Goal: Task Accomplishment & Management: Manage account settings

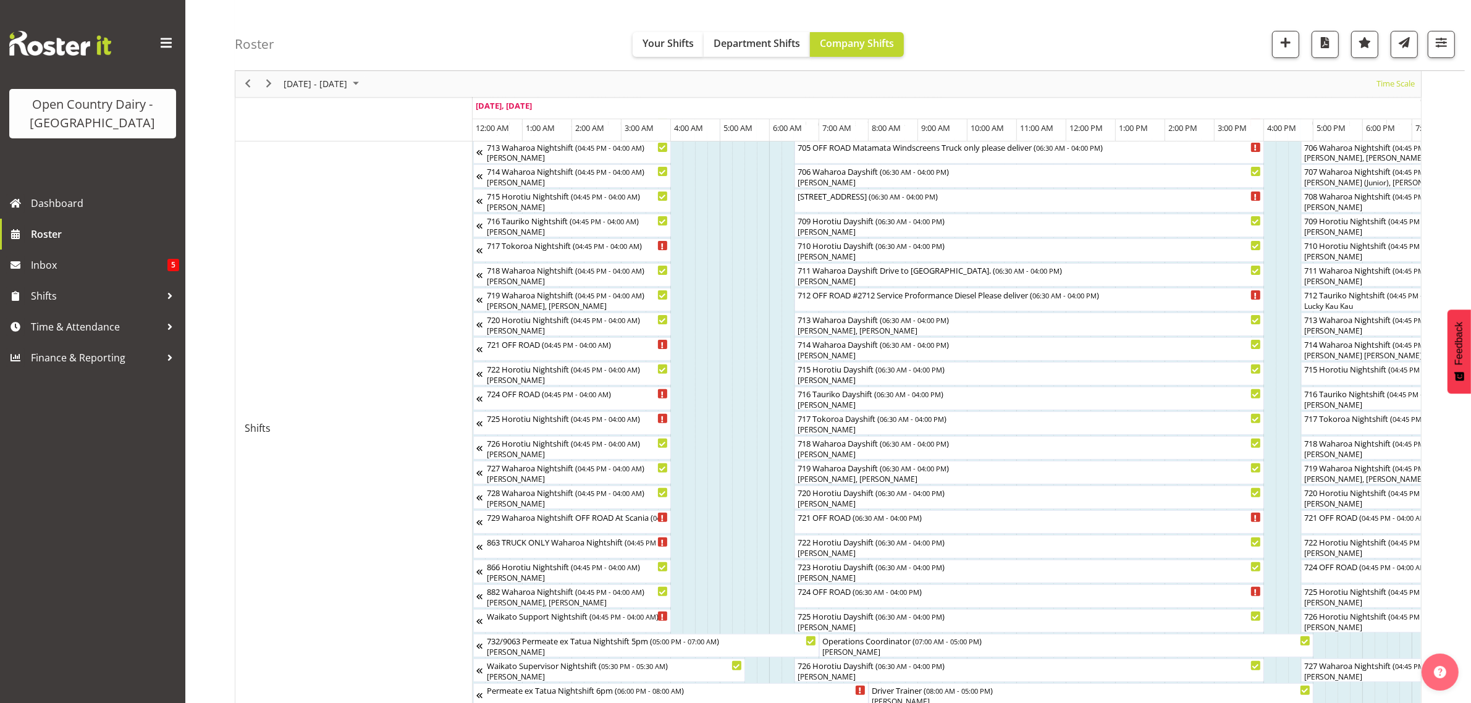
scroll to position [463, 0]
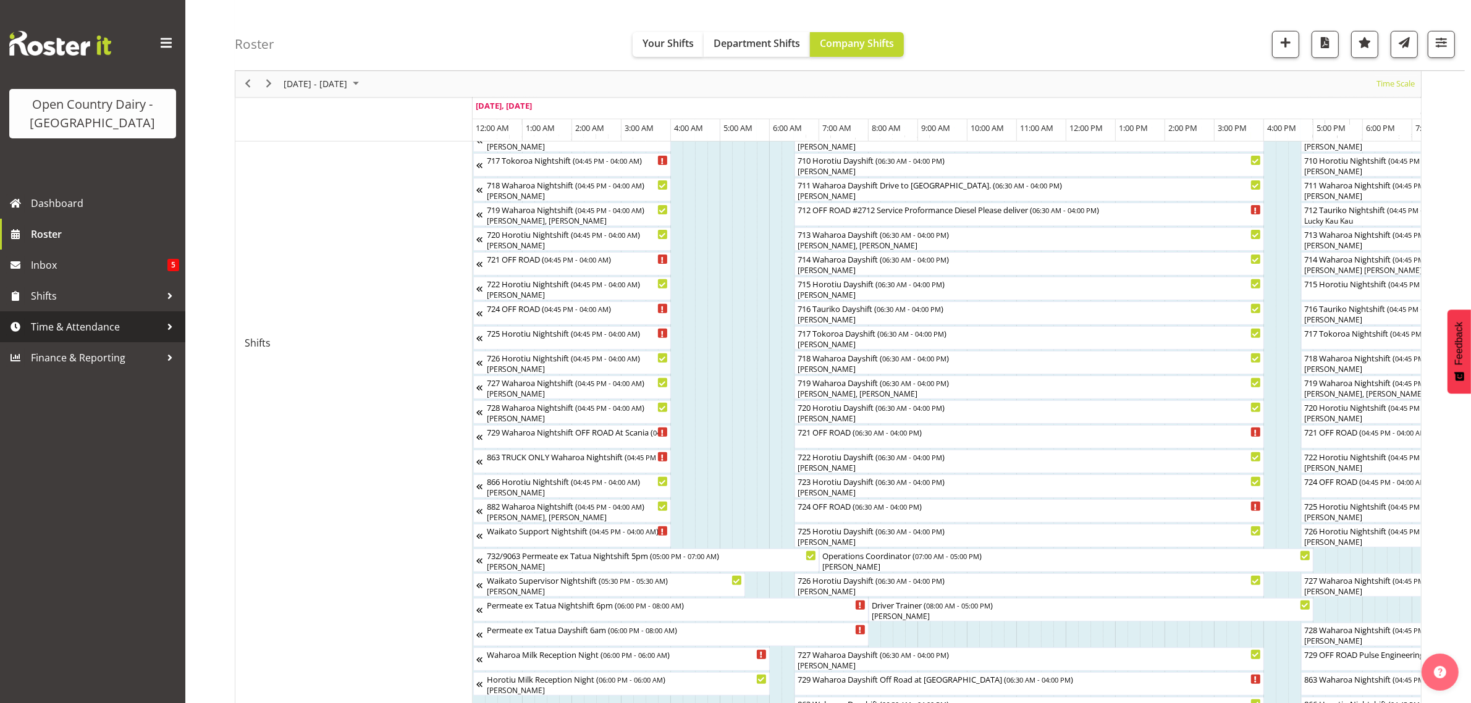
click at [65, 329] on span "Time & Attendance" at bounding box center [96, 326] width 130 height 19
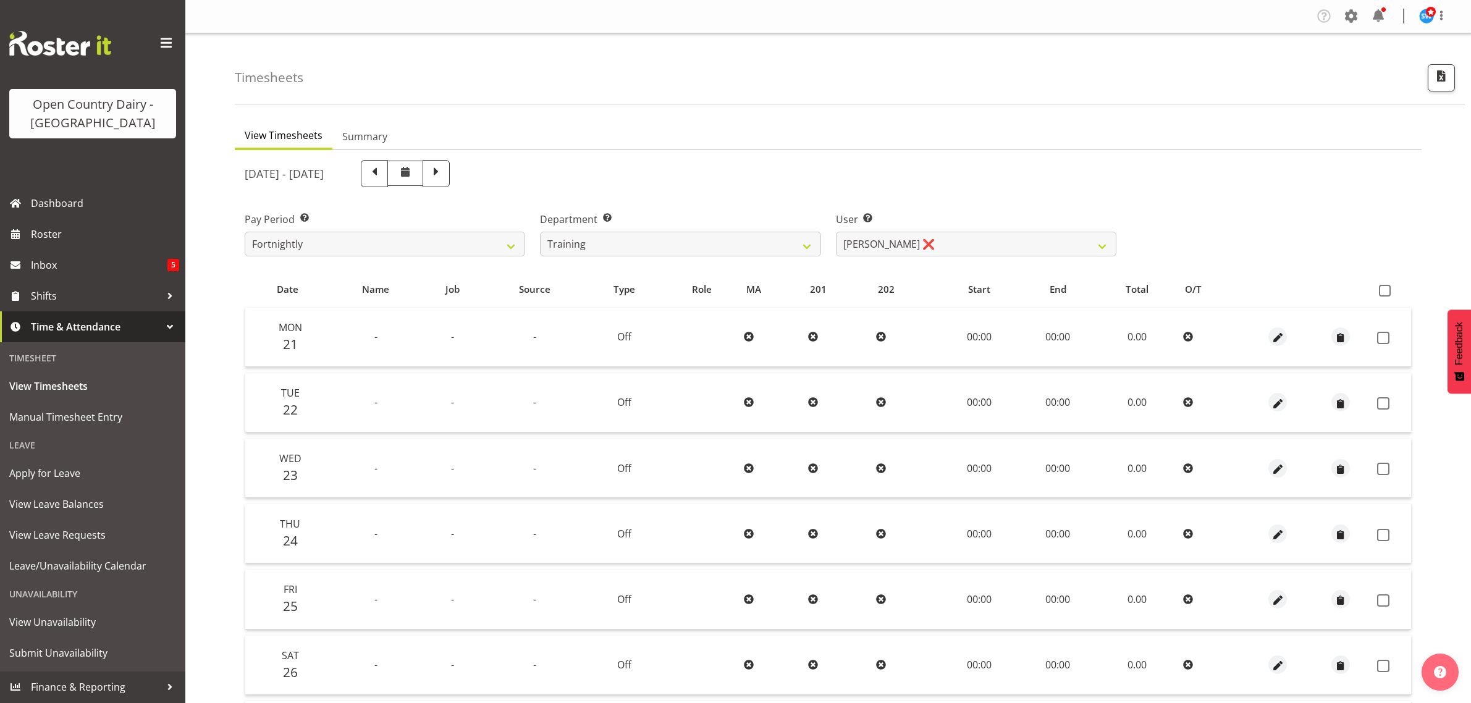
select select "763"
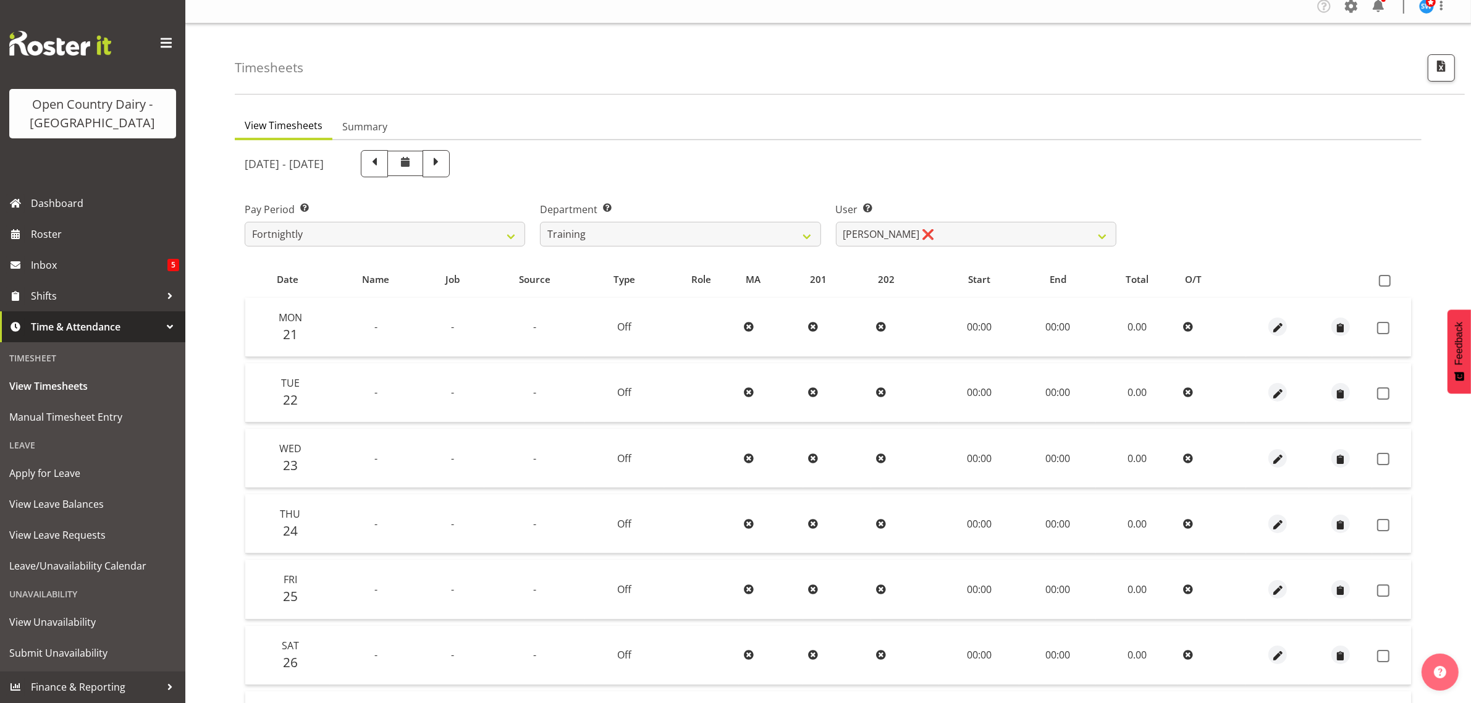
scroll to position [4, 0]
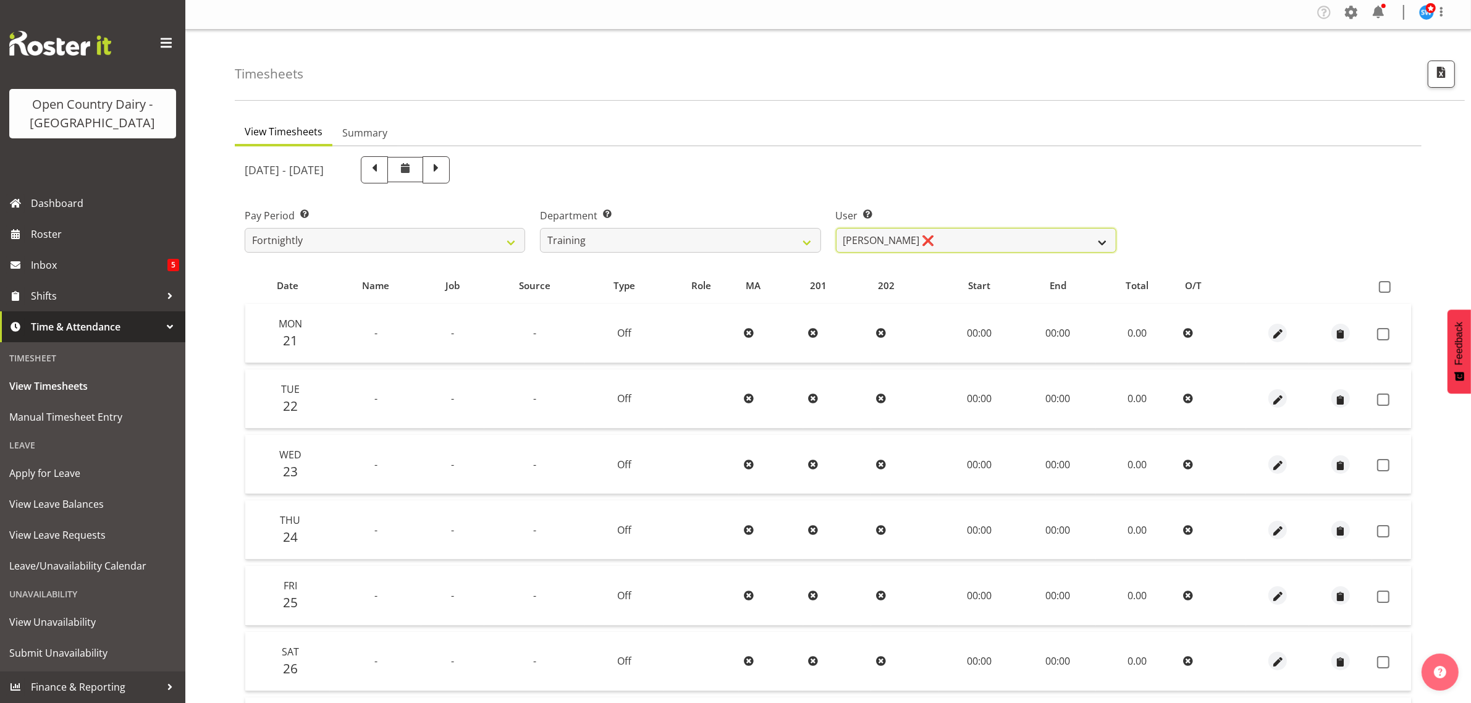
click at [1016, 239] on select "Antony Lockyer ❌ Chris Gibbs ❌ David Foote (Junior) ❌ Jesse Simpson ✔ Kimberley…" at bounding box center [976, 240] width 280 height 25
select select "11695"
click at [836, 228] on select "Antony Lockyer ❌ Chris Gibbs ❌ David Foote (Junior) ❌ Jesse Simpson ✔ Kimberley…" at bounding box center [976, 240] width 280 height 25
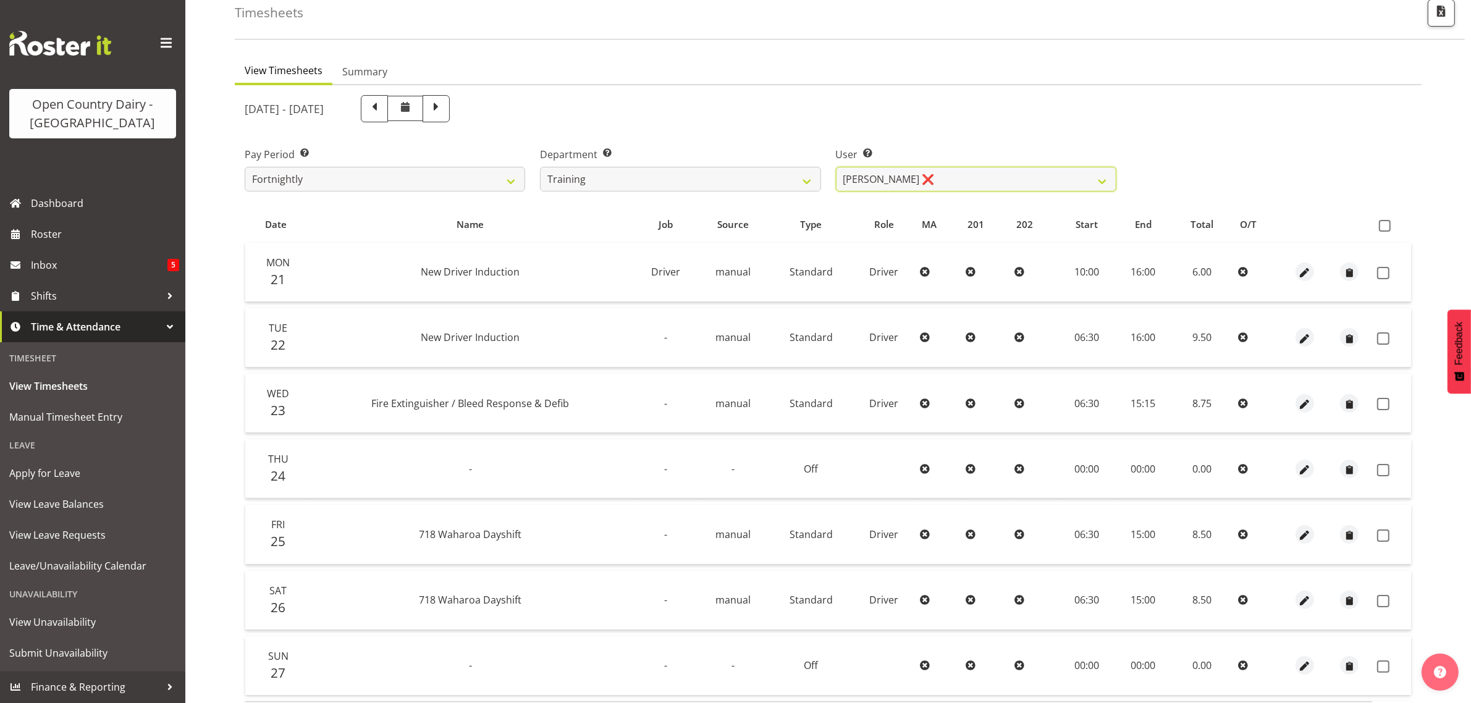
scroll to position [158, 0]
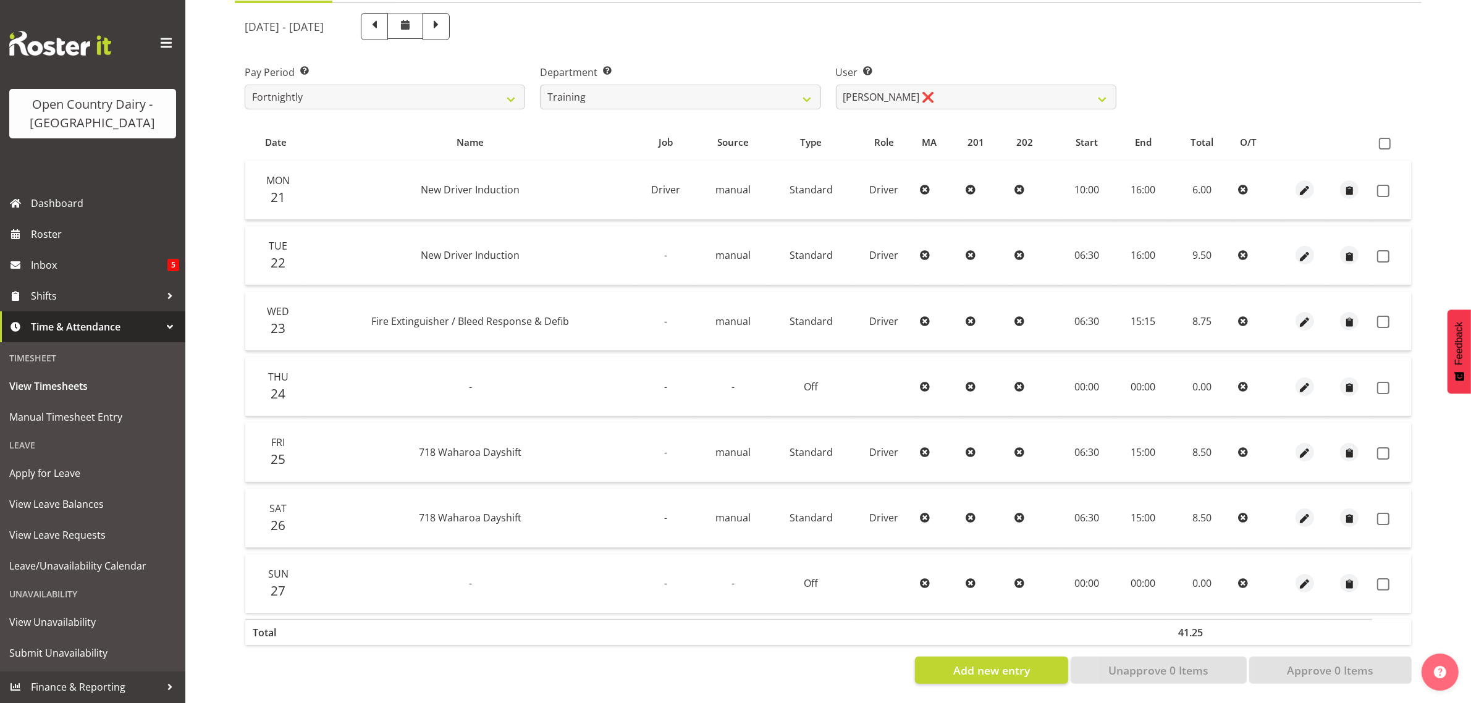
drag, startPoint x: 1387, startPoint y: 177, endPoint x: 1384, endPoint y: 187, distance: 9.8
click at [1387, 185] on span at bounding box center [1383, 191] width 12 height 12
checkbox input "true"
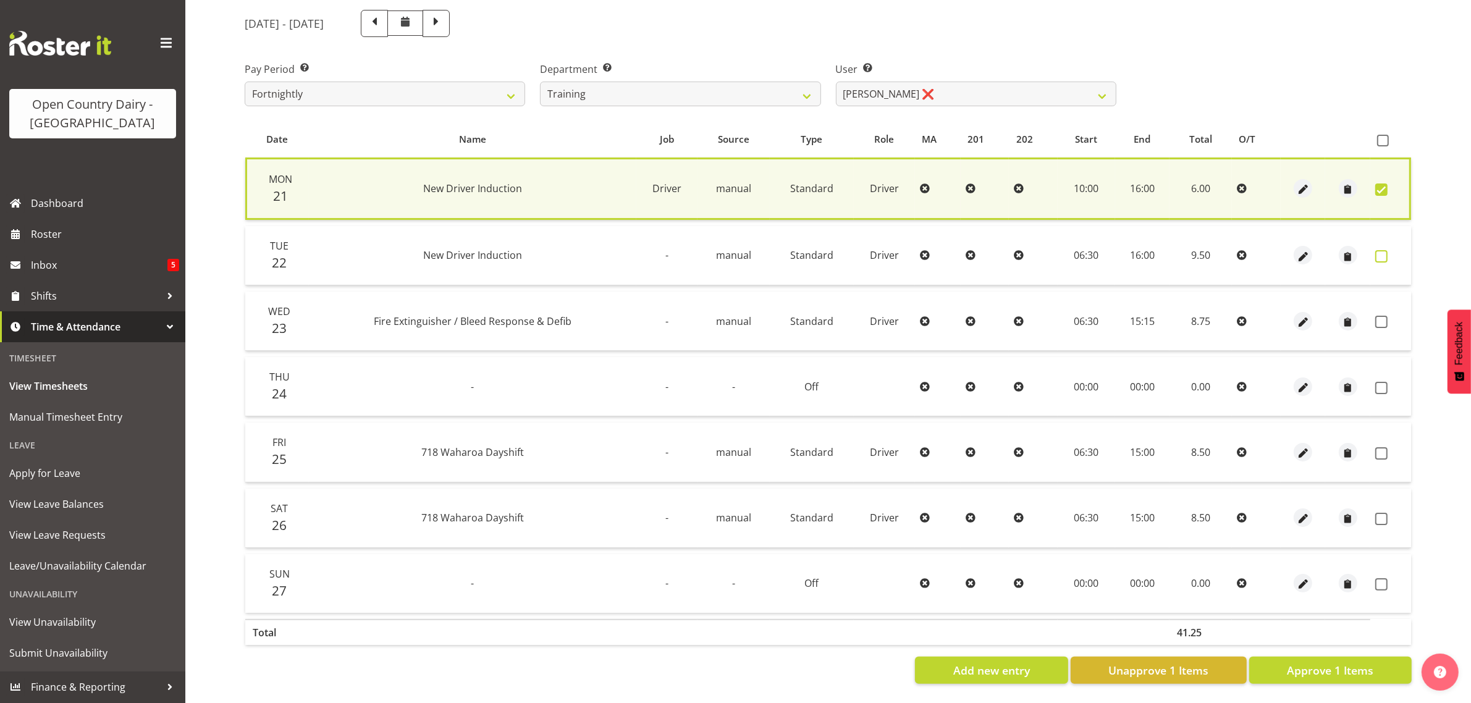
click at [1384, 250] on span at bounding box center [1381, 256] width 12 height 12
checkbox input "true"
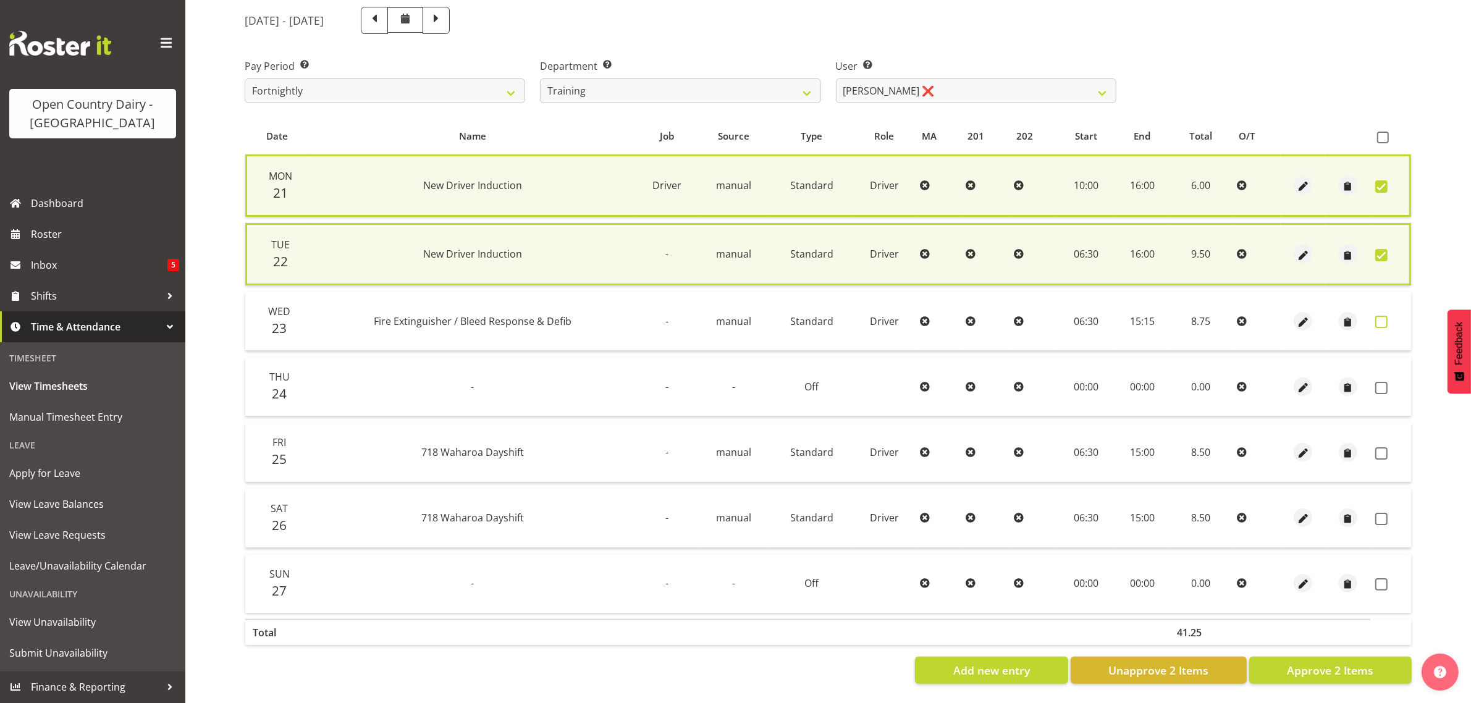
click at [1382, 319] on span at bounding box center [1381, 322] width 12 height 12
checkbox input "true"
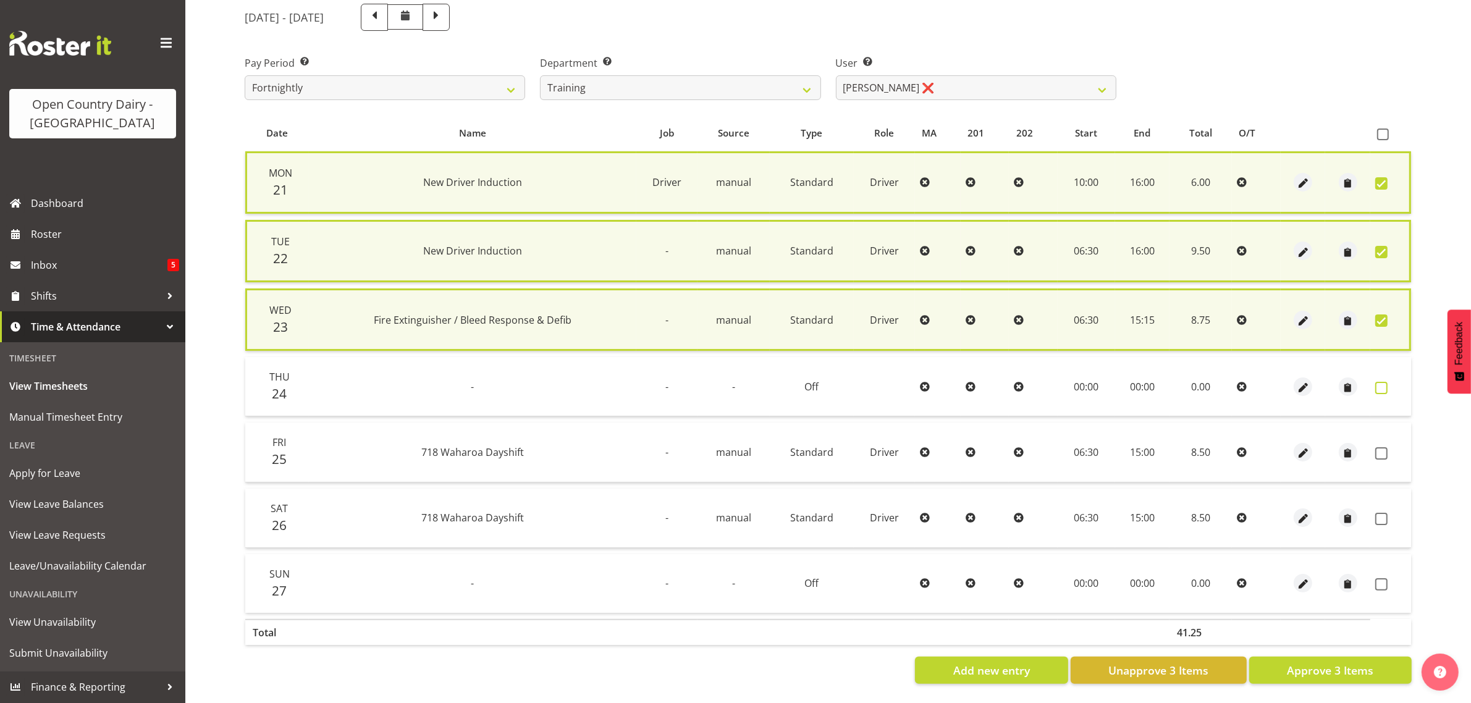
click at [1382, 382] on span at bounding box center [1381, 388] width 12 height 12
checkbox input "true"
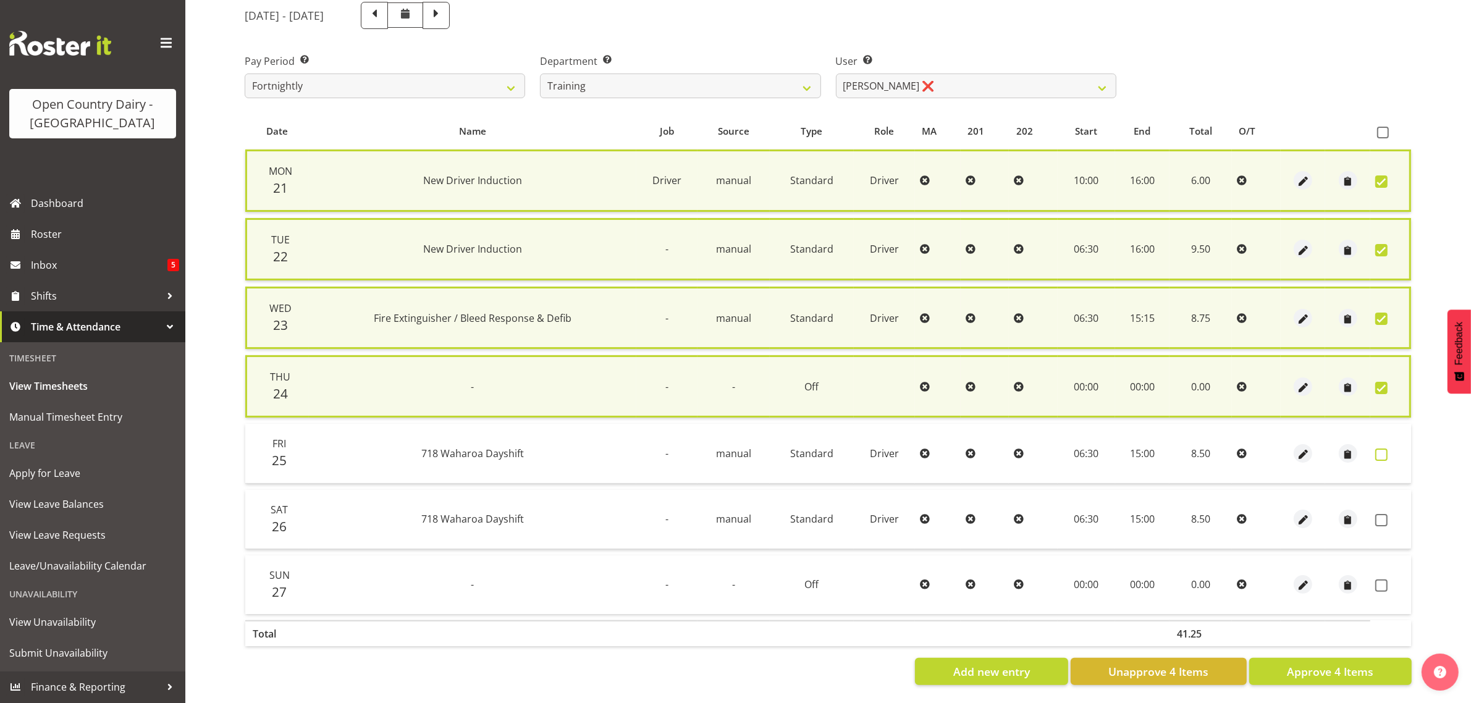
click at [1376, 452] on span at bounding box center [1381, 454] width 12 height 12
checkbox input "true"
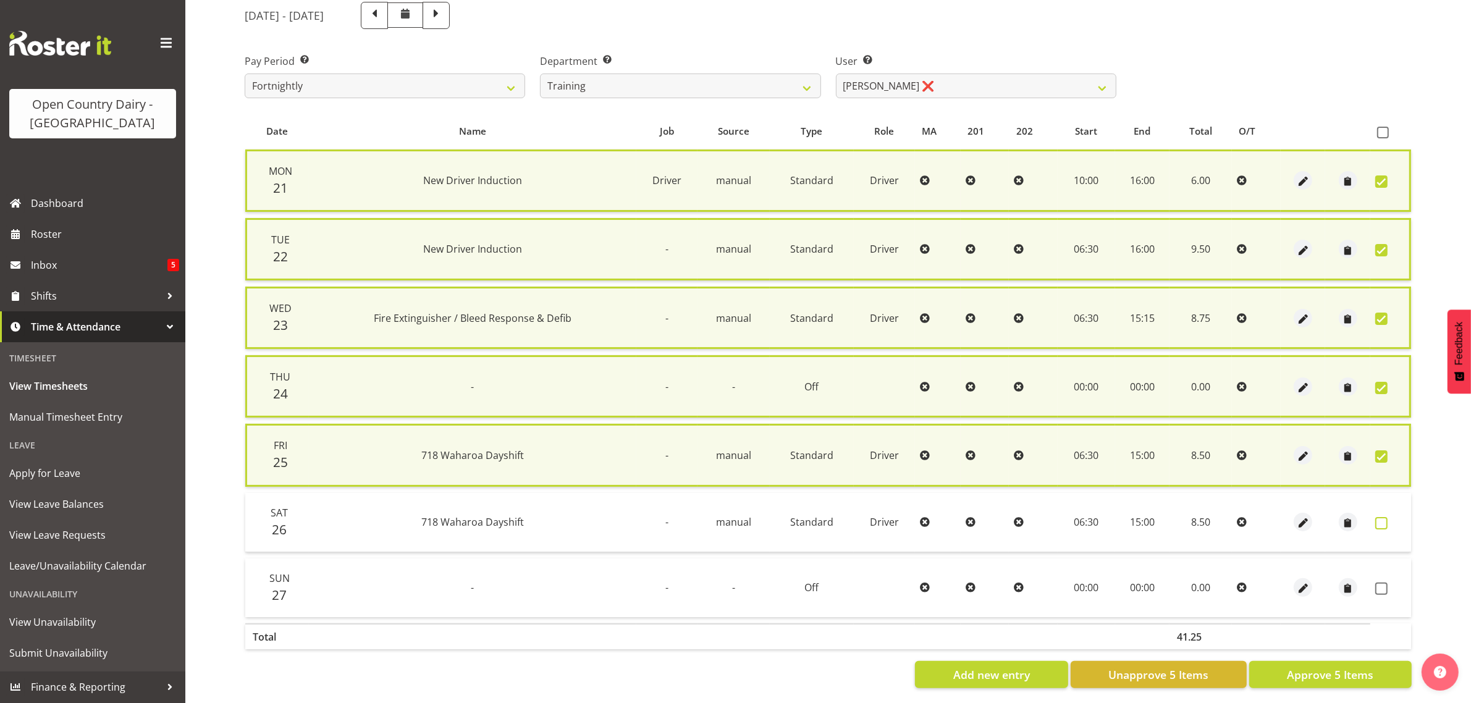
click at [1380, 519] on span at bounding box center [1381, 523] width 12 height 12
checkbox input "true"
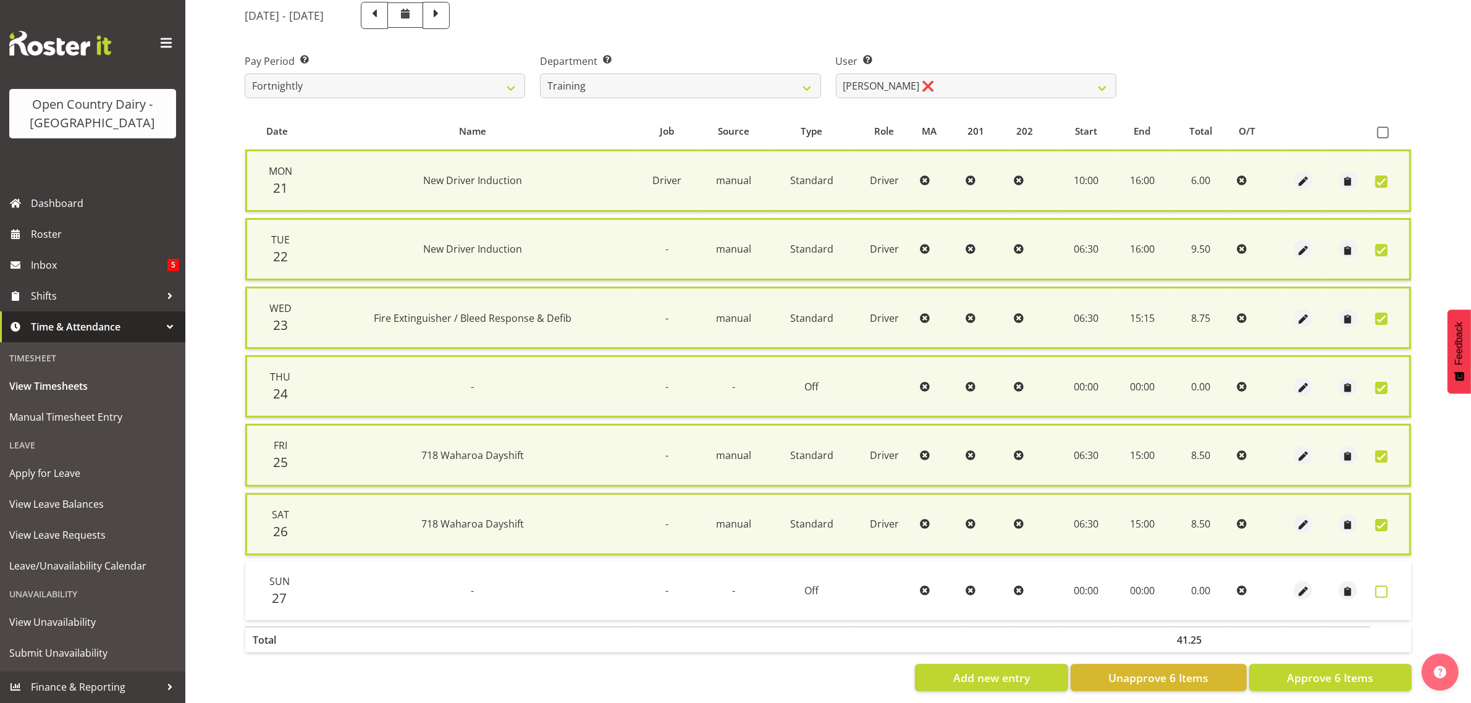
drag, startPoint x: 1381, startPoint y: 587, endPoint x: 1376, endPoint y: 604, distance: 17.6
click at [1378, 587] on span at bounding box center [1381, 592] width 12 height 12
checkbox input "true"
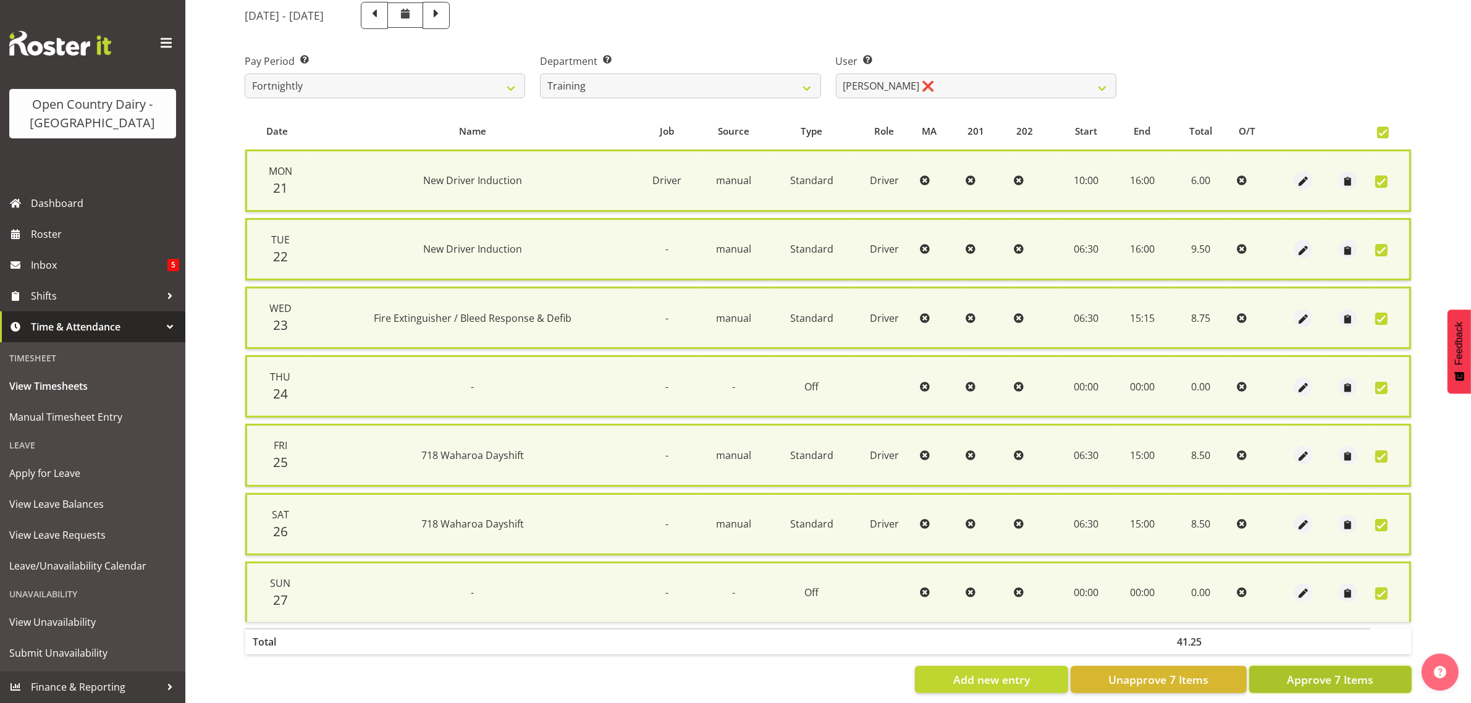
click at [1316, 675] on span "Approve 7 Items" at bounding box center [1330, 679] width 86 height 16
checkbox input "false"
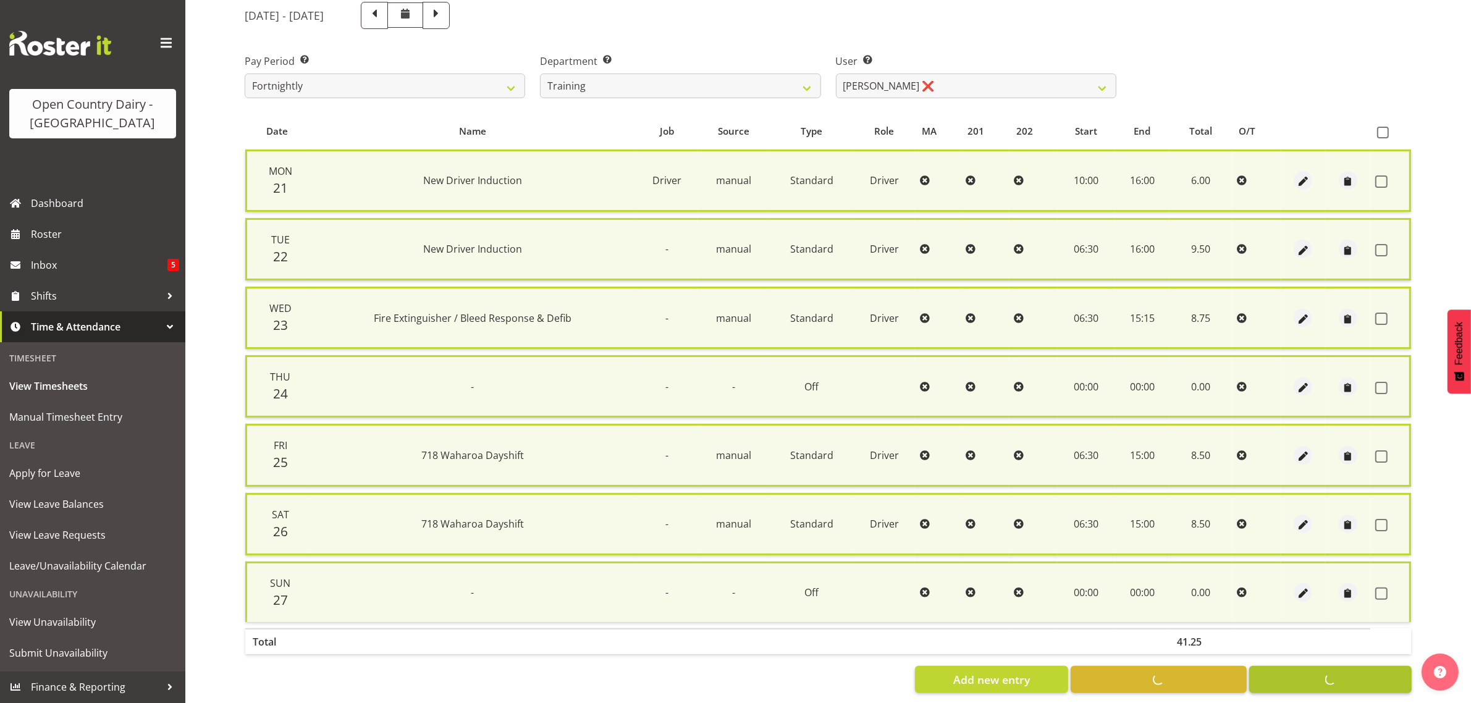
checkbox input "false"
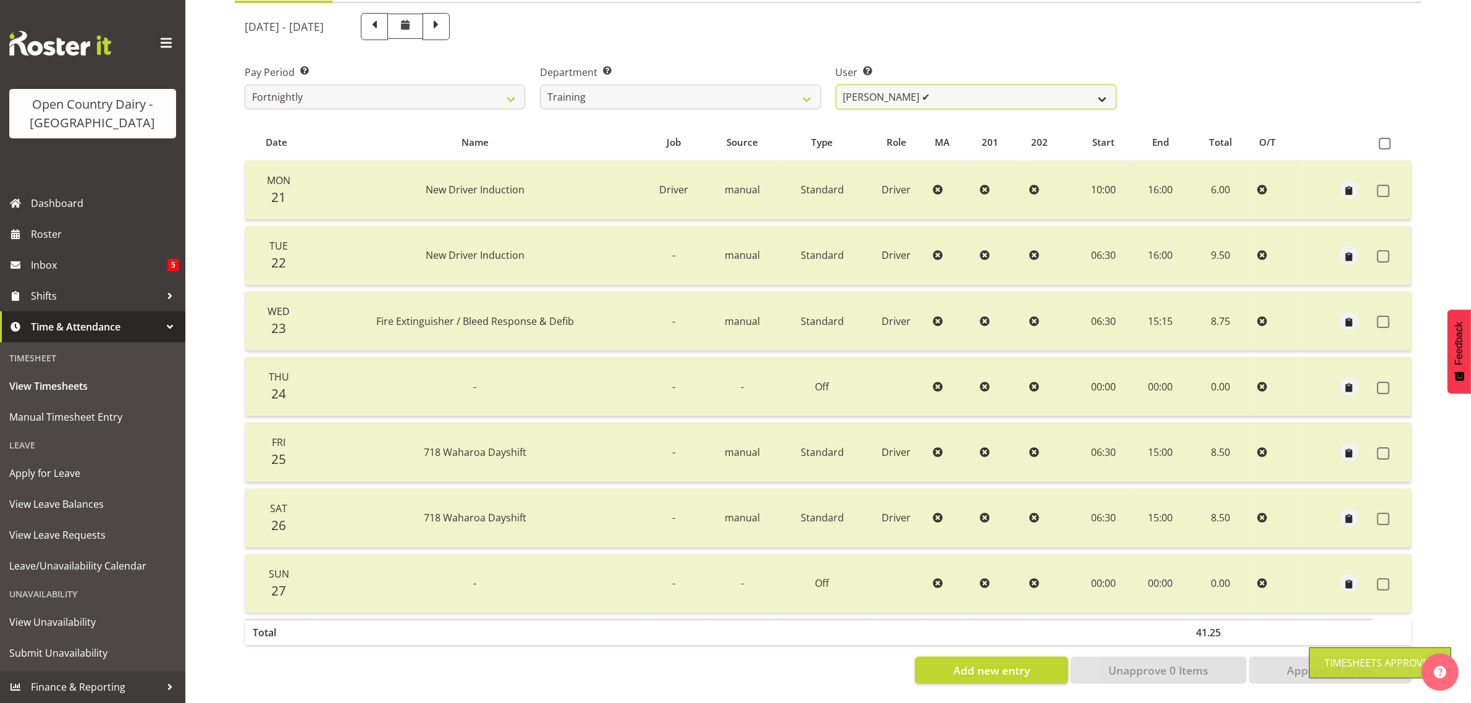
click at [993, 85] on select "Antony Lockyer ✔ Chris Gibbs ❌ David Foote (Junior) ❌ Jesse Simpson ✔ Kimberley…" at bounding box center [976, 97] width 280 height 25
click at [444, 17] on span at bounding box center [436, 25] width 16 height 16
select select
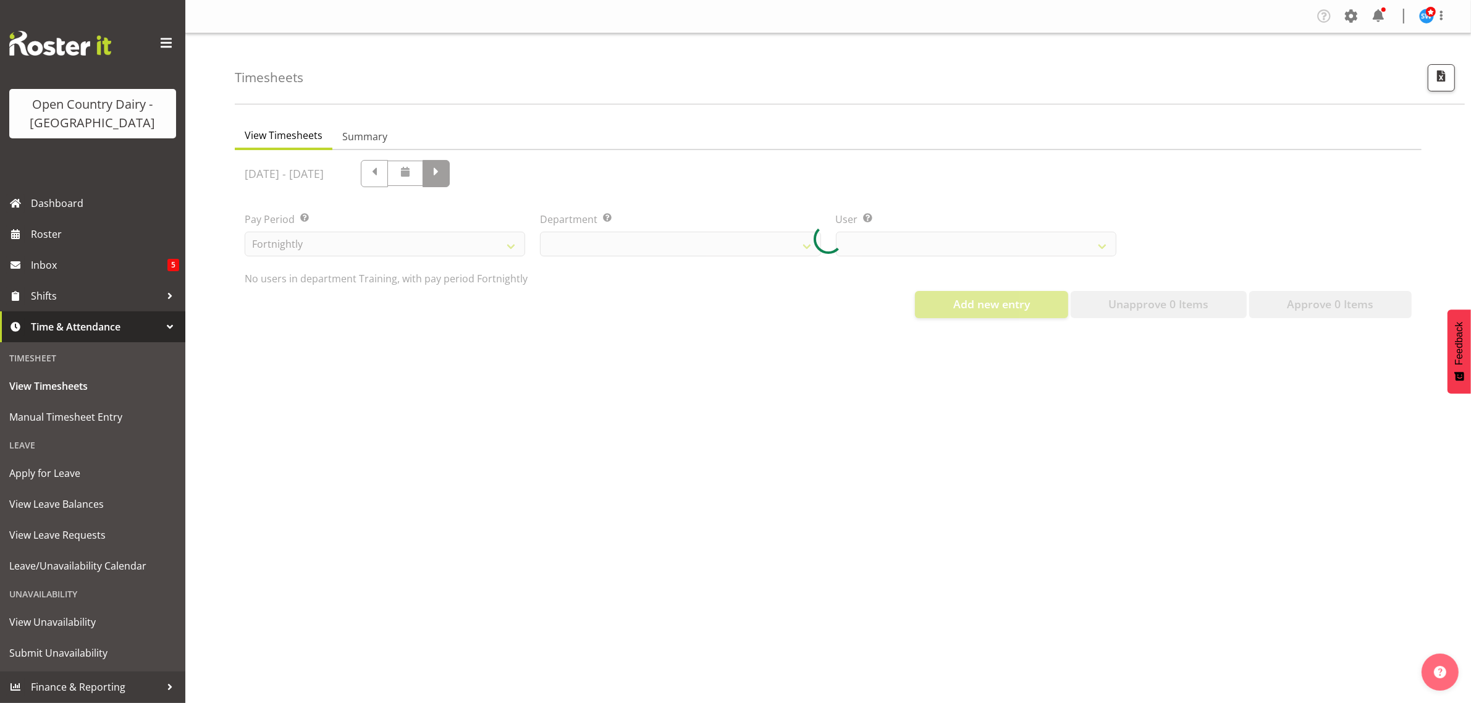
scroll to position [0, 0]
select select "763"
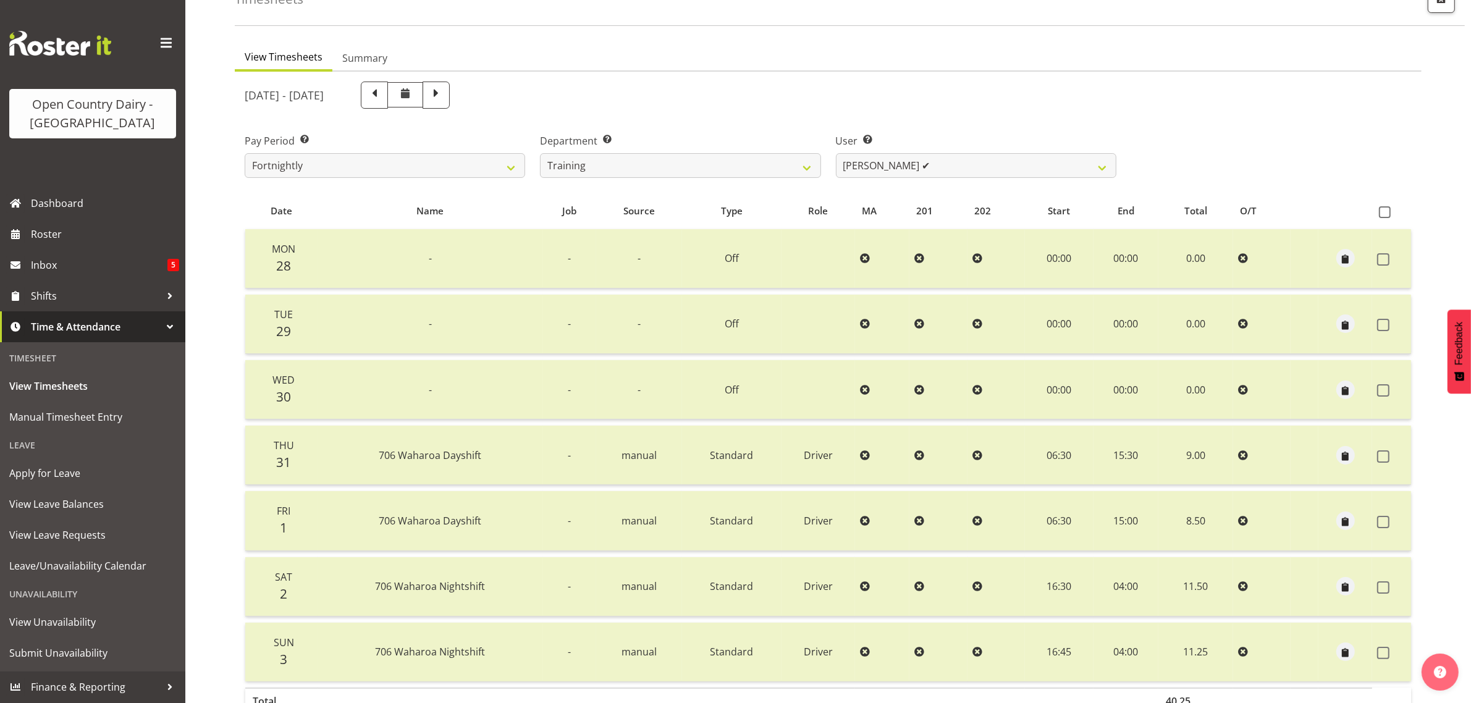
scroll to position [158, 0]
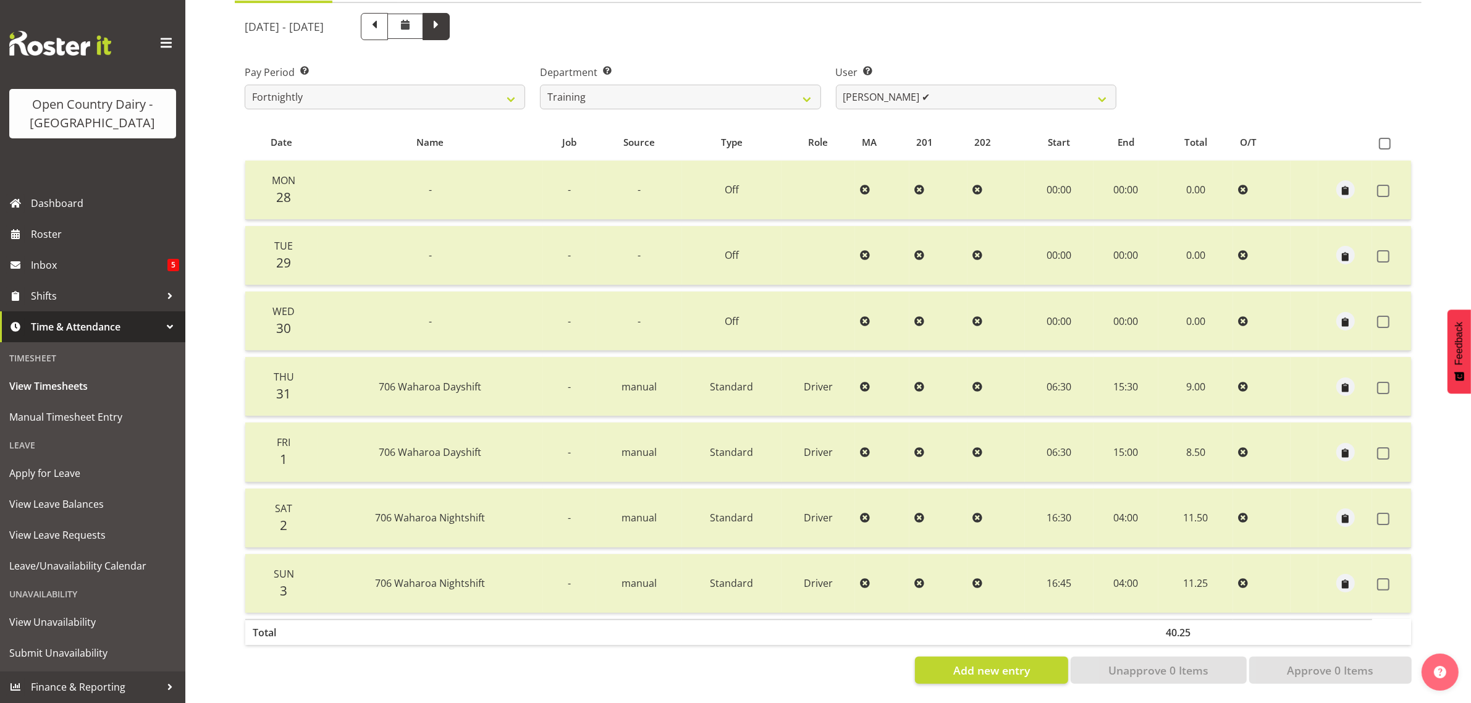
click at [444, 17] on span at bounding box center [436, 25] width 16 height 16
select select
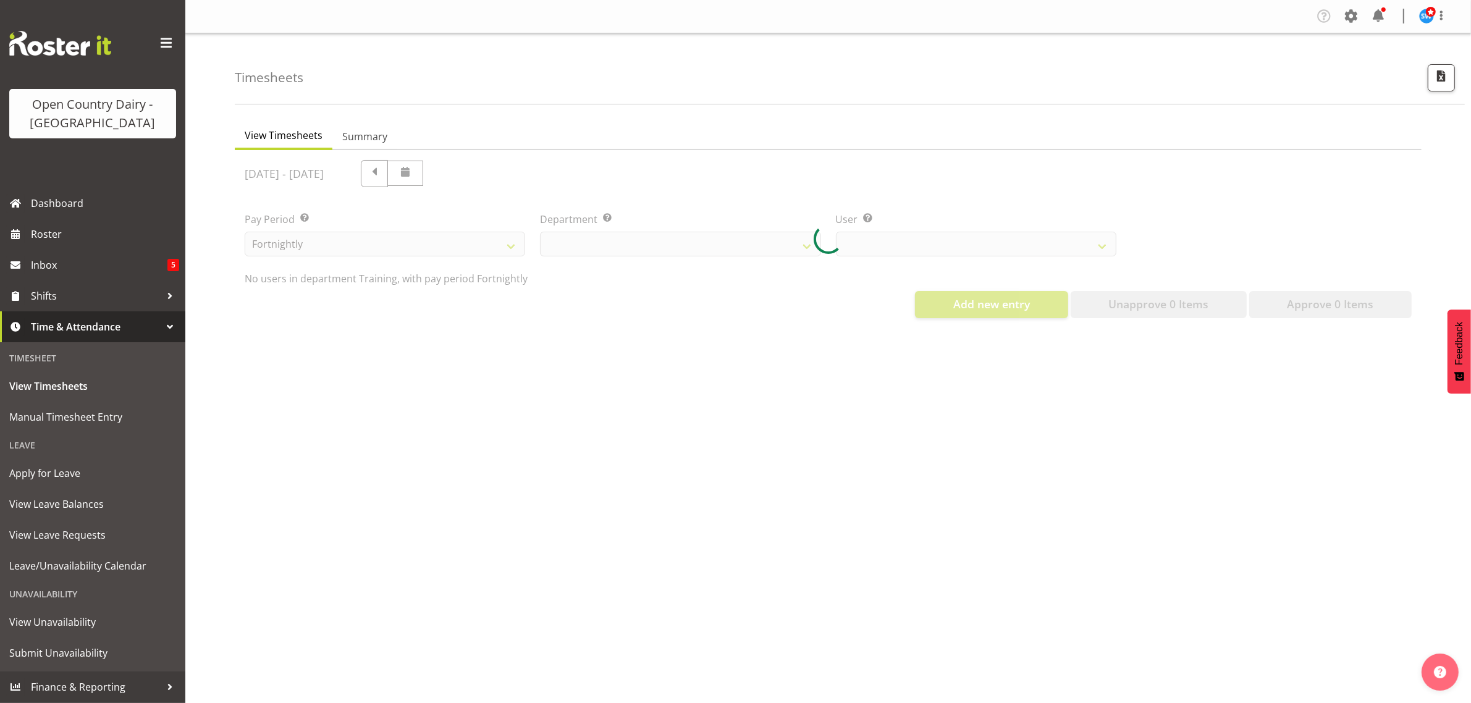
scroll to position [0, 0]
select select "763"
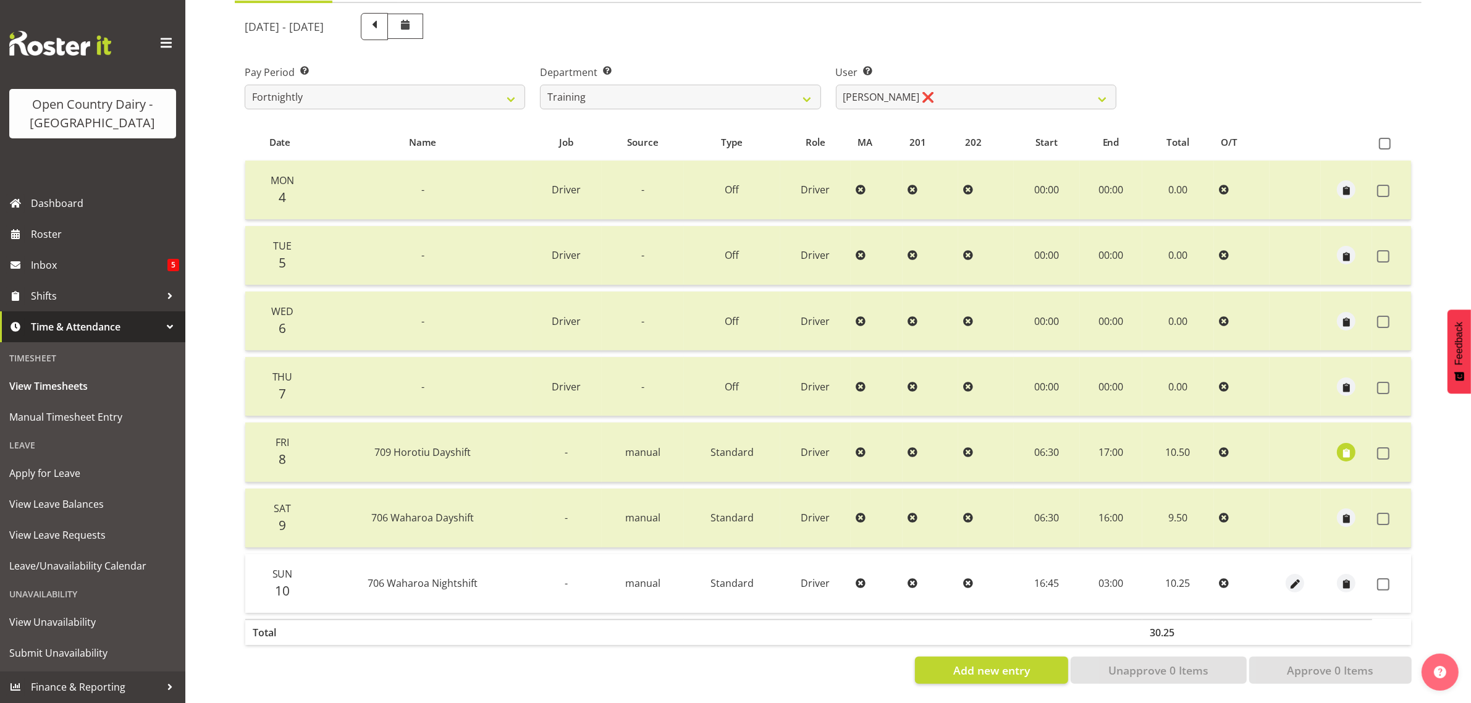
scroll to position [158, 0]
click at [1388, 578] on span at bounding box center [1383, 584] width 12 height 12
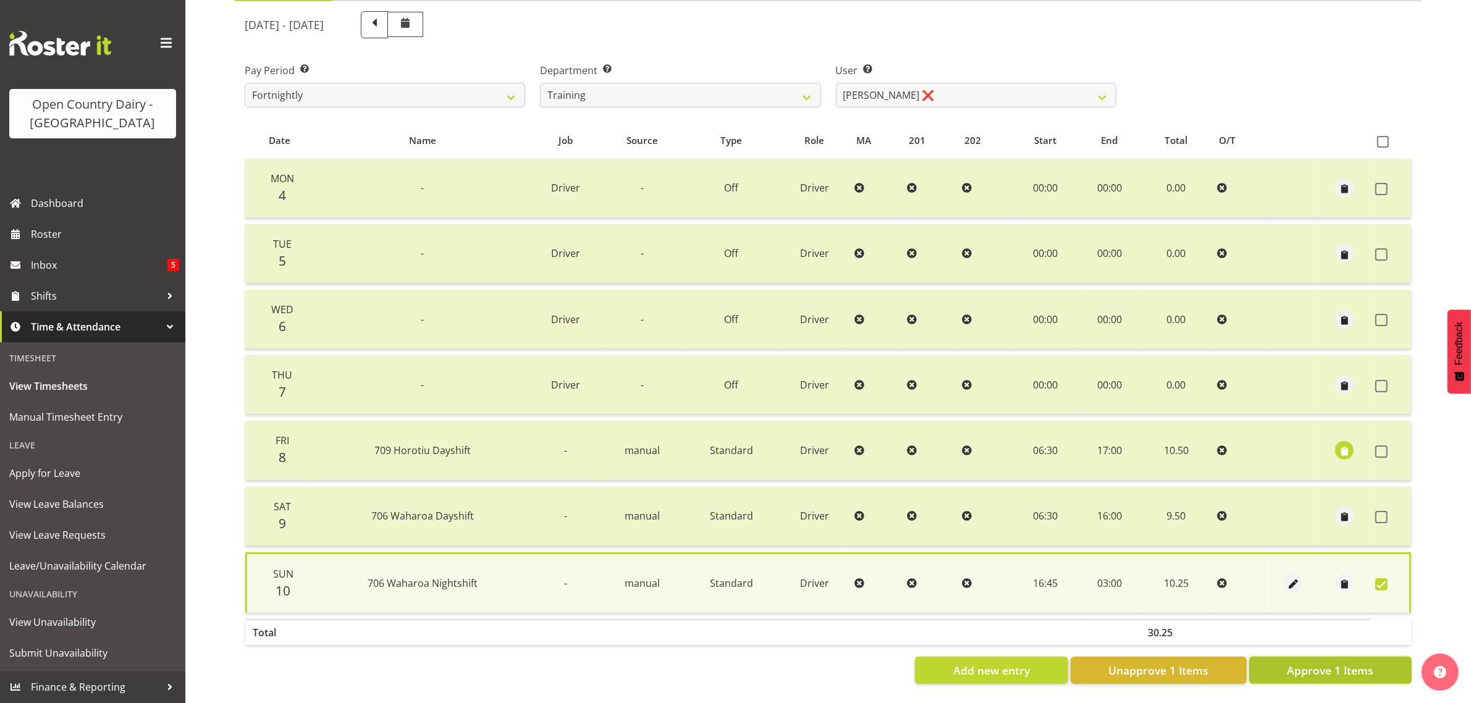
click at [1345, 671] on button "Approve 1 Items" at bounding box center [1330, 670] width 162 height 27
checkbox input "false"
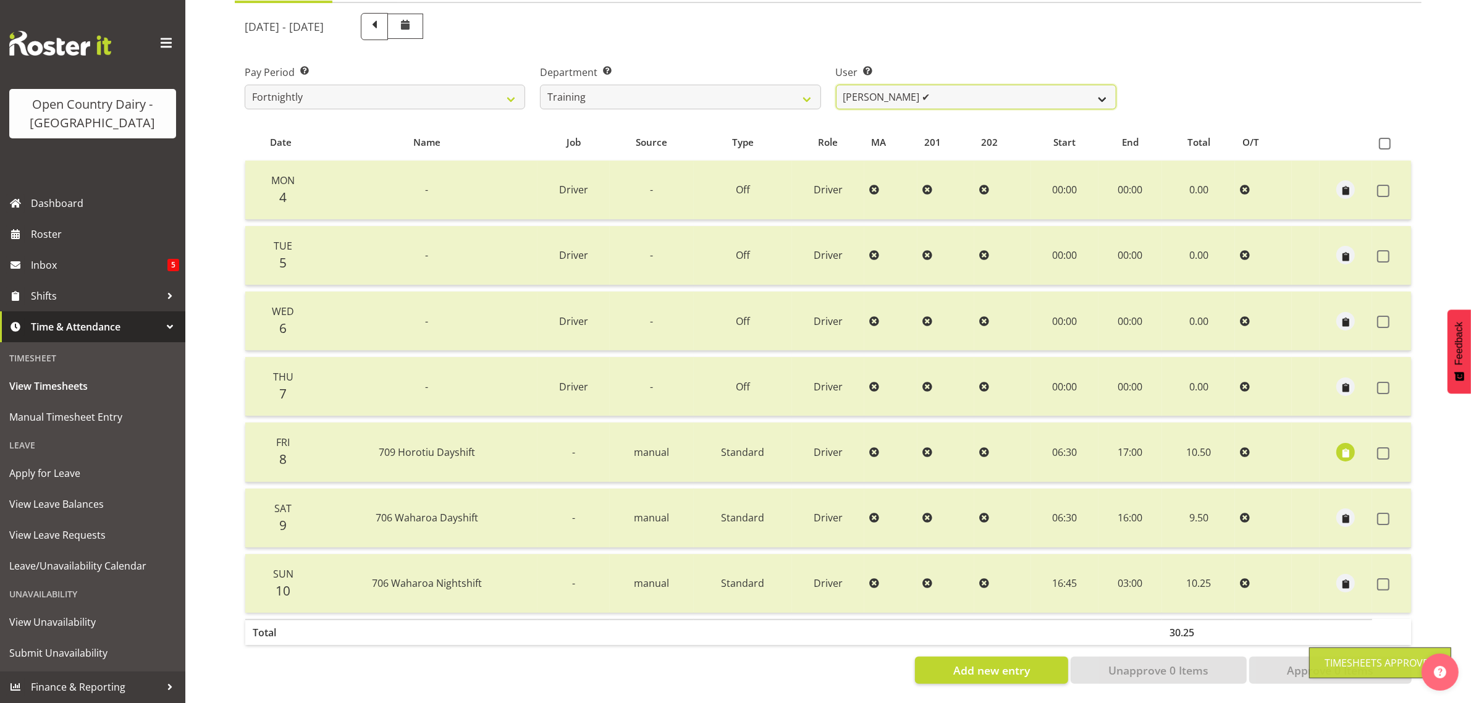
click at [933, 86] on select "Antony Lockyer ✔ Chris Gibbs ✔ David Foote (Junior) ❌ Jesse Simpson ✔ Kimberley…" at bounding box center [976, 97] width 280 height 25
select select "11706"
click at [836, 85] on select "Antony Lockyer ✔ Chris Gibbs ✔ David Foote (Junior) ❌ Jesse Simpson ✔ Kimberley…" at bounding box center [976, 97] width 280 height 25
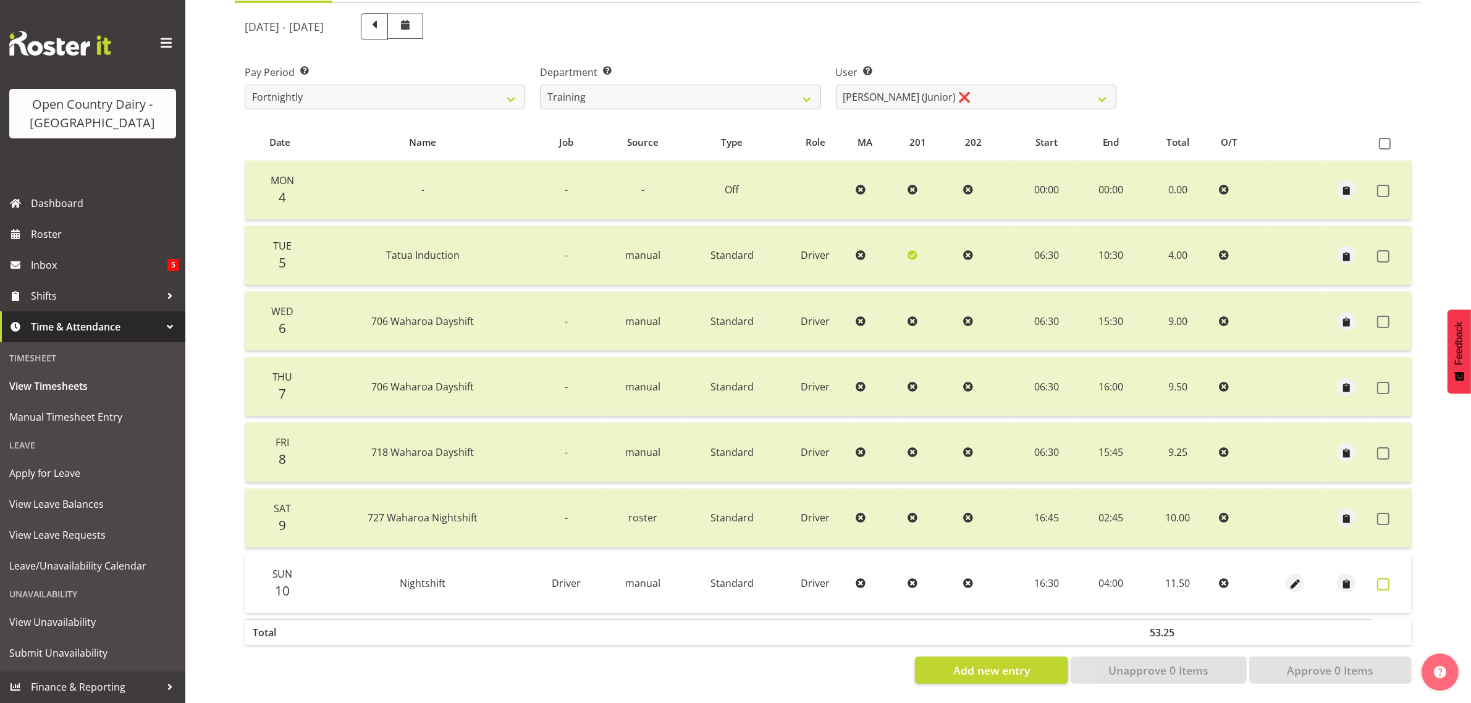
click at [1379, 578] on span at bounding box center [1383, 584] width 12 height 12
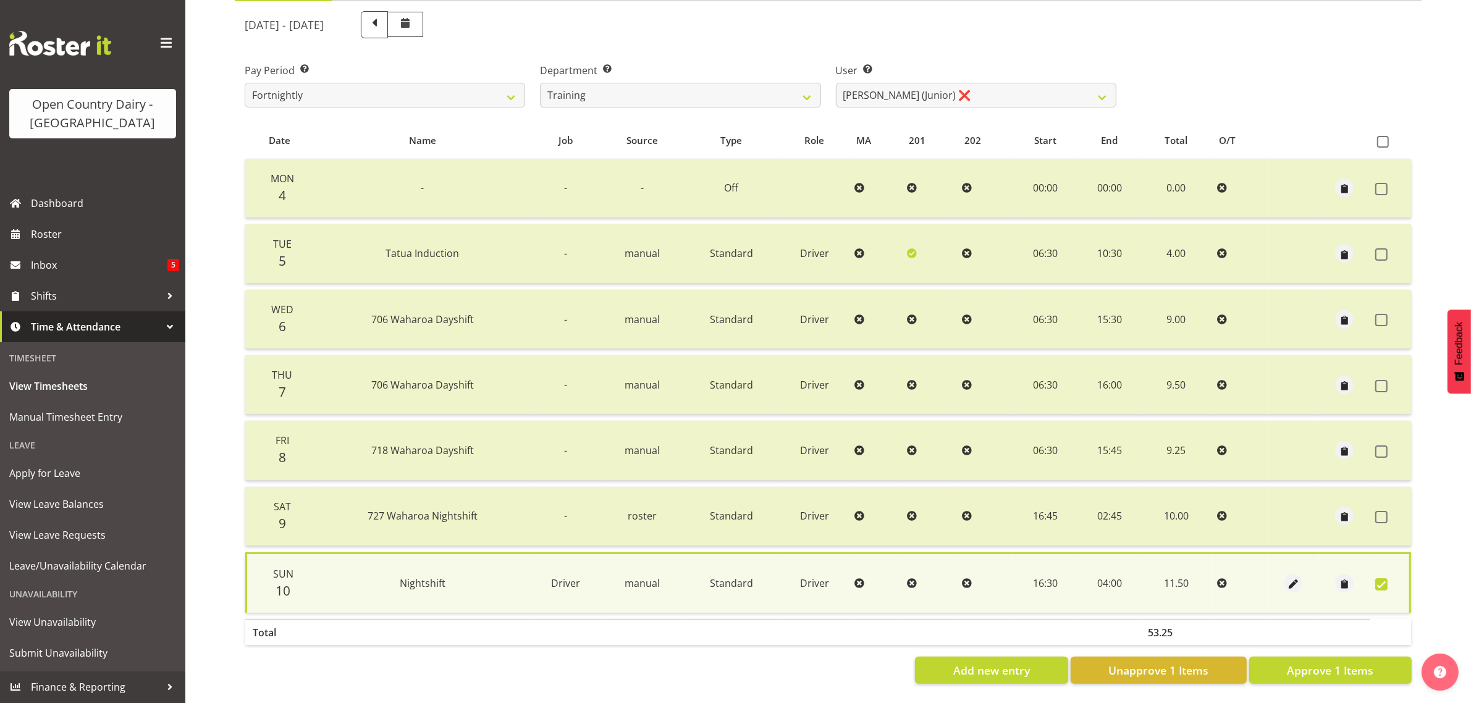
click at [1384, 578] on span at bounding box center [1381, 584] width 12 height 12
checkbox input "false"
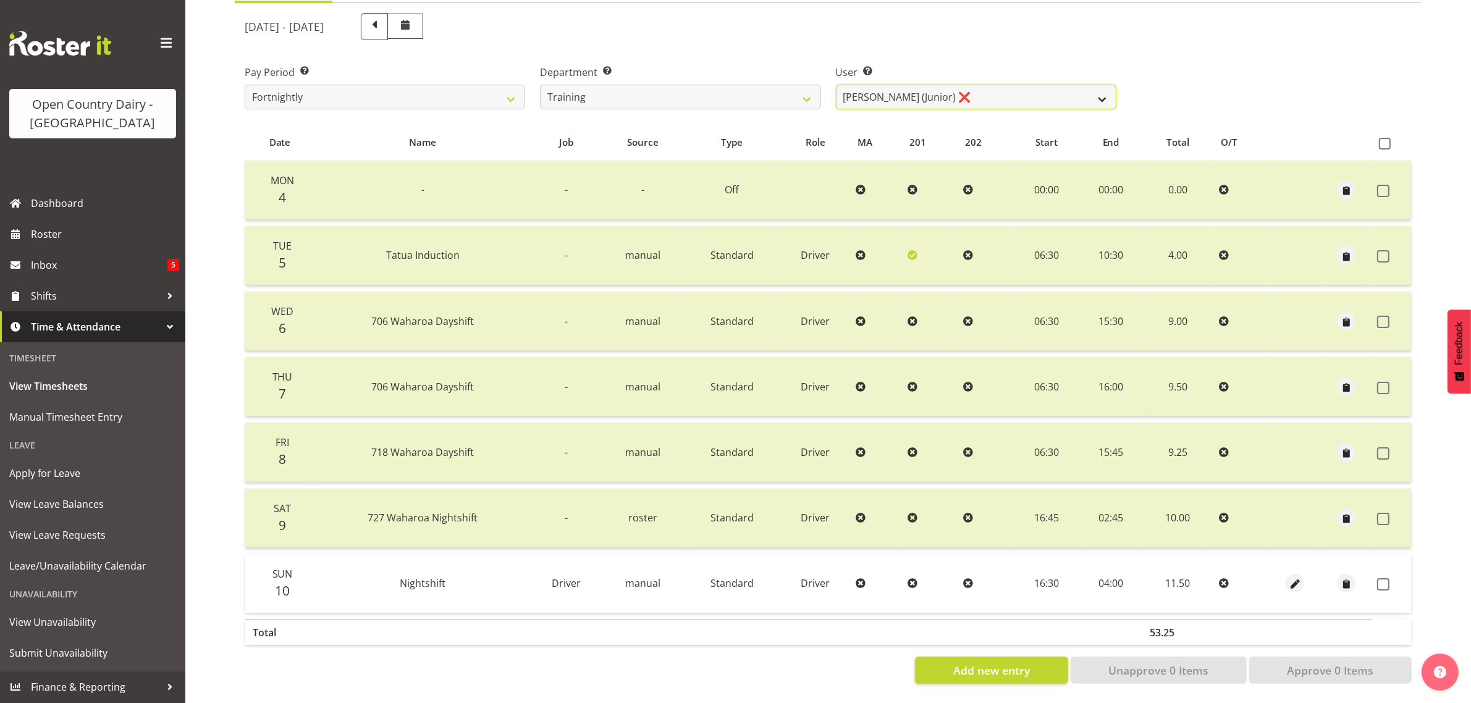
click at [964, 88] on select "Antony Lockyer ✔ Chris Gibbs ✔ David Foote (Junior) ❌ Jesse Simpson ✔ Kimberley…" at bounding box center [976, 97] width 280 height 25
select select "11256"
click at [836, 85] on select "Antony Lockyer ✔ Chris Gibbs ✔ David Foote (Junior) ❌ Jesse Simpson ✔ Kimberley…" at bounding box center [976, 97] width 280 height 25
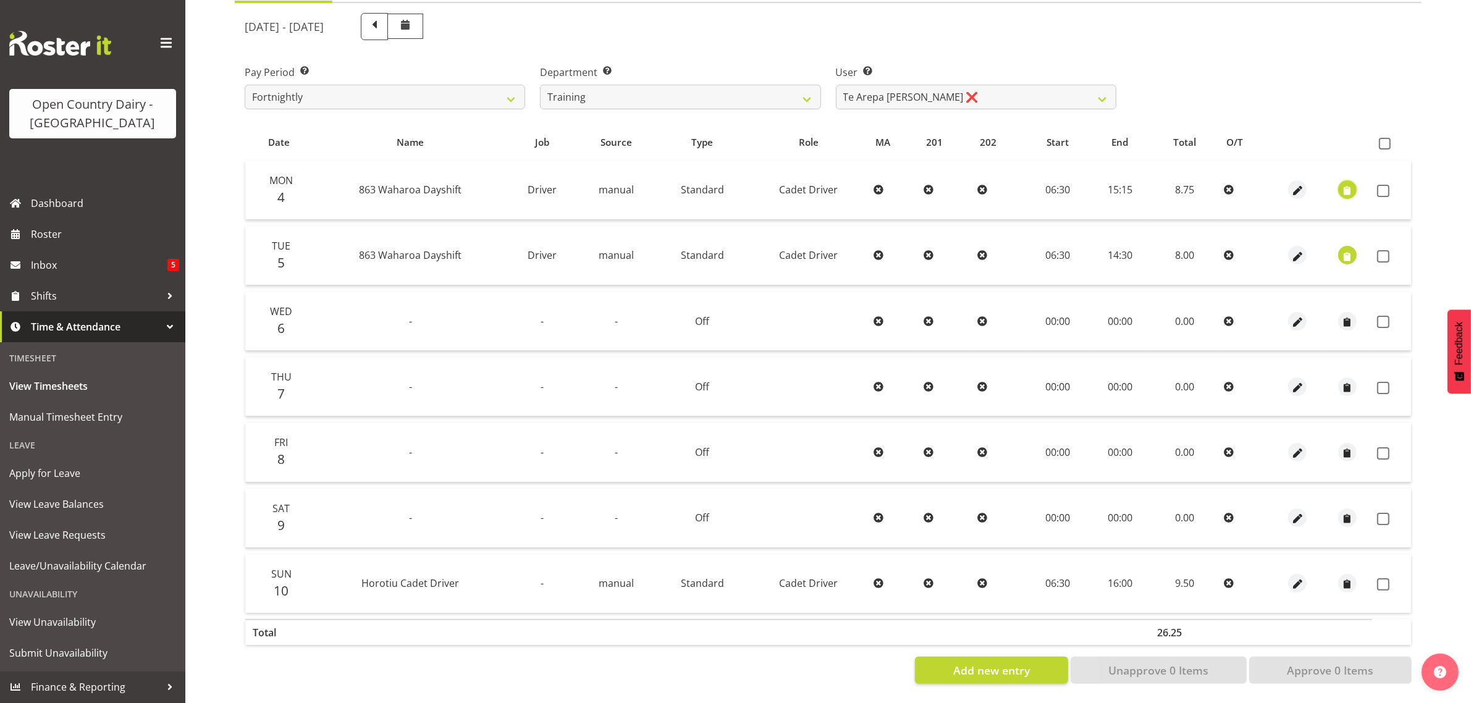
click at [1347, 184] on span "button" at bounding box center [1347, 191] width 14 height 14
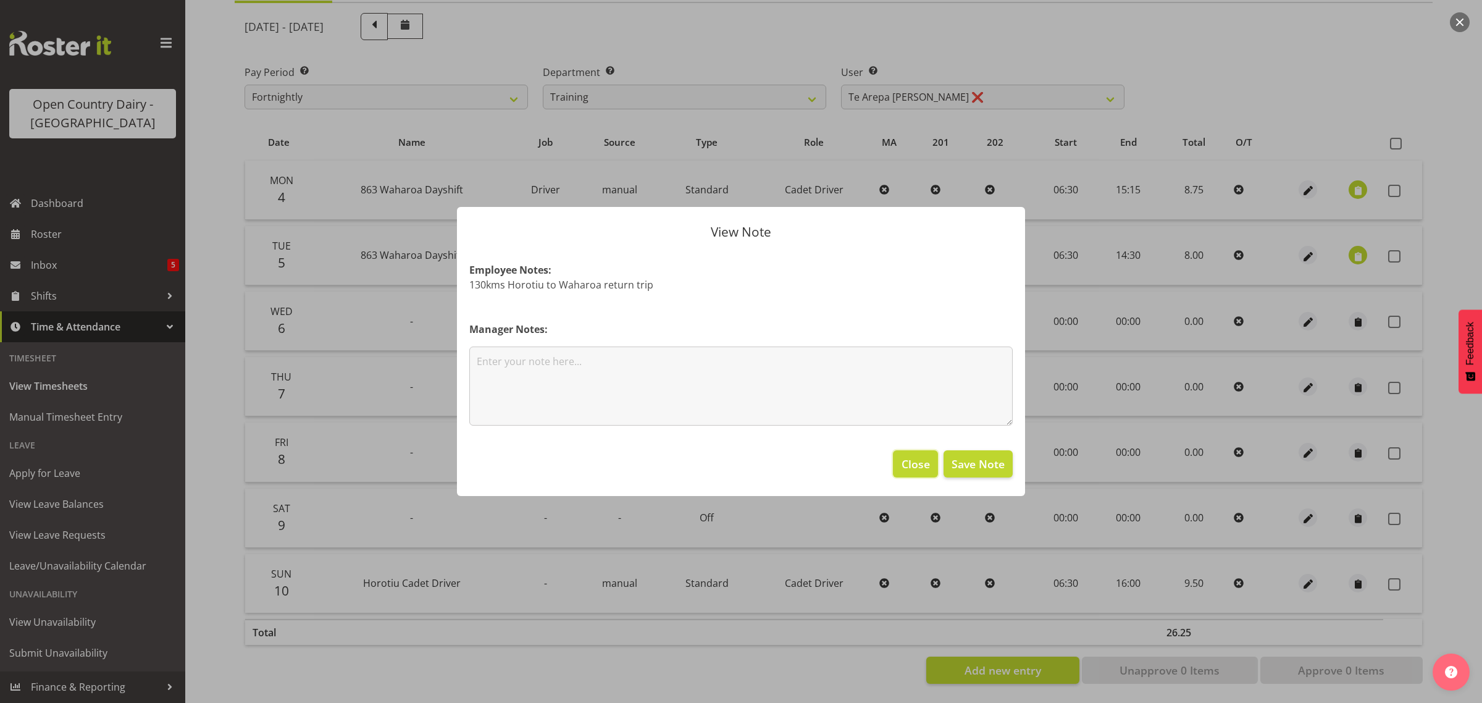
drag, startPoint x: 911, startPoint y: 466, endPoint x: 893, endPoint y: 443, distance: 29.4
click at [912, 466] on span "Close" at bounding box center [916, 464] width 28 height 16
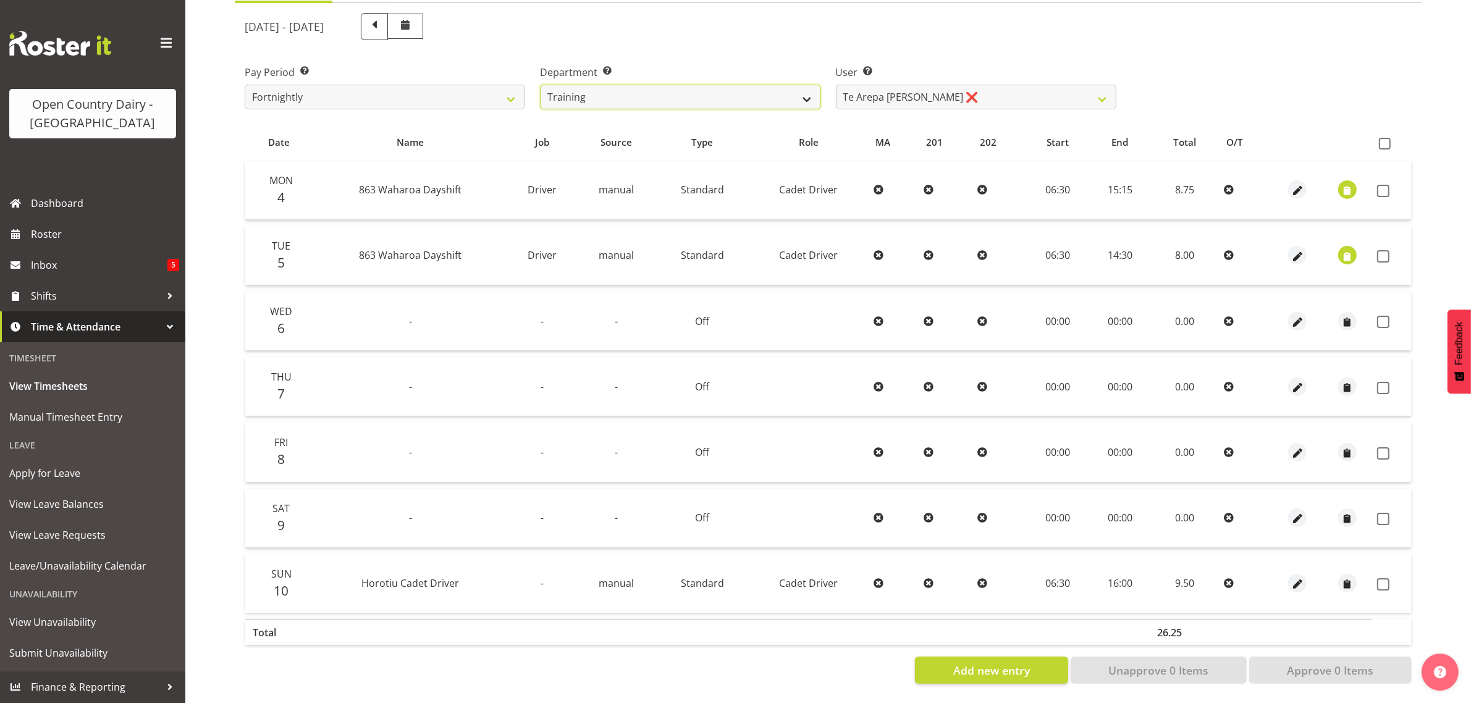
click at [601, 85] on select "701 702 703 704 705 706 707 708 709 710 711 712 713 714 715 716 717 718 719 720" at bounding box center [680, 97] width 280 height 25
select select "875"
click at [540, 85] on select "701 702 703 704 705 706 707 708 709 710 711 712 713 714 715 716 717 718 719 720" at bounding box center [680, 97] width 280 height 25
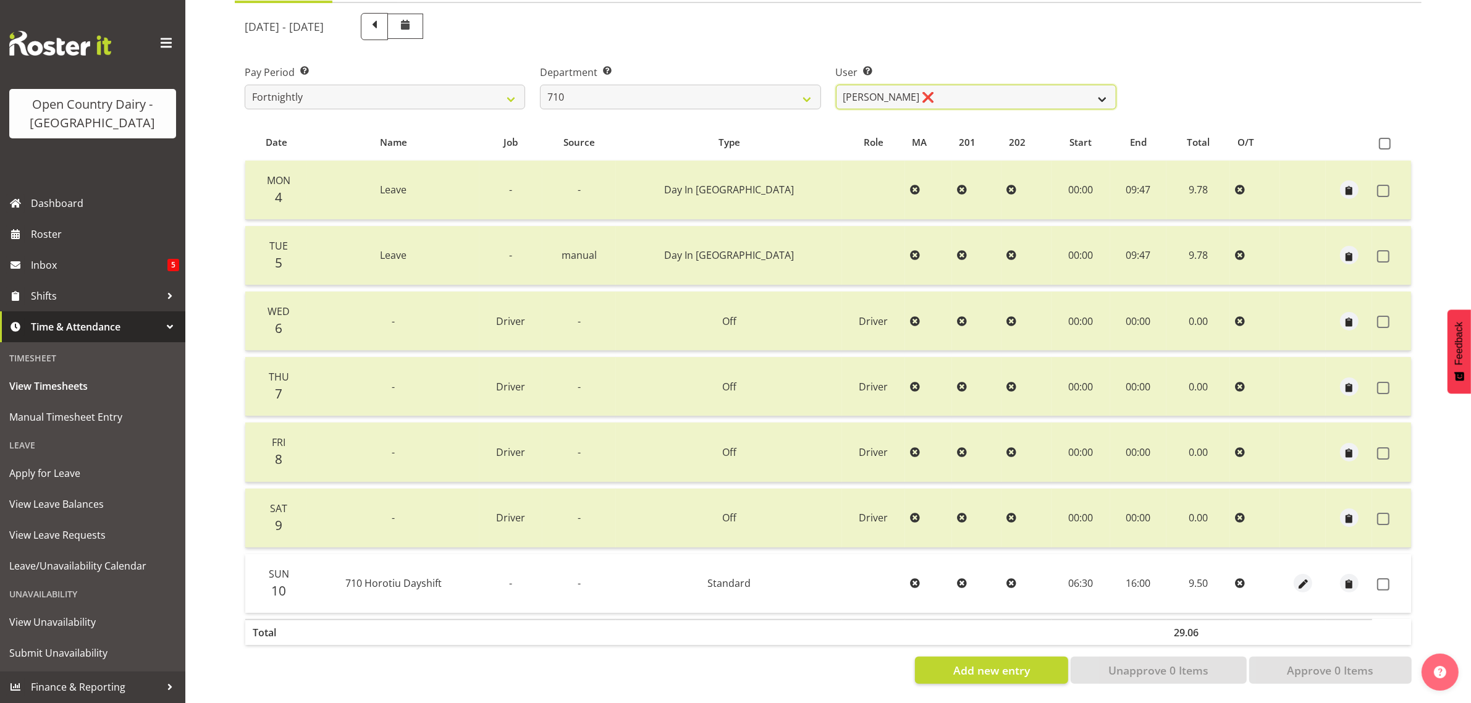
click at [958, 85] on select "Dean Chapman ❌ George Megchelse ❌ Kris Gambhir ❌ Richie Epere ❌" at bounding box center [976, 97] width 280 height 25
select select "8203"
click at [836, 85] on select "Dean Chapman ❌ George Megchelse ❌ Kris Gambhir ❌ Richie Epere ❌" at bounding box center [976, 97] width 280 height 25
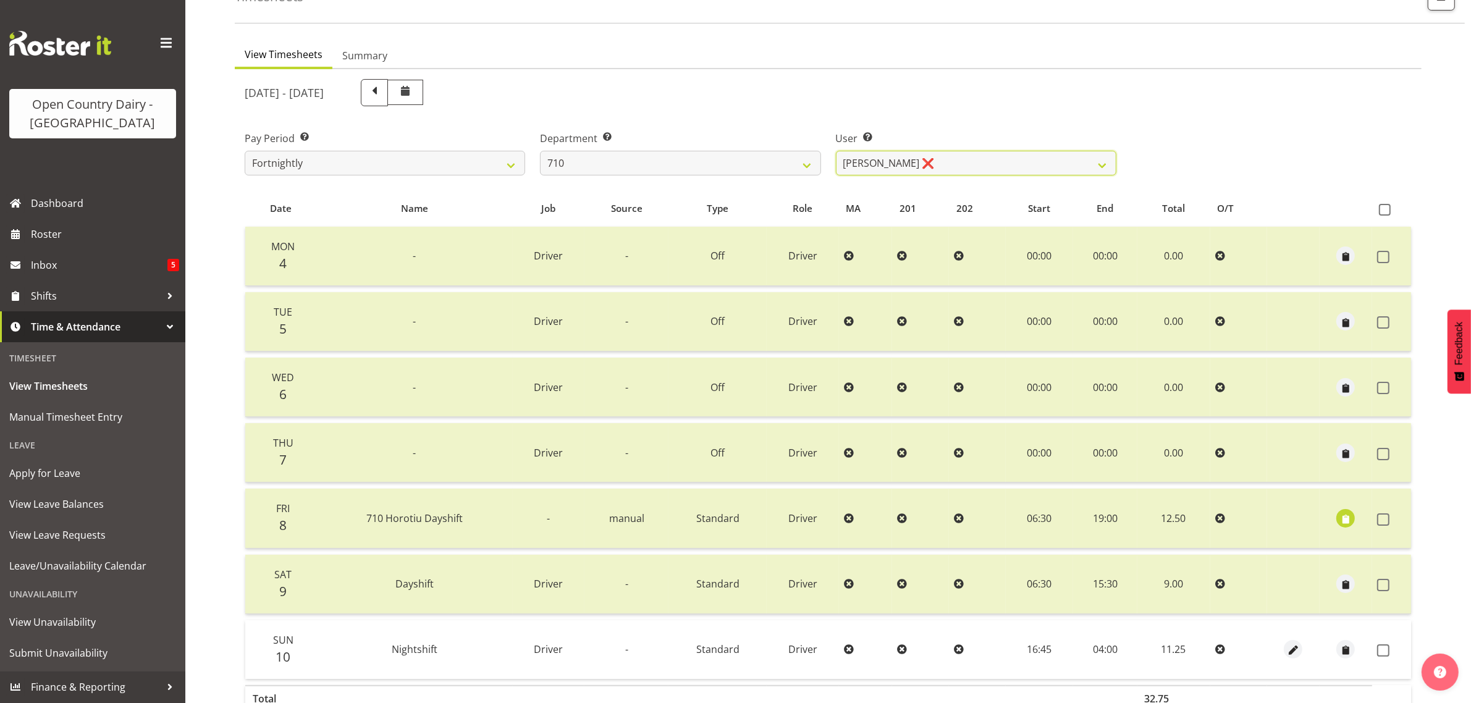
scroll to position [0, 0]
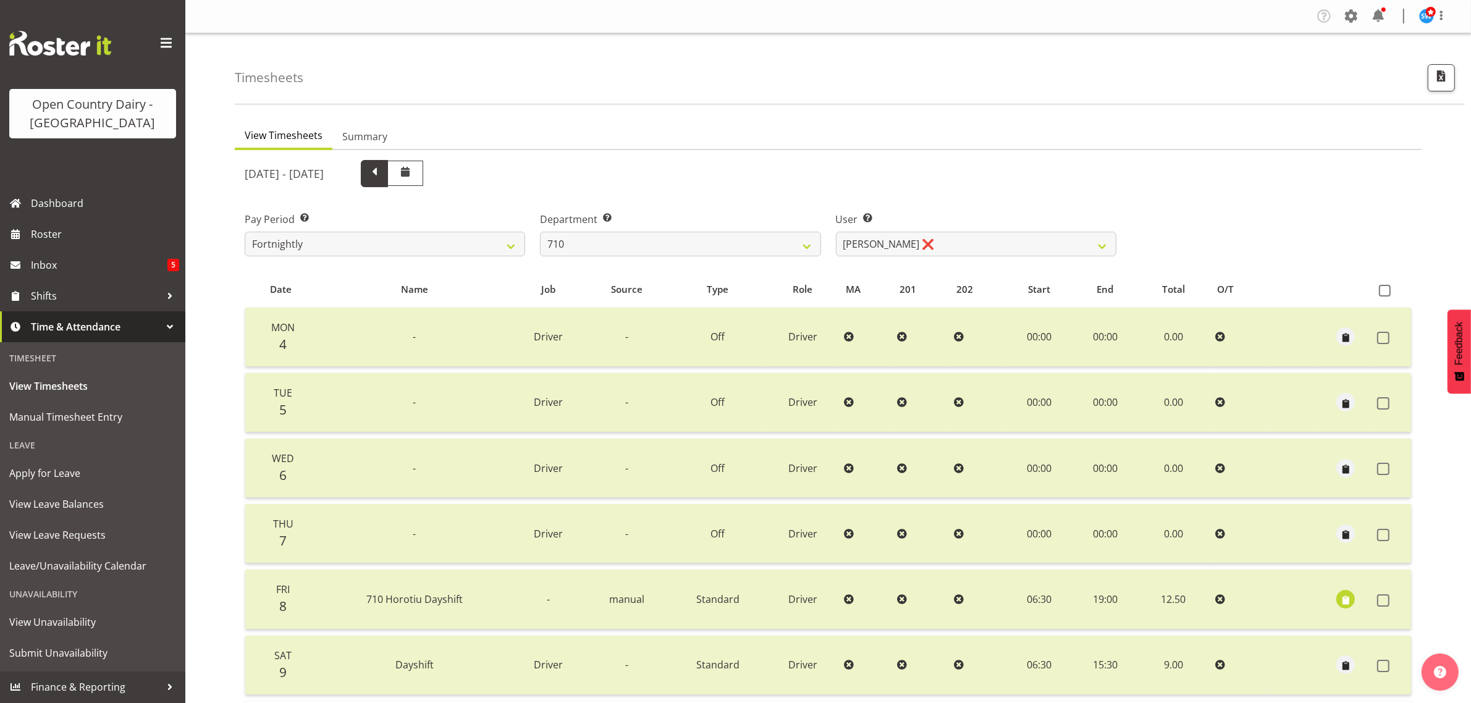
click at [382, 177] on span at bounding box center [374, 172] width 16 height 16
select select
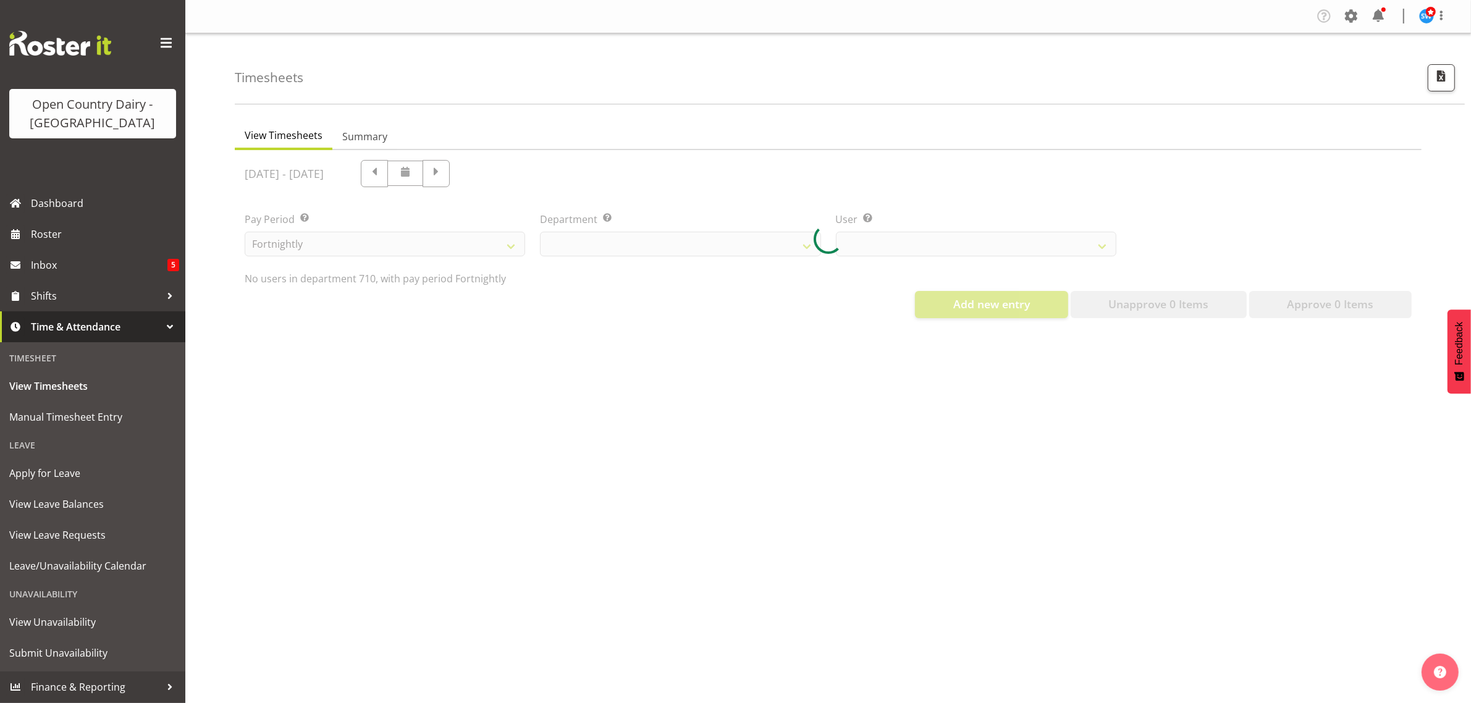
select select "875"
select select "8203"
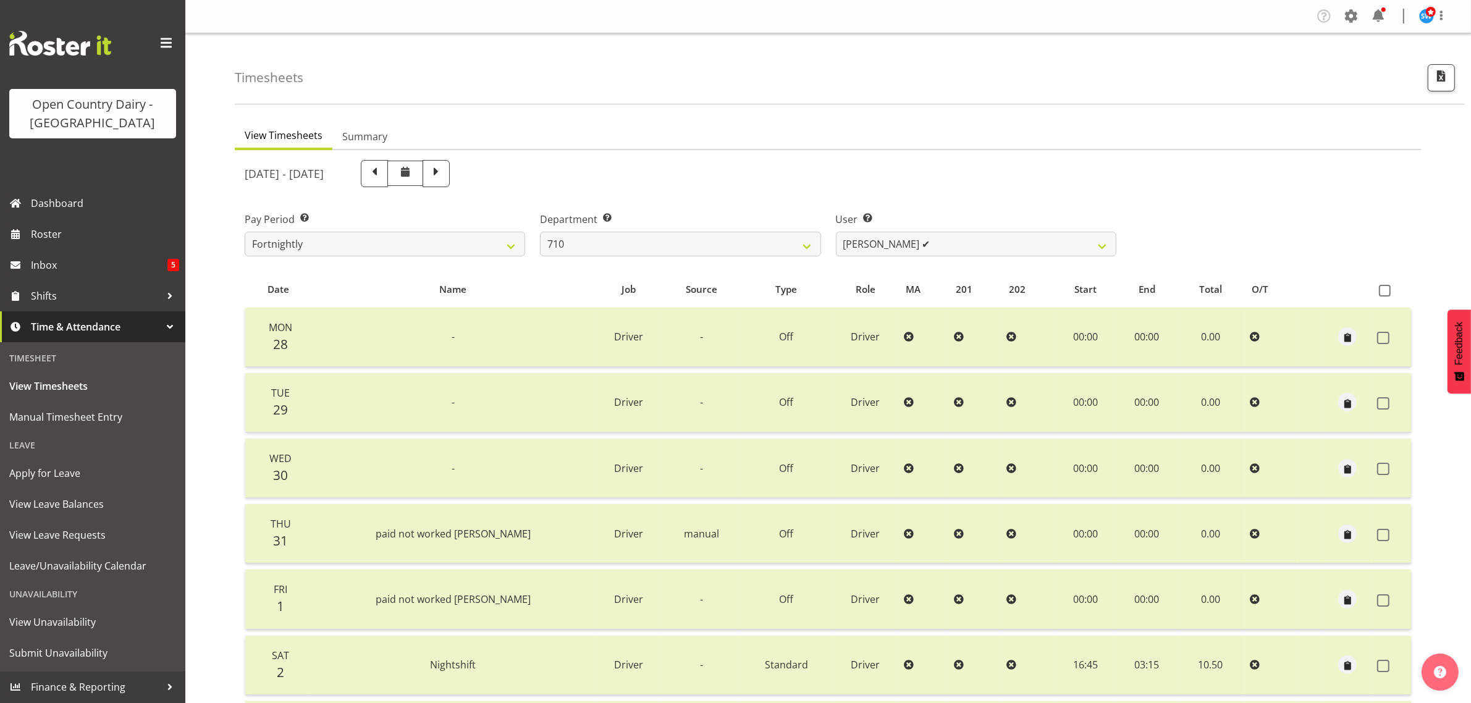
click at [444, 175] on span at bounding box center [436, 172] width 16 height 16
select select
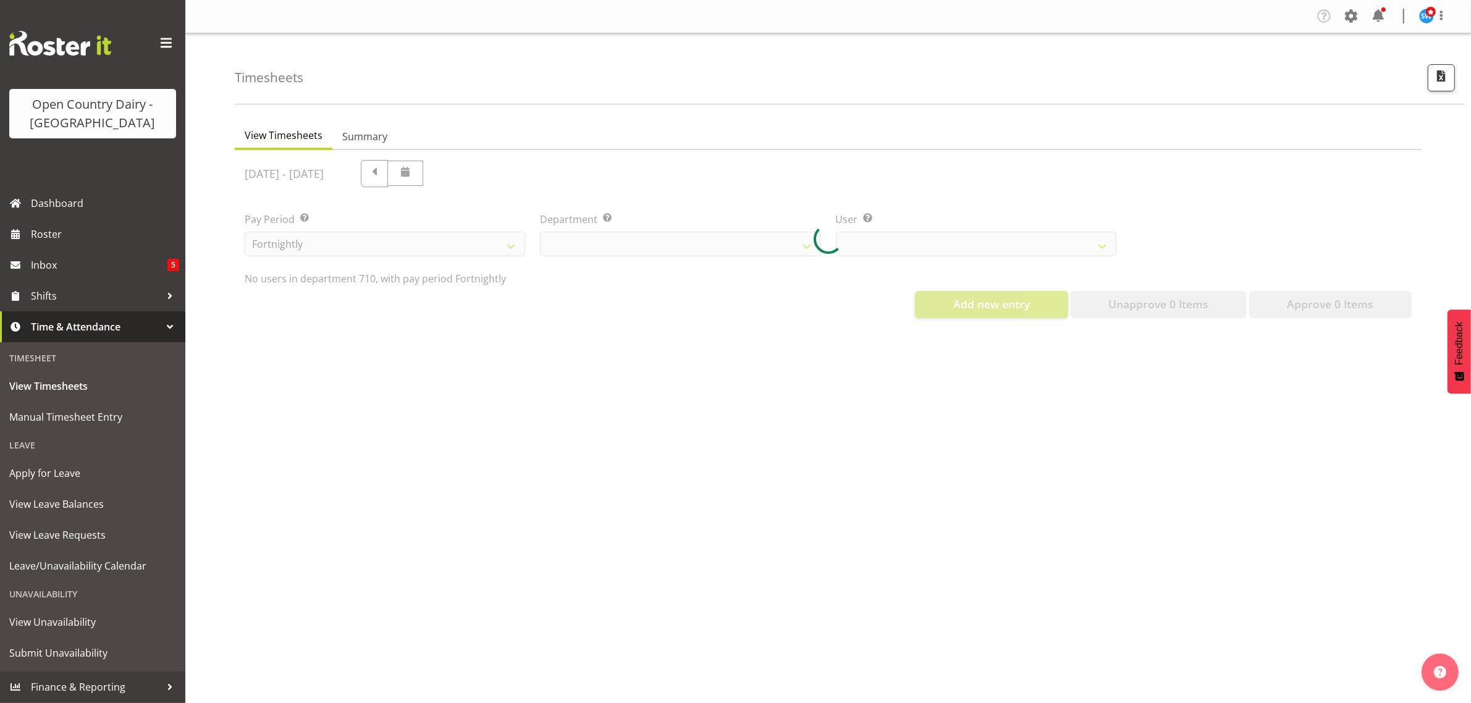
select select "875"
select select "8203"
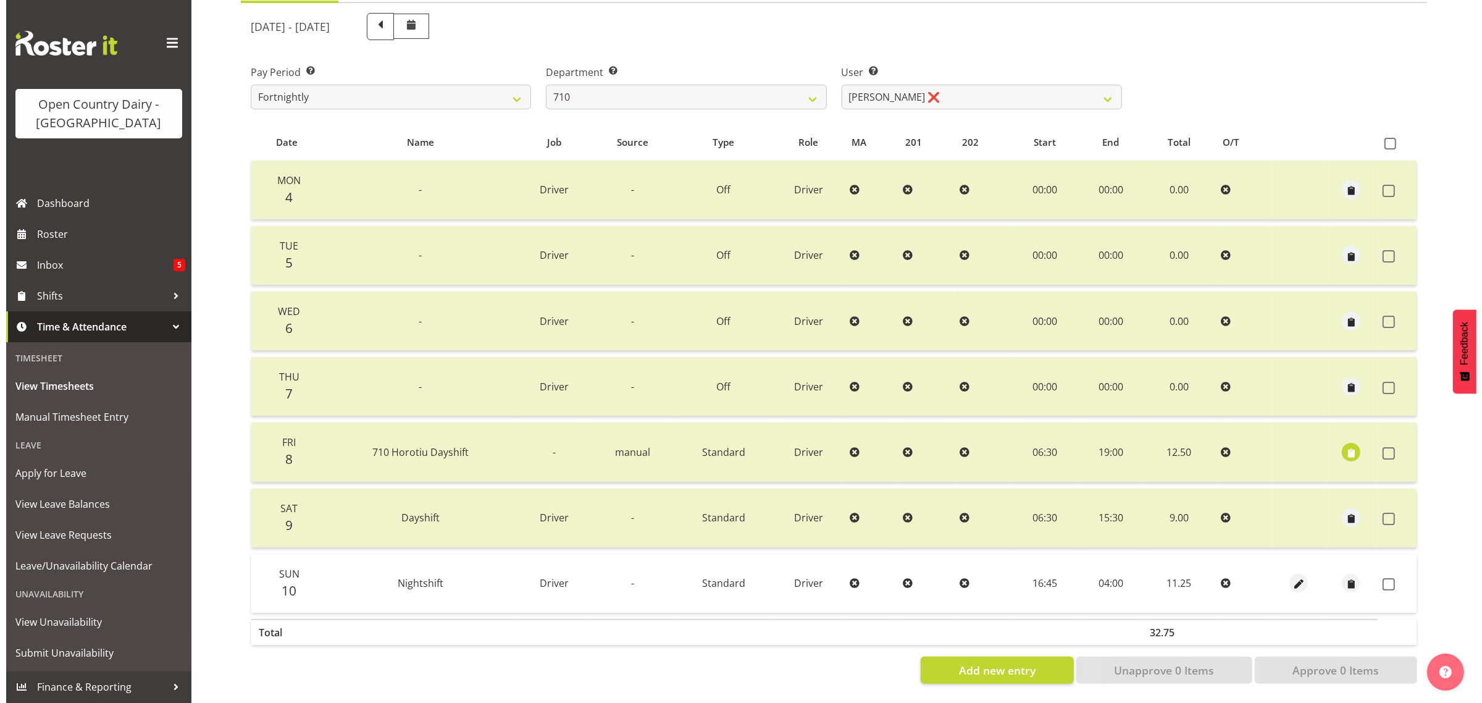
scroll to position [158, 0]
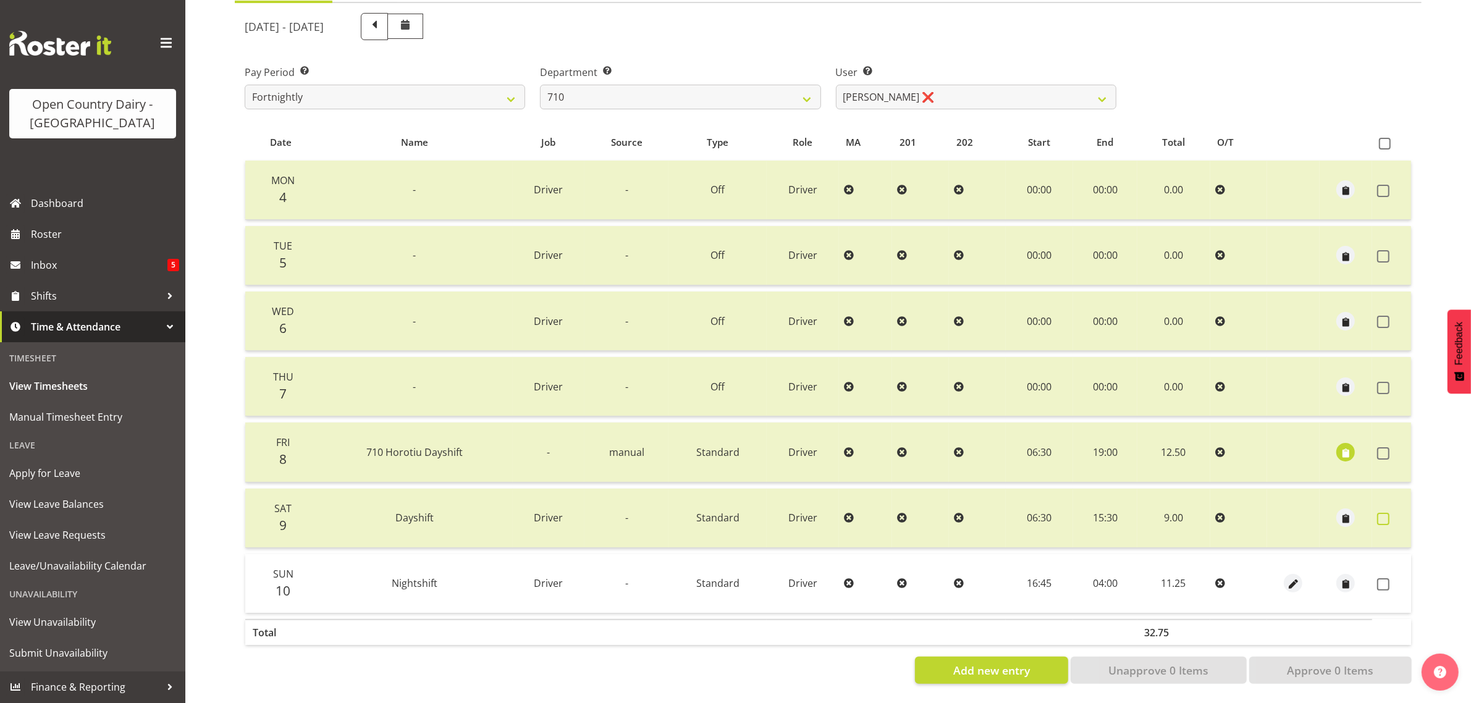
click at [1385, 513] on span at bounding box center [1383, 519] width 12 height 12
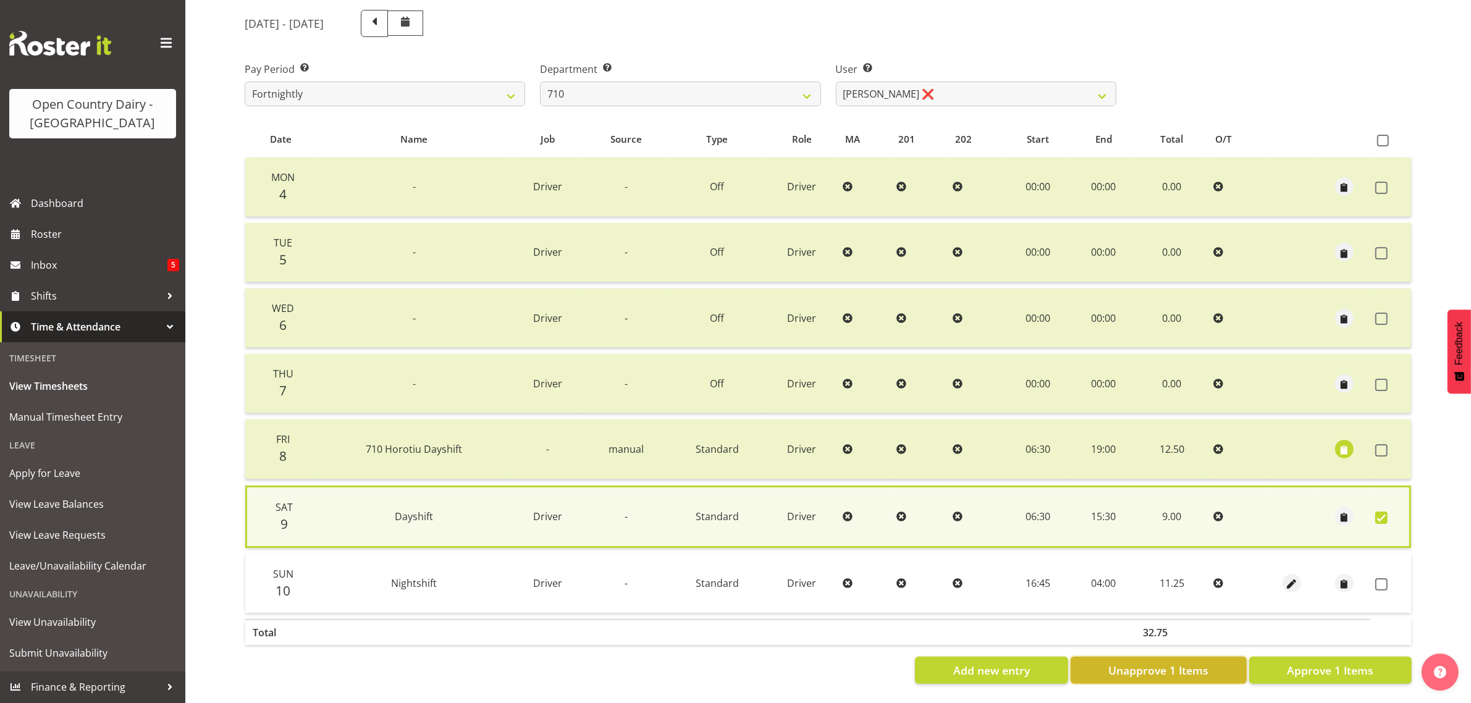
click at [1189, 663] on span "Unapprove 1 Items" at bounding box center [1158, 670] width 100 height 16
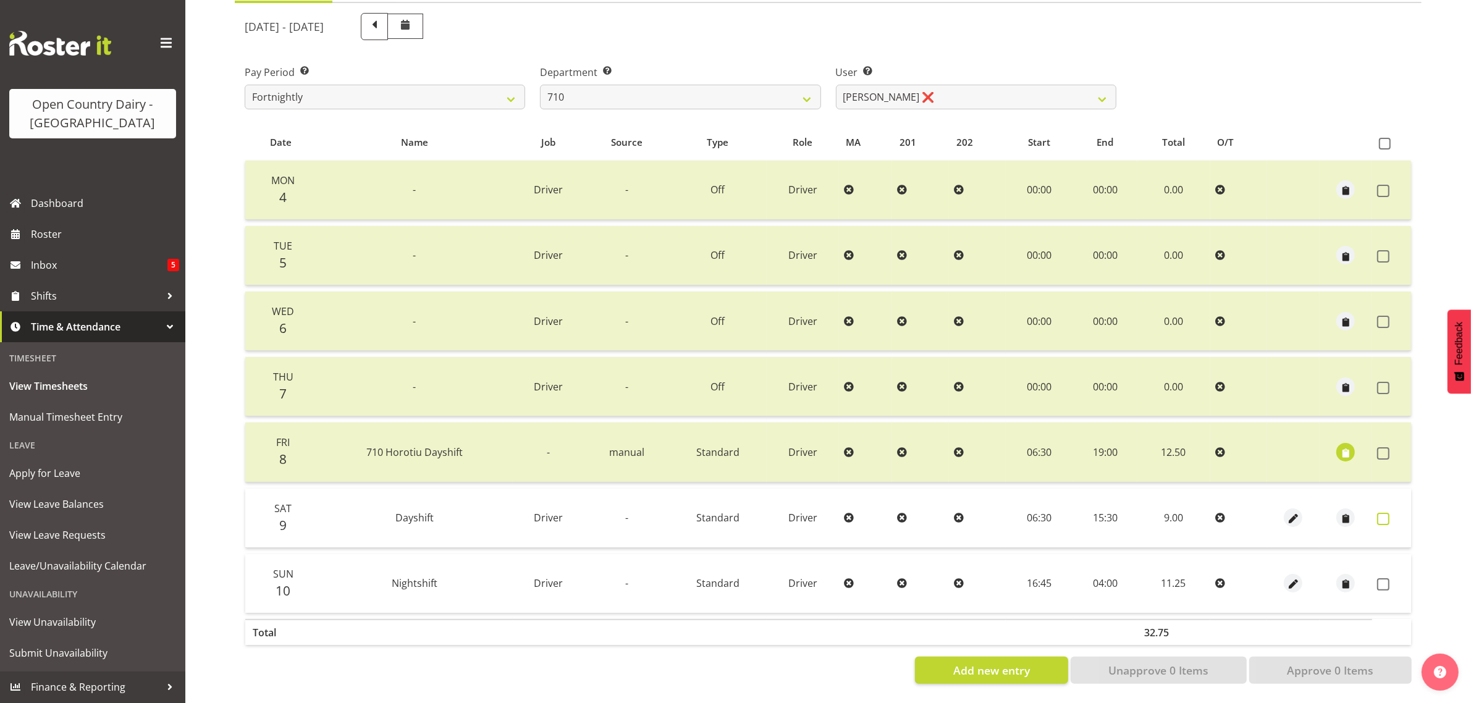
click at [1382, 513] on span at bounding box center [1383, 519] width 12 height 12
checkbox input "true"
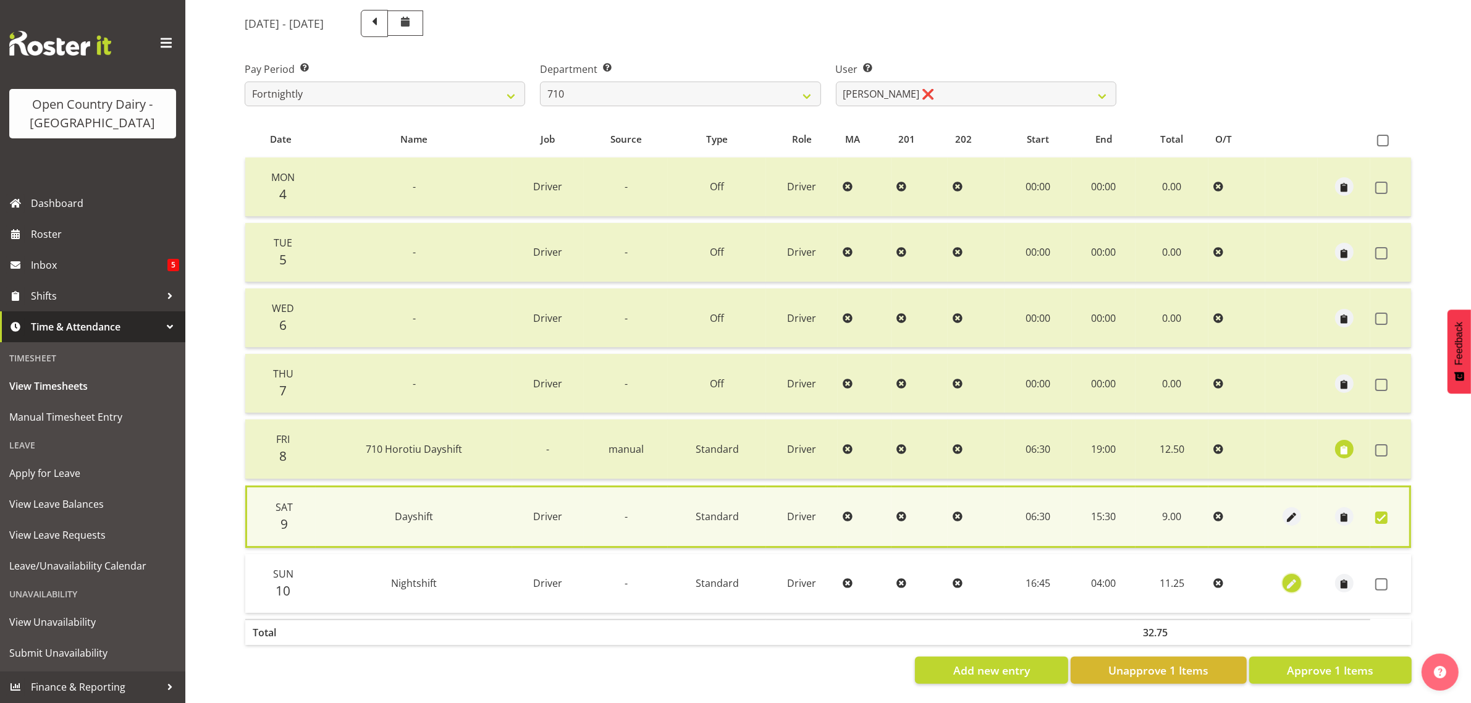
click at [1292, 578] on span "button" at bounding box center [1291, 585] width 14 height 14
select select "Standard"
select select "7"
select select "2025"
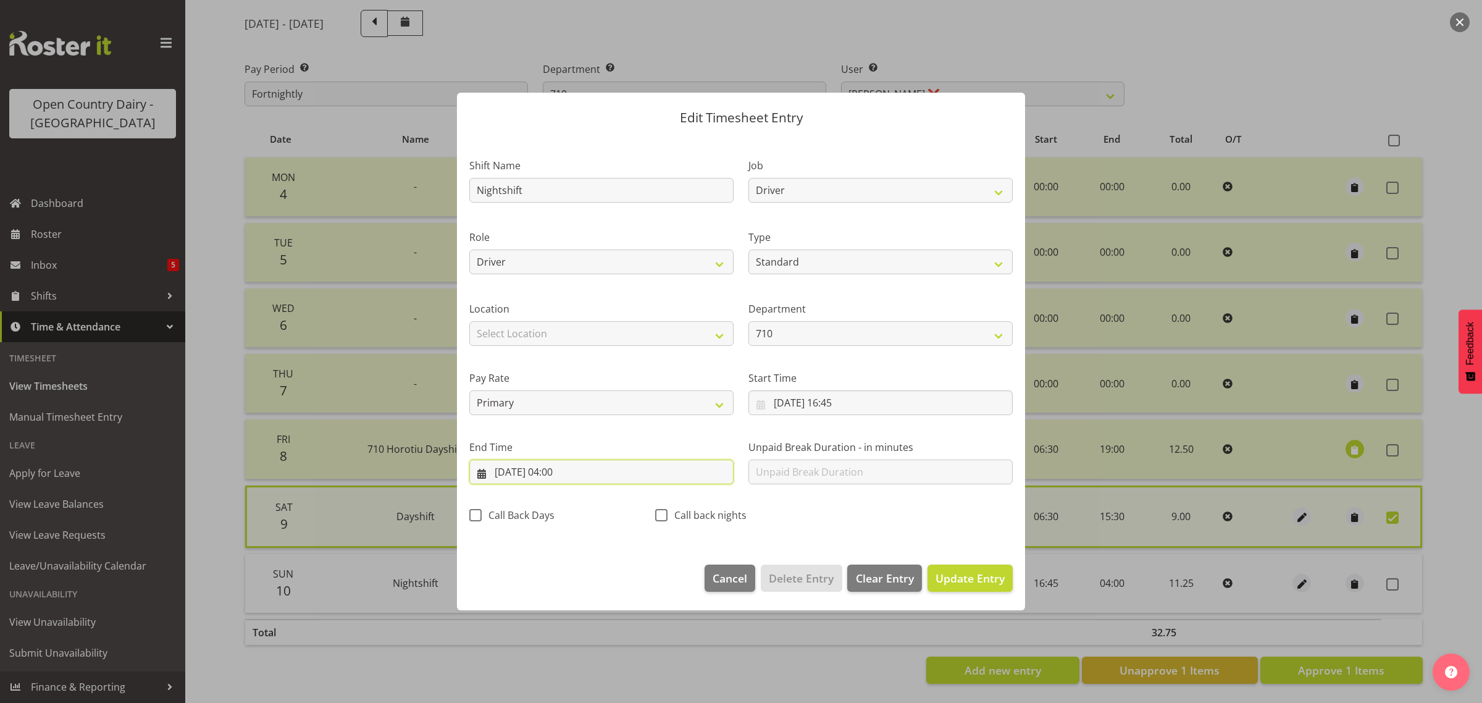
click at [557, 474] on input "[DATE] 04:00" at bounding box center [601, 472] width 264 height 25
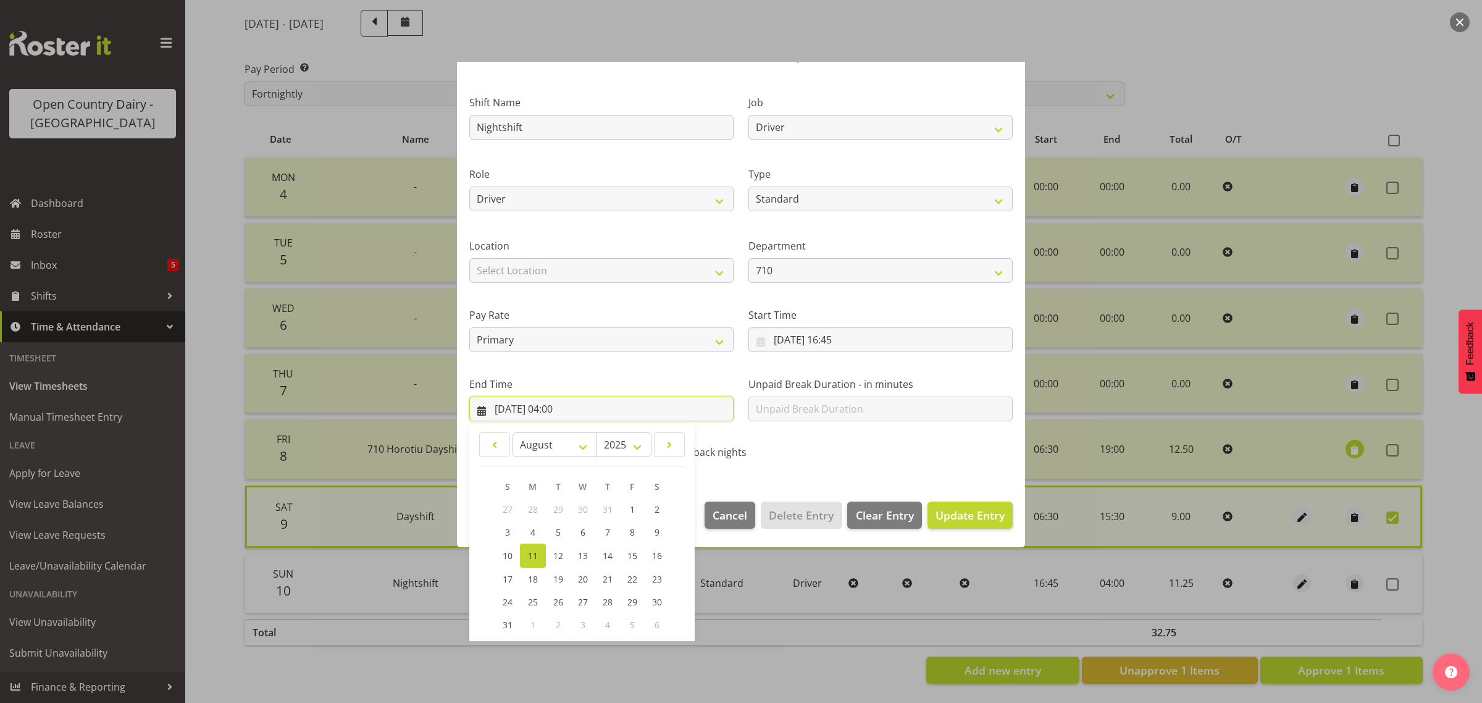
scroll to position [125, 0]
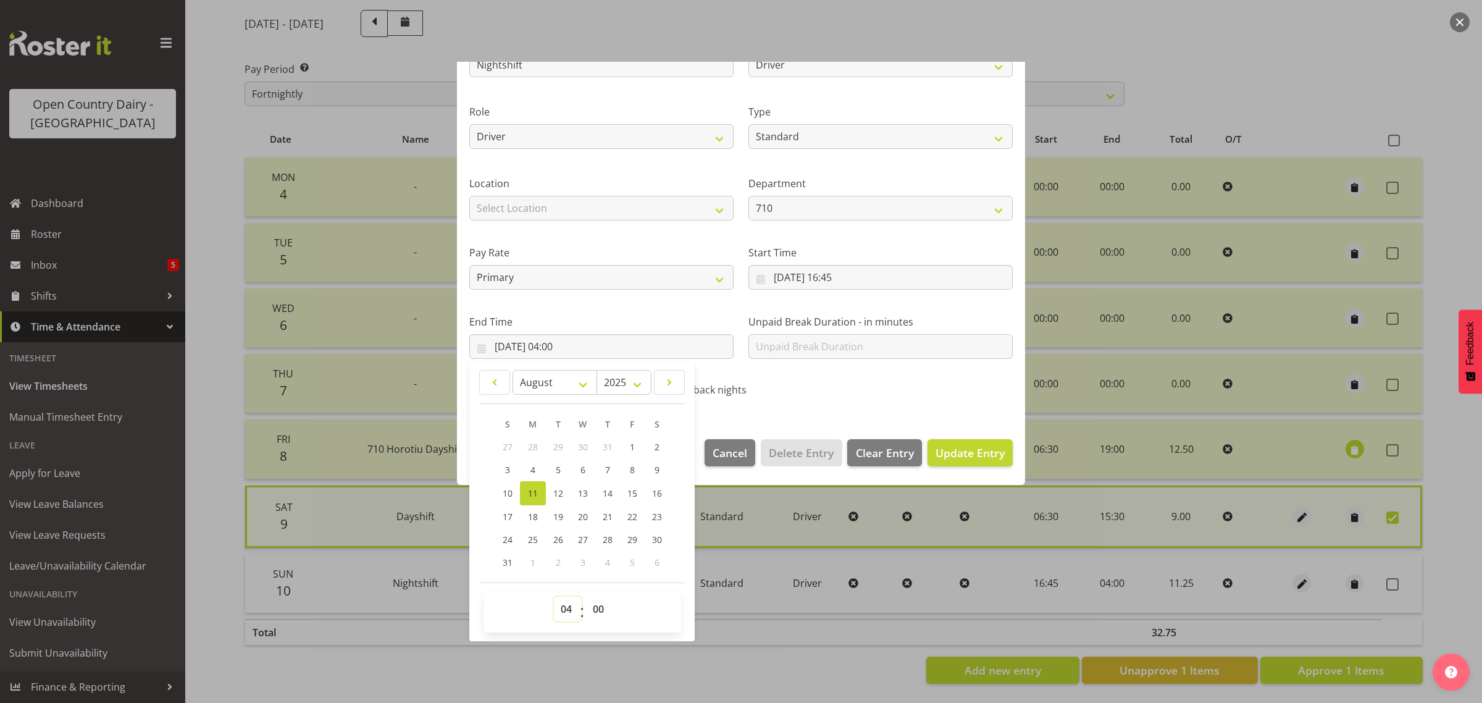
click at [566, 613] on select "00 01 02 03 04 05 06 07 08 09 10 11 12 13 14 15 16 17 18 19 20 21 22 23" at bounding box center [568, 609] width 28 height 25
select select "3"
click at [554, 597] on select "00 01 02 03 04 05 06 07 08 09 10 11 12 13 14 15 16 17 18 19 20 21 22 23" at bounding box center [568, 609] width 28 height 25
type input "11/08/2025, 03:00"
click at [962, 455] on span "Update Entry" at bounding box center [970, 452] width 69 height 15
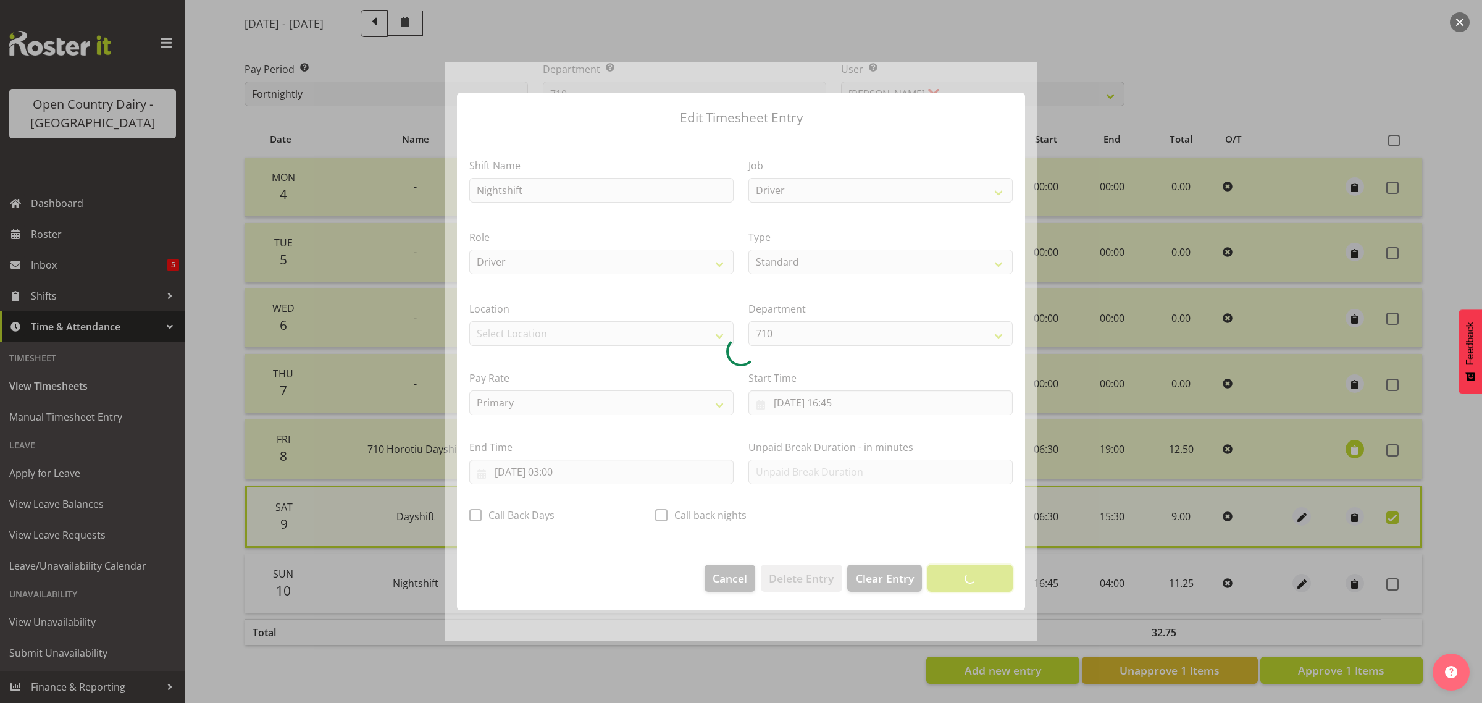
scroll to position [0, 0]
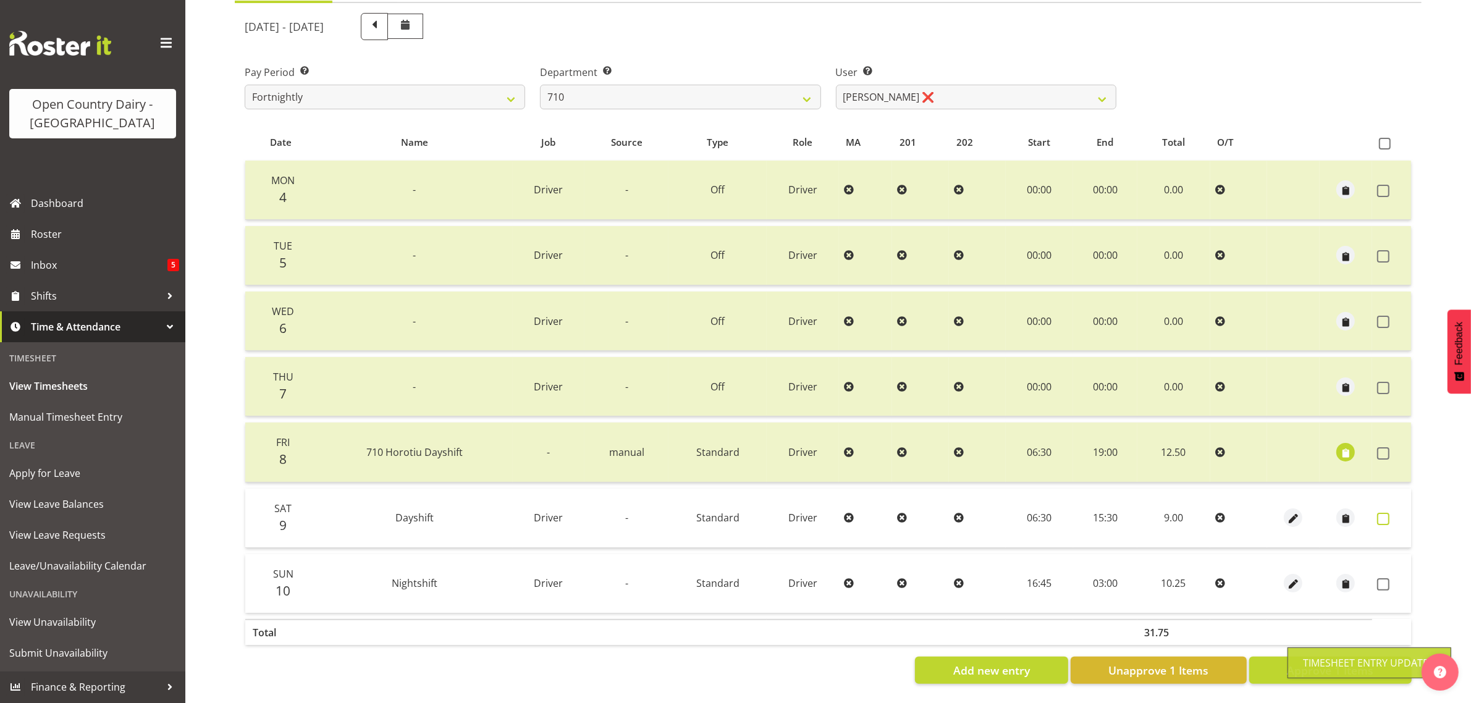
click at [1381, 513] on span at bounding box center [1383, 519] width 12 height 12
checkbox input "true"
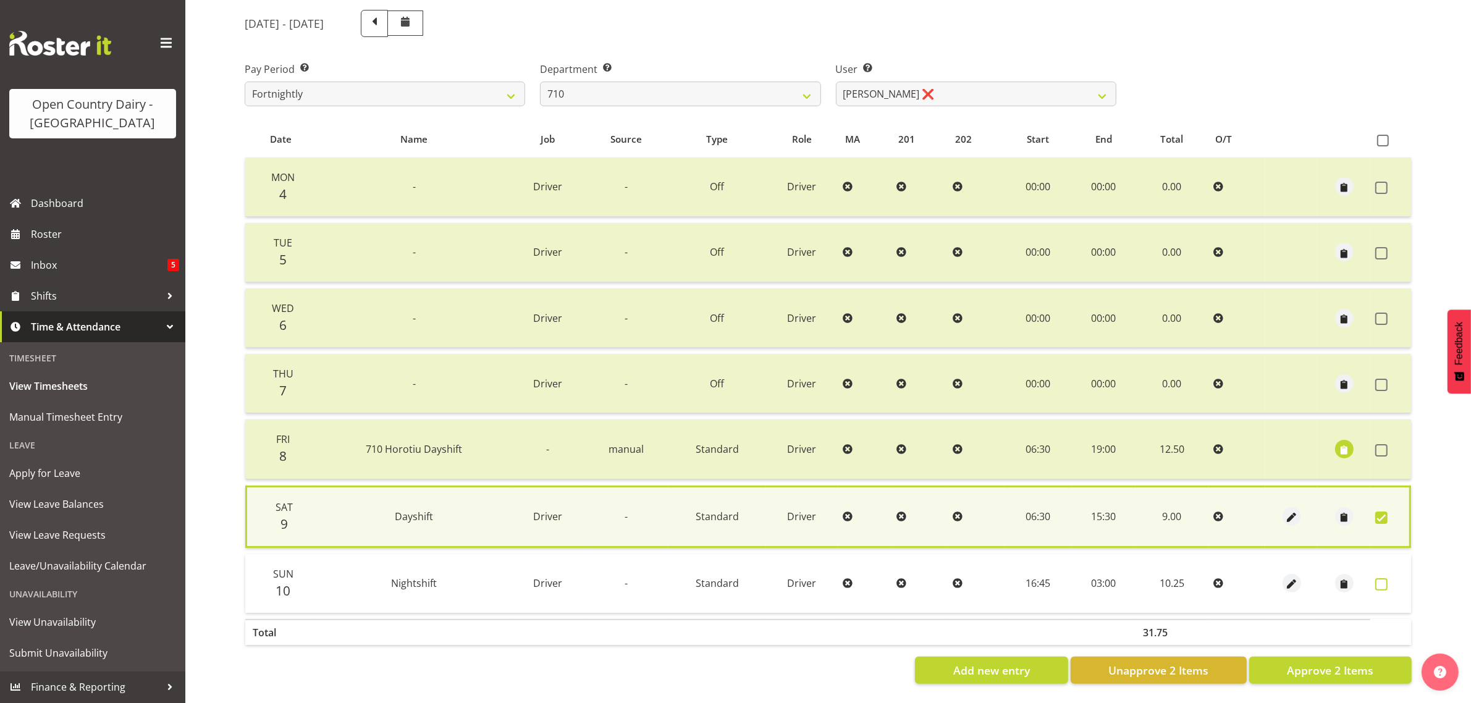
click at [1382, 578] on span at bounding box center [1381, 584] width 12 height 12
checkbox input "true"
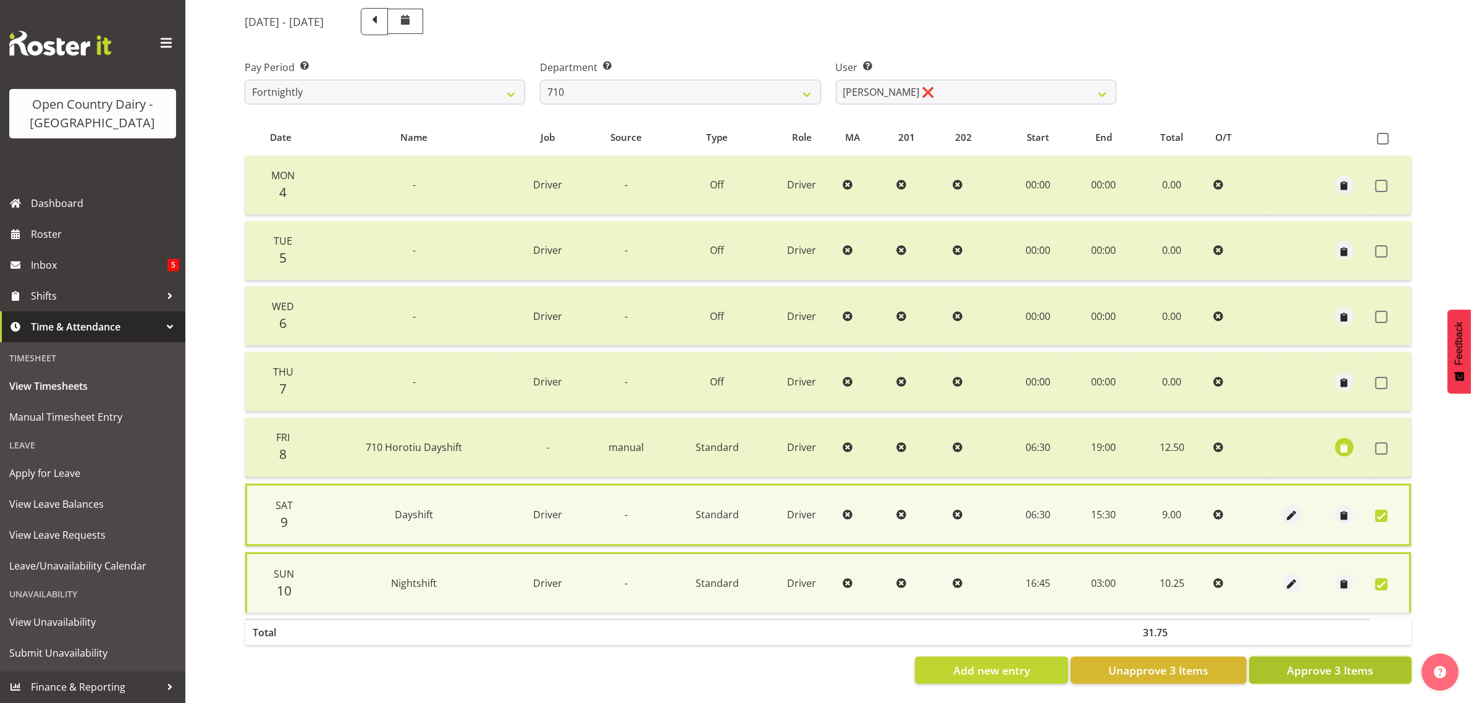
click at [1356, 672] on button "Approve 3 Items" at bounding box center [1330, 670] width 162 height 27
checkbox input "false"
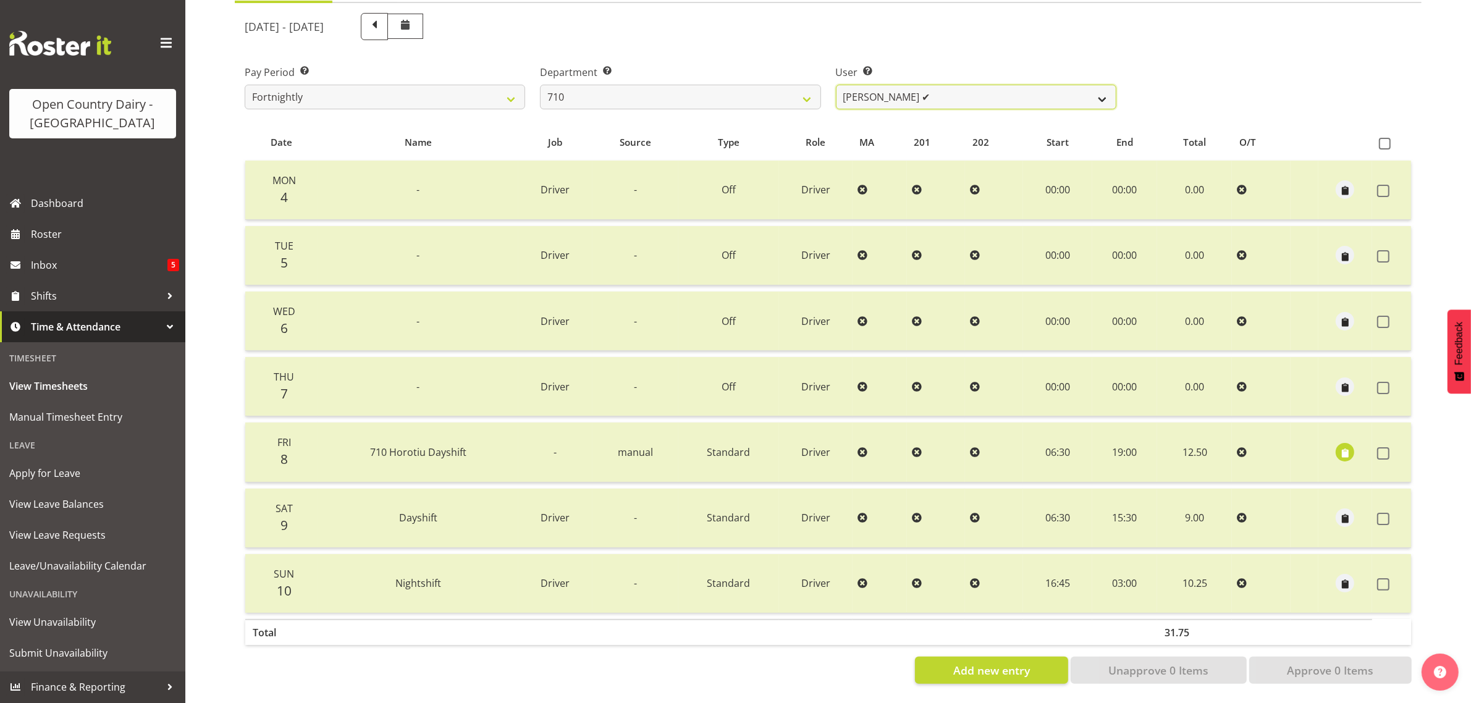
click at [931, 85] on select "Dean Chapman ❌ George Megchelse ❌ Kris Gambhir ❌ Richie Epere ✔" at bounding box center [976, 97] width 280 height 25
select select "10971"
click at [836, 85] on select "Dean Chapman ❌ George Megchelse ❌ Kris Gambhir ❌ Richie Epere ✔" at bounding box center [976, 97] width 280 height 25
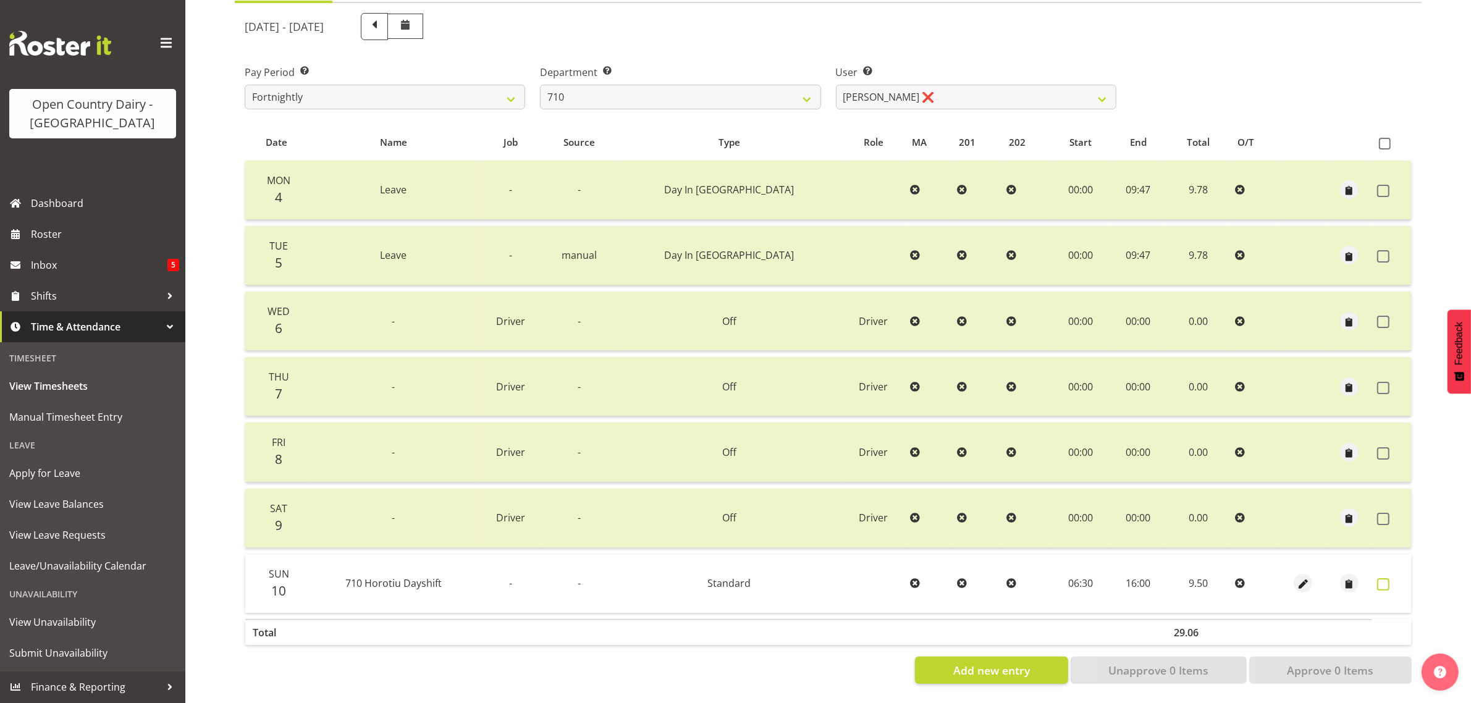
click at [1387, 578] on span at bounding box center [1383, 584] width 12 height 12
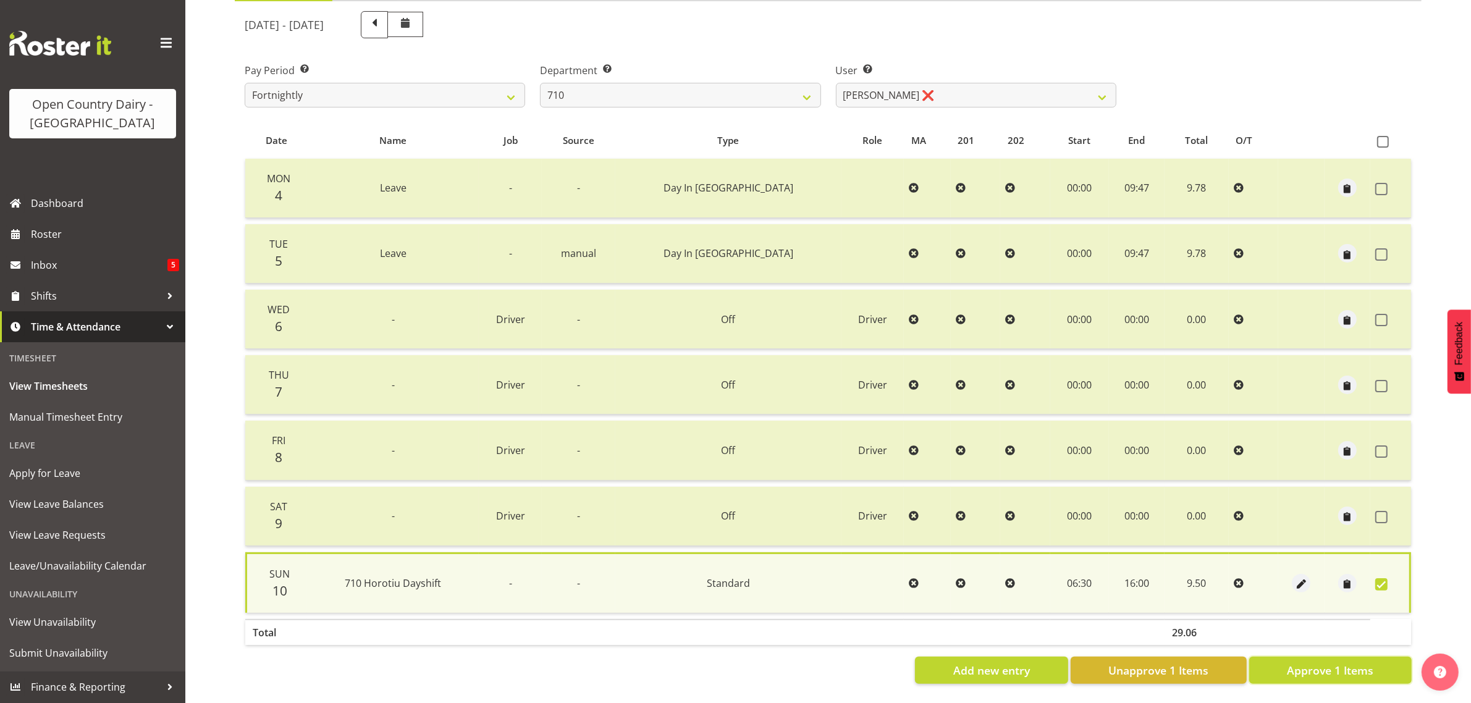
click at [1347, 662] on span "Approve 1 Items" at bounding box center [1330, 670] width 86 height 16
checkbox input "false"
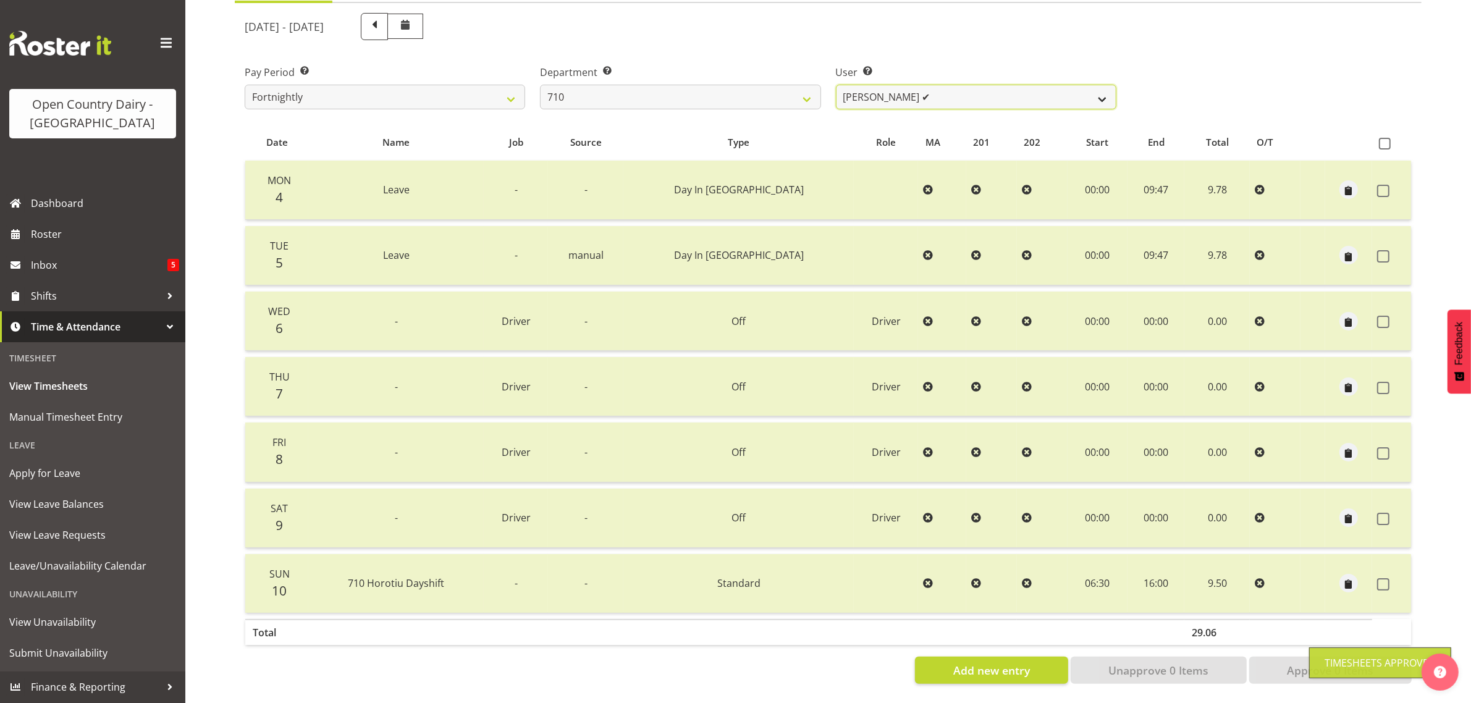
click at [945, 85] on select "Dean Chapman ✔ George Megchelse ❌ Kris Gambhir ❌ Richie Epere ✔" at bounding box center [976, 97] width 280 height 25
select select "10161"
click at [836, 85] on select "Dean Chapman ✔ George Megchelse ❌ Kris Gambhir ❌ Richie Epere ✔" at bounding box center [976, 97] width 280 height 25
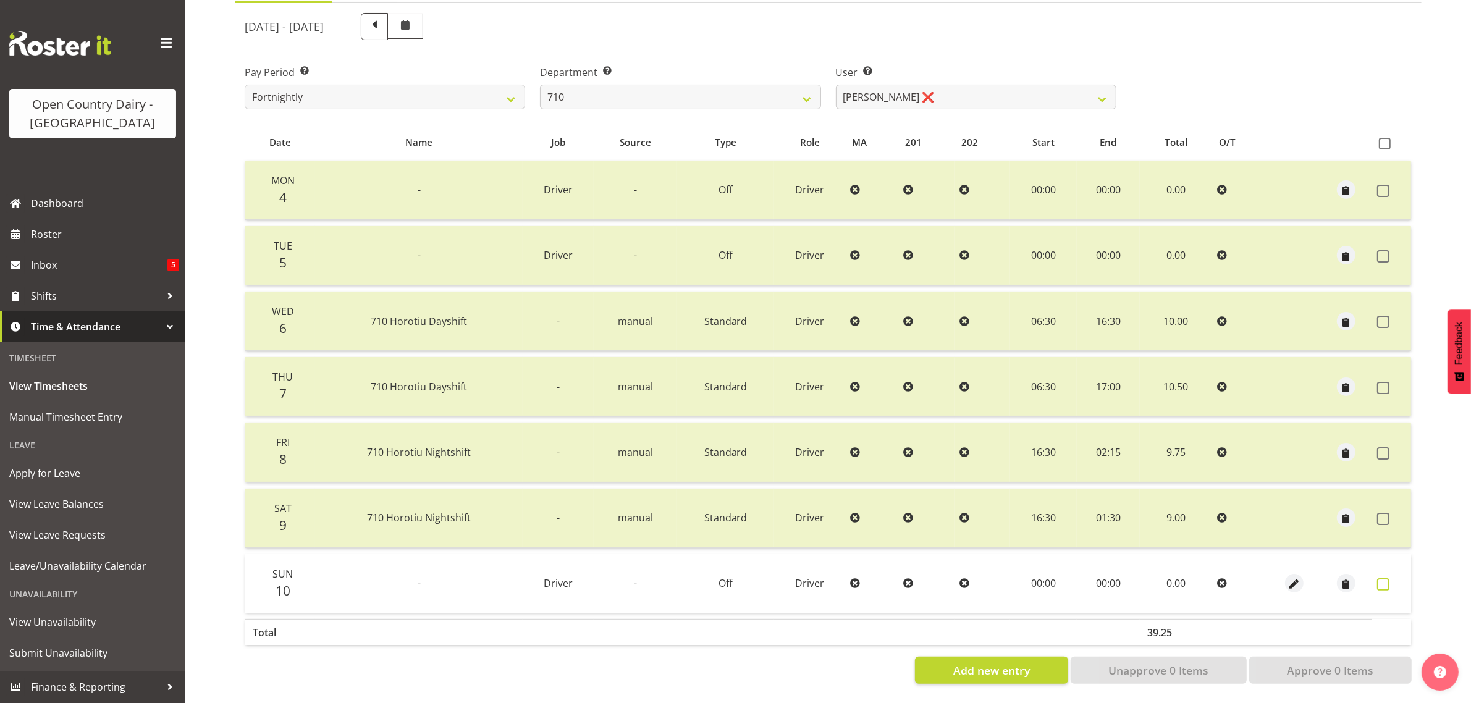
click at [1379, 578] on span at bounding box center [1383, 584] width 12 height 12
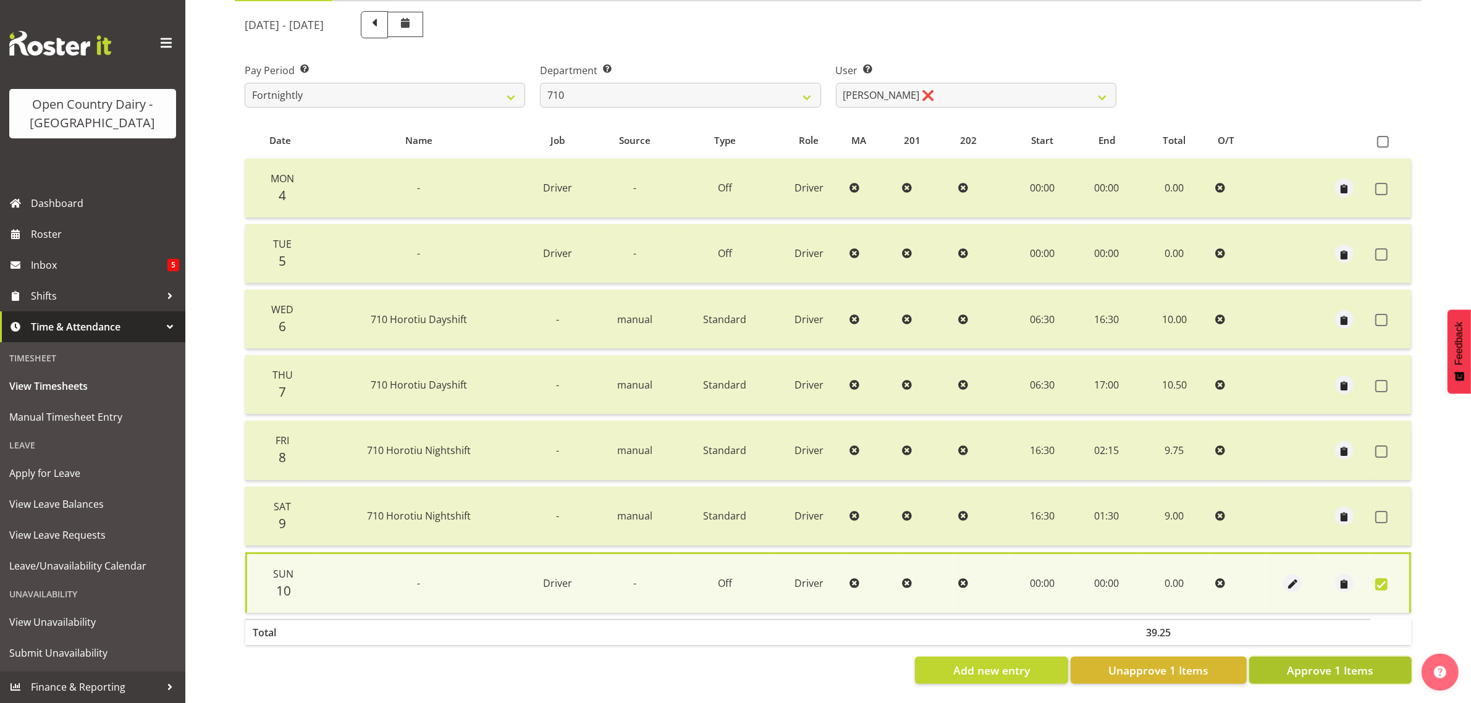
click at [1350, 668] on span "Approve 1 Items" at bounding box center [1330, 670] width 86 height 16
checkbox input "false"
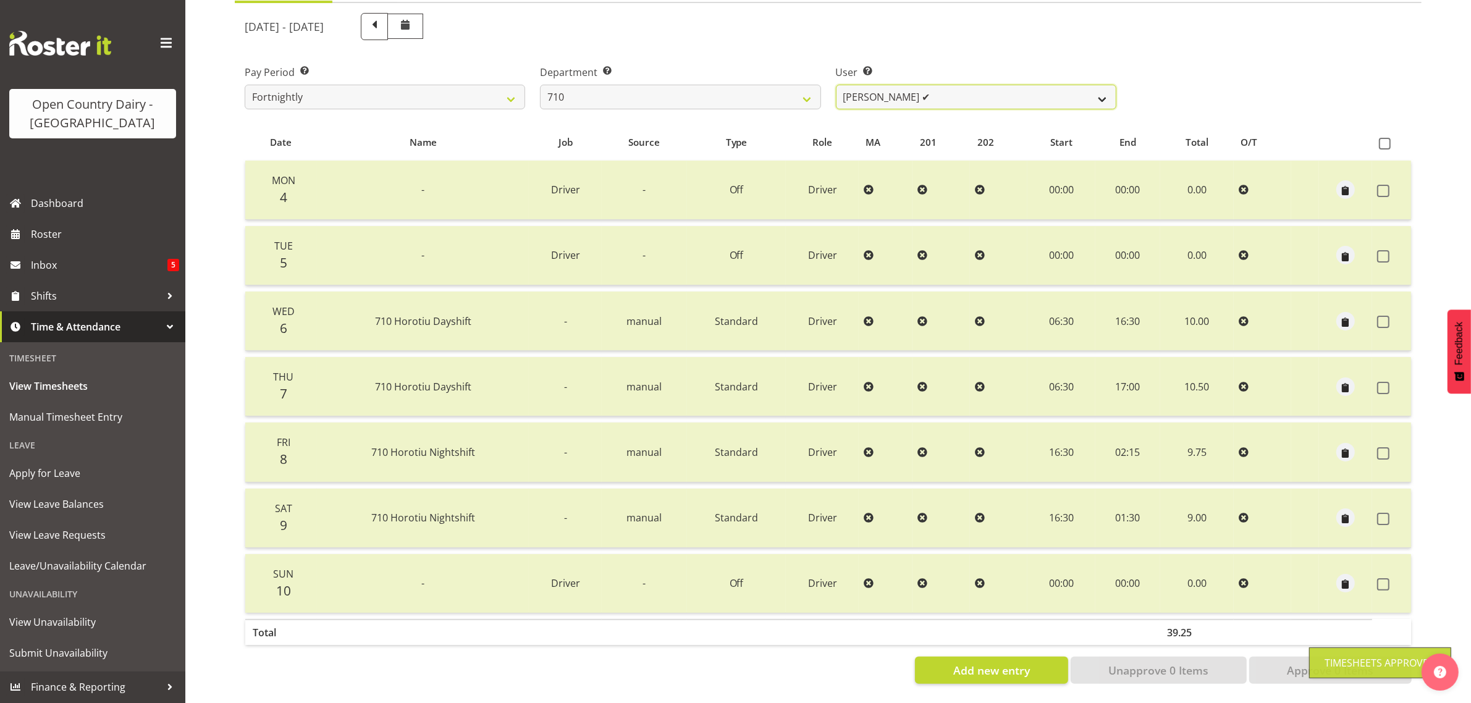
click at [978, 90] on select "Dean Chapman ✔ George Megchelse ✔ Kris Gambhir ❌ Richie Epere ✔" at bounding box center [976, 97] width 280 height 25
select select "10216"
click at [836, 85] on select "Dean Chapman ✔ George Megchelse ✔ Kris Gambhir ❌ Richie Epere ✔" at bounding box center [976, 97] width 280 height 25
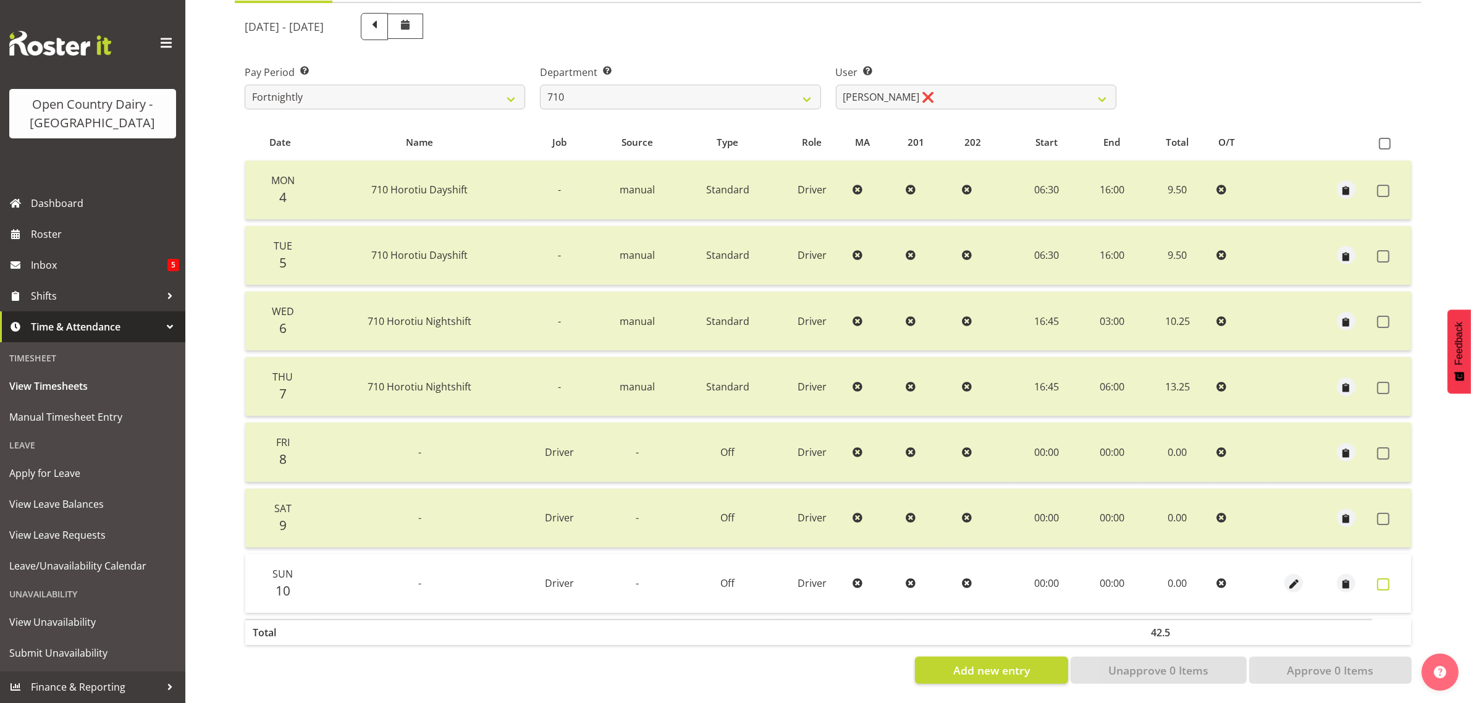
click at [1376, 574] on td at bounding box center [1391, 583] width 39 height 59
click at [1382, 578] on span at bounding box center [1383, 584] width 12 height 12
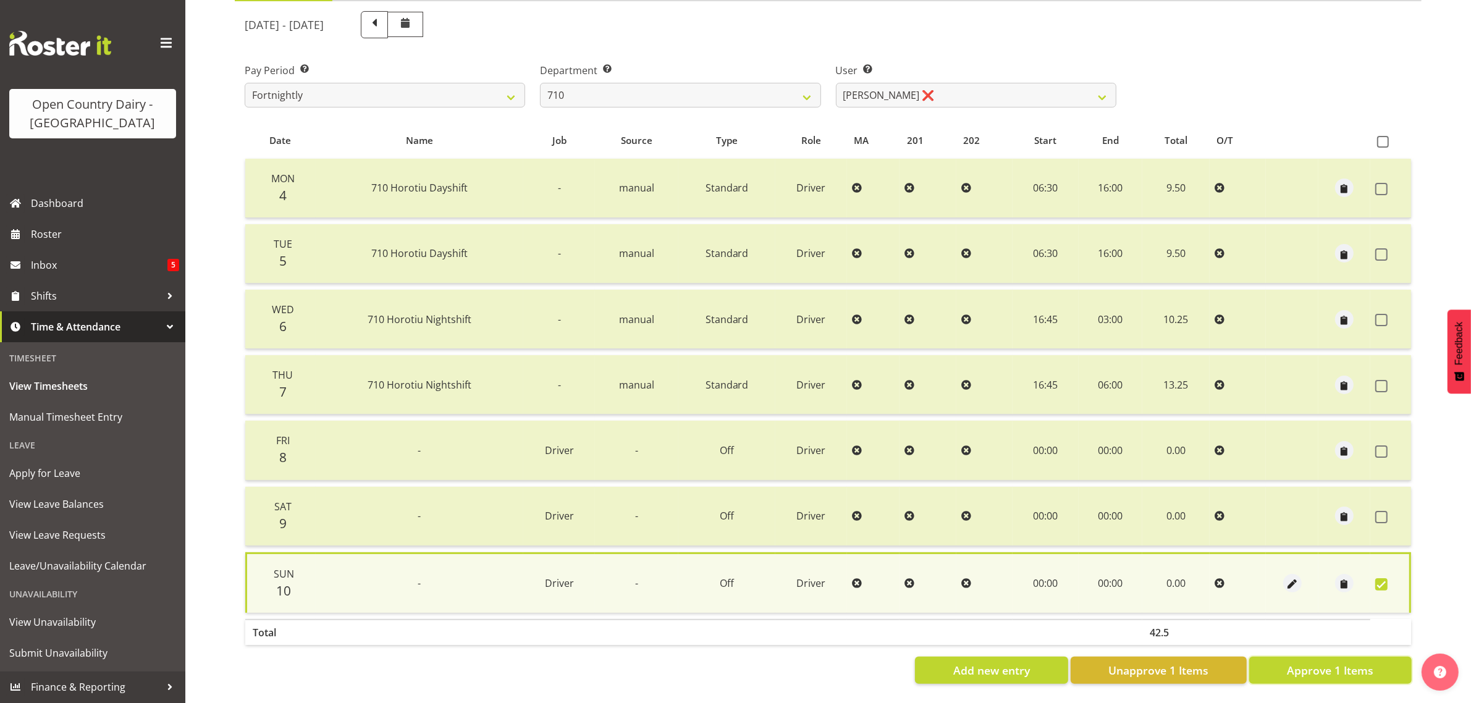
click at [1346, 665] on span "Approve 1 Items" at bounding box center [1330, 670] width 86 height 16
checkbox input "false"
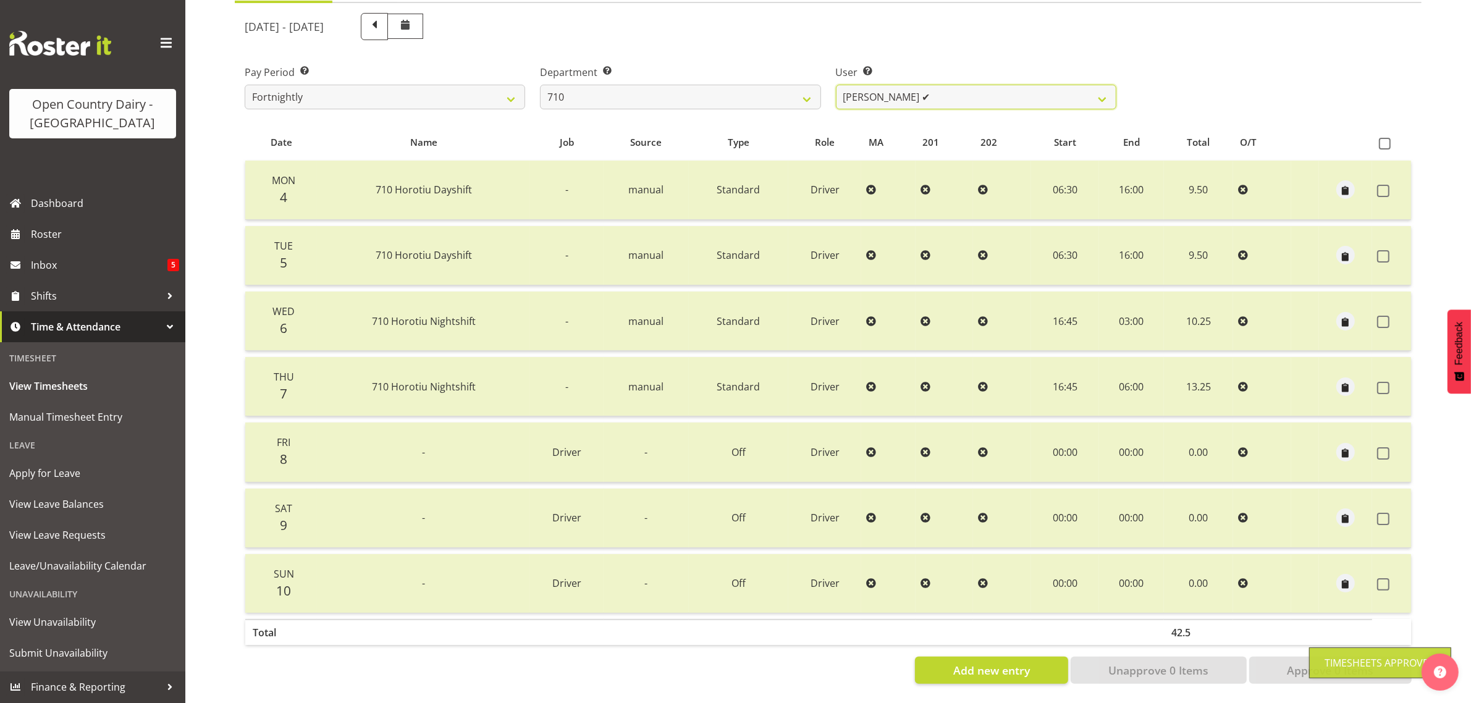
click at [947, 85] on select "[PERSON_NAME] ✔ [PERSON_NAME] ✔ [PERSON_NAME] ✔ [PERSON_NAME] ✔" at bounding box center [976, 97] width 280 height 25
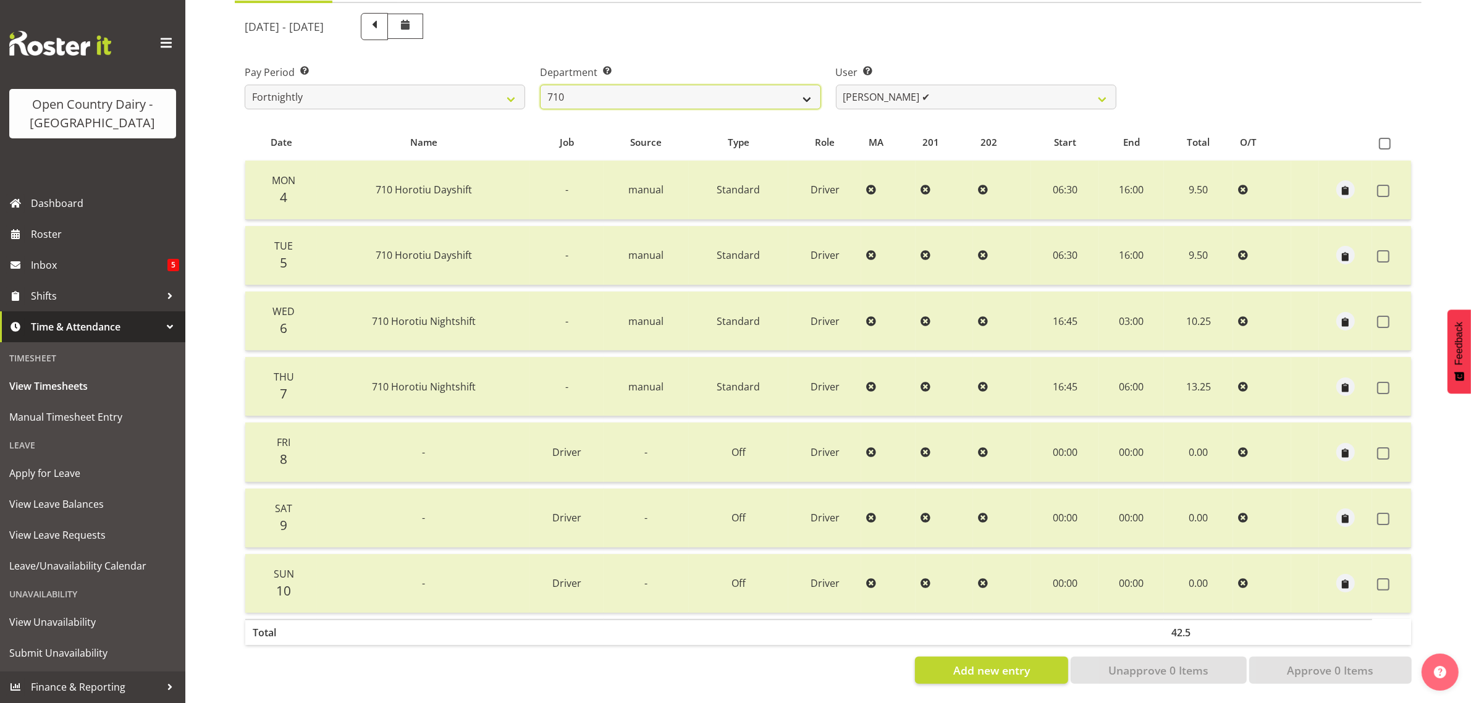
click at [709, 85] on select "701 702 703 704 705 706 707 708 709 710 711 712 713 714 715 716 717 718 719 720" at bounding box center [680, 97] width 280 height 25
select select "874"
click at [540, 85] on select "701 702 703 704 705 706 707 708 709 710 711 712 713 714 715 716 717 718 719 720" at bounding box center [680, 97] width 280 height 25
select select "8178"
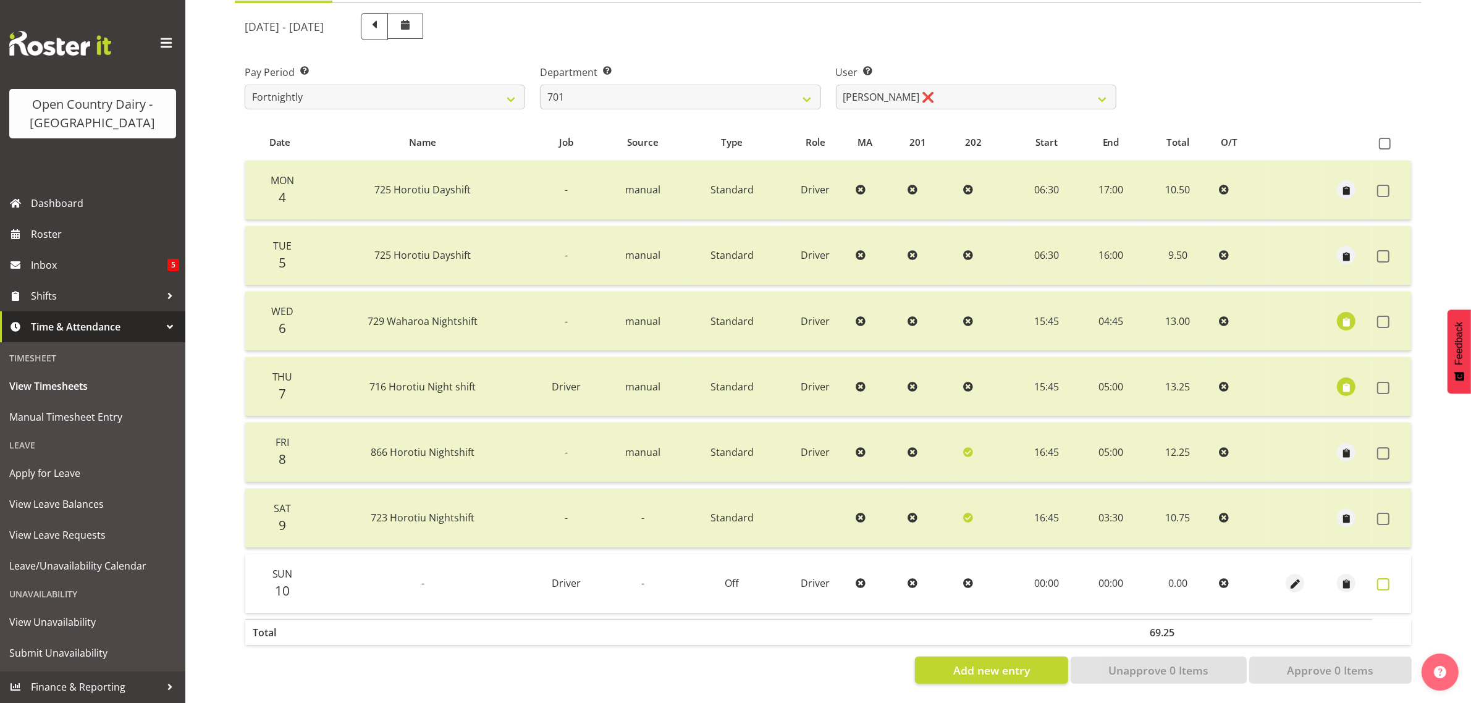
click at [1384, 578] on span at bounding box center [1383, 584] width 12 height 12
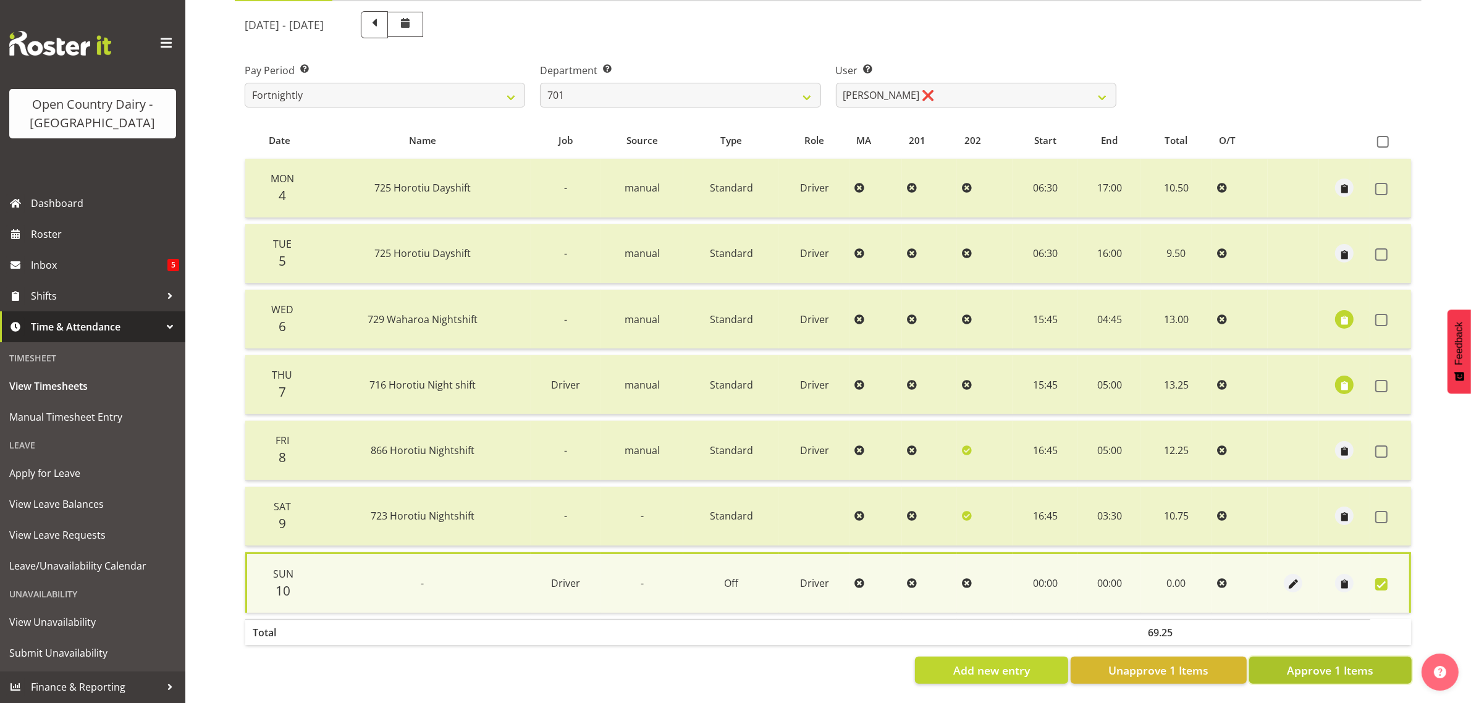
click at [1379, 657] on button "Approve 1 Items" at bounding box center [1330, 670] width 162 height 27
checkbox input "false"
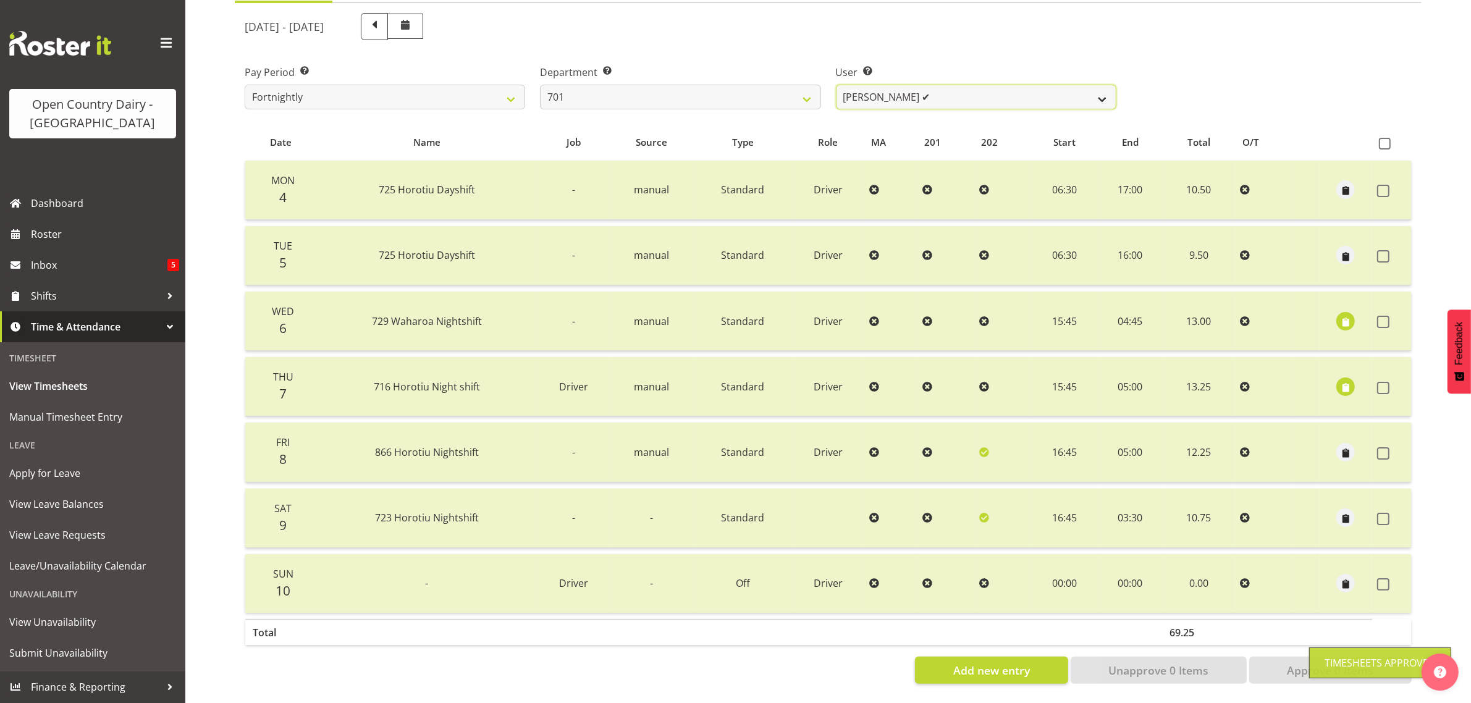
click at [967, 85] on select "Duncan Shirley ✔ Gagandeep Singh ❌ Johann Van Zyl ❌ John Cottingham ❌" at bounding box center [976, 97] width 280 height 25
click at [836, 85] on select "Duncan Shirley ✔ Gagandeep Singh ❌ Johann Van Zyl ❌ John Cottingham ❌" at bounding box center [976, 97] width 280 height 25
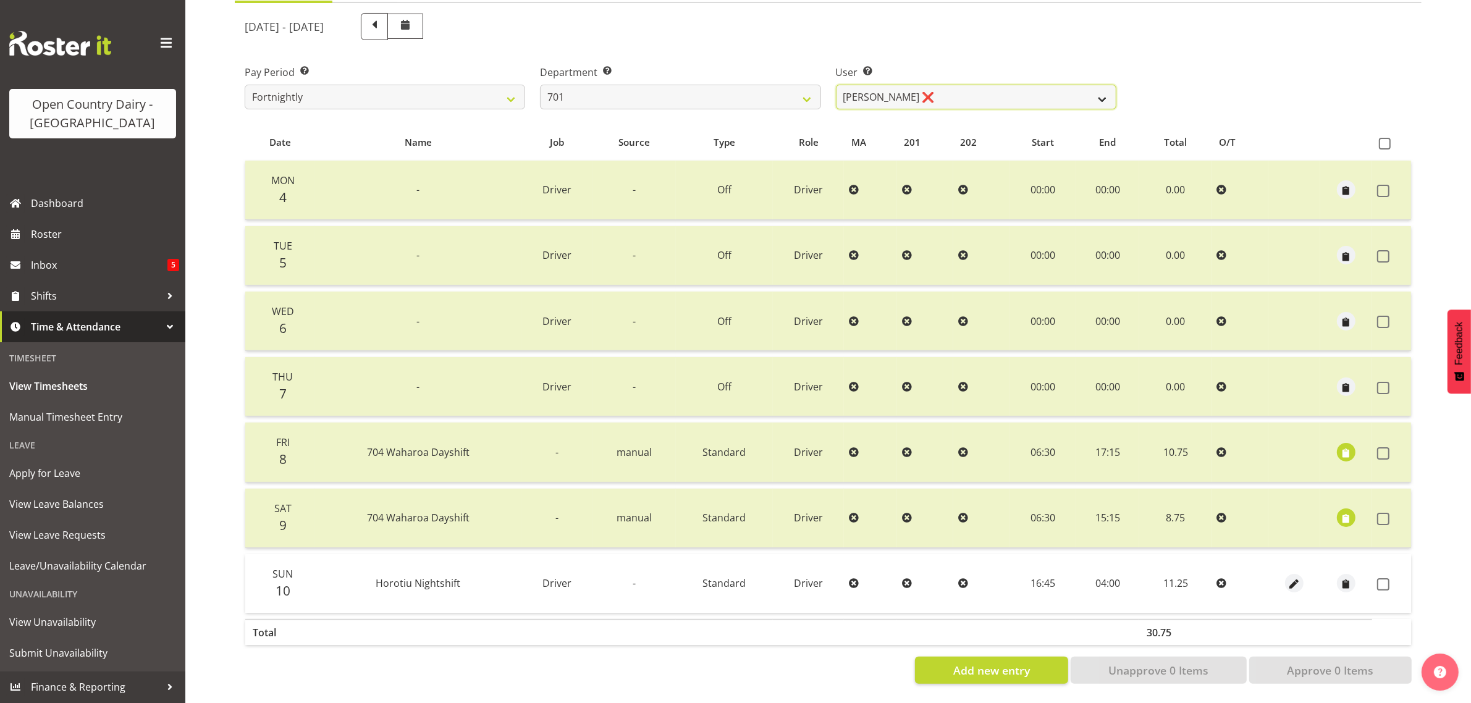
click at [987, 88] on select "Duncan Shirley ✔ Gagandeep Singh ❌ Johann Van Zyl ❌ John Cottingham ❌" at bounding box center [976, 97] width 280 height 25
select select "11207"
click at [836, 85] on select "Duncan Shirley ✔ Gagandeep Singh ❌ Johann Van Zyl ❌ John Cottingham ❌" at bounding box center [976, 97] width 280 height 25
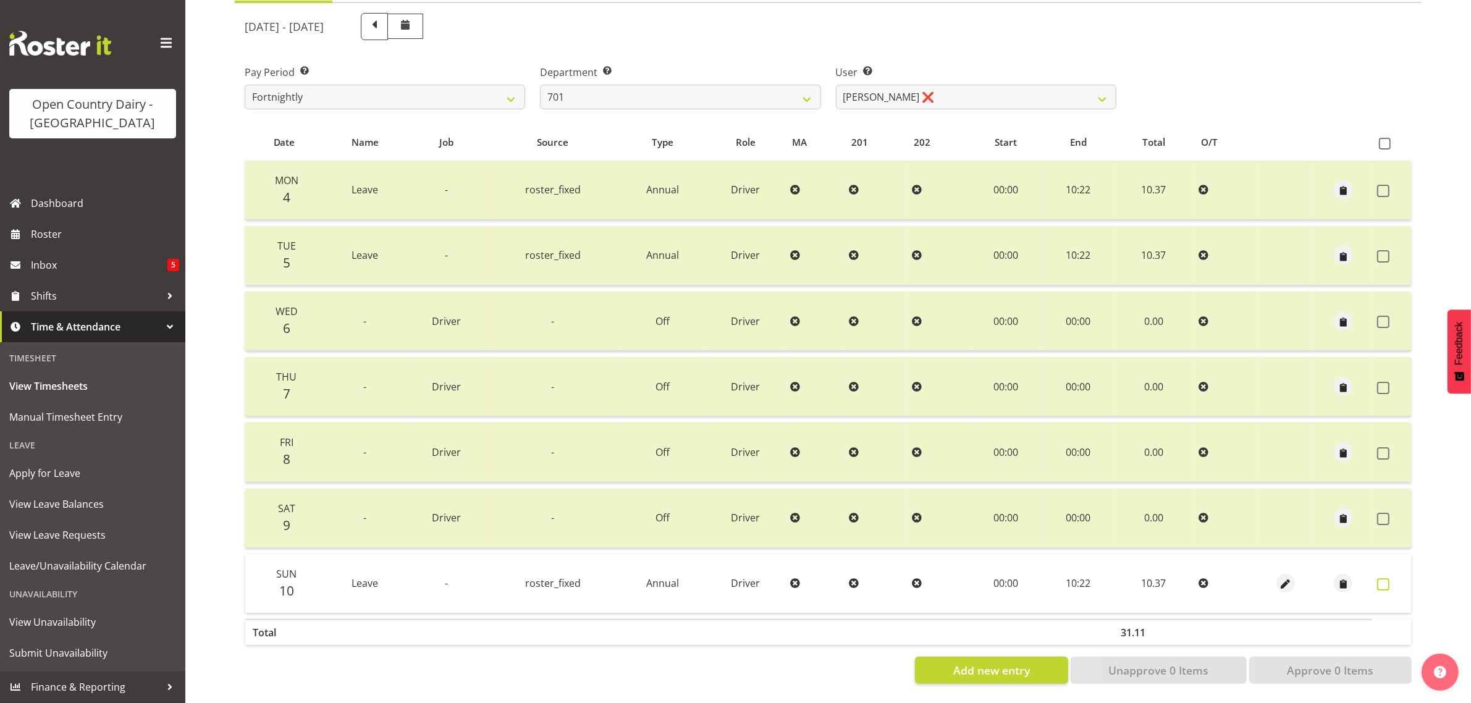
click at [1382, 578] on span at bounding box center [1383, 584] width 12 height 12
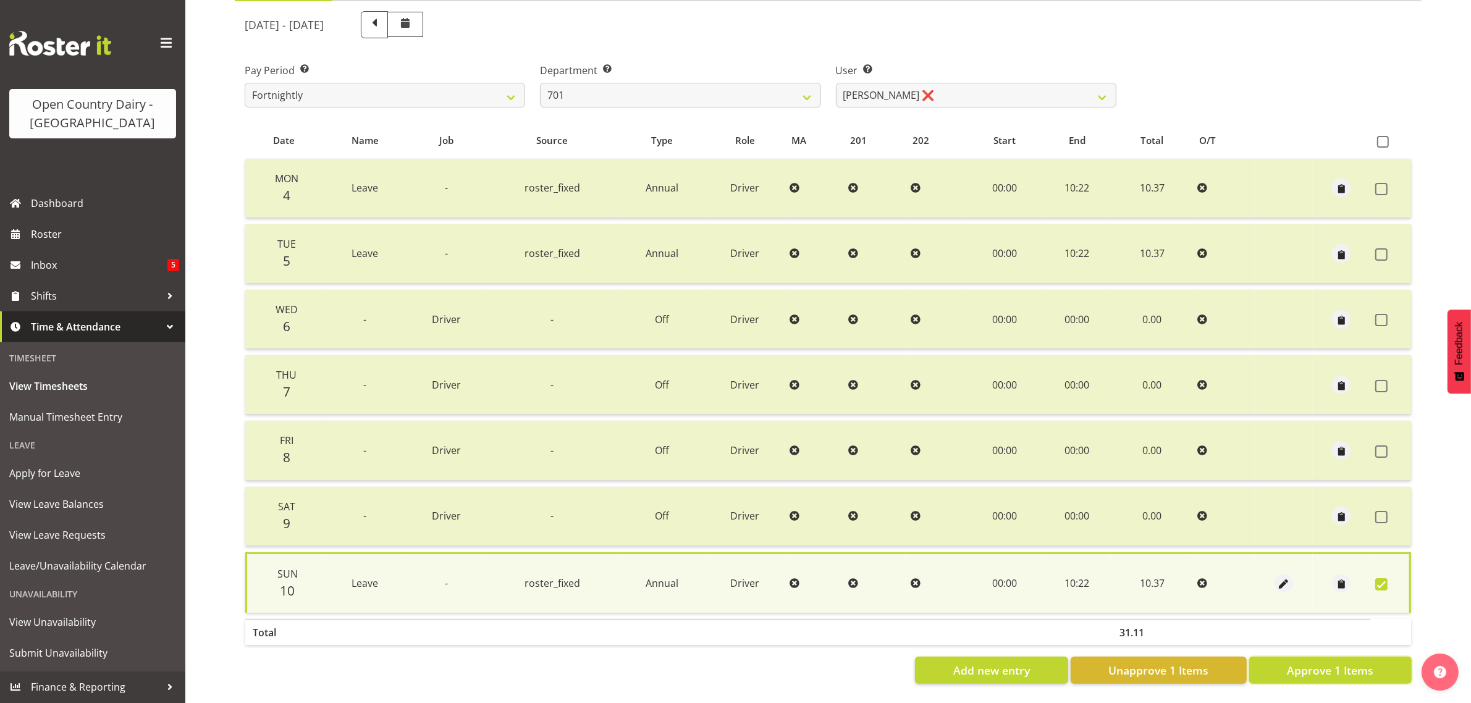
click at [1338, 662] on span "Approve 1 Items" at bounding box center [1330, 670] width 86 height 16
checkbox input "false"
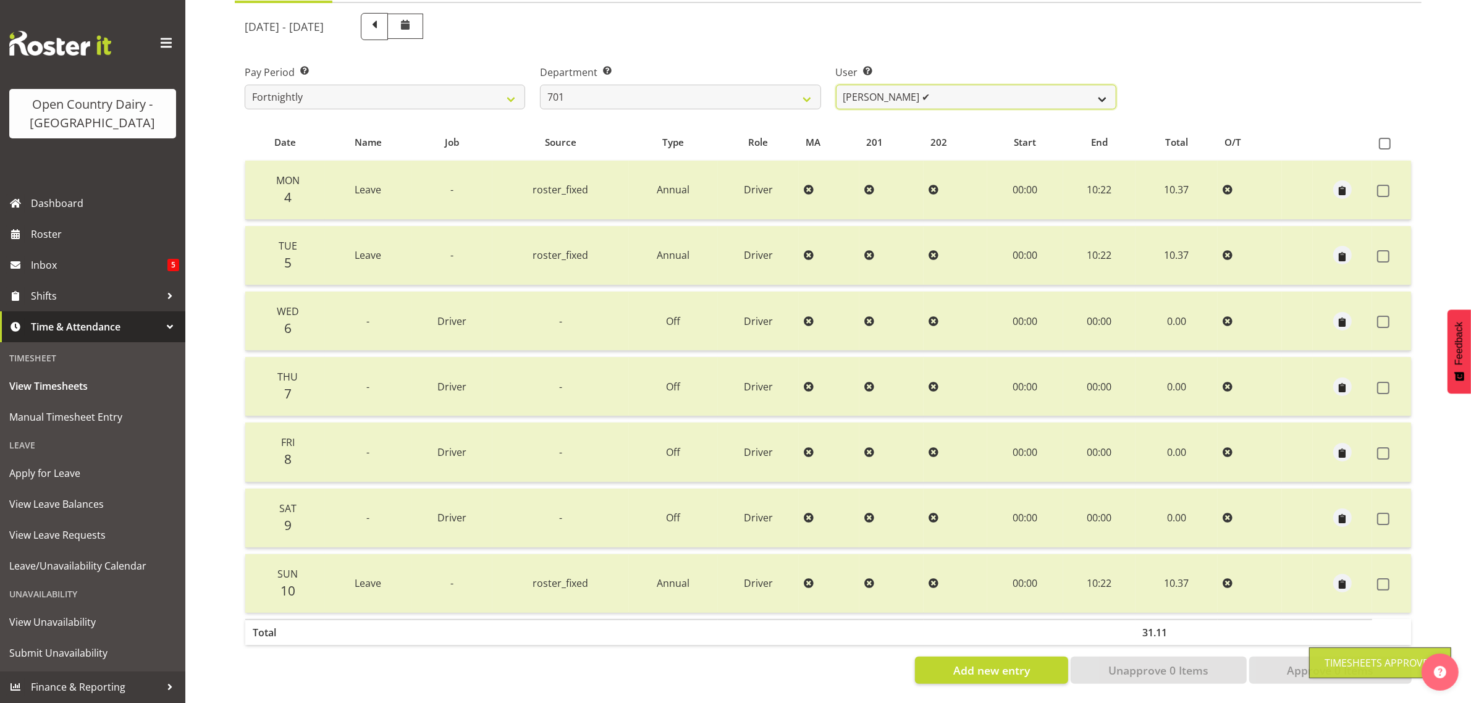
click at [952, 85] on select "Duncan Shirley ✔ Gagandeep Singh ❌ Johann Van Zyl ✔ John Cottingham ❌" at bounding box center [976, 97] width 280 height 25
select select "8383"
click at [836, 85] on select "Duncan Shirley ✔ Gagandeep Singh ❌ Johann Van Zyl ✔ John Cottingham ❌" at bounding box center [976, 97] width 280 height 25
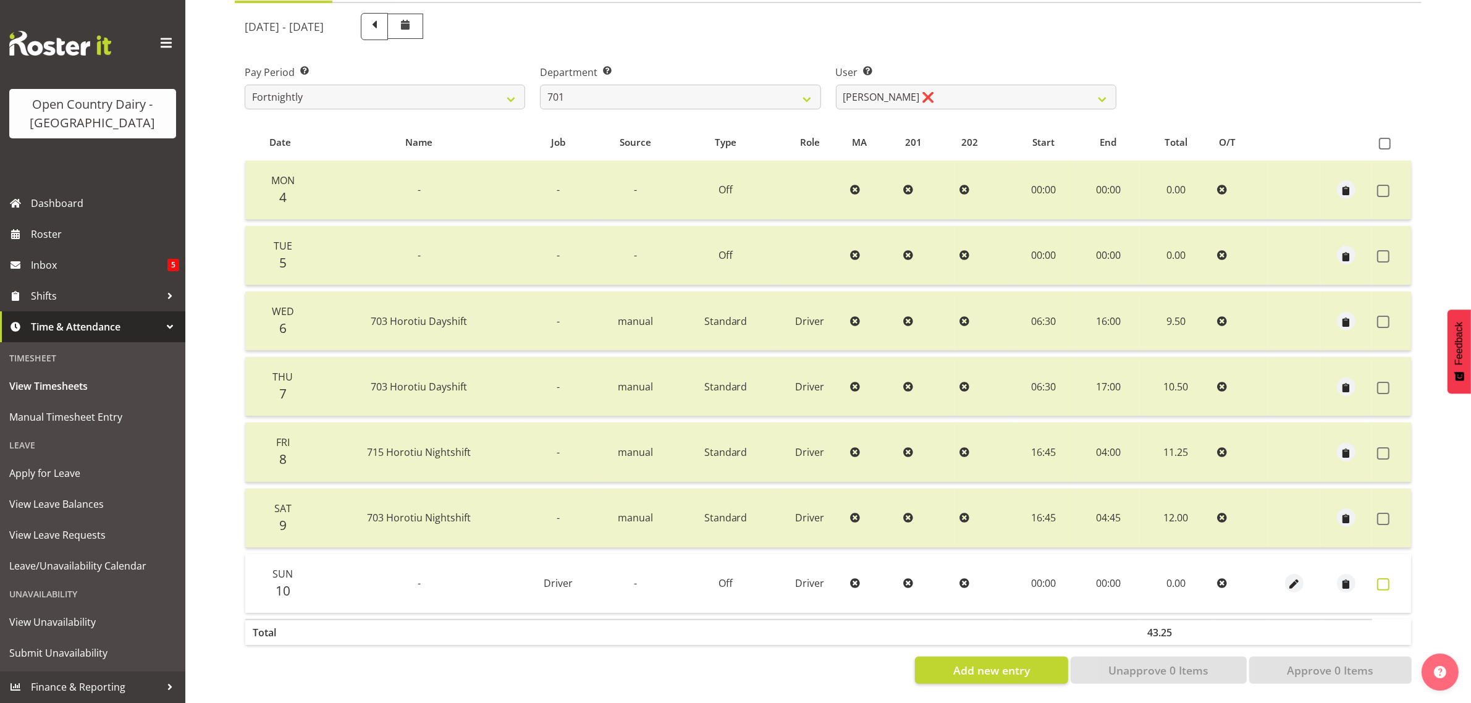
click at [1382, 578] on span at bounding box center [1383, 584] width 12 height 12
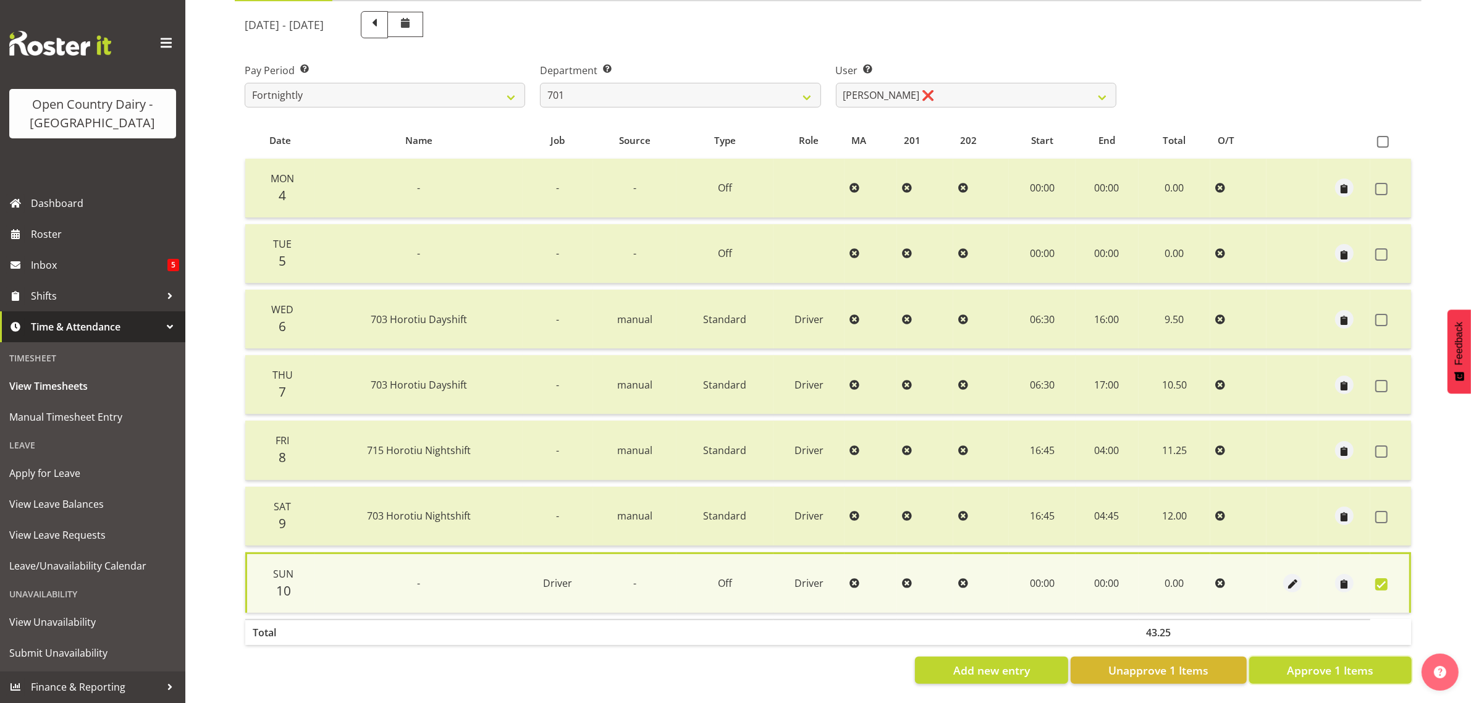
click at [1356, 663] on span "Approve 1 Items" at bounding box center [1330, 670] width 86 height 16
checkbox input "false"
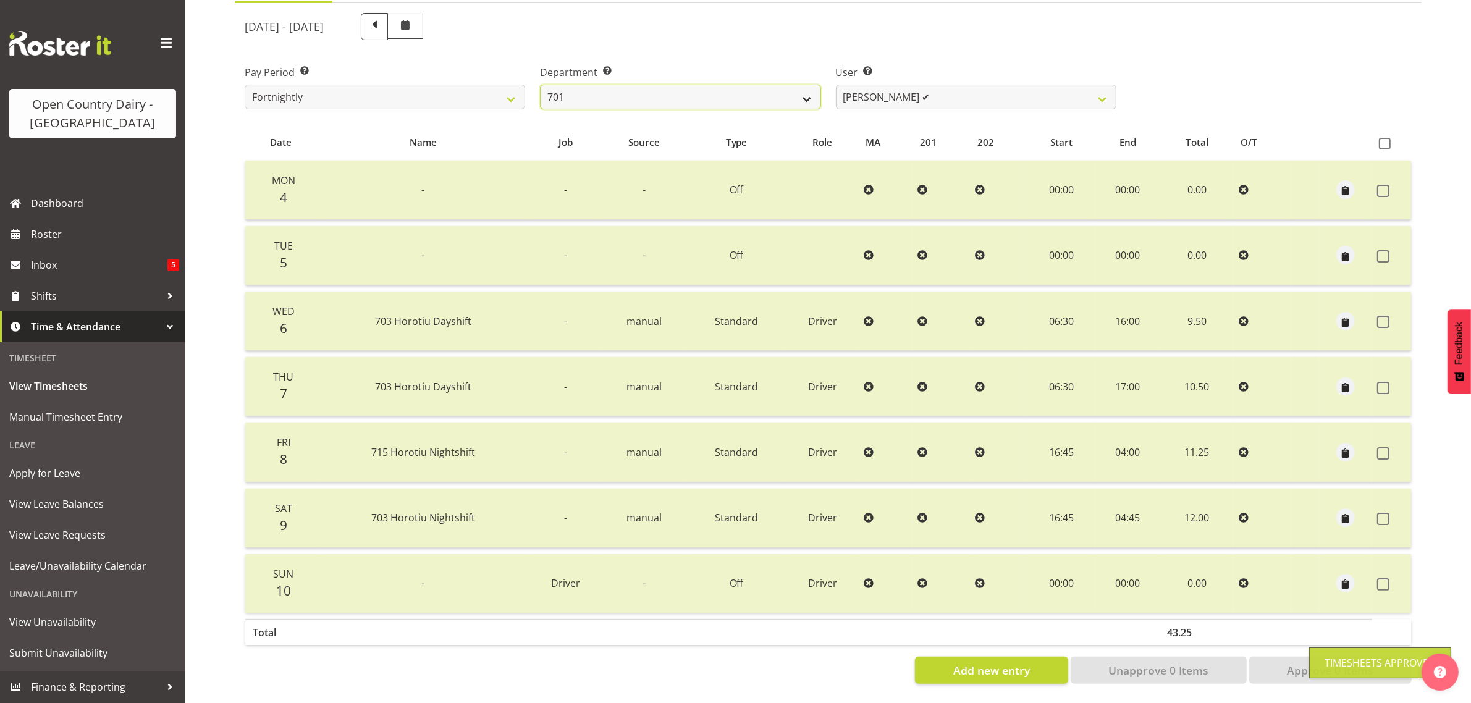
click at [791, 85] on select "701 702 703 704 705 706 707 708 709 710 711 712 713 714 715 716 717 718 719 720" at bounding box center [680, 97] width 280 height 25
select select "720"
click at [540, 85] on select "701 702 703 704 705 706 707 708 709 710 711 712 713 714 715 716 717 718 719 720" at bounding box center [680, 97] width 280 height 25
select select "11603"
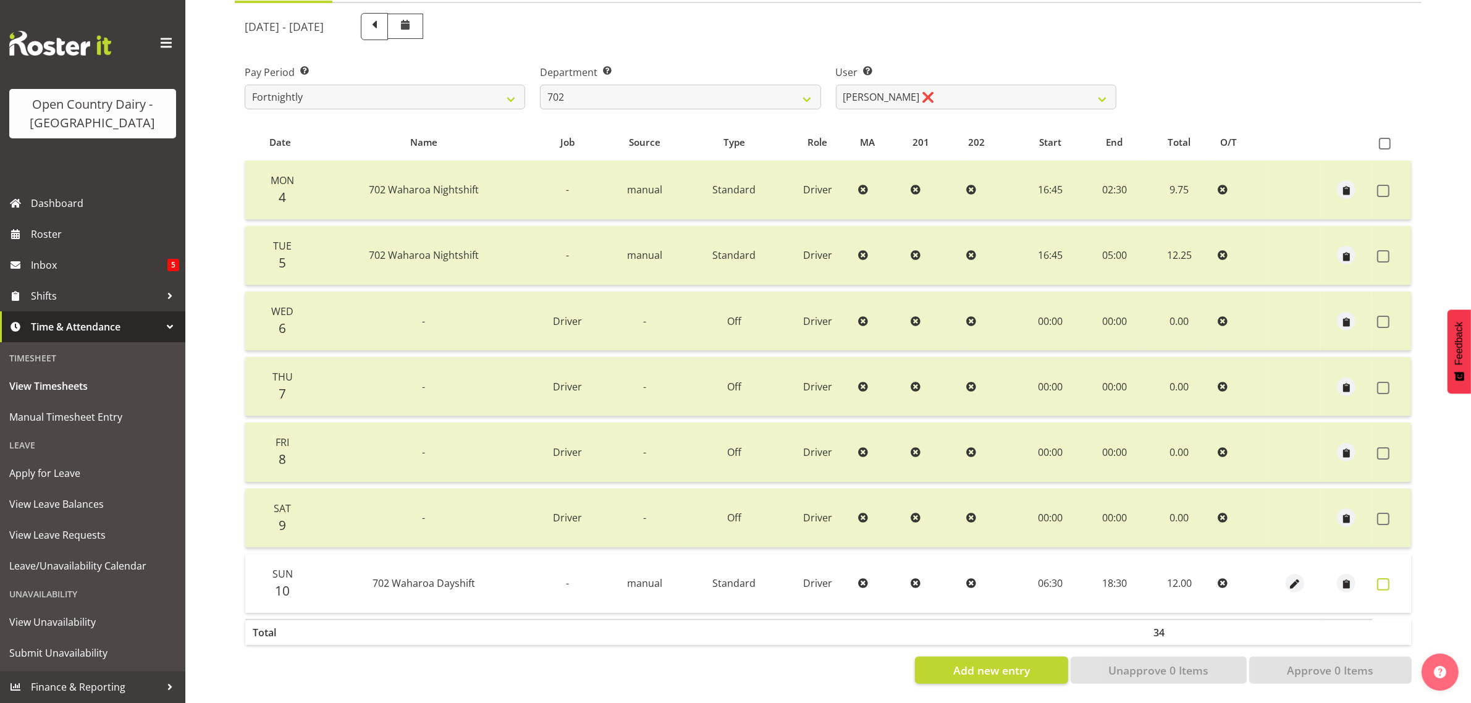
click at [1388, 578] on span at bounding box center [1383, 584] width 12 height 12
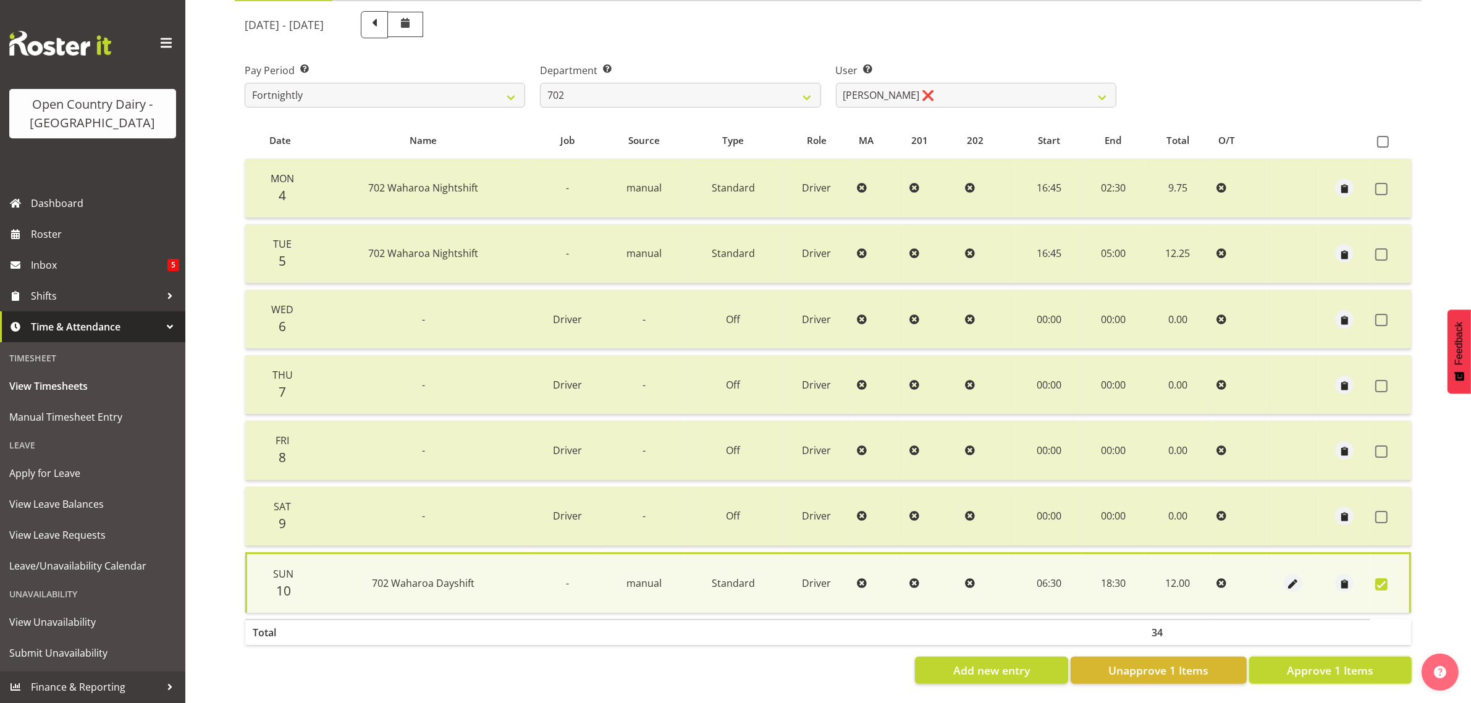
click at [1358, 667] on span "Approve 1 Items" at bounding box center [1330, 670] width 86 height 16
checkbox input "false"
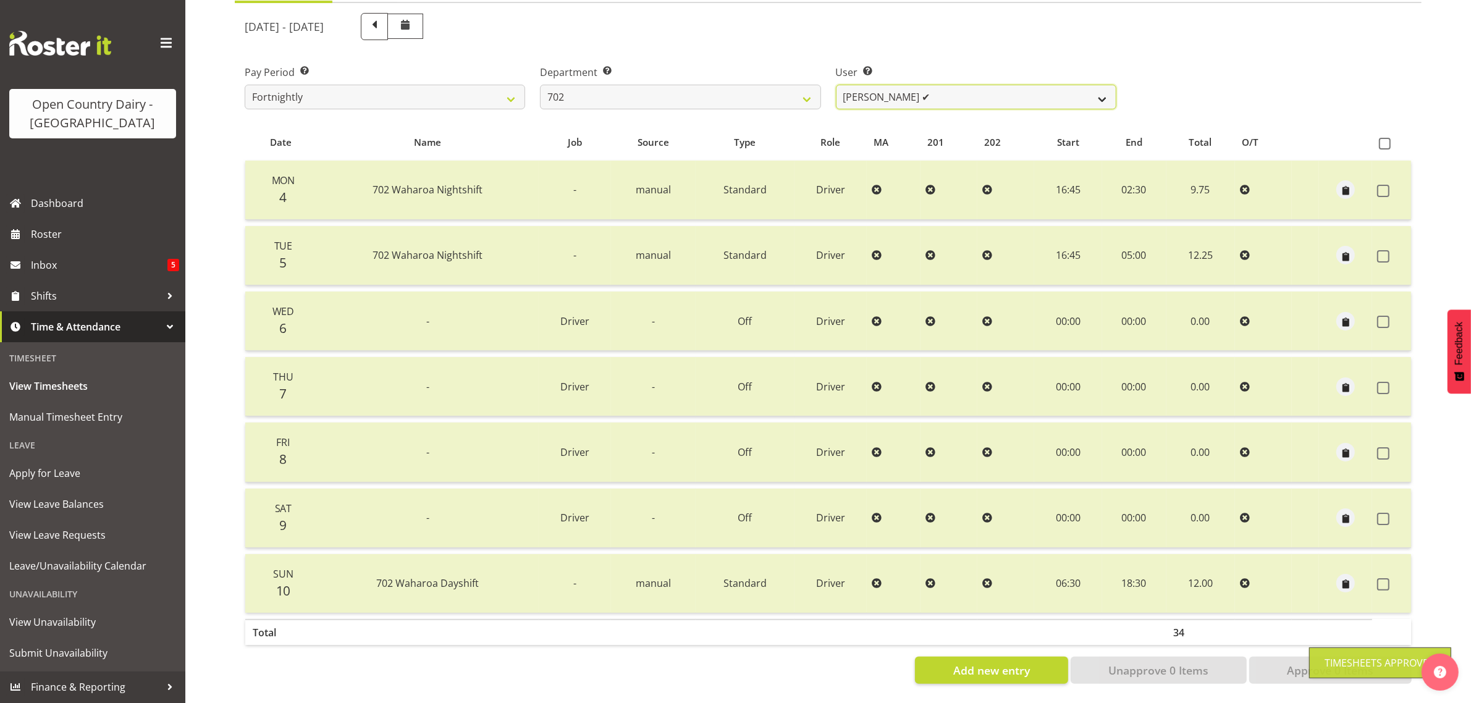
click at [948, 85] on select "Brian Riddle ✔ Denica Tapiki ❌ Nick Adlington ❌ Simon Phillpott ❌" at bounding box center [976, 97] width 280 height 25
select select "10345"
click at [836, 85] on select "Brian Riddle ✔ Denica Tapiki ❌ Nick Adlington ❌ Simon Phillpott ❌" at bounding box center [976, 97] width 280 height 25
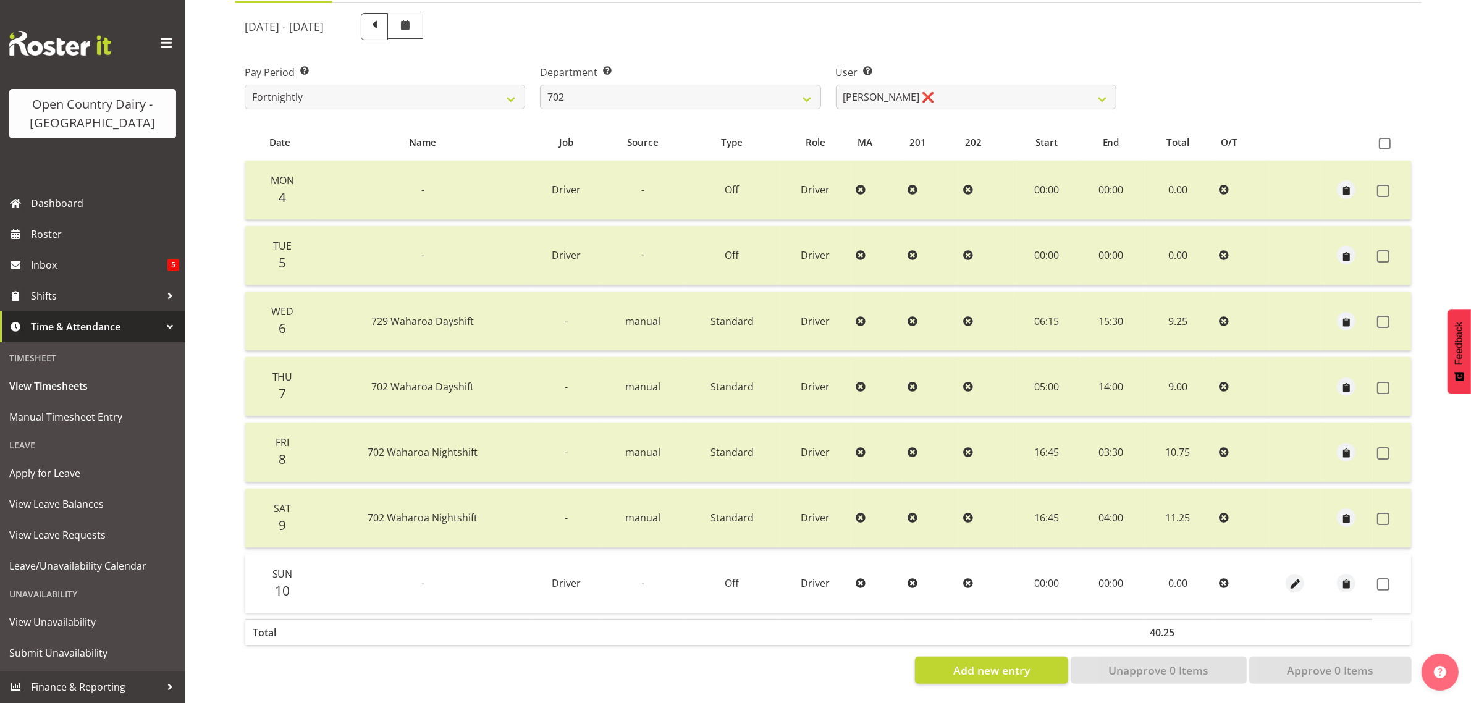
drag, startPoint x: 1379, startPoint y: 570, endPoint x: 1373, endPoint y: 607, distance: 37.5
click at [1379, 578] on span at bounding box center [1383, 584] width 12 height 12
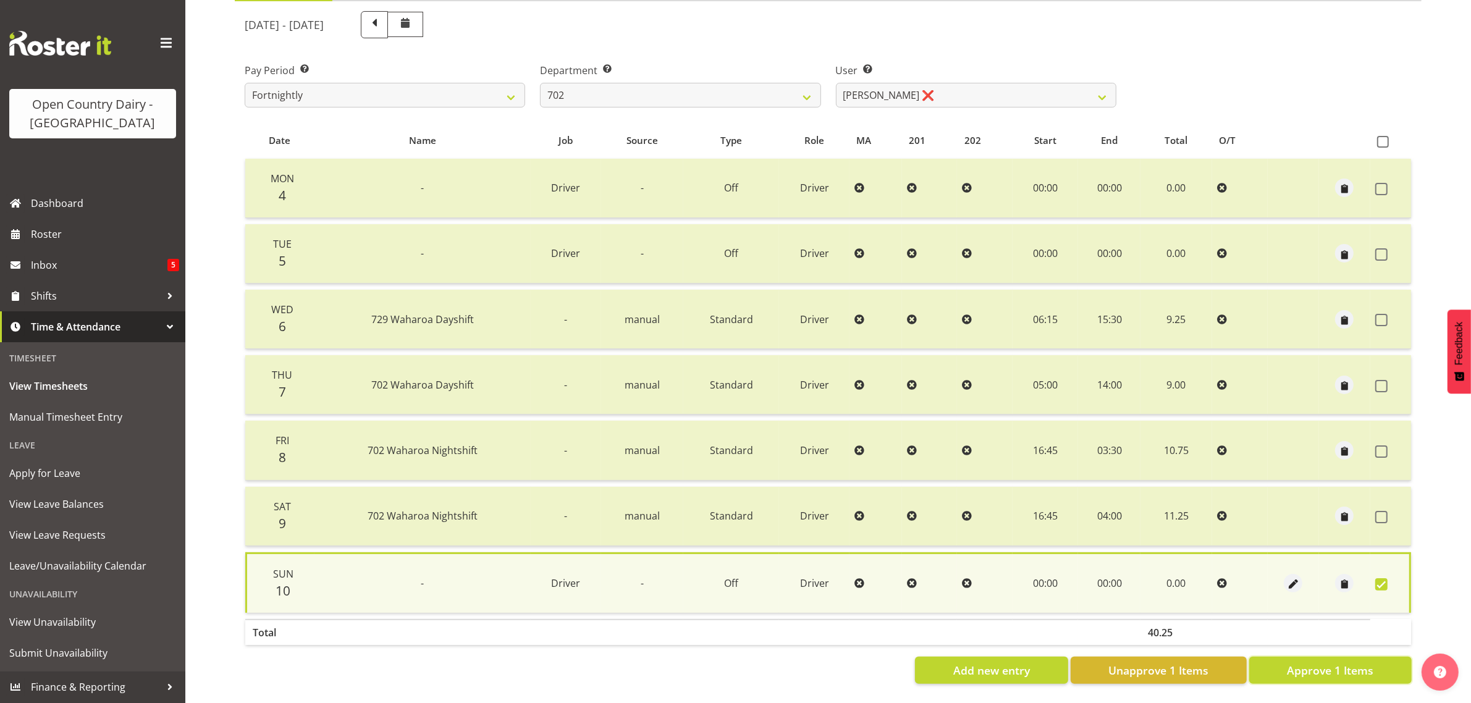
click at [1344, 662] on span "Approve 1 Items" at bounding box center [1330, 670] width 86 height 16
checkbox input "false"
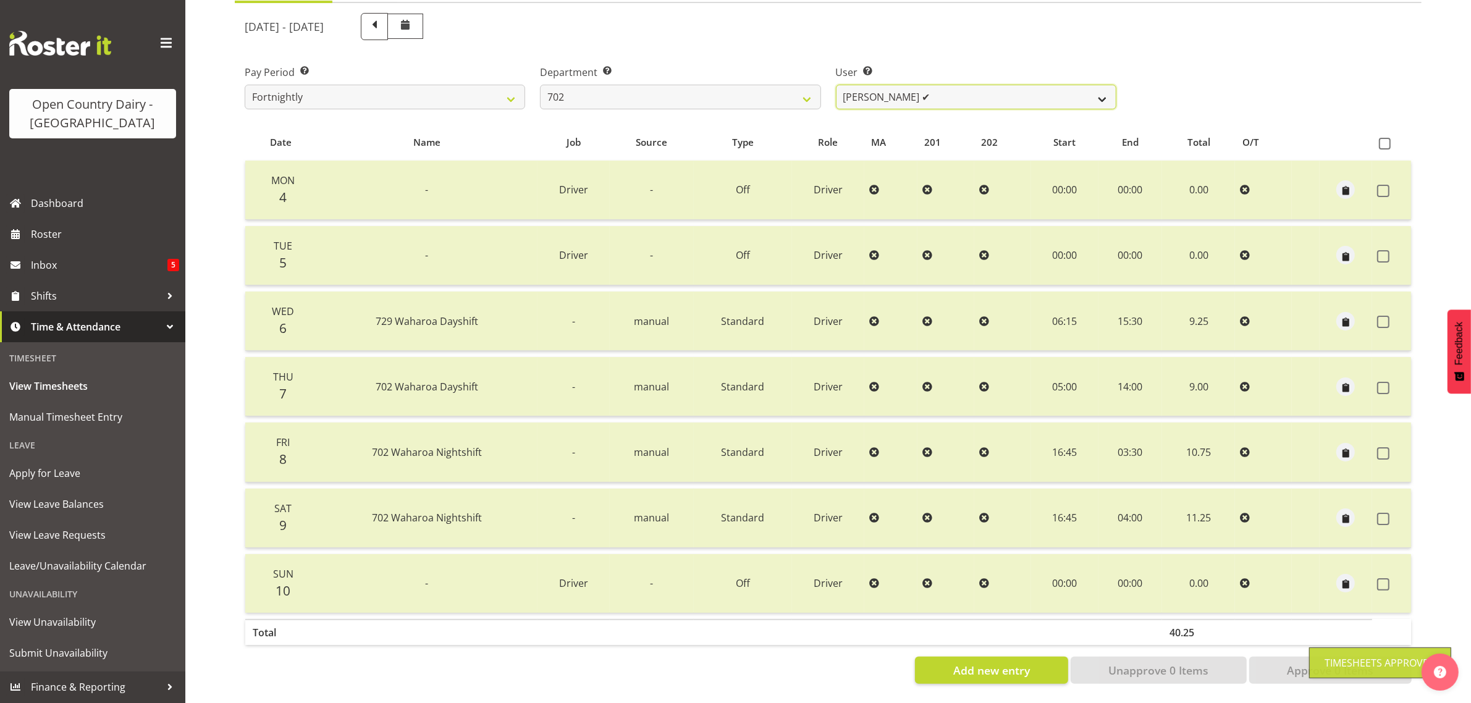
click at [939, 85] on select "Brian Riddle ✔ Denica Tapiki ✔ Nick Adlington ❌ Simon Phillpott ❌" at bounding box center [976, 97] width 280 height 25
click at [836, 85] on select "Brian Riddle ✔ Denica Tapiki ✔ Nick Adlington ❌ Simon Phillpott ❌" at bounding box center [976, 97] width 280 height 25
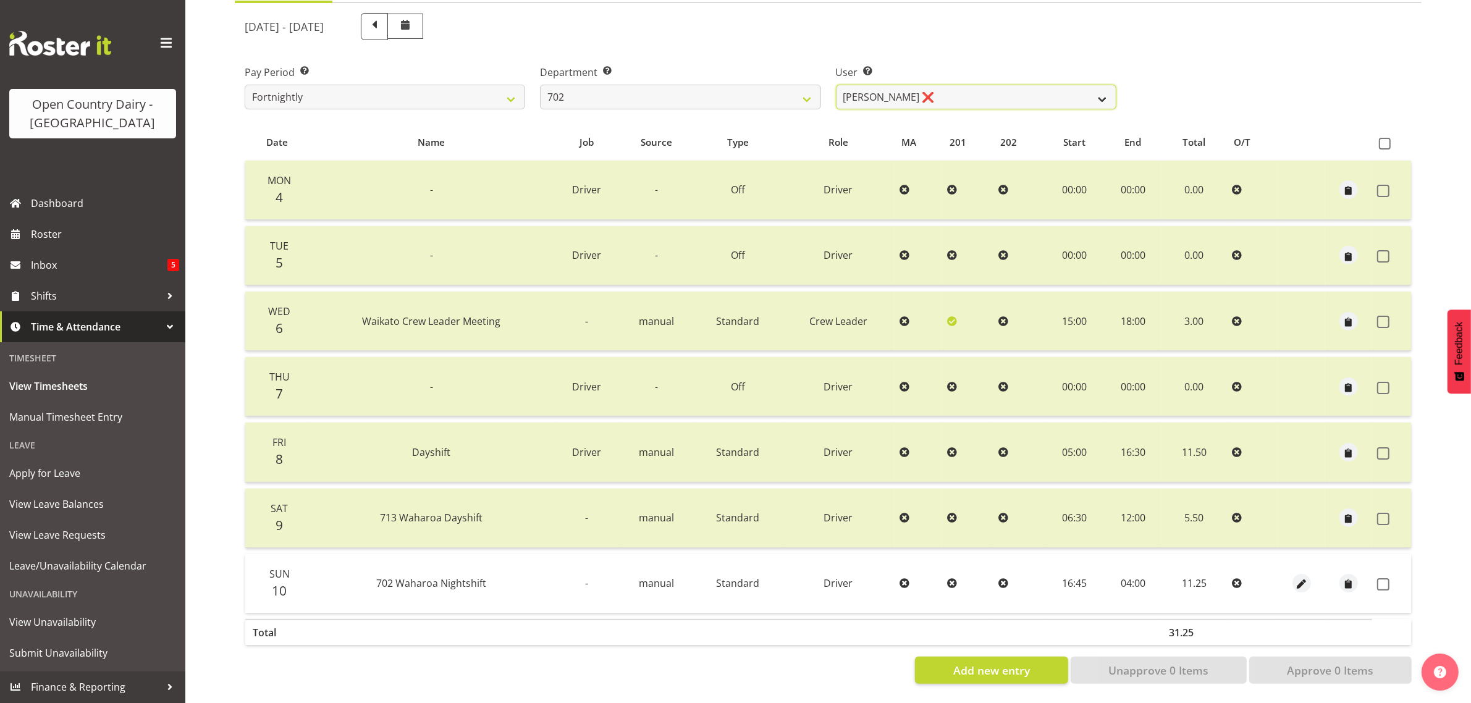
click at [967, 85] on select "Brian Riddle ✔ Denica Tapiki ✔ Nick Adlington ❌ Simon Phillpott ❌" at bounding box center [976, 97] width 280 height 25
select select "11199"
click at [836, 85] on select "Brian Riddle ✔ Denica Tapiki ✔ Nick Adlington ❌ Simon Phillpott ❌" at bounding box center [976, 97] width 280 height 25
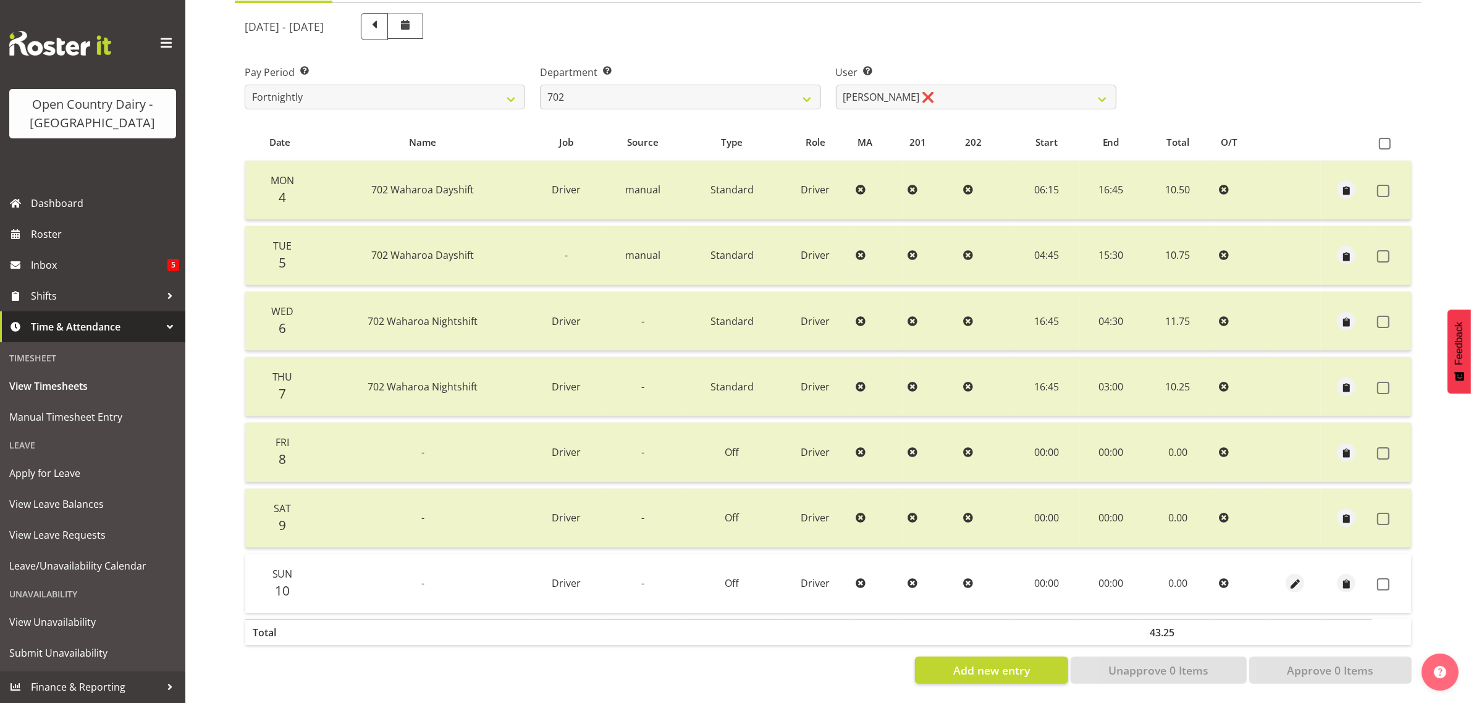
drag, startPoint x: 1385, startPoint y: 575, endPoint x: 1377, endPoint y: 592, distance: 18.5
click at [1387, 578] on span at bounding box center [1383, 584] width 12 height 12
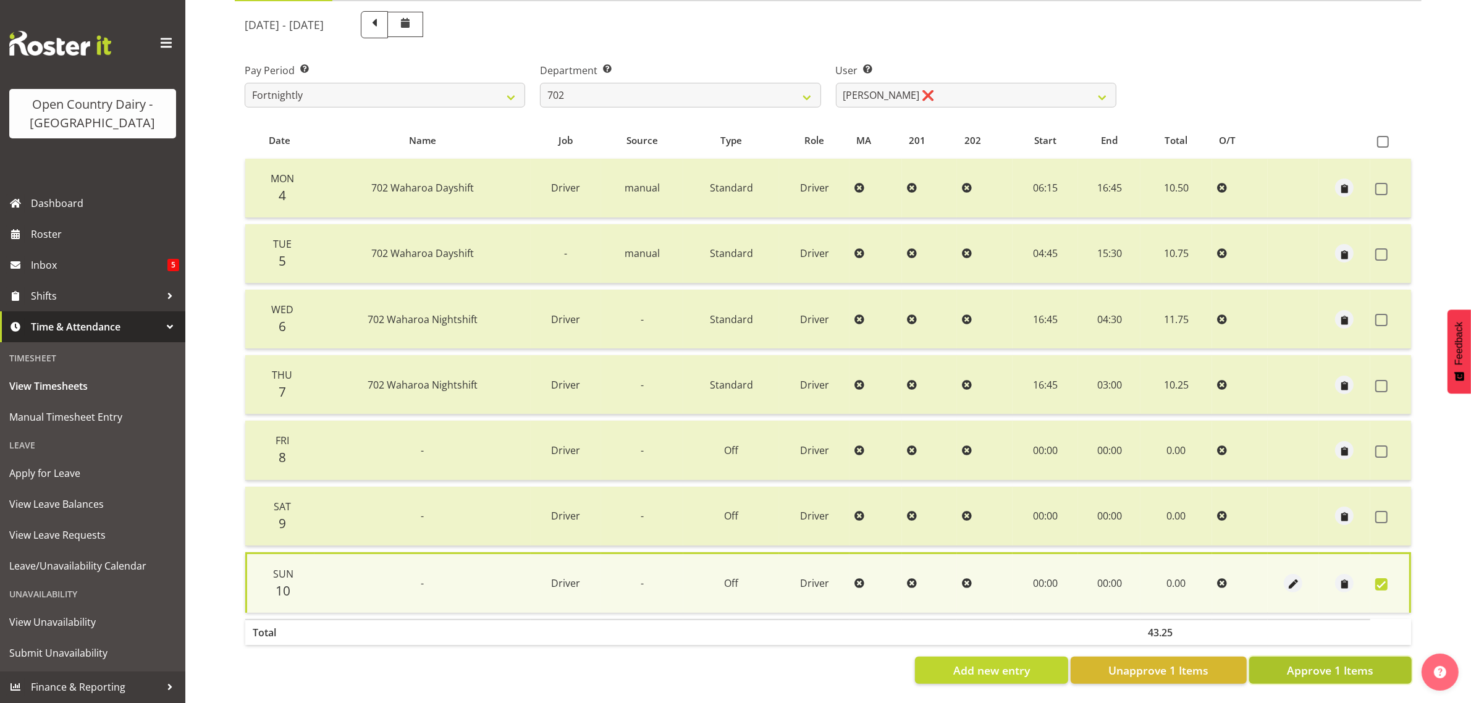
click at [1316, 662] on span "Approve 1 Items" at bounding box center [1330, 670] width 86 height 16
checkbox input "false"
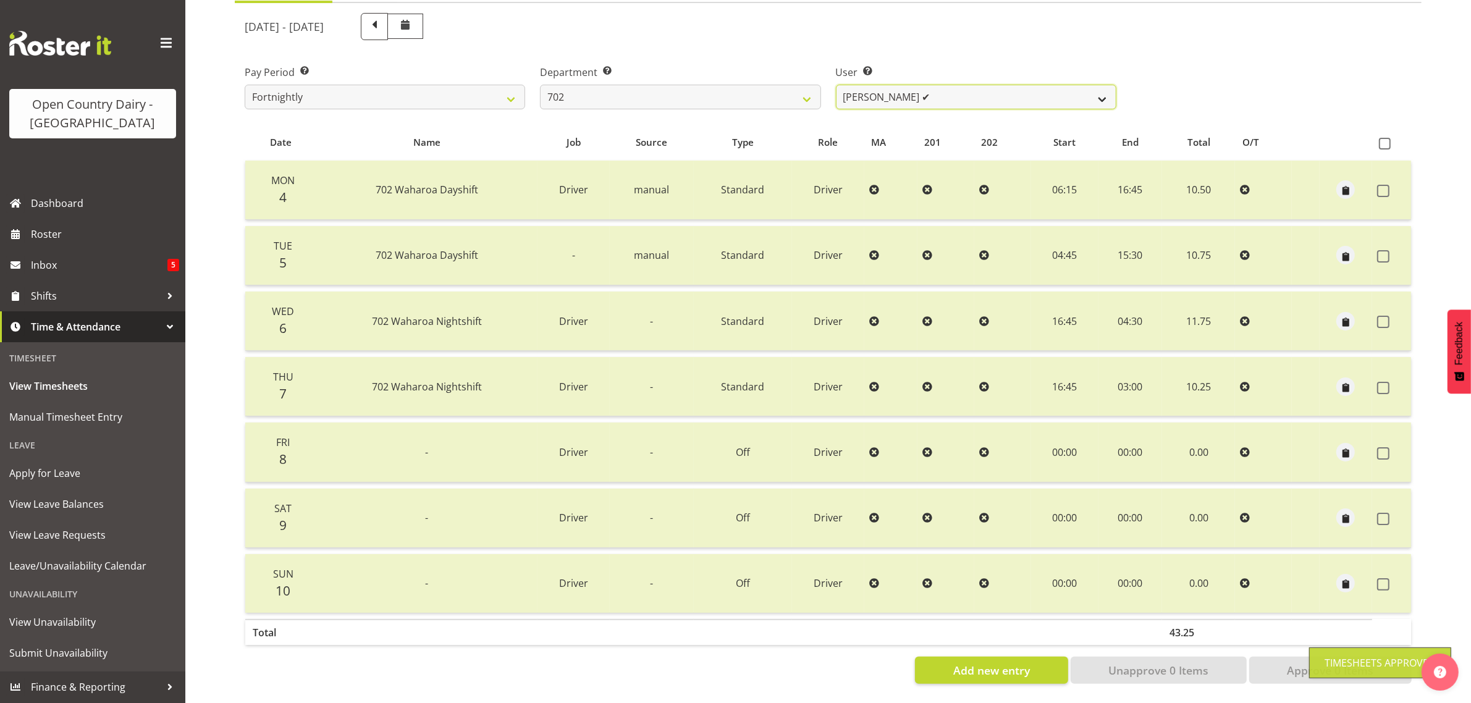
click at [948, 85] on select "Brian Riddle ✔ Denica Tapiki ✔ Nick Adlington ❌ Simon Phillpott ✔" at bounding box center [976, 97] width 280 height 25
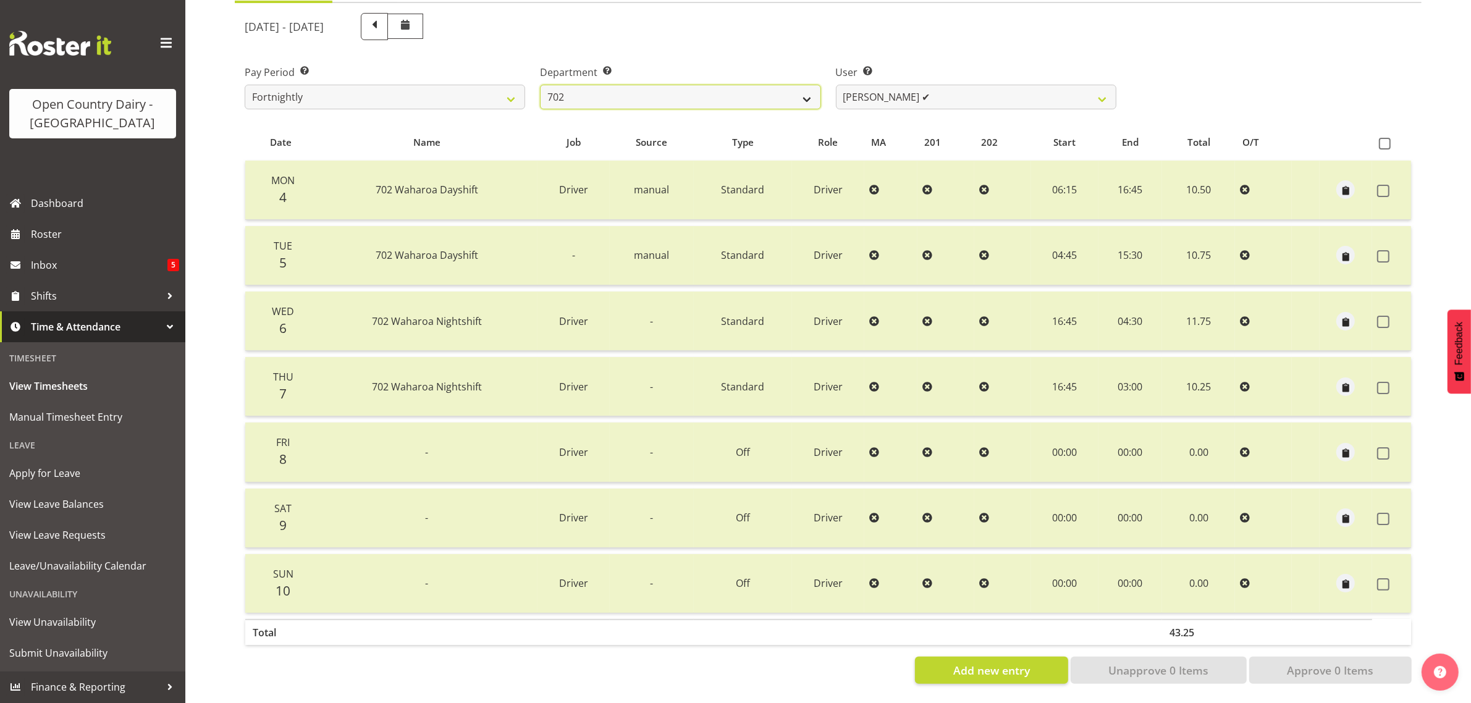
click at [749, 85] on select "701 702 703 704 705 706 707 708 709 710 711 712 713 714 715 716 717 718 719 720" at bounding box center [680, 97] width 280 height 25
select select "710"
click at [540, 85] on select "701 702 703 704 705 706 707 708 709 710 711 712 713 714 715 716 717 718 719 720" at bounding box center [680, 97] width 280 height 25
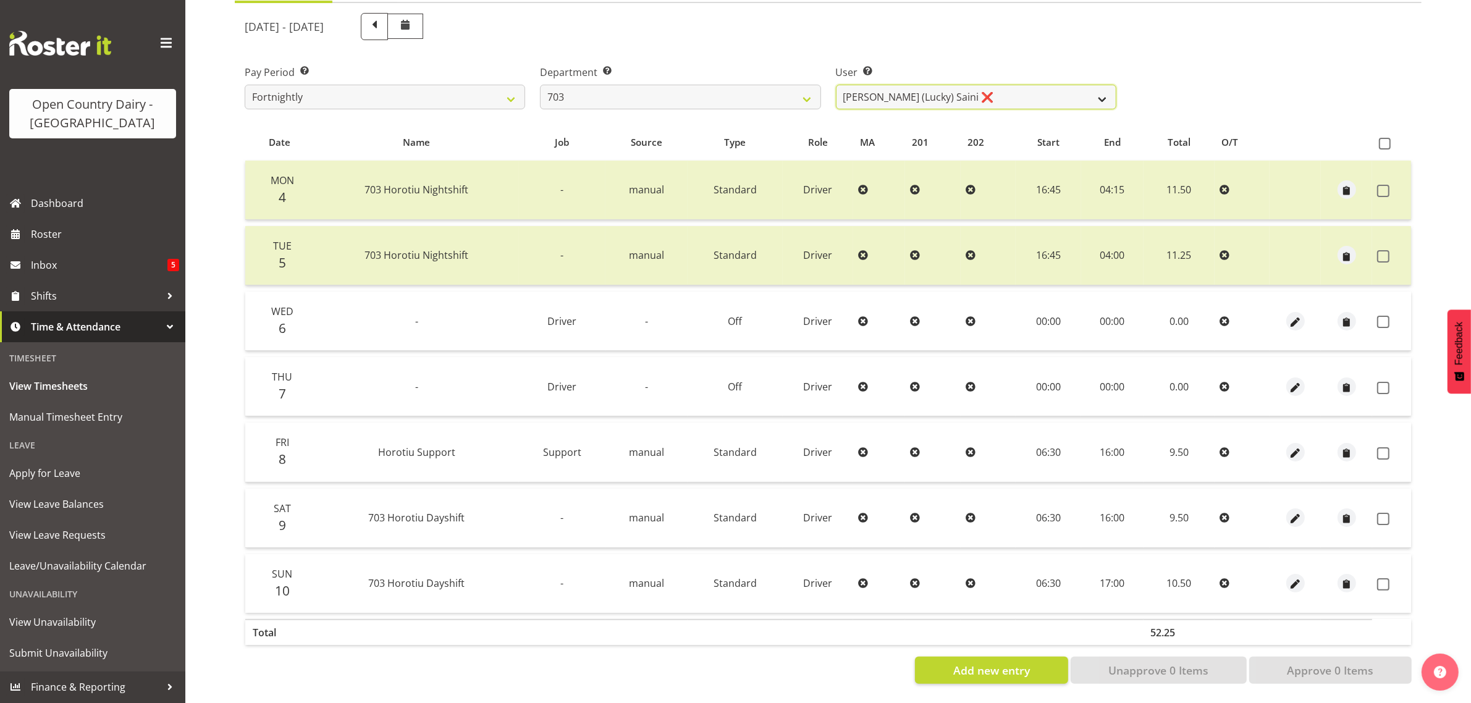
click at [1036, 87] on select "Bhupinder (Lucky) Saini ❌ Mark Fowler ❌ Tama Baker ❌" at bounding box center [976, 97] width 280 height 25
click at [836, 85] on select "Bhupinder (Lucky) Saini ❌ Mark Fowler ❌ Tama Baker ❌" at bounding box center [976, 97] width 280 height 25
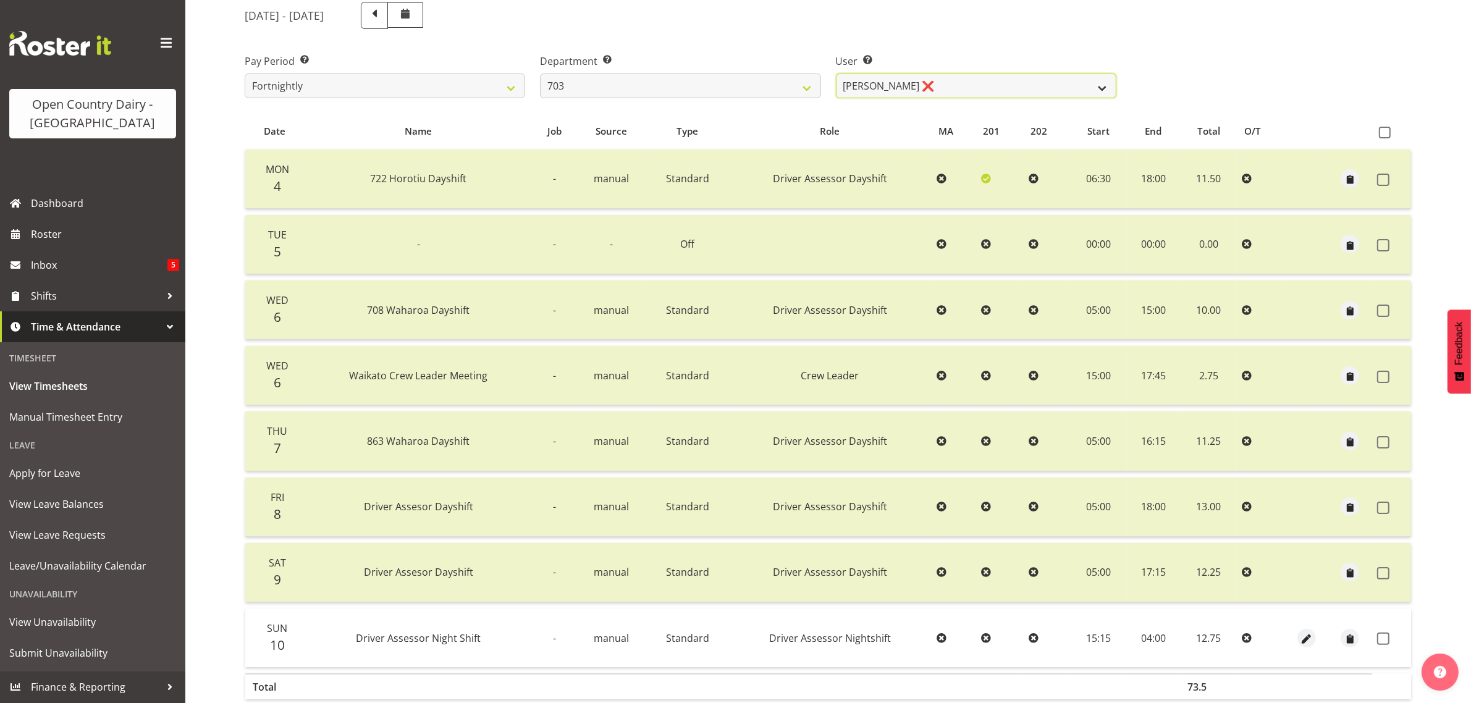
click at [971, 78] on select "Bhupinder (Lucky) Saini ❌ Mark Fowler ❌ Tama Baker ❌" at bounding box center [976, 86] width 280 height 25
select select "8209"
click at [836, 74] on select "Bhupinder (Lucky) Saini ❌ Mark Fowler ❌ Tama Baker ❌" at bounding box center [976, 86] width 280 height 25
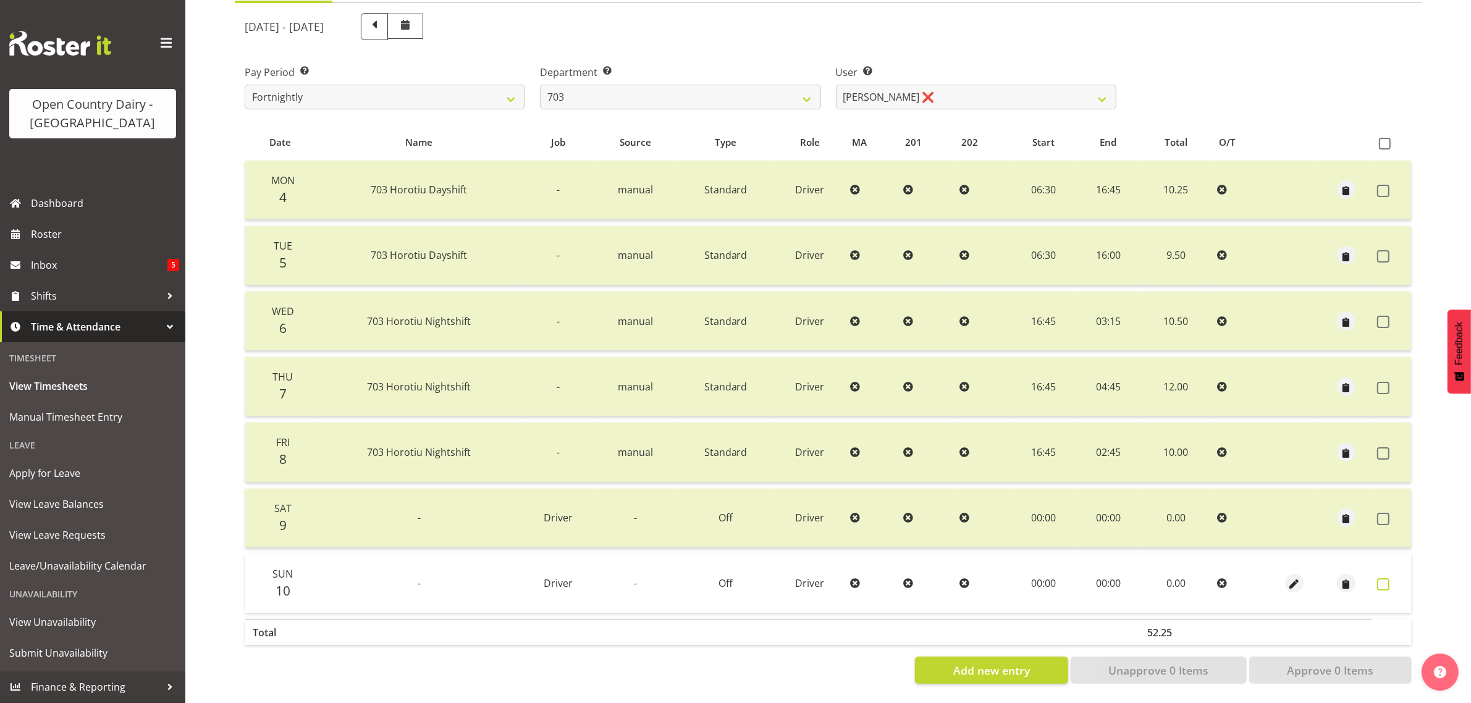
click at [1384, 578] on span at bounding box center [1383, 584] width 12 height 12
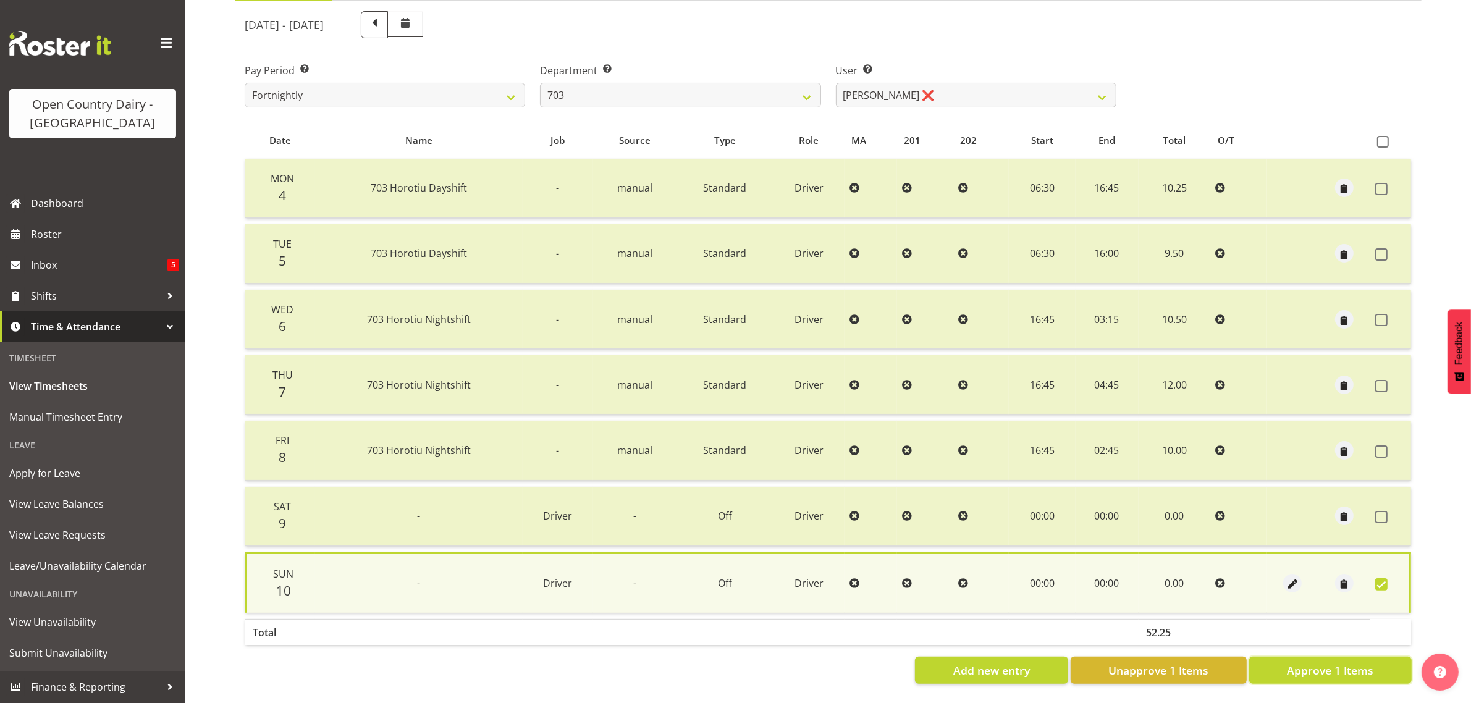
click at [1370, 662] on span "Approve 1 Items" at bounding box center [1330, 670] width 86 height 16
checkbox input "false"
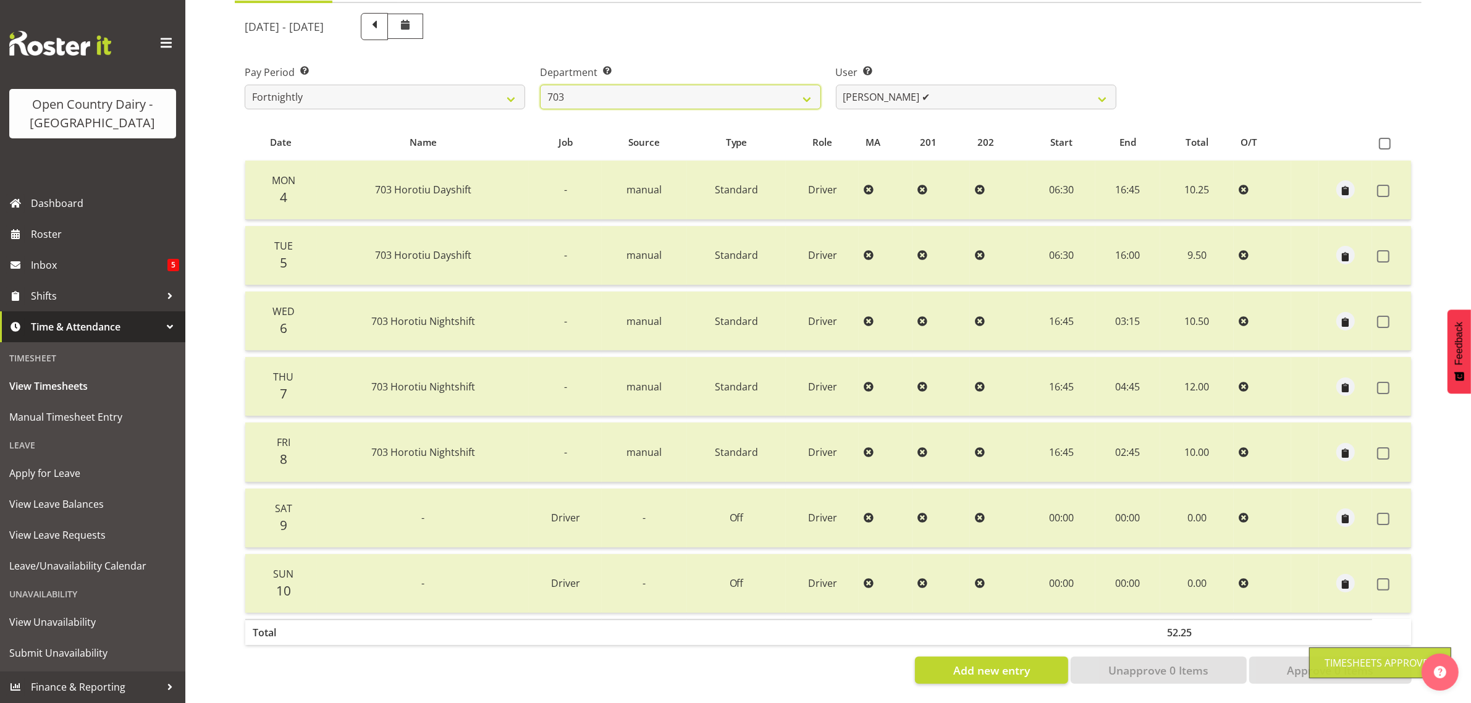
drag, startPoint x: 709, startPoint y: 85, endPoint x: 706, endPoint y: 96, distance: 12.1
click at [709, 85] on select "701 702 703 704 705 706 707 708 709 710 711 712 713 714 715 716 717 718 719 720" at bounding box center [680, 97] width 280 height 25
select select "717"
click at [540, 85] on select "701 702 703 704 705 706 707 708 709 710 711 712 713 714 715 716 717 718 719 720" at bounding box center [680, 97] width 280 height 25
select select "8496"
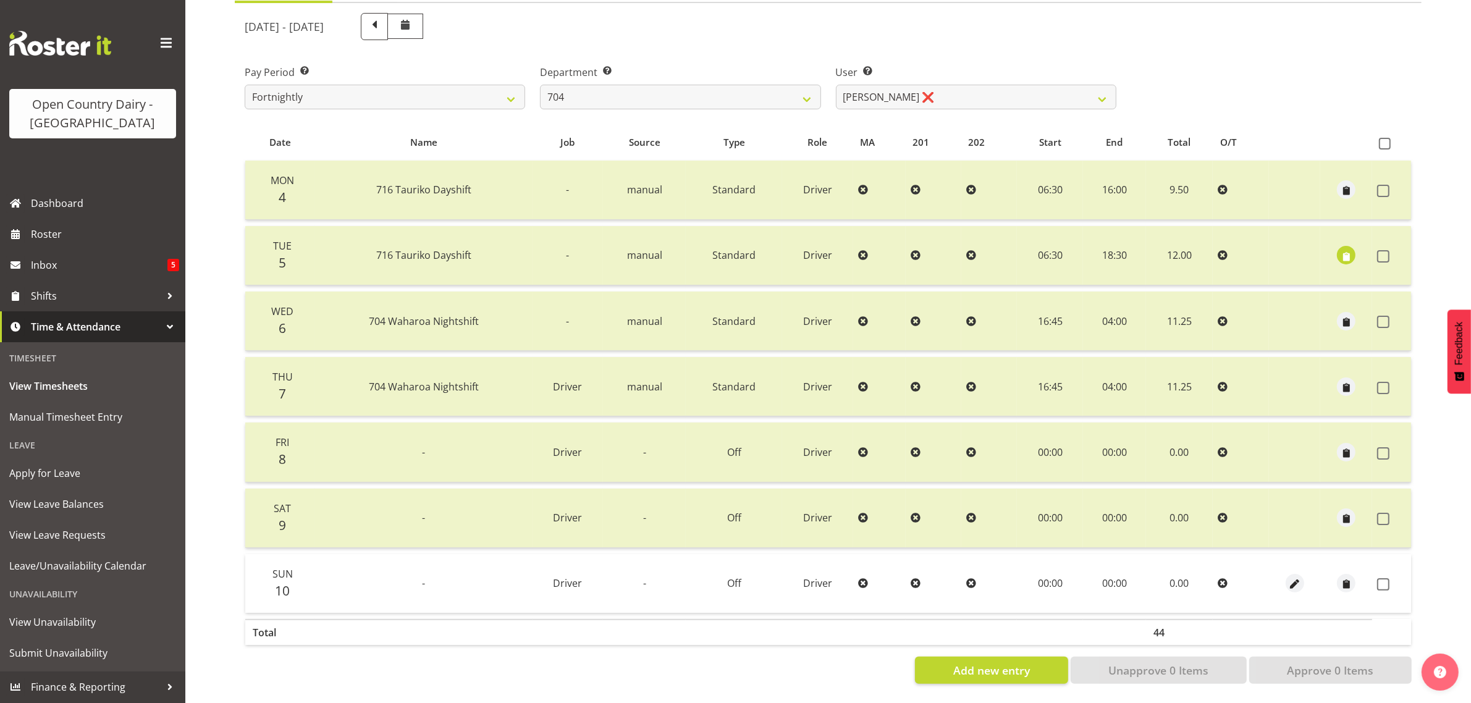
drag, startPoint x: 1384, startPoint y: 574, endPoint x: 1373, endPoint y: 599, distance: 26.8
click at [1384, 578] on span at bounding box center [1383, 584] width 12 height 12
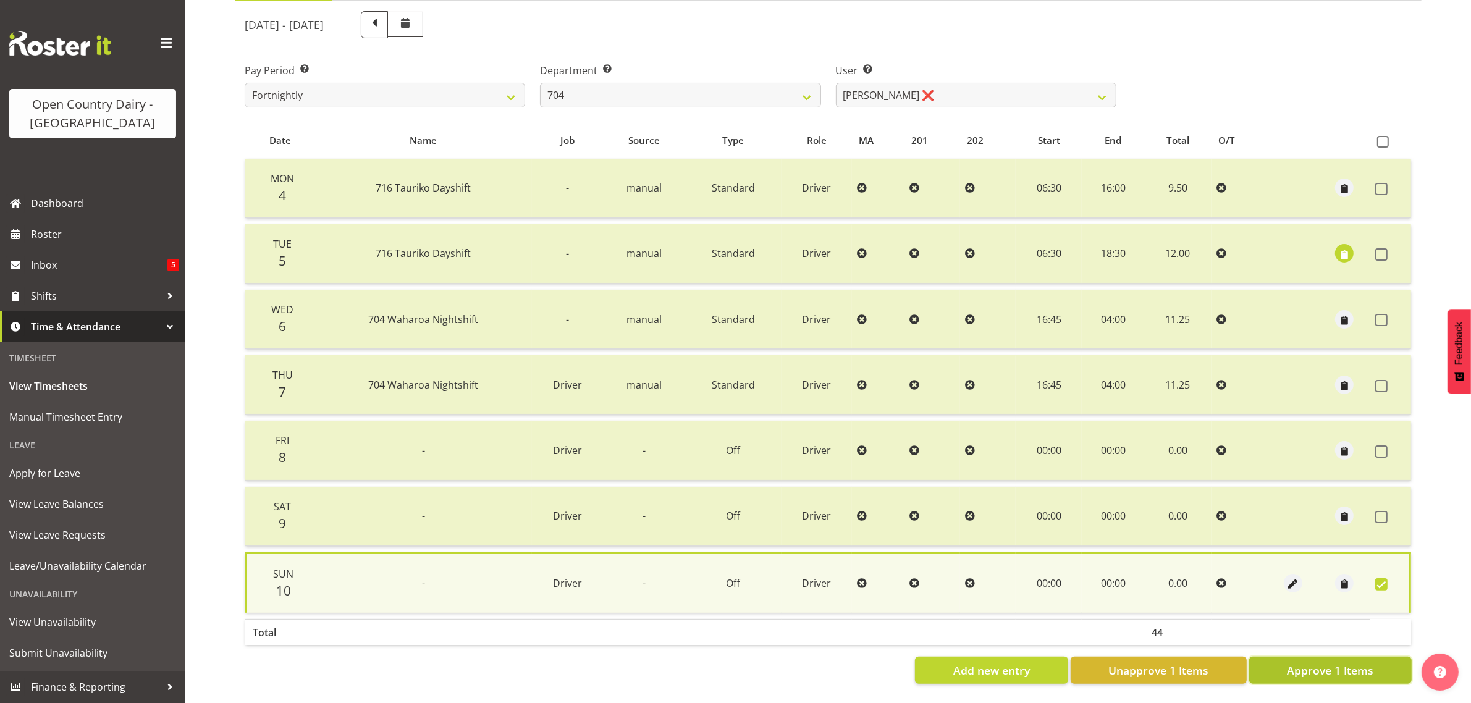
click at [1350, 662] on span "Approve 1 Items" at bounding box center [1330, 670] width 86 height 16
checkbox input "false"
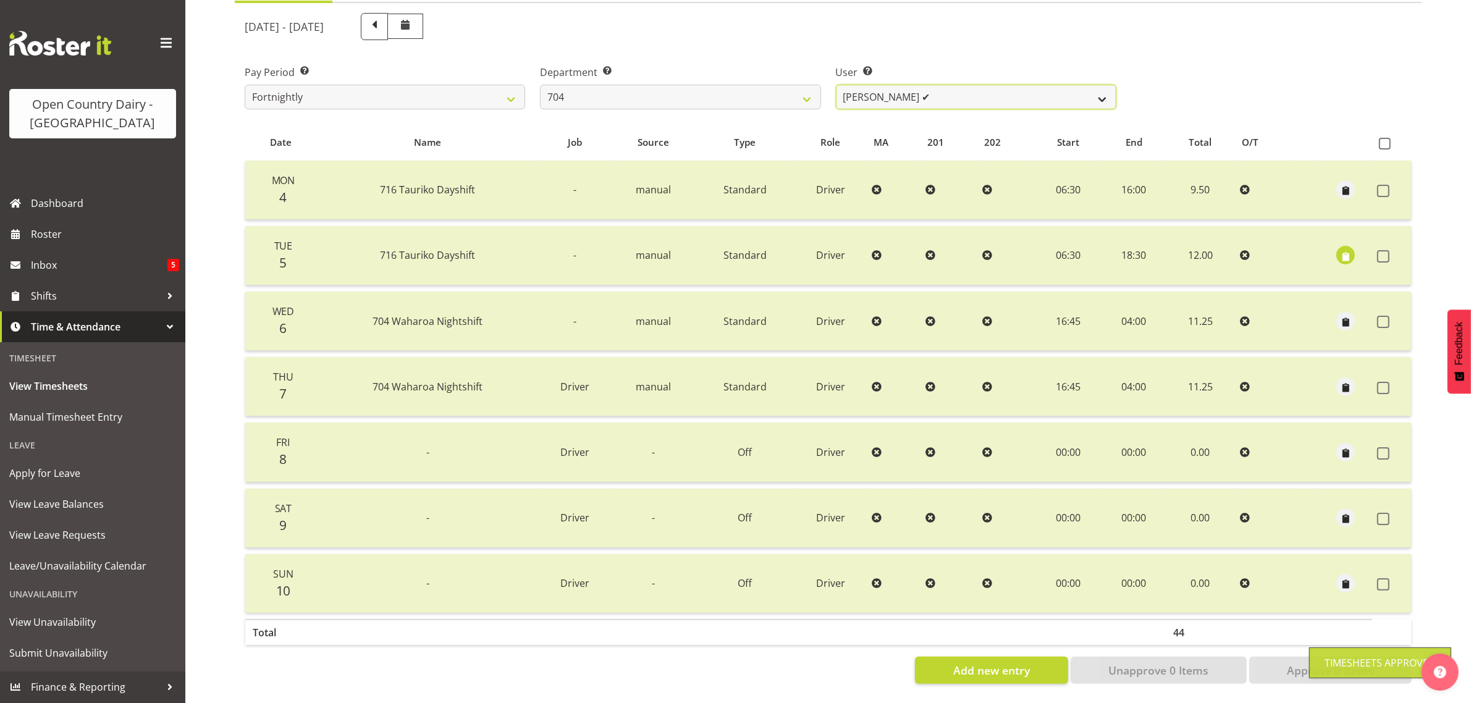
click at [993, 85] on select "Graham Houghton ✔ Jon Williams ❌ Stephen Rae ❌" at bounding box center [976, 97] width 280 height 25
select select "11180"
click at [836, 85] on select "Graham Houghton ✔ Jon Williams ❌ Stephen Rae ❌" at bounding box center [976, 97] width 280 height 25
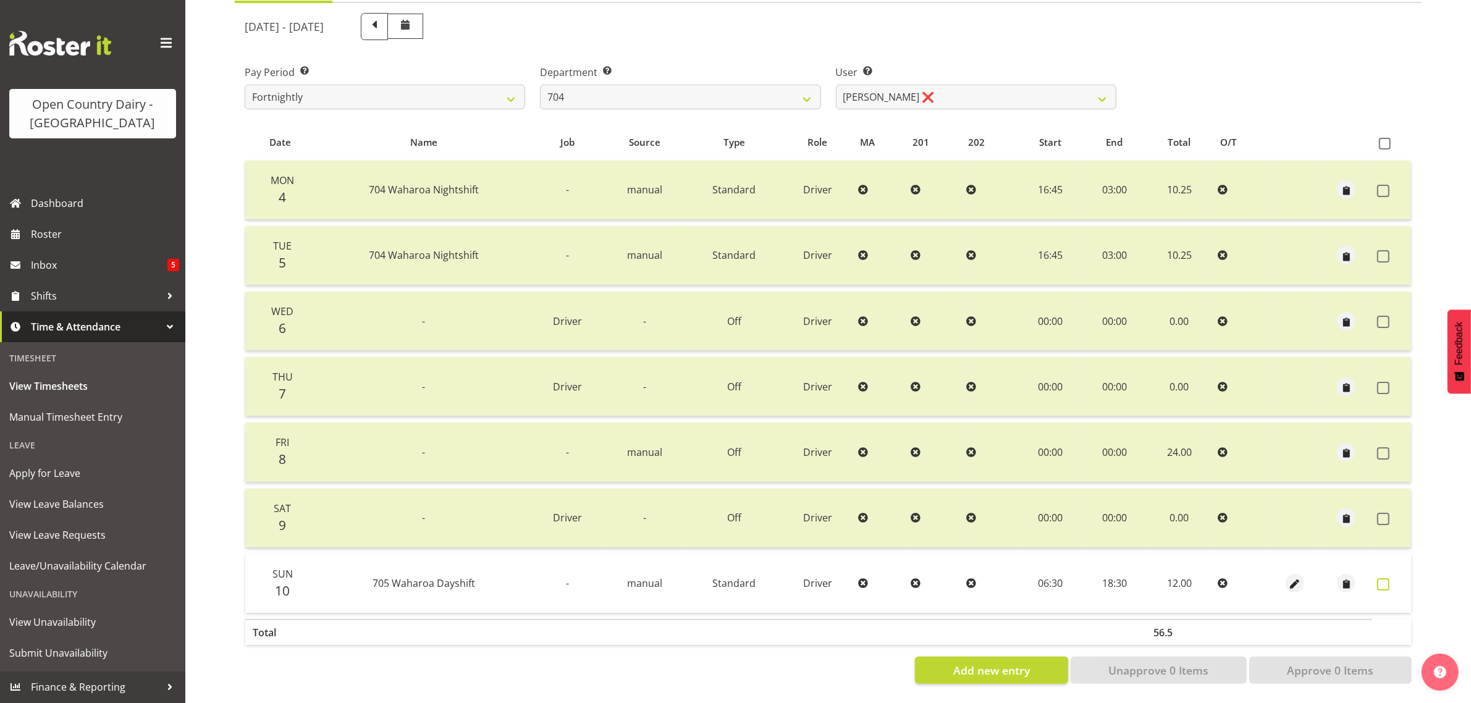
click at [1385, 578] on span at bounding box center [1383, 584] width 12 height 12
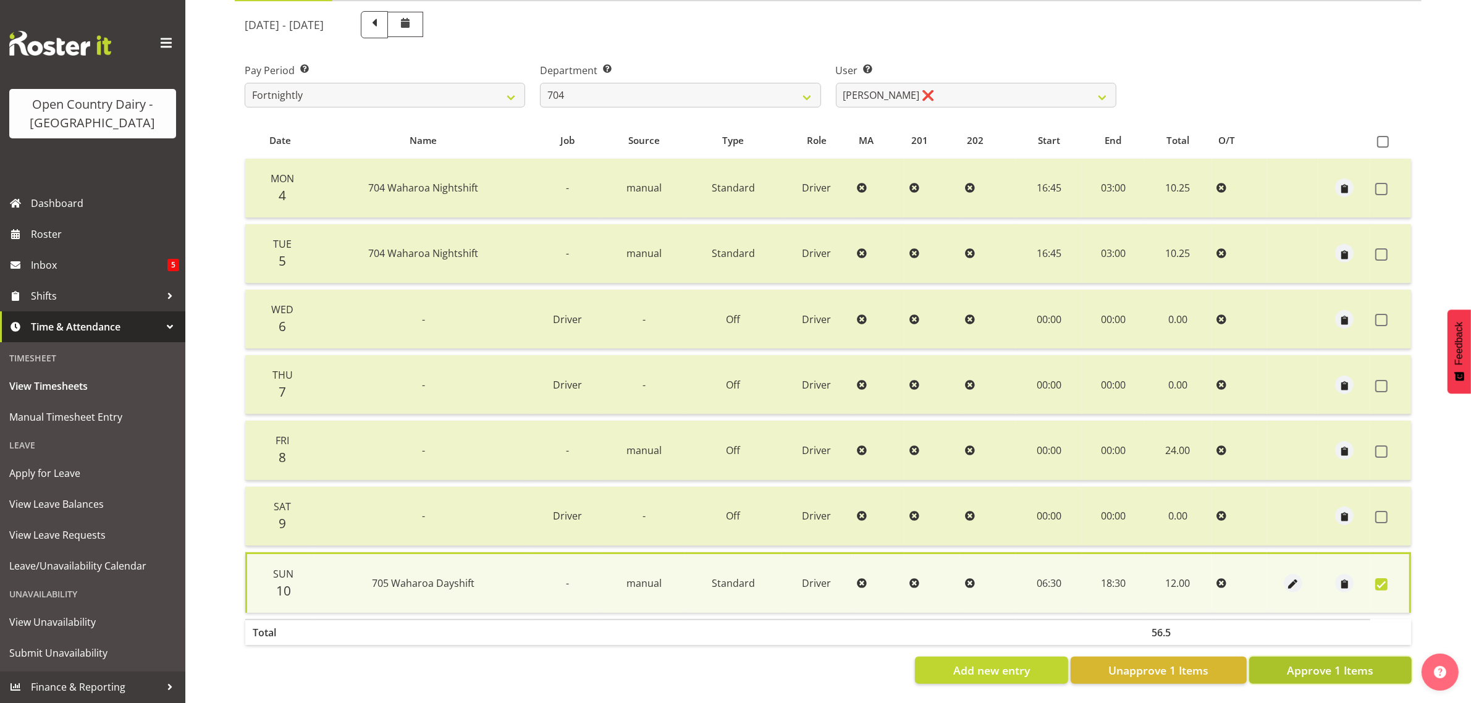
click at [1314, 668] on span "Approve 1 Items" at bounding box center [1330, 670] width 86 height 16
checkbox input "false"
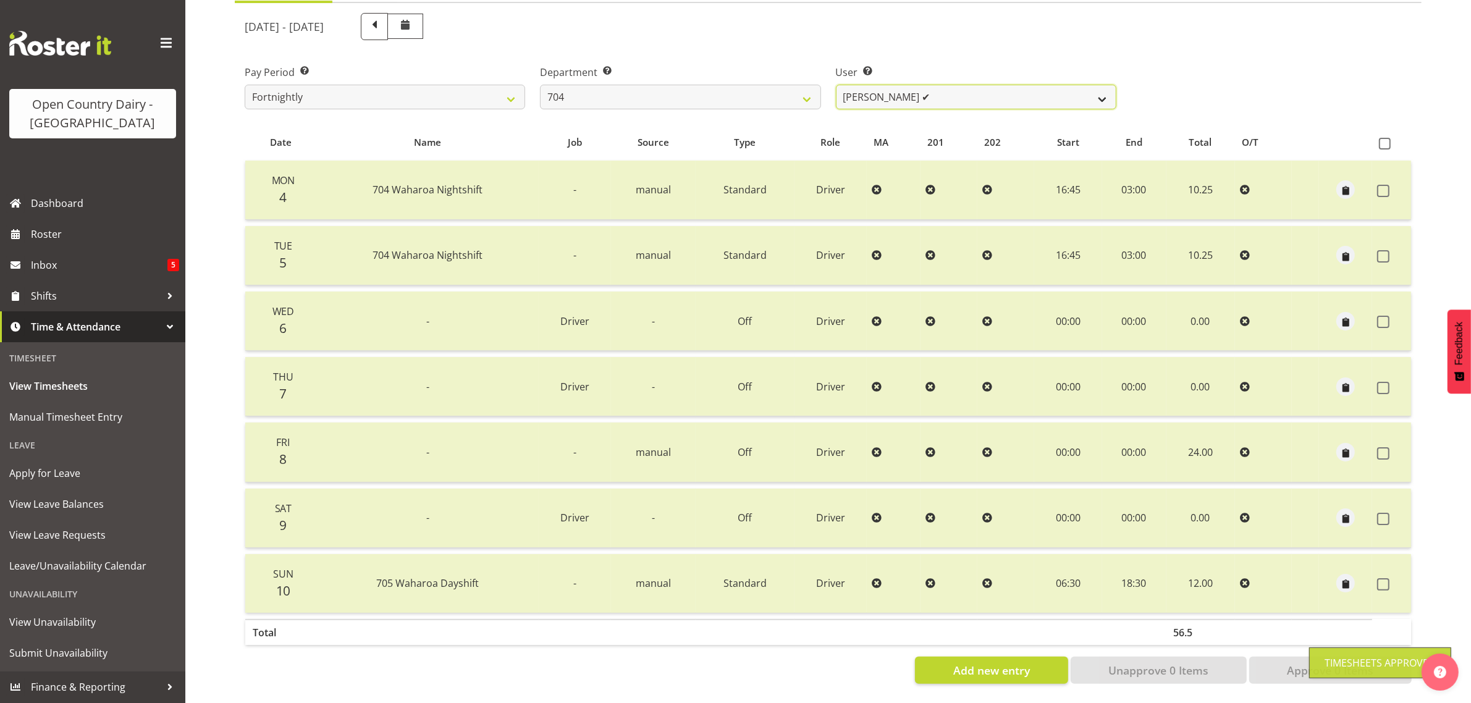
drag, startPoint x: 967, startPoint y: 87, endPoint x: 960, endPoint y: 96, distance: 10.6
click at [967, 87] on select "Graham Houghton ✔ Jon Williams ✔ Stephen Rae ❌" at bounding box center [976, 97] width 280 height 25
select select "11257"
click at [836, 85] on select "Graham Houghton ✔ Jon Williams ✔ Stephen Rae ❌" at bounding box center [976, 97] width 280 height 25
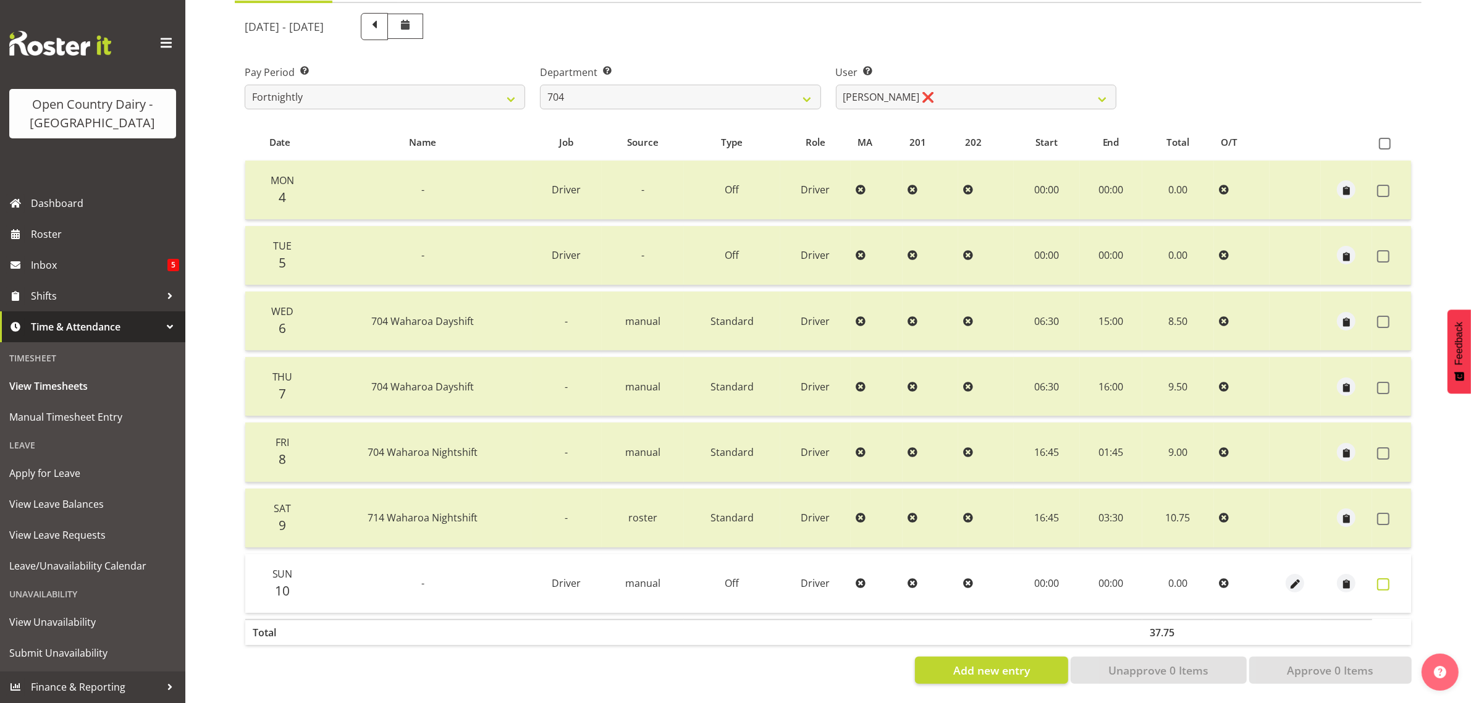
click at [1379, 578] on span at bounding box center [1383, 584] width 12 height 12
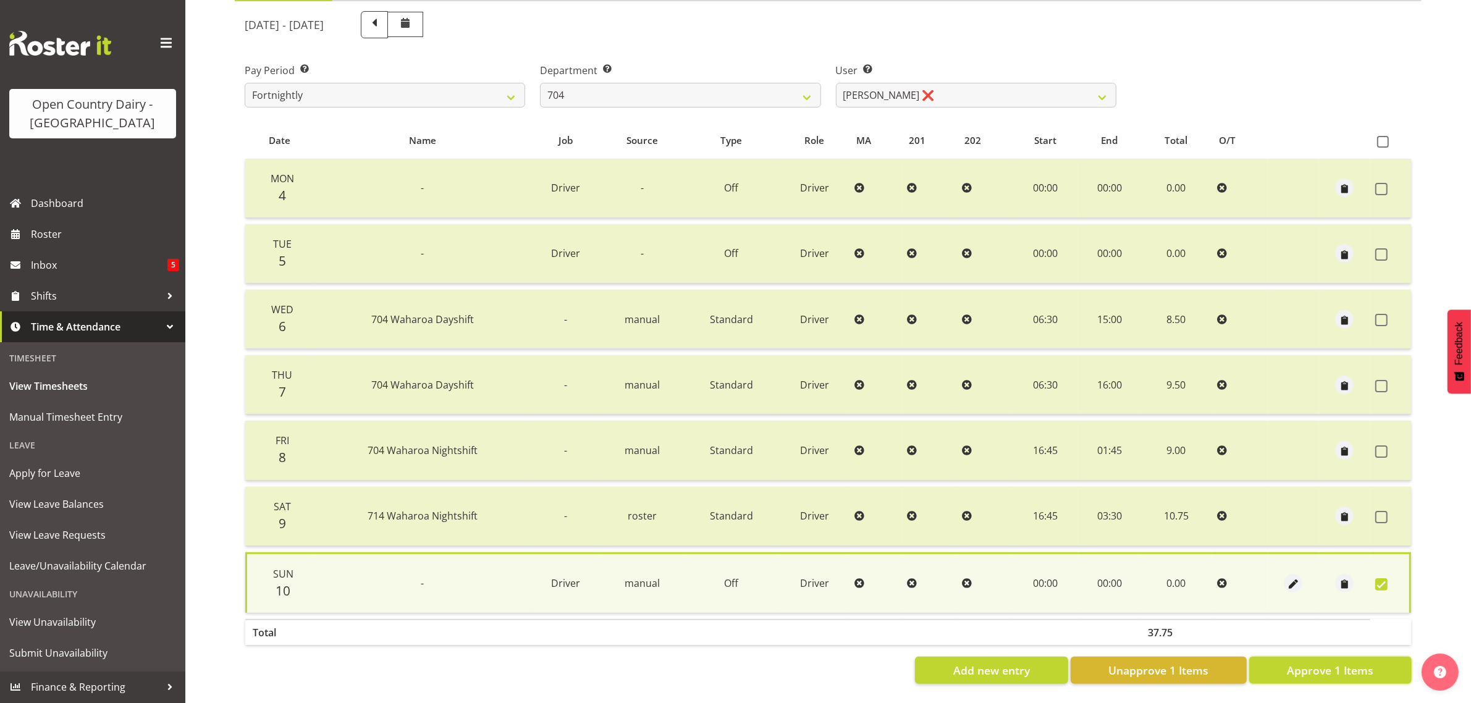
click at [1340, 664] on span "Approve 1 Items" at bounding box center [1330, 670] width 86 height 16
checkbox input "false"
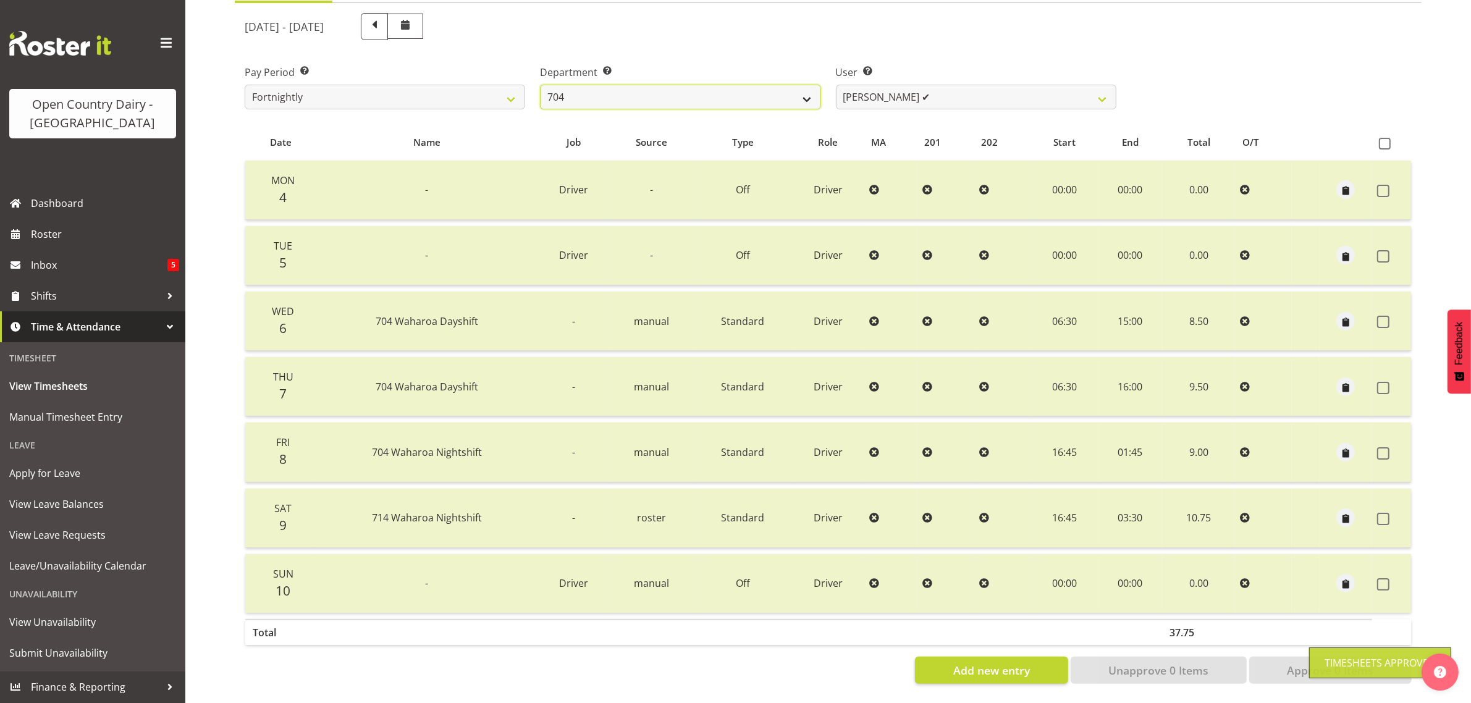
click at [669, 85] on select "701 702 703 704 705 706 707 708 709 710 711 712 713 714 715 716 717 718 719 720" at bounding box center [680, 97] width 280 height 25
select select "714"
click at [540, 85] on select "701 702 703 704 705 706 707 708 709 710 711 712 713 714 715 716 717 718 719 720" at bounding box center [680, 97] width 280 height 25
select select "8282"
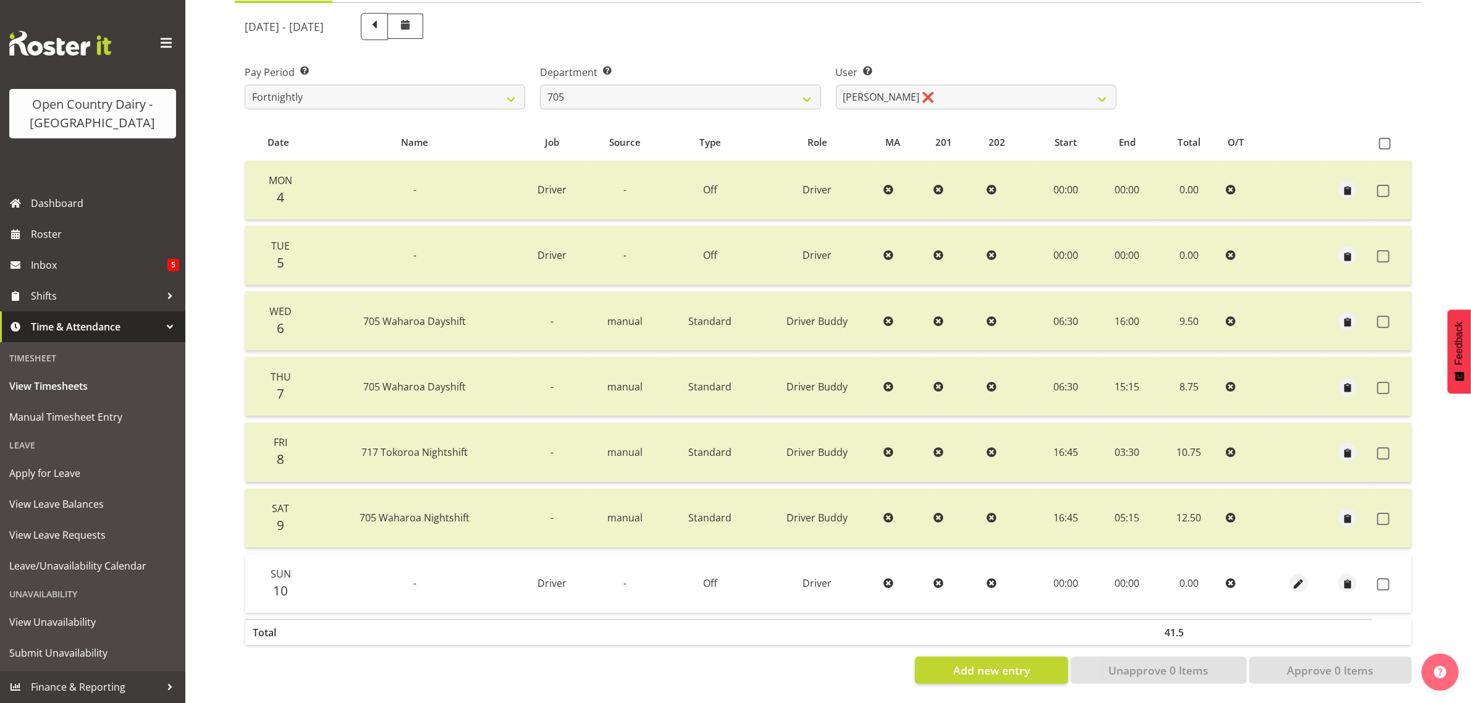
click at [1384, 578] on span at bounding box center [1383, 584] width 12 height 12
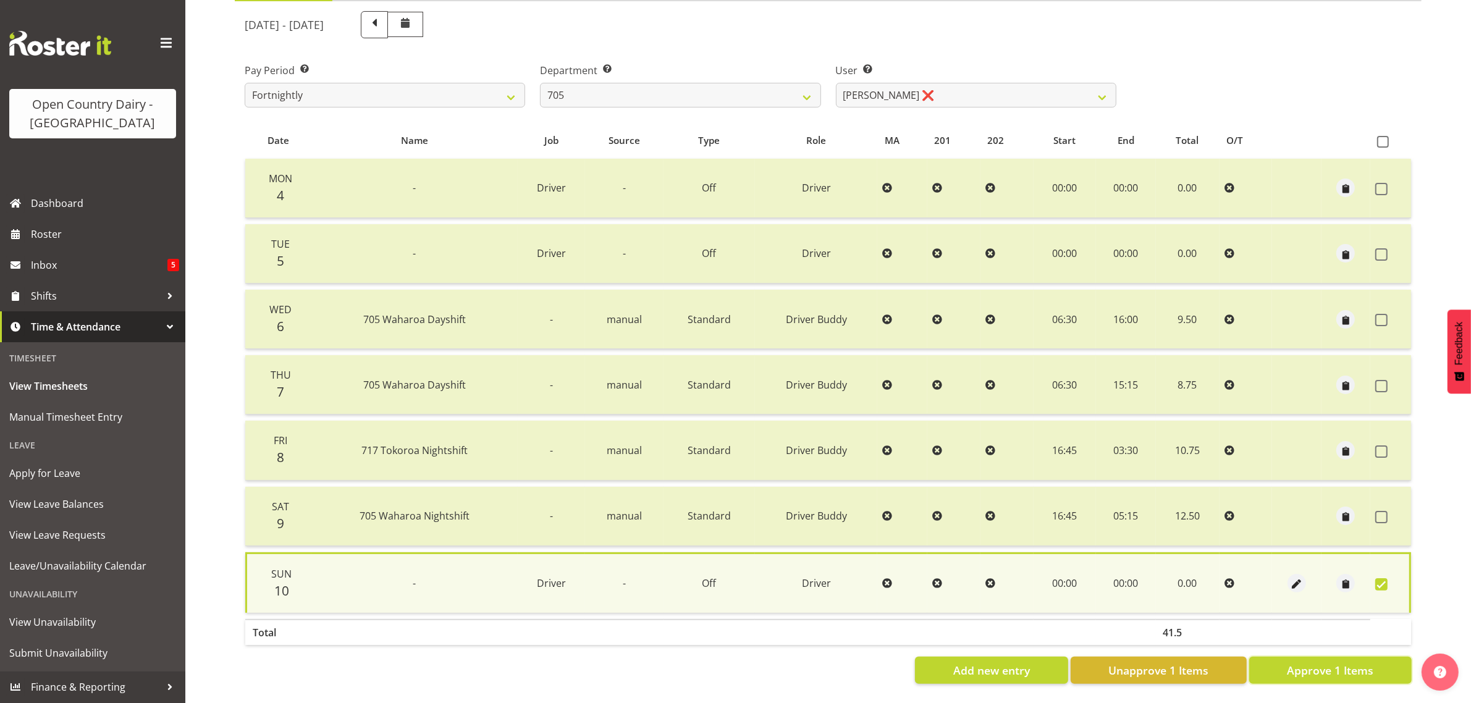
click at [1325, 662] on span "Approve 1 Items" at bounding box center [1330, 670] width 86 height 16
checkbox input "false"
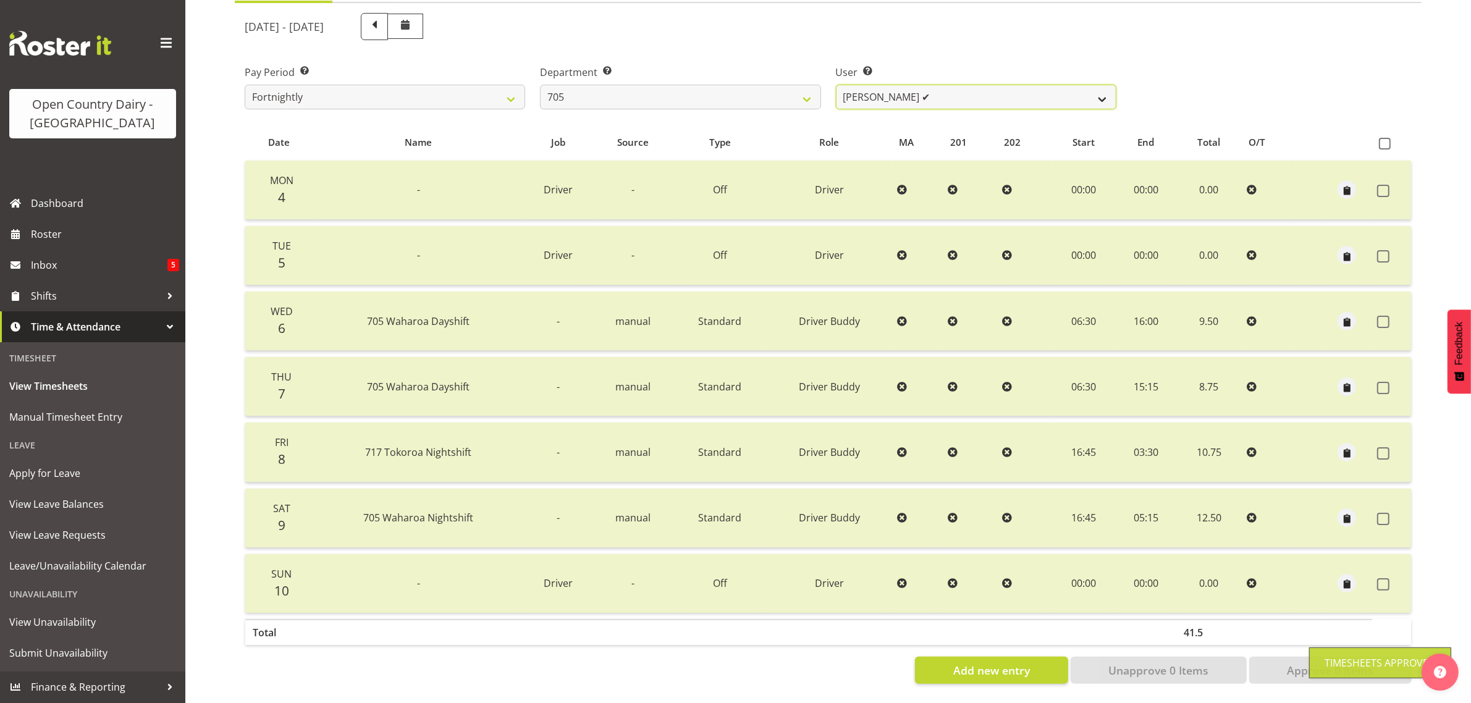
click at [920, 85] on select "Colin Kelly ✔ Craig Cottam ❌ John May ❌" at bounding box center [976, 97] width 280 height 25
select select "8257"
click at [836, 85] on select "Colin Kelly ✔ Craig Cottam ❌ John May ❌" at bounding box center [976, 97] width 280 height 25
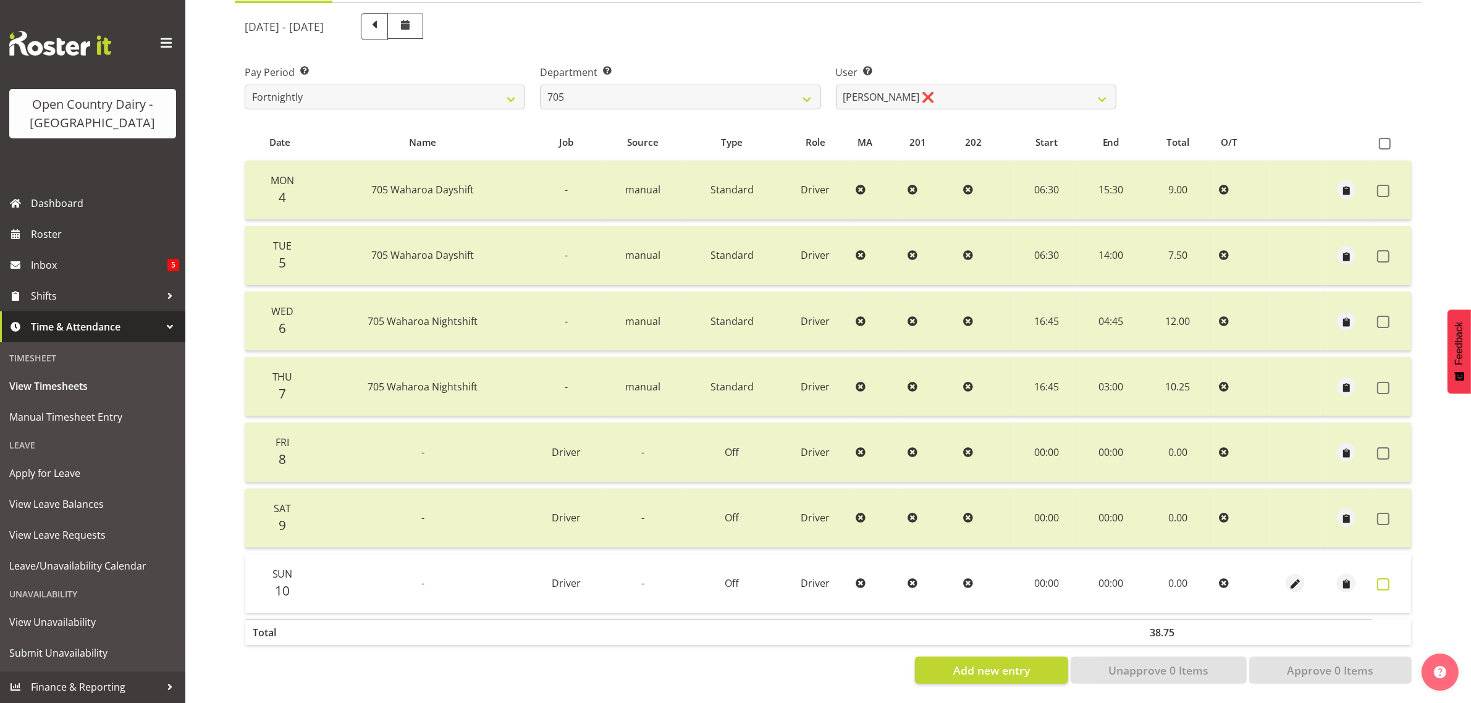
drag, startPoint x: 1379, startPoint y: 573, endPoint x: 1361, endPoint y: 620, distance: 49.7
click at [1378, 578] on span at bounding box center [1383, 584] width 12 height 12
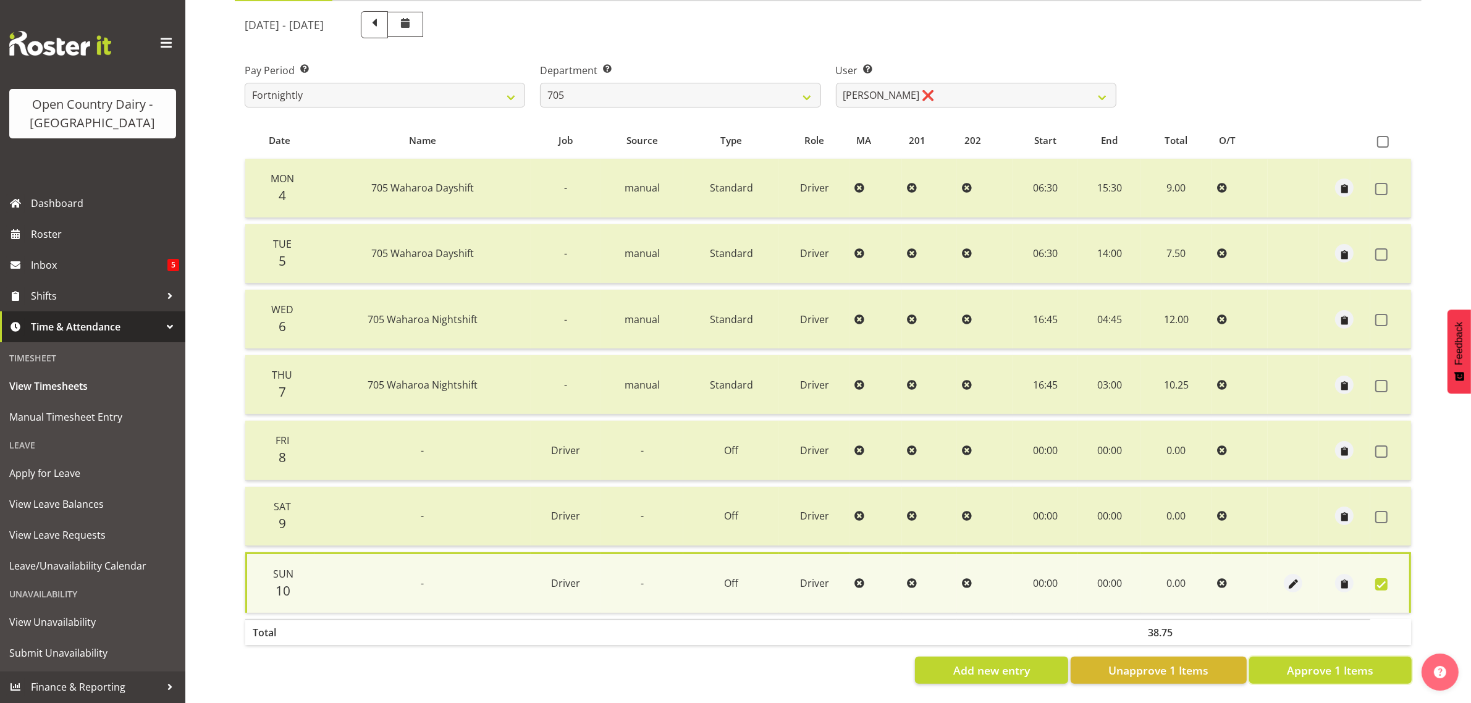
click at [1338, 662] on span "Approve 1 Items" at bounding box center [1330, 670] width 86 height 16
checkbox input "false"
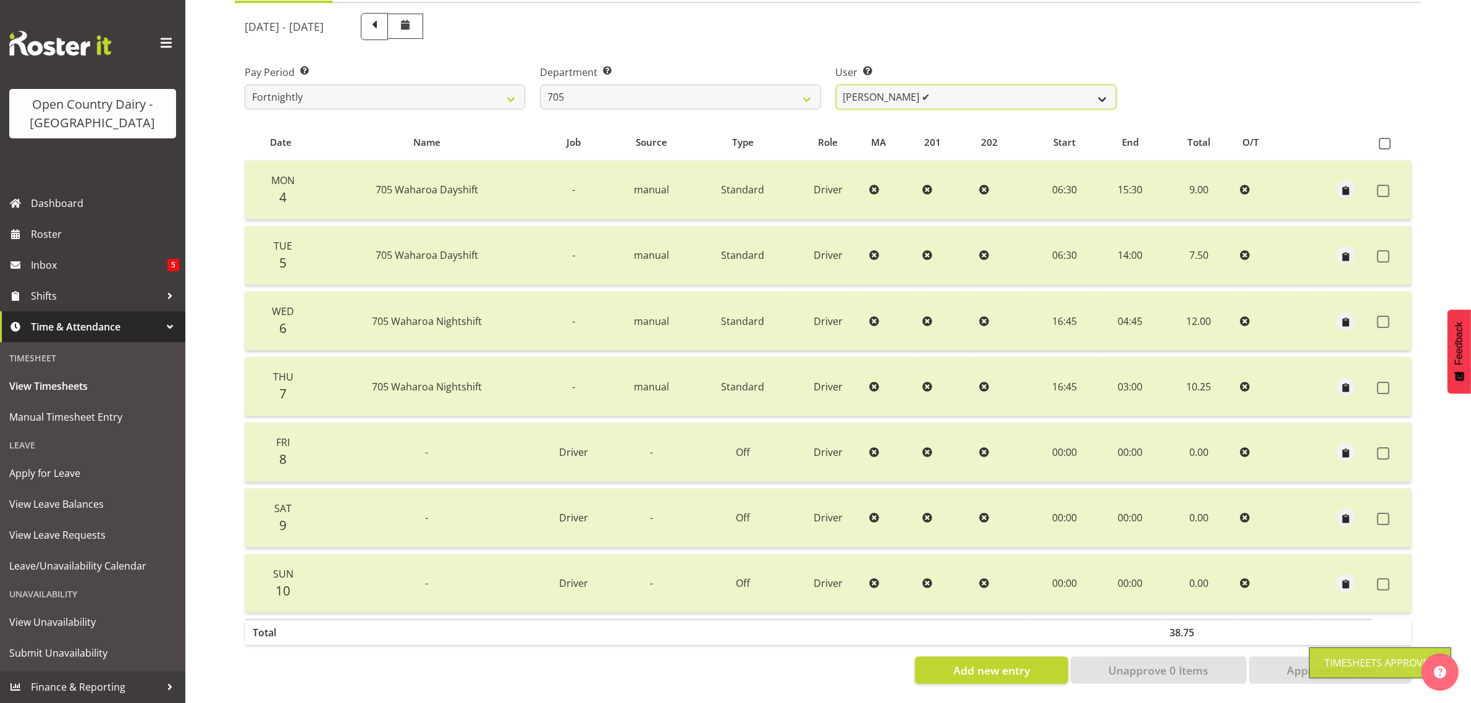
click at [952, 85] on select "Colin Kelly ✔ Craig Cottam ✔ John May ❌" at bounding box center [976, 97] width 280 height 25
select select "11696"
click at [836, 85] on select "Colin Kelly ✔ Craig Cottam ✔ John May ❌" at bounding box center [976, 97] width 280 height 25
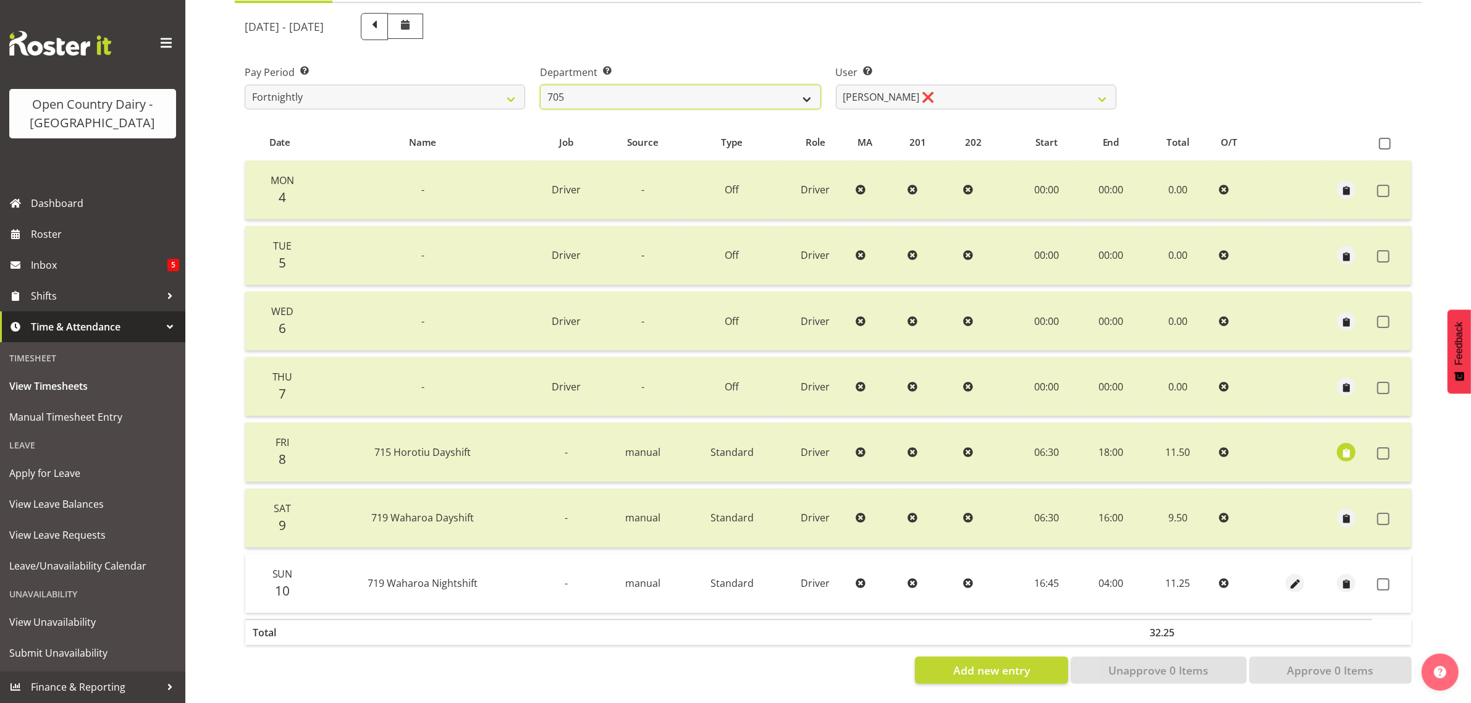
click at [760, 87] on select "701 702 703 704 705 706 707 708 709 710 711 712 713 714 715 716 717 718 719 720" at bounding box center [680, 97] width 280 height 25
select select "721"
click at [540, 85] on select "701 702 703 704 705 706 707 708 709 710 711 712 713 714 715 716 717 718 719 720" at bounding box center [680, 97] width 280 height 25
select select "11239"
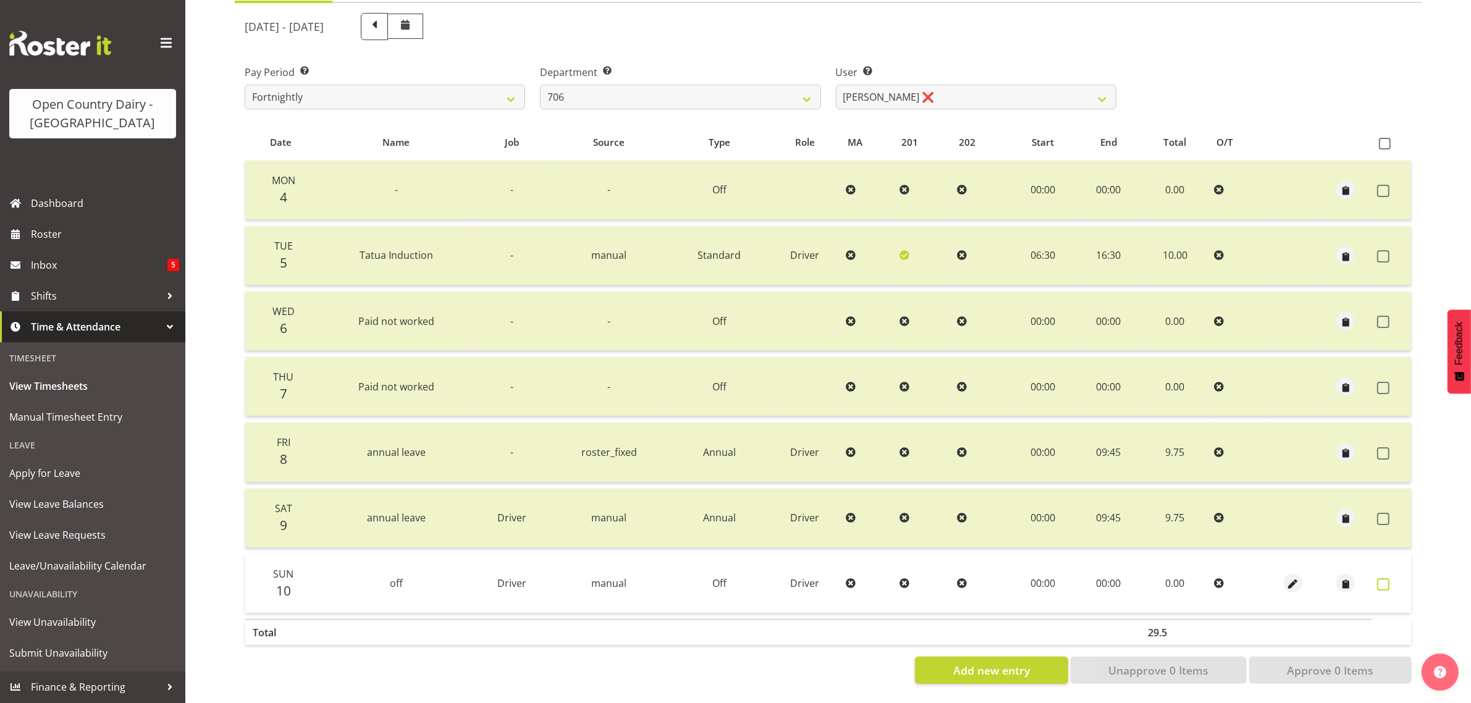
click at [1384, 578] on span at bounding box center [1383, 584] width 12 height 12
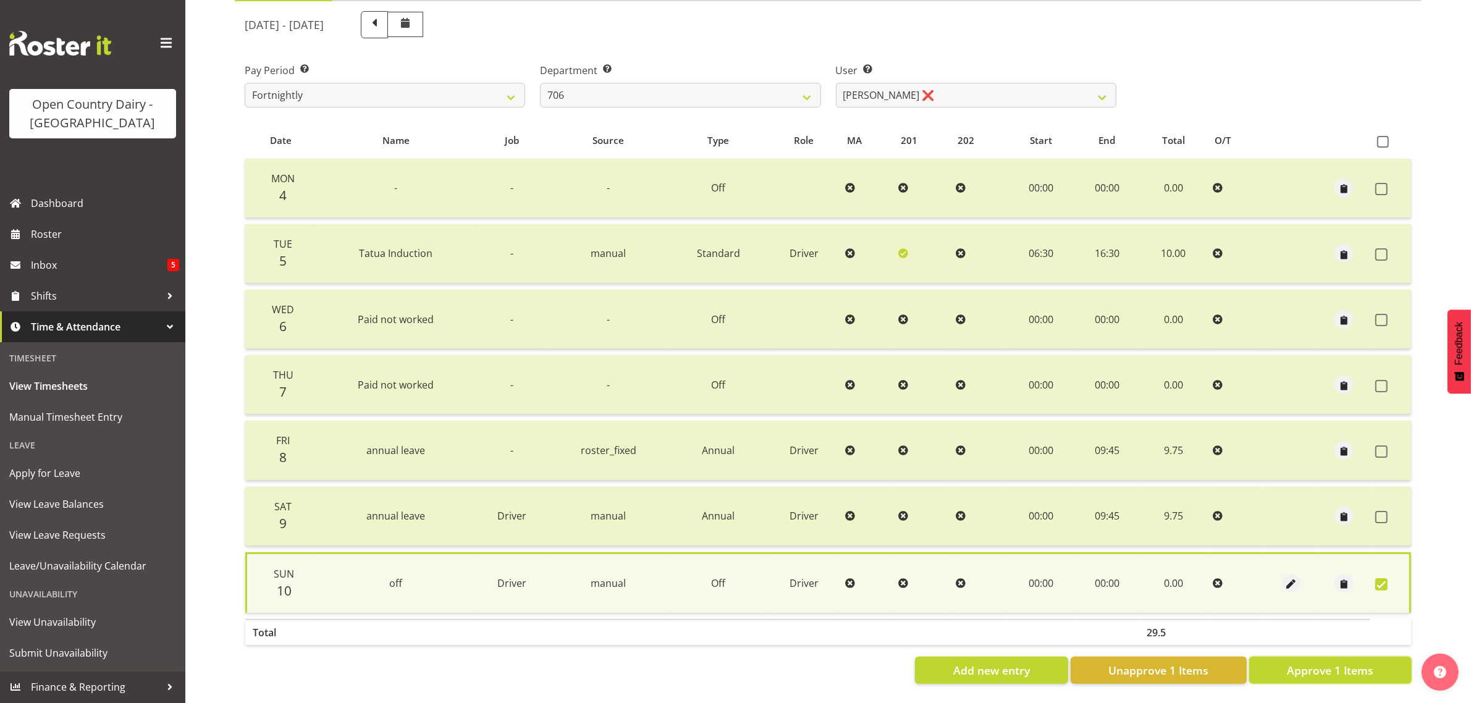
click at [1356, 664] on span "Approve 1 Items" at bounding box center [1330, 670] width 86 height 16
checkbox input "false"
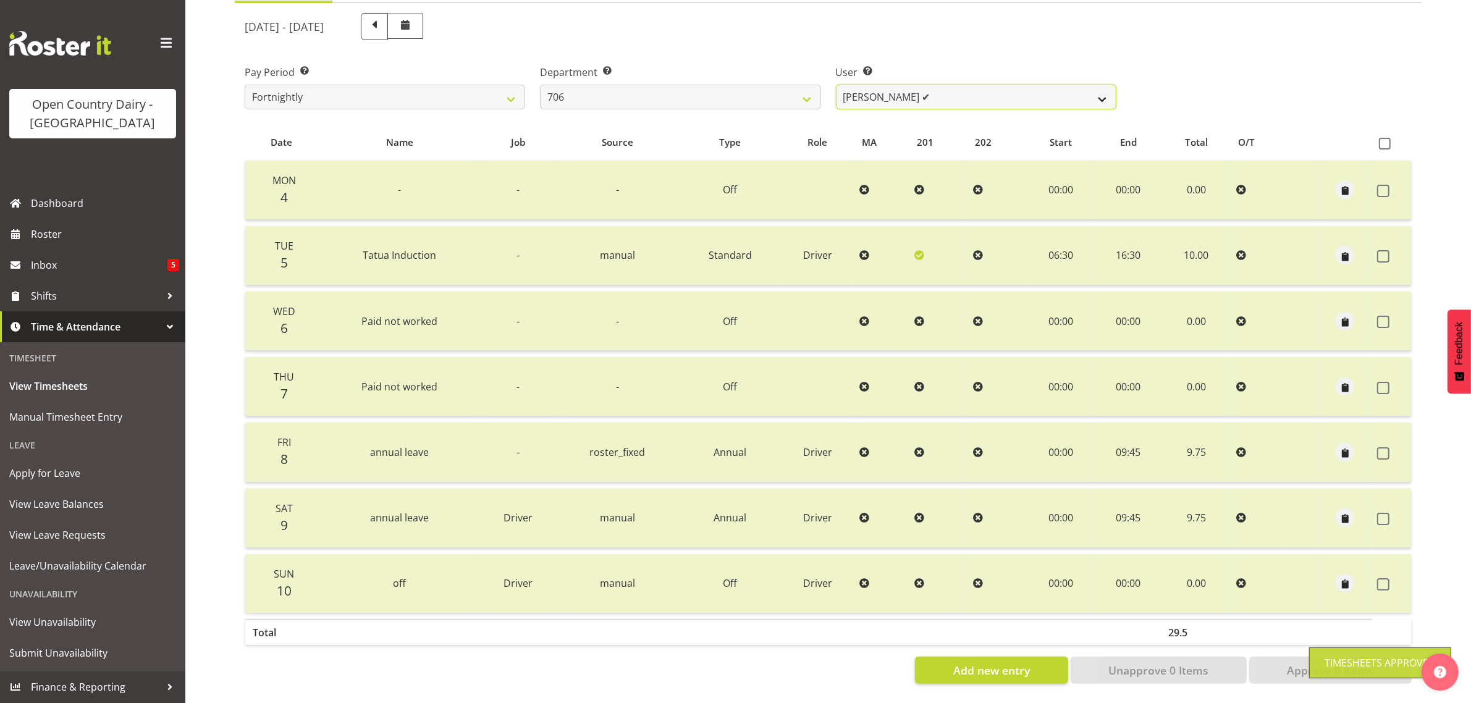
click at [967, 85] on select "Andrew Kearns ✔ Len Symons ❌ Mark Ansley ❌ Paul Griffin ❌" at bounding box center [976, 97] width 280 height 25
select select "10389"
click at [836, 85] on select "Andrew Kearns ✔ Len Symons ❌ Mark Ansley ❌ Paul Griffin ❌" at bounding box center [976, 97] width 280 height 25
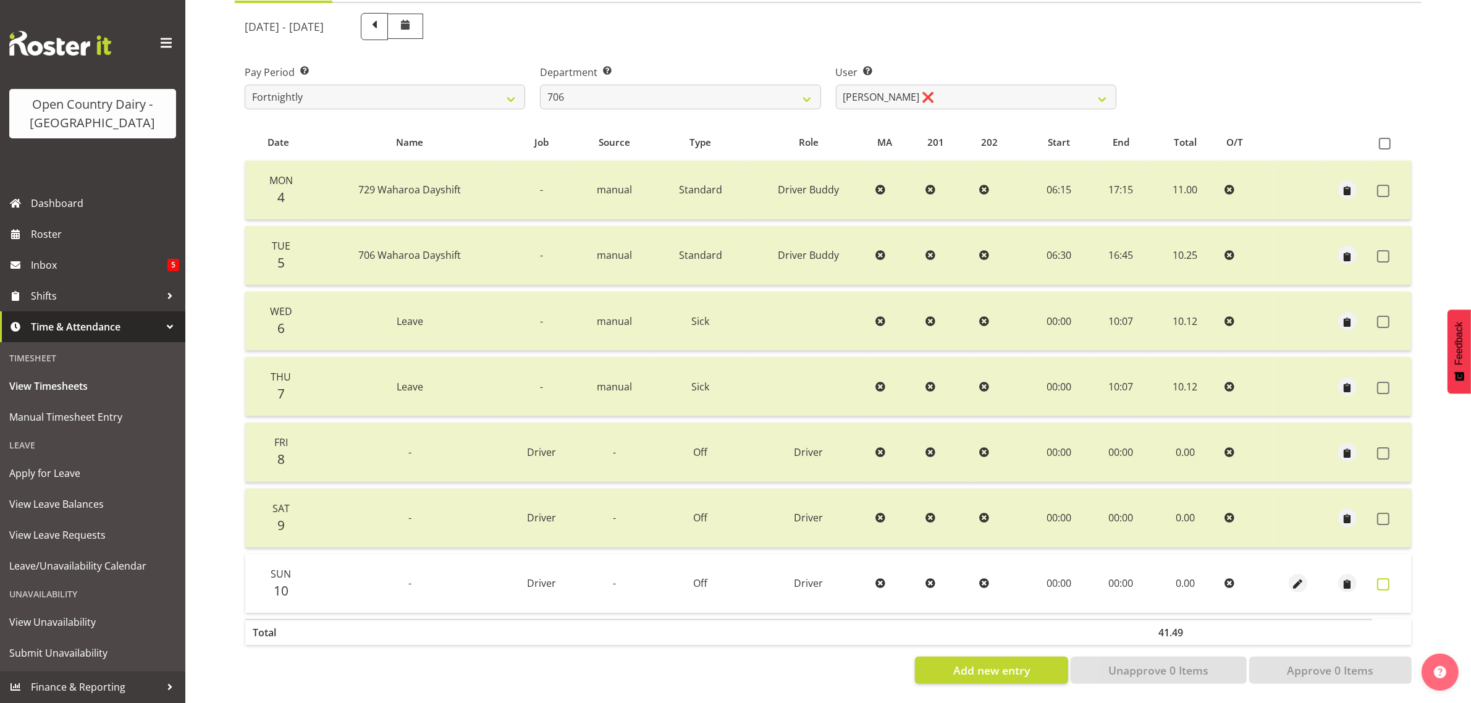
click at [1379, 578] on span at bounding box center [1383, 584] width 12 height 12
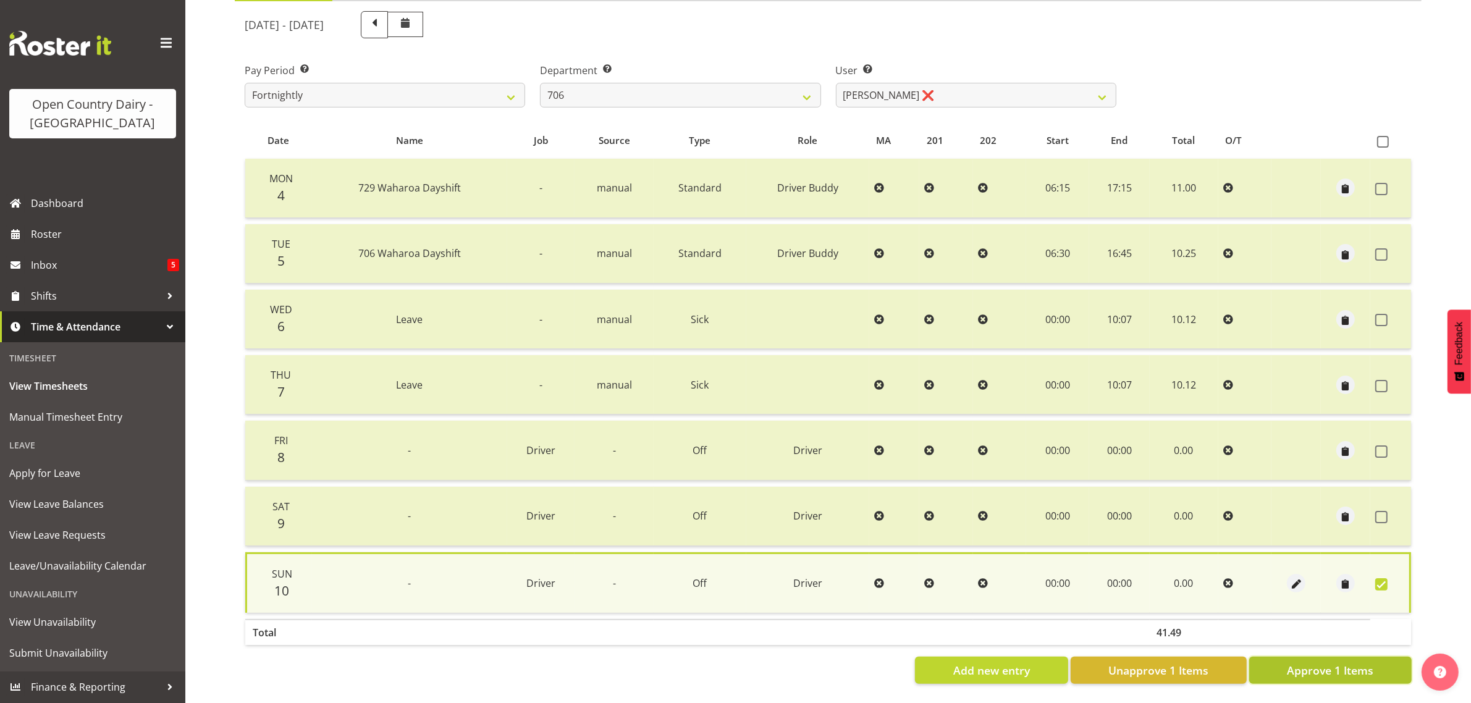
click at [1335, 662] on span "Approve 1 Items" at bounding box center [1330, 670] width 86 height 16
checkbox input "false"
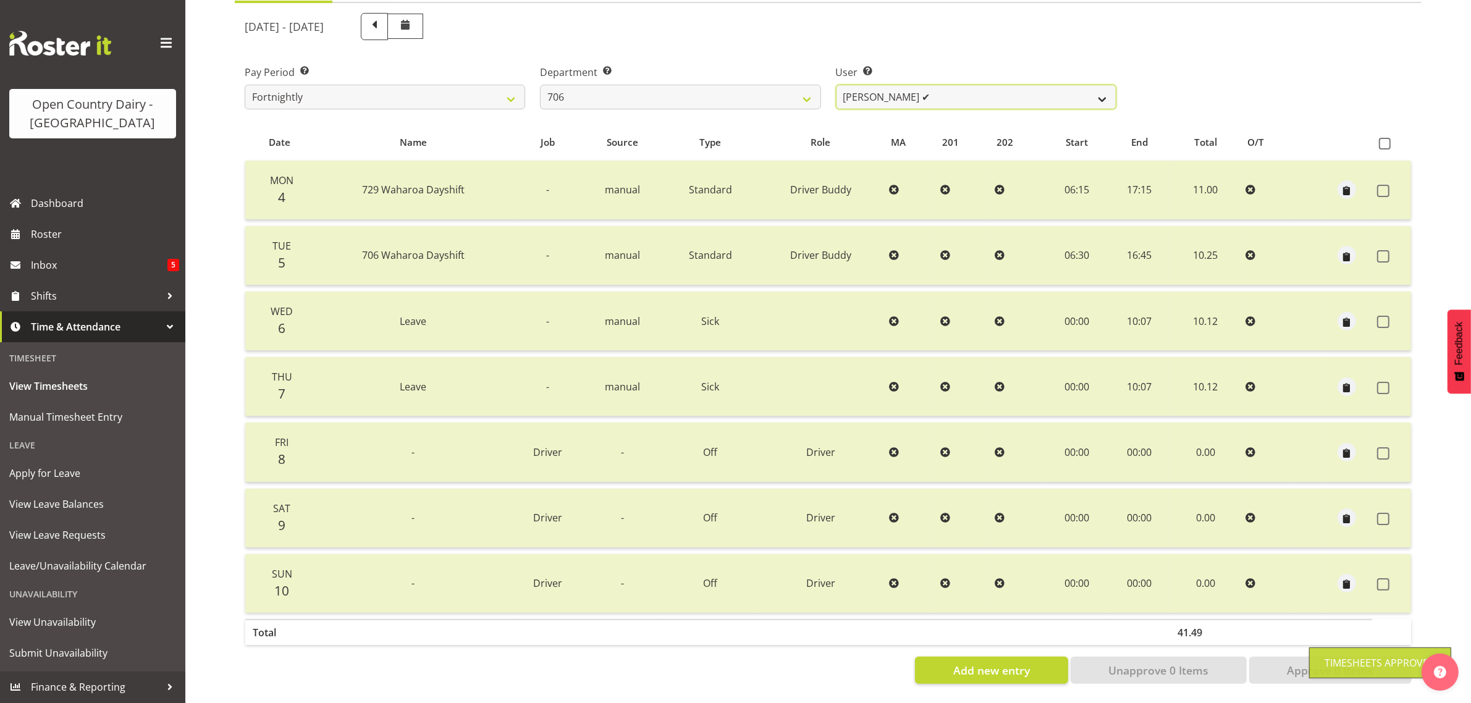
click at [970, 85] on select "Andrew Kearns ✔ Len Symons ✔ Mark Ansley ❌ Paul Griffin ❌" at bounding box center [976, 97] width 280 height 25
select select "8472"
click at [836, 85] on select "Andrew Kearns ✔ Len Symons ✔ Mark Ansley ❌ Paul Griffin ❌" at bounding box center [976, 97] width 280 height 25
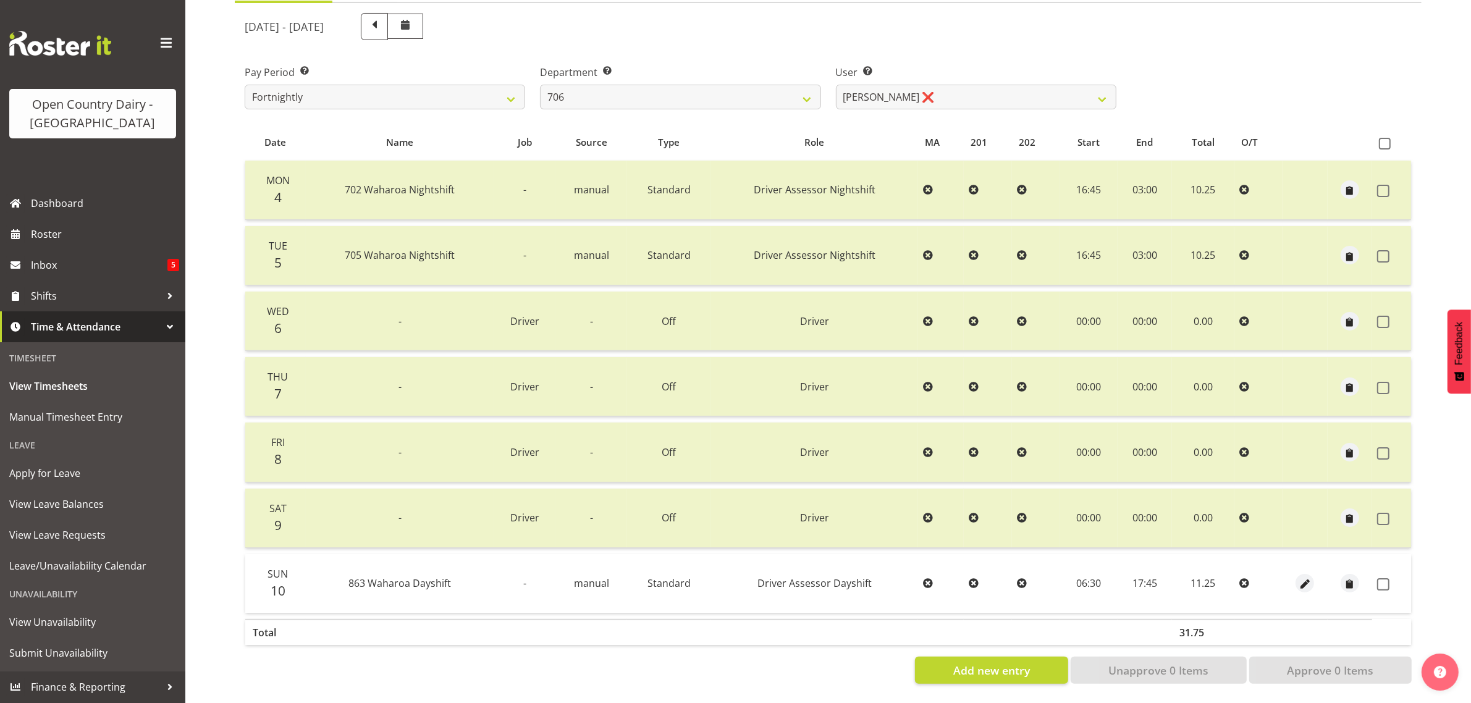
drag, startPoint x: 1379, startPoint y: 575, endPoint x: 1366, endPoint y: 599, distance: 27.1
click at [1376, 575] on td at bounding box center [1391, 583] width 39 height 59
drag, startPoint x: 1385, startPoint y: 573, endPoint x: 1382, endPoint y: 597, distance: 23.6
click at [1384, 578] on span at bounding box center [1383, 584] width 12 height 12
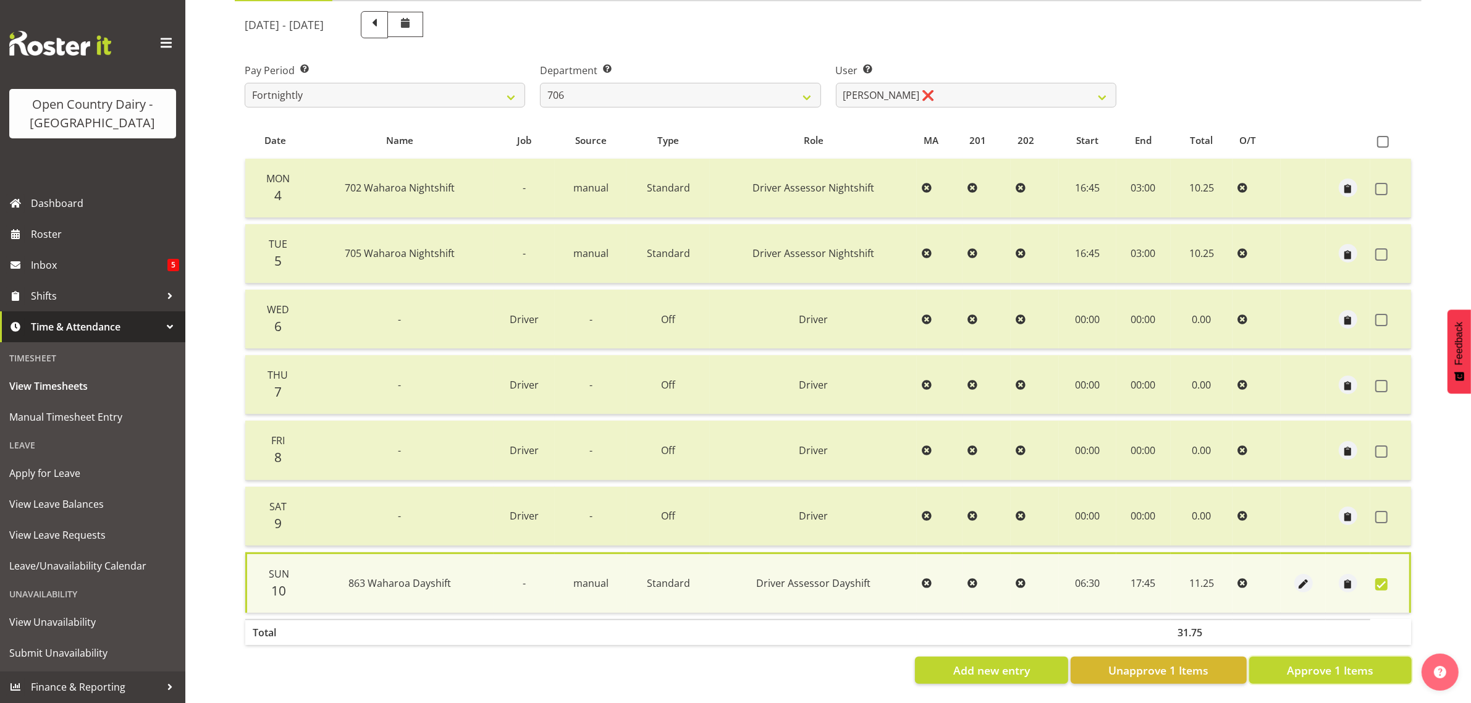
click at [1370, 662] on span "Approve 1 Items" at bounding box center [1330, 670] width 86 height 16
checkbox input "false"
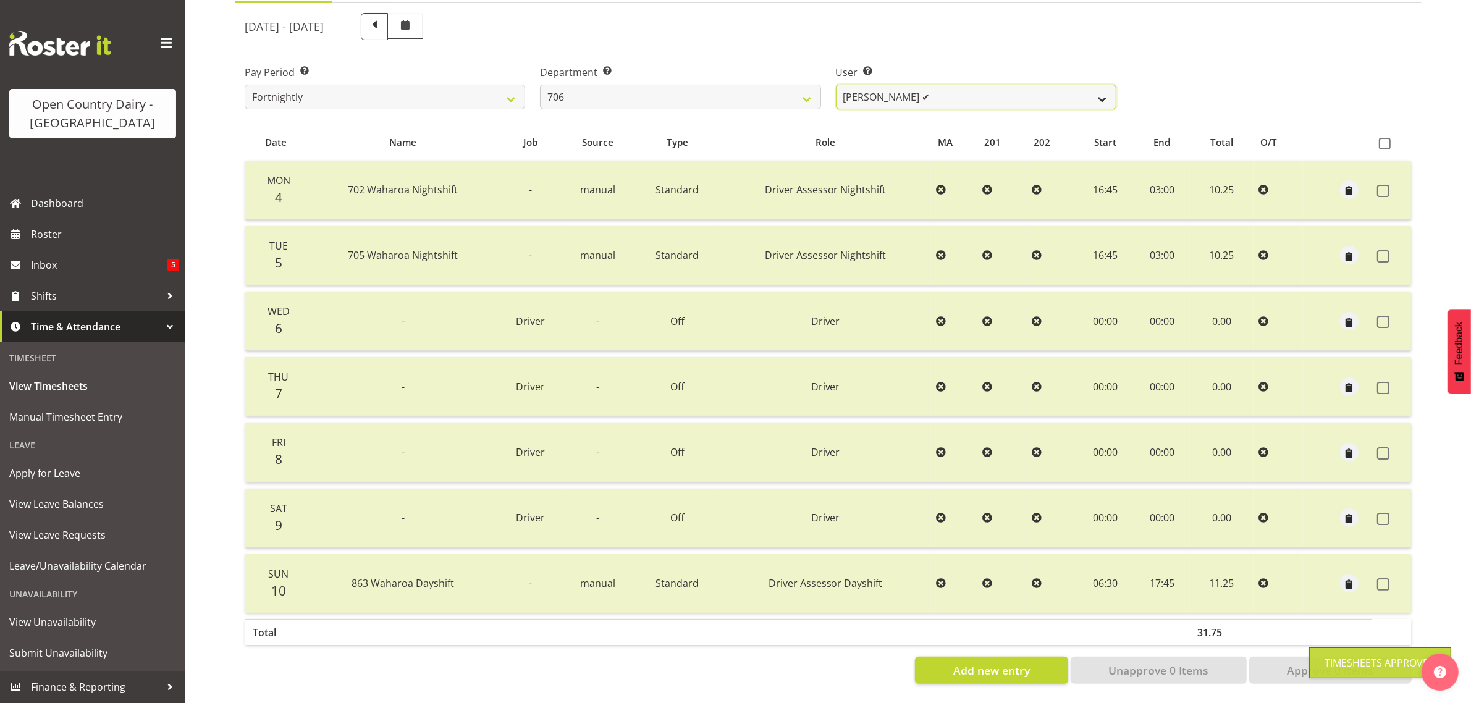
click at [936, 85] on select "Andrew Kearns ✔ Len Symons ✔ Mark Ansley ✔ Paul Griffin ❌" at bounding box center [976, 97] width 280 height 25
select select "11079"
click at [836, 85] on select "Andrew Kearns ✔ Len Symons ✔ Mark Ansley ✔ Paul Griffin ❌" at bounding box center [976, 97] width 280 height 25
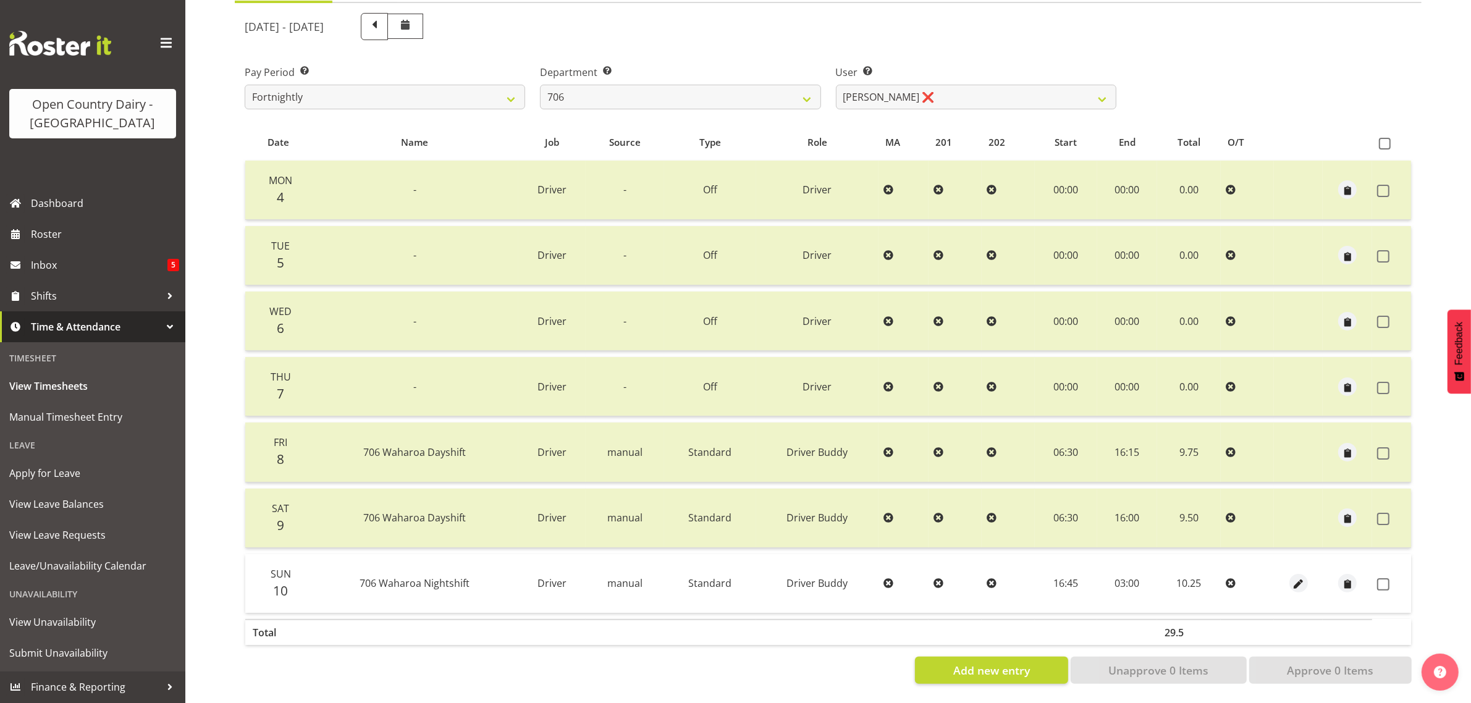
drag, startPoint x: 1387, startPoint y: 571, endPoint x: 1369, endPoint y: 629, distance: 60.0
click at [1385, 578] on span at bounding box center [1383, 584] width 12 height 12
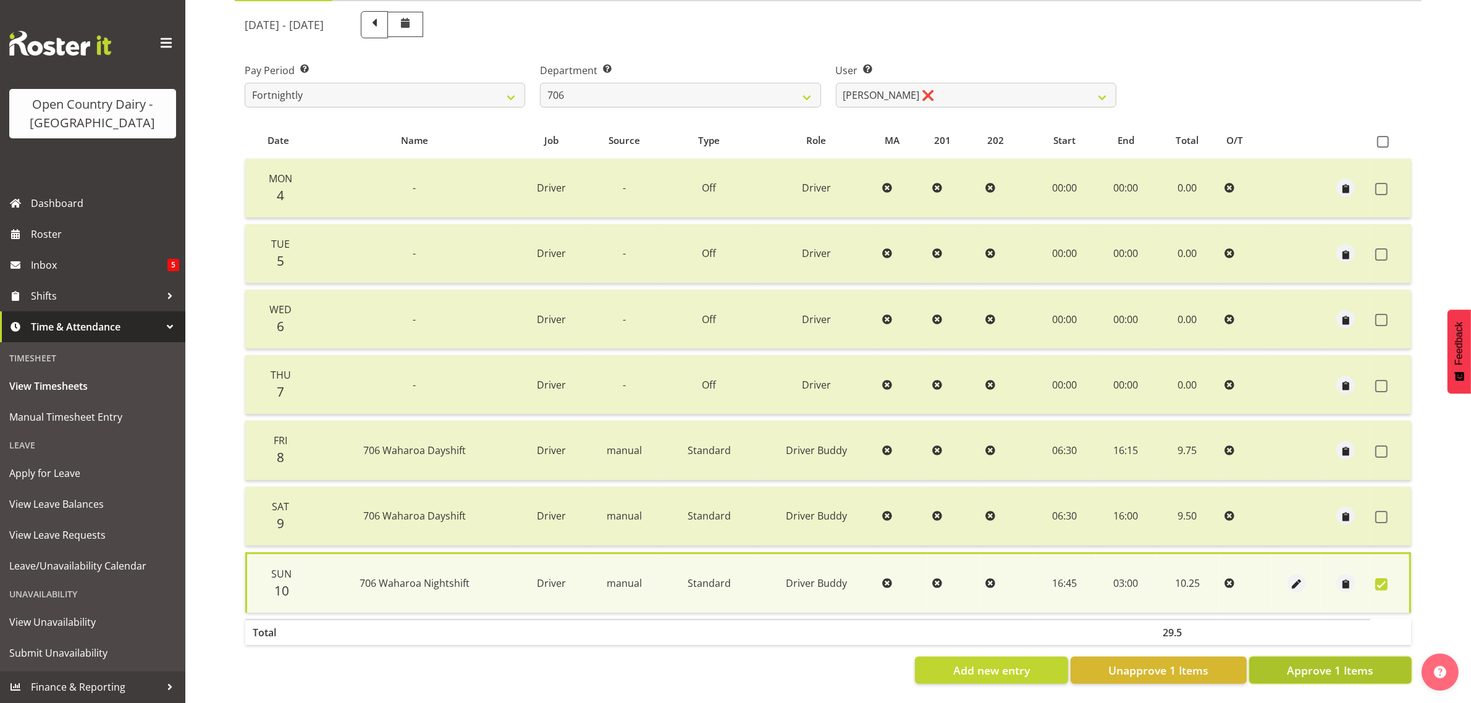
click at [1366, 662] on span "Approve 1 Items" at bounding box center [1330, 670] width 86 height 16
checkbox input "false"
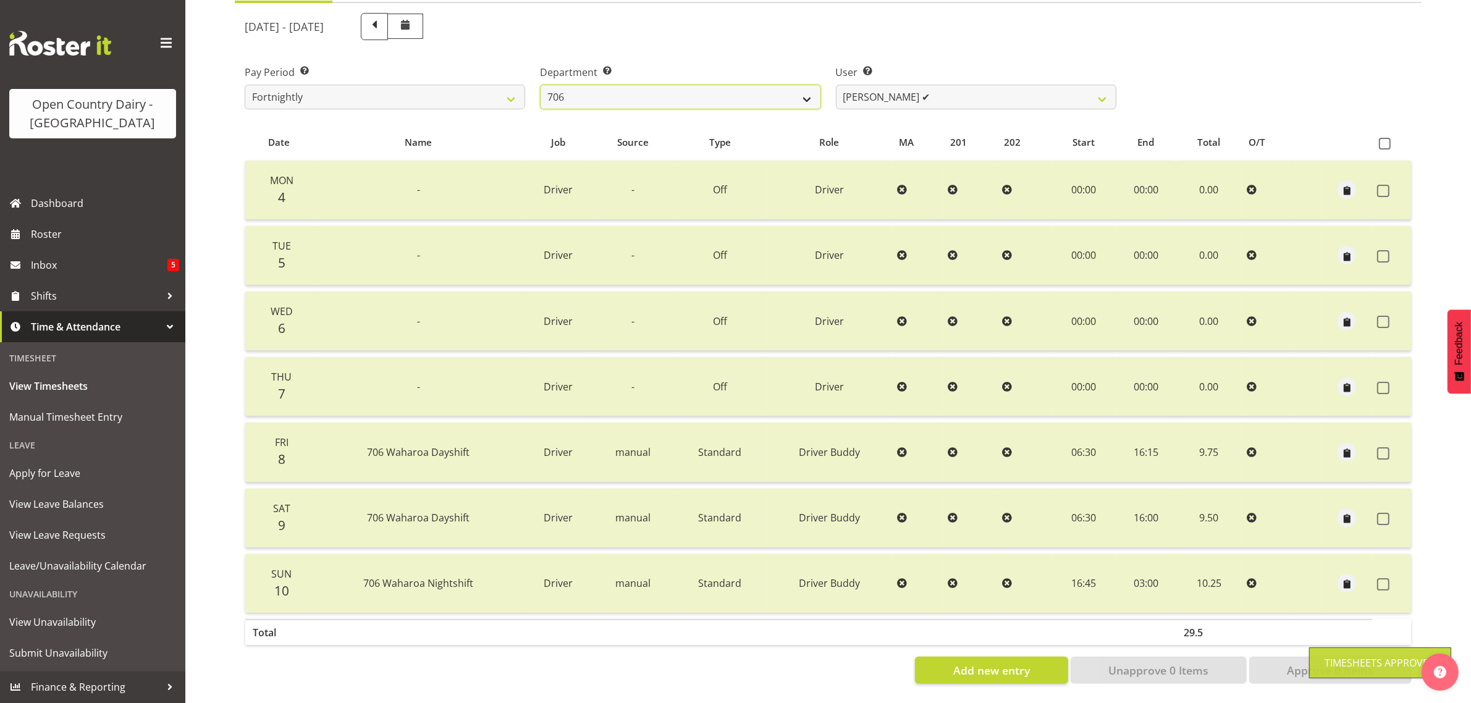
click at [757, 85] on select "701 702 703 704 705 706 707 708 709 710 711 712 713 714 715 716 717 718 719 720" at bounding box center [680, 97] width 280 height 25
select select "811"
click at [540, 85] on select "701 702 703 704 705 706 707 708 709 710 711 712 713 714 715 716 717 718 719 720" at bounding box center [680, 97] width 280 height 25
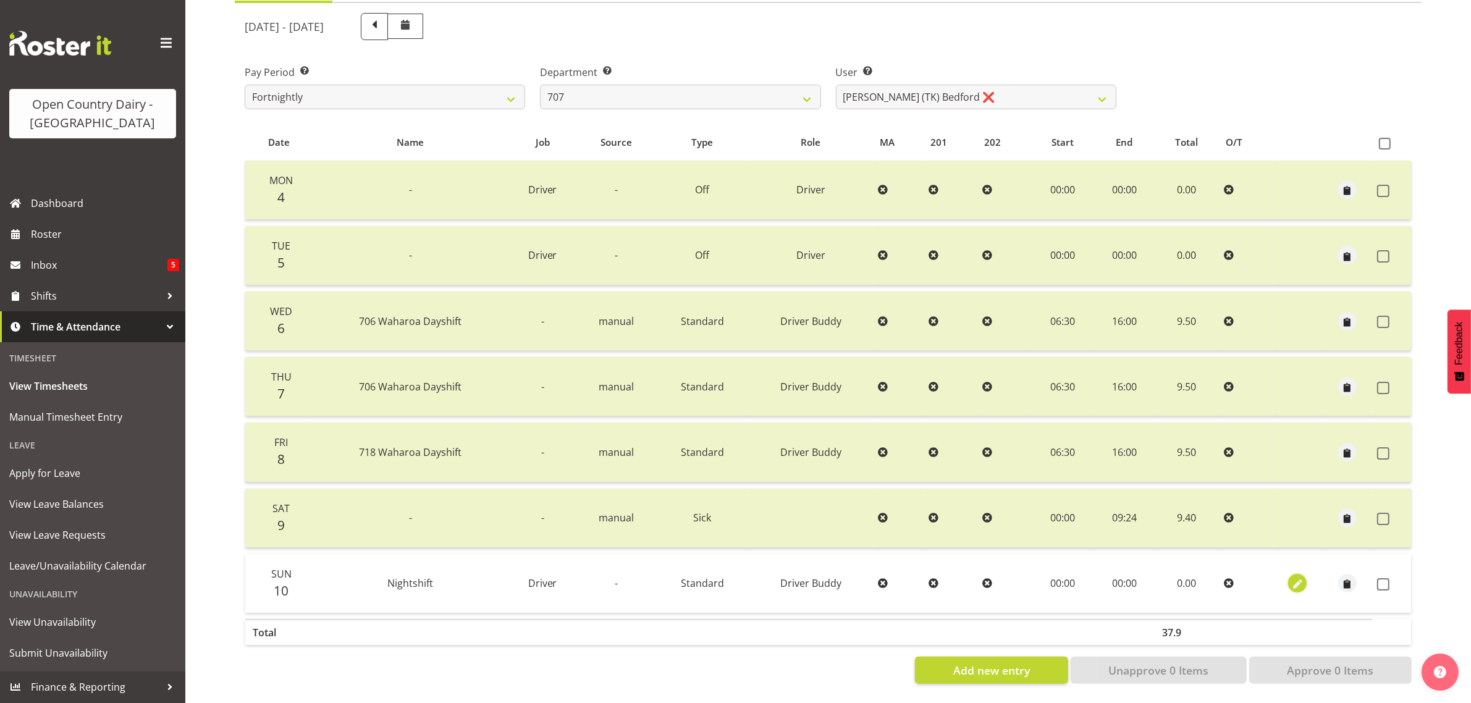
click at [1301, 578] on span "button" at bounding box center [1297, 585] width 14 height 14
select select "1436"
select select "Standard"
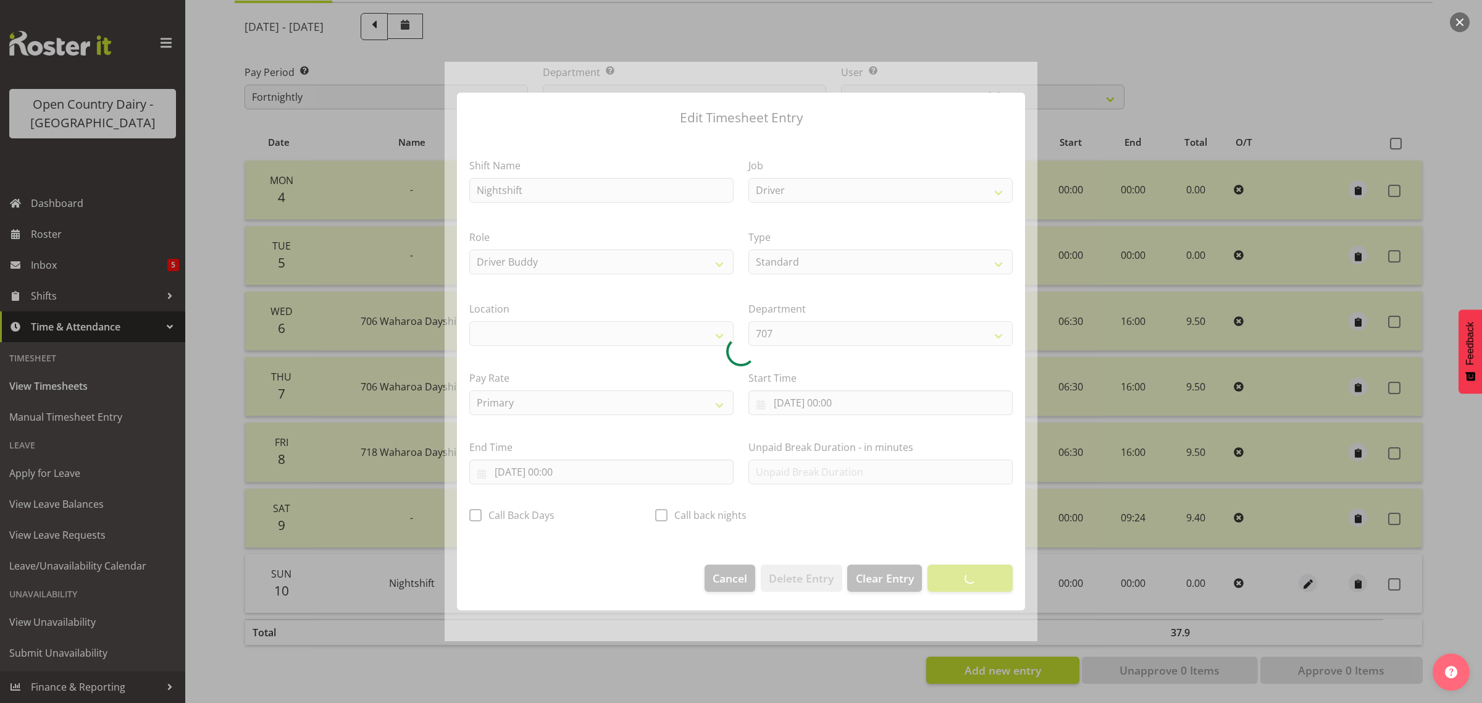
select select "1054"
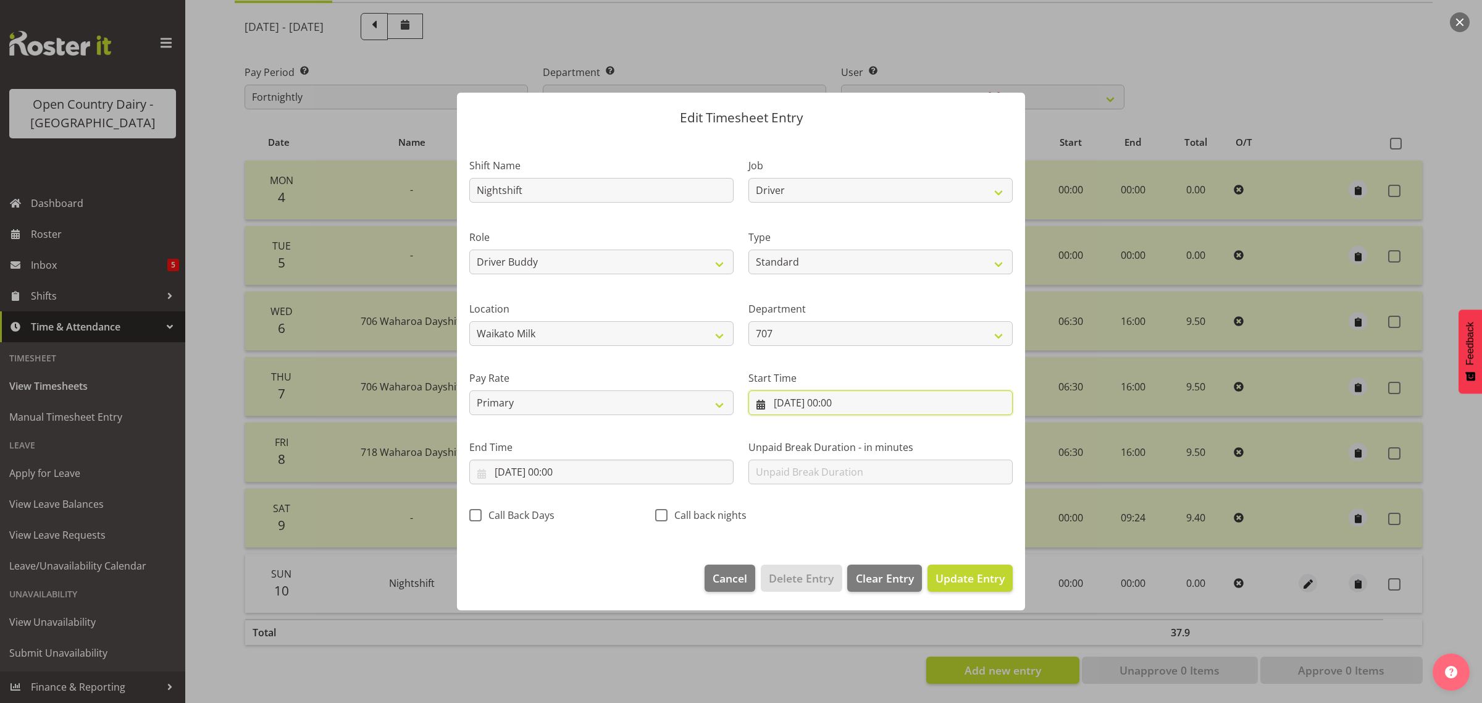
click at [833, 402] on input "[DATE] 00:00" at bounding box center [881, 402] width 264 height 25
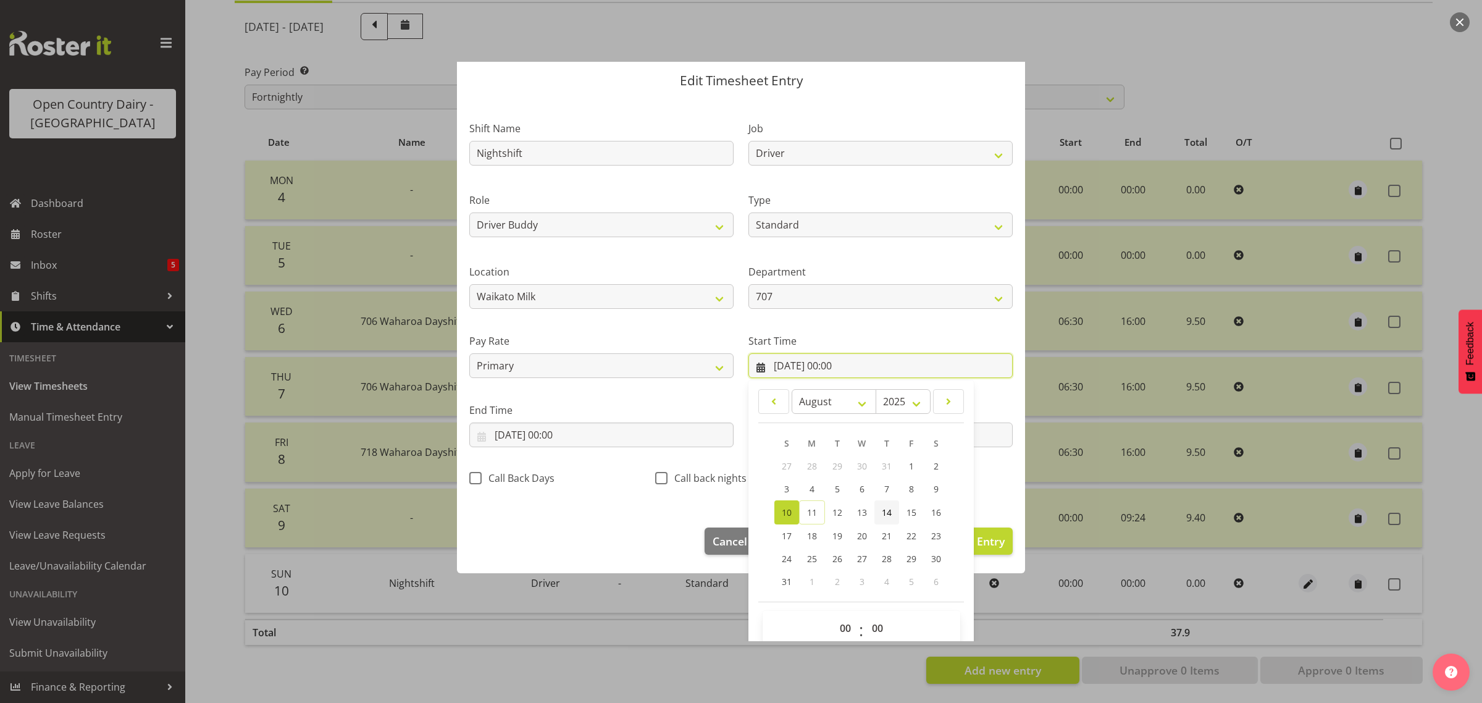
scroll to position [56, 0]
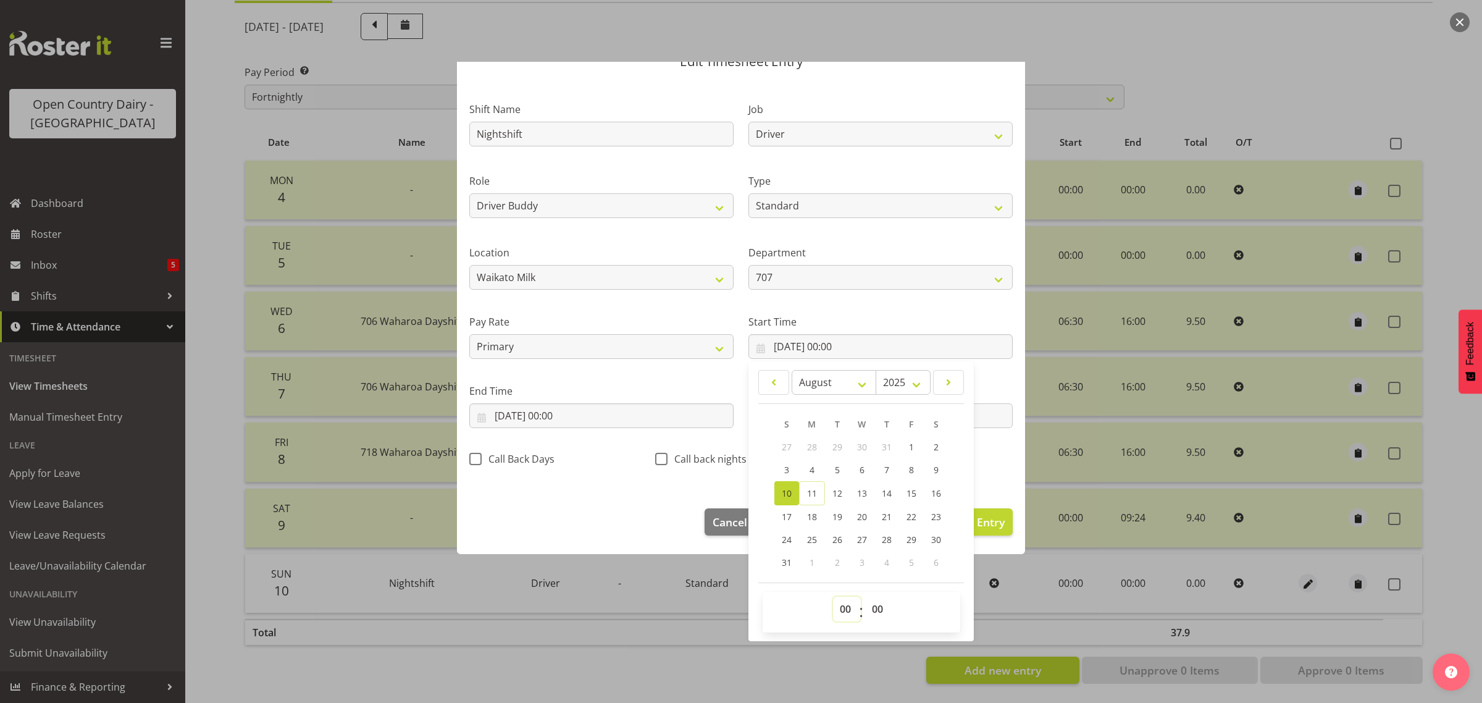
click at [842, 608] on select "00 01 02 03 04 05 06 07 08 09 10 11 12 13 14 15 16 17 18 19 20 21 22 23" at bounding box center [847, 609] width 28 height 25
select select "16"
click at [833, 597] on select "00 01 02 03 04 05 06 07 08 09 10 11 12 13 14 15 16 17 18 19 20 21 22 23" at bounding box center [847, 609] width 28 height 25
type input "10/08/2025, 16:00"
drag, startPoint x: 870, startPoint y: 611, endPoint x: 870, endPoint y: 603, distance: 8.0
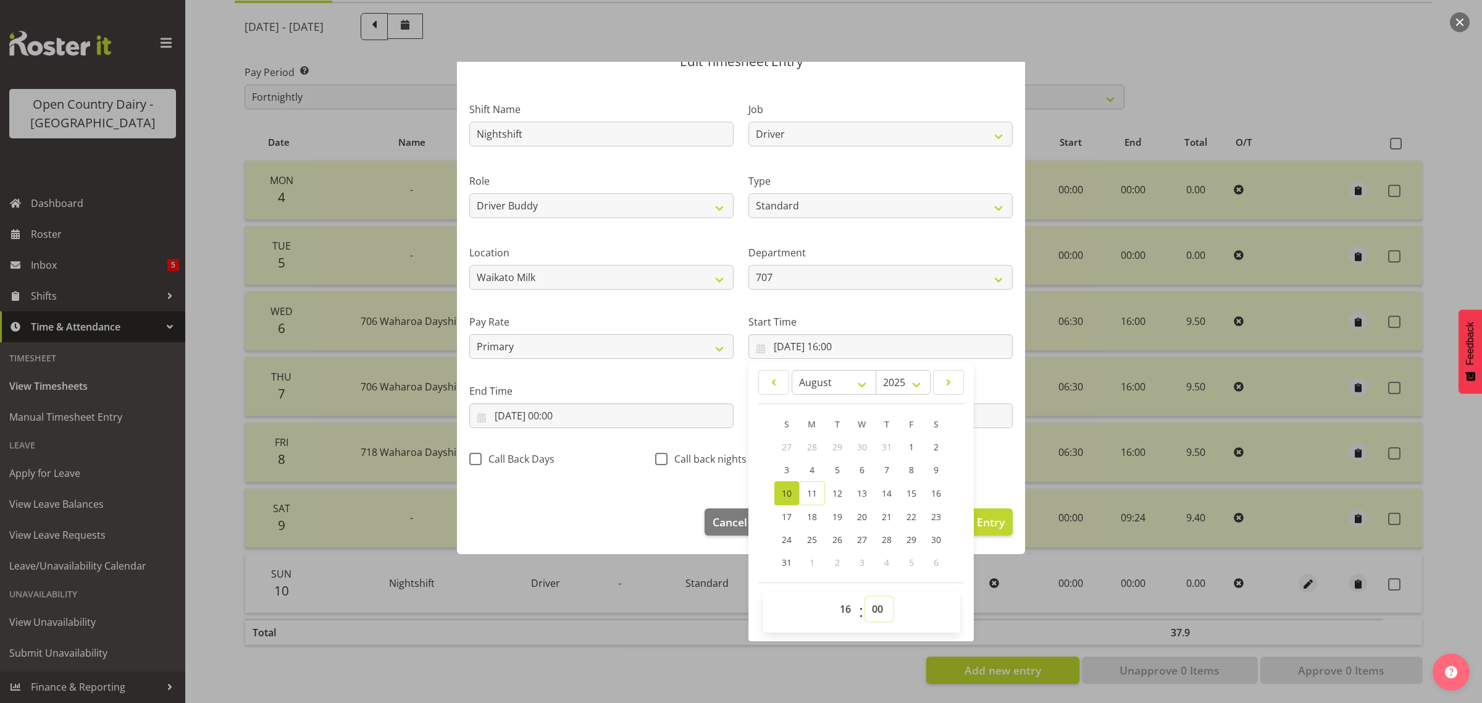
click at [871, 611] on select "00 01 02 03 04 05 06 07 08 09 10 11 12 13 14 15 16 17 18 19 20 21 22 23 24 25 2…" at bounding box center [879, 609] width 28 height 25
select select "45"
click at [865, 597] on select "00 01 02 03 04 05 06 07 08 09 10 11 12 13 14 15 16 17 18 19 20 21 22 23 24 25 2…" at bounding box center [879, 609] width 28 height 25
type input "[DATE] 16:45"
drag, startPoint x: 991, startPoint y: 464, endPoint x: 979, endPoint y: 468, distance: 12.9
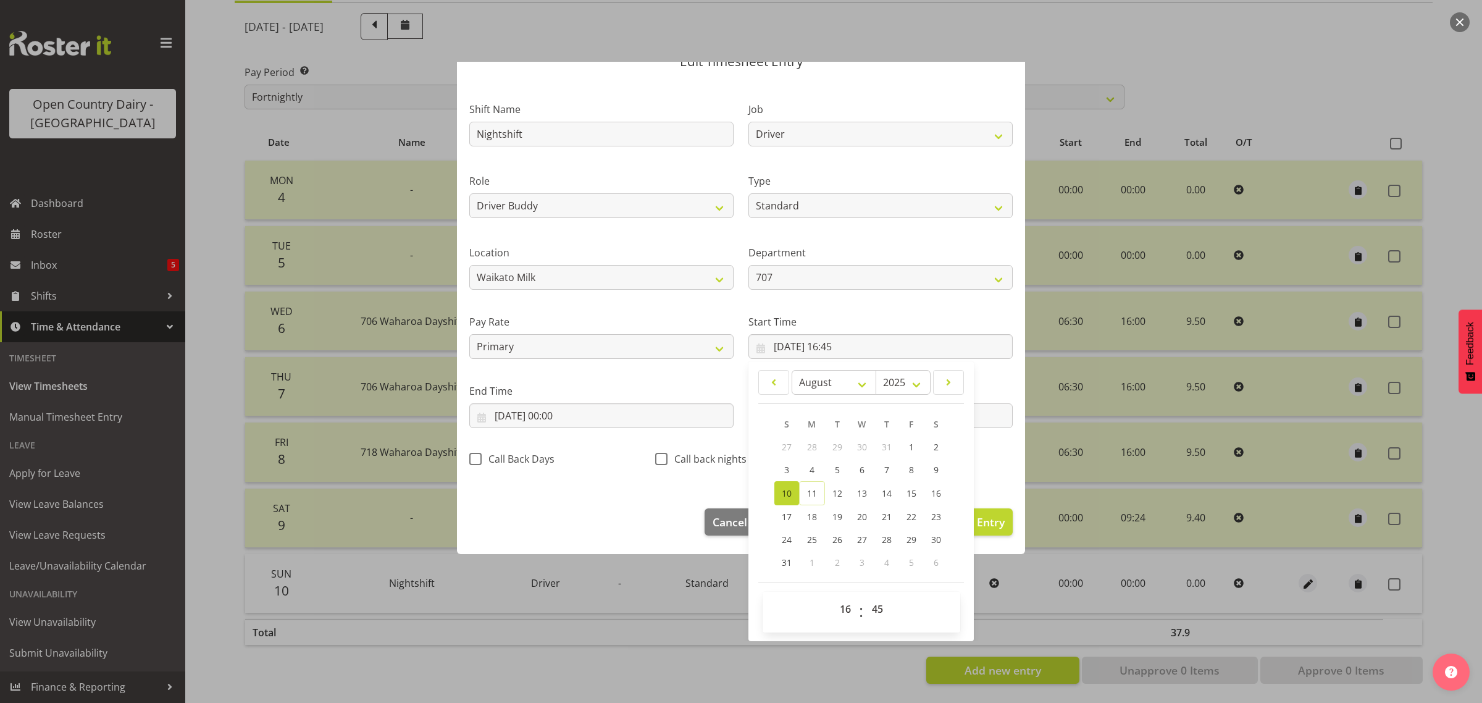
click at [992, 464] on div "Shift Name Nightshift Job Driver Driver supervisor Support Role Driver Driver B…" at bounding box center [741, 281] width 558 height 392
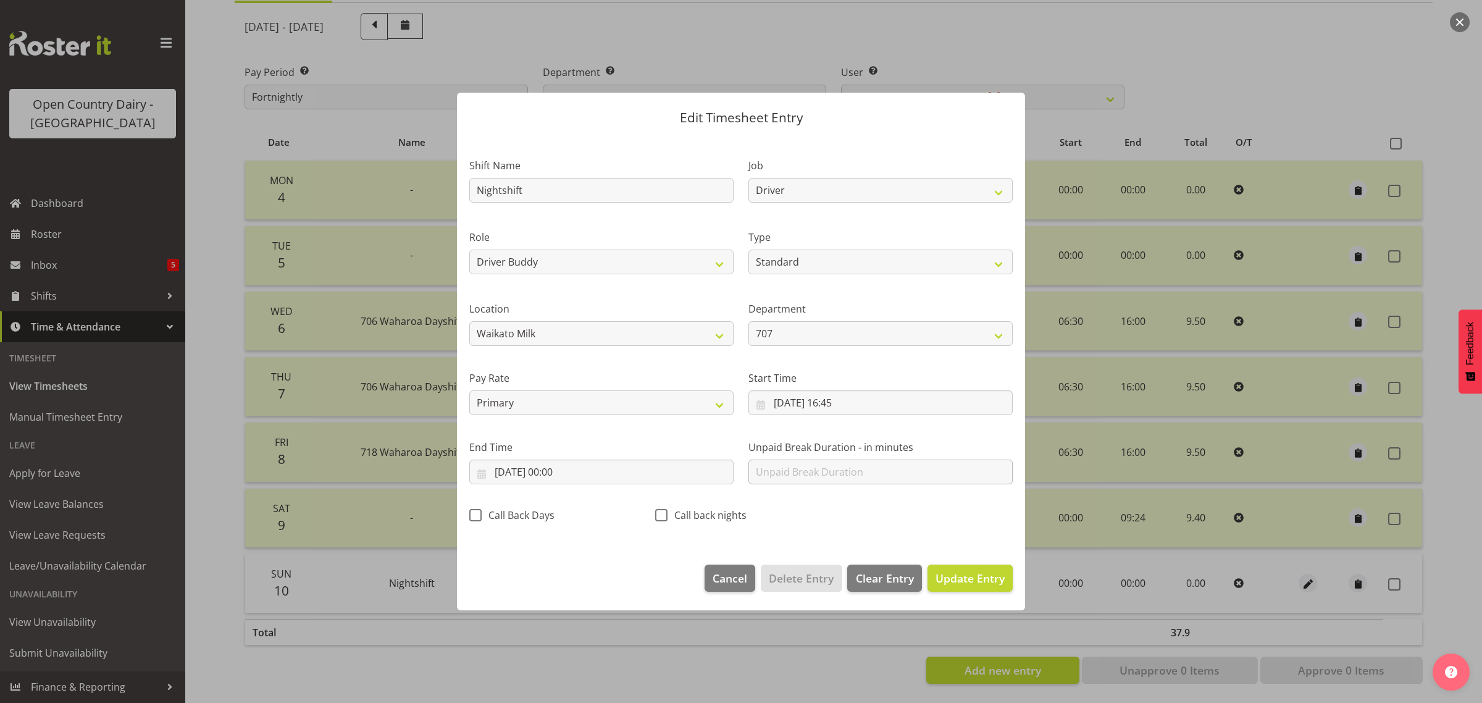
scroll to position [0, 0]
click at [560, 473] on input "[DATE] 00:00" at bounding box center [601, 472] width 264 height 25
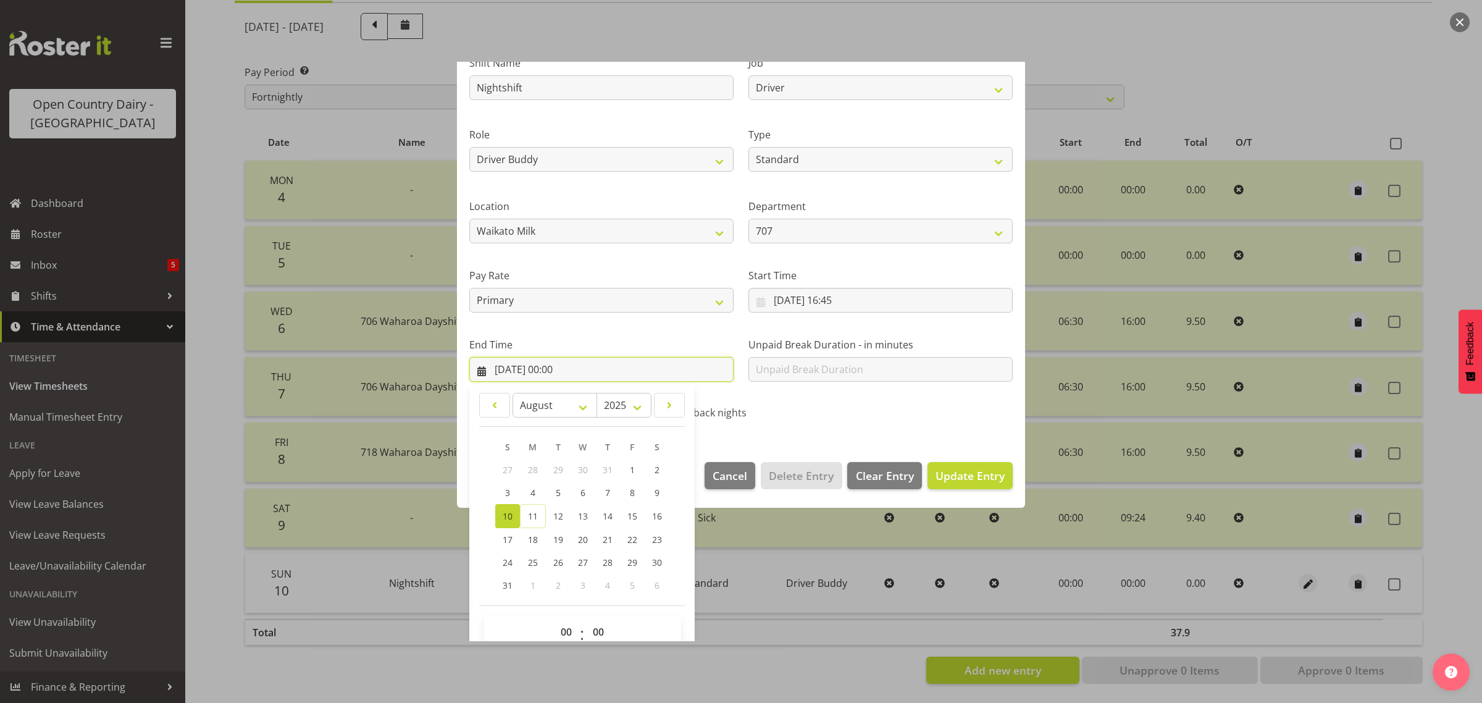
scroll to position [125, 0]
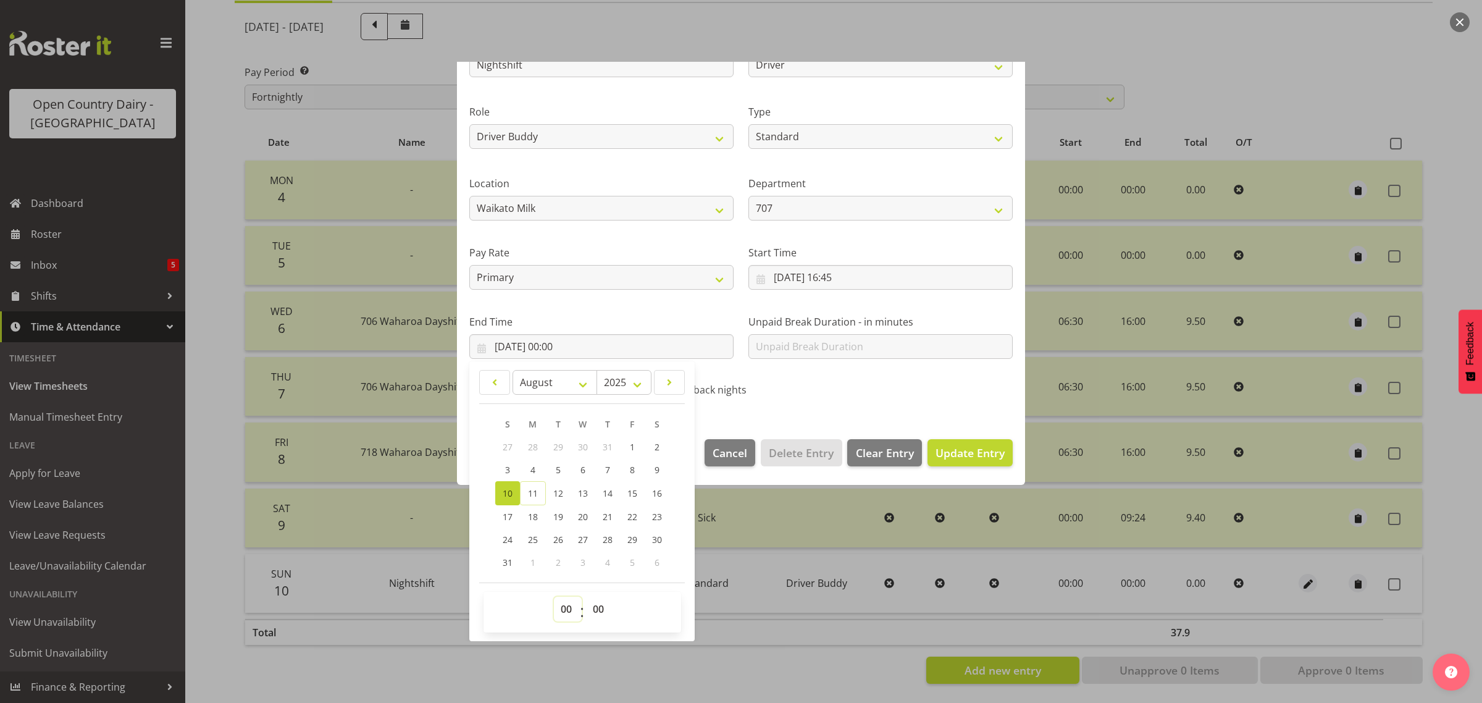
click at [566, 615] on select "00 01 02 03 04 05 06 07 08 09 10 11 12 13 14 15 16 17 18 19 20 21 22 23" at bounding box center [568, 609] width 28 height 25
select select "3"
click at [554, 597] on select "00 01 02 03 04 05 06 07 08 09 10 11 12 13 14 15 16 17 18 19 20 21 22 23" at bounding box center [568, 609] width 28 height 25
type input "10/08/2025, 03:00"
click at [903, 393] on div "Shift Name Nightshift Job Driver Driver supervisor Support Role Driver Driver B…" at bounding box center [741, 211] width 558 height 392
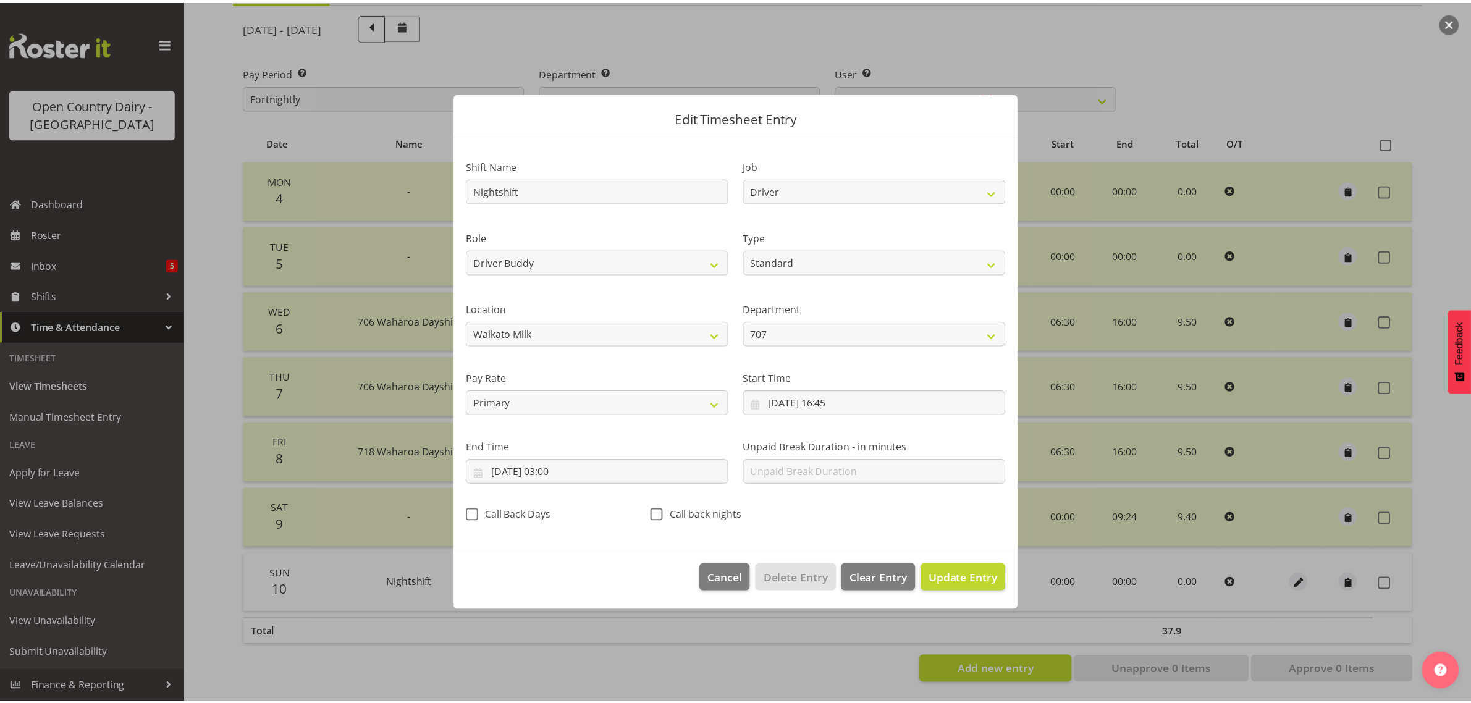
scroll to position [0, 0]
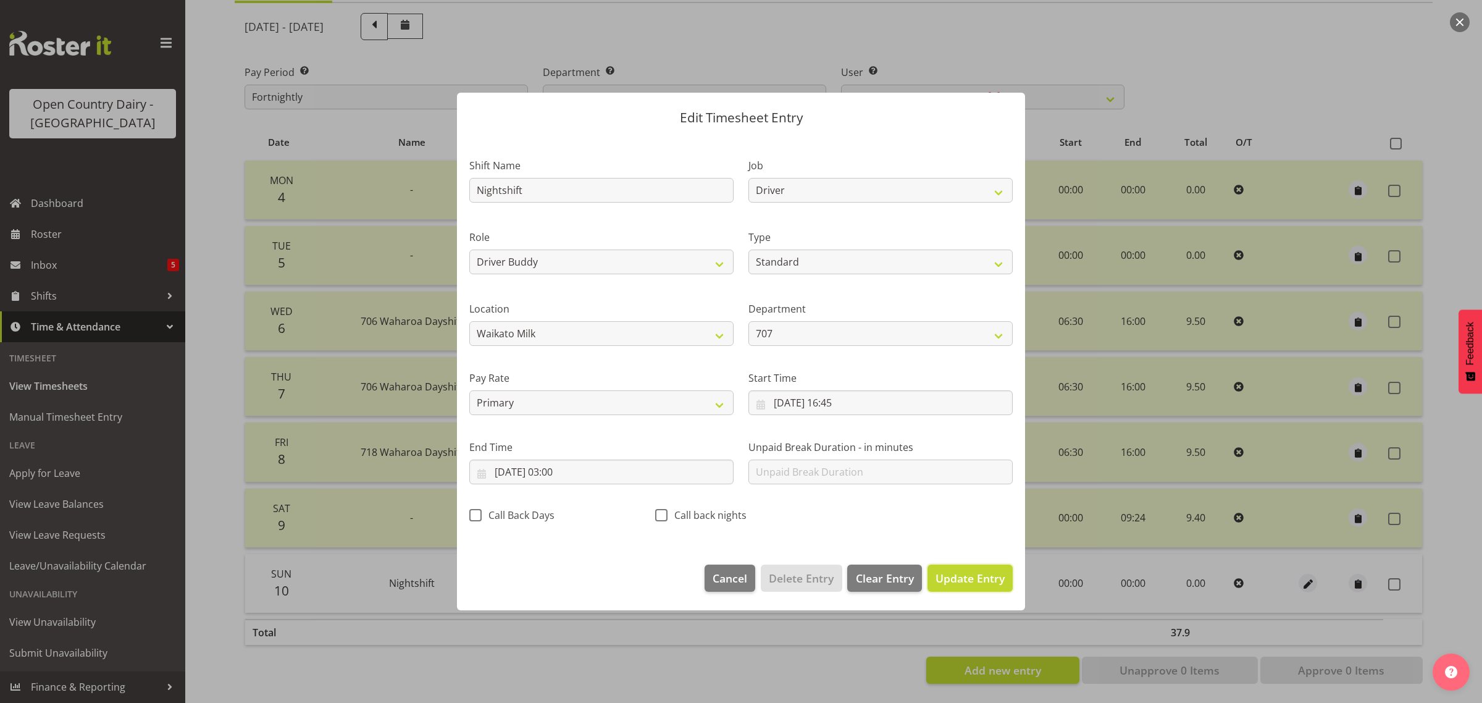
click at [980, 569] on button "Update Entry" at bounding box center [970, 578] width 85 height 27
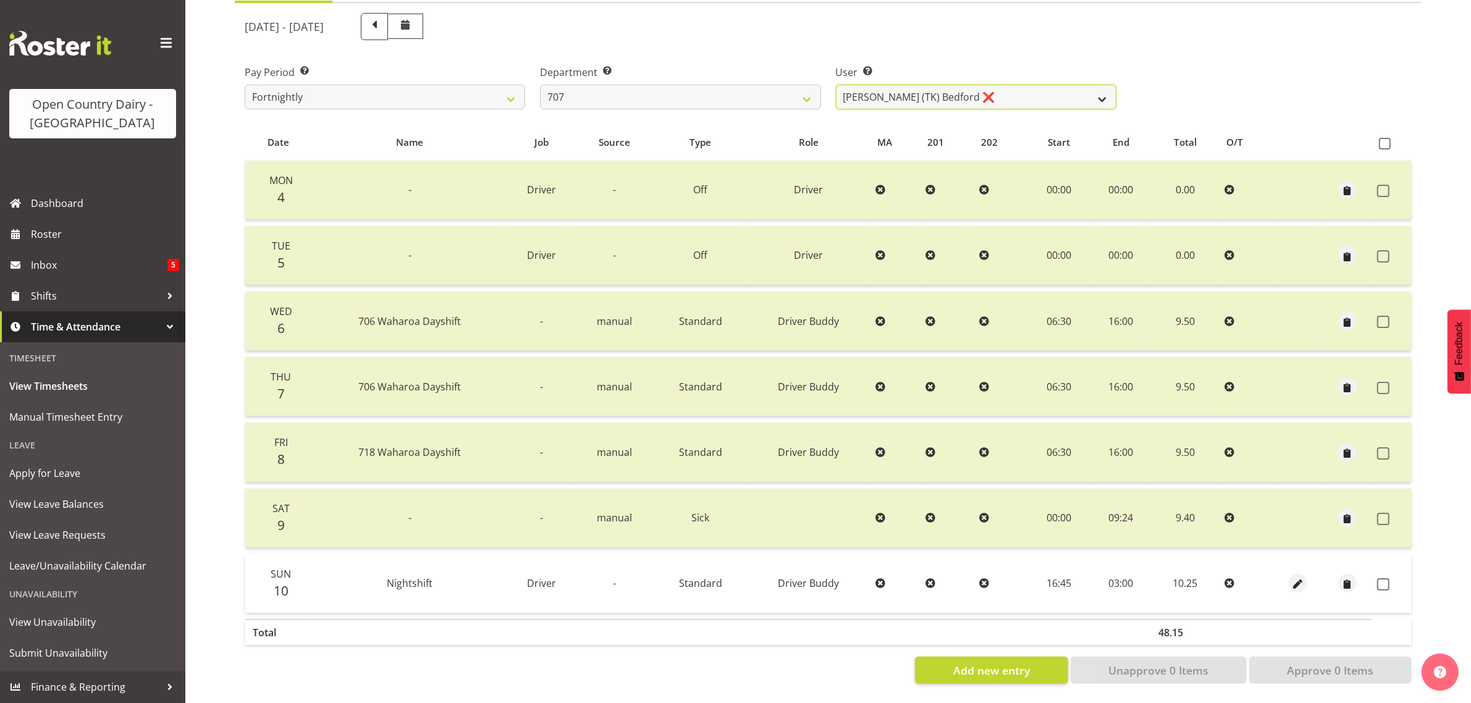
click at [996, 85] on select "Alan (TK) Bedford ❌ Mike Madden ❌" at bounding box center [976, 97] width 280 height 25
select select "8199"
click at [836, 85] on select "Alan (TK) Bedford ❌ Mike Madden ❌" at bounding box center [976, 97] width 280 height 25
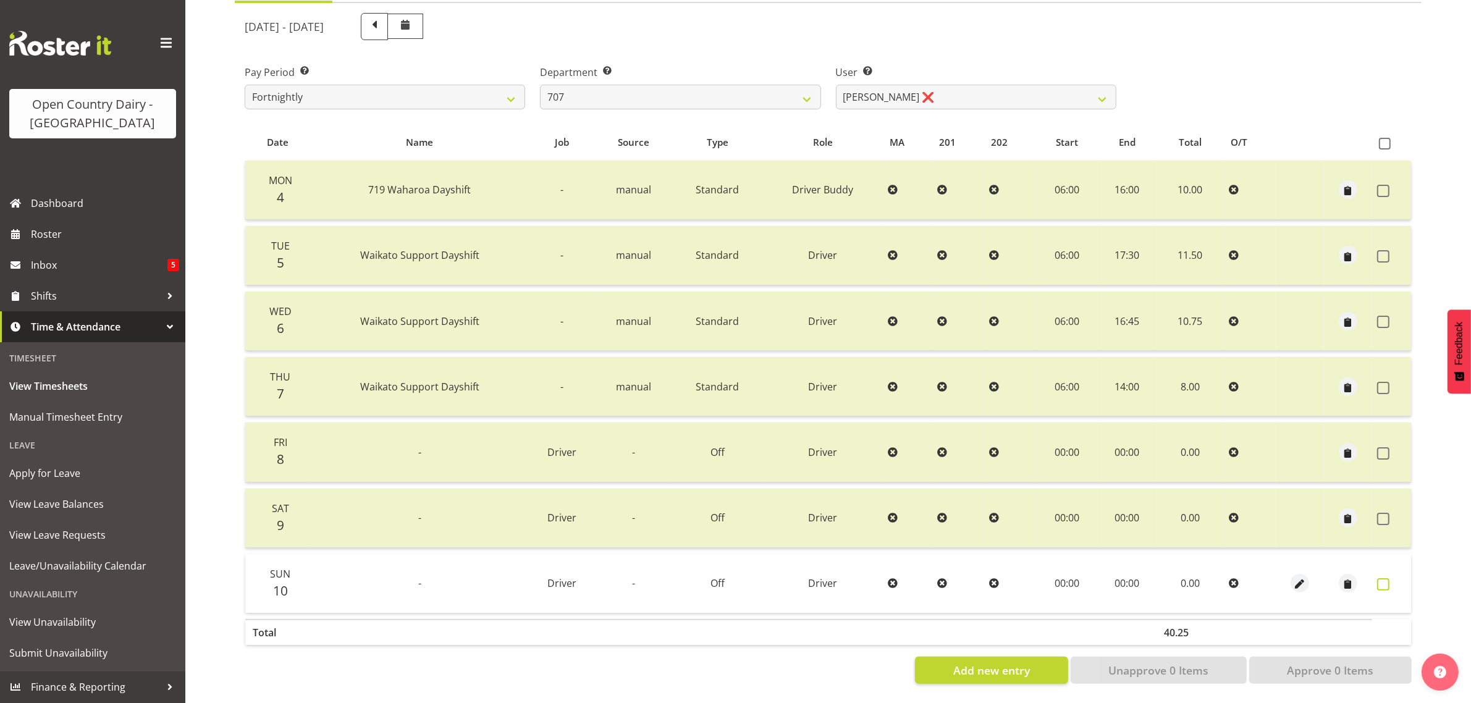
drag, startPoint x: 1385, startPoint y: 572, endPoint x: 1380, endPoint y: 581, distance: 10.2
click at [1384, 578] on span at bounding box center [1383, 584] width 12 height 12
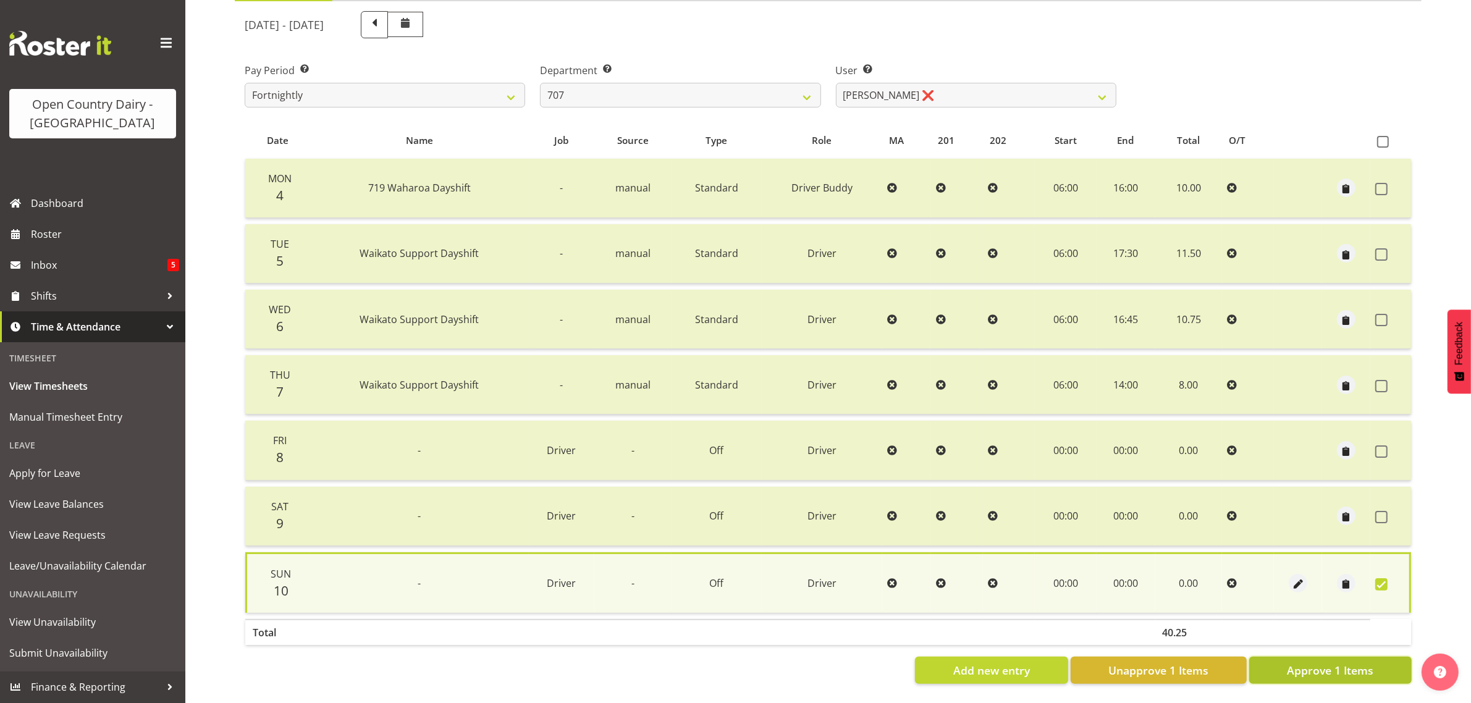
click at [1363, 665] on span "Approve 1 Items" at bounding box center [1330, 670] width 86 height 16
checkbox input "false"
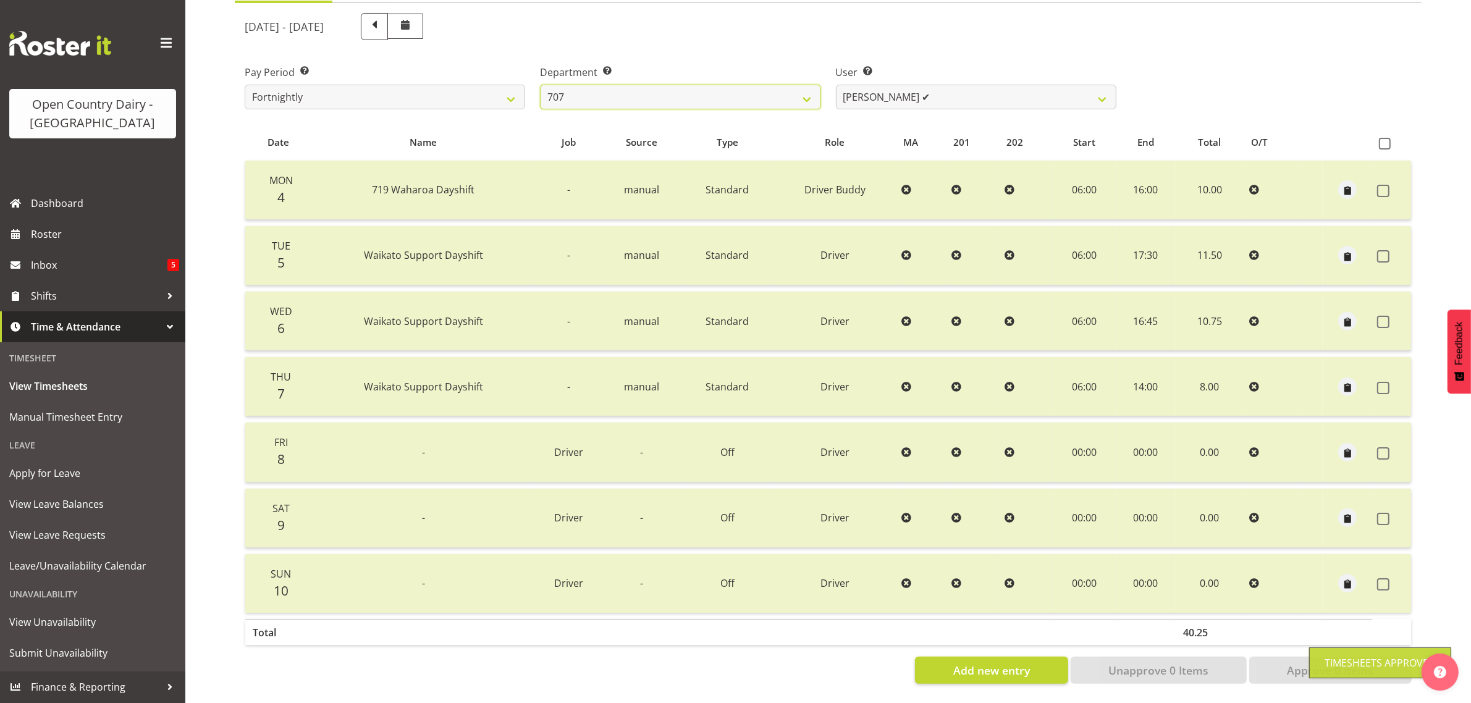
click at [765, 85] on select "701 702 703 704 705 706 707 708 709 710 711 712 713 714 715 716 717 718 719 720" at bounding box center [680, 97] width 280 height 25
select select "762"
click at [540, 85] on select "701 702 703 704 705 706 707 708 709 710 711 712 713 714 715 716 717 718 719 720" at bounding box center [680, 97] width 280 height 25
select select "11587"
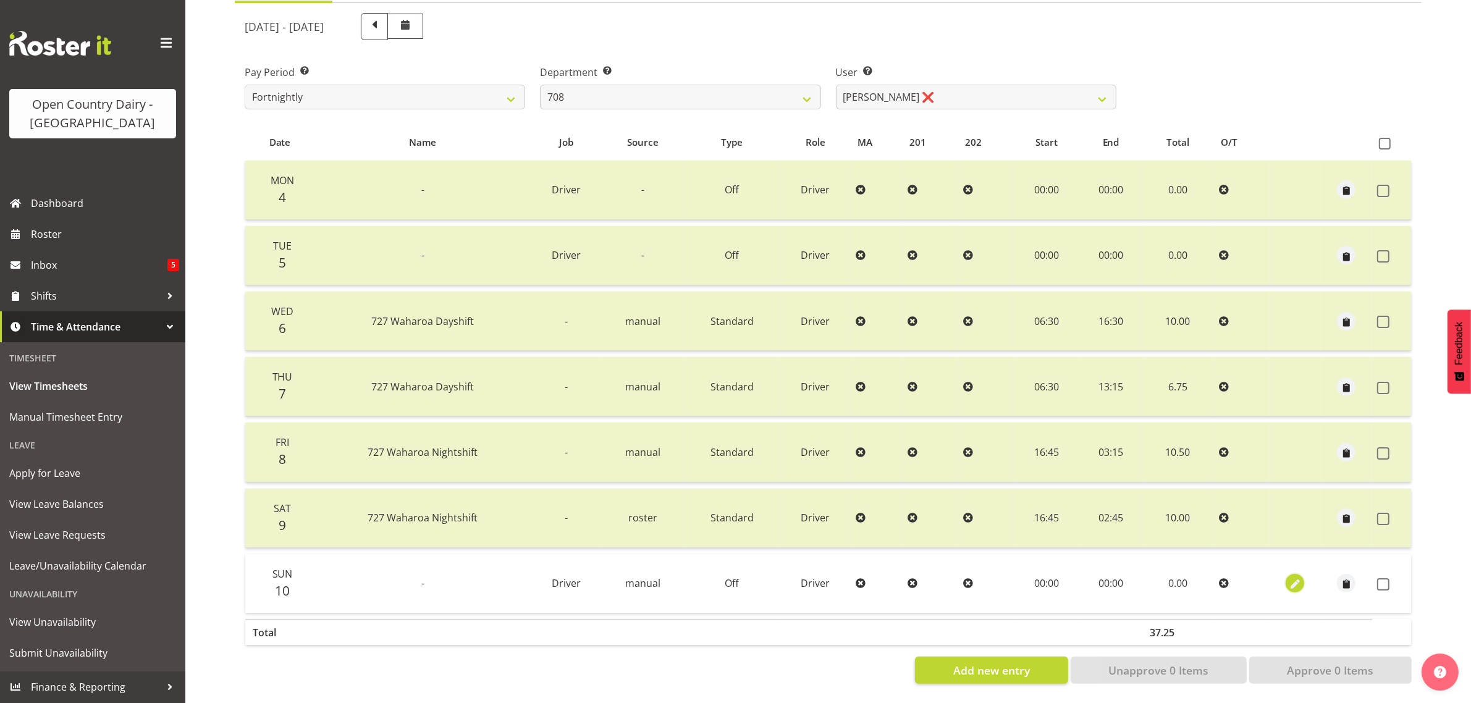
click at [1288, 578] on span "button" at bounding box center [1295, 585] width 14 height 14
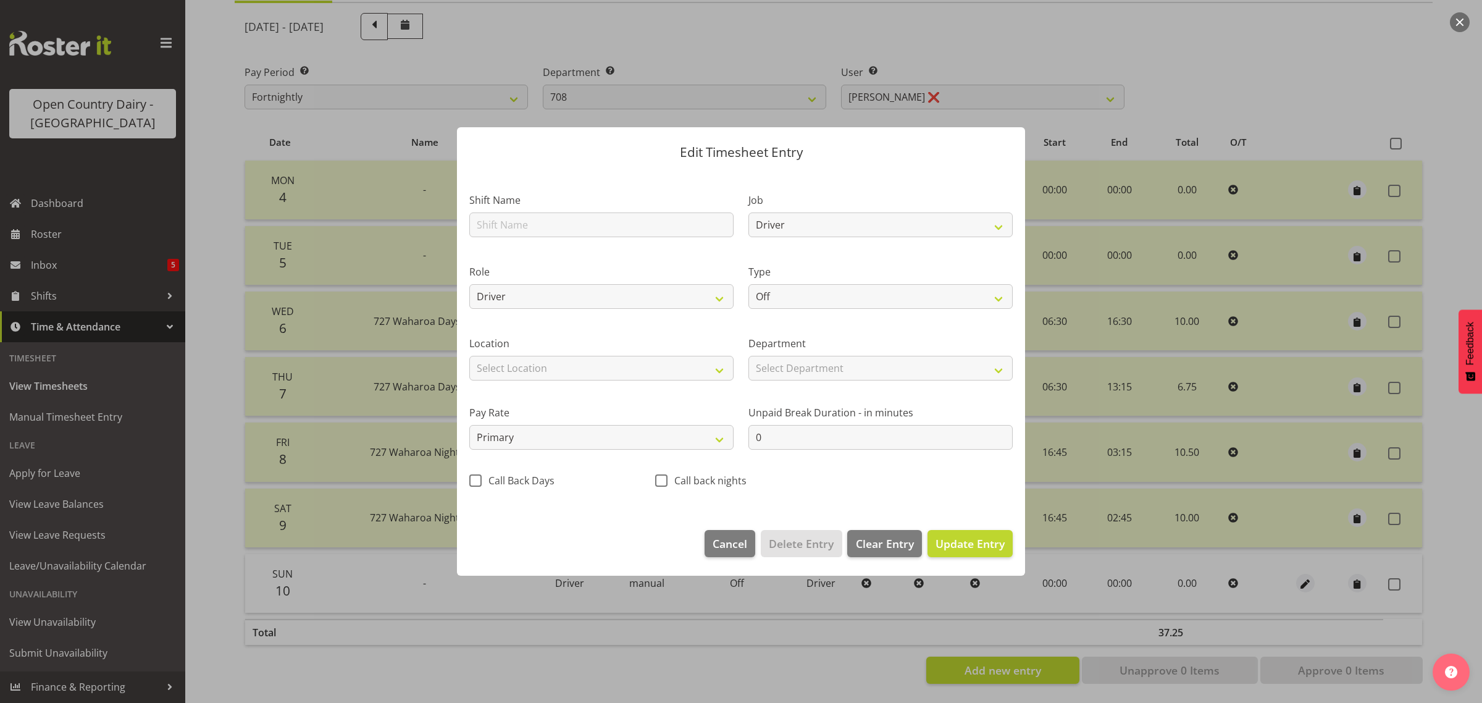
click at [1275, 589] on div at bounding box center [741, 351] width 1482 height 703
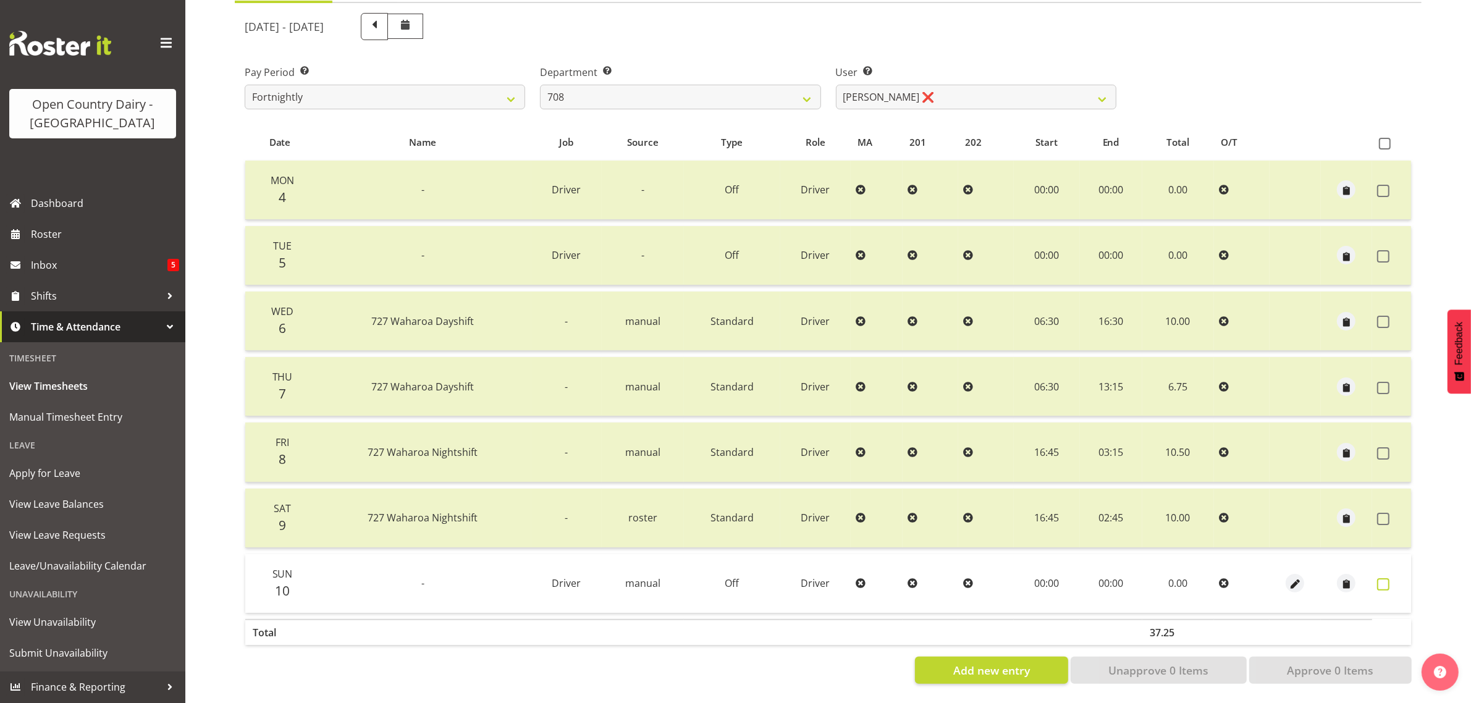
click at [1385, 578] on span at bounding box center [1383, 584] width 12 height 12
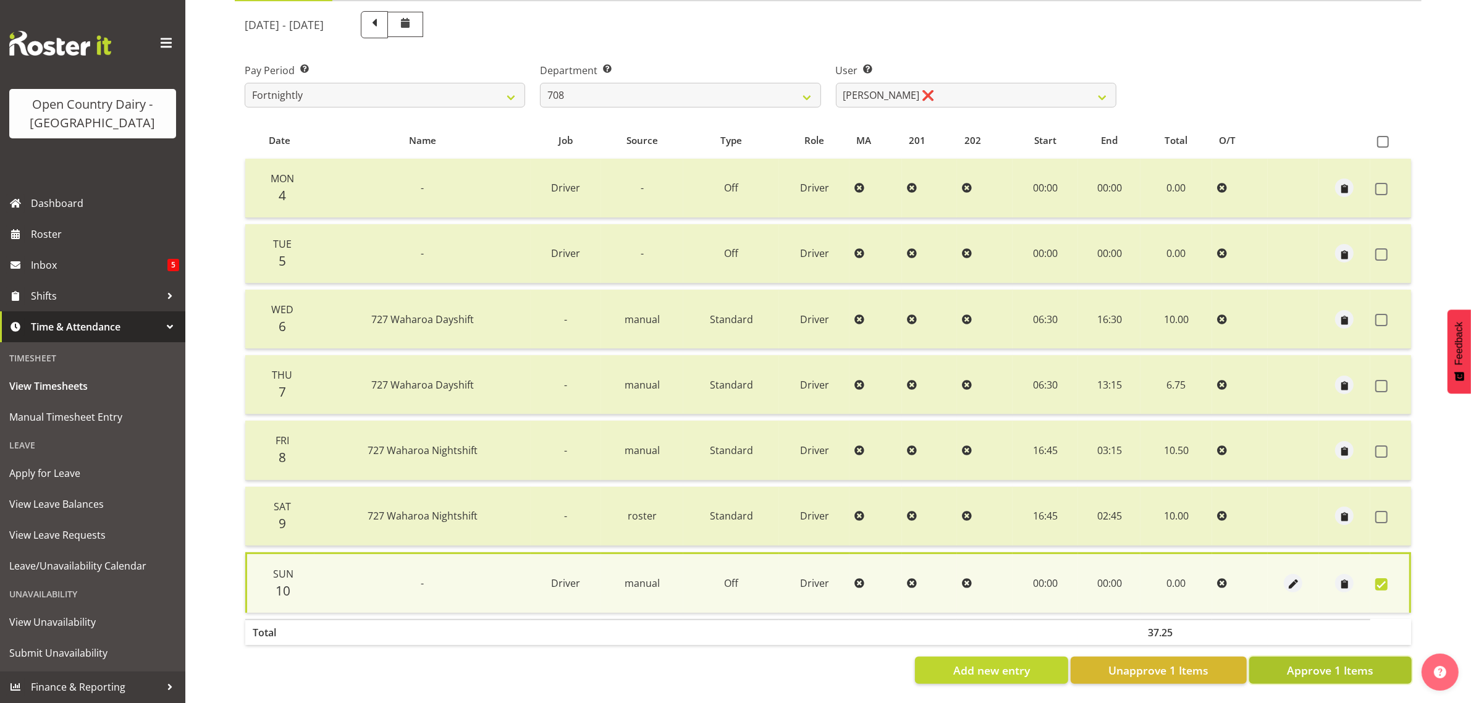
click at [1363, 662] on span "Approve 1 Items" at bounding box center [1330, 670] width 86 height 16
checkbox input "false"
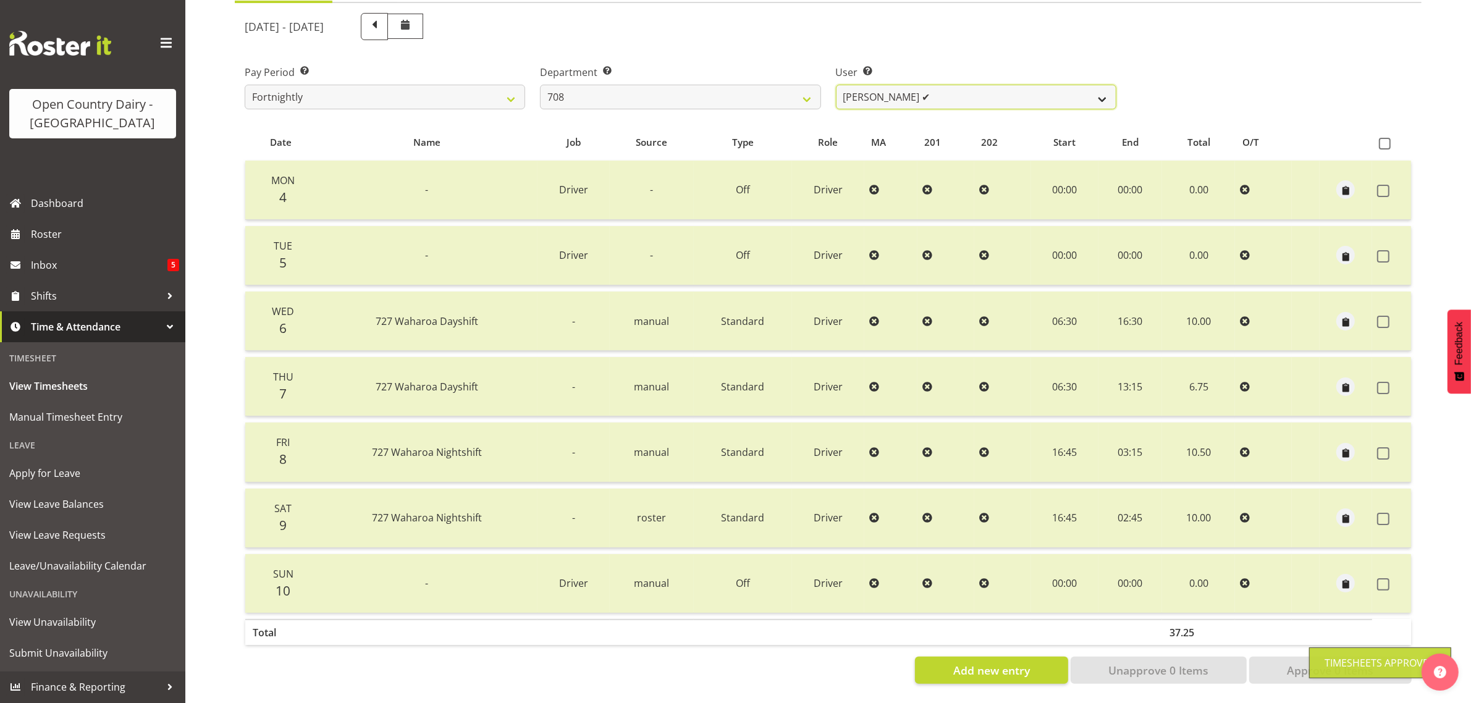
click at [965, 85] on select "David Foote ✔ Mark Himiona ❌" at bounding box center [976, 97] width 280 height 25
select select "11697"
click at [836, 85] on select "David Foote ✔ Mark Himiona ❌" at bounding box center [976, 97] width 280 height 25
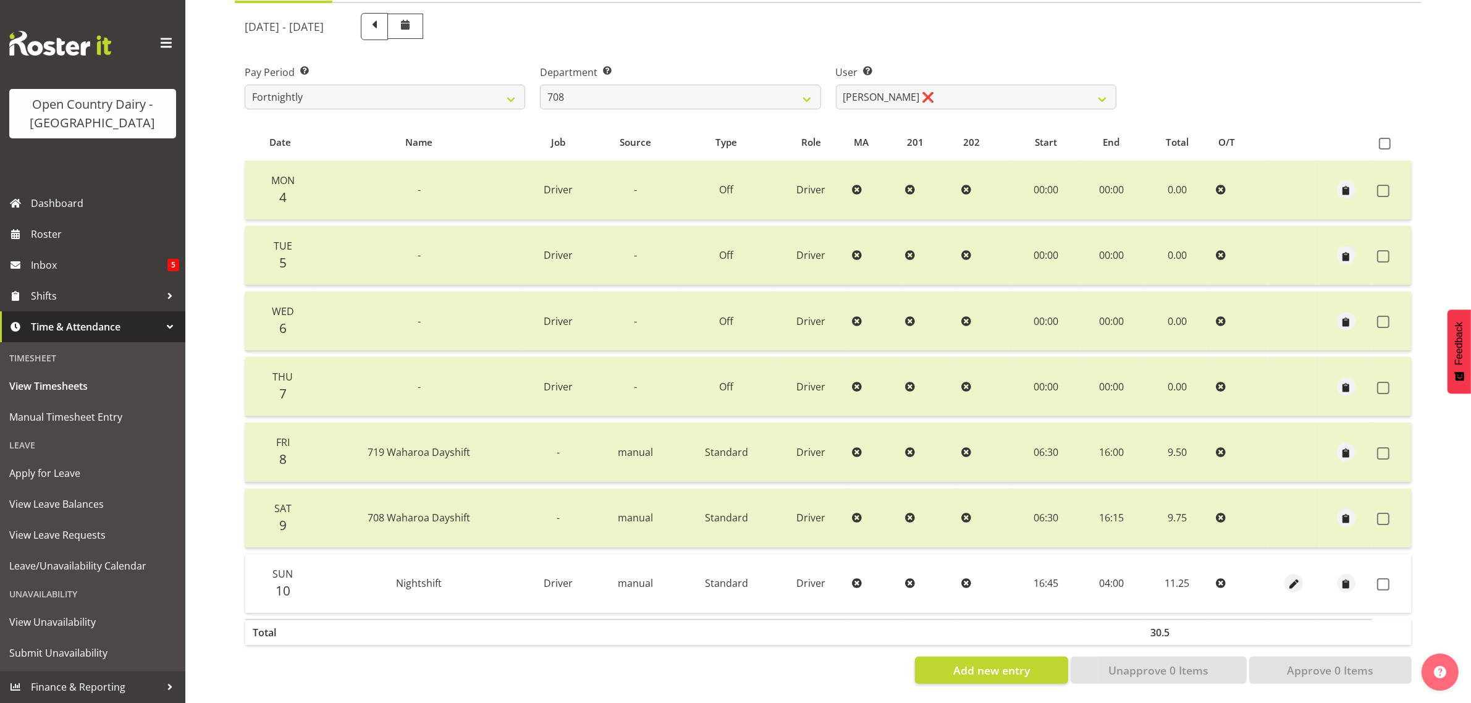
click at [736, 71] on div "Department Select which department you would like to view. 701 702 703 704 705 …" at bounding box center [680, 87] width 280 height 44
click at [749, 85] on select "701 702 703 704 705 706 707 708 709 710 711 712 713 714 715 716 717 718 719 720" at bounding box center [680, 97] width 280 height 25
select select "735"
click at [540, 85] on select "701 702 703 704 705 706 707 708 709 710 711 712 713 714 715 716 717 718 719 720" at bounding box center [680, 97] width 280 height 25
select select "10056"
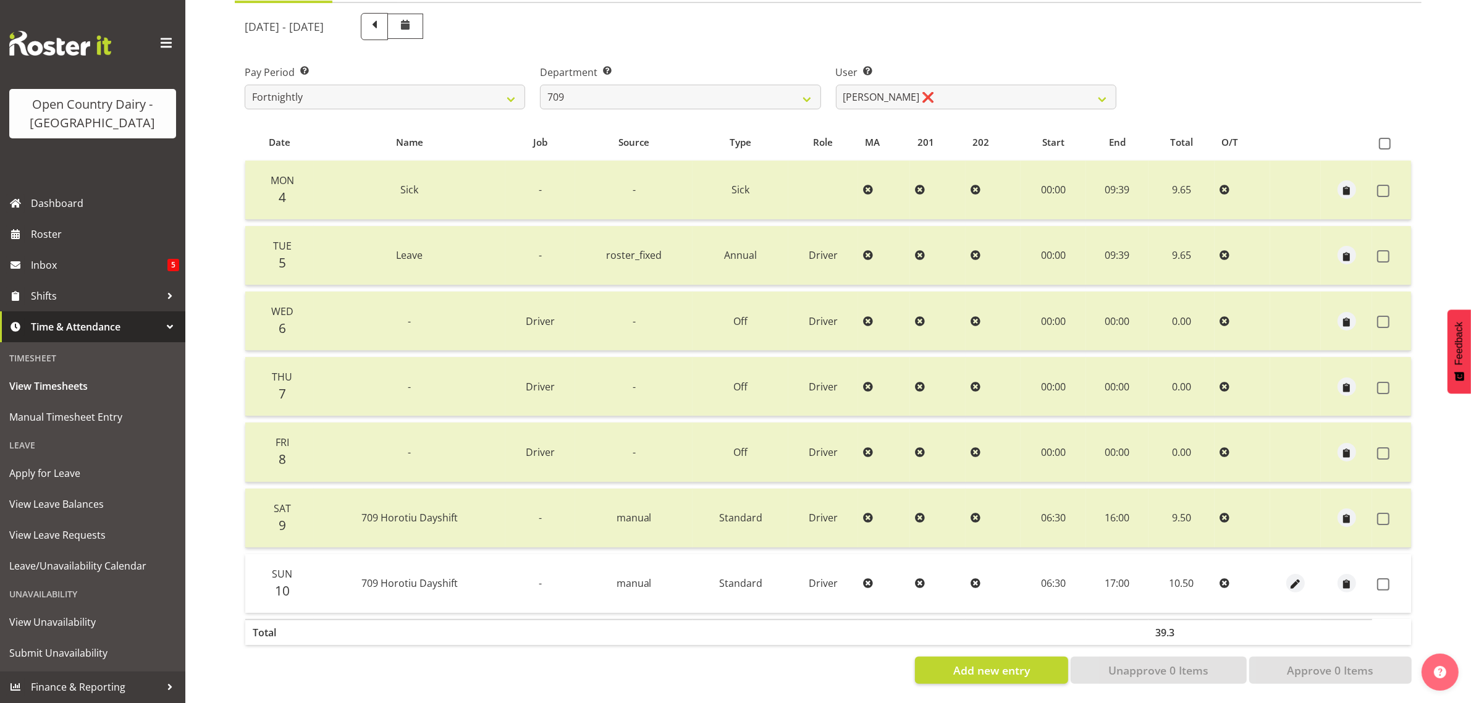
click at [1382, 578] on span at bounding box center [1383, 584] width 12 height 12
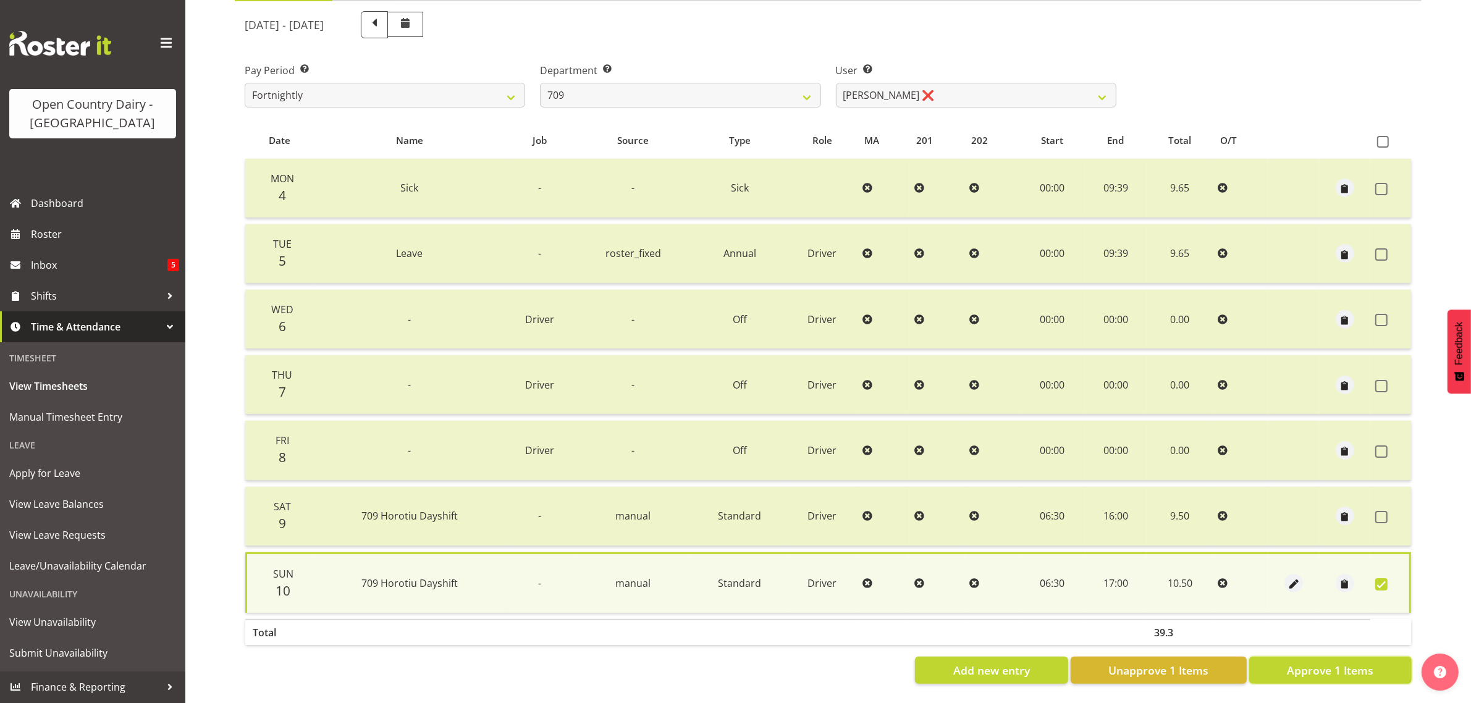
click at [1338, 662] on span "Approve 1 Items" at bounding box center [1330, 670] width 86 height 16
checkbox input "false"
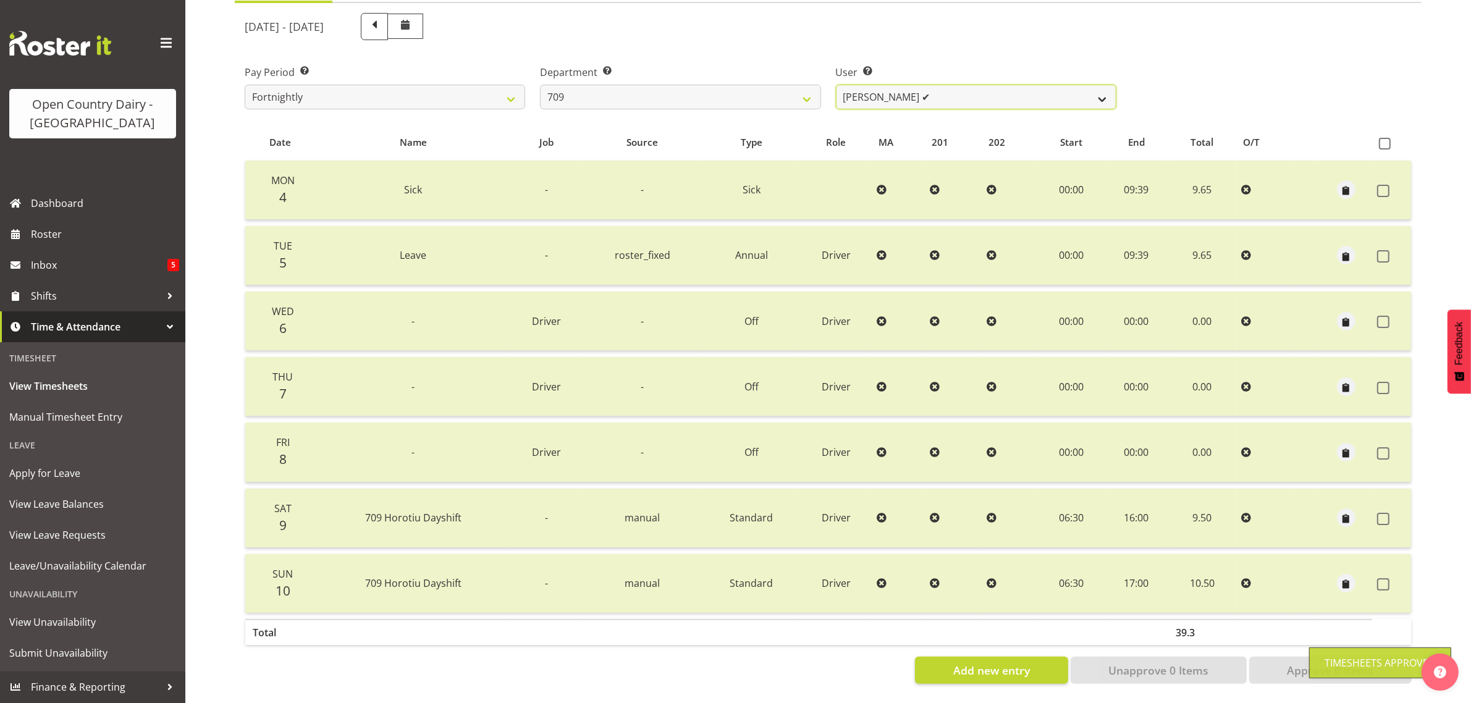
click at [934, 85] on select "Alex Barclay ✔ Craig Knudsen ❌ Jaswant Singh ❌ Ross Cook ❌" at bounding box center [976, 97] width 280 height 25
select select "10973"
click at [836, 85] on select "Alex Barclay ✔ Craig Knudsen ❌ Jaswant Singh ❌ Ross Cook ❌" at bounding box center [976, 97] width 280 height 25
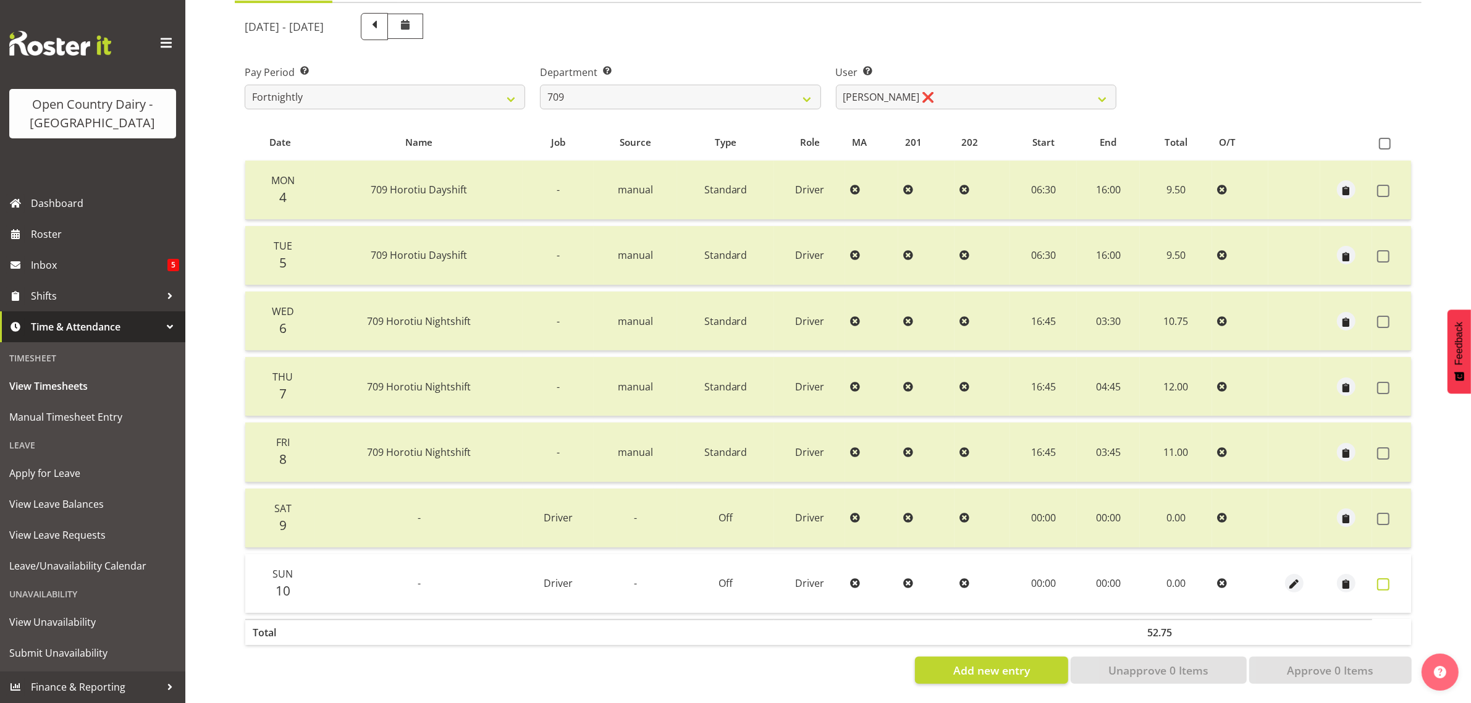
click at [1379, 578] on span at bounding box center [1383, 584] width 12 height 12
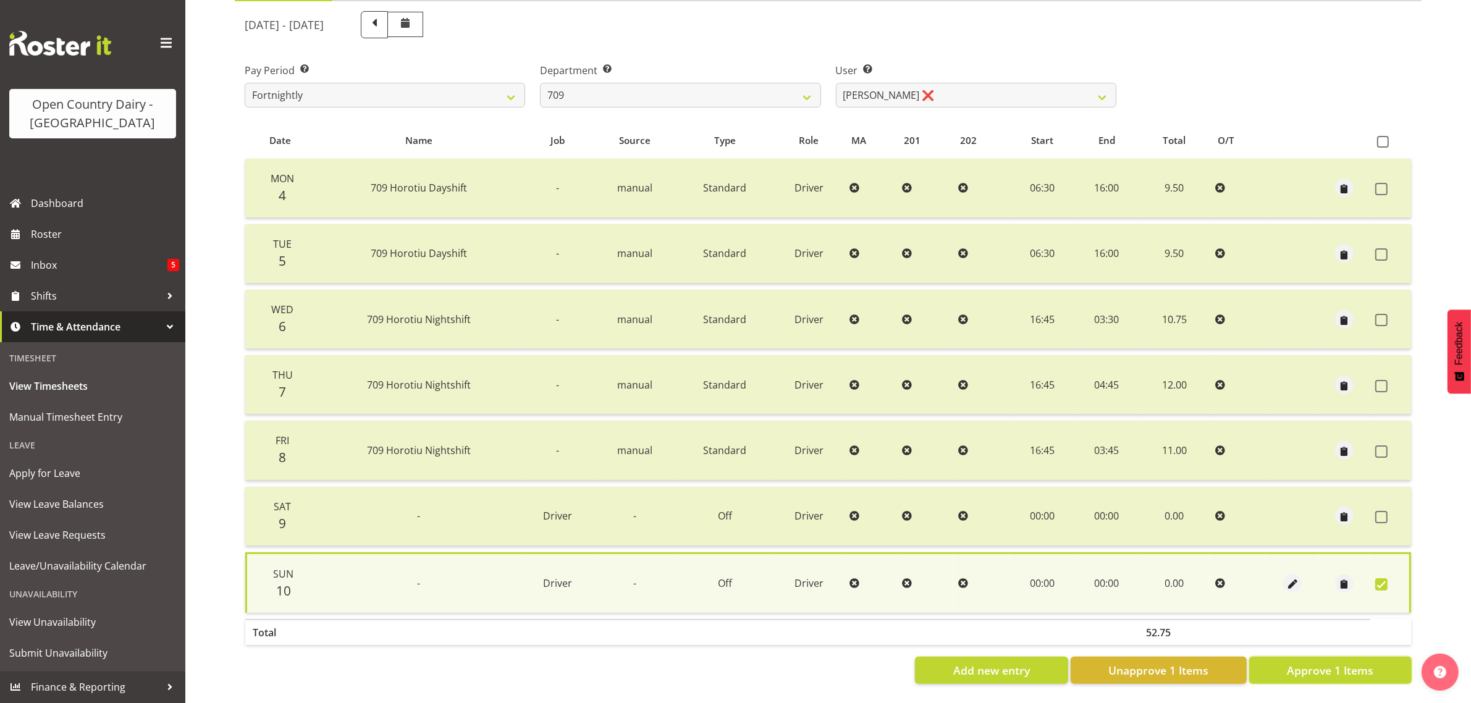
click at [1345, 662] on span "Approve 1 Items" at bounding box center [1330, 670] width 86 height 16
checkbox input "false"
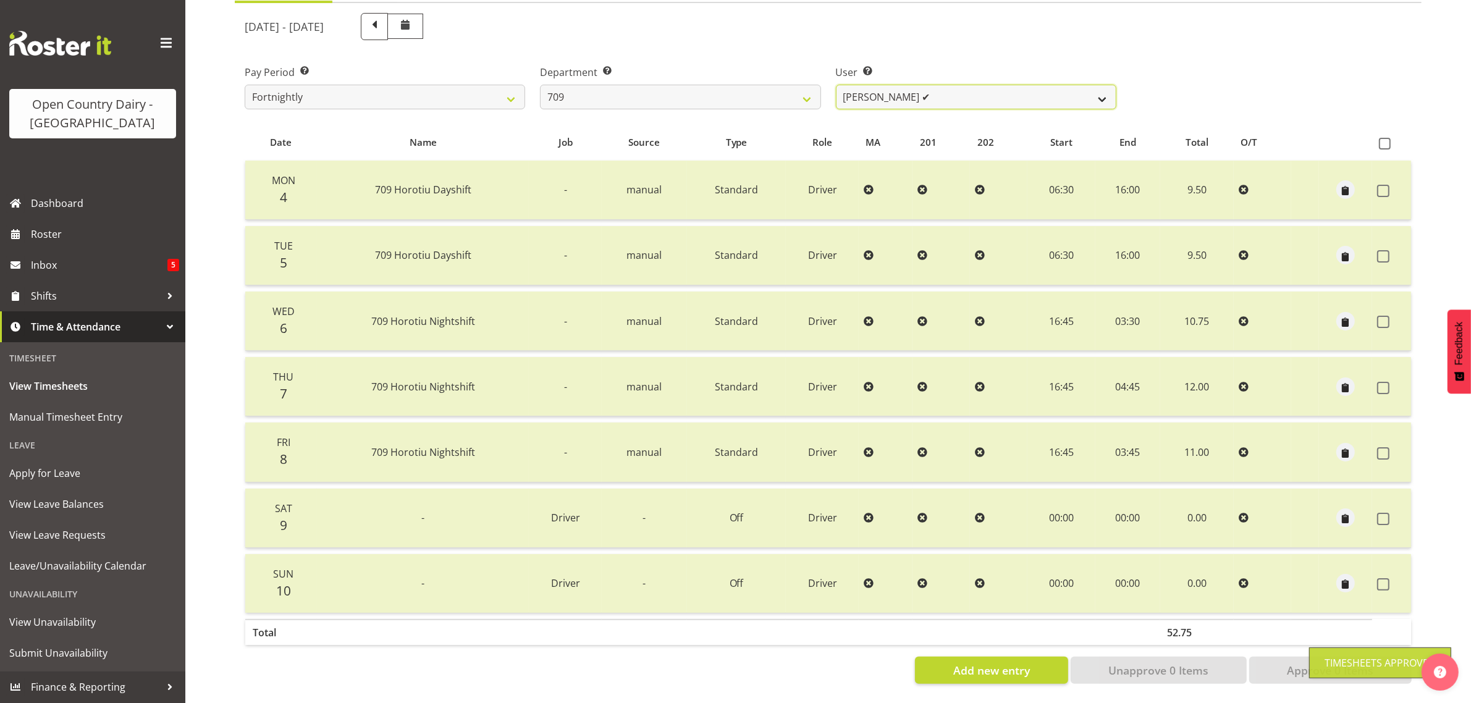
click at [952, 85] on select "Alex Barclay ✔ Craig Knudsen ✔ Jaswant Singh ❌ Ross Cook ❌" at bounding box center [976, 97] width 280 height 25
click at [836, 85] on select "Alex Barclay ✔ Craig Knudsen ✔ Jaswant Singh ❌ Ross Cook ❌" at bounding box center [976, 97] width 280 height 25
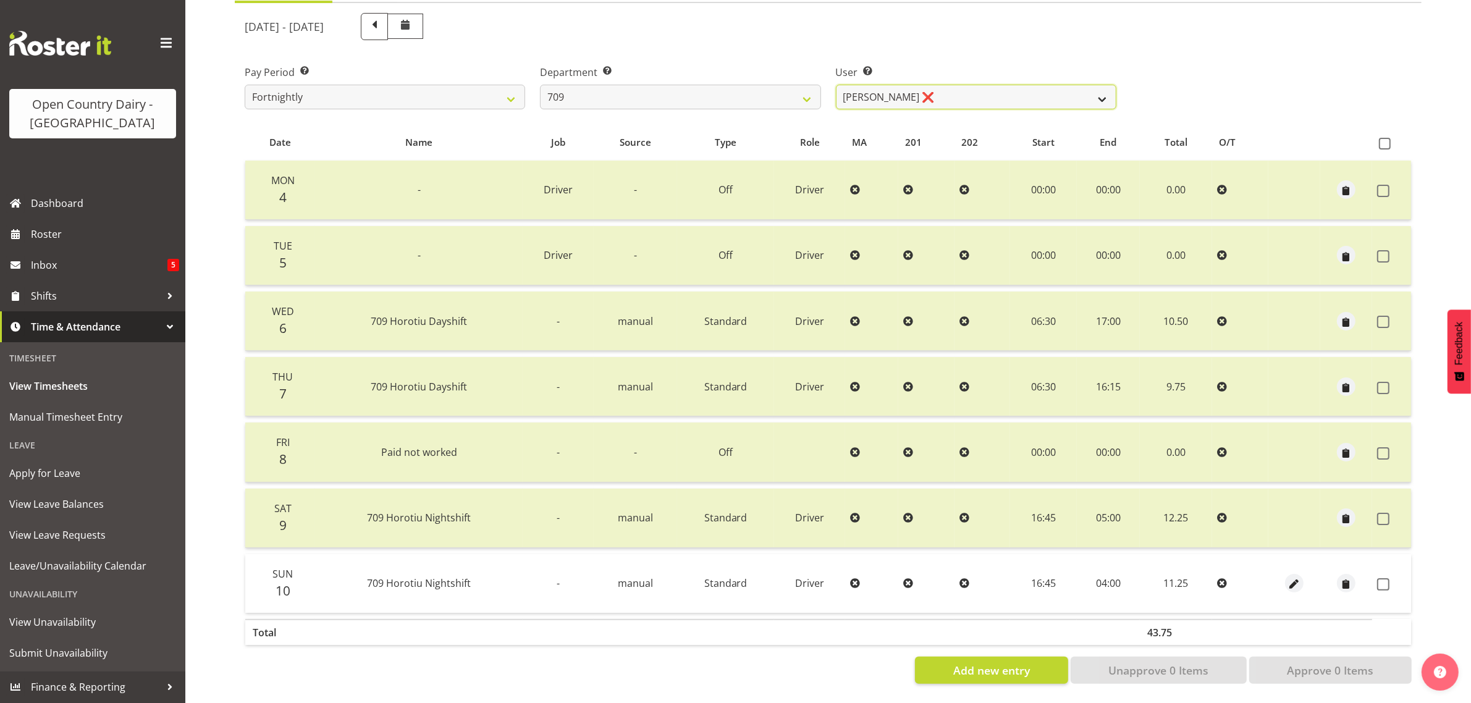
click at [958, 88] on select "Alex Barclay ✔ Craig Knudsen ✔ Jaswant Singh ❌ Ross Cook ❌" at bounding box center [976, 97] width 280 height 25
select select "9890"
click at [836, 85] on select "Alex Barclay ✔ Craig Knudsen ✔ Jaswant Singh ❌ Ross Cook ❌" at bounding box center [976, 97] width 280 height 25
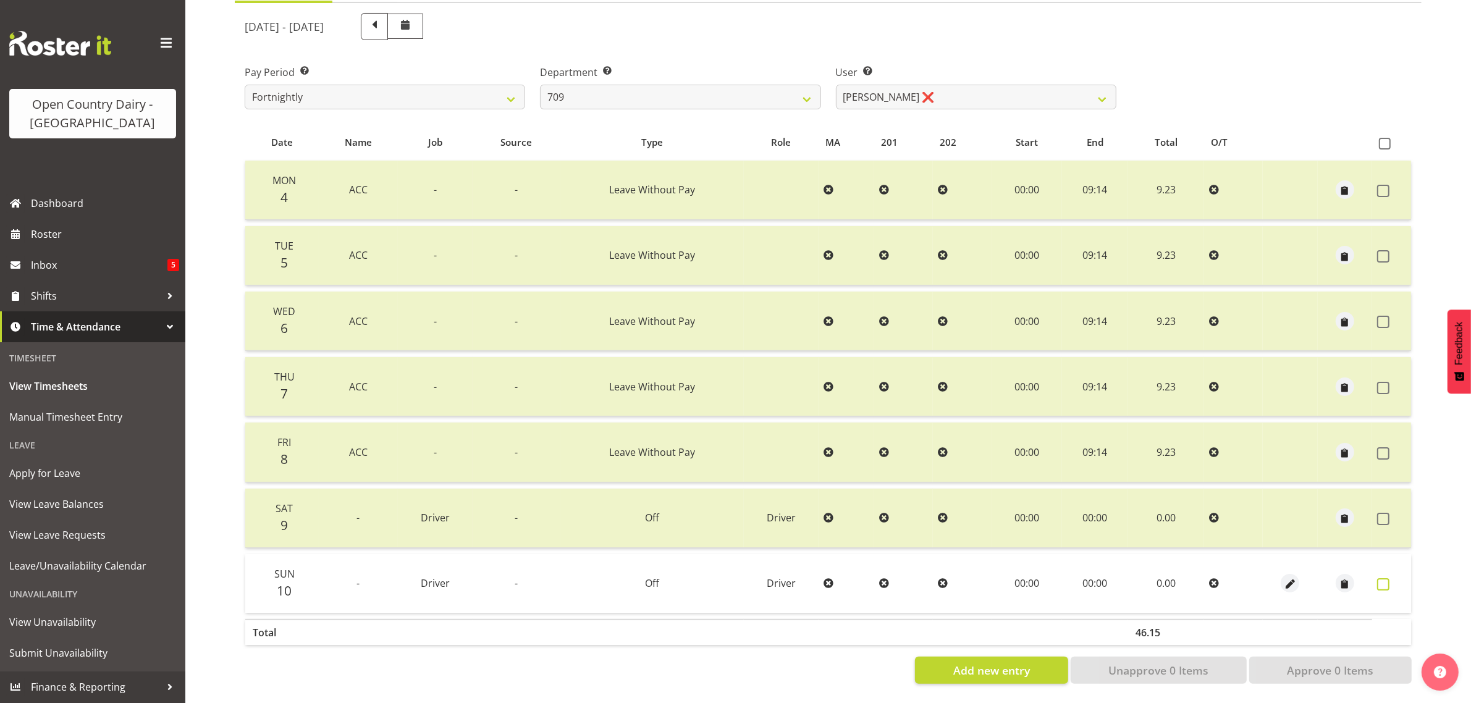
drag, startPoint x: 1380, startPoint y: 576, endPoint x: 1351, endPoint y: 645, distance: 75.6
click at [1379, 578] on span at bounding box center [1383, 584] width 12 height 12
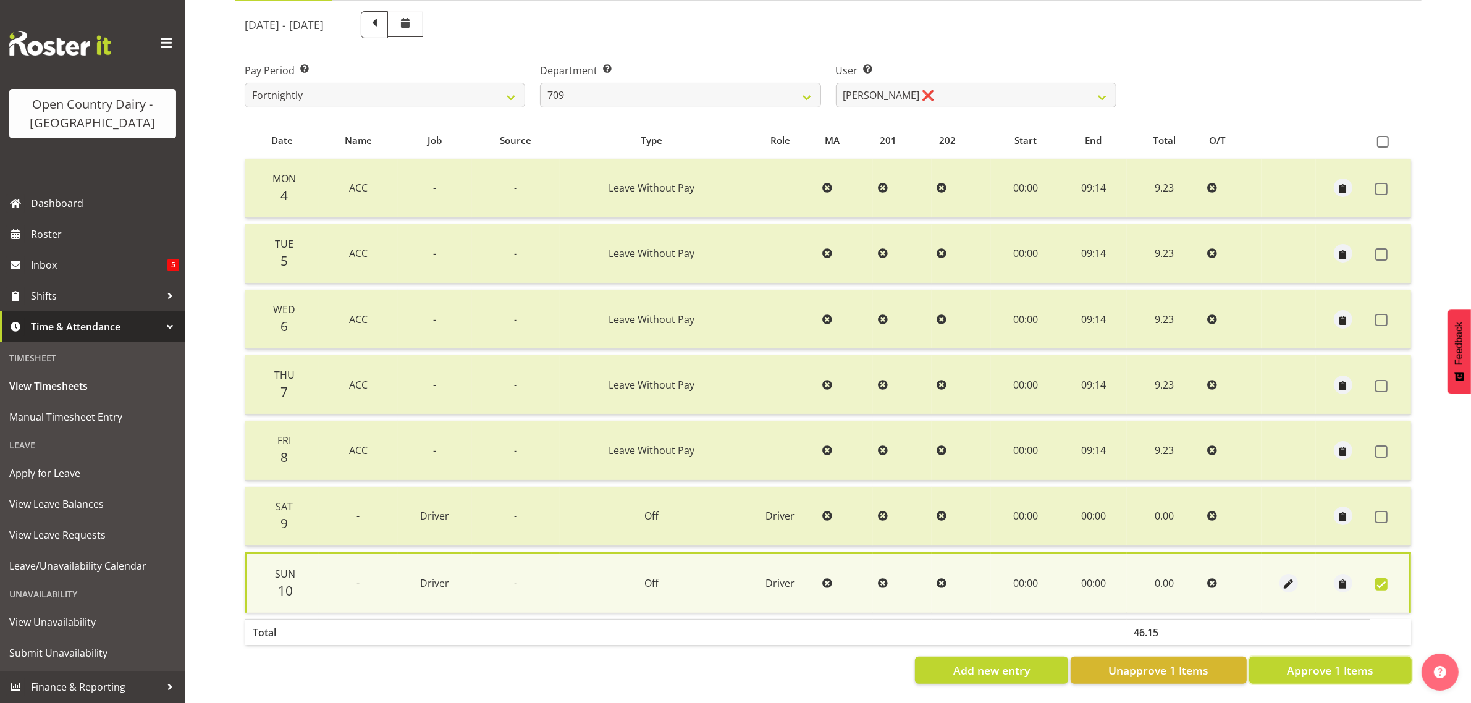
click at [1338, 662] on span "Approve 1 Items" at bounding box center [1330, 670] width 86 height 16
checkbox input "false"
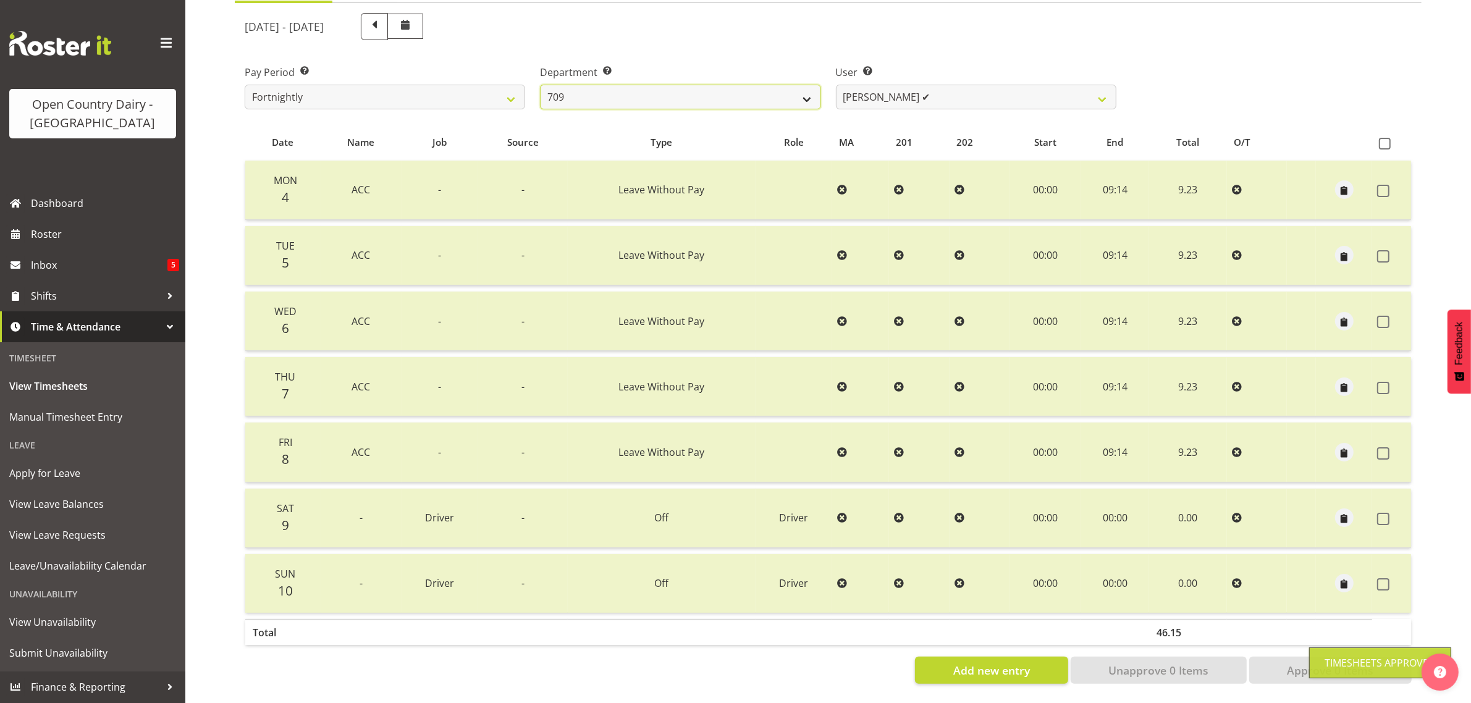
click at [769, 85] on select "701 702 703 704 705 706 707 708 709 710 711 712 713 714 715 716 717 718 719 720" at bounding box center [680, 97] width 280 height 25
select select "875"
click at [540, 85] on select "701 702 703 704 705 706 707 708 709 710 711 712 713 714 715 716 717 718 719 720" at bounding box center [680, 97] width 280 height 25
select select "10971"
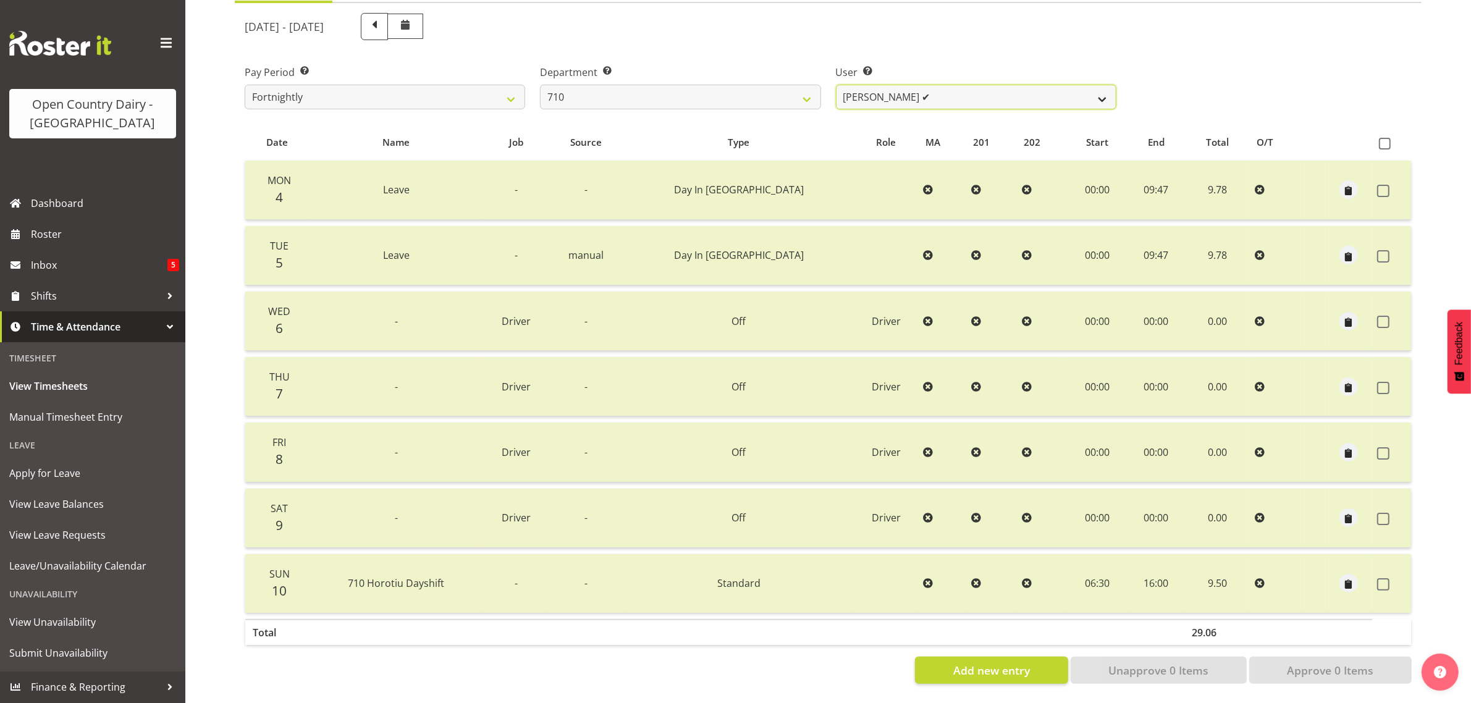
click at [982, 85] on select "[PERSON_NAME] ✔ [PERSON_NAME] ✔ [PERSON_NAME] ✔ [PERSON_NAME] ✔" at bounding box center [976, 97] width 280 height 25
click at [736, 85] on select "701 702 703 704 705 706 707 708 709 710 711 712 713 714 715 716 717 718 719 720" at bounding box center [680, 97] width 280 height 25
select select "832"
click at [540, 85] on select "701 702 703 704 705 706 707 708 709 710 711 712 713 714 715 716 717 718 719 720" at bounding box center [680, 97] width 280 height 25
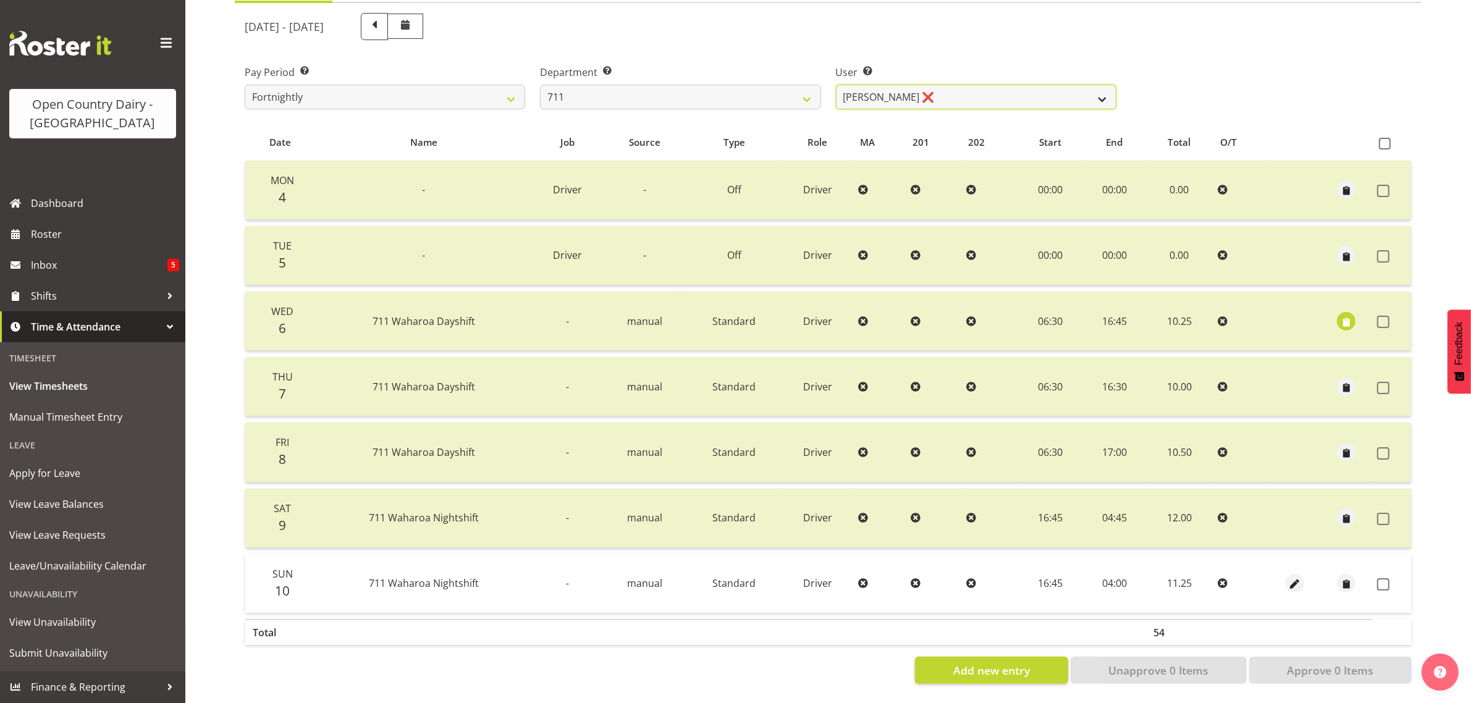
click at [996, 85] on select "Baz Morgan ❌ Tyrone Lawry ❌" at bounding box center [976, 97] width 280 height 25
select select "10409"
click at [836, 85] on select "Baz Morgan ❌ Tyrone Lawry ❌" at bounding box center [976, 97] width 280 height 25
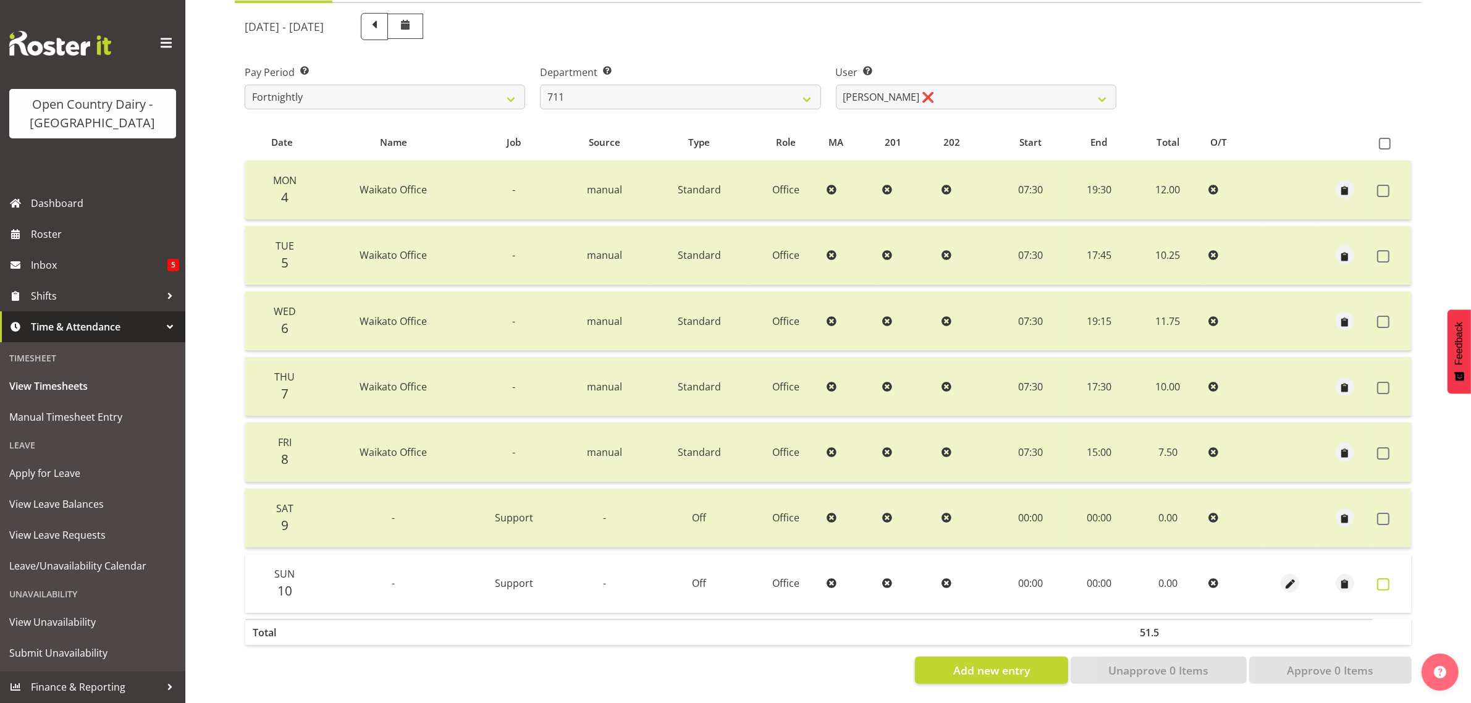
click at [1385, 578] on span at bounding box center [1383, 584] width 12 height 12
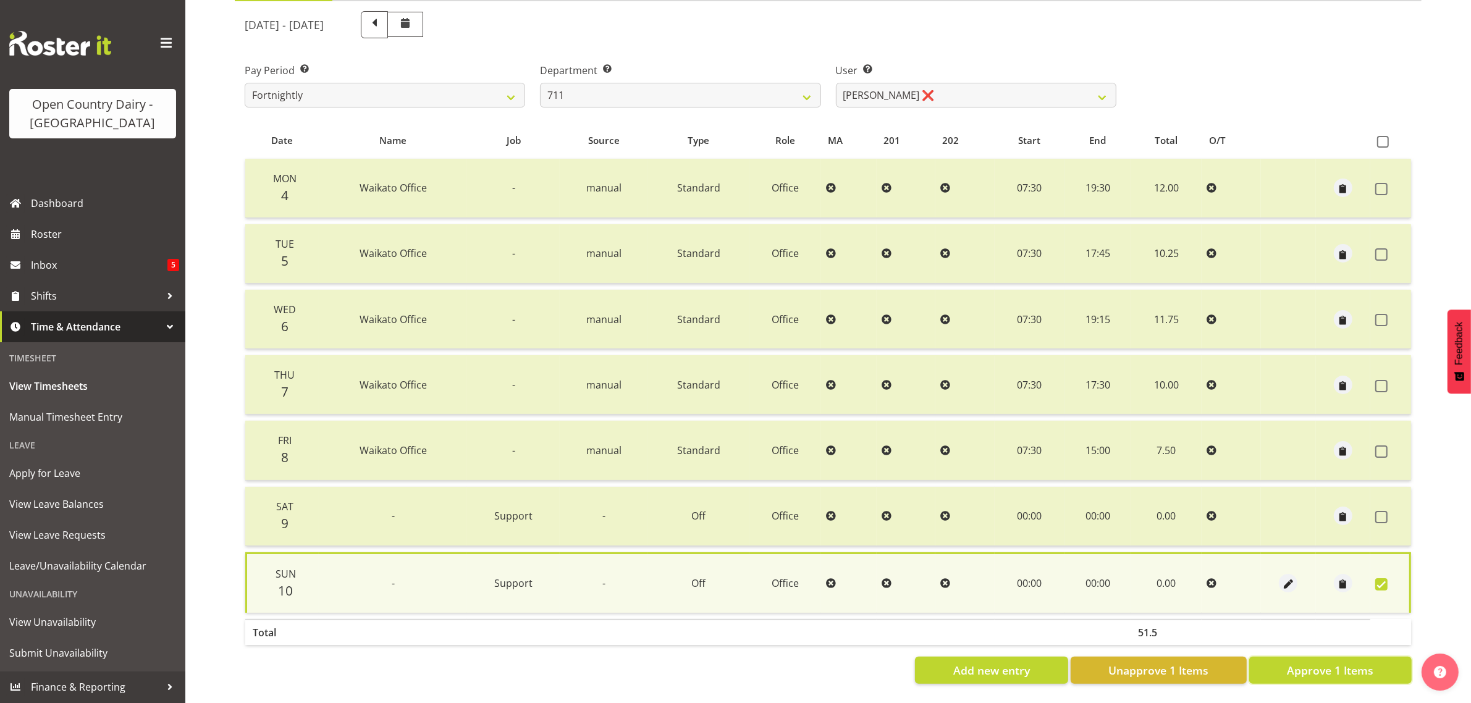
drag, startPoint x: 1362, startPoint y: 664, endPoint x: 1303, endPoint y: 615, distance: 76.3
click at [1362, 664] on span "Approve 1 Items" at bounding box center [1330, 670] width 86 height 16
checkbox input "false"
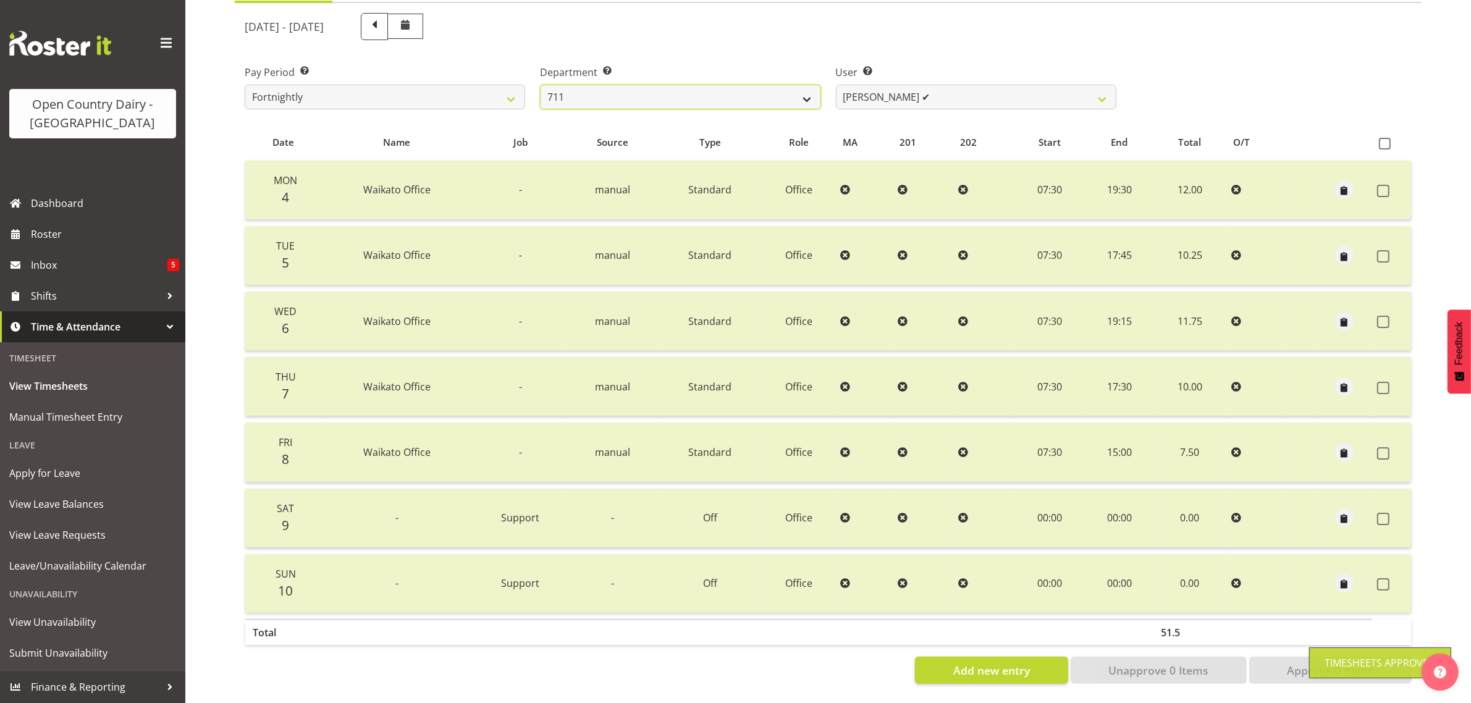
click at [765, 85] on select "701 702 703 704 705 706 707 708 709 710 711 712 713 714 715 716 717 718 719 720" at bounding box center [680, 97] width 280 height 25
select select "822"
click at [540, 85] on select "701 702 703 704 705 706 707 708 709 710 711 712 713 714 715 716 717 718 719 720" at bounding box center [680, 97] width 280 height 25
select select "8162"
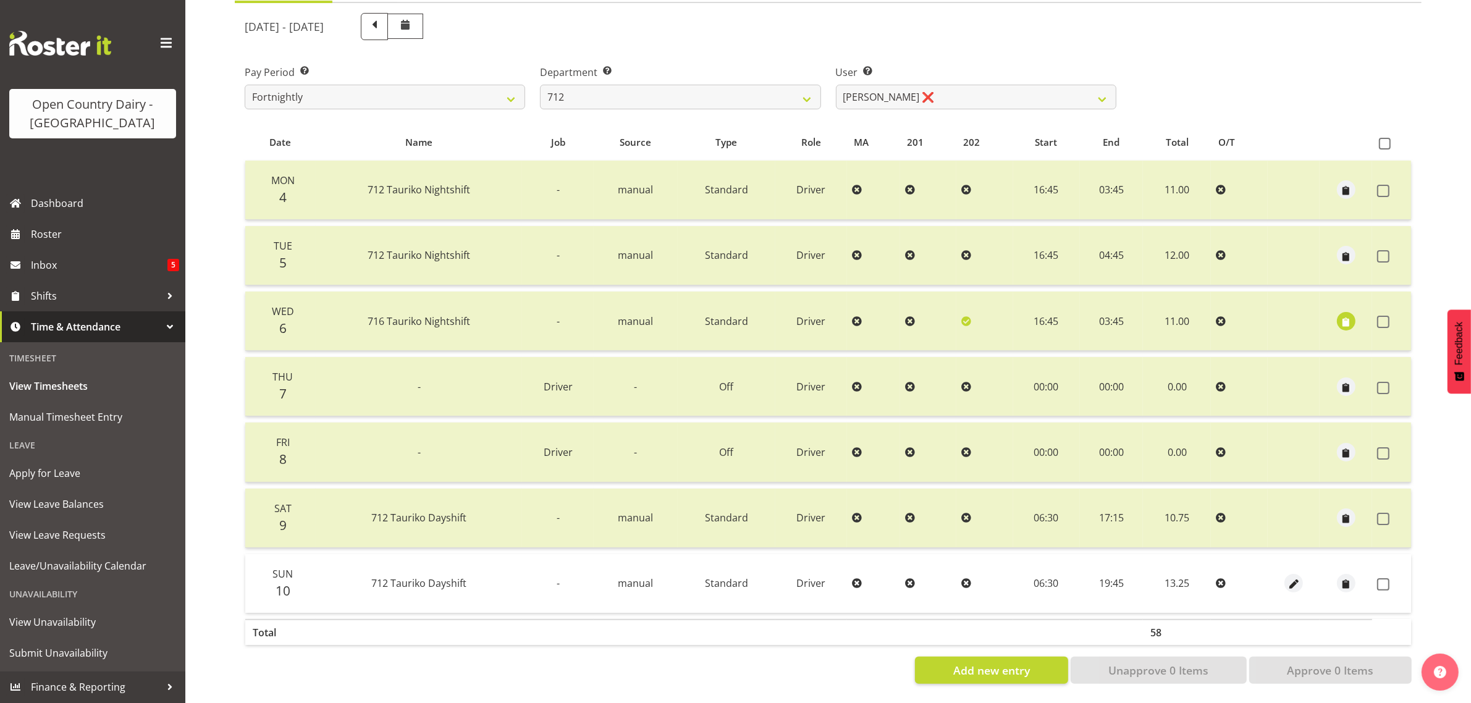
drag, startPoint x: 1377, startPoint y: 573, endPoint x: 1374, endPoint y: 584, distance: 12.1
click at [1379, 578] on span at bounding box center [1383, 584] width 12 height 12
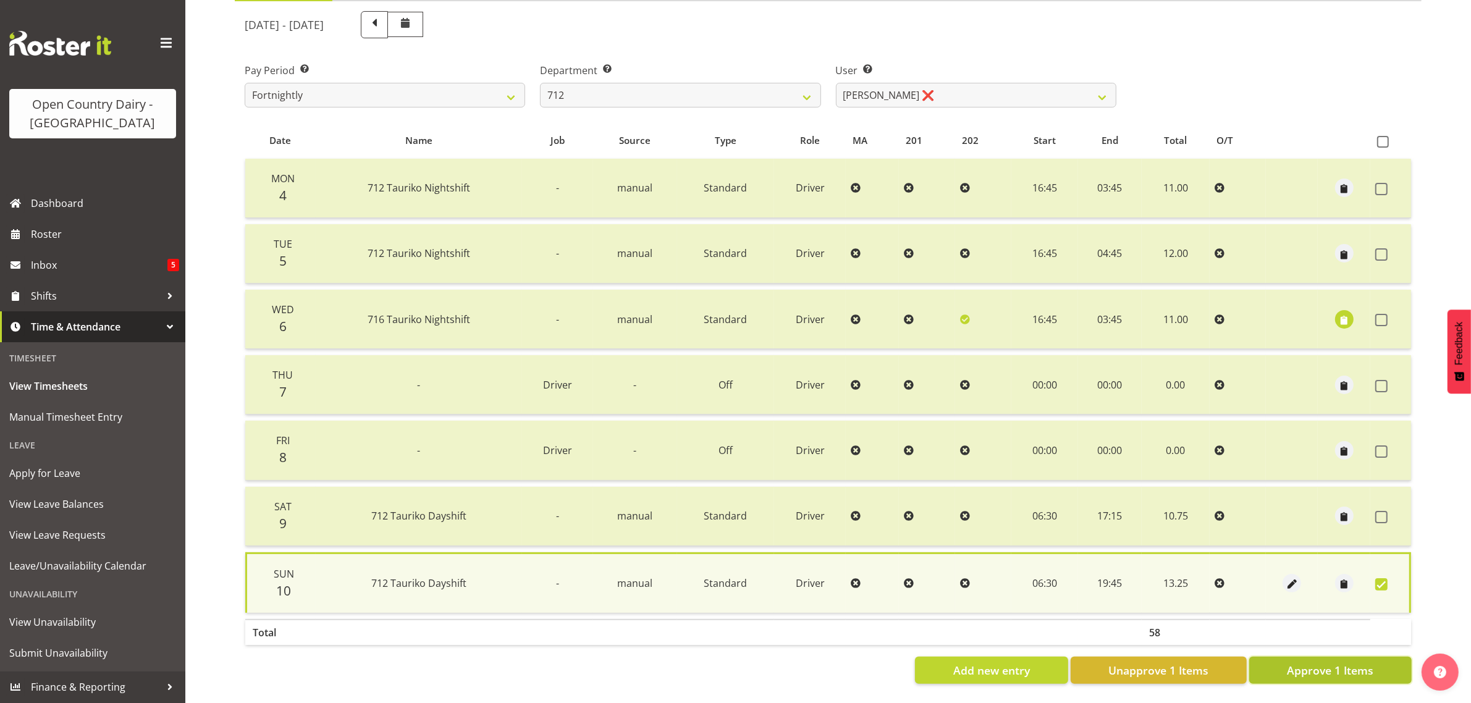
drag, startPoint x: 1343, startPoint y: 658, endPoint x: 1323, endPoint y: 652, distance: 21.1
click at [1343, 662] on span "Approve 1 Items" at bounding box center [1330, 670] width 86 height 16
checkbox input "false"
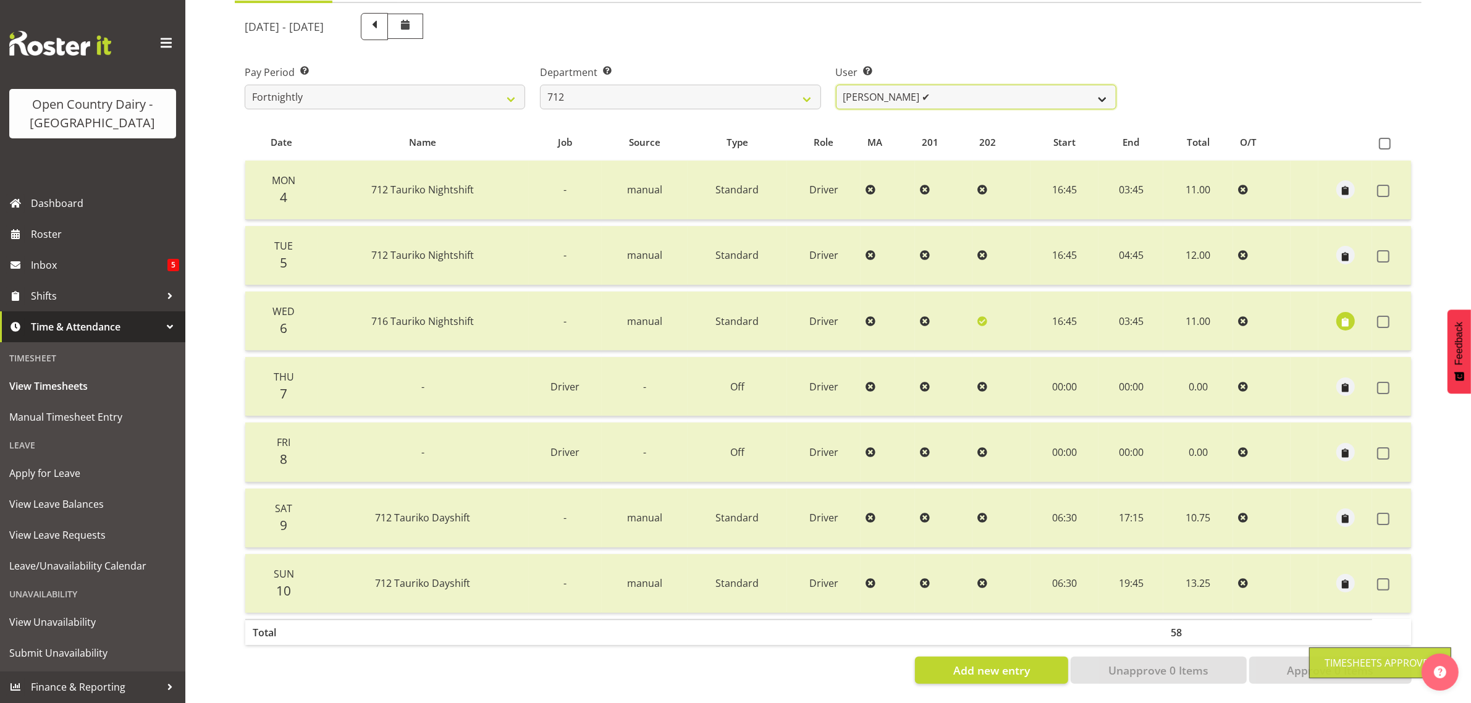
click at [926, 85] on select "Amrik Singh ✔ Jasdeep Singh ❌ Lucky Kau Kau ❌" at bounding box center [976, 97] width 280 height 25
select select "8250"
click at [836, 85] on select "Amrik Singh ✔ Jasdeep Singh ❌ Lucky Kau Kau ❌" at bounding box center [976, 97] width 280 height 25
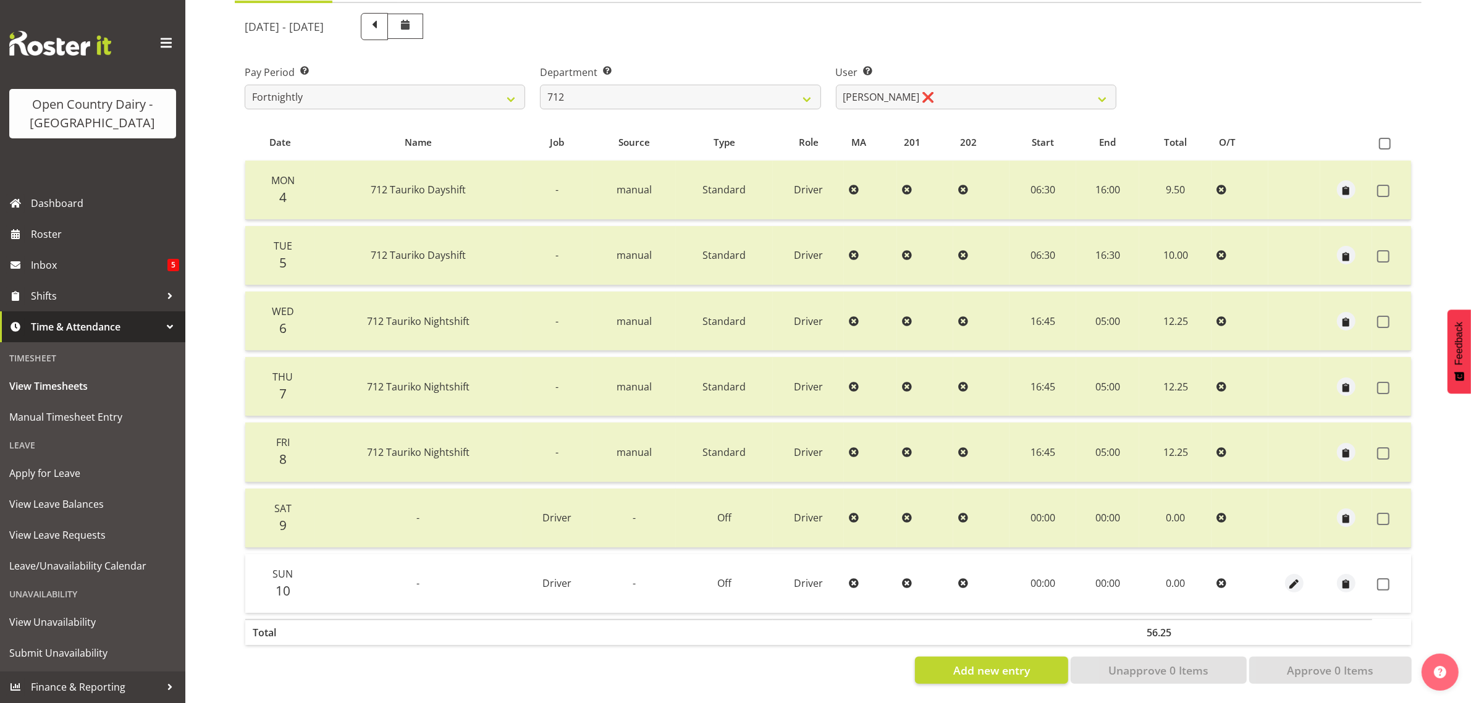
drag, startPoint x: 1385, startPoint y: 576, endPoint x: 1379, endPoint y: 600, distance: 25.6
click at [1384, 578] on span at bounding box center [1383, 584] width 12 height 12
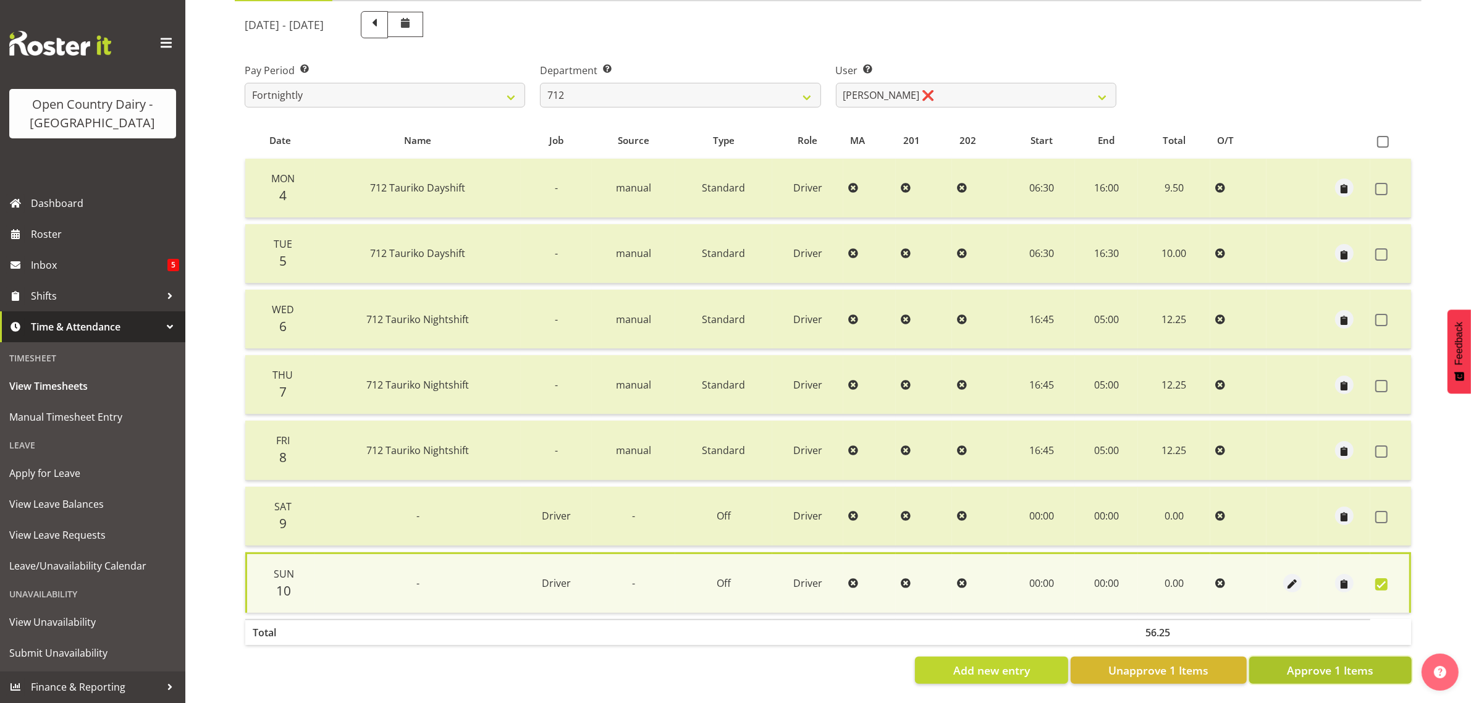
click at [1328, 665] on span "Approve 1 Items" at bounding box center [1330, 670] width 86 height 16
checkbox input "false"
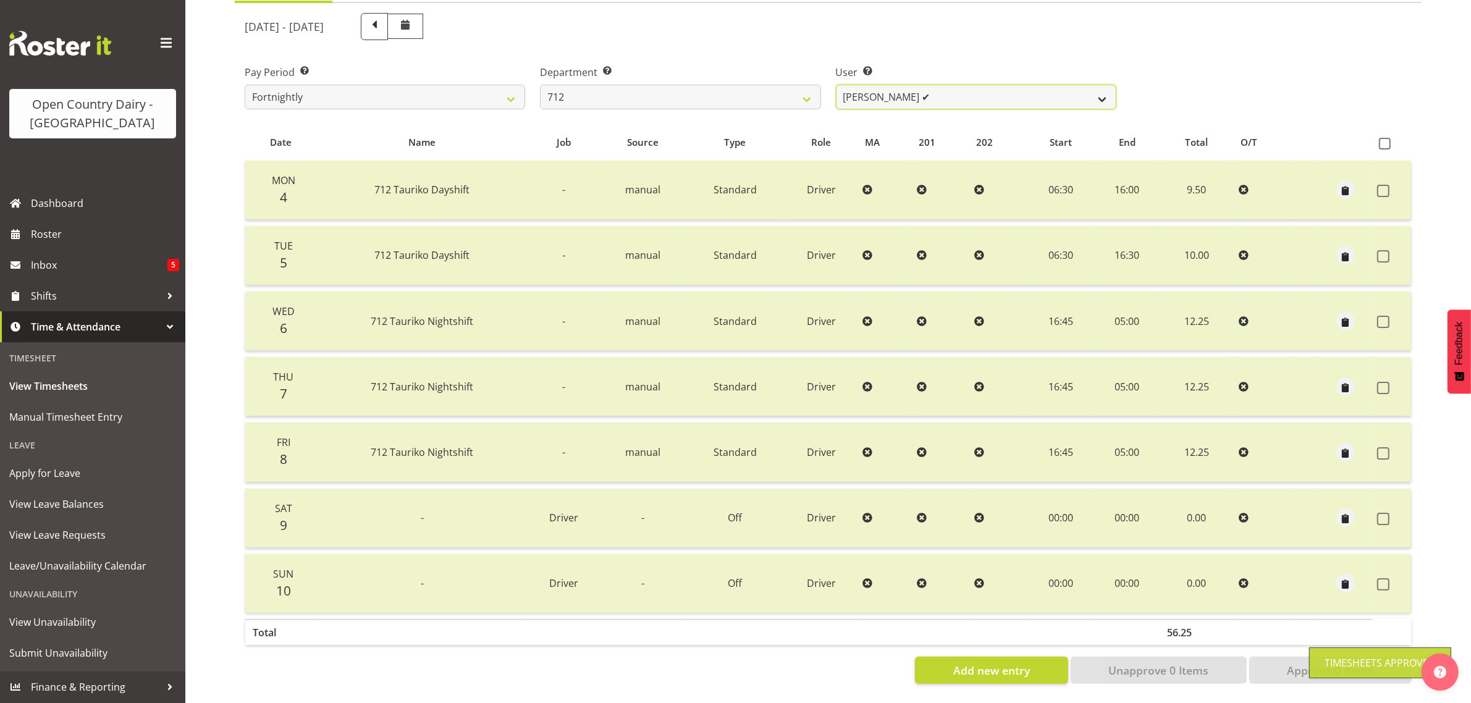
click at [946, 85] on select "[PERSON_NAME] ✔ [PERSON_NAME] ✔ Lucky Kau Kau ❌" at bounding box center [976, 97] width 280 height 25
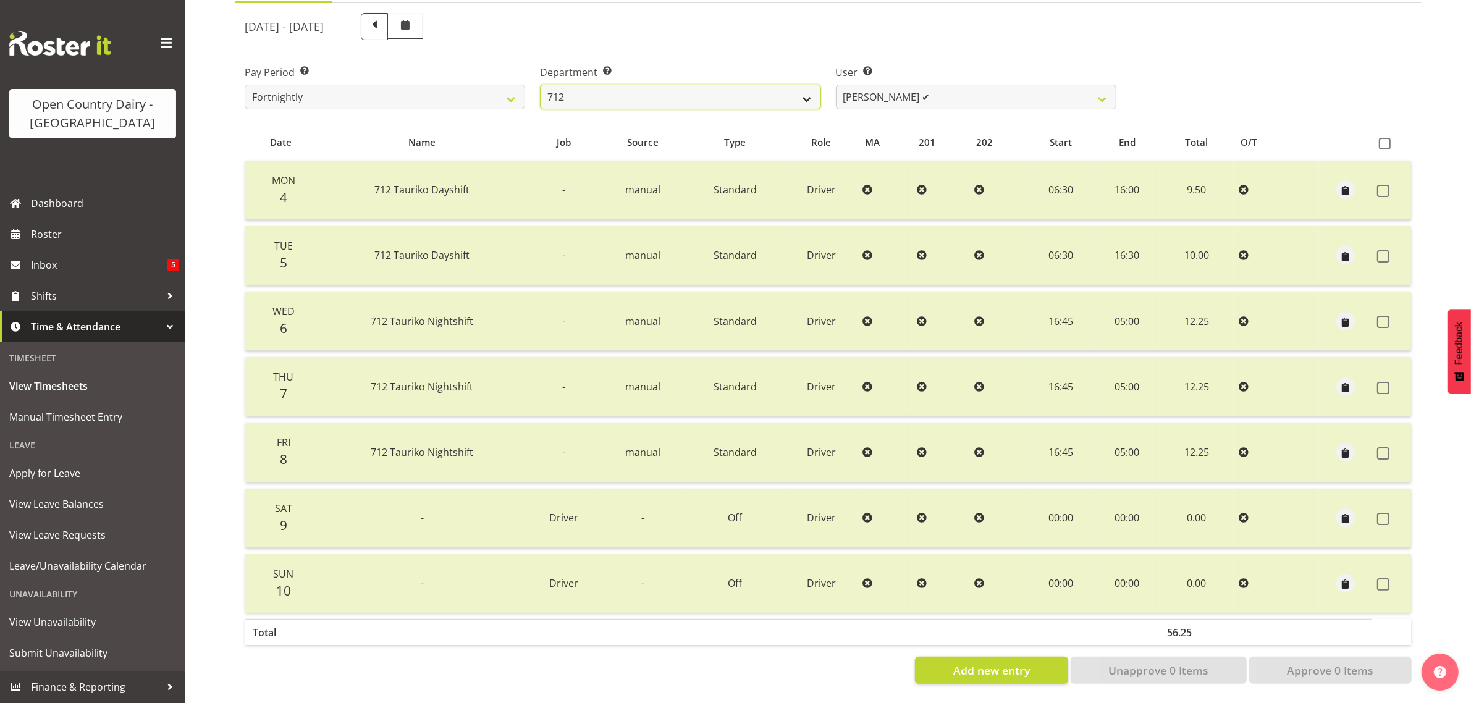
click at [773, 85] on select "701 702 703 704 705 706 707 708 709 710 711 712 713 714 715 716 717 718 719 720" at bounding box center [680, 97] width 280 height 25
select select "805"
click at [540, 85] on select "701 702 703 704 705 706 707 708 709 710 711 712 713 714 715 716 717 718 719 720" at bounding box center [680, 97] width 280 height 25
select select "10244"
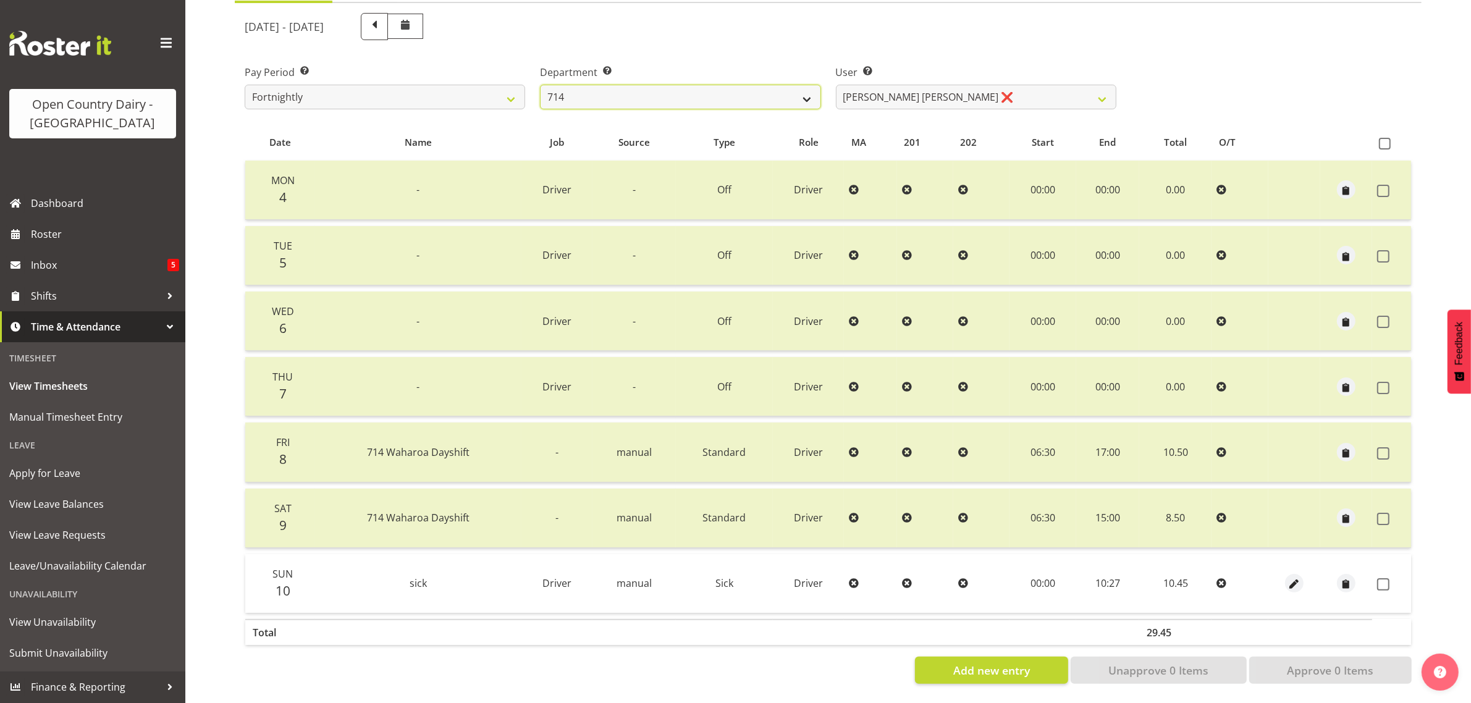
drag, startPoint x: 777, startPoint y: 78, endPoint x: 772, endPoint y: 90, distance: 12.2
click at [777, 85] on select "701 702 703 704 705 706 707 708 709 710 711 712 713 714 715 716 717 718 719 720" at bounding box center [680, 97] width 280 height 25
select select "716"
click at [540, 85] on select "701 702 703 704 705 706 707 708 709 710 711 712 713 714 715 716 717 718 719 720" at bounding box center [680, 97] width 280 height 25
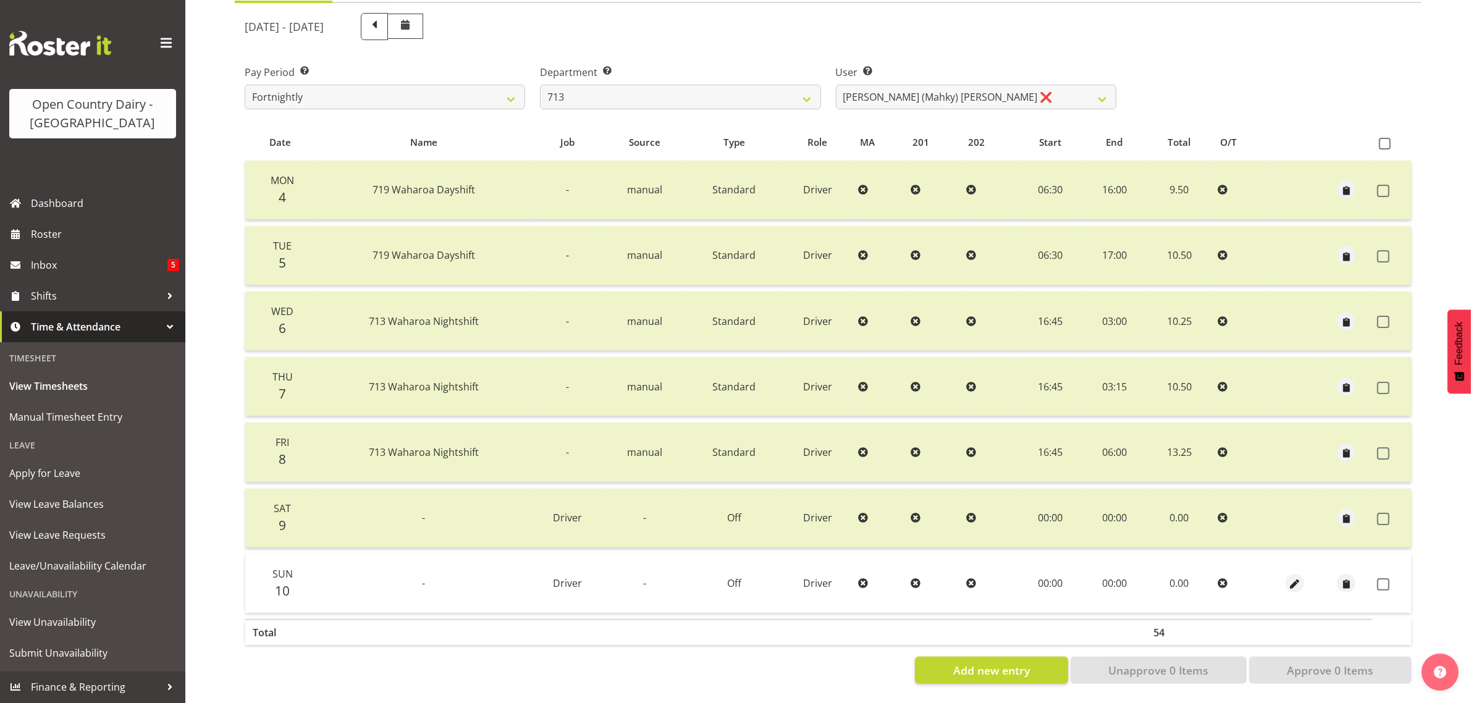
drag, startPoint x: 1379, startPoint y: 573, endPoint x: 1380, endPoint y: 582, distance: 8.7
click at [1379, 578] on span at bounding box center [1383, 584] width 12 height 12
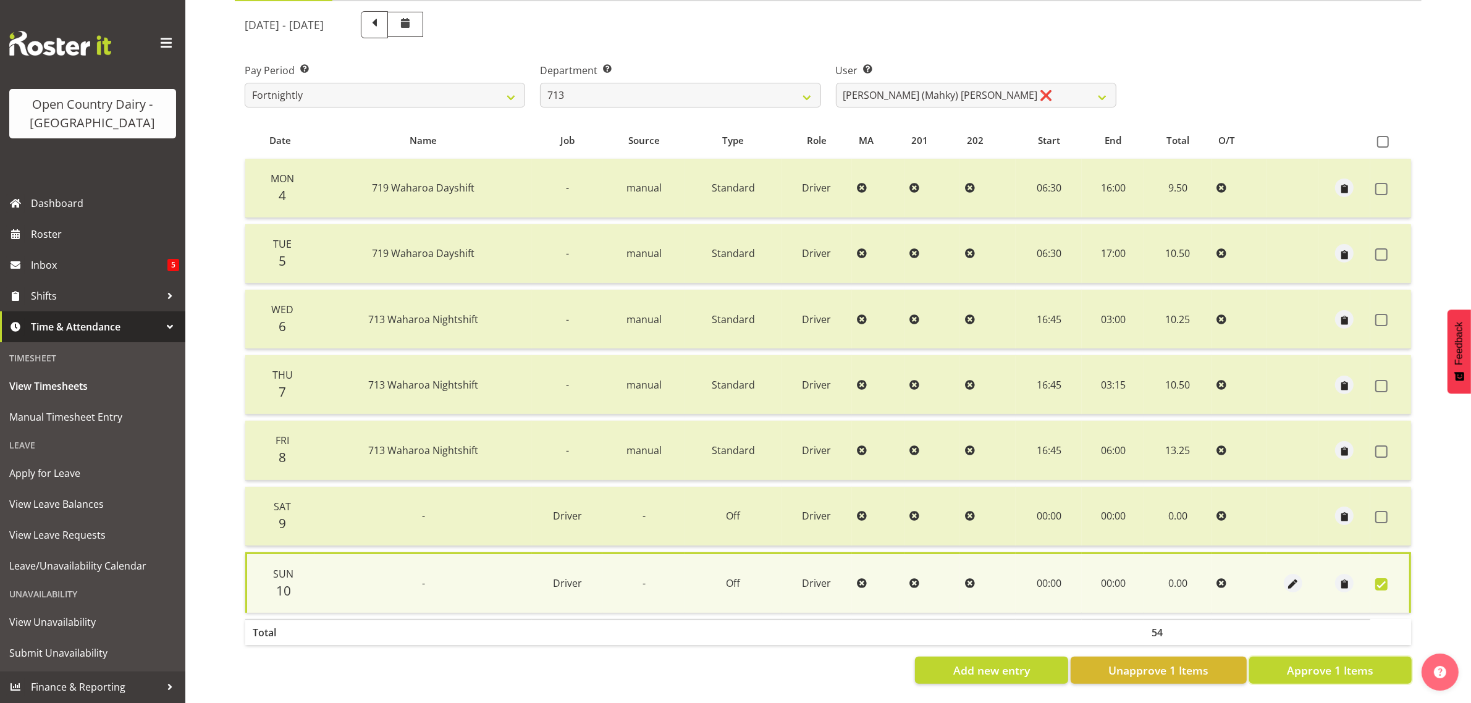
click at [1340, 662] on span "Approve 1 Items" at bounding box center [1330, 670] width 86 height 16
checkbox input "false"
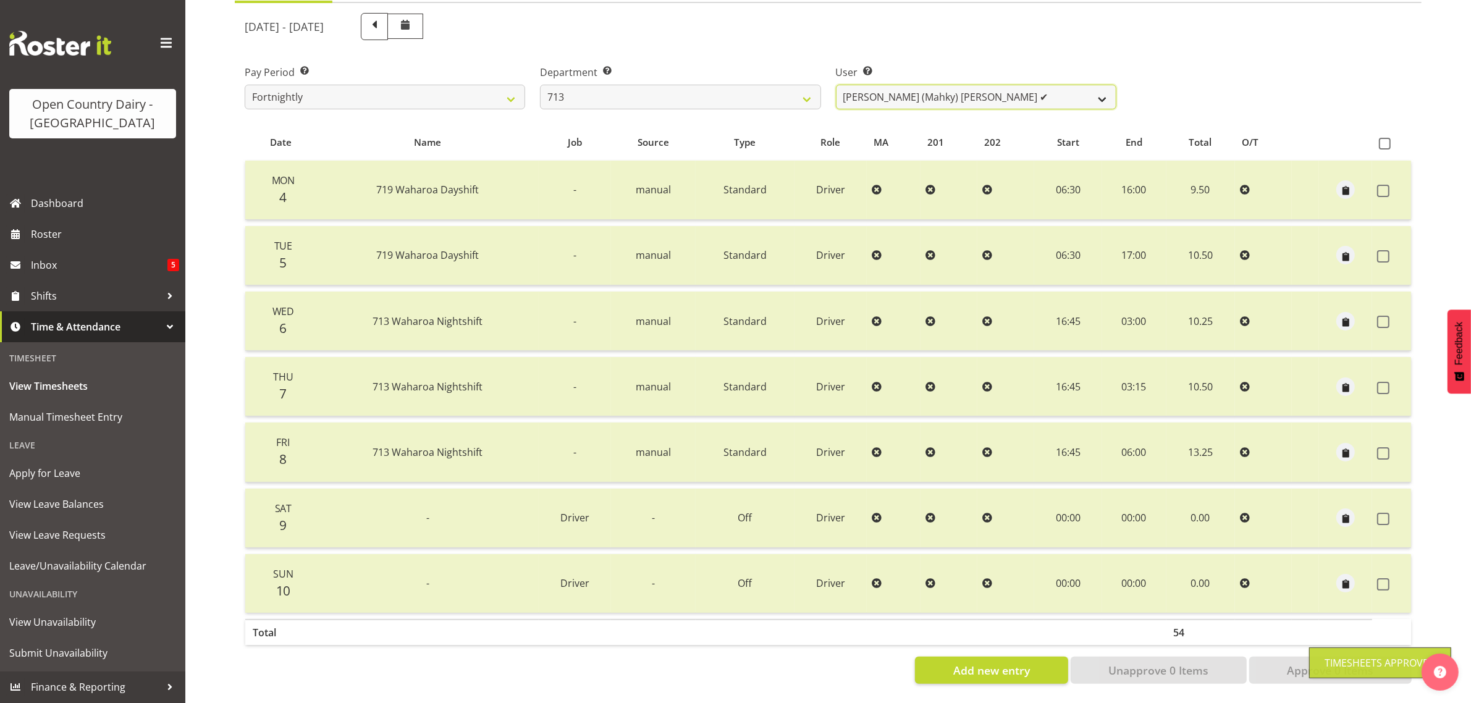
click at [993, 85] on select "Harmanpreet (Mahky) Dhillon ✔ Marcus Waretini ❌ Norman Sellen ❌" at bounding box center [976, 97] width 280 height 25
select select "10300"
click at [836, 85] on select "Harmanpreet (Mahky) Dhillon ✔ Marcus Waretini ❌ Norman Sellen ❌" at bounding box center [976, 97] width 280 height 25
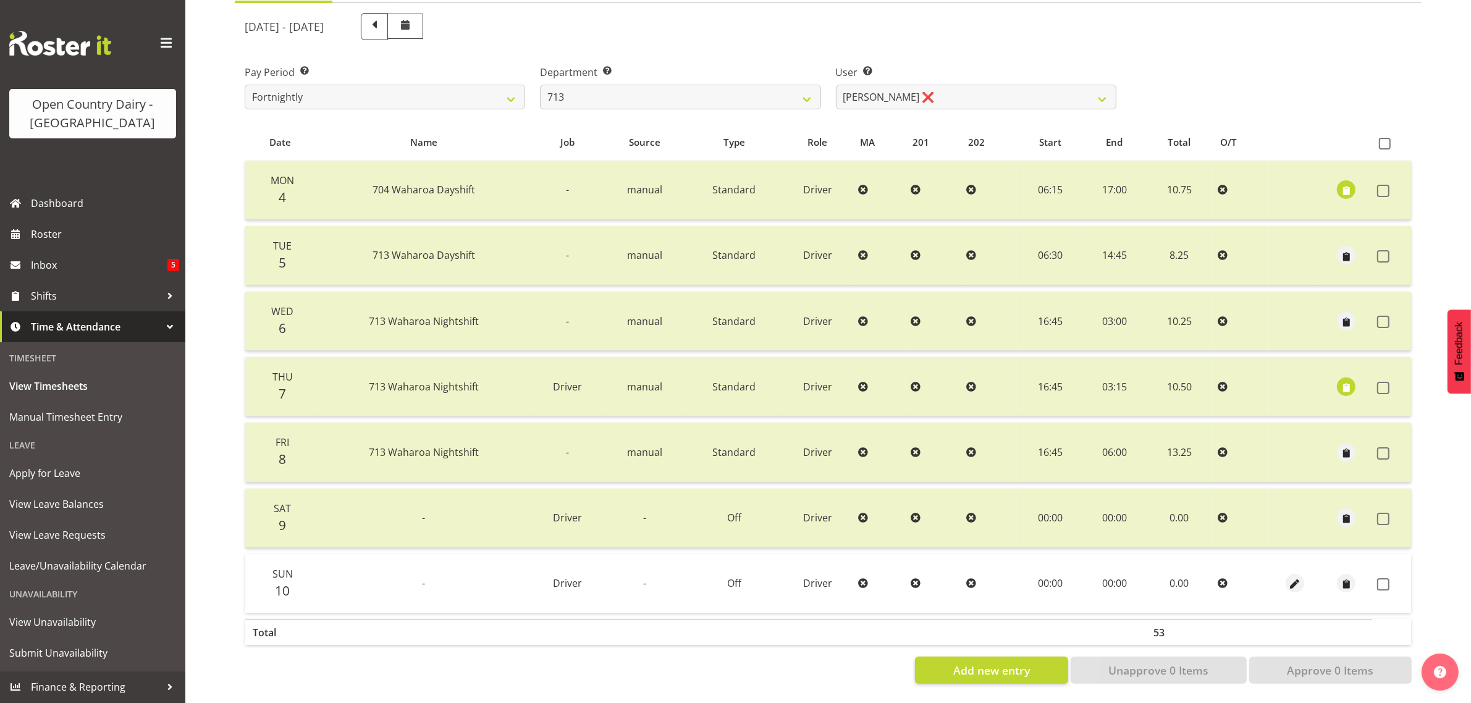
drag, startPoint x: 1379, startPoint y: 578, endPoint x: 1358, endPoint y: 610, distance: 39.2
click at [1379, 578] on span at bounding box center [1383, 584] width 12 height 12
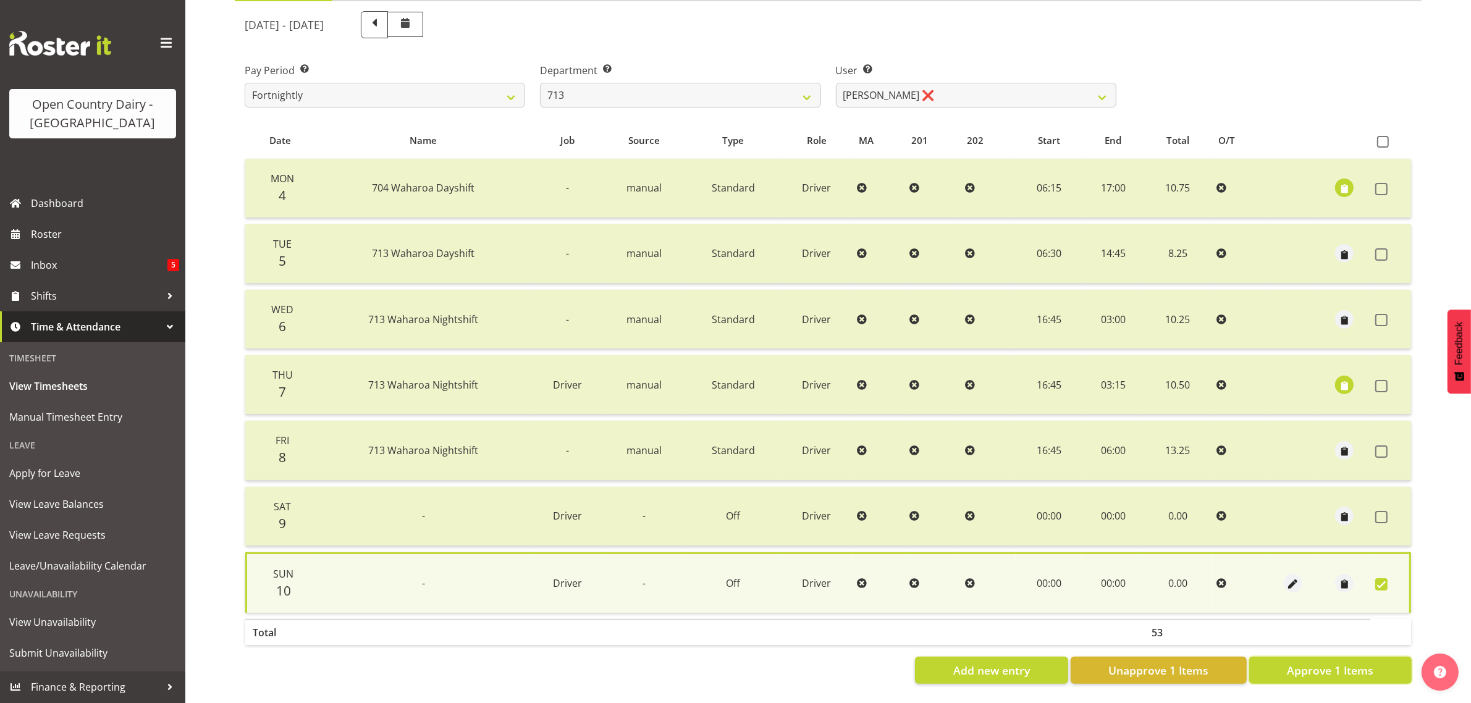
click at [1342, 662] on span "Approve 1 Items" at bounding box center [1330, 670] width 86 height 16
checkbox input "false"
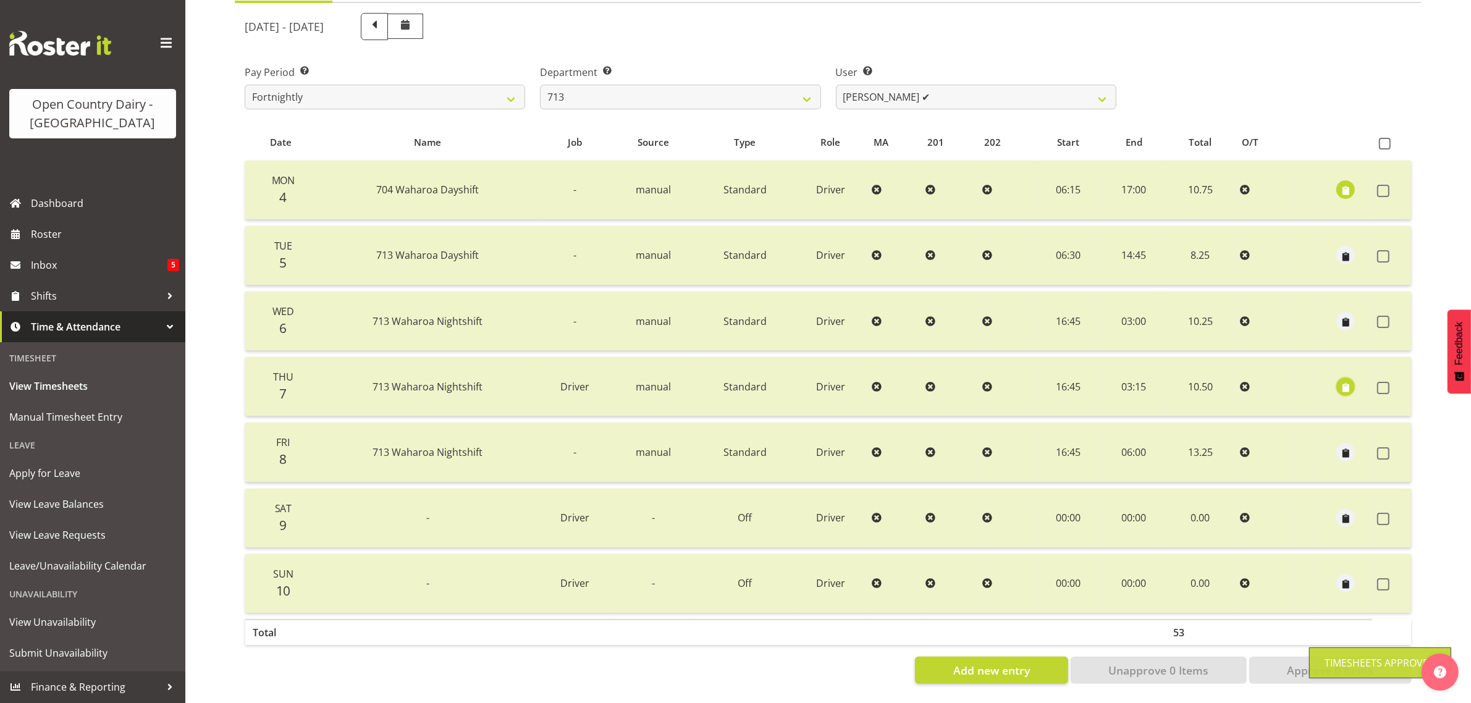
click at [1339, 380] on span "button" at bounding box center [1345, 387] width 14 height 14
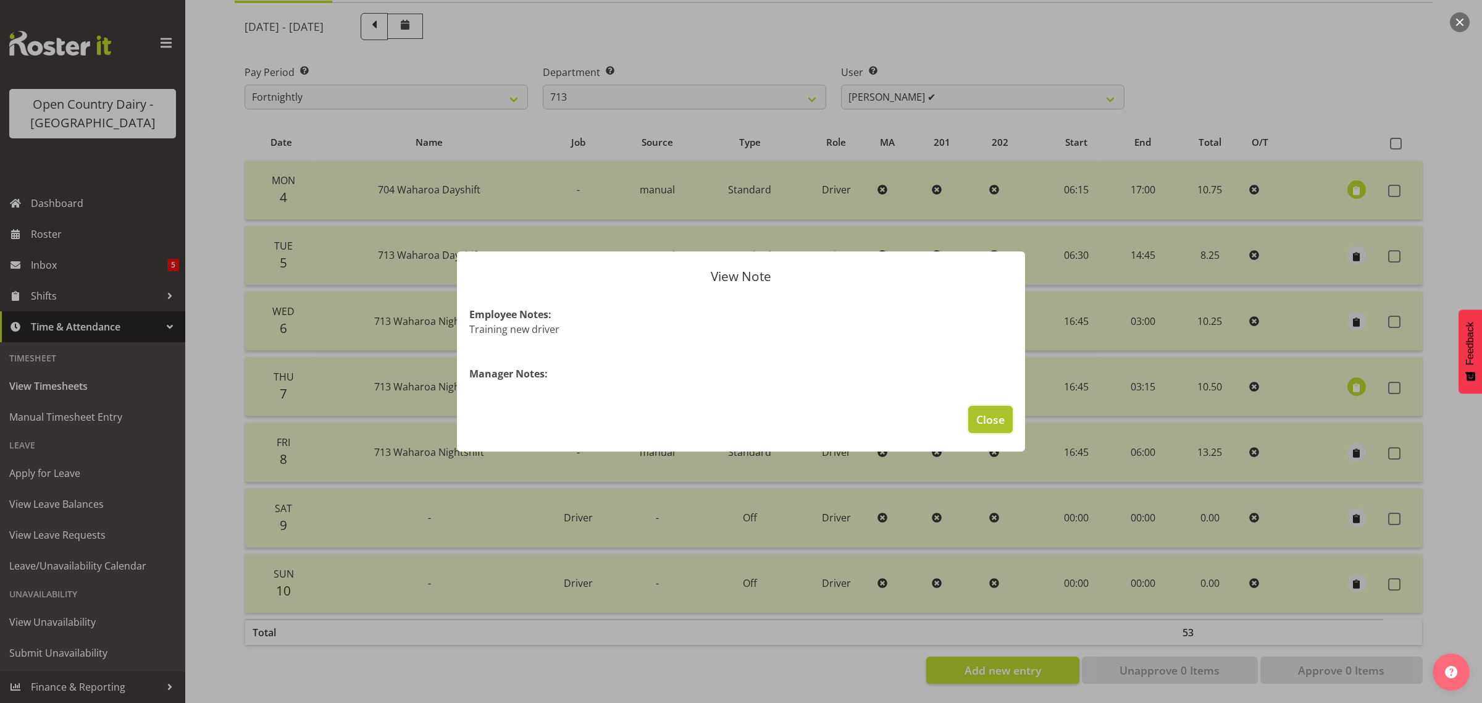
click at [1006, 421] on button "Close" at bounding box center [990, 419] width 44 height 27
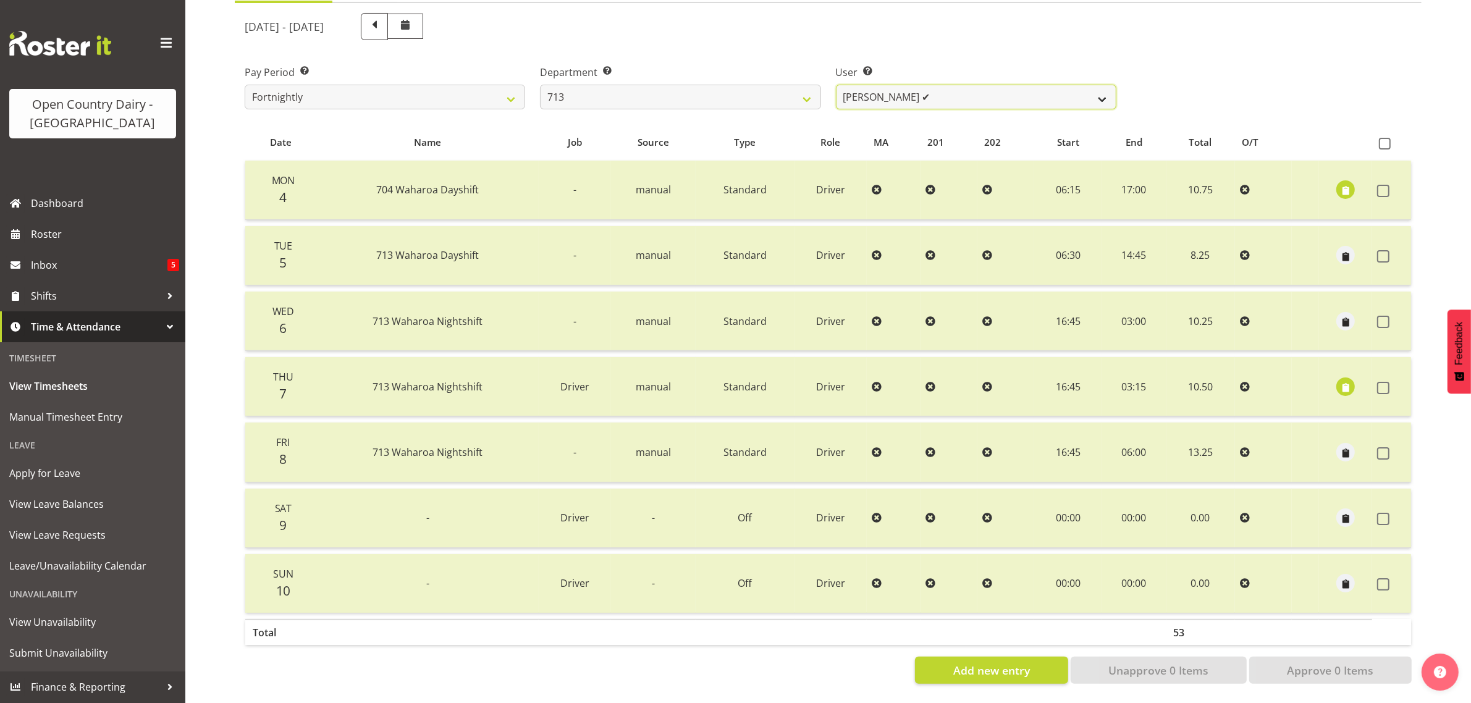
click at [951, 85] on select "Harmanpreet (Mahky) Dhillon ✔ Marcus Waretini ✔ Norman Sellen ❌" at bounding box center [976, 97] width 280 height 25
select select "8201"
click at [836, 85] on select "Harmanpreet (Mahky) Dhillon ✔ Marcus Waretini ✔ Norman Sellen ❌" at bounding box center [976, 97] width 280 height 25
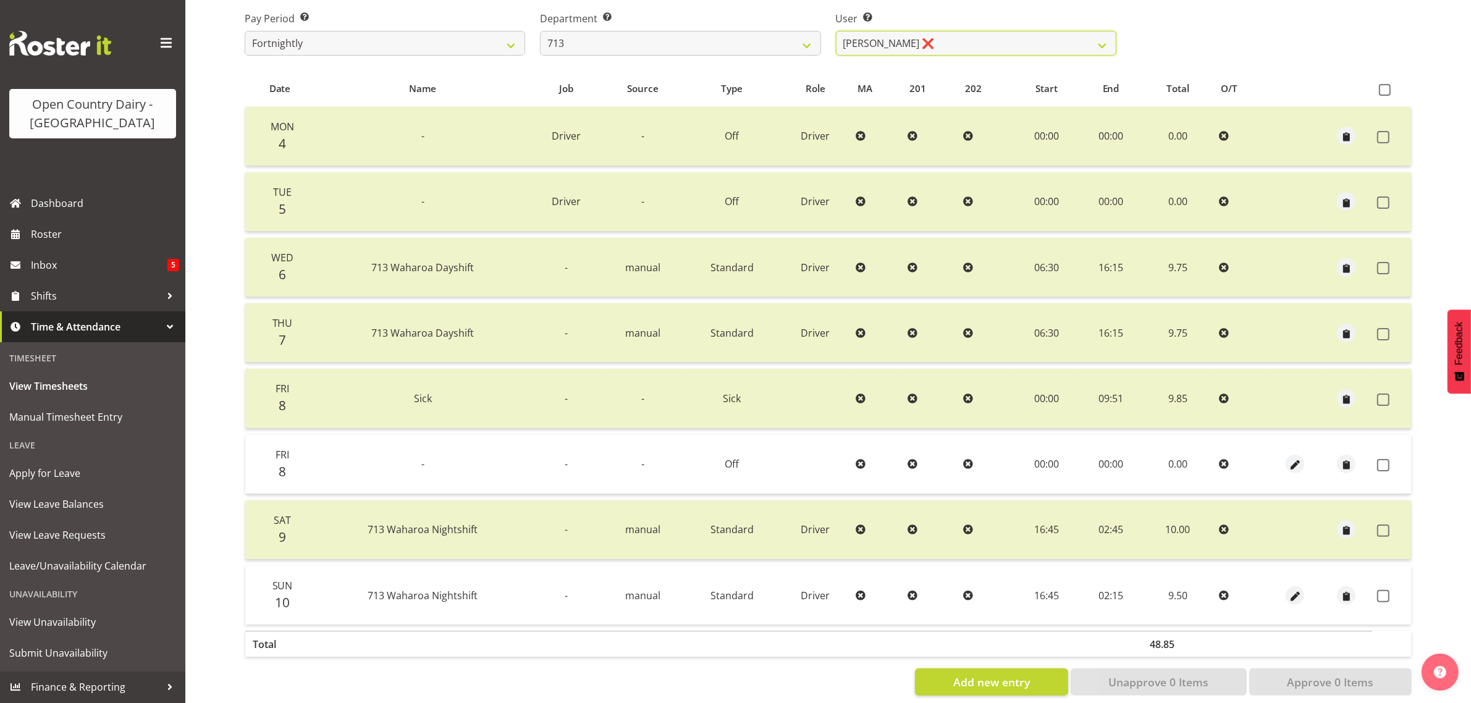
scroll to position [224, 0]
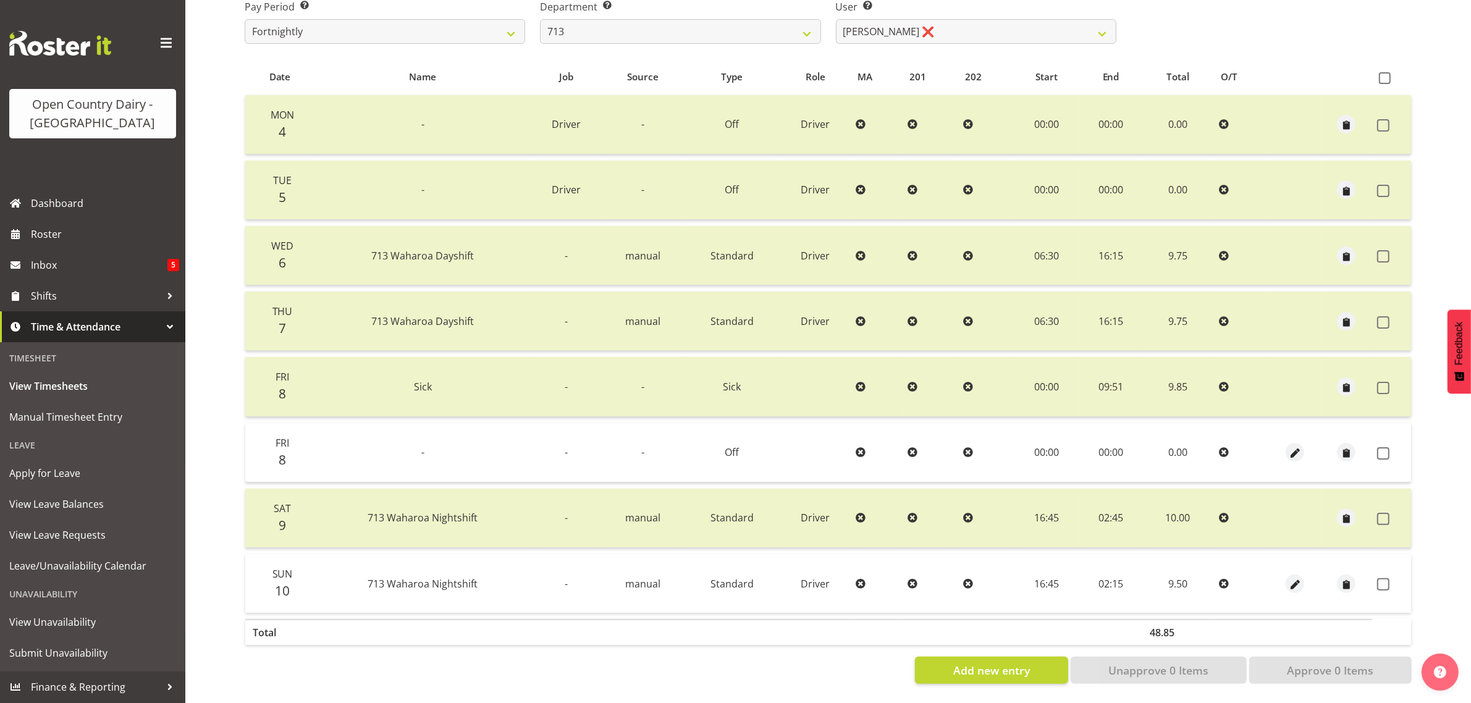
click at [1382, 450] on td at bounding box center [1391, 452] width 39 height 59
click at [1385, 450] on td at bounding box center [1391, 452] width 39 height 59
drag, startPoint x: 1380, startPoint y: 443, endPoint x: 1380, endPoint y: 477, distance: 34.0
click at [1379, 447] on span at bounding box center [1383, 453] width 12 height 12
checkbox input "true"
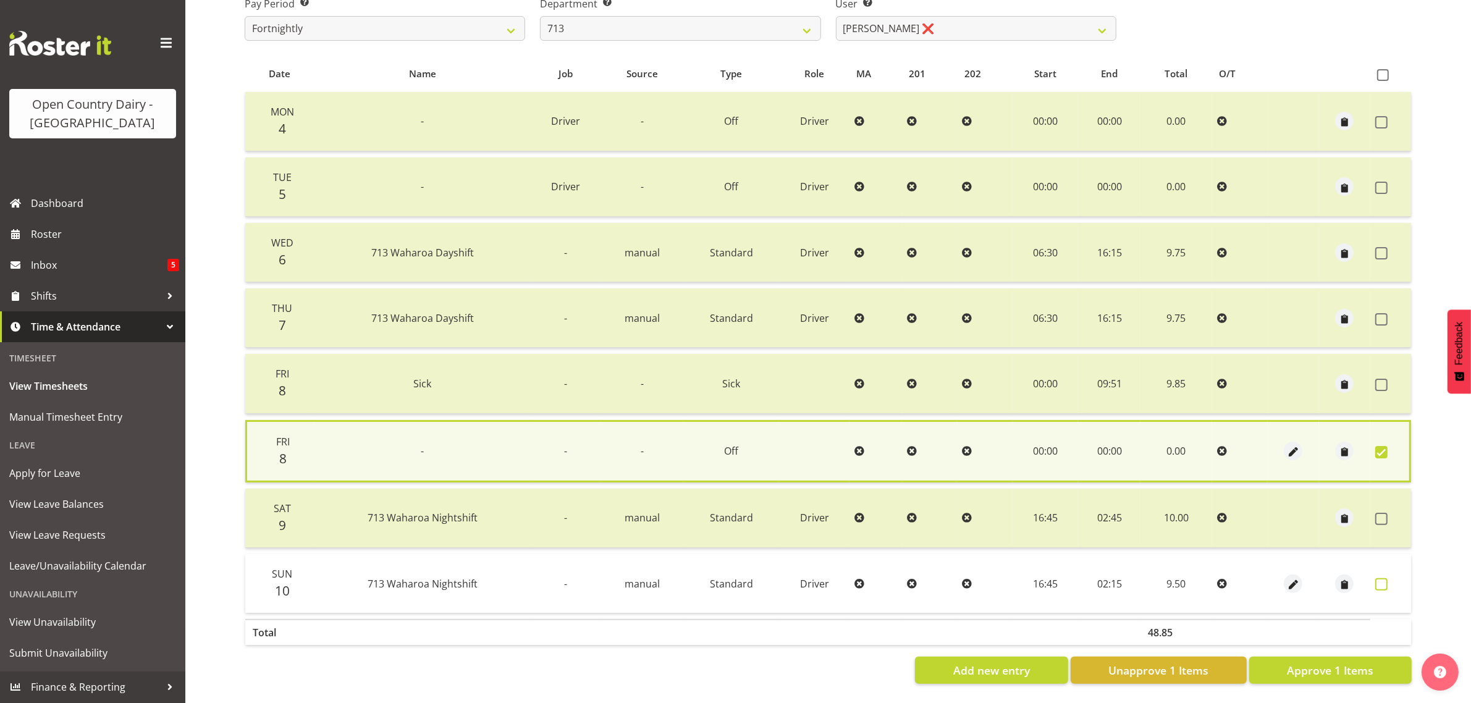
drag, startPoint x: 1380, startPoint y: 578, endPoint x: 1377, endPoint y: 600, distance: 22.4
click at [1381, 578] on span at bounding box center [1381, 584] width 12 height 12
checkbox input "true"
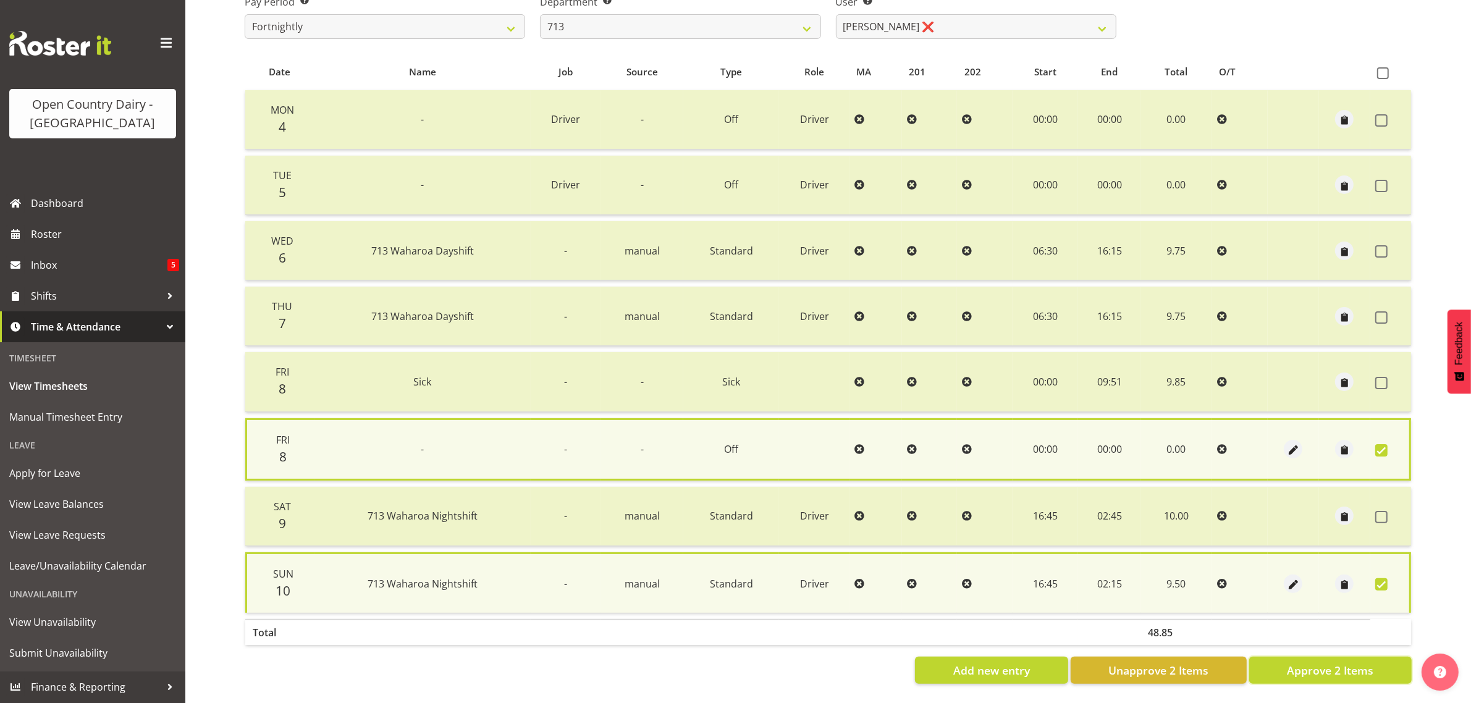
click at [1351, 662] on span "Approve 2 Items" at bounding box center [1330, 670] width 86 height 16
checkbox input "false"
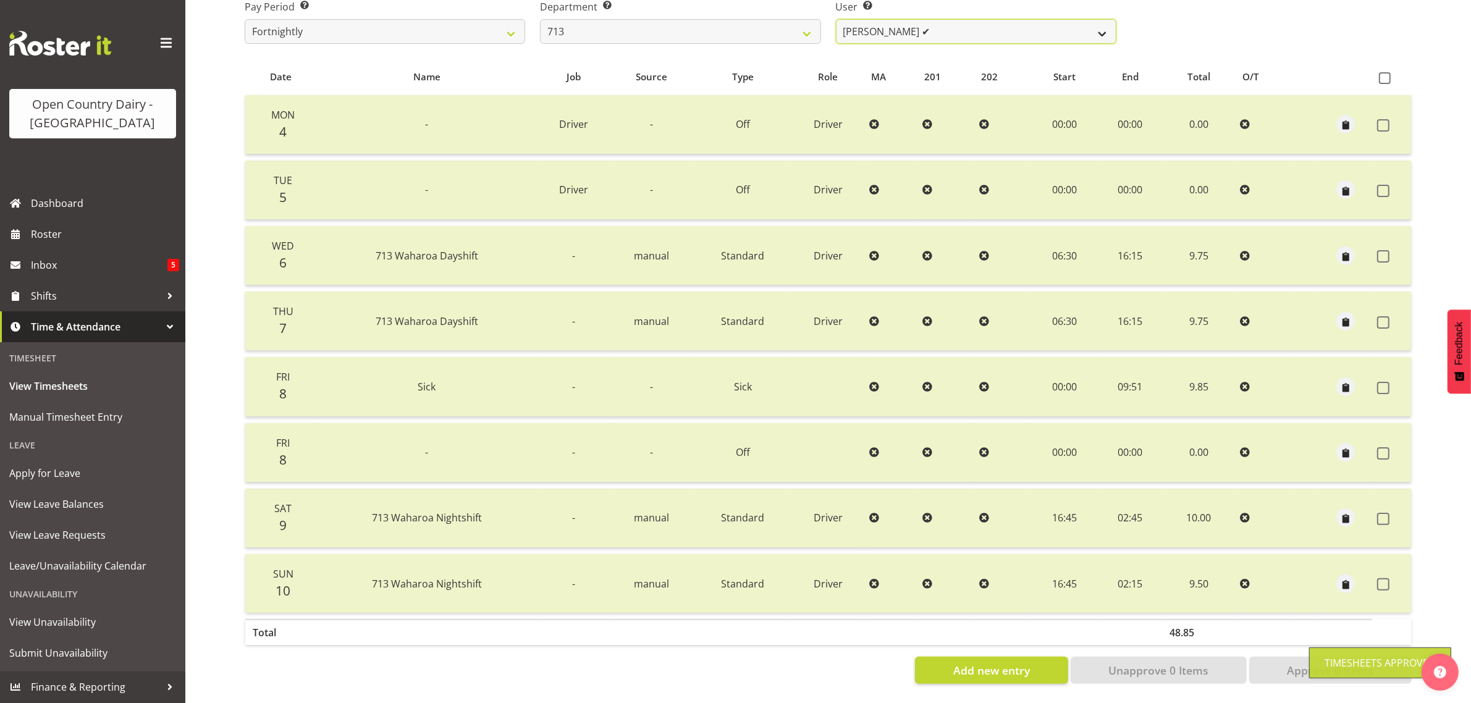
click at [940, 23] on select "[PERSON_NAME] (Mahky) [PERSON_NAME] ✔ [PERSON_NAME] ✔ [PERSON_NAME] ✔" at bounding box center [976, 31] width 280 height 25
click at [771, 19] on select "701 702 703 704 705 706 707 708 709 710 711 712 713 714 715 716 717 718 719 720" at bounding box center [680, 31] width 280 height 25
select select "805"
click at [540, 19] on select "701 702 703 704 705 706 707 708 709 710 711 712 713 714 715 716 717 718 719 720" at bounding box center [680, 31] width 280 height 25
select select "10244"
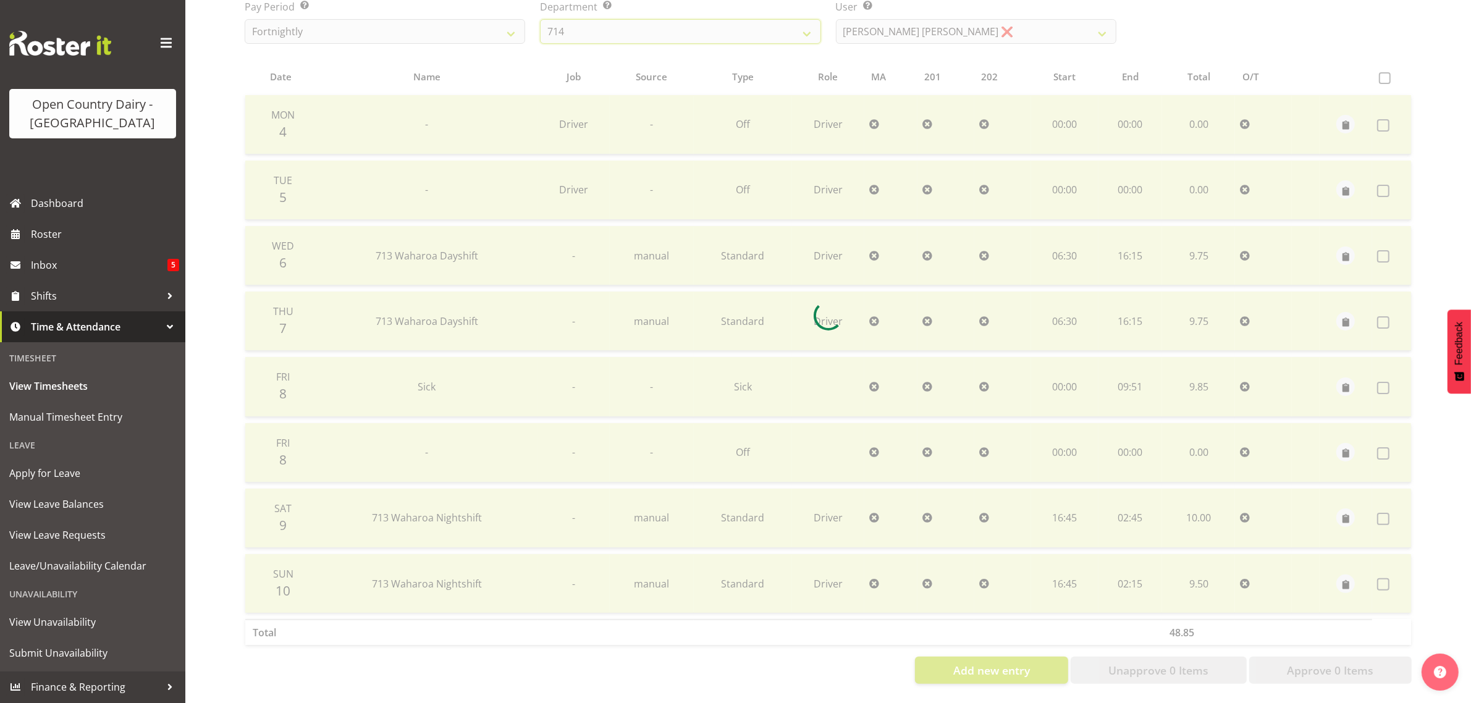
scroll to position [158, 0]
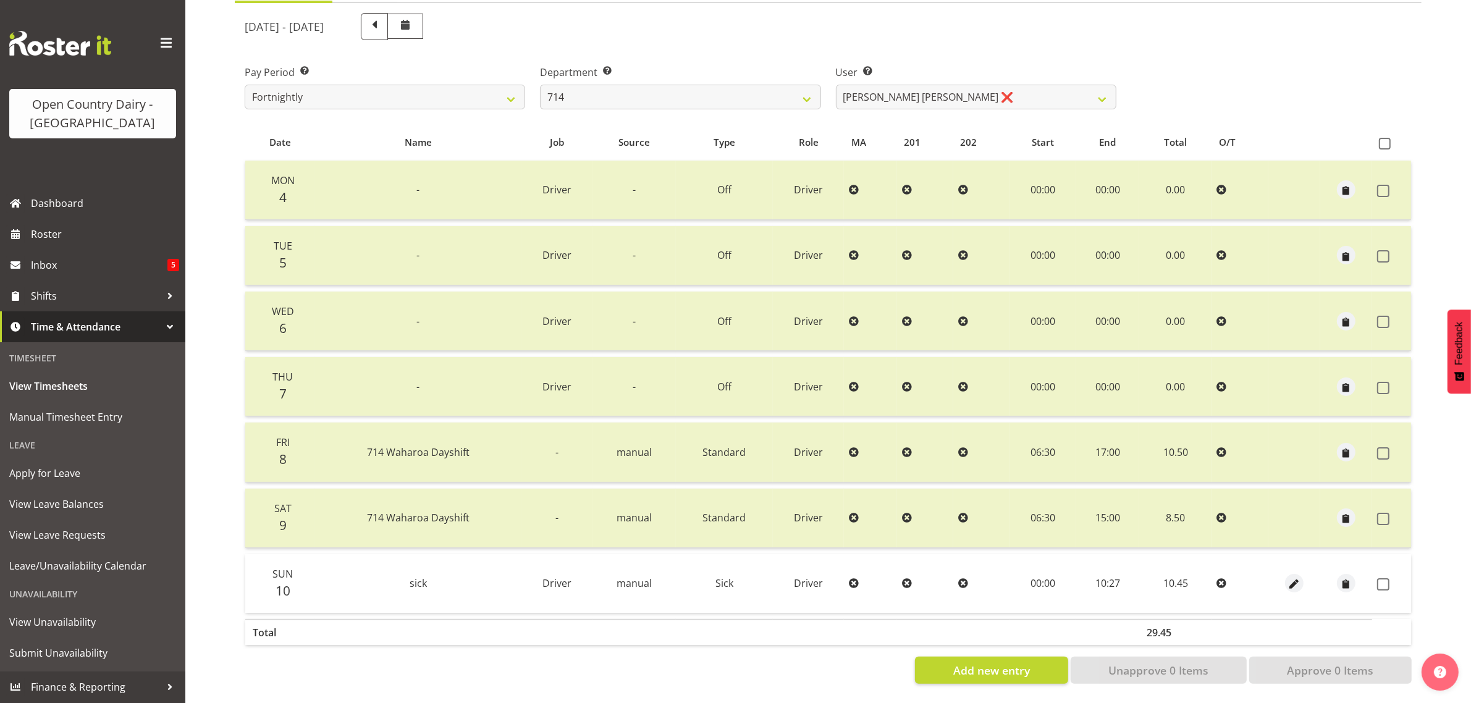
drag, startPoint x: 1381, startPoint y: 573, endPoint x: 1375, endPoint y: 584, distance: 12.7
click at [1379, 578] on span at bounding box center [1383, 584] width 12 height 12
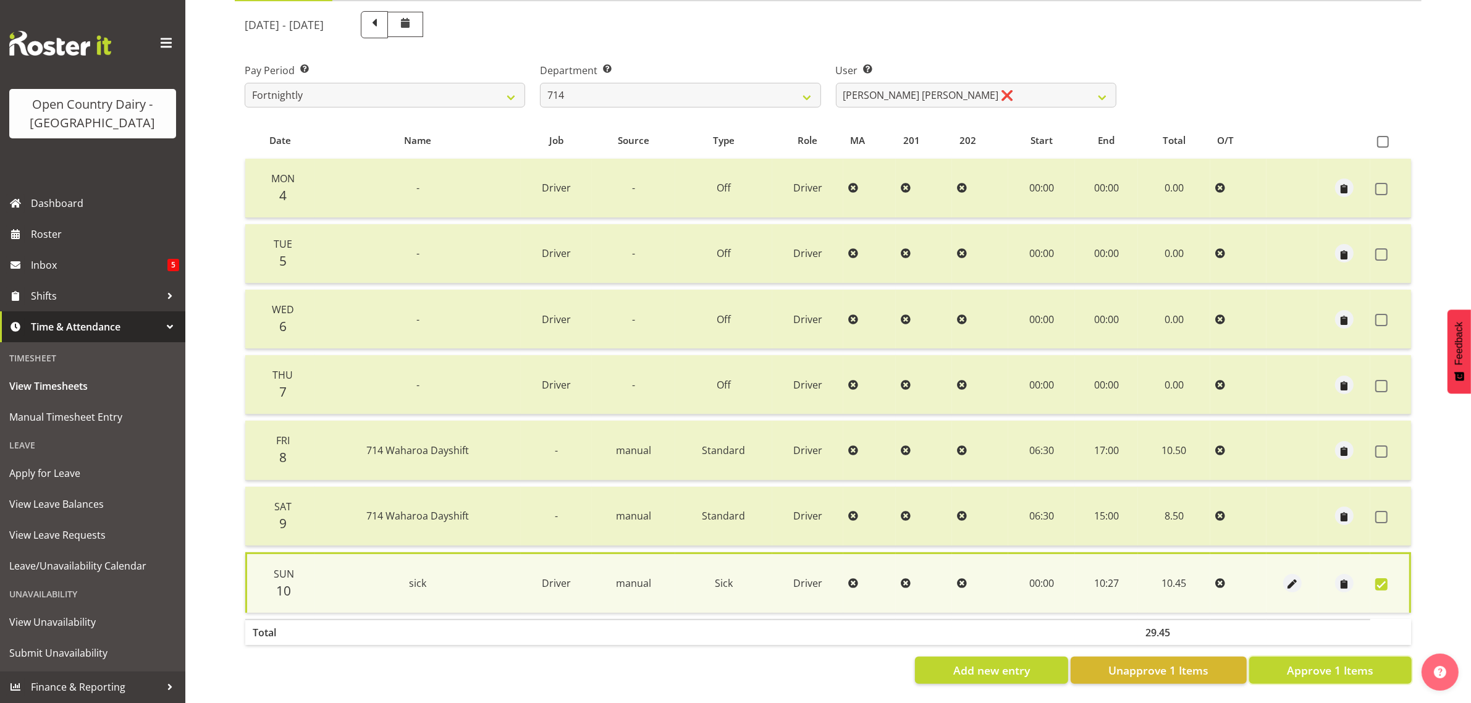
click at [1341, 662] on span "Approve 1 Items" at bounding box center [1330, 670] width 86 height 16
checkbox input "false"
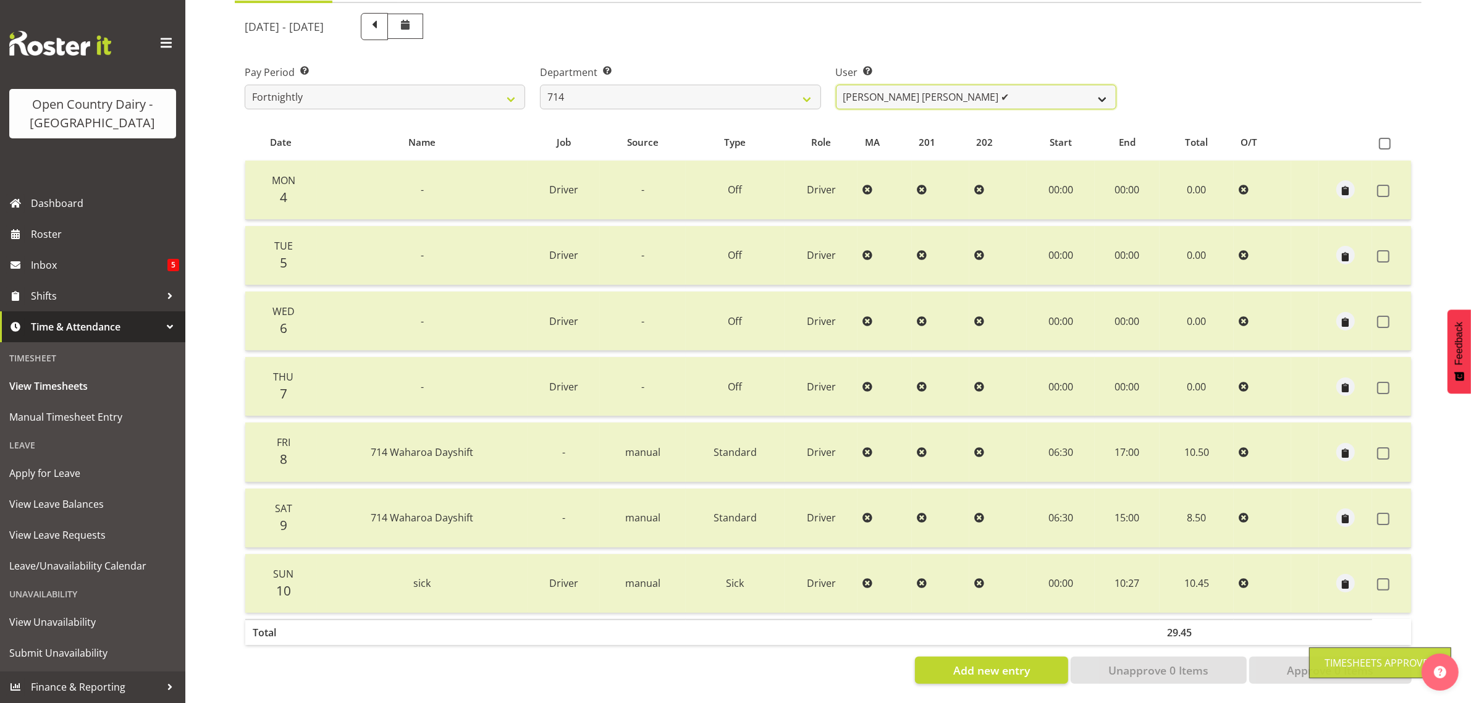
click at [987, 85] on select "Fraser Stephens ✔ Nev Brewster ❌ Stephen Parsons ❌ Tom Gaelic ❌" at bounding box center [976, 97] width 280 height 25
select select "10982"
click at [836, 85] on select "Fraser Stephens ✔ Nev Brewster ❌ Stephen Parsons ❌ Tom Gaelic ❌" at bounding box center [976, 97] width 280 height 25
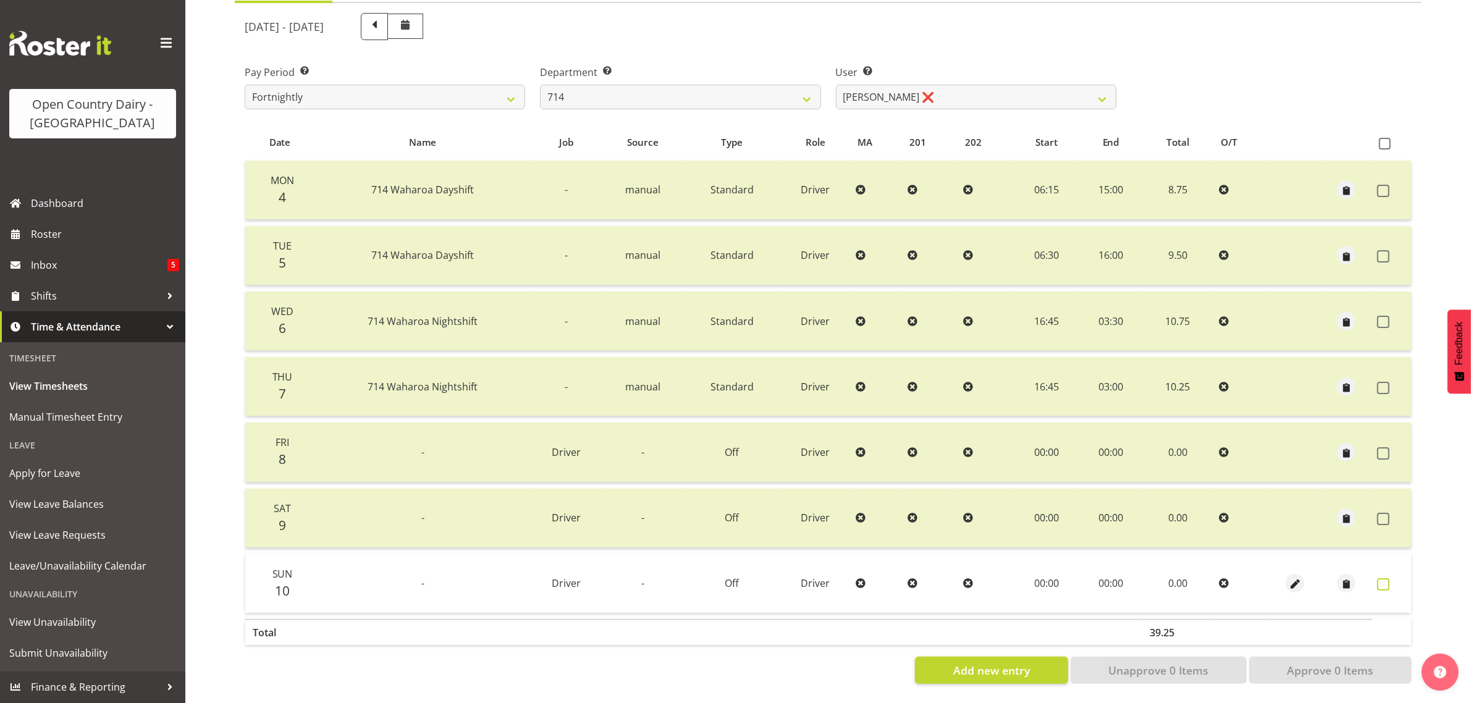
click at [1385, 578] on span at bounding box center [1383, 584] width 12 height 12
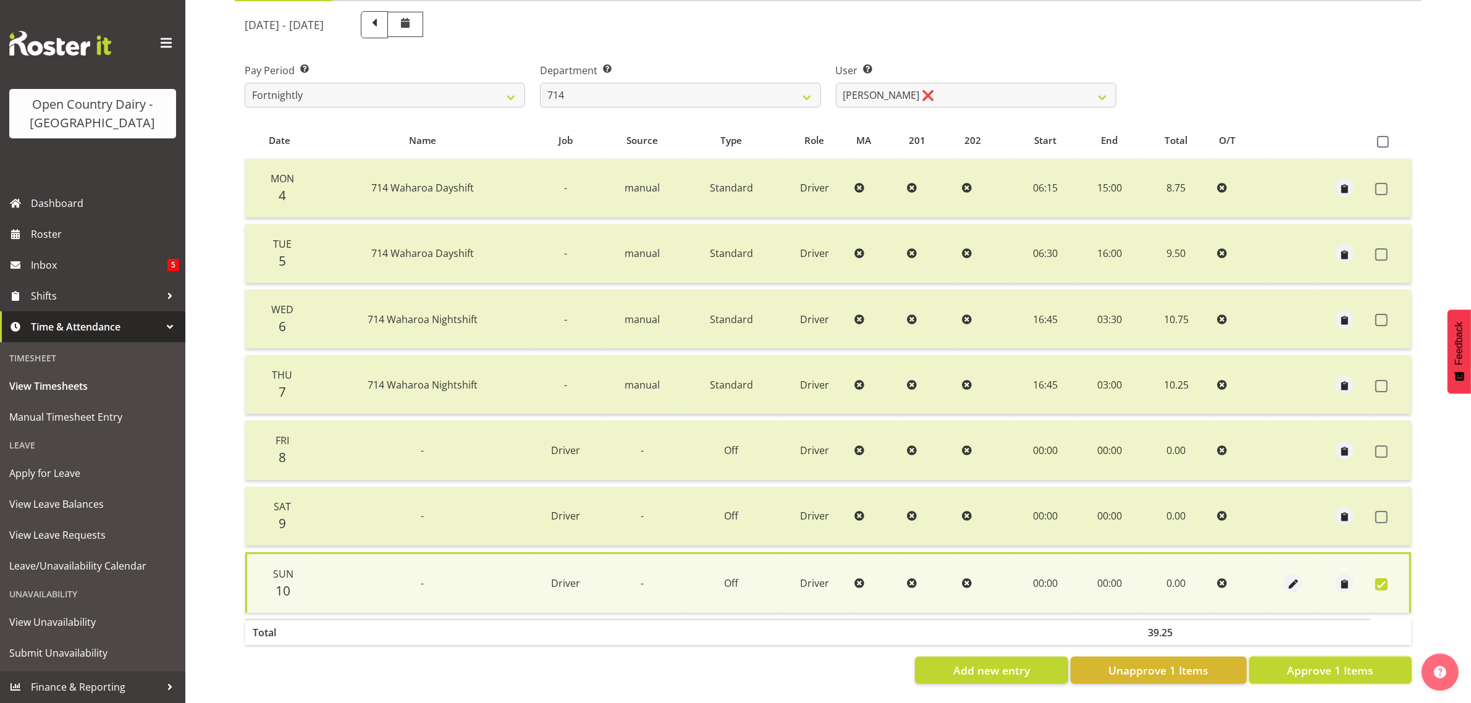
click at [1350, 662] on span "Approve 1 Items" at bounding box center [1330, 670] width 86 height 16
checkbox input "false"
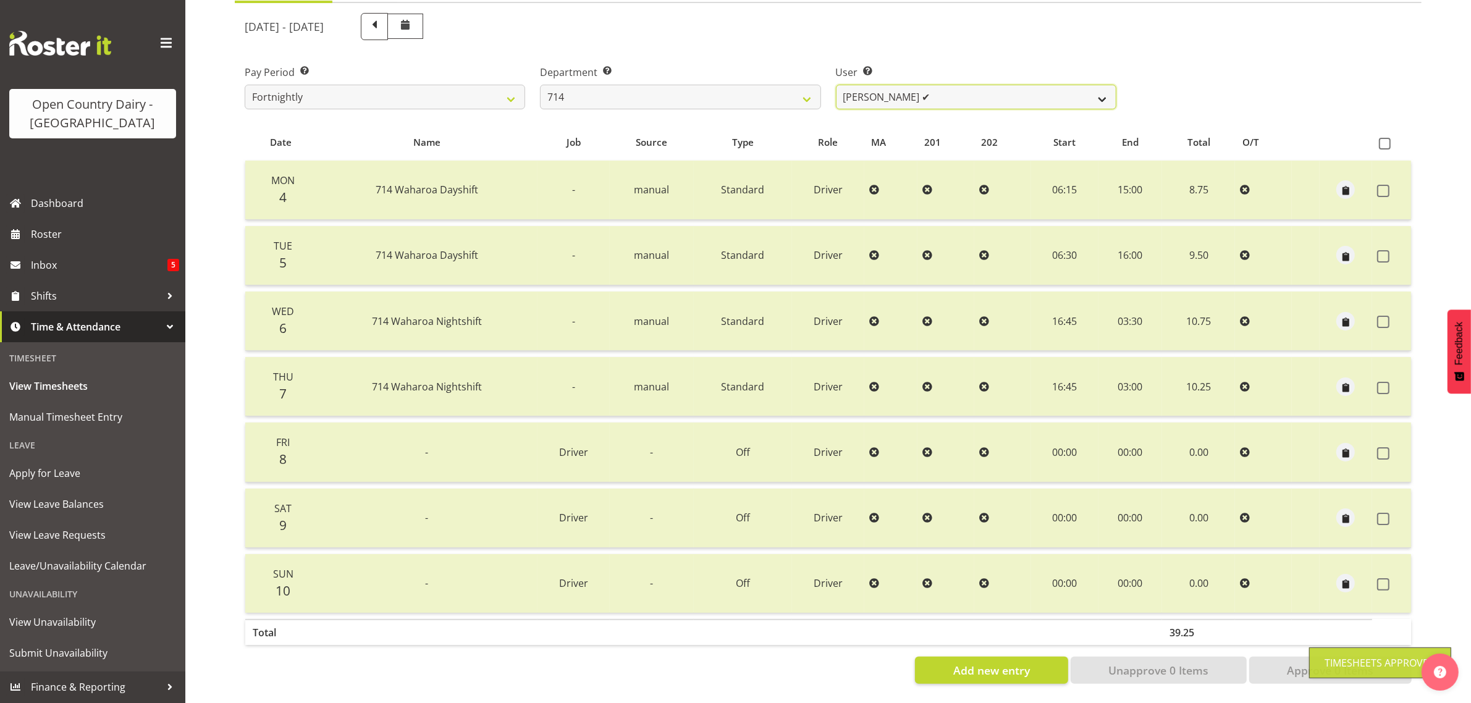
click at [939, 85] on select "Fraser Stephens ✔ Nev Brewster ✔ Stephen Parsons ❌ Tom Gaelic ❌" at bounding box center [976, 97] width 280 height 25
select select "10323"
click at [836, 85] on select "Fraser Stephens ✔ Nev Brewster ✔ Stephen Parsons ❌ Tom Gaelic ❌" at bounding box center [976, 97] width 280 height 25
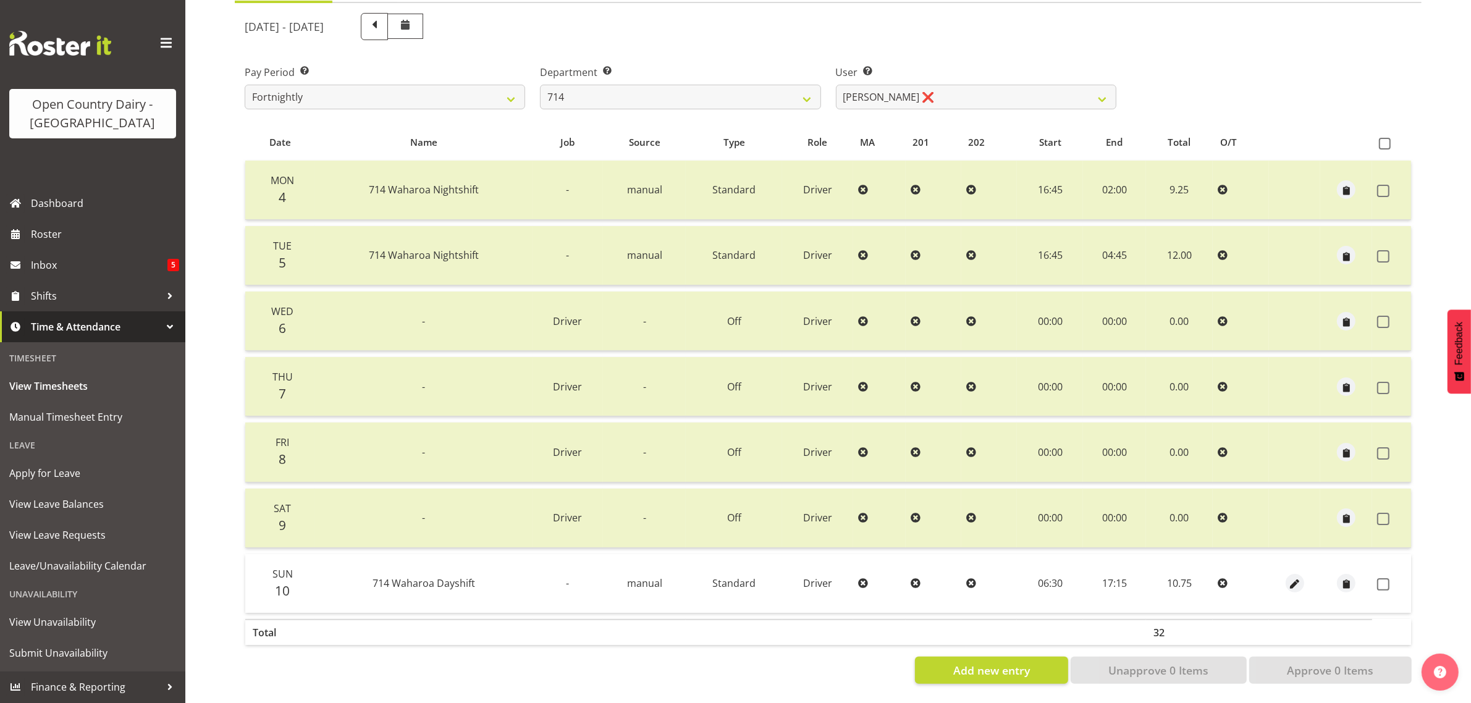
drag, startPoint x: 1381, startPoint y: 574, endPoint x: 1366, endPoint y: 616, distance: 44.0
click at [1377, 578] on span at bounding box center [1383, 584] width 12 height 12
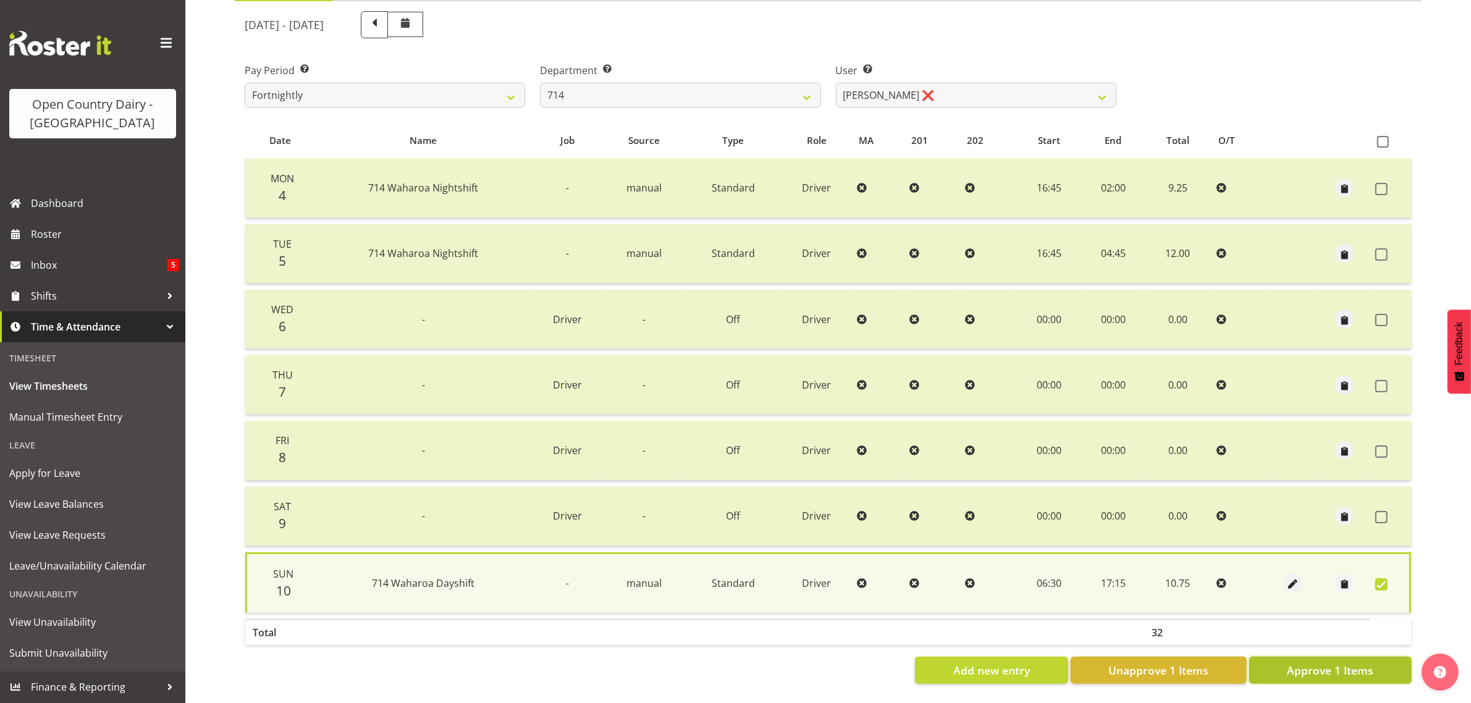
click at [1325, 662] on span "Approve 1 Items" at bounding box center [1330, 670] width 86 height 16
checkbox input "false"
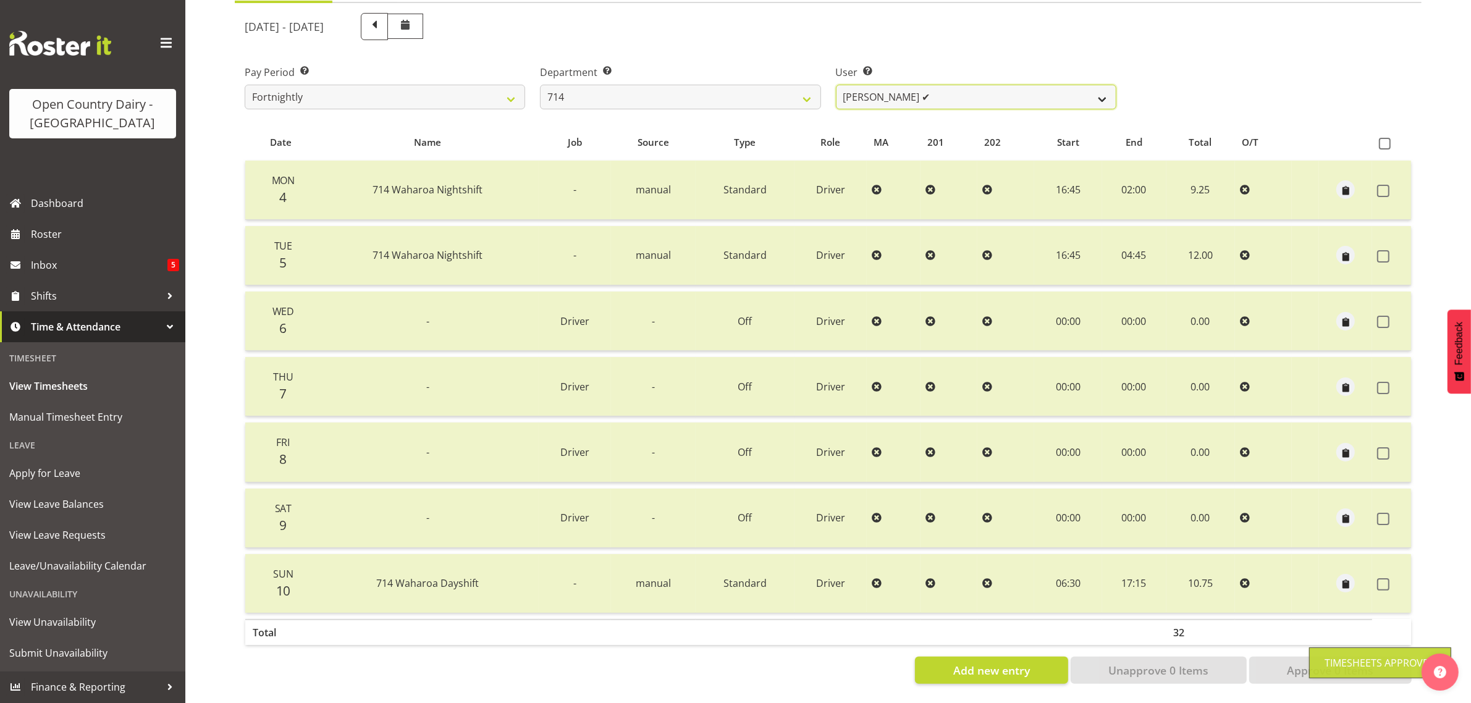
click at [947, 85] on select "Fraser Stephens ✔ Nev Brewster ✔ Stephen Parsons ✔ Tom Gaelic ❌" at bounding box center [976, 97] width 280 height 25
select select "10081"
click at [836, 85] on select "Fraser Stephens ✔ Nev Brewster ✔ Stephen Parsons ✔ Tom Gaelic ❌" at bounding box center [976, 97] width 280 height 25
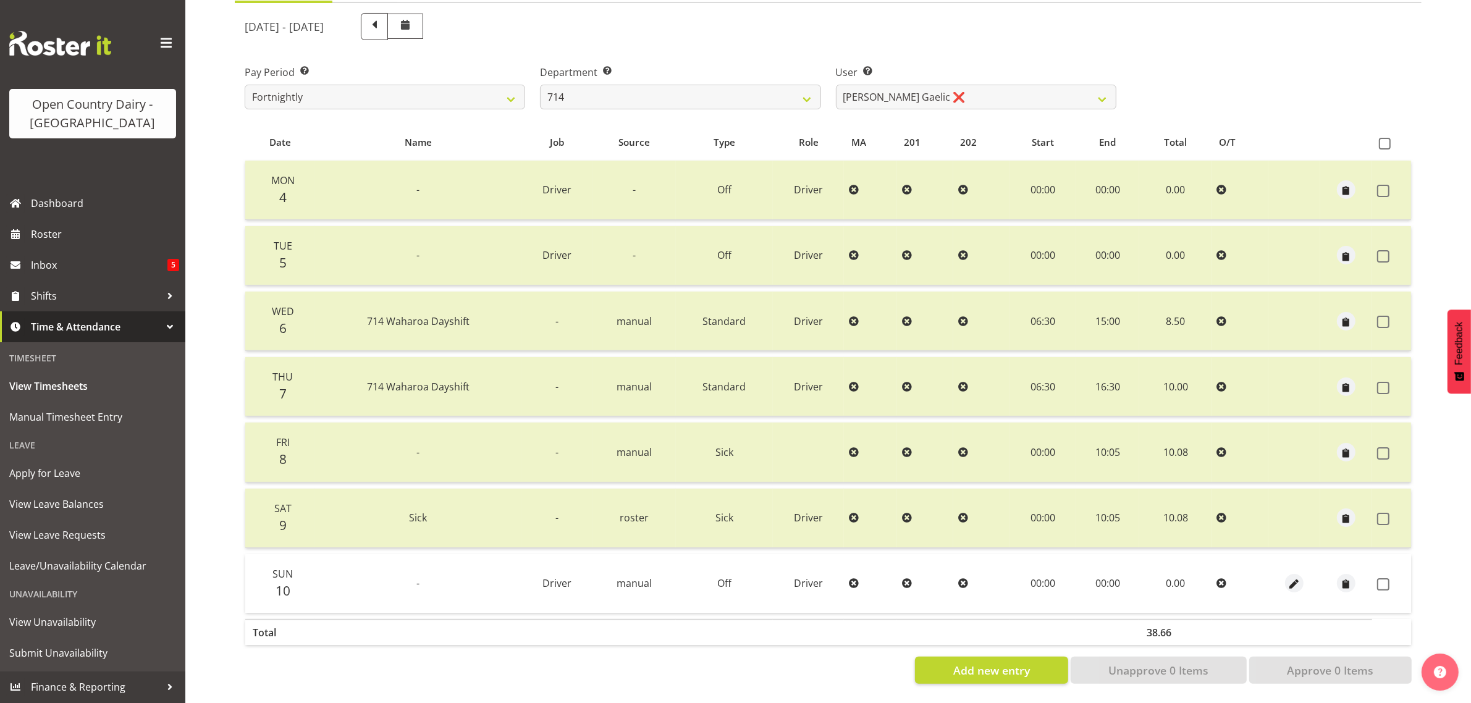
click at [1373, 574] on td at bounding box center [1391, 583] width 39 height 59
drag, startPoint x: 1385, startPoint y: 576, endPoint x: 1369, endPoint y: 622, distance: 48.4
click at [1384, 578] on span at bounding box center [1383, 584] width 12 height 12
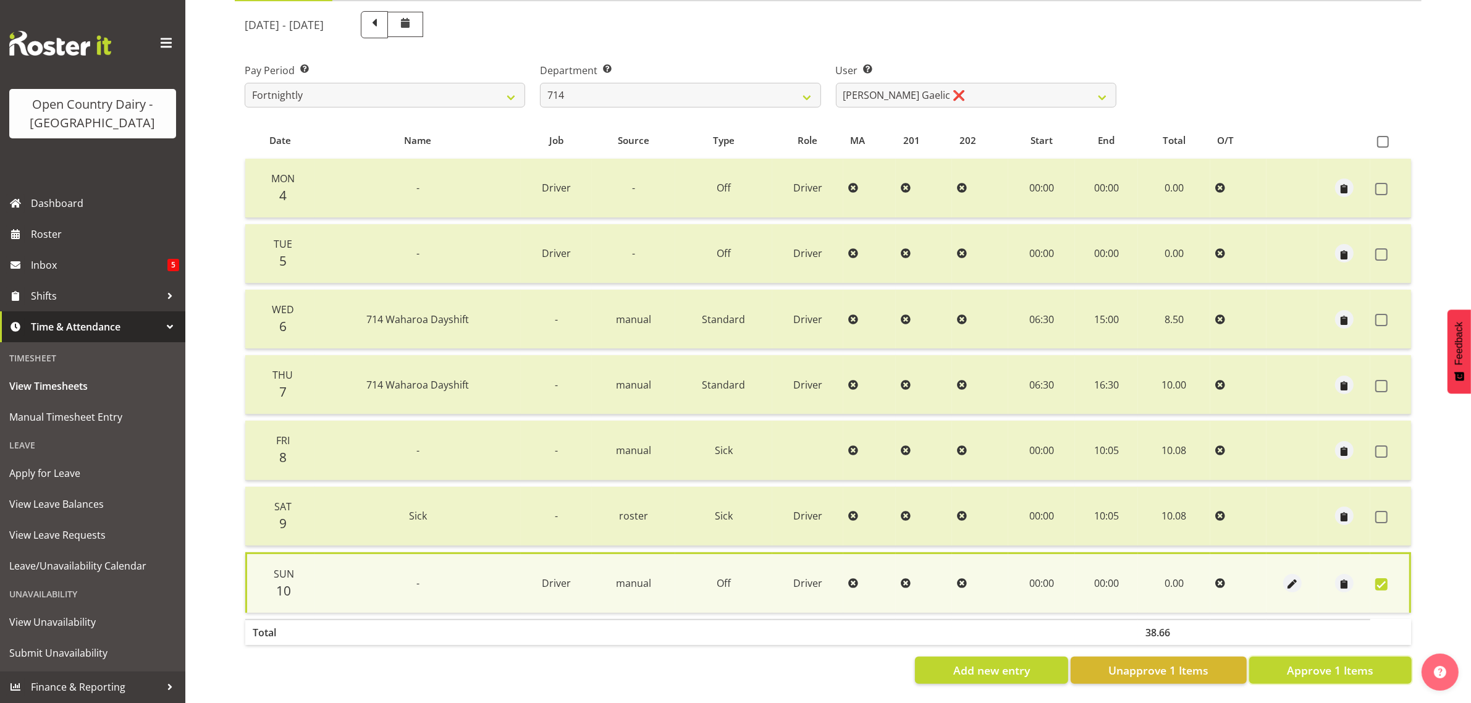
click at [1347, 662] on span "Approve 1 Items" at bounding box center [1330, 670] width 86 height 16
checkbox input "false"
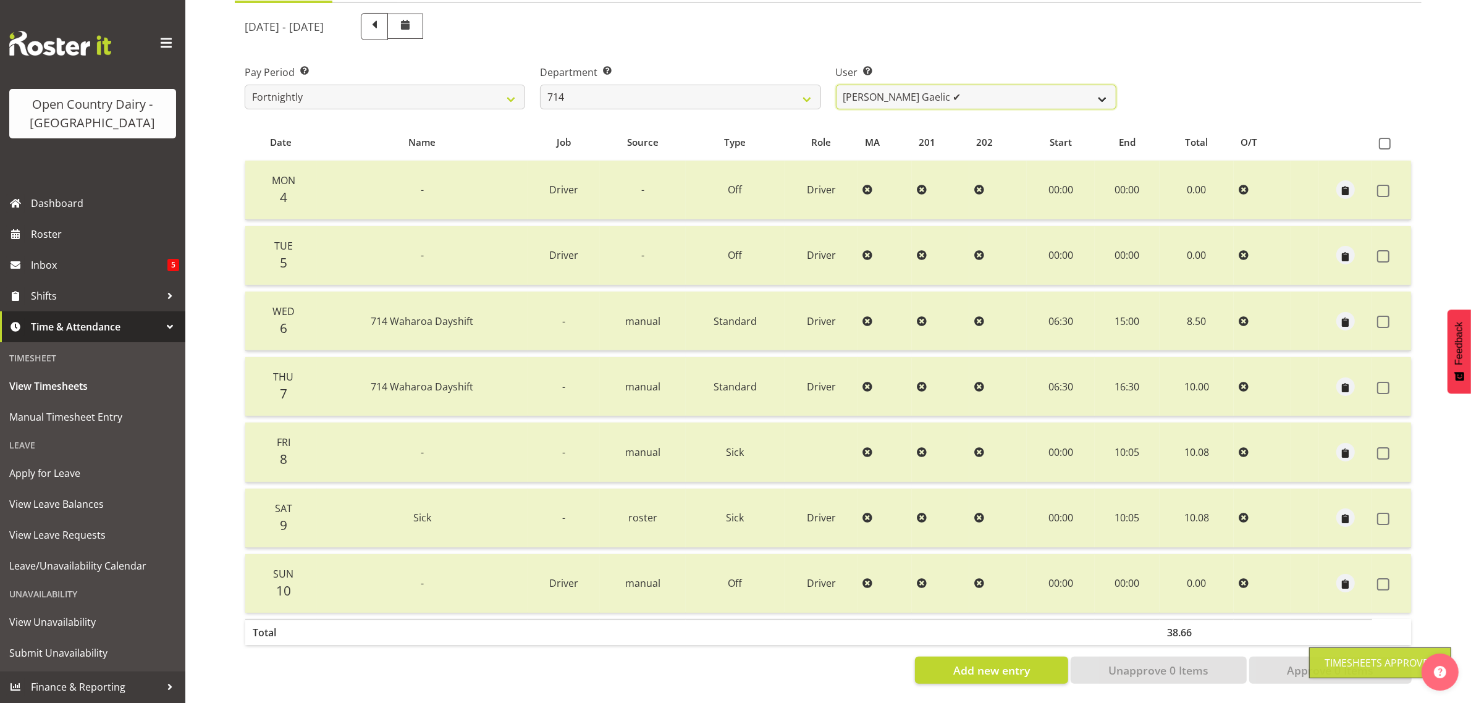
click at [934, 85] on select "[PERSON_NAME] [PERSON_NAME] ✔ [PERSON_NAME] ✔ [PERSON_NAME] ✔ [PERSON_NAME] ✔" at bounding box center [976, 97] width 280 height 25
drag, startPoint x: 934, startPoint y: 84, endPoint x: 905, endPoint y: 85, distance: 28.4
click at [934, 85] on select "[PERSON_NAME] [PERSON_NAME] ✔ [PERSON_NAME] ✔ [PERSON_NAME] ✔ [PERSON_NAME] ✔" at bounding box center [976, 97] width 280 height 25
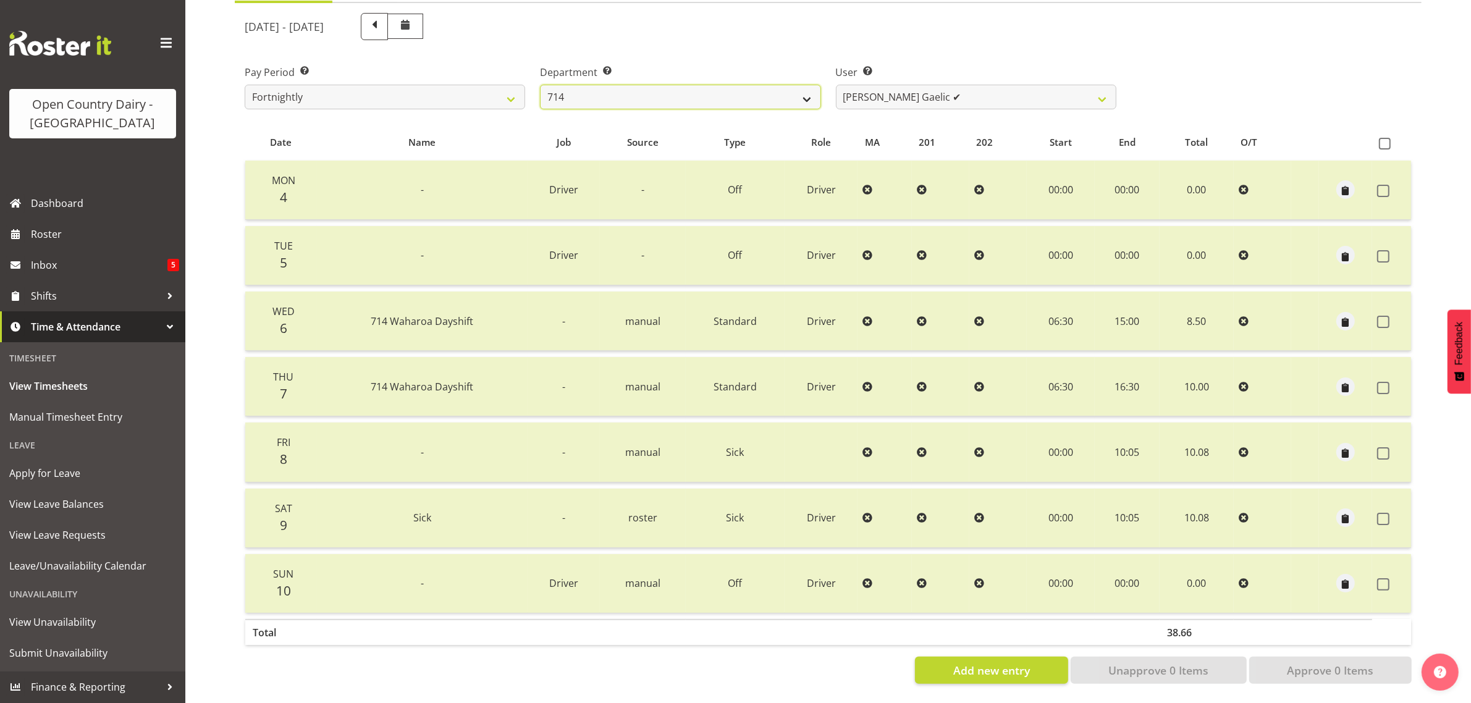
click at [792, 85] on select "701 702 703 704 705 706 707 708 709 710 711 712 713 714 715 716 717 718 719 720" at bounding box center [680, 97] width 280 height 25
select select "820"
click at [540, 85] on select "701 702 703 704 705 706 707 708 709 710 711 712 713 714 715 716 717 718 719 720" at bounding box center [680, 97] width 280 height 25
select select "10151"
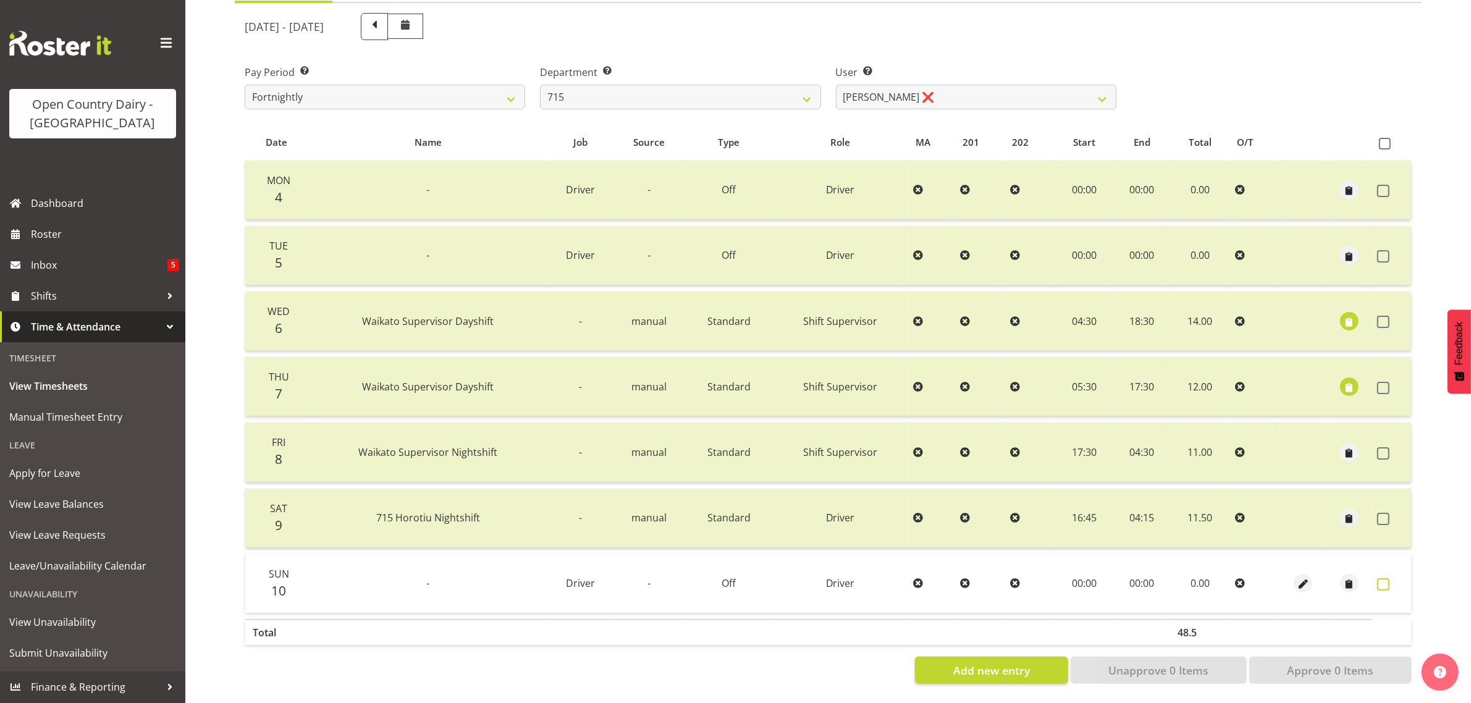
click at [1384, 578] on span at bounding box center [1383, 584] width 12 height 12
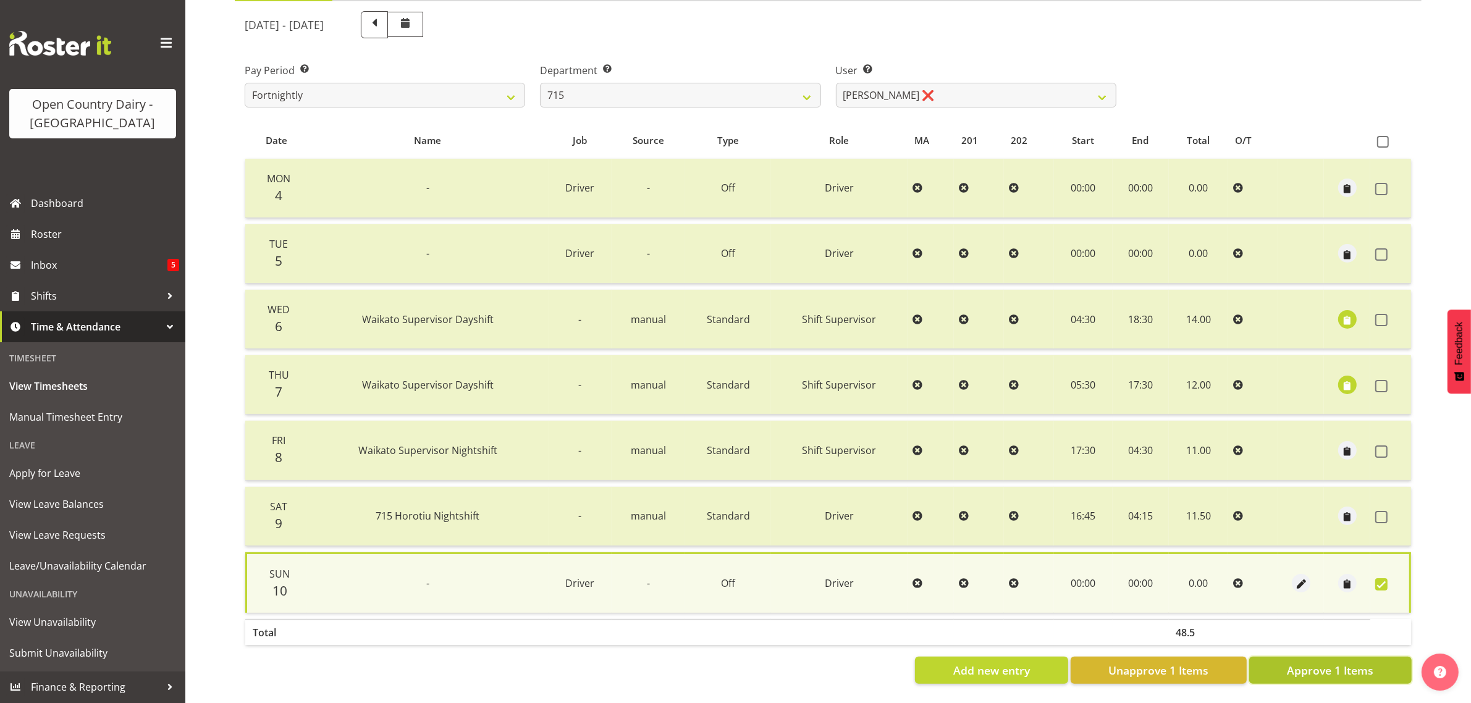
click at [1334, 662] on span "Approve 1 Items" at bounding box center [1330, 670] width 86 height 16
checkbox input "false"
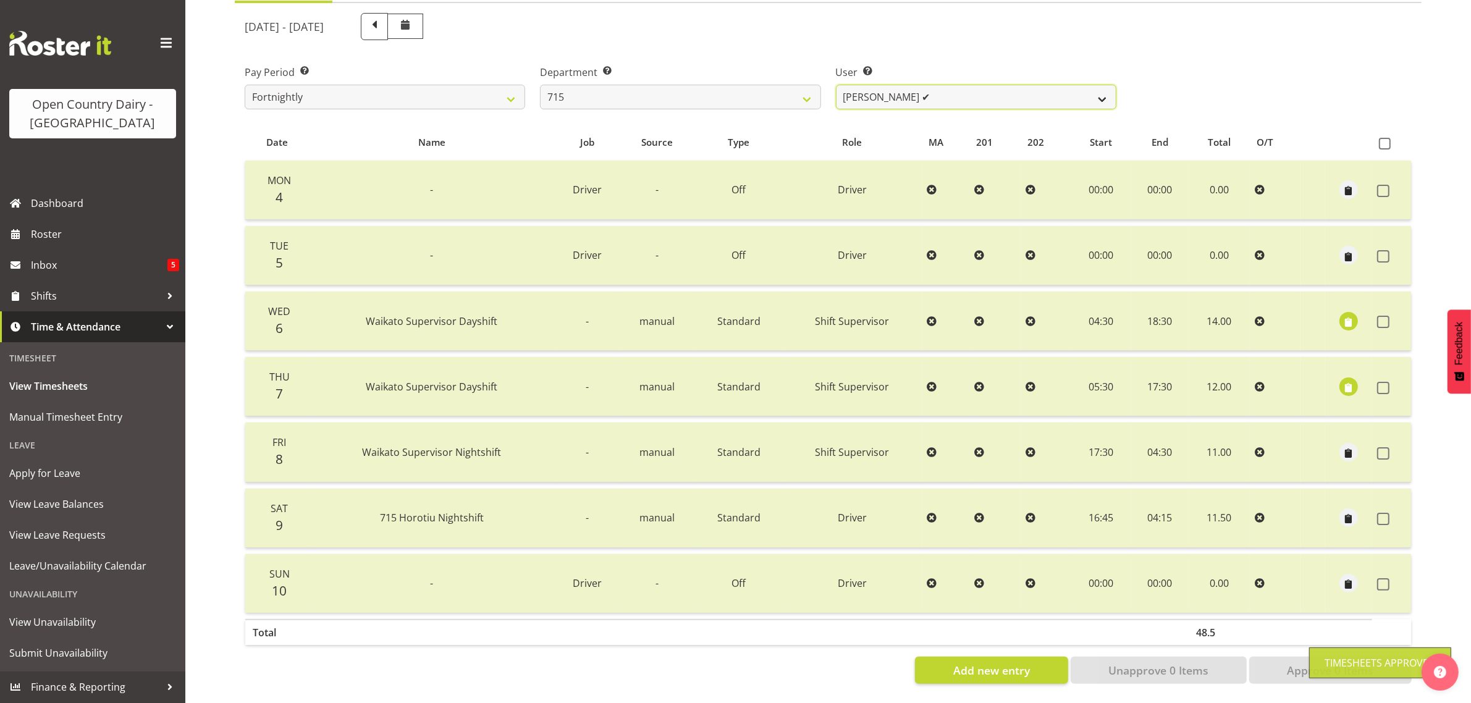
click at [952, 85] on select "Glenn McPherson ✔ Greg Healey ❌ Max Coulter ❌ Neal Chalklen ❌" at bounding box center [976, 97] width 280 height 25
select select "9914"
click at [836, 85] on select "Glenn McPherson ✔ Greg Healey ❌ Max Coulter ❌ Neal Chalklen ❌" at bounding box center [976, 97] width 280 height 25
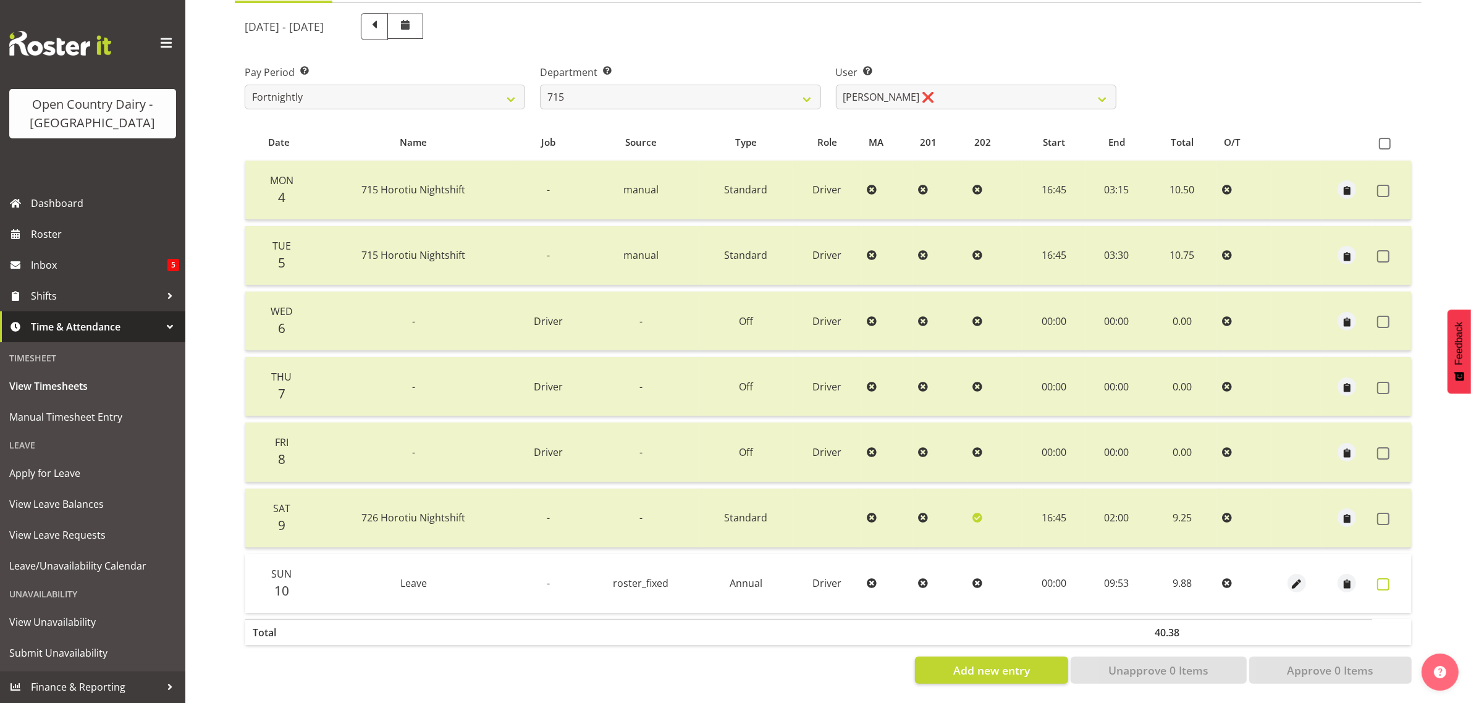
click at [1380, 578] on span at bounding box center [1383, 584] width 12 height 12
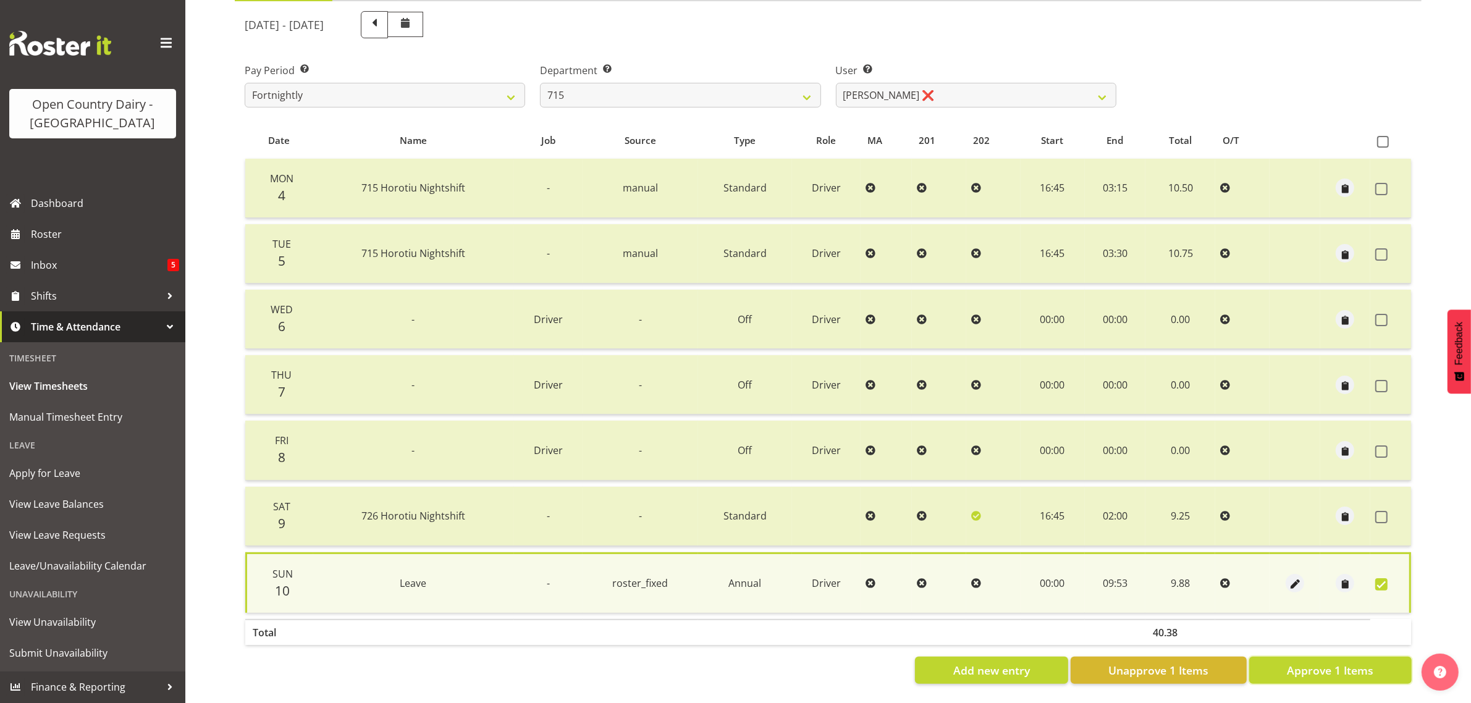
click at [1343, 662] on span "Approve 1 Items" at bounding box center [1330, 670] width 86 height 16
checkbox input "false"
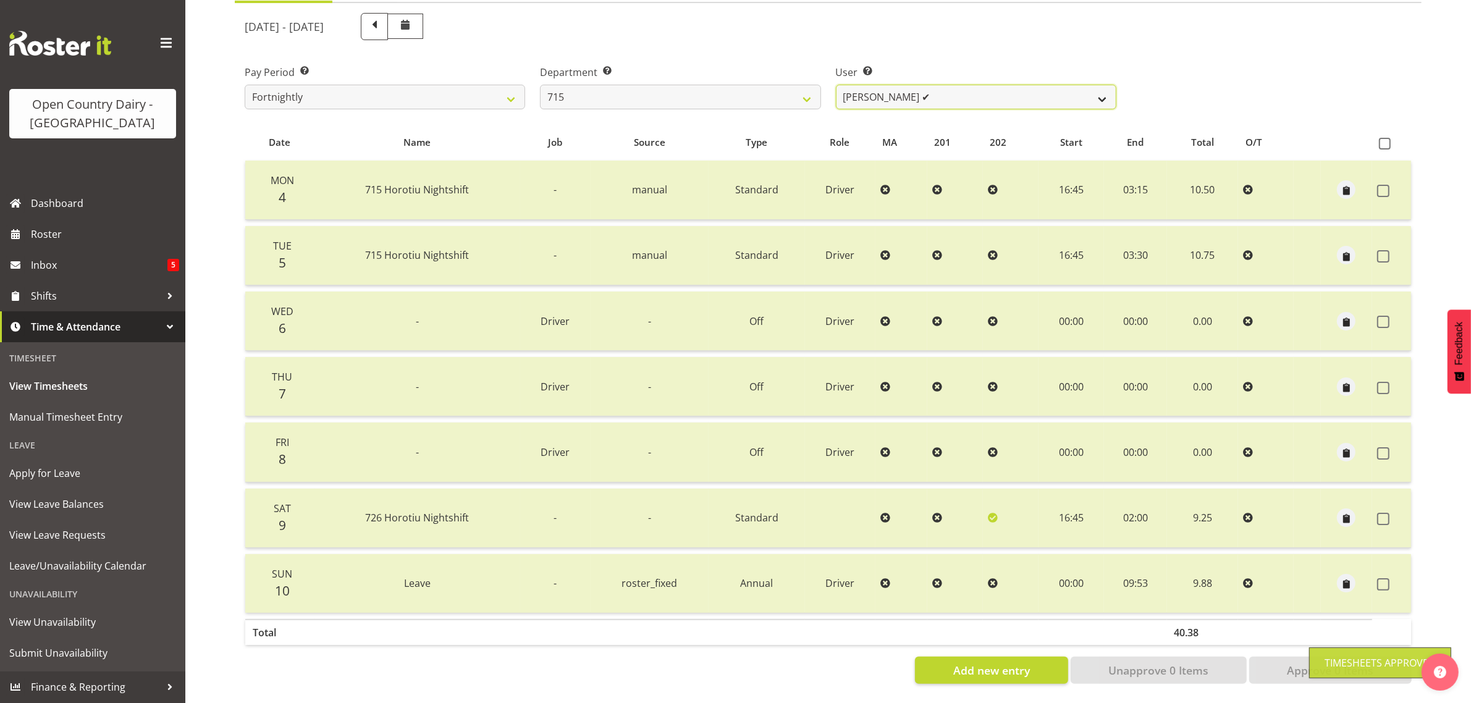
click at [942, 85] on select "Glenn McPherson ✔ Greg Healey ✔ Max Coulter ❌ Neal Chalklen ❌" at bounding box center [976, 97] width 280 height 25
click at [836, 85] on select "Glenn McPherson ✔ Greg Healey ✔ Max Coulter ❌ Neal Chalklen ❌" at bounding box center [976, 97] width 280 height 25
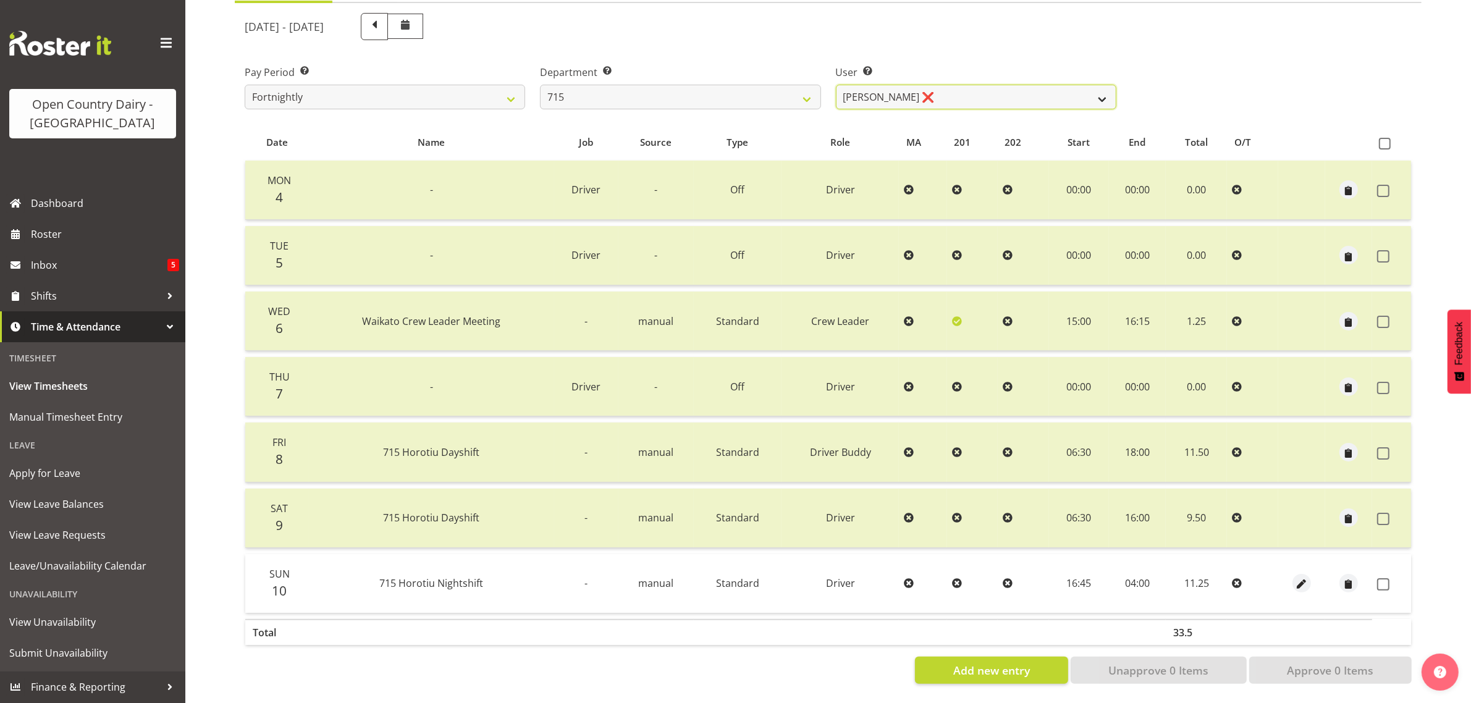
click at [943, 85] on select "Glenn McPherson ✔ Greg Healey ✔ Max Coulter ❌ Neal Chalklen ❌" at bounding box center [976, 97] width 280 height 25
select select "8499"
click at [836, 85] on select "Glenn McPherson ✔ Greg Healey ✔ Max Coulter ❌ Neal Chalklen ❌" at bounding box center [976, 97] width 280 height 25
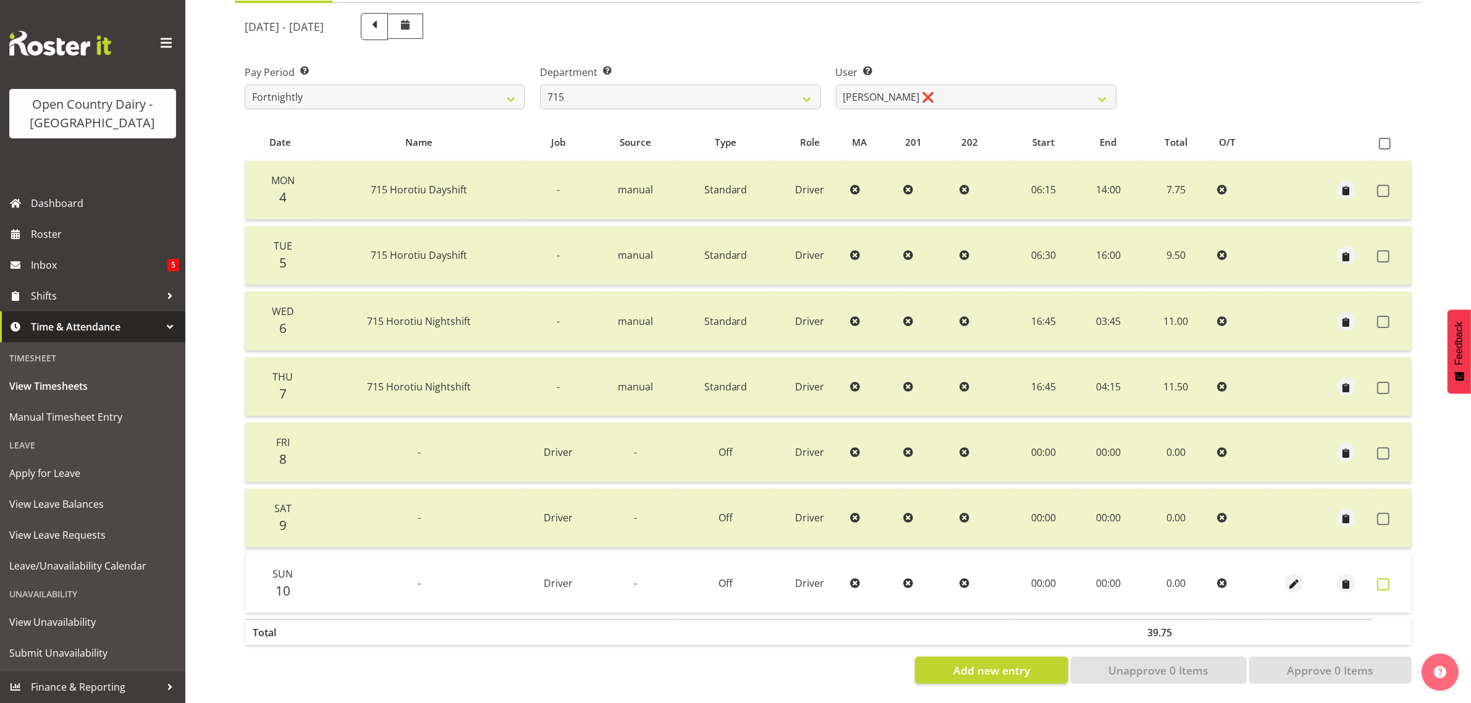
drag, startPoint x: 1381, startPoint y: 572, endPoint x: 1344, endPoint y: 618, distance: 58.8
click at [1379, 578] on span at bounding box center [1383, 584] width 12 height 12
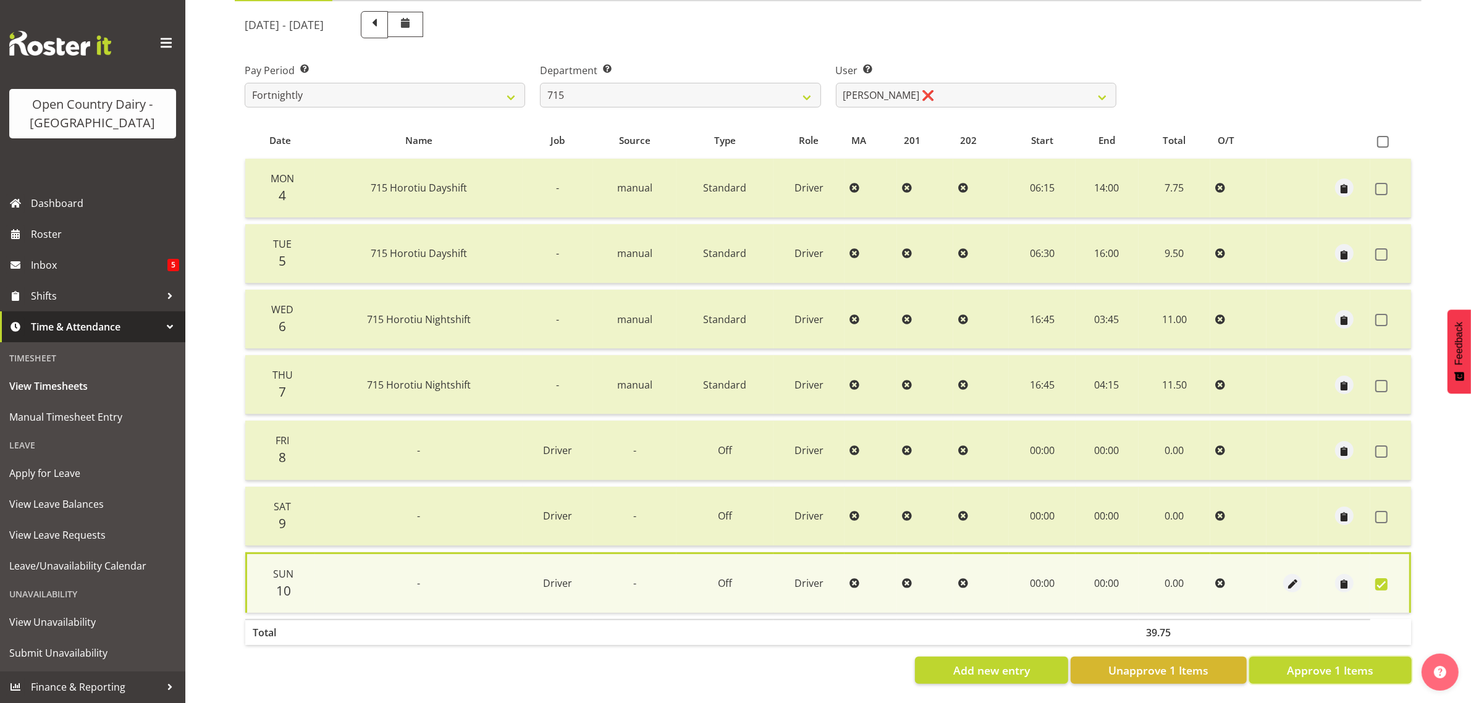
click at [1313, 662] on span "Approve 1 Items" at bounding box center [1330, 670] width 86 height 16
checkbox input "false"
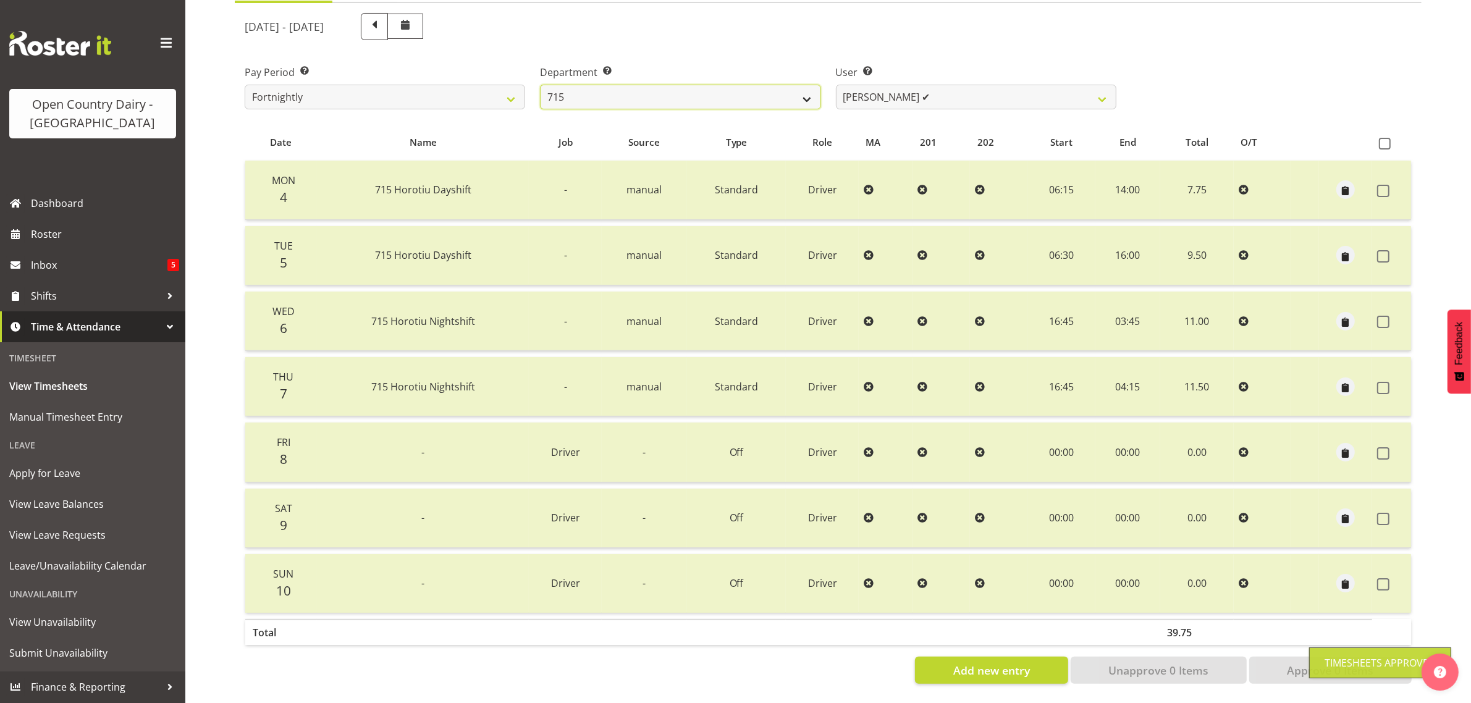
click at [730, 85] on select "701 702 703 704 705 706 707 708 709 710 711 712 713 714 715 716 717 718 719 720" at bounding box center [680, 97] width 280 height 25
select select "754"
click at [540, 85] on select "701 702 703 704 705 706 707 708 709 710 711 712 713 714 715 716 717 718 719 720" at bounding box center [680, 97] width 280 height 25
select select "8172"
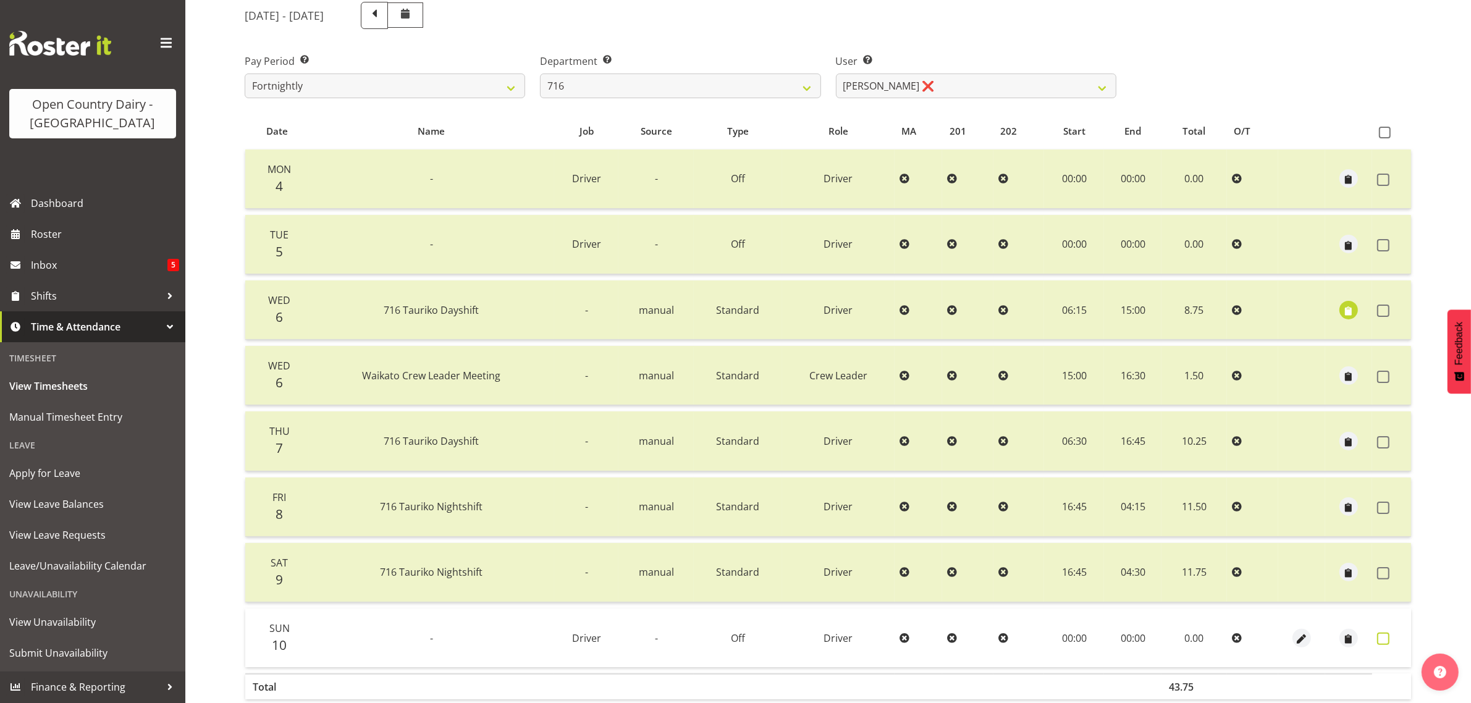
click at [1384, 636] on span at bounding box center [1383, 638] width 12 height 12
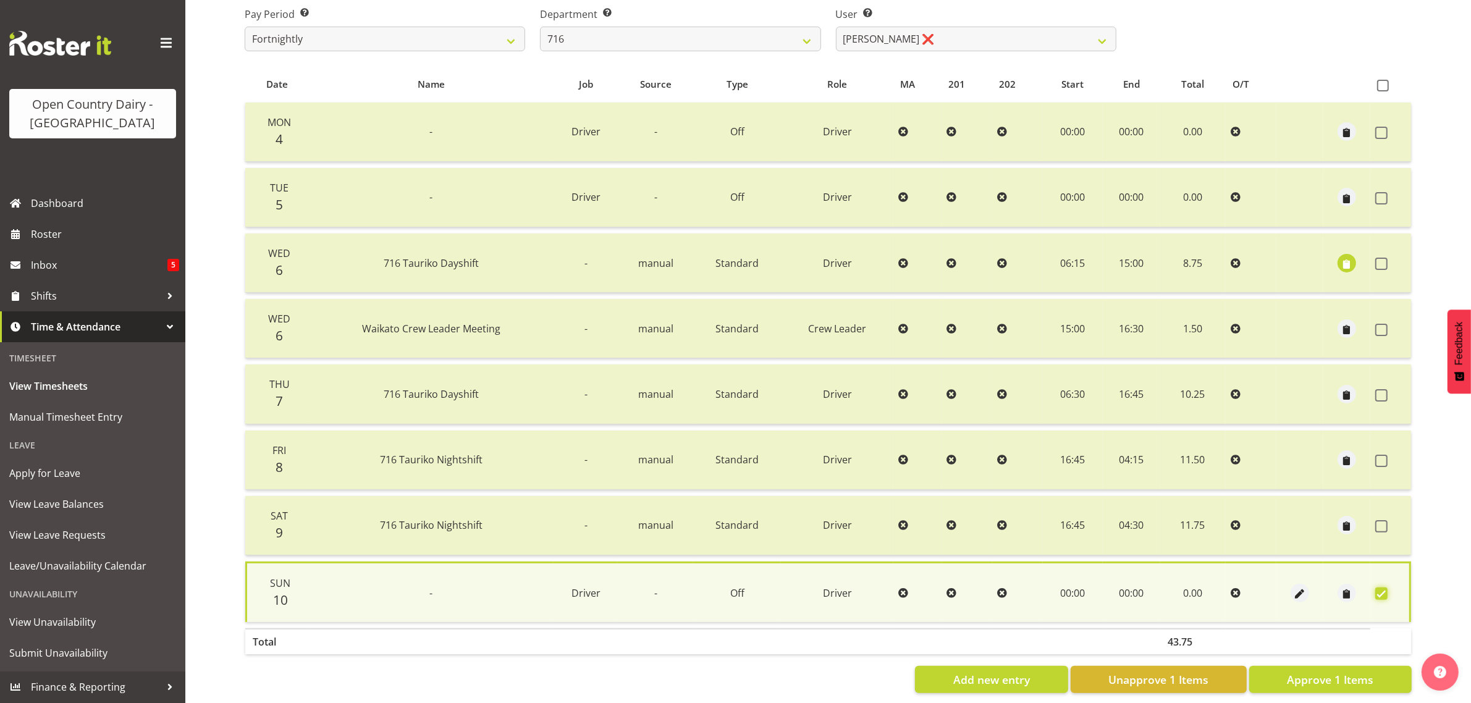
scroll to position [225, 0]
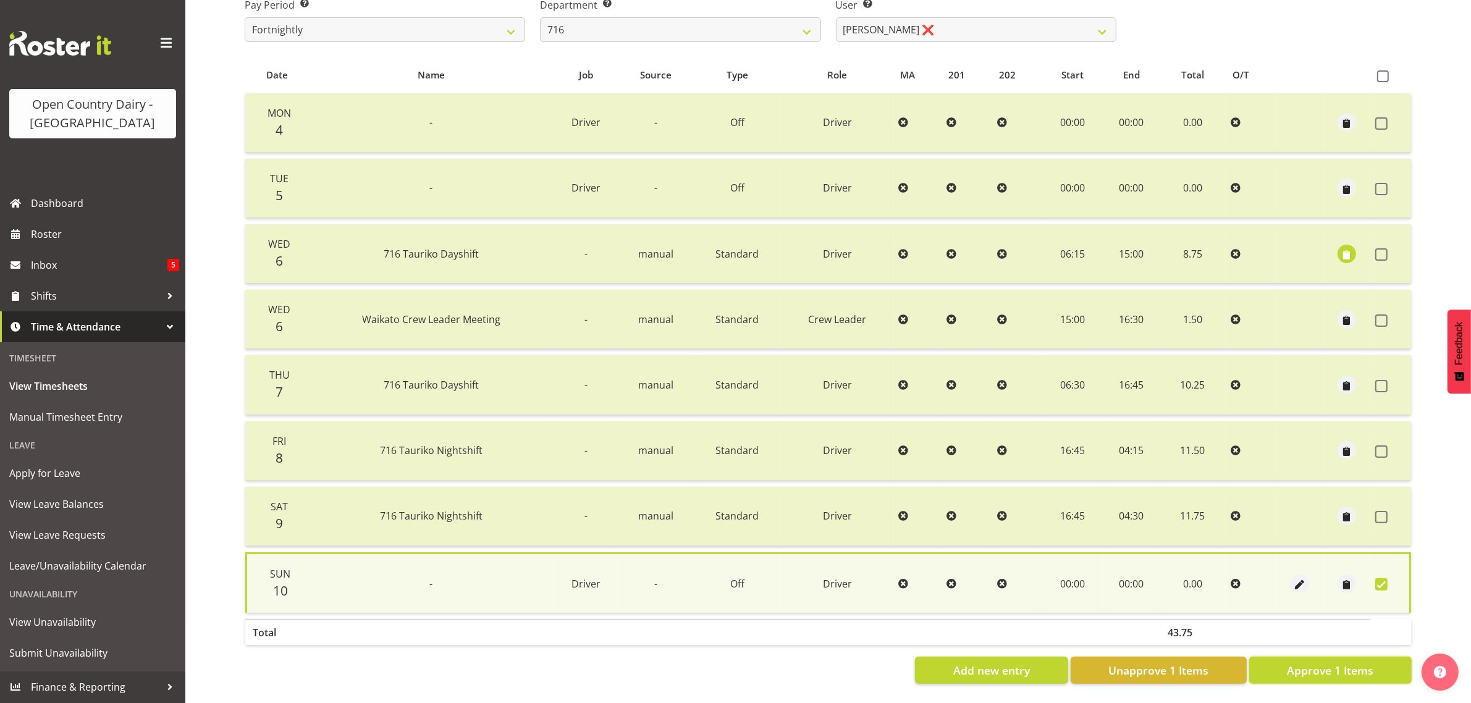
click at [1298, 662] on span "Approve 1 Items" at bounding box center [1330, 670] width 86 height 16
checkbox input "false"
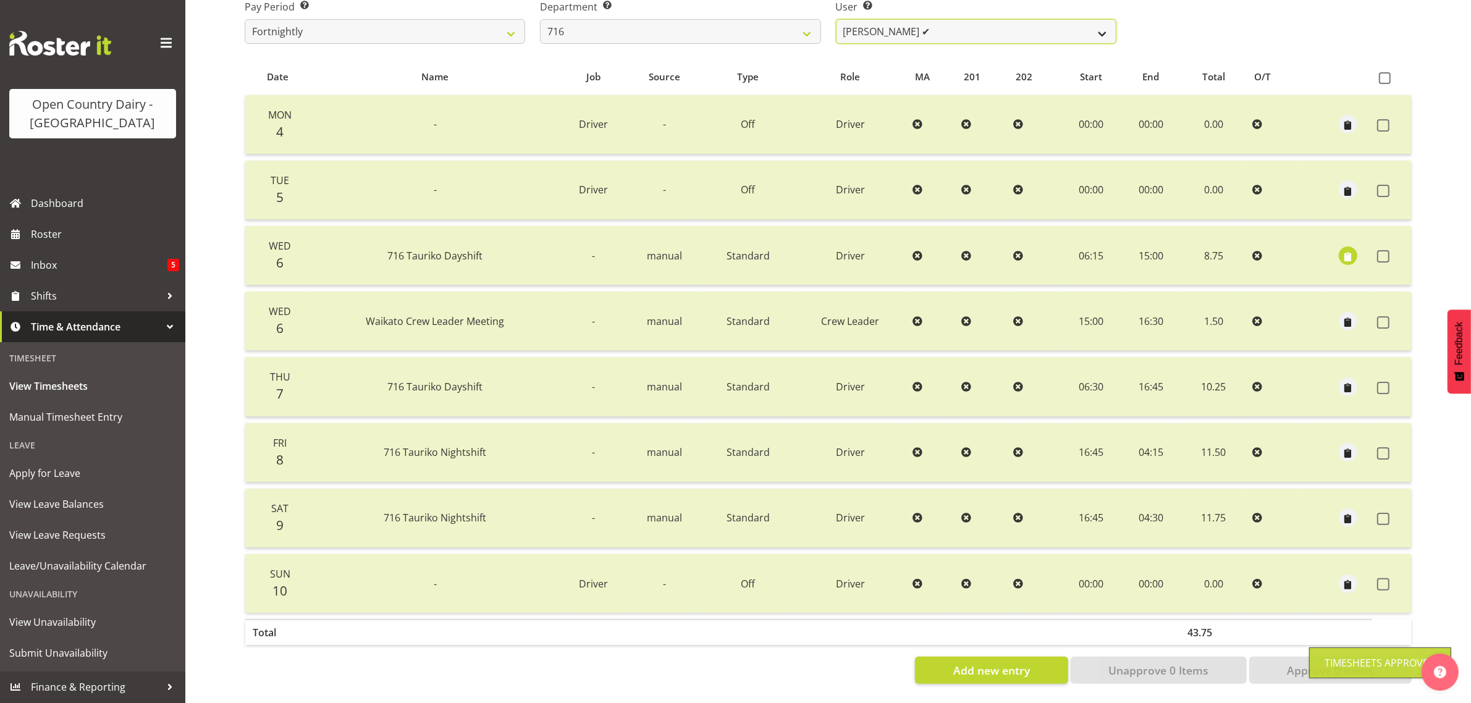
click at [946, 19] on select "Casey Leonard ✔ Darren Norris ❌ Glen Fraser ❌ Happy Kaler ❌ Michael O'Connor ❌" at bounding box center [976, 31] width 280 height 25
click at [836, 19] on select "Casey Leonard ✔ Darren Norris ❌ Glen Fraser ❌ Happy Kaler ❌ Michael O'Connor ❌" at bounding box center [976, 31] width 280 height 25
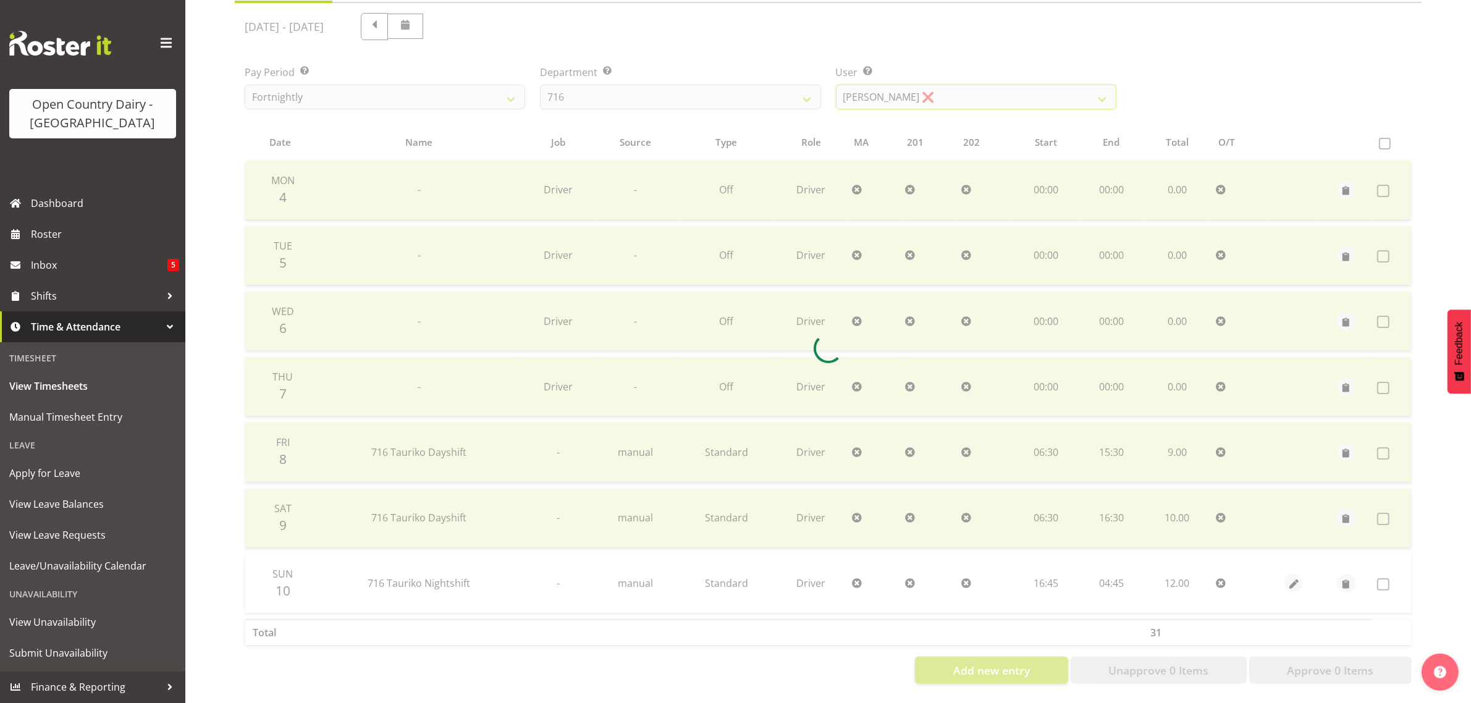
scroll to position [158, 0]
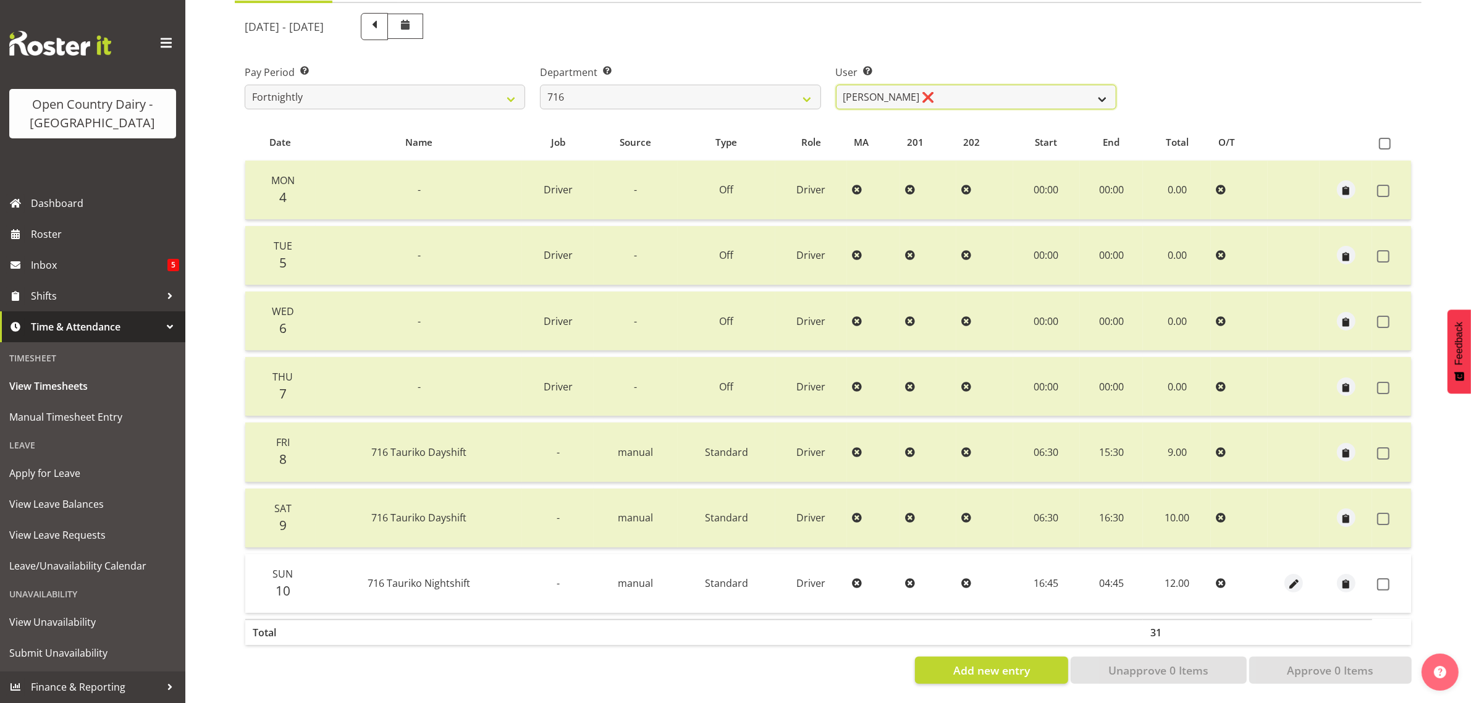
click at [996, 85] on select "Casey Leonard ✔ Darren Norris ❌ Glen Fraser ❌ Happy Kaler ❌ Michael O'Connor ❌" at bounding box center [976, 97] width 280 height 25
select select "10325"
click at [836, 85] on select "Casey Leonard ✔ Darren Norris ❌ Glen Fraser ❌ Happy Kaler ❌ Michael O'Connor ❌" at bounding box center [976, 97] width 280 height 25
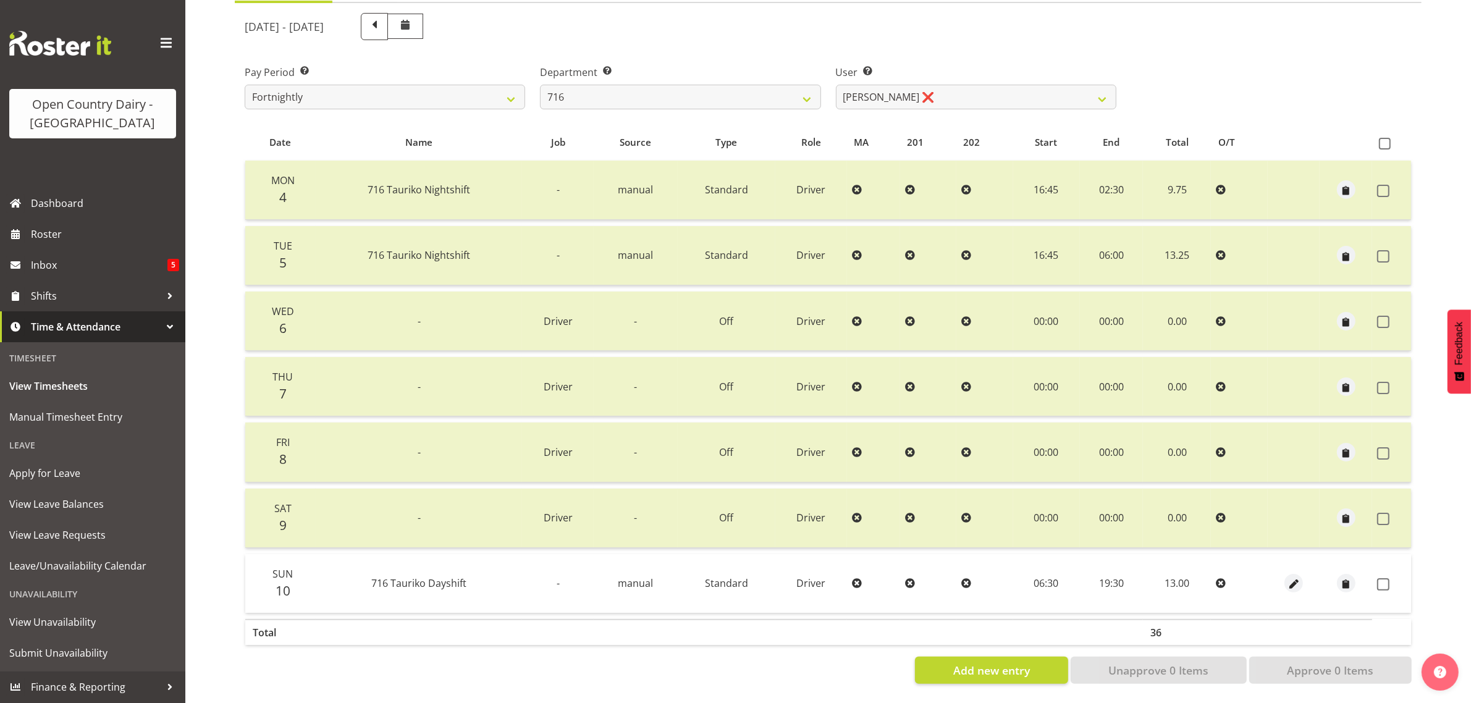
drag, startPoint x: 1385, startPoint y: 578, endPoint x: 1369, endPoint y: 609, distance: 35.4
click at [1384, 578] on span at bounding box center [1383, 584] width 12 height 12
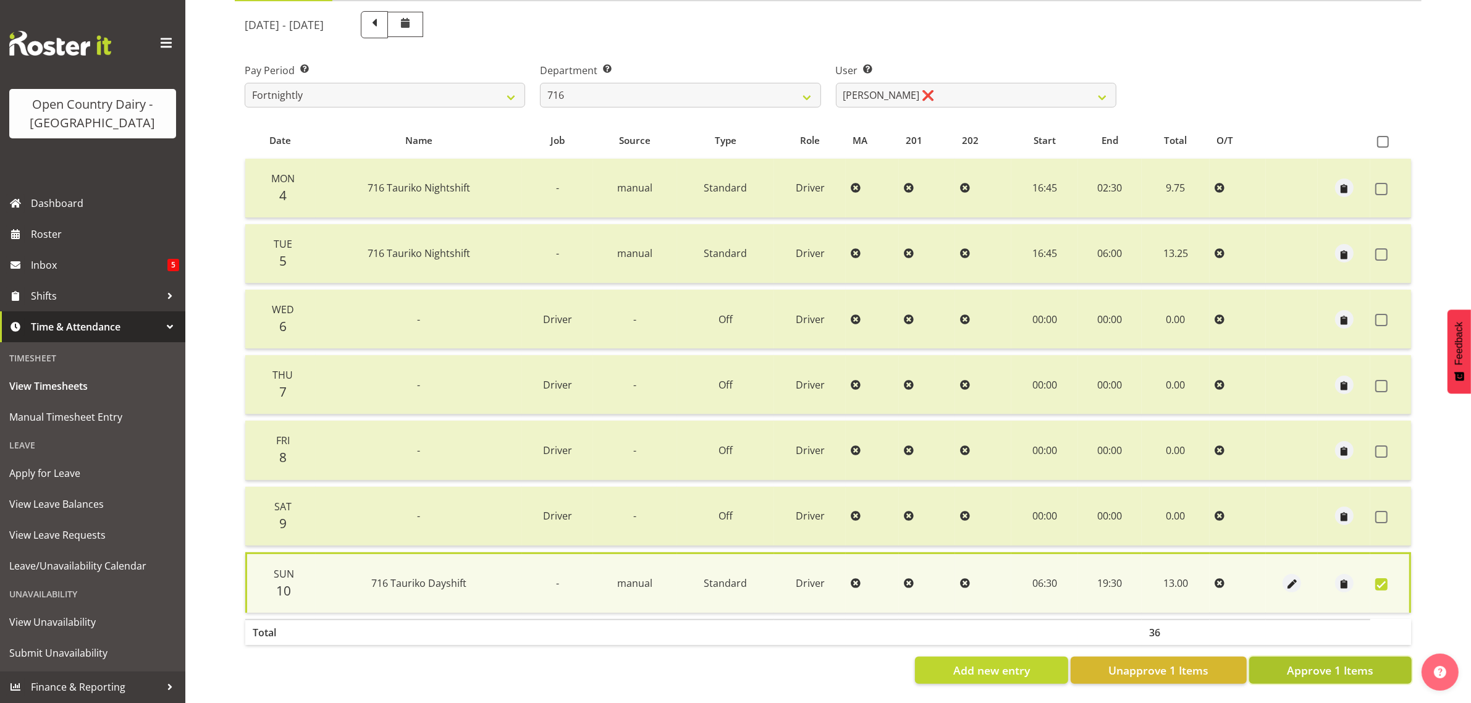
drag, startPoint x: 1350, startPoint y: 662, endPoint x: 1337, endPoint y: 653, distance: 15.9
click at [1350, 662] on span "Approve 1 Items" at bounding box center [1330, 670] width 86 height 16
checkbox input "false"
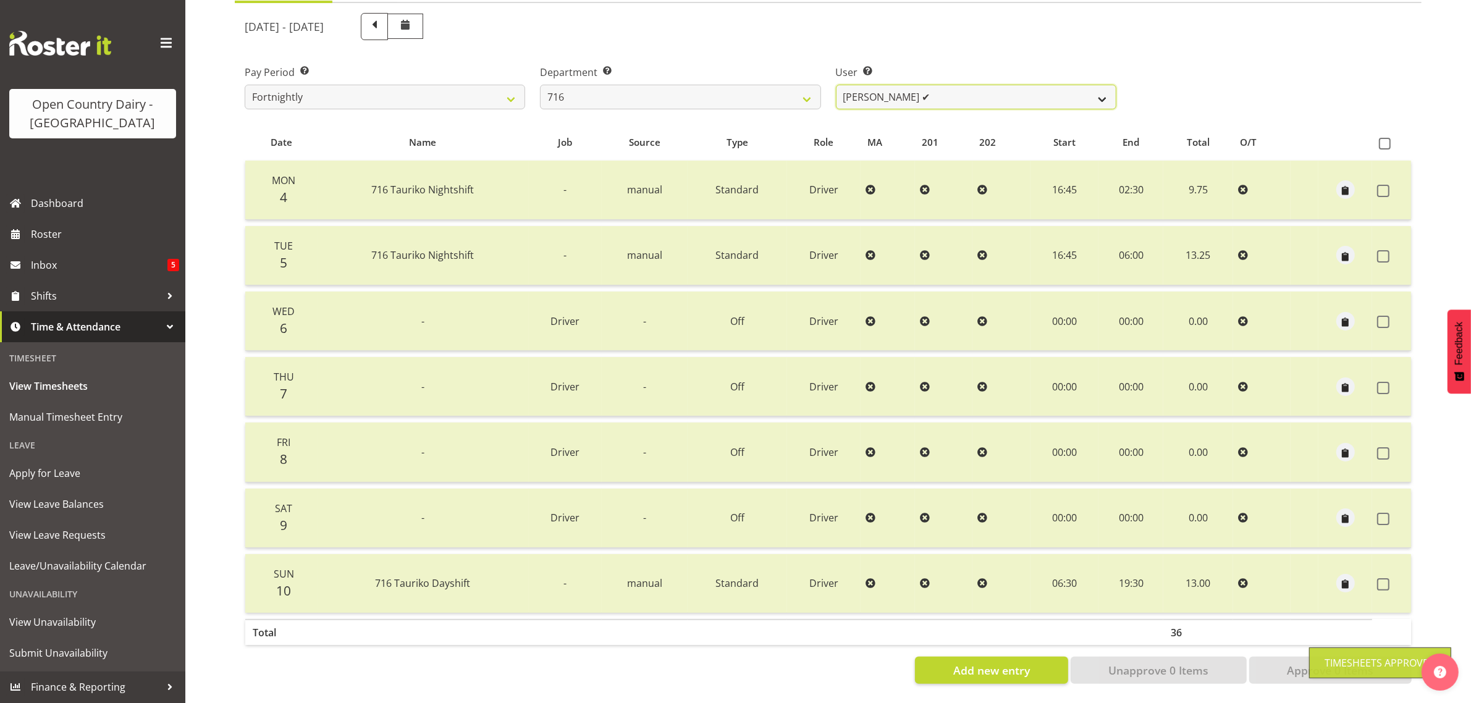
click at [977, 85] on select "Casey Leonard ✔ Darren Norris ❌ Glen Fraser ✔ Happy Kaler ❌ Michael O'Connor ❌" at bounding box center [976, 97] width 280 height 25
click at [836, 85] on select "Casey Leonard ✔ Darren Norris ❌ Glen Fraser ✔ Happy Kaler ❌ Michael O'Connor ❌" at bounding box center [976, 97] width 280 height 25
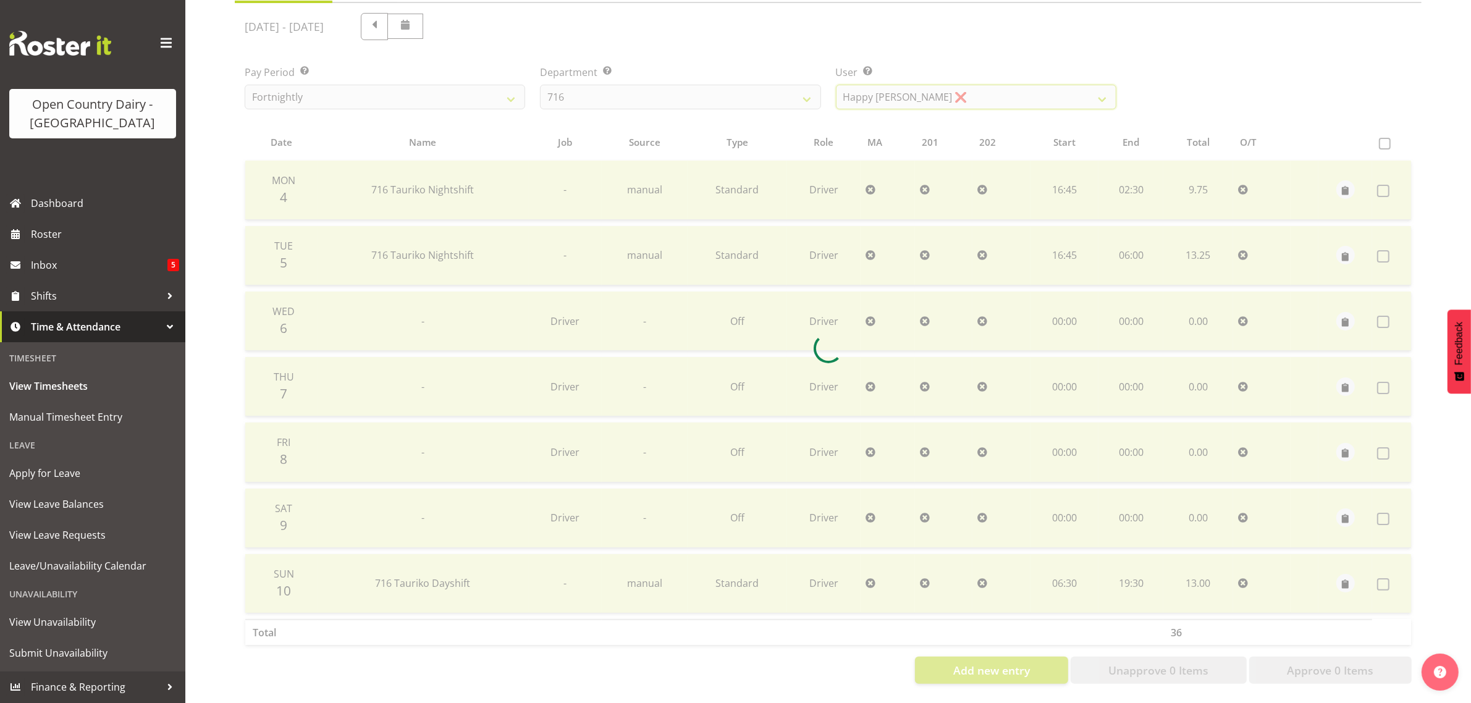
scroll to position [0, 0]
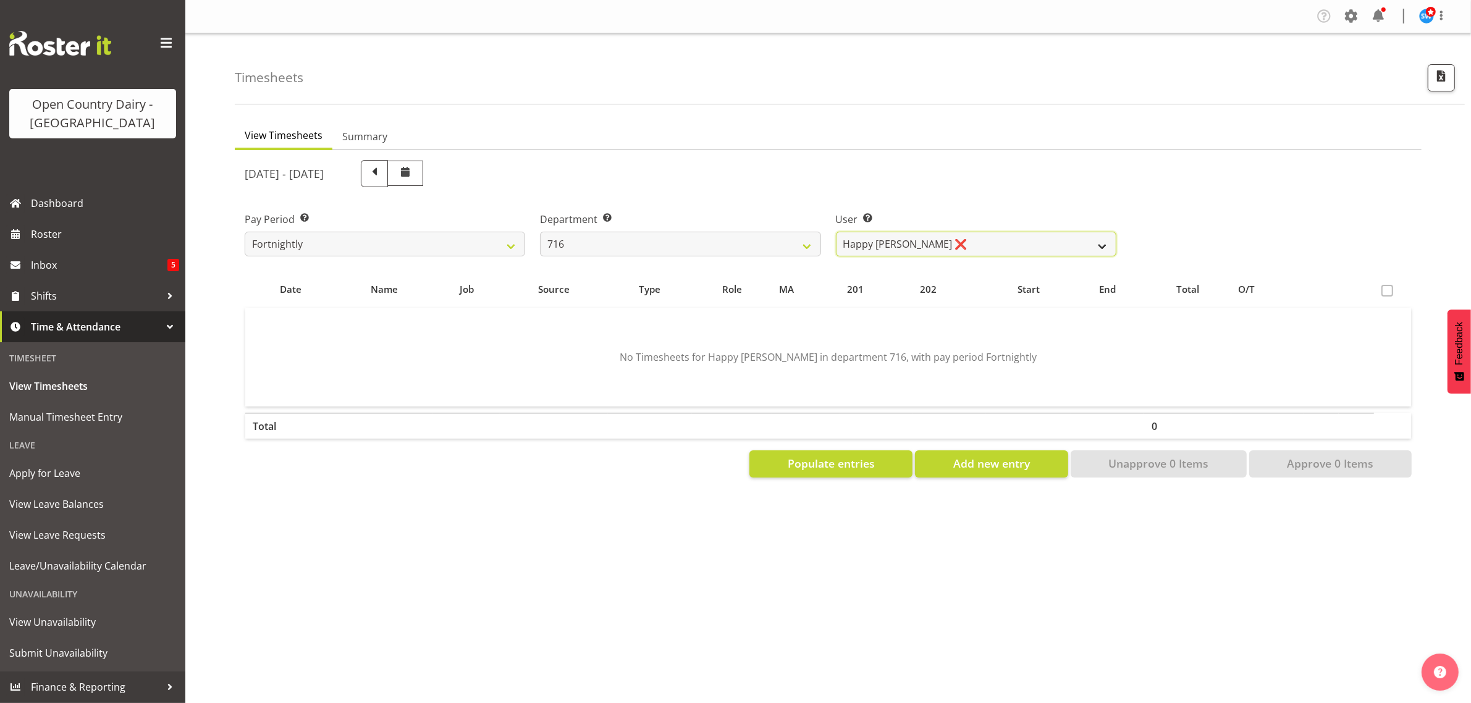
click at [961, 242] on select "Casey Leonard ✔ Darren Norris ❌ Glen Fraser ✔ Happy Kaler ❌ Michael O'Connor ❌" at bounding box center [976, 244] width 280 height 25
select select "10336"
click at [836, 232] on select "Casey Leonard ✔ Darren Norris ❌ Glen Fraser ✔ Happy Kaler ❌ Michael O'Connor ❌" at bounding box center [976, 244] width 280 height 25
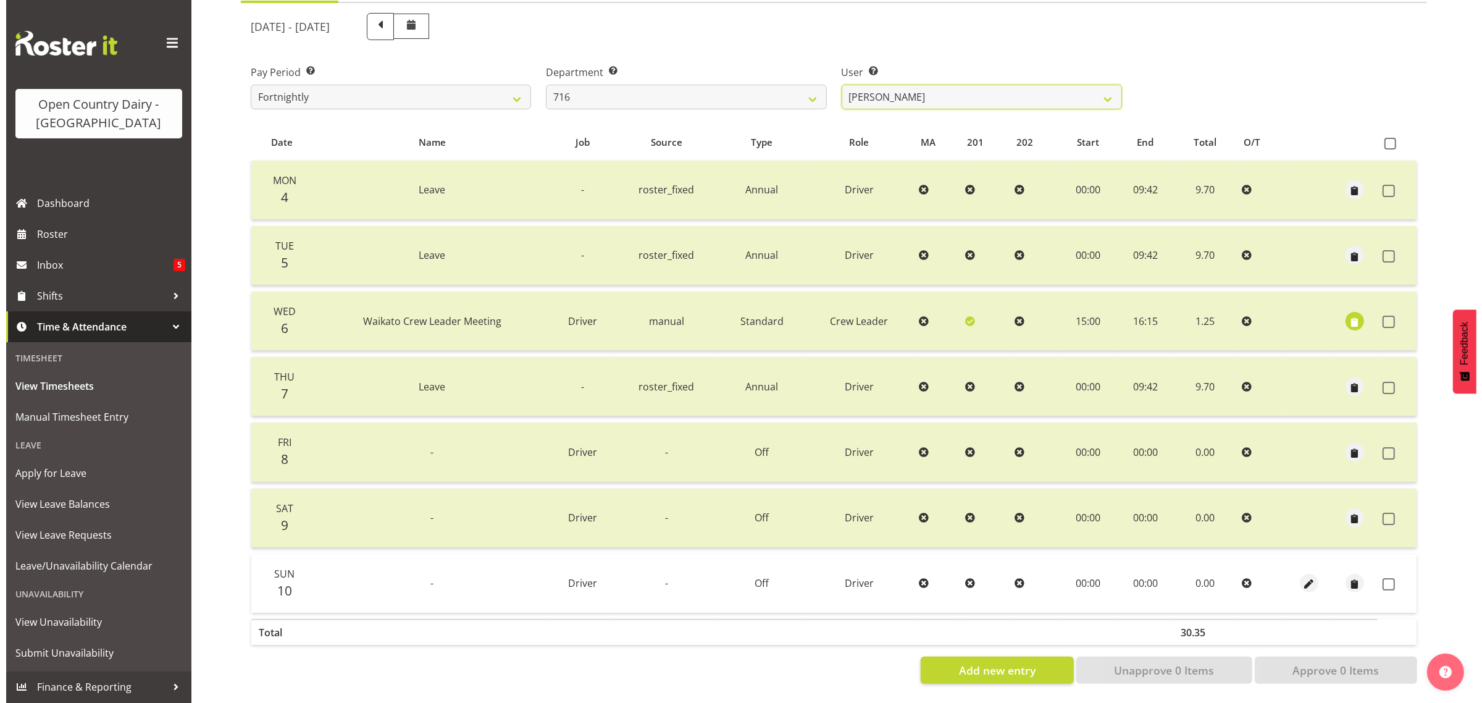
scroll to position [158, 0]
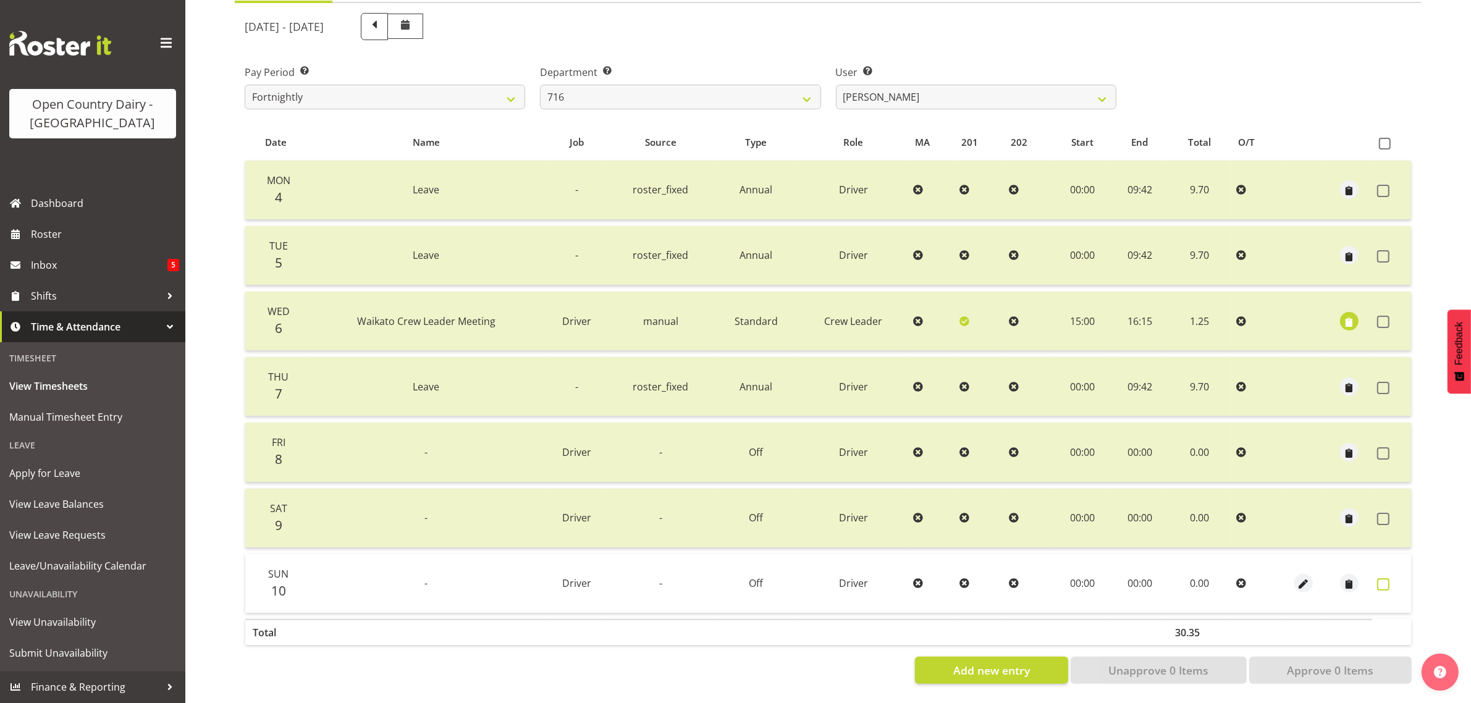
click at [1382, 578] on span at bounding box center [1383, 584] width 12 height 12
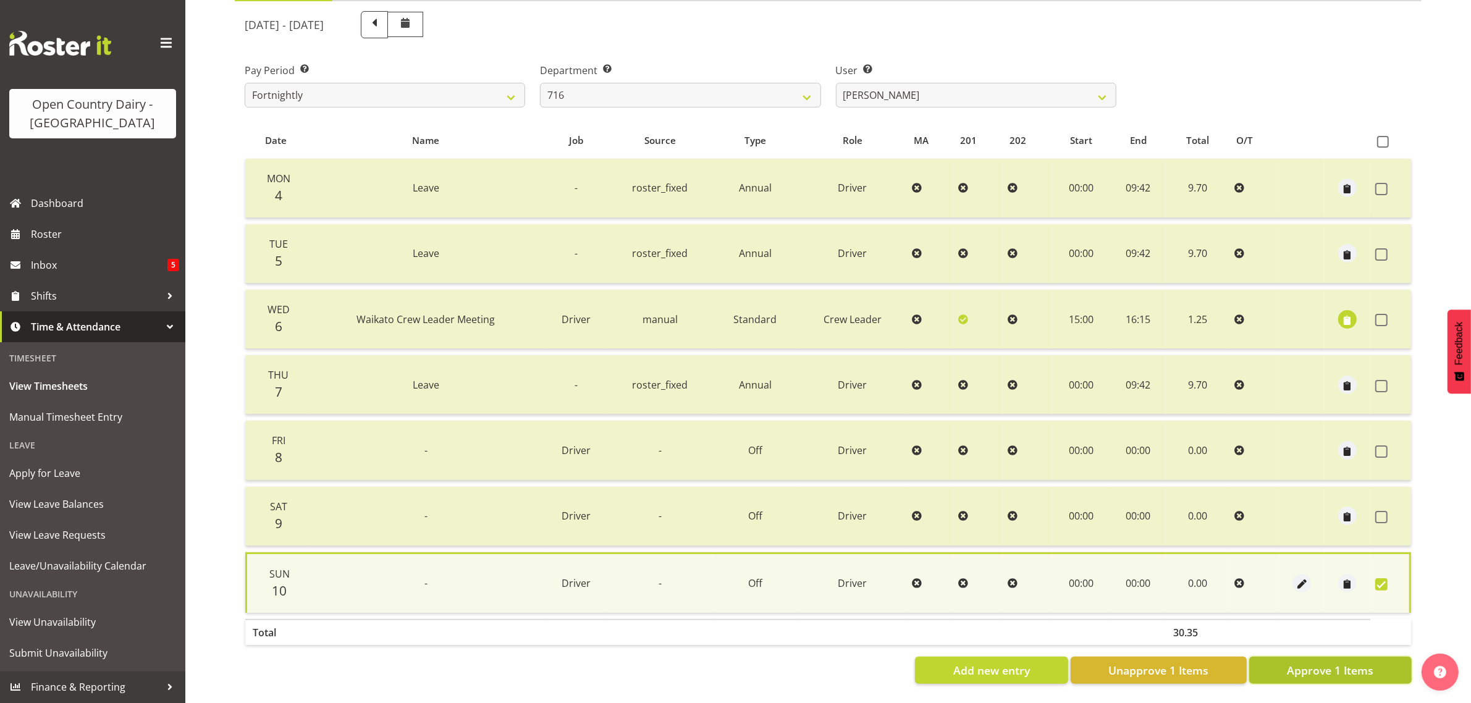
click at [1335, 662] on span "Approve 1 Items" at bounding box center [1330, 670] width 86 height 16
checkbox input "false"
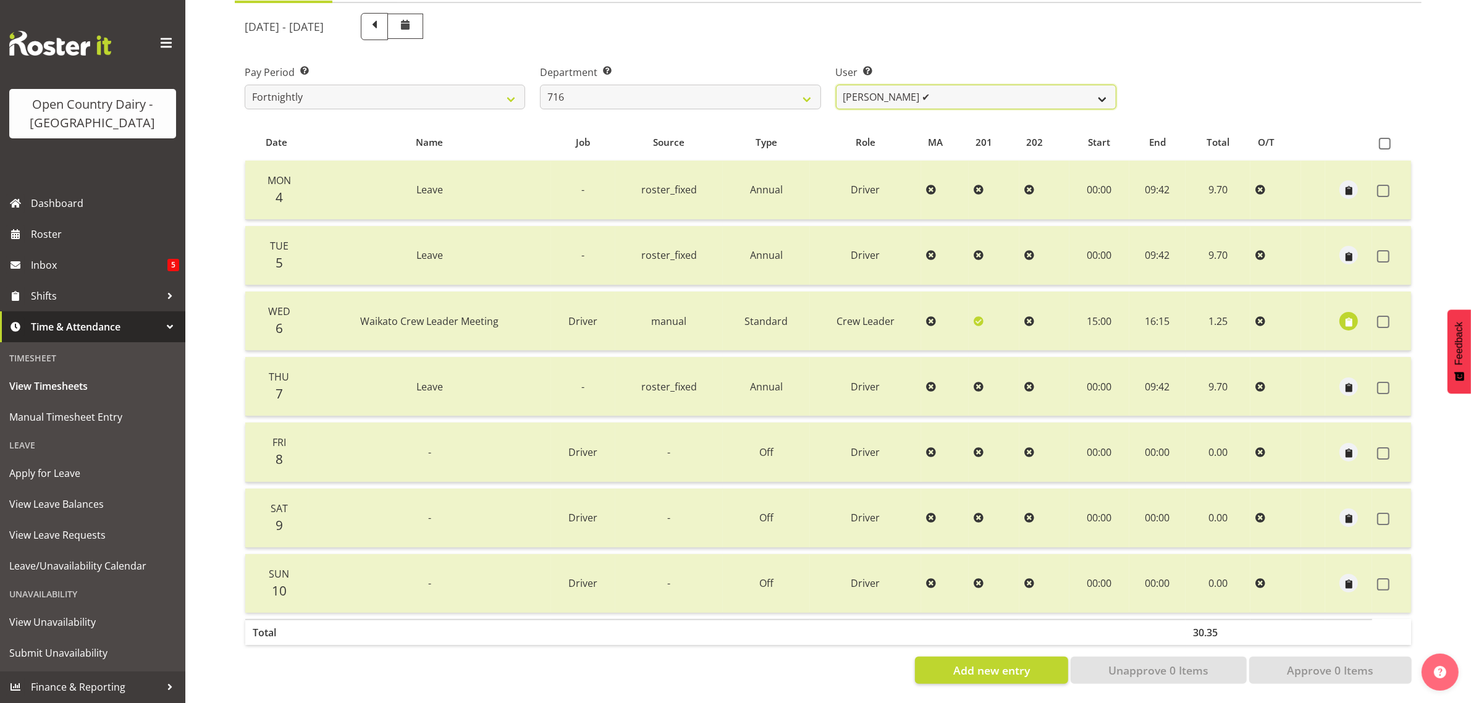
click at [983, 85] on select "[PERSON_NAME] ✔ [PERSON_NAME] ❌ [PERSON_NAME] ✔ Happy [PERSON_NAME] ❌ [PERSON_N…" at bounding box center [976, 97] width 280 height 25
click at [986, 85] on select "[PERSON_NAME] ✔ [PERSON_NAME] ❌ [PERSON_NAME] ✔ Happy [PERSON_NAME] ❌ [PERSON_N…" at bounding box center [976, 97] width 280 height 25
click at [782, 85] on select "701 702 703 704 705 706 707 708 709 710 711 712 713 714 715 716 717 718 719 720" at bounding box center [680, 97] width 280 height 25
select select "758"
click at [540, 85] on select "701 702 703 704 705 706 707 708 709 710 711 712 713 714 715 716 717 718 719 720" at bounding box center [680, 97] width 280 height 25
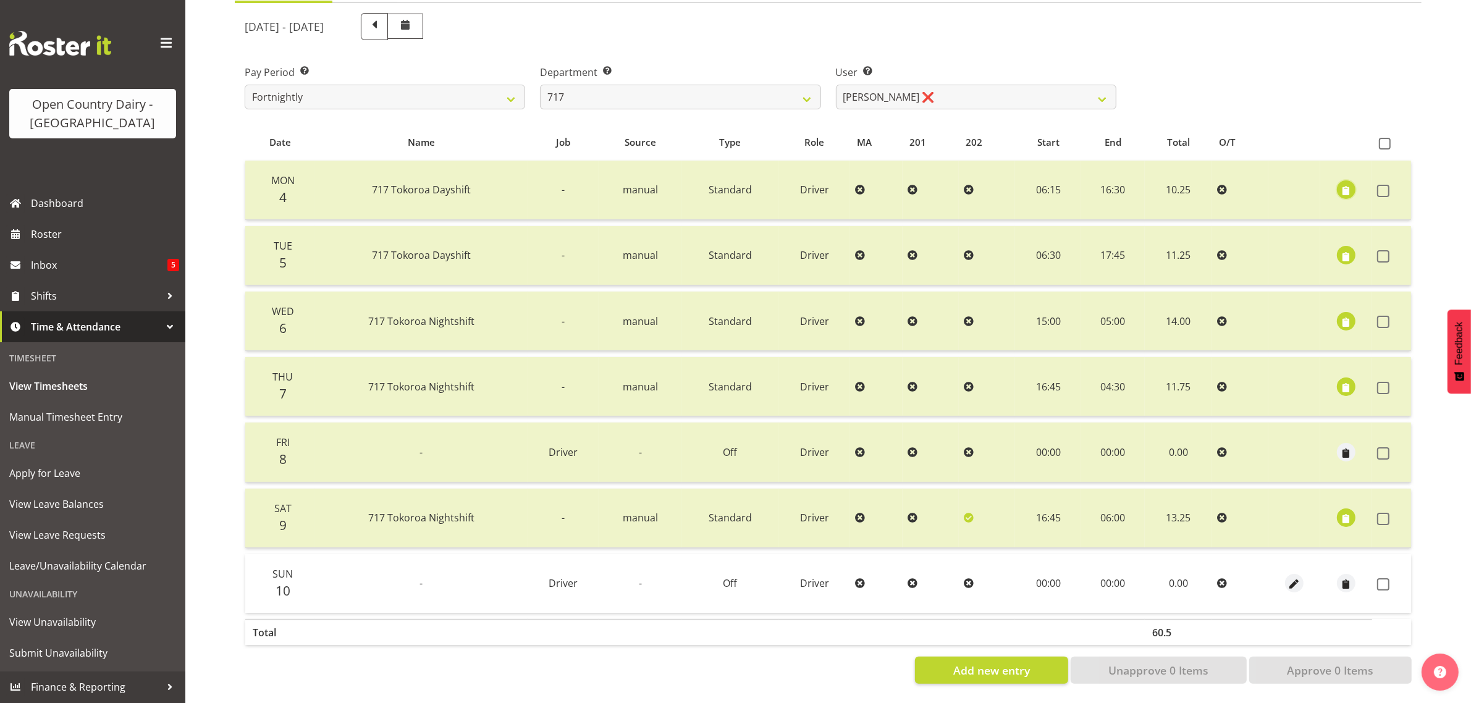
click at [1342, 184] on span "button" at bounding box center [1346, 191] width 14 height 14
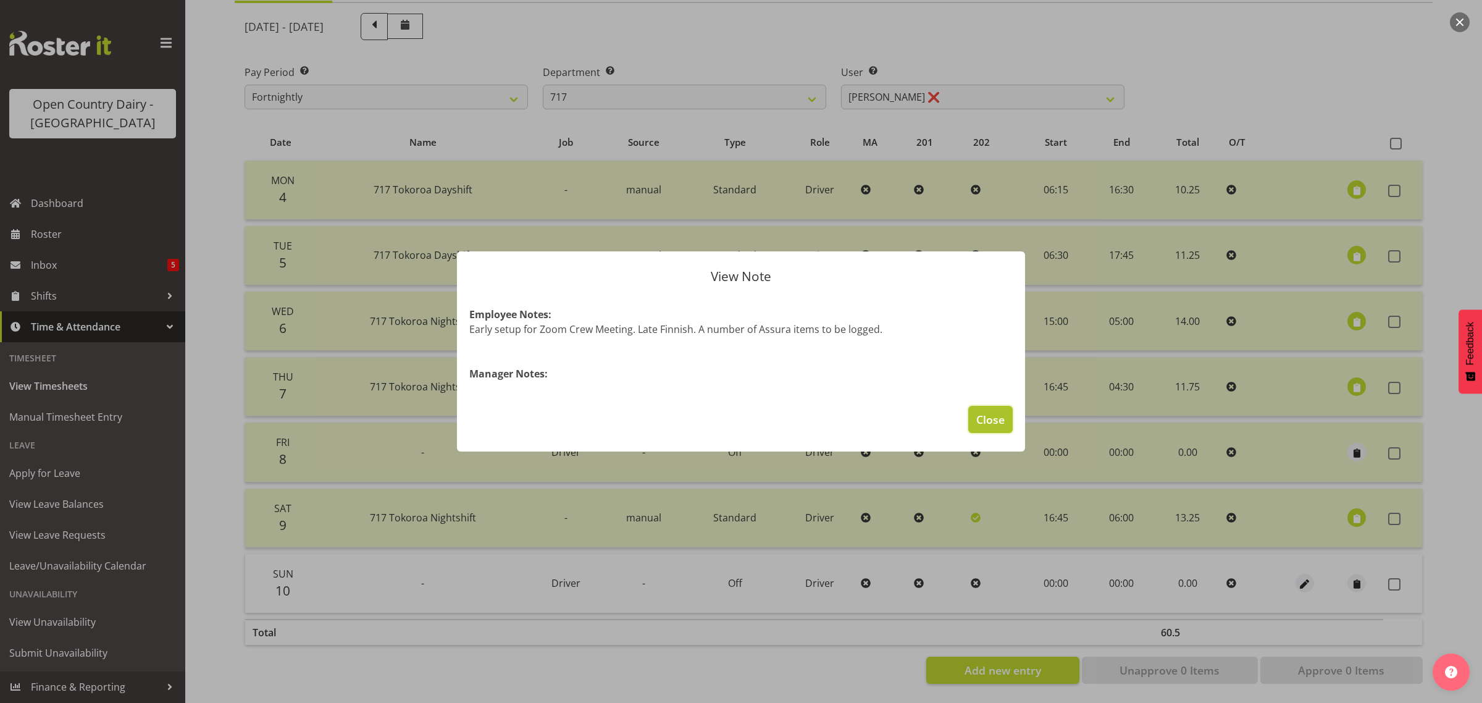
click at [989, 426] on span "Close" at bounding box center [991, 419] width 28 height 16
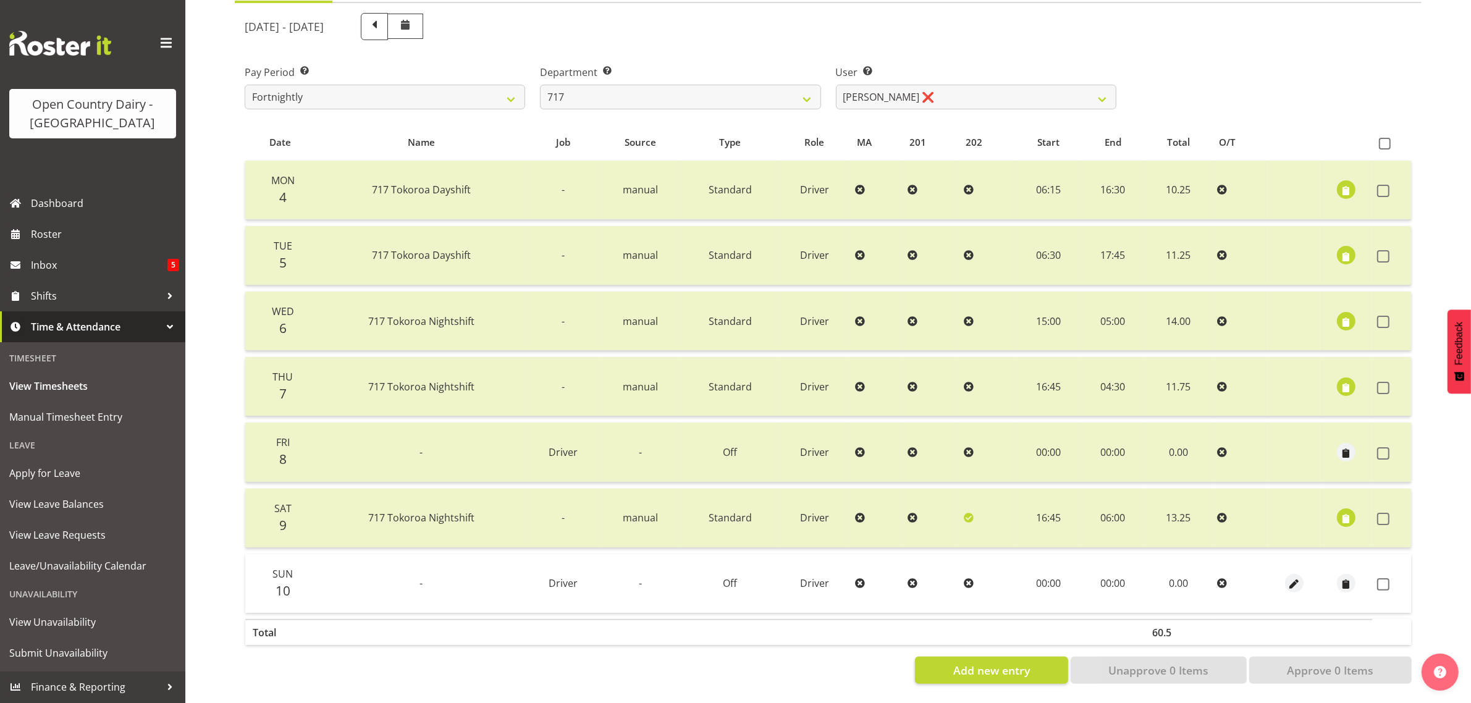
drag, startPoint x: 1384, startPoint y: 576, endPoint x: 1361, endPoint y: 616, distance: 46.5
click at [1382, 578] on span at bounding box center [1383, 584] width 12 height 12
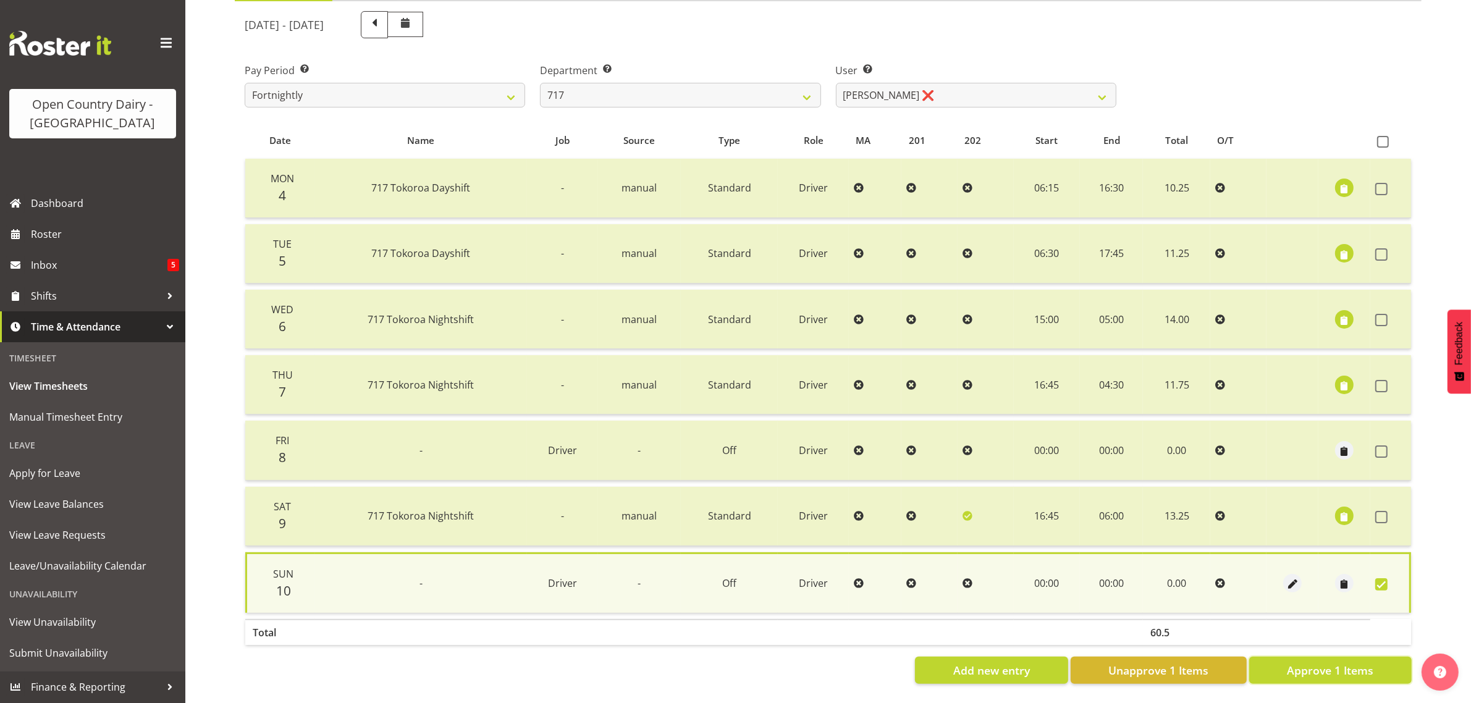
click at [1327, 662] on span "Approve 1 Items" at bounding box center [1330, 670] width 86 height 16
checkbox input "false"
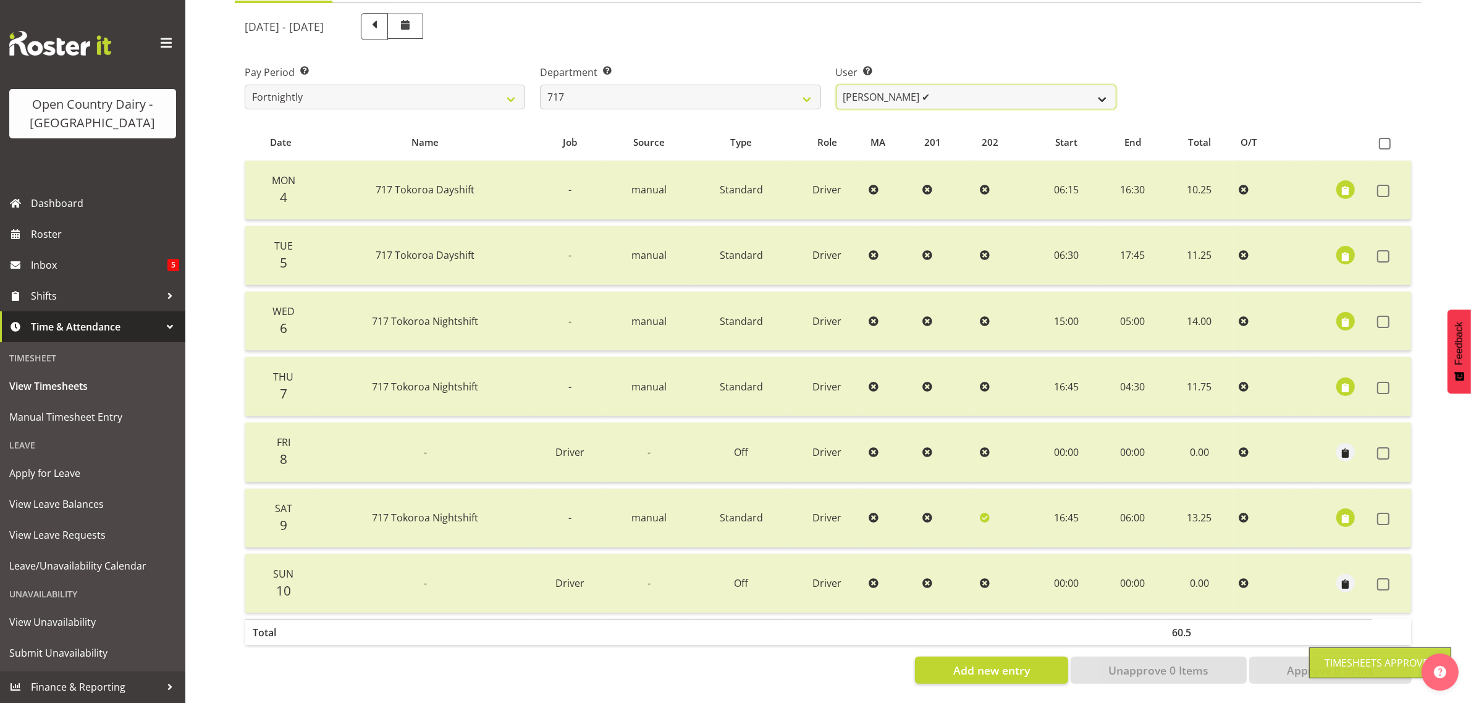
click at [931, 85] on select "Daryl Wrigley ✔ Dodge Lindsay Laing ❌ Eric Stothers ❌ Jeff Anderson ❌" at bounding box center [976, 97] width 280 height 25
select select "8726"
click at [836, 85] on select "Daryl Wrigley ✔ Dodge Lindsay Laing ❌ Eric Stothers ❌ Jeff Anderson ❌" at bounding box center [976, 97] width 280 height 25
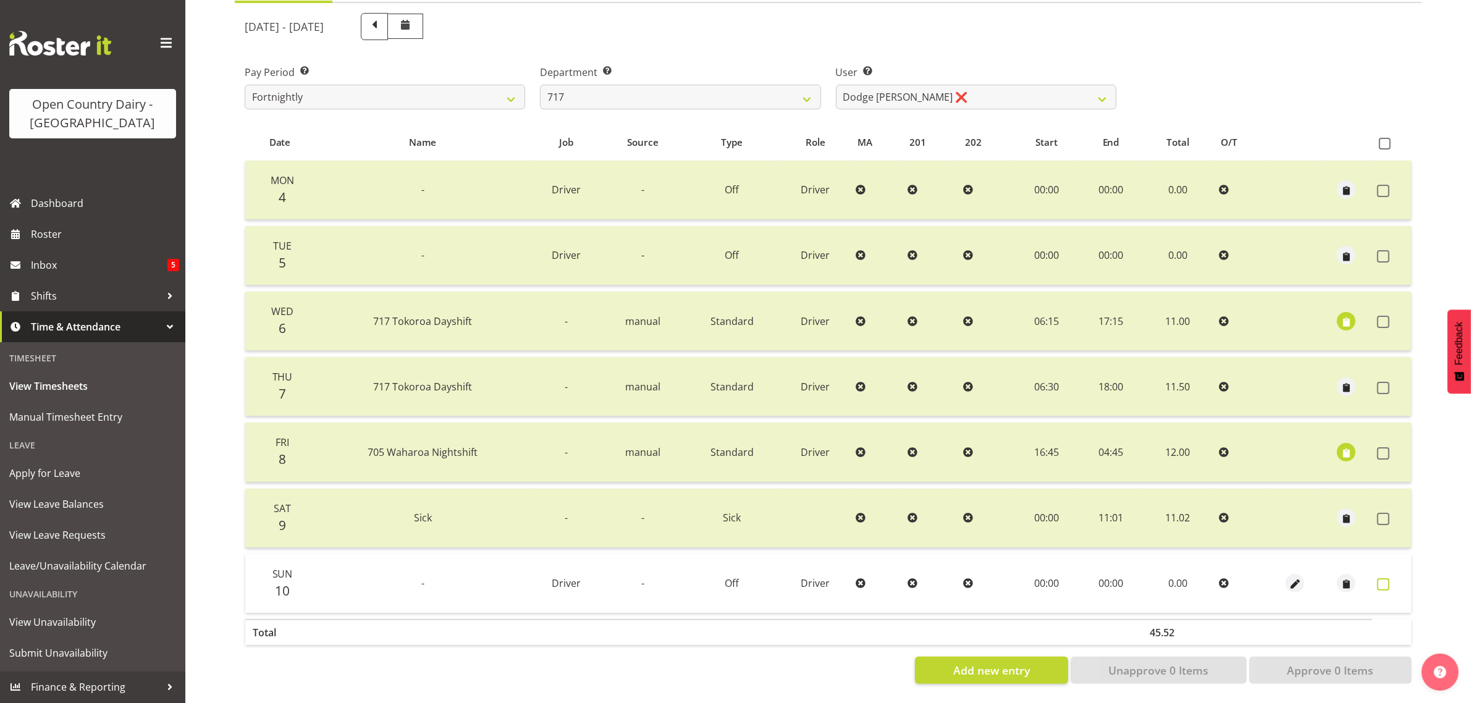
click at [1382, 578] on span at bounding box center [1383, 584] width 12 height 12
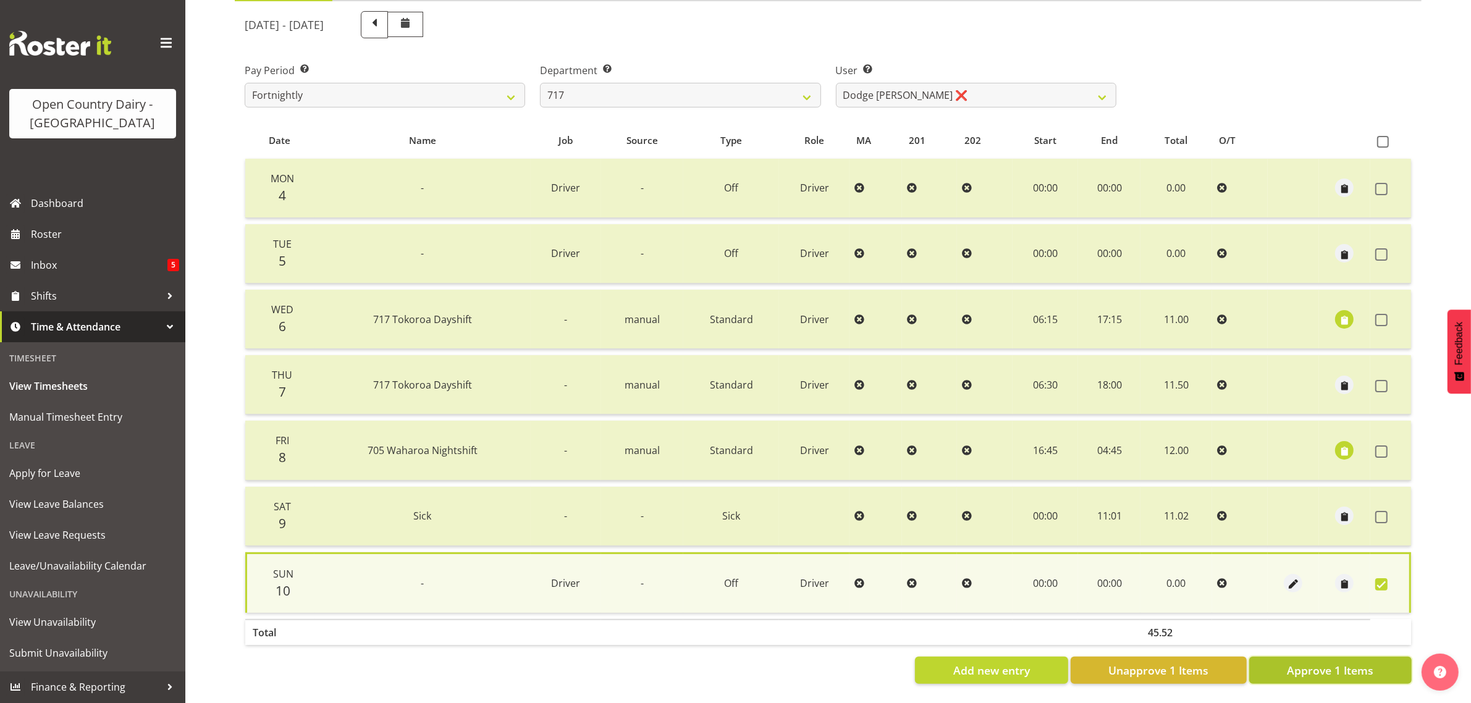
click at [1346, 665] on span "Approve 1 Items" at bounding box center [1330, 670] width 86 height 16
checkbox input "false"
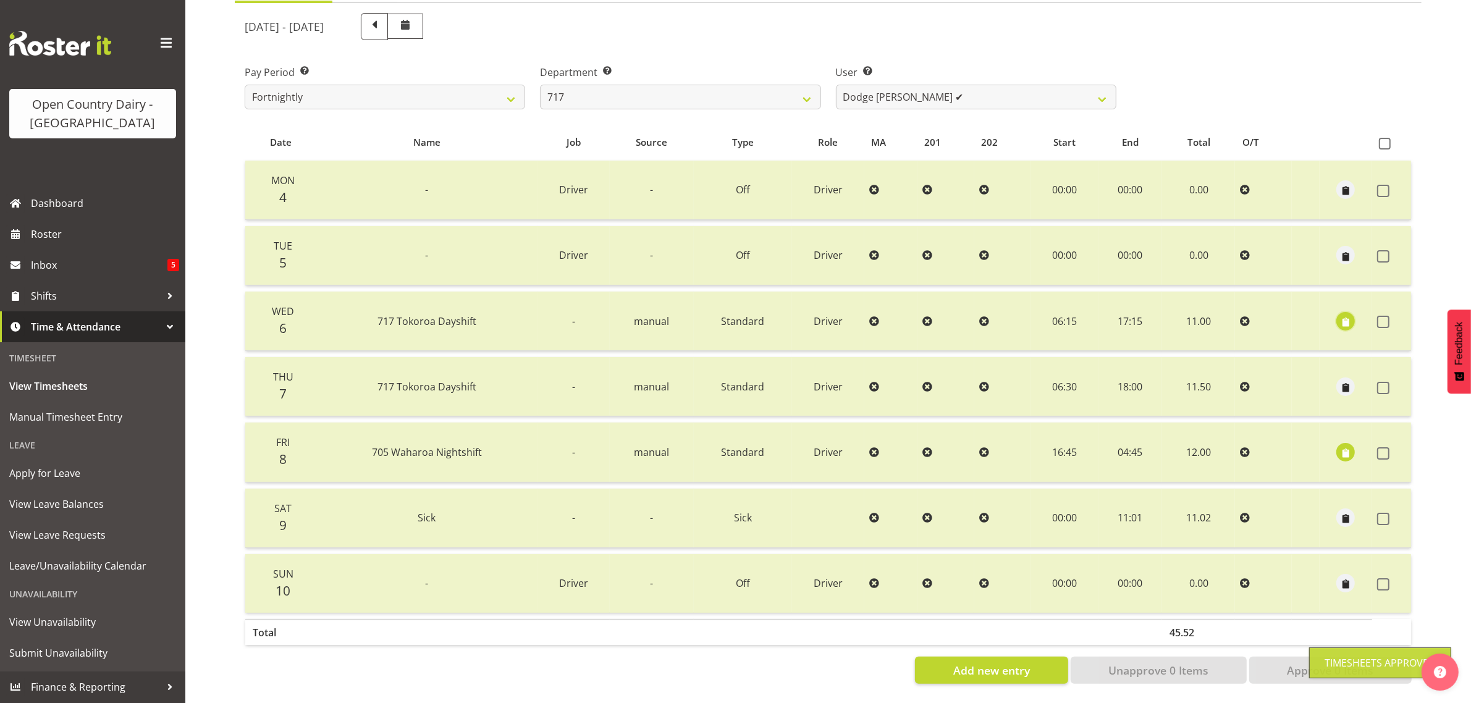
click at [1350, 315] on span "button" at bounding box center [1345, 322] width 14 height 14
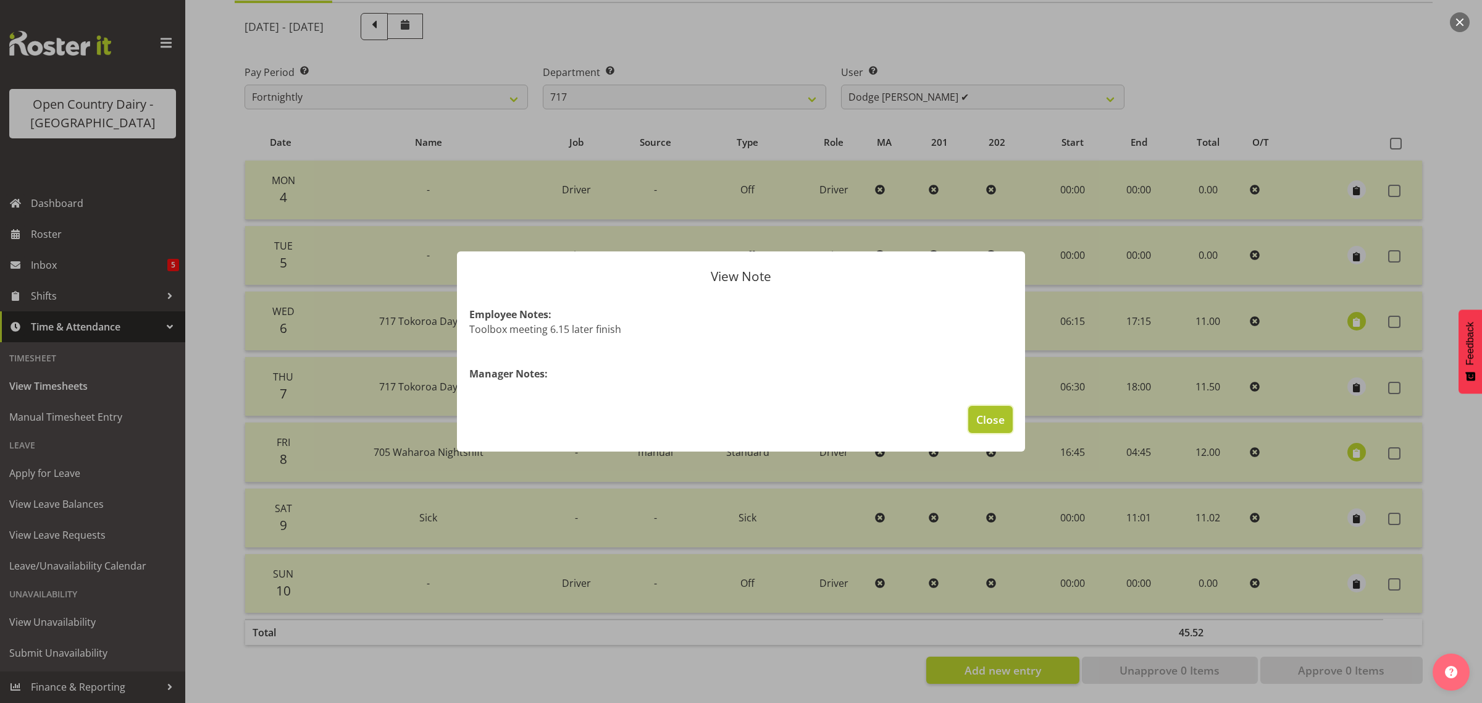
click at [1006, 419] on button "Close" at bounding box center [990, 419] width 44 height 27
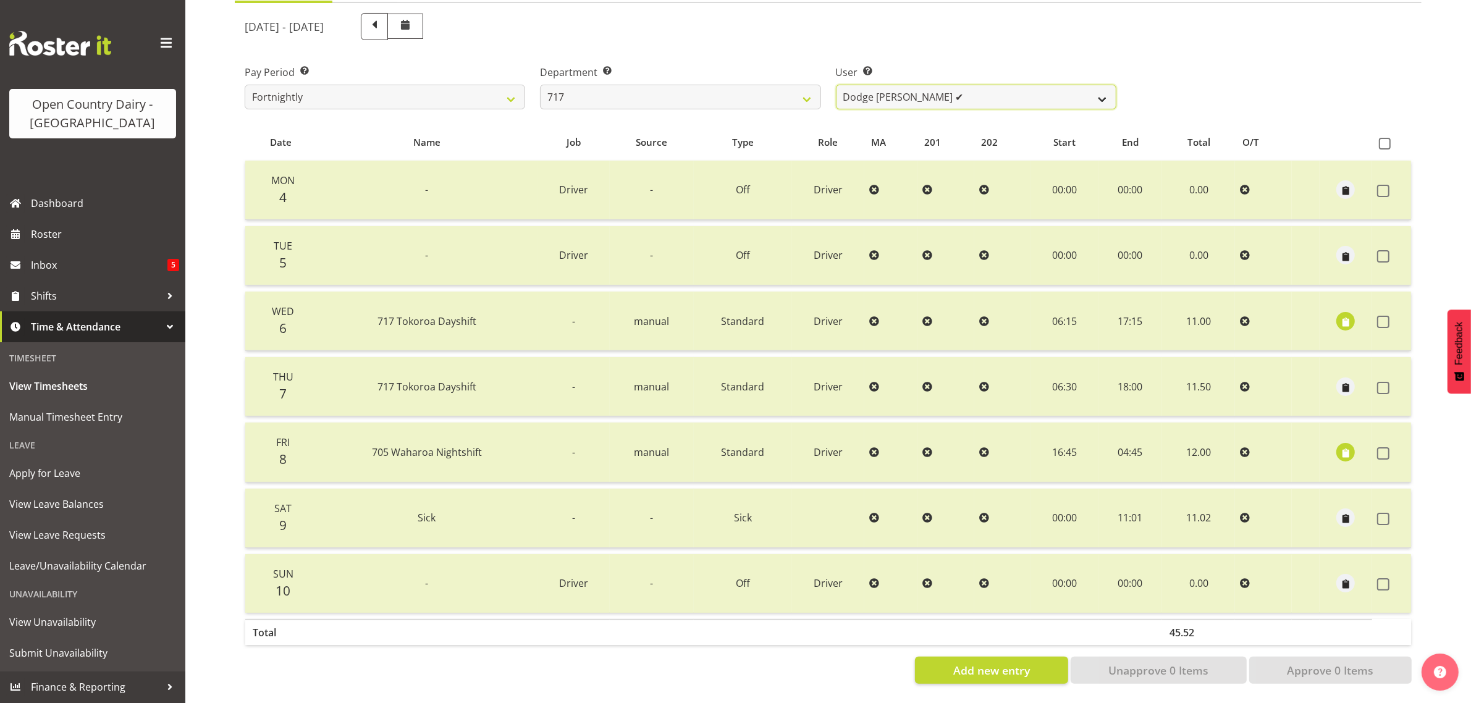
click at [976, 88] on select "Daryl Wrigley ✔ Dodge Lindsay Laing ✔ Eric Stothers ❌ Jeff Anderson ❌" at bounding box center [976, 97] width 280 height 25
select select "10284"
click at [836, 85] on select "Daryl Wrigley ✔ Dodge Lindsay Laing ✔ Eric Stothers ❌ Jeff Anderson ❌" at bounding box center [976, 97] width 280 height 25
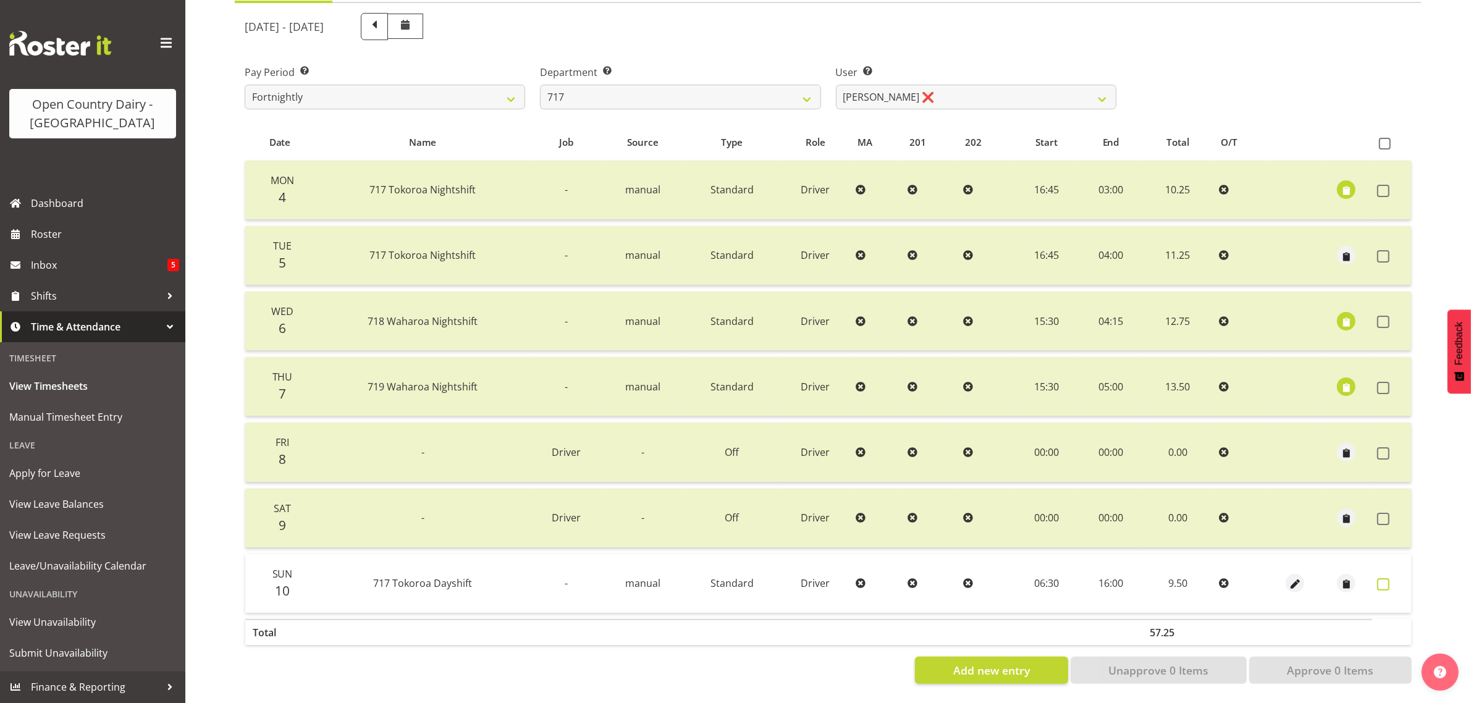
click at [1381, 578] on span at bounding box center [1383, 584] width 12 height 12
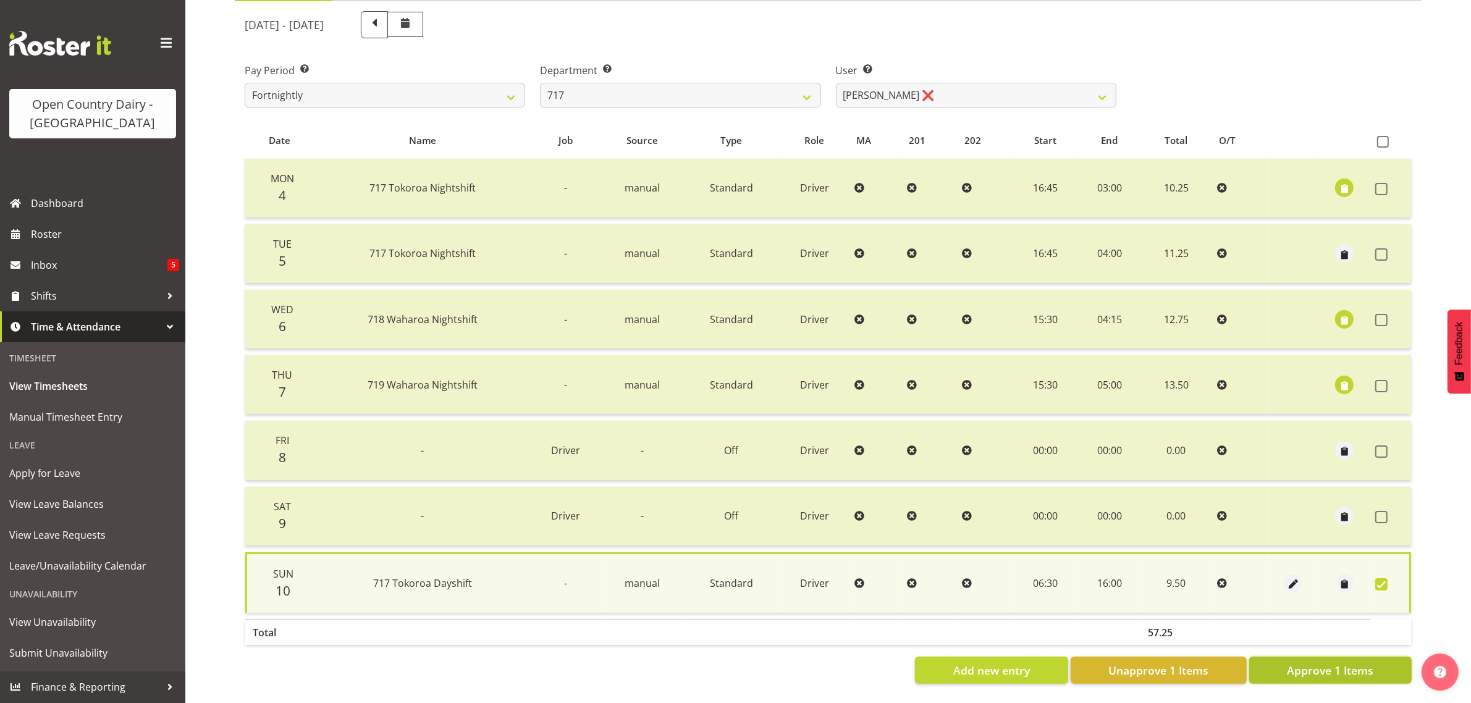
click at [1347, 664] on span "Approve 1 Items" at bounding box center [1330, 670] width 86 height 16
checkbox input "false"
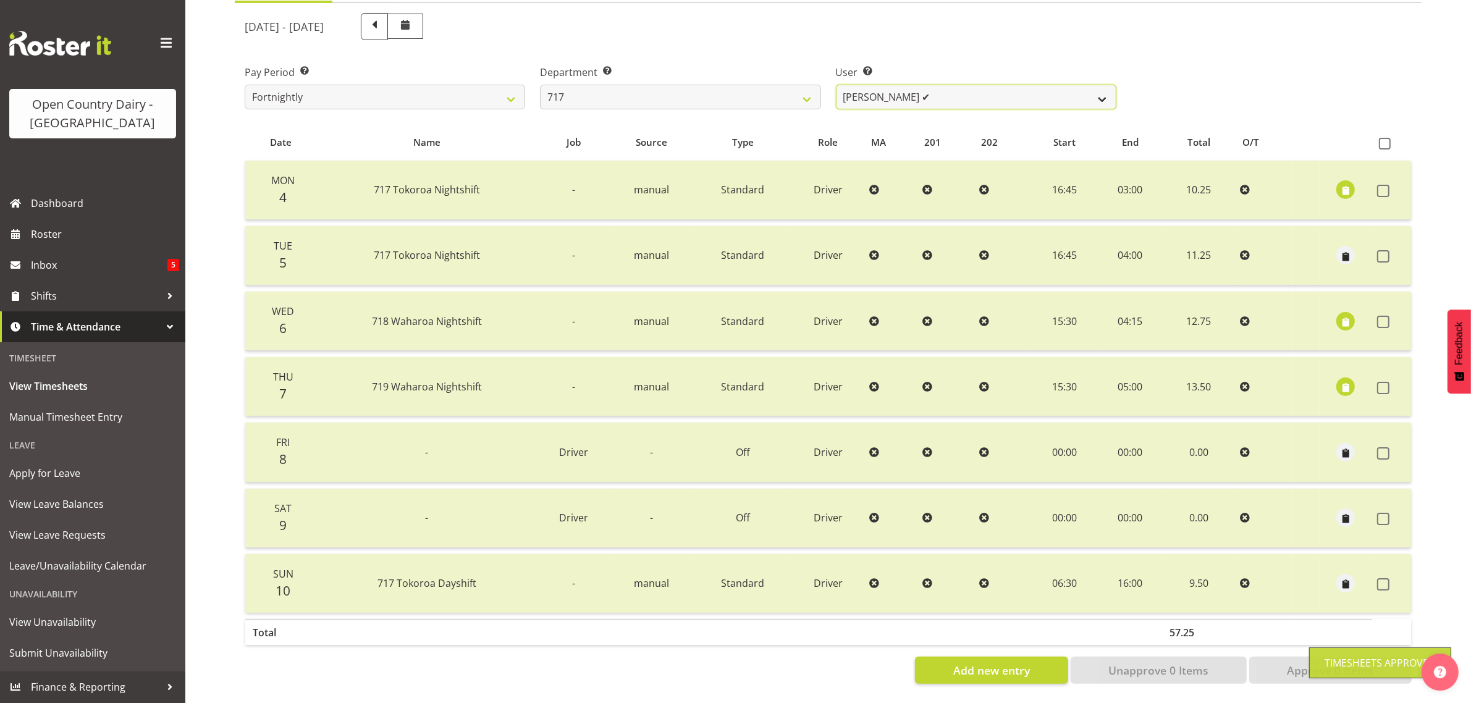
click at [933, 85] on select "Daryl Wrigley ✔ Dodge Lindsay Laing ✔ Eric Stothers ✔ Jeff Anderson ❌" at bounding box center [976, 97] width 280 height 25
select select "10294"
click at [836, 85] on select "Daryl Wrigley ✔ Dodge Lindsay Laing ✔ Eric Stothers ✔ Jeff Anderson ❌" at bounding box center [976, 97] width 280 height 25
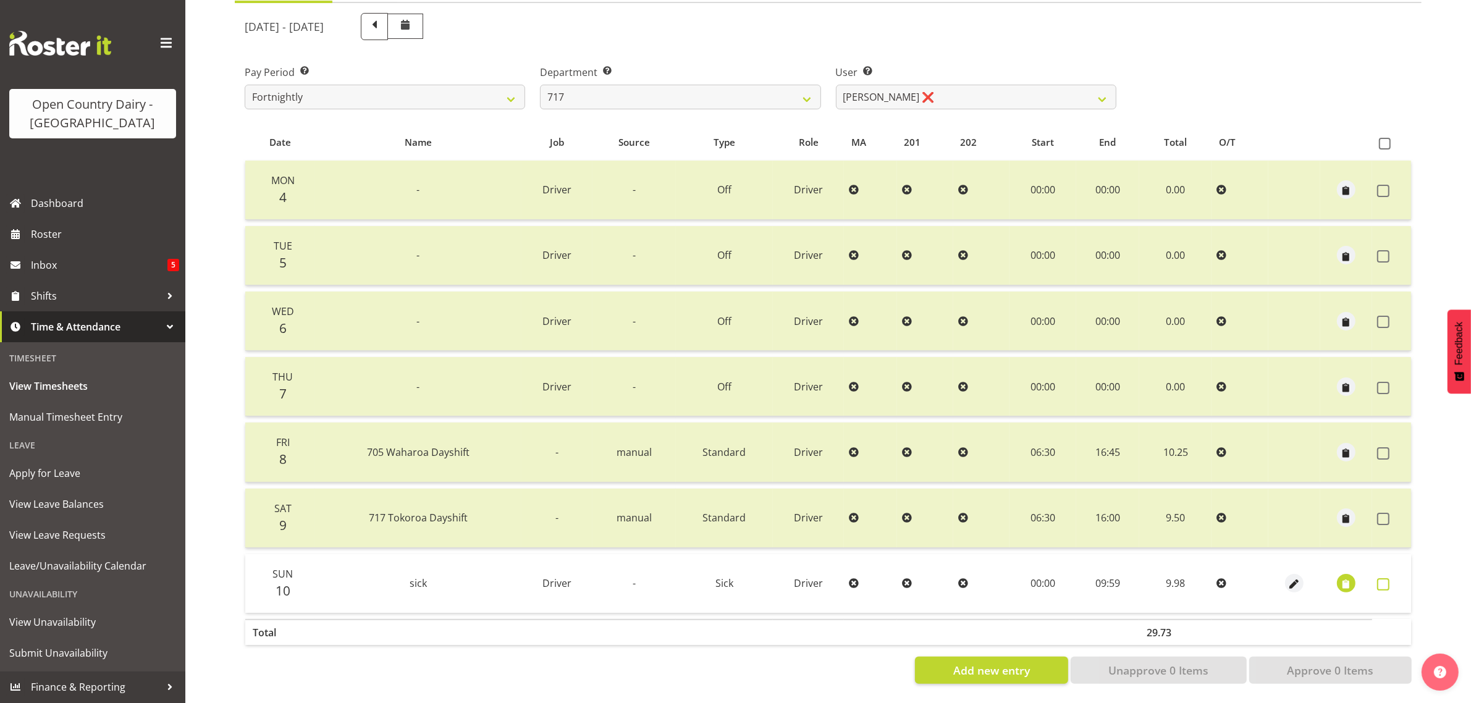
click at [1382, 578] on span at bounding box center [1383, 584] width 12 height 12
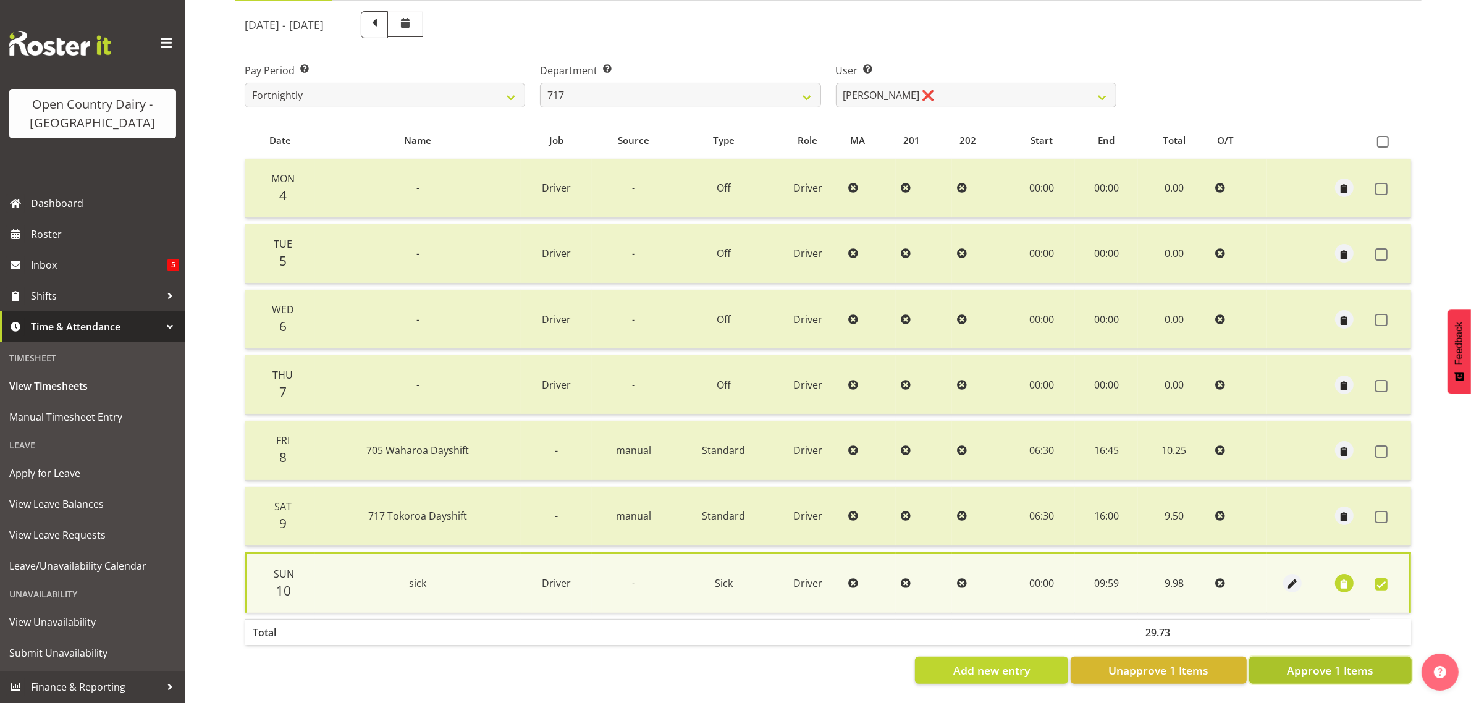
click at [1336, 662] on span "Approve 1 Items" at bounding box center [1330, 670] width 86 height 16
checkbox input "false"
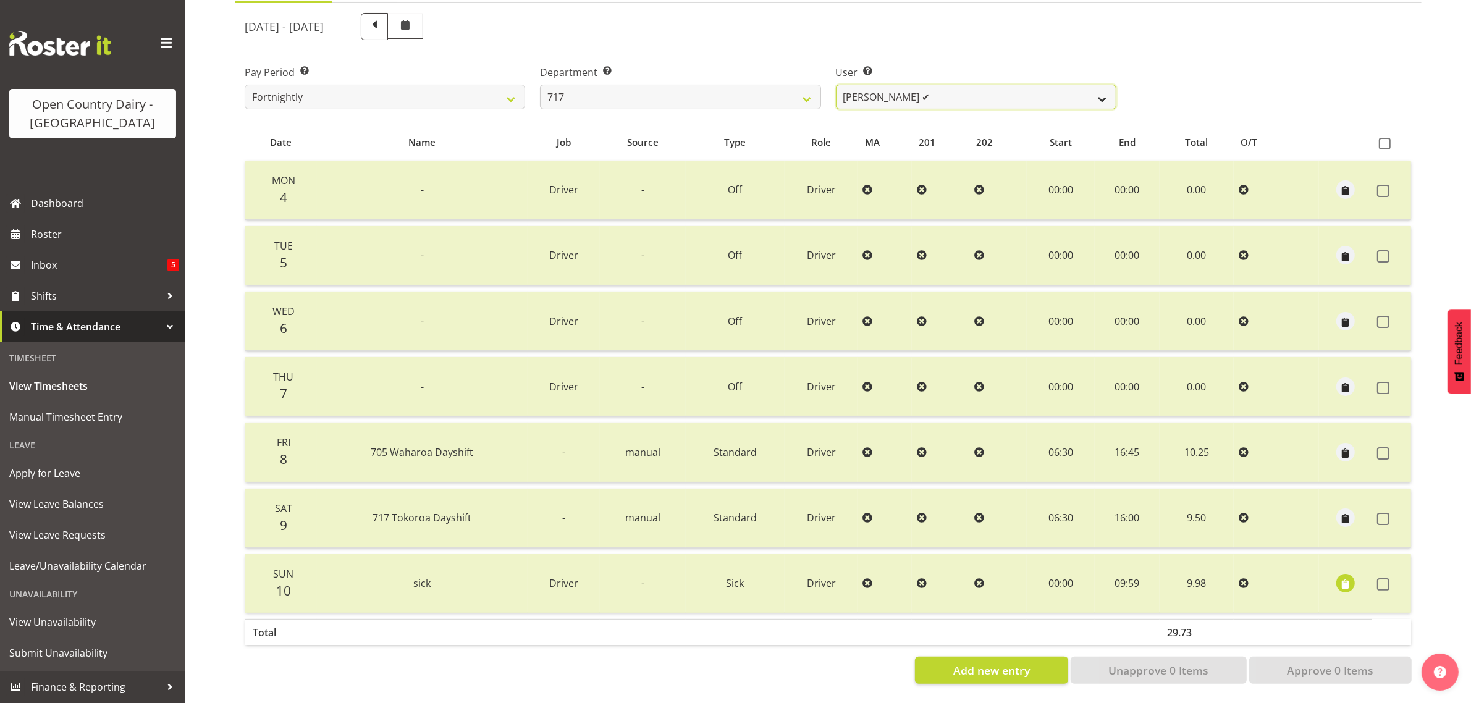
click at [936, 85] on select "[PERSON_NAME] ✔ Dodge [PERSON_NAME] ✔ [PERSON_NAME] ✔ [PERSON_NAME] ✔" at bounding box center [976, 97] width 280 height 25
click at [938, 85] on select "[PERSON_NAME] ✔ Dodge [PERSON_NAME] ✔ [PERSON_NAME] ✔ [PERSON_NAME] ✔" at bounding box center [976, 97] width 280 height 25
drag, startPoint x: 789, startPoint y: 82, endPoint x: 786, endPoint y: 90, distance: 8.6
click at [789, 85] on select "701 702 703 704 705 706 707 708 709 710 711 712 713 714 715 716 717 718 719 720" at bounding box center [680, 97] width 280 height 25
select select "757"
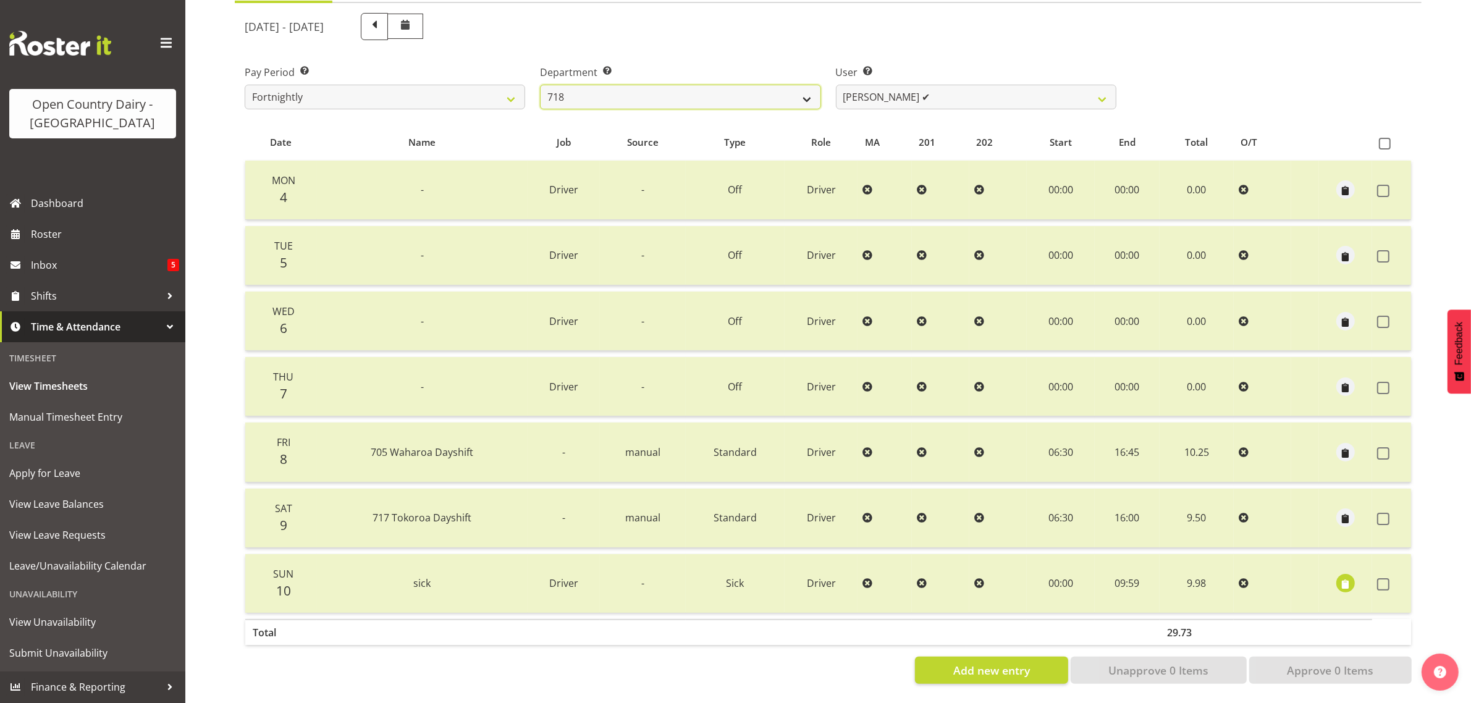
click at [540, 85] on select "701 702 703 704 705 706 707 708 709 710 711 712 713 714 715 716 717 718 719 720" at bounding box center [680, 97] width 280 height 25
select select "8183"
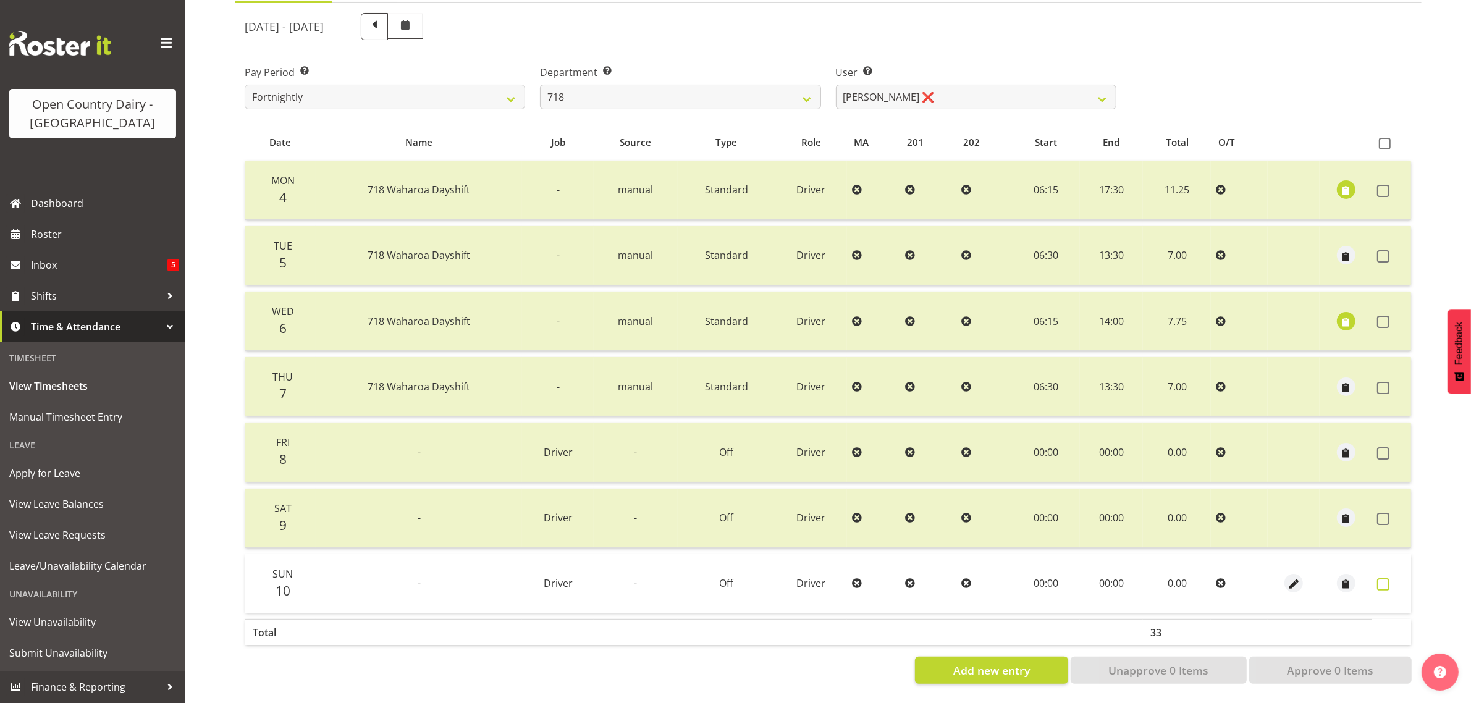
click at [1378, 578] on span at bounding box center [1383, 584] width 12 height 12
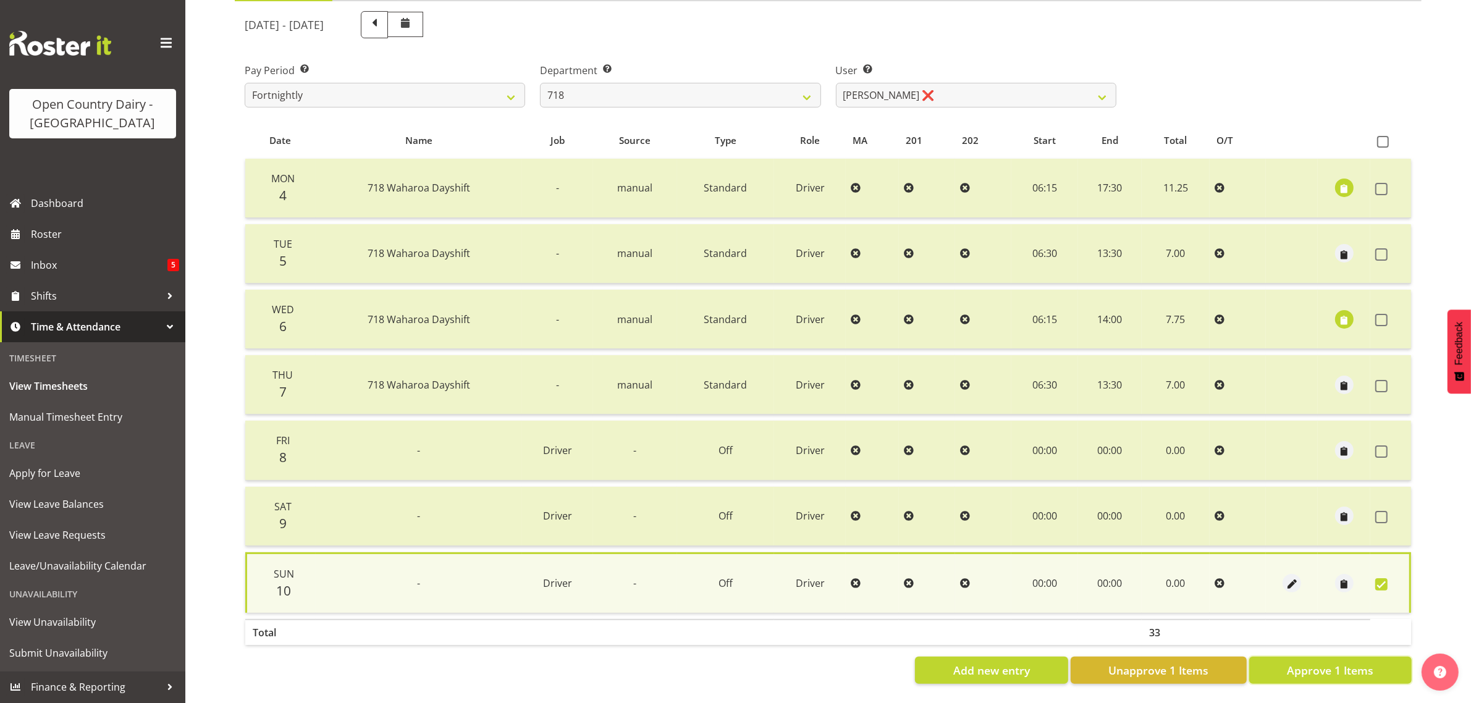
click at [1341, 662] on span "Approve 1 Items" at bounding box center [1330, 670] width 86 height 16
checkbox input "false"
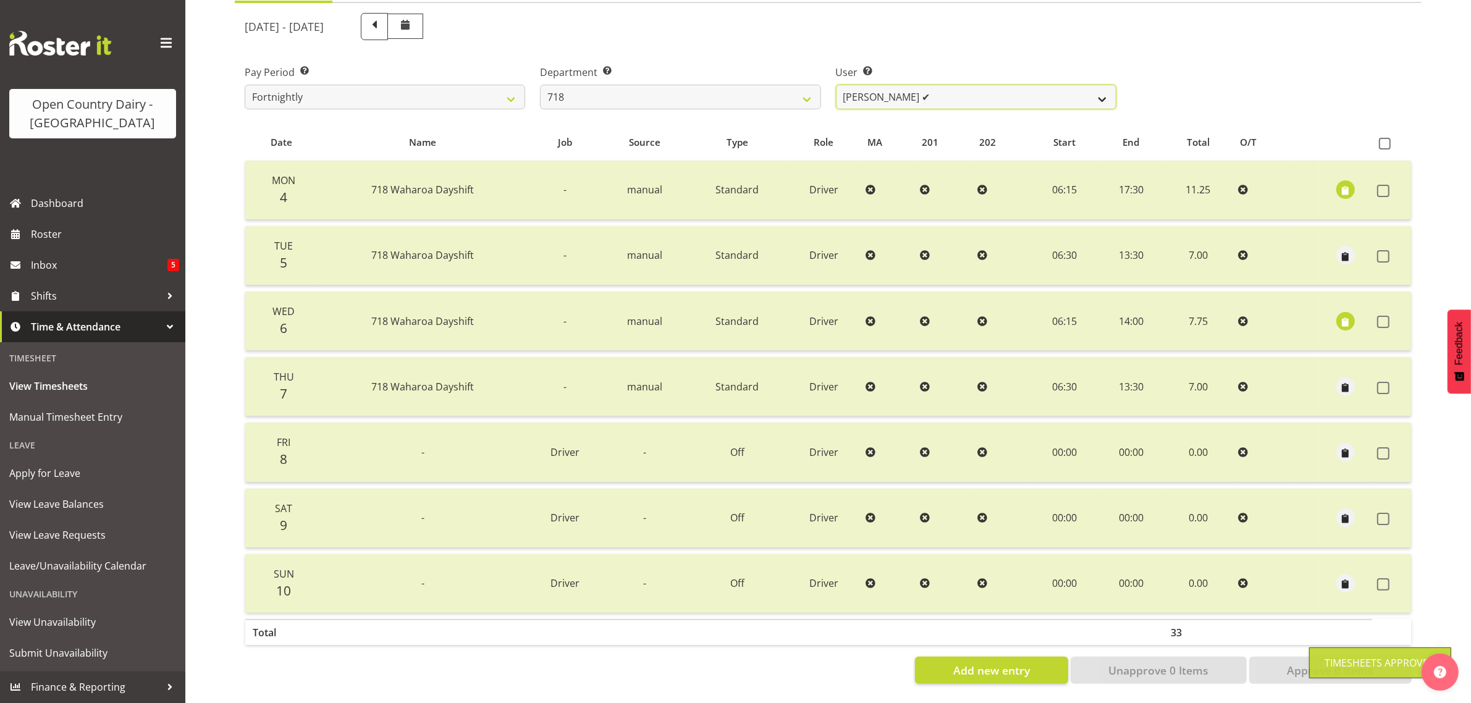
click at [943, 85] on select "Graeme Raupi ✔ Jimmy Boult ❌ Linsay Bourne ❌ Tony Fielding ❌" at bounding box center [976, 97] width 280 height 25
select select "10064"
click at [836, 85] on select "Graeme Raupi ✔ Jimmy Boult ❌ Linsay Bourne ❌ Tony Fielding ❌" at bounding box center [976, 97] width 280 height 25
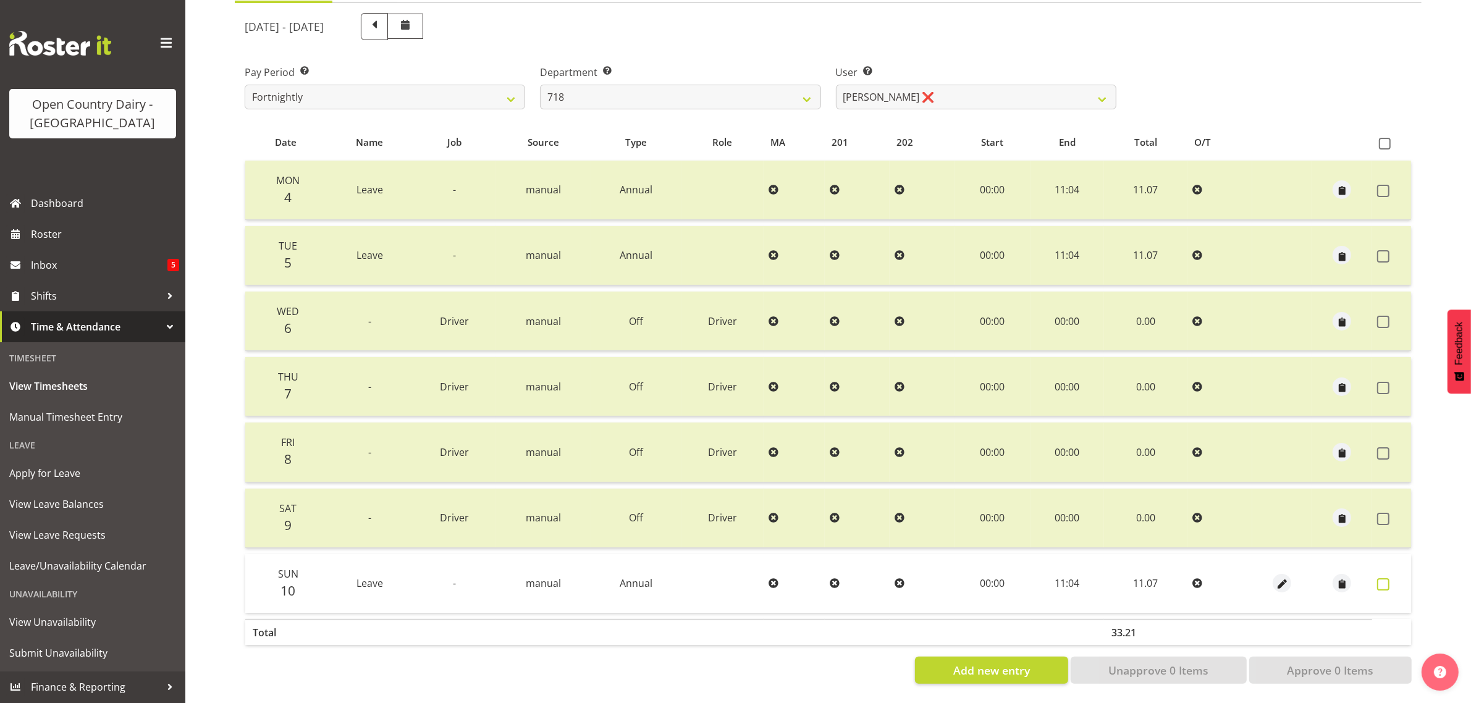
drag, startPoint x: 1385, startPoint y: 573, endPoint x: 1384, endPoint y: 596, distance: 22.9
click at [1384, 578] on span at bounding box center [1383, 584] width 12 height 12
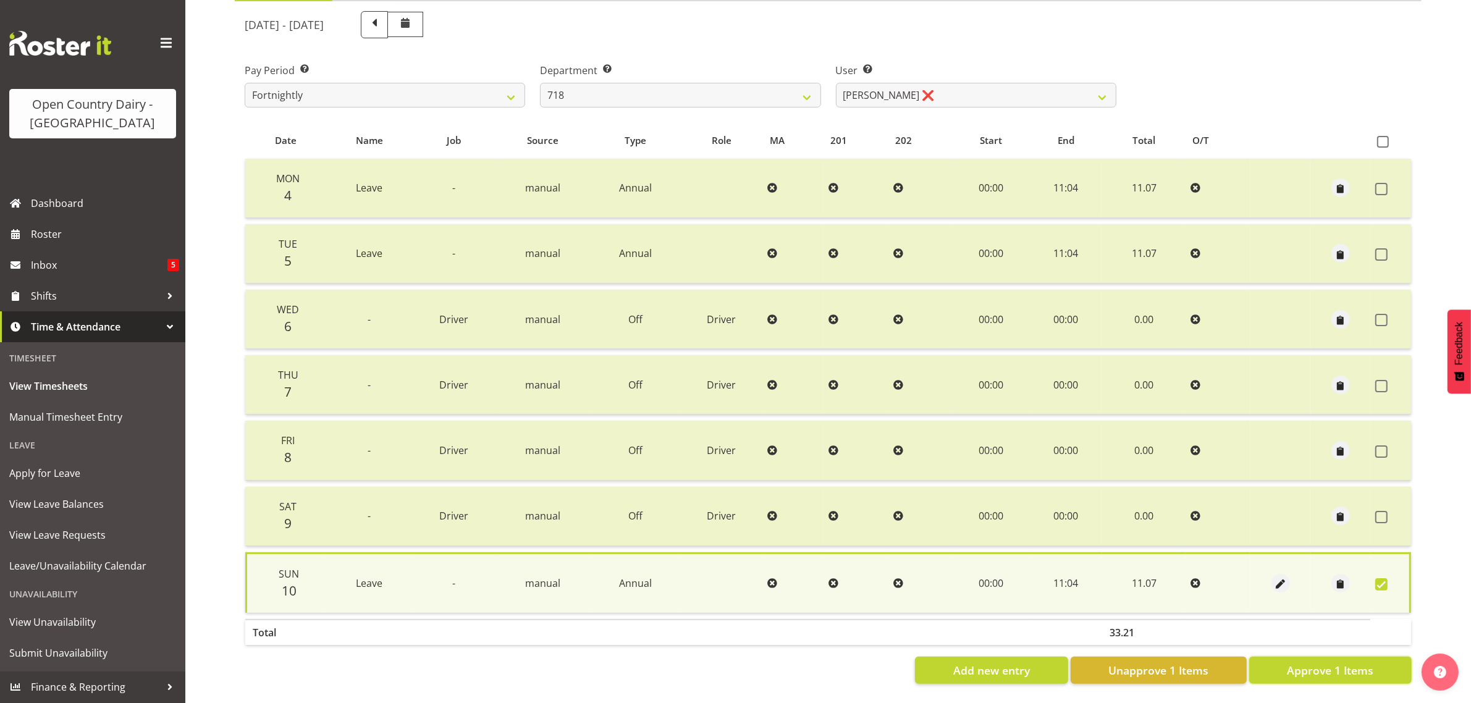
click at [1363, 662] on span "Approve 1 Items" at bounding box center [1330, 670] width 86 height 16
checkbox input "false"
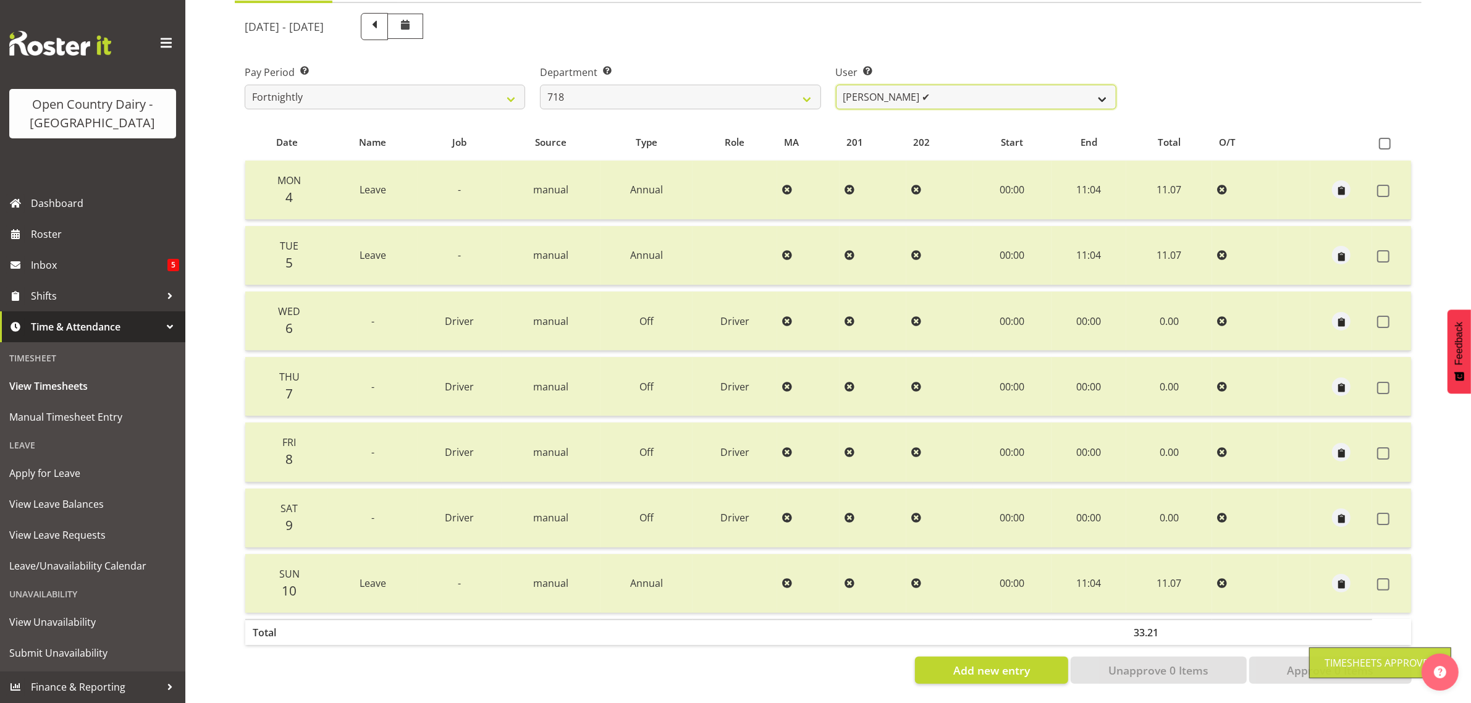
click at [944, 85] on select "Graeme Raupi ✔ Jimmy Boult ✔ Linsay Bourne ❌ Tony Fielding ❌" at bounding box center [976, 97] width 280 height 25
select select "8194"
click at [836, 85] on select "Graeme Raupi ✔ Jimmy Boult ✔ Linsay Bourne ❌ Tony Fielding ❌" at bounding box center [976, 97] width 280 height 25
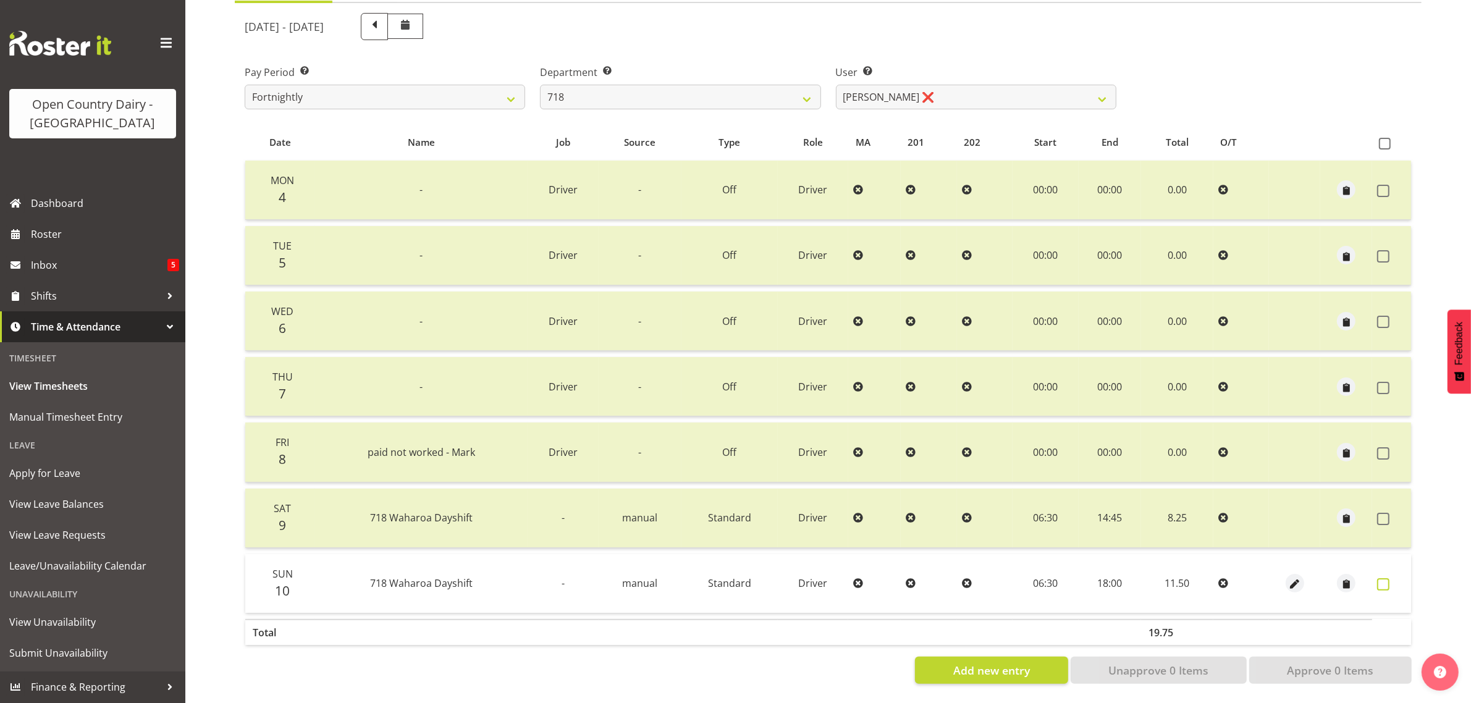
click at [1384, 578] on span at bounding box center [1383, 584] width 12 height 12
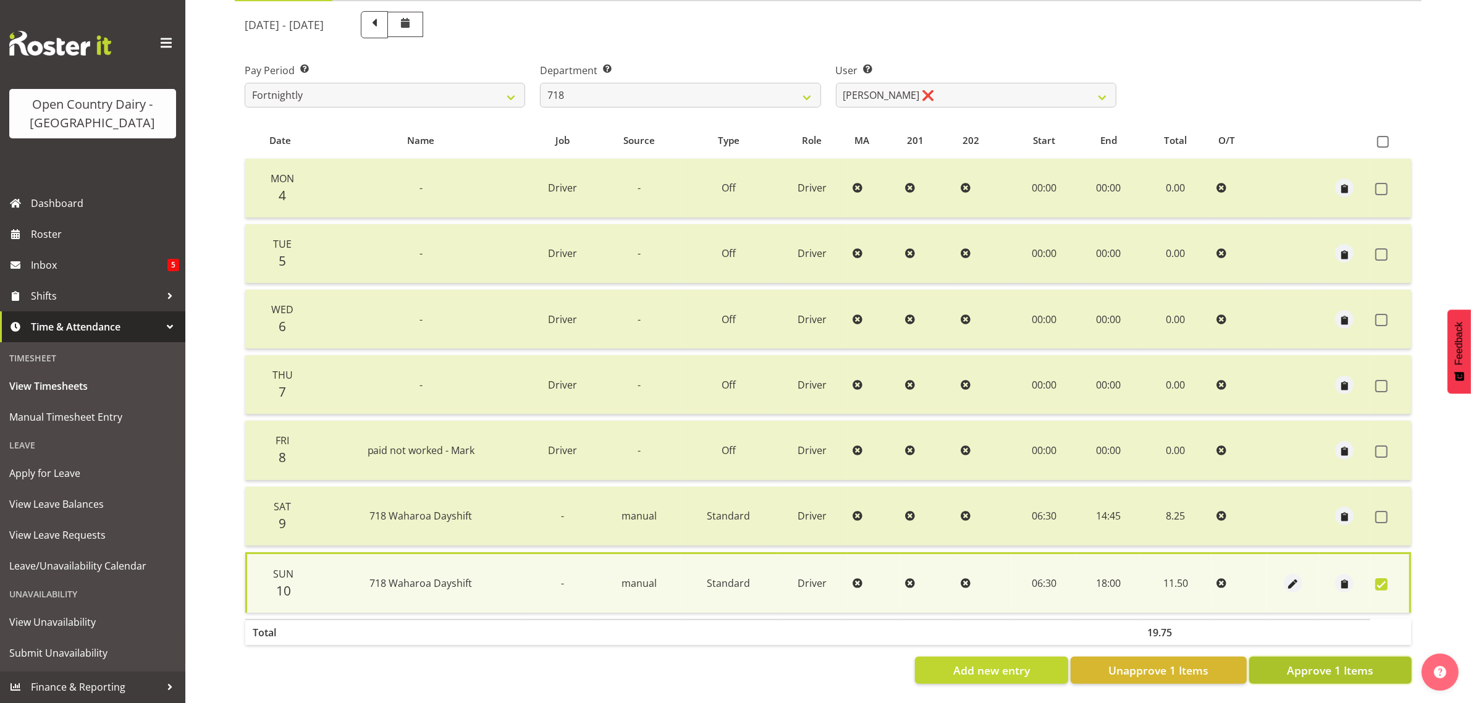
click at [1333, 662] on span "Approve 1 Items" at bounding box center [1330, 670] width 86 height 16
checkbox input "false"
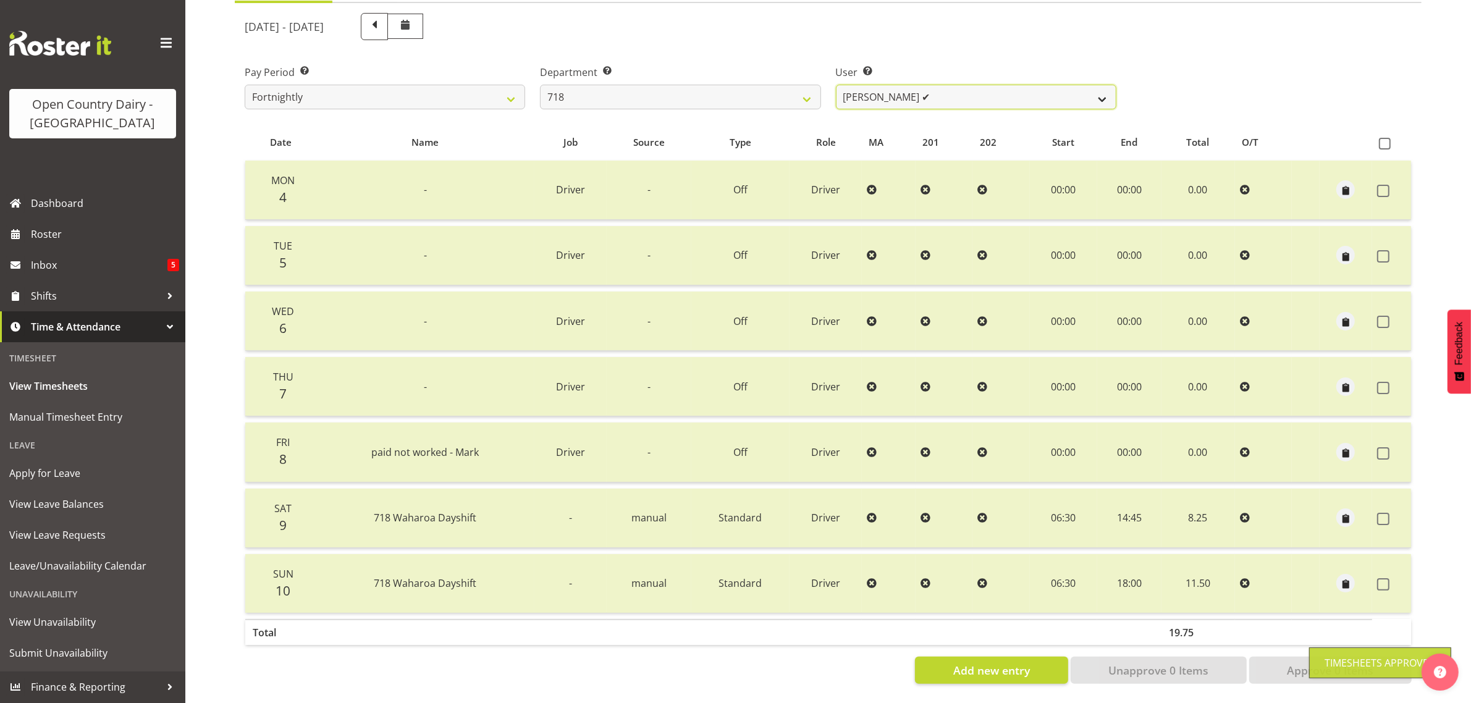
click at [953, 85] on select "Graeme Raupi ✔ Jimmy Boult ✔ Linsay Bourne ✔ Tony Fielding ❌" at bounding box center [976, 97] width 280 height 25
select select "8609"
click at [836, 85] on select "Graeme Raupi ✔ Jimmy Boult ✔ Linsay Bourne ✔ Tony Fielding ❌" at bounding box center [976, 97] width 280 height 25
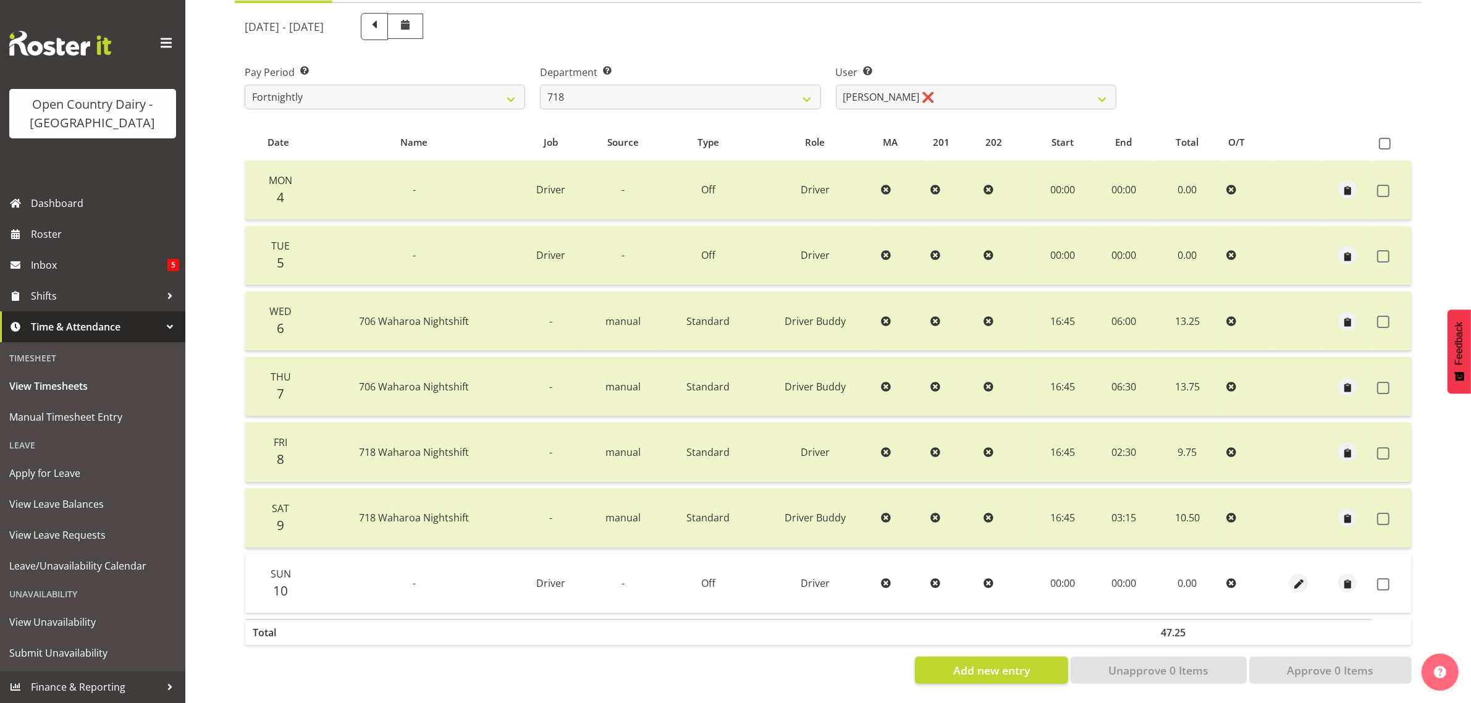
click at [1375, 571] on td at bounding box center [1391, 583] width 39 height 59
drag, startPoint x: 1385, startPoint y: 576, endPoint x: 1375, endPoint y: 634, distance: 59.5
click at [1385, 578] on span at bounding box center [1383, 584] width 12 height 12
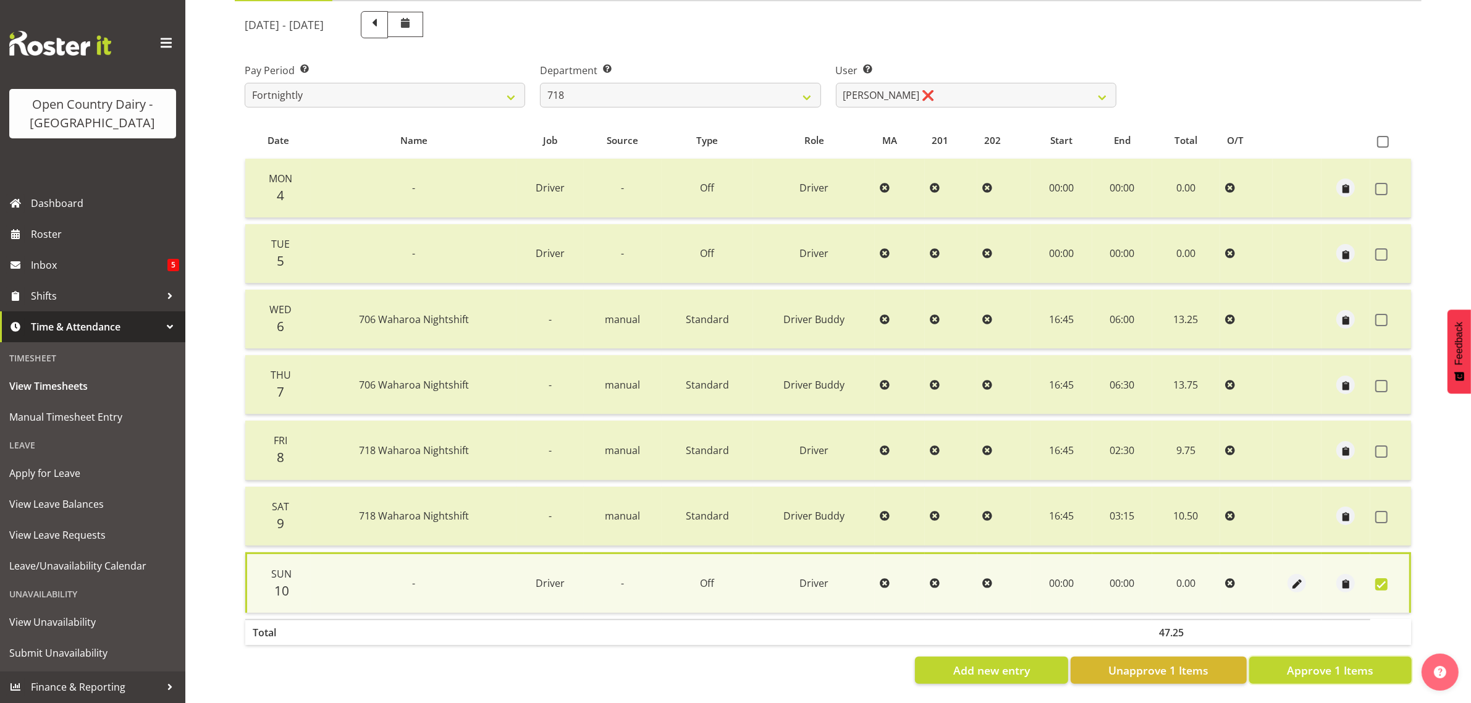
drag, startPoint x: 1359, startPoint y: 658, endPoint x: 1260, endPoint y: 579, distance: 126.6
click at [1357, 662] on span "Approve 1 Items" at bounding box center [1330, 670] width 86 height 16
checkbox input "false"
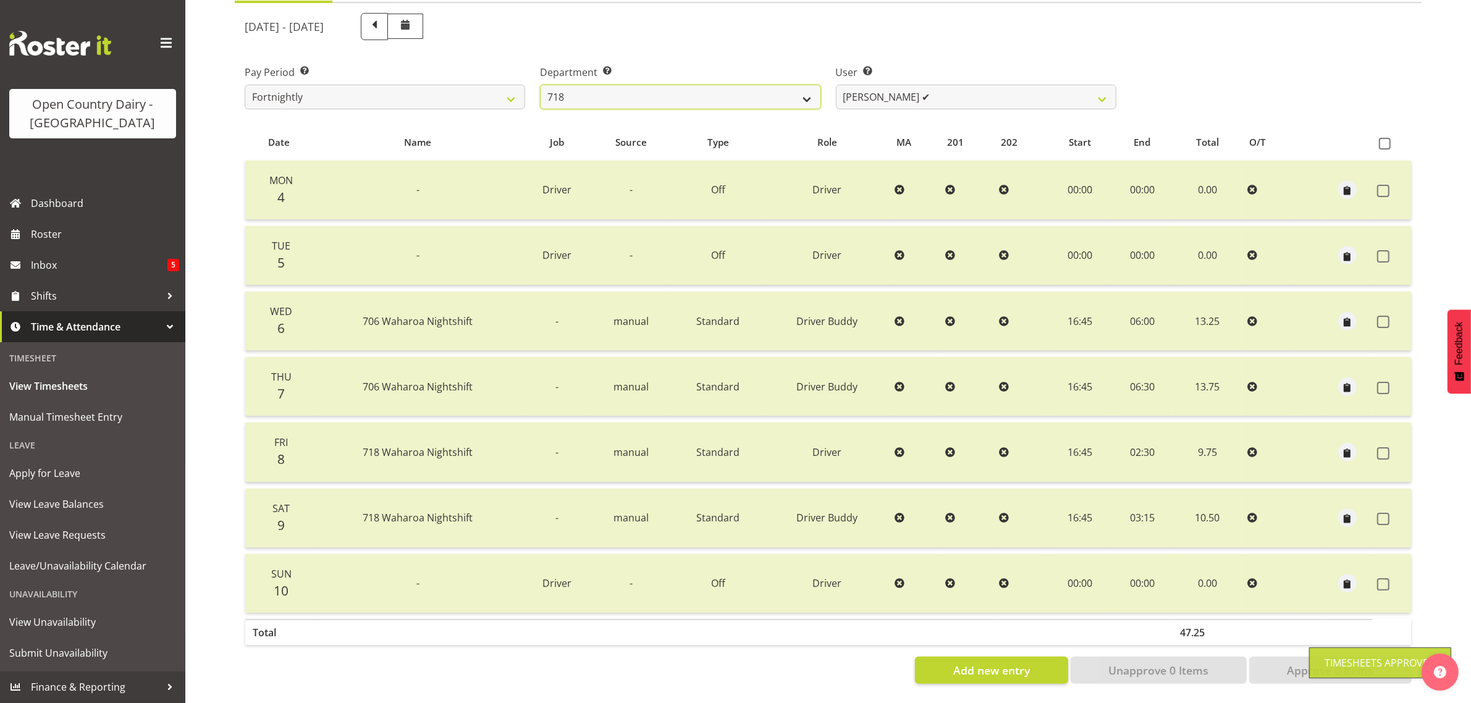
click at [794, 85] on select "701 702 703 704 705 706 707 708 709 710 711 712 713 714 715 716 717 718 719 720" at bounding box center [680, 97] width 280 height 25
select select "823"
click at [540, 85] on select "701 702 703 704 705 706 707 708 709 710 711 712 713 714 715 716 717 718 719 720" at bounding box center [680, 97] width 280 height 25
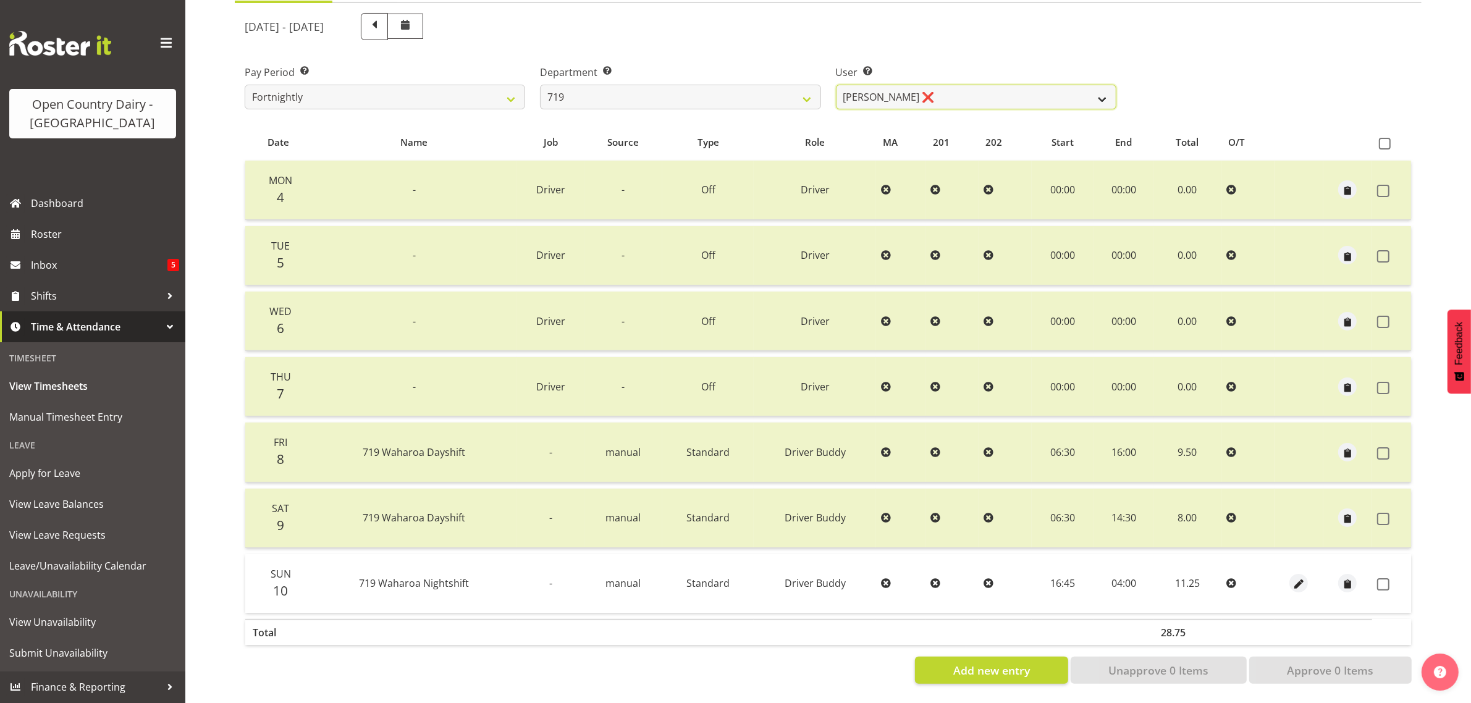
click at [993, 85] on select "Andrew de Lautour ❌ James Wellington ❌ Sami Ovesen ❌" at bounding box center [976, 97] width 280 height 25
select select "10224"
click at [836, 85] on select "Andrew de Lautour ❌ James Wellington ❌ Sami Ovesen ❌" at bounding box center [976, 97] width 280 height 25
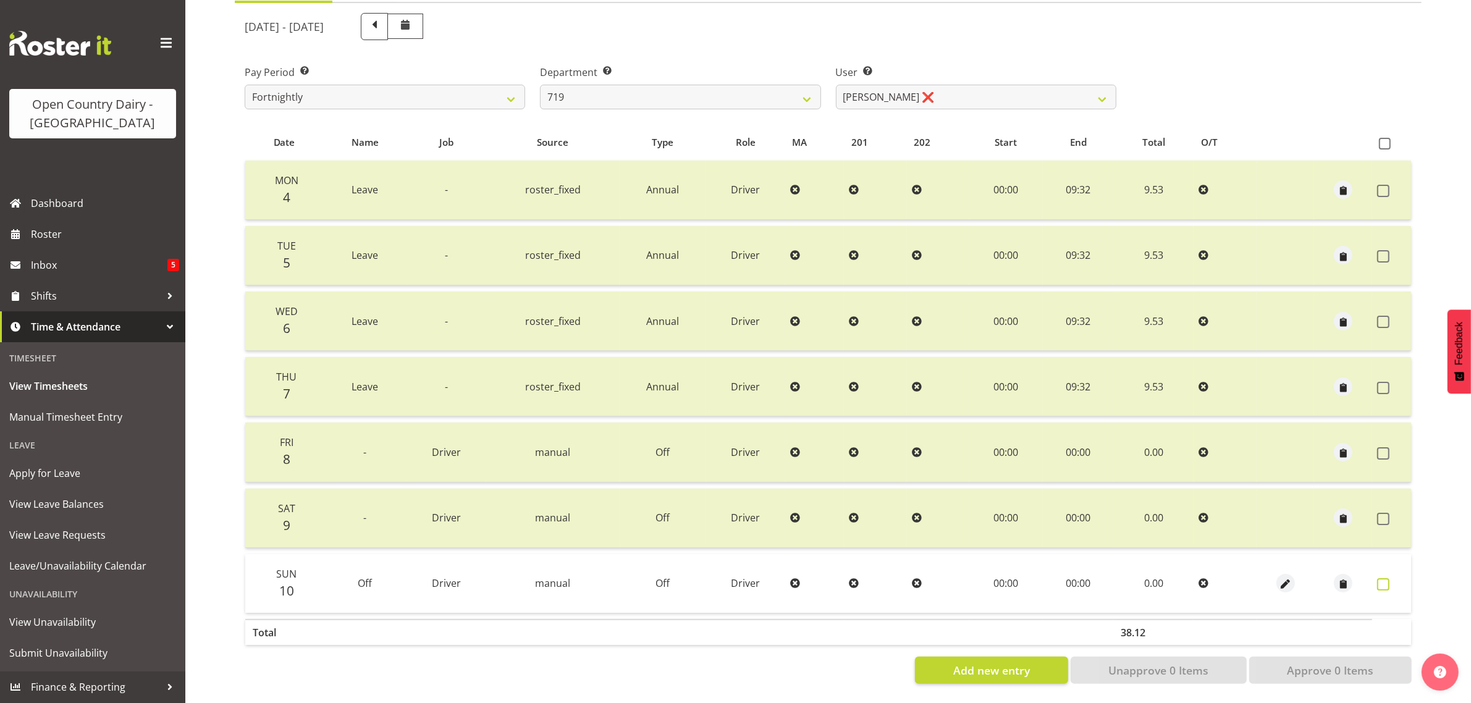
click at [1378, 578] on span at bounding box center [1383, 584] width 12 height 12
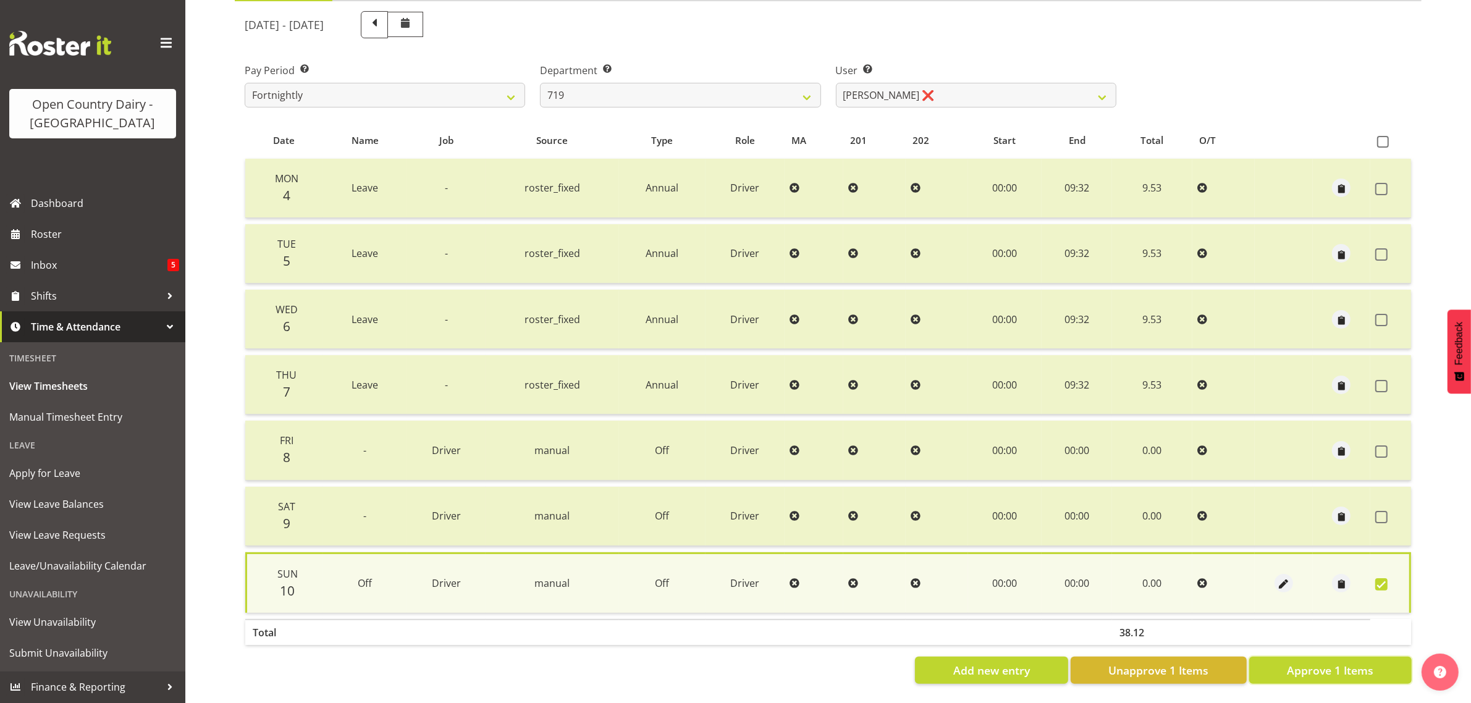
drag, startPoint x: 1332, startPoint y: 661, endPoint x: 1310, endPoint y: 637, distance: 32.4
click at [1330, 662] on span "Approve 1 Items" at bounding box center [1330, 670] width 86 height 16
checkbox input "false"
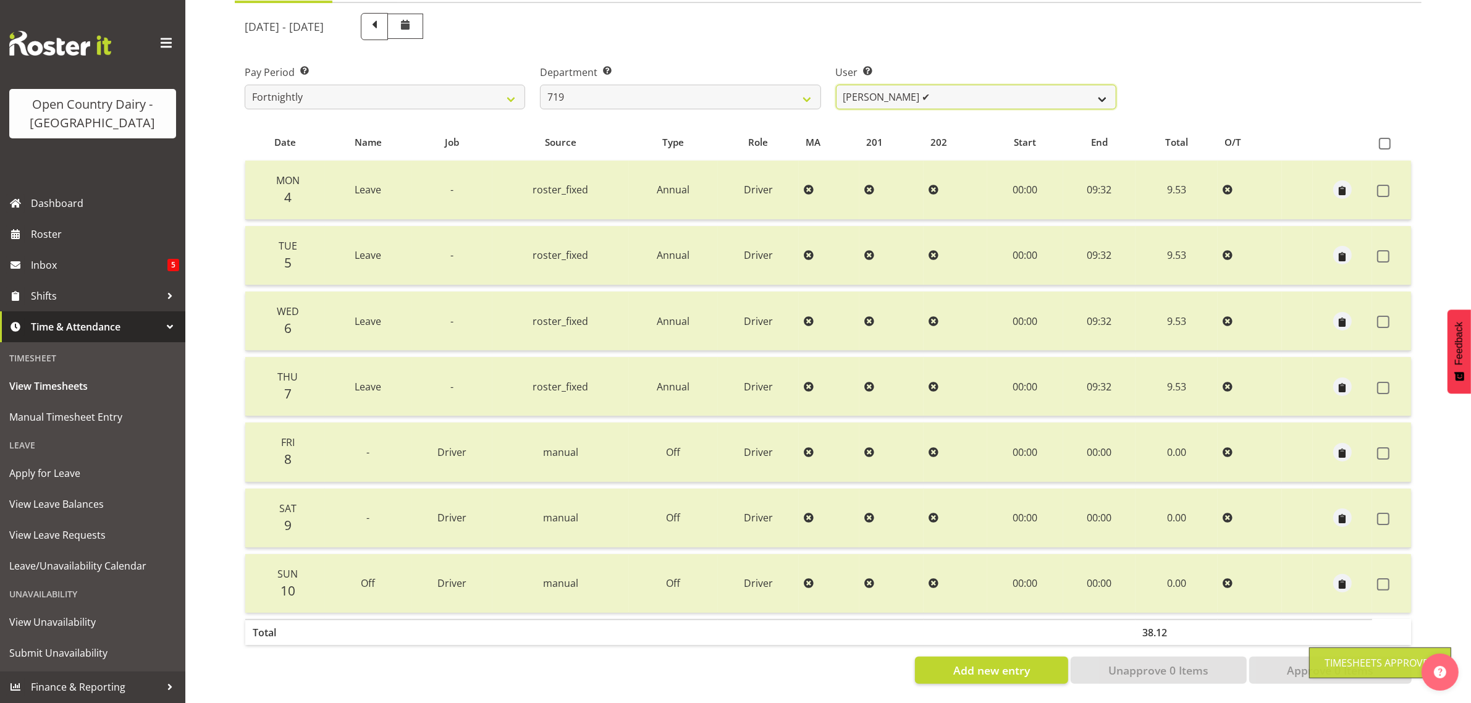
click at [953, 85] on select "Andrew de Lautour ❌ James Wellington ✔ Sami Ovesen ❌" at bounding box center [976, 97] width 280 height 25
select select "11013"
click at [836, 85] on select "Andrew de Lautour ❌ James Wellington ✔ Sami Ovesen ❌" at bounding box center [976, 97] width 280 height 25
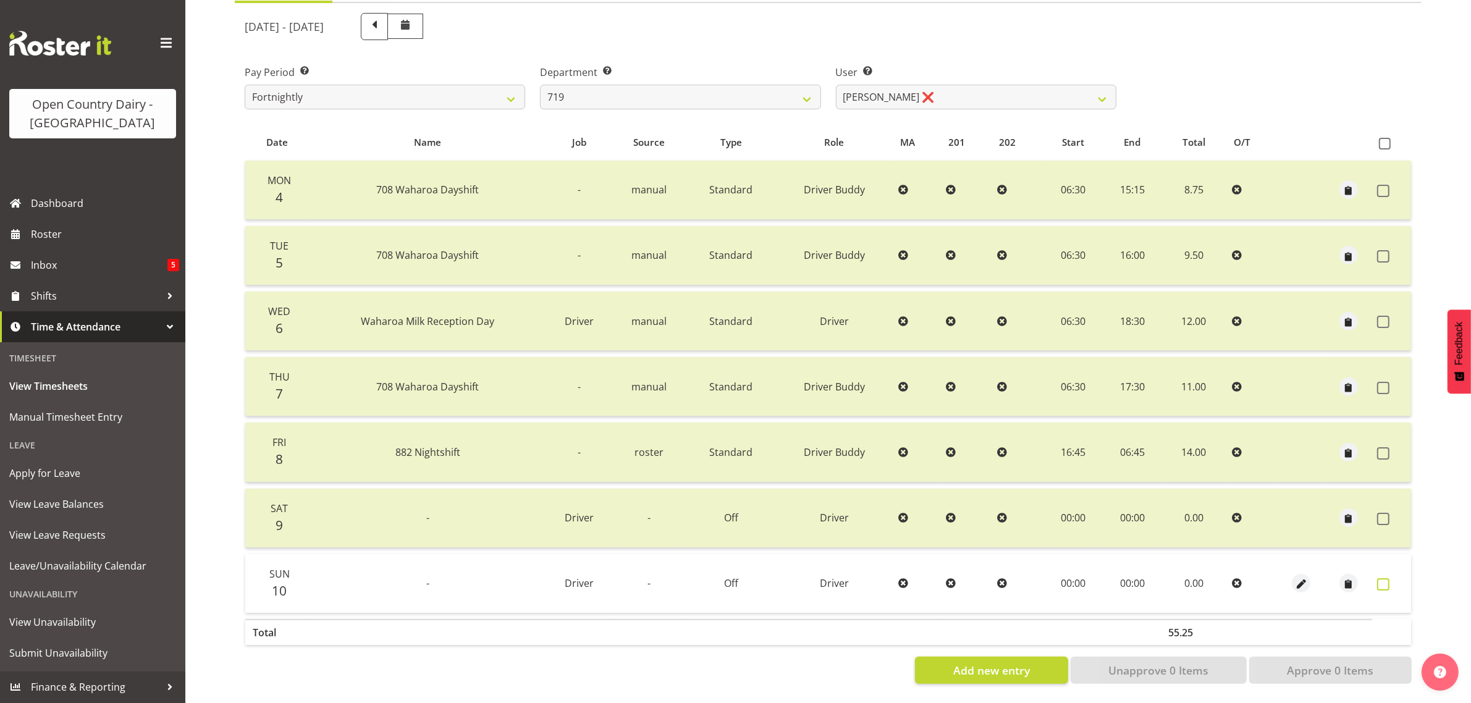
click at [1379, 578] on span at bounding box center [1383, 584] width 12 height 12
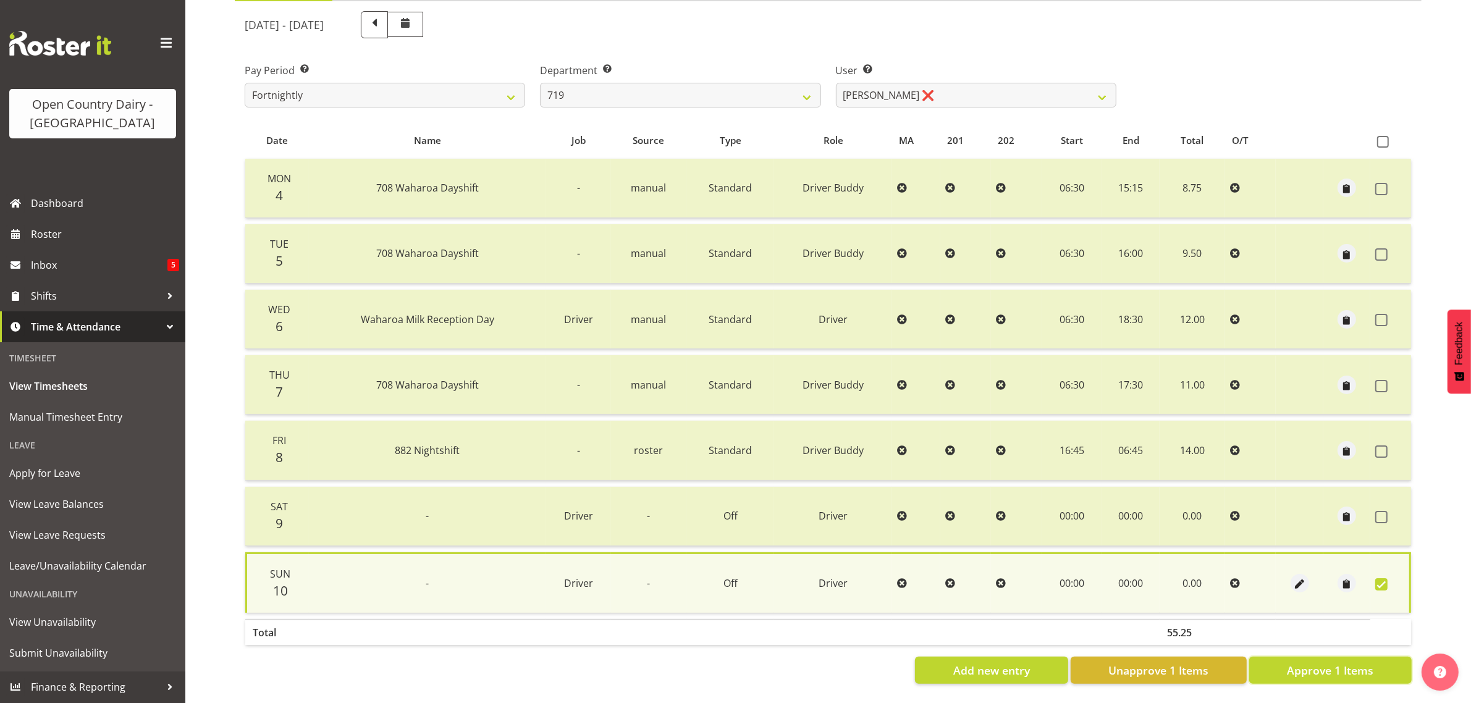
click at [1320, 665] on span "Approve 1 Items" at bounding box center [1330, 670] width 86 height 16
checkbox input "false"
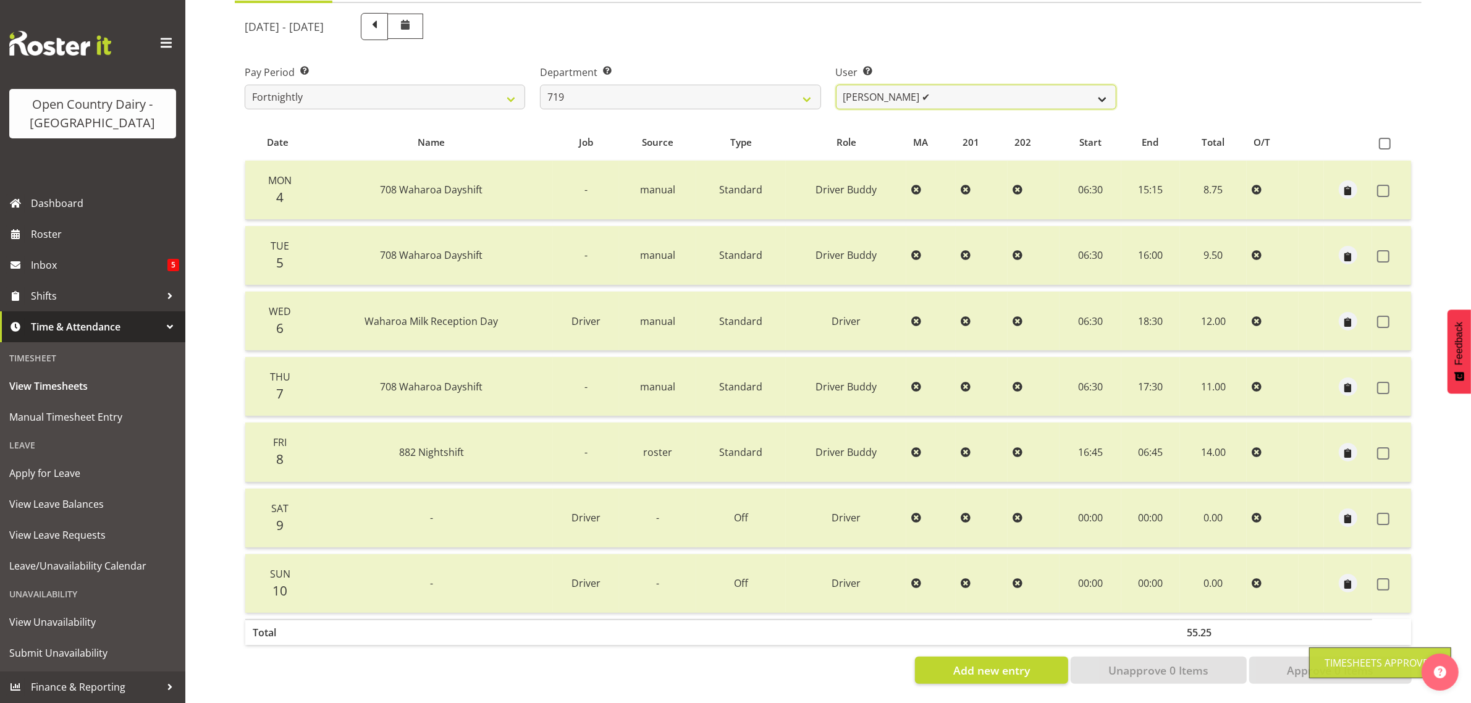
click at [919, 85] on select "Andrew de Lautour ❌ James Wellington ✔ Sami Ovesen ✔" at bounding box center [976, 97] width 280 height 25
click at [918, 85] on select "Andrew de Lautour ❌ James Wellington ✔ Sami Ovesen ✔" at bounding box center [976, 97] width 280 height 25
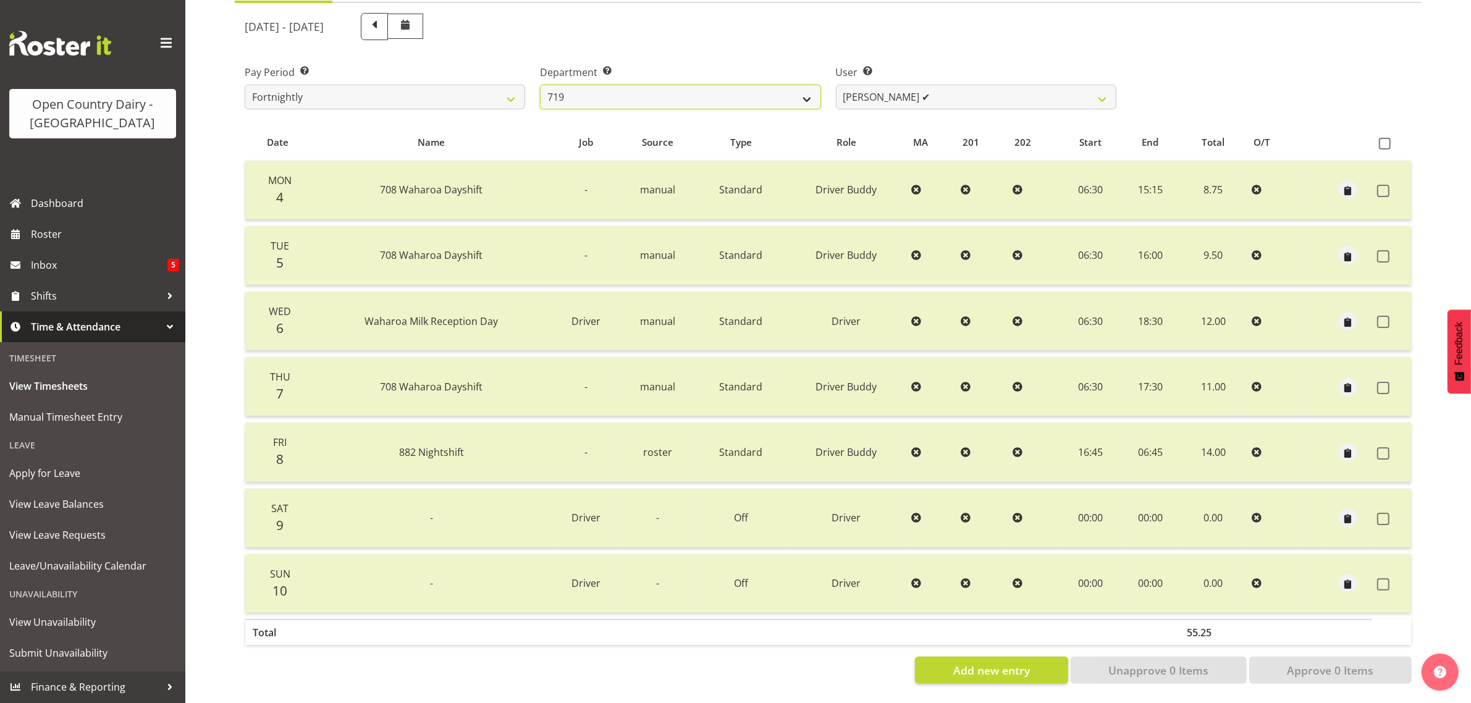
drag, startPoint x: 792, startPoint y: 80, endPoint x: 791, endPoint y: 93, distance: 12.4
click at [792, 85] on select "701 702 703 704 705 706 707 708 709 710 711 712 713 714 715 716 717 718 719 720" at bounding box center [680, 97] width 280 height 25
select select "814"
click at [540, 85] on select "701 702 703 704 705 706 707 708 709 710 711 712 713 714 715 716 717 718 719 720" at bounding box center [680, 97] width 280 height 25
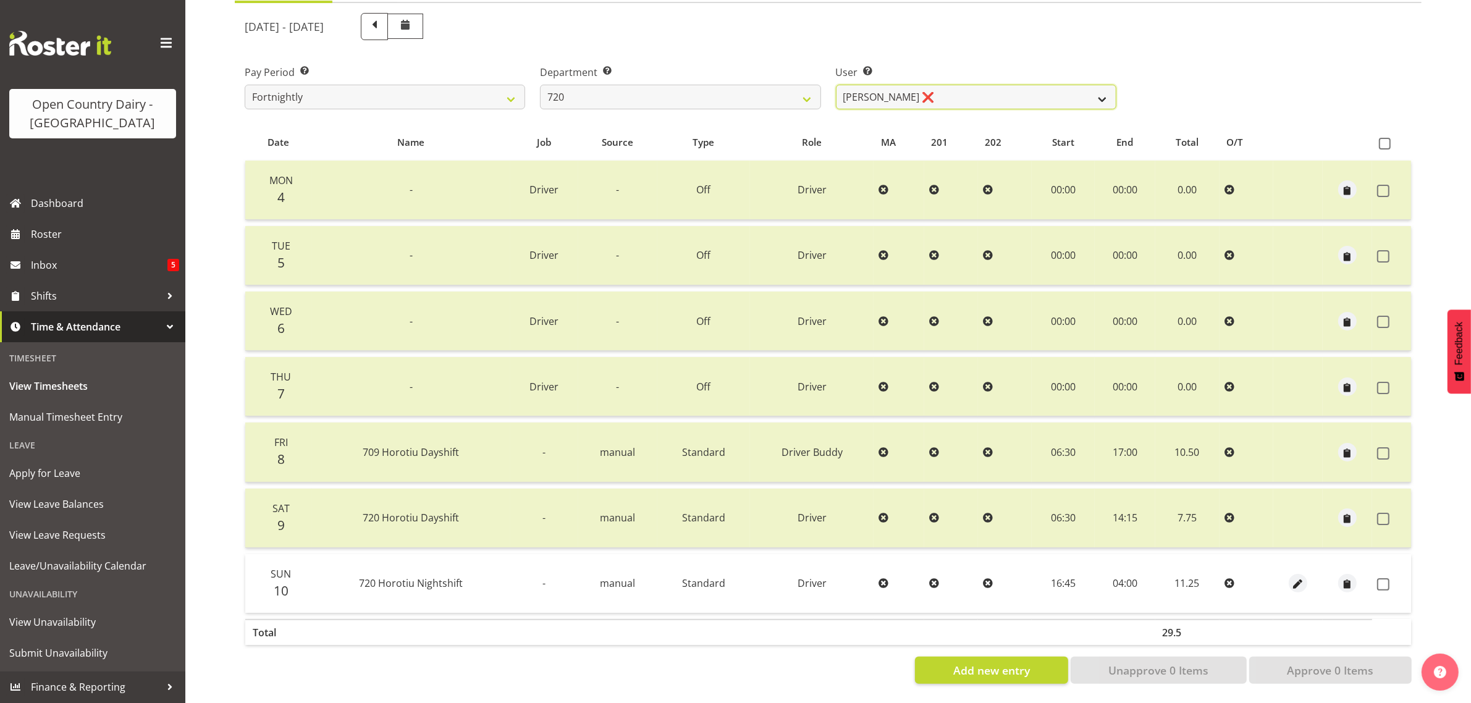
click at [981, 85] on select "Garry Hooper ❌ Kerry Slater ❌ Nathan Frankhouser ❌ Steve Daly ❌" at bounding box center [976, 97] width 280 height 25
select select "8192"
click at [836, 85] on select "Garry Hooper ❌ Kerry Slater ❌ Nathan Frankhouser ❌ Steve Daly ❌" at bounding box center [976, 97] width 280 height 25
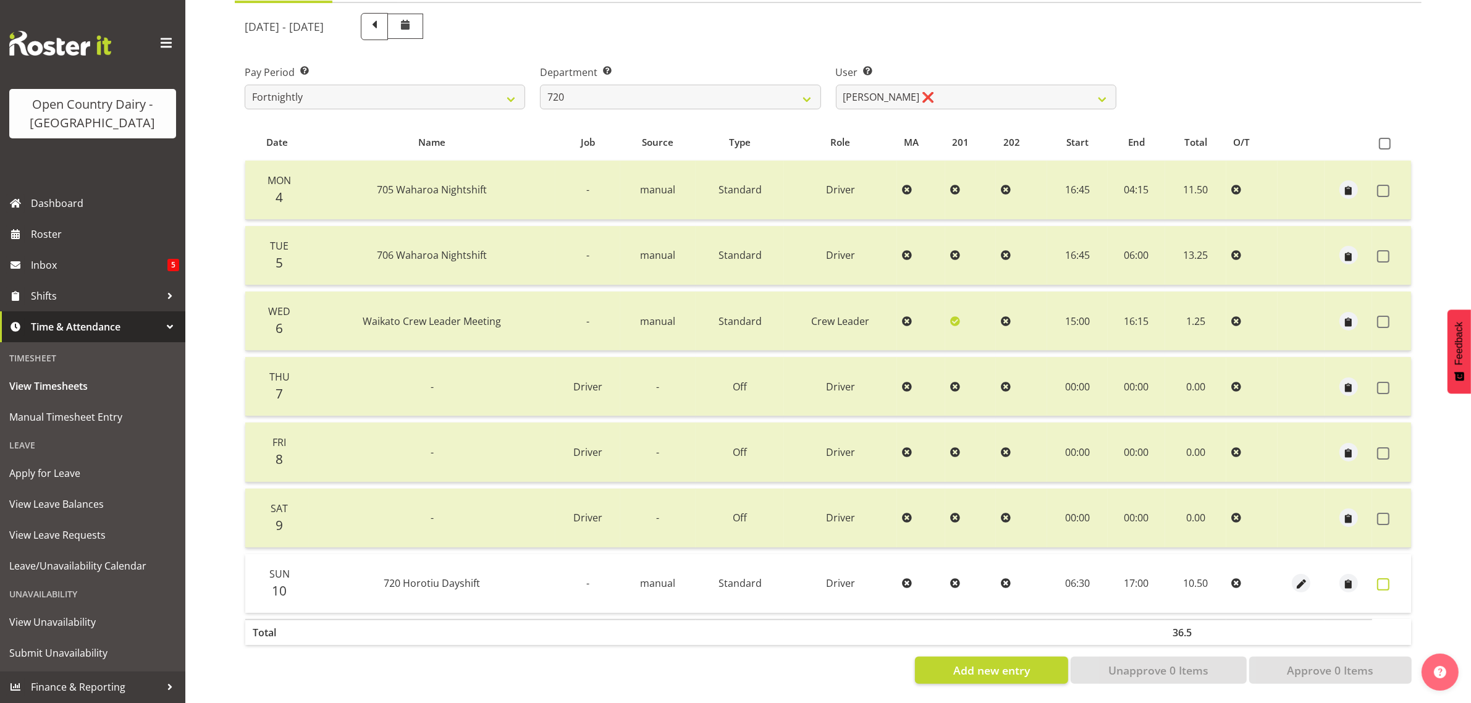
click at [1384, 578] on span at bounding box center [1383, 584] width 12 height 12
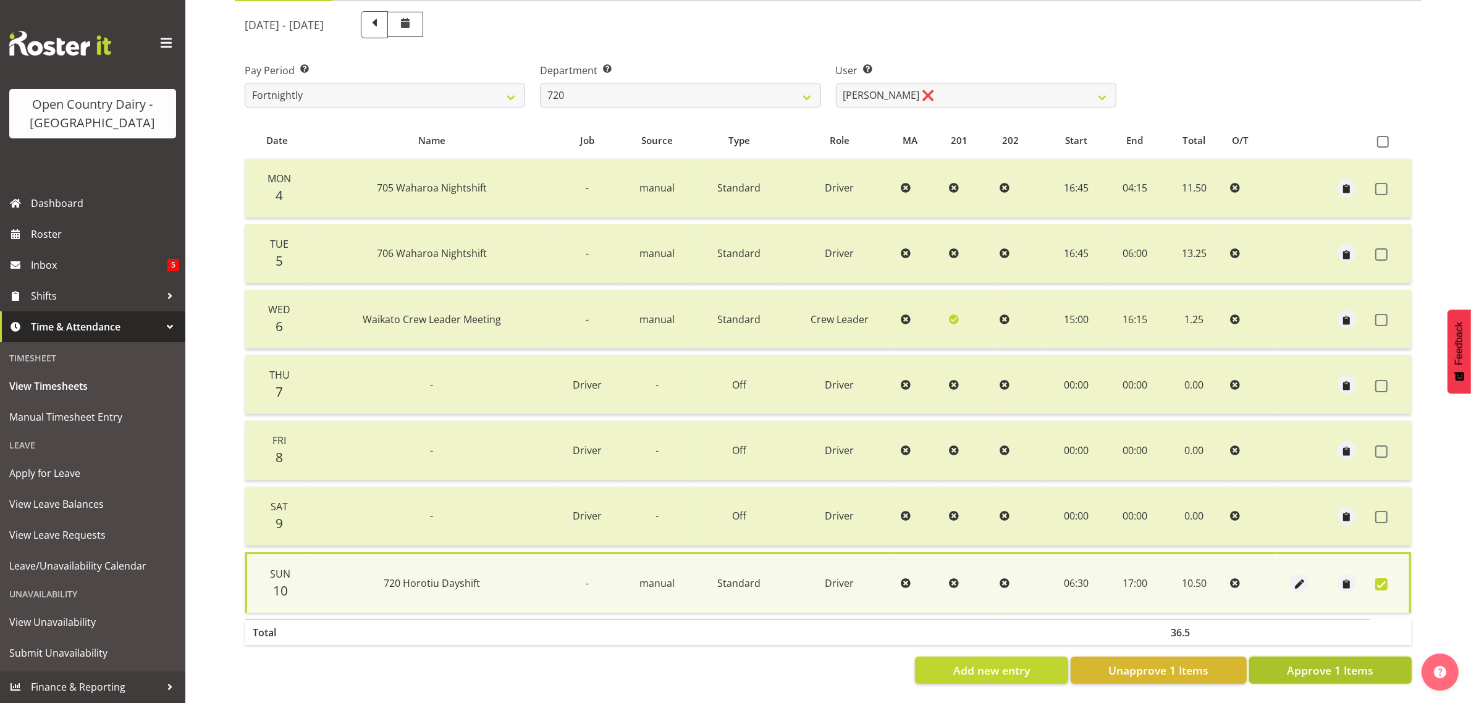
click at [1308, 662] on span "Approve 1 Items" at bounding box center [1330, 670] width 86 height 16
checkbox input "false"
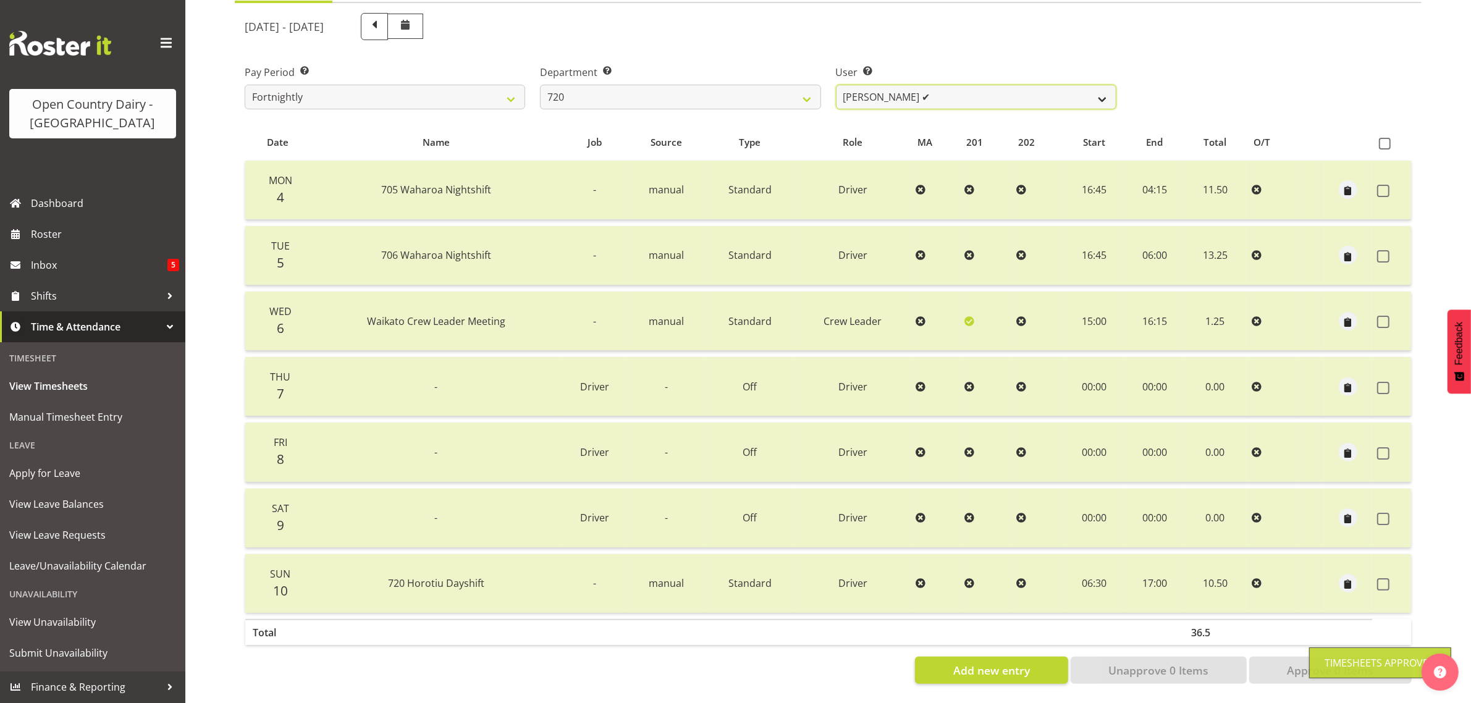
click at [957, 85] on select "Garry Hooper ❌ Kerry Slater ✔ Nathan Frankhouser ❌ Steve Daly ❌" at bounding box center [976, 97] width 280 height 25
select select "8200"
click at [836, 85] on select "Garry Hooper ❌ Kerry Slater ✔ Nathan Frankhouser ❌ Steve Daly ❌" at bounding box center [976, 97] width 280 height 25
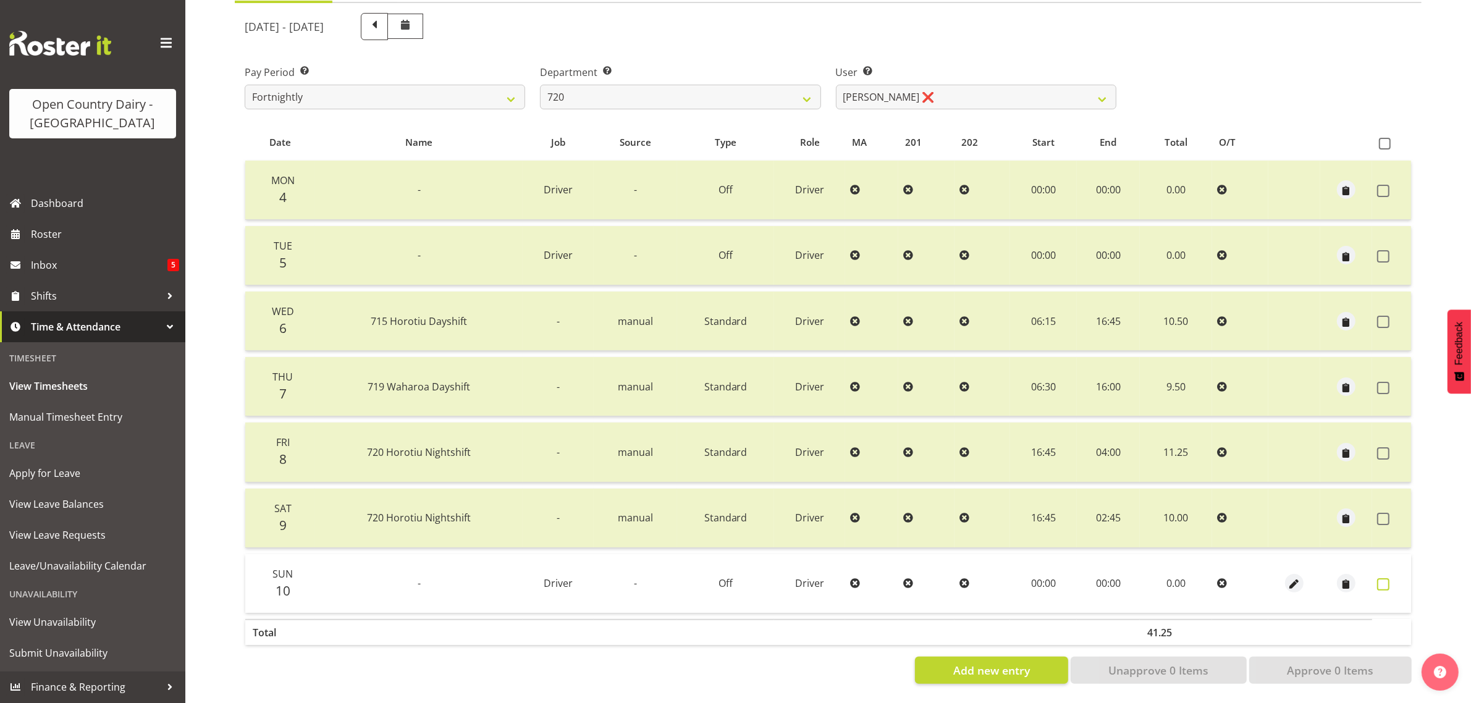
click at [1379, 578] on span at bounding box center [1383, 584] width 12 height 12
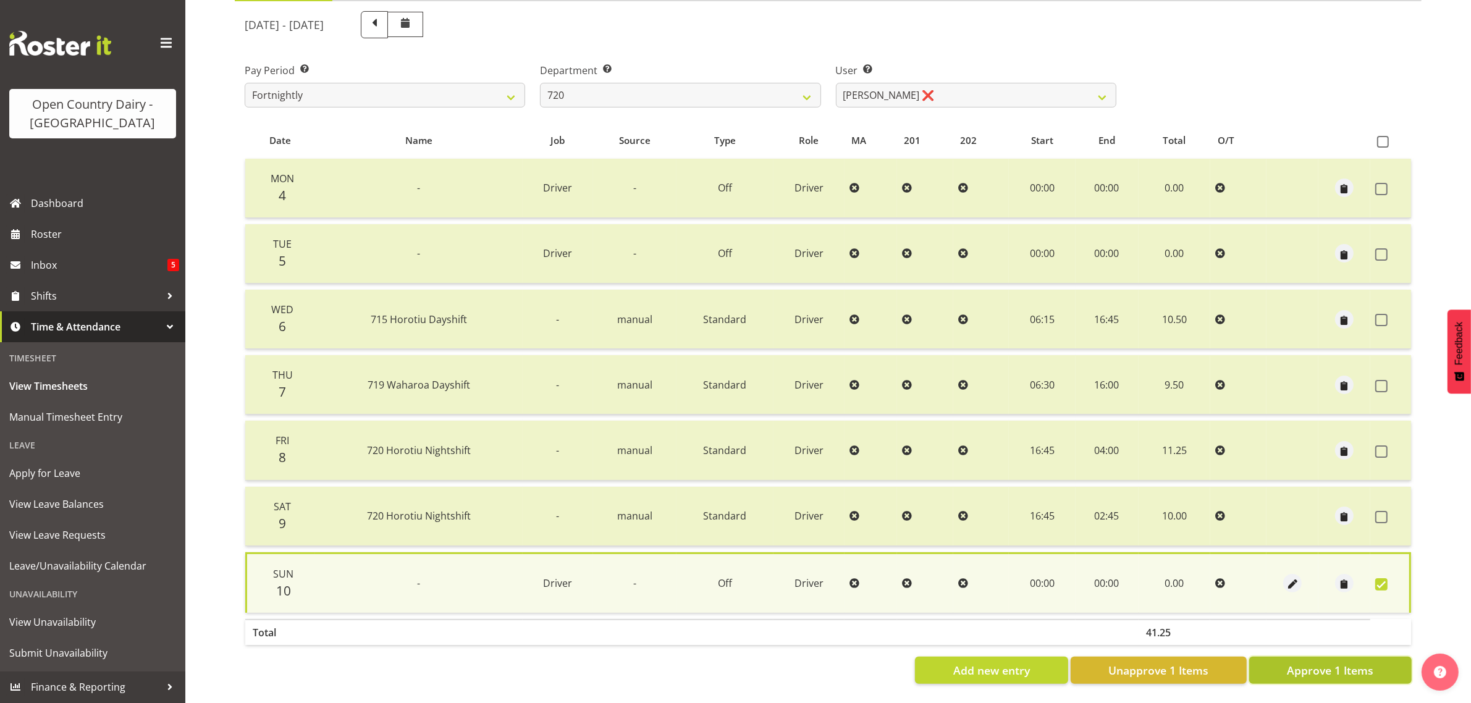
click at [1348, 663] on span "Approve 1 Items" at bounding box center [1330, 670] width 86 height 16
checkbox input "false"
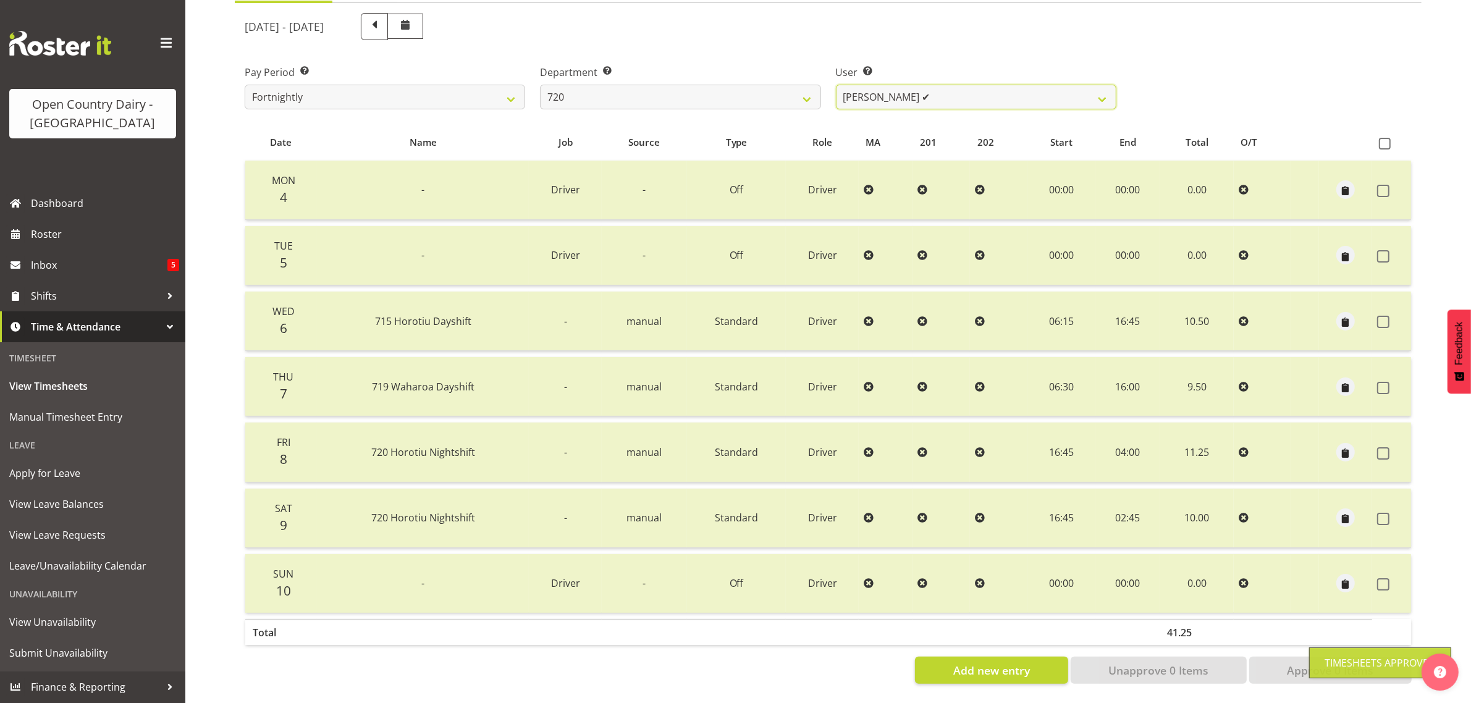
click at [979, 85] on select "Garry Hooper ❌ Kerry Slater ✔ Nathan Frankhouser ✔ Steve Daly ❌" at bounding box center [976, 97] width 280 height 25
select select "9913"
click at [836, 85] on select "Garry Hooper ❌ Kerry Slater ✔ Nathan Frankhouser ✔ Steve Daly ❌" at bounding box center [976, 97] width 280 height 25
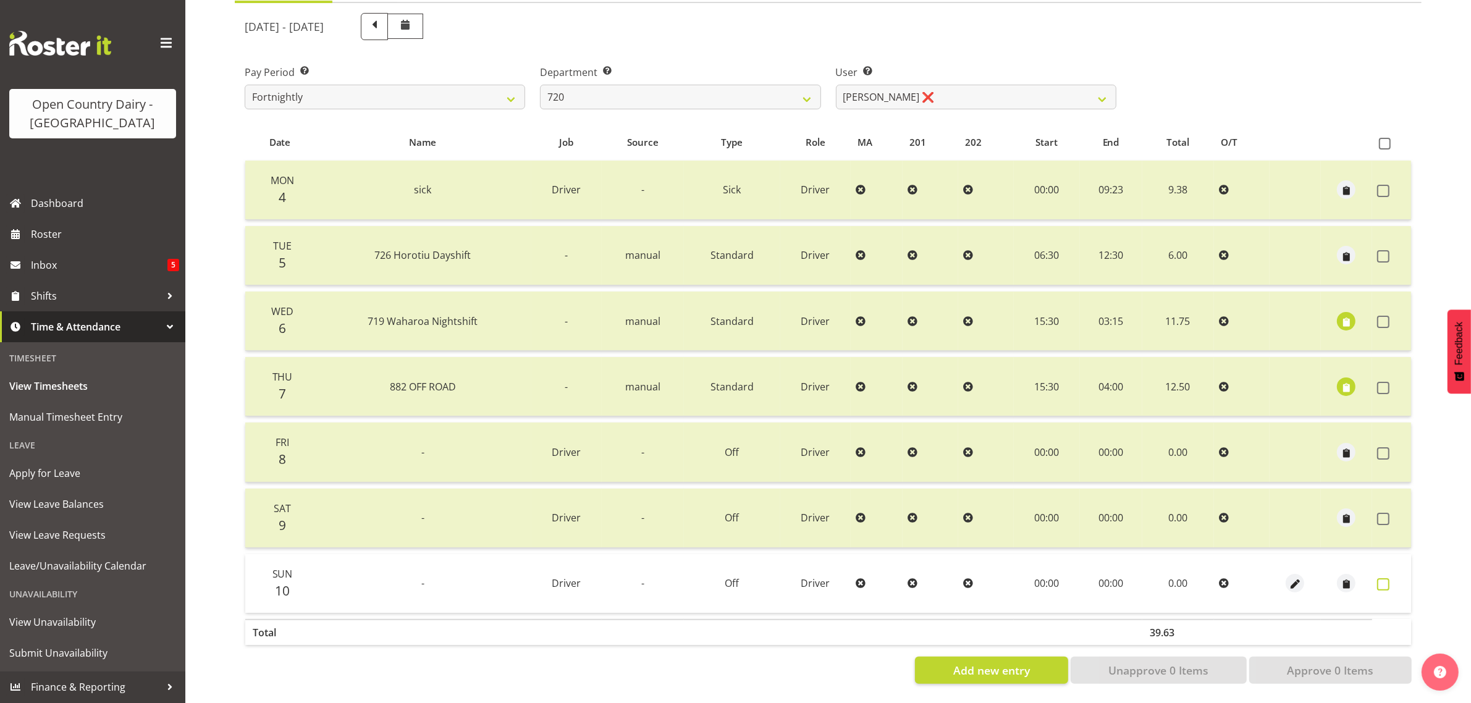
click at [1381, 578] on span at bounding box center [1383, 584] width 12 height 12
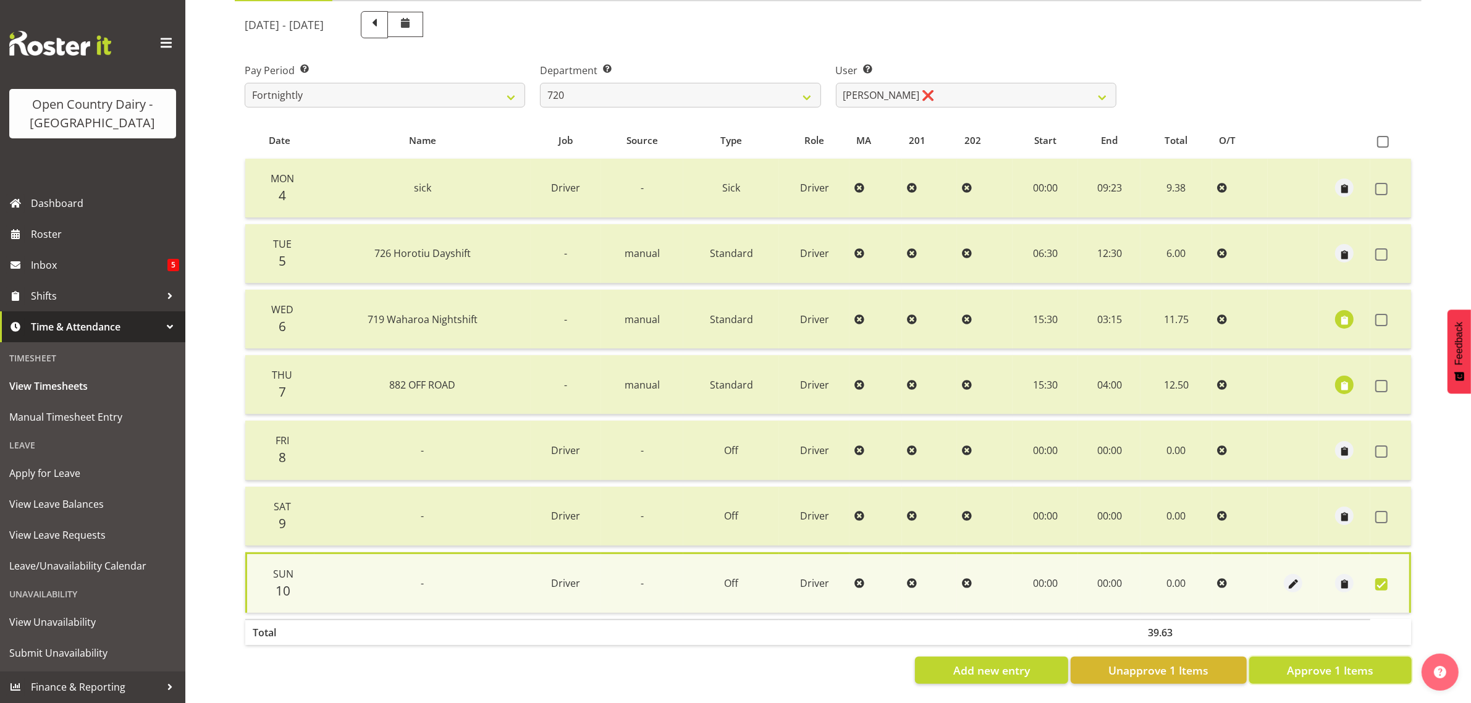
click at [1319, 662] on span "Approve 1 Items" at bounding box center [1330, 670] width 86 height 16
checkbox input "false"
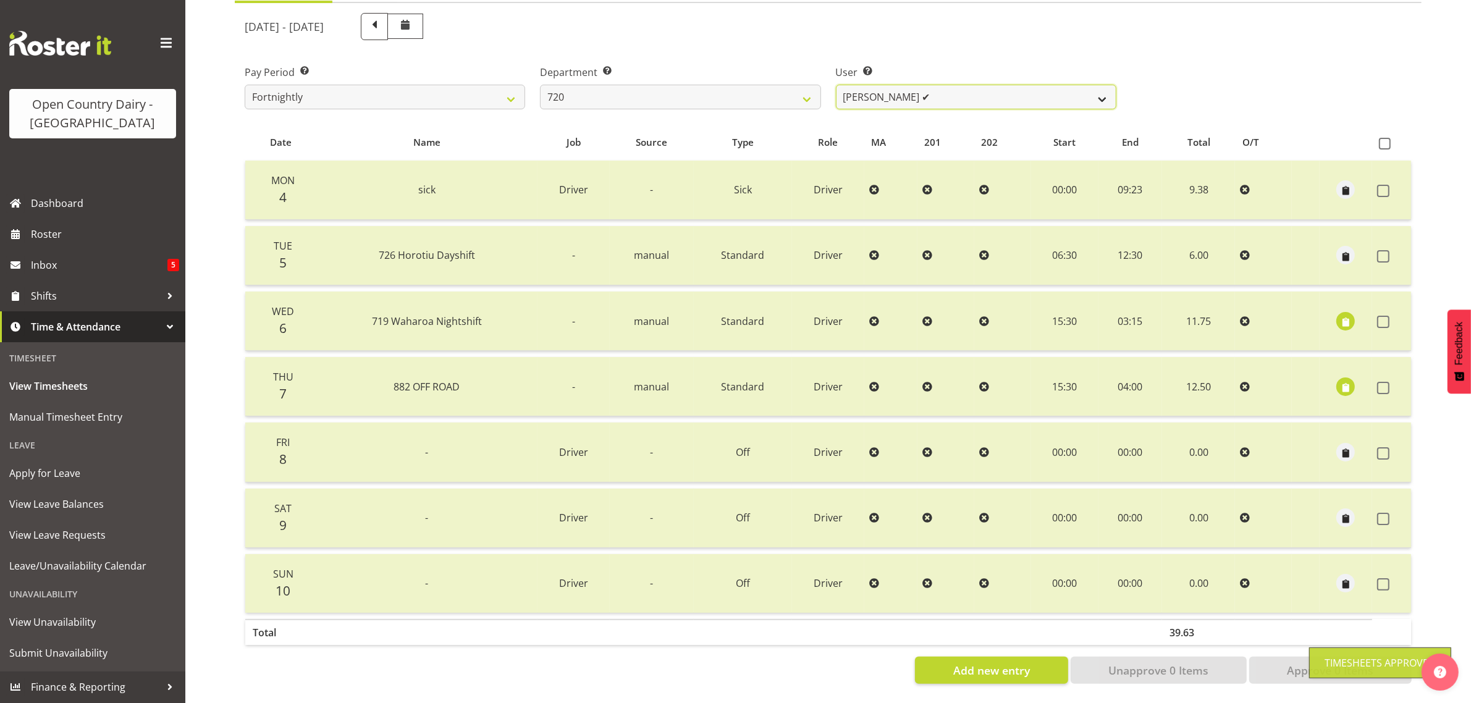
click at [915, 85] on select "Garry Hooper ❌ Kerry Slater ✔ Nathan Frankhouser ✔ Steve Daly ✔" at bounding box center [976, 97] width 280 height 25
drag, startPoint x: 915, startPoint y: 78, endPoint x: 884, endPoint y: 72, distance: 32.0
click at [915, 85] on select "Garry Hooper ❌ Kerry Slater ✔ Nathan Frankhouser ✔ Steve Daly ✔" at bounding box center [976, 97] width 280 height 25
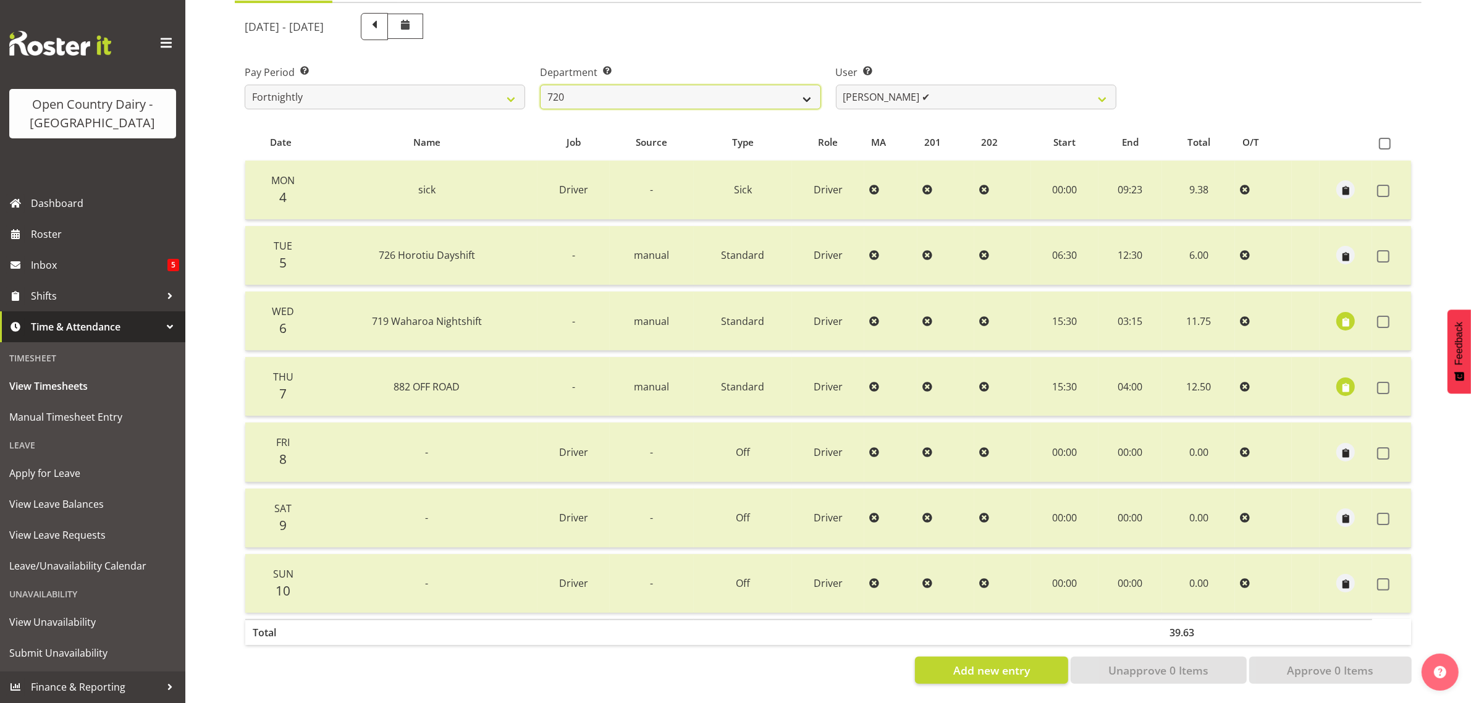
click at [738, 85] on select "701 702 703 704 705 706 707 708 709 710 711 712 713 714 715 716 717 718 719 720" at bounding box center [680, 97] width 280 height 25
select select "759"
click at [540, 85] on select "701 702 703 704 705 706 707 708 709 710 711 712 713 714 715 716 717 718 719 720" at bounding box center [680, 97] width 280 height 25
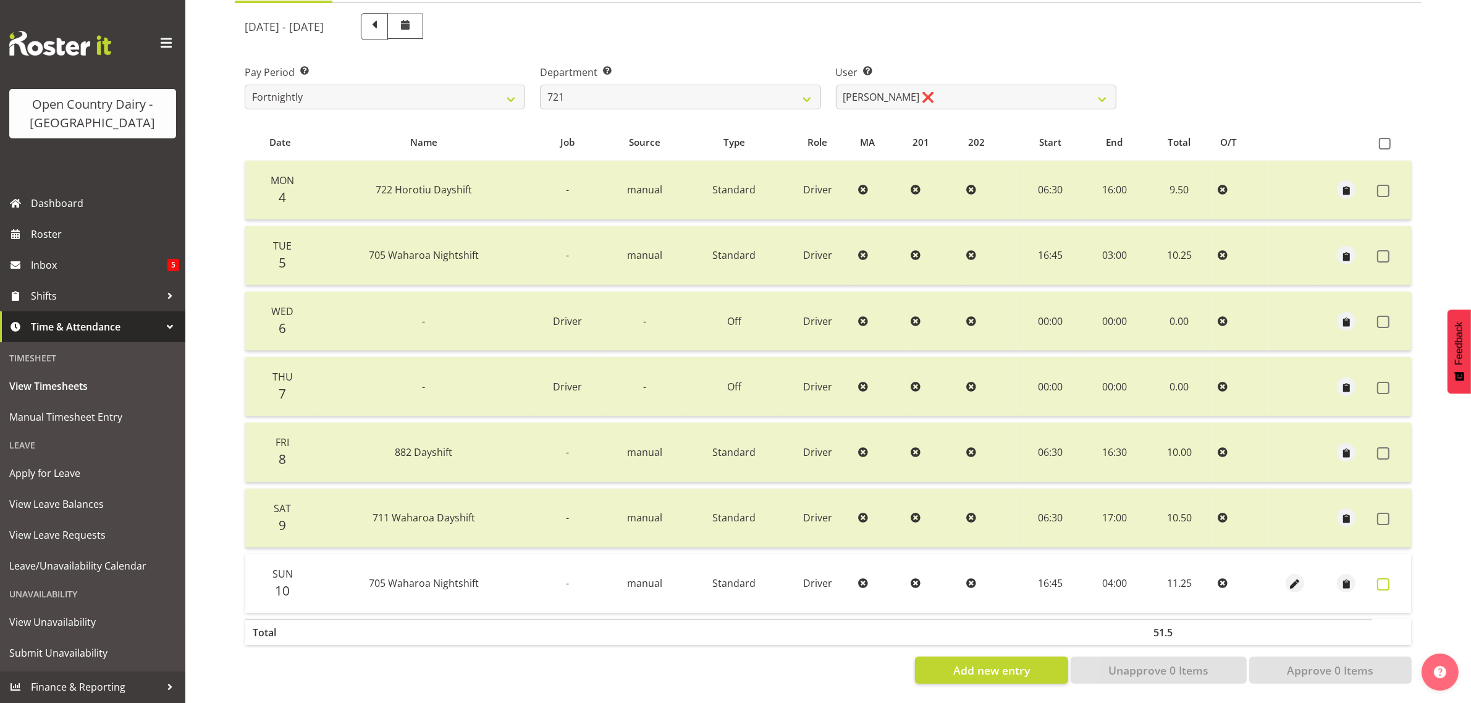
click at [1382, 578] on span at bounding box center [1383, 584] width 12 height 12
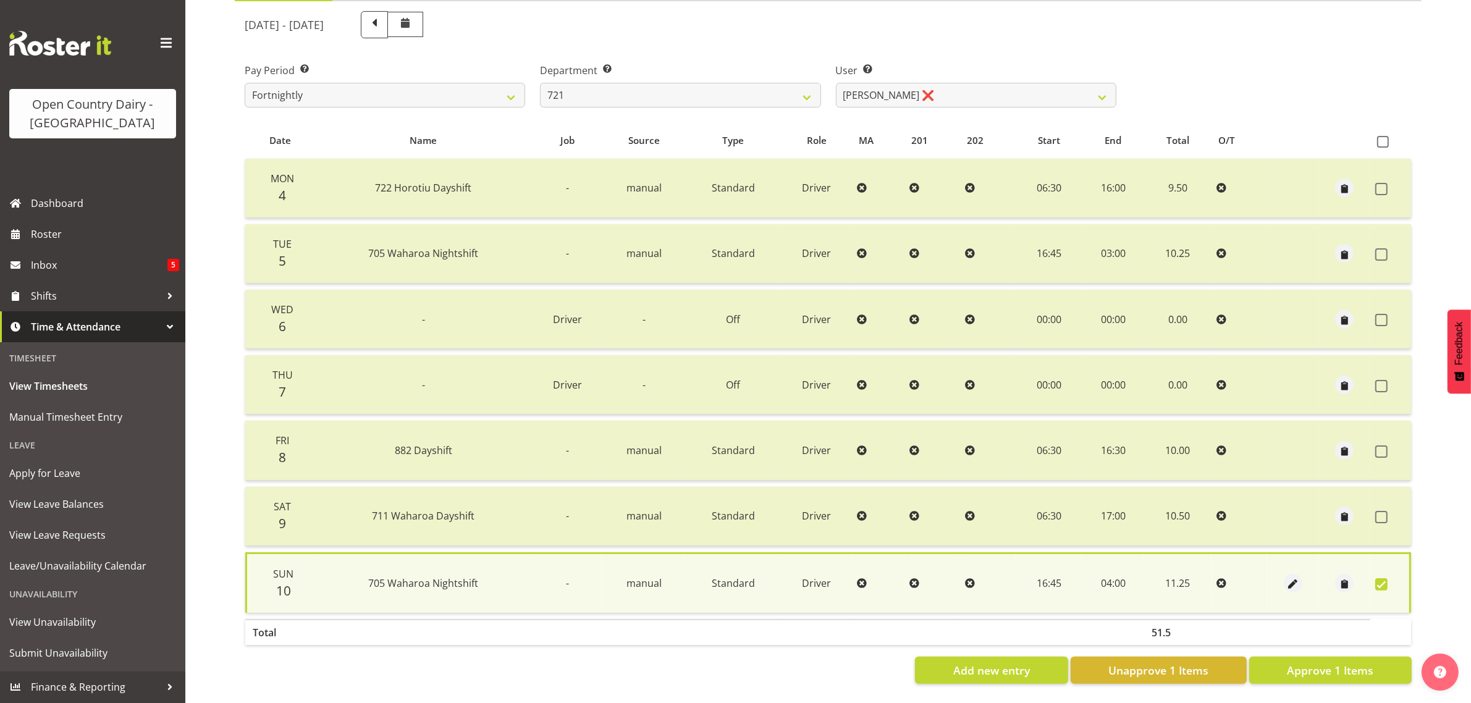
click at [1382, 578] on span at bounding box center [1381, 584] width 12 height 12
checkbox input "false"
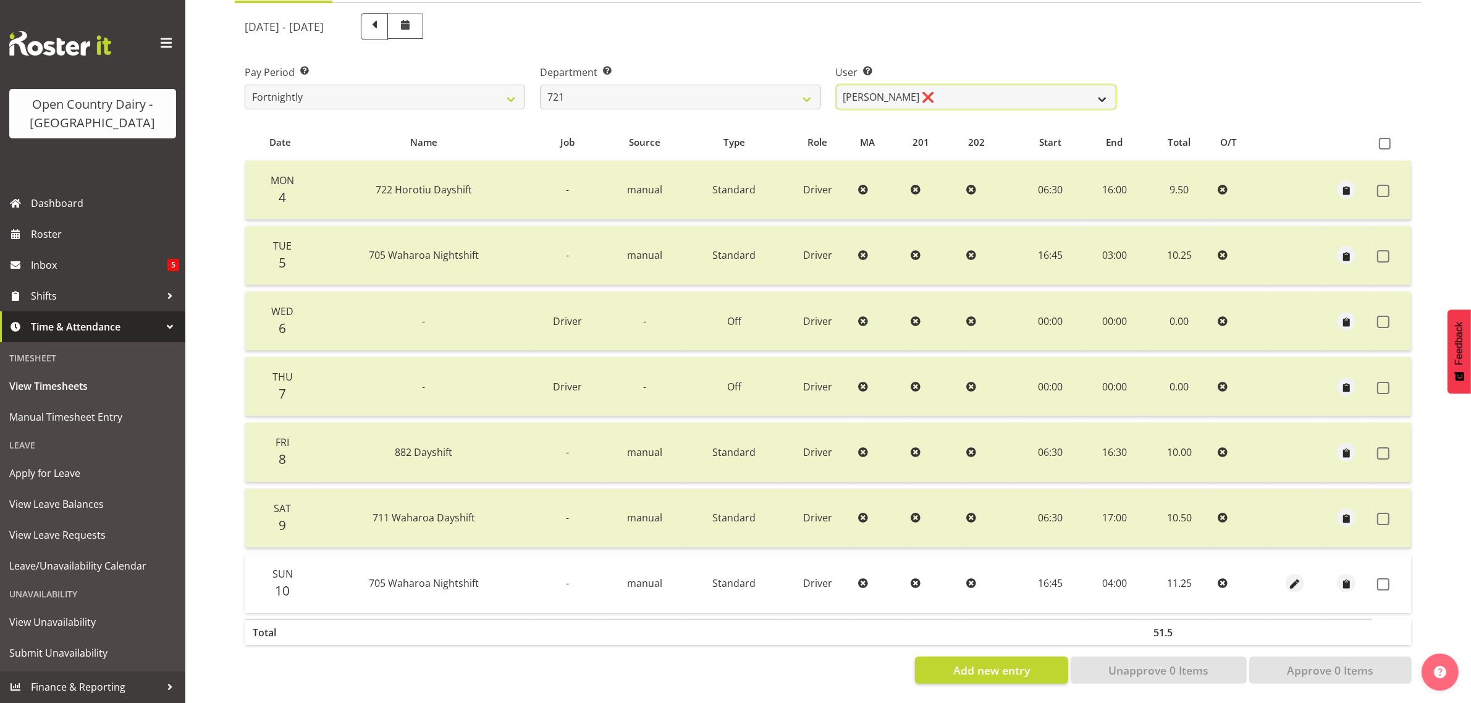
click at [976, 85] on select "George Taylor ❌ Grant Vercoe ❌" at bounding box center [976, 97] width 280 height 25
select select "10297"
click at [836, 85] on select "George Taylor ❌ Grant Vercoe ❌" at bounding box center [976, 97] width 280 height 25
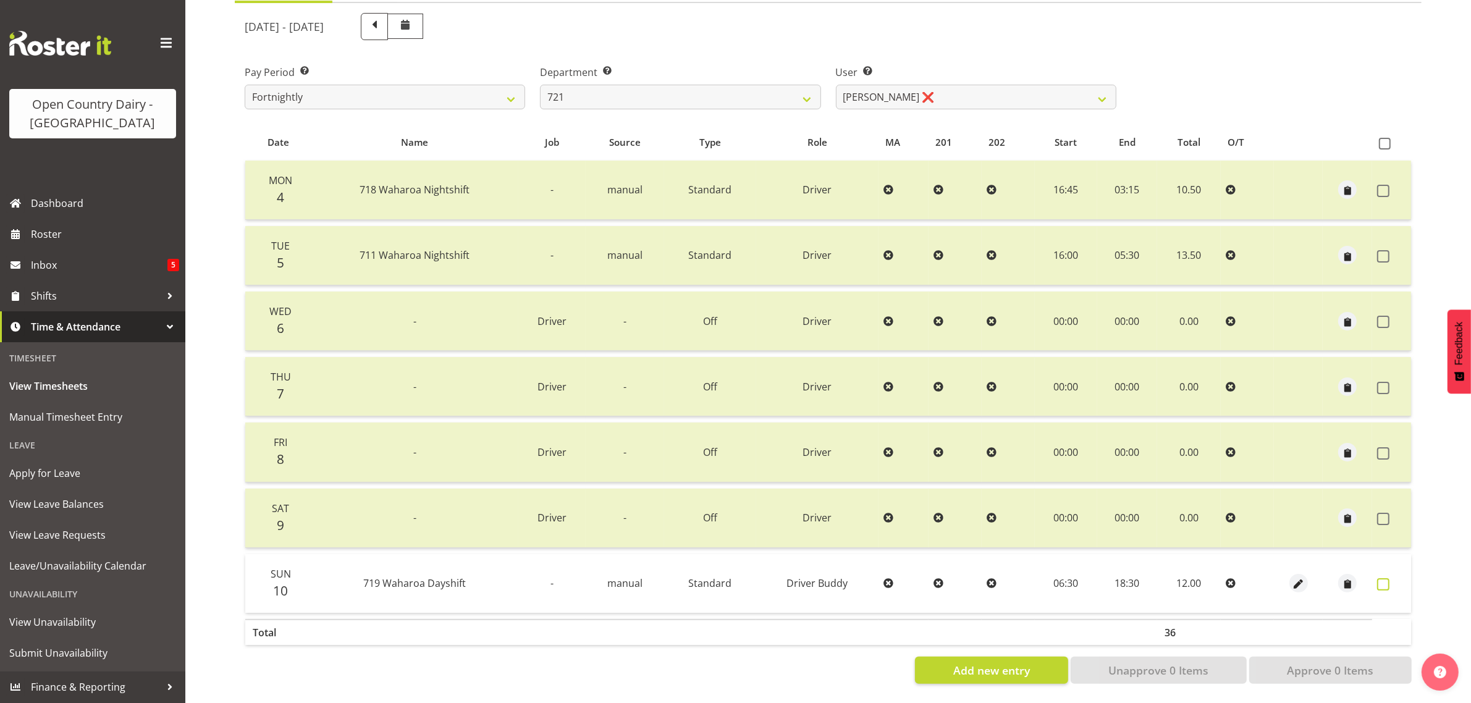
drag, startPoint x: 1382, startPoint y: 573, endPoint x: 1376, endPoint y: 590, distance: 18.2
click at [1381, 578] on span at bounding box center [1383, 584] width 12 height 12
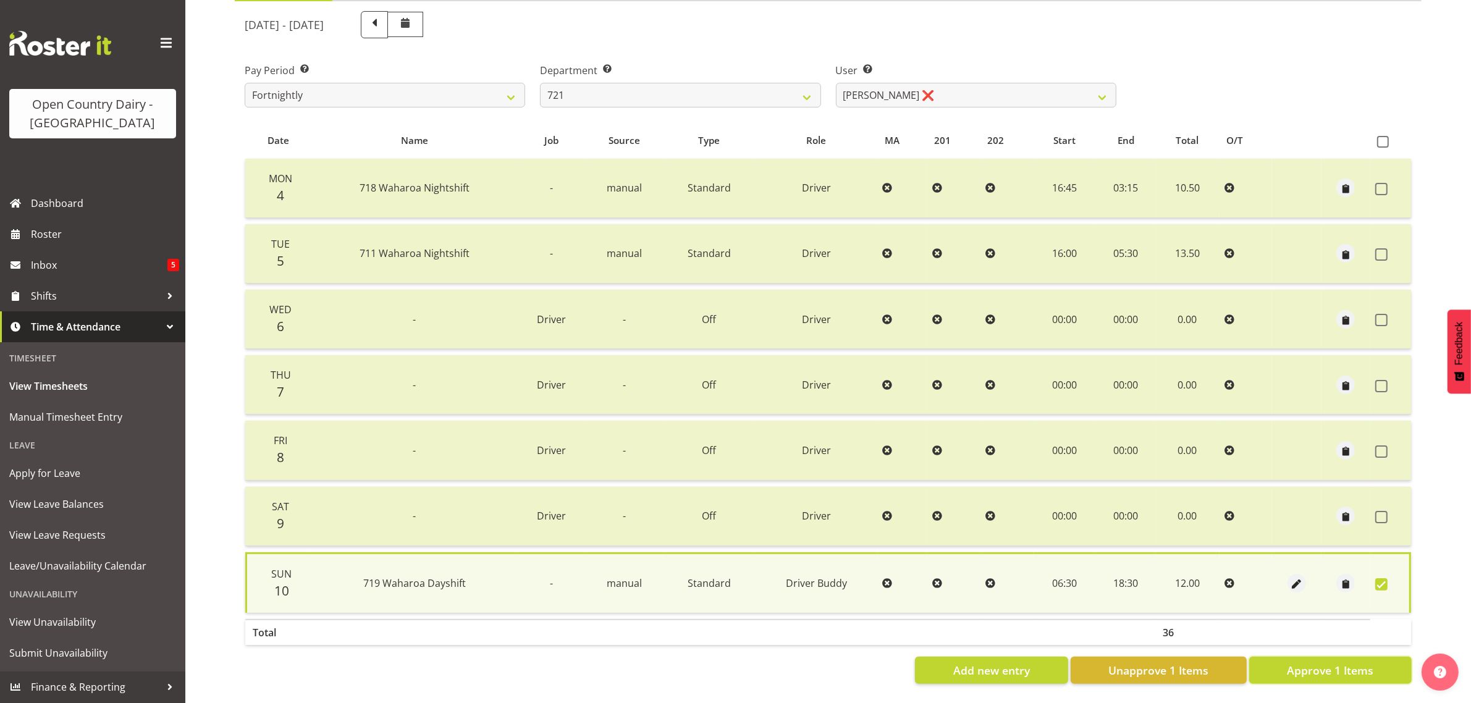
click at [1353, 662] on span "Approve 1 Items" at bounding box center [1330, 670] width 86 height 16
checkbox input "false"
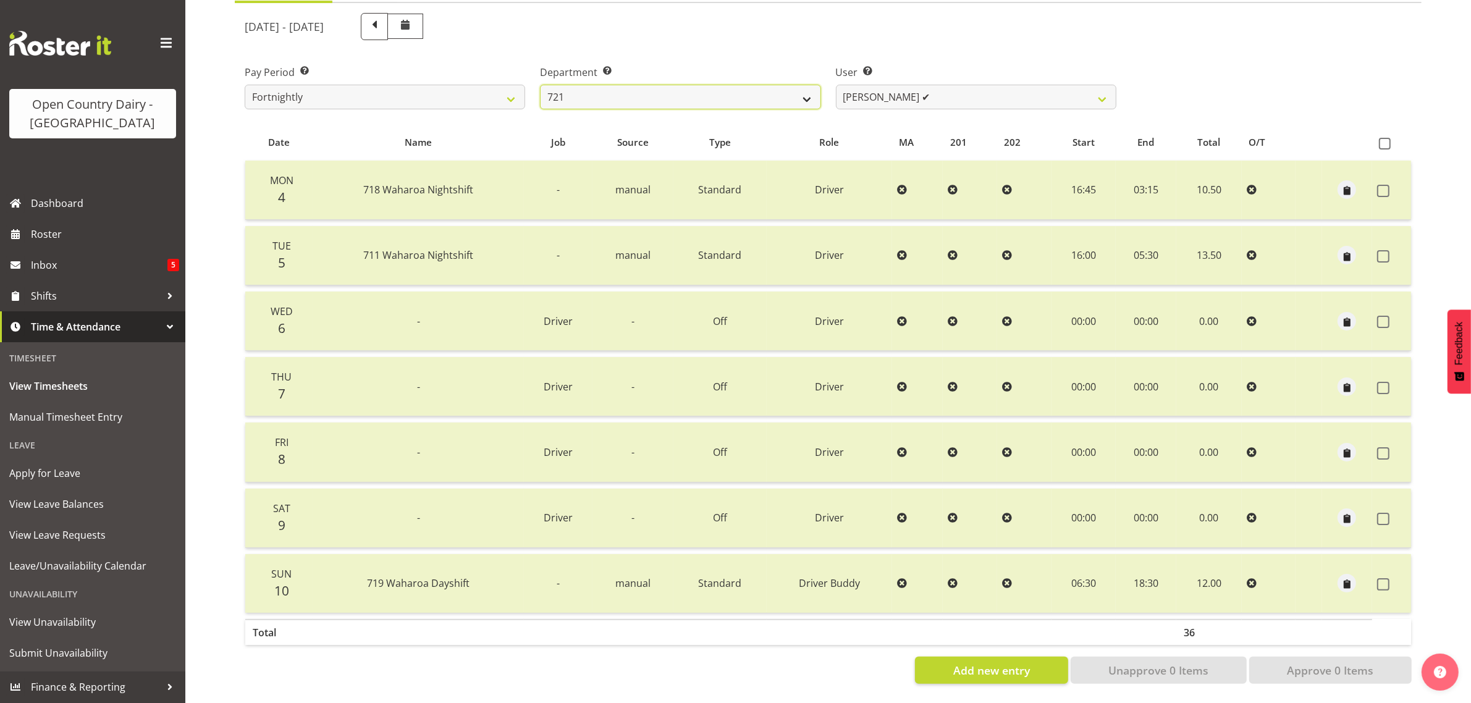
click at [763, 87] on select "701 702 703 704 705 706 707 708 709 710 711 712 713 714 715 716 717 718 719 720" at bounding box center [680, 97] width 280 height 25
select select "756"
click at [540, 85] on select "701 702 703 704 705 706 707 708 709 710 711 712 713 714 715 716 717 718 719 720" at bounding box center [680, 97] width 280 height 25
select select "8163"
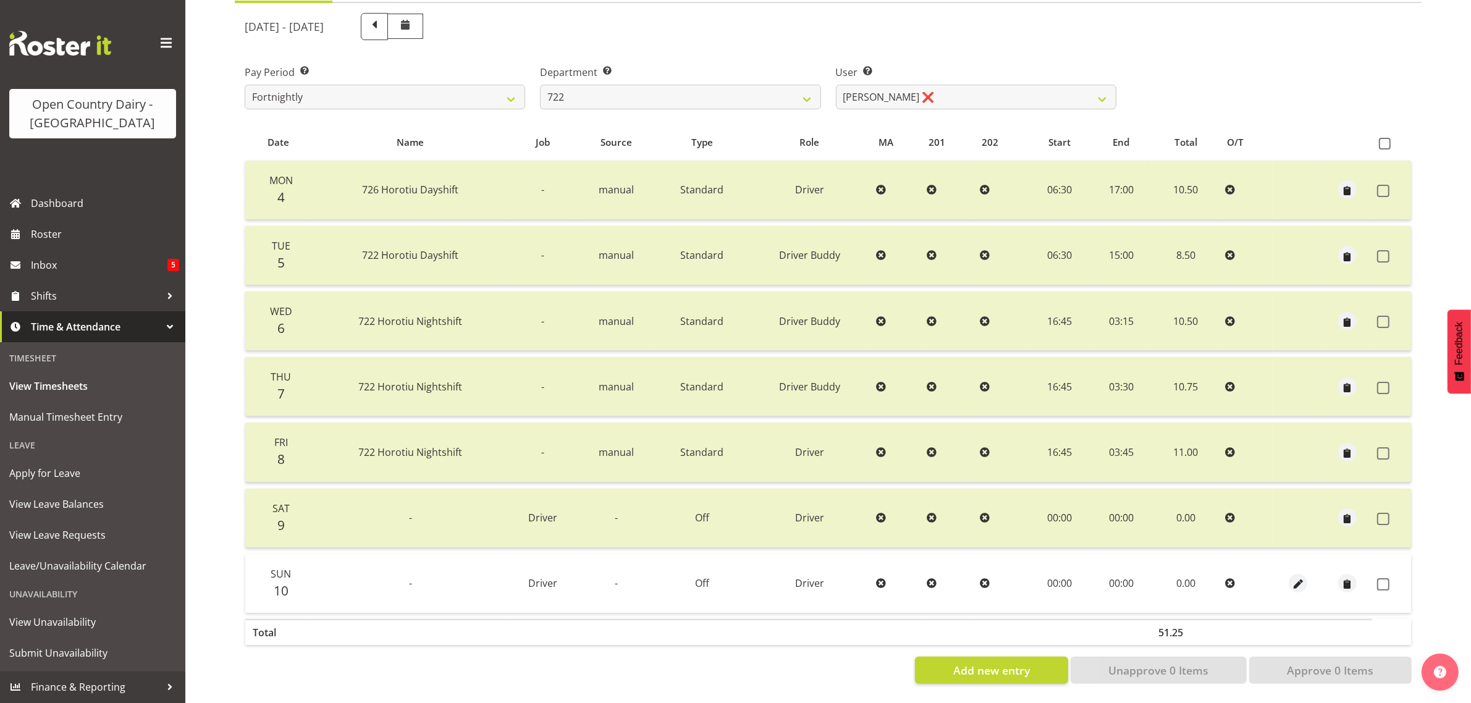
drag, startPoint x: 1382, startPoint y: 570, endPoint x: 1375, endPoint y: 602, distance: 33.0
click at [1381, 578] on span at bounding box center [1383, 584] width 12 height 12
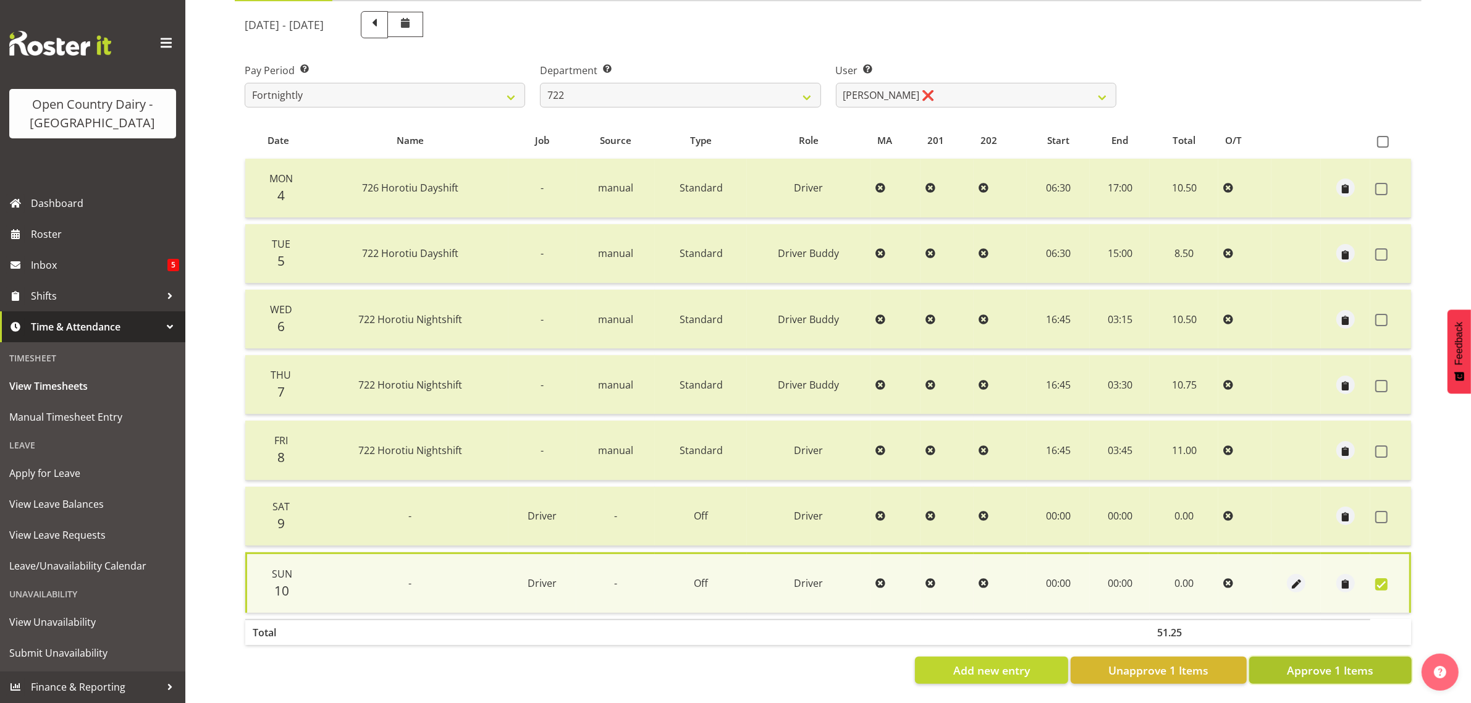
click at [1360, 662] on span "Approve 1 Items" at bounding box center [1330, 670] width 86 height 16
checkbox input "false"
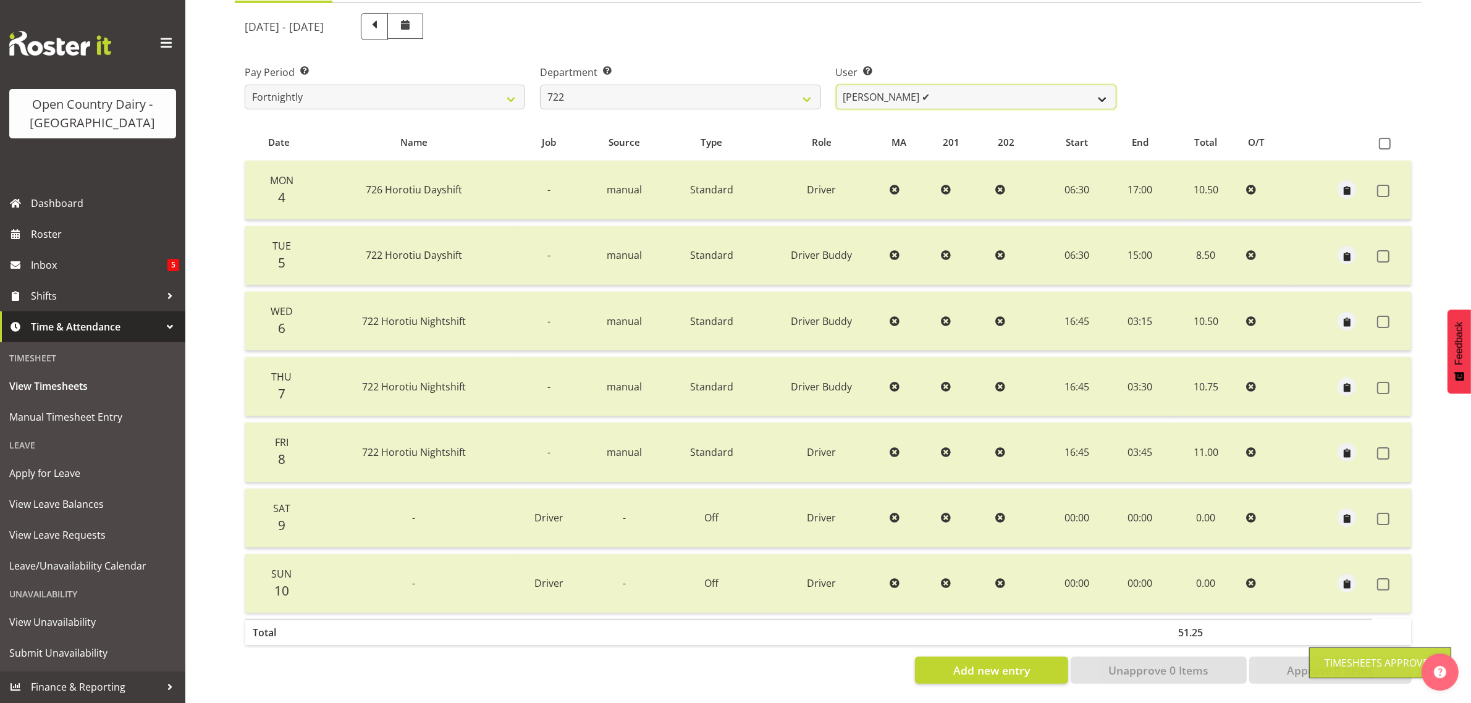
click at [937, 88] on select "Andy Webb ✔ Darren Hatcher ❌ Gurpreet Singh ❌" at bounding box center [976, 97] width 280 height 25
select select "8175"
click at [836, 85] on select "Andy Webb ✔ Darren Hatcher ❌ Gurpreet Singh ❌" at bounding box center [976, 97] width 280 height 25
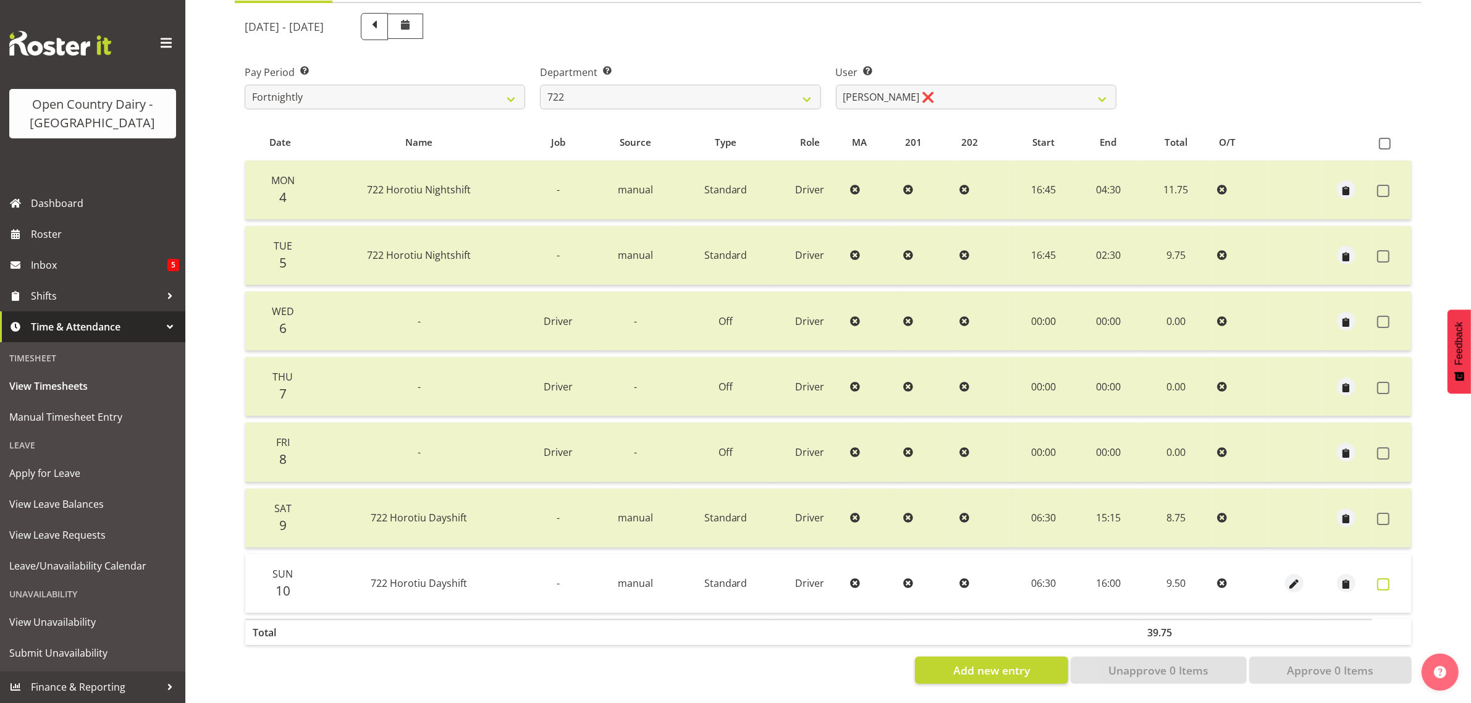
click at [1381, 578] on span at bounding box center [1383, 584] width 12 height 12
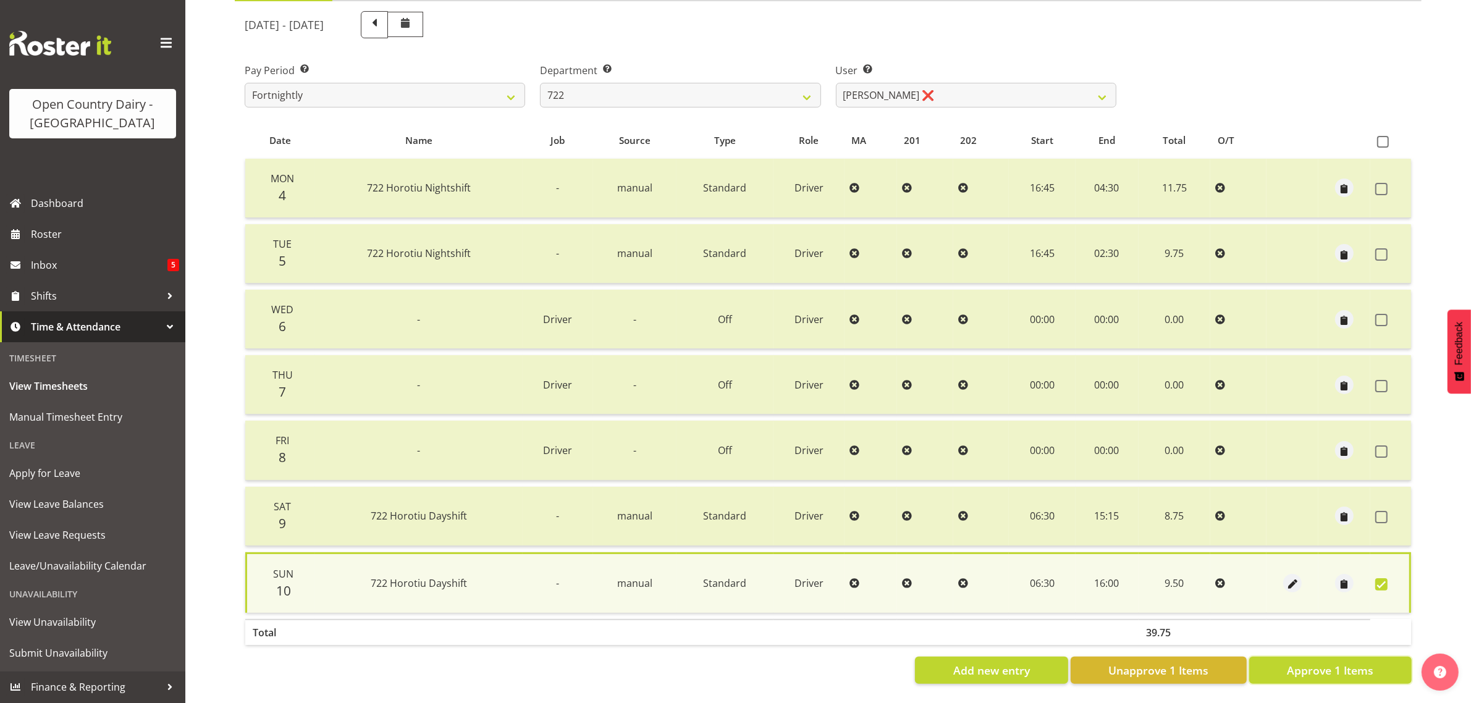
click at [1340, 664] on span "Approve 1 Items" at bounding box center [1330, 670] width 86 height 16
checkbox input "false"
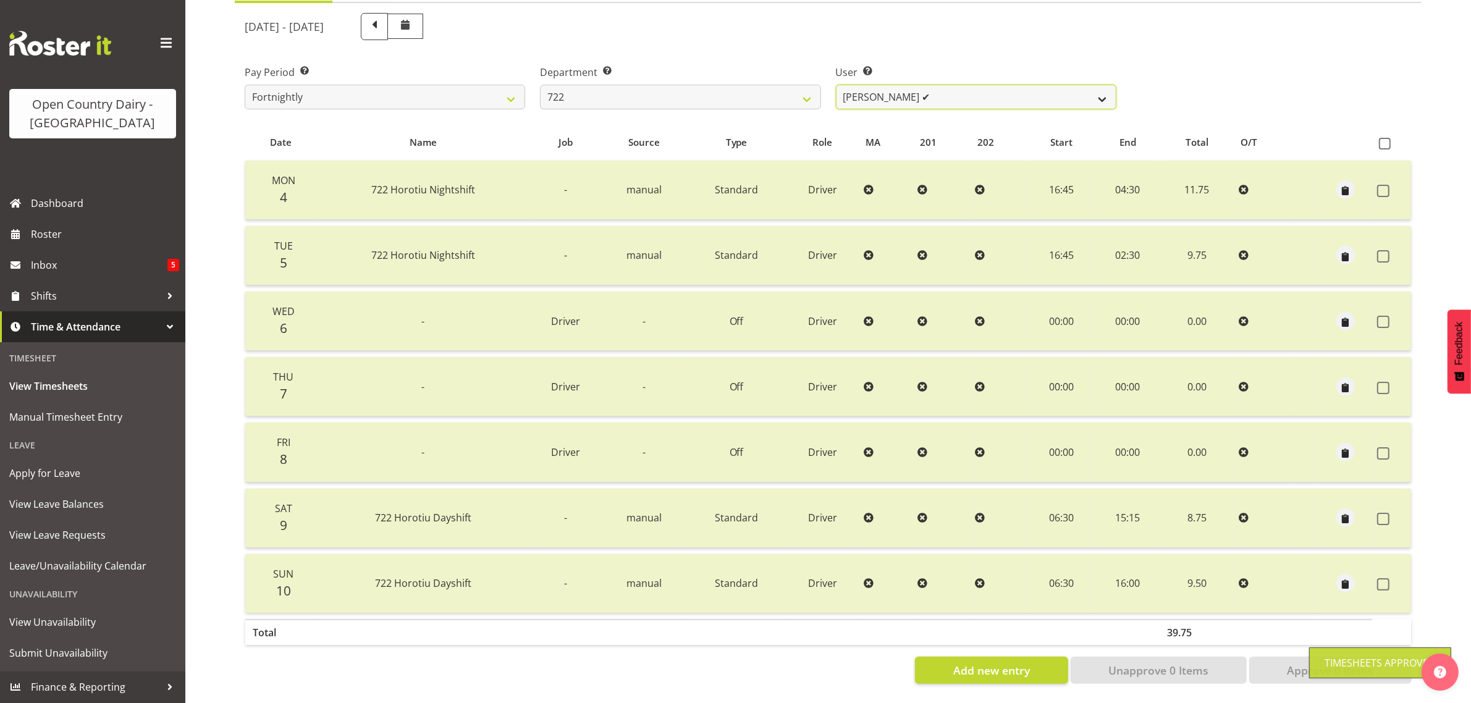
click at [977, 85] on select "Andy Webb ✔ Darren Hatcher ✔ Gurpreet Singh ❌" at bounding box center [976, 97] width 280 height 25
select select "11209"
click at [836, 85] on select "Andy Webb ✔ Darren Hatcher ✔ Gurpreet Singh ❌" at bounding box center [976, 97] width 280 height 25
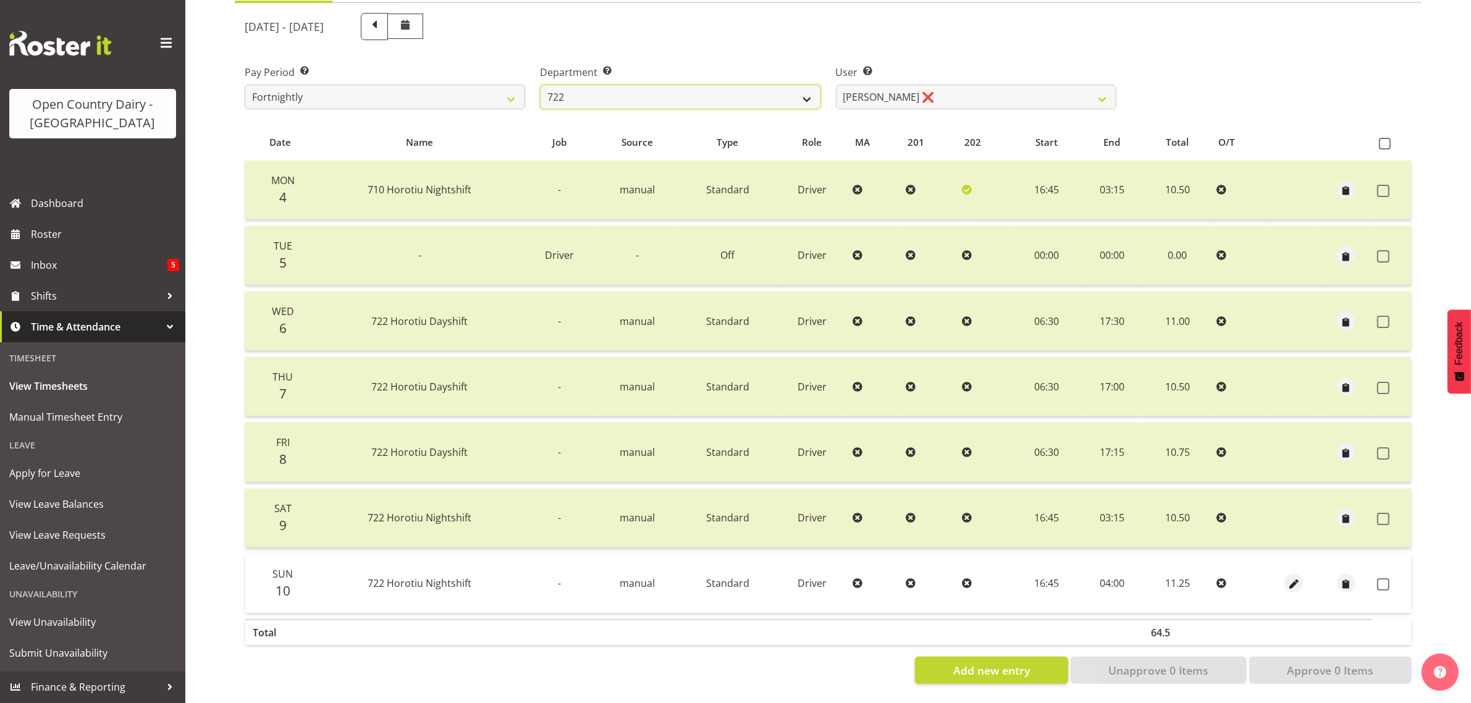
click at [779, 85] on select "701 702 703 704 705 706 707 708 709 710 711 712 713 714 715 716 717 718 719 720" at bounding box center [680, 97] width 280 height 25
select select "819"
click at [540, 85] on select "701 702 703 704 705 706 707 708 709 710 711 712 713 714 715 716 717 718 719 720" at bounding box center [680, 97] width 280 height 25
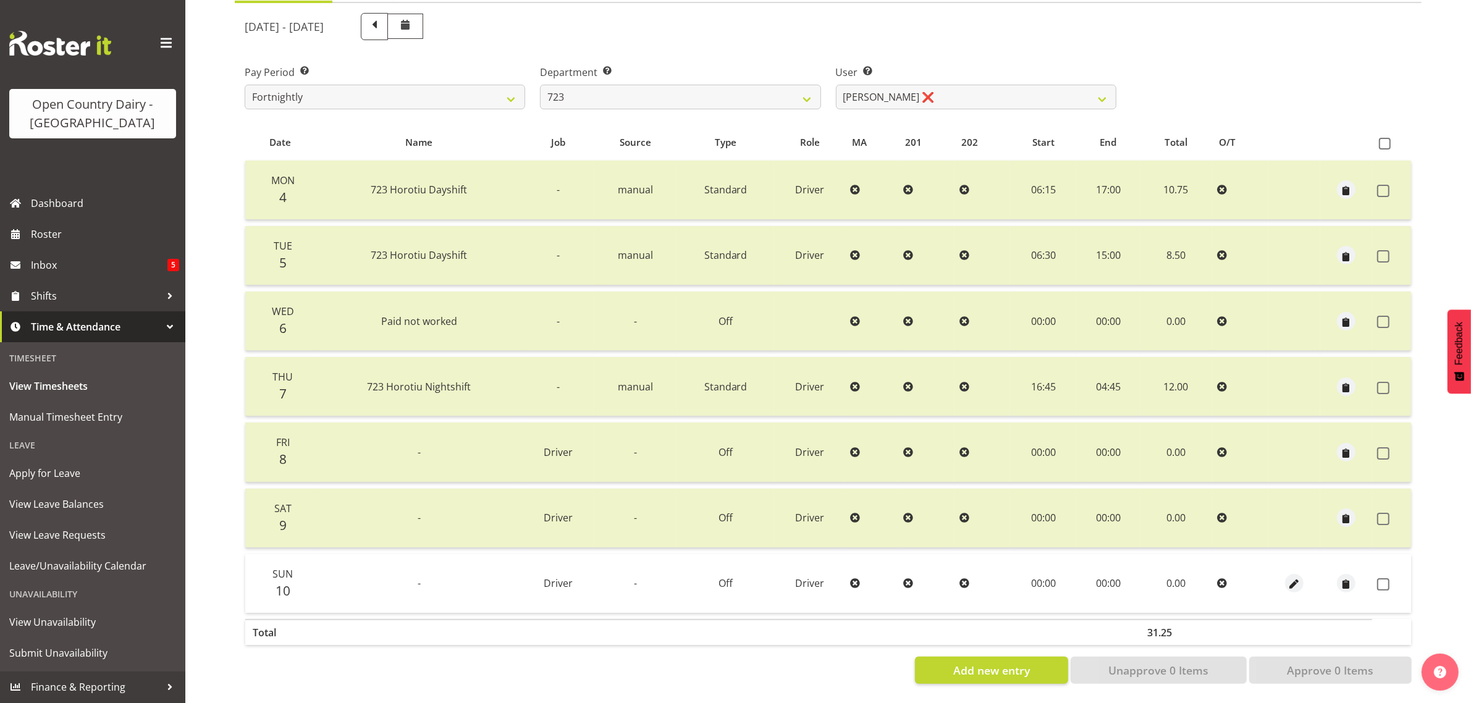
click at [1379, 578] on span at bounding box center [1383, 584] width 12 height 12
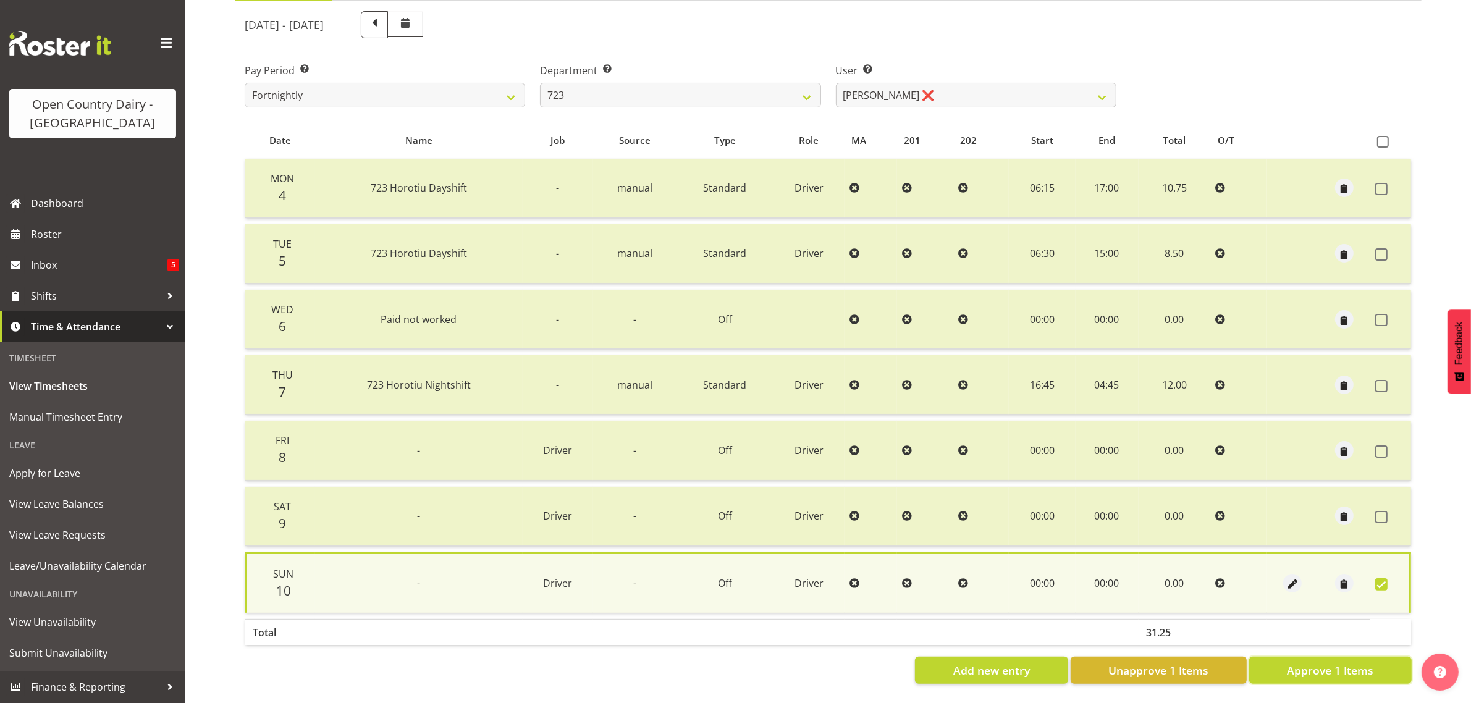
click at [1322, 662] on span "Approve 1 Items" at bounding box center [1330, 670] width 86 height 16
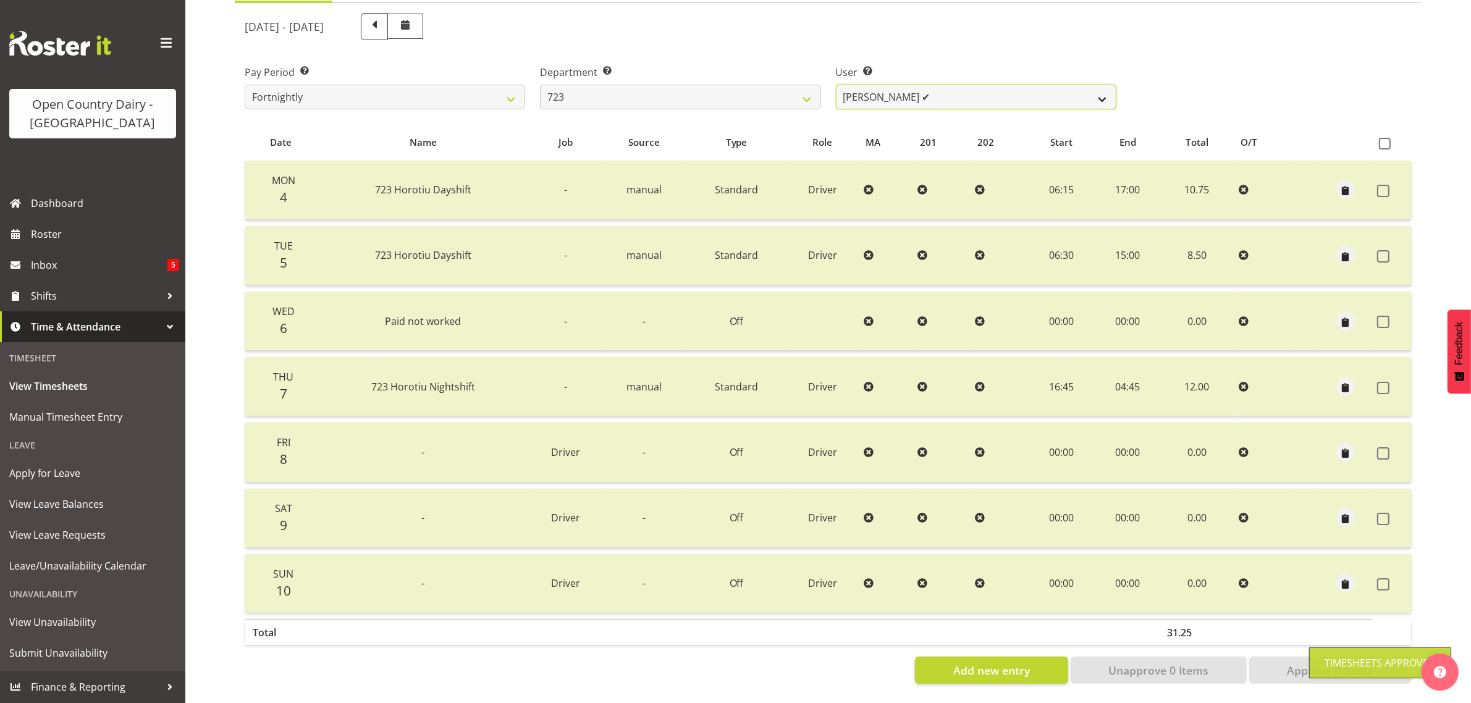
click at [959, 85] on select "Daljeet Rai ✔ Manjinder Singh ❌ Prabhjot Singh ❌ Varninder Singh ❌" at bounding box center [976, 97] width 280 height 25
click at [836, 85] on select "Daljeet Rai ✔ Manjinder Singh ❌ Prabhjot Singh ❌ Varninder Singh ❌" at bounding box center [976, 97] width 280 height 25
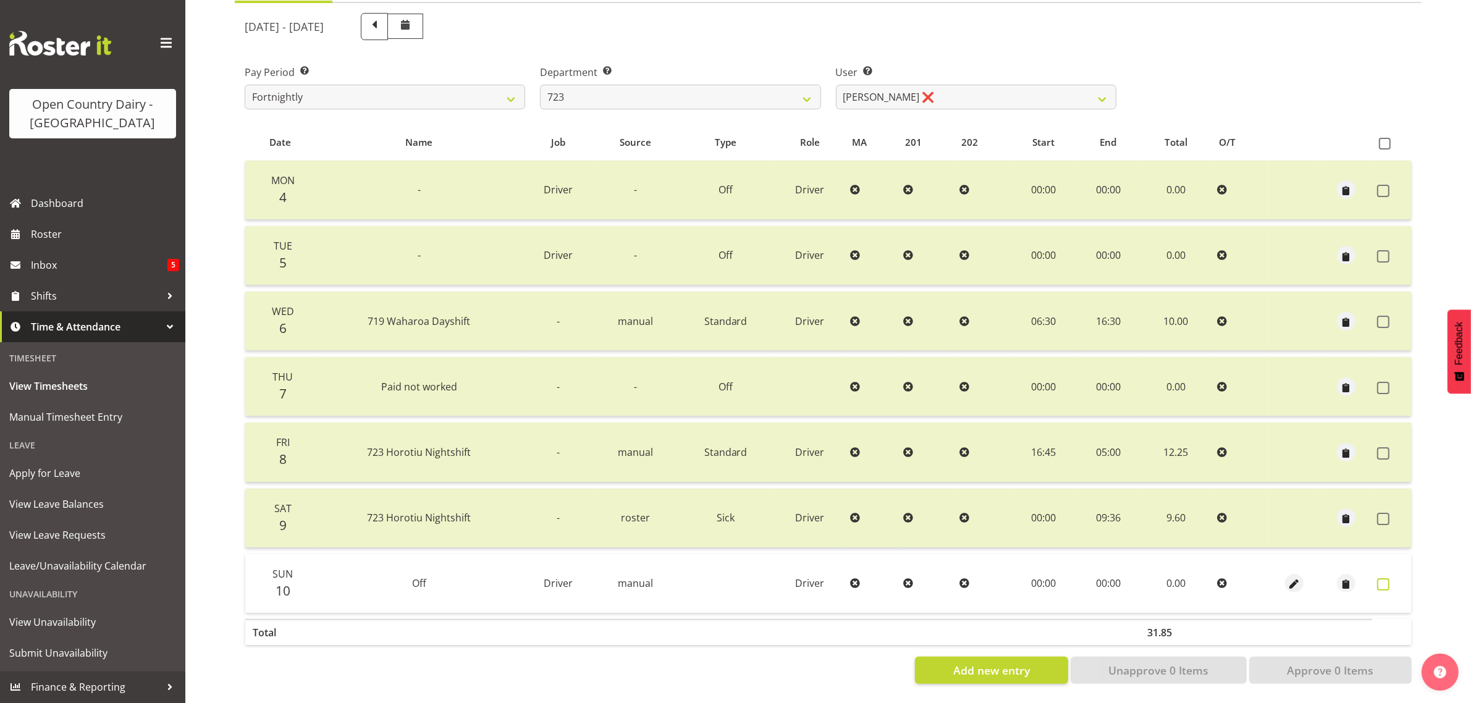
click at [1382, 578] on span at bounding box center [1383, 584] width 12 height 12
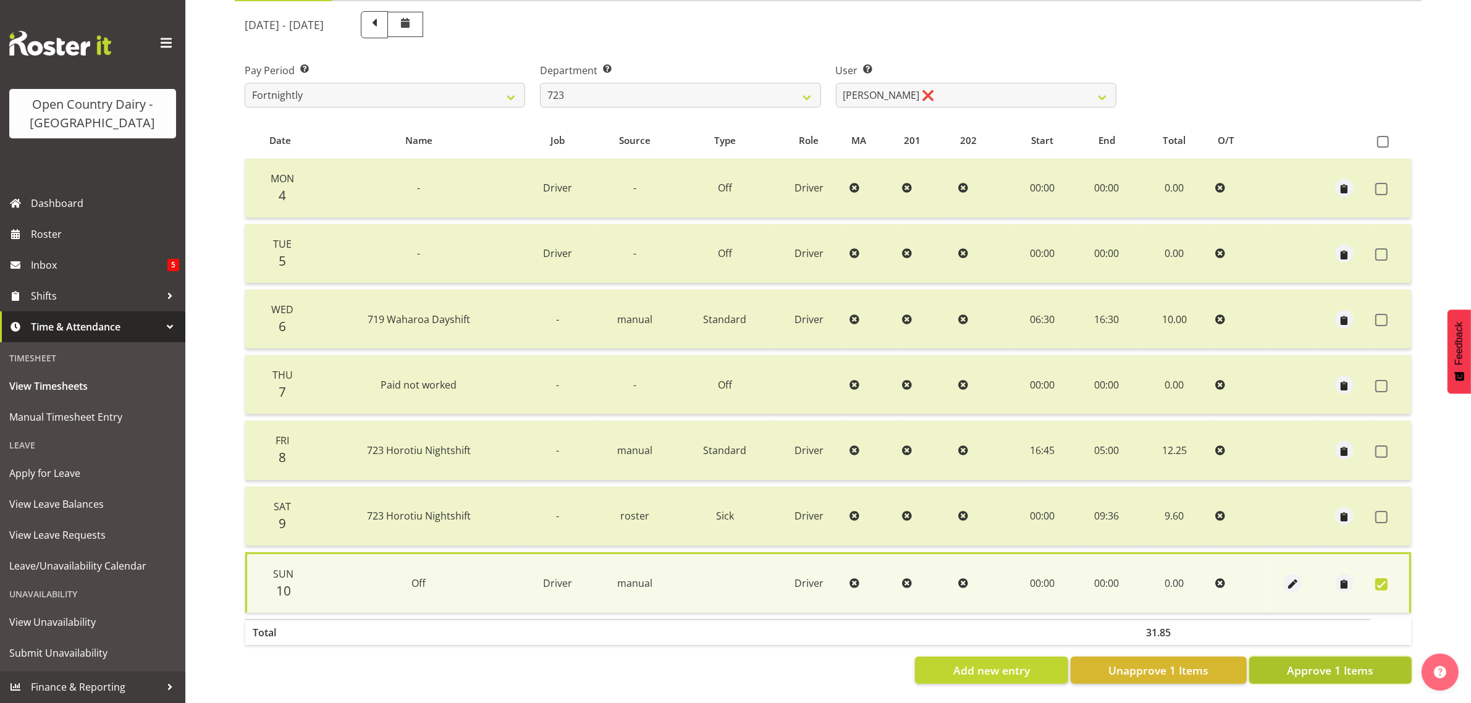
click at [1313, 667] on span "Approve 1 Items" at bounding box center [1330, 670] width 86 height 16
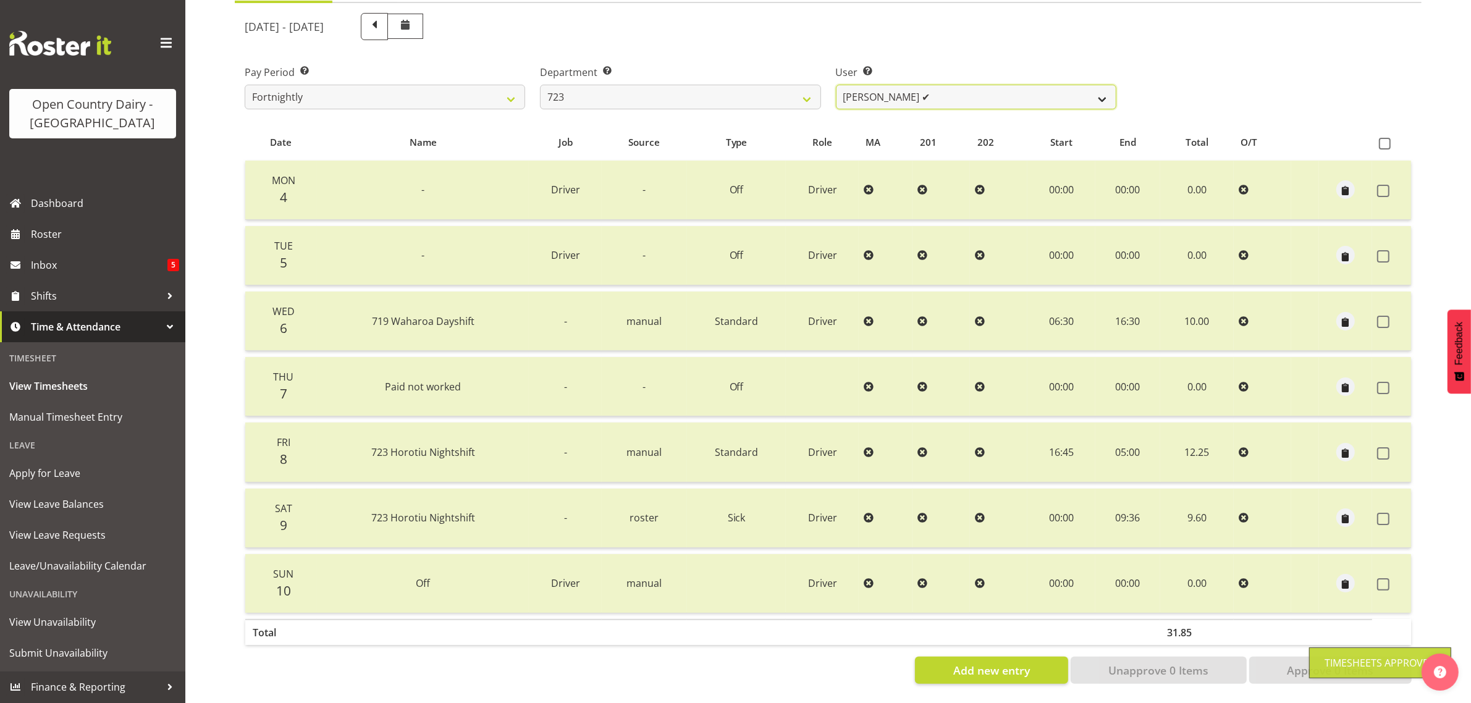
click at [951, 85] on select "Daljeet Rai ✔ Manjinder Singh ✔ Prabhjot Singh ❌ Varninder Singh ❌" at bounding box center [976, 97] width 280 height 25
click at [836, 85] on select "Daljeet Rai ✔ Manjinder Singh ✔ Prabhjot Singh ❌ Varninder Singh ❌" at bounding box center [976, 97] width 280 height 25
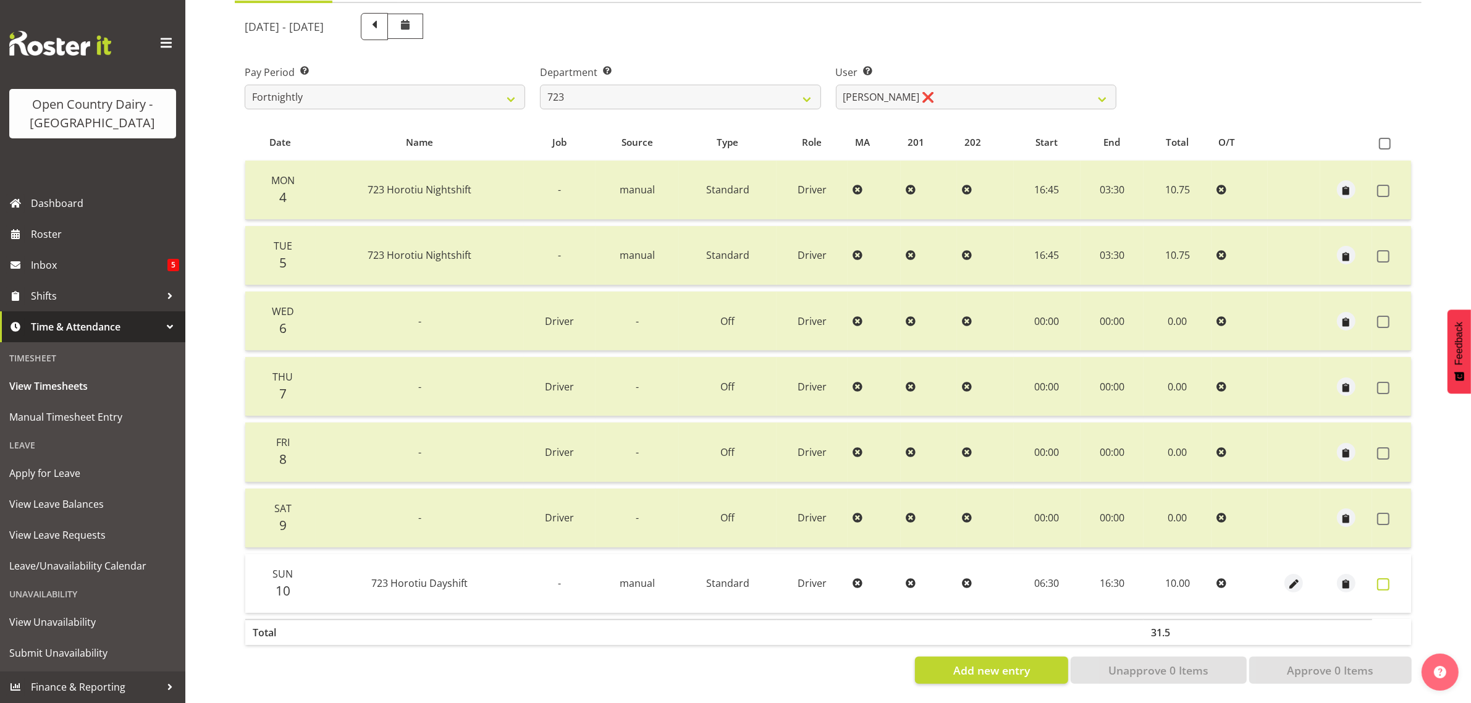
click at [1377, 578] on span at bounding box center [1383, 584] width 12 height 12
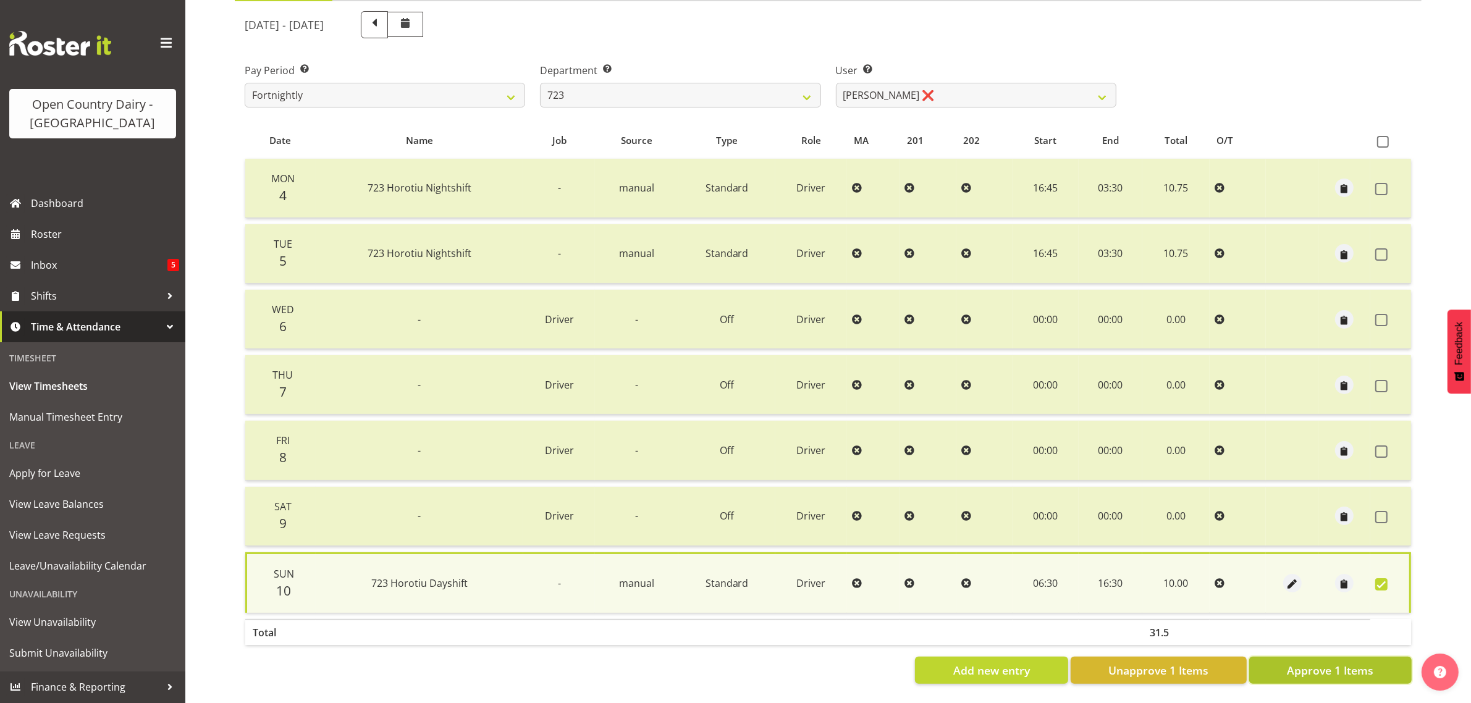
click at [1342, 662] on span "Approve 1 Items" at bounding box center [1330, 670] width 86 height 16
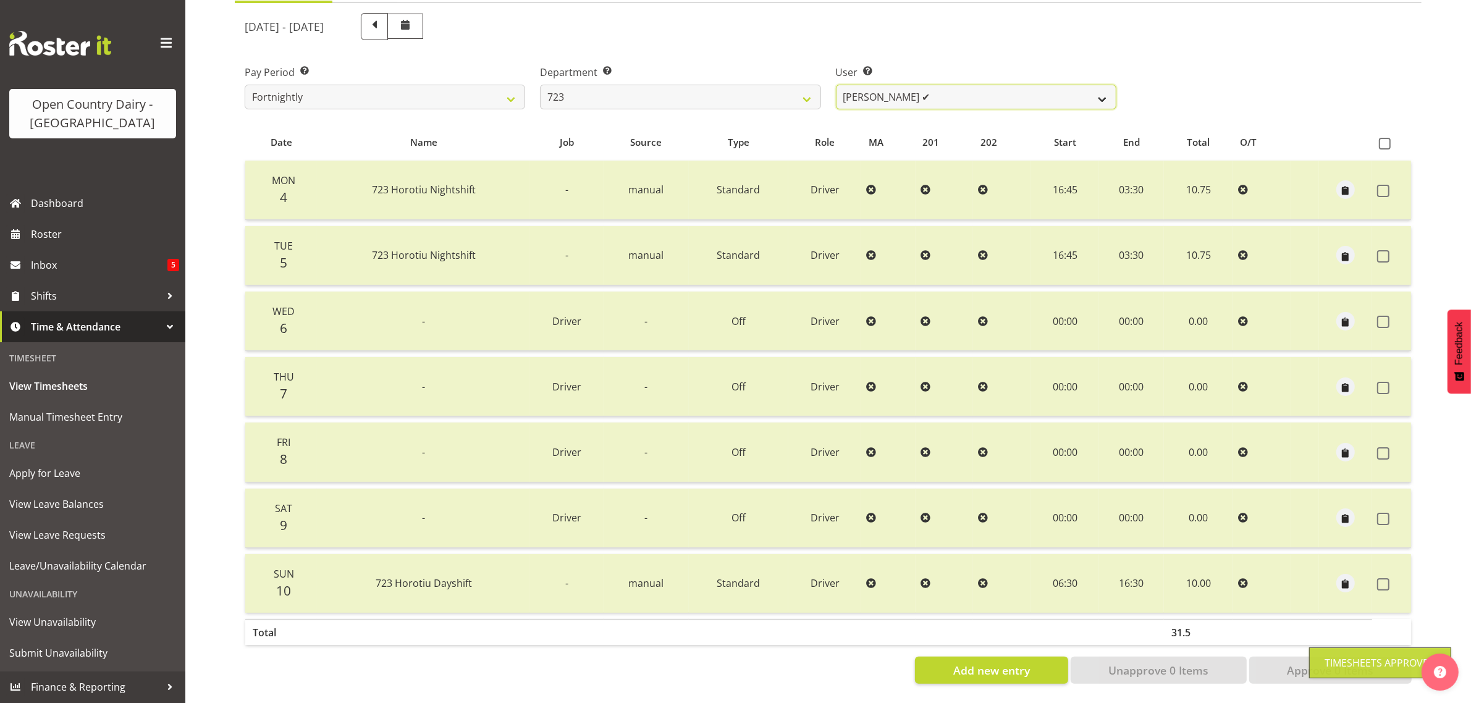
click at [967, 85] on select "Daljeet Rai ✔ Manjinder Singh ✔ Prabhjot Singh ✔ Varninder Singh ❌" at bounding box center [976, 97] width 280 height 25
click at [836, 85] on select "Daljeet Rai ✔ Manjinder Singh ✔ Prabhjot Singh ✔ Varninder Singh ❌" at bounding box center [976, 97] width 280 height 25
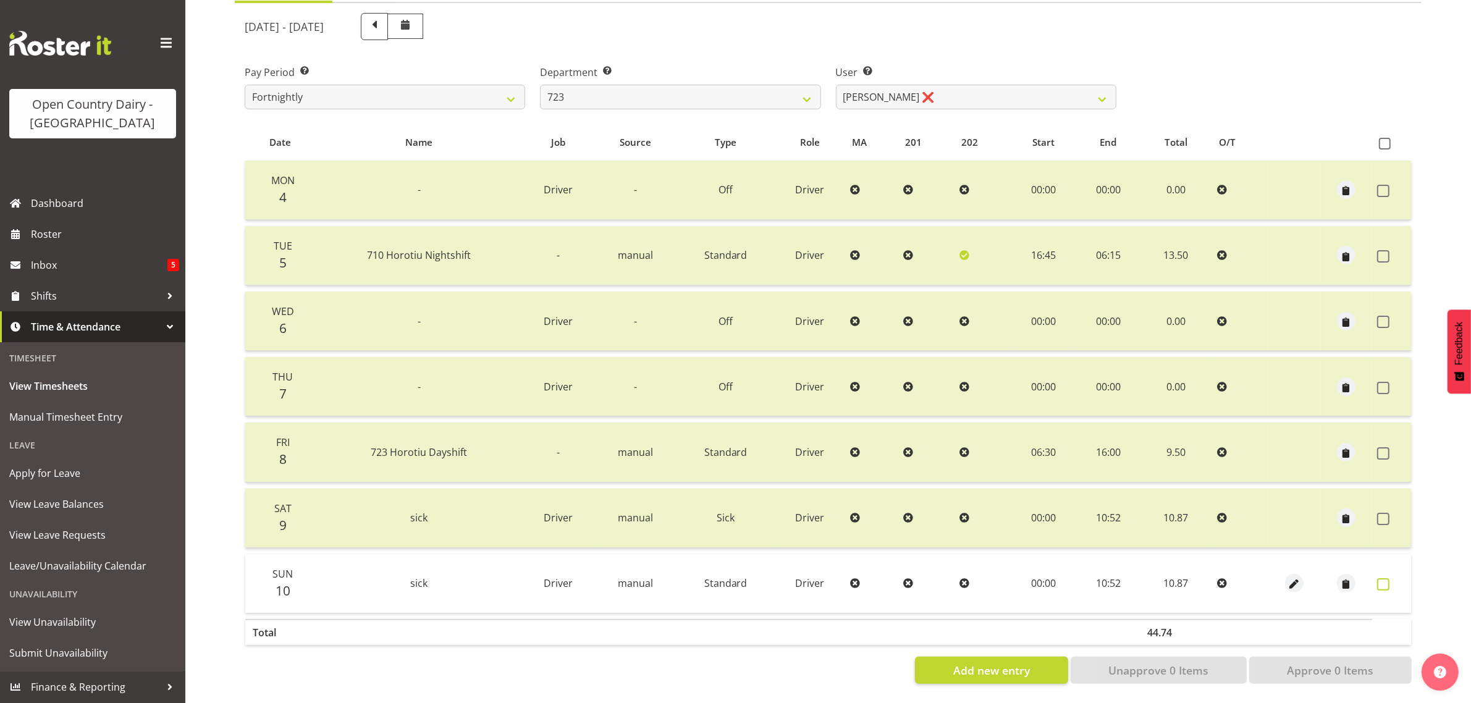
click at [1381, 578] on span at bounding box center [1383, 584] width 12 height 12
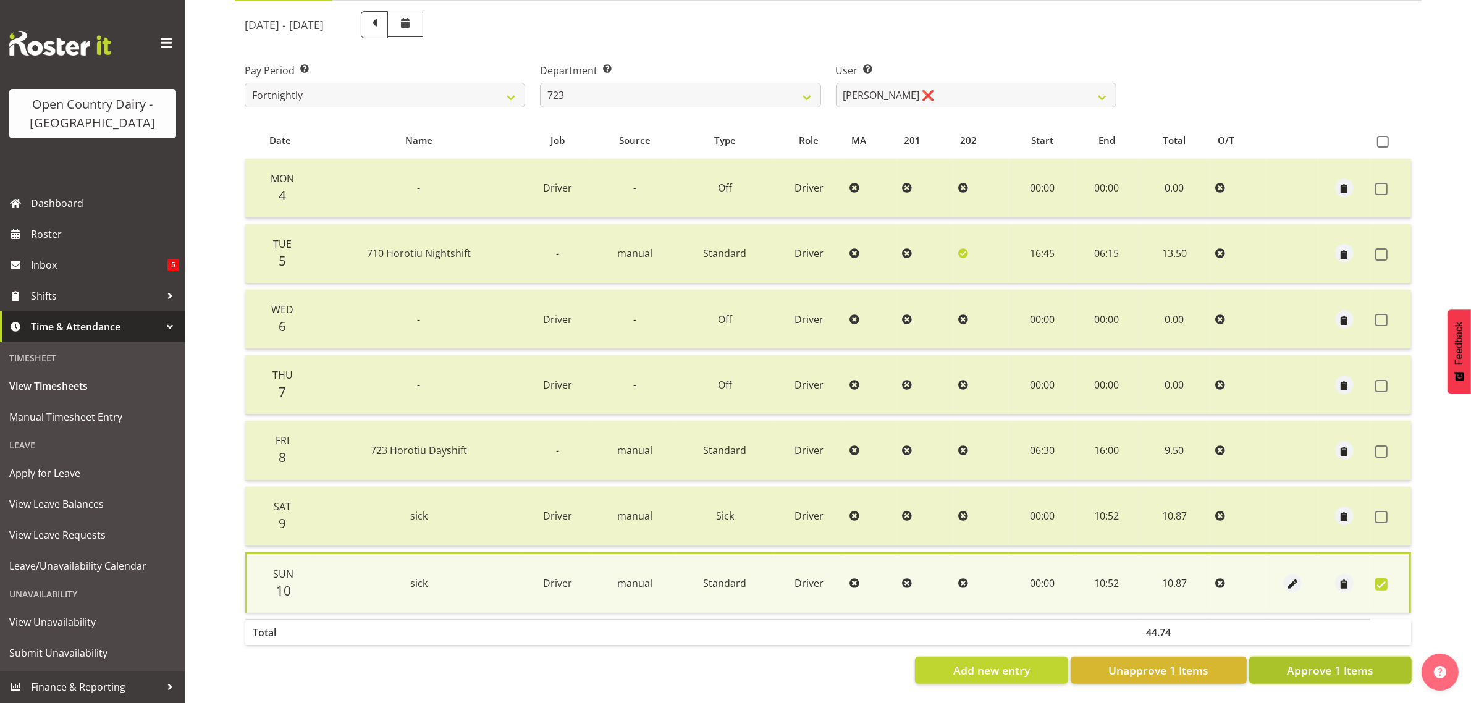
click at [1310, 667] on span "Approve 1 Items" at bounding box center [1330, 670] width 86 height 16
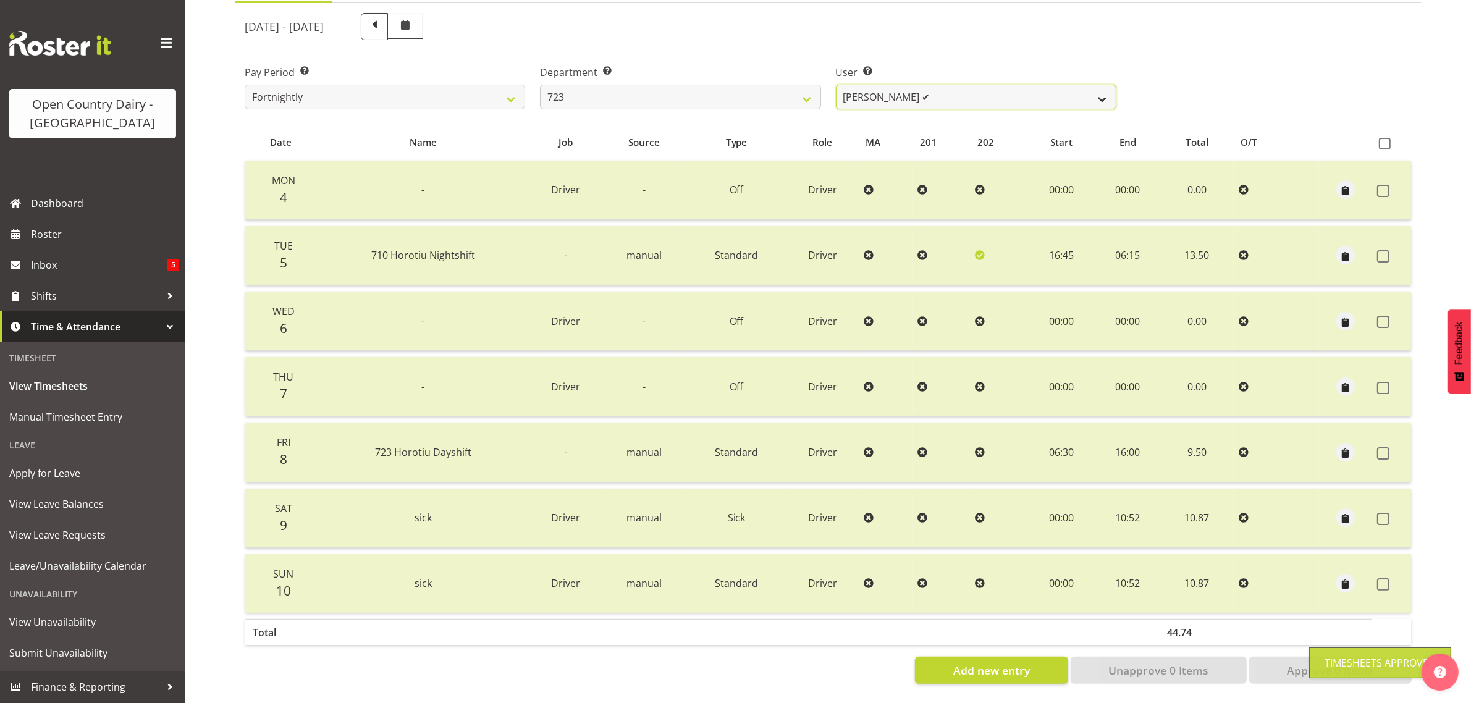
click at [945, 85] on select "[PERSON_NAME] ✔ [PERSON_NAME] ✔ [PERSON_NAME] ✔ [PERSON_NAME] ✔" at bounding box center [976, 97] width 280 height 25
drag, startPoint x: 945, startPoint y: 85, endPoint x: 933, endPoint y: 79, distance: 13.5
click at [945, 85] on select "[PERSON_NAME] ✔ [PERSON_NAME] ✔ [PERSON_NAME] ✔ [PERSON_NAME] ✔" at bounding box center [976, 97] width 280 height 25
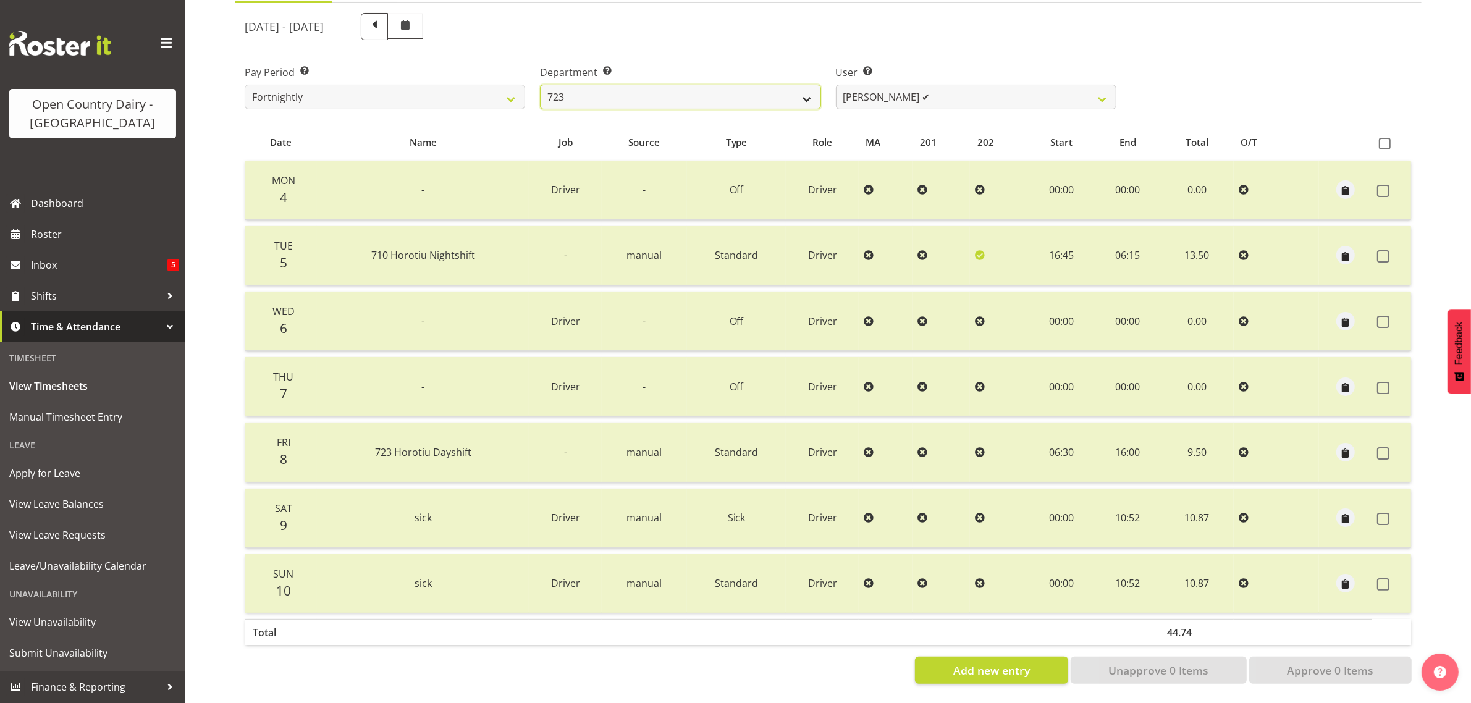
click at [781, 85] on select "701 702 703 704 705 706 707 708 709 710 711 712 713 714 715 716 717 718 719 720" at bounding box center [680, 97] width 280 height 25
click at [540, 85] on select "701 702 703 704 705 706 707 708 709 710 711 712 713 714 715 716 717 718 719 720" at bounding box center [680, 97] width 280 height 25
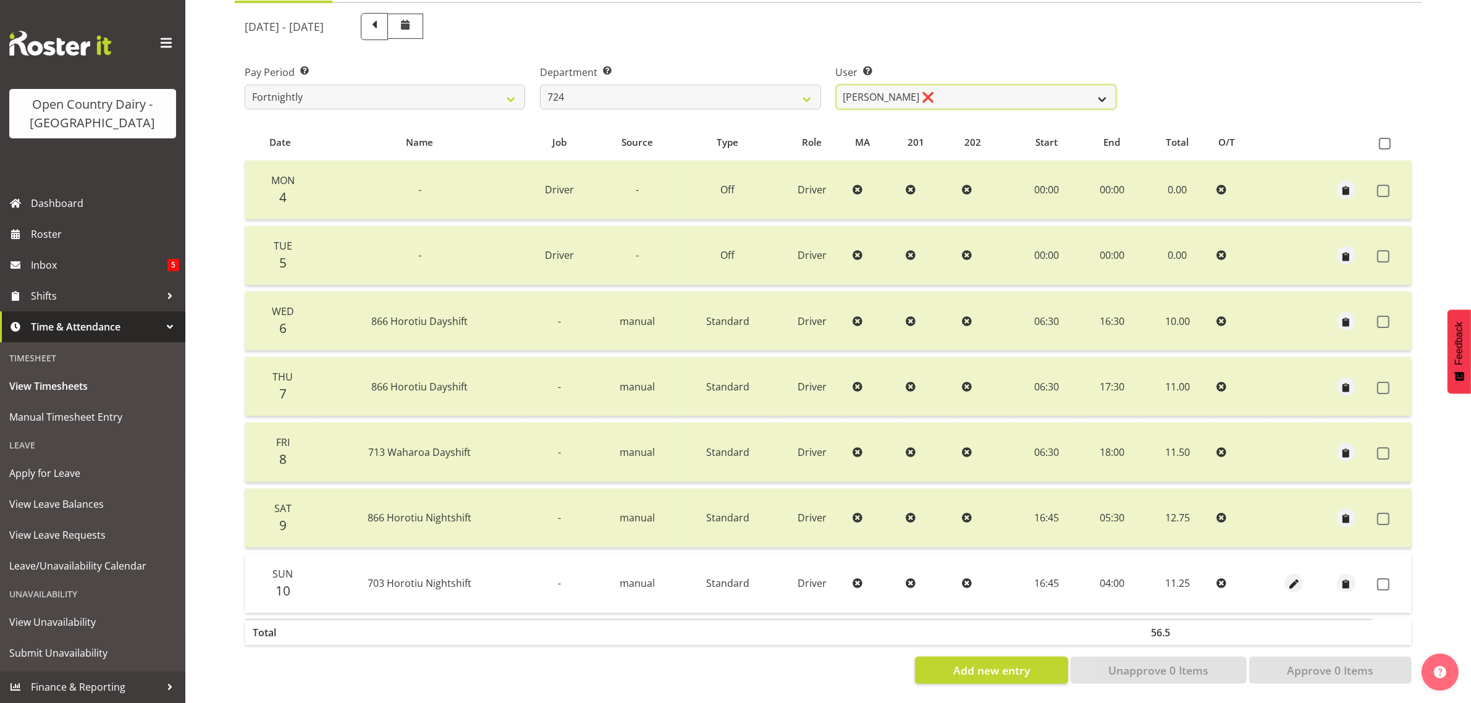
click at [985, 85] on select "Brent Adams ❌ Jaspreet Singh ❌ John Walters ❌" at bounding box center [976, 97] width 280 height 25
click at [836, 85] on select "Brent Adams ❌ Jaspreet Singh ❌ John Walters ❌" at bounding box center [976, 97] width 280 height 25
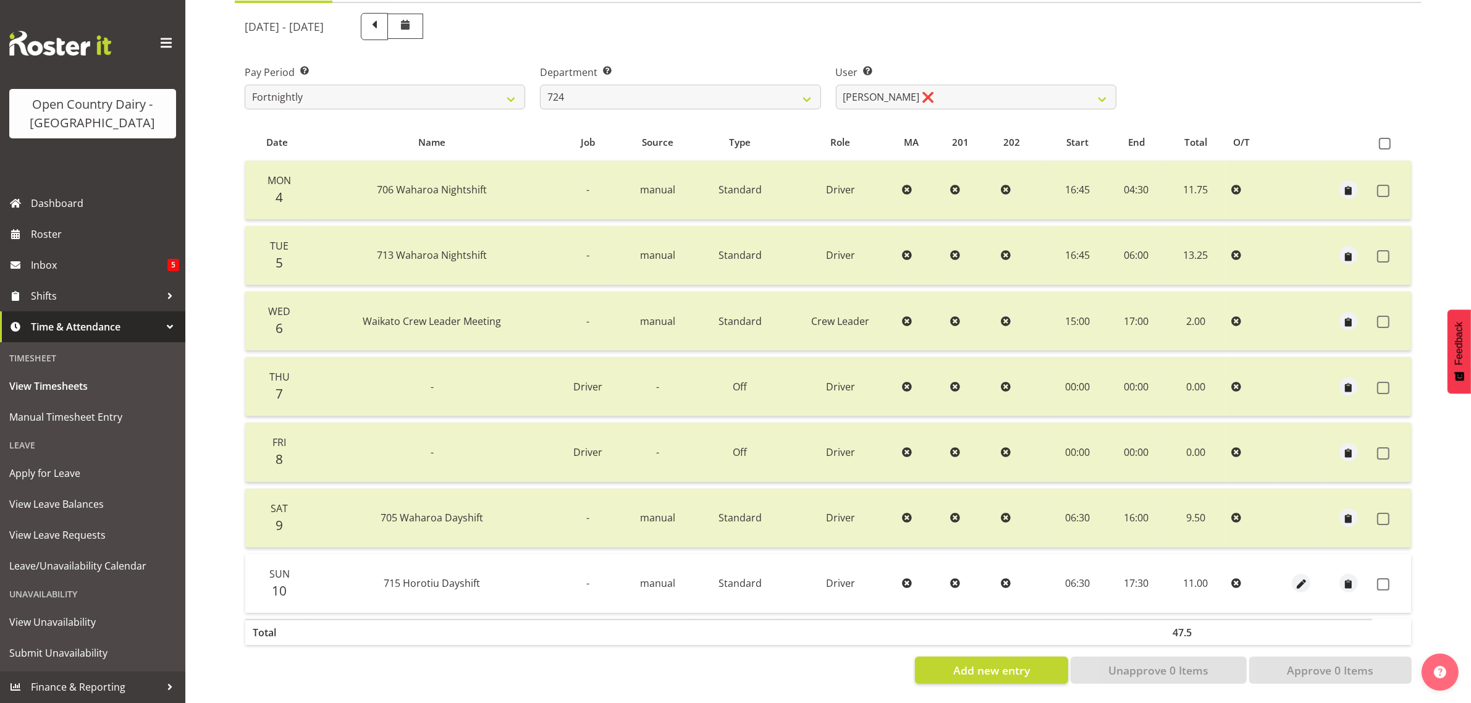
drag, startPoint x: 1384, startPoint y: 575, endPoint x: 1384, endPoint y: 582, distance: 6.8
click at [1384, 578] on span at bounding box center [1383, 584] width 12 height 12
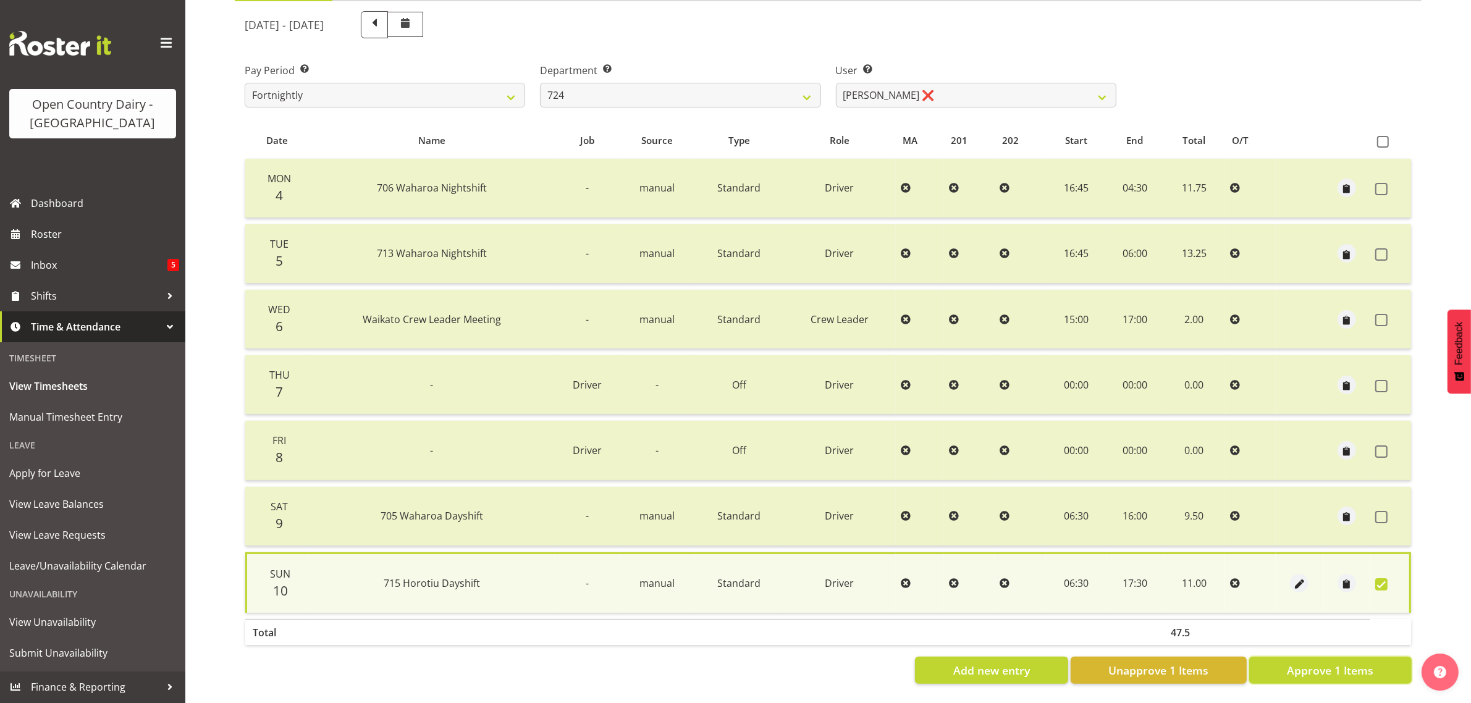
drag, startPoint x: 1338, startPoint y: 665, endPoint x: 1310, endPoint y: 641, distance: 37.7
click at [1337, 665] on span "Approve 1 Items" at bounding box center [1330, 670] width 86 height 16
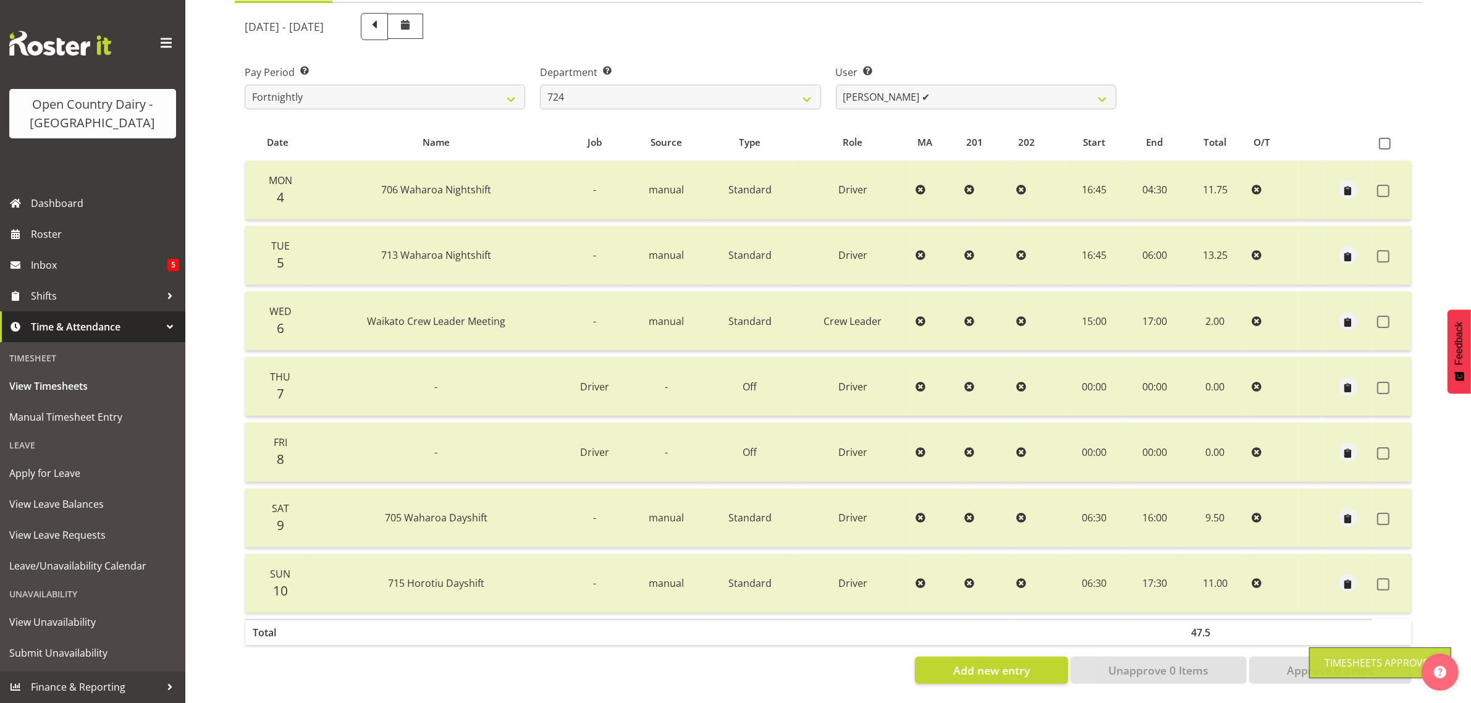
click at [968, 83] on div "[DATE] - [DATE] Pay Period Select which pay period you would like to view. Fort…" at bounding box center [828, 345] width 1167 height 678
click at [968, 85] on select "Brent Adams ❌ Jaspreet Singh ✔ John Walters ❌" at bounding box center [976, 97] width 280 height 25
click at [836, 85] on select "Brent Adams ❌ Jaspreet Singh ✔ John Walters ❌" at bounding box center [976, 97] width 280 height 25
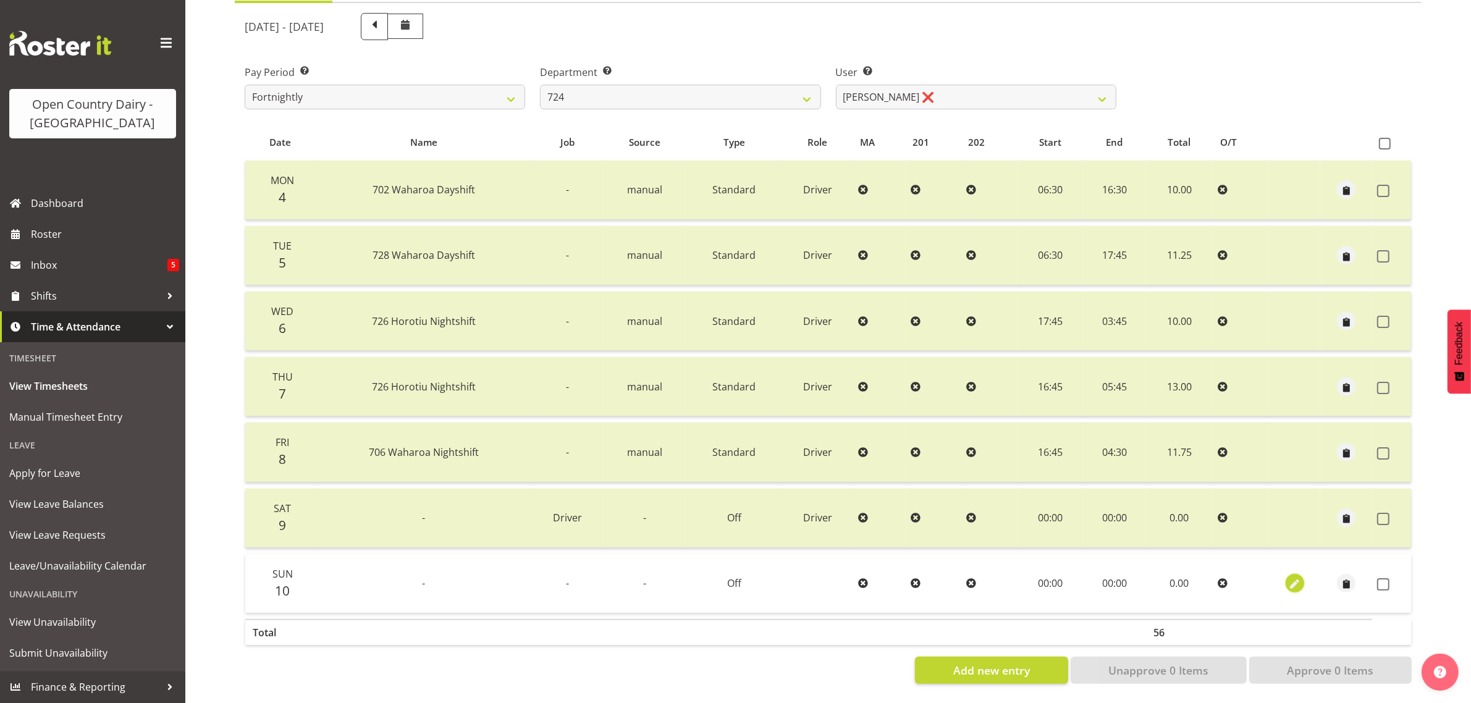
click at [1294, 578] on span "button" at bounding box center [1294, 585] width 14 height 14
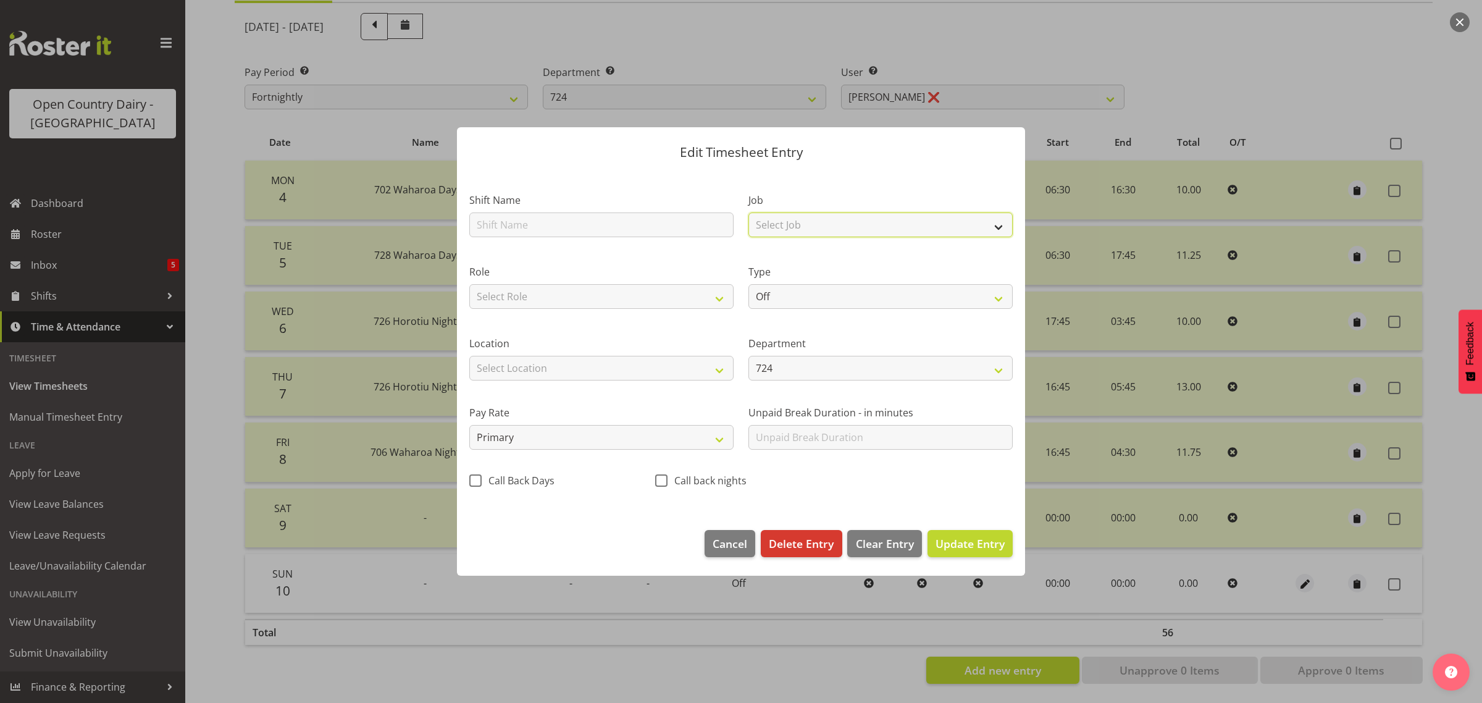
click at [791, 221] on select "Select Job Driver Driver supervisor Support" at bounding box center [881, 224] width 264 height 25
click at [749, 212] on select "Select Job Driver Driver supervisor Support" at bounding box center [881, 224] width 264 height 25
click at [687, 285] on select "Select Role Driver" at bounding box center [601, 296] width 264 height 25
click at [469, 284] on select "Select Role Driver" at bounding box center [601, 296] width 264 height 25
click at [986, 545] on span "Update Entry" at bounding box center [970, 543] width 69 height 15
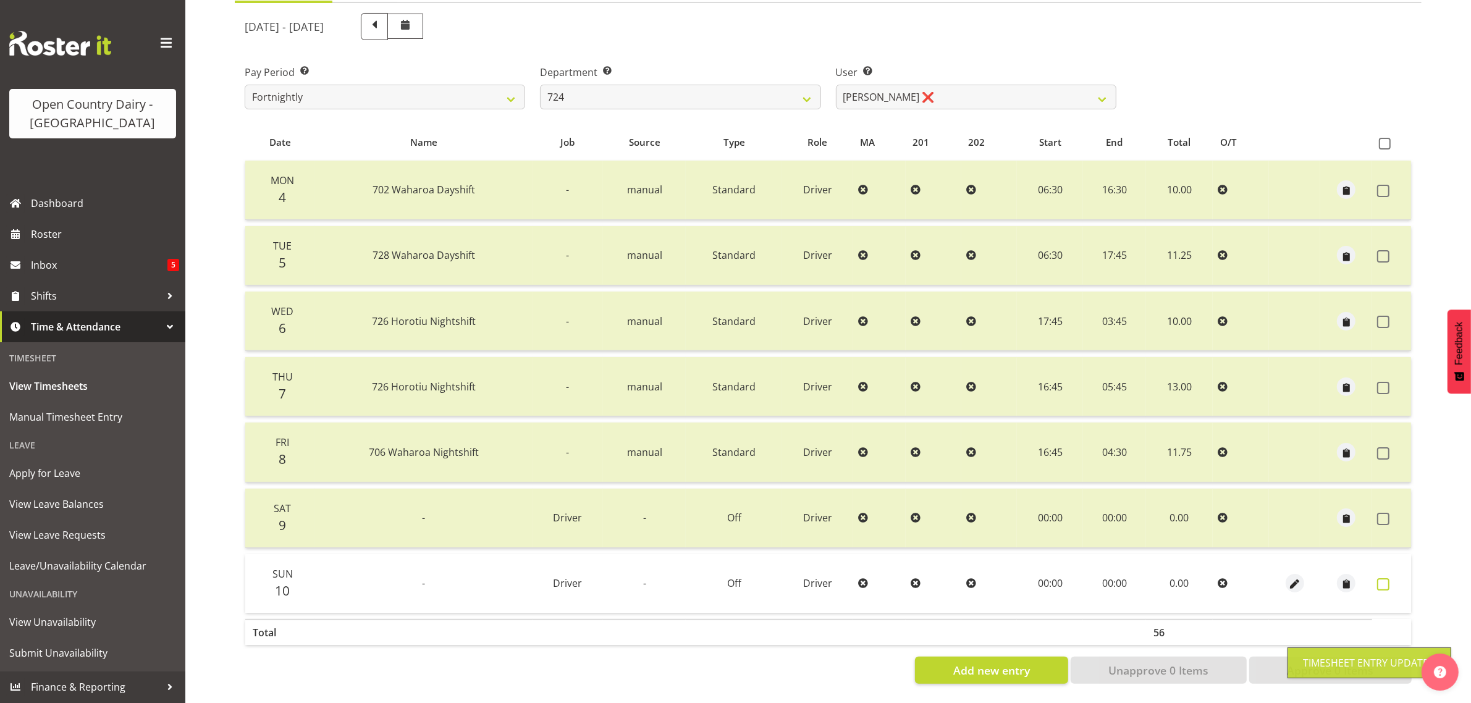
click at [1380, 578] on span at bounding box center [1383, 584] width 12 height 12
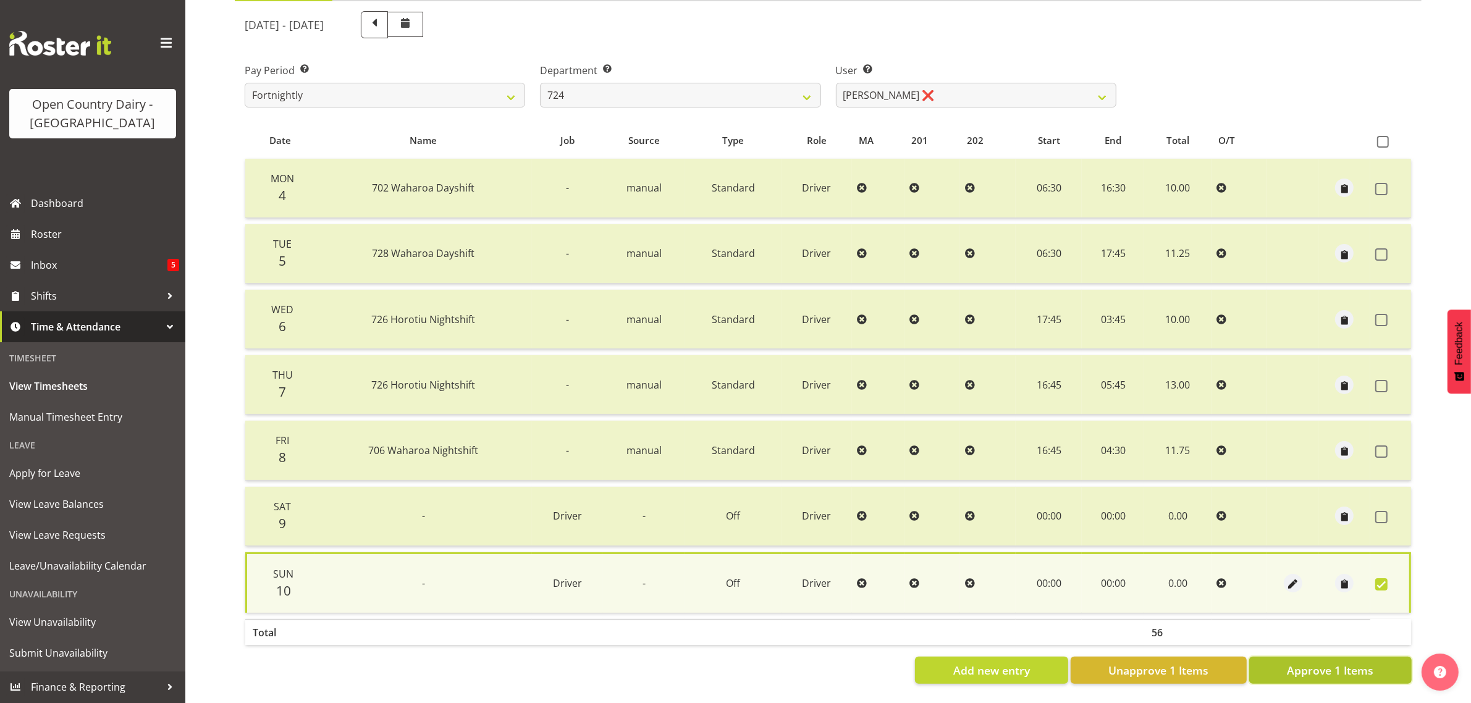
click at [1267, 661] on button "Approve 1 Items" at bounding box center [1330, 670] width 162 height 27
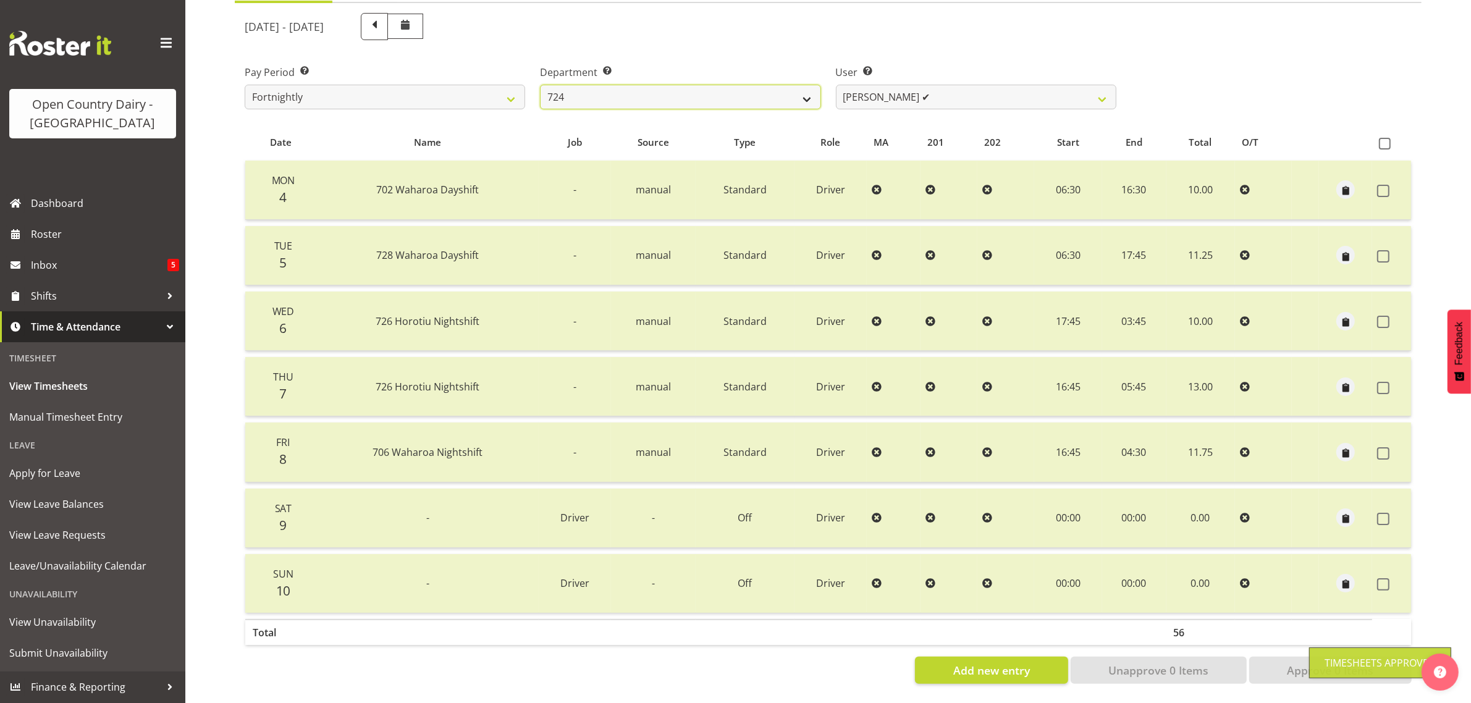
click at [779, 85] on select "701 702 703 704 705 706 707 708 709 710 711 712 713 714 715 716 717 718 719 720" at bounding box center [680, 97] width 280 height 25
click at [540, 85] on select "701 702 703 704 705 706 707 708 709 710 711 712 713 714 715 716 717 718 719 720" at bounding box center [680, 97] width 280 height 25
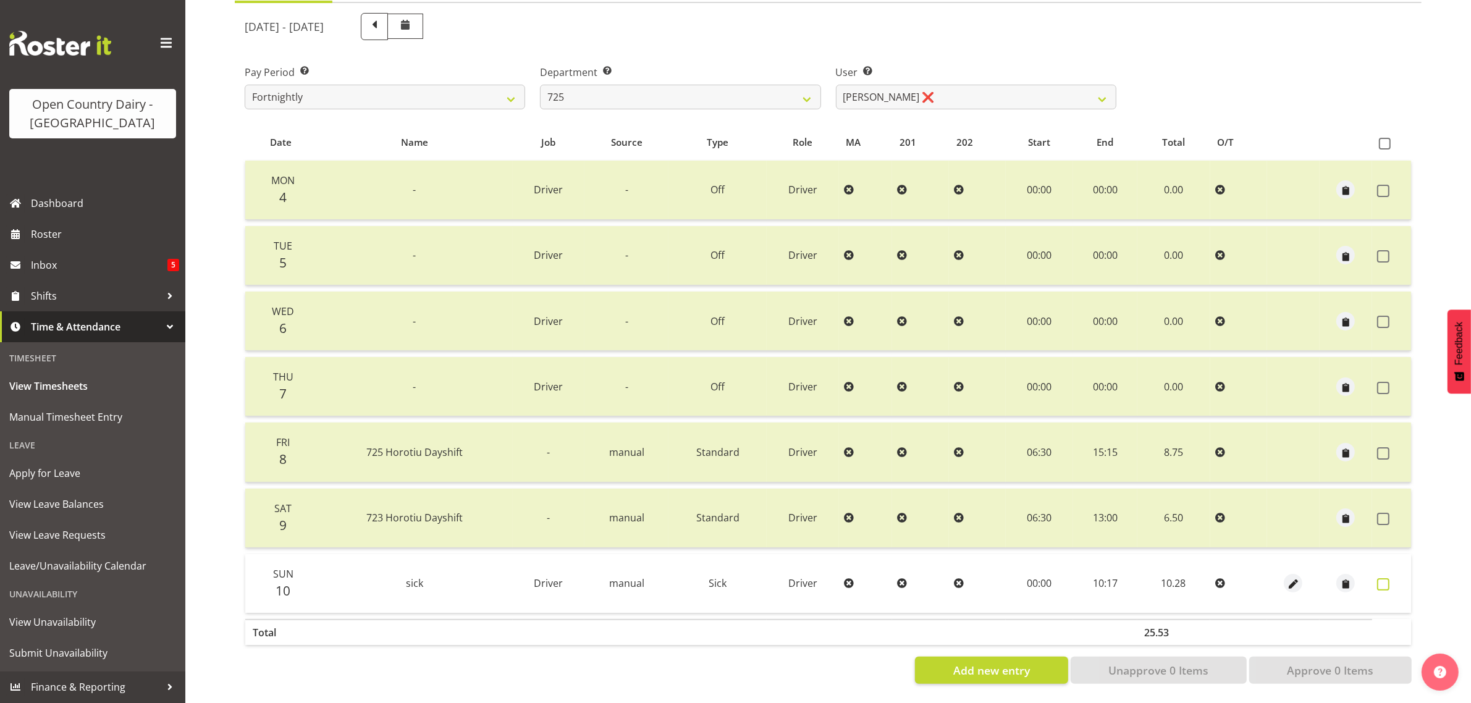
click at [1380, 578] on span at bounding box center [1383, 584] width 12 height 12
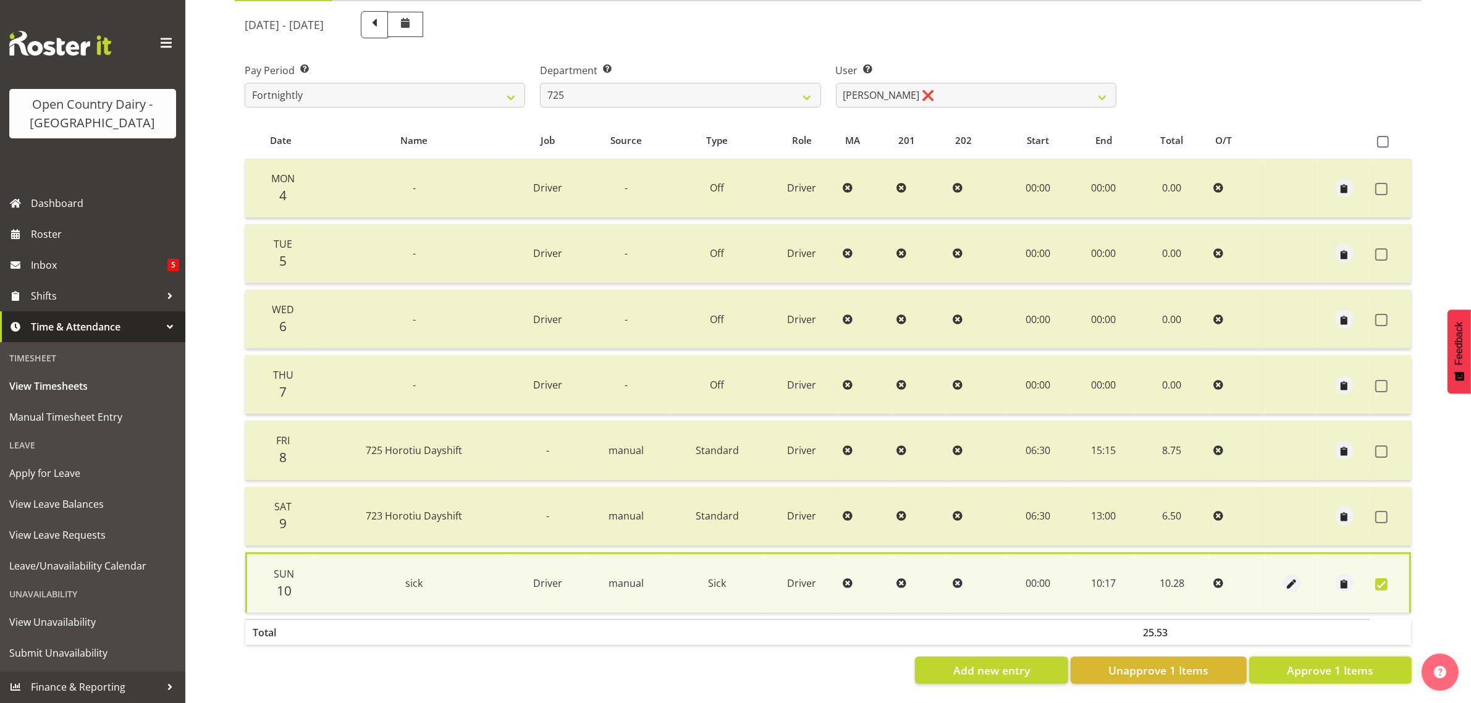
click at [1338, 662] on span "Approve 1 Items" at bounding box center [1330, 670] width 86 height 16
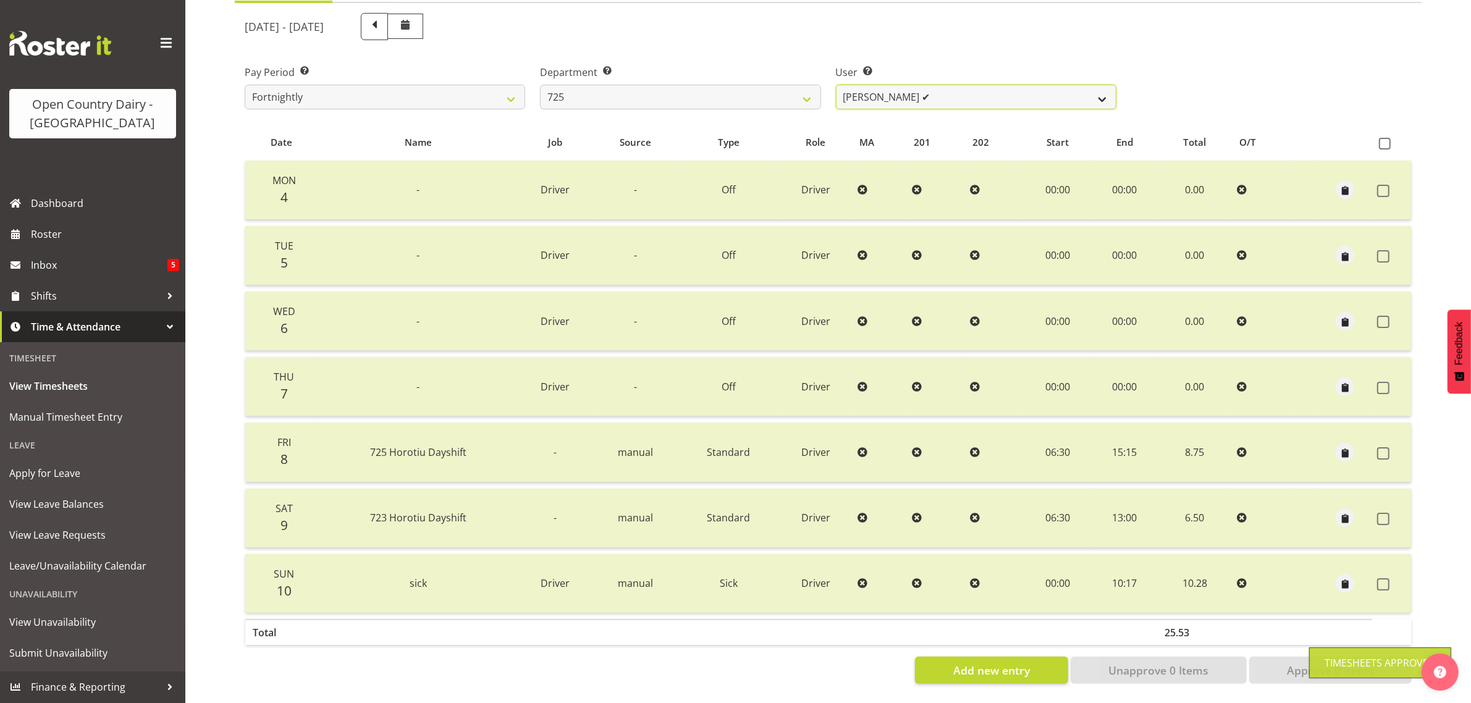
click at [967, 85] on select "Bhupinder Dhaliwal ✔ Gurpreet Singh Kahlon ❌ Hendrik Potgieter ❌ Len Grace ❌" at bounding box center [976, 97] width 280 height 25
click at [836, 85] on select "Bhupinder Dhaliwal ✔ Gurpreet Singh Kahlon ❌ Hendrik Potgieter ❌ Len Grace ❌" at bounding box center [976, 97] width 280 height 25
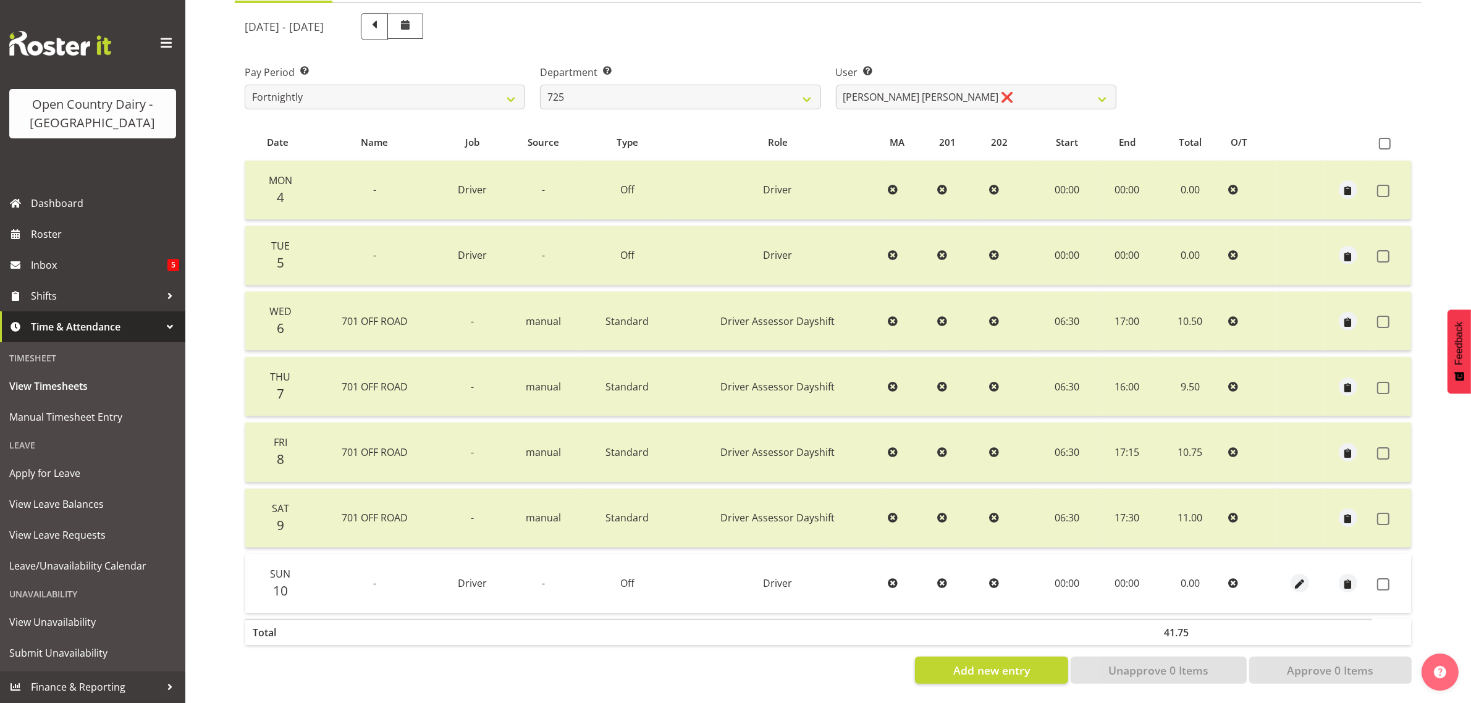
drag, startPoint x: 1382, startPoint y: 571, endPoint x: 1379, endPoint y: 615, distance: 44.0
click at [1382, 578] on span at bounding box center [1383, 584] width 12 height 12
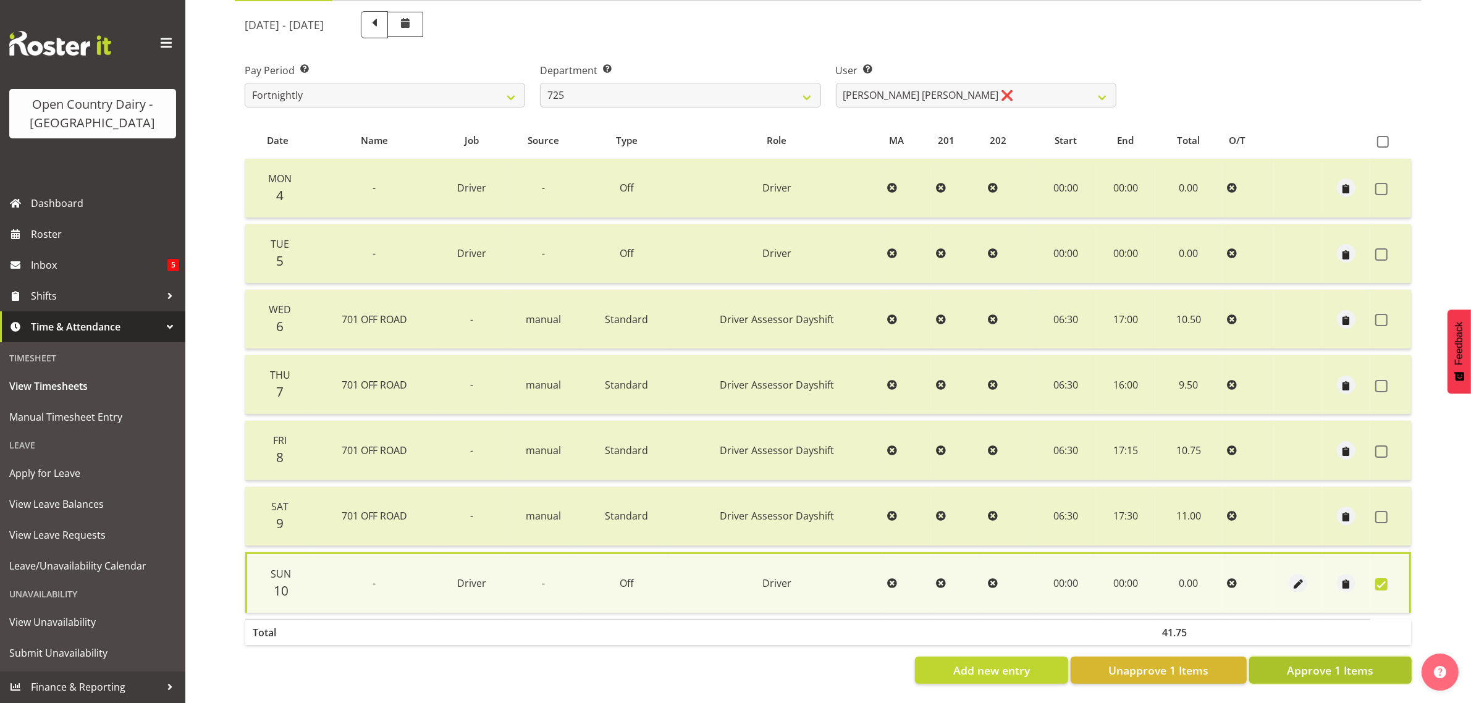
click at [1342, 662] on span "Approve 1 Items" at bounding box center [1330, 670] width 86 height 16
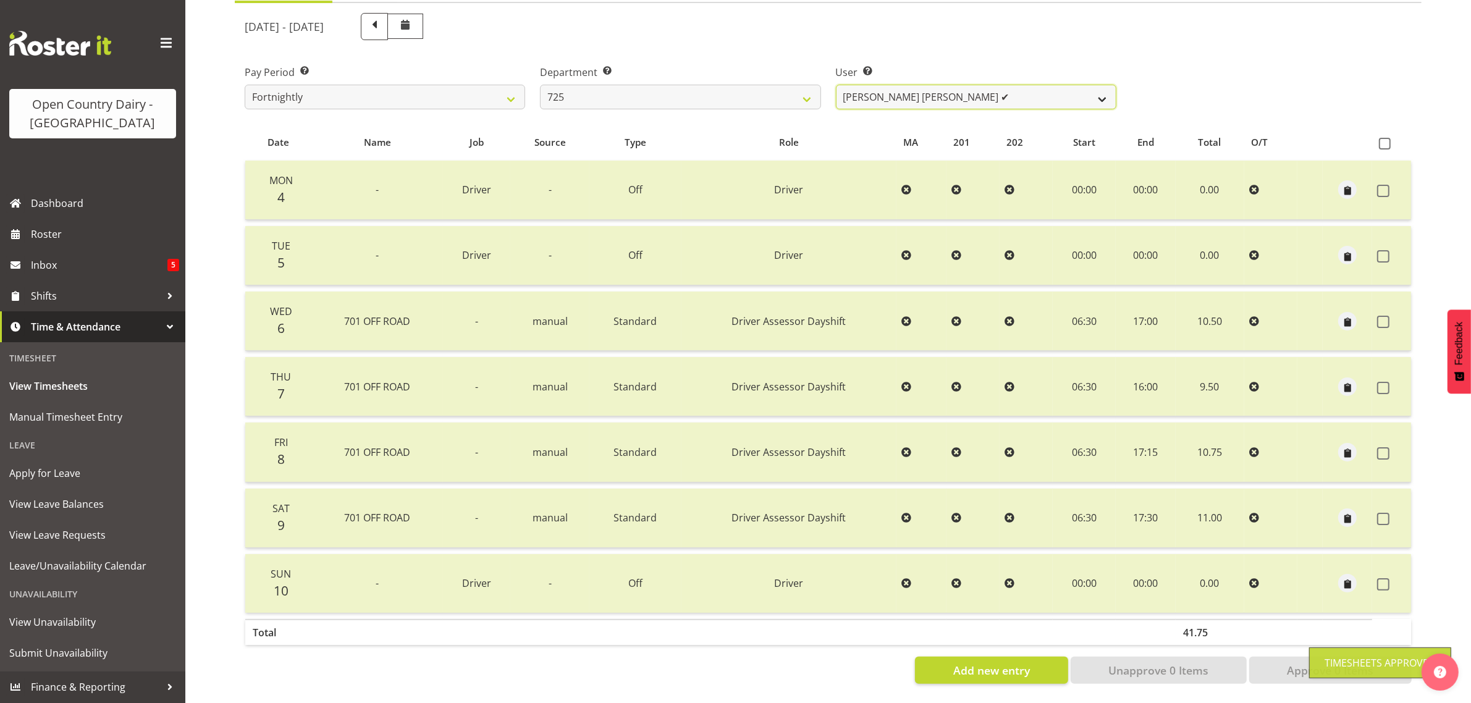
click at [1035, 85] on select "Bhupinder Dhaliwal ✔ Gurpreet Singh Kahlon ✔ Hendrik Potgieter ❌ Len Grace ❌" at bounding box center [976, 97] width 280 height 25
click at [836, 85] on select "Bhupinder Dhaliwal ✔ Gurpreet Singh Kahlon ✔ Hendrik Potgieter ❌ Len Grace ❌" at bounding box center [976, 97] width 280 height 25
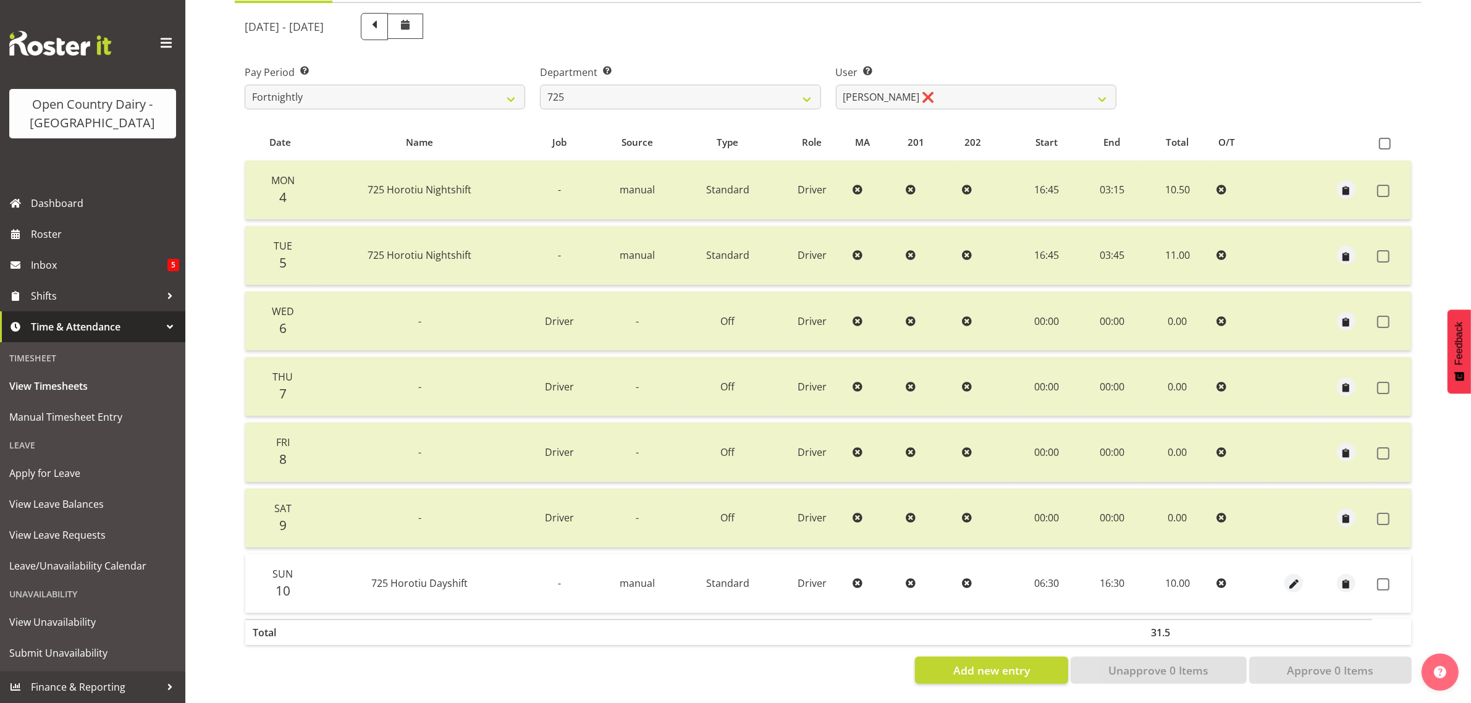
click at [1384, 578] on span at bounding box center [1383, 584] width 12 height 12
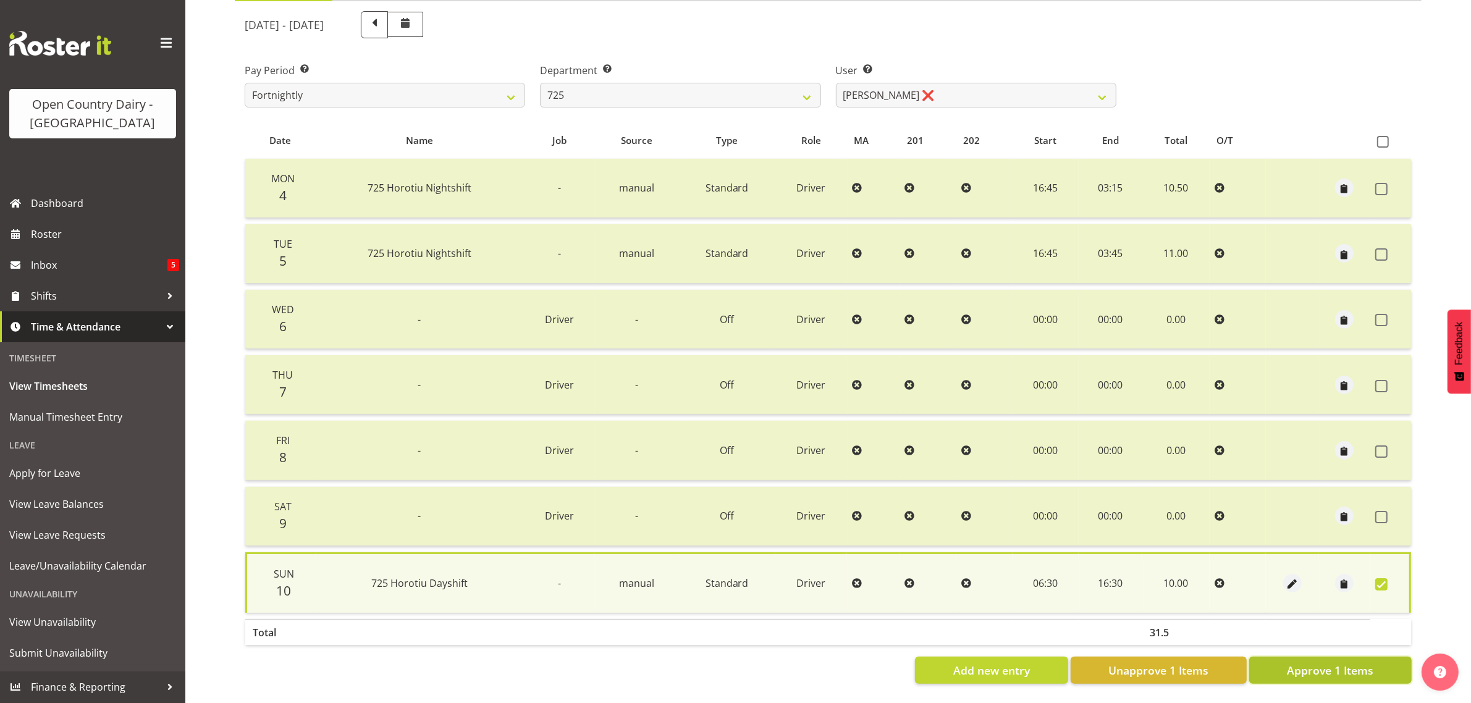
click at [1361, 662] on span "Approve 1 Items" at bounding box center [1330, 670] width 86 height 16
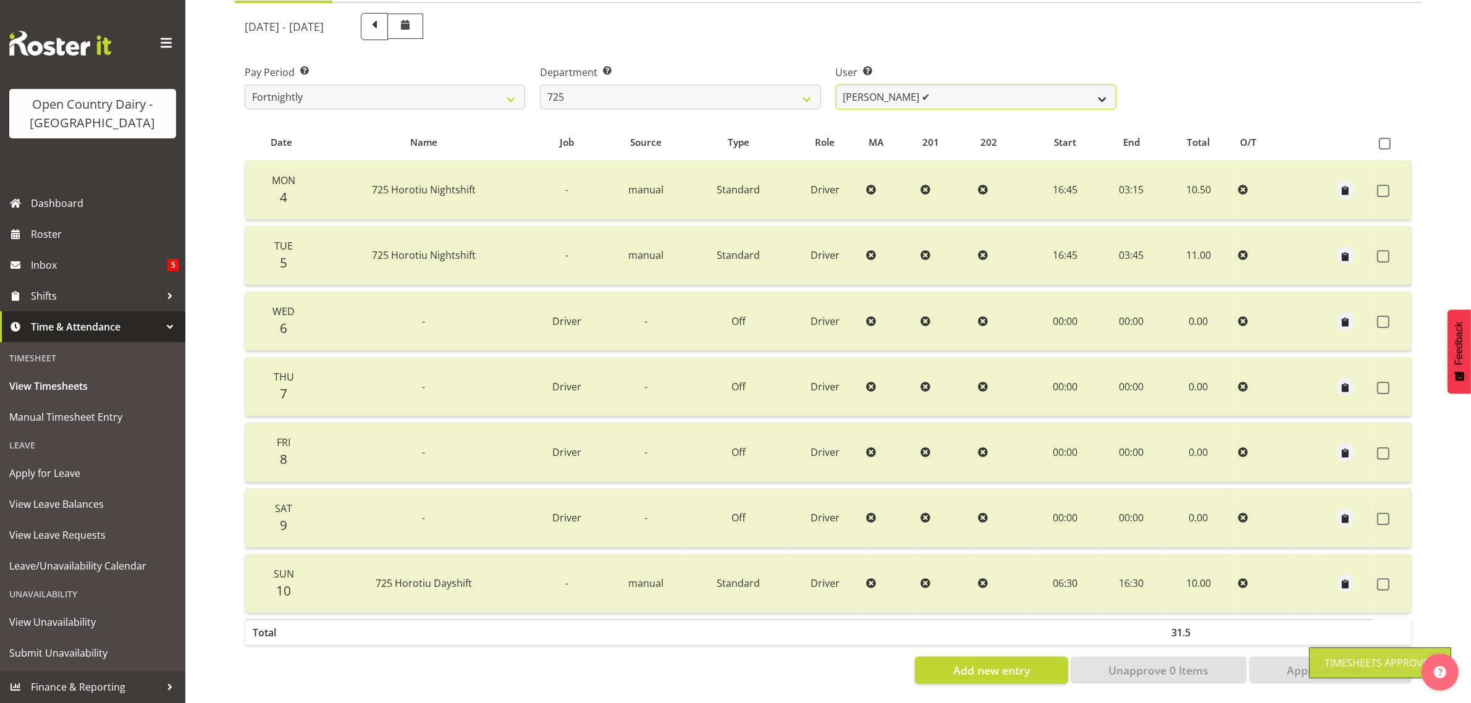
click at [962, 85] on select "Bhupinder Dhaliwal ✔ Gurpreet Singh Kahlon ✔ Hendrik Potgieter ✔ Len Grace ❌" at bounding box center [976, 97] width 280 height 25
click at [836, 85] on select "Bhupinder Dhaliwal ✔ Gurpreet Singh Kahlon ✔ Hendrik Potgieter ✔ Len Grace ❌" at bounding box center [976, 97] width 280 height 25
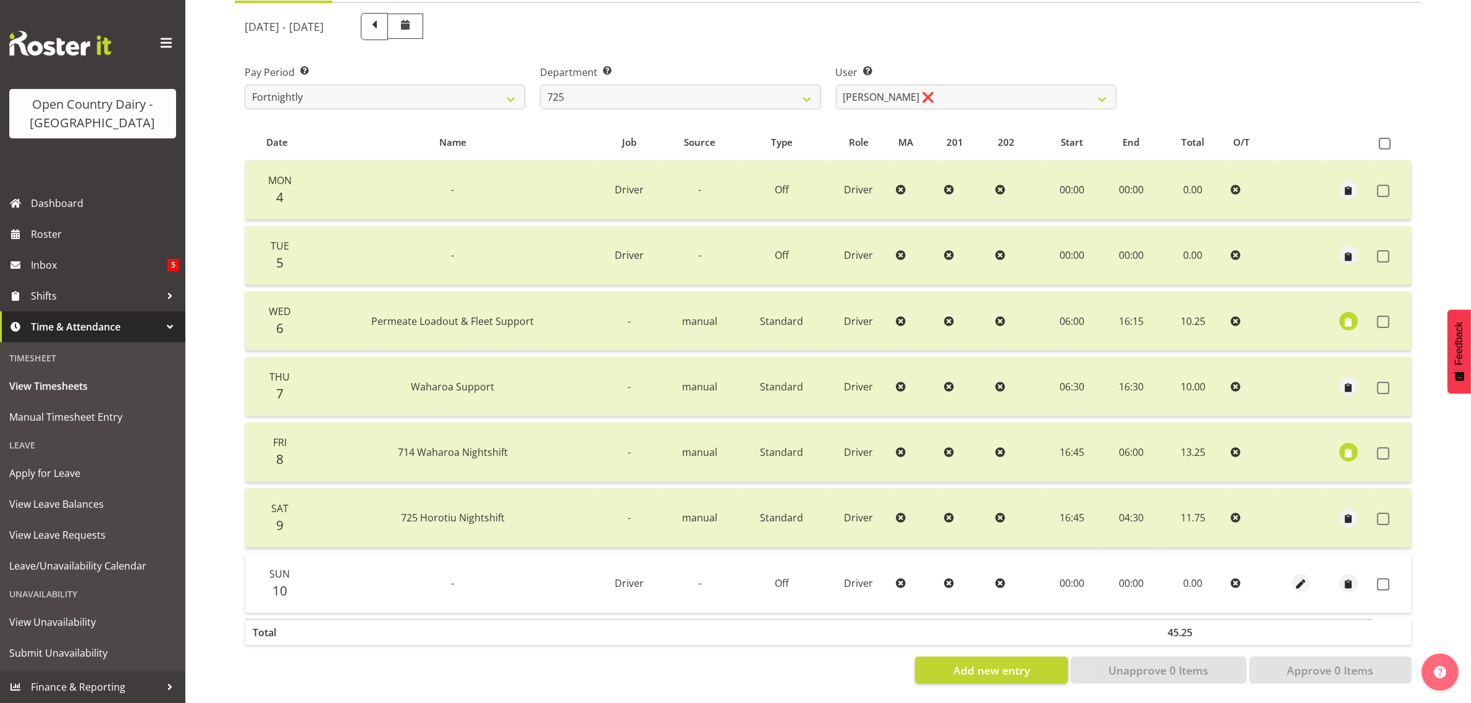
drag, startPoint x: 1385, startPoint y: 571, endPoint x: 1384, endPoint y: 594, distance: 22.9
click at [1385, 578] on span at bounding box center [1383, 584] width 12 height 12
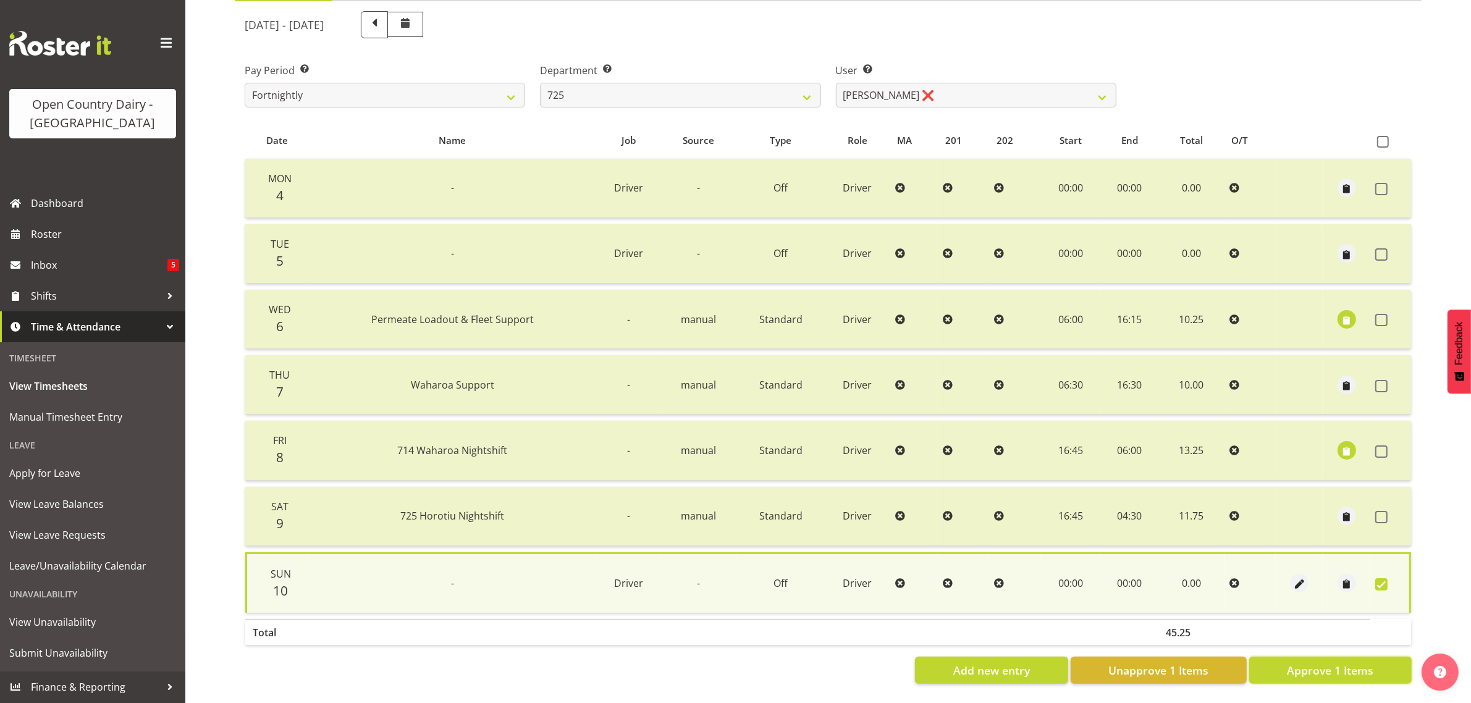
click at [1357, 662] on span "Approve 1 Items" at bounding box center [1330, 670] width 86 height 16
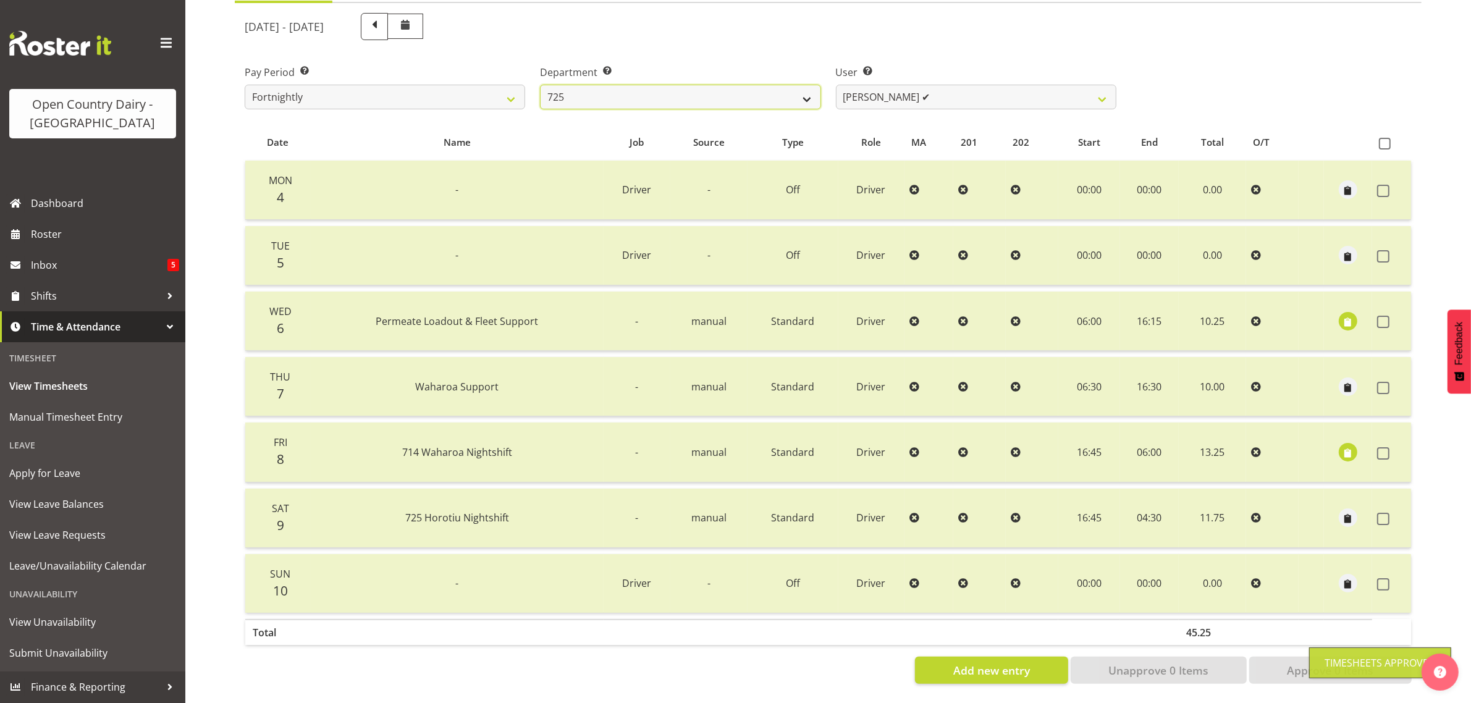
click at [760, 88] on select "701 702 703 704 705 706 707 708 709 710 711 712 713 714 715 716 717 718 719 720" at bounding box center [680, 97] width 280 height 25
click at [540, 85] on select "701 702 703 704 705 706 707 708 709 710 711 712 713 714 715 716 717 718 719 720" at bounding box center [680, 97] width 280 height 25
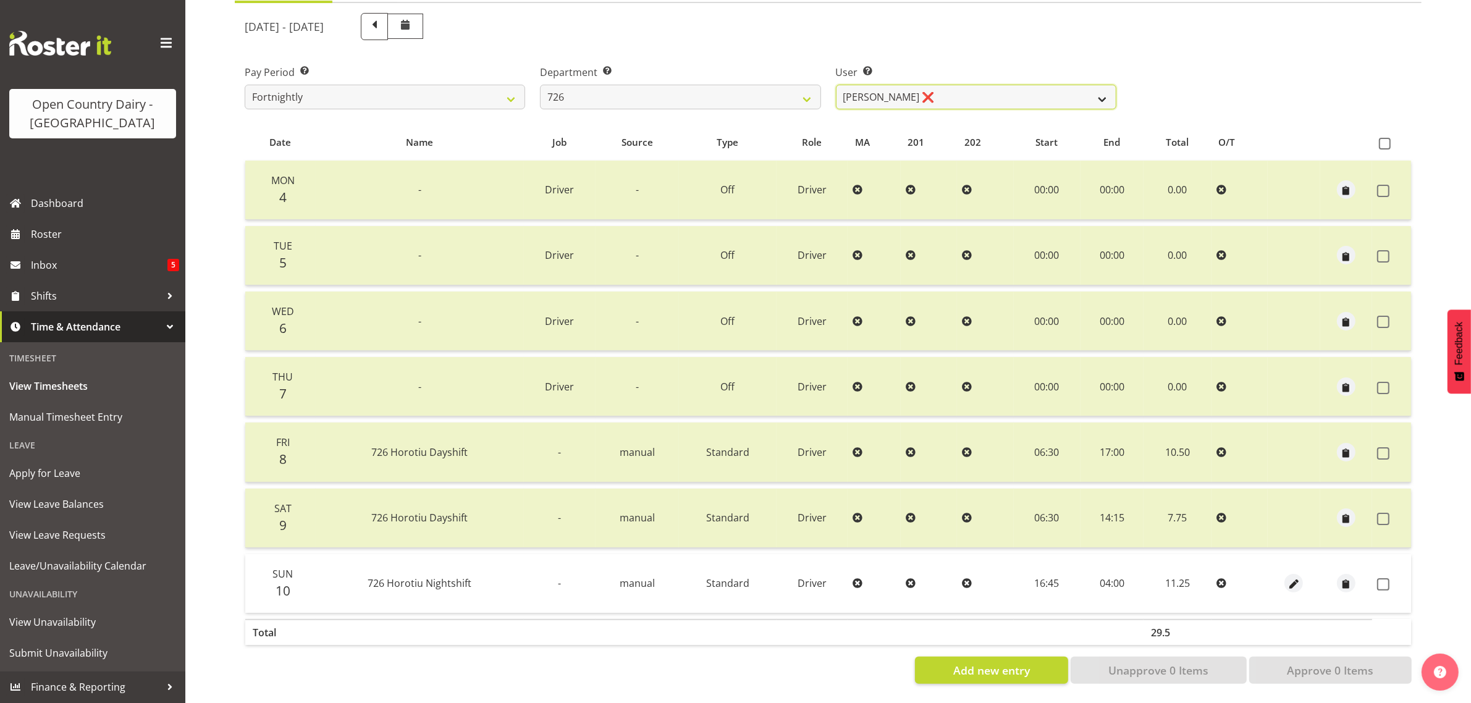
click at [987, 85] on select "Angela Burrill ❌ Bryan Leathart ❌ Harpreet Singh ❌ Kerry Young ❌" at bounding box center [976, 97] width 280 height 25
click at [836, 85] on select "Angela Burrill ❌ Bryan Leathart ❌ Harpreet Singh ❌ Kerry Young ❌" at bounding box center [976, 97] width 280 height 25
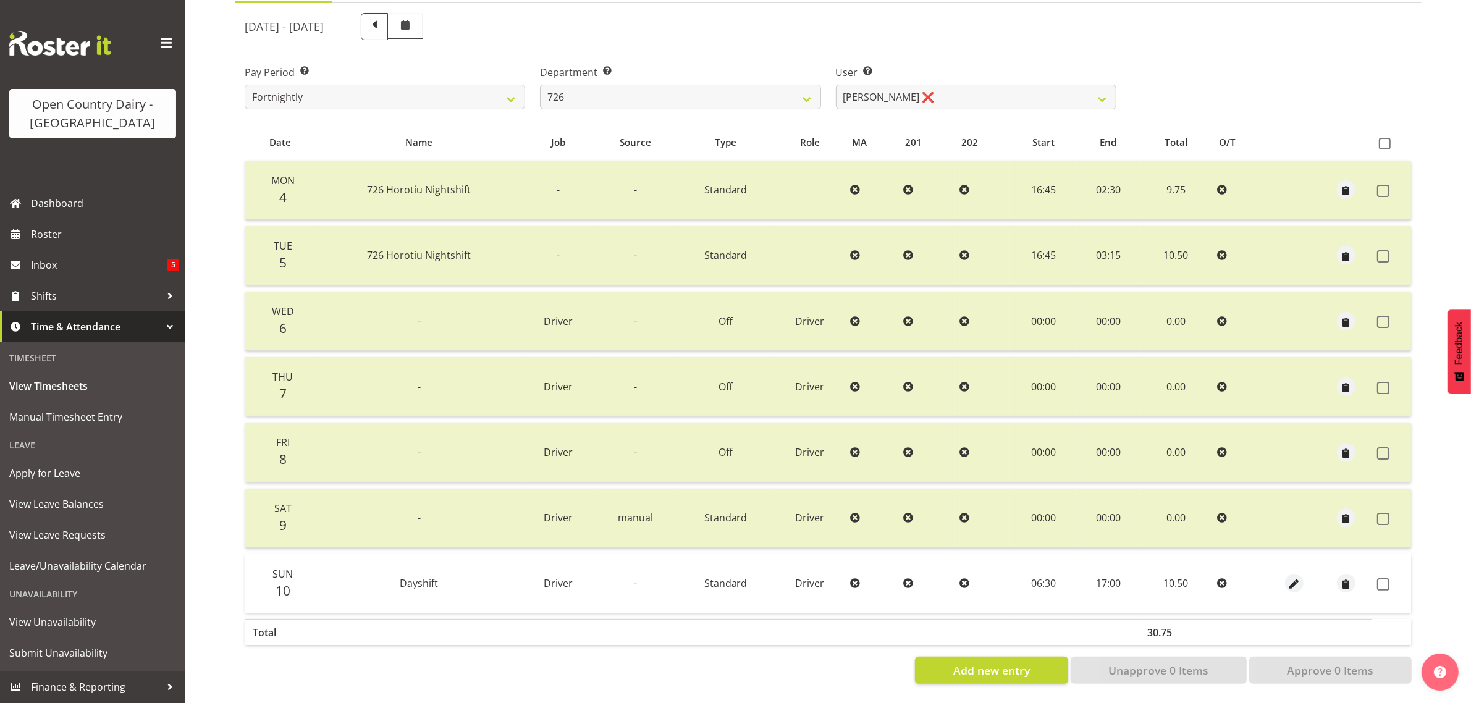
drag, startPoint x: 1382, startPoint y: 573, endPoint x: 1371, endPoint y: 605, distance: 33.8
click at [1382, 578] on span at bounding box center [1383, 584] width 12 height 12
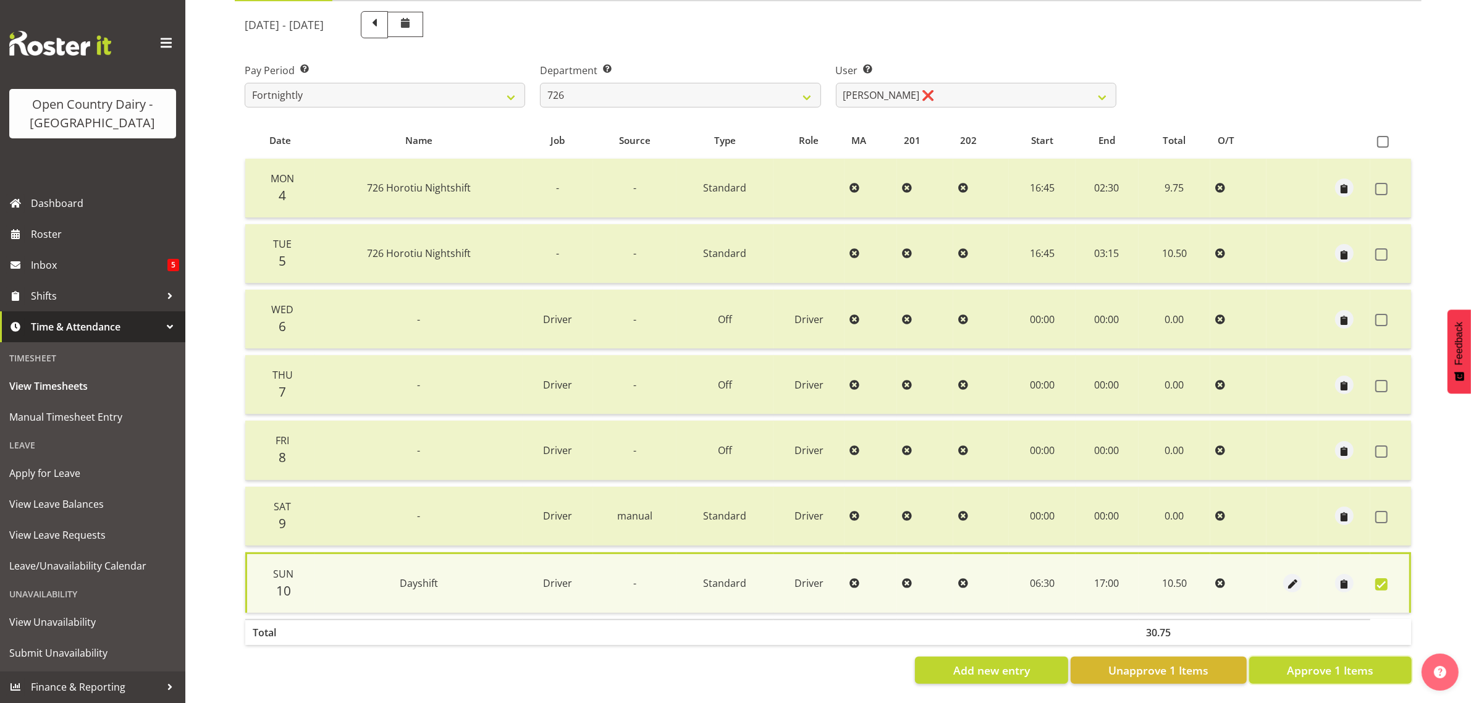
click at [1339, 662] on span "Approve 1 Items" at bounding box center [1330, 670] width 86 height 16
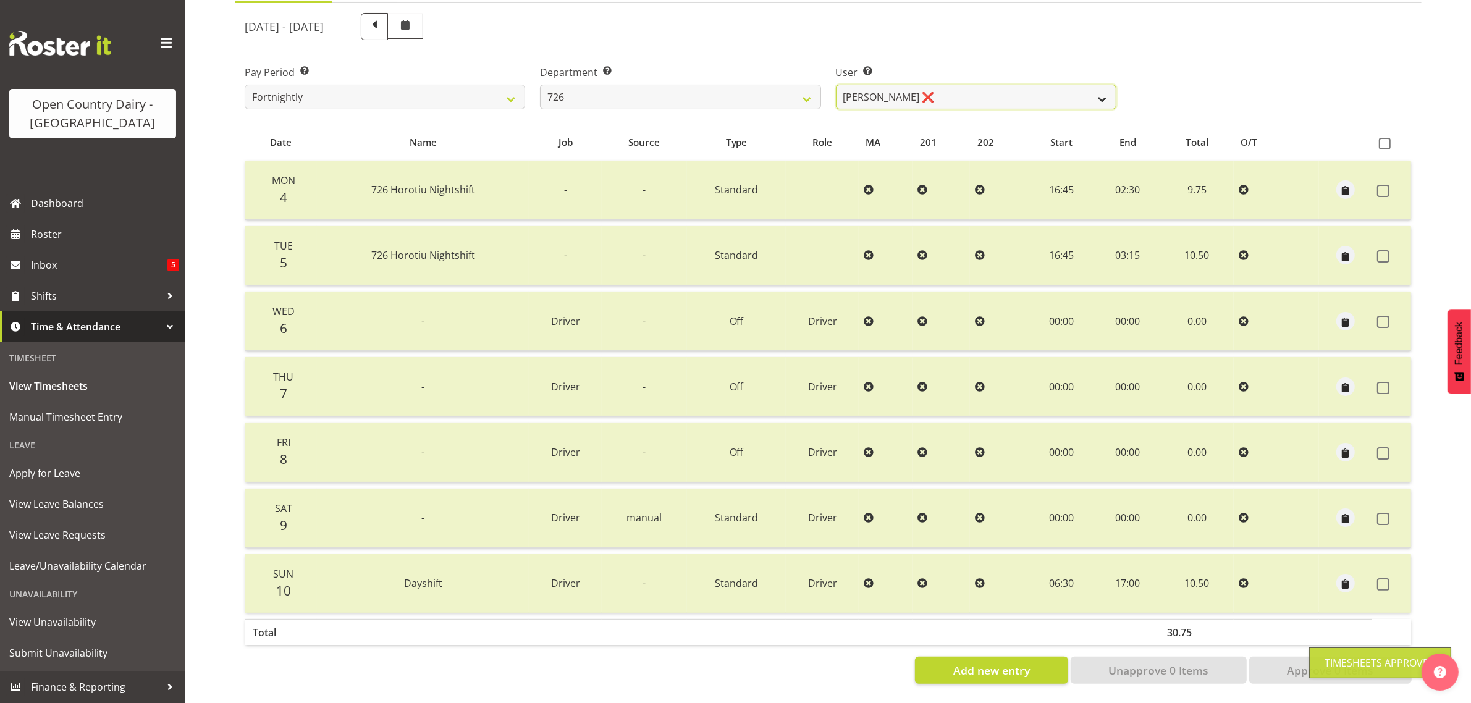
click at [960, 85] on select "Angela Burrill ❌ Bryan Leathart ❌ Harpreet Singh ❌ Kerry Young ❌" at bounding box center [976, 97] width 280 height 25
click at [836, 85] on select "Angela Burrill ❌ Bryan Leathart ❌ Harpreet Singh ❌ Kerry Young ❌" at bounding box center [976, 97] width 280 height 25
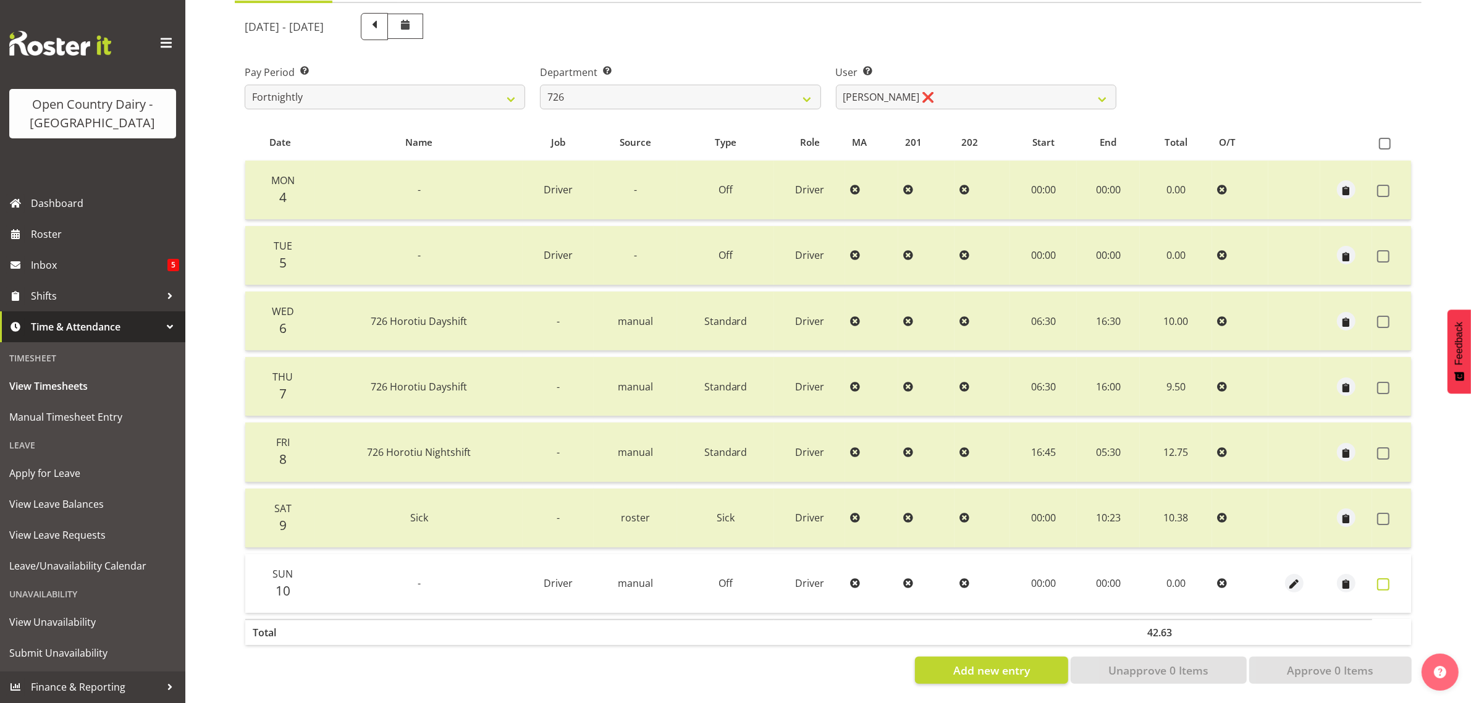
drag, startPoint x: 1387, startPoint y: 573, endPoint x: 1382, endPoint y: 581, distance: 8.9
click at [1384, 578] on span at bounding box center [1383, 584] width 12 height 12
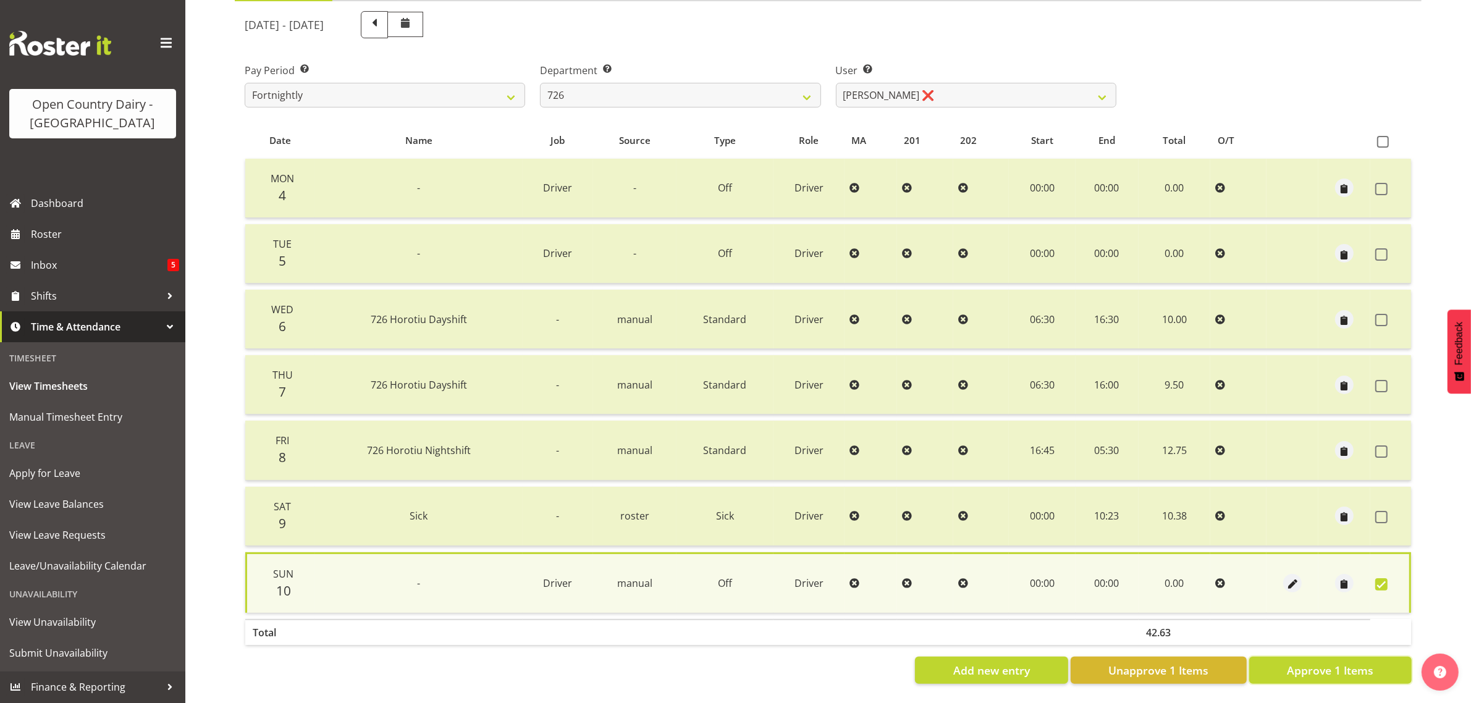
click at [1362, 665] on span "Approve 1 Items" at bounding box center [1330, 670] width 86 height 16
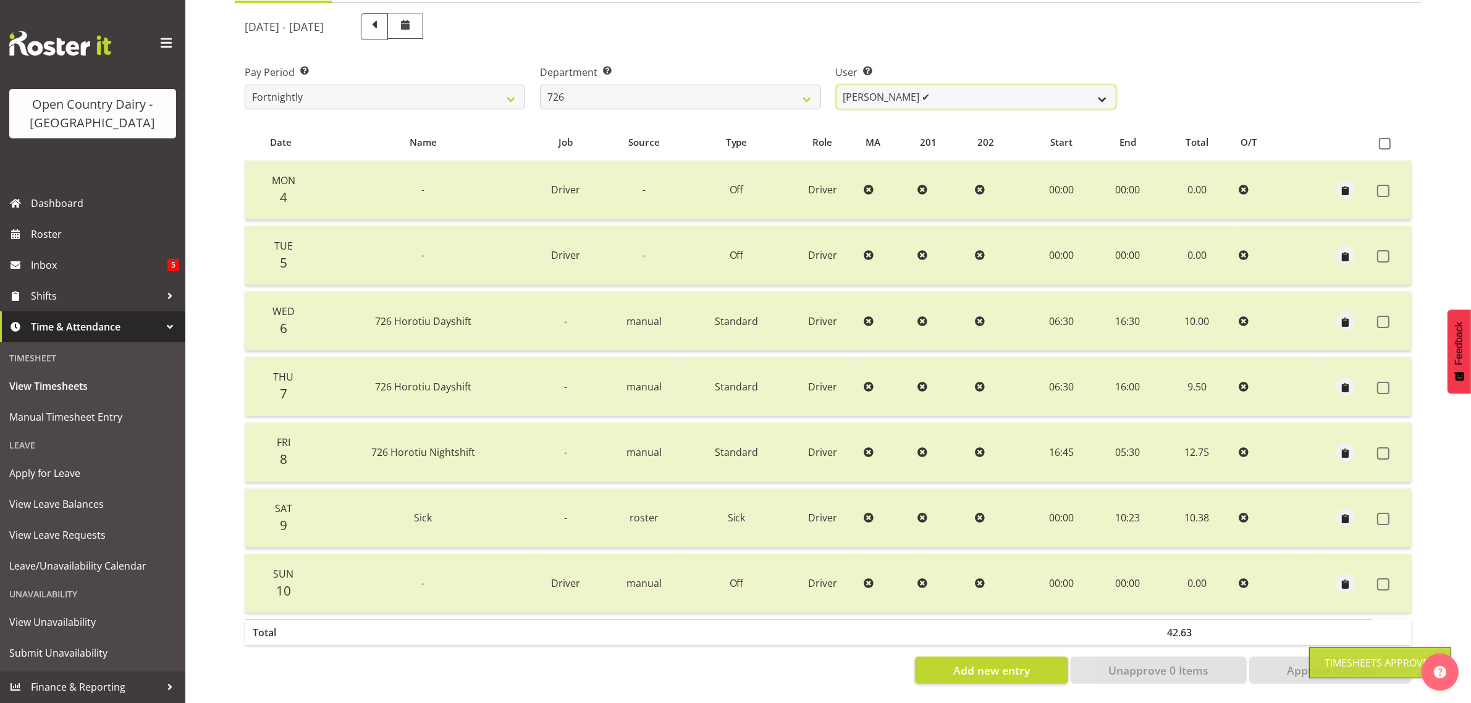
click at [957, 85] on select "Angela Burrill ❌ Bryan Leathart ❌ Harpreet Singh ✔ Kerry Young ❌" at bounding box center [976, 97] width 280 height 25
click at [836, 85] on select "Angela Burrill ❌ Bryan Leathart ❌ Harpreet Singh ✔ Kerry Young ❌" at bounding box center [976, 97] width 280 height 25
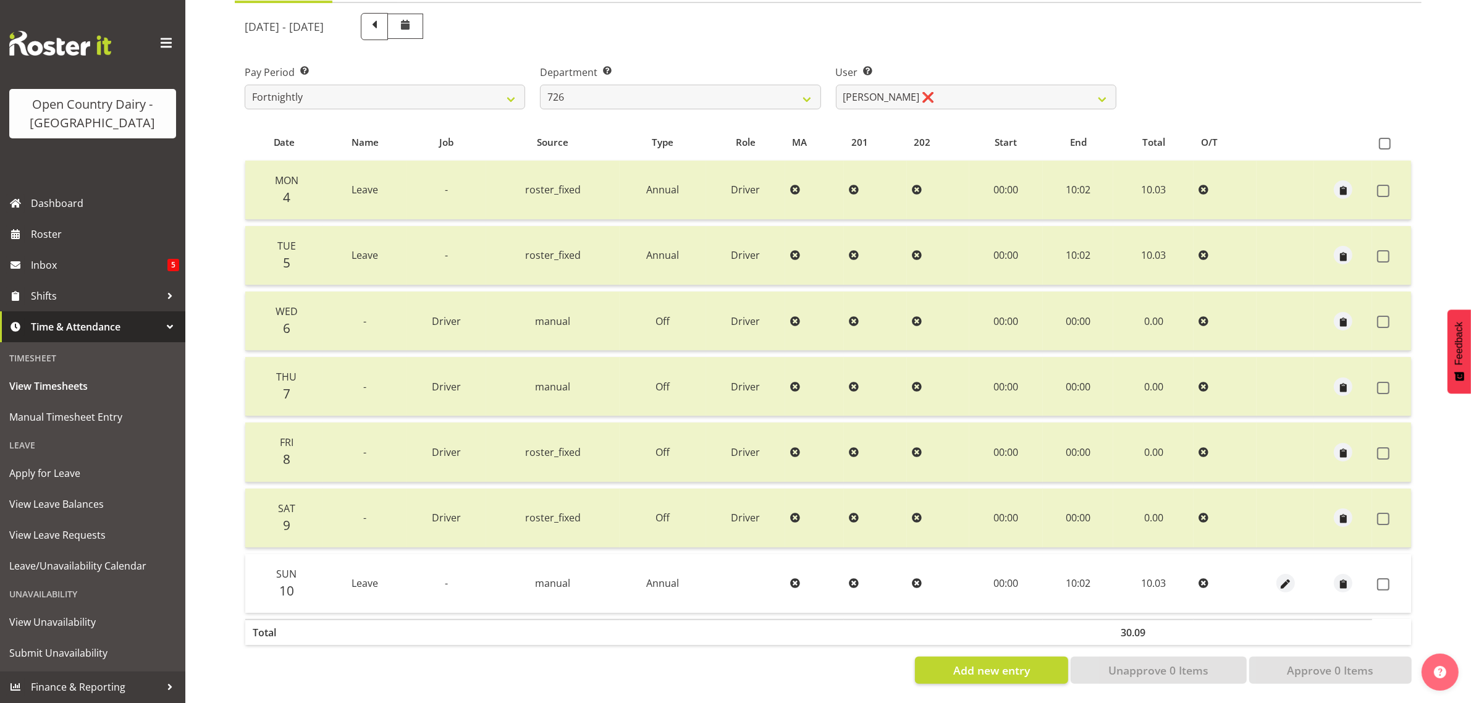
drag, startPoint x: 1379, startPoint y: 571, endPoint x: 1374, endPoint y: 578, distance: 7.9
click at [1379, 578] on span at bounding box center [1383, 584] width 12 height 12
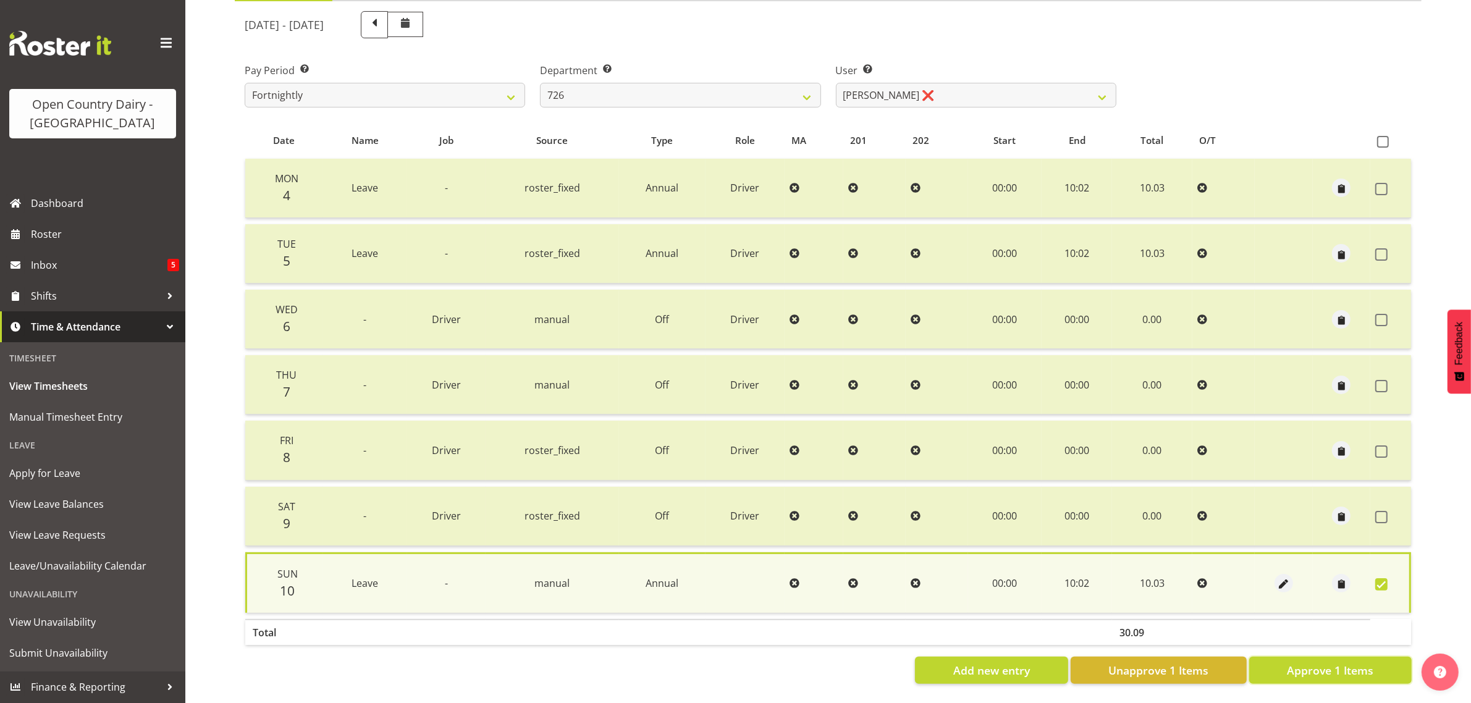
click at [1321, 663] on span "Approve 1 Items" at bounding box center [1330, 670] width 86 height 16
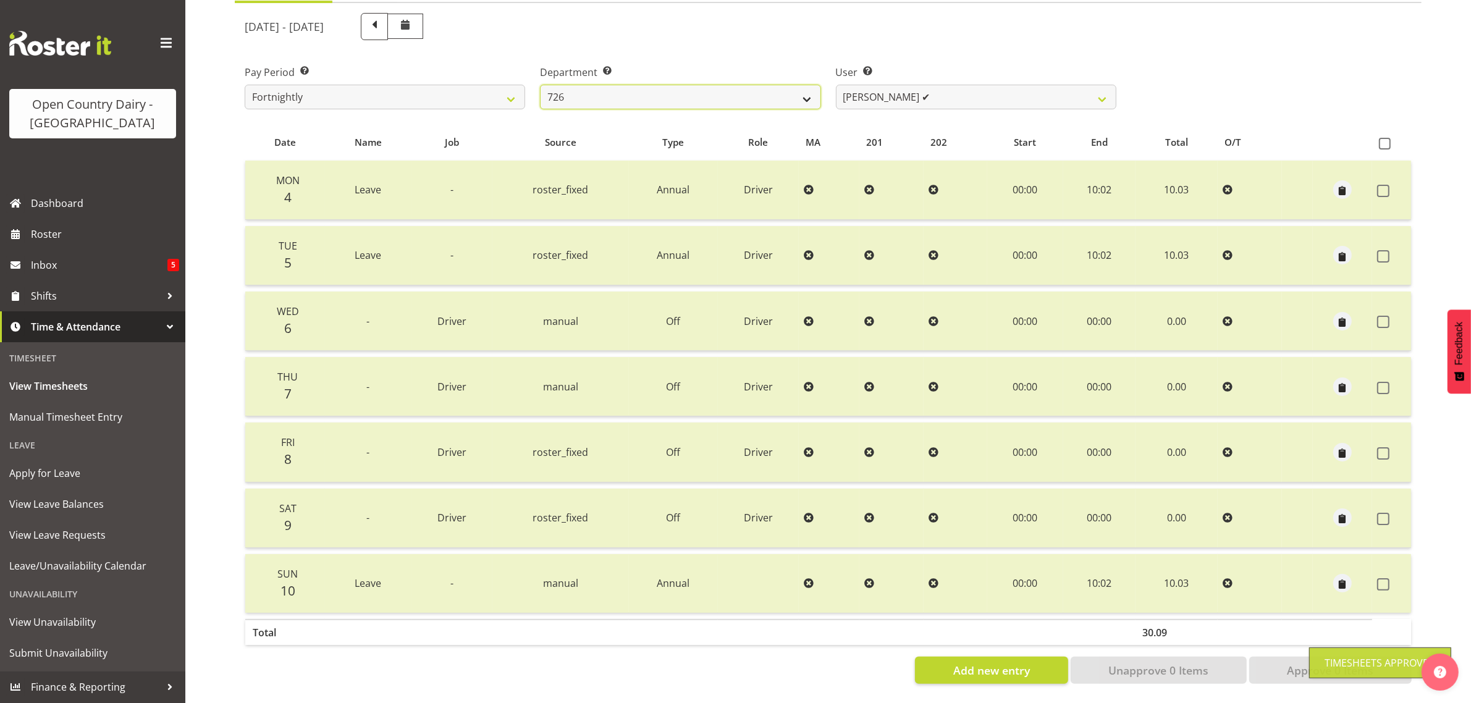
click at [772, 85] on select "701 702 703 704 705 706 707 708 709 710 711 712 713 714 715 716 717 718 719 720" at bounding box center [680, 97] width 280 height 25
click at [540, 85] on select "701 702 703 704 705 706 707 708 709 710 711 712 713 714 715 716 717 718 719 720" at bounding box center [680, 97] width 280 height 25
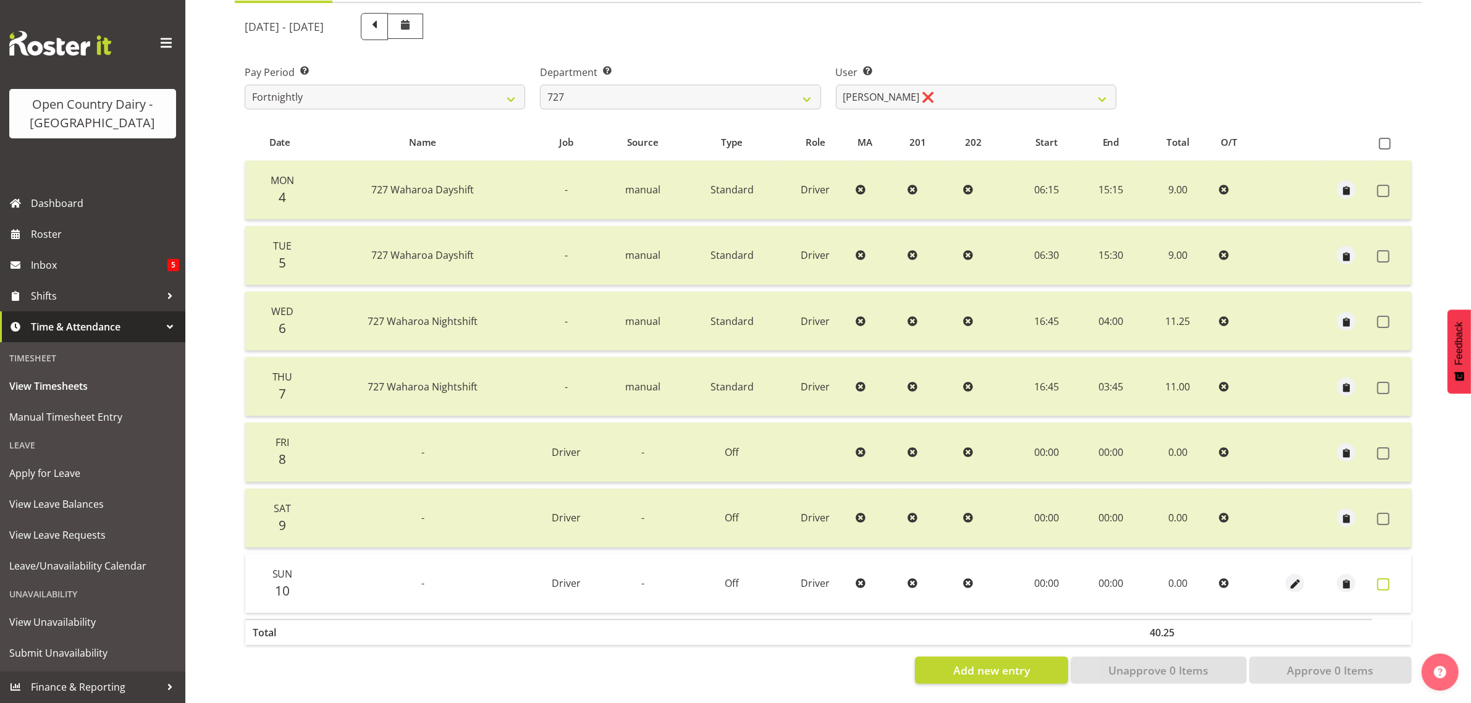
click at [1382, 578] on span at bounding box center [1383, 584] width 12 height 12
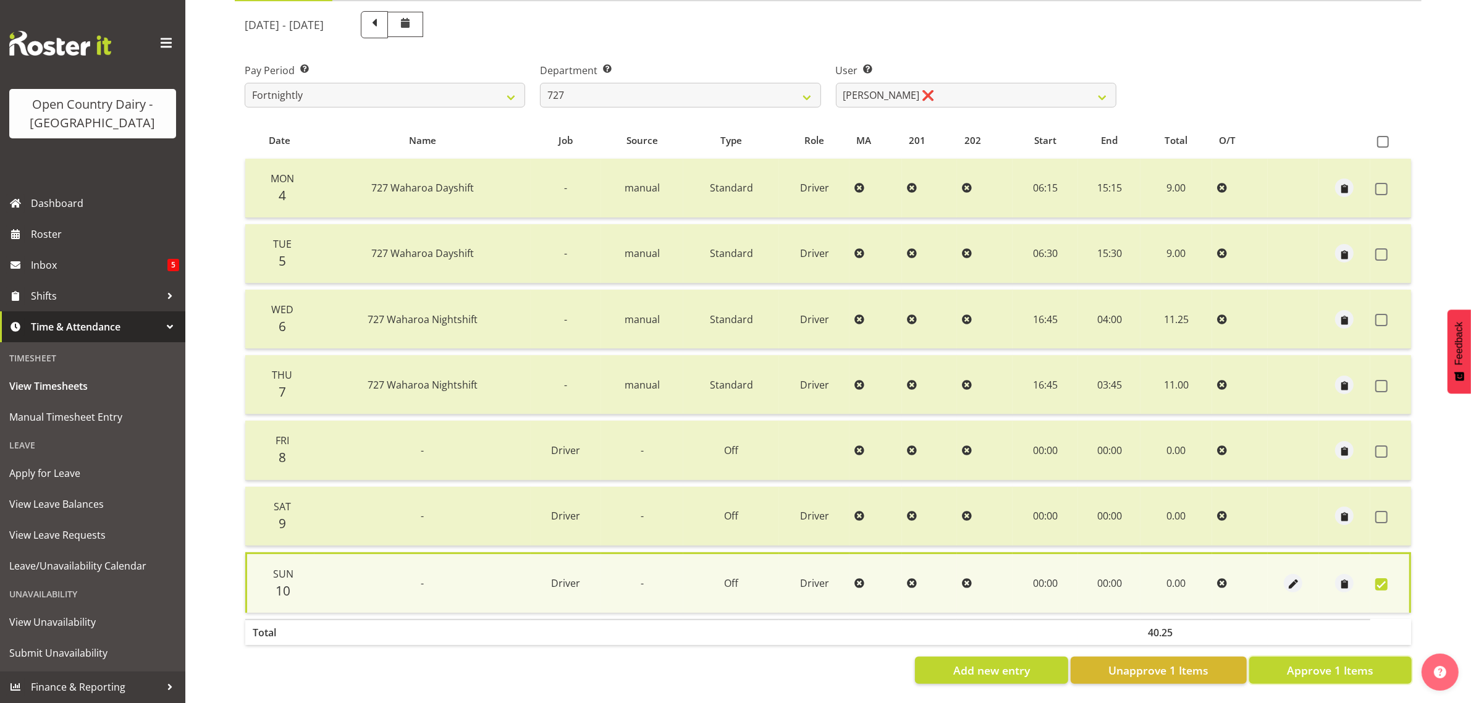
drag, startPoint x: 1365, startPoint y: 663, endPoint x: 1348, endPoint y: 649, distance: 22.0
click at [1362, 663] on span "Approve 1 Items" at bounding box center [1330, 670] width 86 height 16
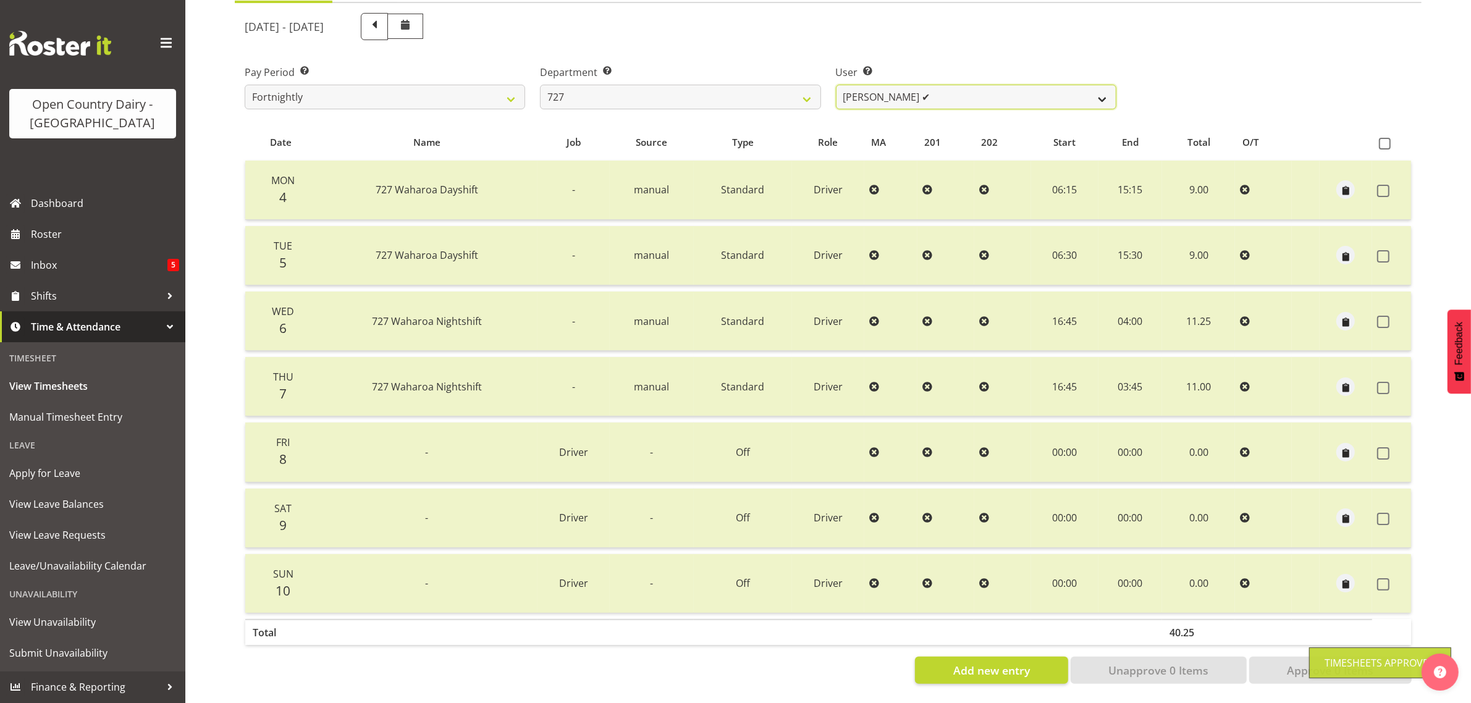
click at [970, 85] on select "David Pawley ✔ Kase Hussey ❌ Rhys Greener ❌" at bounding box center [976, 97] width 280 height 25
click at [836, 85] on select "David Pawley ✔ Kase Hussey ❌ Rhys Greener ❌" at bounding box center [976, 97] width 280 height 25
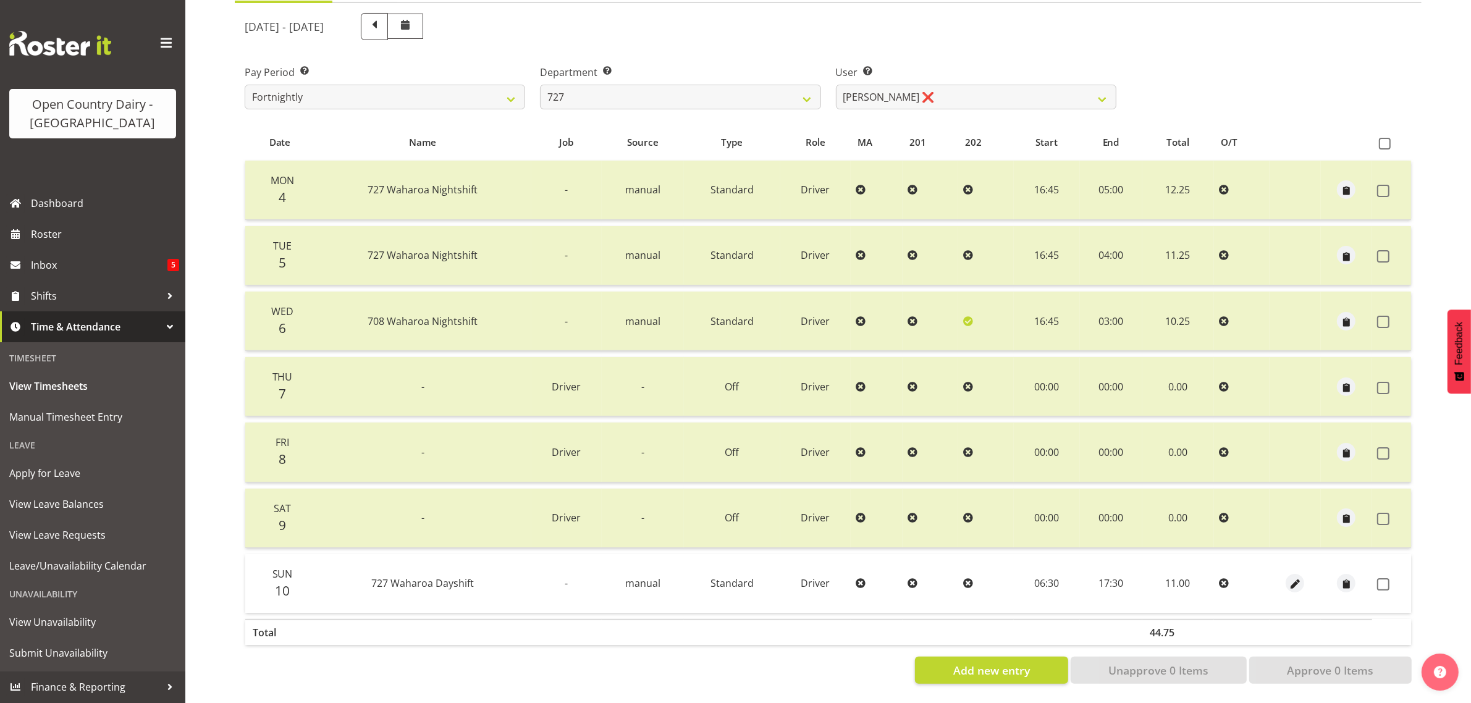
drag, startPoint x: 1381, startPoint y: 571, endPoint x: 1363, endPoint y: 621, distance: 53.4
click at [1379, 578] on span at bounding box center [1383, 584] width 12 height 12
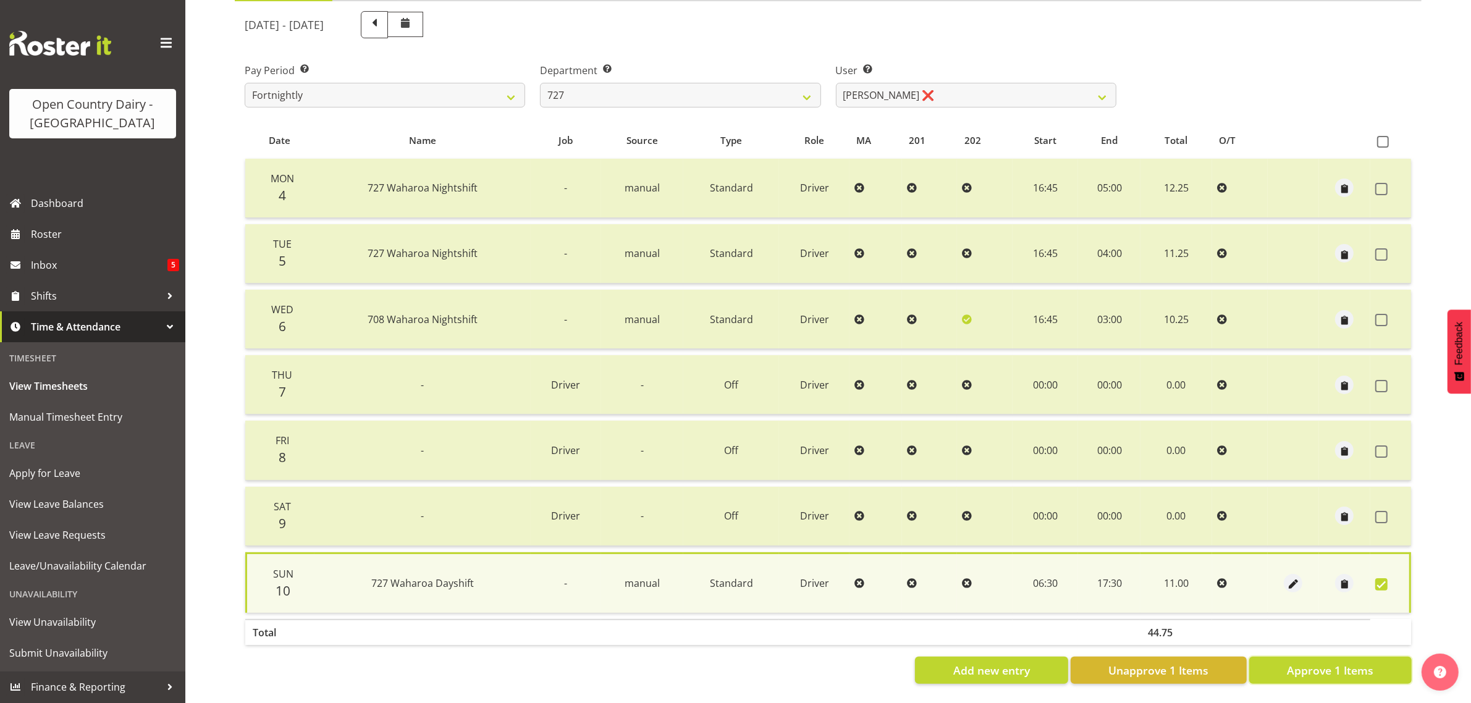
click at [1335, 662] on span "Approve 1 Items" at bounding box center [1330, 670] width 86 height 16
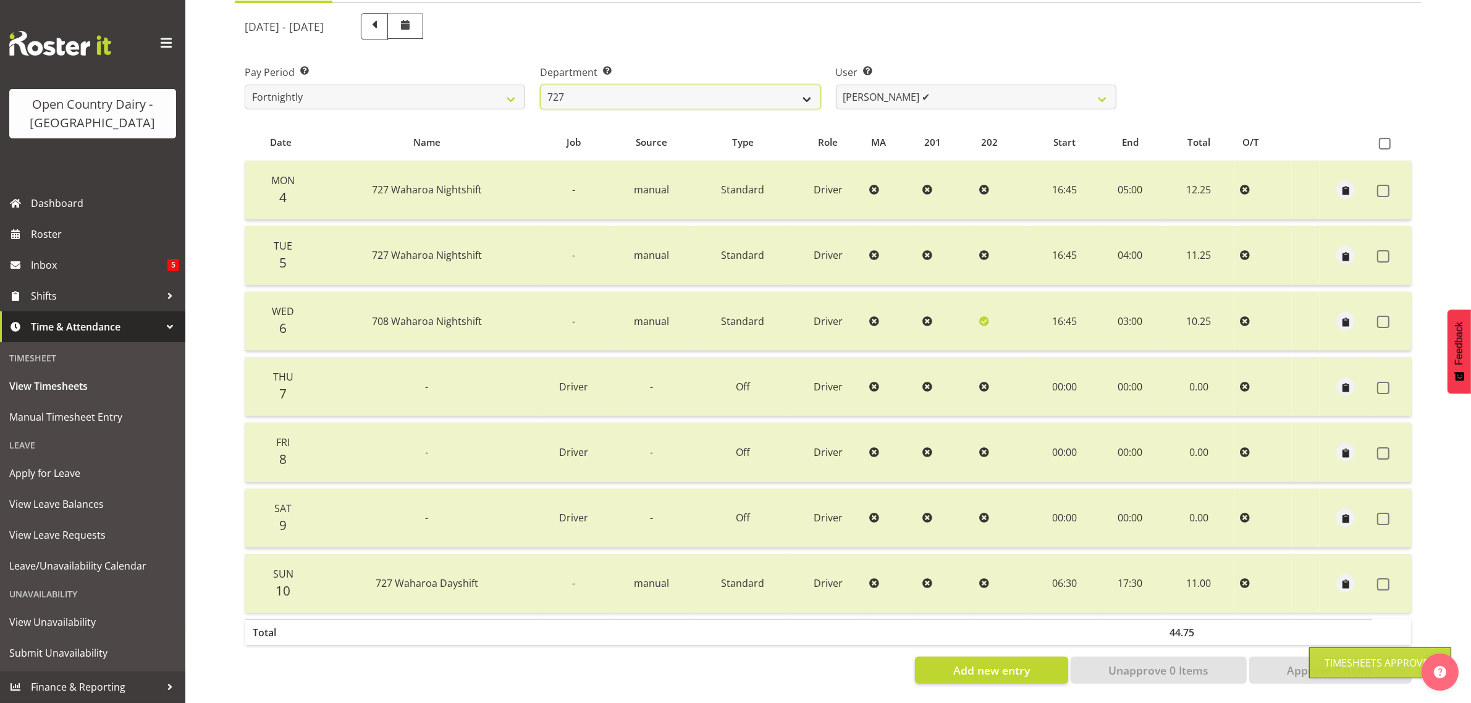
click at [705, 85] on select "701 702 703 704 705 706 707 708 709 710 711 712 713 714 715 716 717 718 719 720" at bounding box center [680, 97] width 280 height 25
click at [540, 85] on select "701 702 703 704 705 706 707 708 709 710 711 712 713 714 715 716 717 718 719 720" at bounding box center [680, 97] width 280 height 25
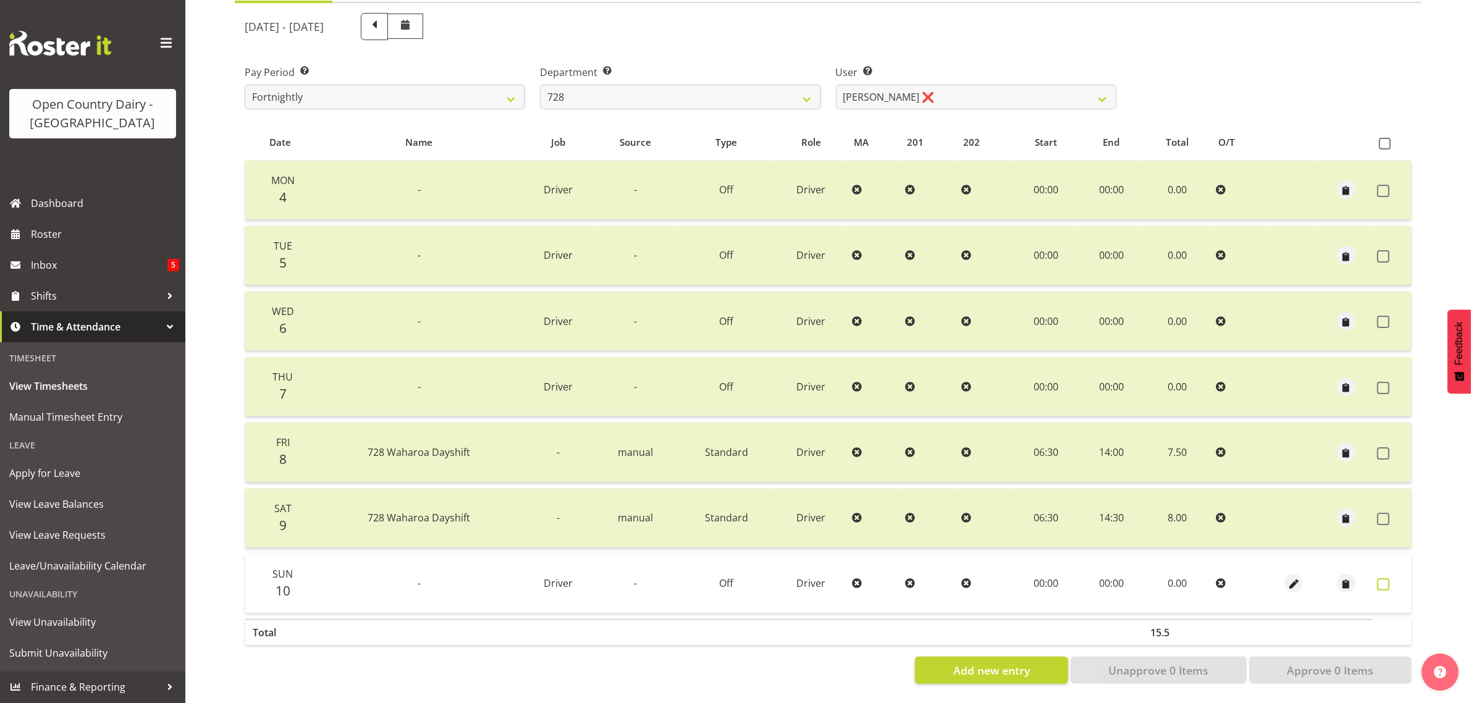
click at [1378, 578] on span at bounding box center [1383, 584] width 12 height 12
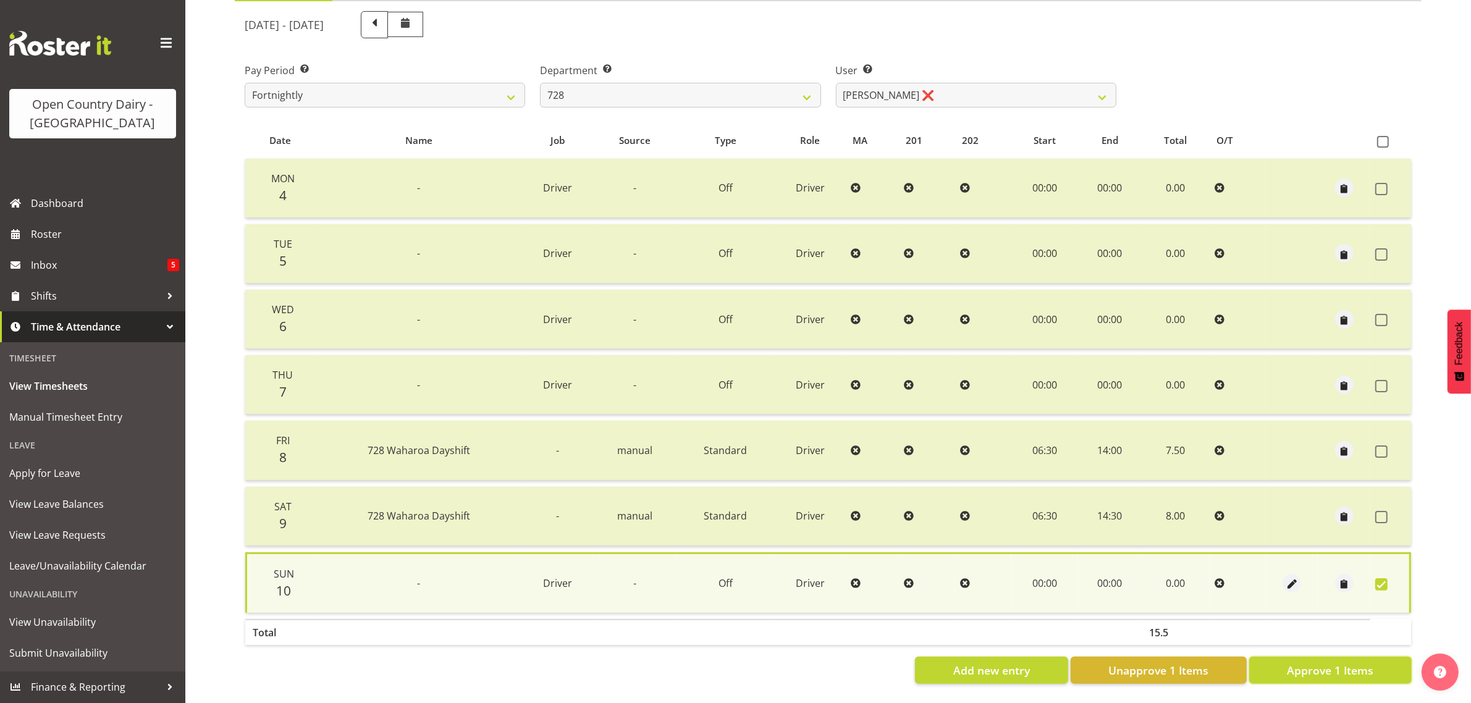
click at [1348, 662] on span "Approve 1 Items" at bounding box center [1330, 670] width 86 height 16
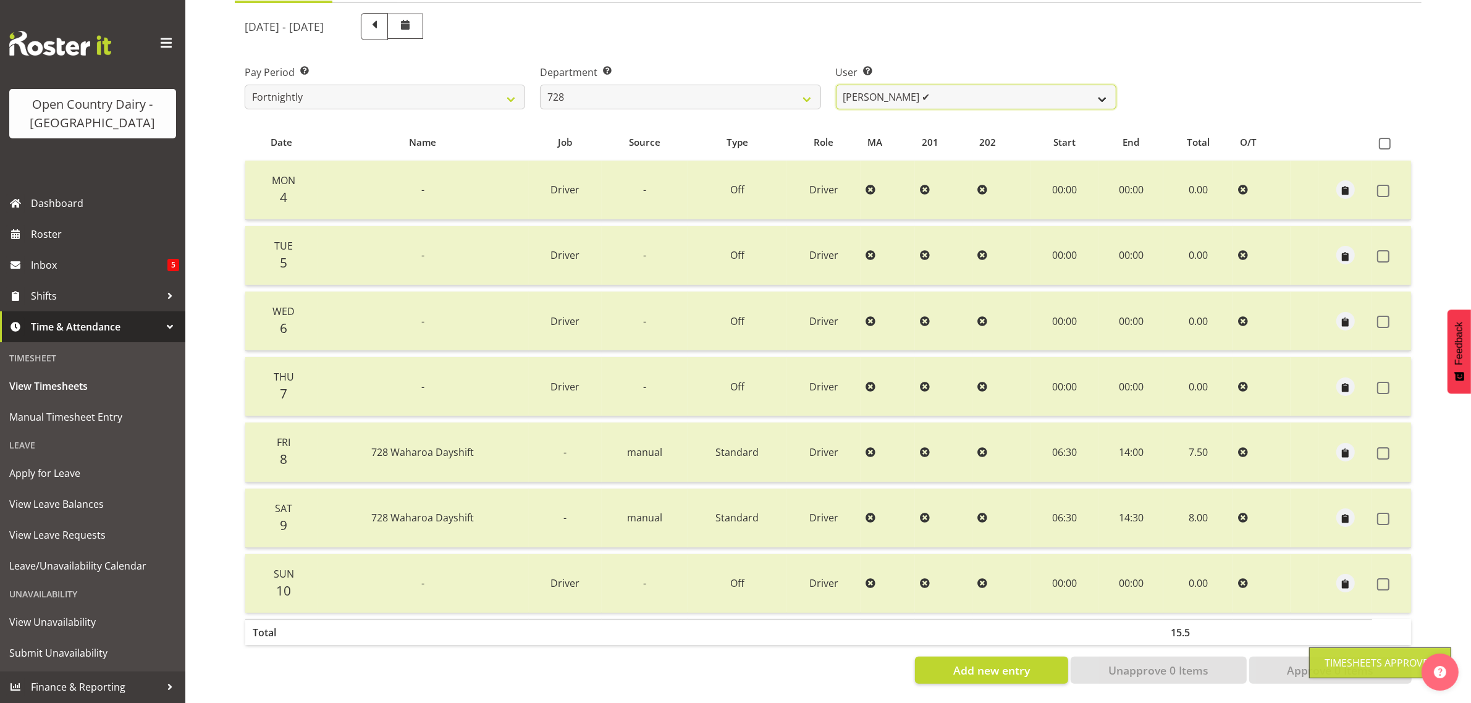
click at [927, 85] on select "Callum Leslie ✔ Nick Warren ❌ Ross Robert Hamilton ❌ Stuart Cherrington ❌ Wally…" at bounding box center [976, 97] width 280 height 25
click at [836, 85] on select "Callum Leslie ✔ Nick Warren ❌ Ross Robert Hamilton ❌ Stuart Cherrington ❌ Wally…" at bounding box center [976, 97] width 280 height 25
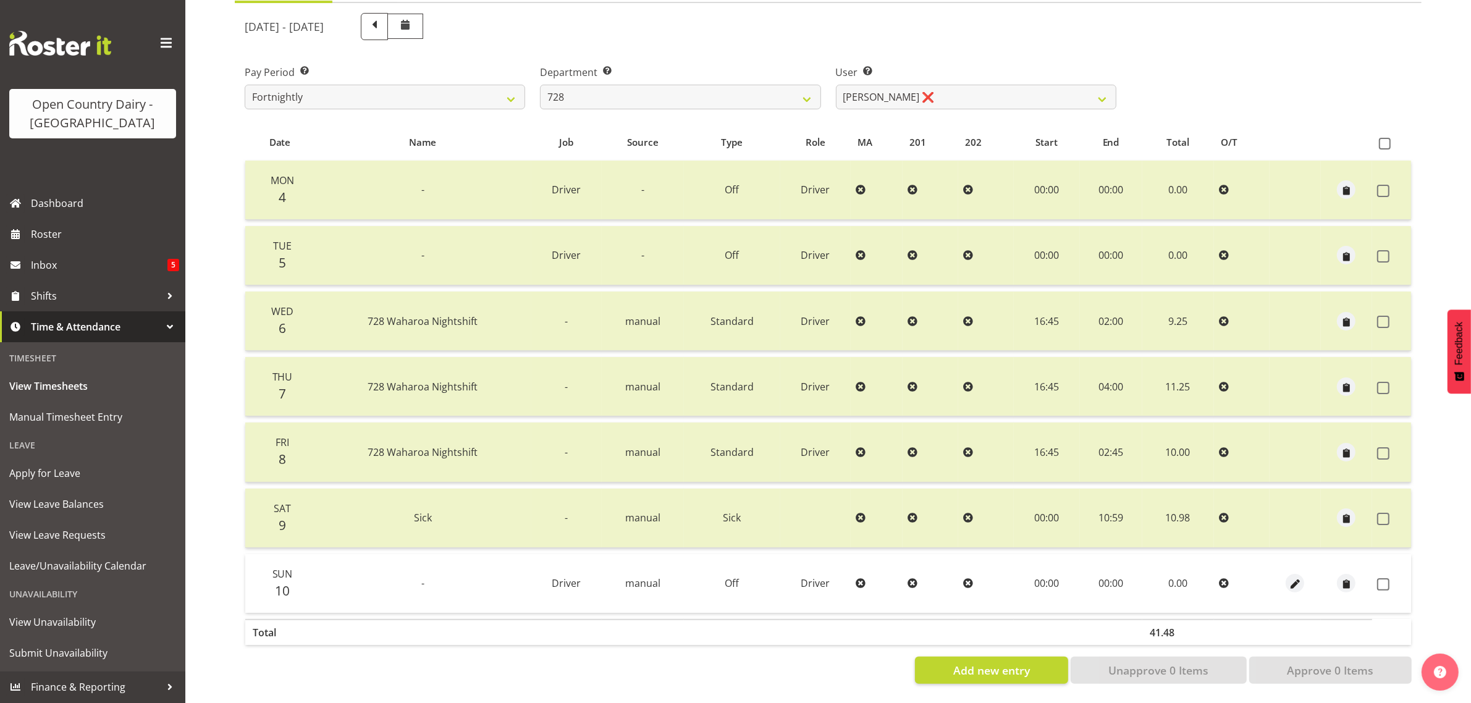
drag, startPoint x: 1387, startPoint y: 572, endPoint x: 1378, endPoint y: 621, distance: 49.6
click at [1385, 578] on span at bounding box center [1383, 584] width 12 height 12
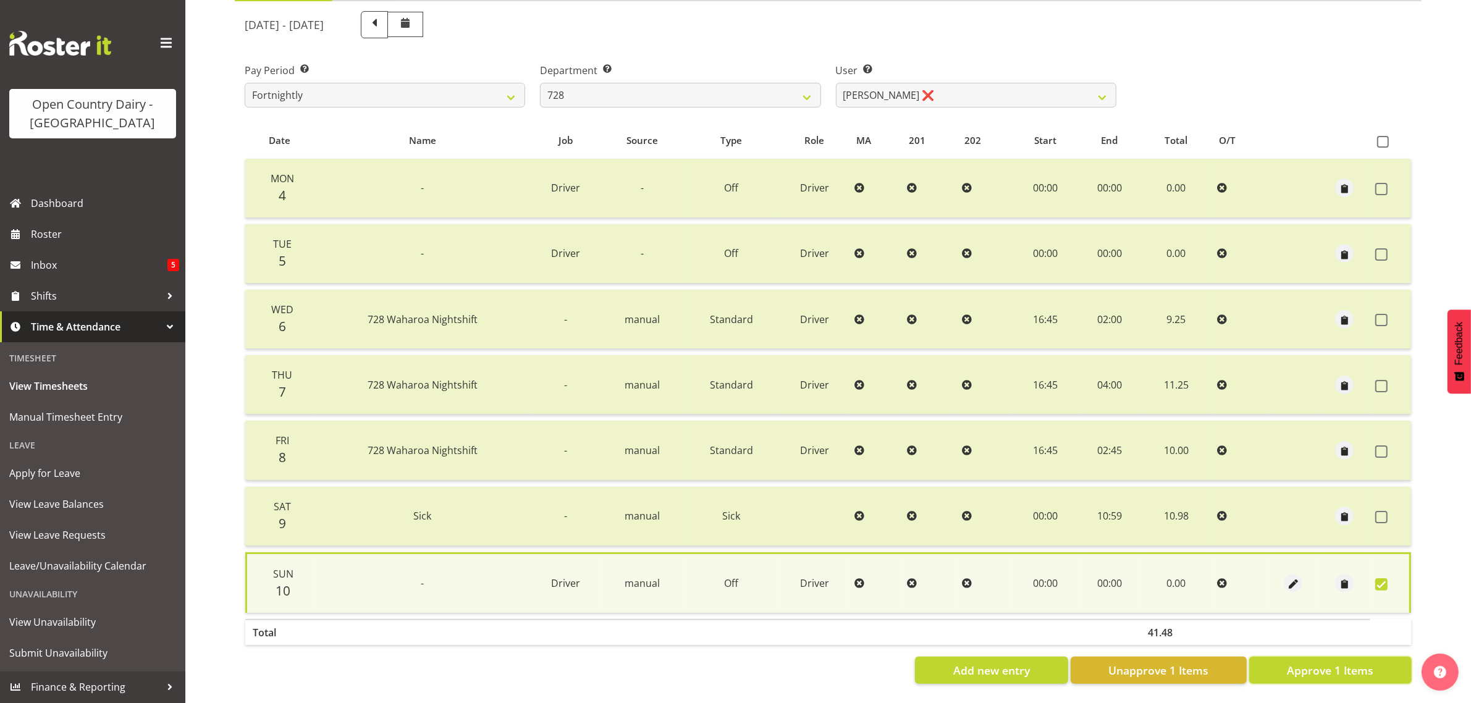
drag, startPoint x: 1360, startPoint y: 658, endPoint x: 1329, endPoint y: 631, distance: 42.0
click at [1357, 662] on span "Approve 1 Items" at bounding box center [1330, 670] width 86 height 16
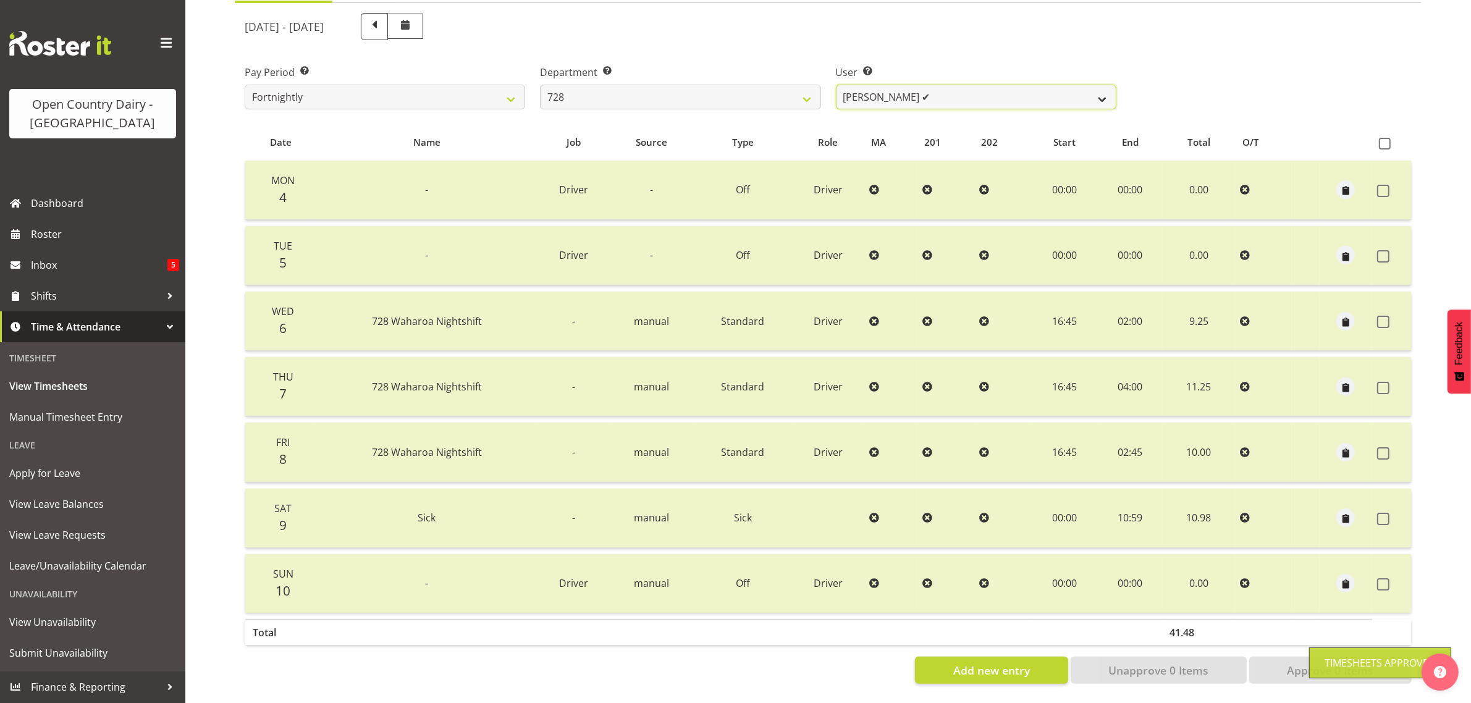
click at [964, 85] on select "Callum Leslie ✔ Nick Warren ✔ Ross Robert Hamilton ❌ Stuart Cherrington ❌ Wally…" at bounding box center [976, 97] width 280 height 25
click at [836, 85] on select "Callum Leslie ✔ Nick Warren ✔ Ross Robert Hamilton ❌ Stuart Cherrington ❌ Wally…" at bounding box center [976, 97] width 280 height 25
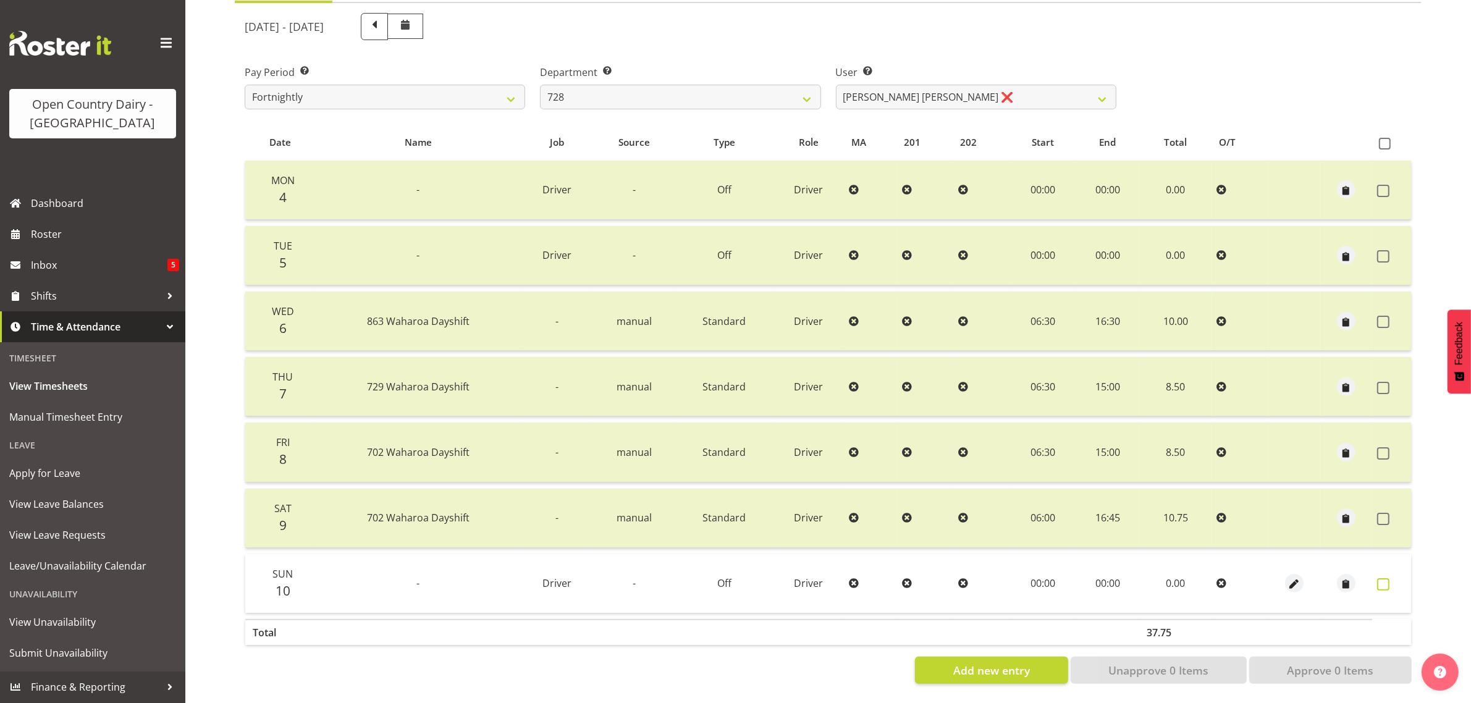
click at [1379, 578] on span at bounding box center [1383, 584] width 12 height 12
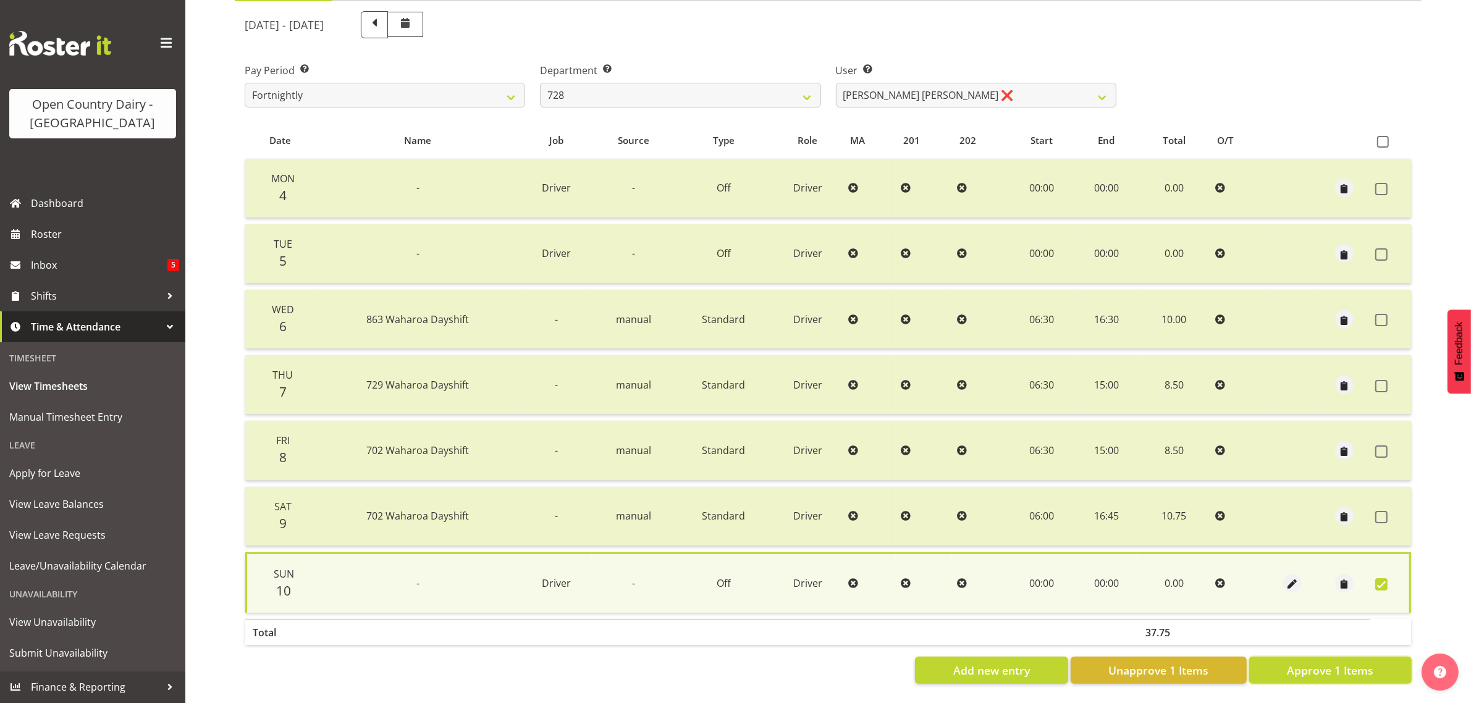
click at [1351, 665] on span "Approve 1 Items" at bounding box center [1330, 670] width 86 height 16
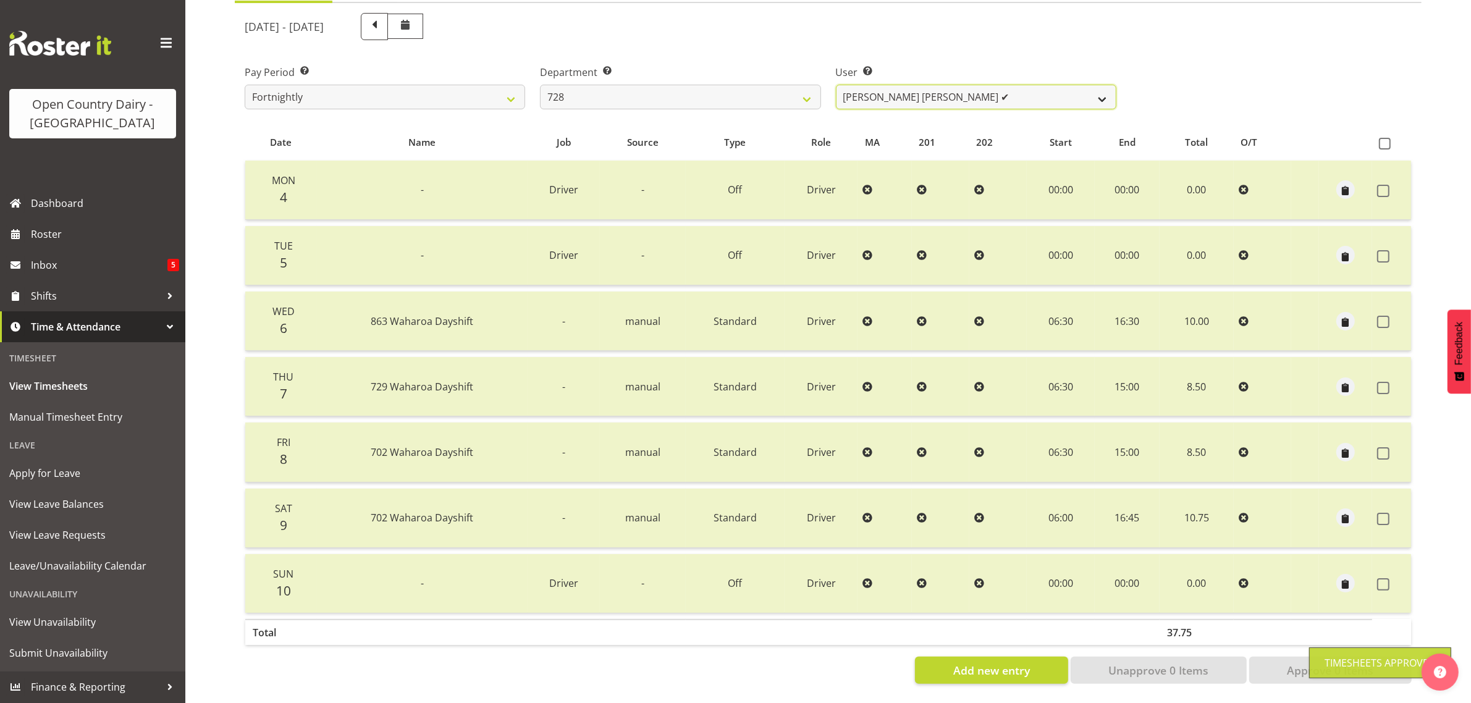
click at [1004, 85] on select "Callum Leslie ✔ Nick Warren ✔ Ross Robert Hamilton ✔ Stuart Cherrington ❌ Wally…" at bounding box center [976, 97] width 280 height 25
click at [836, 85] on select "Callum Leslie ✔ Nick Warren ✔ Ross Robert Hamilton ✔ Stuart Cherrington ❌ Wally…" at bounding box center [976, 97] width 280 height 25
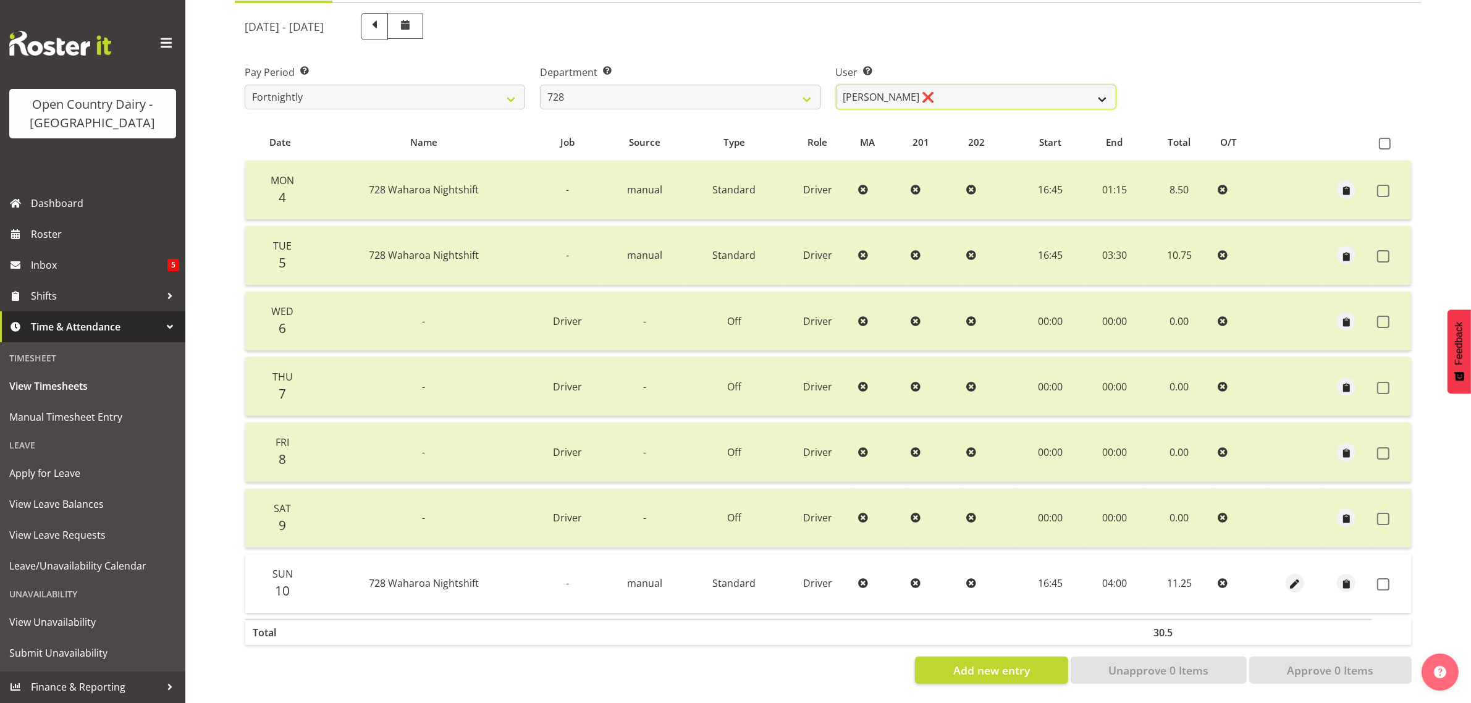
click at [990, 85] on select "Callum Leslie ✔ Nick Warren ✔ Ross Robert Hamilton ✔ Stuart Cherrington ❌ Wally…" at bounding box center [976, 97] width 280 height 25
click at [836, 85] on select "Callum Leslie ✔ Nick Warren ✔ Ross Robert Hamilton ✔ Stuart Cherrington ❌ Wally…" at bounding box center [976, 97] width 280 height 25
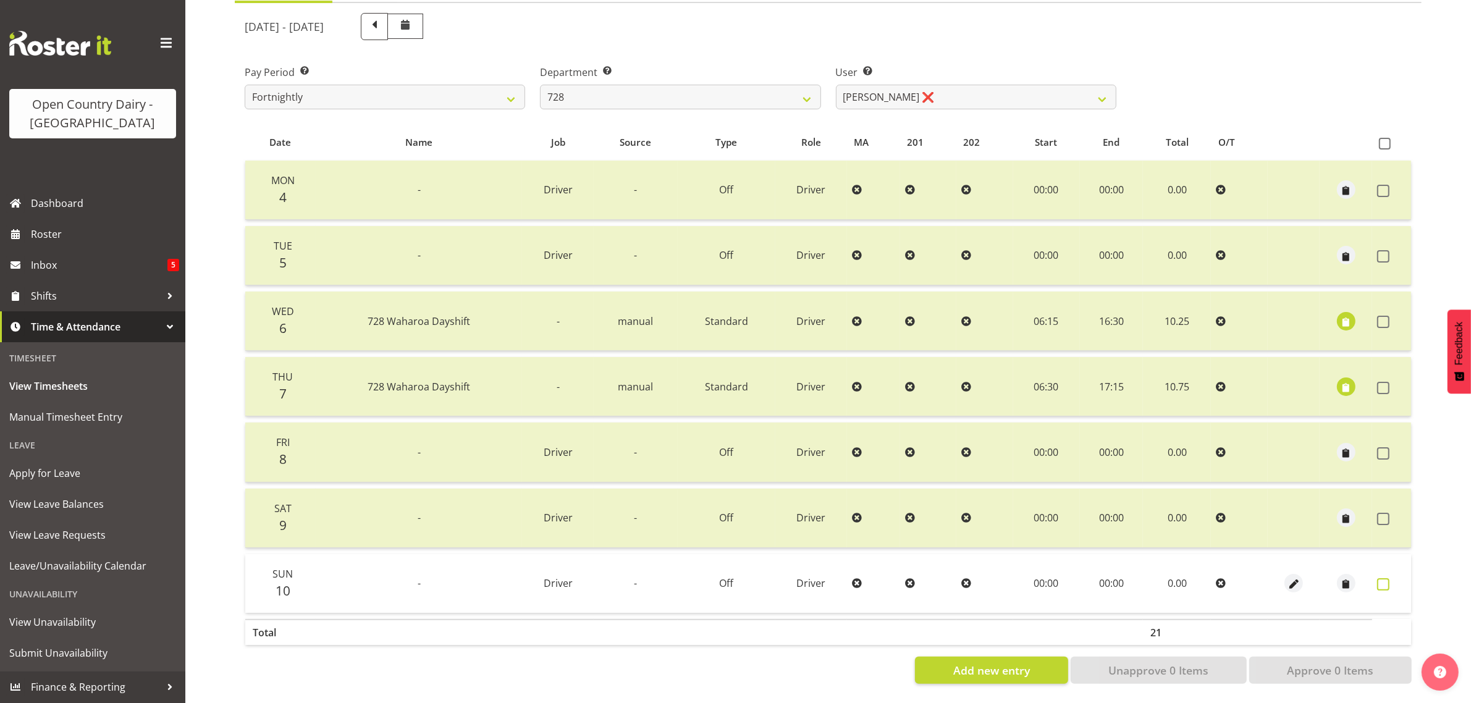
click at [1382, 578] on span at bounding box center [1383, 584] width 12 height 12
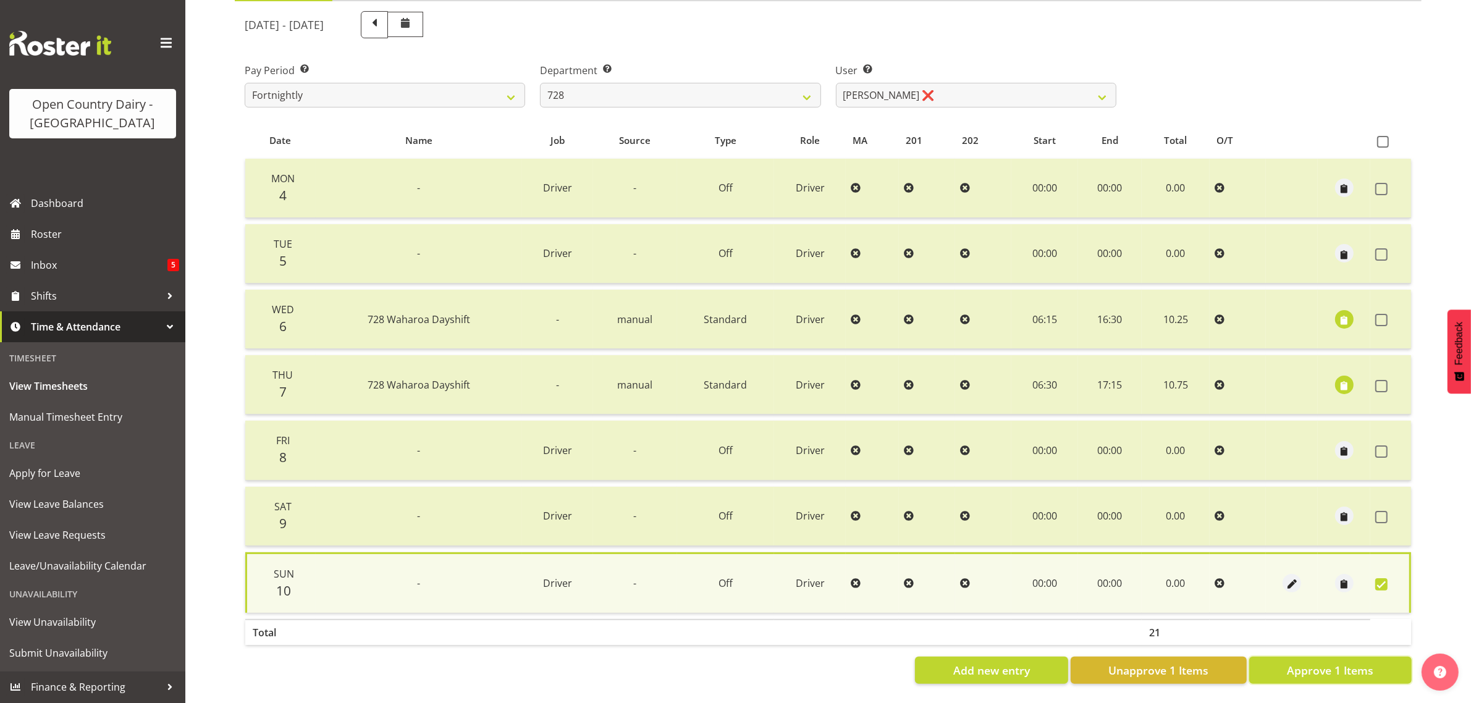
click at [1342, 667] on span "Approve 1 Items" at bounding box center [1330, 670] width 86 height 16
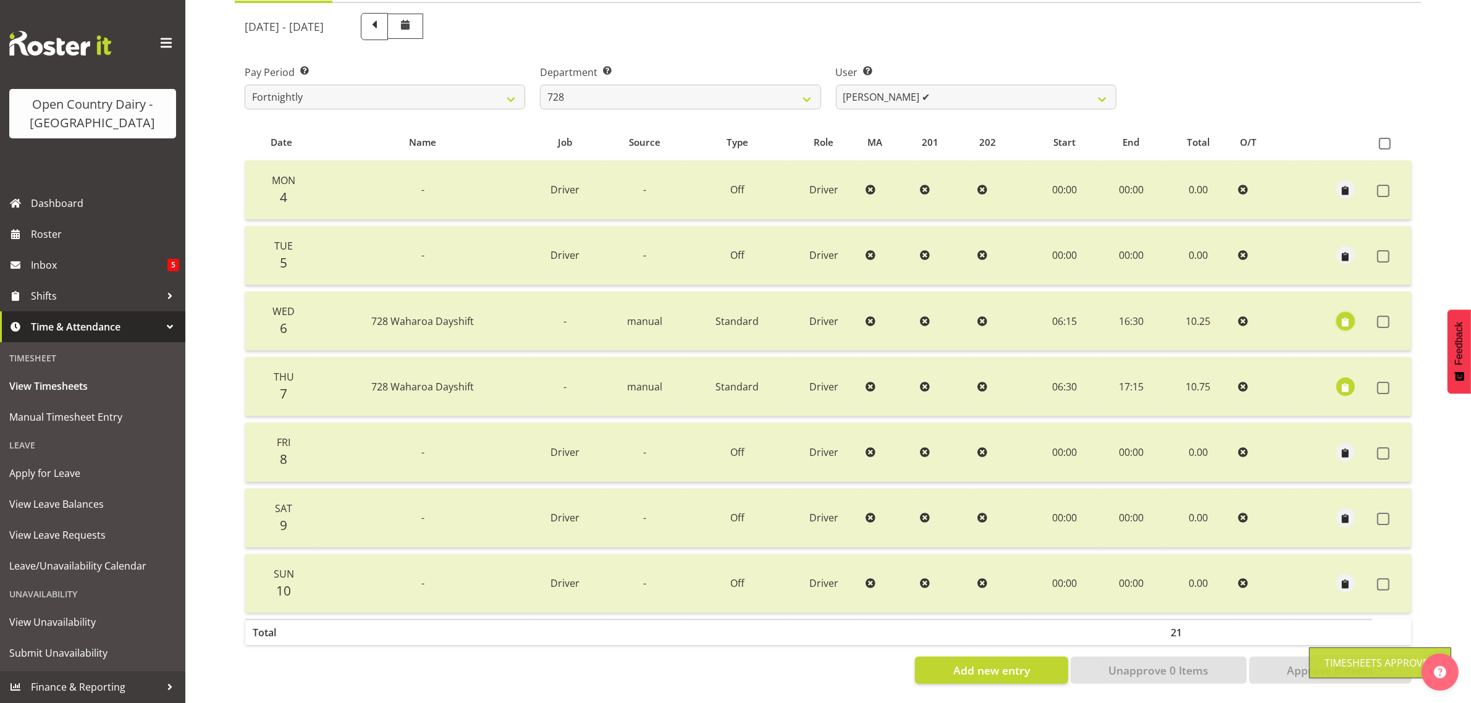
click at [1345, 315] on span "button" at bounding box center [1345, 322] width 14 height 14
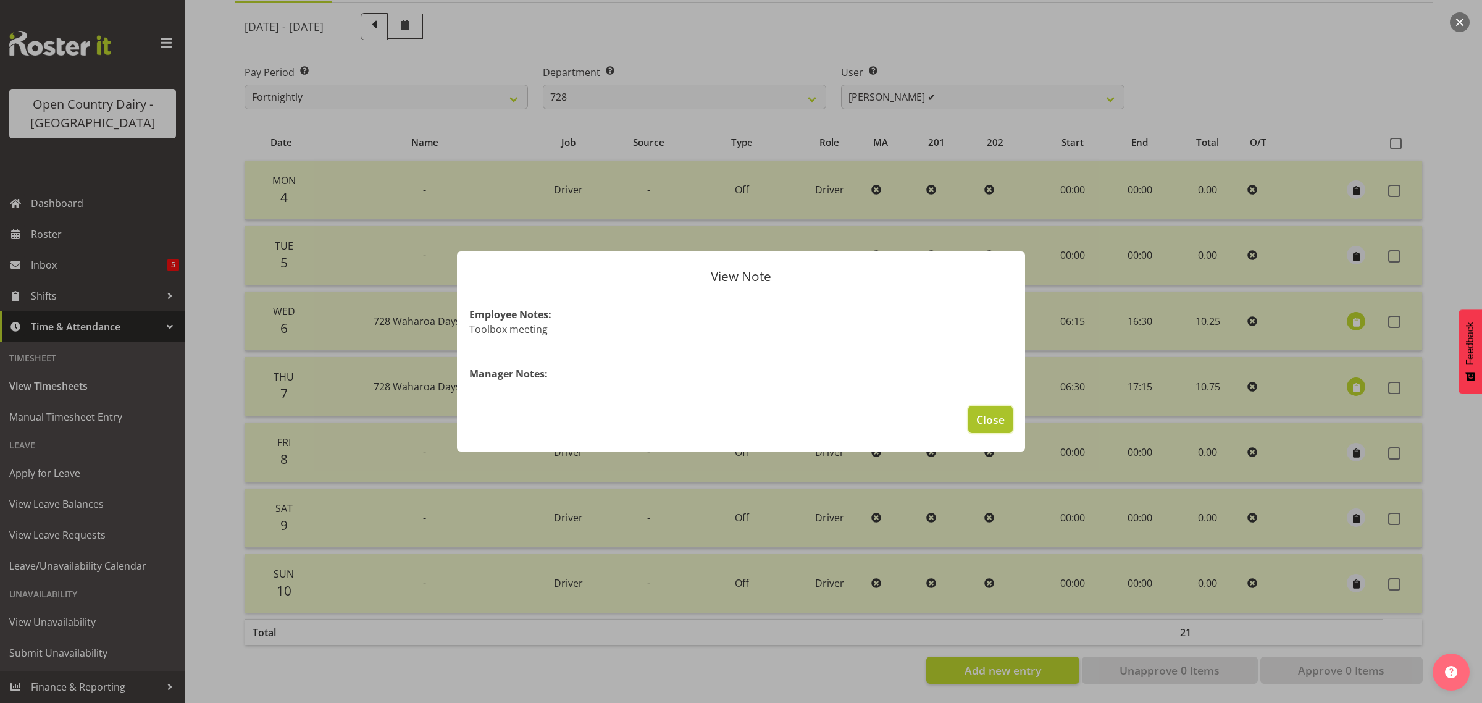
click at [1005, 419] on button "Close" at bounding box center [990, 419] width 44 height 27
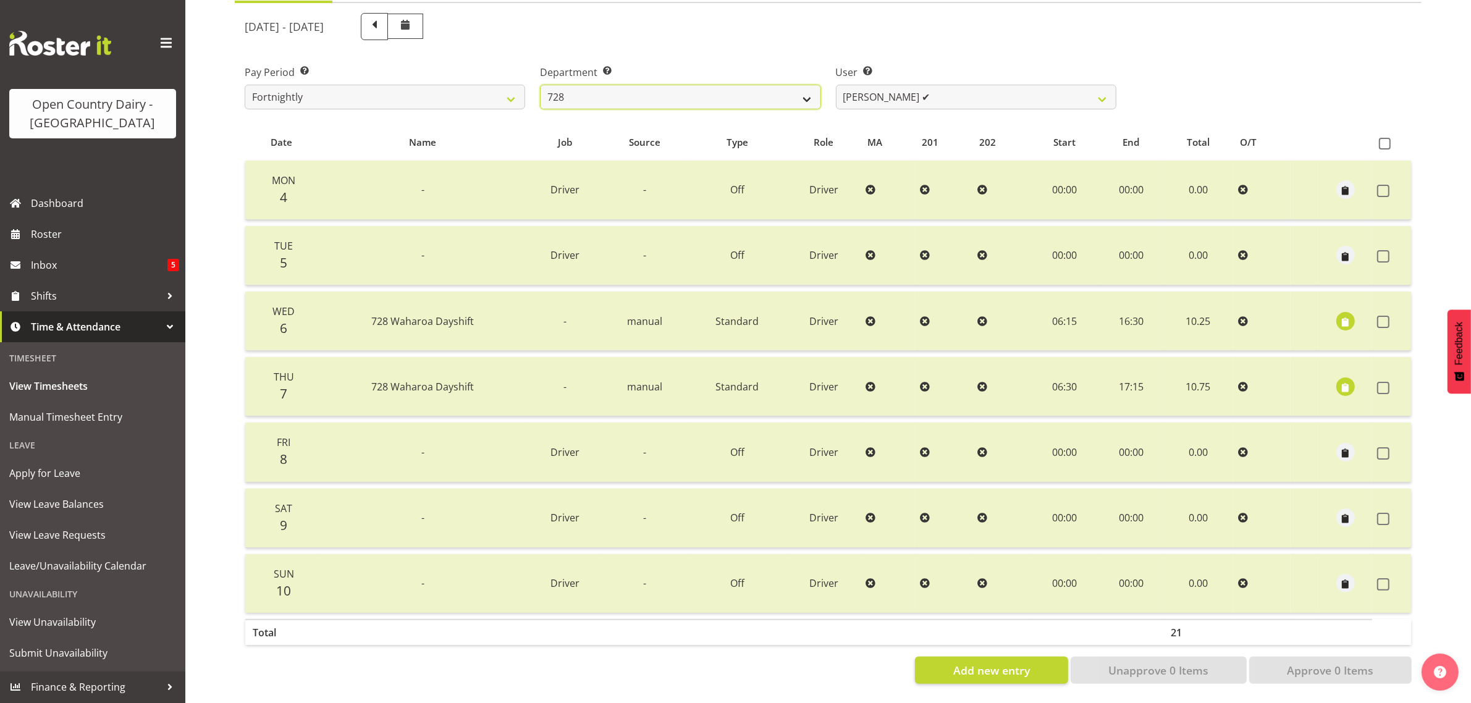
click at [716, 85] on select "701 702 703 704 705 706 707 708 709 710 711 712 713 714 715 716 717 718 719 720" at bounding box center [680, 97] width 280 height 25
click at [540, 85] on select "701 702 703 704 705 706 707 708 709 710 711 712 713 714 715 716 717 718 719 720" at bounding box center [680, 97] width 280 height 25
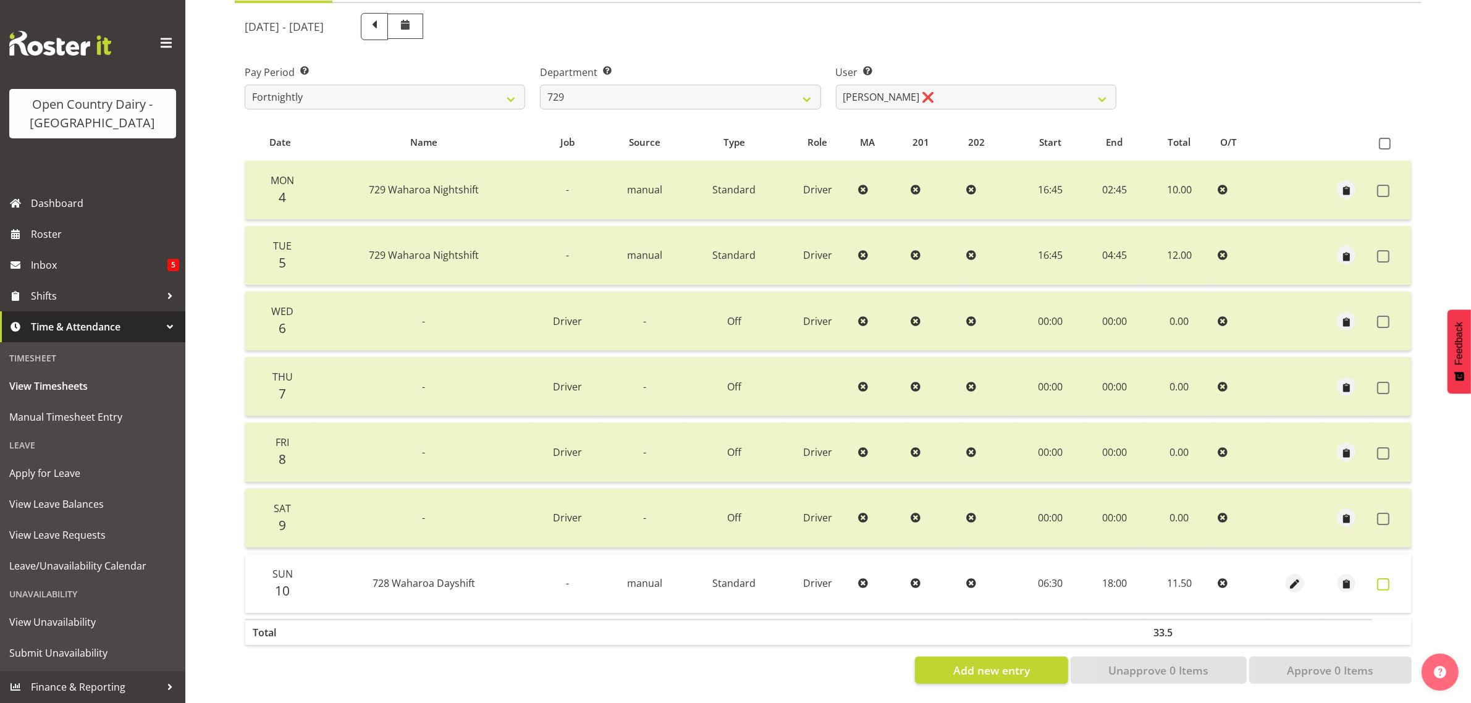
click at [1384, 578] on span at bounding box center [1383, 584] width 12 height 12
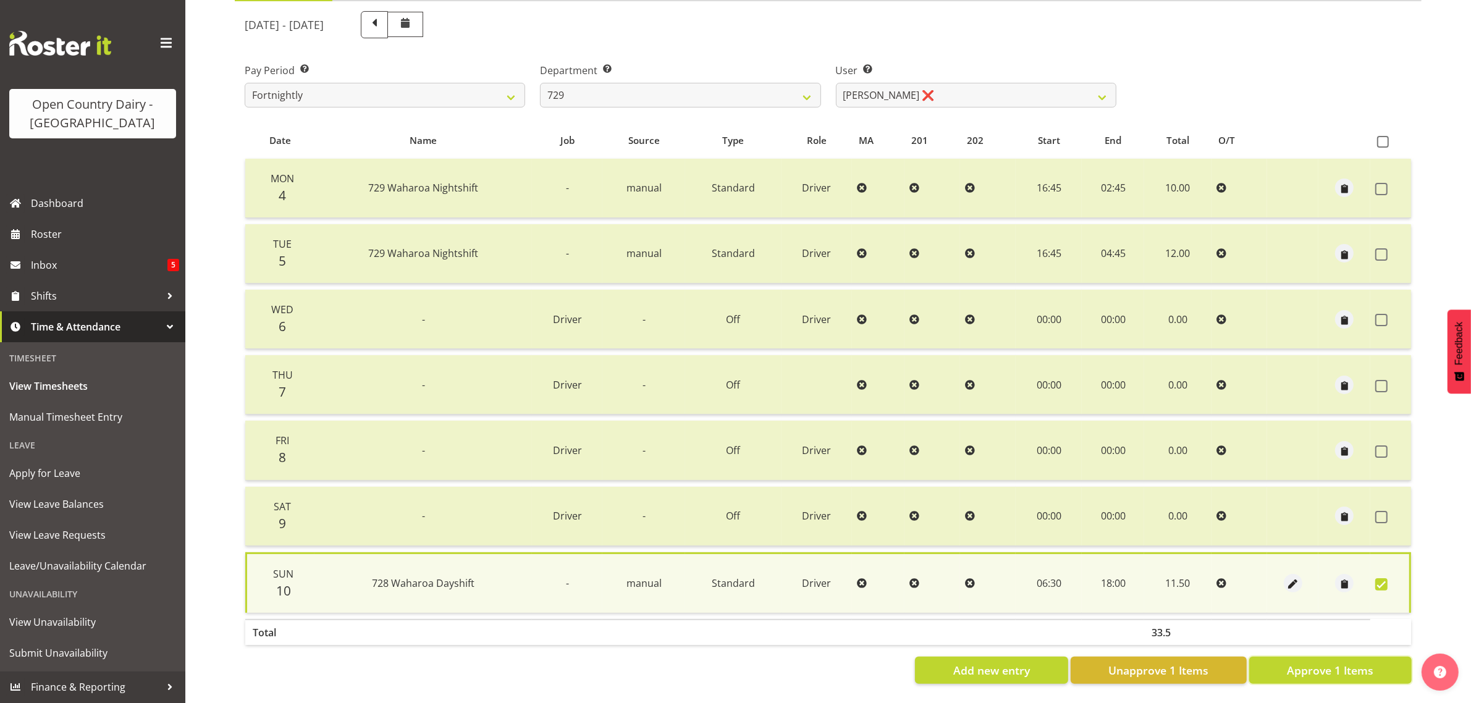
click at [1351, 662] on span "Approve 1 Items" at bounding box center [1330, 670] width 86 height 16
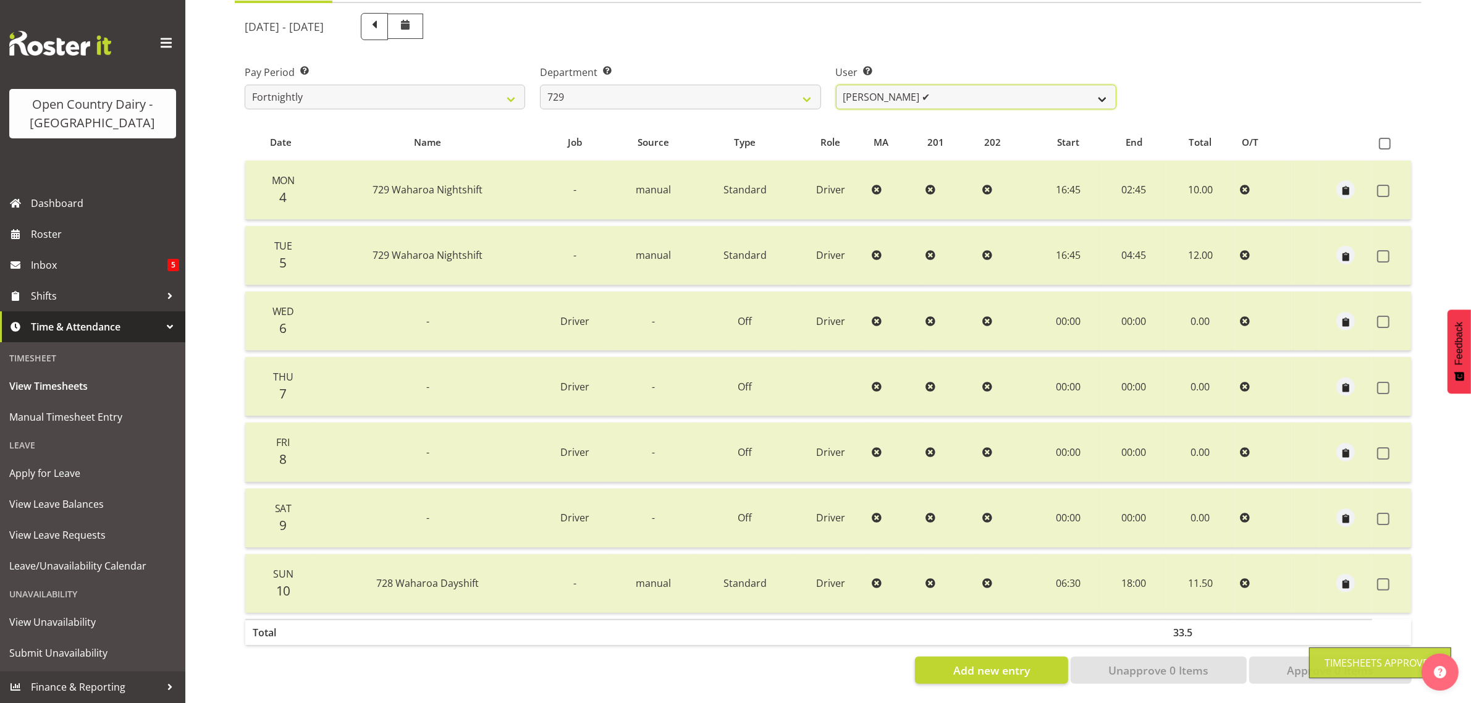
click at [968, 85] on select "Craig Schlager-Reay ✔ Dave Trepels ❌ Jimi Jack ❌ Shannan Wood ❌" at bounding box center [976, 97] width 280 height 25
click at [836, 85] on select "Craig Schlager-Reay ✔ Dave Trepels ❌ Jimi Jack ❌ Shannan Wood ❌" at bounding box center [976, 97] width 280 height 25
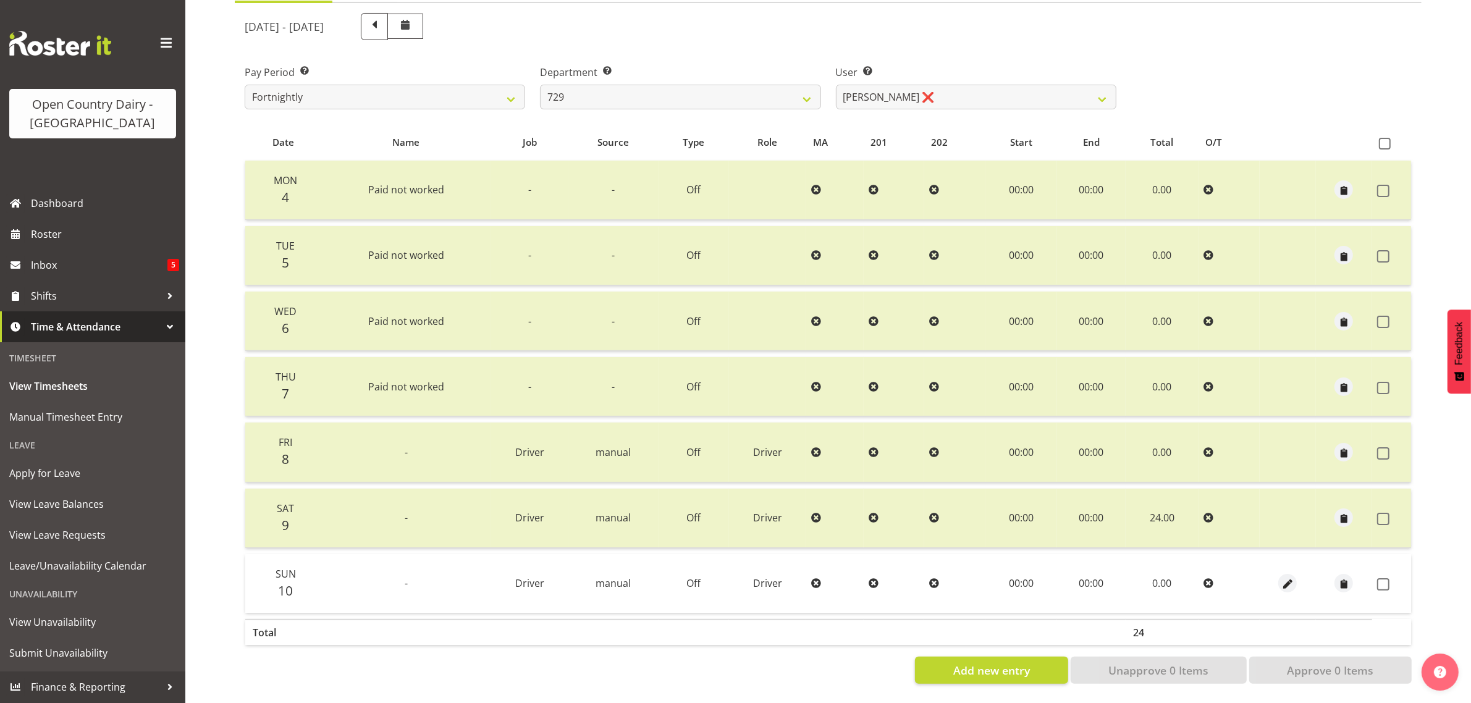
drag, startPoint x: 1379, startPoint y: 571, endPoint x: 1364, endPoint y: 616, distance: 46.9
click at [1377, 578] on span at bounding box center [1383, 584] width 12 height 12
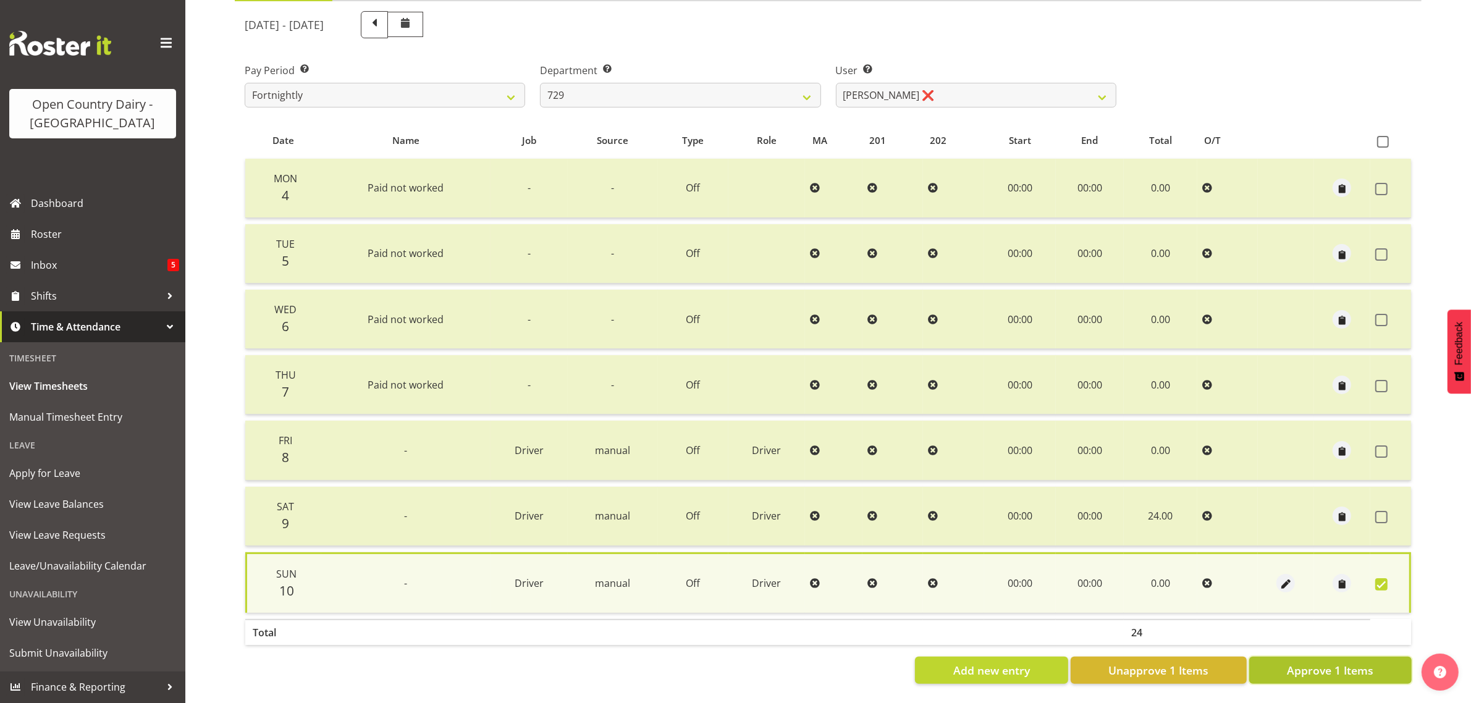
click at [1342, 662] on span "Approve 1 Items" at bounding box center [1330, 670] width 86 height 16
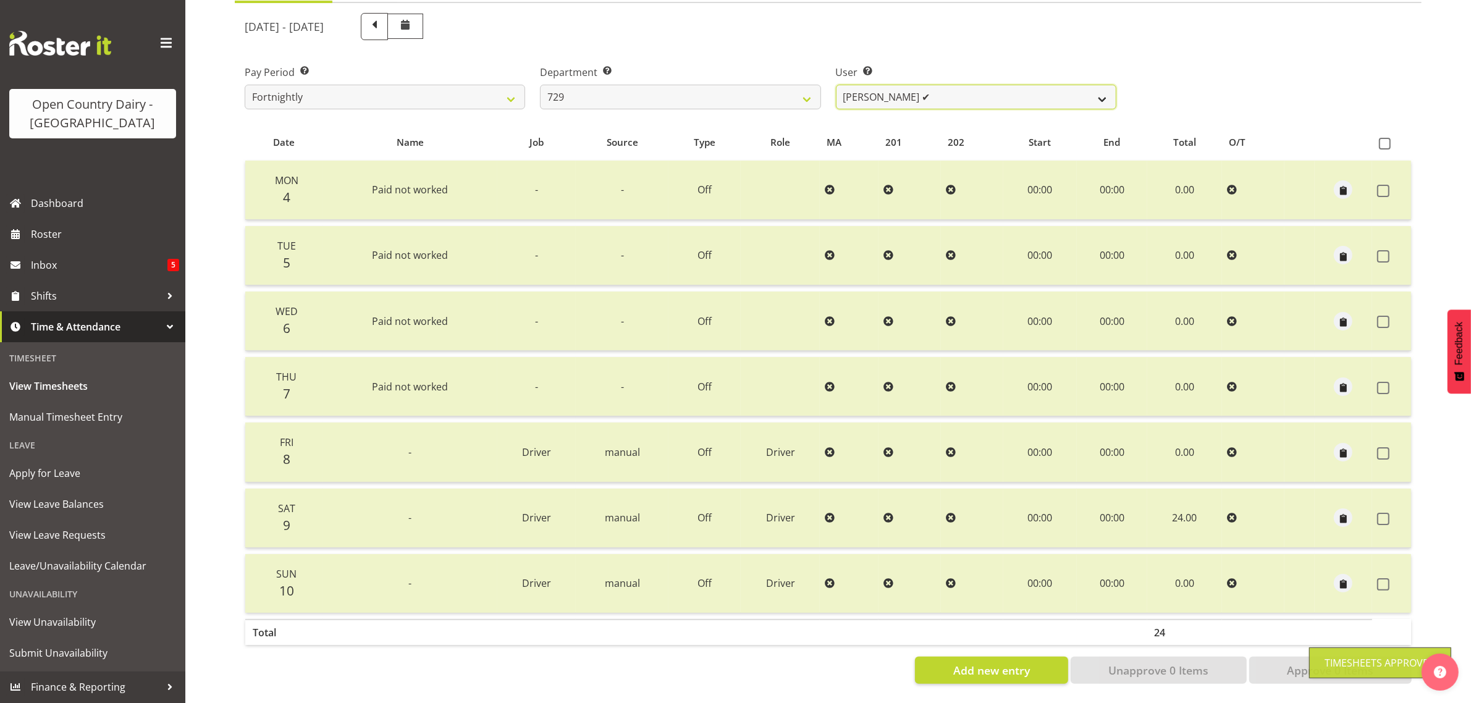
click at [913, 85] on select "Craig Schlager-Reay ✔ Dave Trepels ✔ Jimi Jack ❌ Shannan Wood ❌" at bounding box center [976, 97] width 280 height 25
click at [836, 85] on select "Craig Schlager-Reay ✔ Dave Trepels ✔ Jimi Jack ❌ Shannan Wood ❌" at bounding box center [976, 97] width 280 height 25
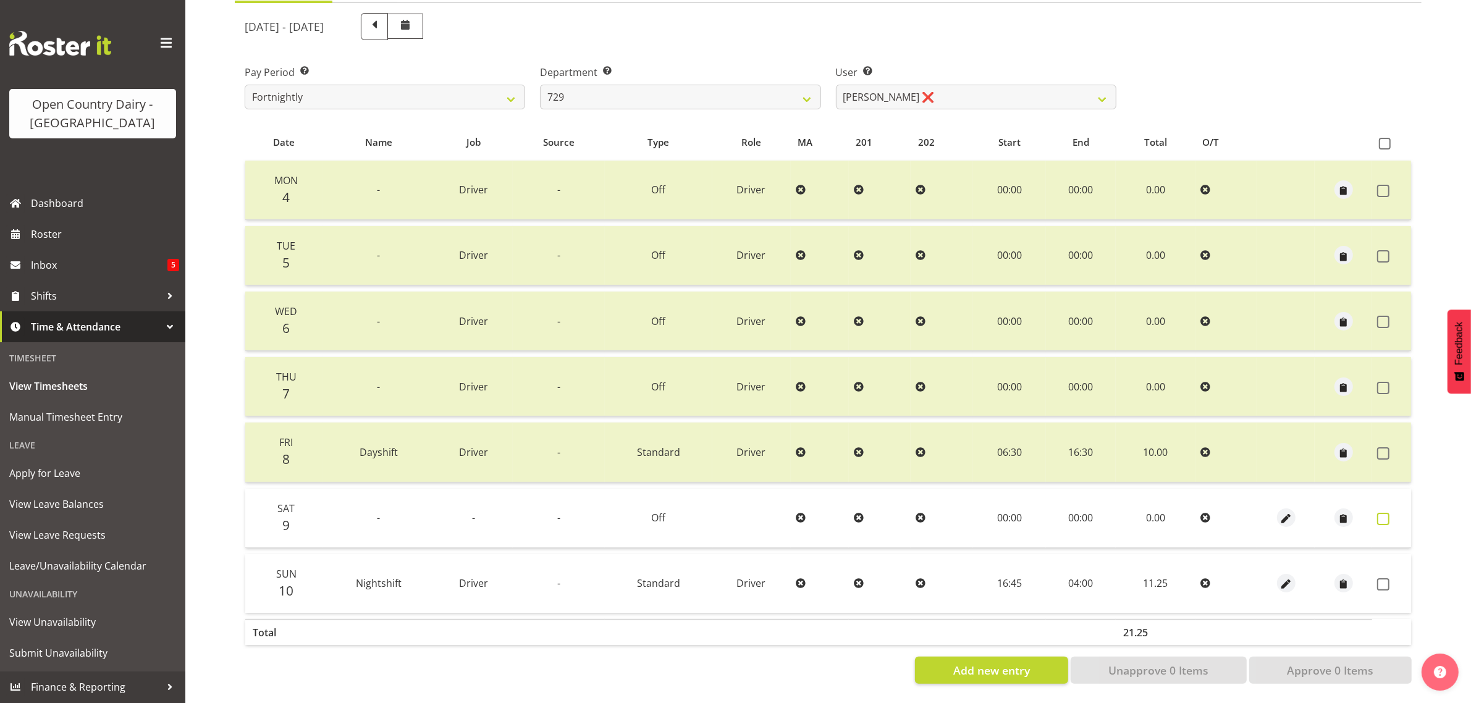
click at [1384, 513] on span at bounding box center [1383, 519] width 12 height 12
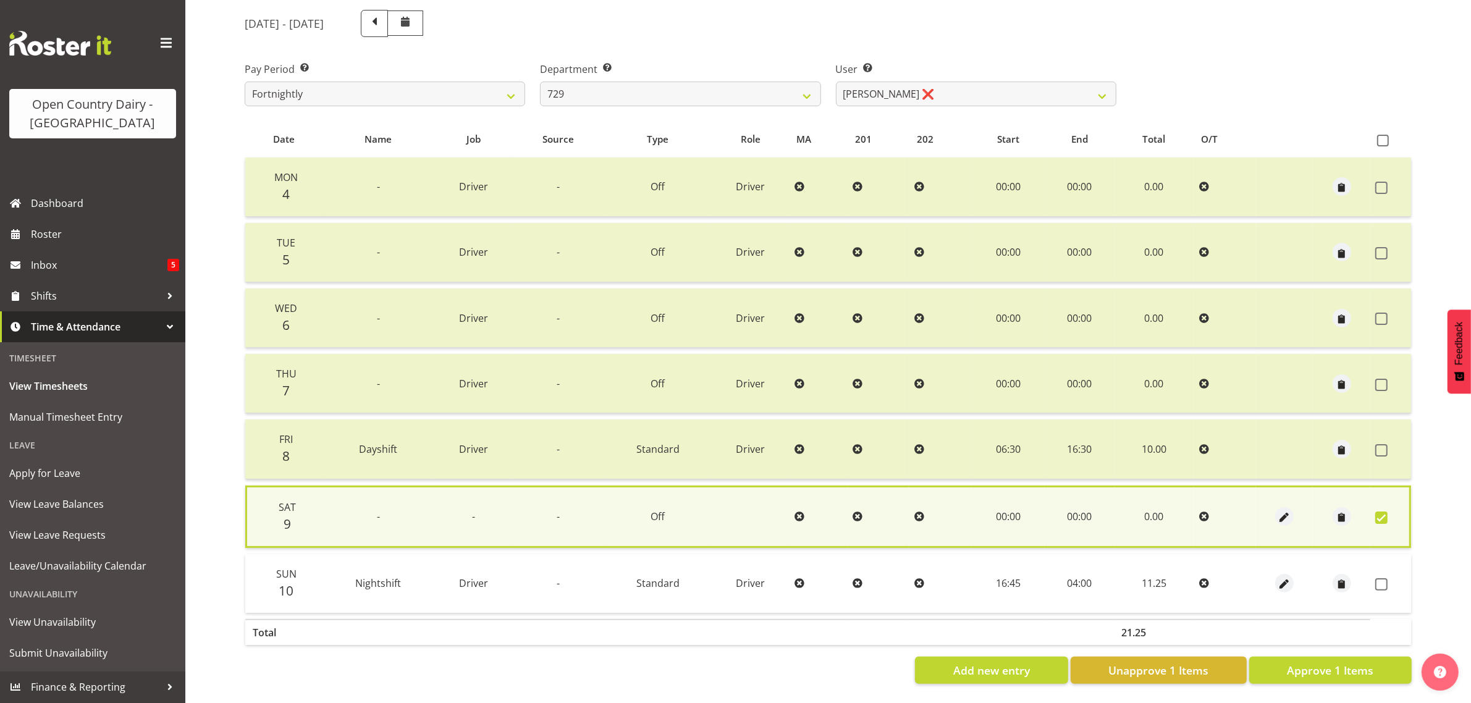
click at [1379, 511] on span at bounding box center [1381, 517] width 12 height 12
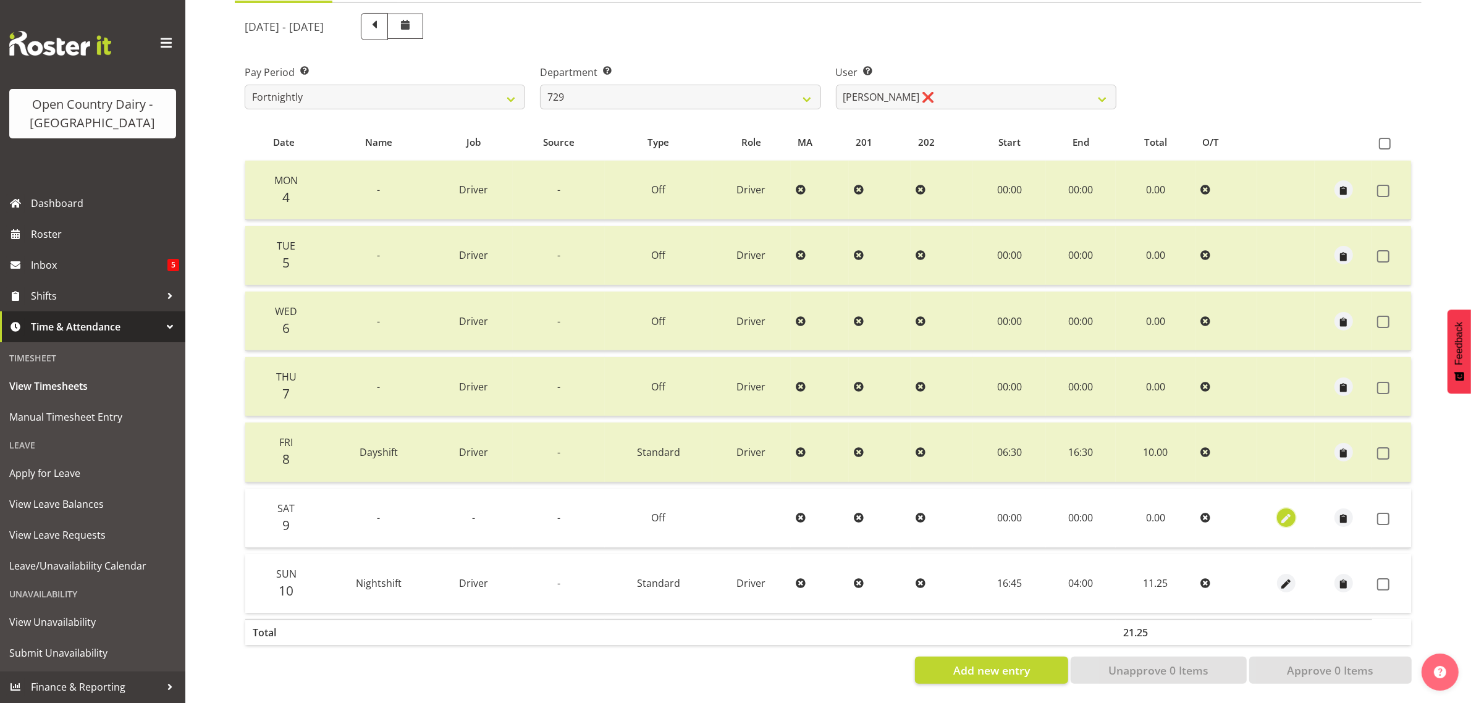
click at [1285, 512] on span "button" at bounding box center [1286, 519] width 14 height 14
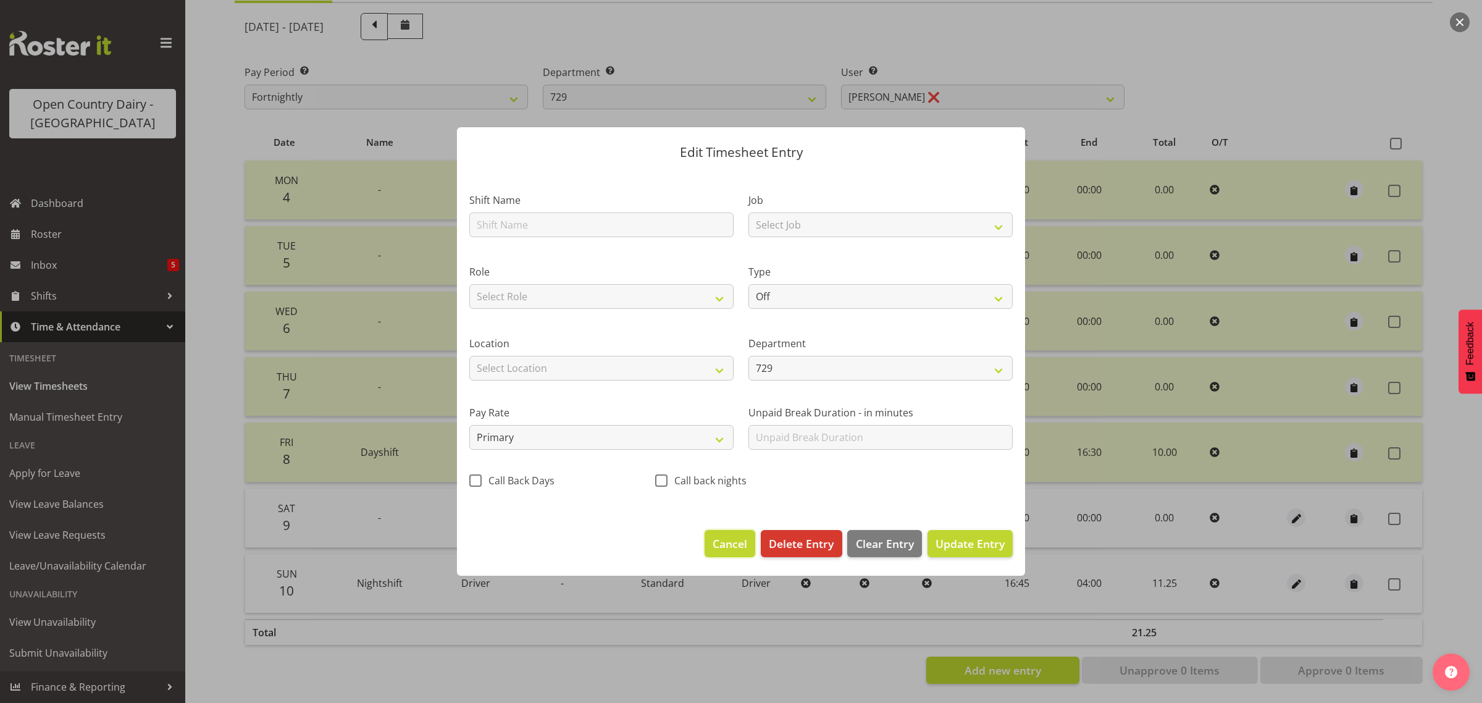
click at [723, 548] on span "Cancel" at bounding box center [730, 544] width 35 height 16
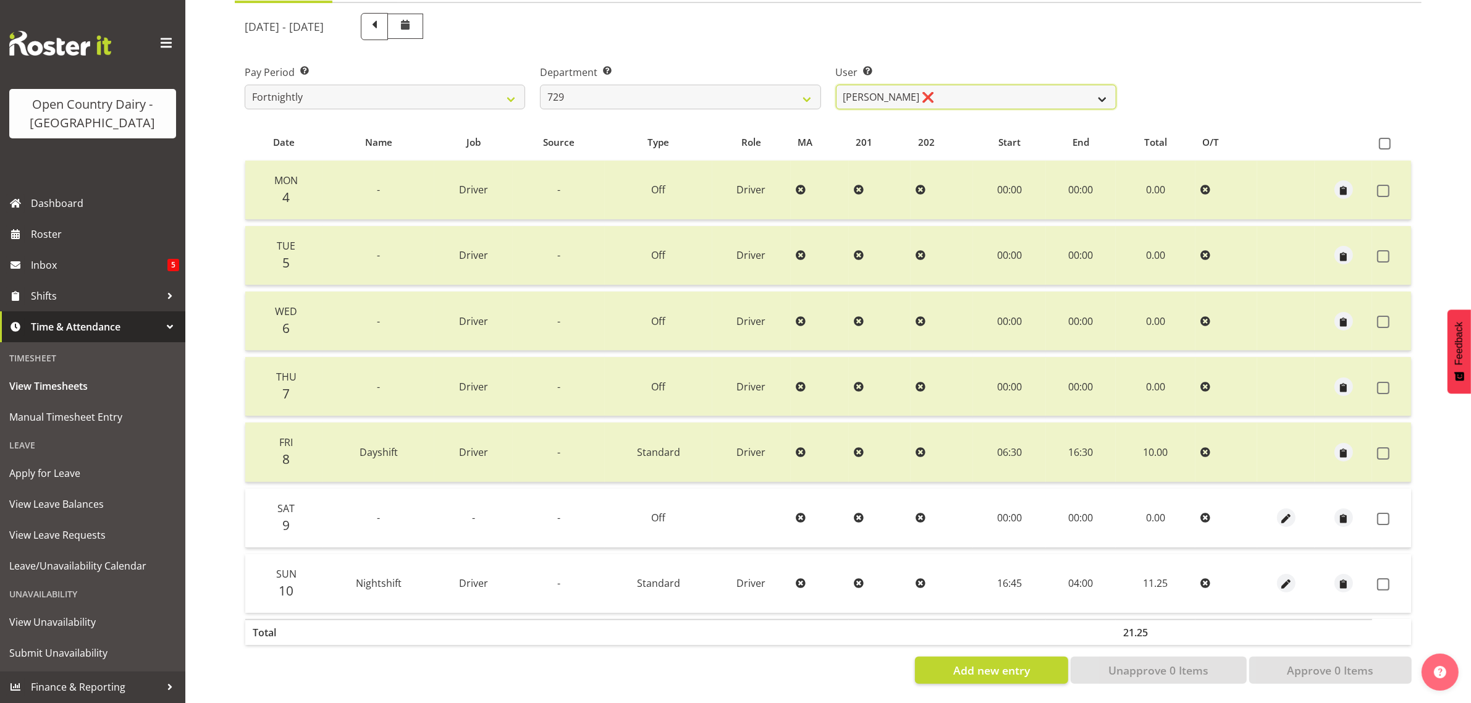
click at [983, 85] on select "Craig Schlager-Reay ✔ Dave Trepels ✔ Jimi Jack ❌ Shannan Wood ❌" at bounding box center [976, 97] width 280 height 25
click at [836, 85] on select "Craig Schlager-Reay ✔ Dave Trepels ✔ Jimi Jack ❌ Shannan Wood ❌" at bounding box center [976, 97] width 280 height 25
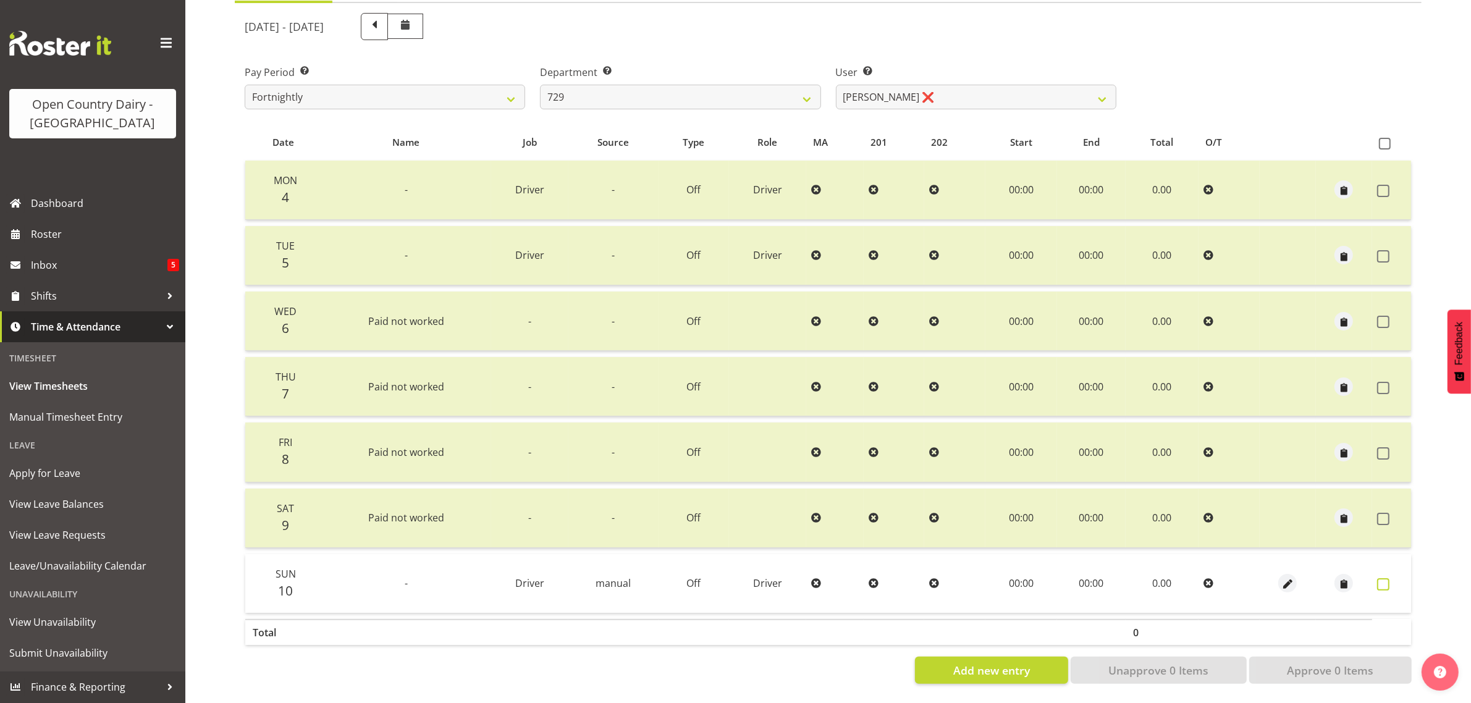
click at [1382, 578] on span at bounding box center [1383, 584] width 12 height 12
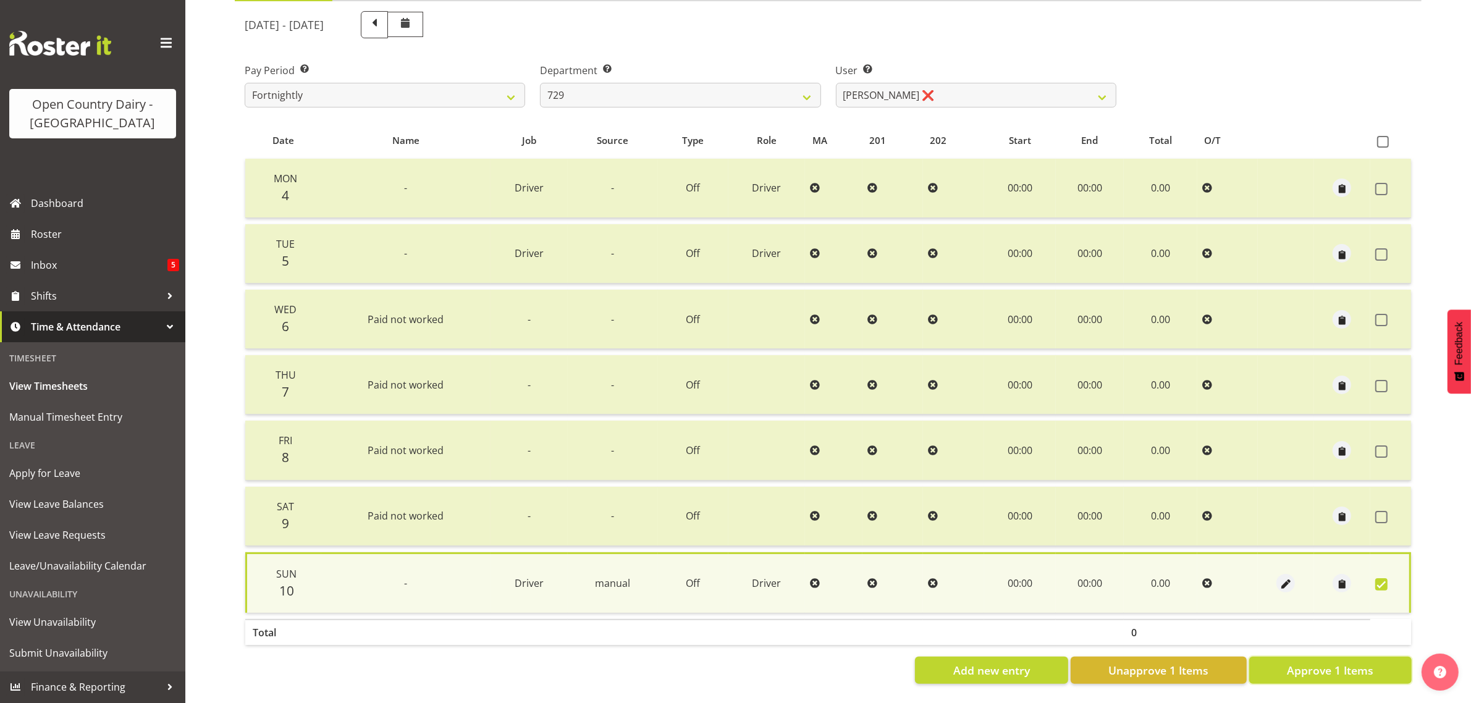
drag, startPoint x: 1368, startPoint y: 666, endPoint x: 1361, endPoint y: 665, distance: 7.5
click at [1366, 666] on span "Approve 1 Items" at bounding box center [1330, 670] width 86 height 16
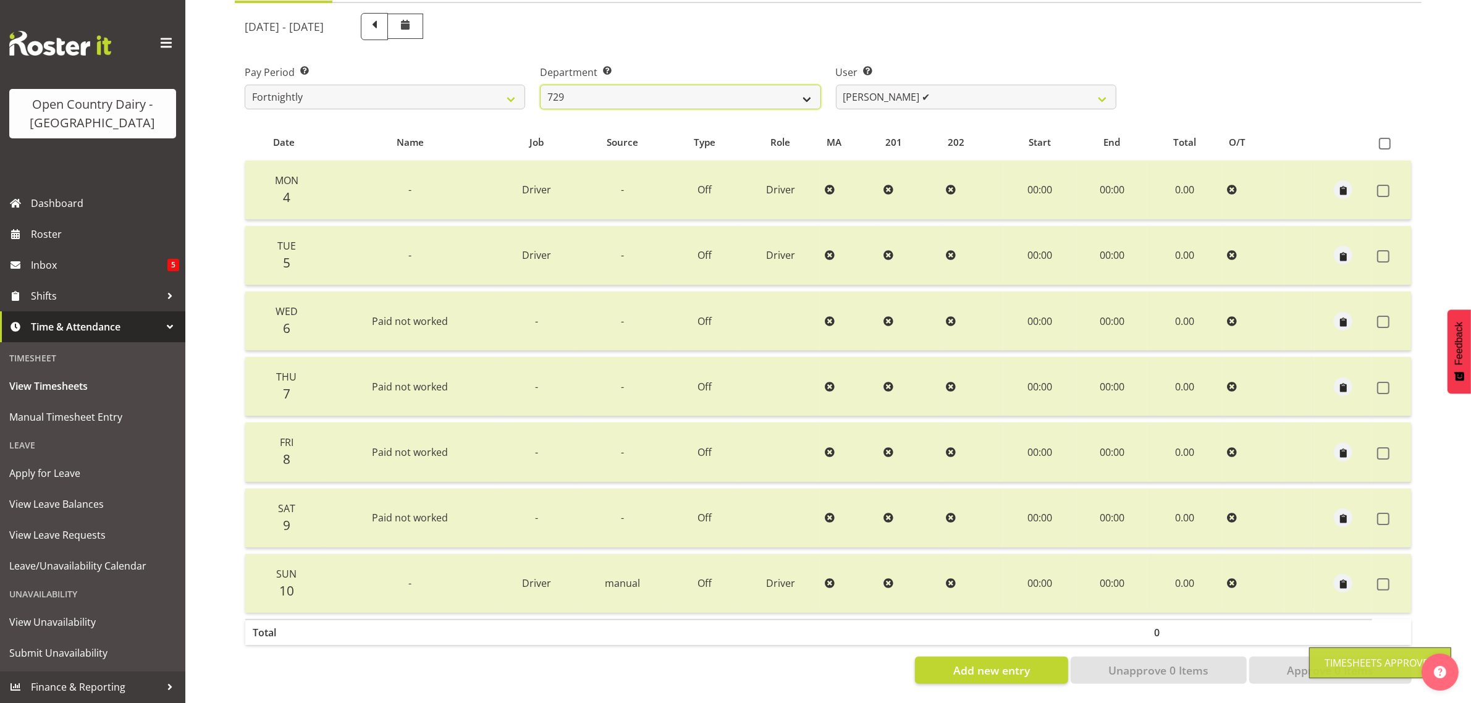
click at [775, 85] on select "701 702 703 704 705 706 707 708 709 710 711 712 713 714 715 716 717 718 719 720" at bounding box center [680, 97] width 280 height 25
click at [540, 85] on select "701 702 703 704 705 706 707 708 709 710 711 712 713 714 715 716 717 718 719 720" at bounding box center [680, 97] width 280 height 25
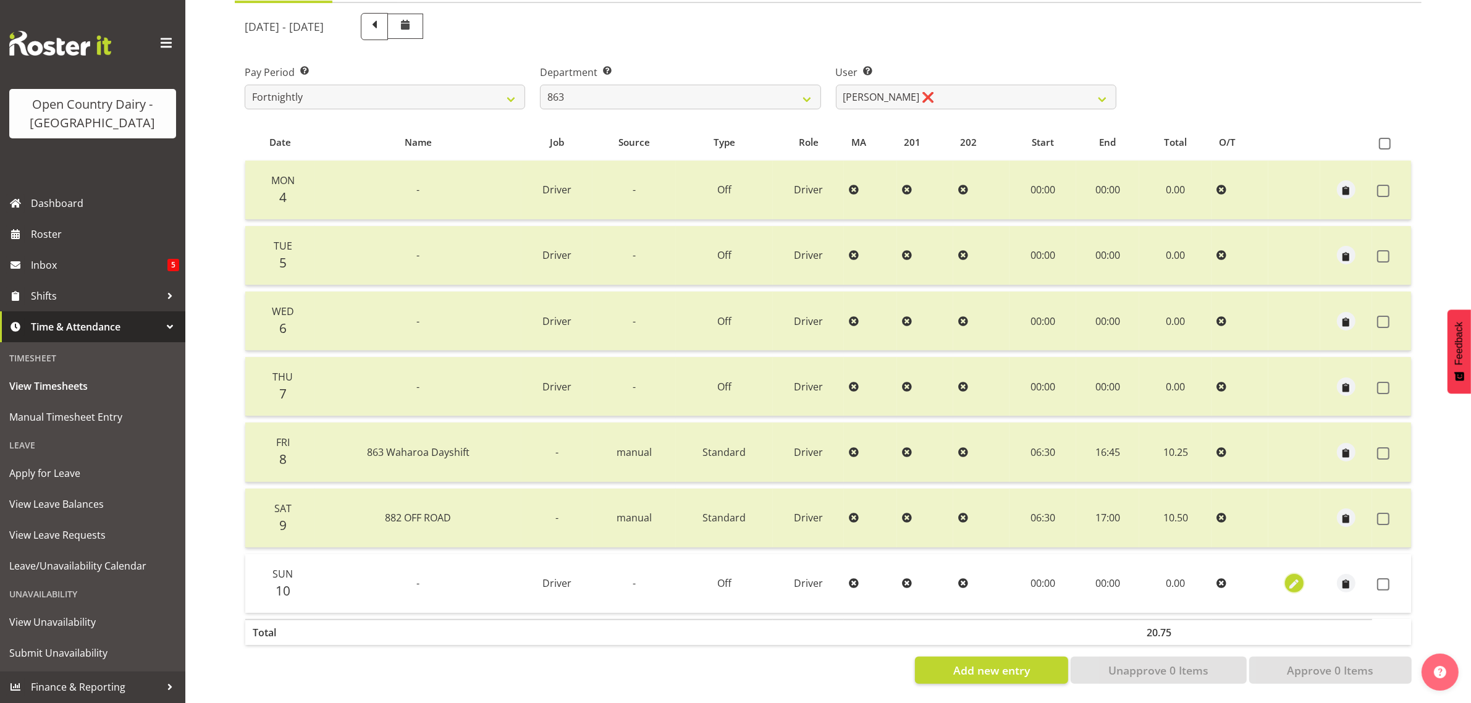
click at [1292, 578] on span "button" at bounding box center [1294, 585] width 14 height 14
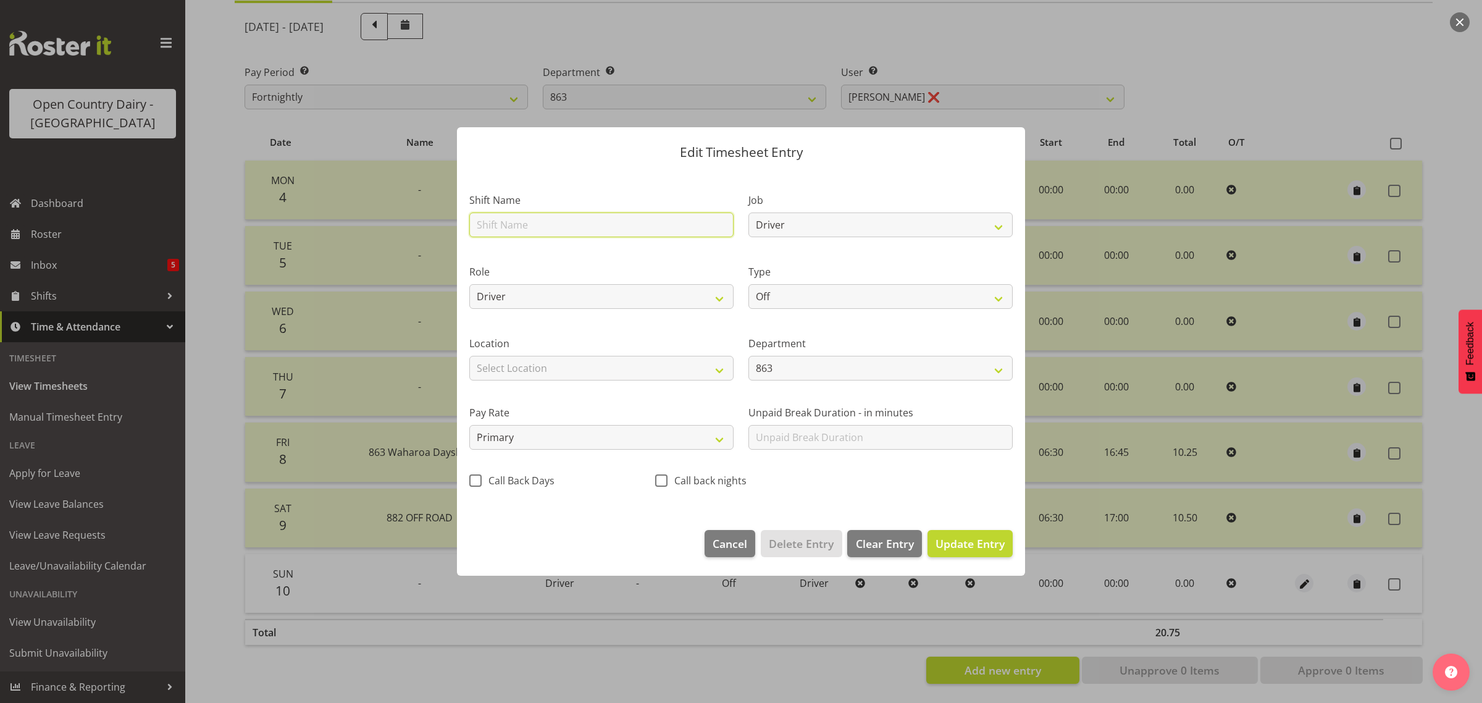
click at [589, 227] on input "text" at bounding box center [601, 224] width 264 height 25
click at [817, 295] on select "Off Standard Public Holiday Public Holiday (Worked) Day In Lieu Annual Leave Si…" at bounding box center [881, 296] width 264 height 25
click at [749, 284] on select "Off Standard Public Holiday Public Holiday (Worked) Day In Lieu Annual Leave Si…" at bounding box center [881, 296] width 264 height 25
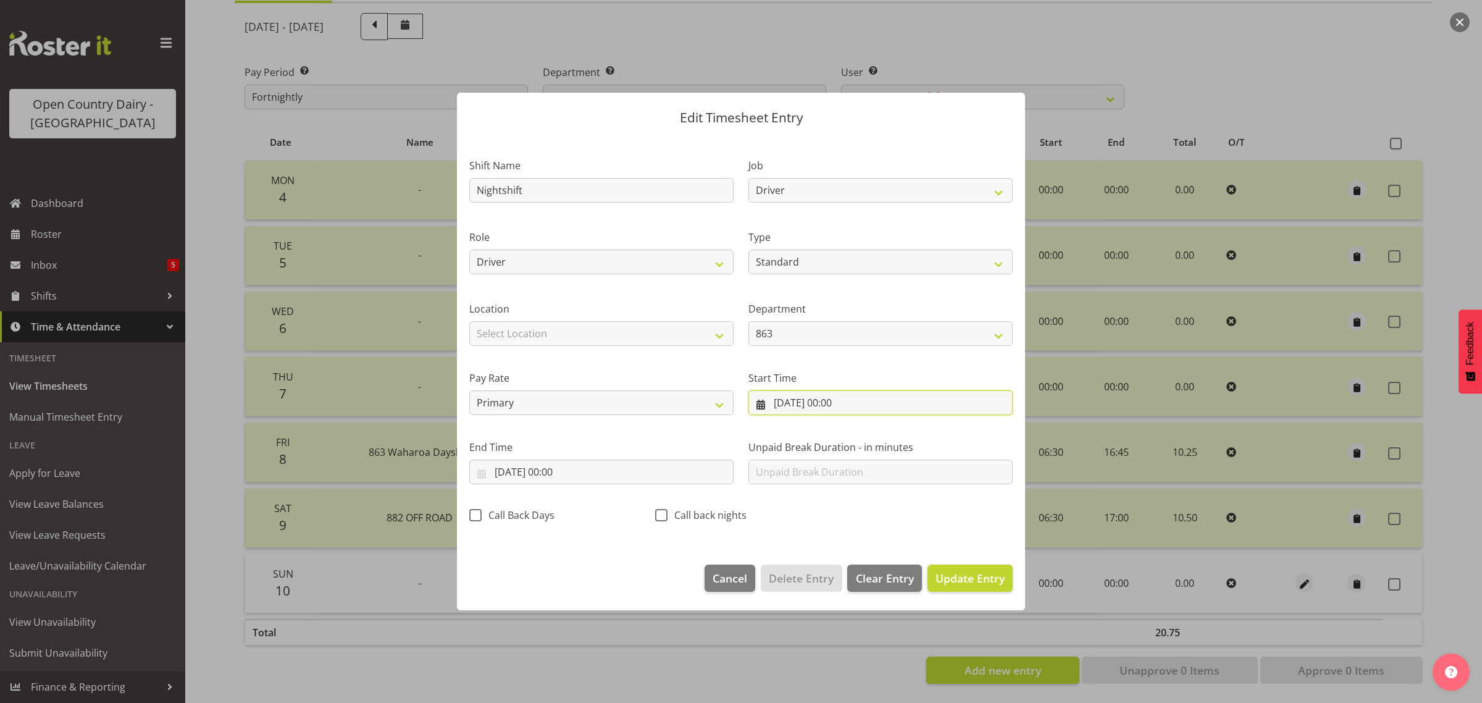
click at [838, 403] on input "[DATE] 00:00" at bounding box center [881, 402] width 264 height 25
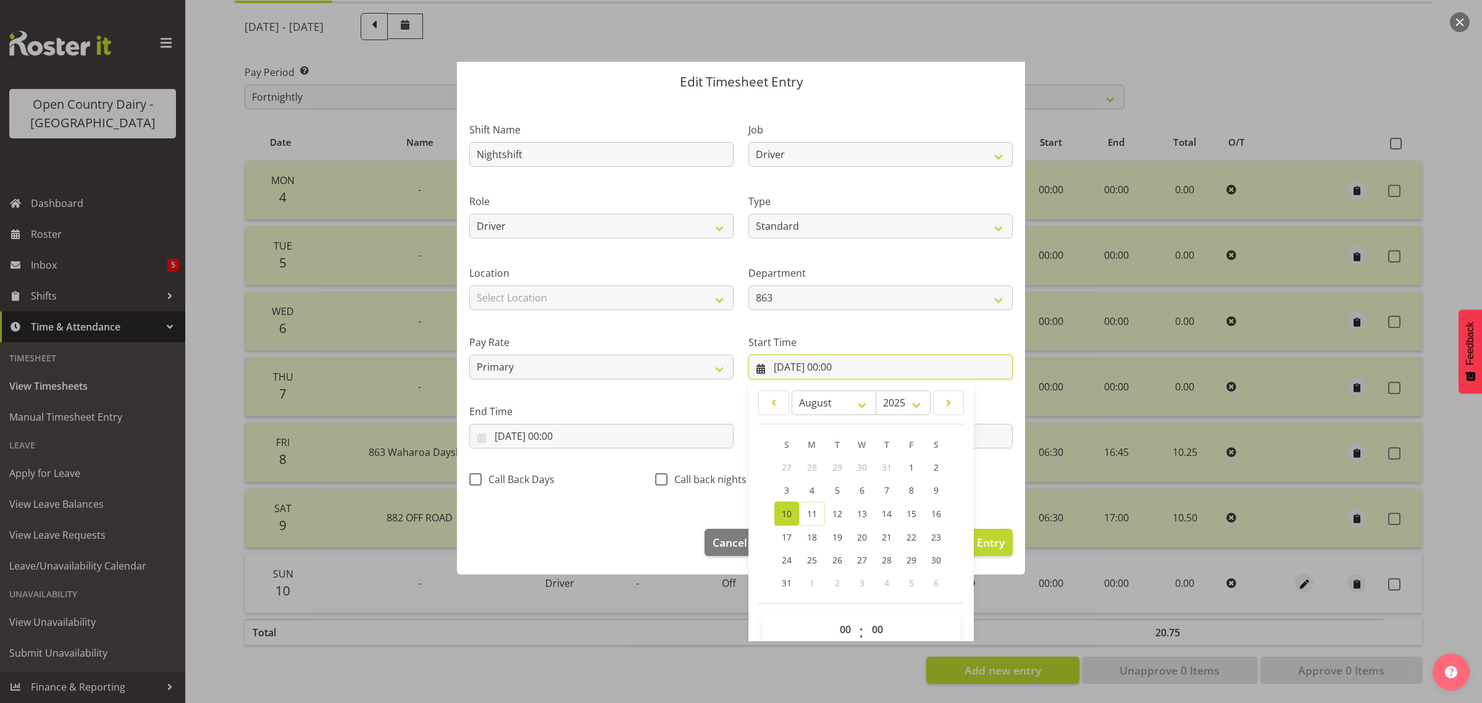
scroll to position [56, 0]
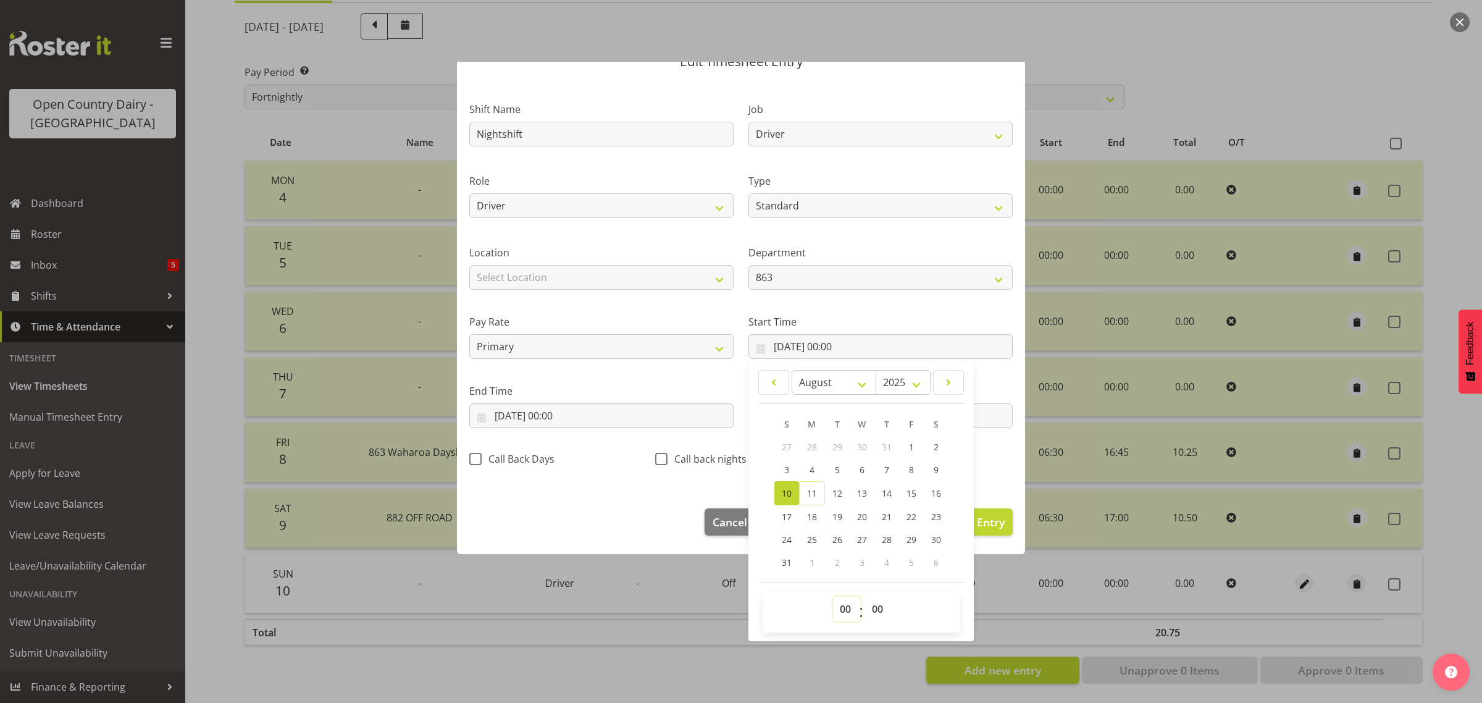
click at [837, 607] on select "00 01 02 03 04 05 06 07 08 09 10 11 12 13 14 15 16 17 18 19 20 21 22 23" at bounding box center [847, 609] width 28 height 25
click at [833, 597] on select "00 01 02 03 04 05 06 07 08 09 10 11 12 13 14 15 16 17 18 19 20 21 22 23" at bounding box center [847, 609] width 28 height 25
click at [875, 610] on select "00 01 02 03 04 05 06 07 08 09 10 11 12 13 14 15 16 17 18 19 20 21 22 23 24 25 2…" at bounding box center [879, 609] width 28 height 25
click at [865, 597] on select "00 01 02 03 04 05 06 07 08 09 10 11 12 13 14 15 16 17 18 19 20 21 22 23 24 25 2…" at bounding box center [879, 609] width 28 height 25
click at [557, 414] on input "[DATE] 00:00" at bounding box center [601, 415] width 264 height 25
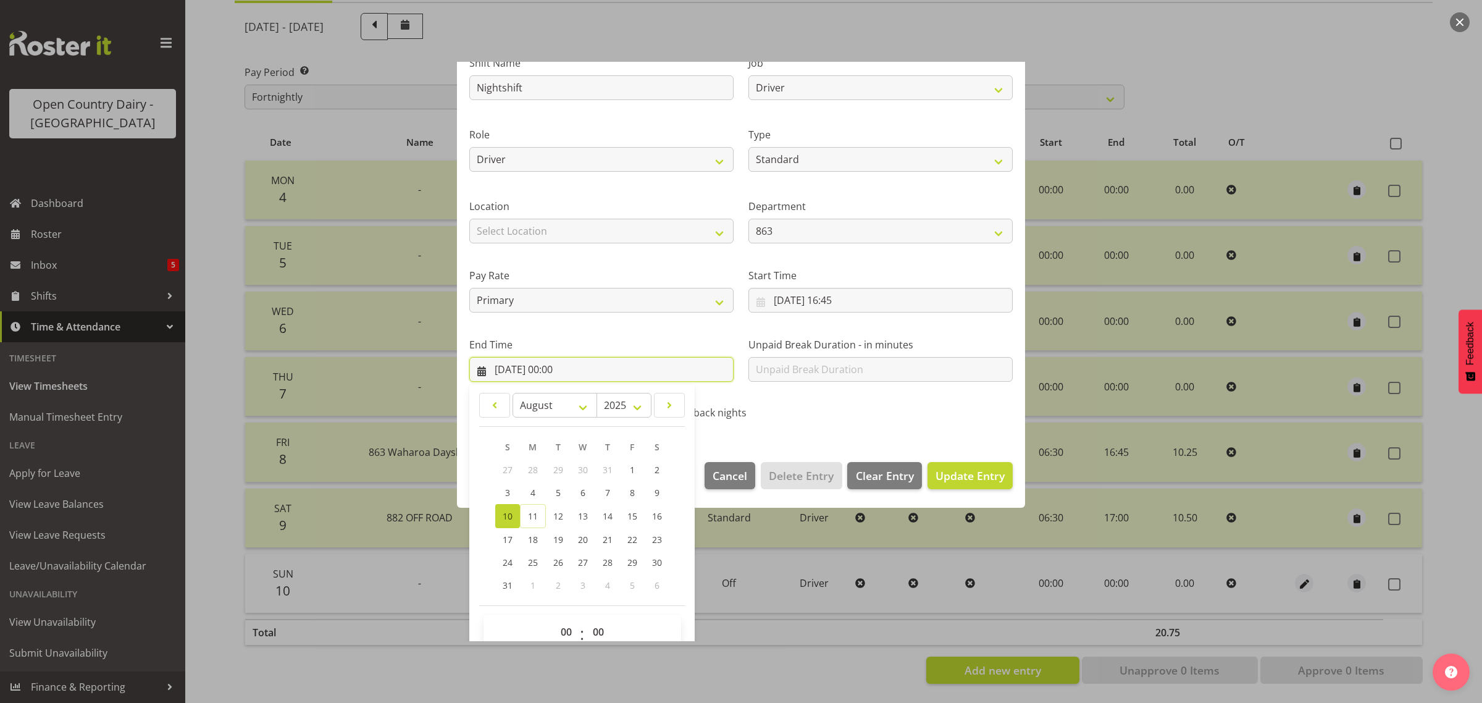
scroll to position [125, 0]
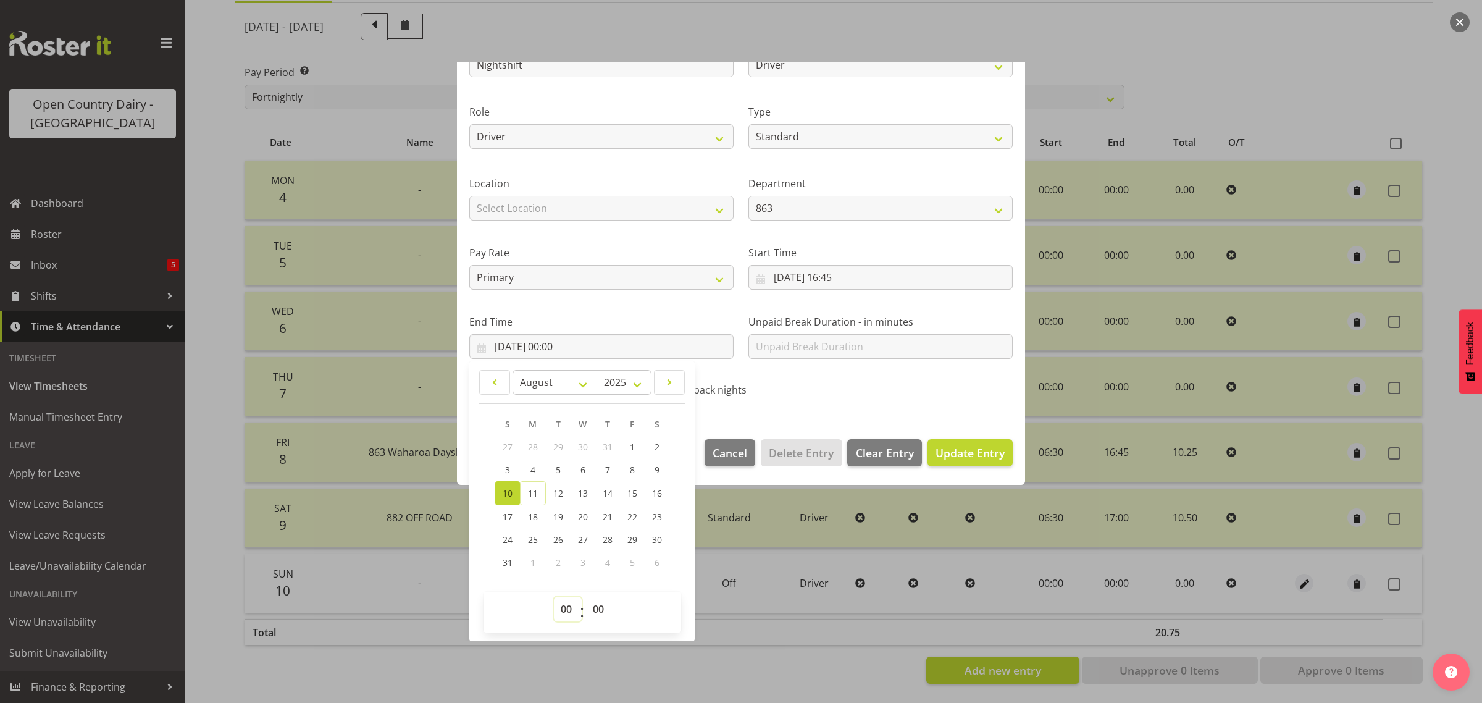
click at [566, 611] on select "00 01 02 03 04 05 06 07 08 09 10 11 12 13 14 15 16 17 18 19 20 21 22 23" at bounding box center [568, 609] width 28 height 25
click at [554, 597] on select "00 01 02 03 04 05 06 07 08 09 10 11 12 13 14 15 16 17 18 19 20 21 22 23" at bounding box center [568, 609] width 28 height 25
click at [947, 455] on span "Update Entry" at bounding box center [970, 452] width 69 height 15
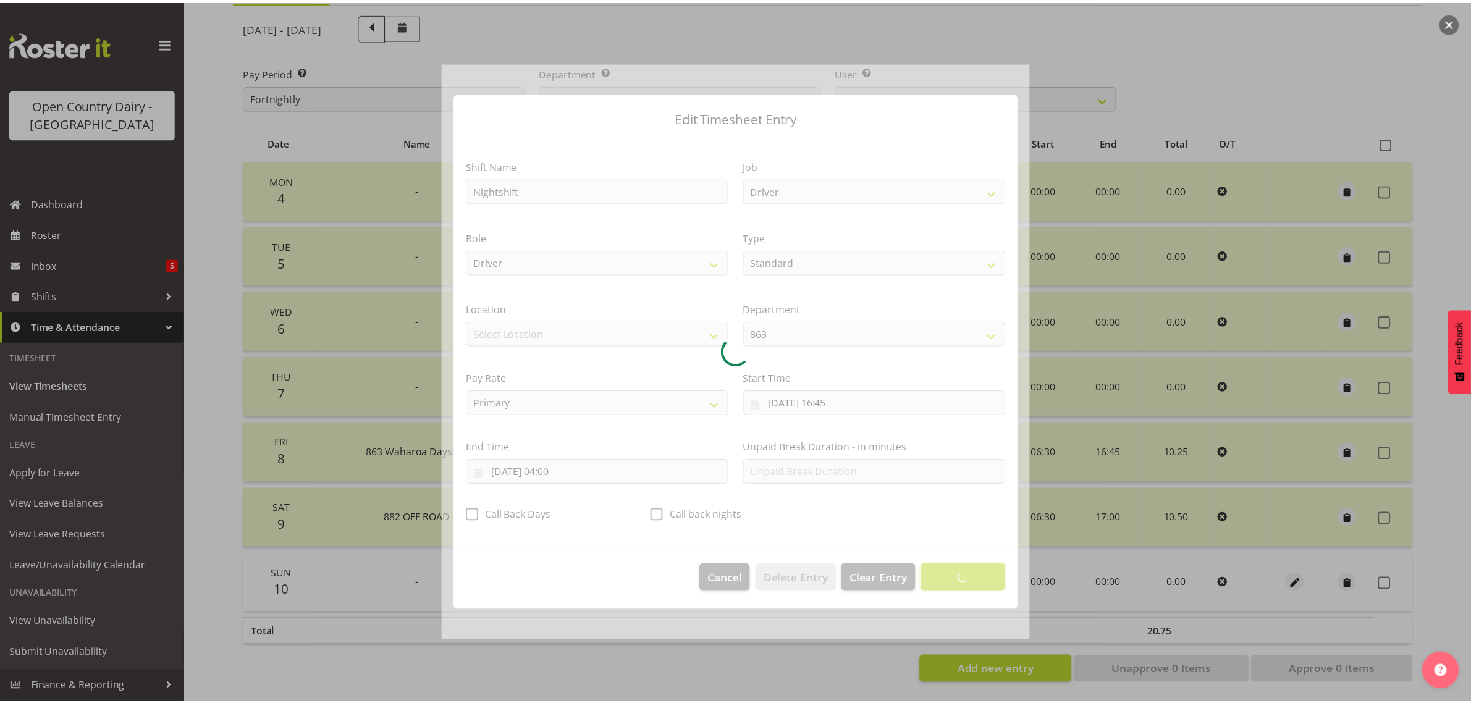
scroll to position [0, 0]
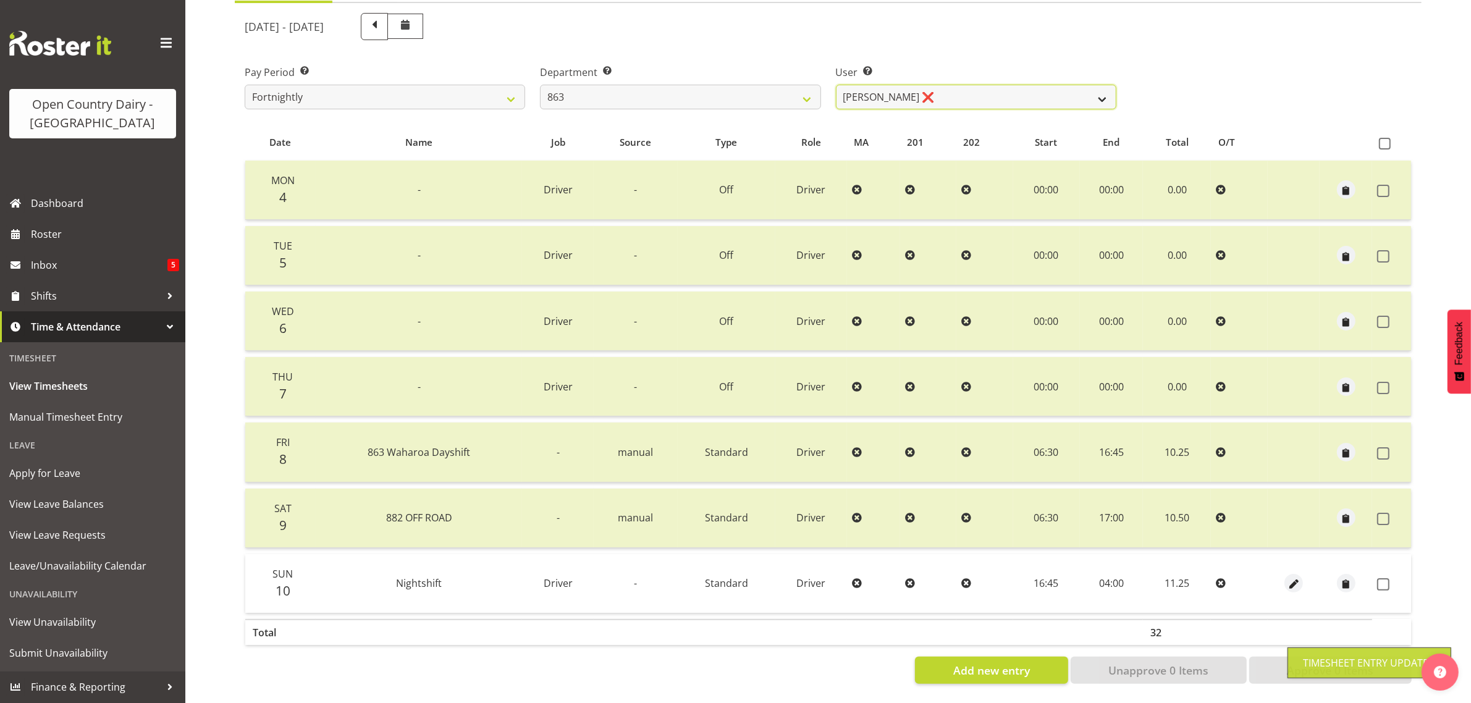
click at [936, 85] on select "Billy Walters ❌ Glyn Spiller ❌ Mike Paki ❌ Paul Bunyan ❌" at bounding box center [976, 97] width 280 height 25
click at [836, 85] on select "Billy Walters ❌ Glyn Spiller ❌ Mike Paki ❌ Paul Bunyan ❌" at bounding box center [976, 97] width 280 height 25
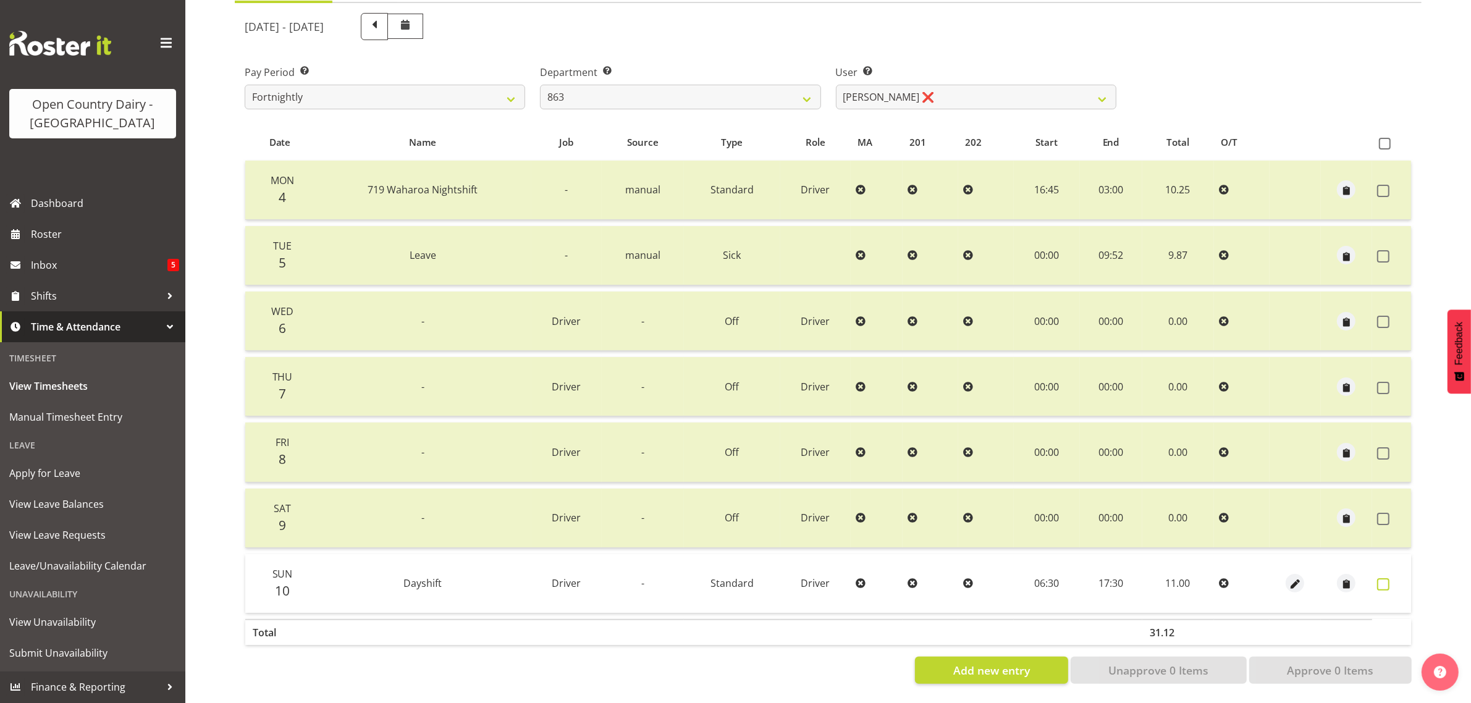
click at [1381, 578] on span at bounding box center [1383, 584] width 12 height 12
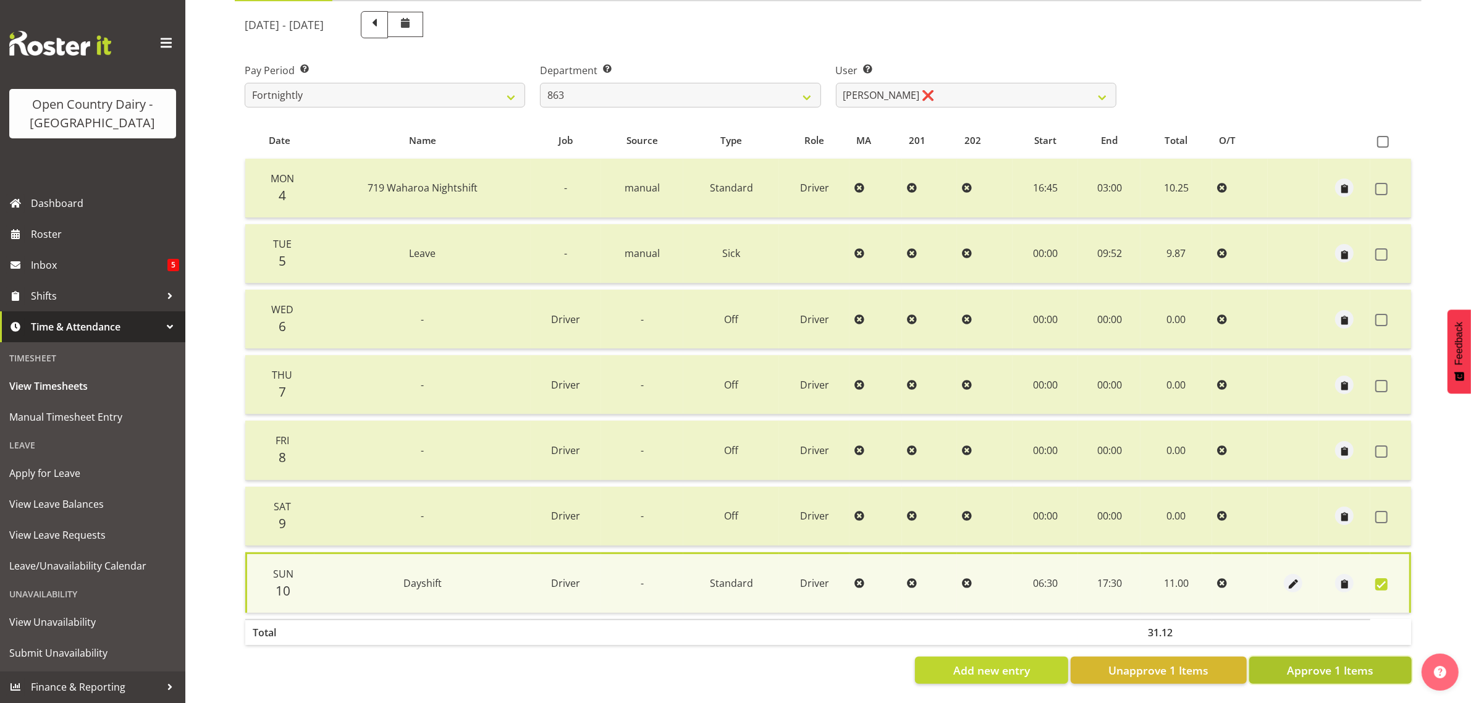
click at [1329, 662] on span "Approve 1 Items" at bounding box center [1330, 670] width 86 height 16
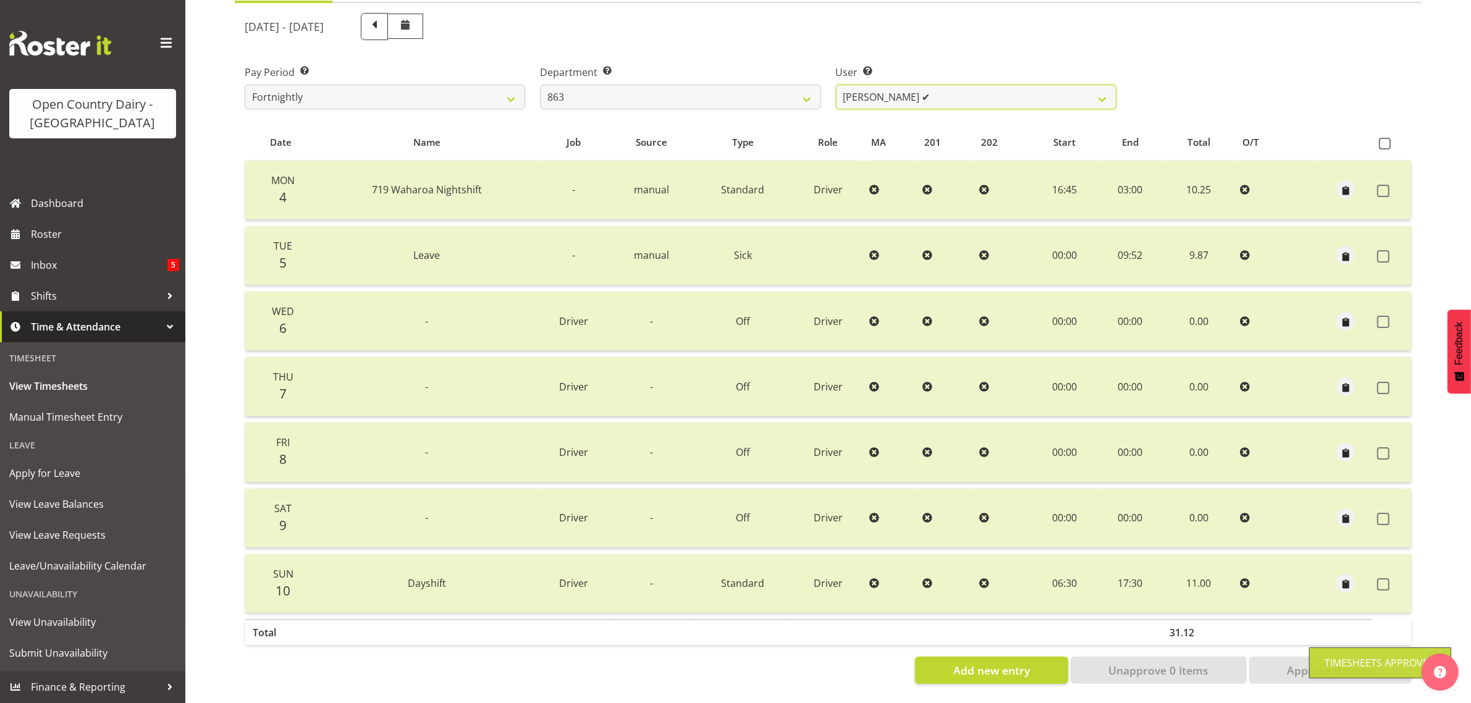
click at [962, 85] on select "Billy Walters ❌ Glyn Spiller ✔ Mike Paki ❌ Paul Bunyan ❌" at bounding box center [976, 97] width 280 height 25
click at [836, 85] on select "Billy Walters ❌ Glyn Spiller ✔ Mike Paki ❌ Paul Bunyan ❌" at bounding box center [976, 97] width 280 height 25
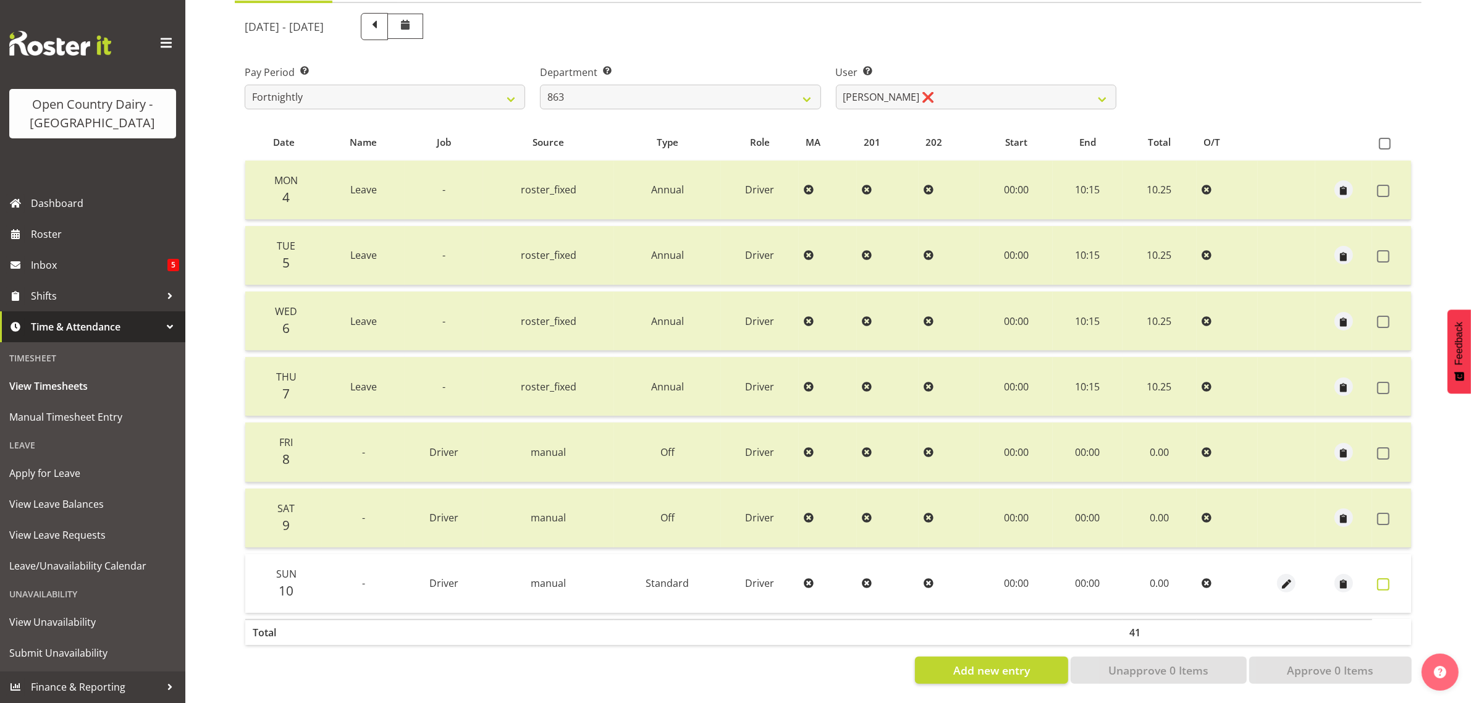
click at [1390, 578] on label at bounding box center [1386, 584] width 19 height 12
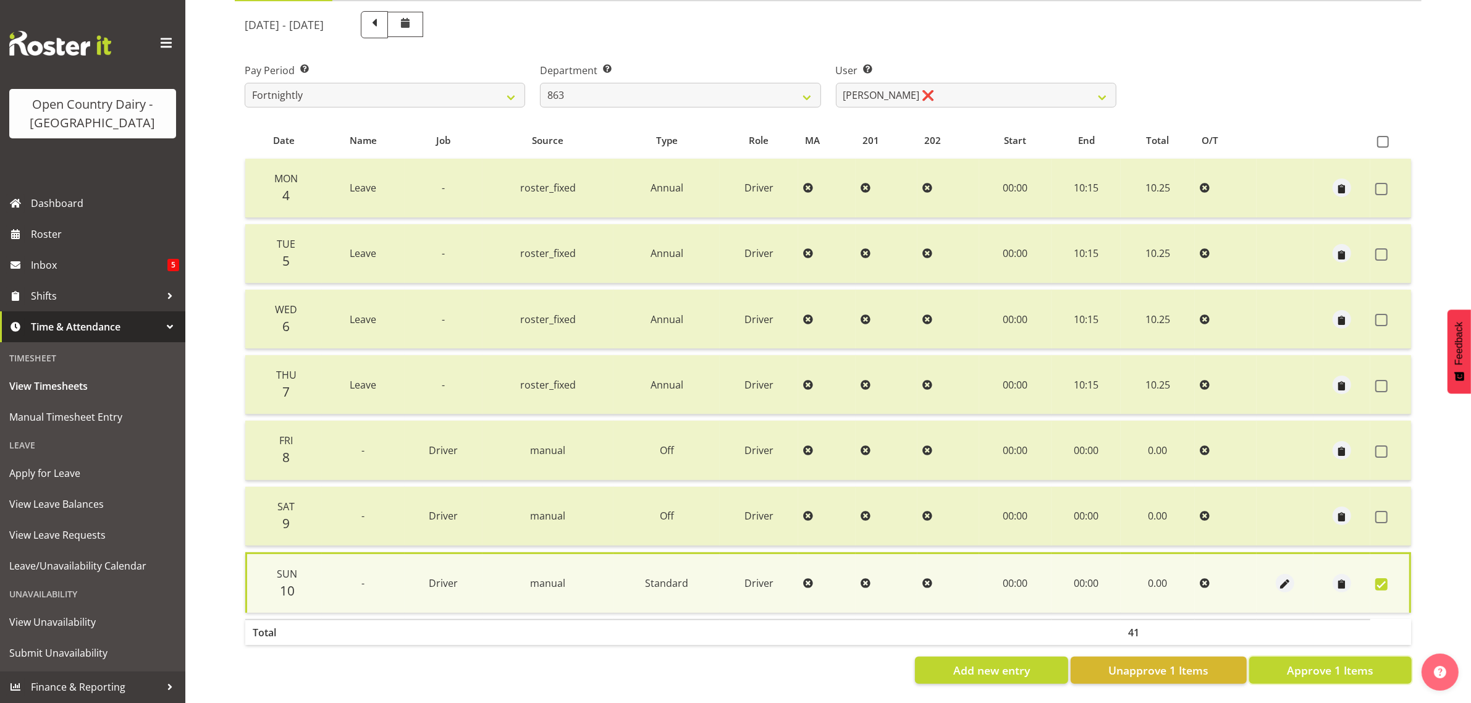
drag, startPoint x: 1335, startPoint y: 661, endPoint x: 1240, endPoint y: 557, distance: 141.6
click at [1335, 662] on span "Approve 1 Items" at bounding box center [1330, 670] width 86 height 16
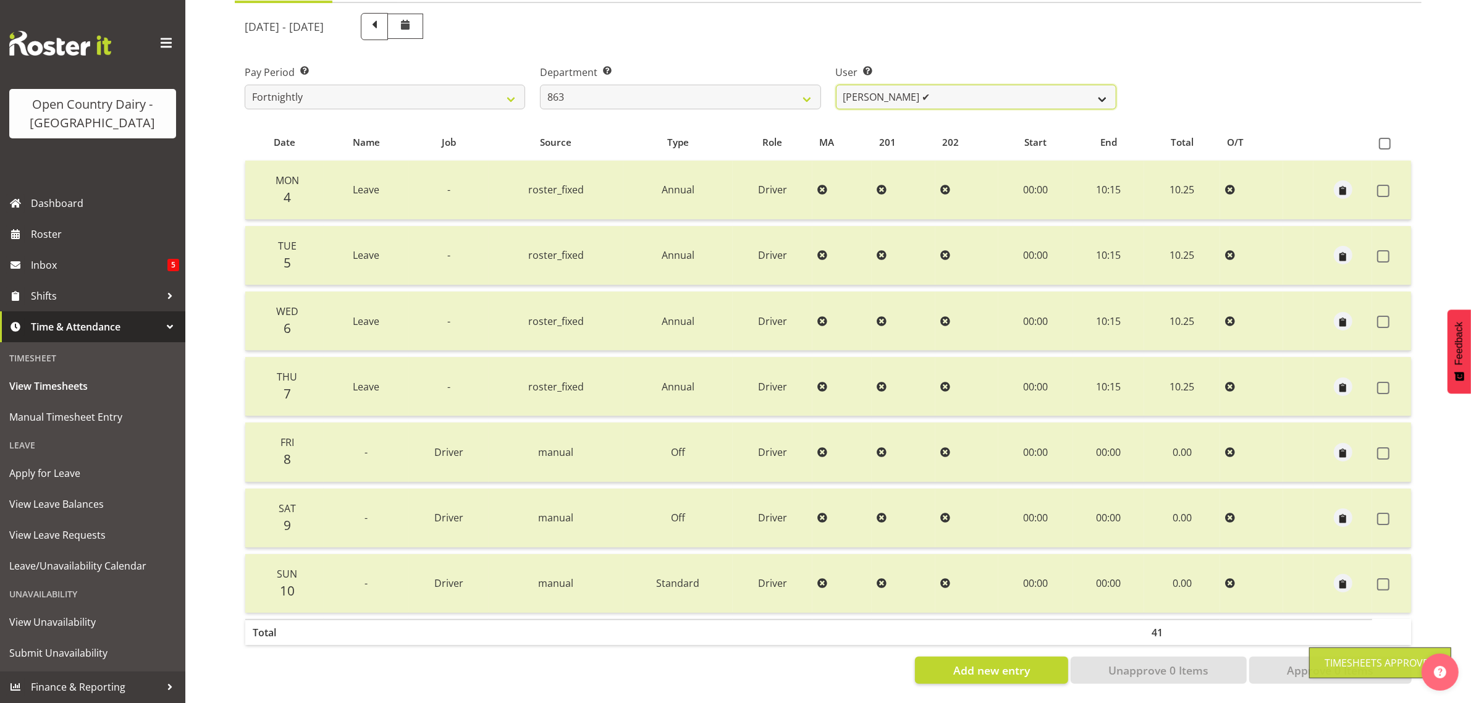
click at [922, 85] on select "Billy Walters ❌ Glyn Spiller ✔ Mike Paki ✔ Paul Bunyan ❌" at bounding box center [976, 97] width 280 height 25
click at [836, 85] on select "Billy Walters ❌ Glyn Spiller ✔ Mike Paki ✔ Paul Bunyan ❌" at bounding box center [976, 97] width 280 height 25
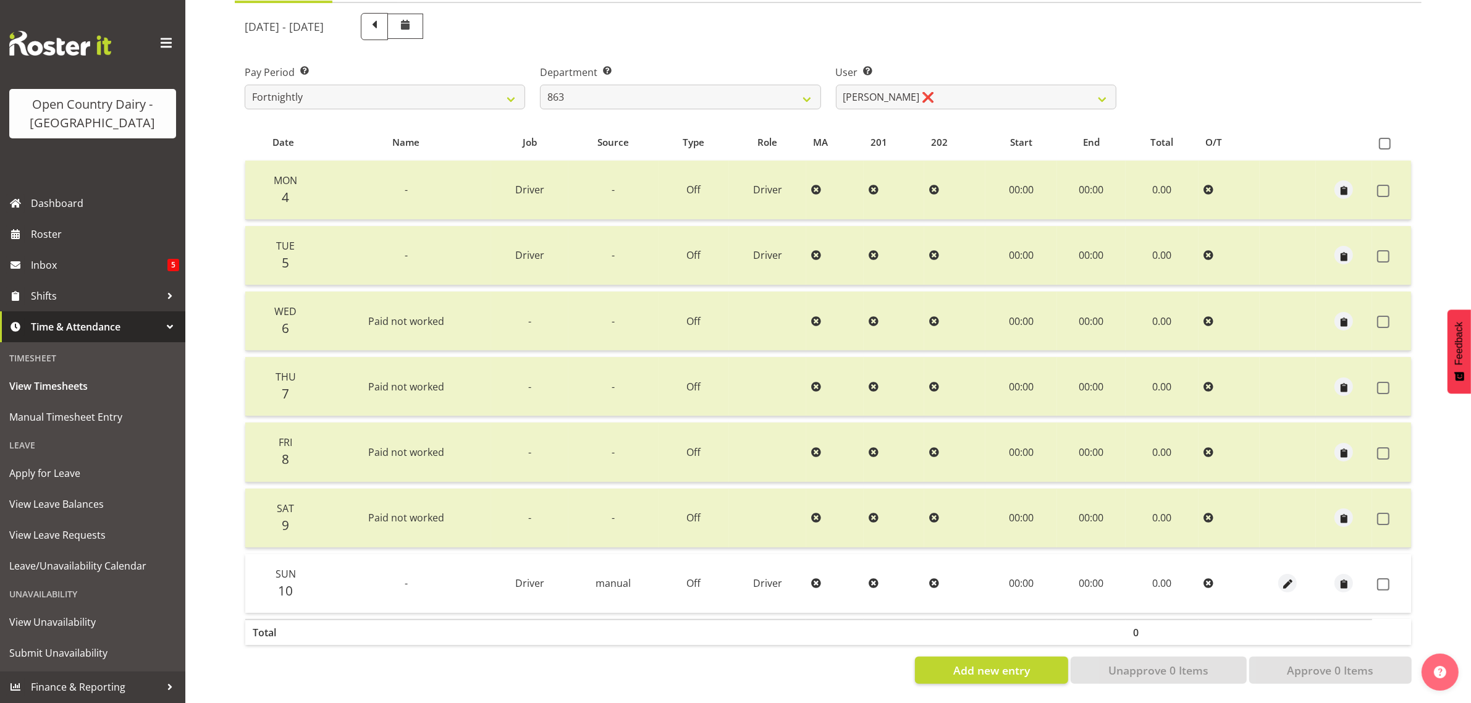
drag, startPoint x: 1382, startPoint y: 573, endPoint x: 1345, endPoint y: 623, distance: 62.3
click at [1379, 578] on span at bounding box center [1383, 584] width 12 height 12
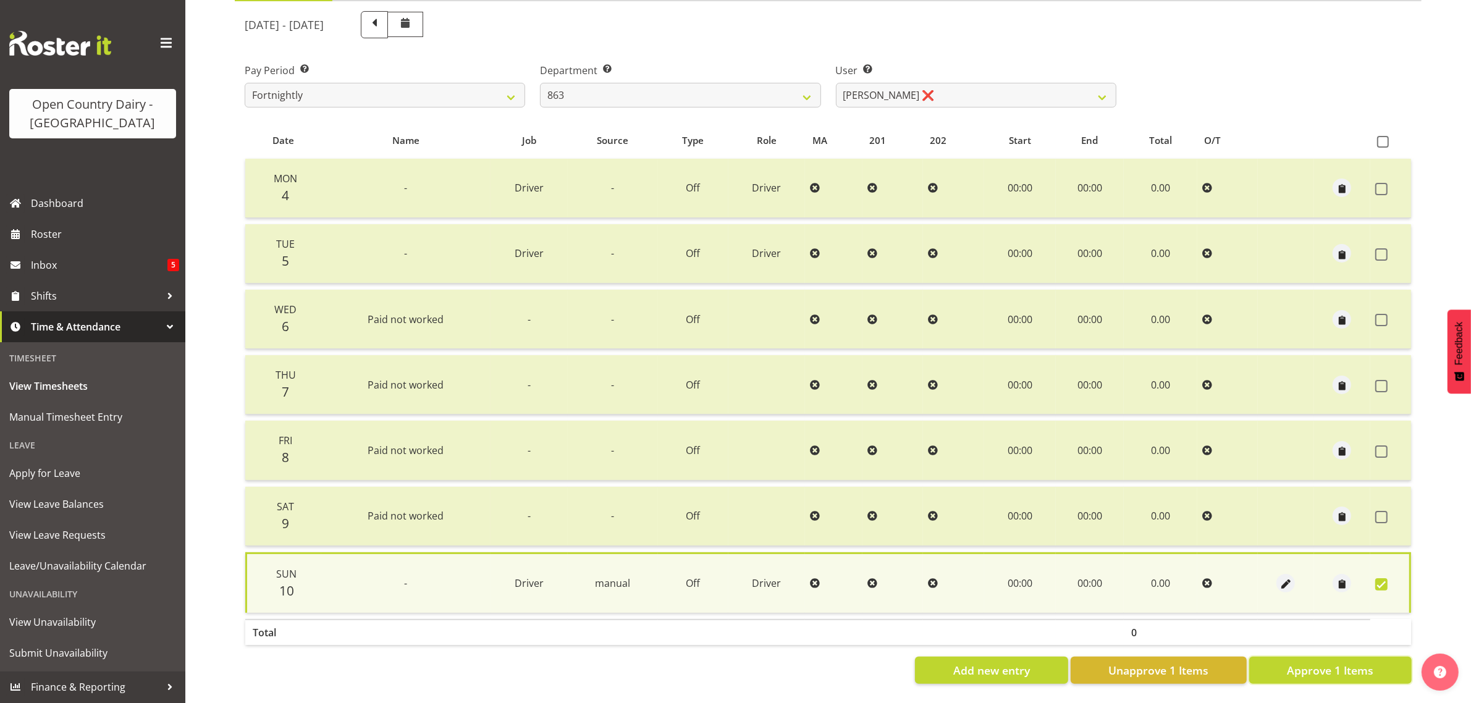
click at [1314, 662] on span "Approve 1 Items" at bounding box center [1330, 670] width 86 height 16
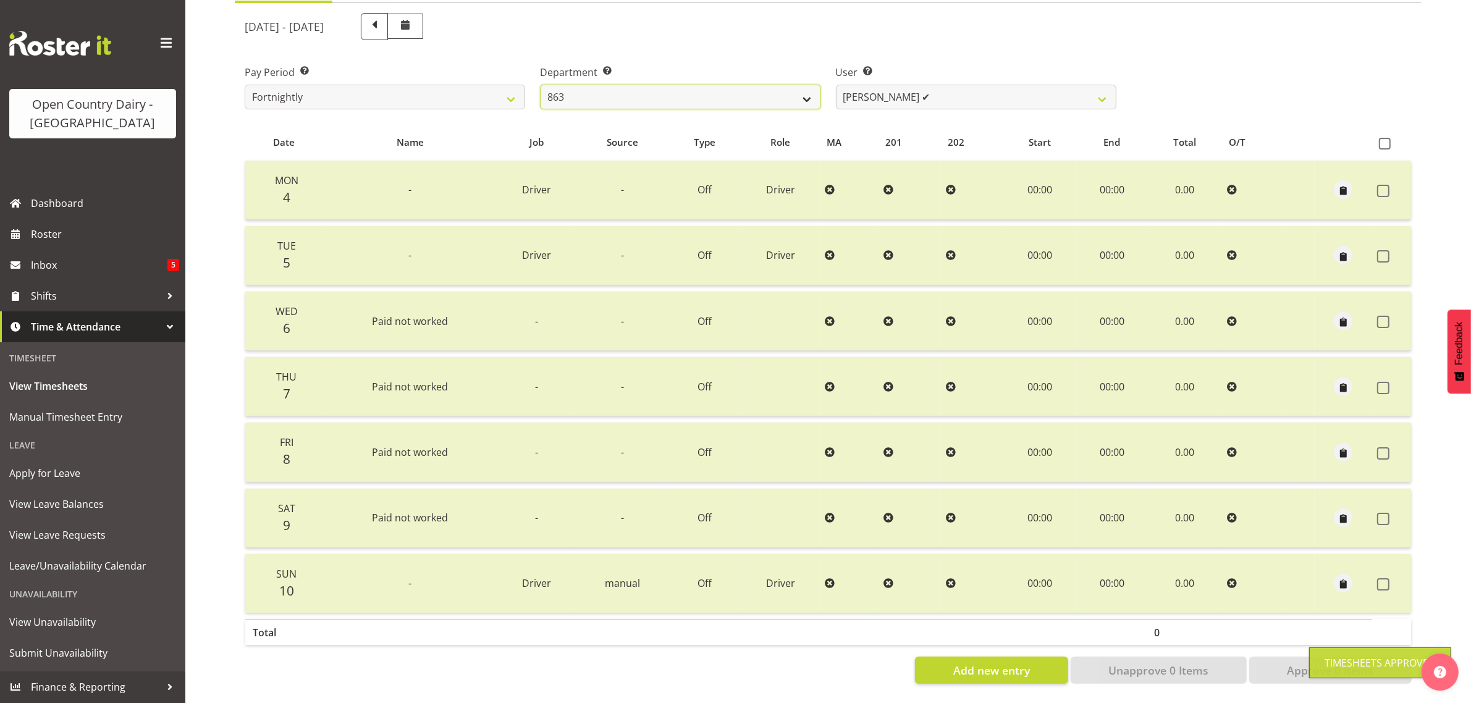
click at [786, 85] on select "701 702 703 704 705 706 707 708 709 710 711 712 713 714 715 716 717 718 719 720" at bounding box center [680, 97] width 280 height 25
click at [540, 85] on select "701 702 703 704 705 706 707 708 709 710 711 712 713 714 715 716 717 718 719 720" at bounding box center [680, 97] width 280 height 25
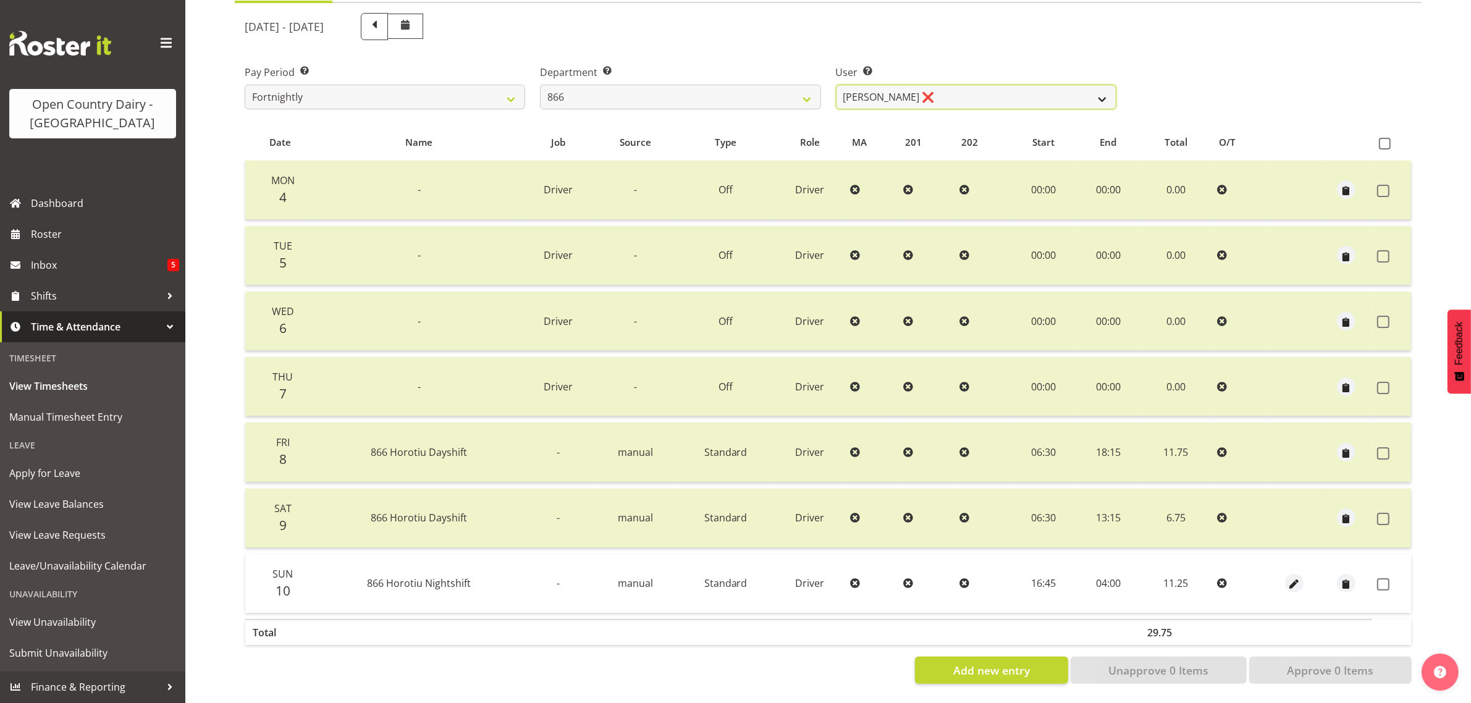
click at [996, 85] on select "Harshdeep Singh ❌ Jacques Nel ❌ Navreet Jawanda ❌ Neil Abrahams ❌" at bounding box center [976, 97] width 280 height 25
click at [836, 85] on select "Harshdeep Singh ❌ Jacques Nel ❌ Navreet Jawanda ❌ Neil Abrahams ❌" at bounding box center [976, 97] width 280 height 25
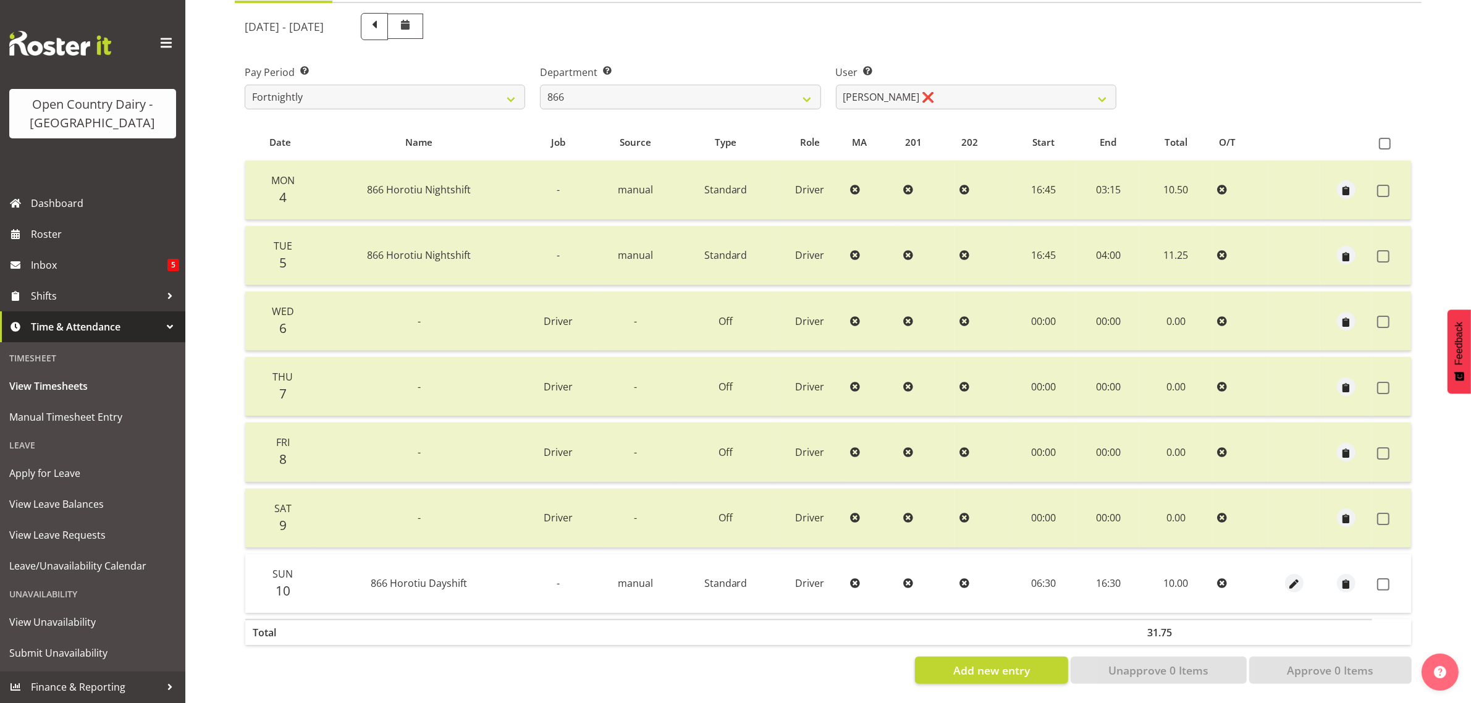
drag, startPoint x: 1384, startPoint y: 569, endPoint x: 1390, endPoint y: 582, distance: 13.5
click at [1384, 578] on span at bounding box center [1383, 584] width 12 height 12
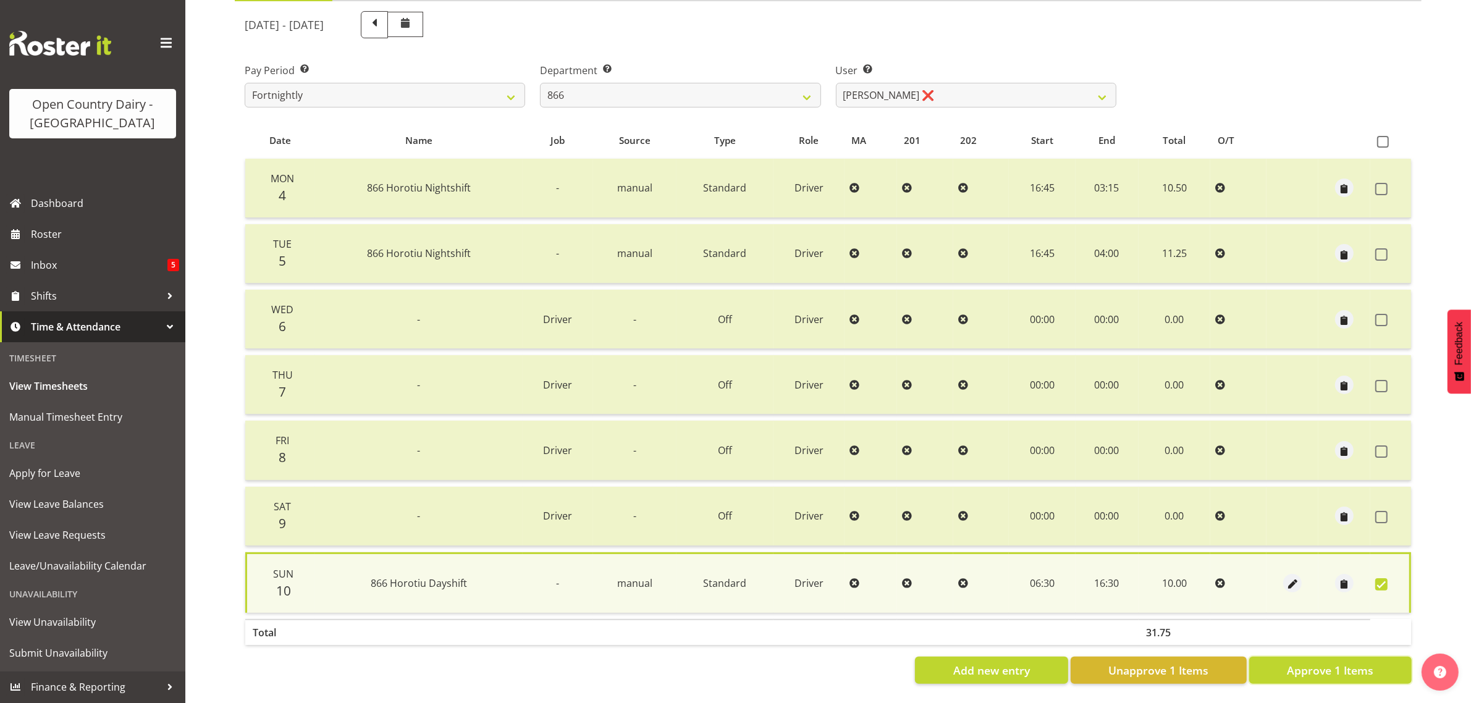
click at [1360, 662] on span "Approve 1 Items" at bounding box center [1330, 670] width 86 height 16
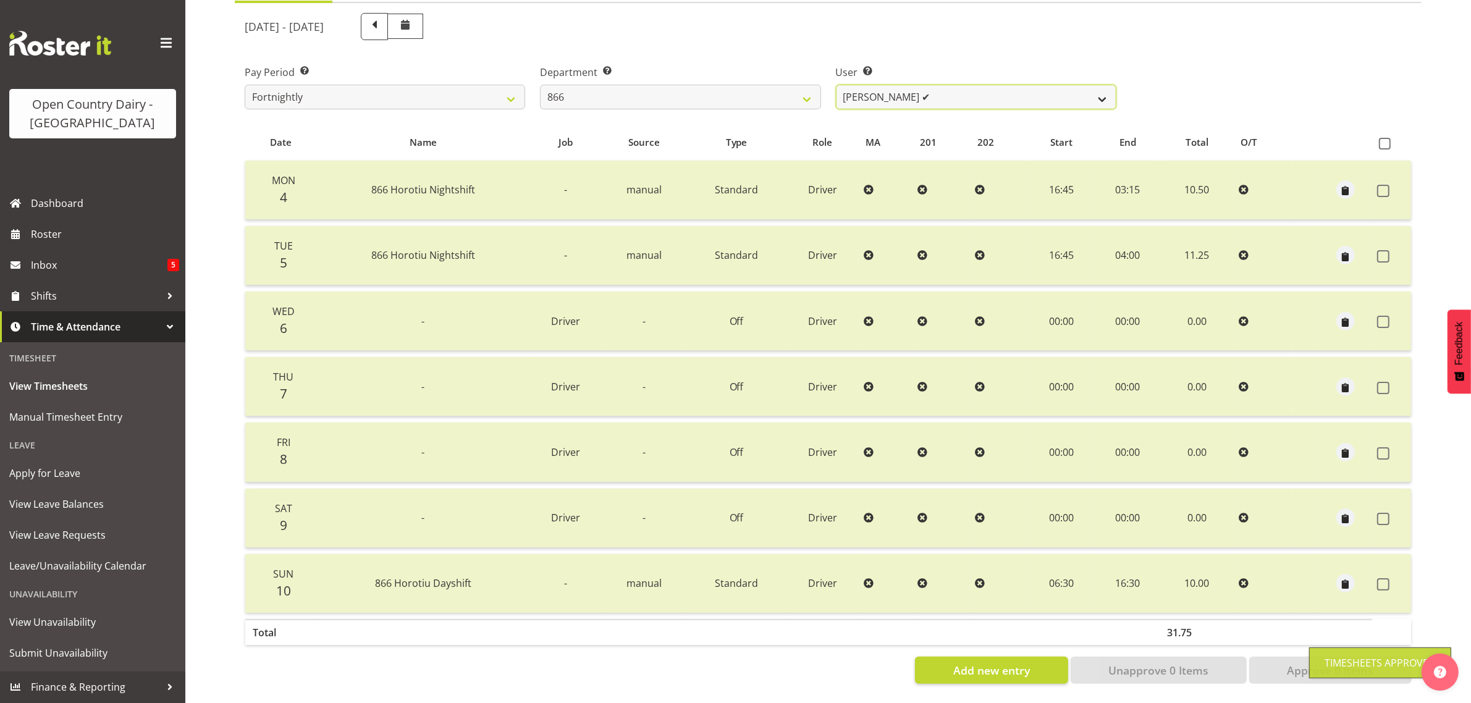
click at [935, 85] on select "Harshdeep Singh ❌ Jacques Nel ✔ Navreet Jawanda ❌ Neil Abrahams ❌" at bounding box center [976, 97] width 280 height 25
click at [836, 85] on select "Harshdeep Singh ❌ Jacques Nel ✔ Navreet Jawanda ❌ Neil Abrahams ❌" at bounding box center [976, 97] width 280 height 25
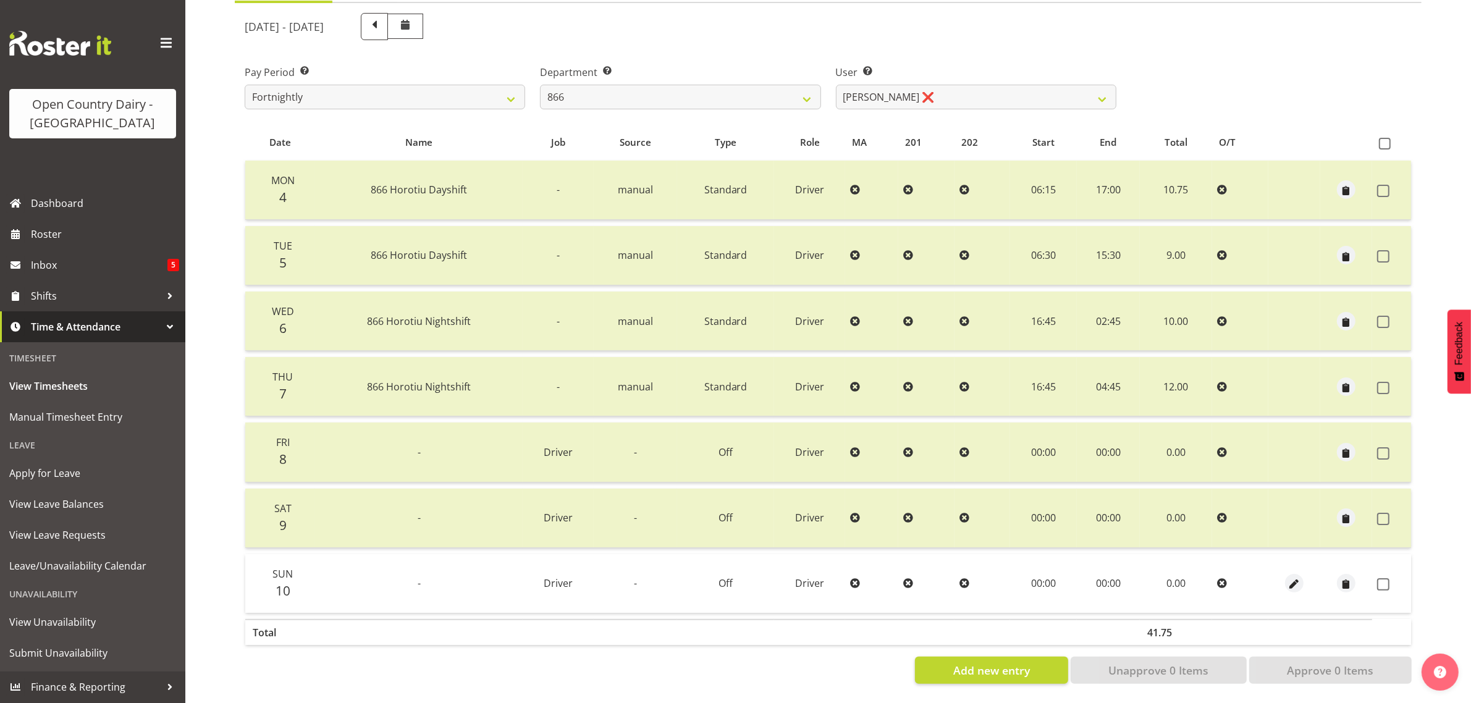
click at [1384, 578] on span at bounding box center [1383, 584] width 12 height 12
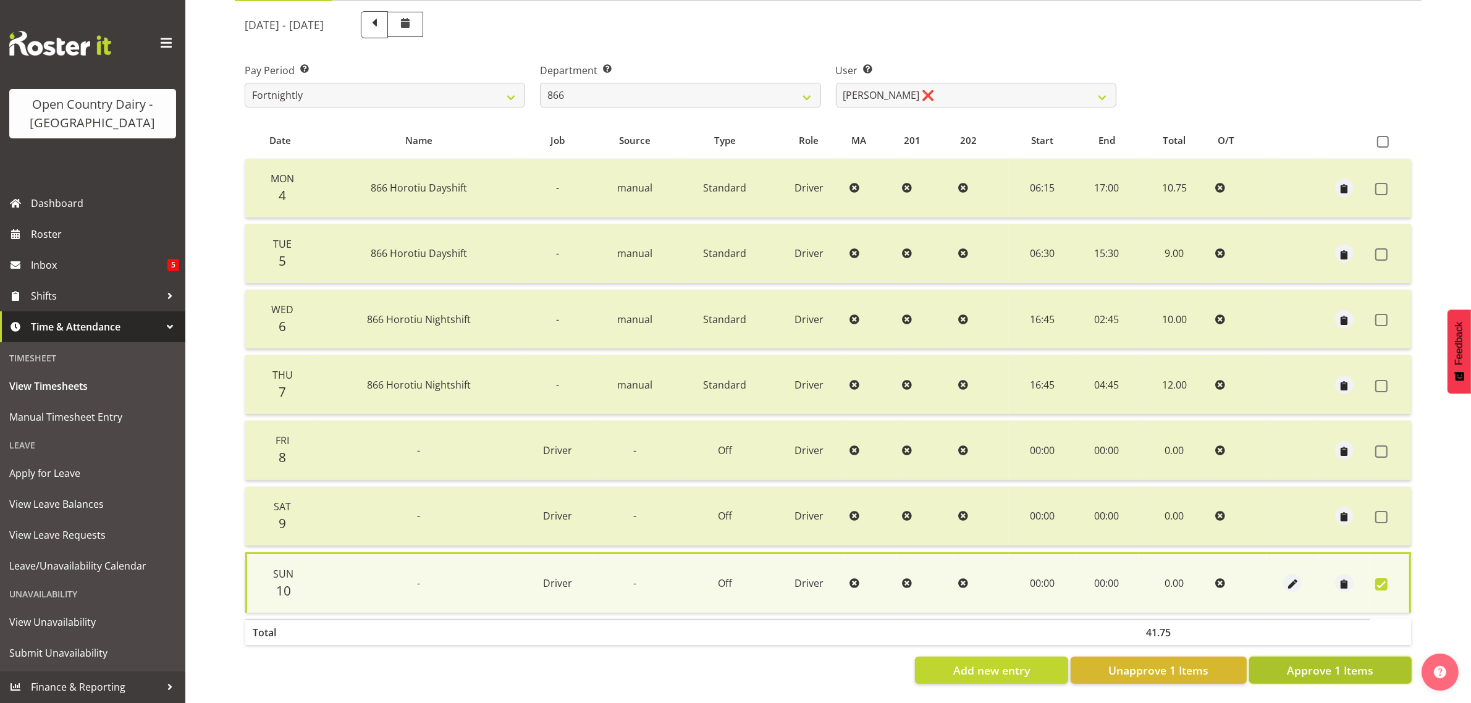
click at [1356, 662] on span "Approve 1 Items" at bounding box center [1330, 670] width 86 height 16
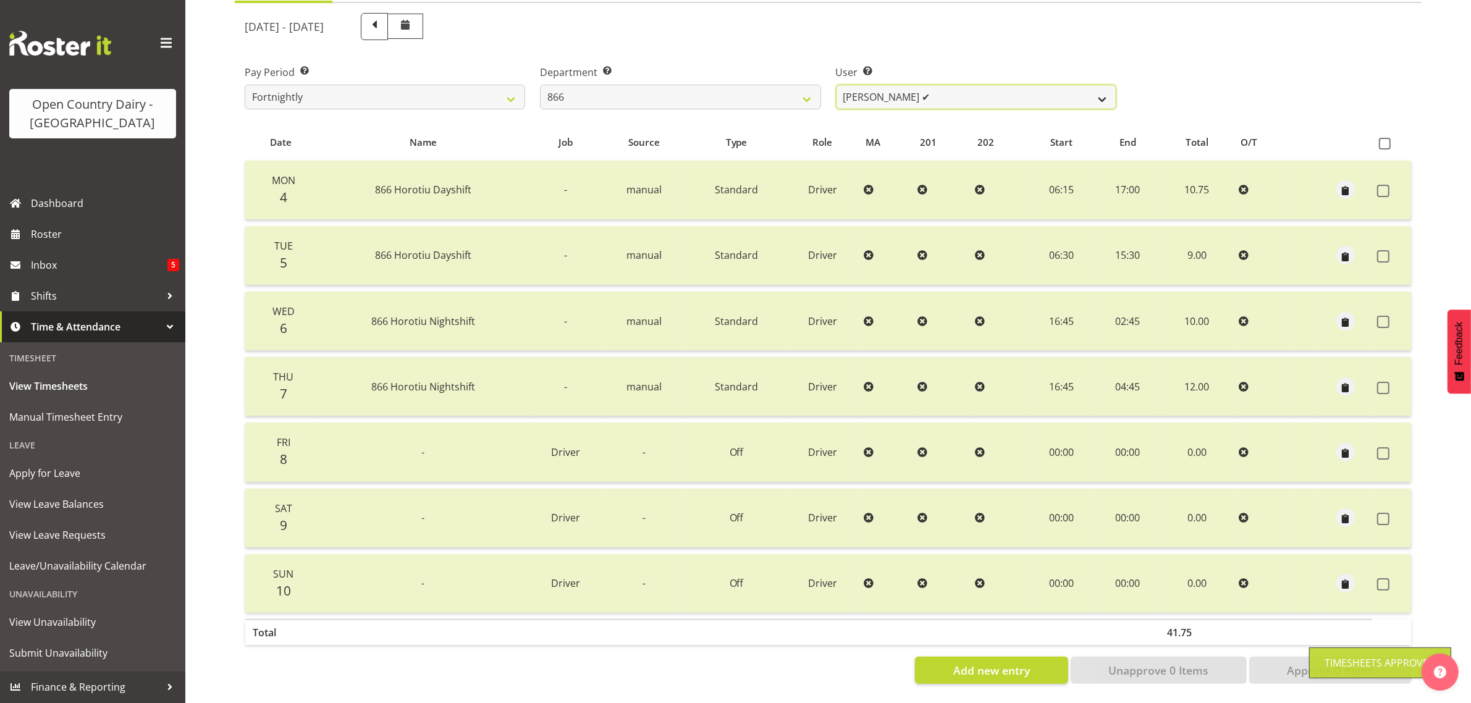
click at [952, 85] on select "Harshdeep Singh ❌ Jacques Nel ✔ Navreet Jawanda ✔ Neil Abrahams ❌" at bounding box center [976, 97] width 280 height 25
click at [836, 85] on select "Harshdeep Singh ❌ Jacques Nel ✔ Navreet Jawanda ✔ Neil Abrahams ❌" at bounding box center [976, 97] width 280 height 25
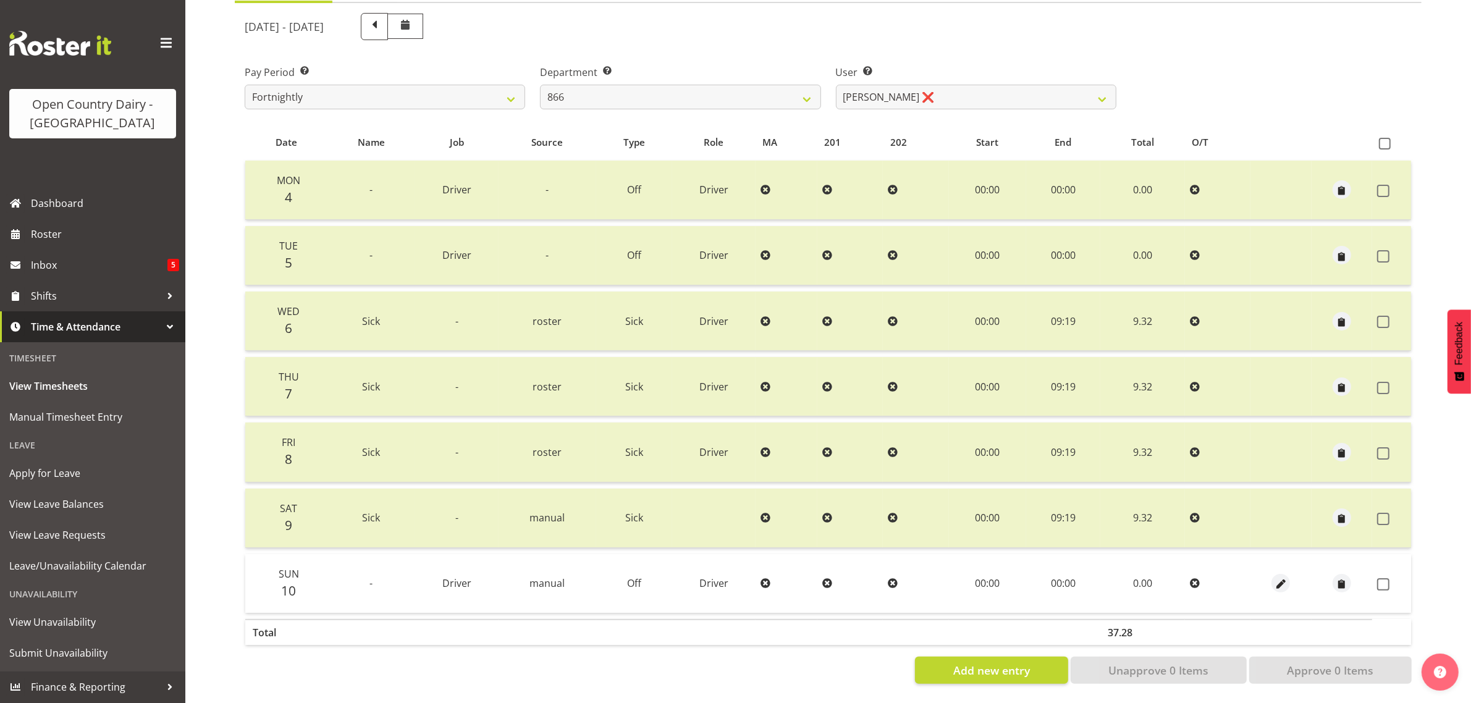
drag, startPoint x: 1382, startPoint y: 573, endPoint x: 1371, endPoint y: 657, distance: 84.7
click at [1382, 578] on span at bounding box center [1383, 584] width 12 height 12
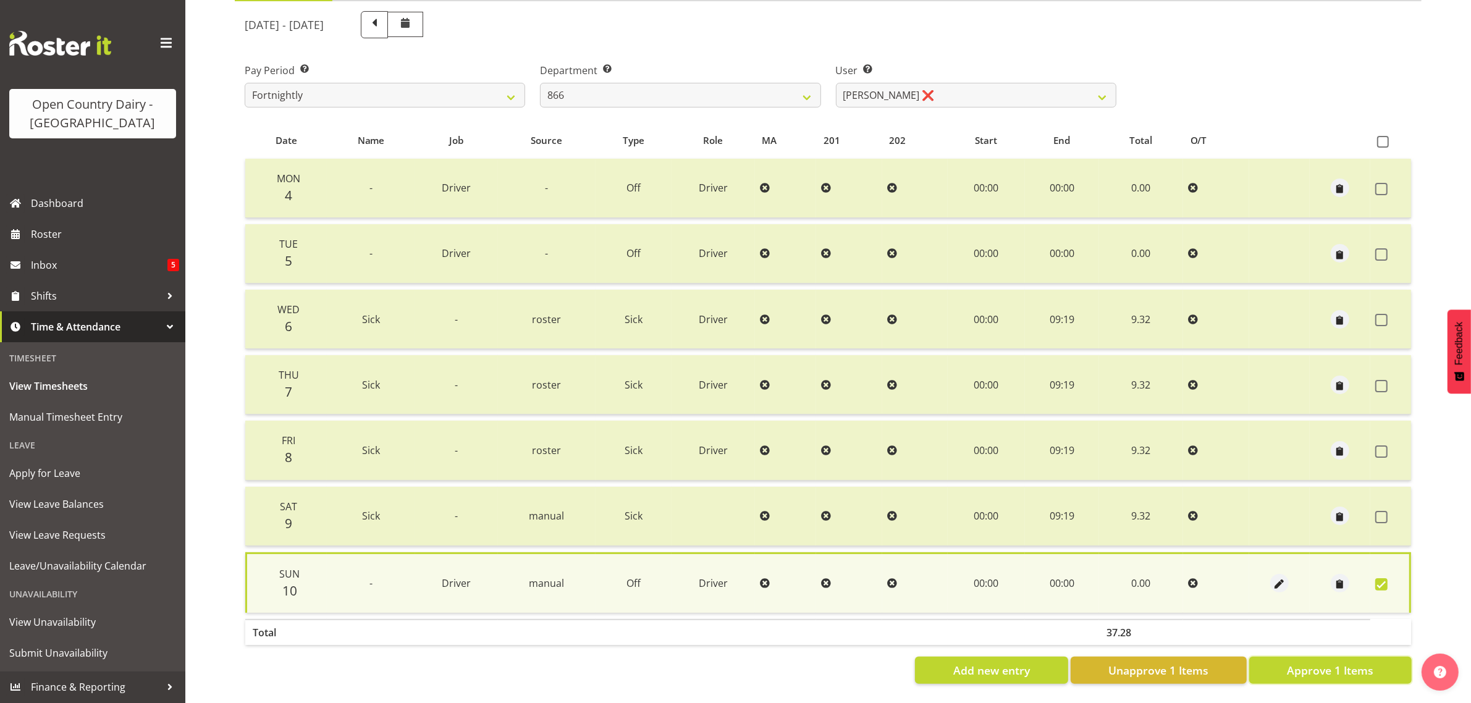
click at [1354, 662] on span "Approve 1 Items" at bounding box center [1330, 670] width 86 height 16
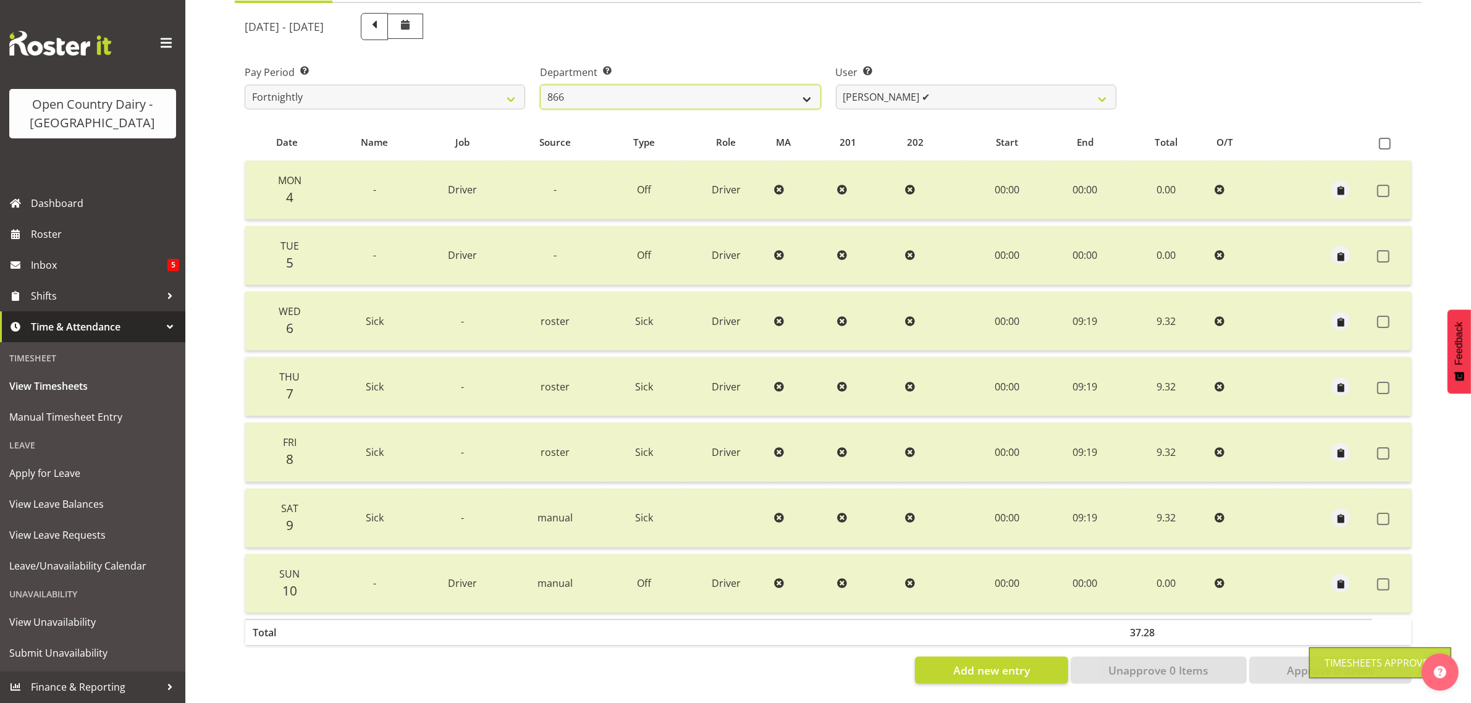
click at [804, 90] on select "701 702 703 704 705 706 707 708 709 710 711 712 713 714 715 716 717 718 719 720" at bounding box center [680, 97] width 280 height 25
click at [540, 85] on select "701 702 703 704 705 706 707 708 709 710 711 712 713 714 715 716 717 718 719 720" at bounding box center [680, 97] width 280 height 25
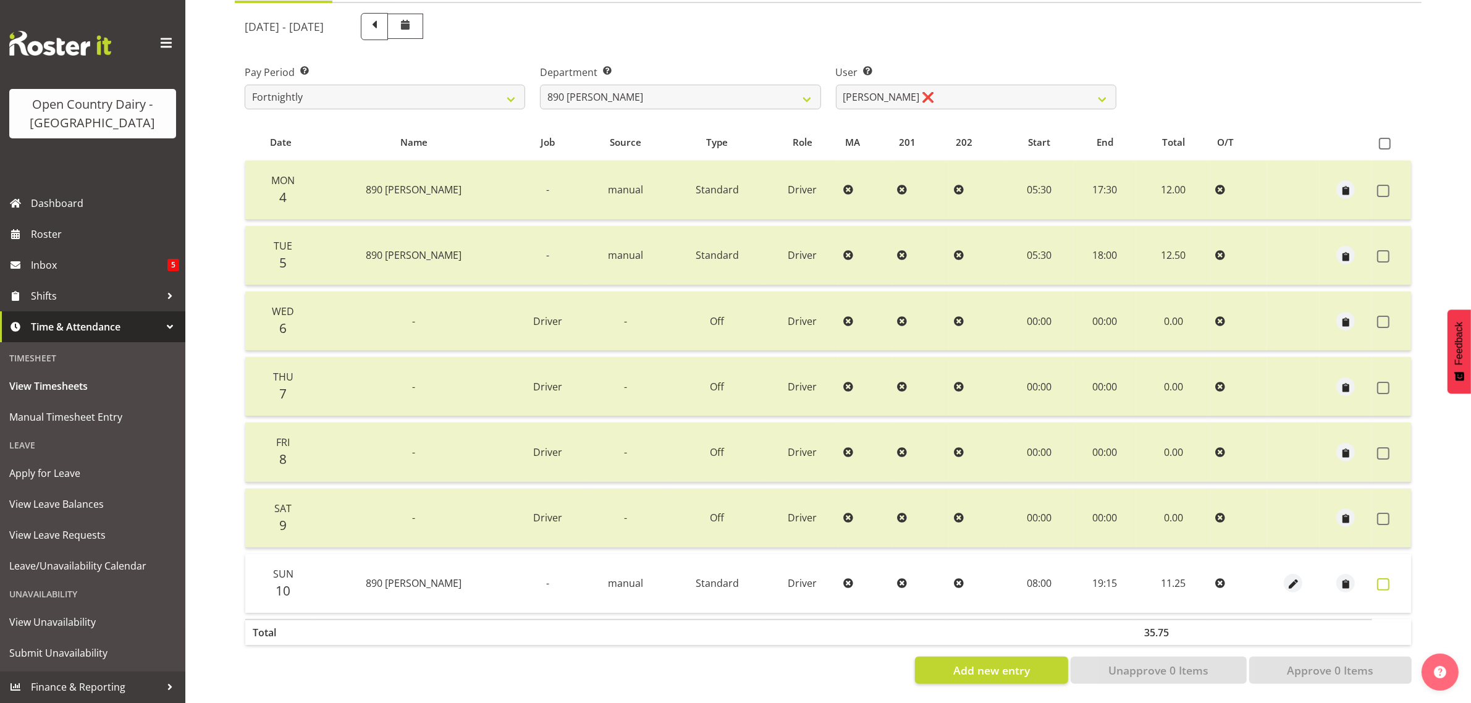
click at [1378, 578] on span at bounding box center [1383, 584] width 12 height 12
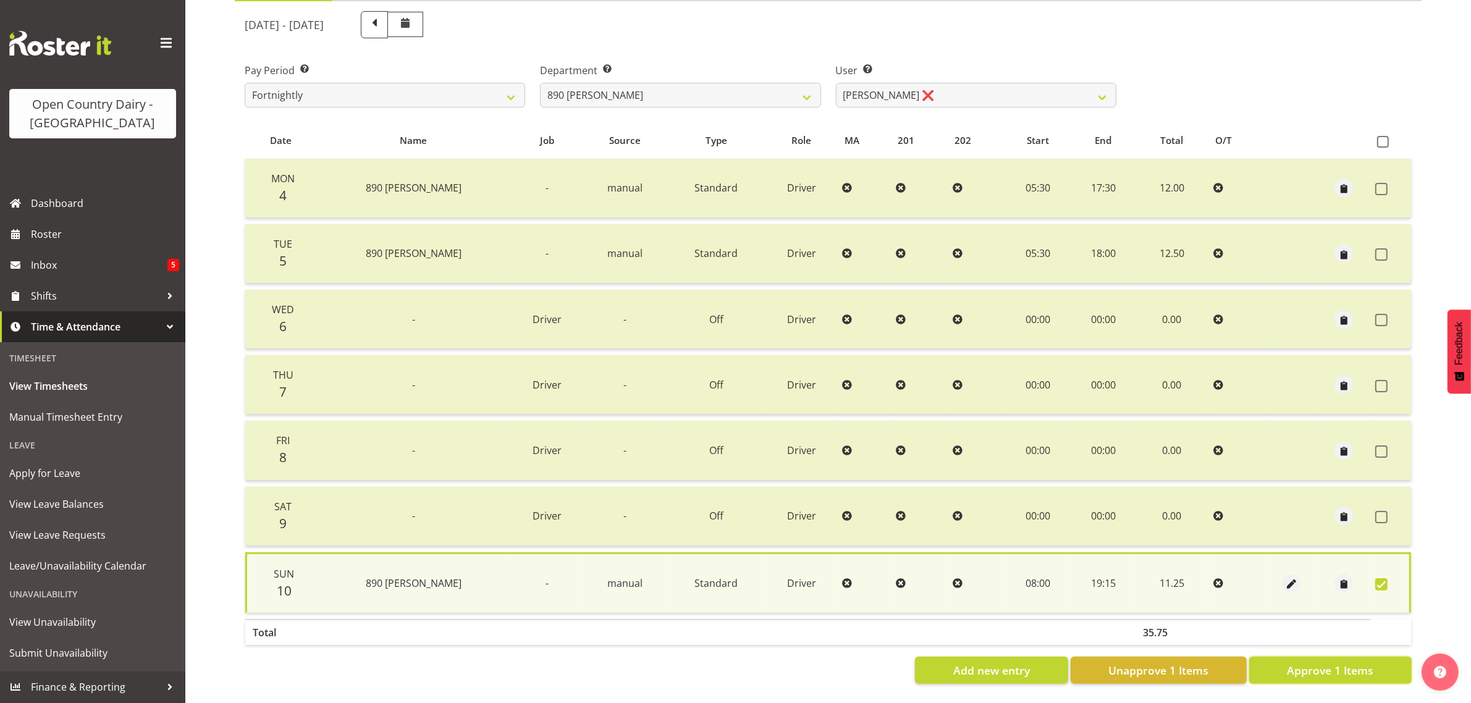
click at [1313, 662] on span "Approve 1 Items" at bounding box center [1330, 670] width 86 height 16
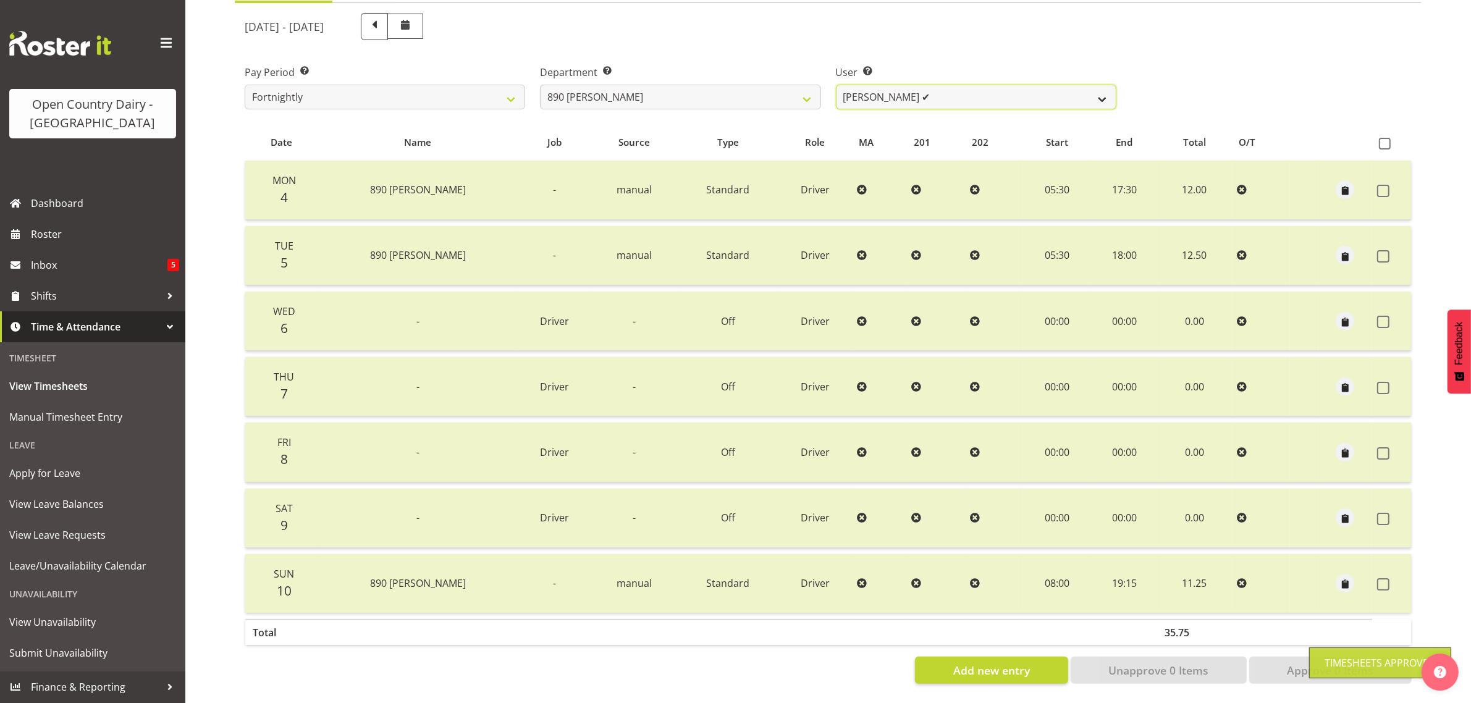
click at [960, 85] on select "Graeme Schollum ✔ Sukhpreet Chandi ❌" at bounding box center [976, 97] width 280 height 25
click at [836, 85] on select "Graeme Schollum ✔ Sukhpreet Chandi ❌" at bounding box center [976, 97] width 280 height 25
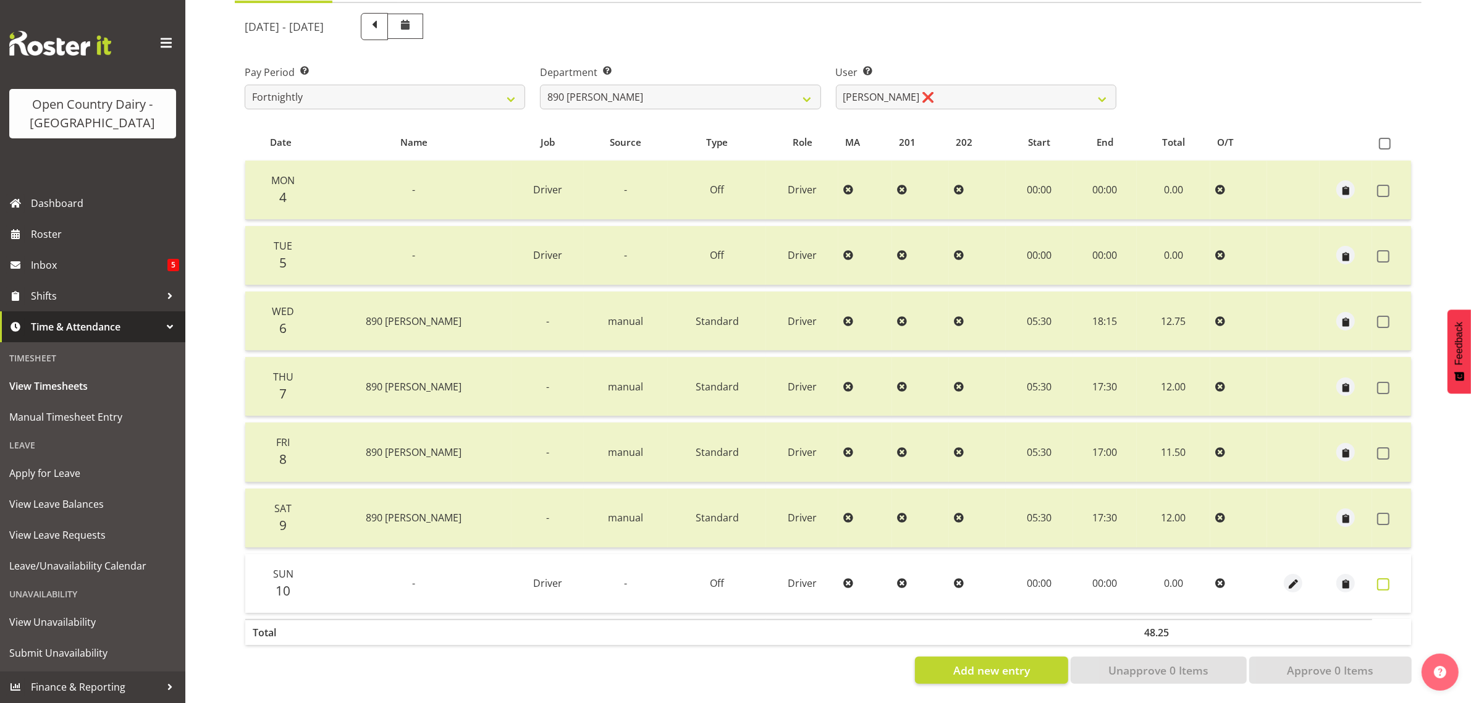
click at [1379, 578] on span at bounding box center [1383, 584] width 12 height 12
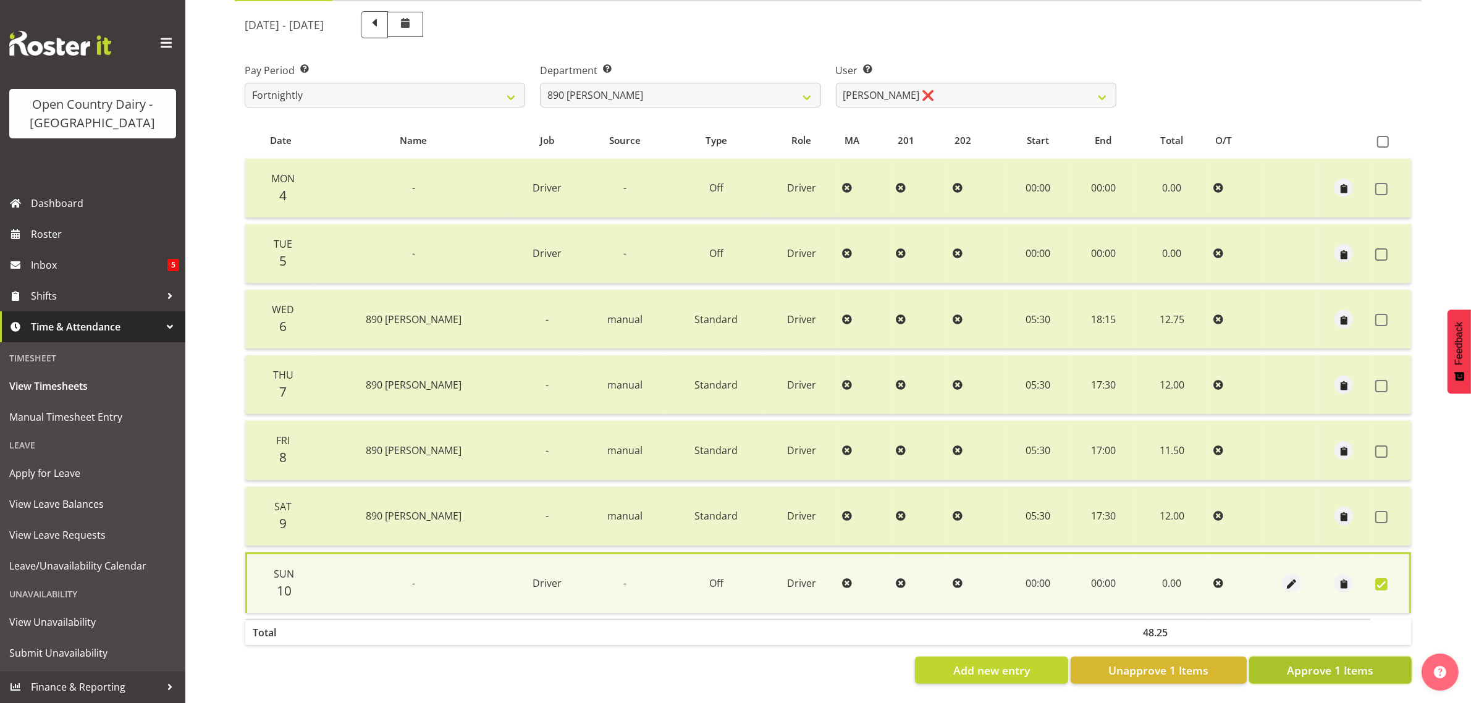
click at [1325, 662] on span "Approve 1 Items" at bounding box center [1330, 670] width 86 height 16
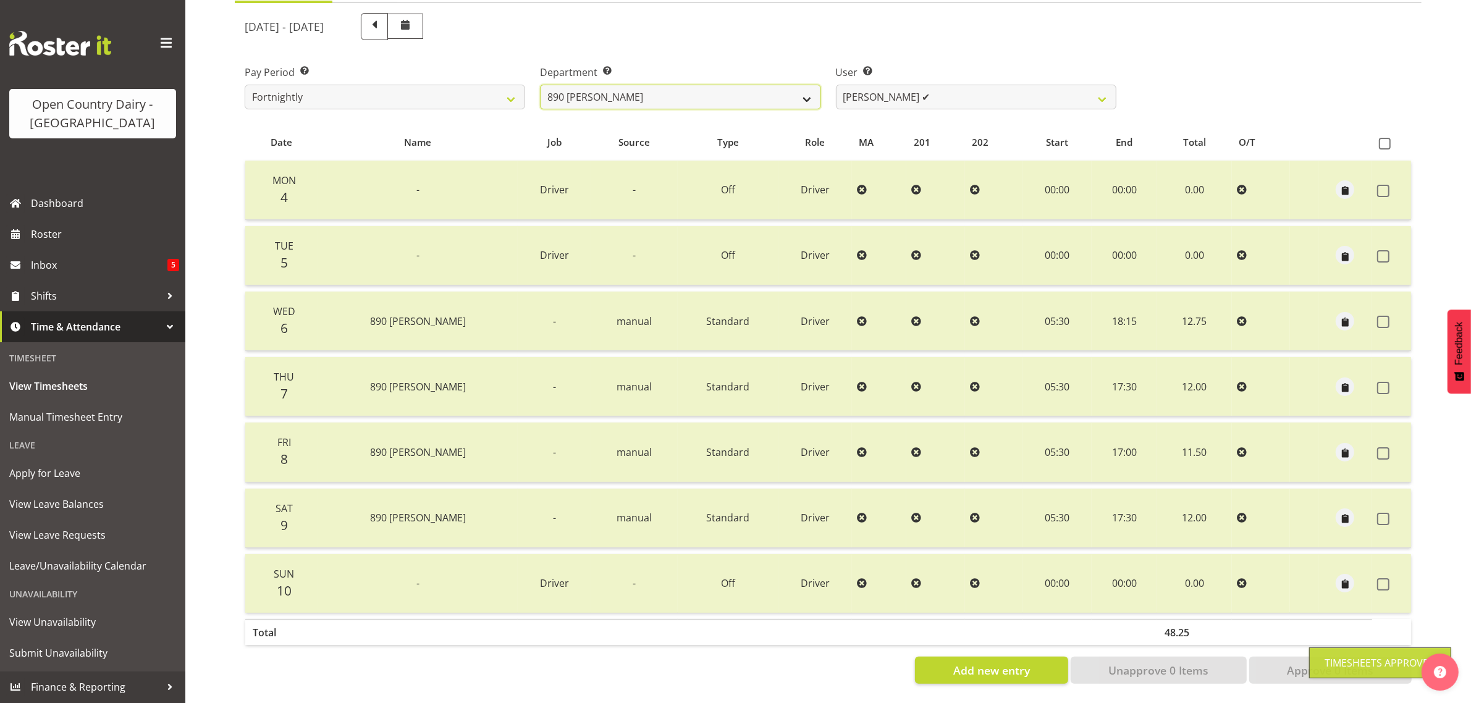
click at [807, 85] on select "701 702 703 704 705 706 707 708 709 710 711 712 713 714 715 716 717 718 719 720" at bounding box center [680, 97] width 280 height 25
click at [540, 85] on select "701 702 703 704 705 706 707 708 709 710 711 712 713 714 715 716 717 718 719 720" at bounding box center [680, 97] width 280 height 25
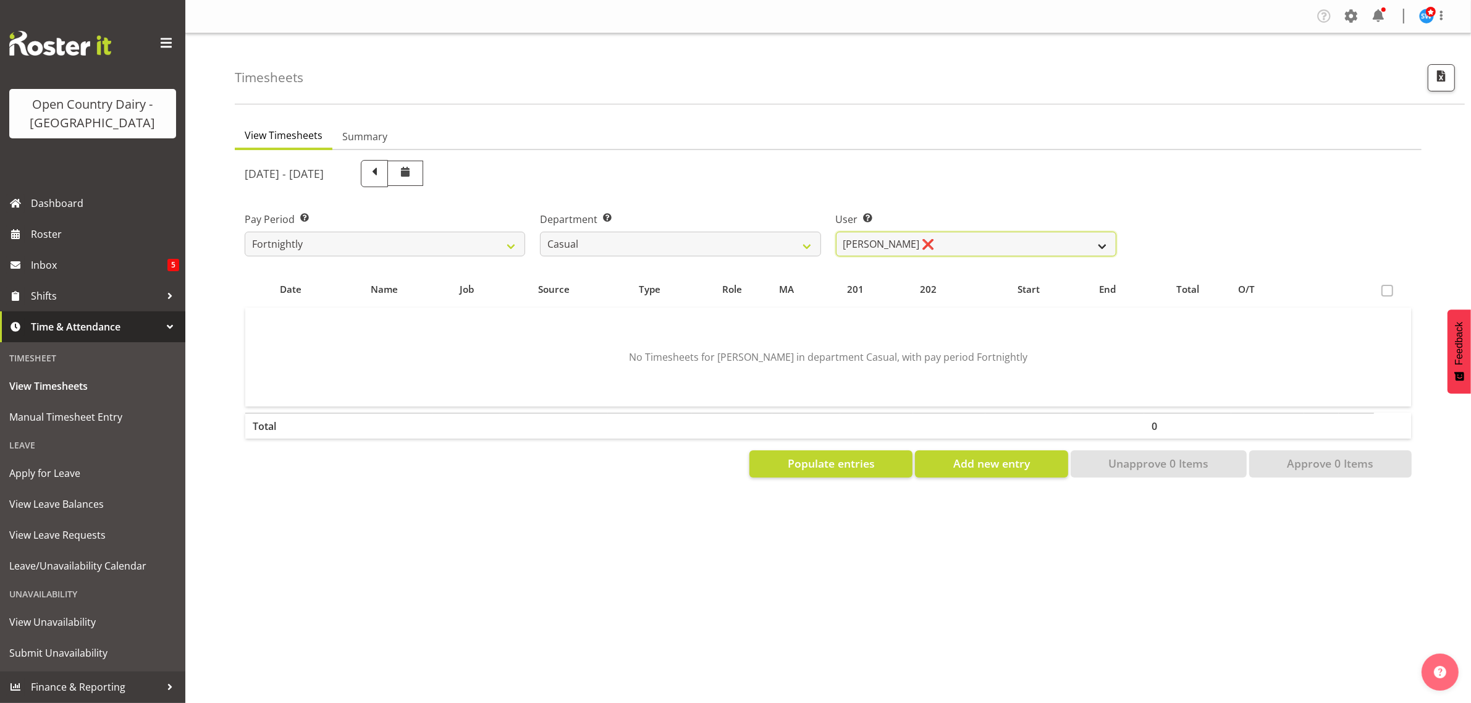
click at [980, 245] on select "Bruce Morgan ❌ Dutchie Egbert Dijkstra ❌ Mark Hedge ❌ Rob Luke ❌" at bounding box center [976, 244] width 280 height 25
click at [836, 232] on select "Bruce Morgan ❌ Dutchie Egbert Dijkstra ❌ Mark Hedge ❌ Rob Luke ❌" at bounding box center [976, 244] width 280 height 25
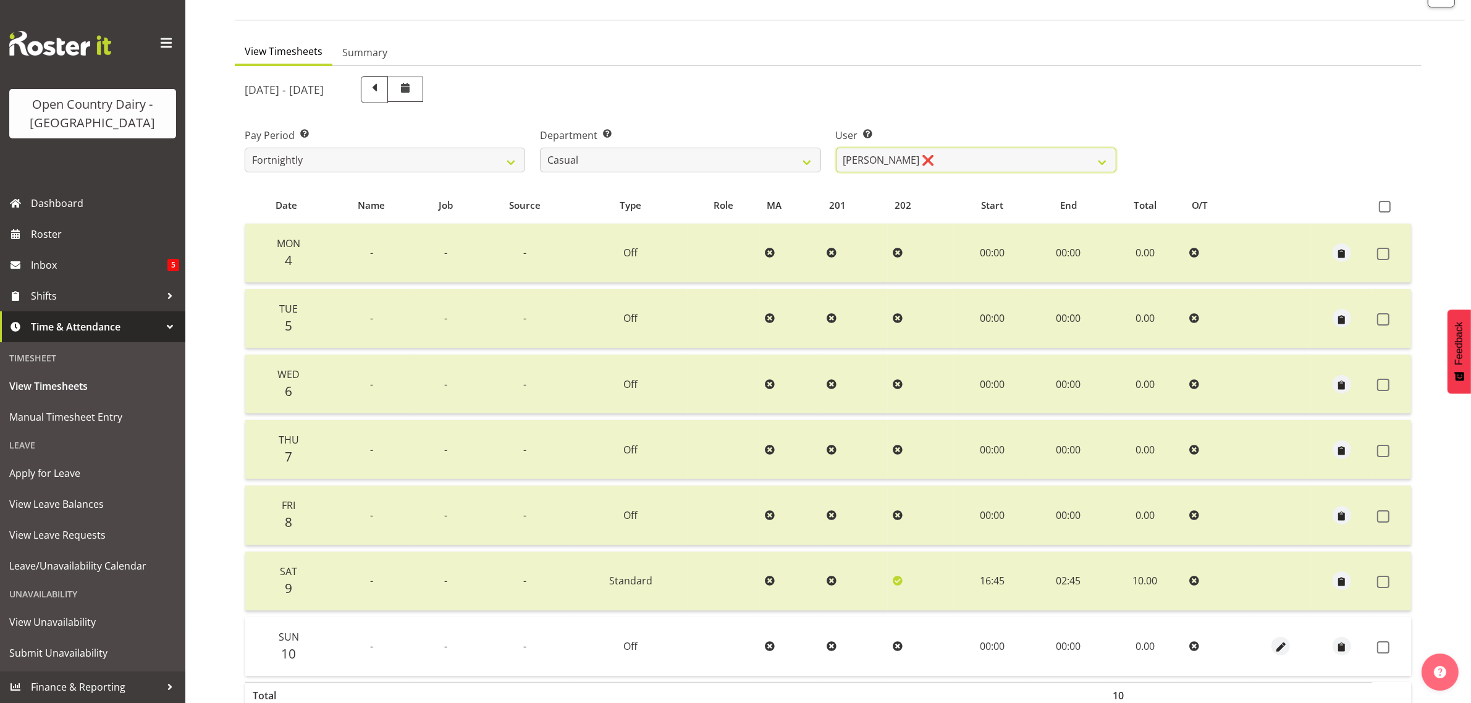
scroll to position [158, 0]
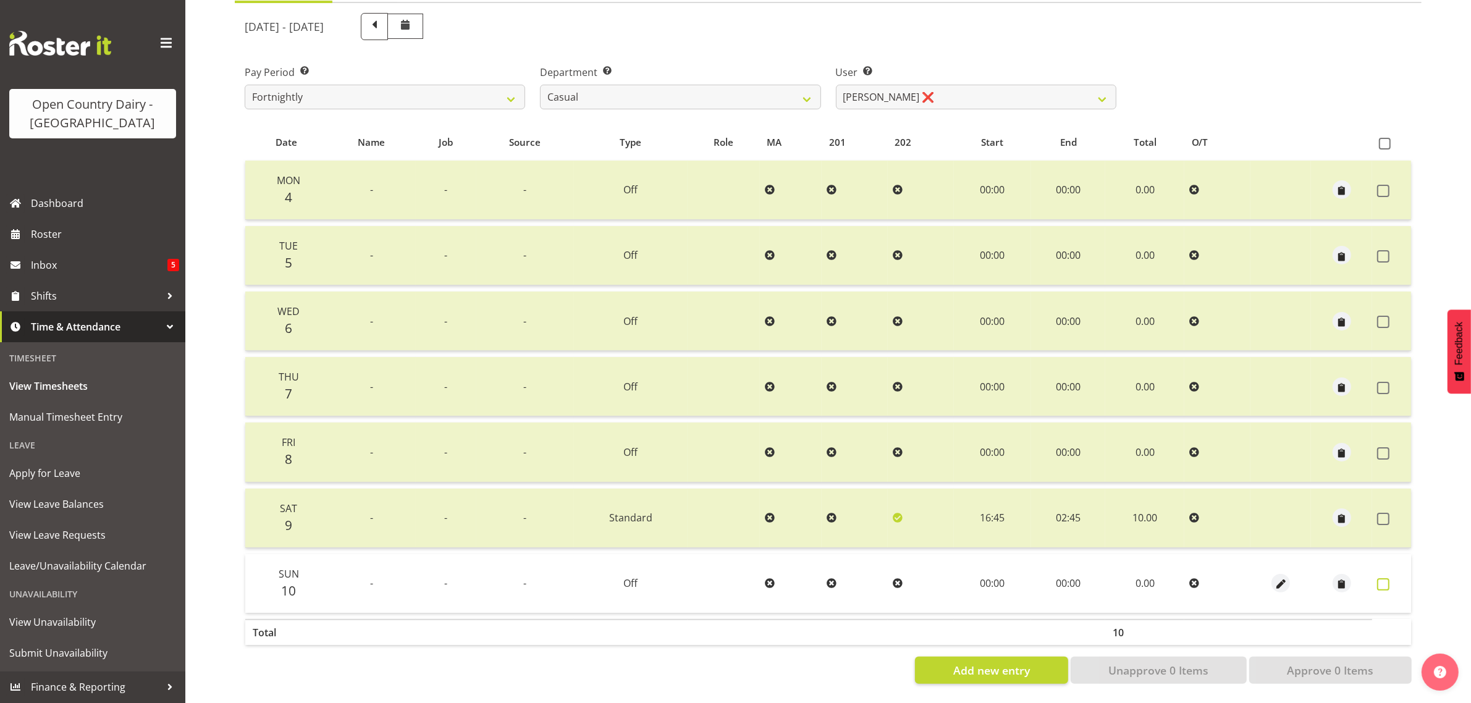
click at [1382, 578] on span at bounding box center [1383, 584] width 12 height 12
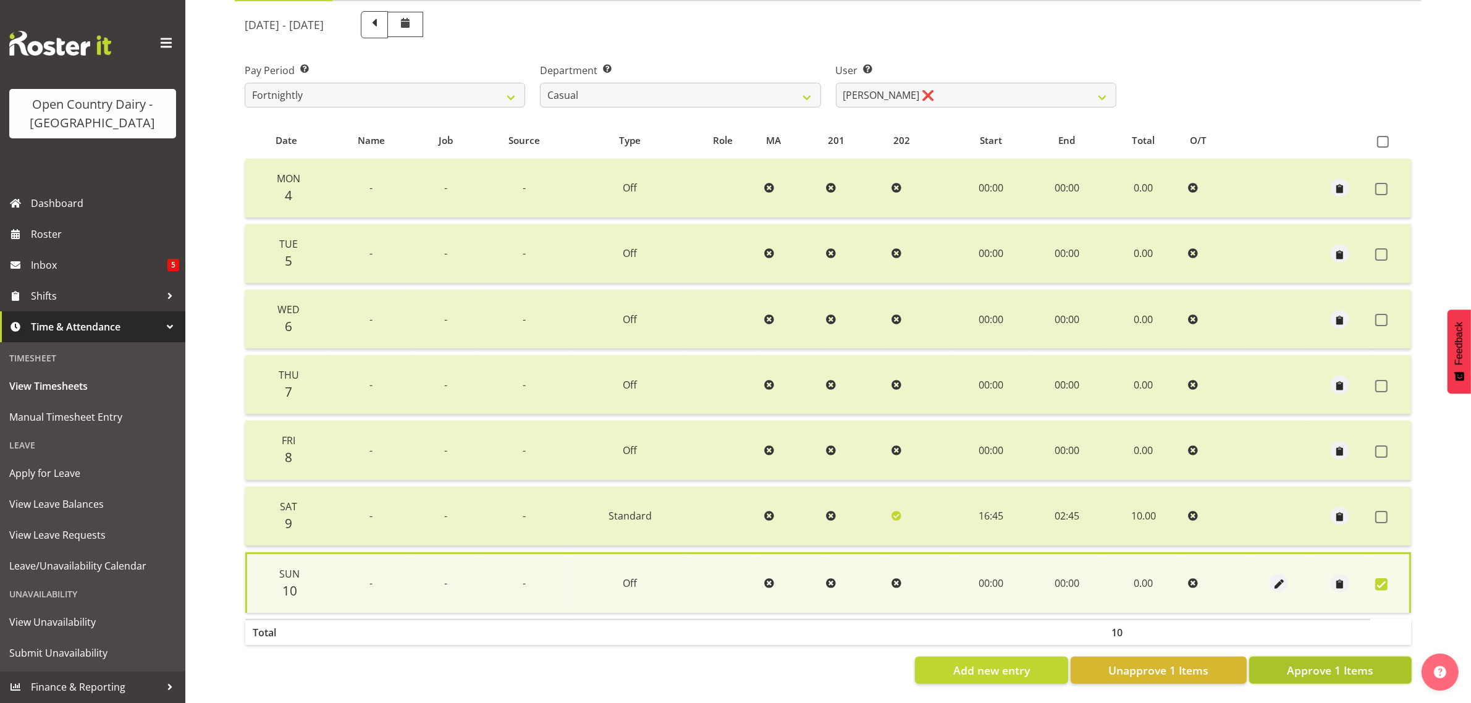
drag, startPoint x: 1327, startPoint y: 661, endPoint x: 1321, endPoint y: 659, distance: 6.4
click at [1324, 662] on span "Approve 1 Items" at bounding box center [1330, 670] width 86 height 16
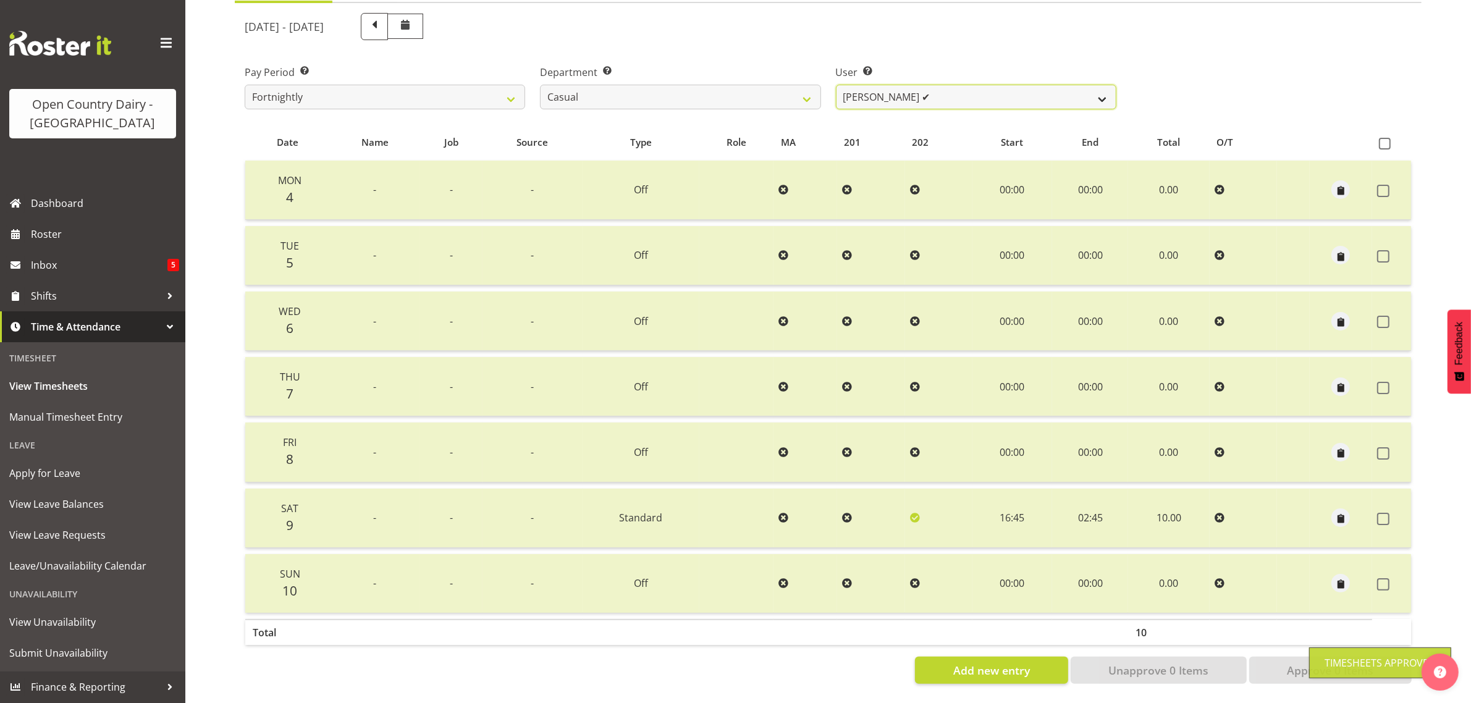
click at [896, 85] on select "[PERSON_NAME] ❌ [PERSON_NAME] ❌ [PERSON_NAME] ❌ [PERSON_NAME] ✔" at bounding box center [976, 97] width 280 height 25
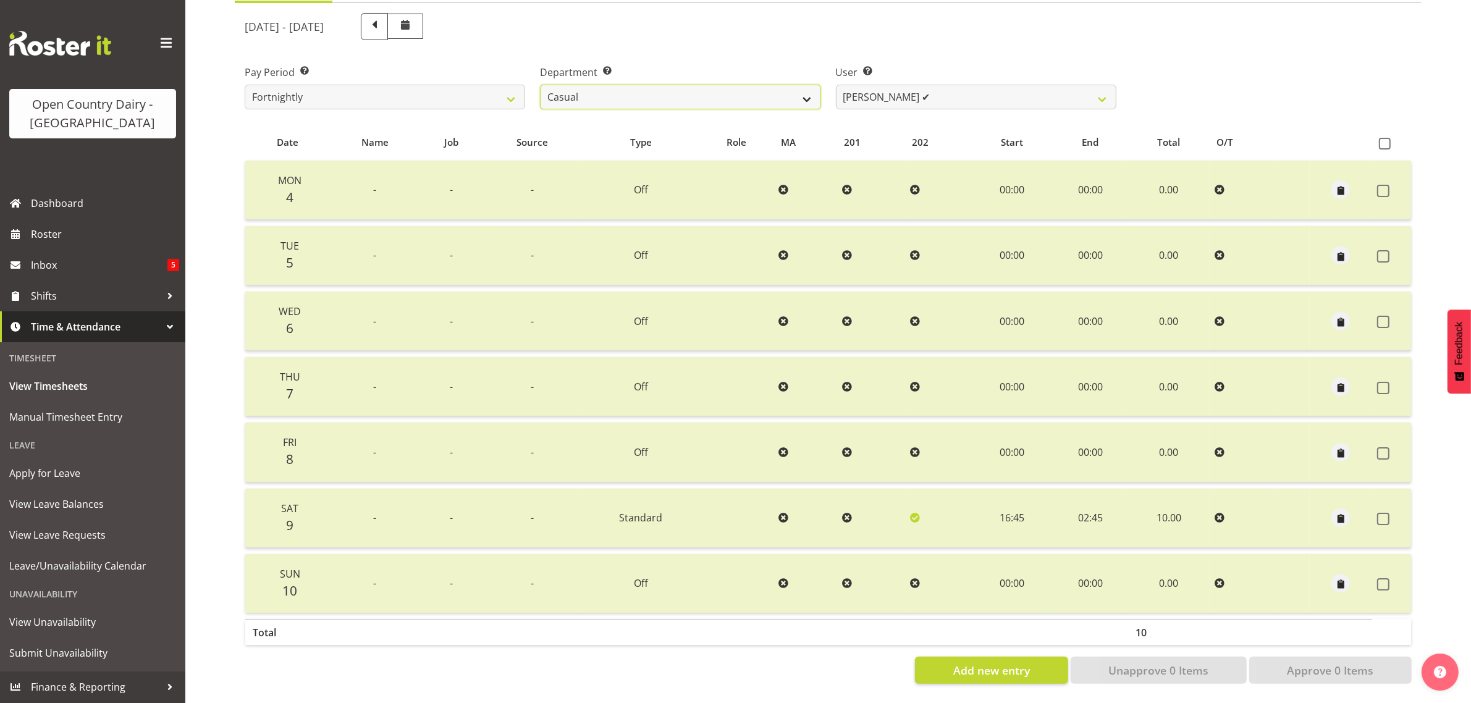
click at [761, 85] on select "701 702 703 704 705 706 707 708 709 710 711 712 713 714 715 716 717 718 719 720" at bounding box center [680, 97] width 280 height 25
click at [540, 85] on select "701 702 703 704 705 706 707 708 709 710 711 712 713 714 715 716 717 718 719 720" at bounding box center [680, 97] width 280 height 25
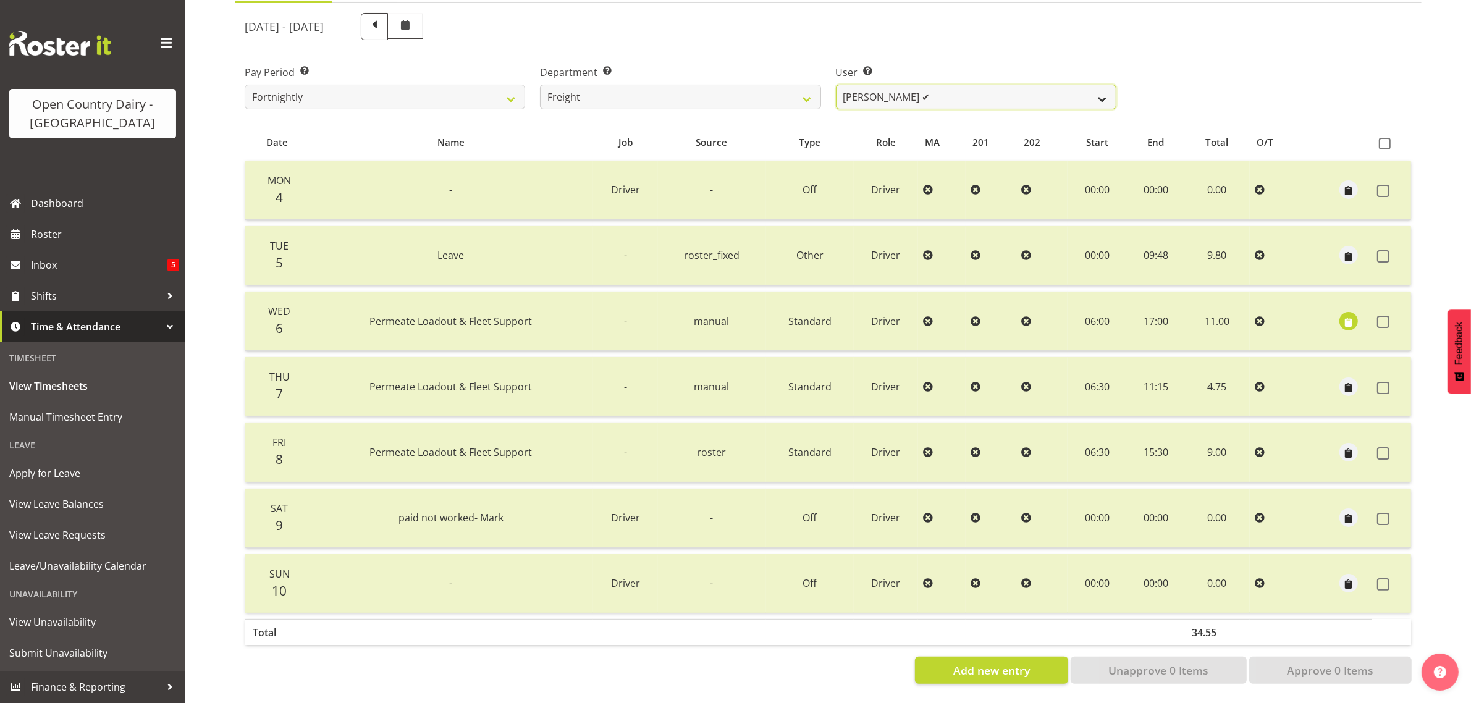
click at [972, 85] on select "[PERSON_NAME] ✔ [PERSON_NAME] ✔" at bounding box center [976, 97] width 280 height 25
click at [836, 85] on select "[PERSON_NAME] ✔ [PERSON_NAME] ✔" at bounding box center [976, 97] width 280 height 25
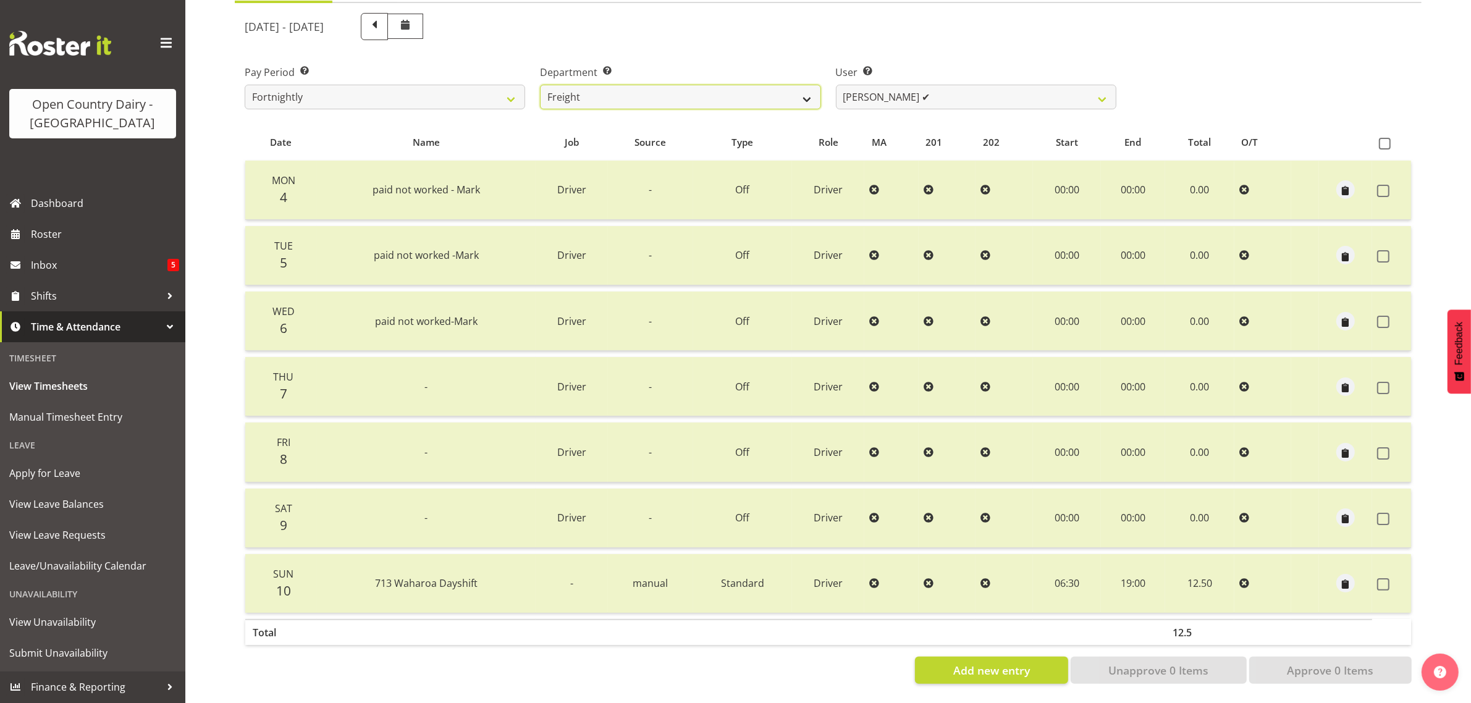
click at [700, 85] on select "701 702 703 704 705 706 707 708 709 710 711 712 713 714 715 716 717 718 719 720" at bounding box center [680, 97] width 280 height 25
click at [540, 85] on select "701 702 703 704 705 706 707 708 709 710 711 712 713 714 715 716 717 718 719 720" at bounding box center [680, 97] width 280 height 25
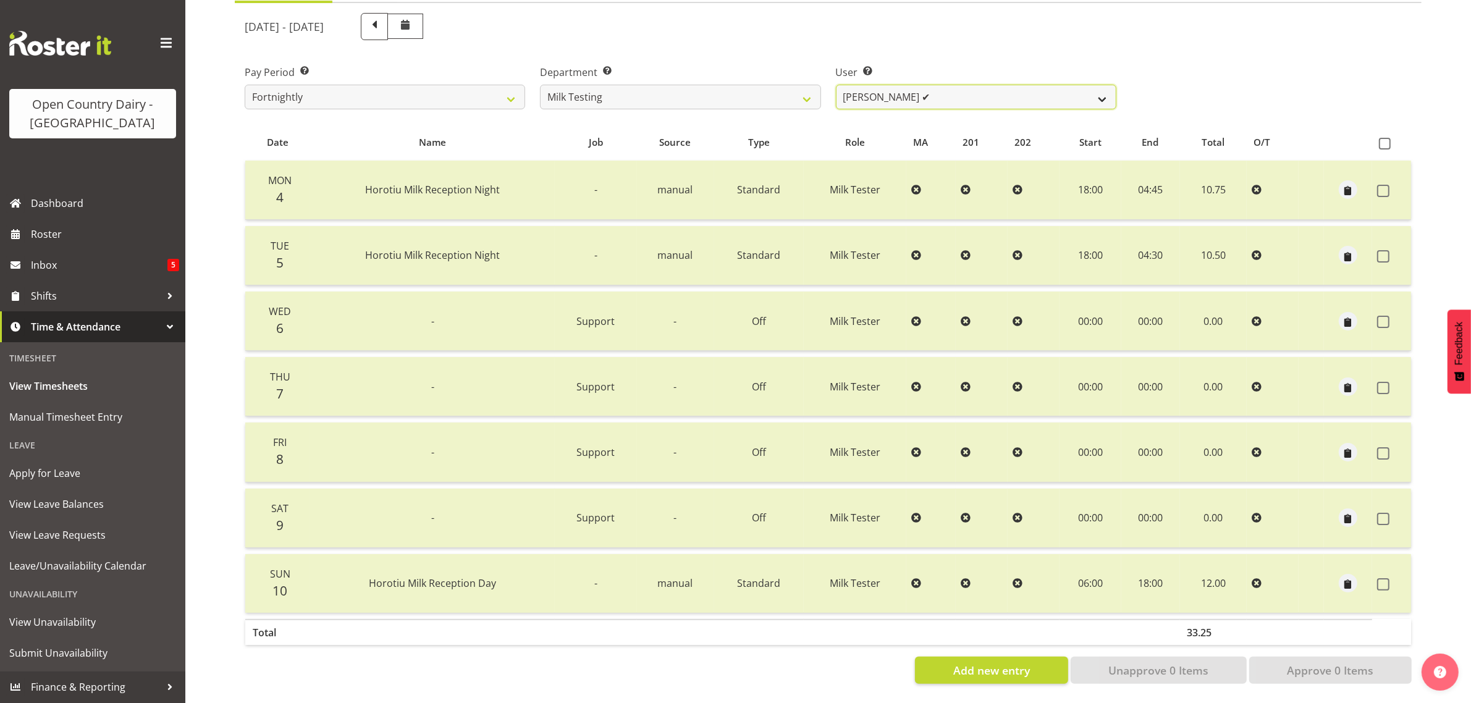
click at [1101, 86] on select "Diana Ridings ✔ George Smith ❌ Helaina Walker ✔ Kim Madden ❌ Michael Brechelt ✔…" at bounding box center [976, 97] width 280 height 25
drag, startPoint x: 791, startPoint y: 82, endPoint x: 788, endPoint y: 88, distance: 7.7
click at [789, 85] on select "701 702 703 704 705 706 707 708 709 710 711 712 713 714 715 716 717 718 719 720" at bounding box center [680, 97] width 280 height 25
click at [540, 85] on select "701 702 703 704 705 706 707 708 709 710 711 712 713 714 715 716 717 718 719 720" at bounding box center [680, 97] width 280 height 25
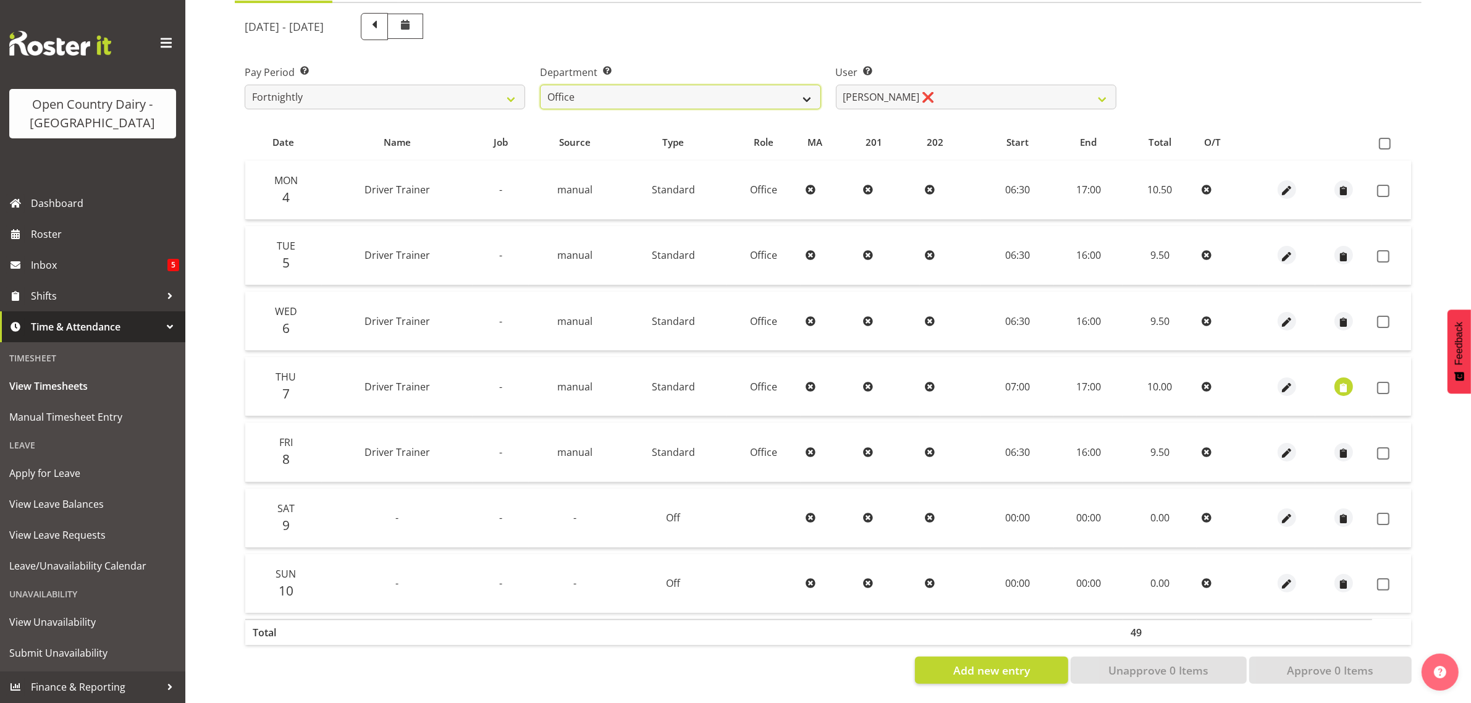
click at [714, 85] on select "701 702 703 704 705 706 707 708 709 710 711 712 713 714 715 716 717 718 719 720" at bounding box center [680, 97] width 280 height 25
click at [540, 85] on select "701 702 703 704 705 706 707 708 709 710 711 712 713 714 715 716 717 718 719 720" at bounding box center [680, 97] width 280 height 25
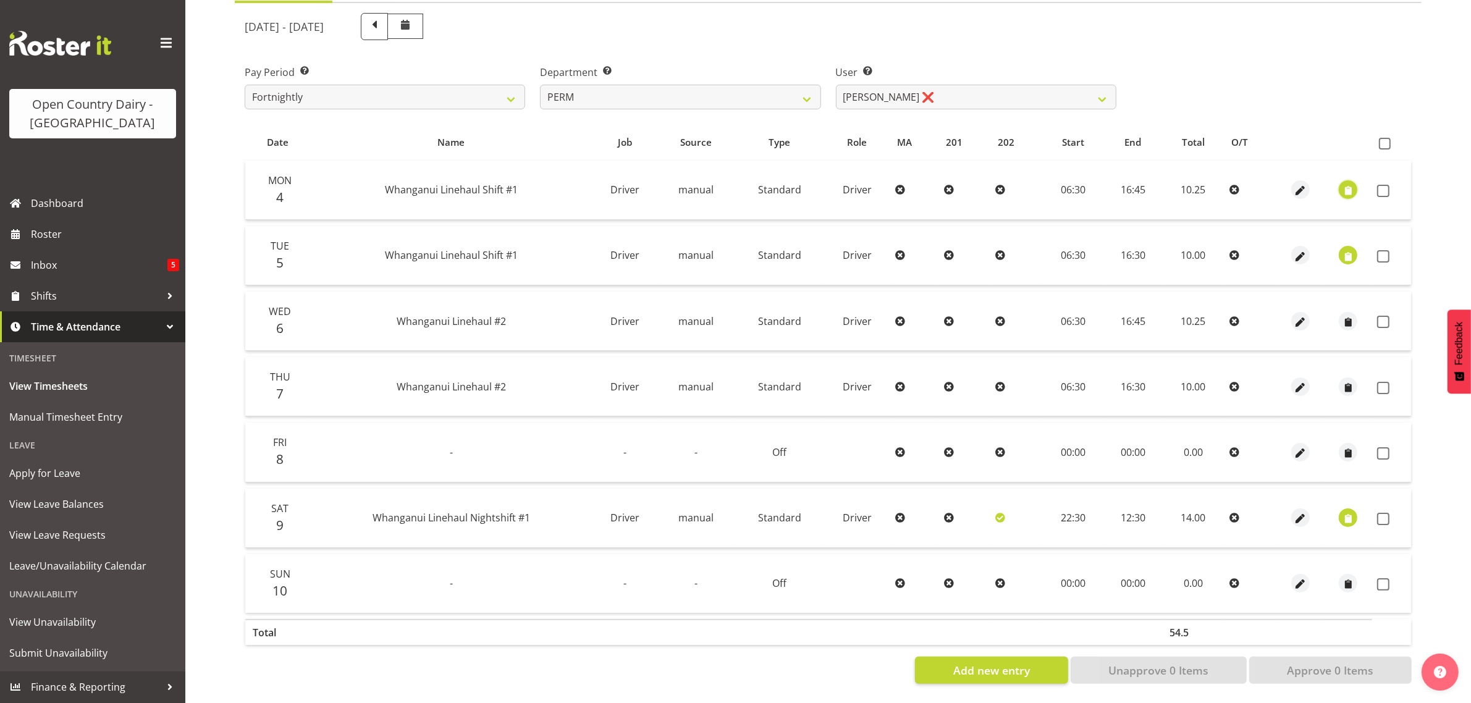
click at [1345, 184] on span "button" at bounding box center [1348, 191] width 14 height 14
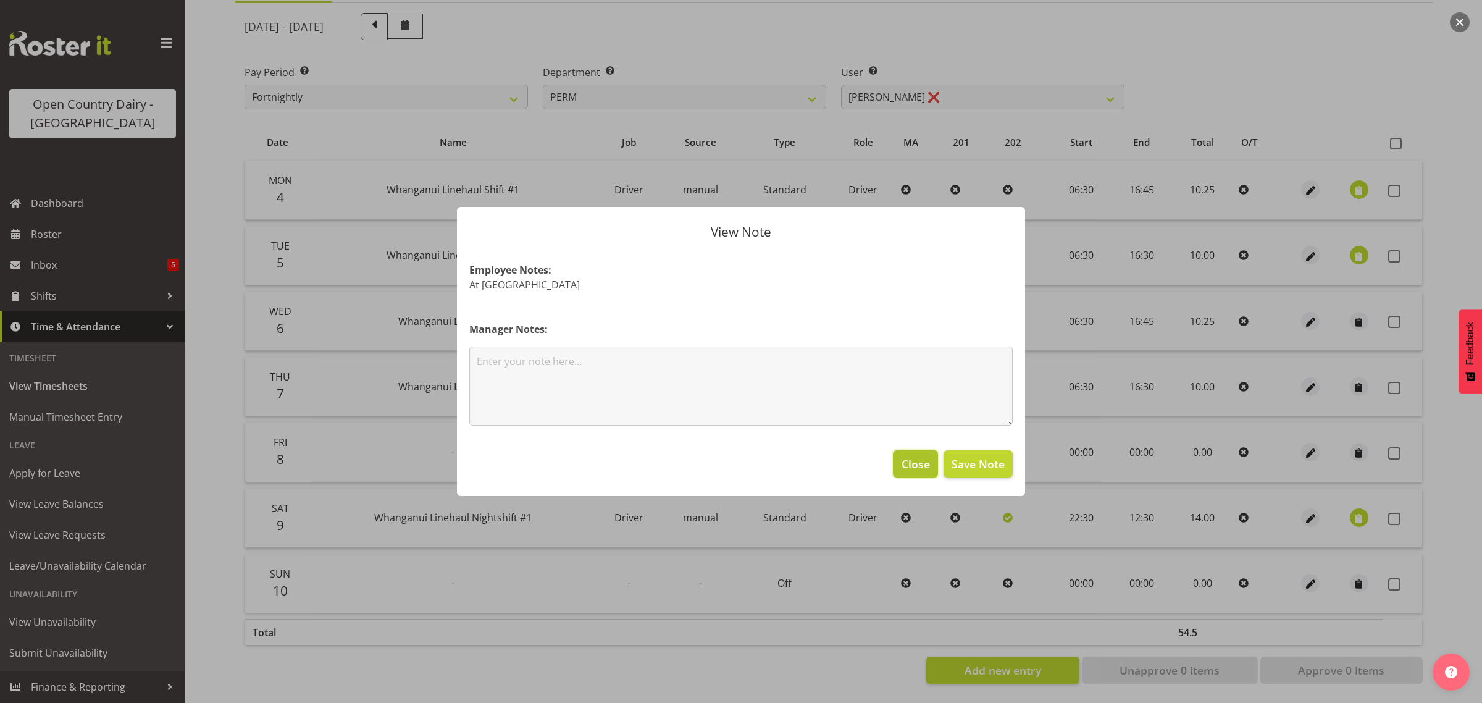
click at [921, 468] on span "Close" at bounding box center [916, 464] width 28 height 16
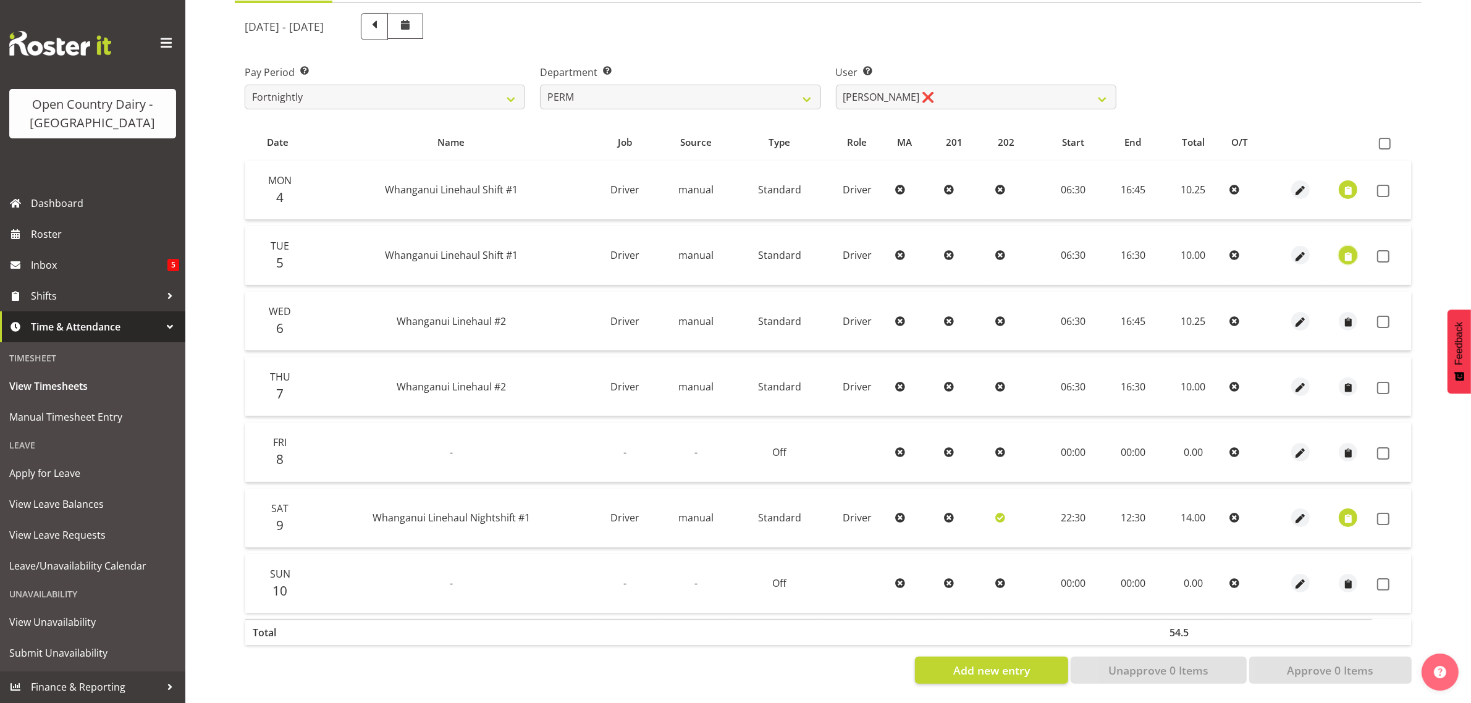
click at [1348, 246] on span "button" at bounding box center [1348, 255] width 14 height 18
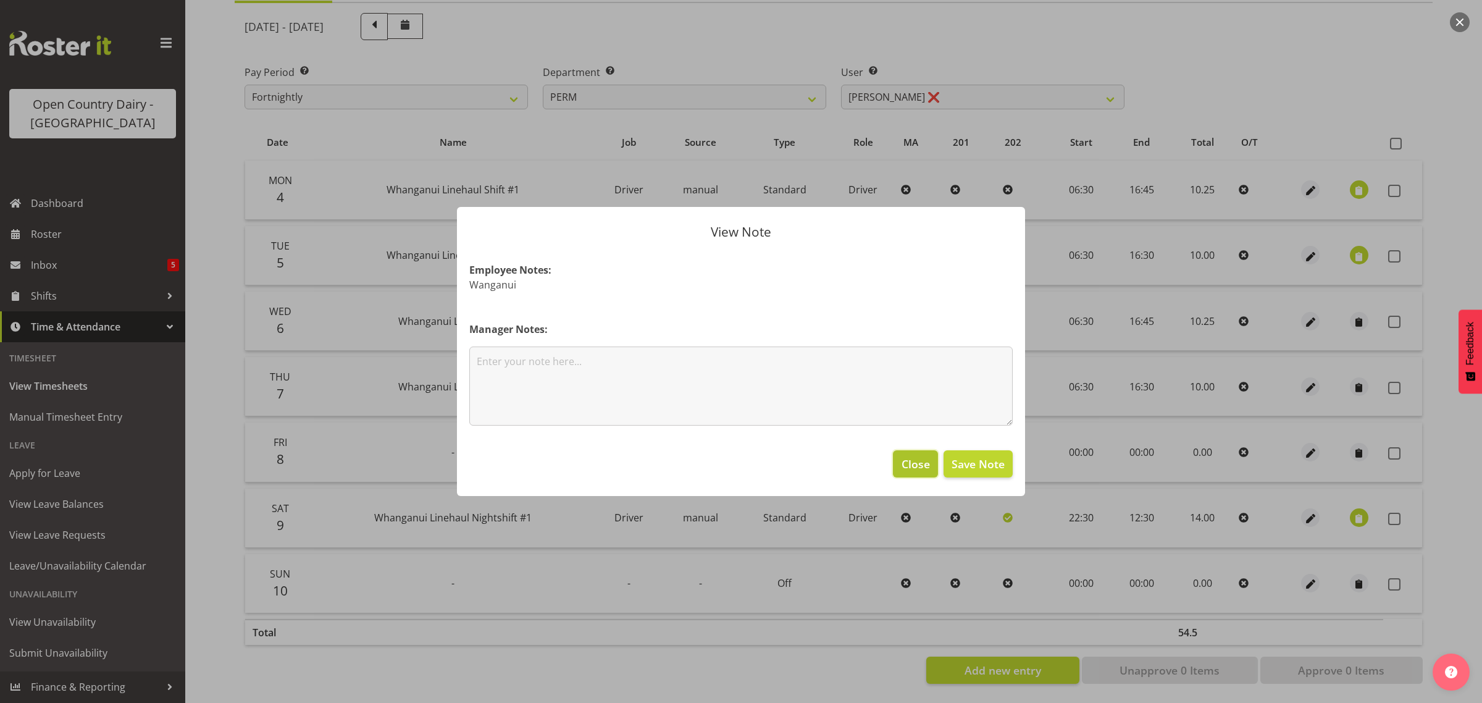
click at [908, 462] on span "Close" at bounding box center [916, 464] width 28 height 16
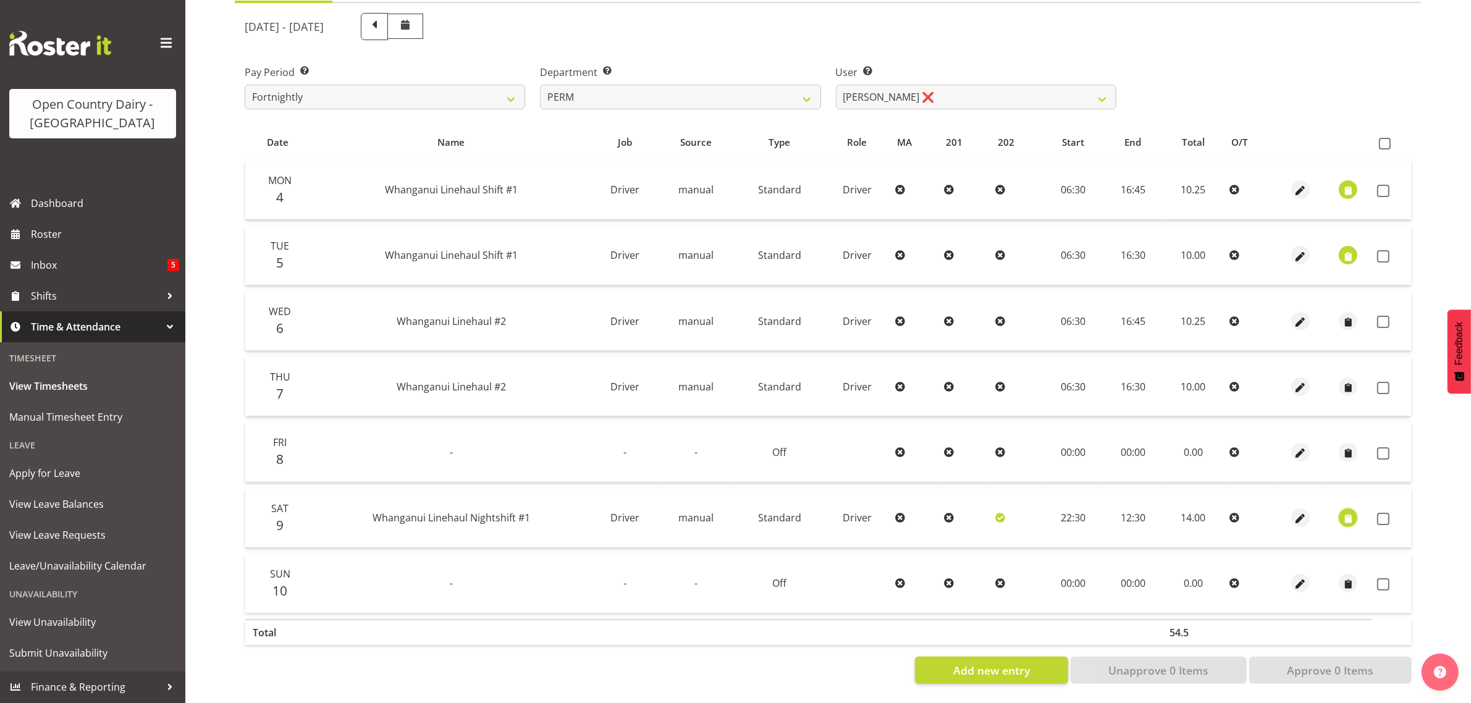
click at [1348, 512] on span "button" at bounding box center [1348, 519] width 14 height 14
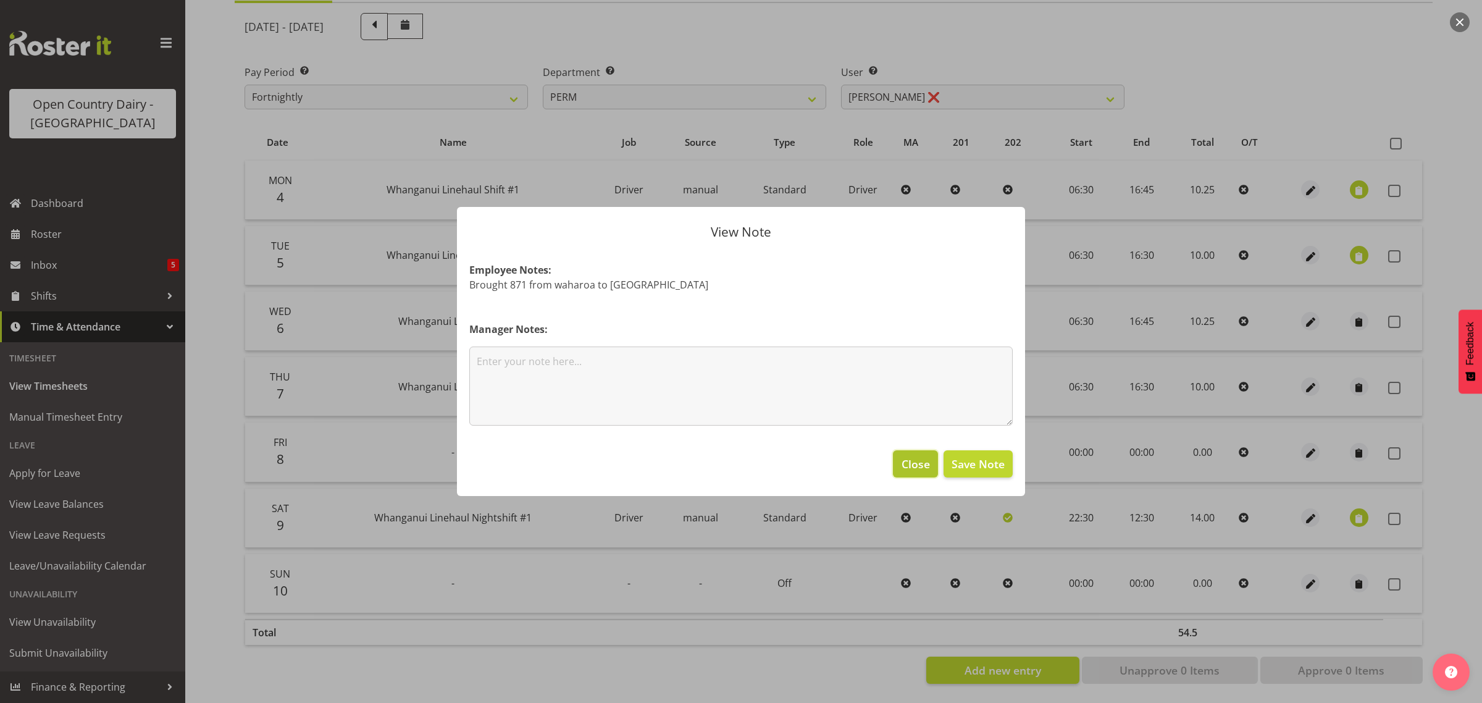
click at [912, 461] on span "Close" at bounding box center [916, 464] width 28 height 16
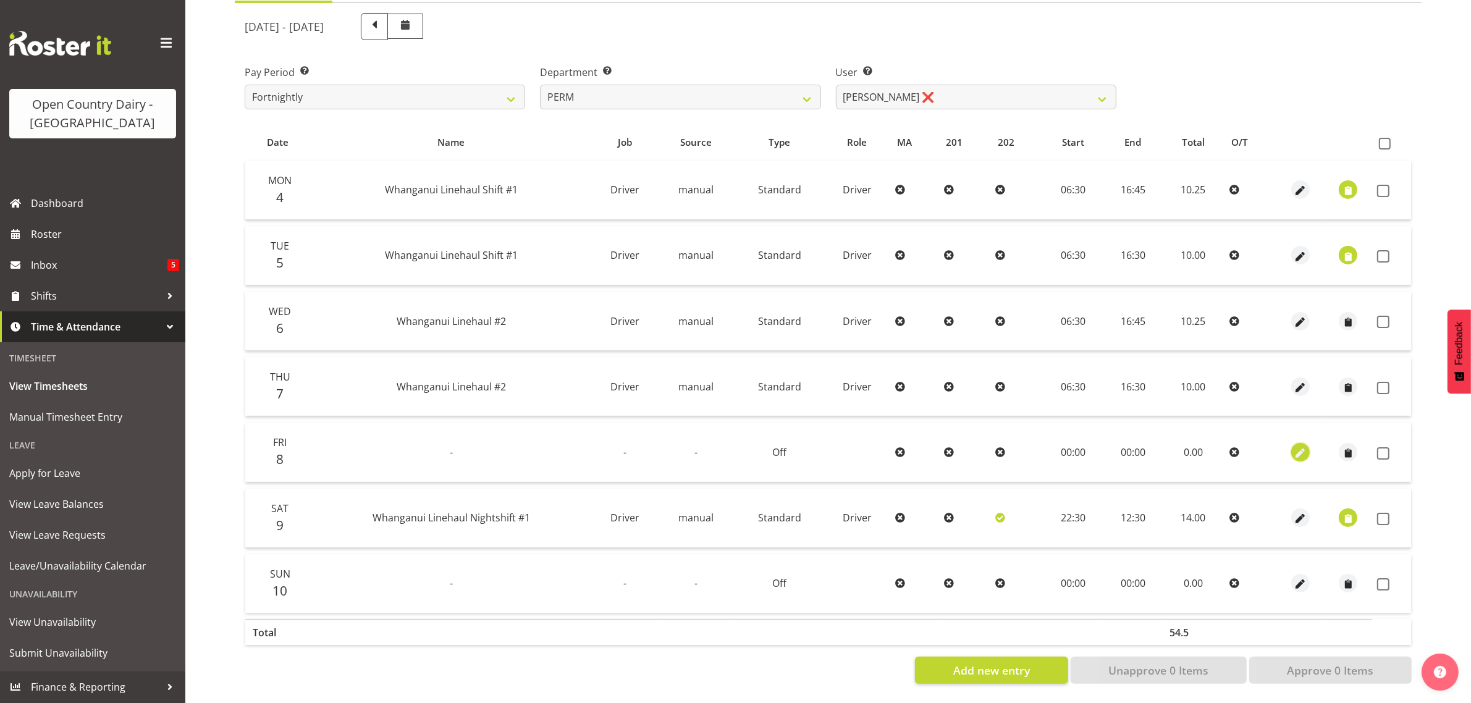
click at [1299, 446] on span "button" at bounding box center [1300, 453] width 14 height 14
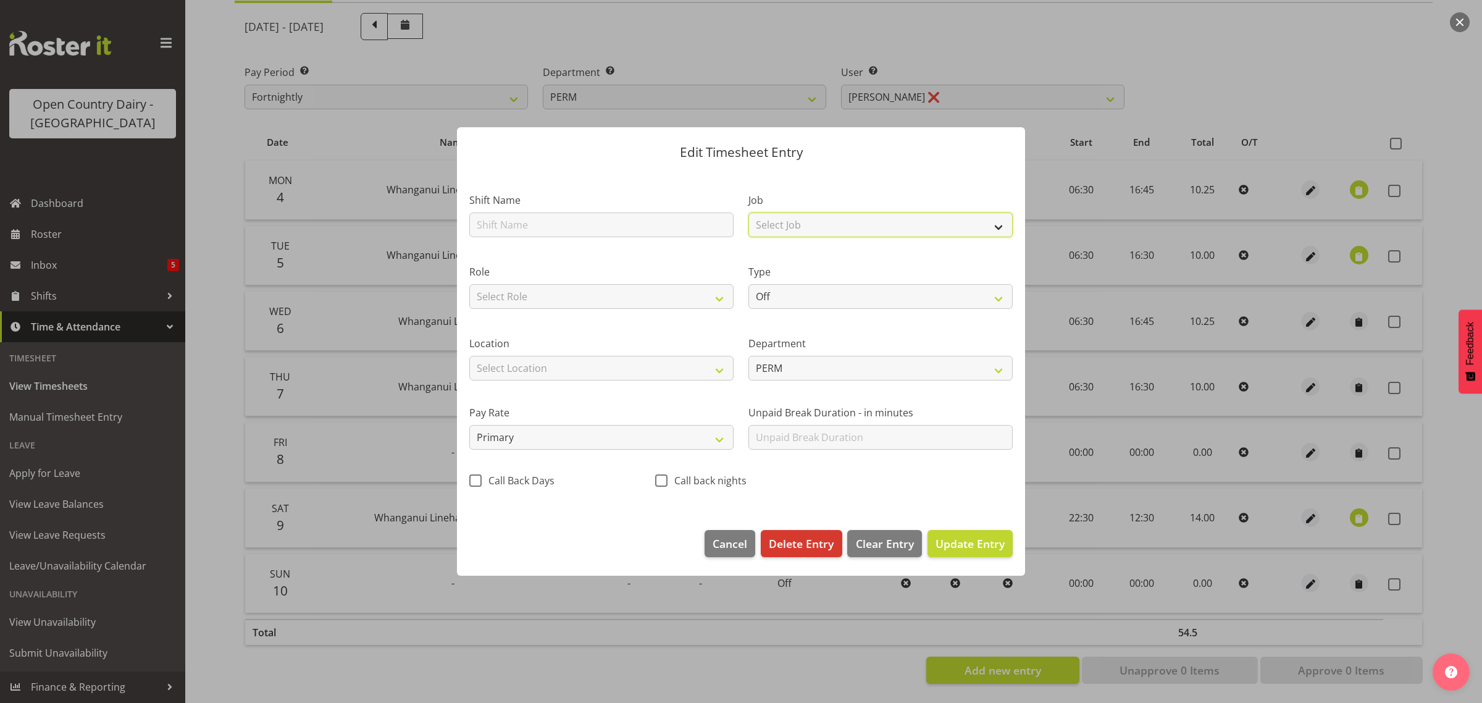
click at [820, 222] on select "Select Job Driver Driver supervisor Support" at bounding box center [881, 224] width 264 height 25
click at [749, 212] on select "Select Job Driver Driver supervisor Support" at bounding box center [881, 224] width 264 height 25
click at [653, 291] on select "Select Role Driver Driver [PERSON_NAME]" at bounding box center [601, 296] width 264 height 25
click at [469, 284] on select "Select Role Driver Driver [PERSON_NAME]" at bounding box center [601, 296] width 264 height 25
click at [986, 550] on span "Update Entry" at bounding box center [970, 543] width 69 height 15
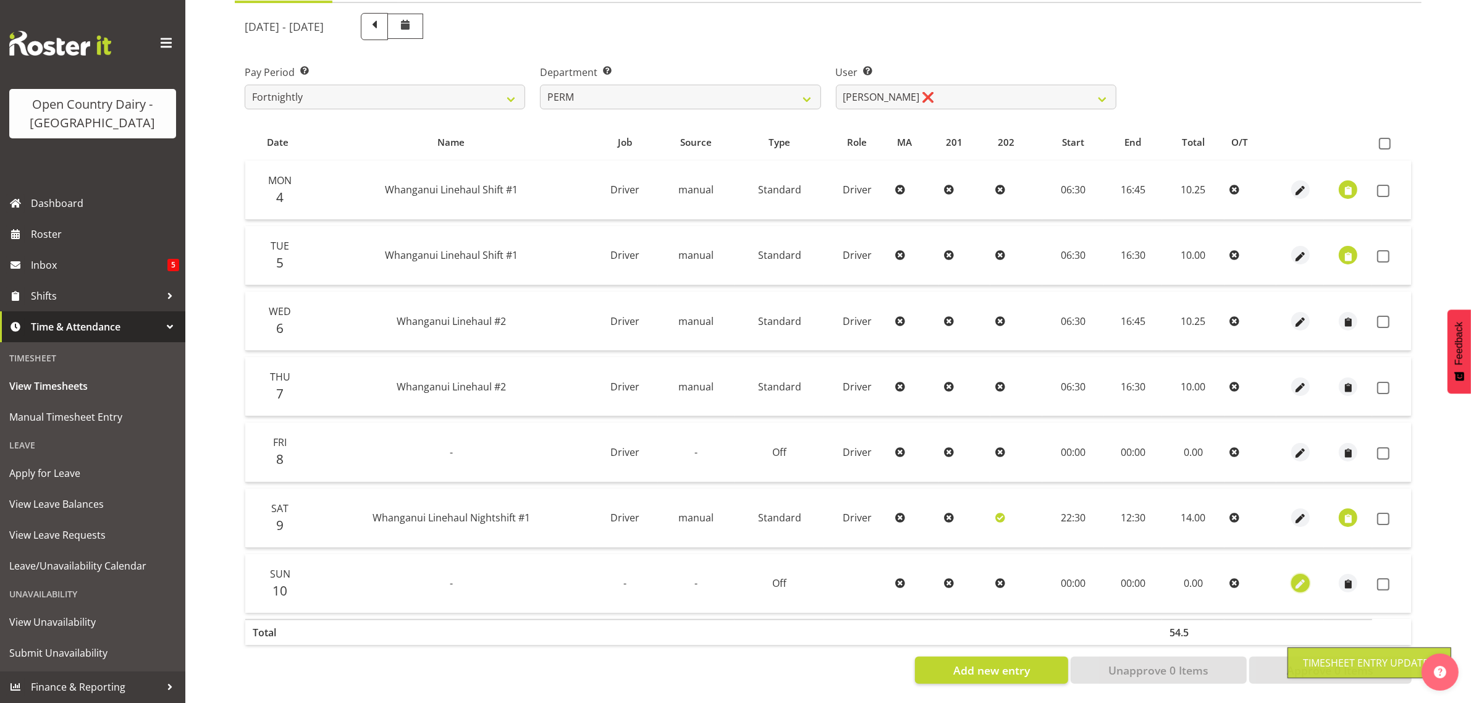
click at [1301, 578] on span "button" at bounding box center [1300, 585] width 14 height 14
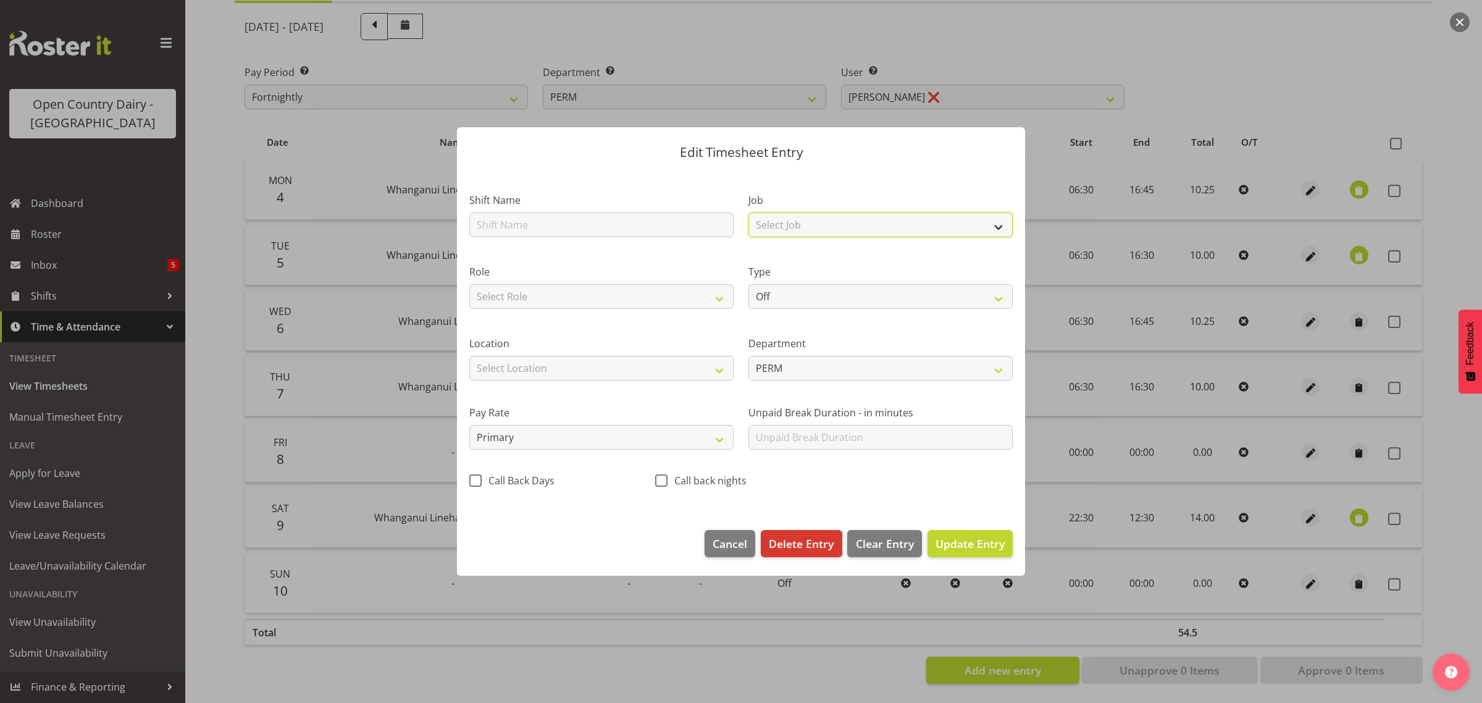
click at [823, 220] on select "Select Job Driver Driver supervisor Support" at bounding box center [881, 224] width 264 height 25
click at [749, 212] on select "Select Job Driver Driver supervisor Support" at bounding box center [881, 224] width 264 height 25
click at [608, 296] on select "Select Role Driver Driver [PERSON_NAME]" at bounding box center [601, 296] width 264 height 25
click at [469, 284] on select "Select Role Driver Driver [PERSON_NAME]" at bounding box center [601, 296] width 264 height 25
click at [974, 551] on span "Update Entry" at bounding box center [970, 543] width 69 height 15
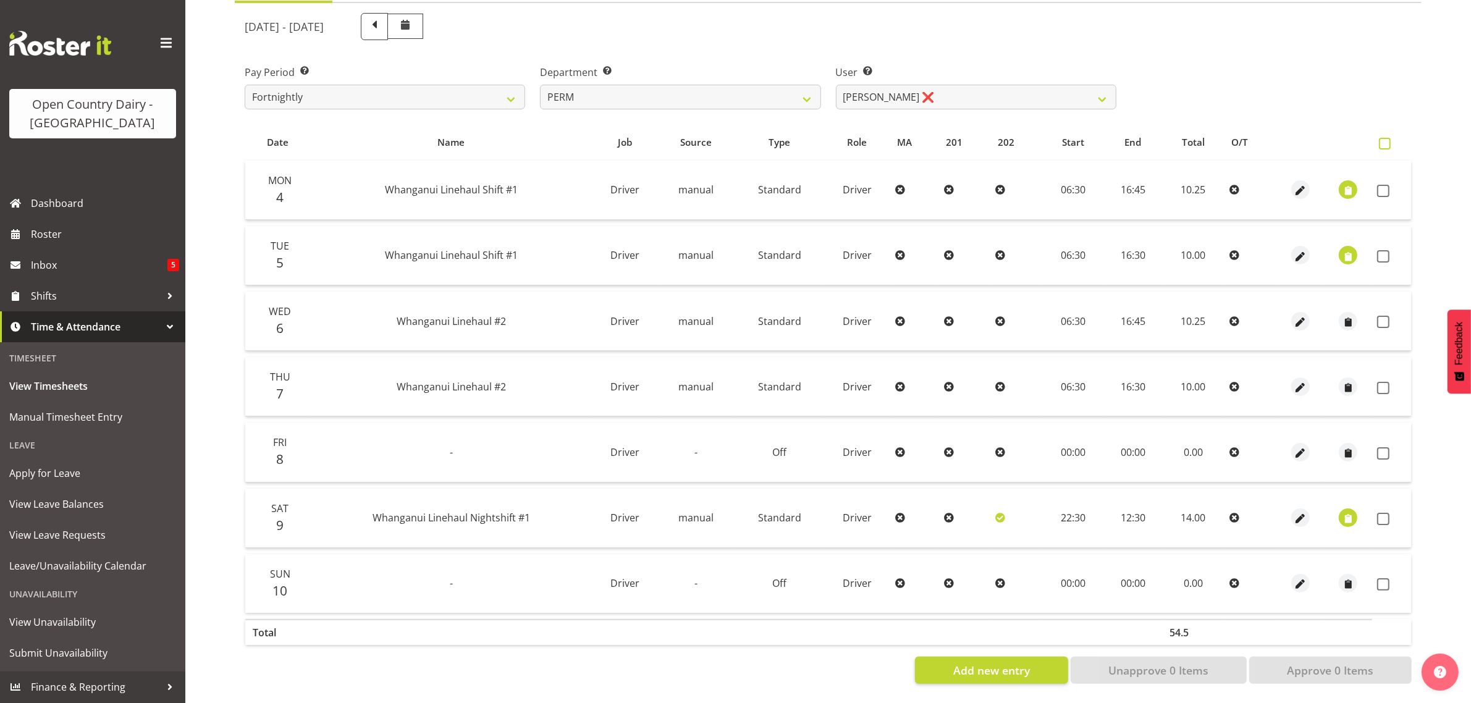
click at [1384, 138] on span at bounding box center [1385, 144] width 12 height 12
click at [1384, 140] on input "checkbox" at bounding box center [1383, 144] width 8 height 8
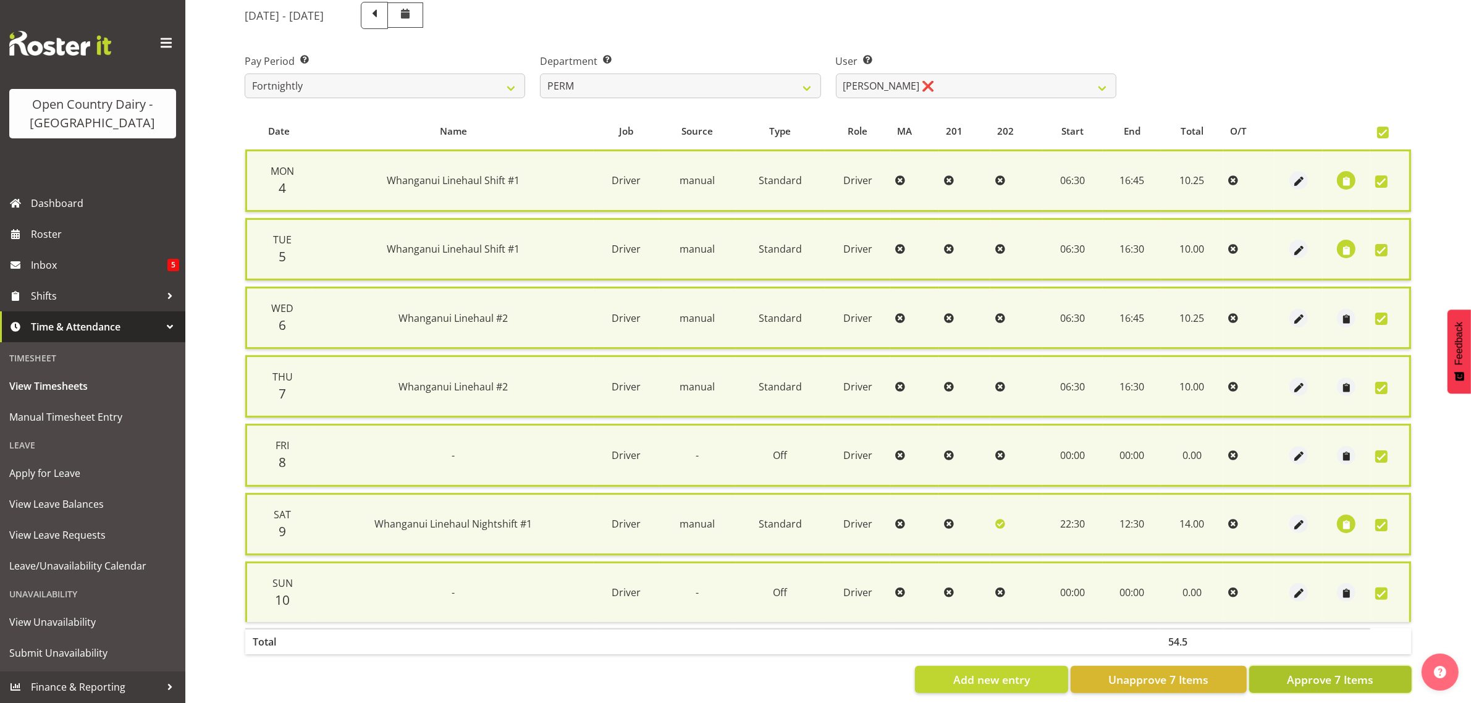
click at [1357, 671] on span "Approve 7 Items" at bounding box center [1330, 679] width 86 height 16
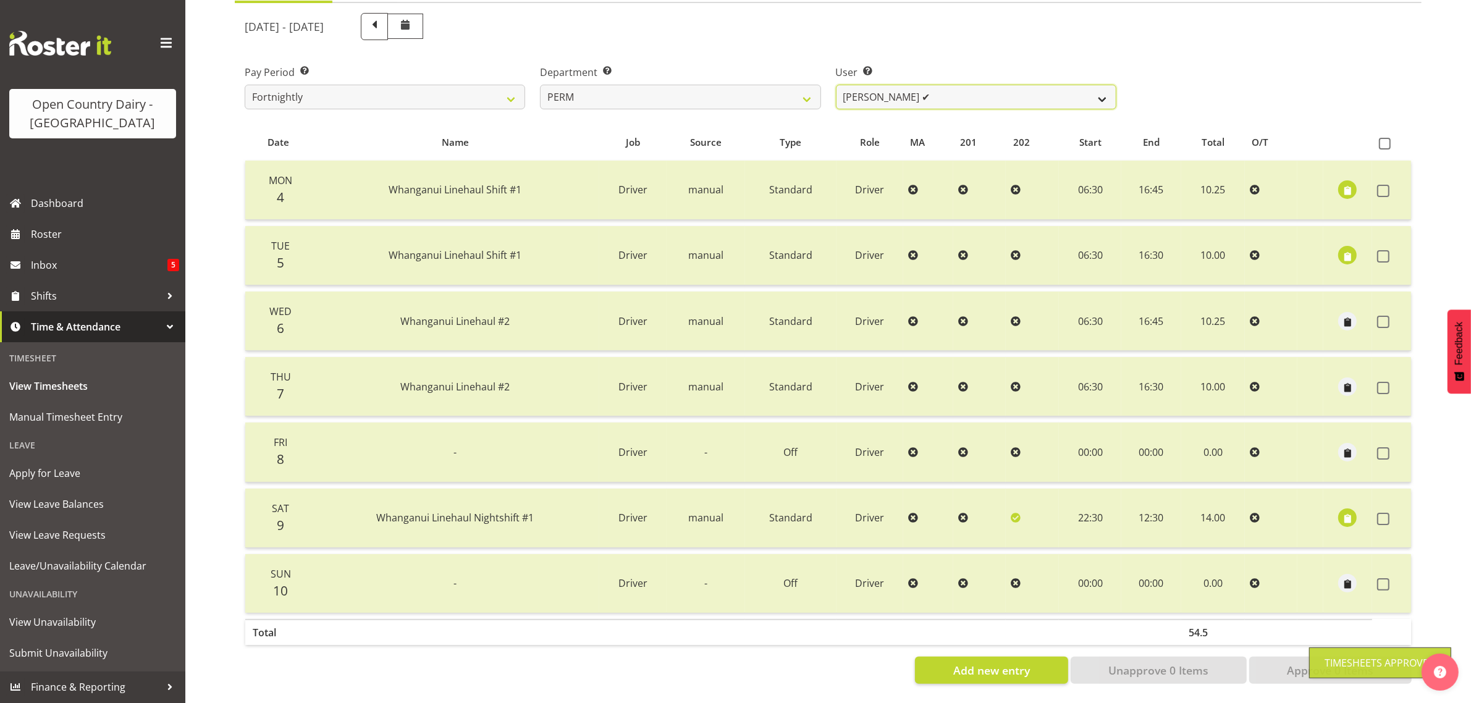
click at [1019, 85] on select "Abhilash Antony ✔ Amba Swann ❌ Chris Kneebone ❌ Jayden Vincent ❌ Paul Wilson ❌ …" at bounding box center [976, 97] width 280 height 25
click at [836, 85] on select "Abhilash Antony ✔ Amba Swann ❌ Chris Kneebone ❌ Jayden Vincent ❌ Paul Wilson ❌ …" at bounding box center [976, 97] width 280 height 25
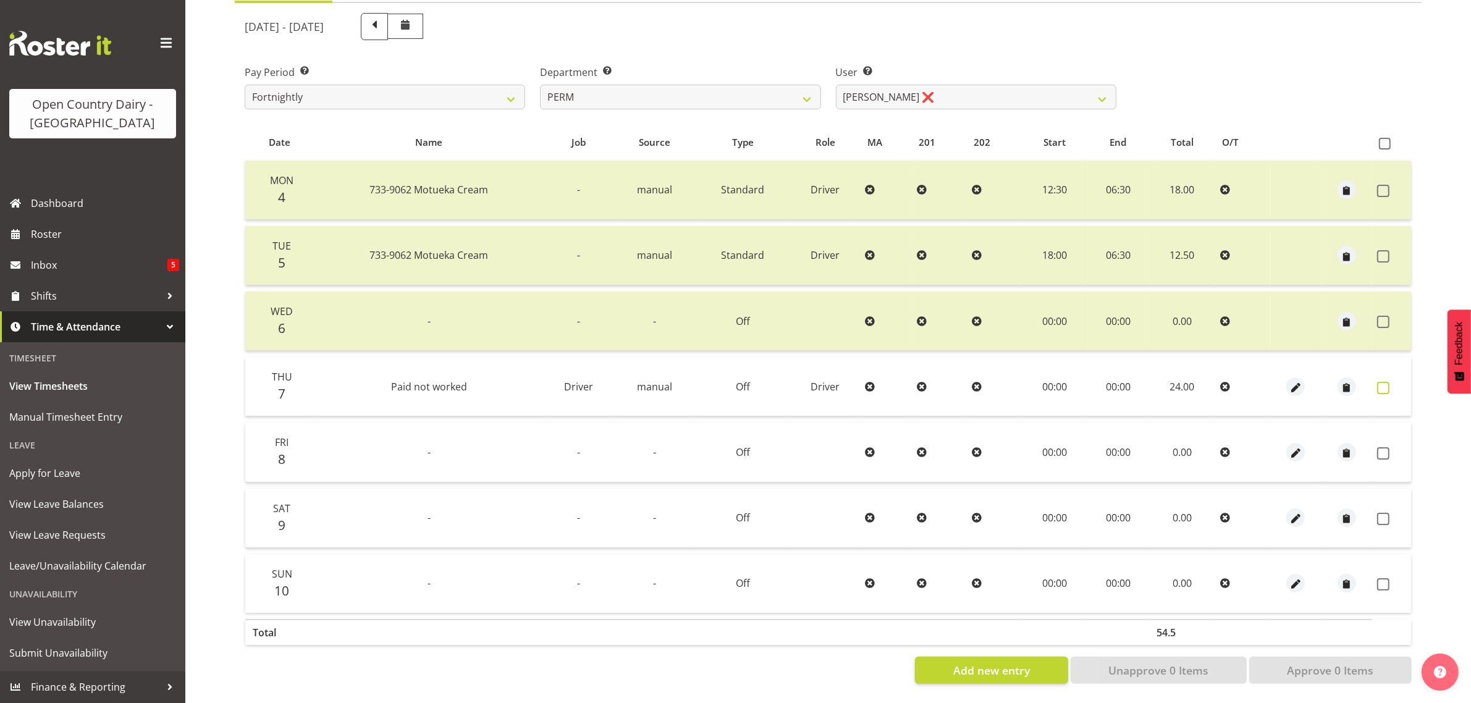
click at [1381, 382] on span at bounding box center [1383, 388] width 12 height 12
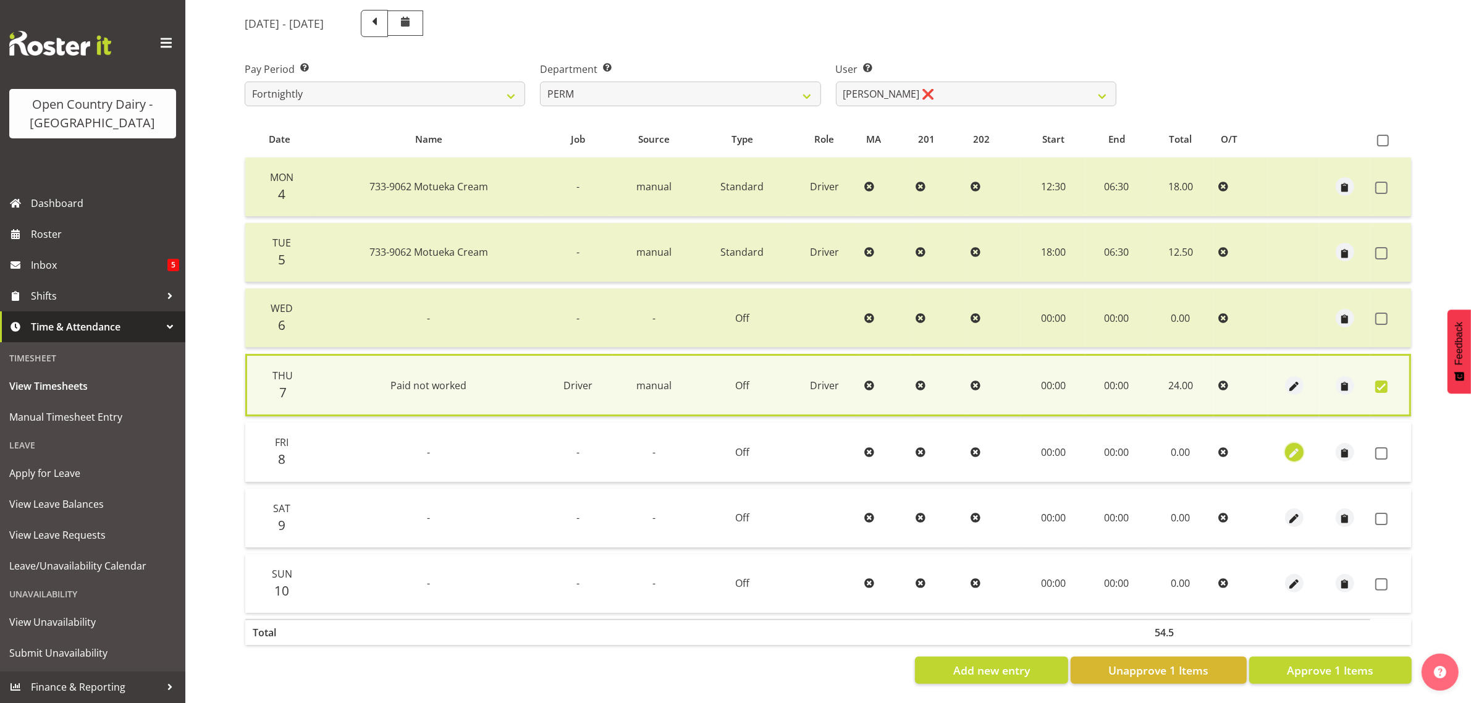
click at [1292, 446] on span "button" at bounding box center [1294, 453] width 14 height 14
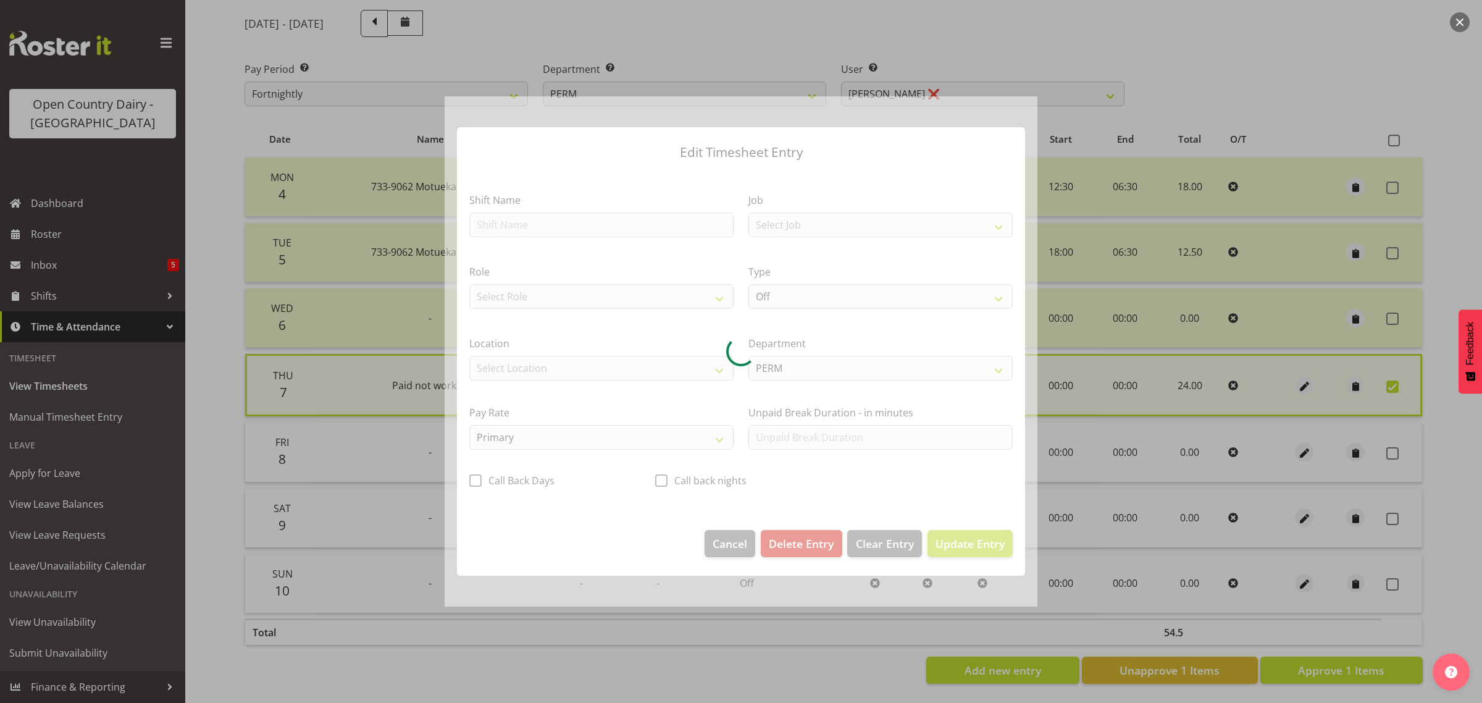
click at [789, 223] on div at bounding box center [741, 351] width 593 height 511
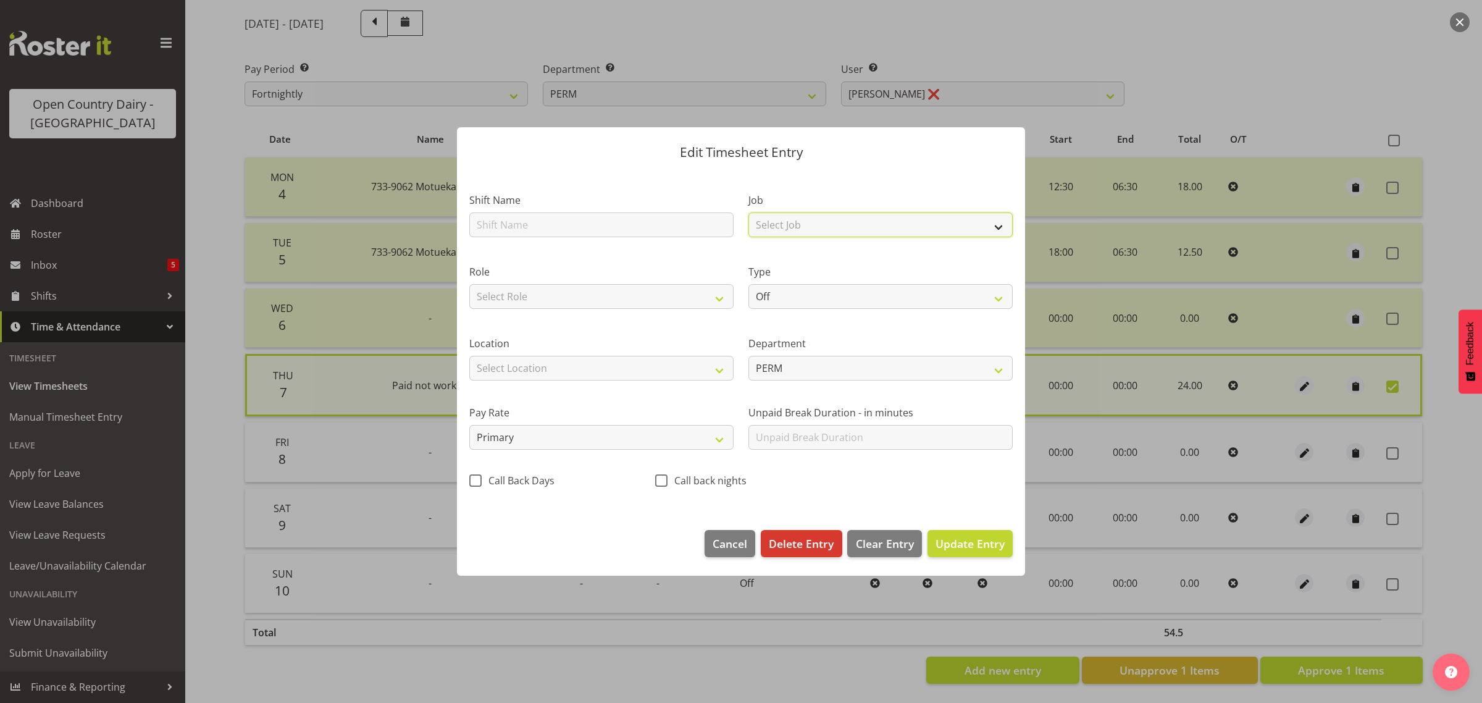
click at [791, 222] on select "Select Job Driver Driver supervisor Support" at bounding box center [881, 224] width 264 height 25
click at [749, 212] on select "Select Job Driver Driver supervisor Support" at bounding box center [881, 224] width 264 height 25
click at [693, 293] on select "Select Role Driver" at bounding box center [601, 296] width 264 height 25
click at [469, 284] on select "Select Role Driver" at bounding box center [601, 296] width 264 height 25
click at [960, 539] on span "Update Entry" at bounding box center [970, 543] width 69 height 15
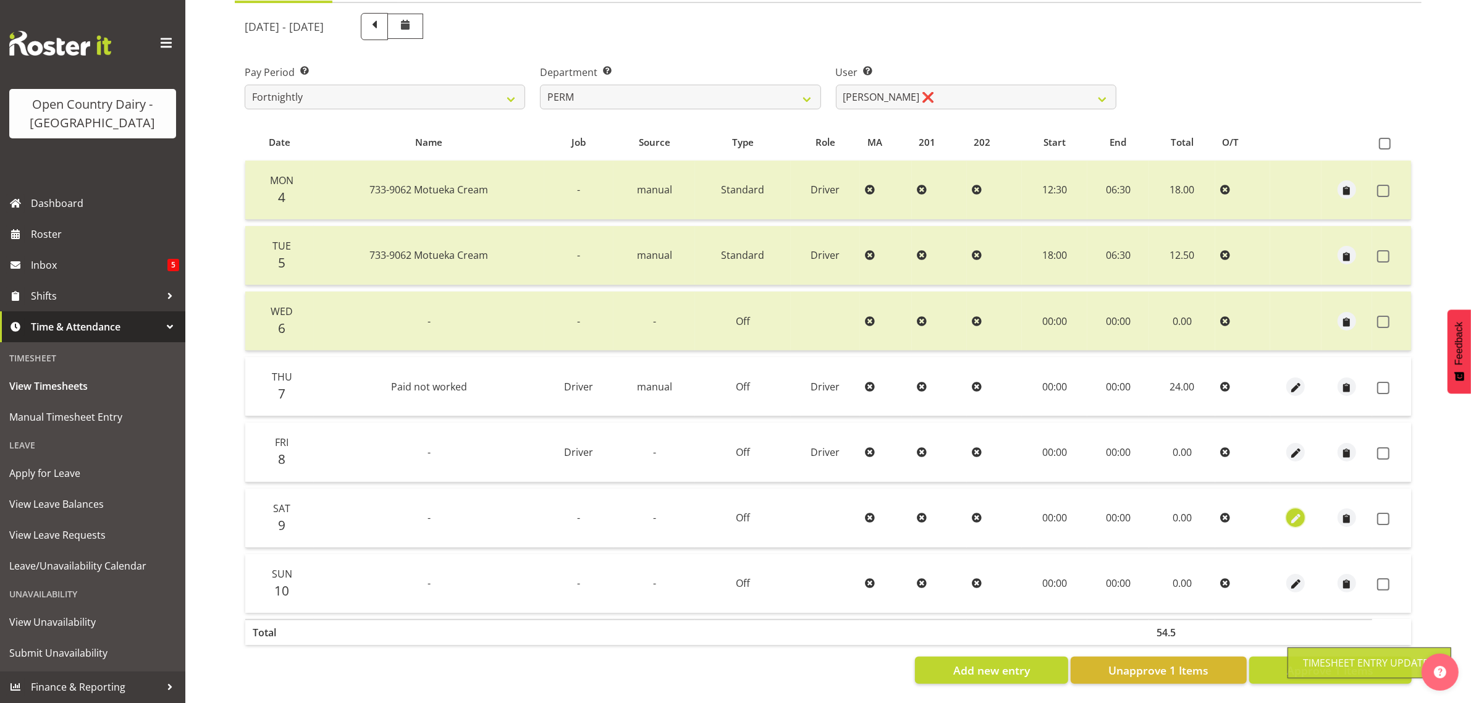
click at [1298, 512] on span "button" at bounding box center [1295, 519] width 14 height 14
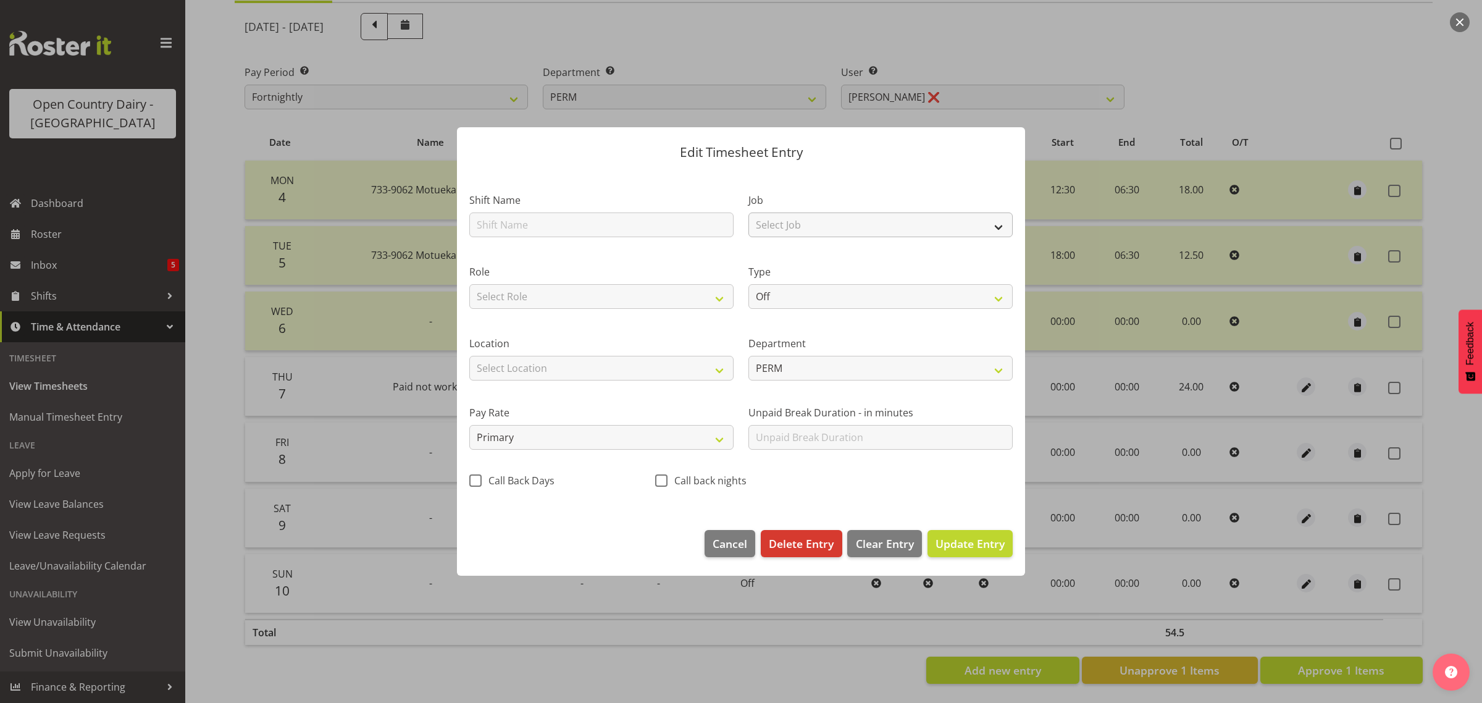
click at [782, 224] on section "Shift Name Job Select Job Driver Driver supervisor Support Role Select Role Dri…" at bounding box center [741, 343] width 568 height 347
click at [779, 224] on select "Select Job Driver Driver supervisor Support" at bounding box center [881, 224] width 264 height 25
click at [749, 212] on select "Select Job Driver Driver supervisor Support" at bounding box center [881, 224] width 264 height 25
click at [584, 300] on select "Select Role Driver" at bounding box center [601, 296] width 264 height 25
click at [469, 284] on select "Select Role Driver" at bounding box center [601, 296] width 264 height 25
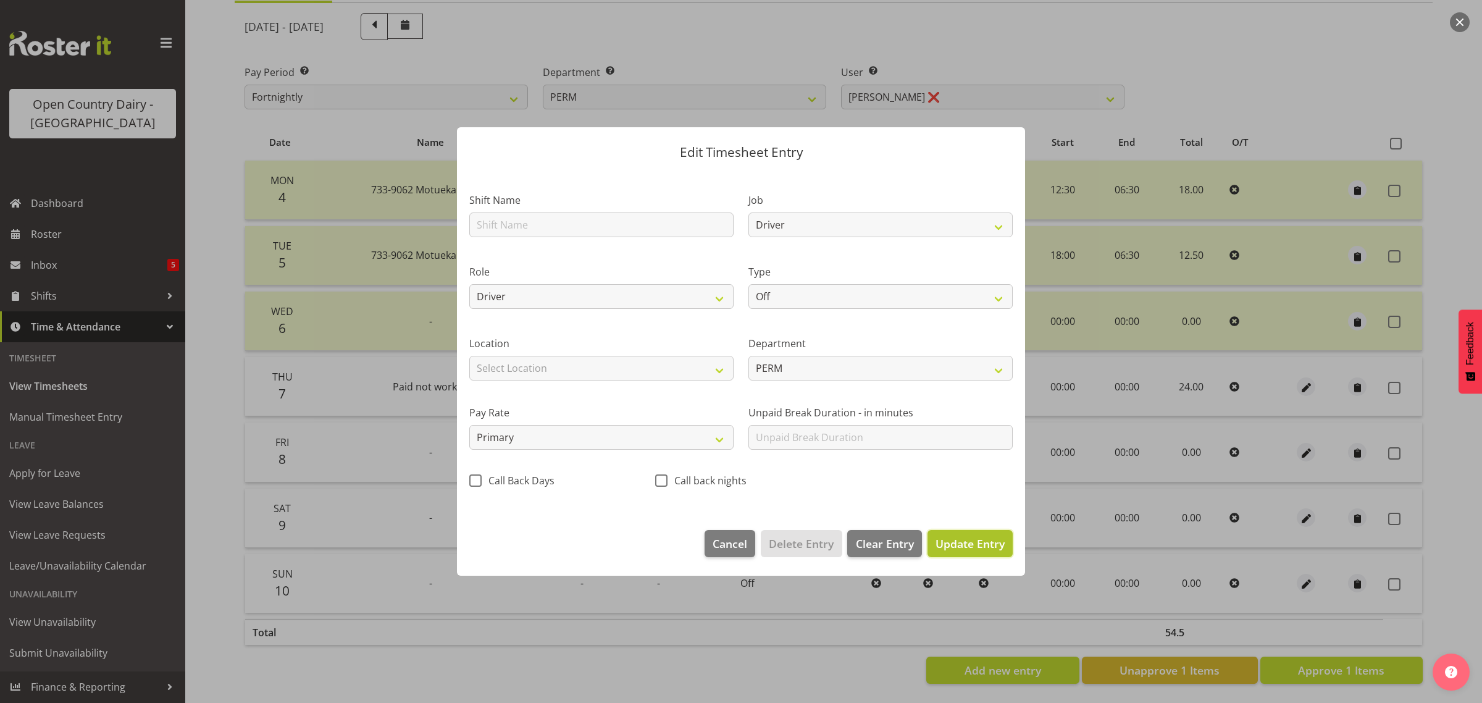
click at [986, 547] on span "Update Entry" at bounding box center [970, 543] width 69 height 15
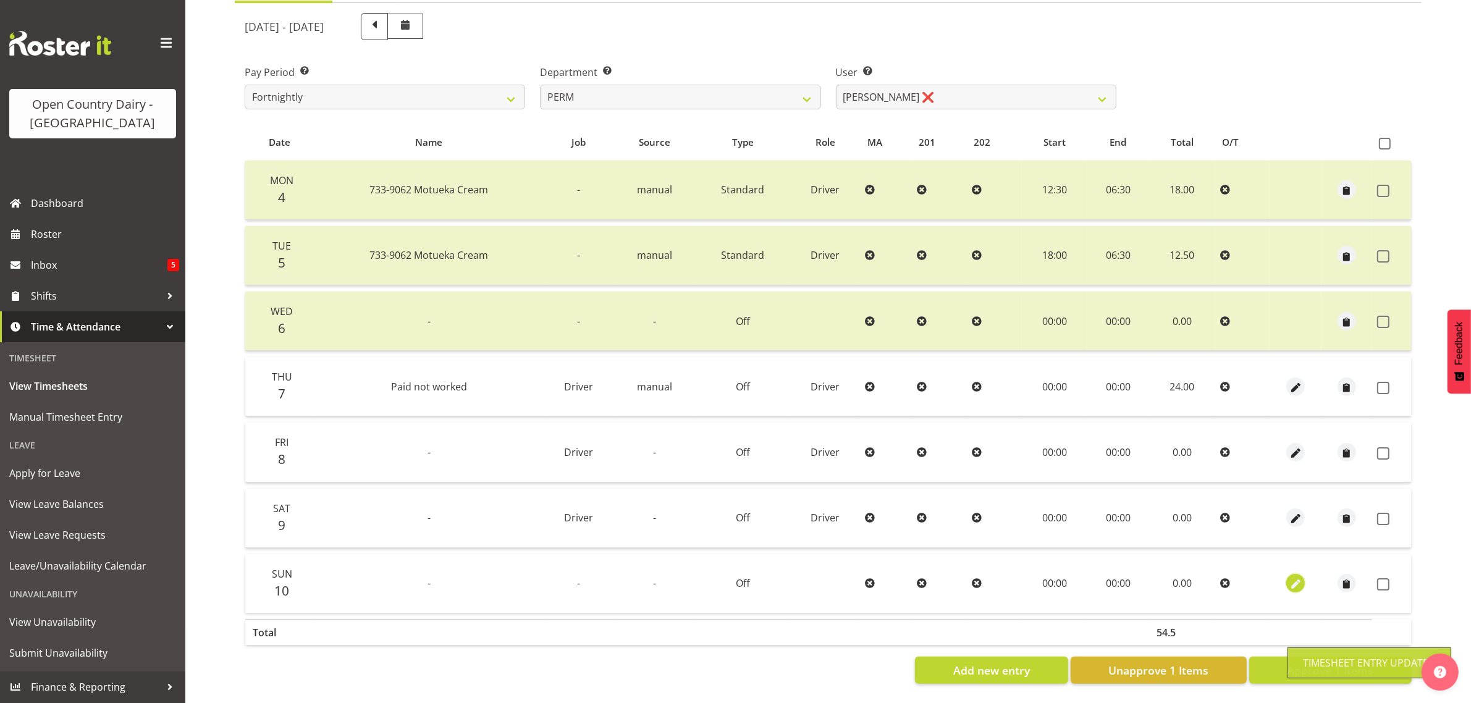
click at [1301, 578] on span "button" at bounding box center [1295, 585] width 14 height 14
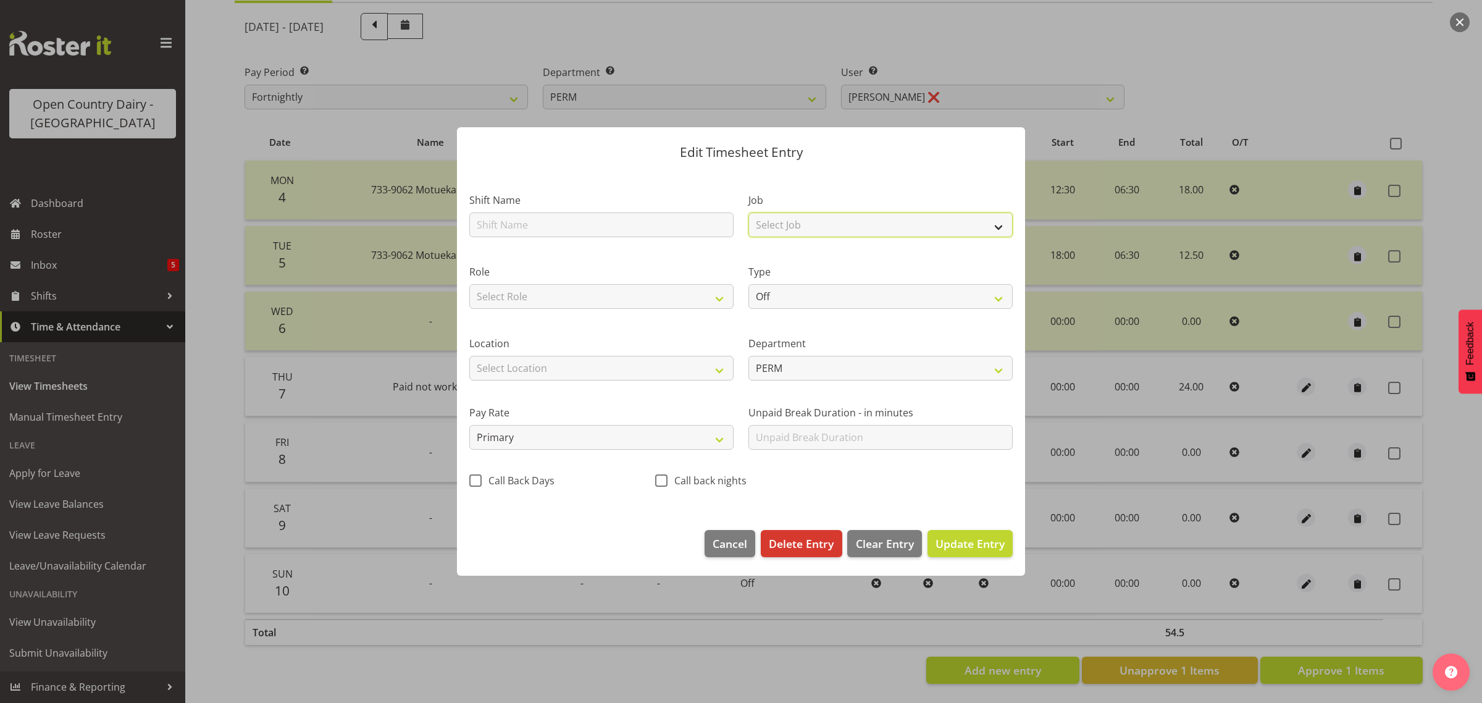
click at [817, 225] on select "Select Job Driver Driver supervisor Support" at bounding box center [881, 224] width 264 height 25
click at [749, 212] on select "Select Job Driver Driver supervisor Support" at bounding box center [881, 224] width 264 height 25
click at [619, 297] on select "Select Role Driver" at bounding box center [601, 296] width 264 height 25
click at [469, 284] on select "Select Role Driver" at bounding box center [601, 296] width 264 height 25
click at [992, 541] on span "Update Entry" at bounding box center [970, 543] width 69 height 15
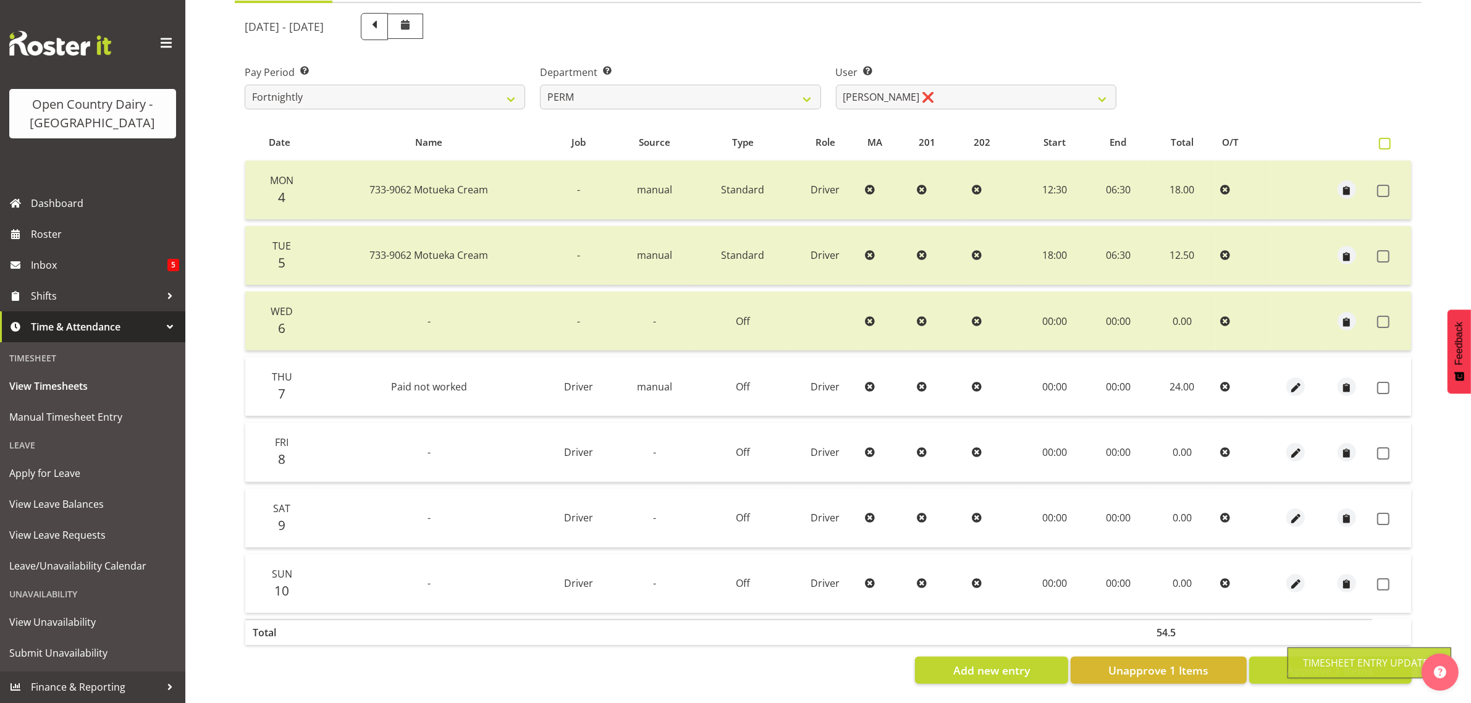
click at [1384, 138] on span at bounding box center [1385, 144] width 12 height 12
click at [1384, 140] on input "checkbox" at bounding box center [1383, 144] width 8 height 8
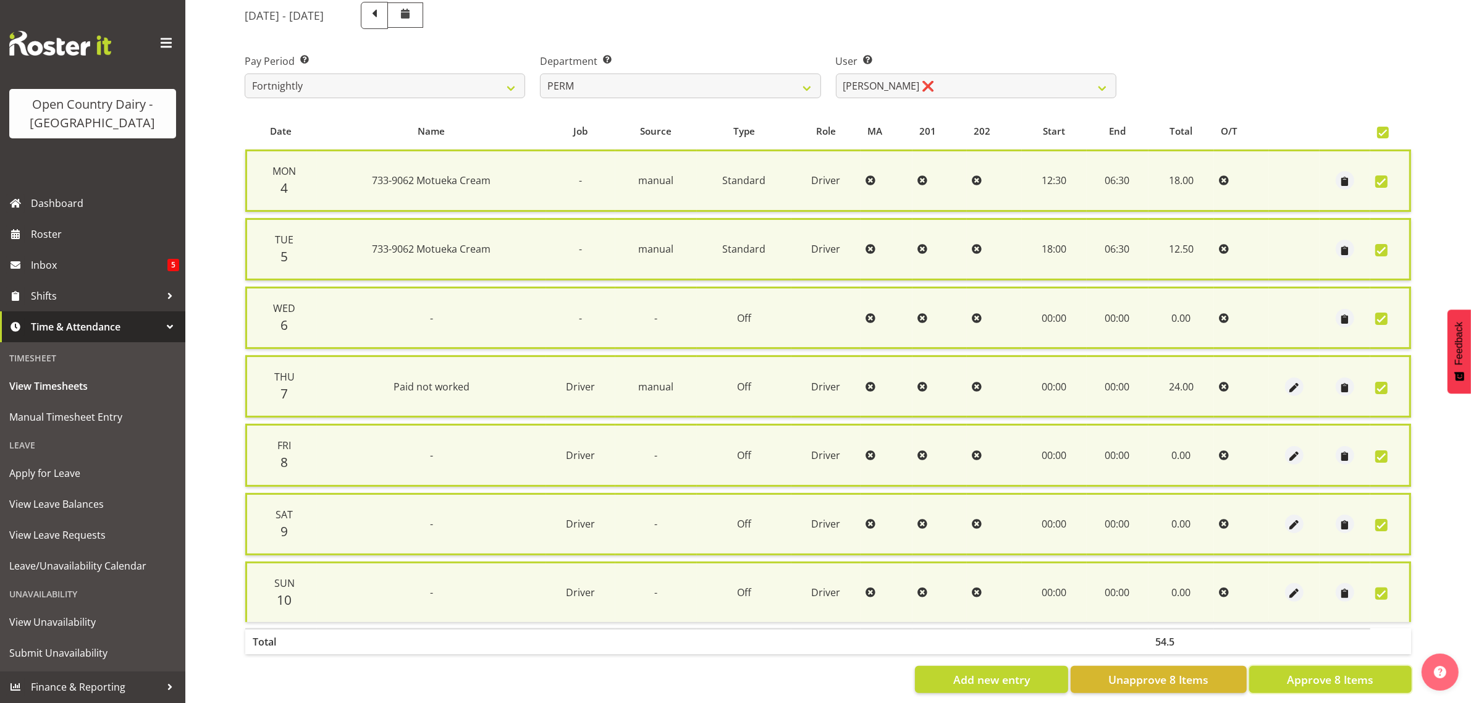
click at [1340, 678] on span "Approve 8 Items" at bounding box center [1330, 679] width 86 height 16
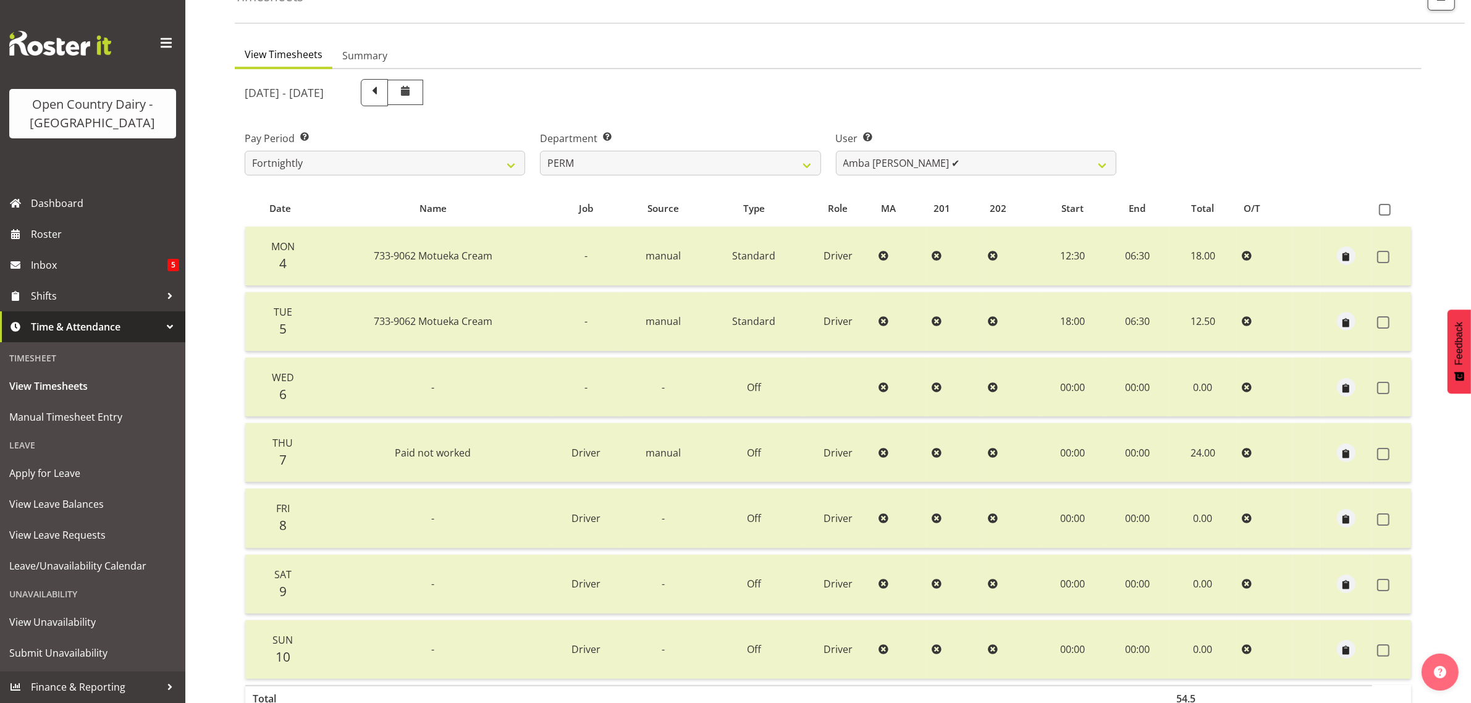
scroll to position [0, 0]
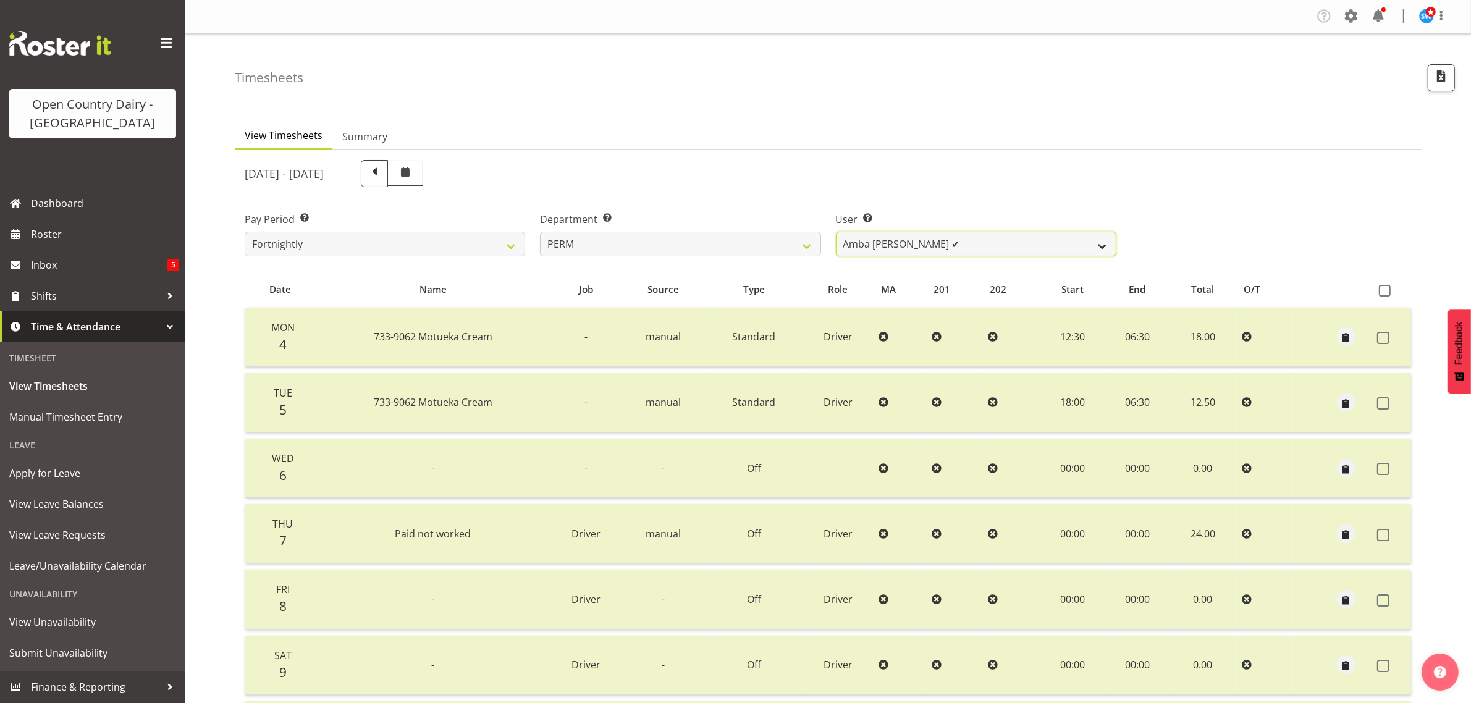
click at [1103, 238] on select "Abhilash Antony ✔ Amba Swann ✔ Chris Kneebone ❌ Jayden Vincent ❌ Paul Wilson ❌ …" at bounding box center [976, 244] width 280 height 25
click at [836, 232] on select "Abhilash Antony ✔ Amba Swann ✔ Chris Kneebone ❌ Jayden Vincent ❌ Paul Wilson ❌ …" at bounding box center [976, 244] width 280 height 25
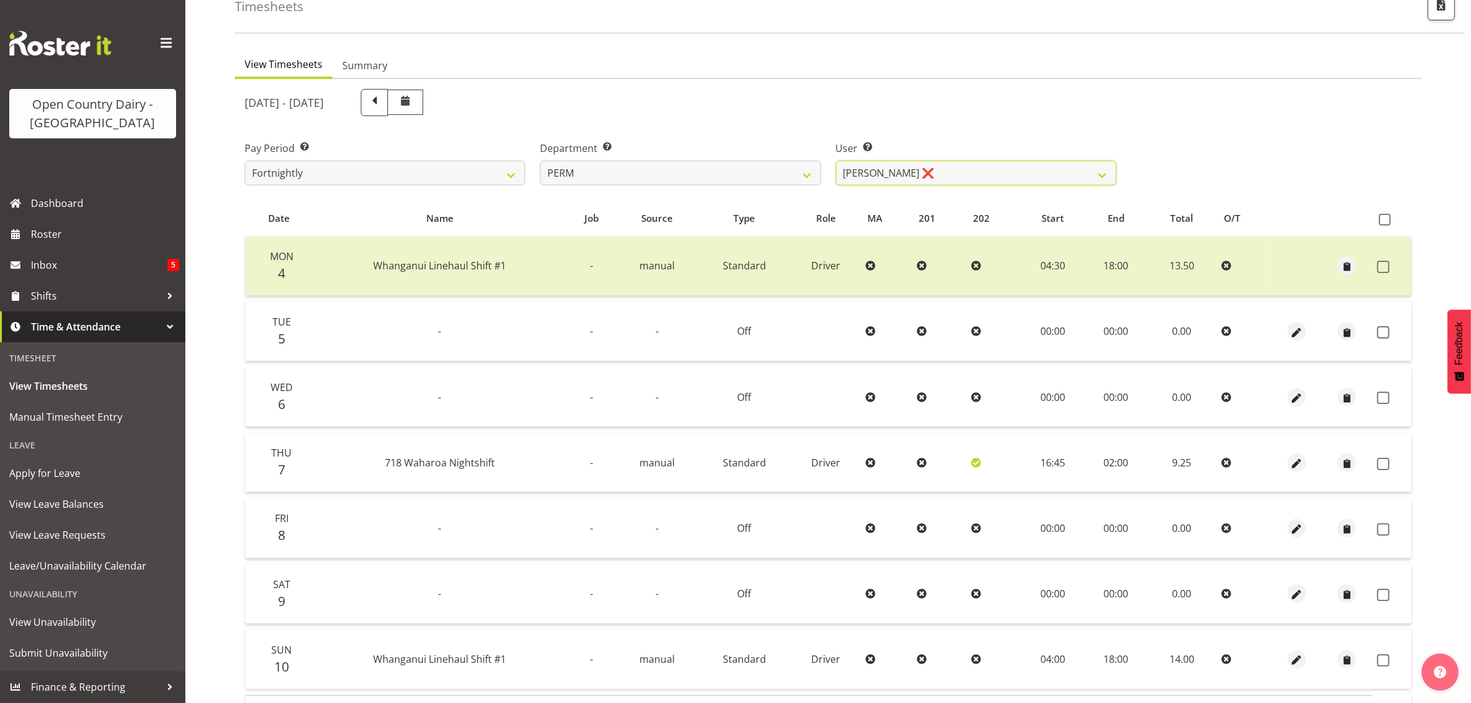
scroll to position [158, 0]
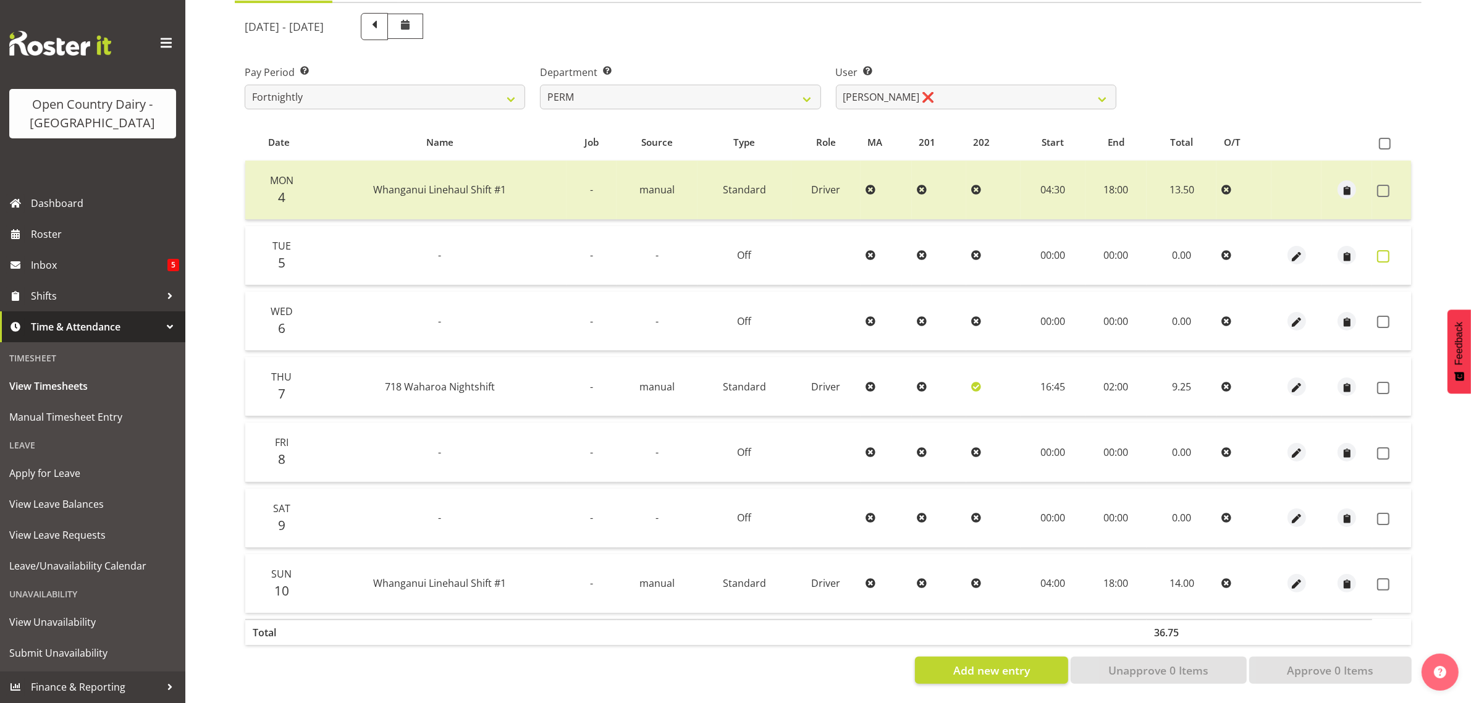
click at [1385, 250] on span at bounding box center [1383, 256] width 12 height 12
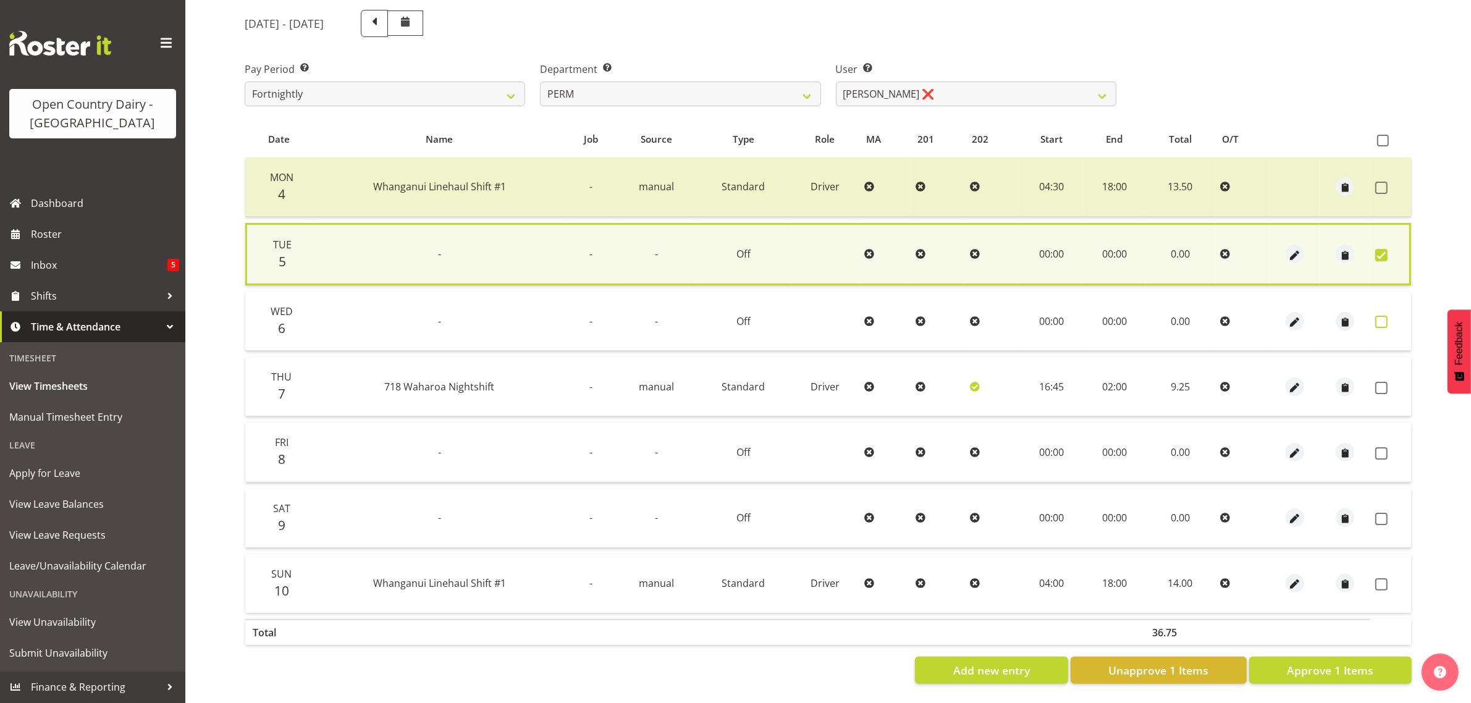
click at [1376, 316] on span at bounding box center [1381, 322] width 12 height 12
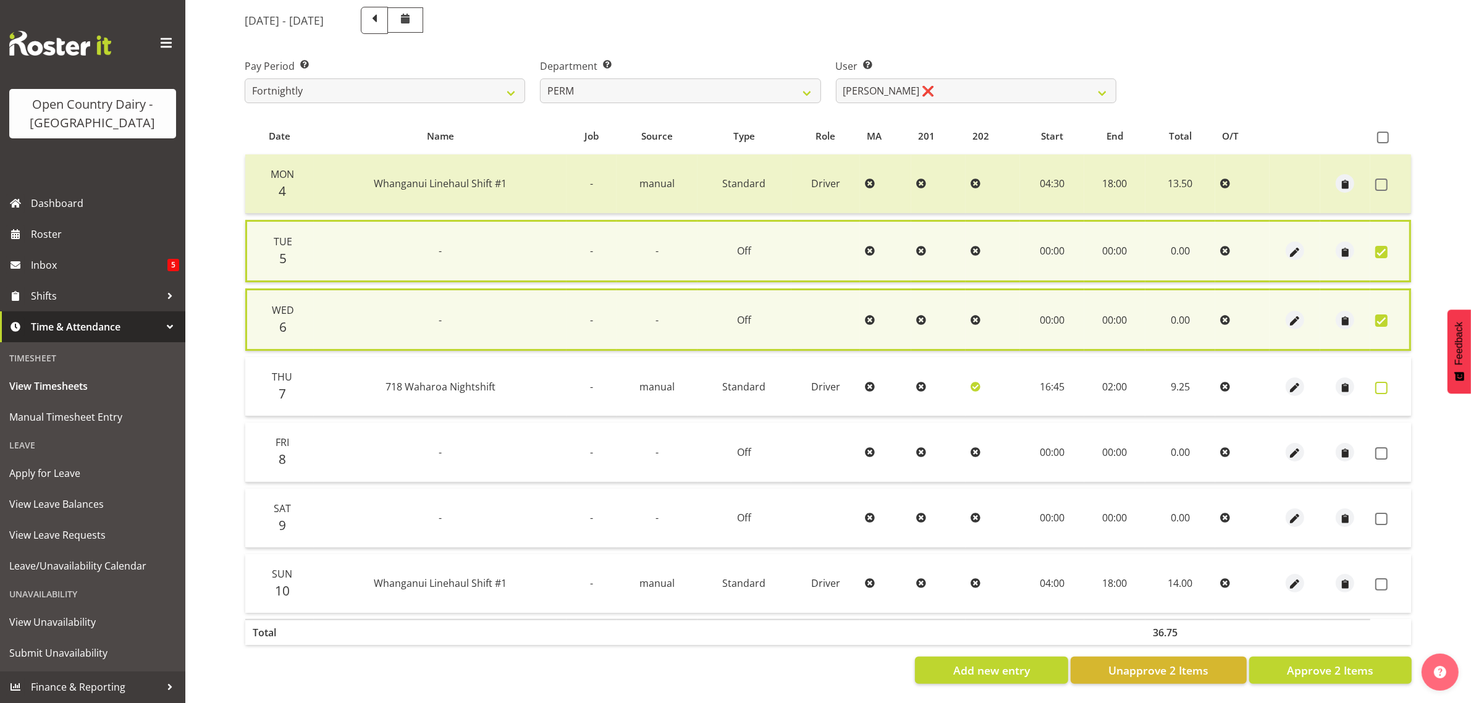
click at [1379, 382] on span at bounding box center [1381, 388] width 12 height 12
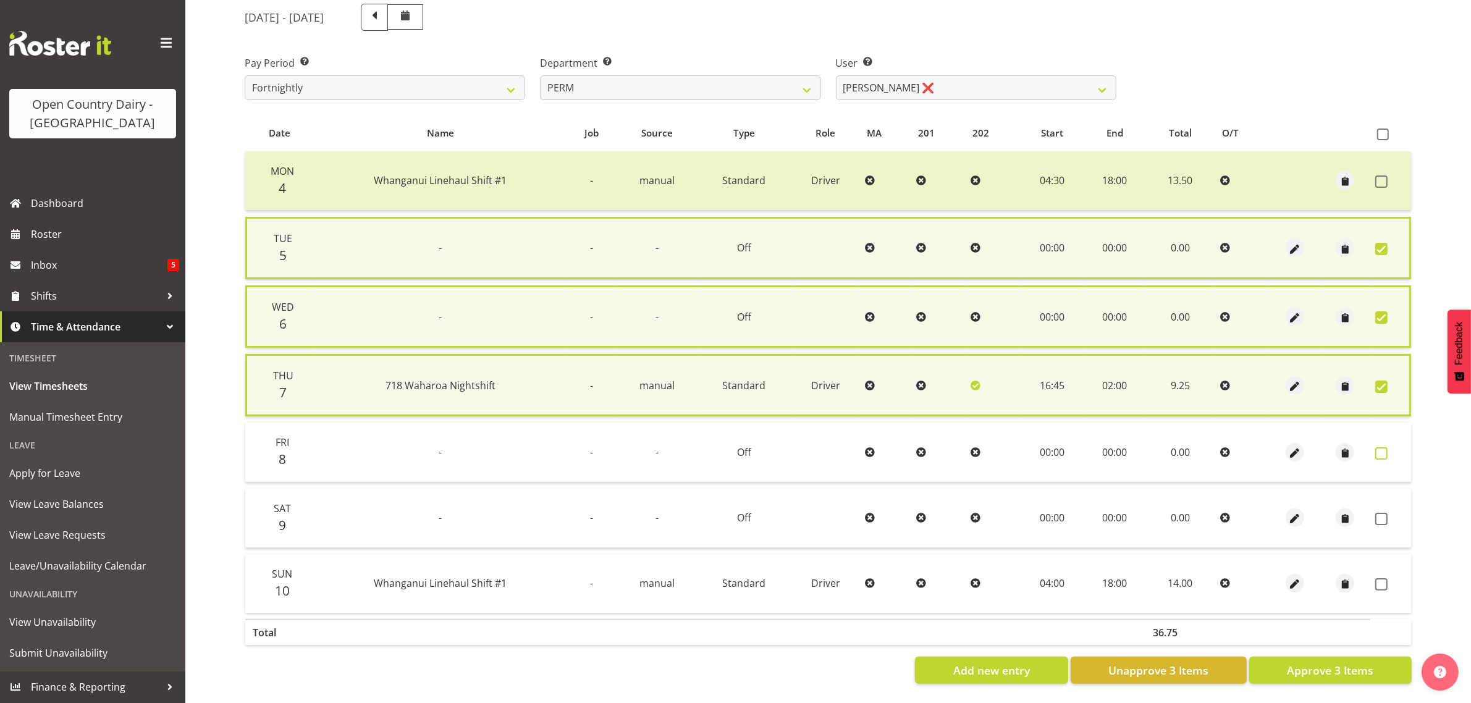
click at [1382, 448] on span at bounding box center [1381, 453] width 12 height 12
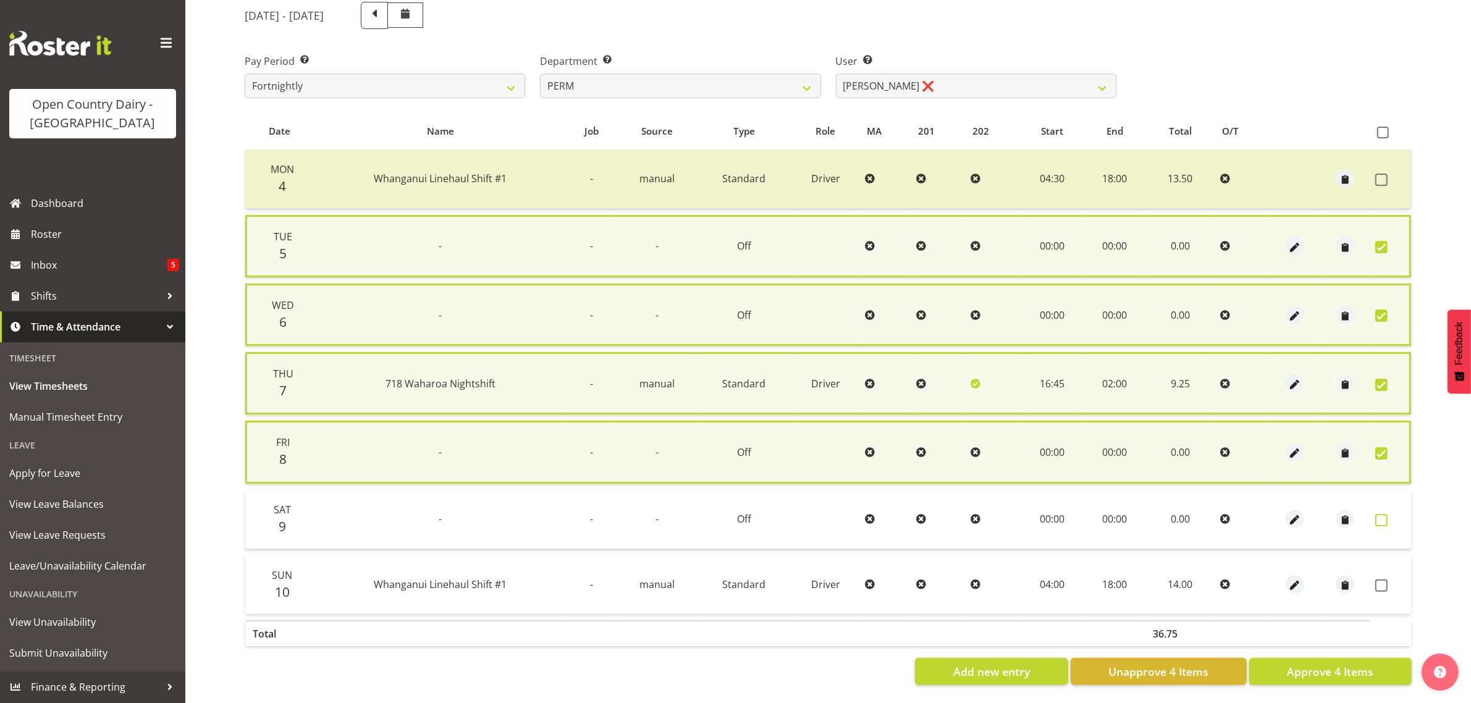
click at [1382, 519] on span at bounding box center [1381, 520] width 12 height 12
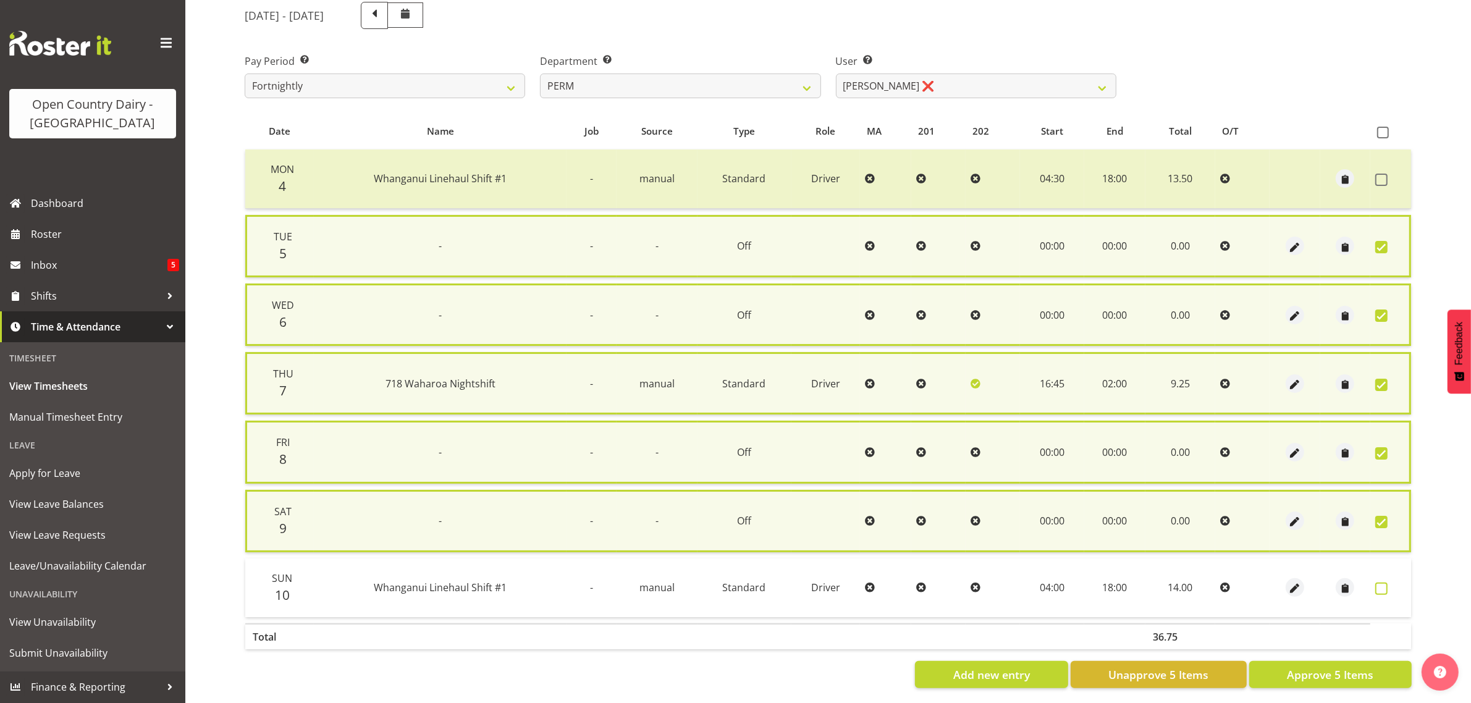
click at [1376, 584] on span at bounding box center [1381, 588] width 12 height 12
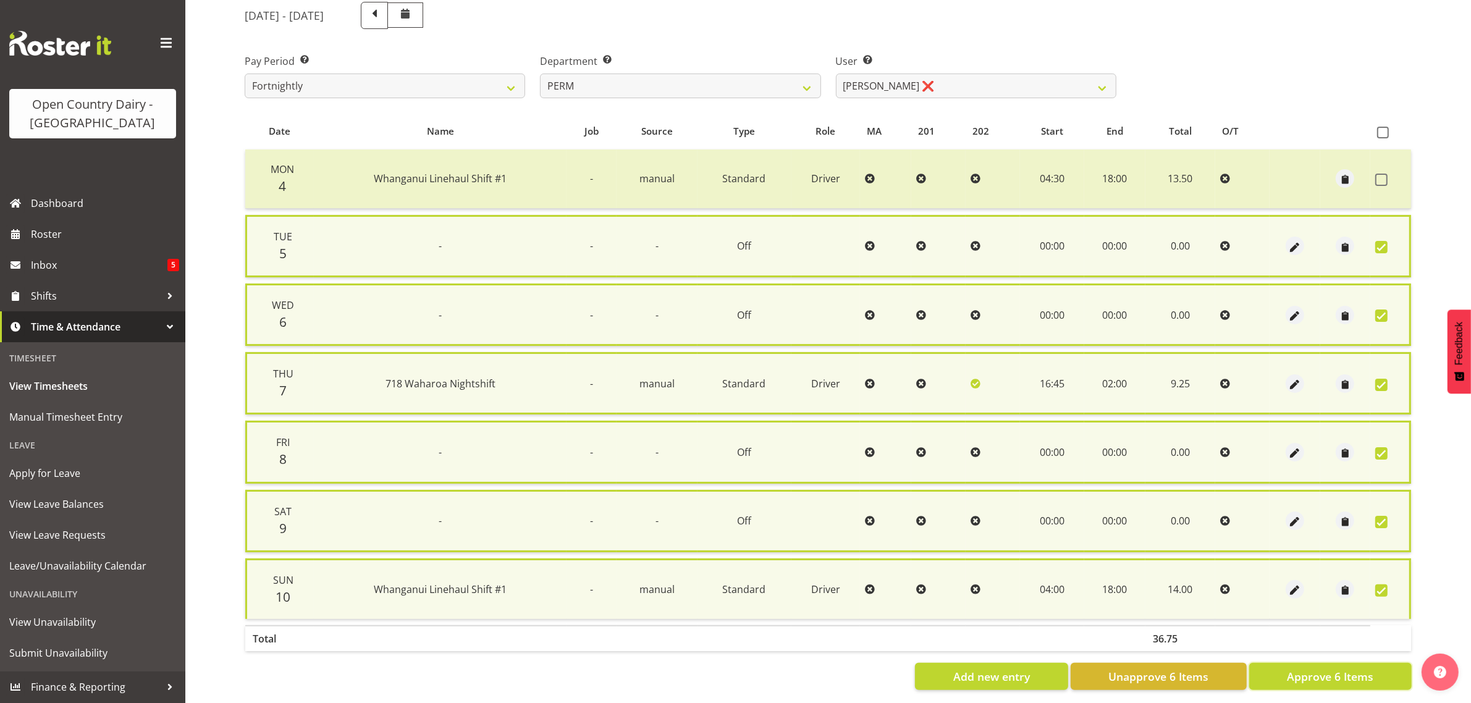
click at [1327, 672] on span "Approve 6 Items" at bounding box center [1330, 676] width 86 height 16
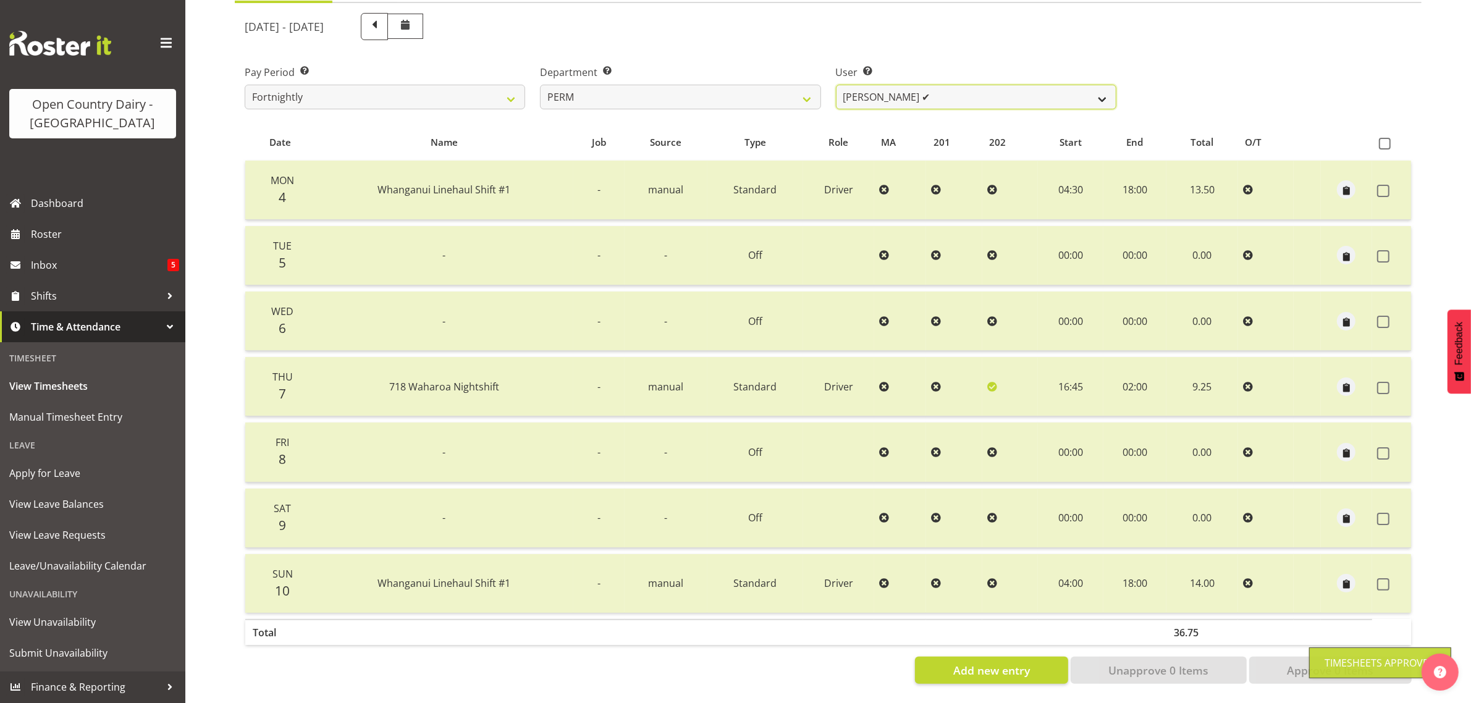
click at [1006, 85] on select "[PERSON_NAME] ✔ [PERSON_NAME] ✔ [PERSON_NAME] ✔ [PERSON_NAME] ❌ [PERSON_NAME] ❌…" at bounding box center [976, 97] width 280 height 25
click at [836, 85] on select "[PERSON_NAME] ✔ [PERSON_NAME] ✔ [PERSON_NAME] ✔ [PERSON_NAME] ❌ [PERSON_NAME] ❌…" at bounding box center [976, 97] width 280 height 25
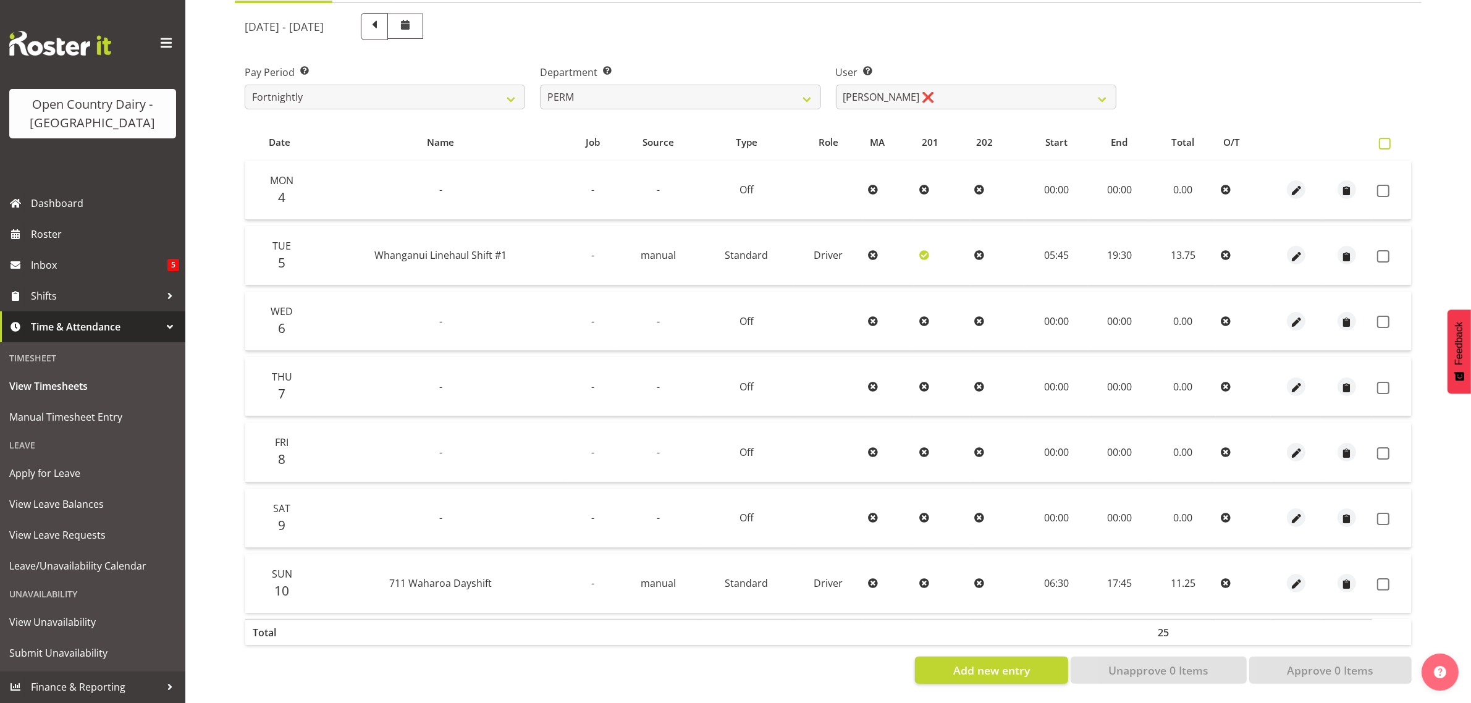
click at [1384, 138] on span at bounding box center [1385, 144] width 12 height 12
click at [1384, 140] on input "checkbox" at bounding box center [1383, 144] width 8 height 8
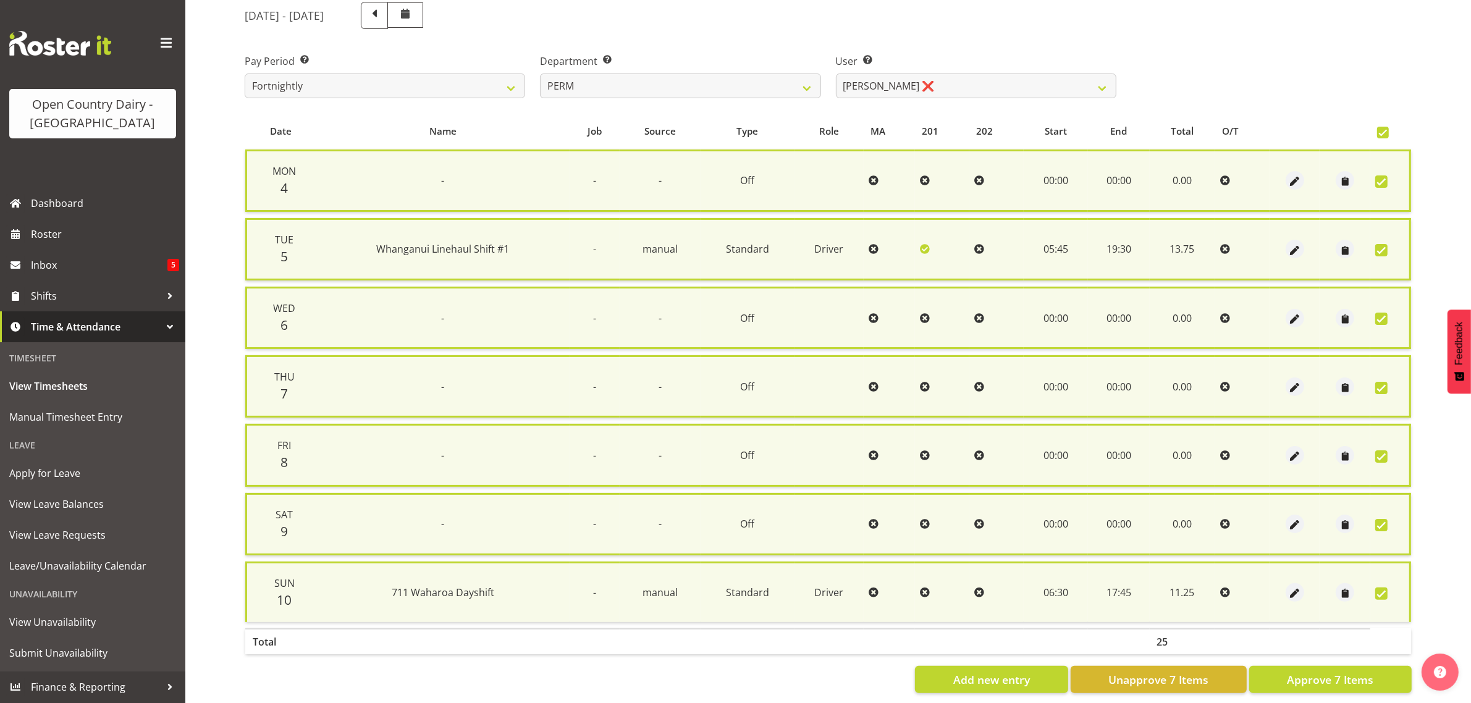
click at [1380, 132] on span at bounding box center [1383, 133] width 12 height 12
click at [1380, 132] on input "checkbox" at bounding box center [1381, 132] width 8 height 8
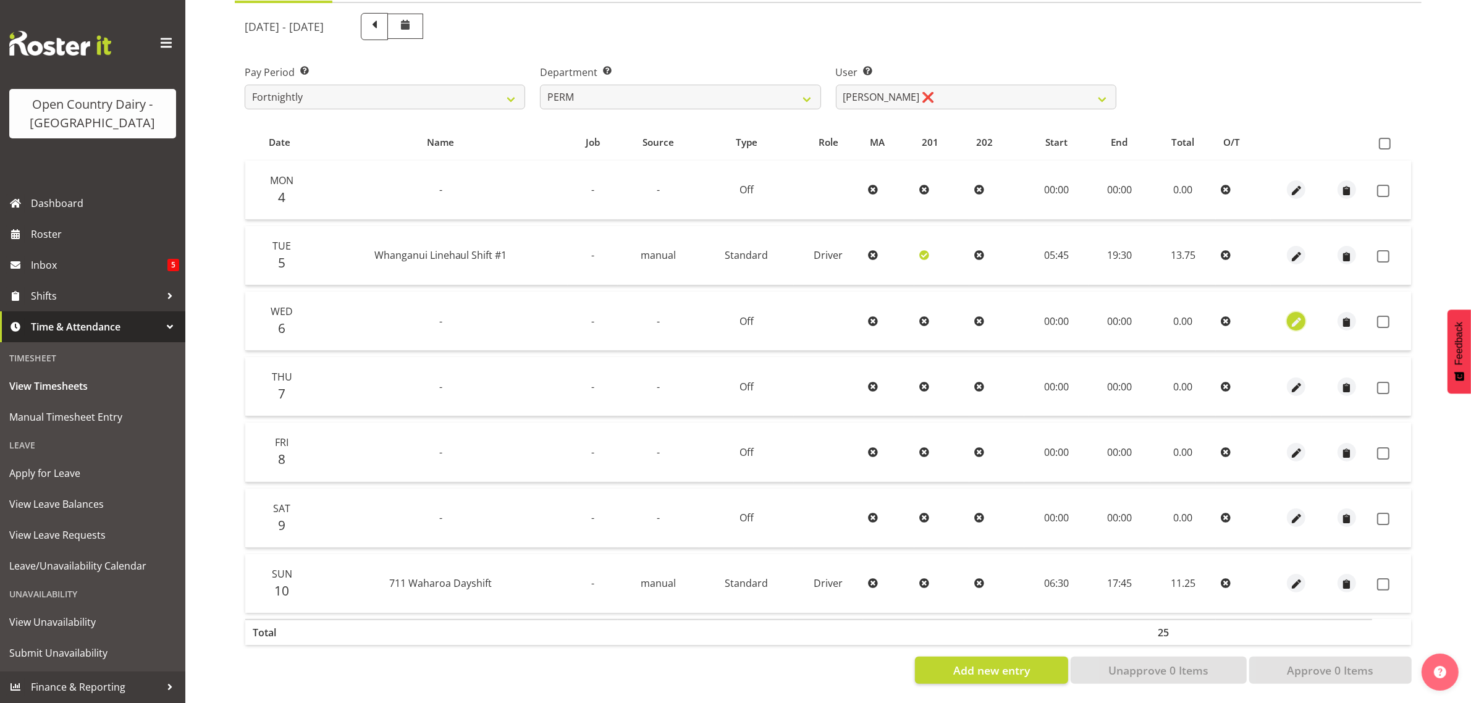
click at [1295, 315] on span "button" at bounding box center [1296, 322] width 14 height 14
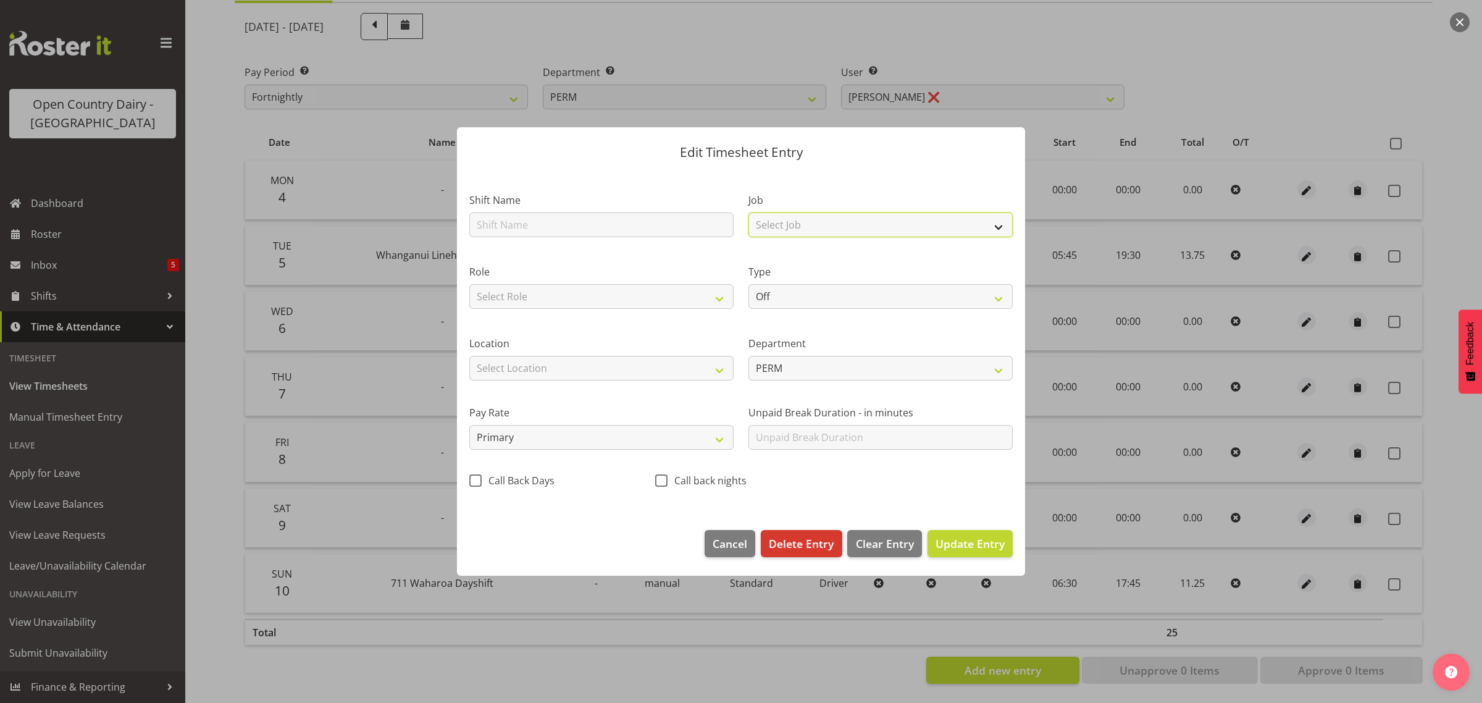
click at [838, 222] on select "Select Job Driver Driver supervisor Support" at bounding box center [881, 224] width 264 height 25
click at [749, 212] on select "Select Job Driver Driver supervisor Support" at bounding box center [881, 224] width 264 height 25
click at [554, 293] on select "Select Role Driver Driver [PERSON_NAME]" at bounding box center [601, 296] width 264 height 25
click at [469, 284] on select "Select Role Driver Driver [PERSON_NAME]" at bounding box center [601, 296] width 264 height 25
click at [970, 539] on span "Update Entry" at bounding box center [970, 543] width 69 height 15
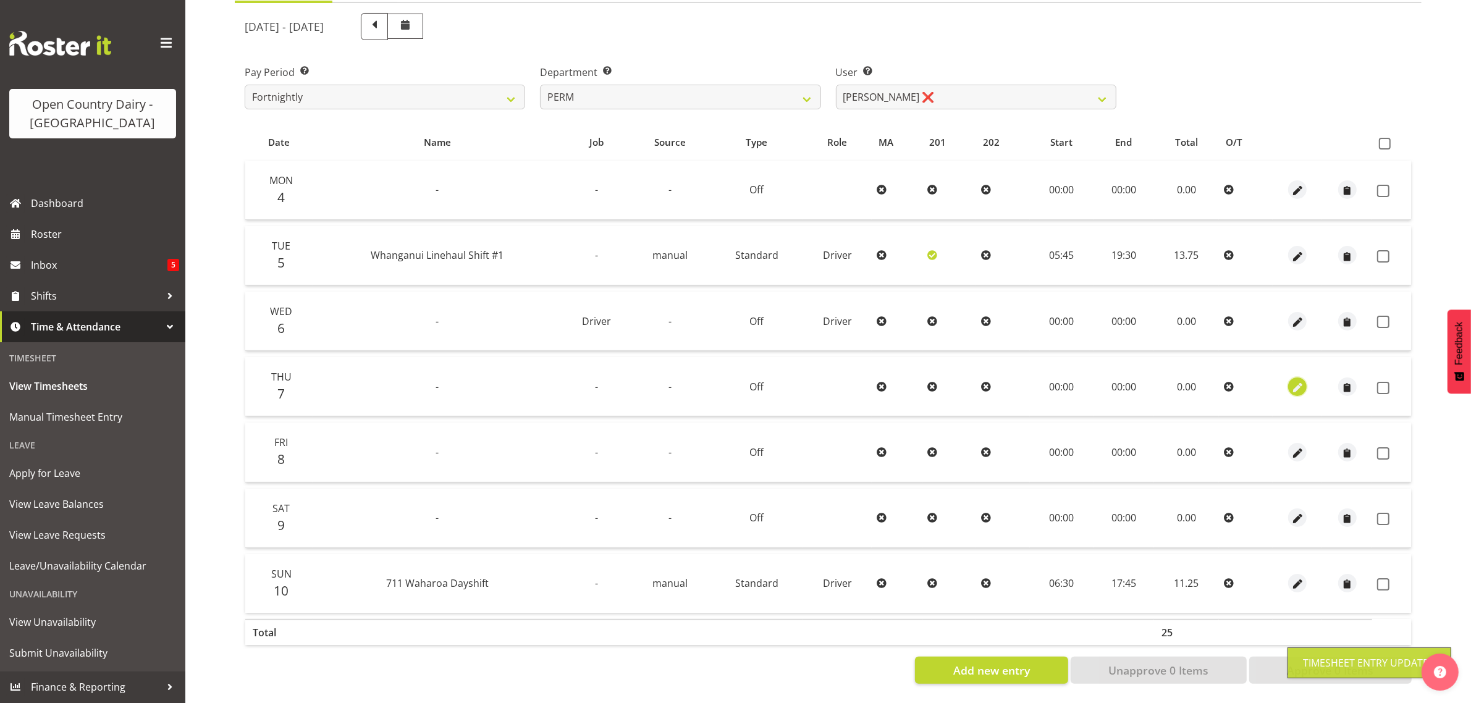
click at [1300, 380] on span "button" at bounding box center [1297, 387] width 14 height 14
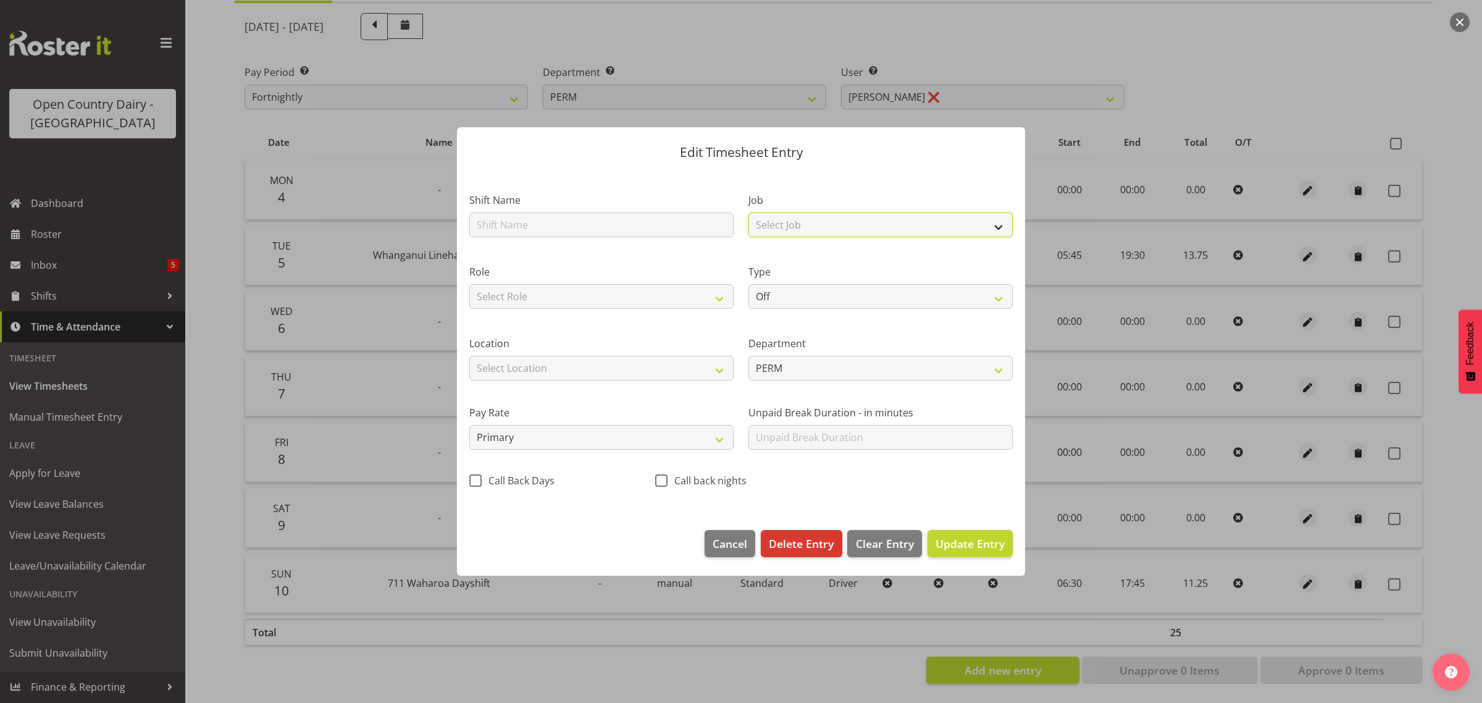
click at [782, 224] on select "Select Job Driver Driver supervisor Support" at bounding box center [881, 224] width 264 height 25
click at [749, 212] on select "Select Job Driver Driver supervisor Support" at bounding box center [881, 224] width 264 height 25
click at [630, 289] on select "Select Role Driver Driver [PERSON_NAME]" at bounding box center [601, 296] width 264 height 25
click at [469, 284] on select "Select Role Driver Driver [PERSON_NAME]" at bounding box center [601, 296] width 264 height 25
click at [983, 545] on span "Update Entry" at bounding box center [970, 543] width 69 height 15
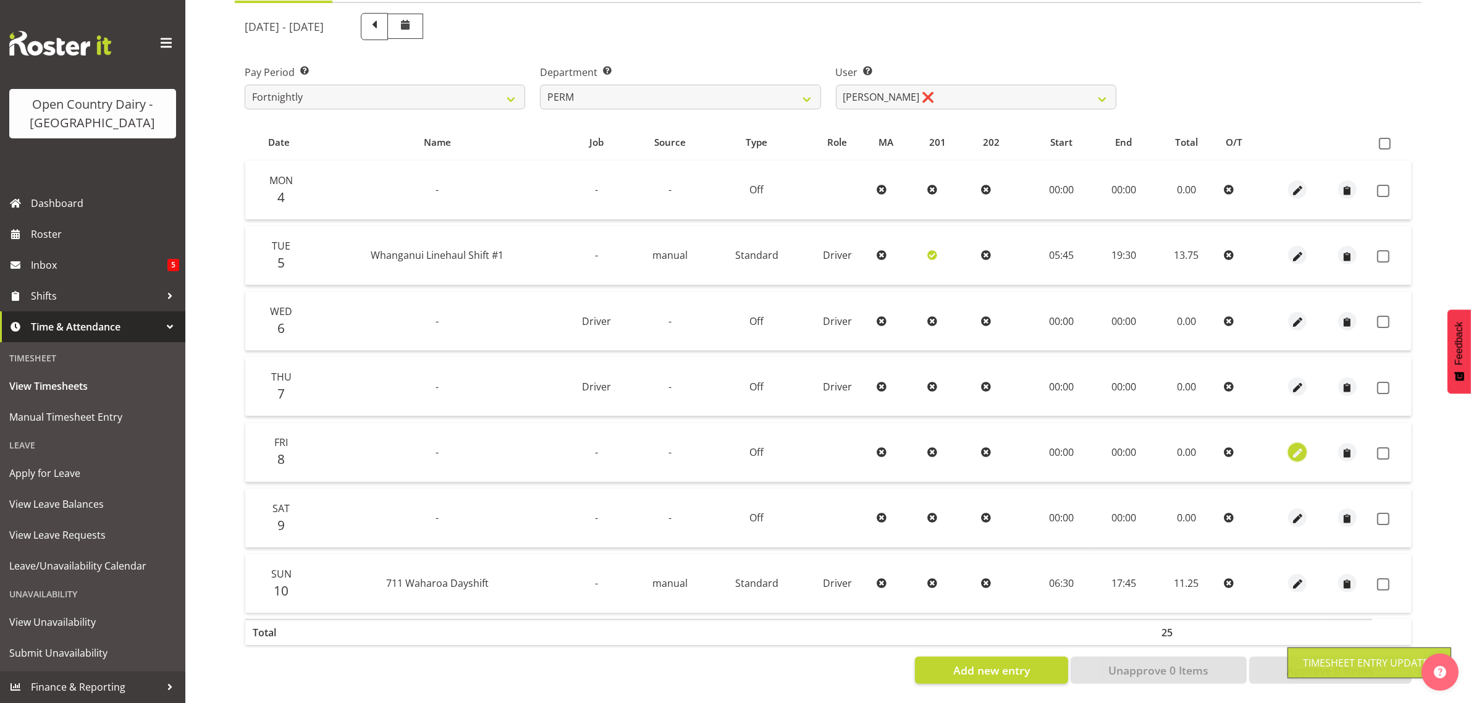
click at [1296, 446] on span "button" at bounding box center [1297, 453] width 14 height 14
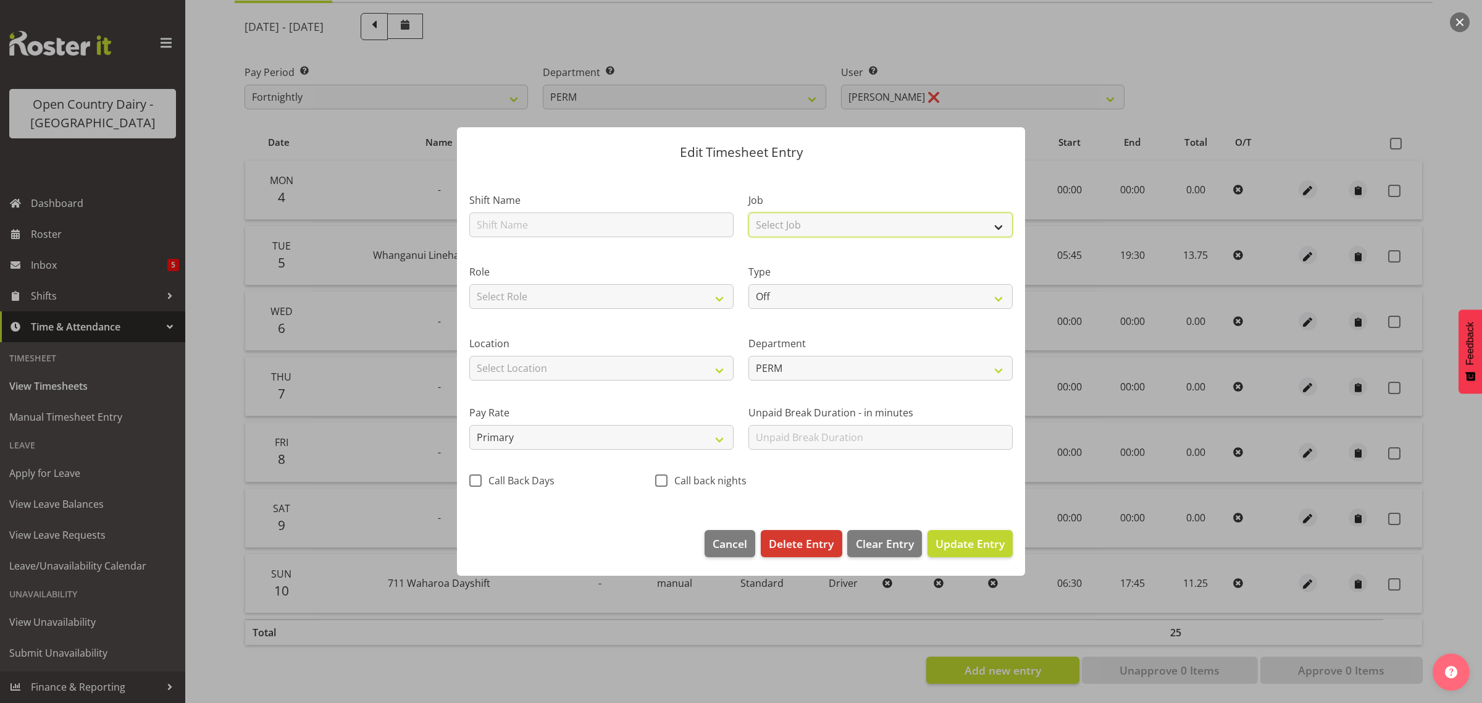
click at [815, 226] on select "Select Job Driver Driver supervisor Support" at bounding box center [881, 224] width 264 height 25
click at [749, 212] on select "Select Job Driver Driver supervisor Support" at bounding box center [881, 224] width 264 height 25
click at [689, 284] on div "Role Select Role Driver Driver Buddy" at bounding box center [601, 286] width 264 height 44
click at [690, 289] on select "Select Role Driver Driver [PERSON_NAME]" at bounding box center [601, 296] width 264 height 25
click at [469, 284] on select "Select Role Driver Driver [PERSON_NAME]" at bounding box center [601, 296] width 264 height 25
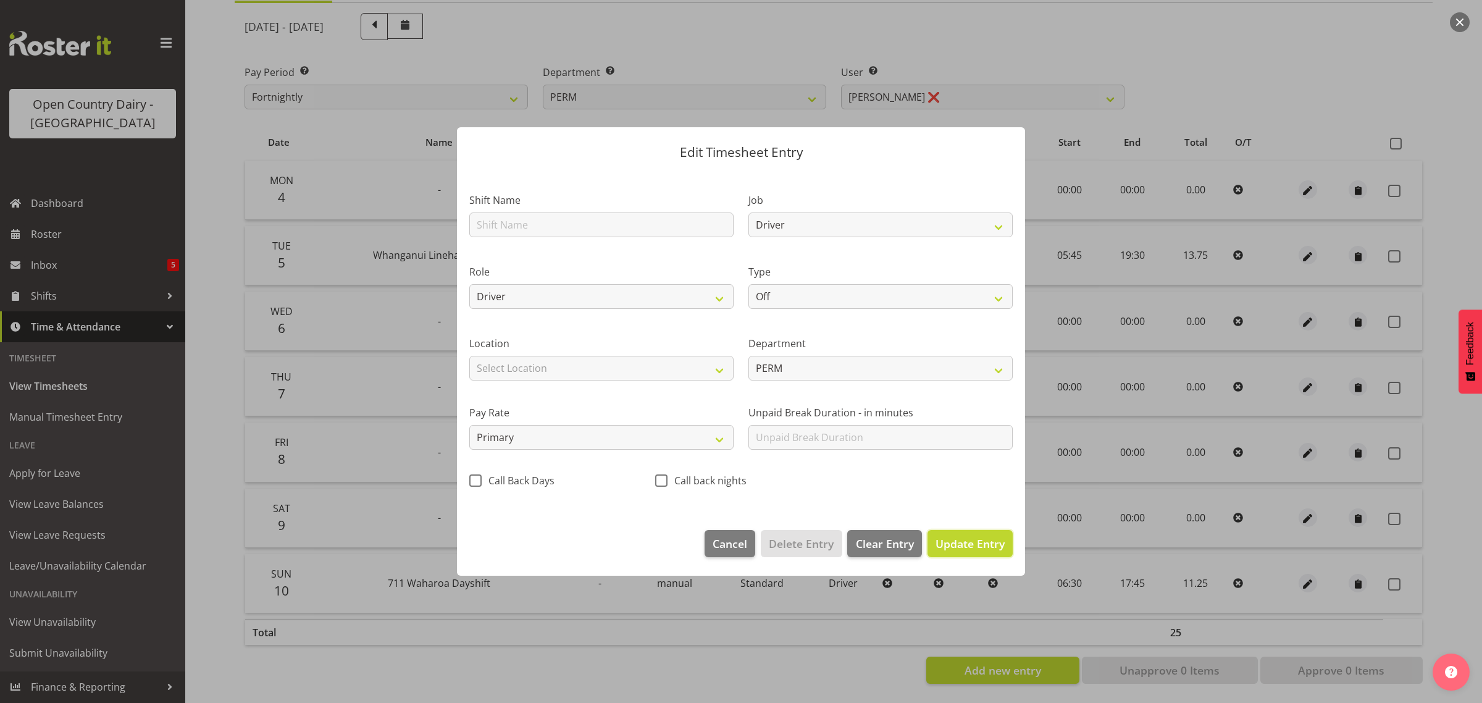
click at [973, 548] on span "Update Entry" at bounding box center [970, 543] width 69 height 15
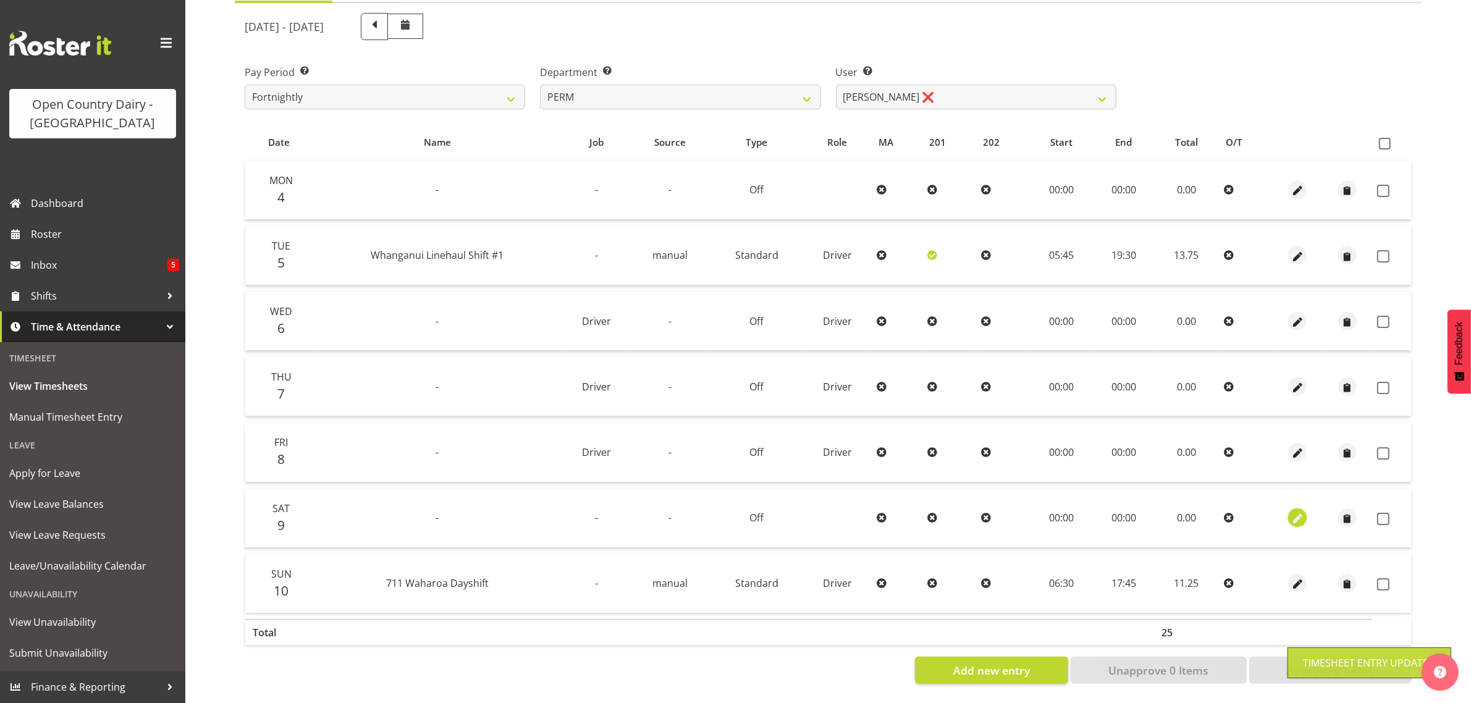
click at [1296, 512] on span "button" at bounding box center [1297, 519] width 14 height 14
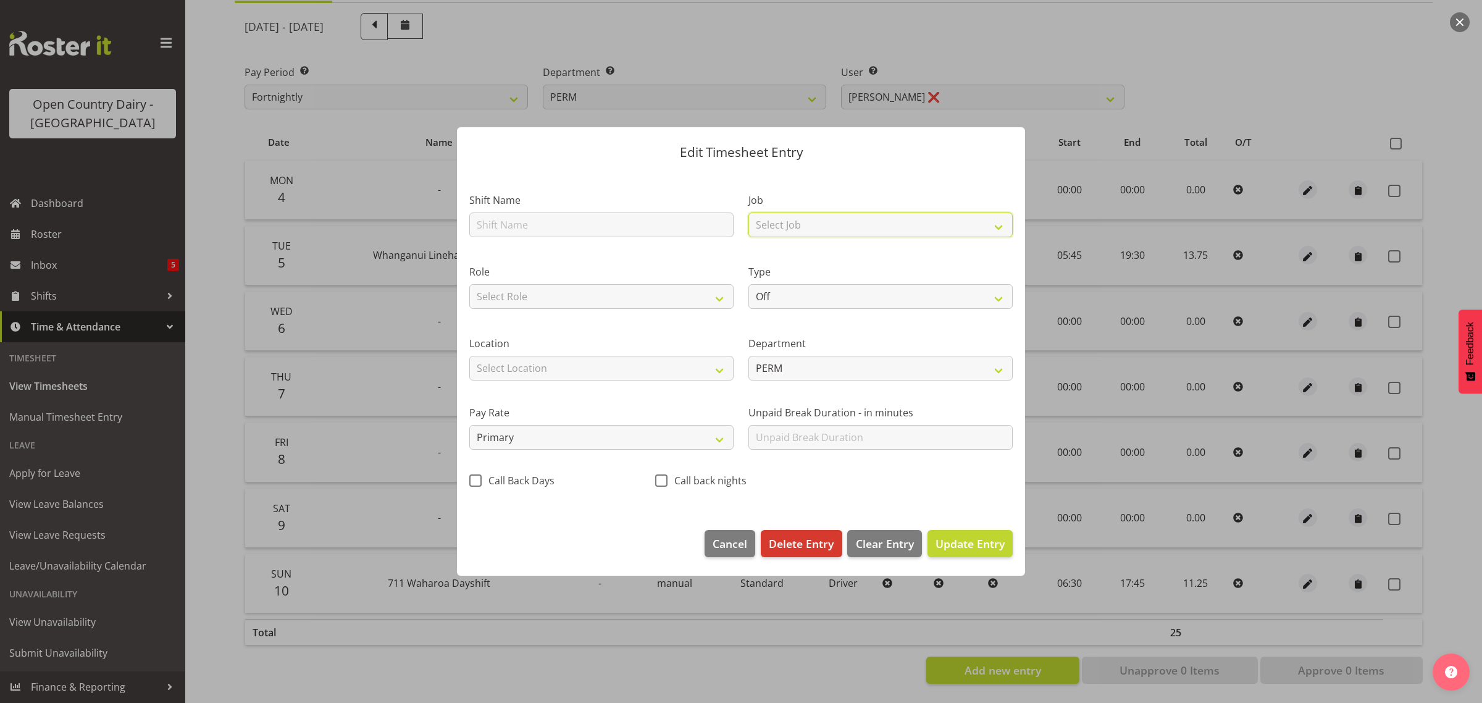
drag, startPoint x: 821, startPoint y: 221, endPoint x: 822, endPoint y: 232, distance: 11.1
click at [821, 221] on select "Select Job Driver Driver supervisor Support" at bounding box center [881, 224] width 264 height 25
click at [749, 212] on select "Select Job Driver Driver supervisor Support" at bounding box center [881, 224] width 264 height 25
click at [658, 295] on select "Select Role Driver Driver [PERSON_NAME]" at bounding box center [601, 296] width 264 height 25
click at [469, 284] on select "Select Role Driver Driver [PERSON_NAME]" at bounding box center [601, 296] width 264 height 25
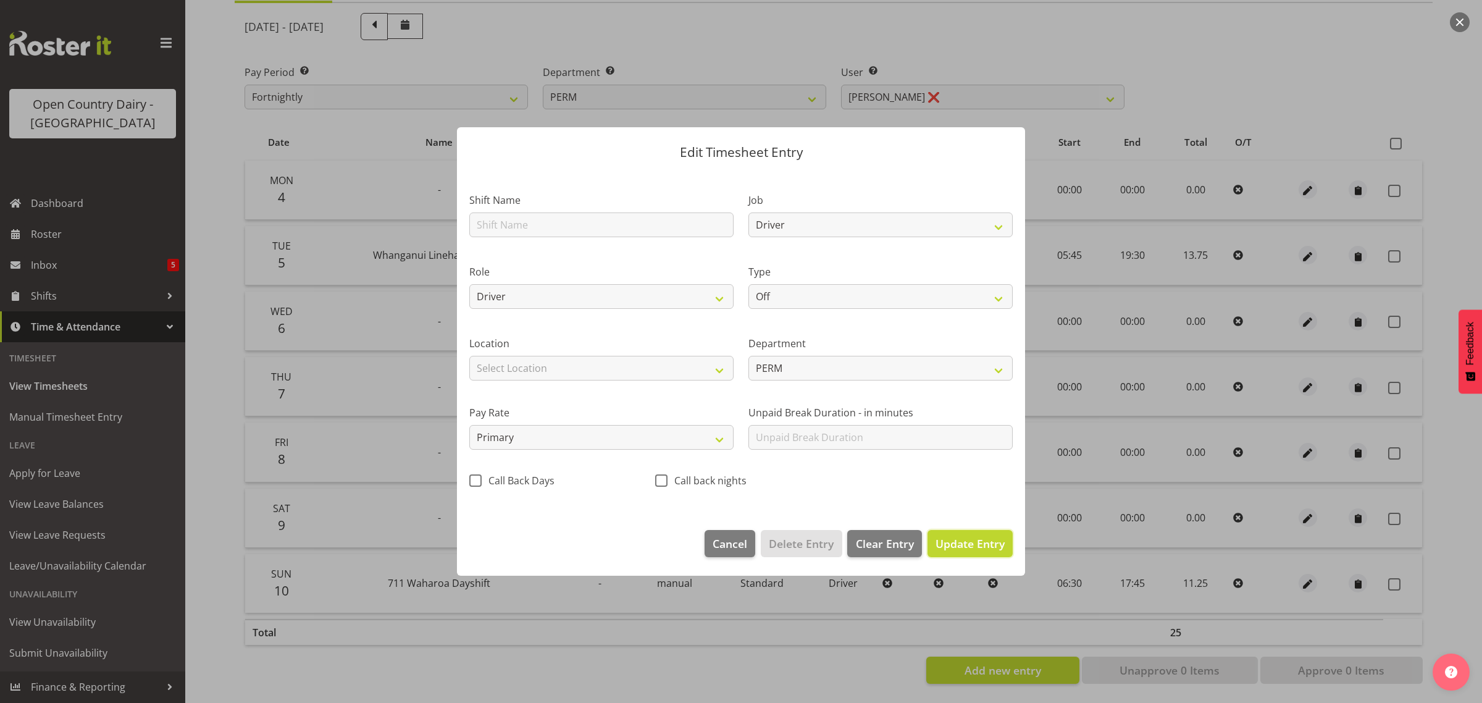
click at [986, 542] on span "Update Entry" at bounding box center [970, 543] width 69 height 15
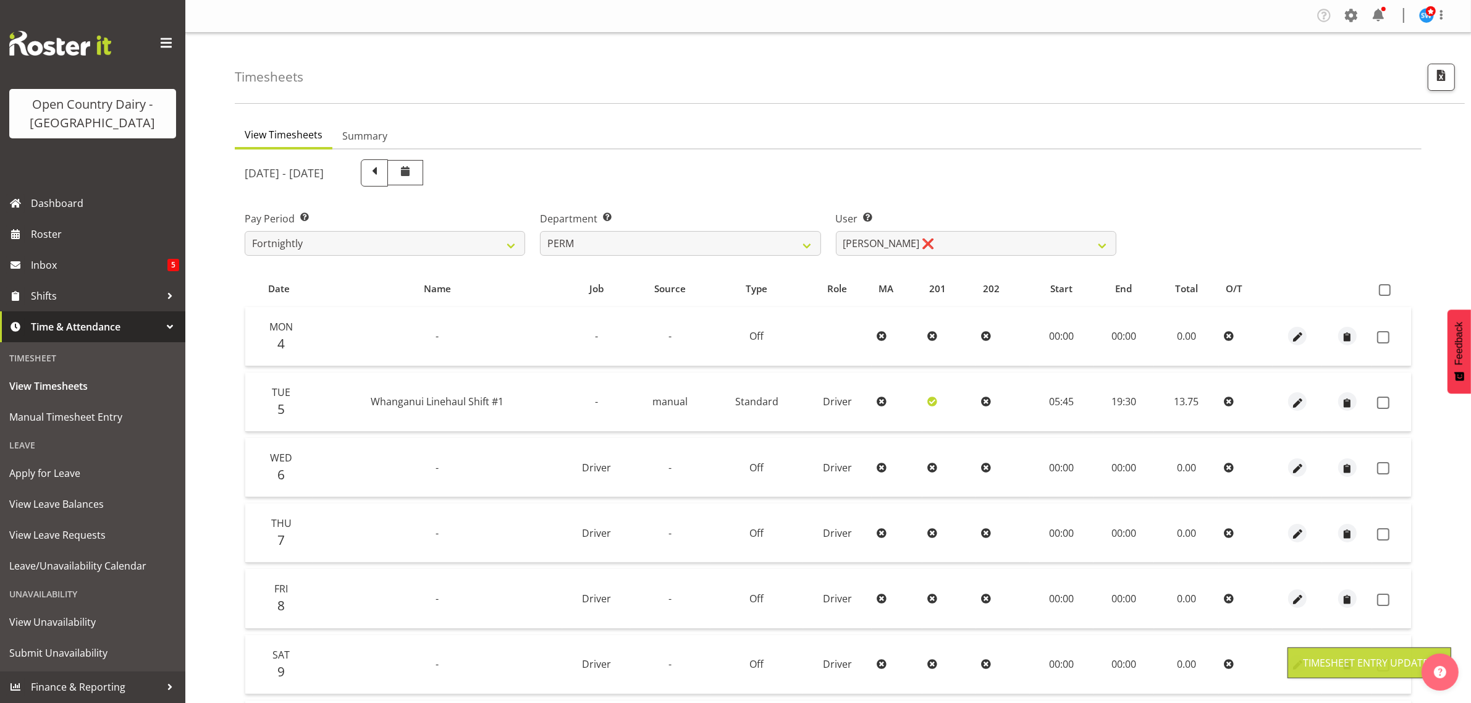
scroll to position [0, 0]
drag, startPoint x: 786, startPoint y: 235, endPoint x: 779, endPoint y: 235, distance: 6.8
click at [782, 235] on select "701 702 703 704 705 706 707 708 709 710 711 712 713 714 715 716 717 718 719 720" at bounding box center [680, 244] width 280 height 25
click at [540, 232] on select "701 702 703 704 705 706 707 708 709 710 711 712 713 714 715 716 717 718 719 720" at bounding box center [680, 244] width 280 height 25
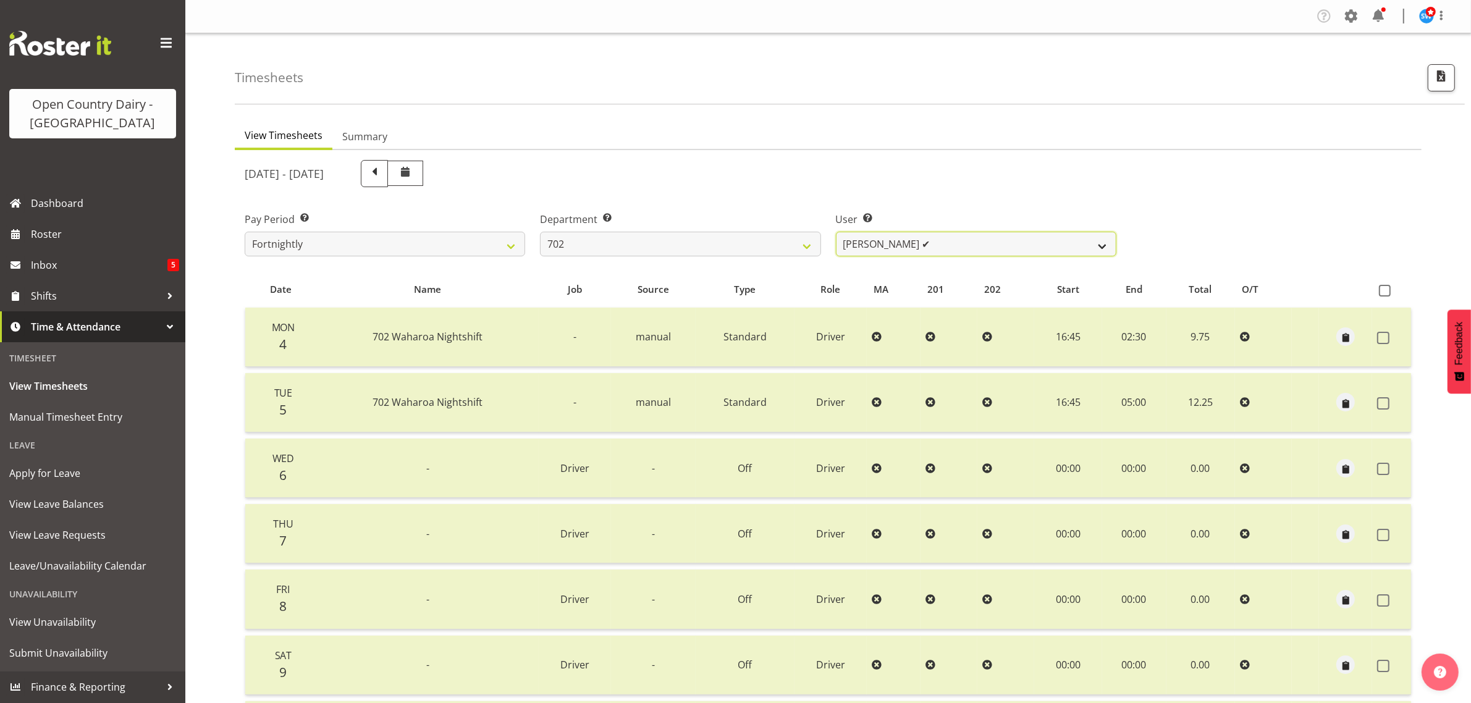
click at [964, 241] on select "Brian Riddle ✔ Denica Tapiki ✔ Nick Adlington ❌ Simon Phillpott ✔" at bounding box center [976, 244] width 280 height 25
click at [836, 232] on select "Brian Riddle ✔ Denica Tapiki ✔ Nick Adlington ❌ Simon Phillpott ✔" at bounding box center [976, 244] width 280 height 25
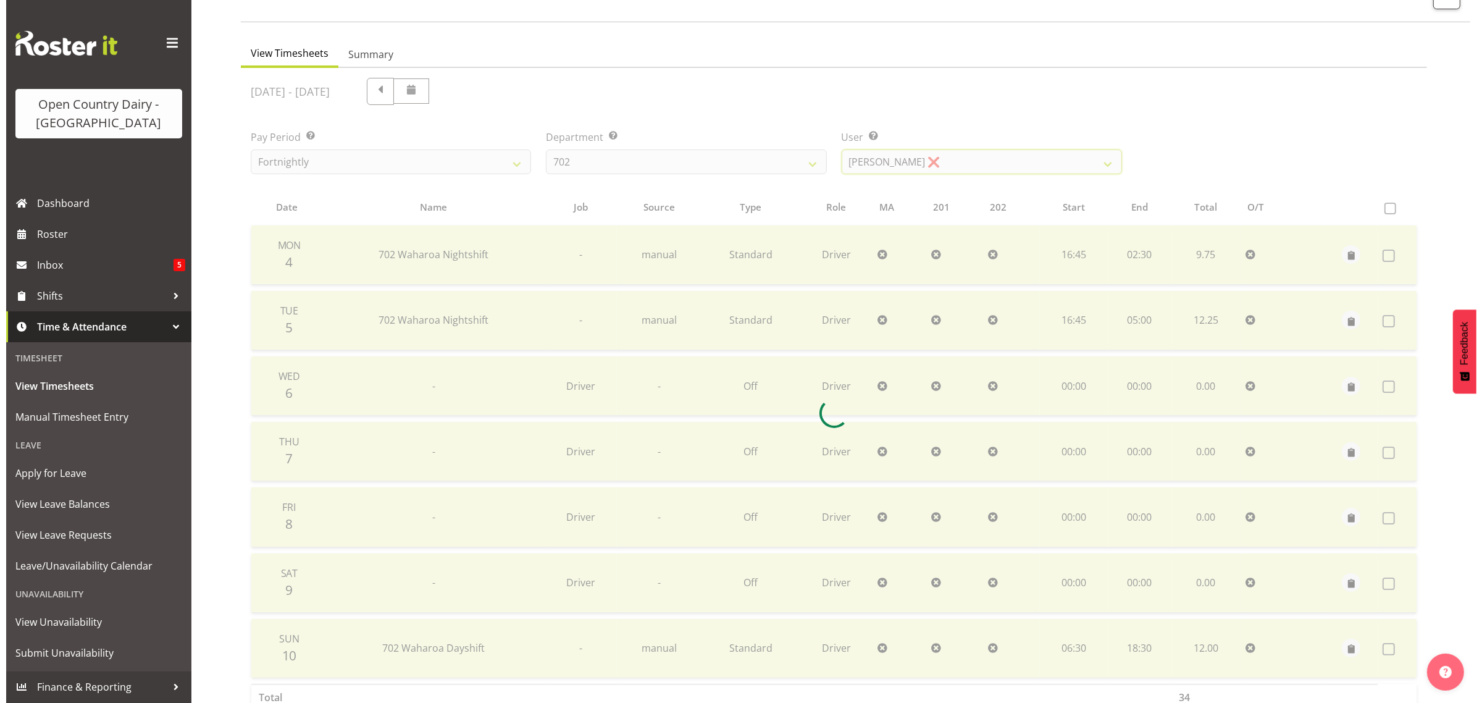
scroll to position [158, 0]
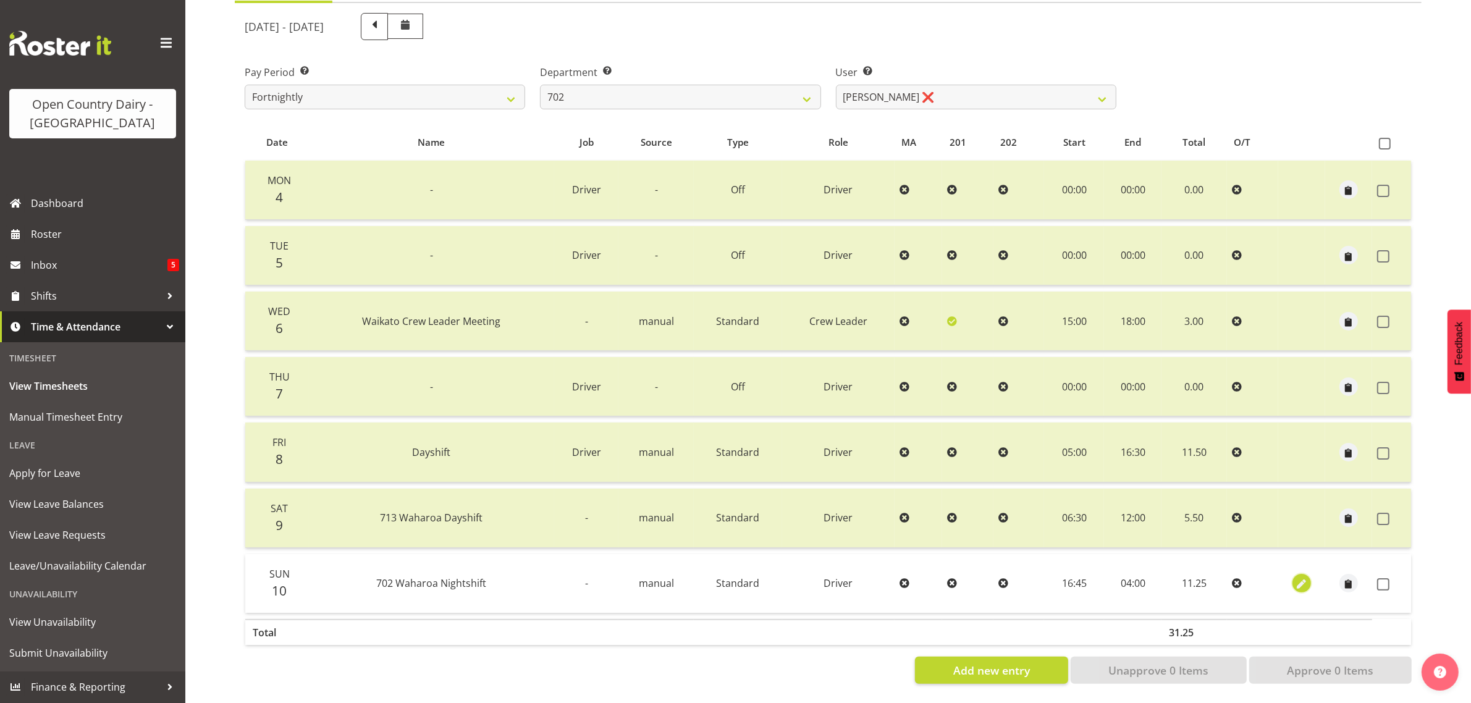
click at [1302, 578] on span "button" at bounding box center [1301, 585] width 14 height 14
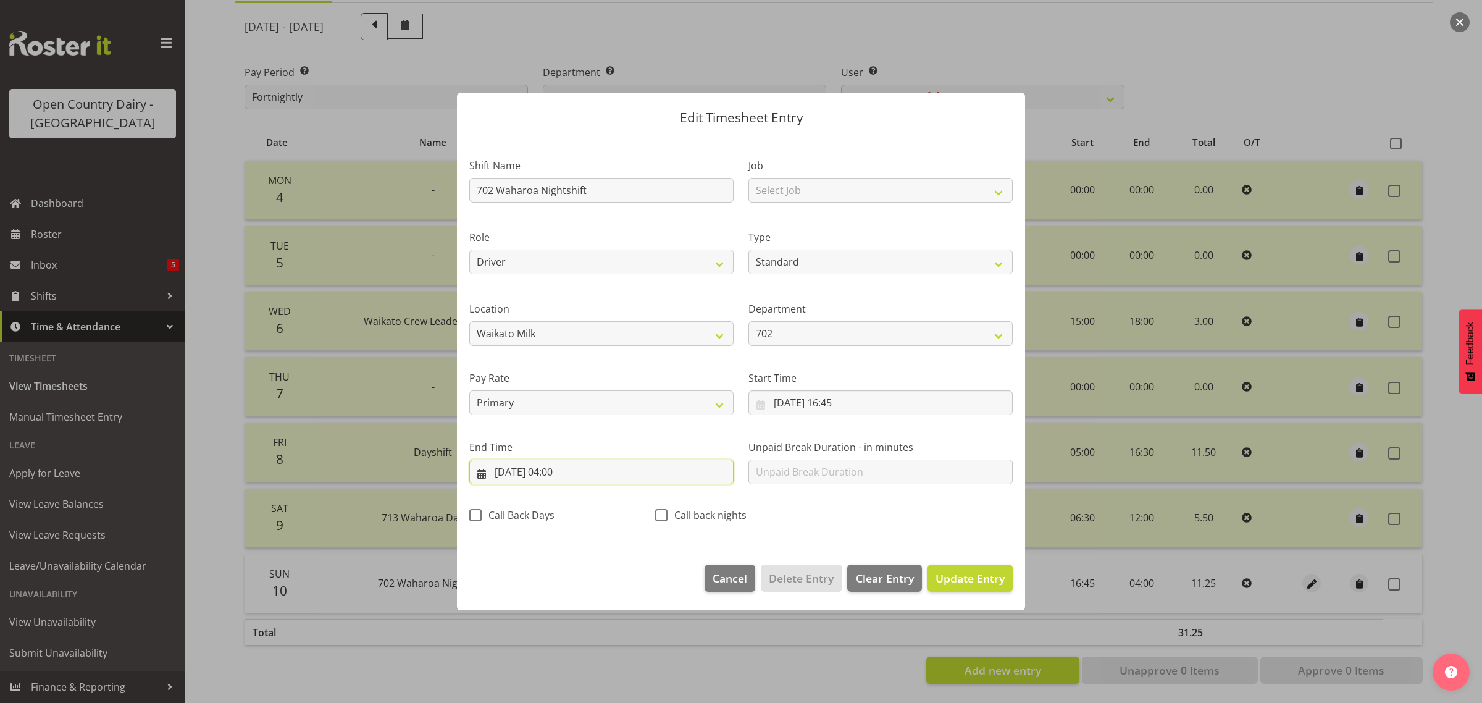
click at [560, 471] on input "[DATE] 04:00" at bounding box center [601, 472] width 264 height 25
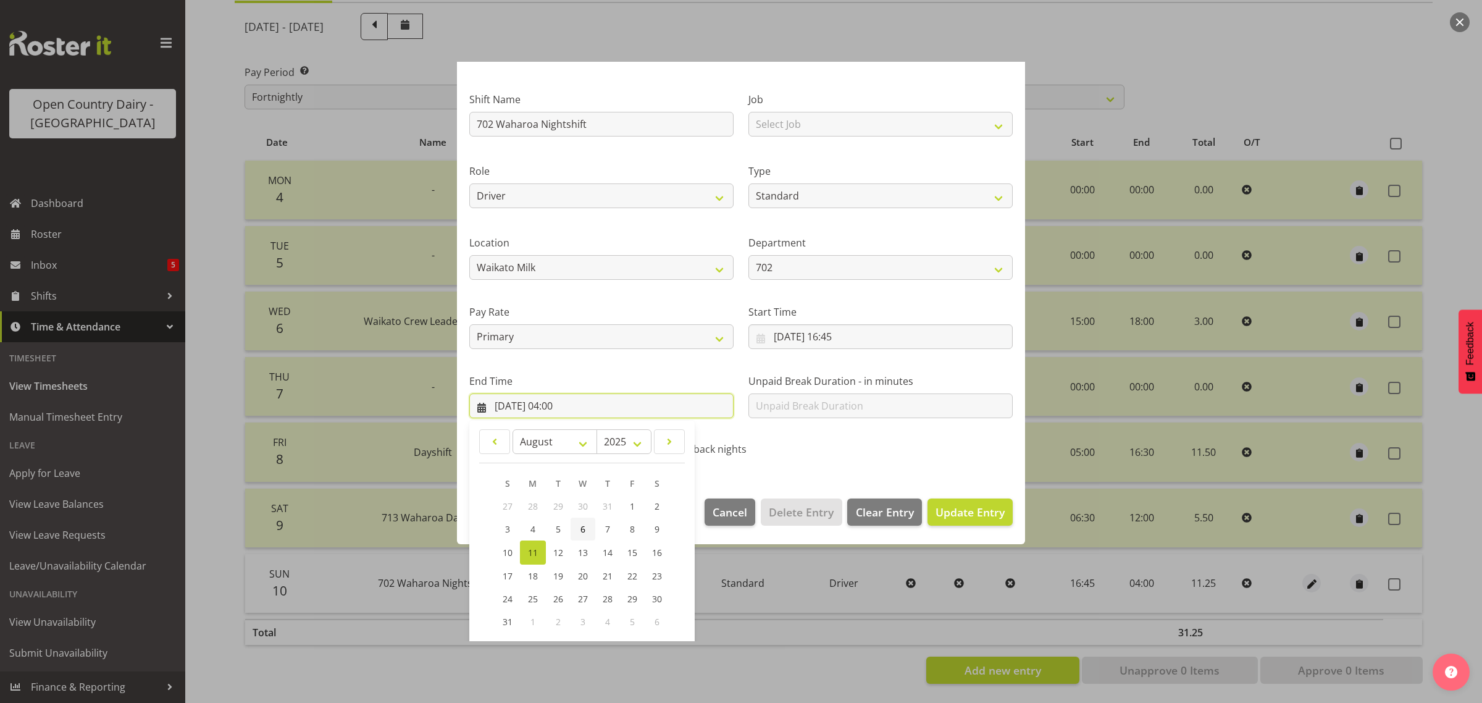
scroll to position [125, 0]
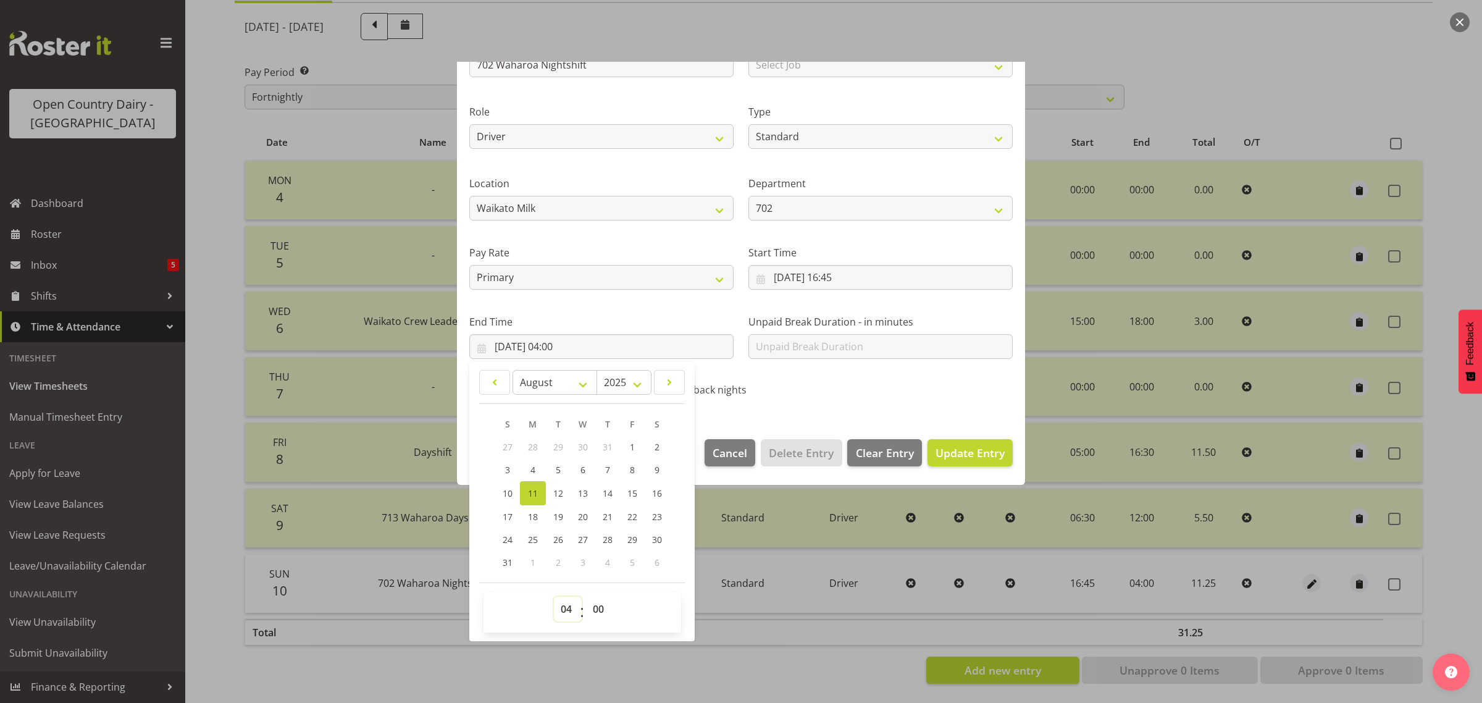
click at [568, 610] on select "00 01 02 03 04 05 06 07 08 09 10 11 12 13 14 15 16 17 18 19 20 21 22 23" at bounding box center [568, 609] width 28 height 25
click at [554, 597] on select "00 01 02 03 04 05 06 07 08 09 10 11 12 13 14 15 16 17 18 19 20 21 22 23" at bounding box center [568, 609] width 28 height 25
click at [597, 609] on select "00 01 02 03 04 05 06 07 08 09 10 11 12 13 14 15 16 17 18 19 20 21 22 23 24 25 2…" at bounding box center [600, 609] width 28 height 25
click at [586, 597] on select "00 01 02 03 04 05 06 07 08 09 10 11 12 13 14 15 16 17 18 19 20 21 22 23 24 25 2…" at bounding box center [600, 609] width 28 height 25
click at [965, 458] on span "Update Entry" at bounding box center [970, 452] width 69 height 15
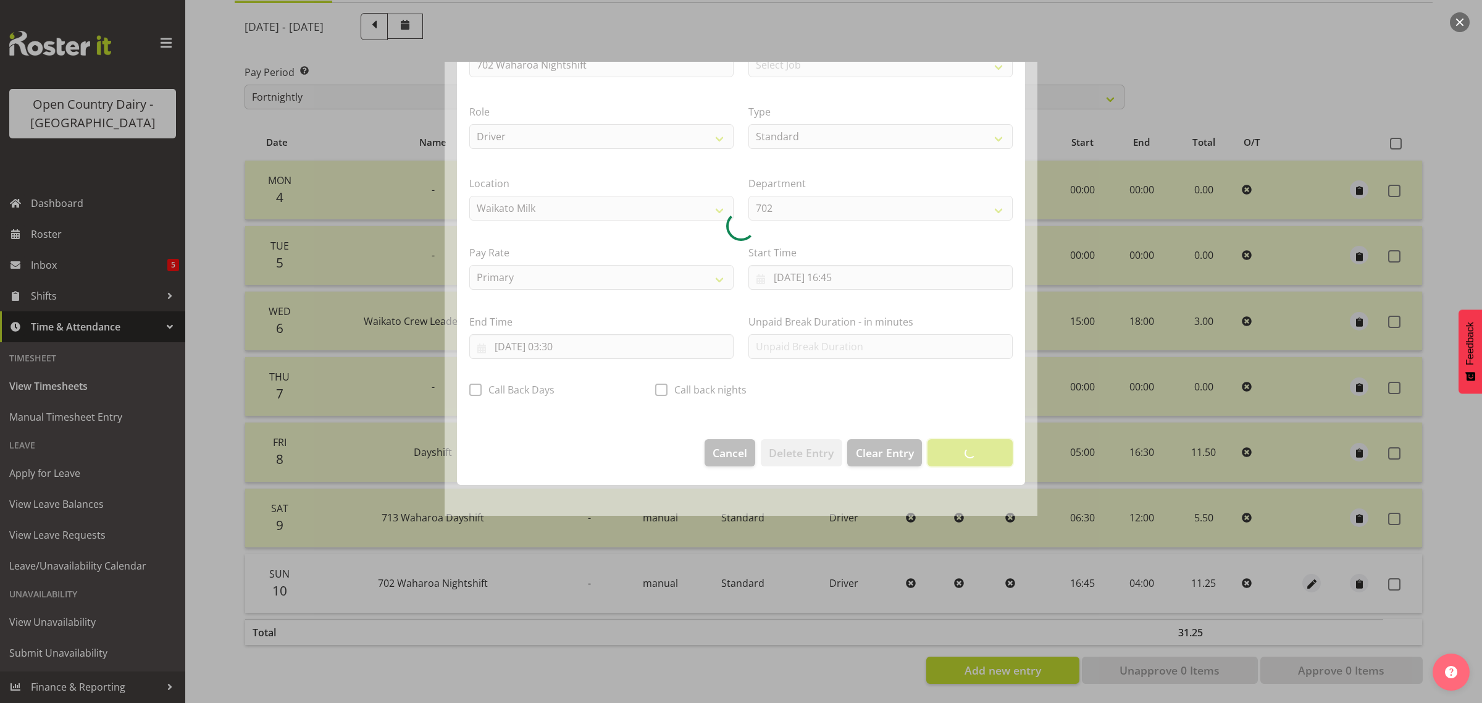
scroll to position [0, 0]
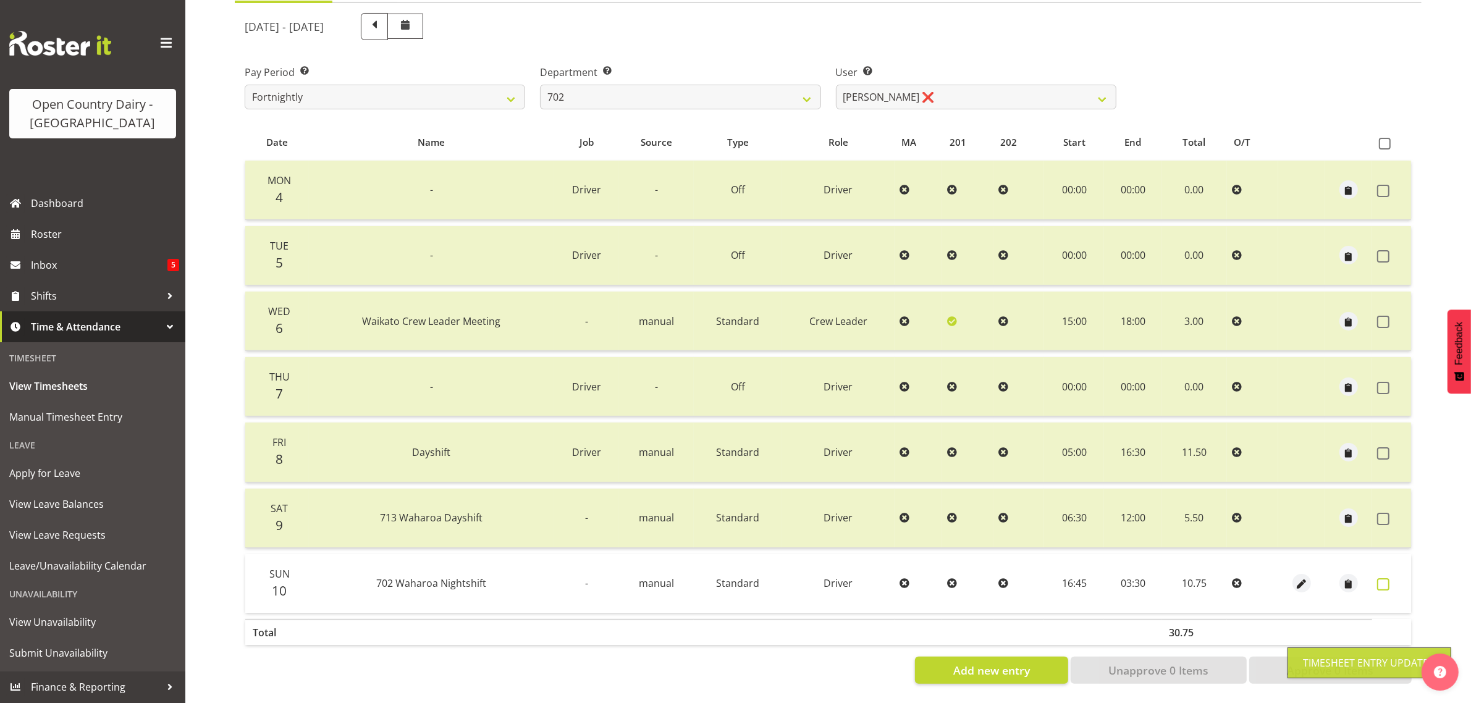
click at [1379, 578] on span at bounding box center [1383, 584] width 12 height 12
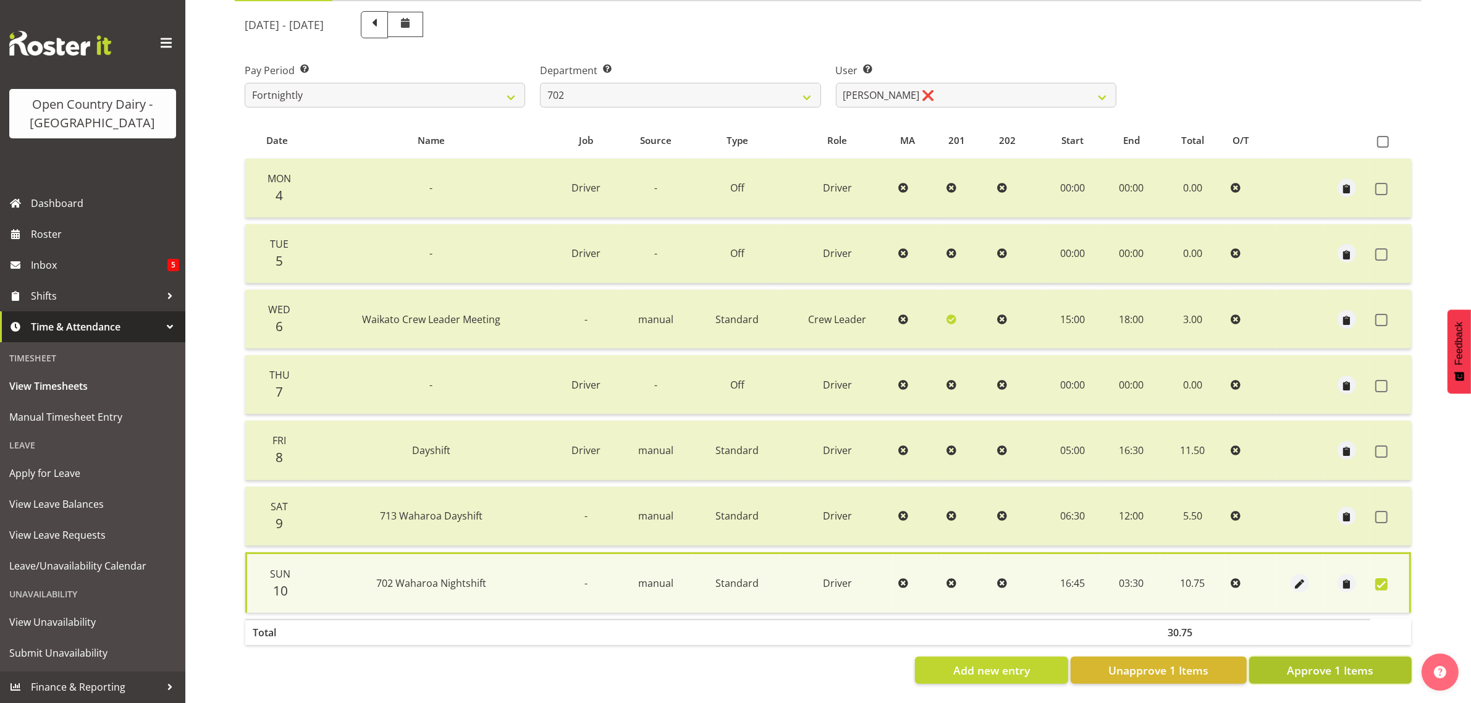
click at [1317, 662] on span "Approve 1 Items" at bounding box center [1330, 670] width 86 height 16
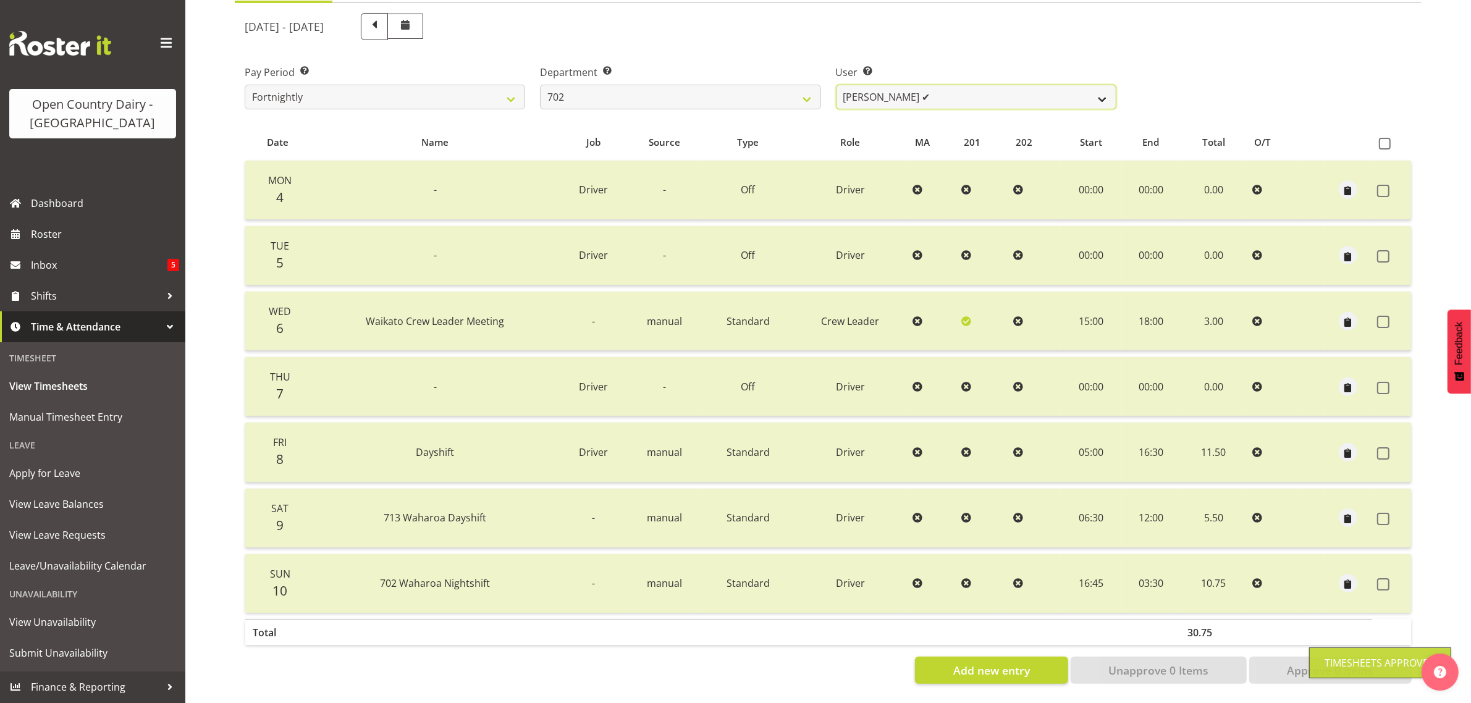
click at [1044, 85] on select "[PERSON_NAME] ✔ [PERSON_NAME] ✔ [PERSON_NAME] ✔ [PERSON_NAME] ✔" at bounding box center [976, 97] width 280 height 25
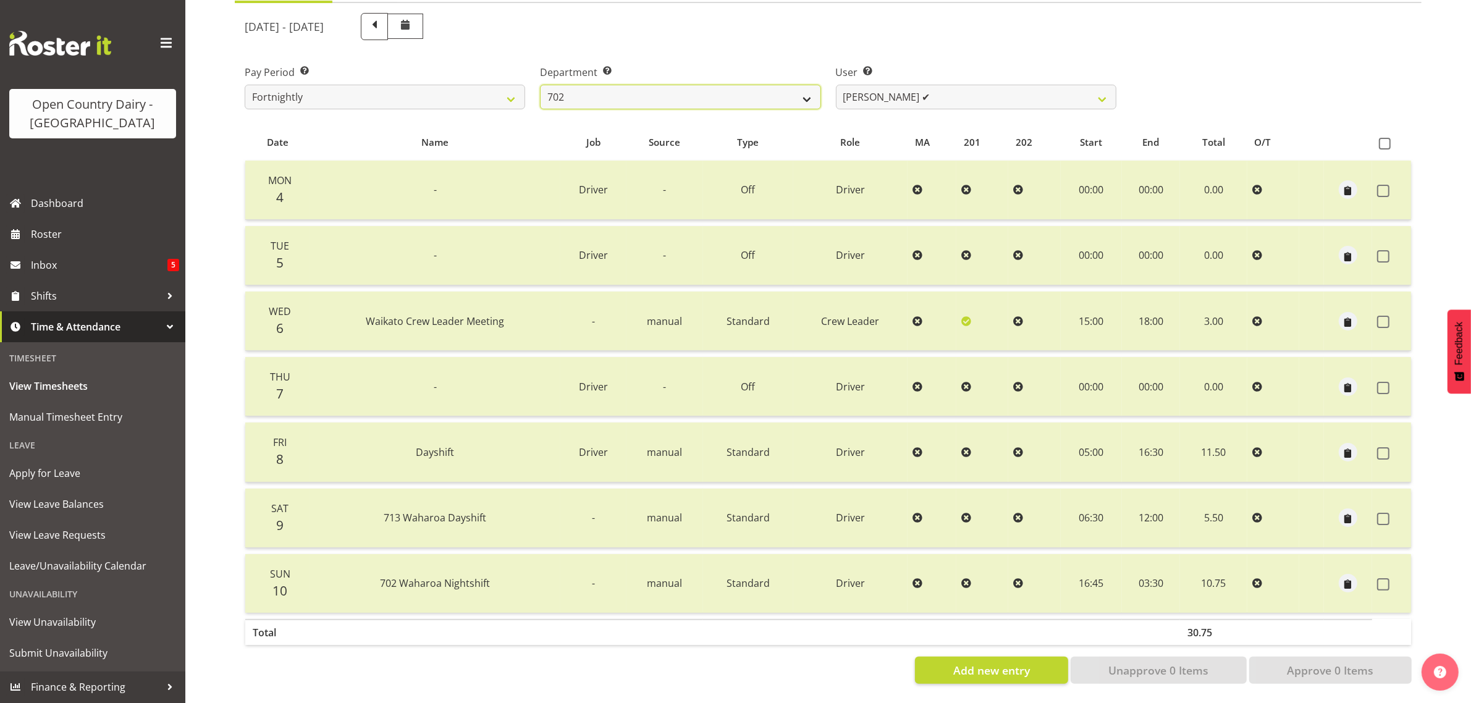
click at [807, 87] on select "701 702 703 704 705 706 707 708 709 710 711 712 713 714 715 716 717 718 719 720" at bounding box center [680, 97] width 280 height 25
click at [540, 85] on select "701 702 703 704 705 706 707 708 709 710 711 712 713 714 715 716 717 718 719 720" at bounding box center [680, 97] width 280 height 25
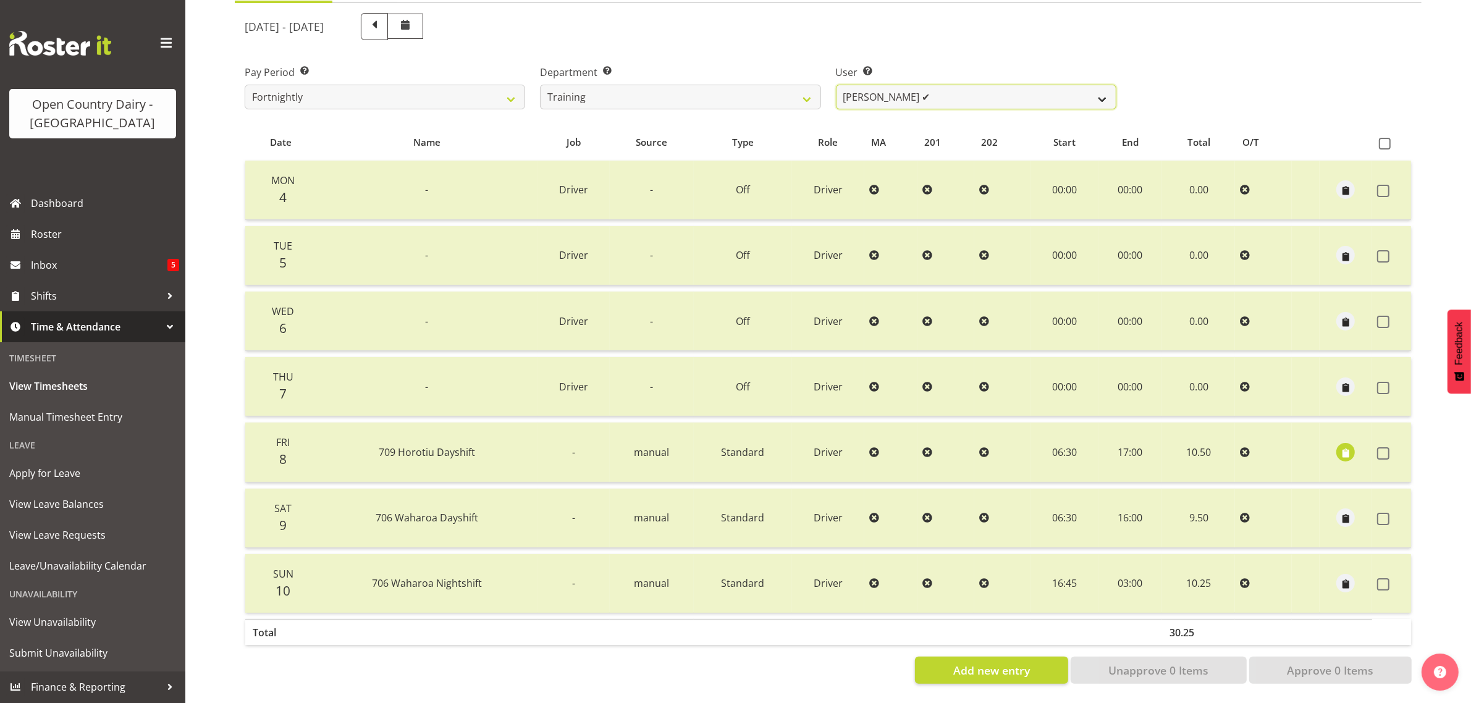
click at [959, 85] on select "Antony Lockyer ✔ Chris Gibbs ✔ David Foote (Junior) ❌ Jesse Simpson ✔ Kimberley…" at bounding box center [976, 97] width 280 height 25
click at [836, 85] on select "Antony Lockyer ✔ Chris Gibbs ✔ David Foote (Junior) ❌ Jesse Simpson ✔ Kimberley…" at bounding box center [976, 97] width 280 height 25
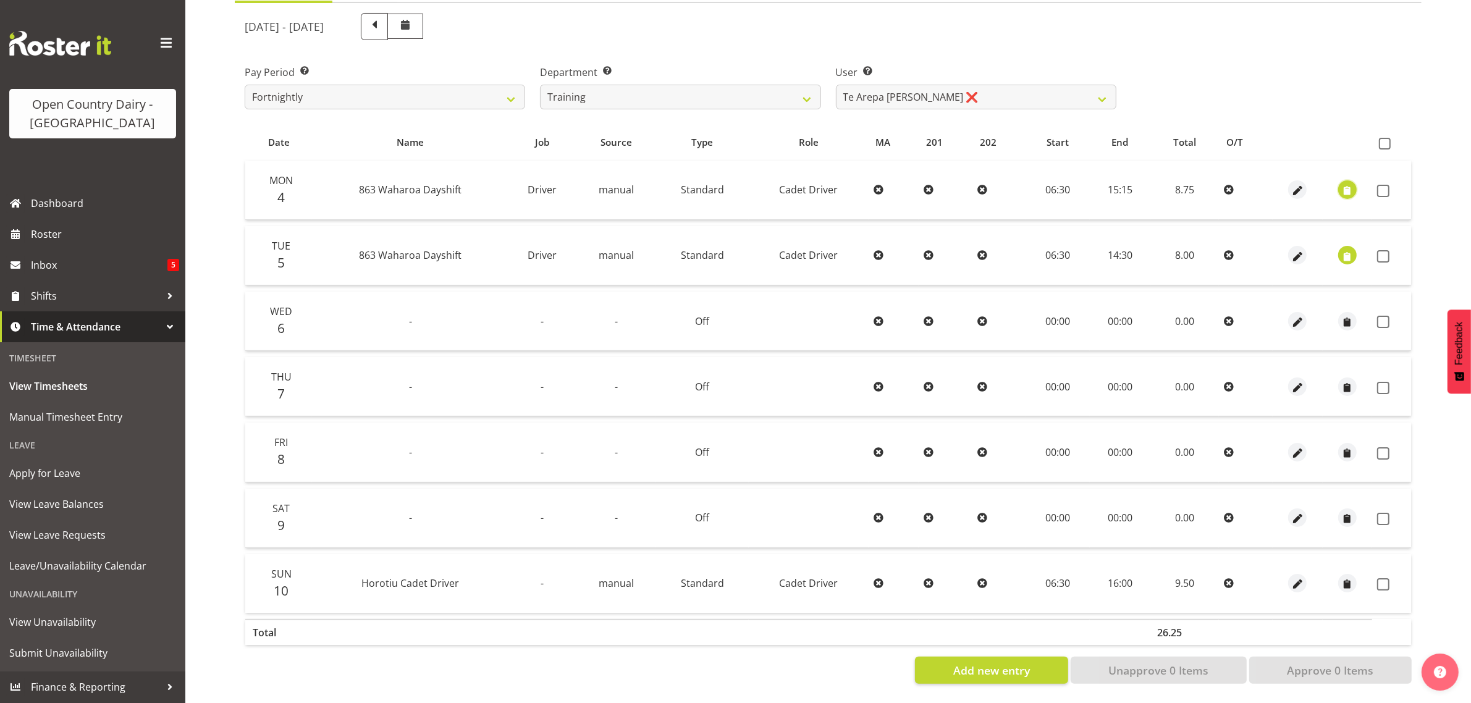
click at [1344, 184] on span "button" at bounding box center [1347, 191] width 14 height 14
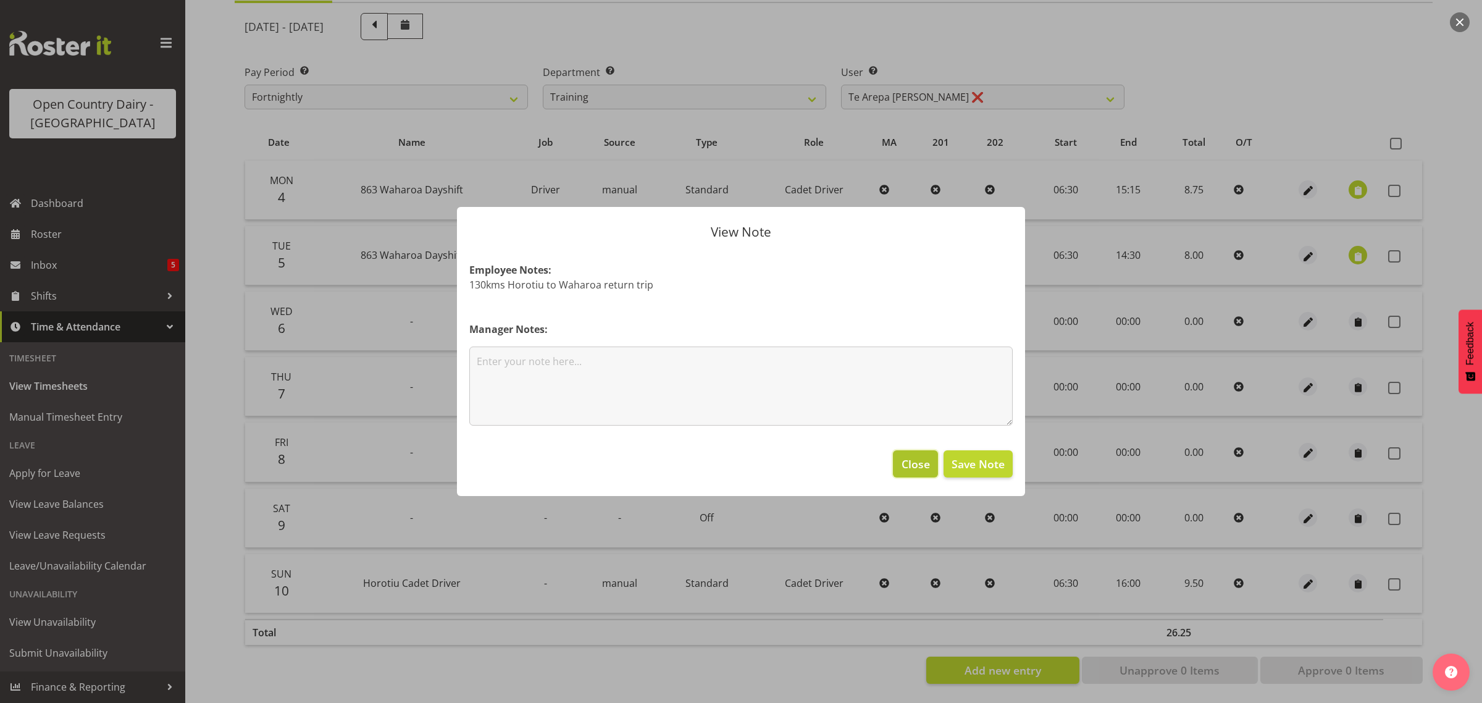
click at [915, 465] on span "Close" at bounding box center [916, 464] width 28 height 16
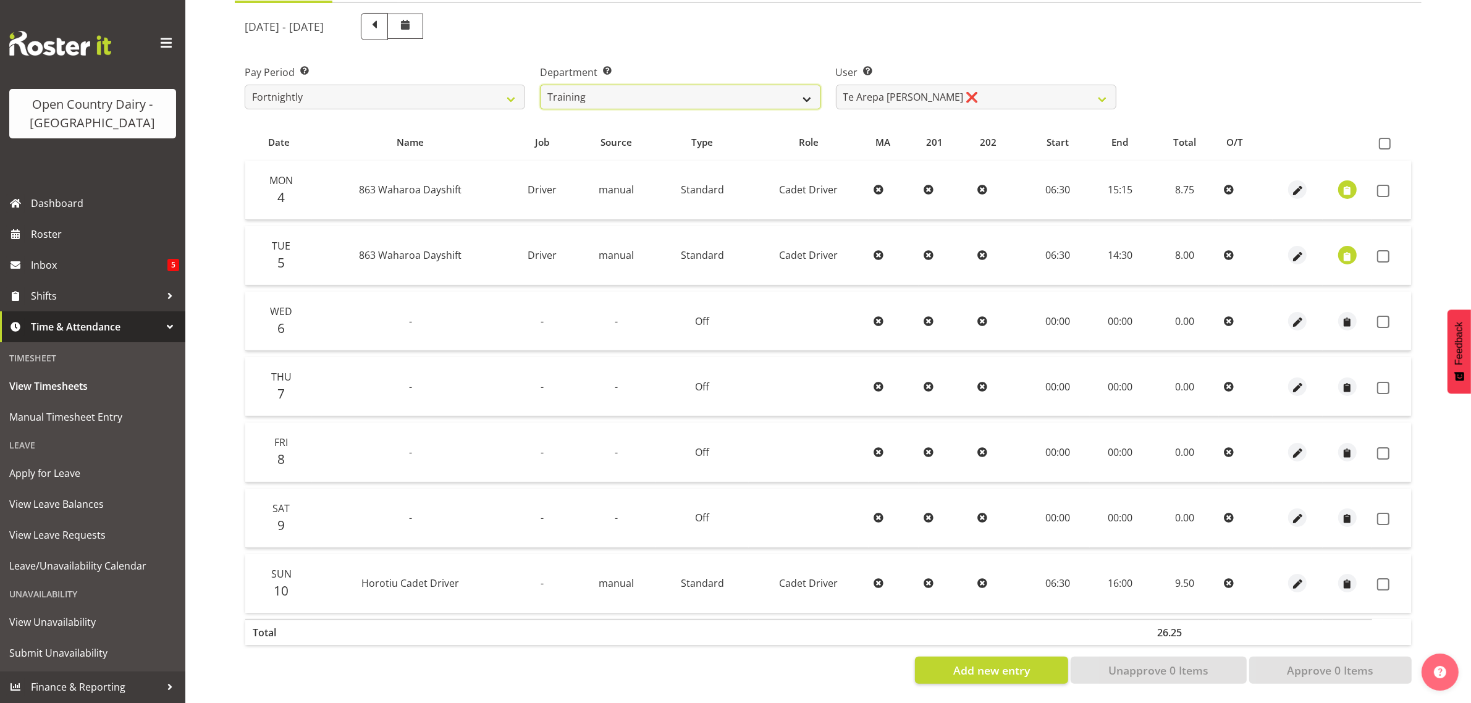
click at [810, 85] on select "701 702 703 704 705 706 707 708 709 710 711 712 713 714 715 716 717 718 719 720" at bounding box center [680, 97] width 280 height 25
click at [540, 85] on select "701 702 703 704 705 706 707 708 709 710 711 712 713 714 715 716 717 718 719 720" at bounding box center [680, 97] width 280 height 25
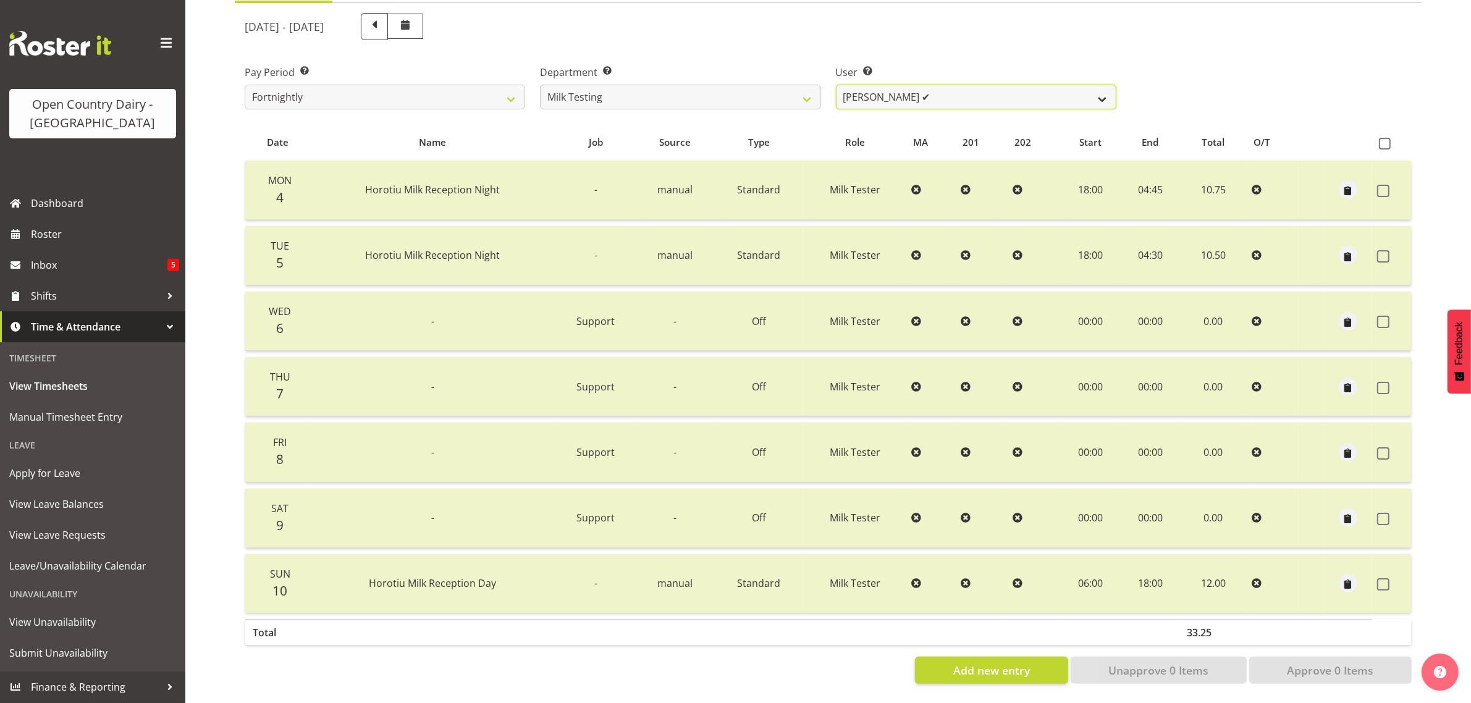
click at [1029, 90] on select "Diana Ridings ✔ George Smith ❌ Helaina Walker ✔ Kim Madden ❌ Michael Brechelt ✔…" at bounding box center [976, 97] width 280 height 25
click at [836, 85] on select "Diana Ridings ✔ George Smith ❌ Helaina Walker ✔ Kim Madden ❌ Michael Brechelt ✔…" at bounding box center [976, 97] width 280 height 25
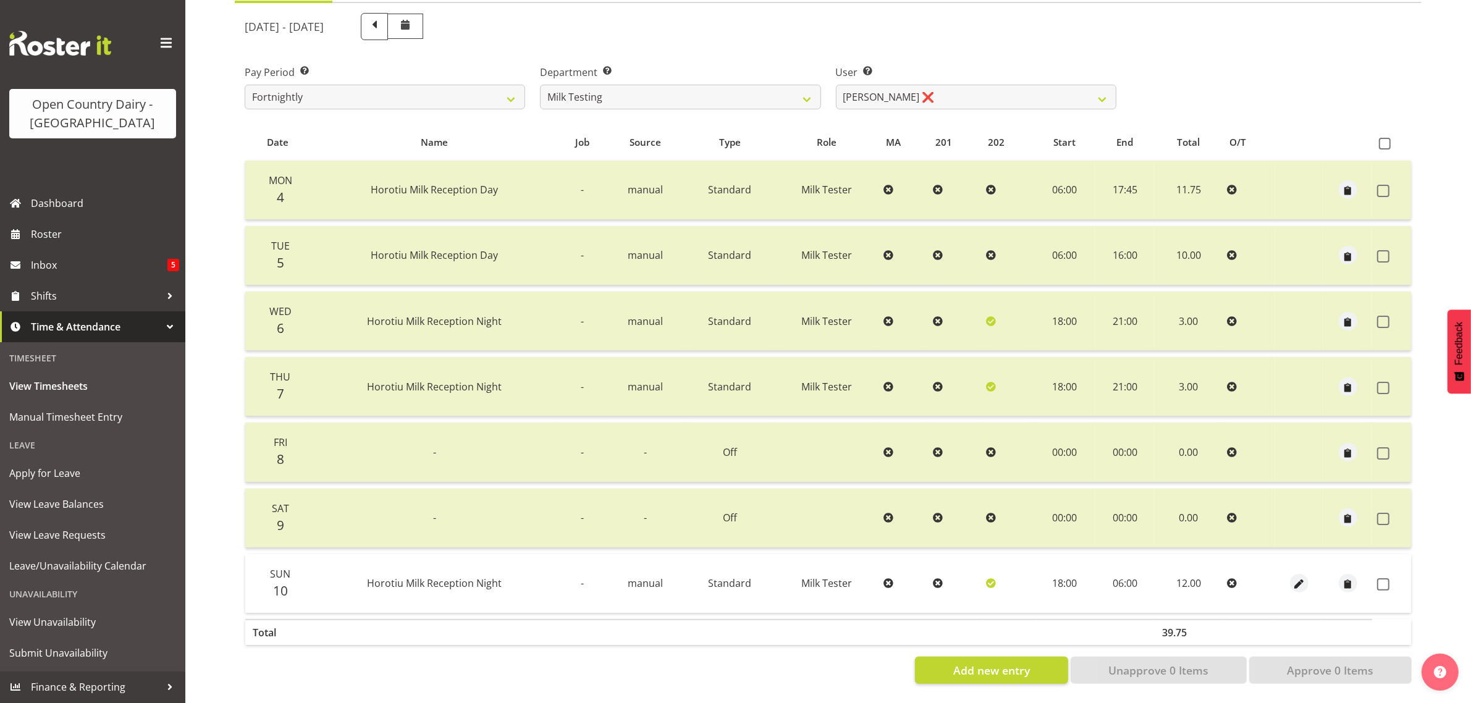
click at [1146, 591] on td "06:00" at bounding box center [1124, 583] width 59 height 59
click at [1302, 578] on span "button" at bounding box center [1299, 585] width 14 height 14
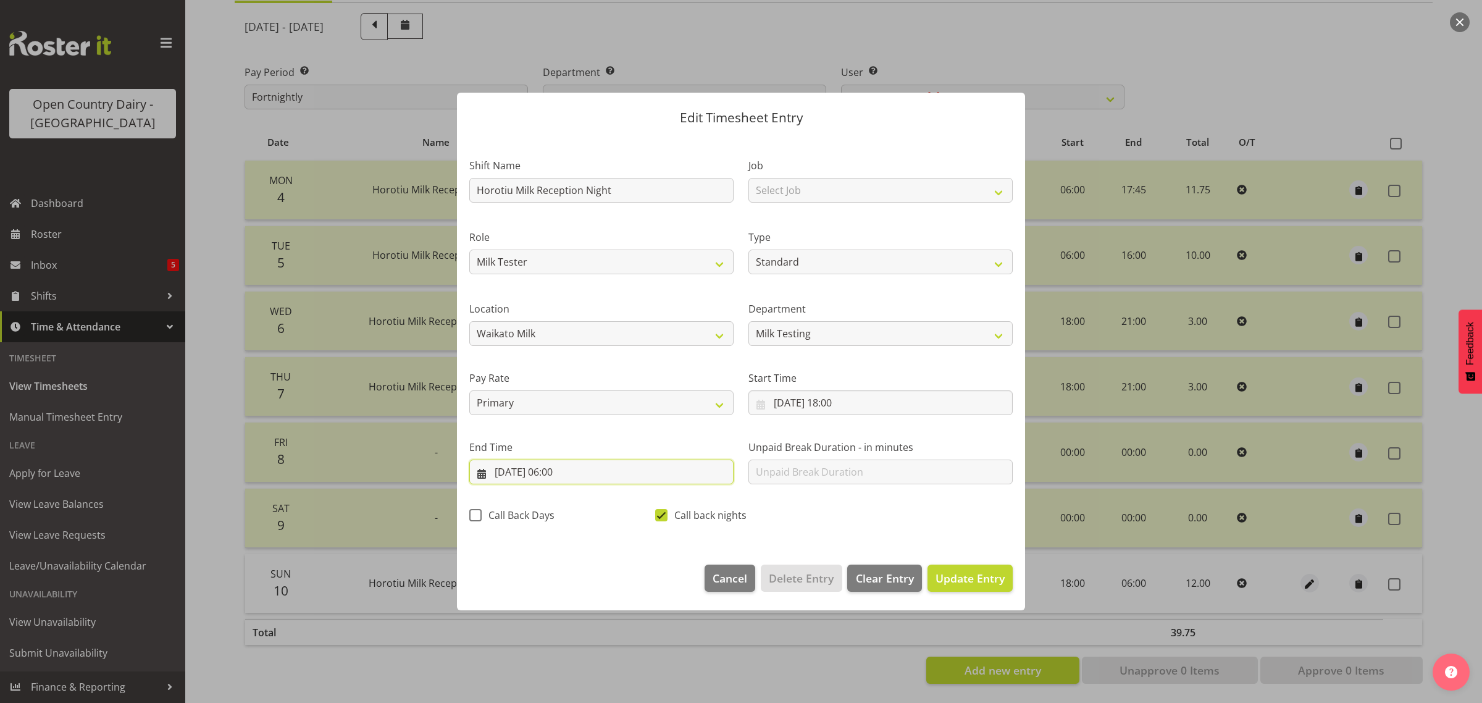
click at [560, 471] on input "11/08/2025, 06:00" at bounding box center [601, 472] width 264 height 25
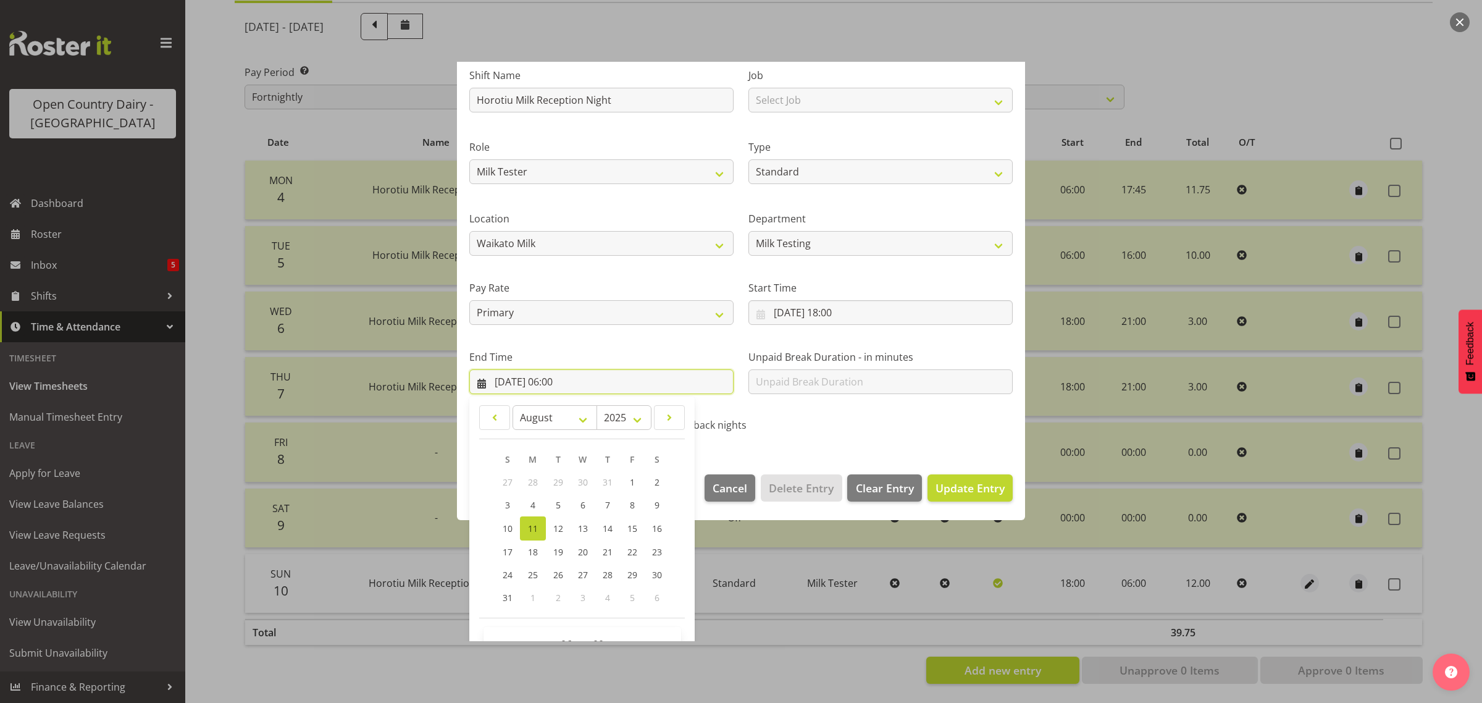
scroll to position [125, 0]
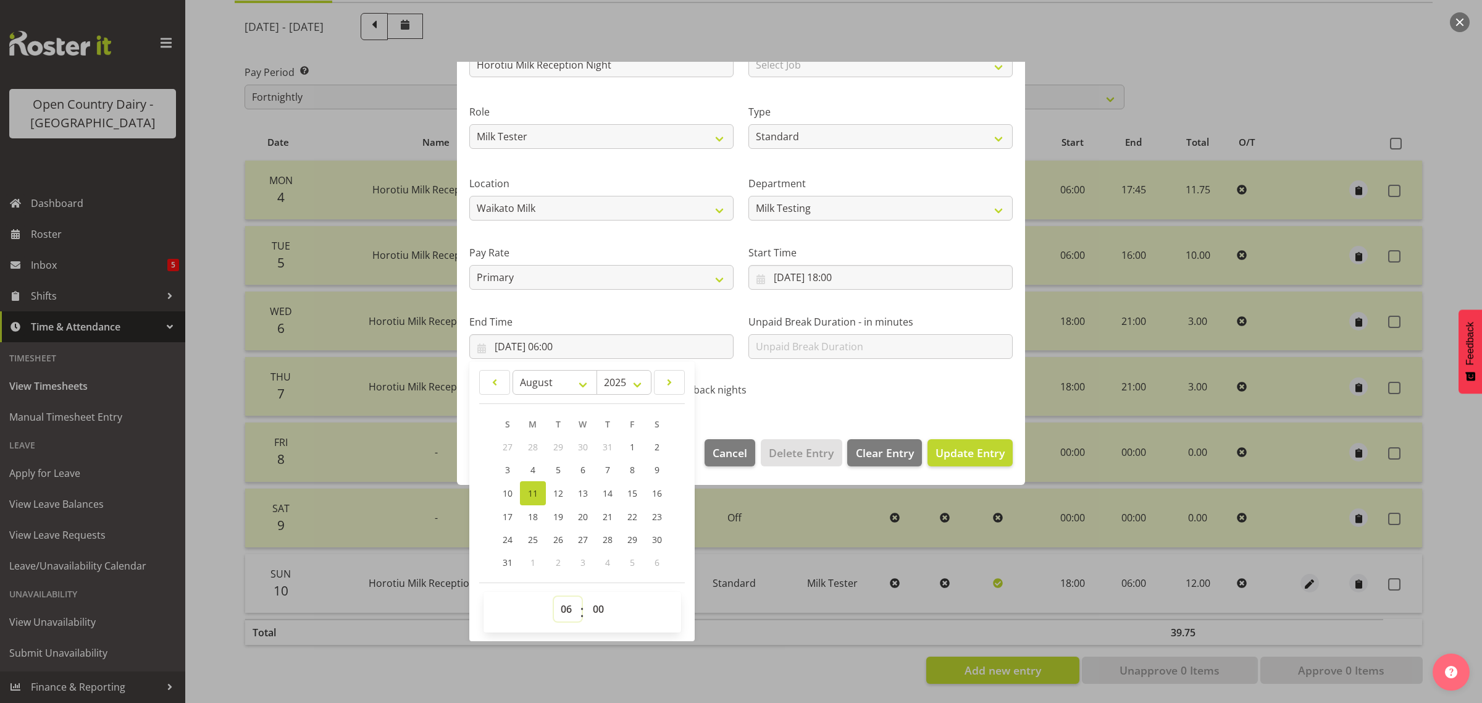
click at [567, 609] on select "00 01 02 03 04 05 06 07 08 09 10 11 12 13 14 15 16 17 18 19 20 21 22 23" at bounding box center [568, 609] width 28 height 25
click at [554, 597] on select "00 01 02 03 04 05 06 07 08 09 10 11 12 13 14 15 16 17 18 19 20 21 22 23" at bounding box center [568, 609] width 28 height 25
click at [602, 610] on select "00 01 02 03 04 05 06 07 08 09 10 11 12 13 14 15 16 17 18 19 20 21 22 23 24 25 2…" at bounding box center [600, 609] width 28 height 25
click at [586, 597] on select "00 01 02 03 04 05 06 07 08 09 10 11 12 13 14 15 16 17 18 19 20 21 22 23 24 25 2…" at bounding box center [600, 609] width 28 height 25
click at [977, 454] on span "Update Entry" at bounding box center [970, 452] width 69 height 15
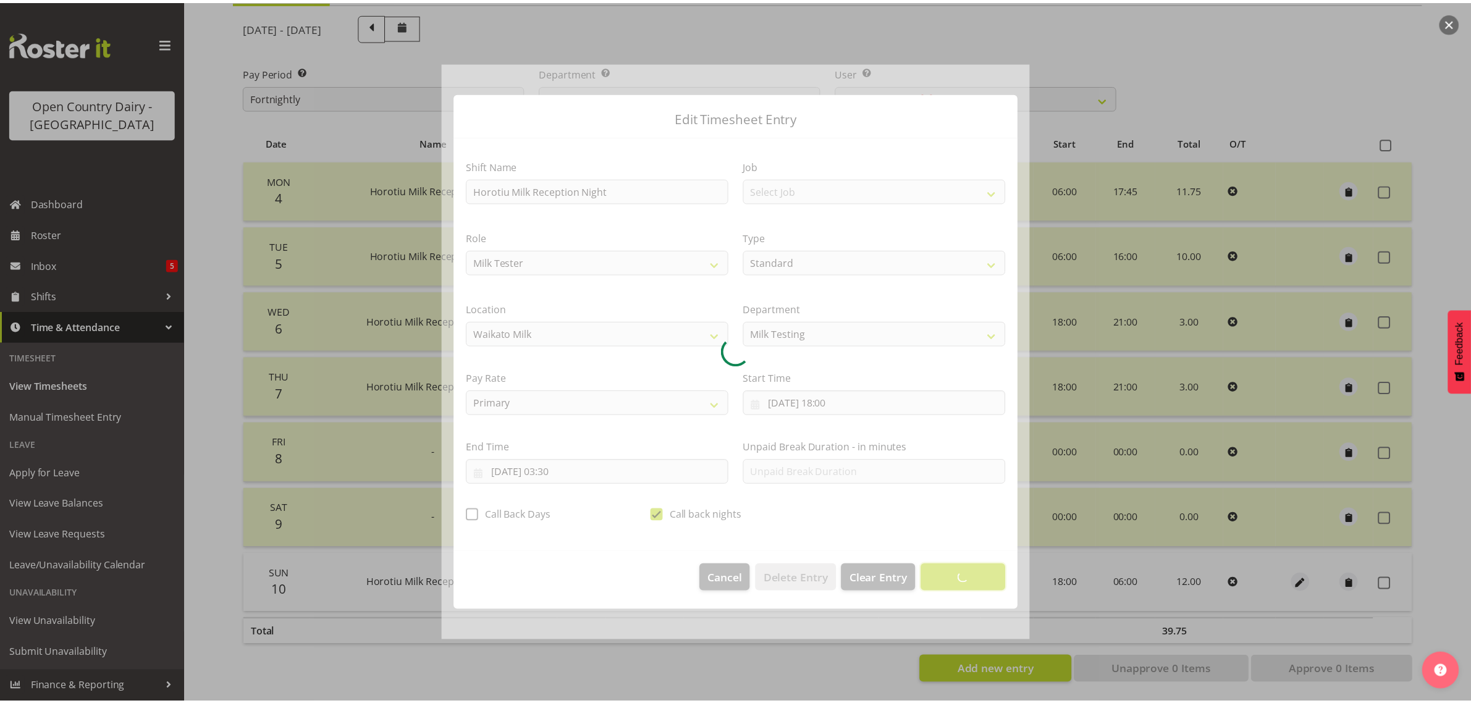
scroll to position [0, 0]
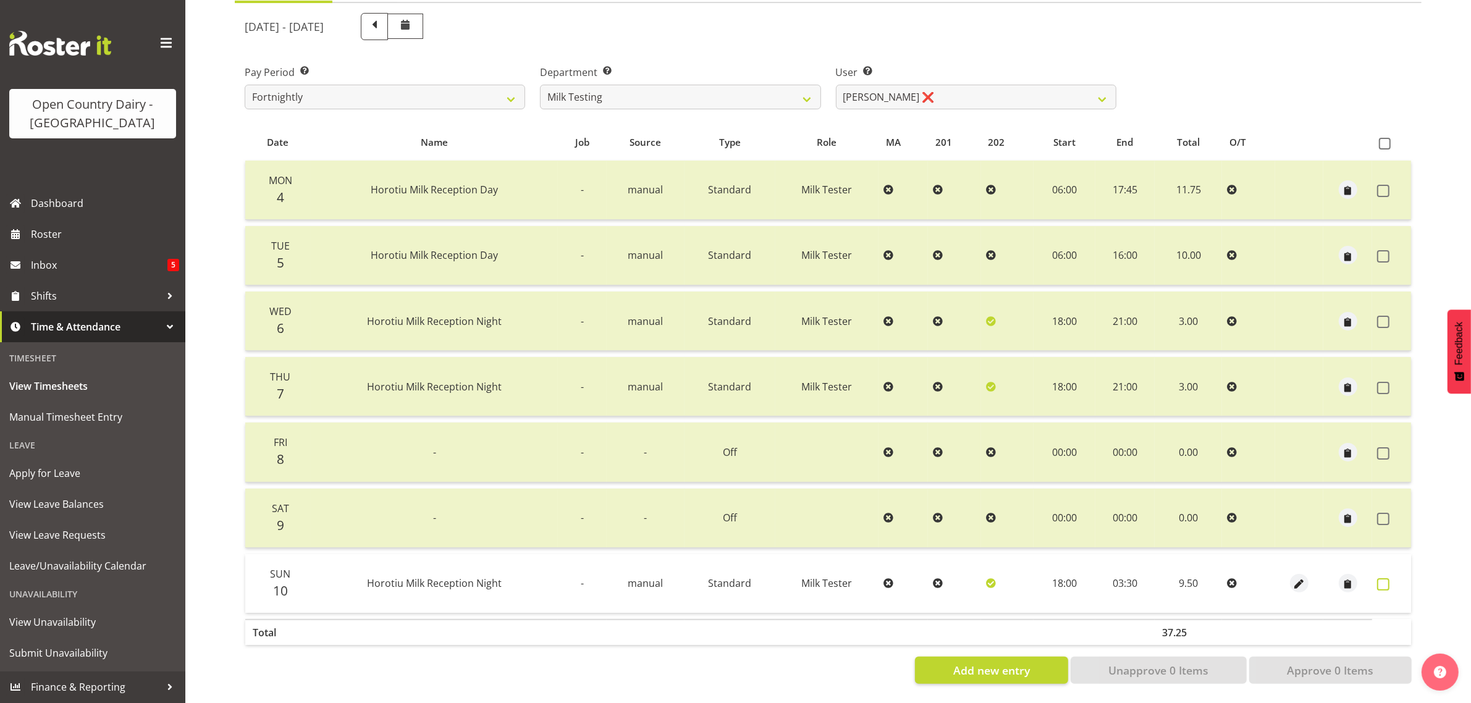
click at [1382, 578] on span at bounding box center [1383, 584] width 12 height 12
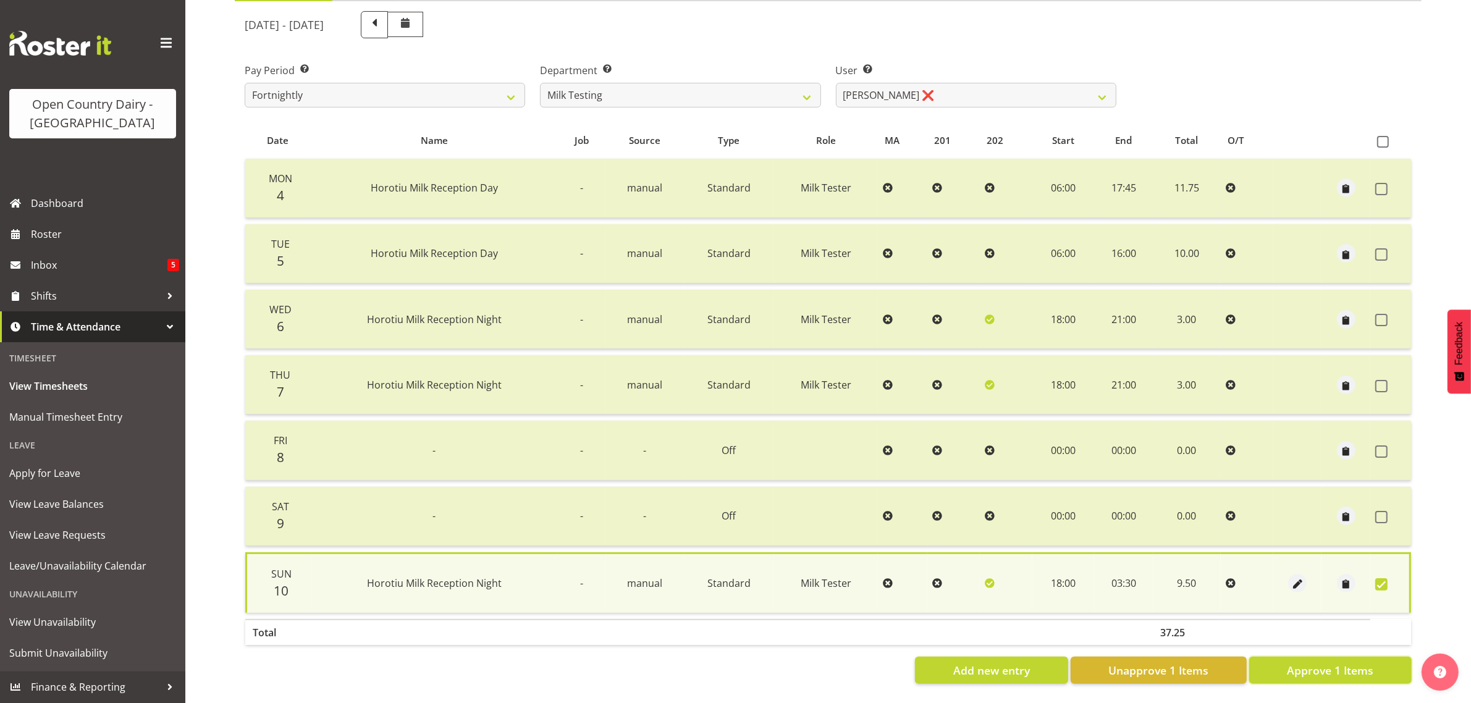
click at [1369, 662] on span "Approve 1 Items" at bounding box center [1330, 670] width 86 height 16
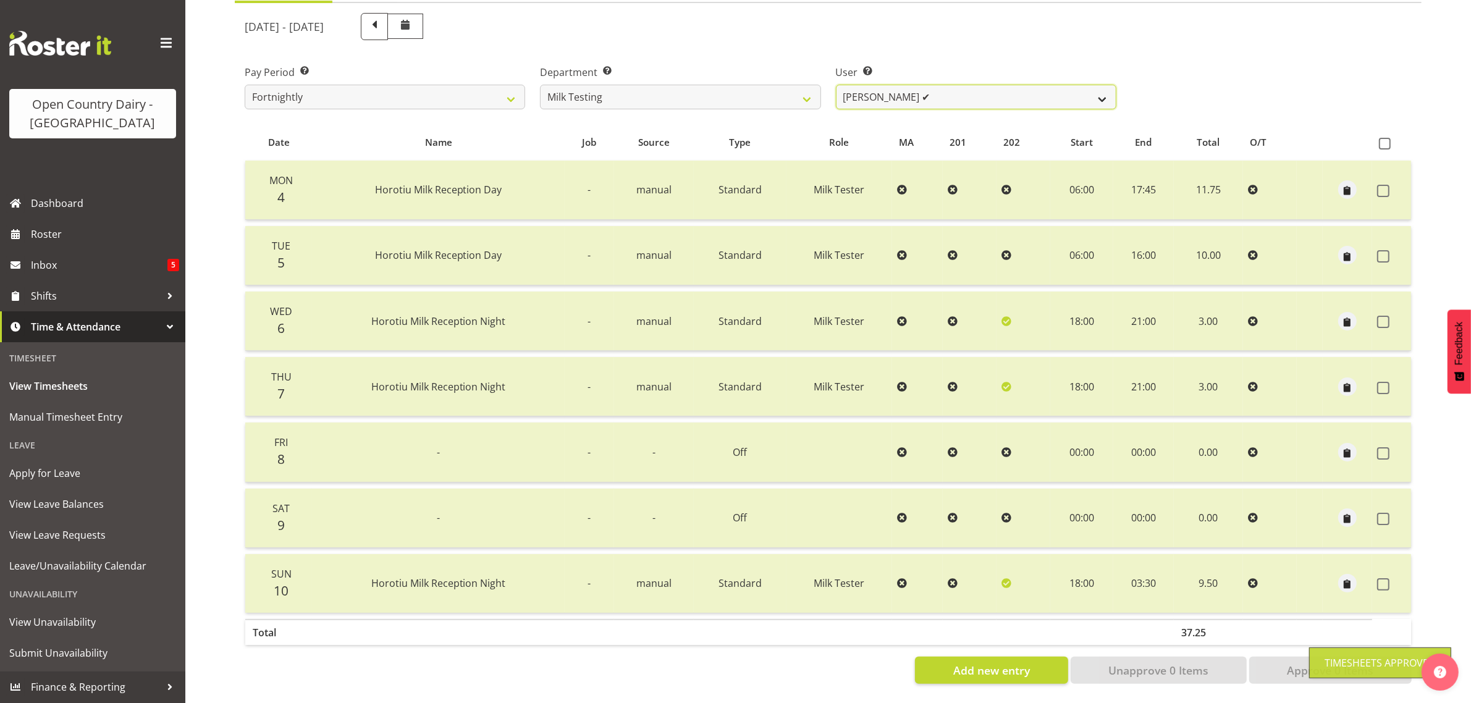
click at [962, 85] on select "[PERSON_NAME] ✔ [PERSON_NAME] ❌ [PERSON_NAME] ✔ [PERSON_NAME] ✔ [PERSON_NAME] ✔…" at bounding box center [976, 97] width 280 height 25
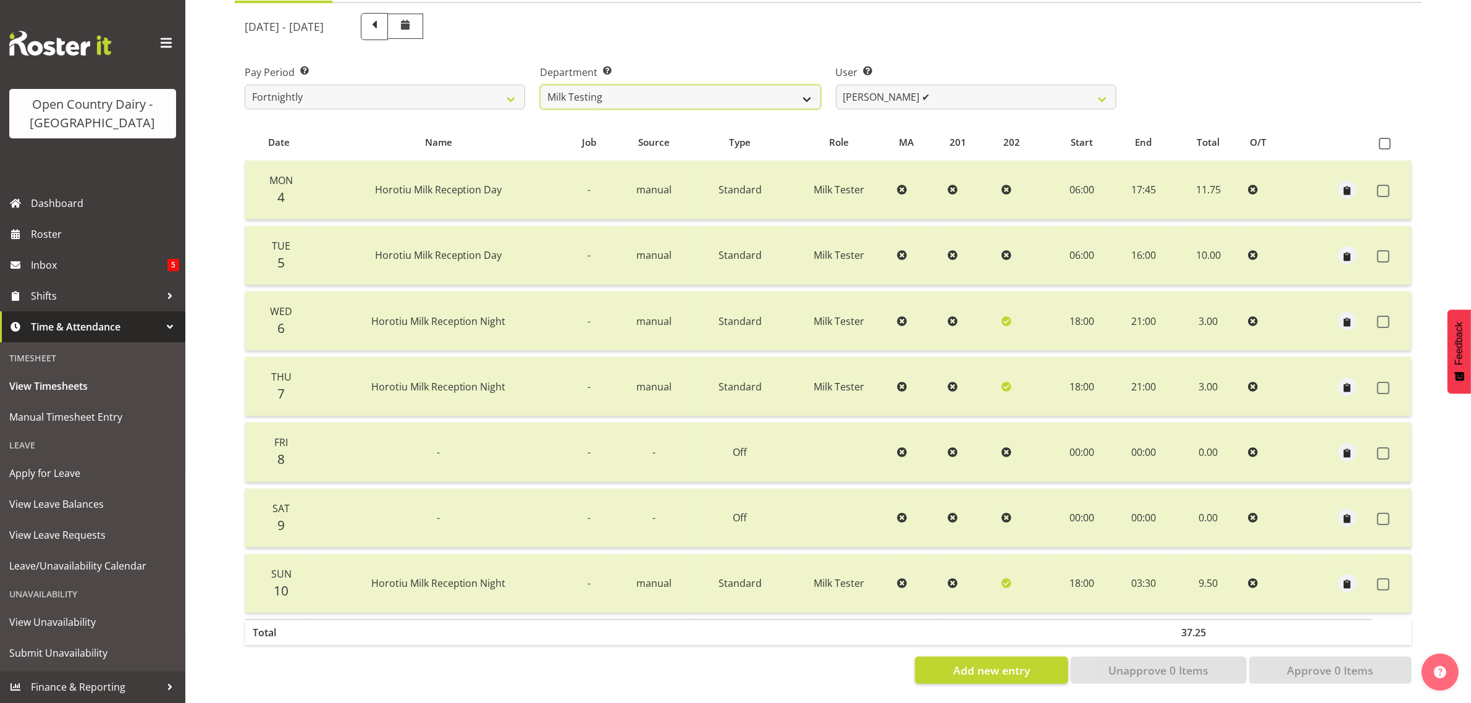
click at [737, 85] on select "701 702 703 704 705 706 707 708 709 710 711 712 713 714 715 716 717 718 719 720" at bounding box center [680, 97] width 280 height 25
click at [540, 85] on select "701 702 703 704 705 706 707 708 709 710 711 712 713 714 715 716 717 718 719 720" at bounding box center [680, 97] width 280 height 25
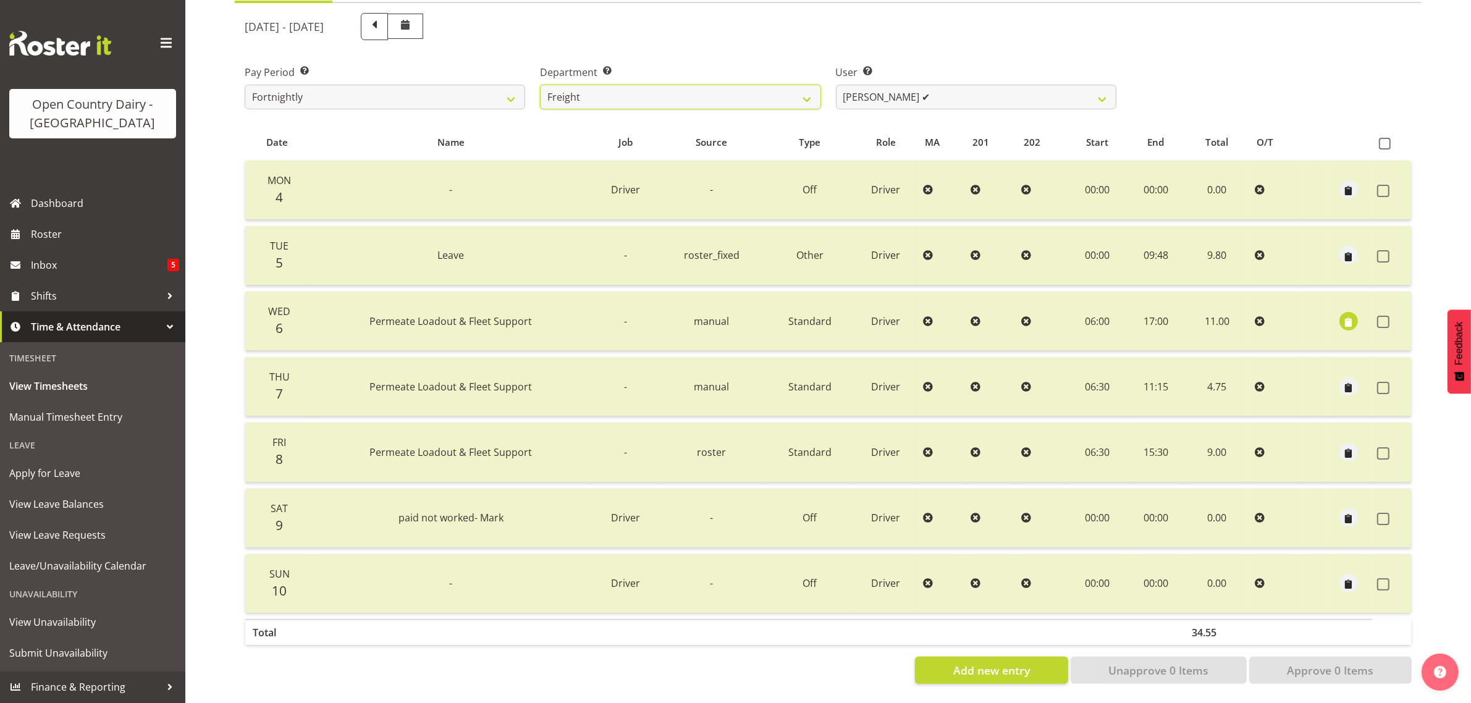
click at [809, 88] on select "701 702 703 704 705 706 707 708 709 710 711 712 713 714 715 716 717 718 719 720" at bounding box center [680, 97] width 280 height 25
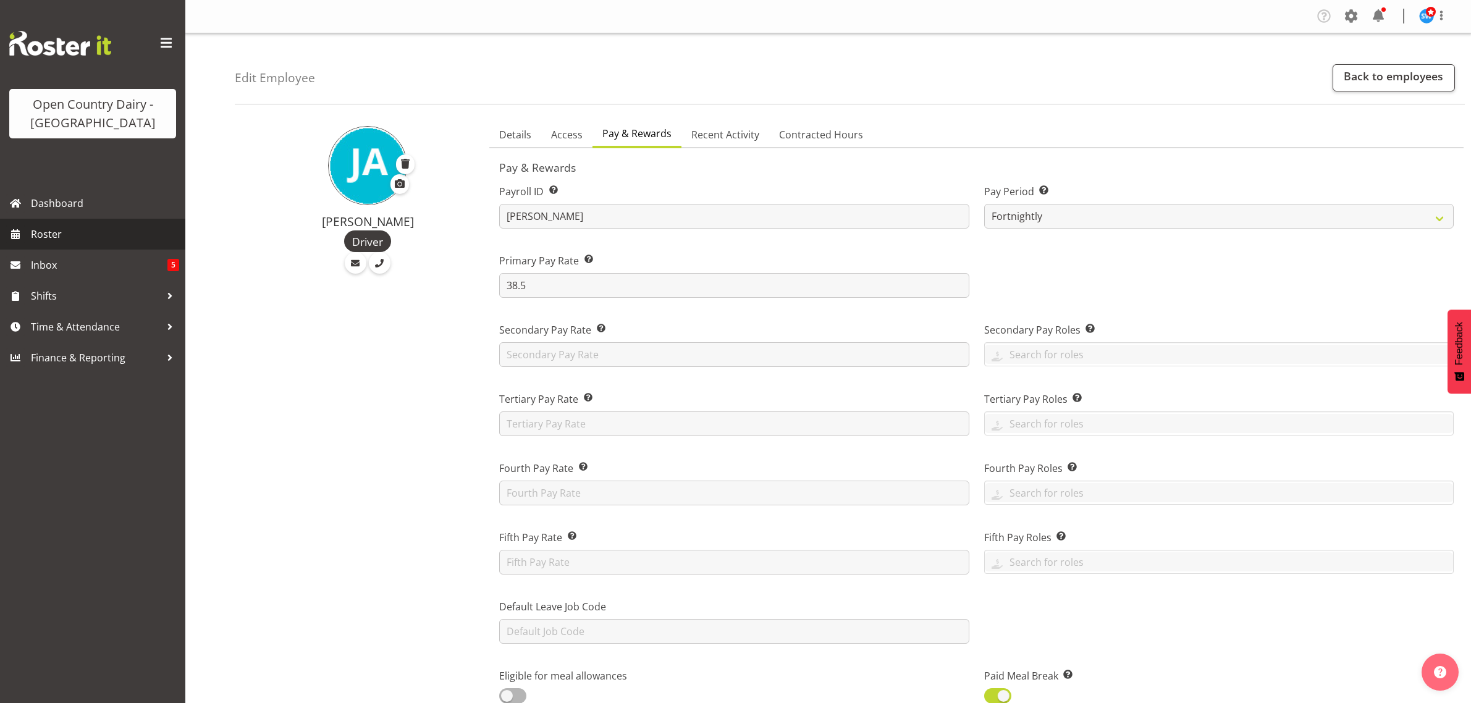
select select "manual"
select select "fixed"
select select "roster_fixed"
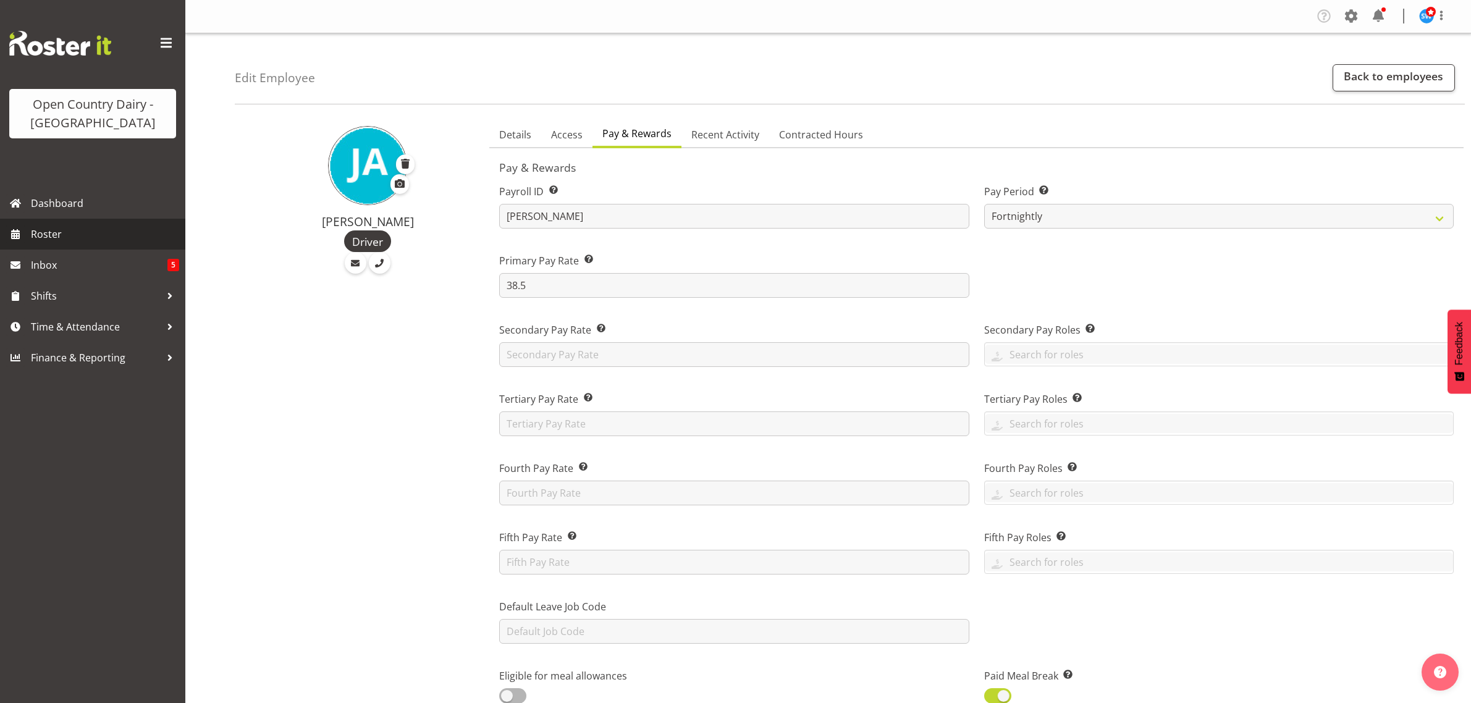
select select "day"
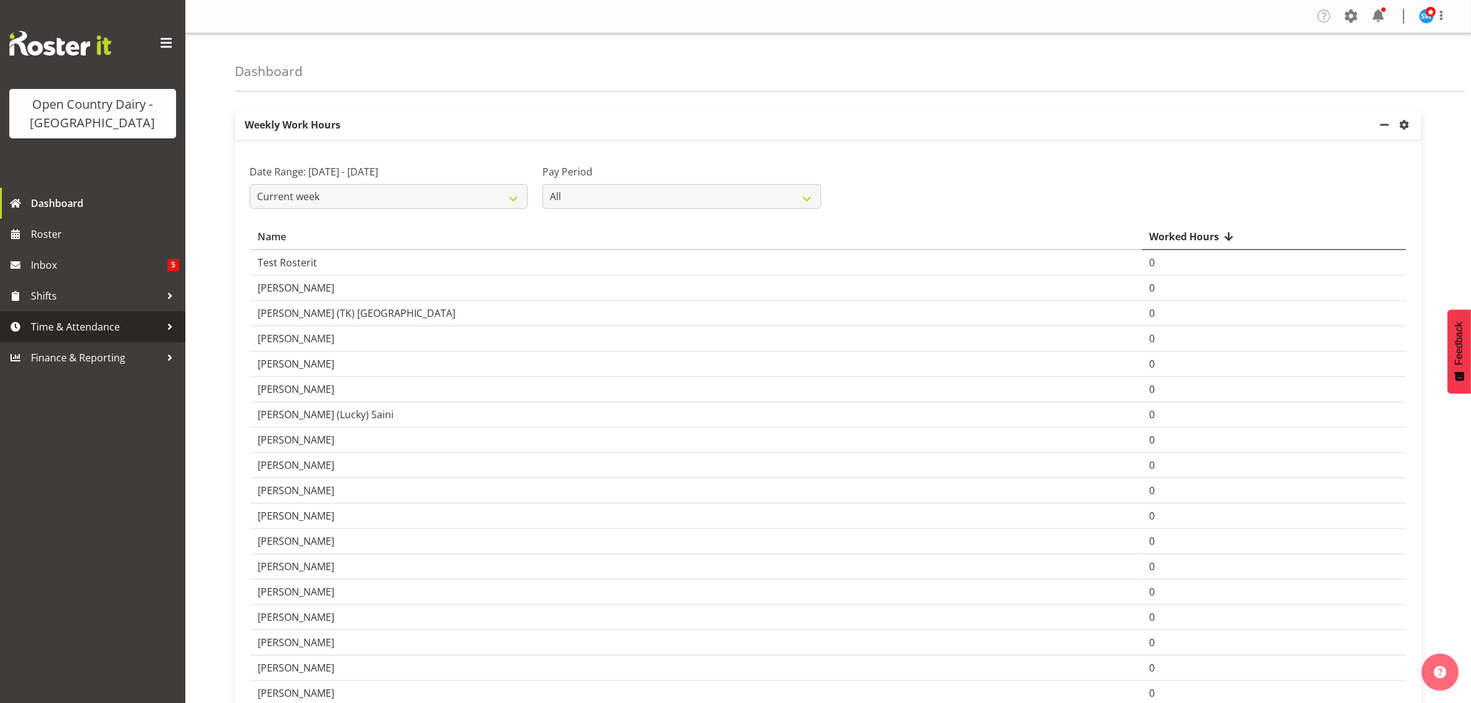
click at [60, 326] on span "Time & Attendance" at bounding box center [96, 326] width 130 height 19
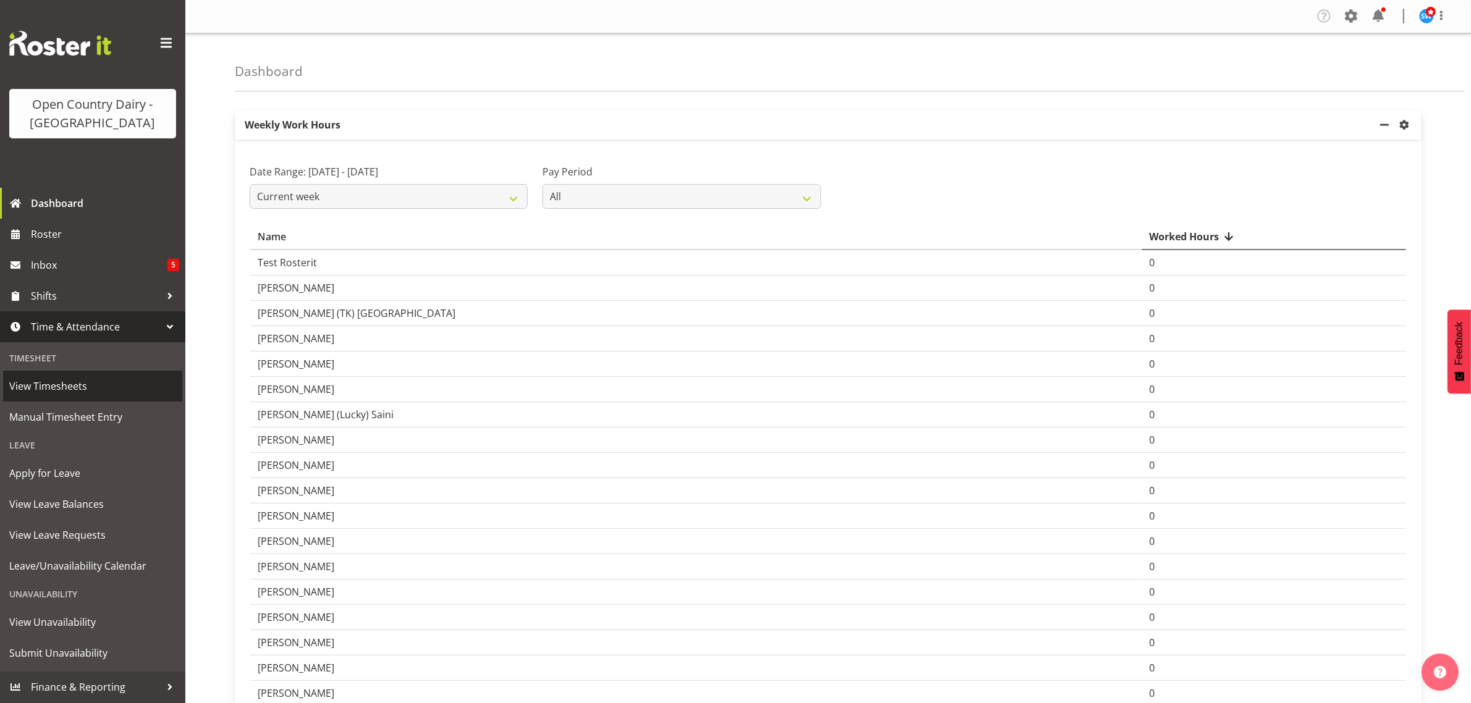
click at [65, 386] on span "View Timesheets" at bounding box center [92, 386] width 167 height 19
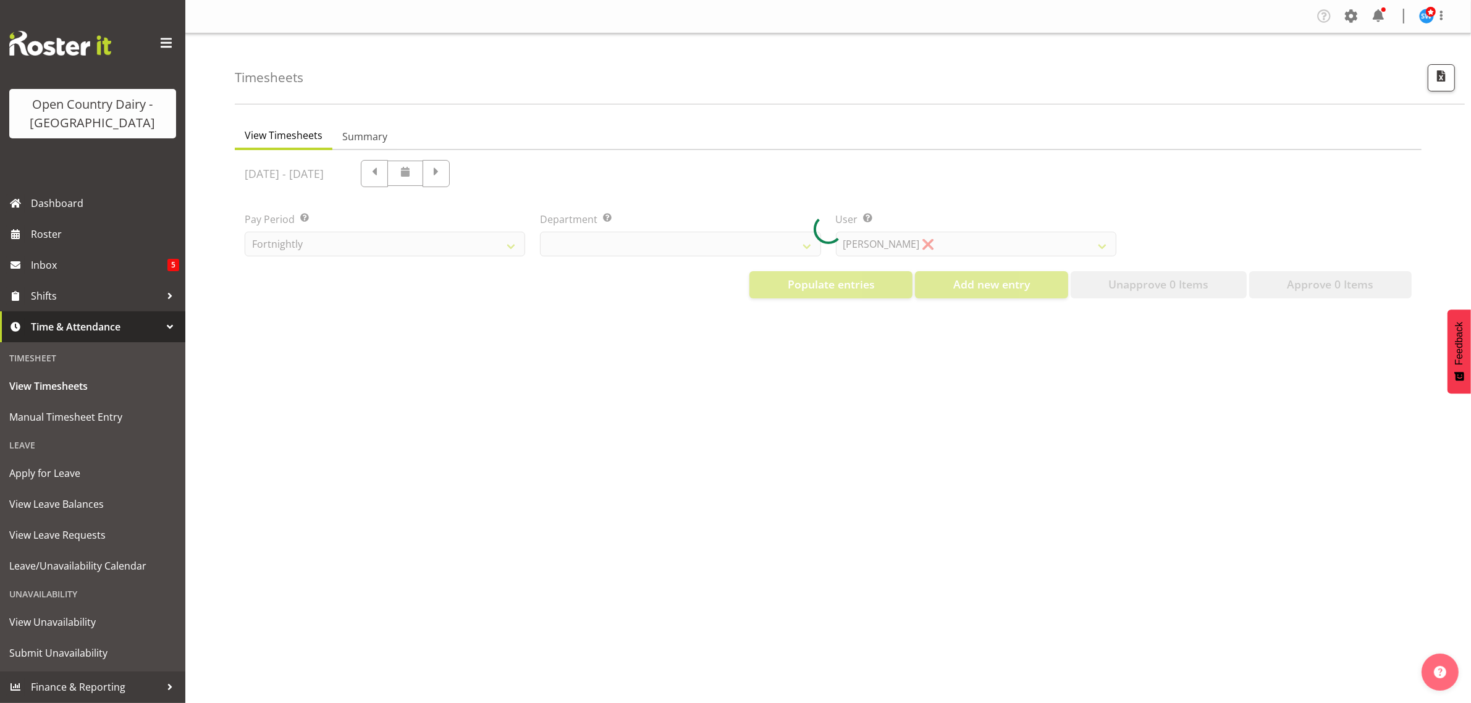
select select "733"
select select "7414"
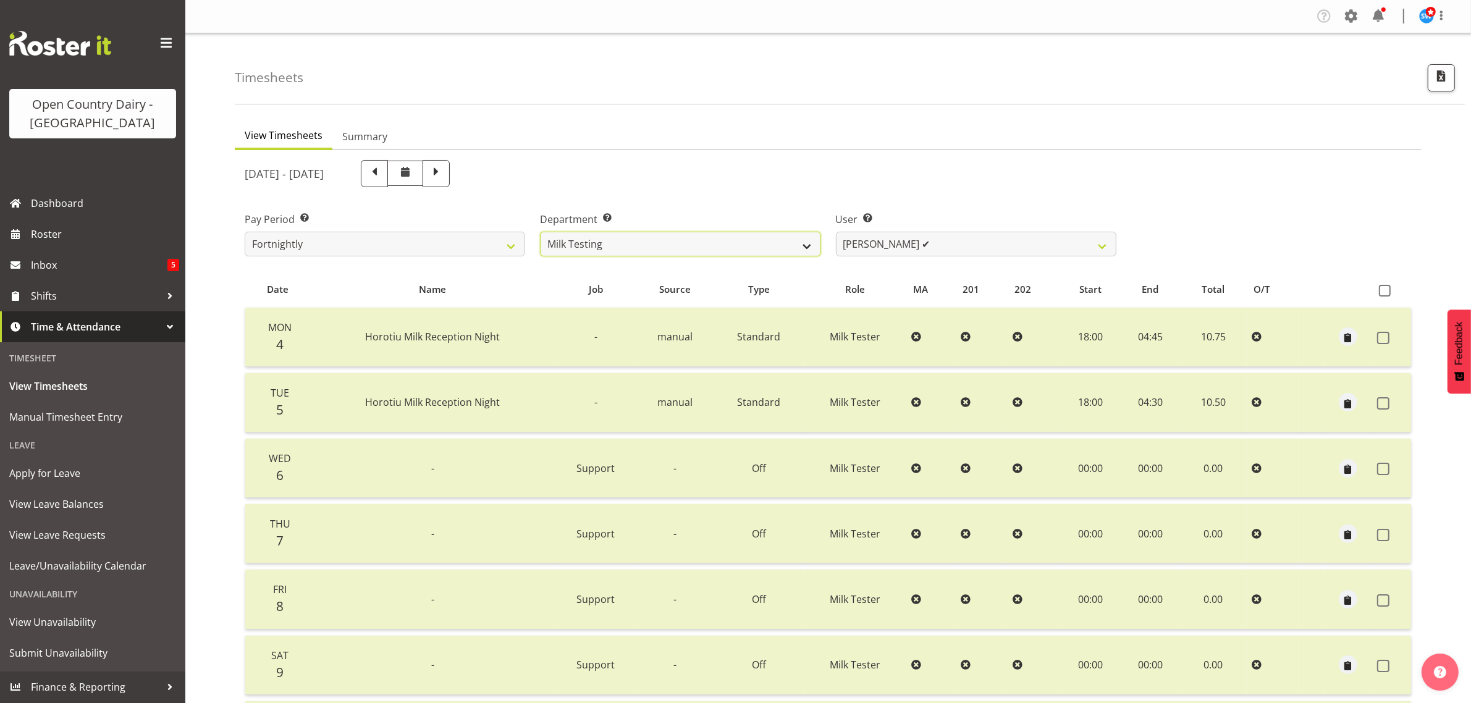
drag, startPoint x: 782, startPoint y: 242, endPoint x: 773, endPoint y: 242, distance: 8.6
click at [776, 242] on select "701 702 703 704 705 706 707 708 709 710 711 712 713 714 715 716 717 718 719 720" at bounding box center [680, 244] width 280 height 25
select select "874"
click at [540, 232] on select "701 702 703 704 705 706 707 708 709 710 711 712 713 714 715 716 717 718 719 720" at bounding box center [680, 244] width 280 height 25
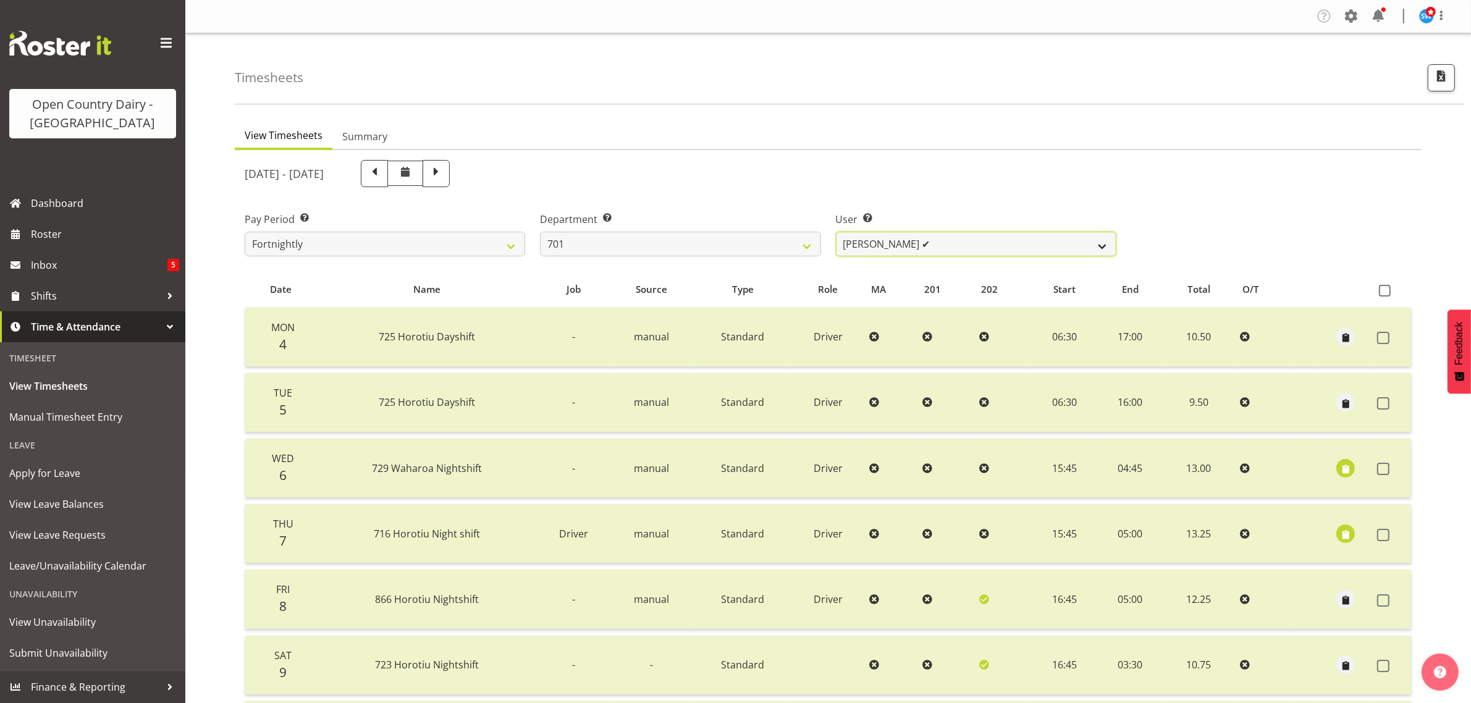
click at [983, 245] on select "[PERSON_NAME] ✔ [PERSON_NAME] ❌ [PERSON_NAME] ✔ [PERSON_NAME] ✔" at bounding box center [976, 244] width 280 height 25
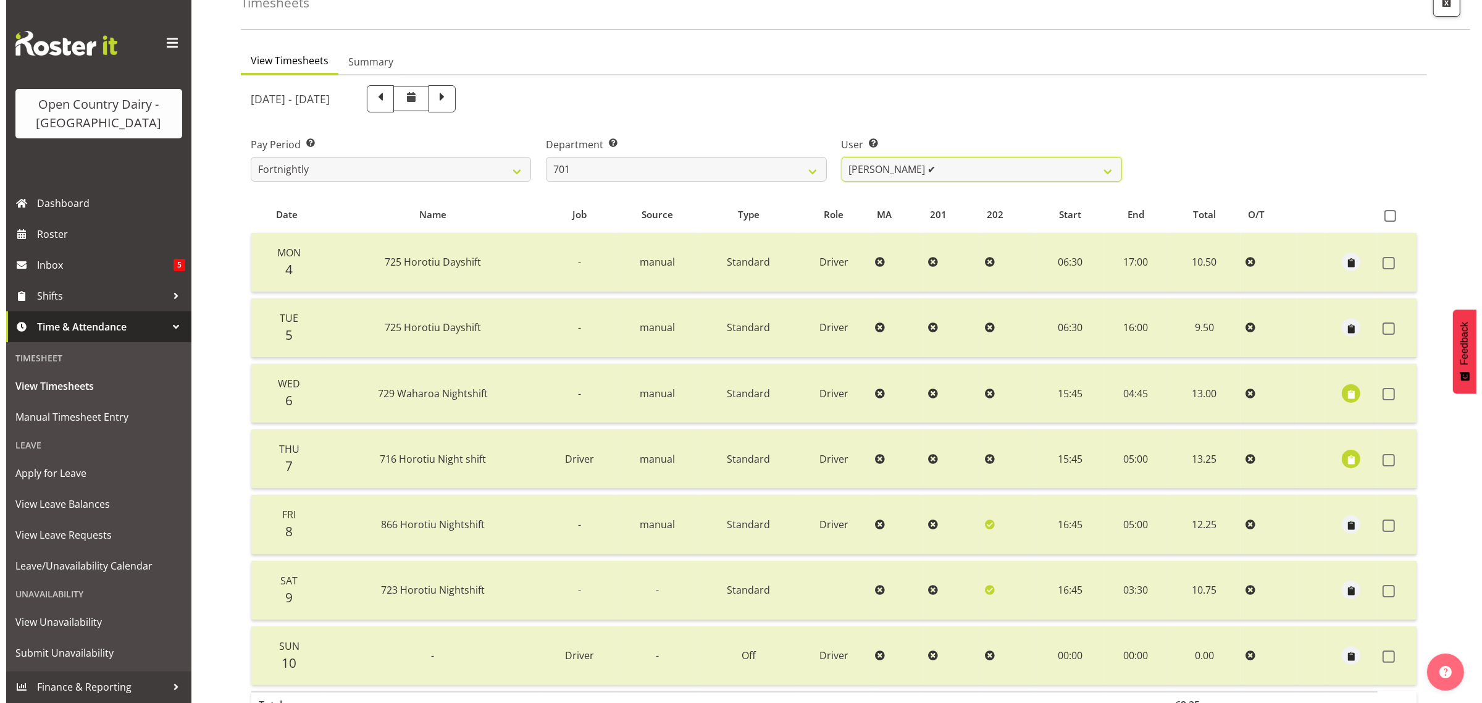
scroll to position [158, 0]
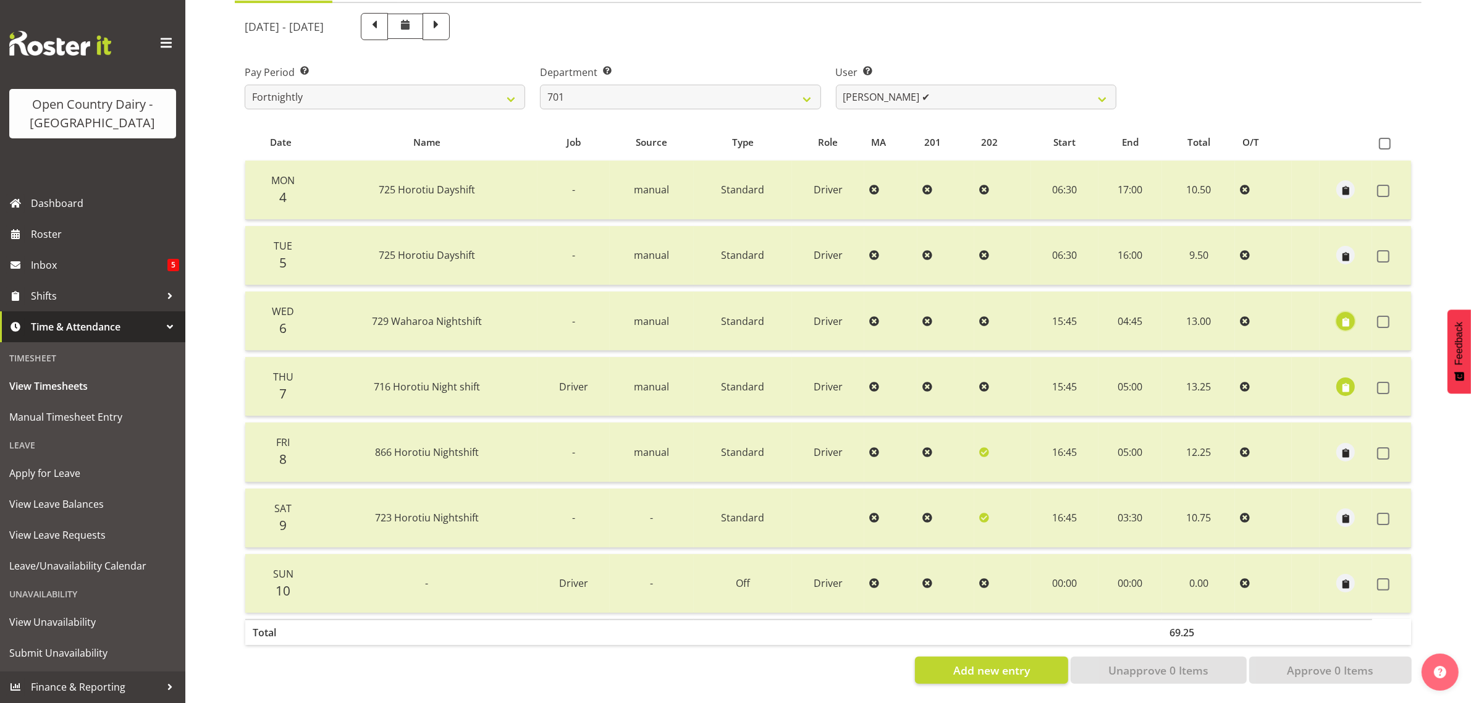
click at [1341, 315] on span "button" at bounding box center [1345, 322] width 14 height 14
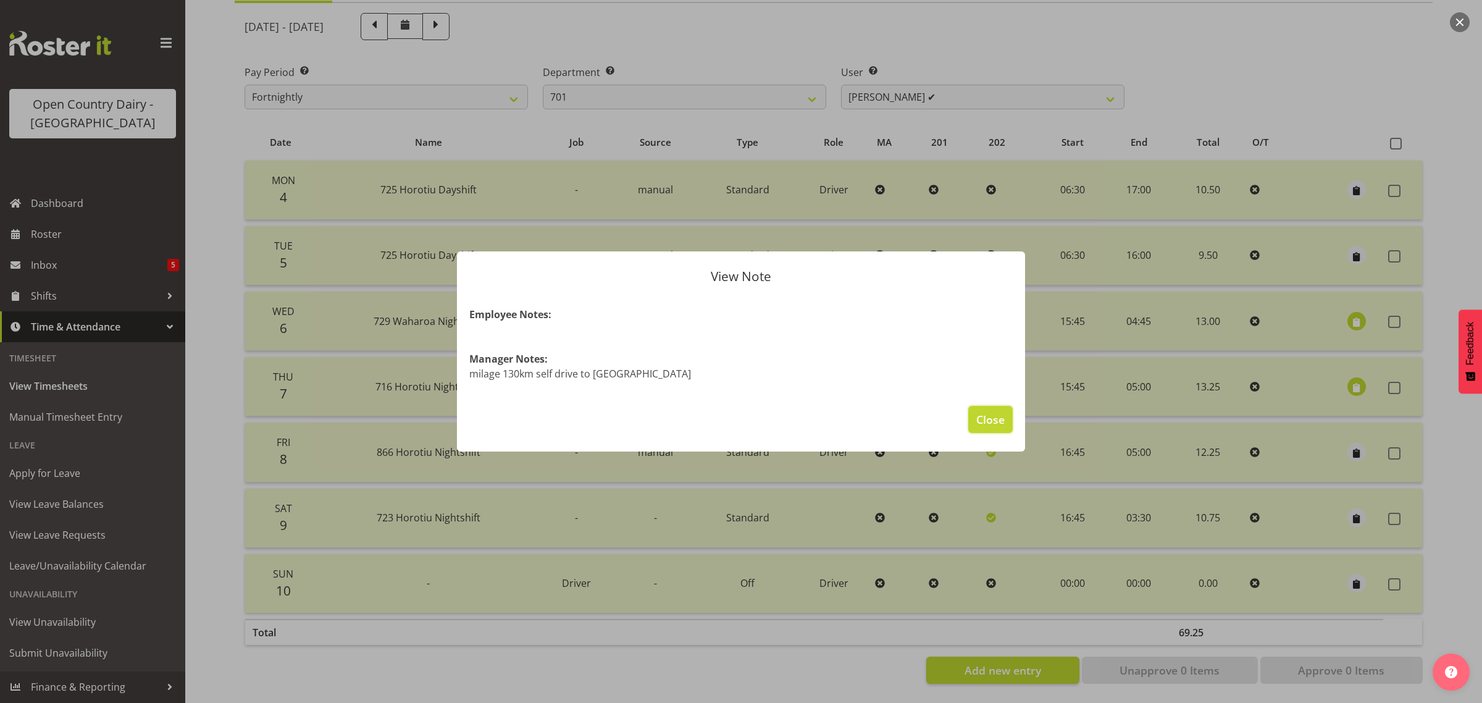
drag, startPoint x: 990, startPoint y: 418, endPoint x: 1379, endPoint y: 337, distance: 397.0
click at [988, 418] on span "Close" at bounding box center [991, 419] width 28 height 16
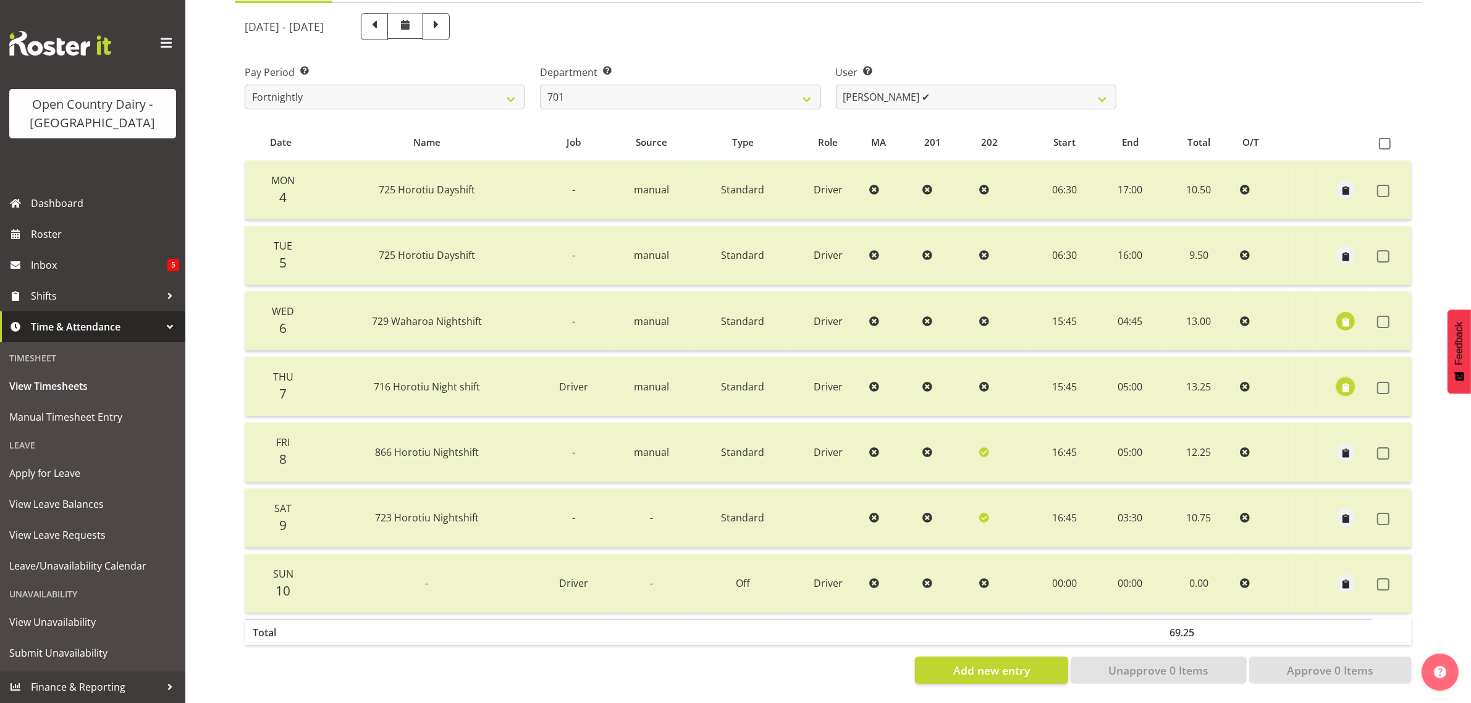
click at [1348, 380] on span "button" at bounding box center [1345, 387] width 14 height 14
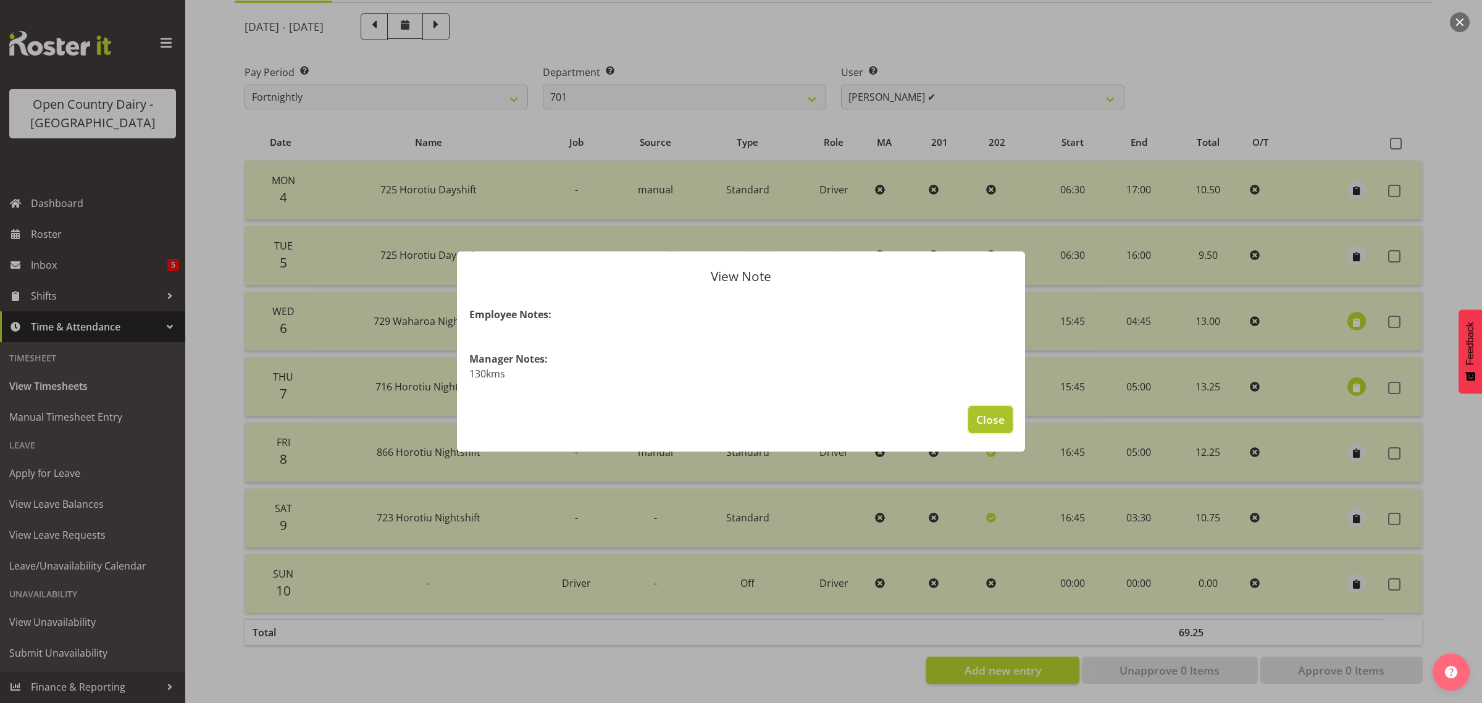
click at [986, 418] on span "Close" at bounding box center [991, 419] width 28 height 16
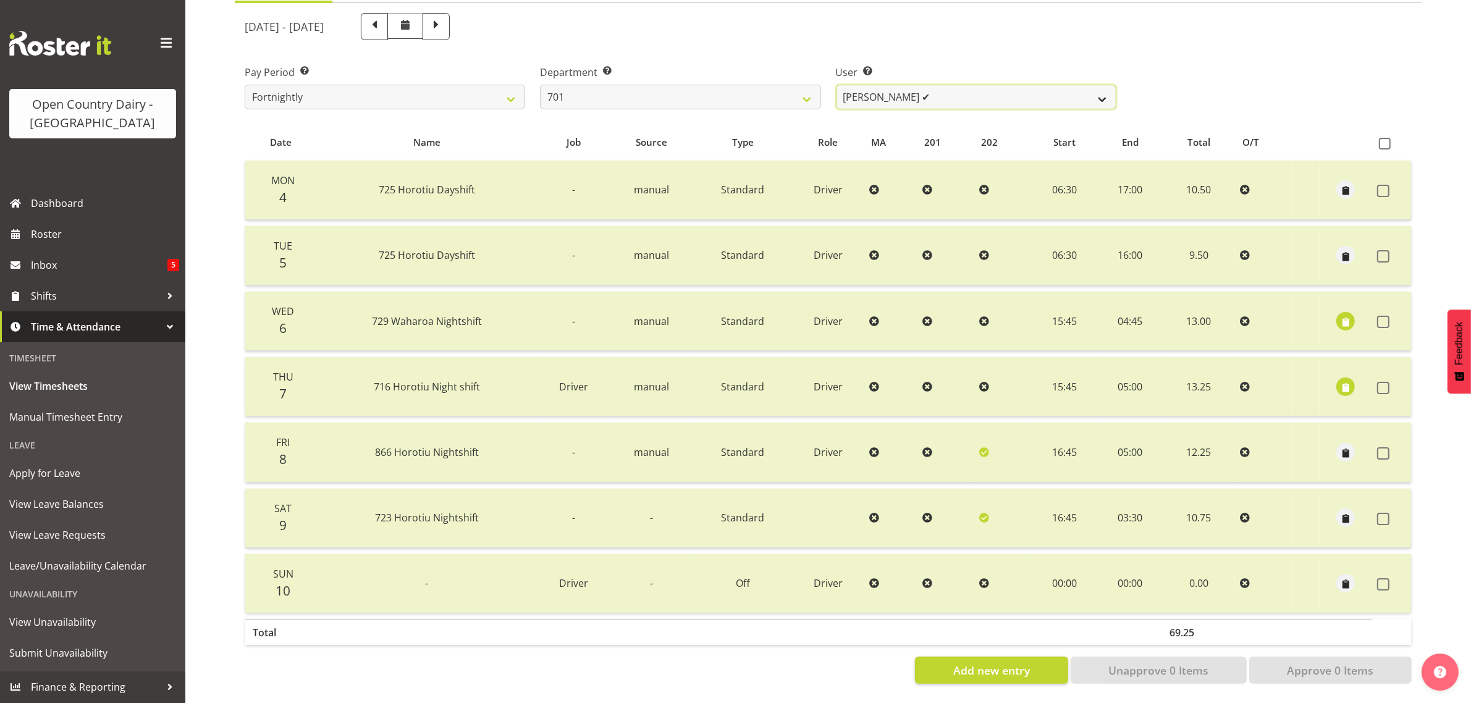
click at [1013, 85] on select "Duncan Shirley ✔ Gagandeep Singh ❌ Johann Van Zyl ✔ John Cottingham ✔" at bounding box center [976, 97] width 280 height 25
click at [836, 85] on select "Duncan Shirley ✔ Gagandeep Singh ❌ Johann Van Zyl ✔ John Cottingham ✔" at bounding box center [976, 97] width 280 height 25
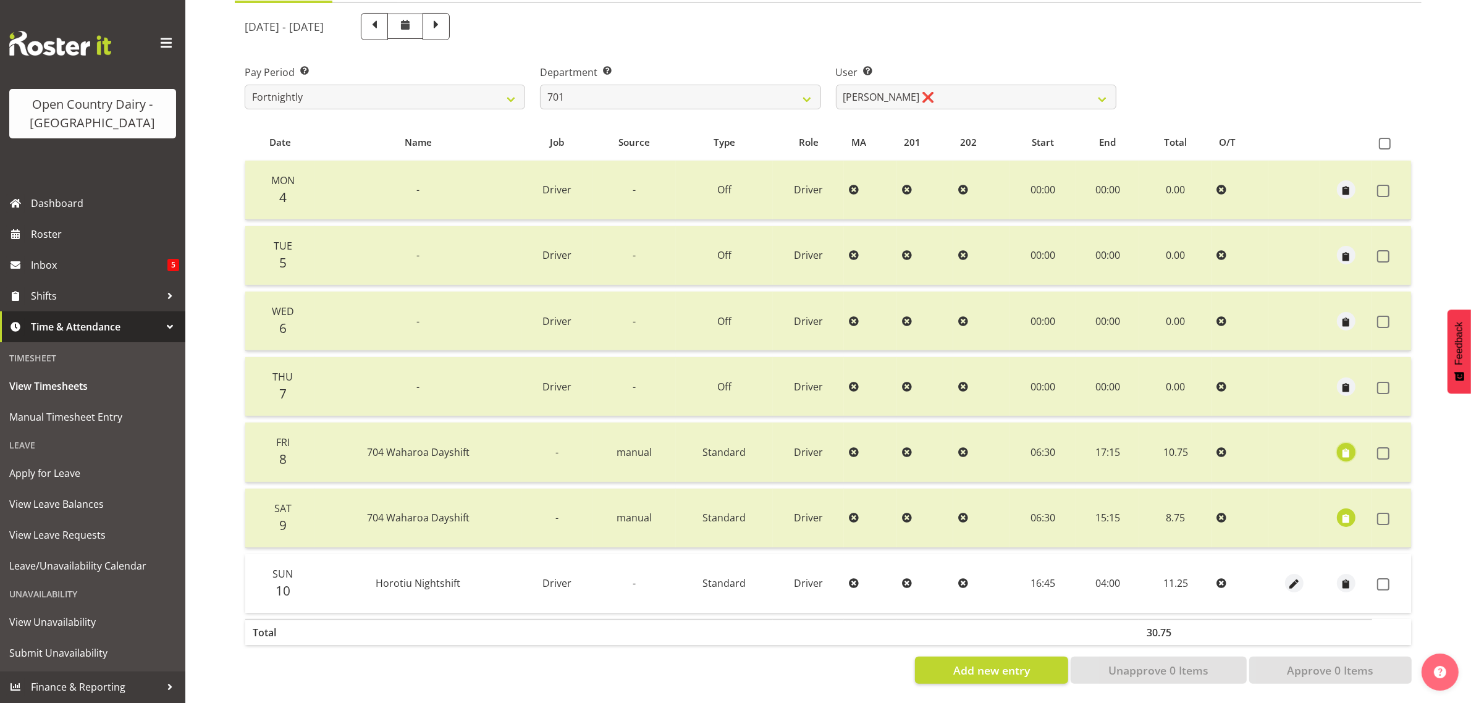
click at [1348, 446] on span "button" at bounding box center [1346, 453] width 14 height 14
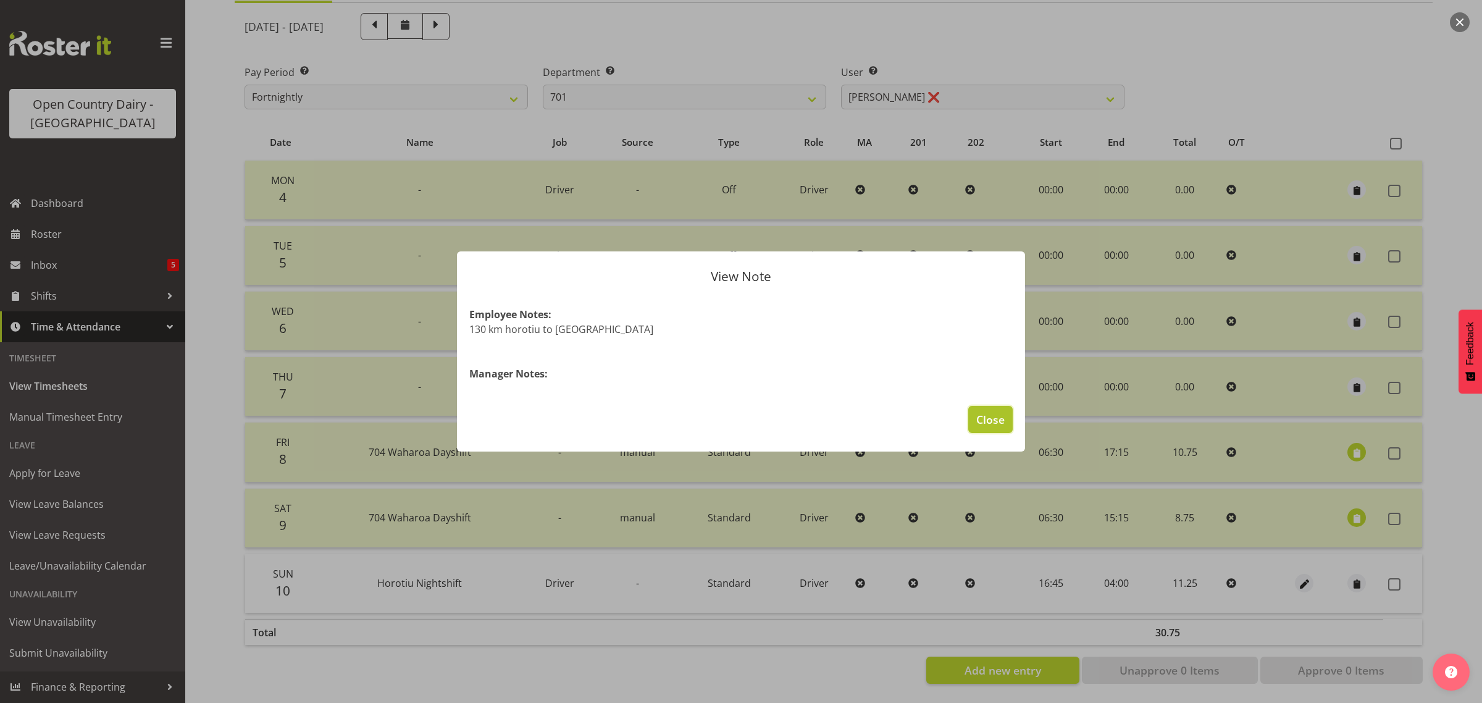
click at [989, 413] on span "Close" at bounding box center [991, 419] width 28 height 16
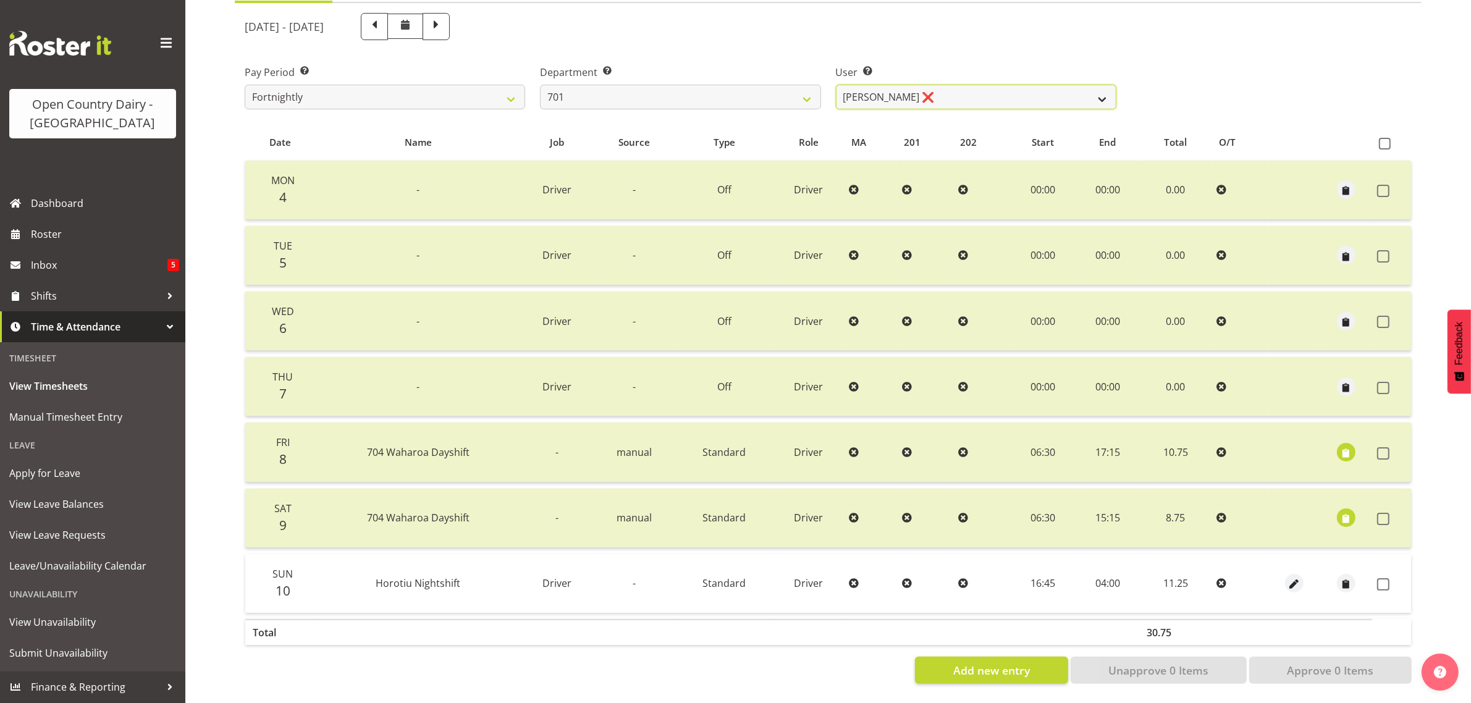
click at [971, 85] on select "Duncan Shirley ✔ Gagandeep Singh ❌ Johann Van Zyl ✔ John Cottingham ✔" at bounding box center [976, 97] width 280 height 25
click at [836, 85] on select "Duncan Shirley ✔ Gagandeep Singh ❌ Johann Van Zyl ✔ John Cottingham ✔" at bounding box center [976, 97] width 280 height 25
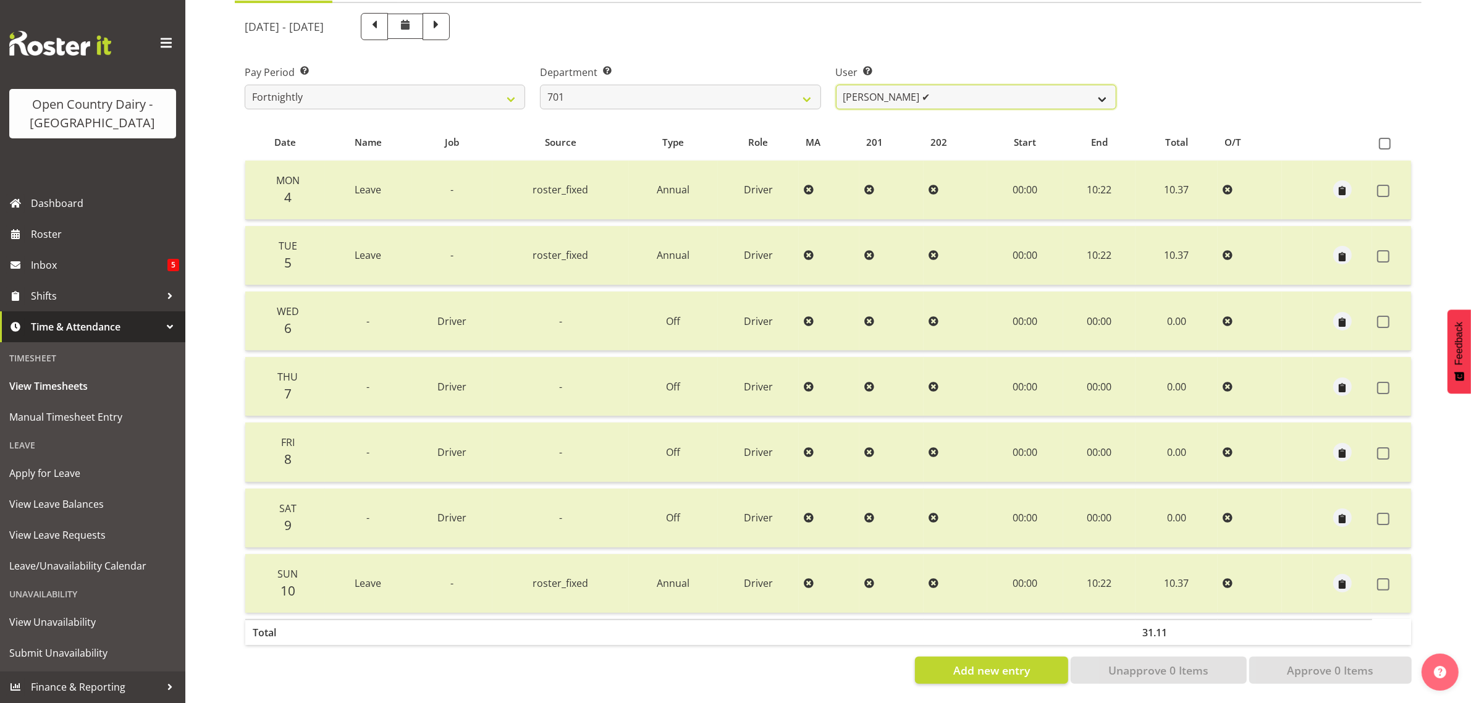
click at [961, 85] on select "Duncan Shirley ✔ Gagandeep Singh ❌ Johann Van Zyl ✔ John Cottingham ✔" at bounding box center [976, 97] width 280 height 25
select select "8383"
click at [836, 85] on select "Duncan Shirley ✔ Gagandeep Singh ❌ Johann Van Zyl ✔ John Cottingham ✔" at bounding box center [976, 97] width 280 height 25
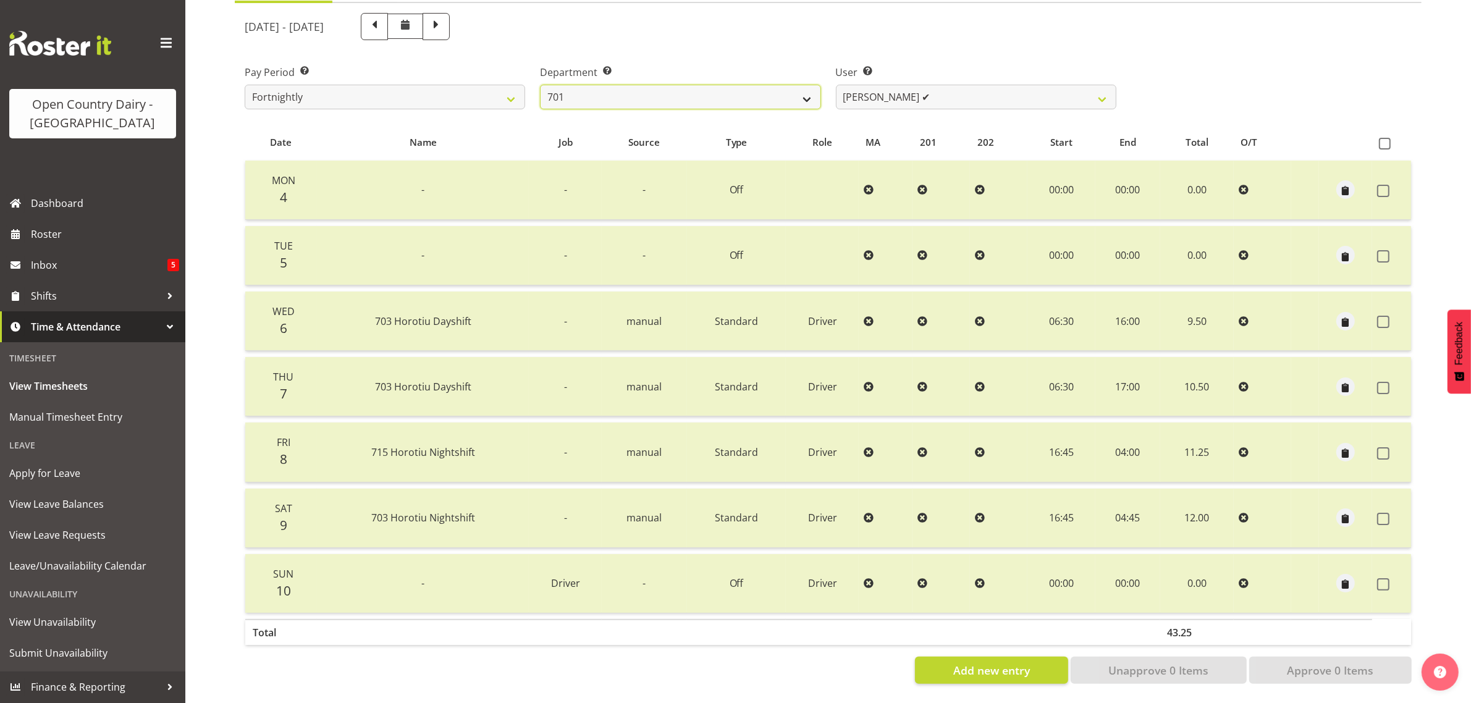
drag, startPoint x: 806, startPoint y: 82, endPoint x: 797, endPoint y: 95, distance: 15.1
click at [806, 85] on select "701 702 703 704 705 706 707 708 709 710 711 712 713 714 715 716 717 718 719 720" at bounding box center [680, 97] width 280 height 25
select select "720"
click at [540, 85] on select "701 702 703 704 705 706 707 708 709 710 711 712 713 714 715 716 717 718 719 720" at bounding box center [680, 97] width 280 height 25
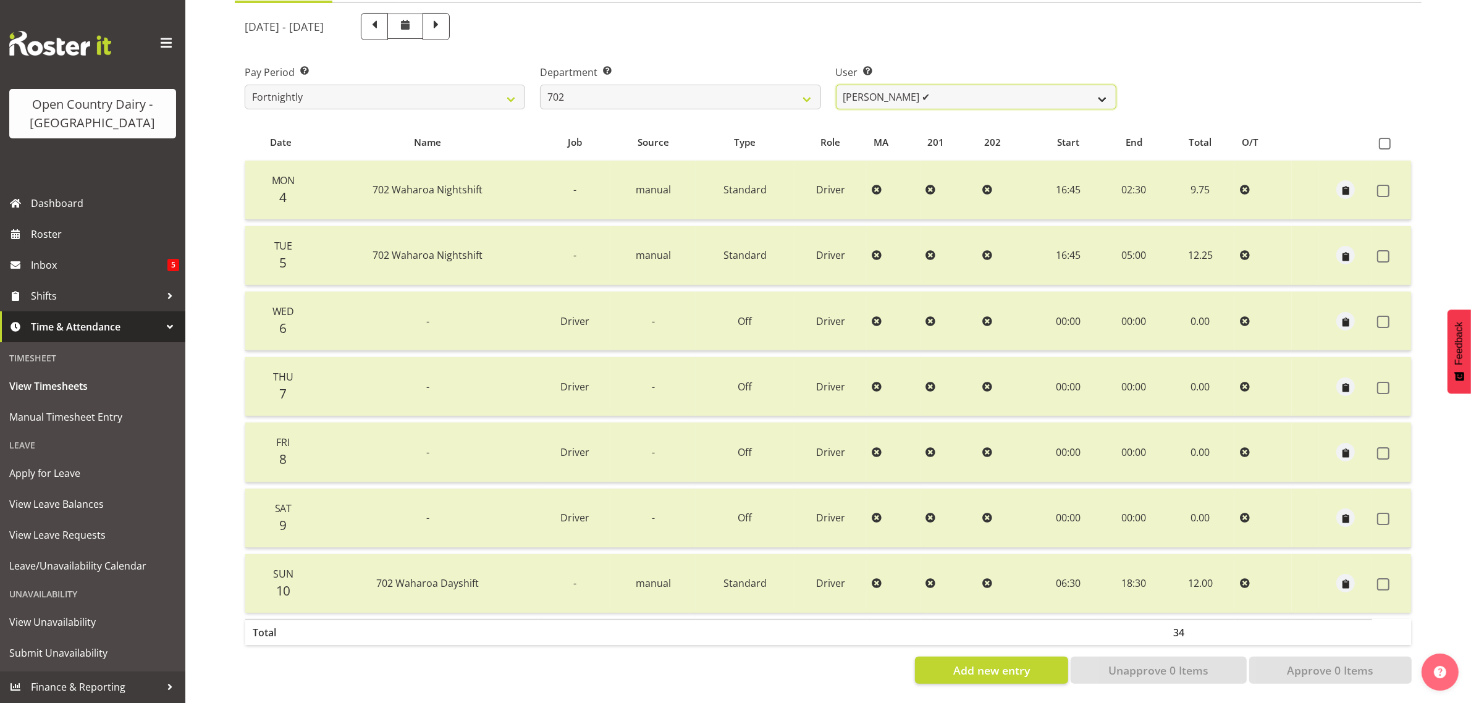
click at [979, 85] on select "[PERSON_NAME] ✔ [PERSON_NAME] ✔ [PERSON_NAME] ✔ [PERSON_NAME] ✔" at bounding box center [976, 97] width 280 height 25
click at [836, 85] on select "[PERSON_NAME] ✔ [PERSON_NAME] ✔ [PERSON_NAME] ✔ [PERSON_NAME] ✔" at bounding box center [976, 97] width 280 height 25
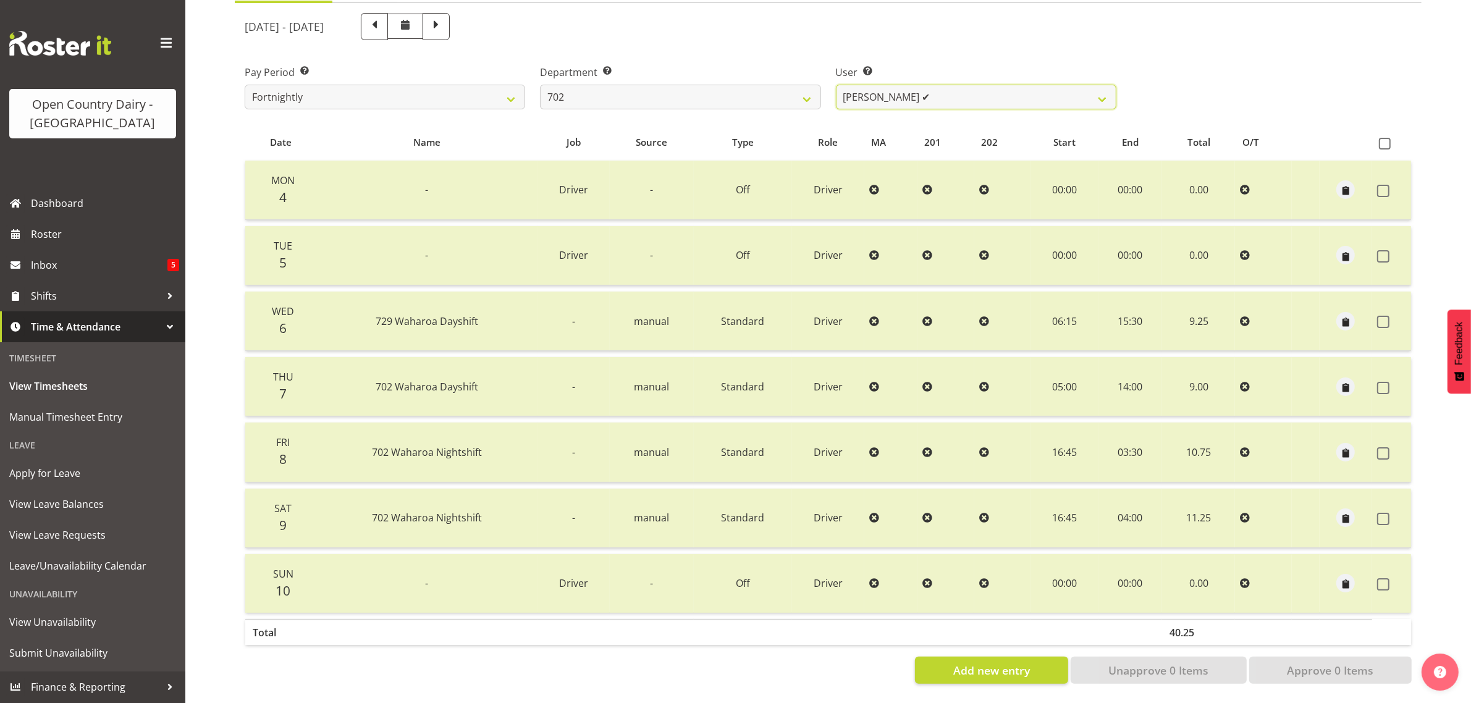
drag, startPoint x: 976, startPoint y: 86, endPoint x: 980, endPoint y: 96, distance: 10.6
click at [977, 86] on select "[PERSON_NAME] ✔ [PERSON_NAME] ✔ [PERSON_NAME] ✔ [PERSON_NAME] ✔" at bounding box center [976, 97] width 280 height 25
click at [836, 85] on select "[PERSON_NAME] ✔ [PERSON_NAME] ✔ [PERSON_NAME] ✔ [PERSON_NAME] ✔" at bounding box center [976, 97] width 280 height 25
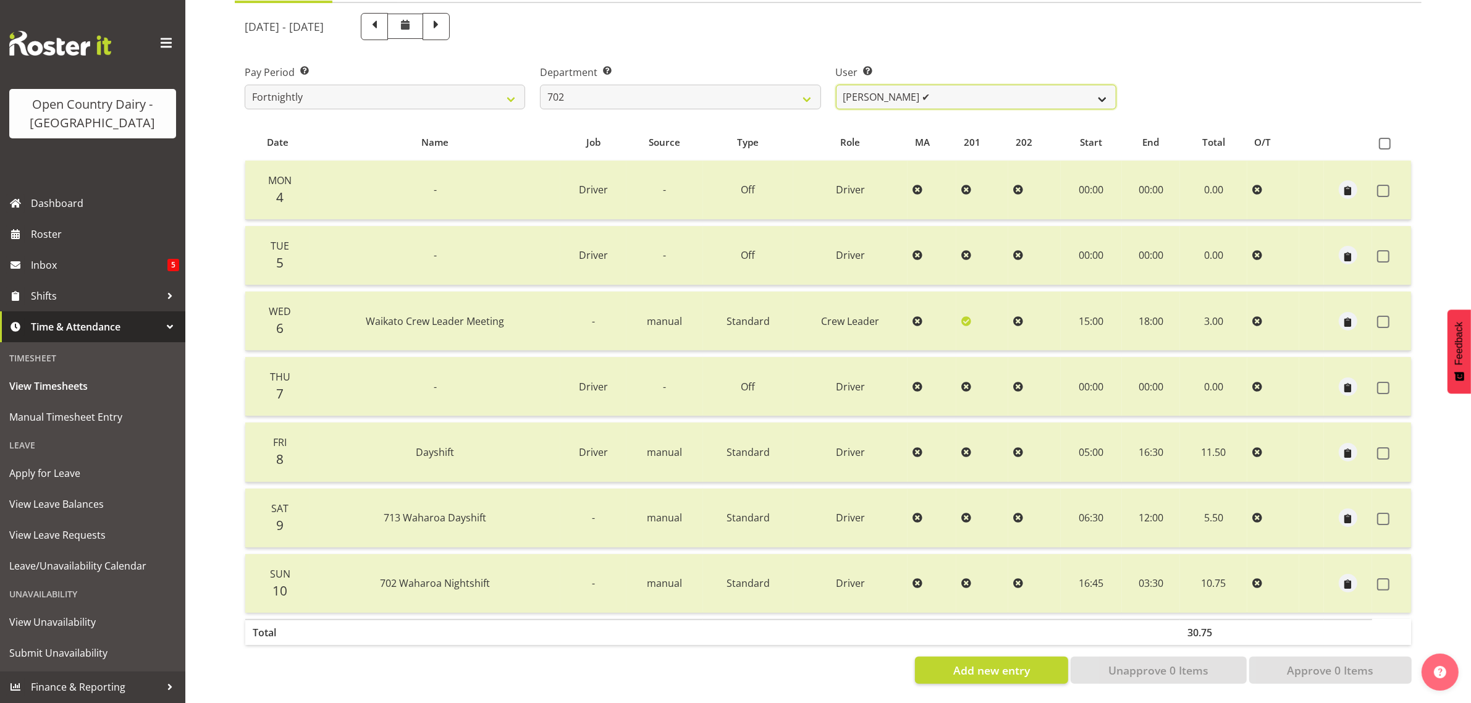
click at [983, 85] on select "[PERSON_NAME] ✔ [PERSON_NAME] ✔ [PERSON_NAME] ✔ [PERSON_NAME] ✔" at bounding box center [976, 97] width 280 height 25
select select "11199"
click at [836, 85] on select "[PERSON_NAME] ✔ [PERSON_NAME] ✔ [PERSON_NAME] ✔ [PERSON_NAME] ✔" at bounding box center [976, 97] width 280 height 25
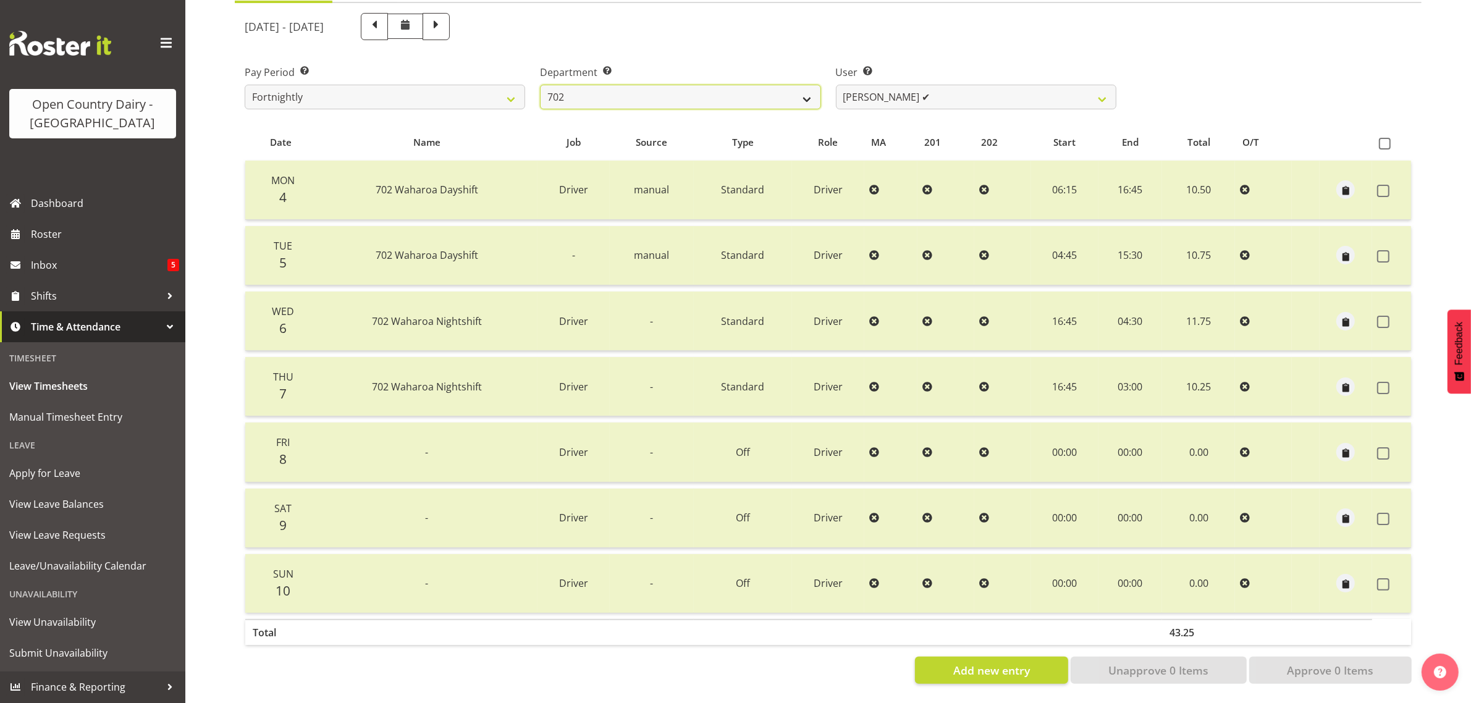
click at [720, 86] on select "701 702 703 704 705 706 707 708 709 710 711 712 713 714 715 716 717 718 719 720" at bounding box center [680, 97] width 280 height 25
select select "710"
click at [540, 85] on select "701 702 703 704 705 706 707 708 709 710 711 712 713 714 715 716 717 718 719 720" at bounding box center [680, 97] width 280 height 25
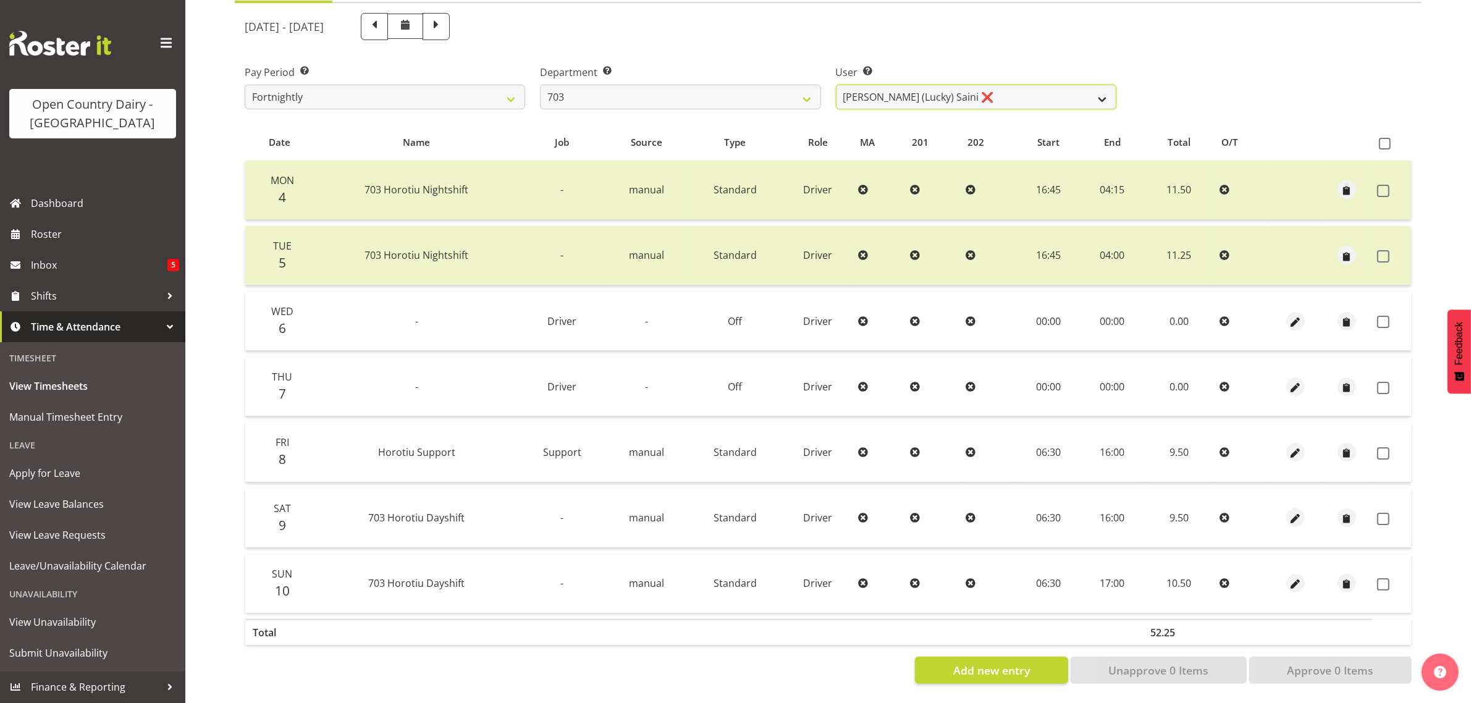
click at [989, 90] on select "Bhupinder (Lucky) Saini ❌ Mark Fowler ❌ Tama Baker ✔" at bounding box center [976, 97] width 280 height 25
click at [836, 85] on select "Bhupinder (Lucky) Saini ❌ Mark Fowler ❌ Tama Baker ✔" at bounding box center [976, 97] width 280 height 25
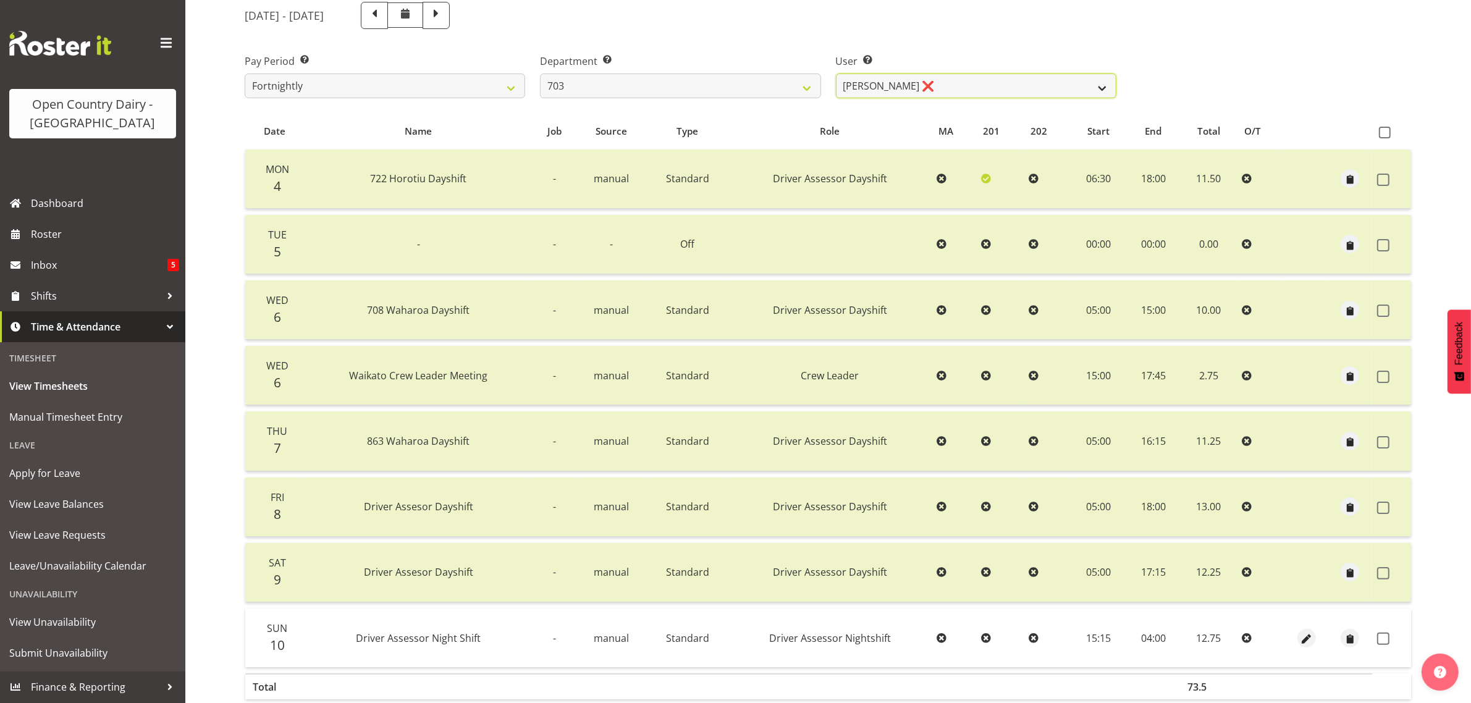
click at [981, 85] on select "Bhupinder (Lucky) Saini ❌ Mark Fowler ❌ Tama Baker ✔" at bounding box center [976, 86] width 280 height 25
select select "8209"
click at [836, 74] on select "Bhupinder (Lucky) Saini ❌ Mark Fowler ❌ Tama Baker ✔" at bounding box center [976, 86] width 280 height 25
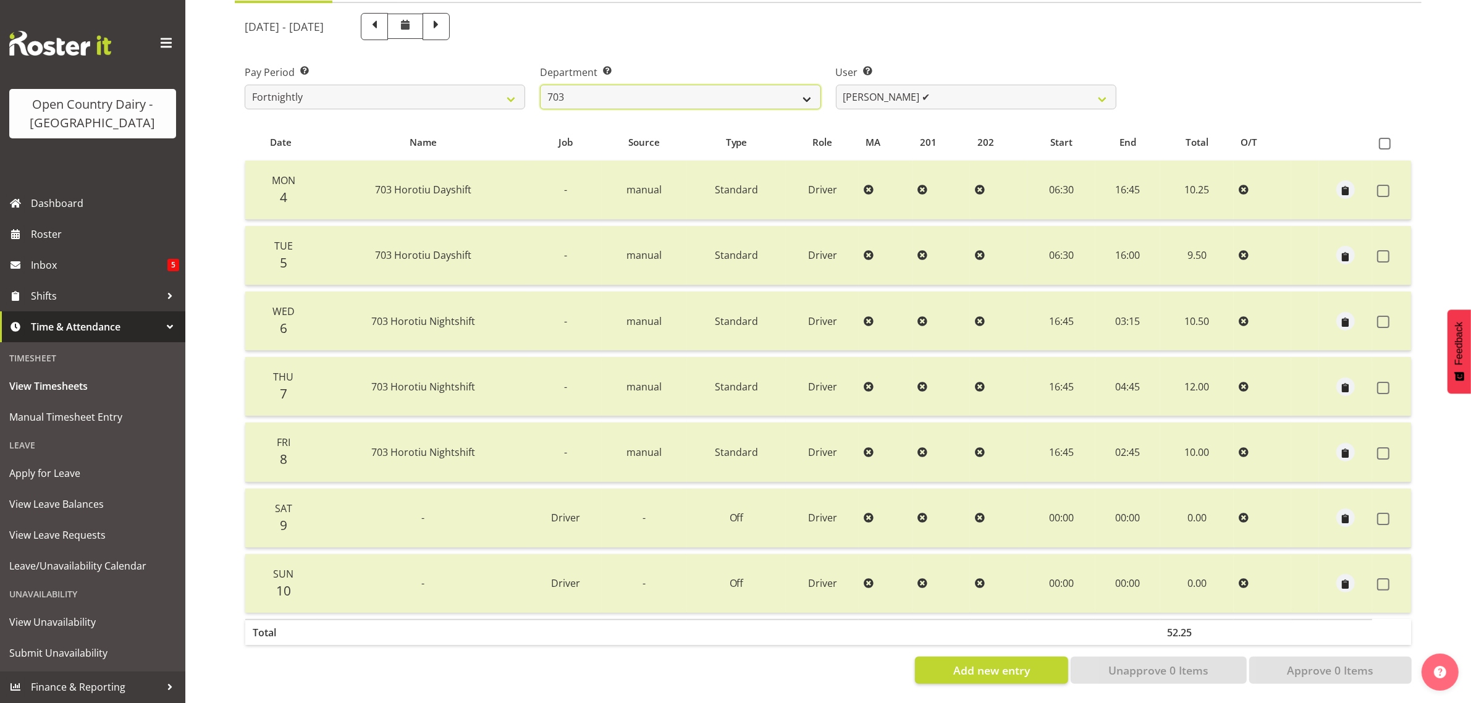
click at [746, 85] on select "701 702 703 704 705 706 707 708 709 710 711 712 713 714 715 716 717 718 719 720" at bounding box center [680, 97] width 280 height 25
select select "717"
click at [540, 85] on select "701 702 703 704 705 706 707 708 709 710 711 712 713 714 715 716 717 718 719 720" at bounding box center [680, 97] width 280 height 25
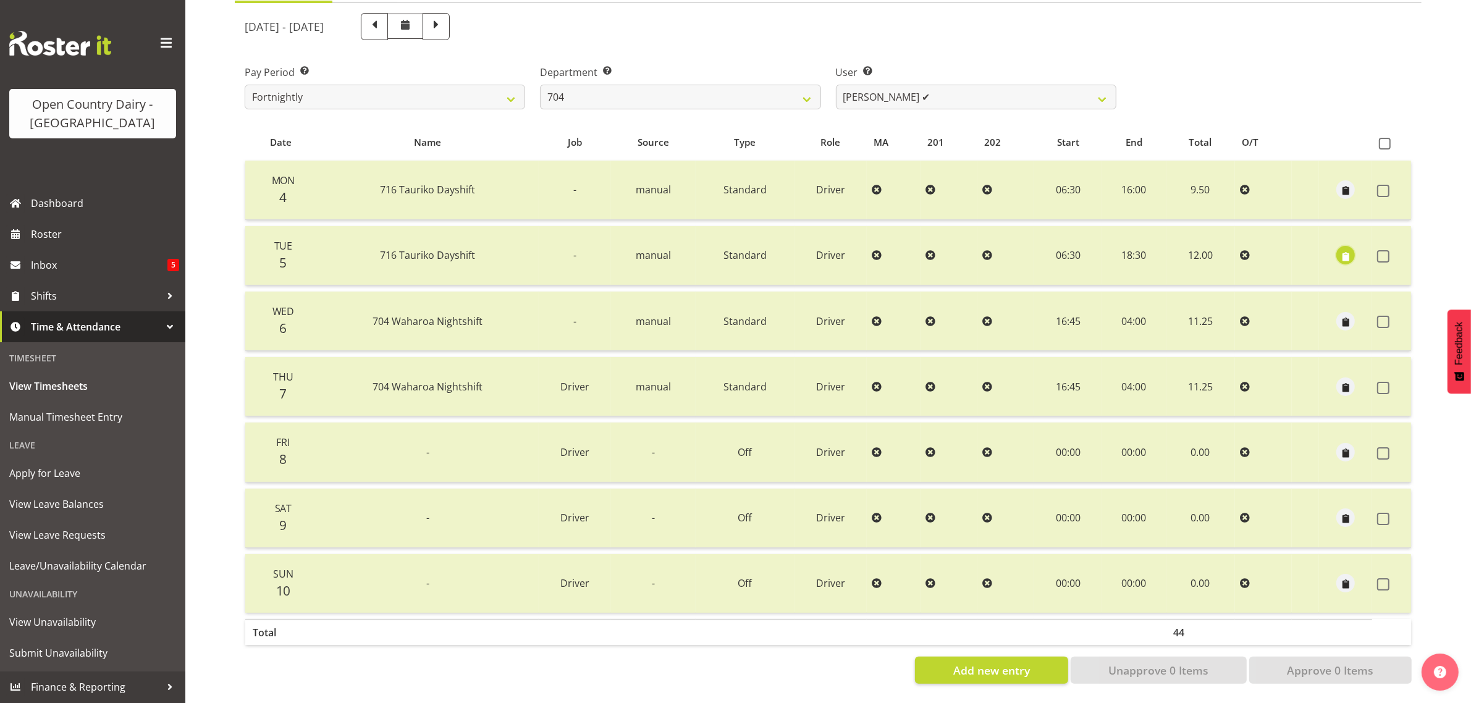
click at [1348, 250] on span "button" at bounding box center [1345, 257] width 14 height 14
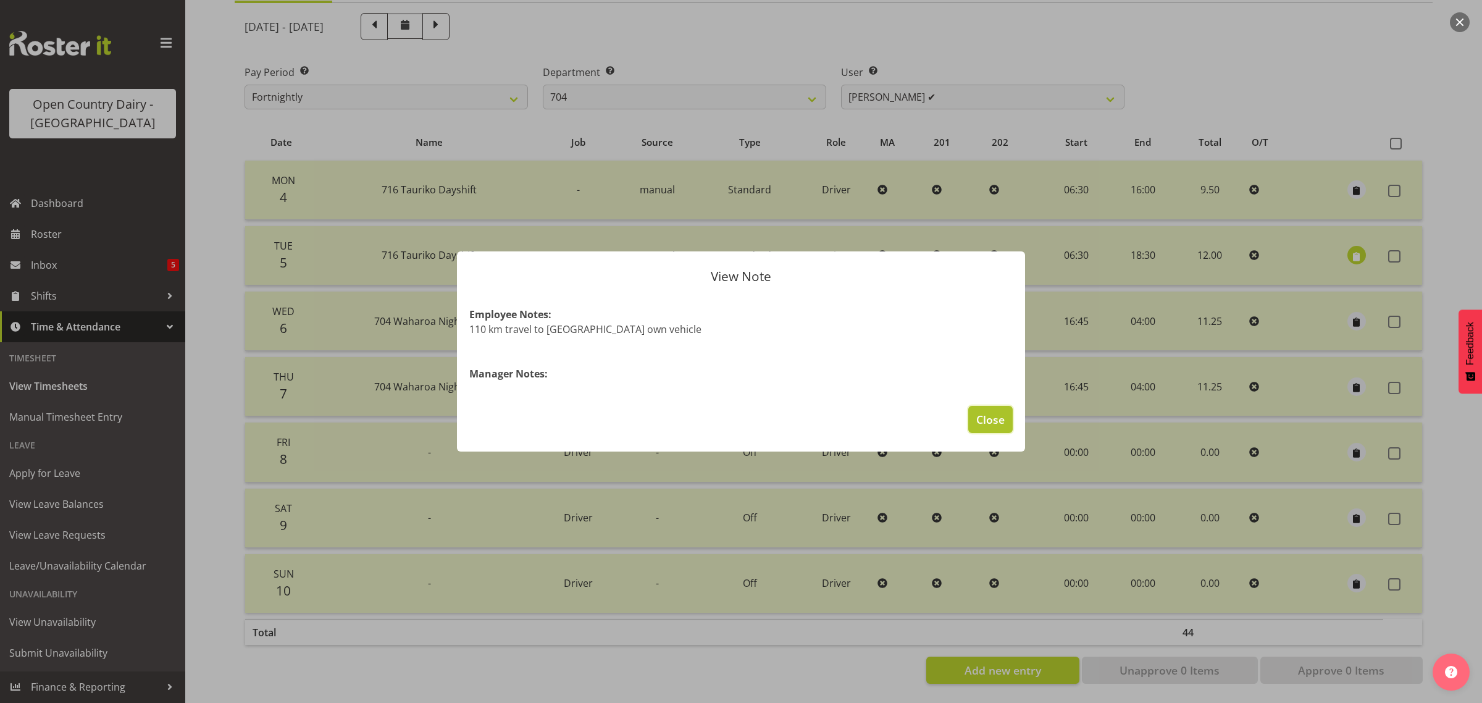
click at [986, 421] on span "Close" at bounding box center [991, 419] width 28 height 16
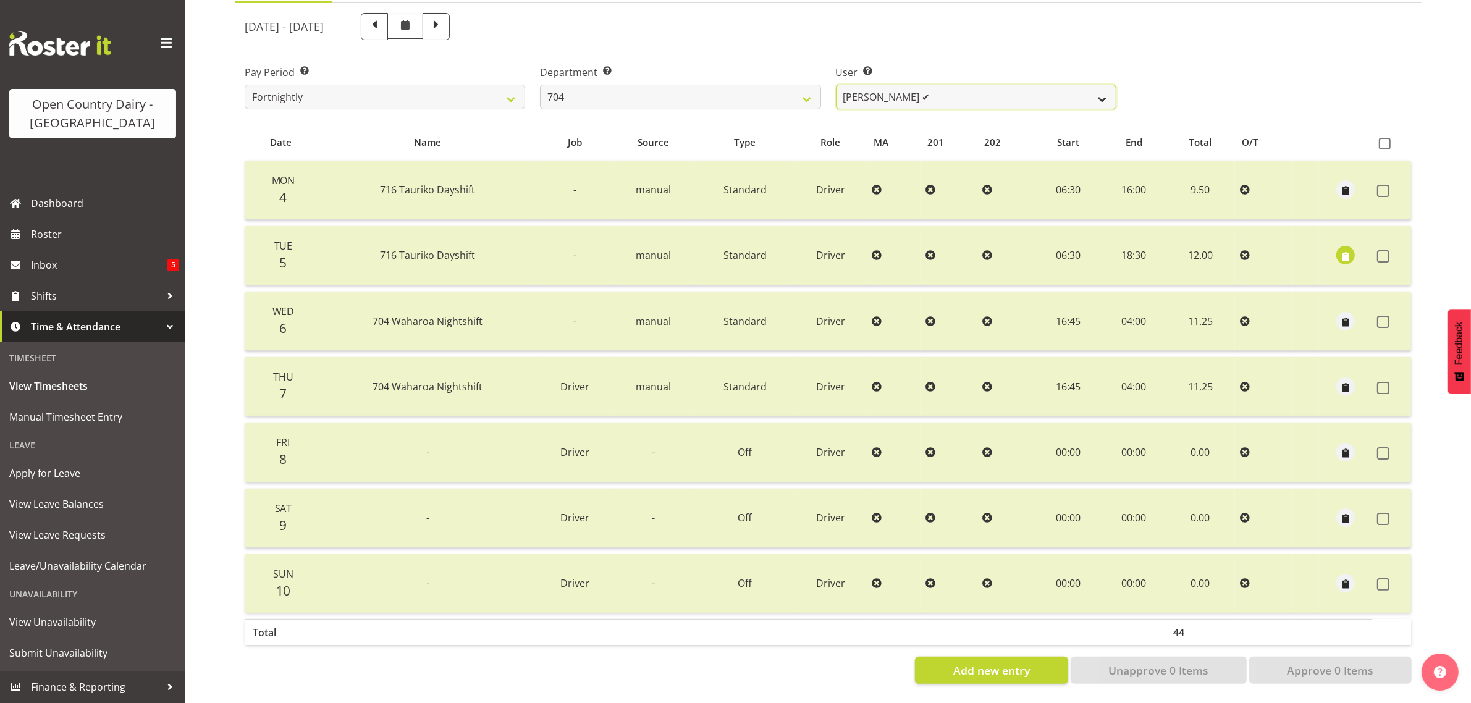
click at [976, 85] on select "[PERSON_NAME] ✔ [PERSON_NAME] ✔ [PERSON_NAME] ✔" at bounding box center [976, 97] width 280 height 25
click at [836, 85] on select "[PERSON_NAME] ✔ [PERSON_NAME] ✔ [PERSON_NAME] ✔" at bounding box center [976, 97] width 280 height 25
click at [1030, 85] on select "[PERSON_NAME] ✔ [PERSON_NAME] ✔ [PERSON_NAME] ✔" at bounding box center [976, 97] width 280 height 25
select select "11257"
click at [836, 85] on select "[PERSON_NAME] ✔ [PERSON_NAME] ✔ [PERSON_NAME] ✔" at bounding box center [976, 97] width 280 height 25
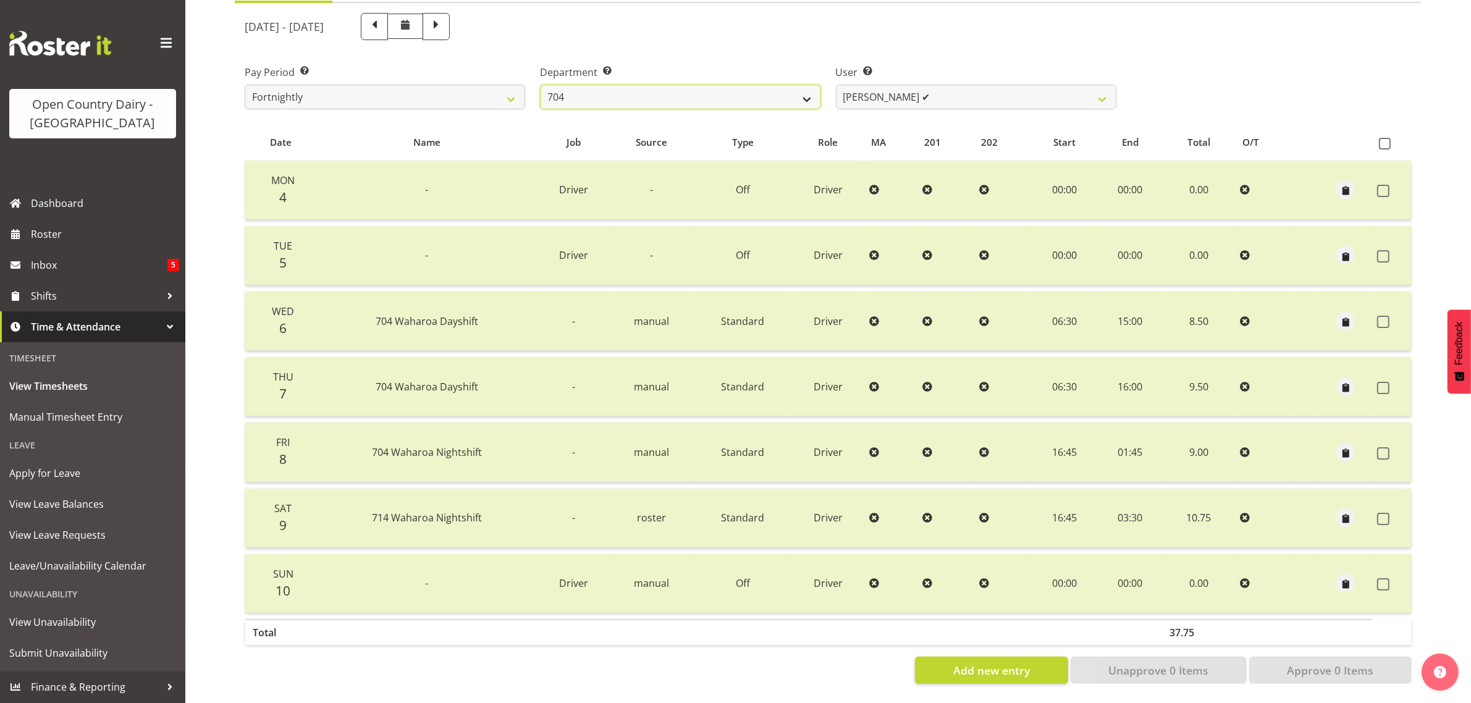
click at [738, 85] on select "701 702 703 704 705 706 707 708 709 710 711 712 713 714 715 716 717 718 719 720" at bounding box center [680, 97] width 280 height 25
select select "714"
click at [540, 85] on select "701 702 703 704 705 706 707 708 709 710 711 712 713 714 715 716 717 718 719 720" at bounding box center [680, 97] width 280 height 25
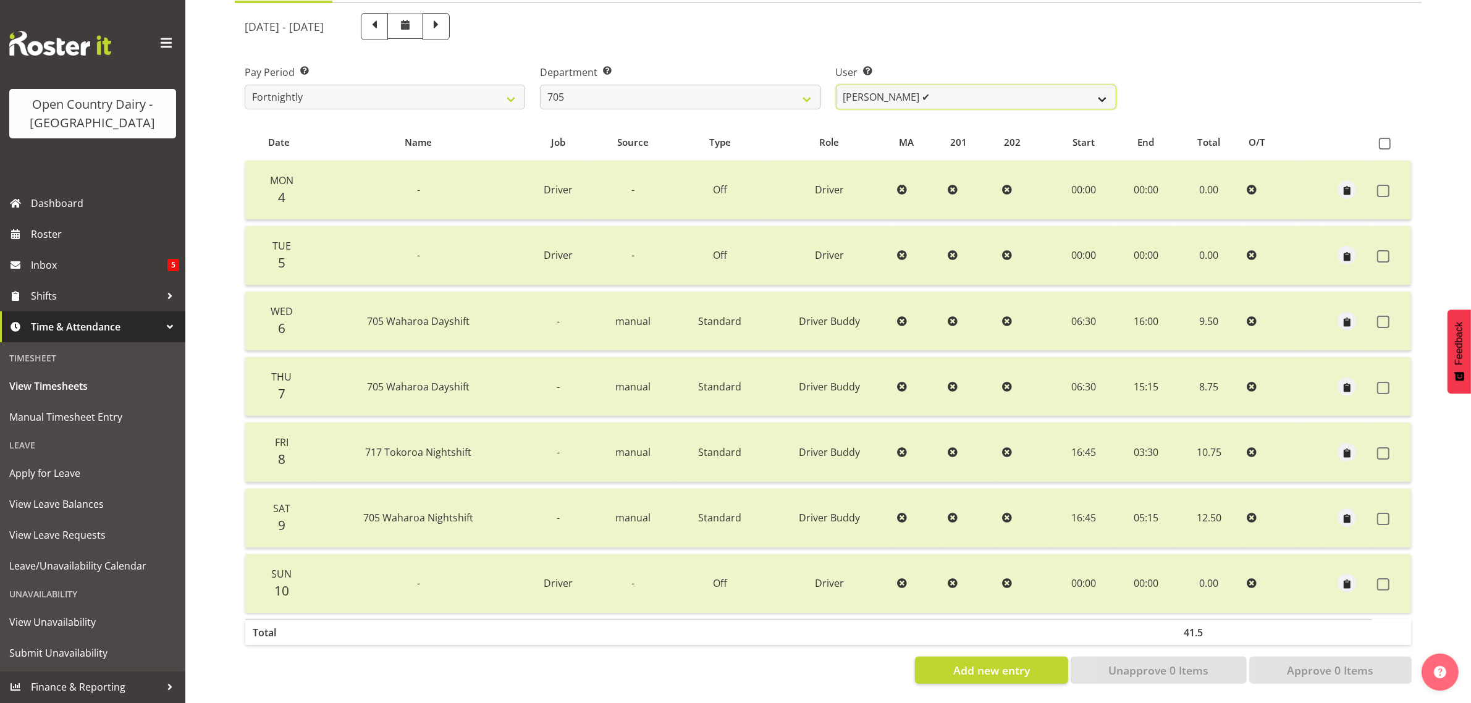
click at [968, 85] on select "Colin Kelly ✔ Craig Cottam ✔ John May ❌" at bounding box center [976, 97] width 280 height 25
click at [836, 85] on select "Colin Kelly ✔ Craig Cottam ✔ John May ❌" at bounding box center [976, 97] width 280 height 25
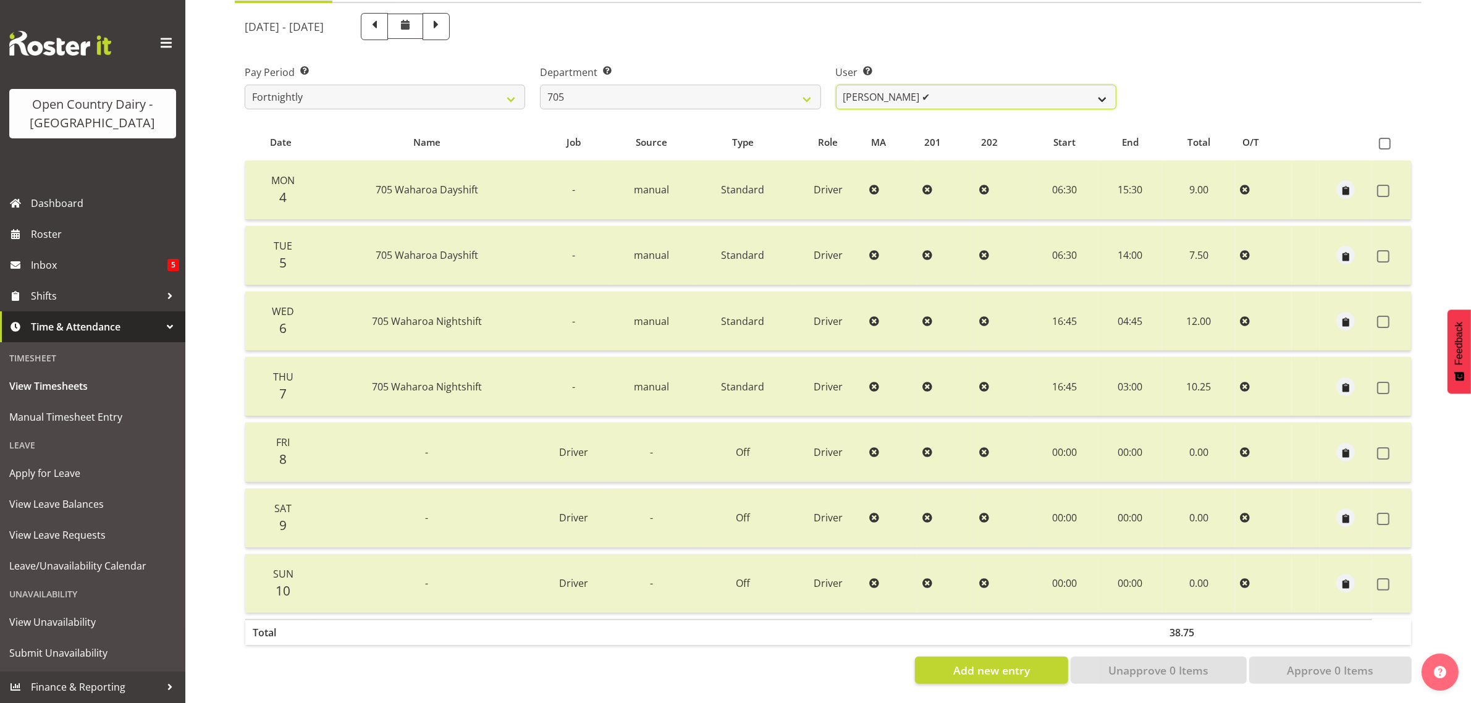
click at [971, 85] on select "Colin Kelly ✔ Craig Cottam ✔ John May ❌" at bounding box center [976, 97] width 280 height 25
select select "11696"
click at [836, 85] on select "Colin Kelly ✔ Craig Cottam ✔ John May ❌" at bounding box center [976, 97] width 280 height 25
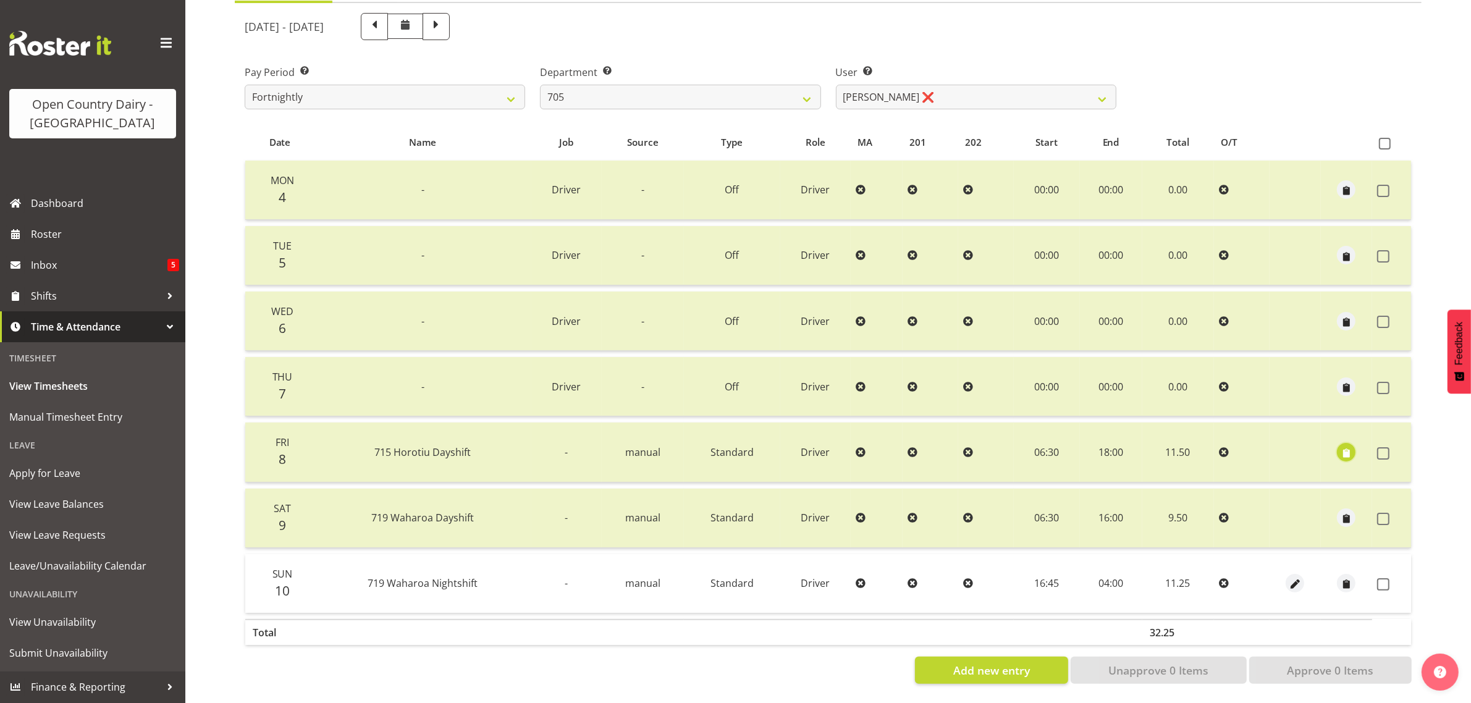
click at [1350, 446] on span "button" at bounding box center [1346, 453] width 14 height 14
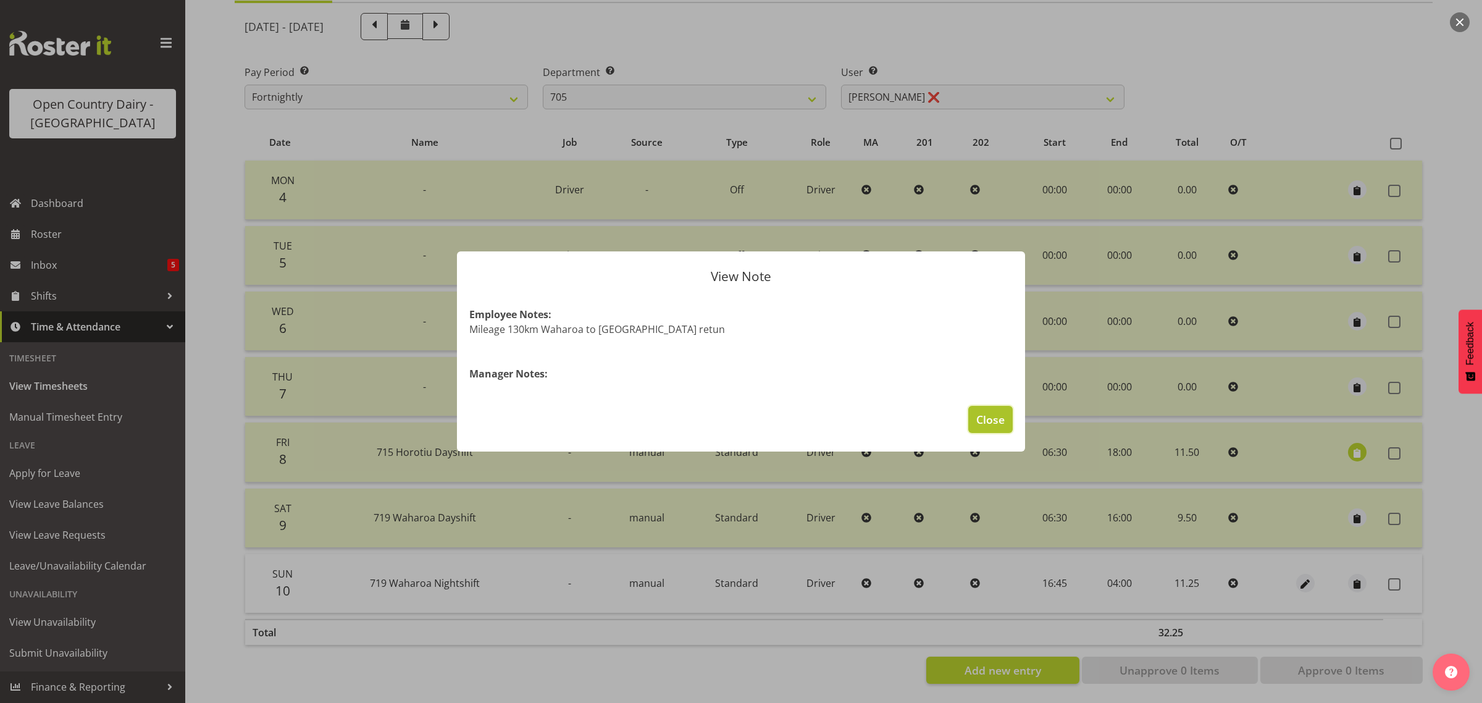
click at [988, 418] on span "Close" at bounding box center [991, 419] width 28 height 16
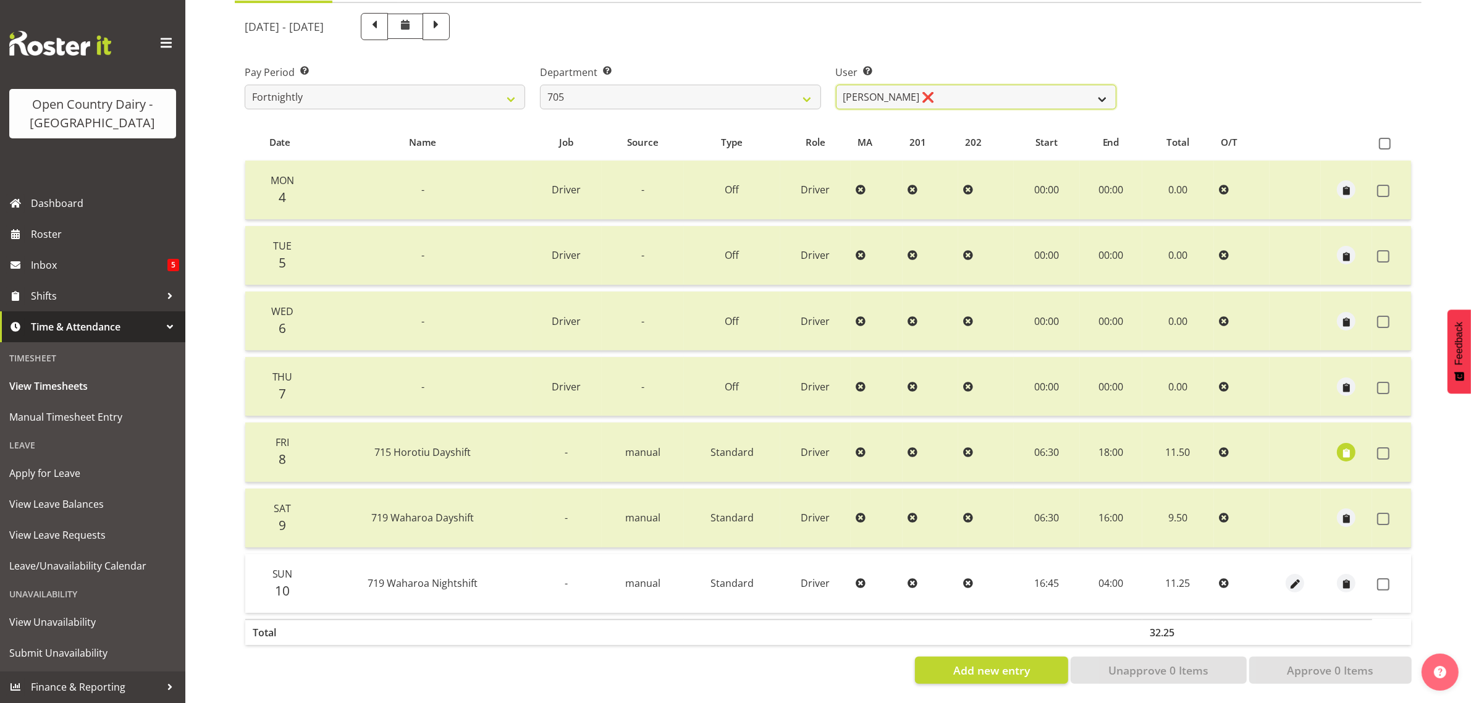
click at [987, 85] on select "Colin Kelly ✔ Craig Cottam ✔ John May ❌" at bounding box center [976, 97] width 280 height 25
click at [748, 85] on select "701 702 703 704 705 706 707 708 709 710 711 712 713 714 715 716 717 718 719 720" at bounding box center [680, 97] width 280 height 25
select select "721"
click at [540, 85] on select "701 702 703 704 705 706 707 708 709 710 711 712 713 714 715 716 717 718 719 720" at bounding box center [680, 97] width 280 height 25
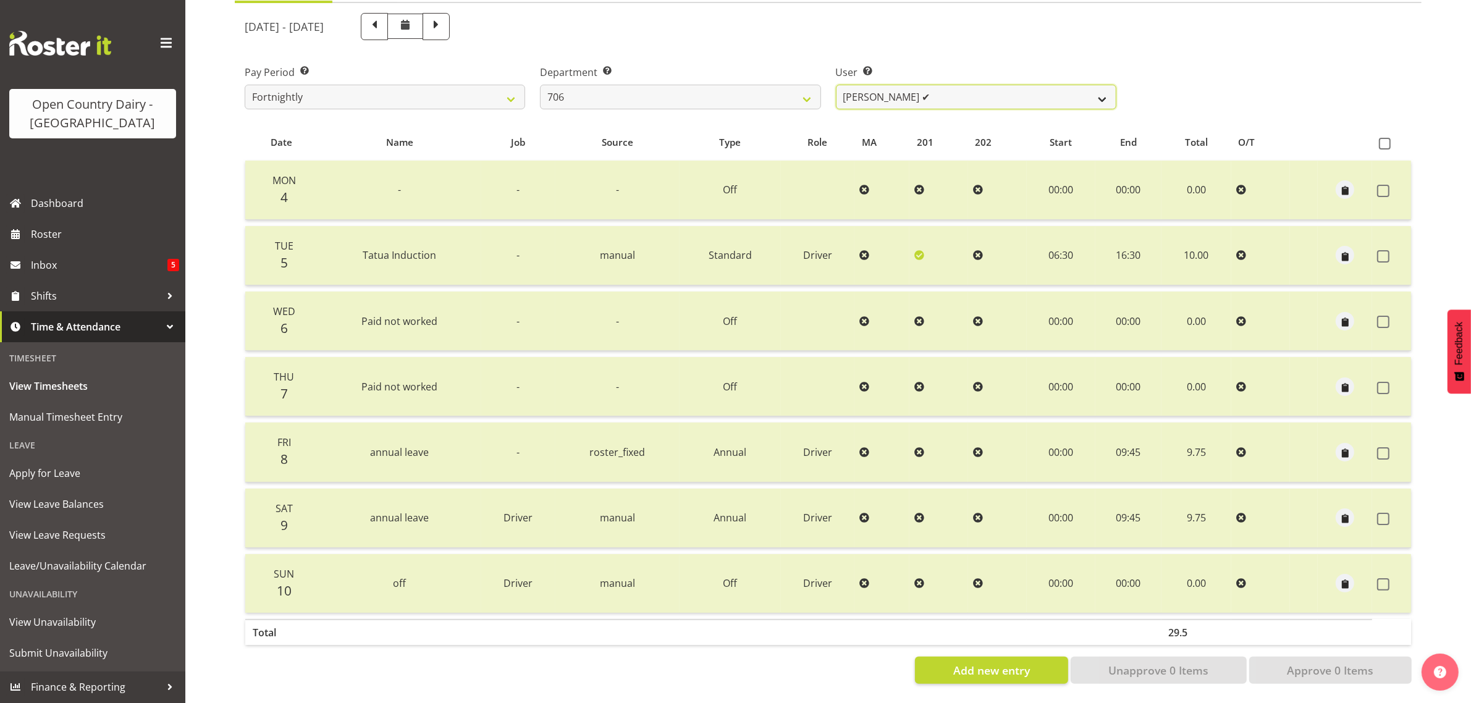
click at [999, 88] on select "[PERSON_NAME] ✔ [PERSON_NAME] ✔ [PERSON_NAME] ✔ [PERSON_NAME] ✔" at bounding box center [976, 97] width 280 height 25
click at [836, 85] on select "[PERSON_NAME] ✔ [PERSON_NAME] ✔ [PERSON_NAME] ✔ [PERSON_NAME] ✔" at bounding box center [976, 97] width 280 height 25
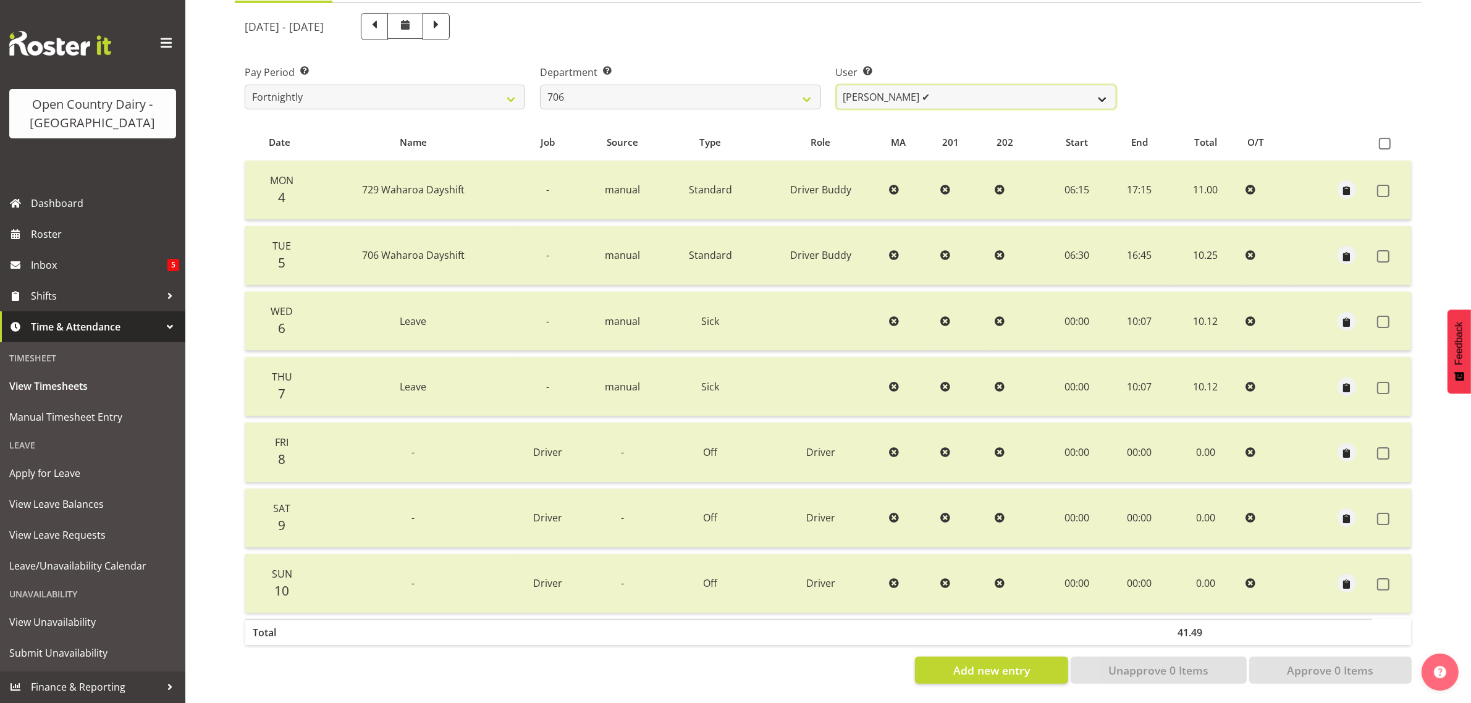
click at [998, 85] on select "[PERSON_NAME] ✔ [PERSON_NAME] ✔ [PERSON_NAME] ✔ [PERSON_NAME] ✔" at bounding box center [976, 97] width 280 height 25
click at [836, 85] on select "[PERSON_NAME] ✔ [PERSON_NAME] ✔ [PERSON_NAME] ✔ [PERSON_NAME] ✔" at bounding box center [976, 97] width 280 height 25
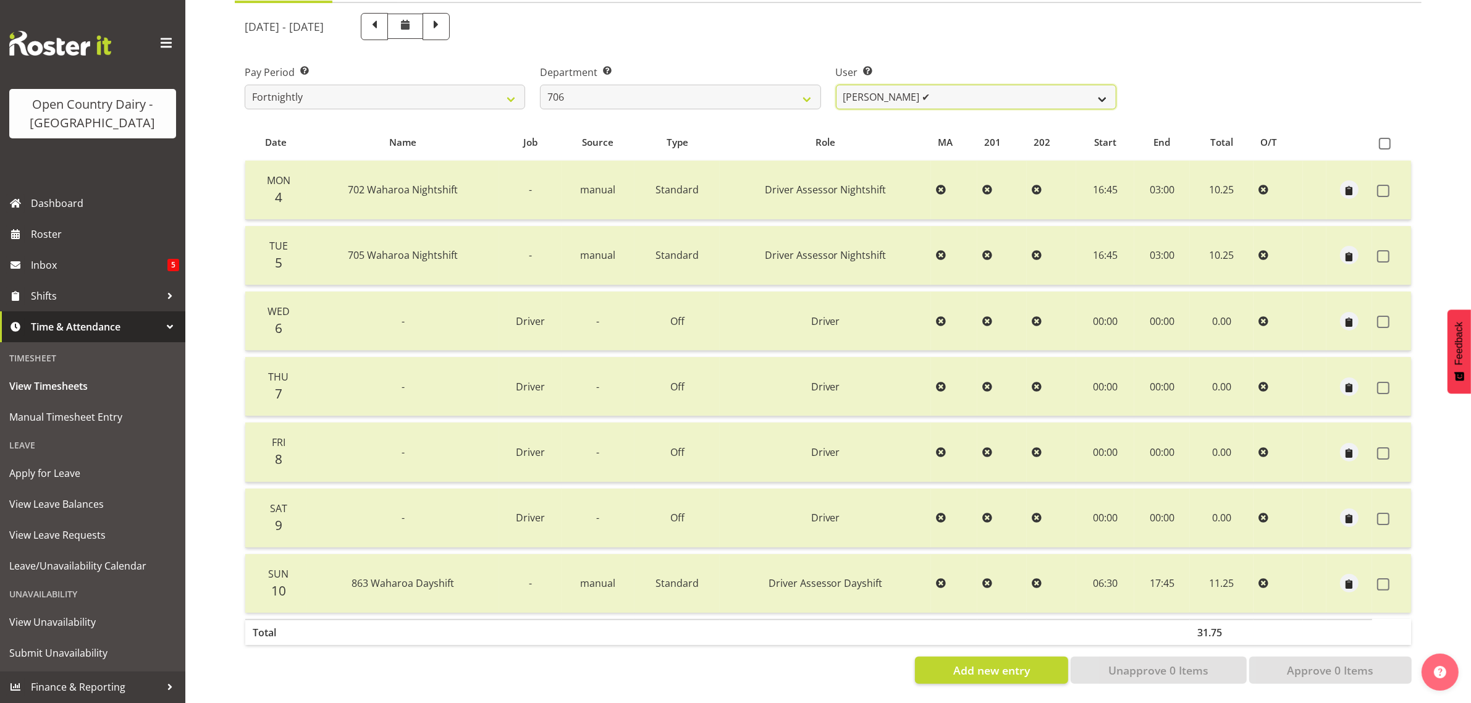
click at [996, 85] on select "[PERSON_NAME] ✔ [PERSON_NAME] ✔ [PERSON_NAME] ✔ [PERSON_NAME] ✔" at bounding box center [976, 97] width 280 height 25
select select "11079"
click at [836, 85] on select "[PERSON_NAME] ✔ [PERSON_NAME] ✔ [PERSON_NAME] ✔ [PERSON_NAME] ✔" at bounding box center [976, 97] width 280 height 25
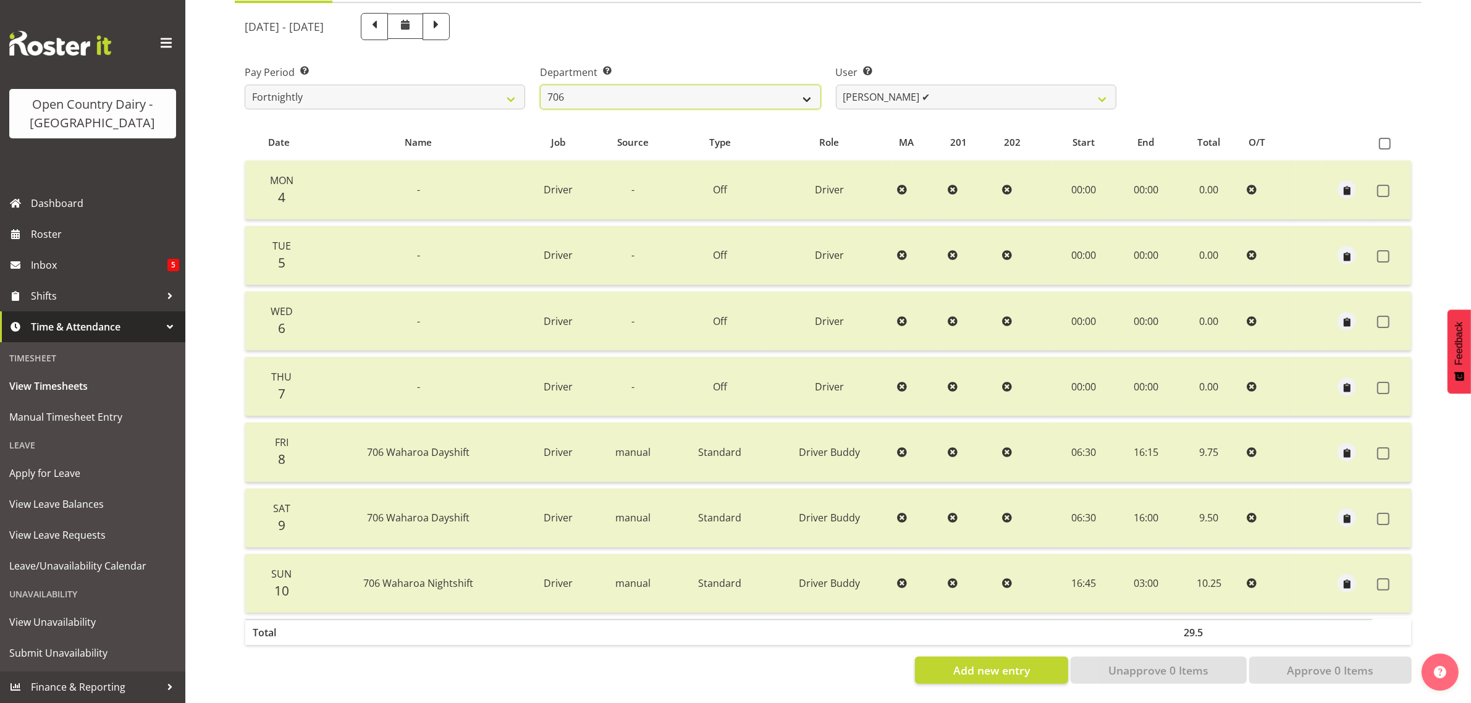
drag, startPoint x: 779, startPoint y: 76, endPoint x: 776, endPoint y: 84, distance: 8.6
click at [779, 85] on select "701 702 703 704 705 706 707 708 709 710 711 712 713 714 715 716 717 718 719 720" at bounding box center [680, 97] width 280 height 25
select select "811"
click at [540, 85] on select "701 702 703 704 705 706 707 708 709 710 711 712 713 714 715 716 717 718 719 720" at bounding box center [680, 97] width 280 height 25
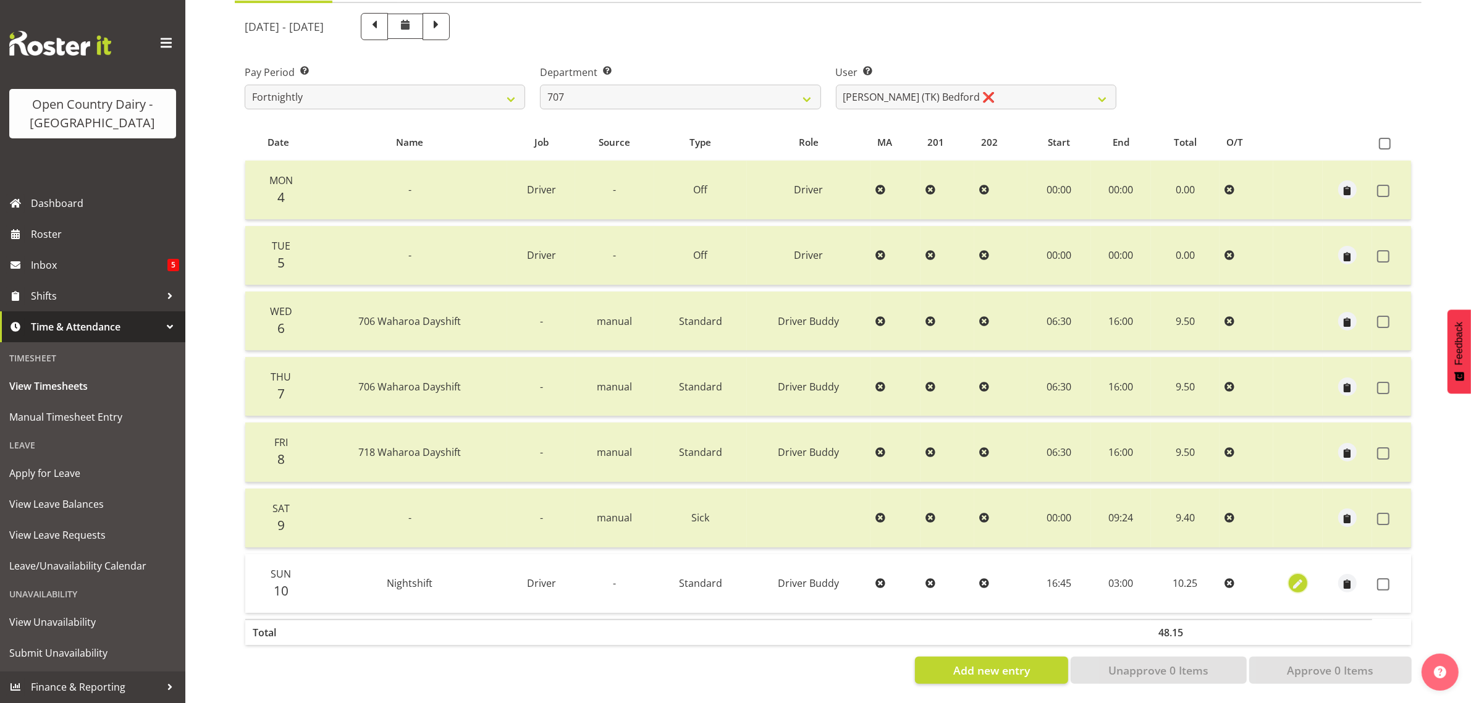
click at [1296, 578] on span "button" at bounding box center [1298, 585] width 14 height 14
select select "1436"
select select "Standard"
select select "7"
select select "2025"
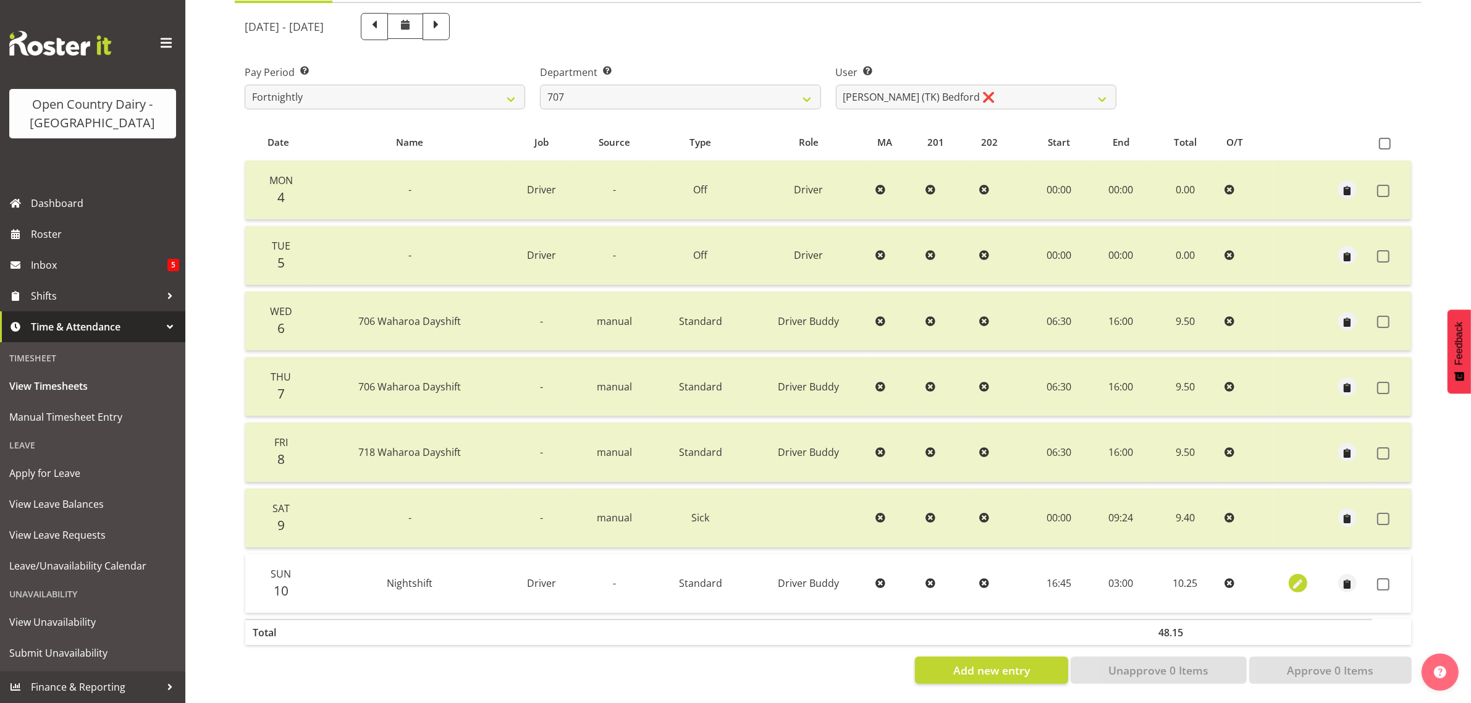
select select "3"
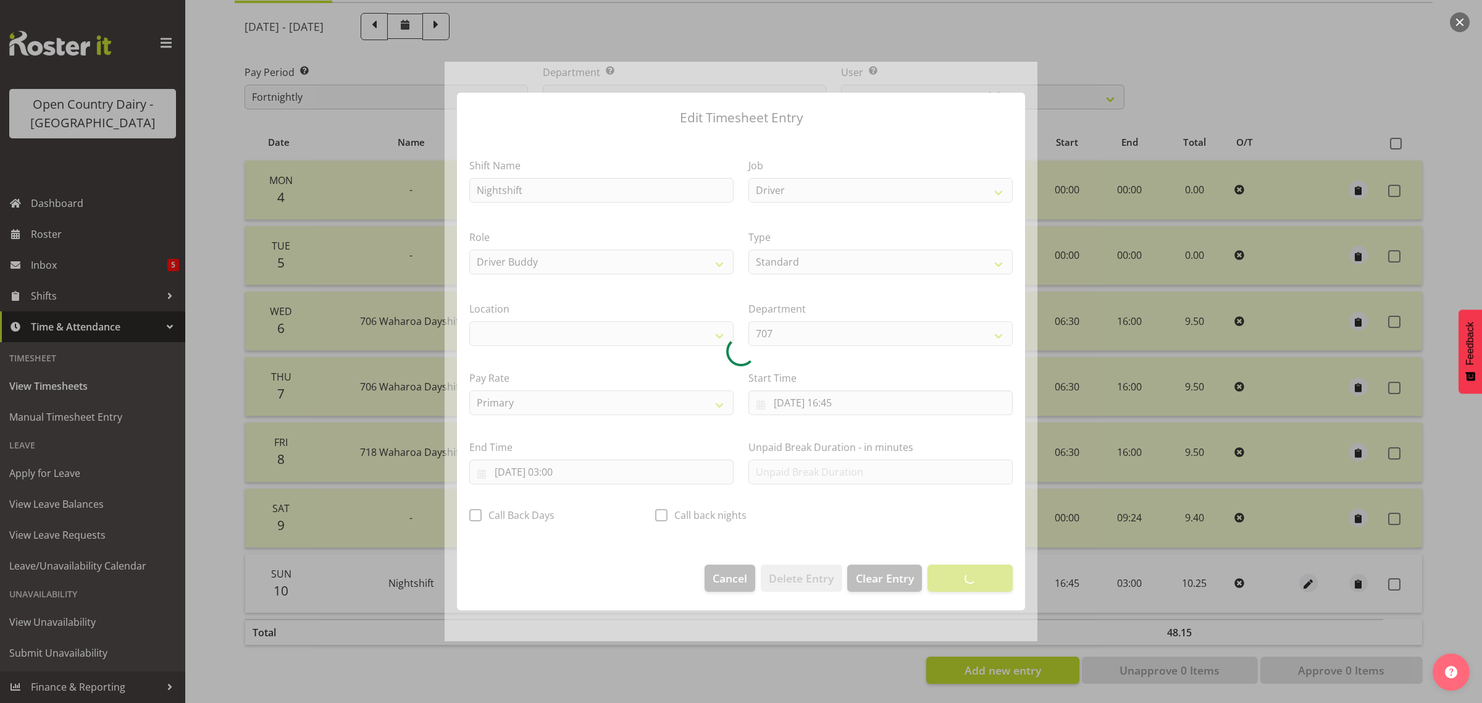
select select "1054"
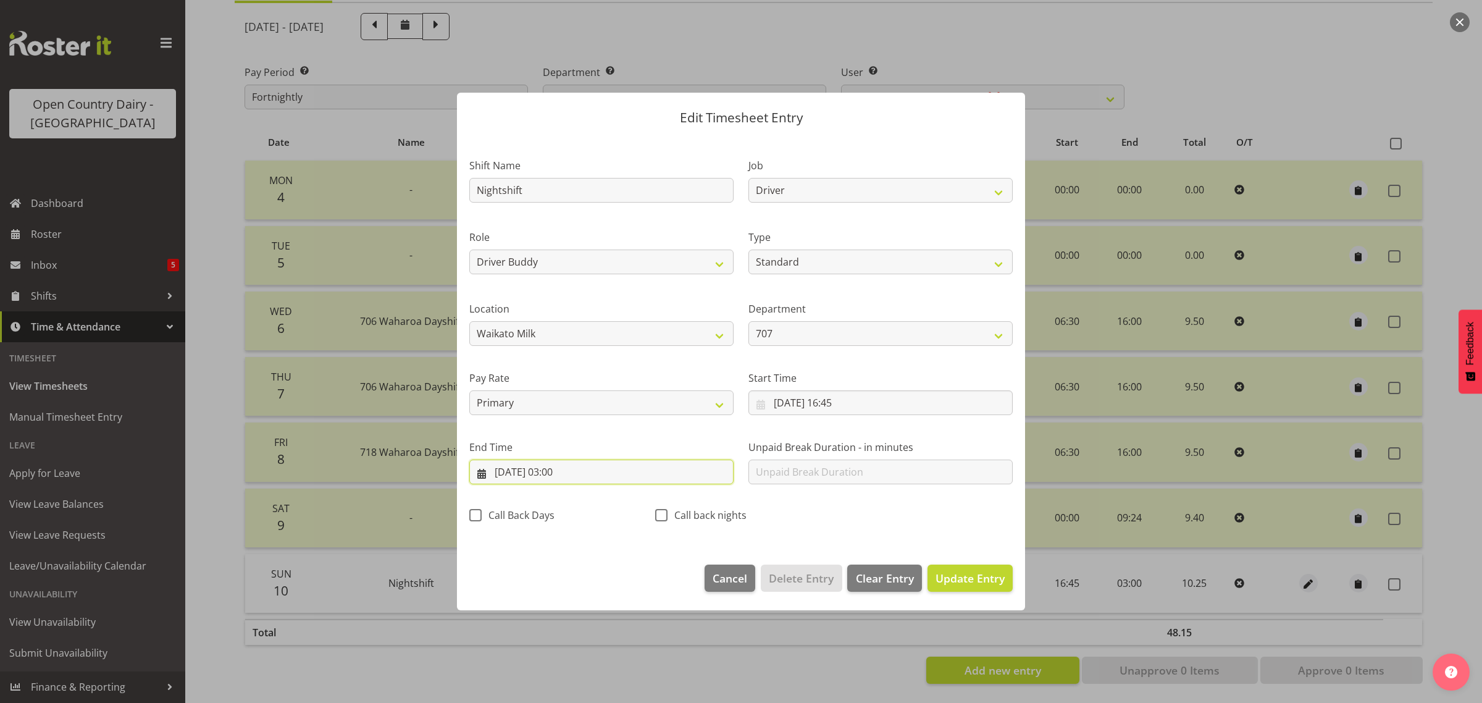
click at [576, 473] on input "11/08/2025, 03:00" at bounding box center [601, 472] width 264 height 25
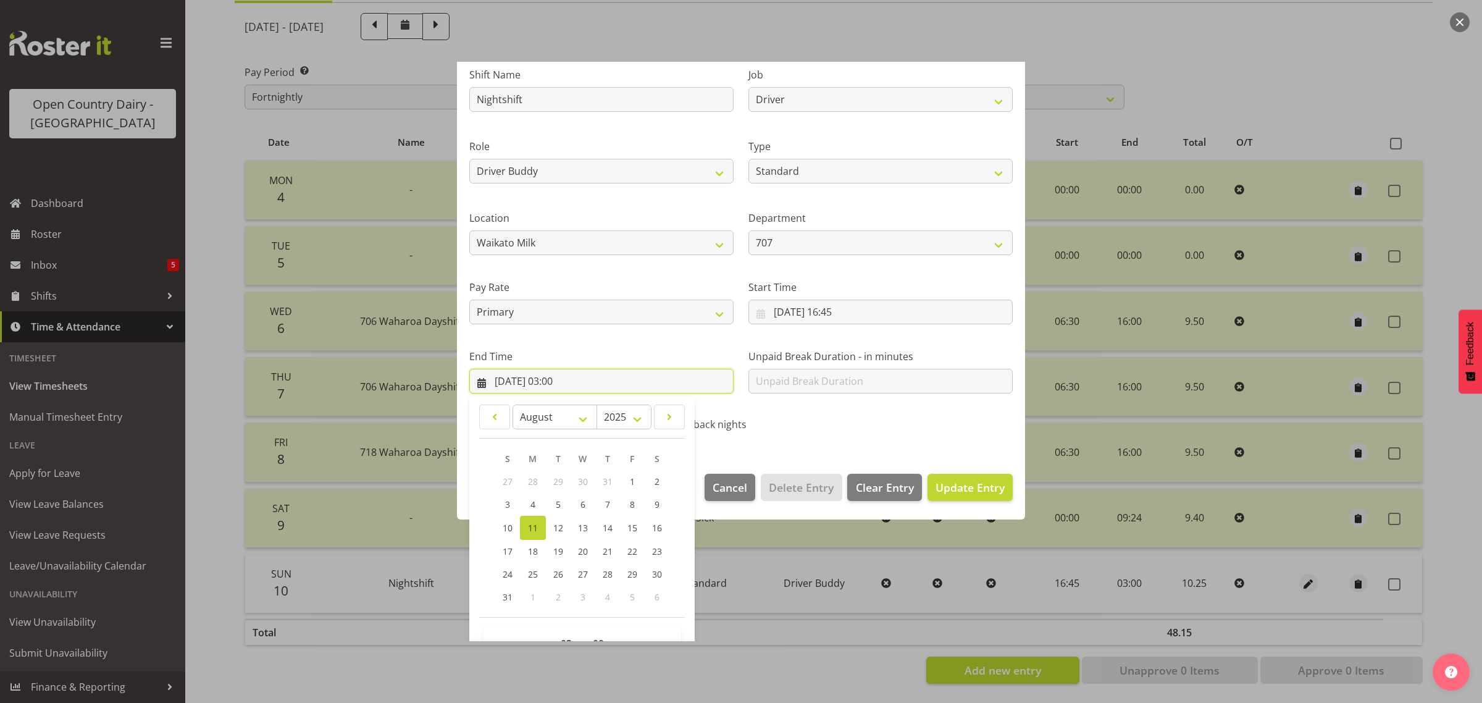
scroll to position [125, 0]
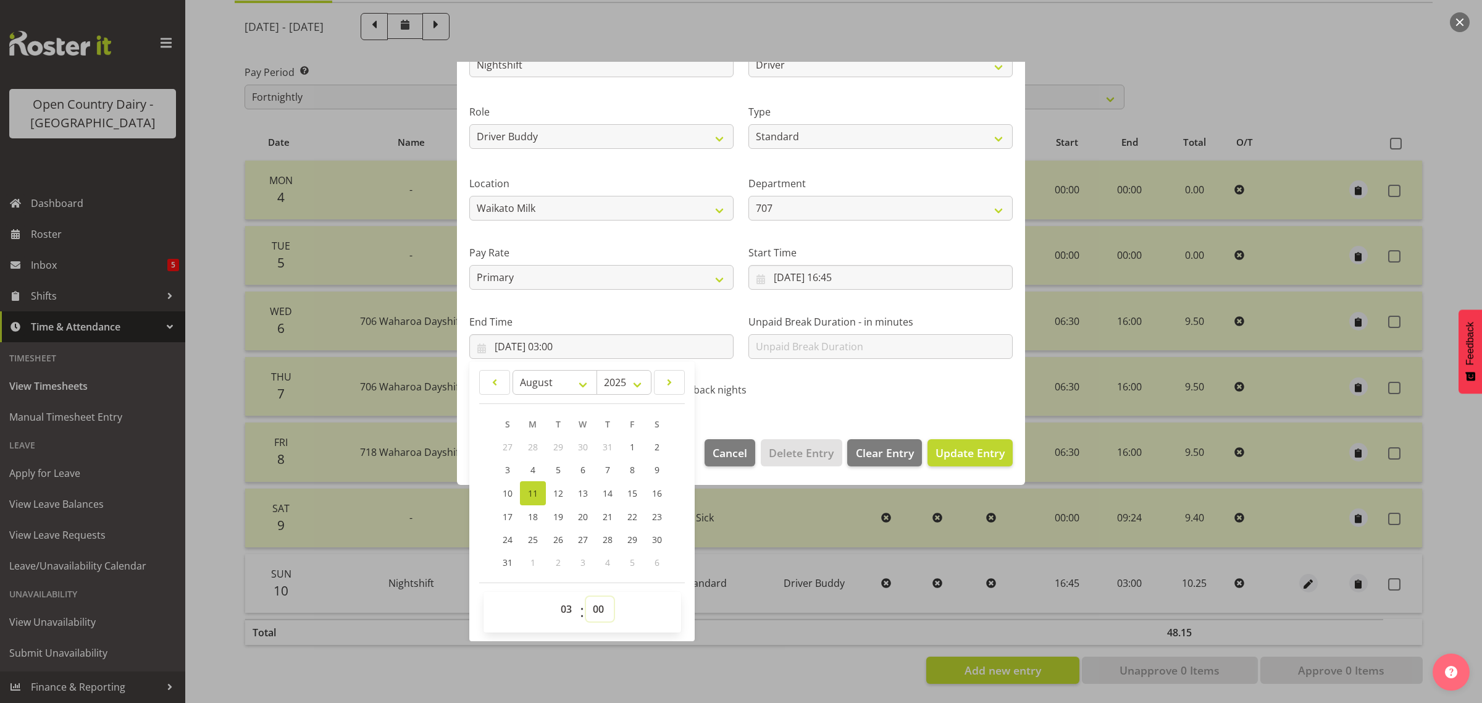
click at [601, 607] on select "00 01 02 03 04 05 06 07 08 09 10 11 12 13 14 15 16 17 18 19 20 21 22 23 24 25 2…" at bounding box center [600, 609] width 28 height 25
select select "45"
click at [586, 597] on select "00 01 02 03 04 05 06 07 08 09 10 11 12 13 14 15 16 17 18 19 20 21 22 23 24 25 2…" at bounding box center [600, 609] width 28 height 25
type input "11/08/2025, 03:45"
click at [939, 463] on button "Update Entry" at bounding box center [970, 452] width 85 height 27
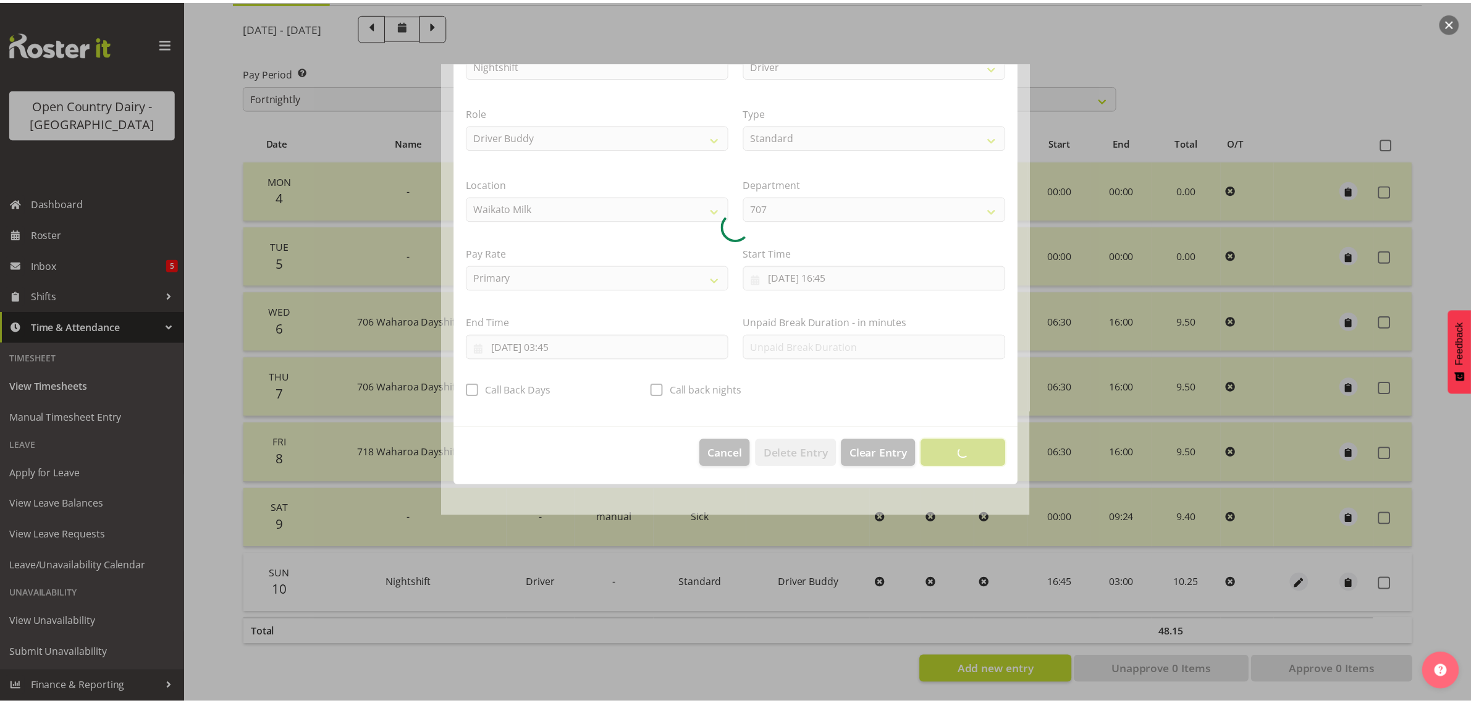
scroll to position [0, 0]
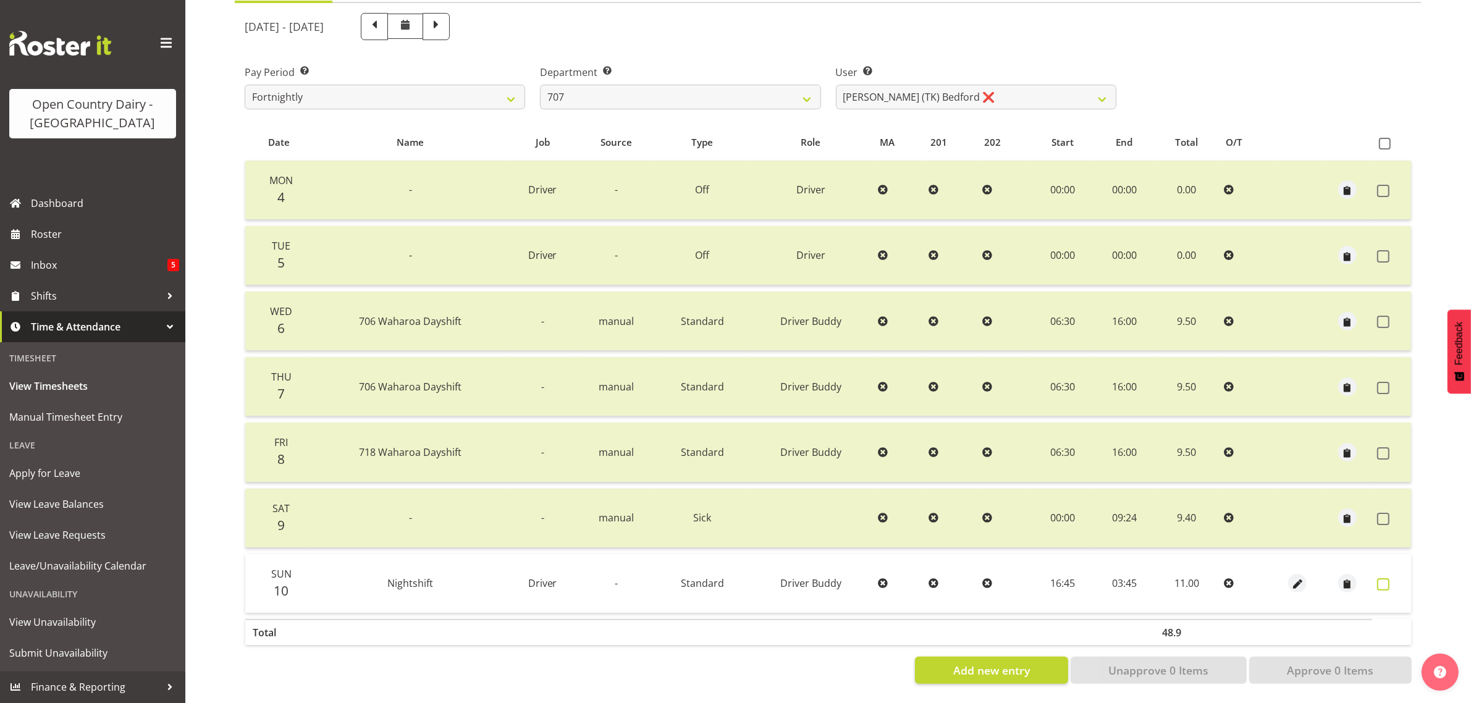
drag, startPoint x: 1380, startPoint y: 572, endPoint x: 1379, endPoint y: 600, distance: 27.8
click at [1381, 578] on span at bounding box center [1383, 584] width 12 height 12
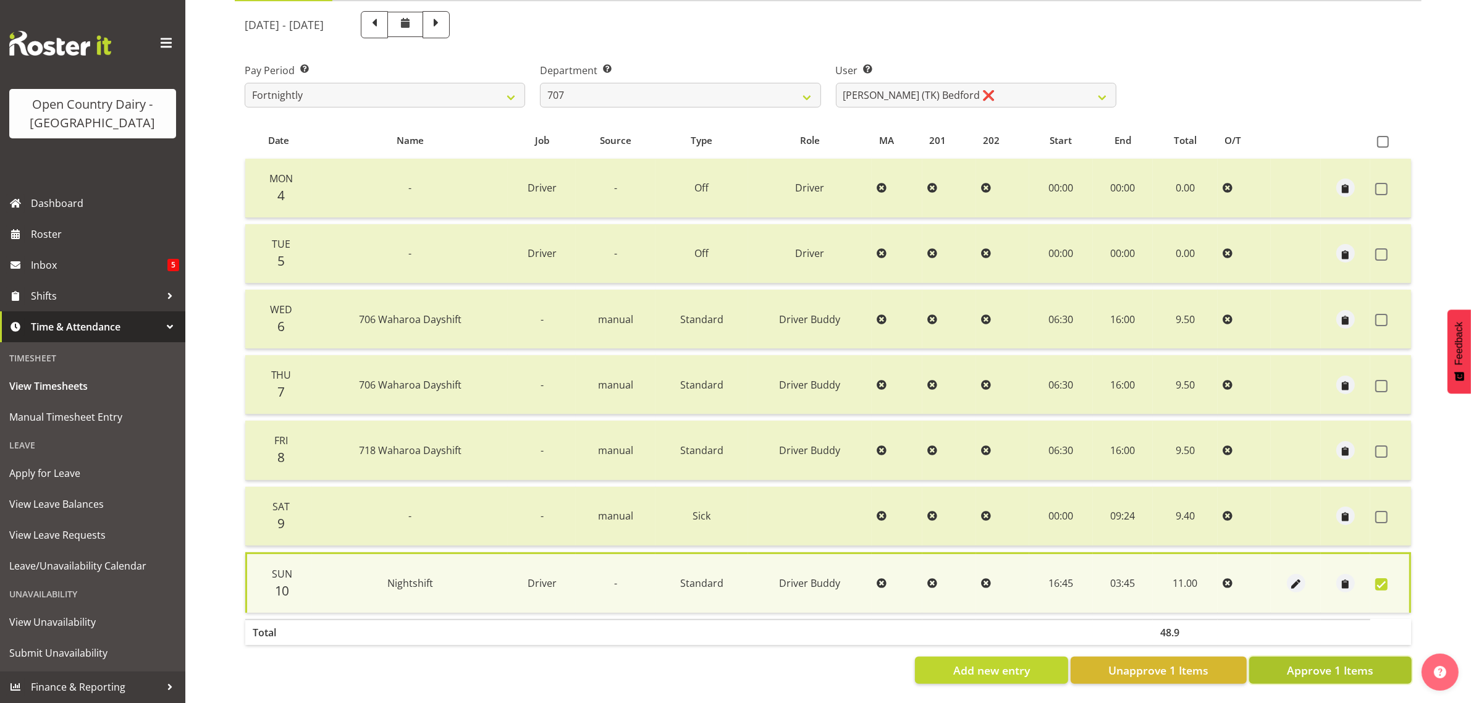
click at [1353, 665] on span "Approve 1 Items" at bounding box center [1330, 670] width 86 height 16
checkbox input "false"
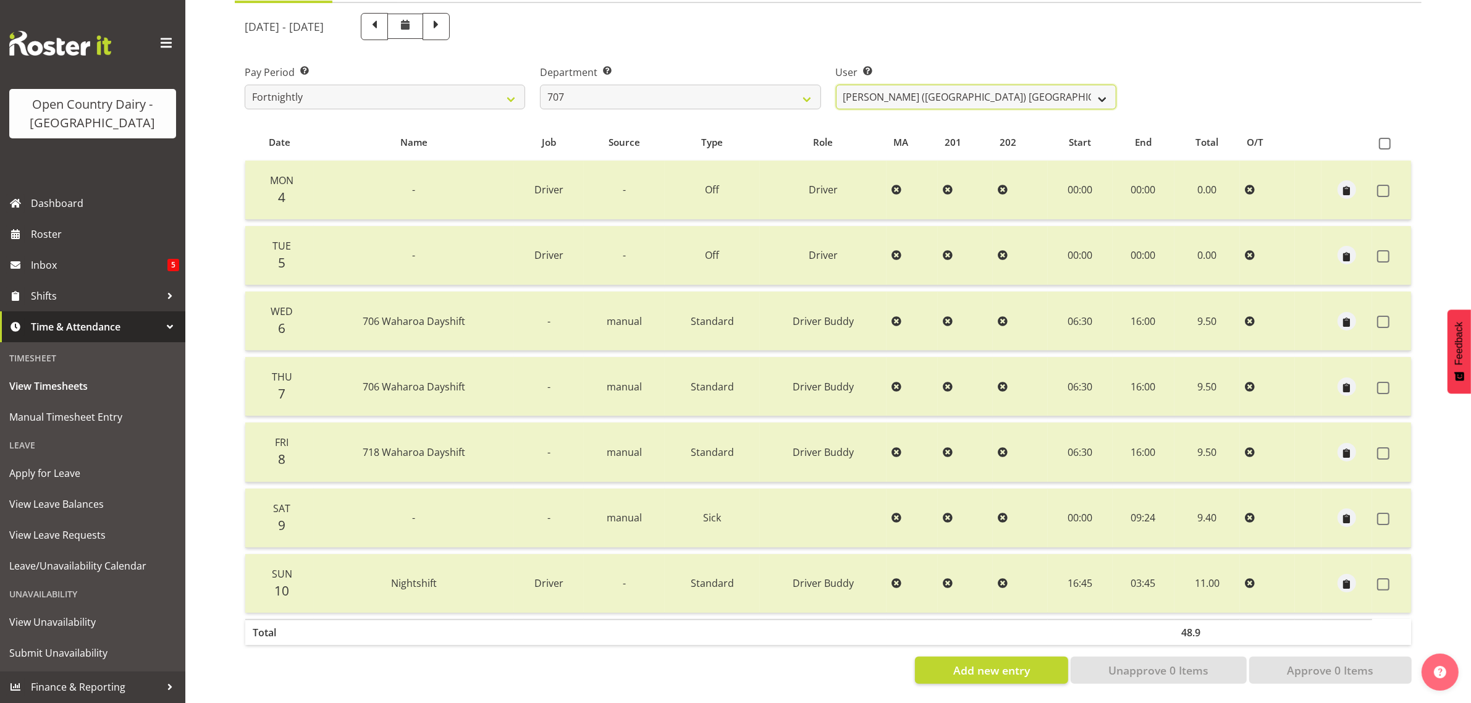
click at [964, 85] on select "[PERSON_NAME] (TK) [PERSON_NAME] ✔ [PERSON_NAME] ✔" at bounding box center [976, 97] width 280 height 25
select select "8199"
click at [836, 85] on select "[PERSON_NAME] (TK) [PERSON_NAME] ✔ [PERSON_NAME] ✔" at bounding box center [976, 97] width 280 height 25
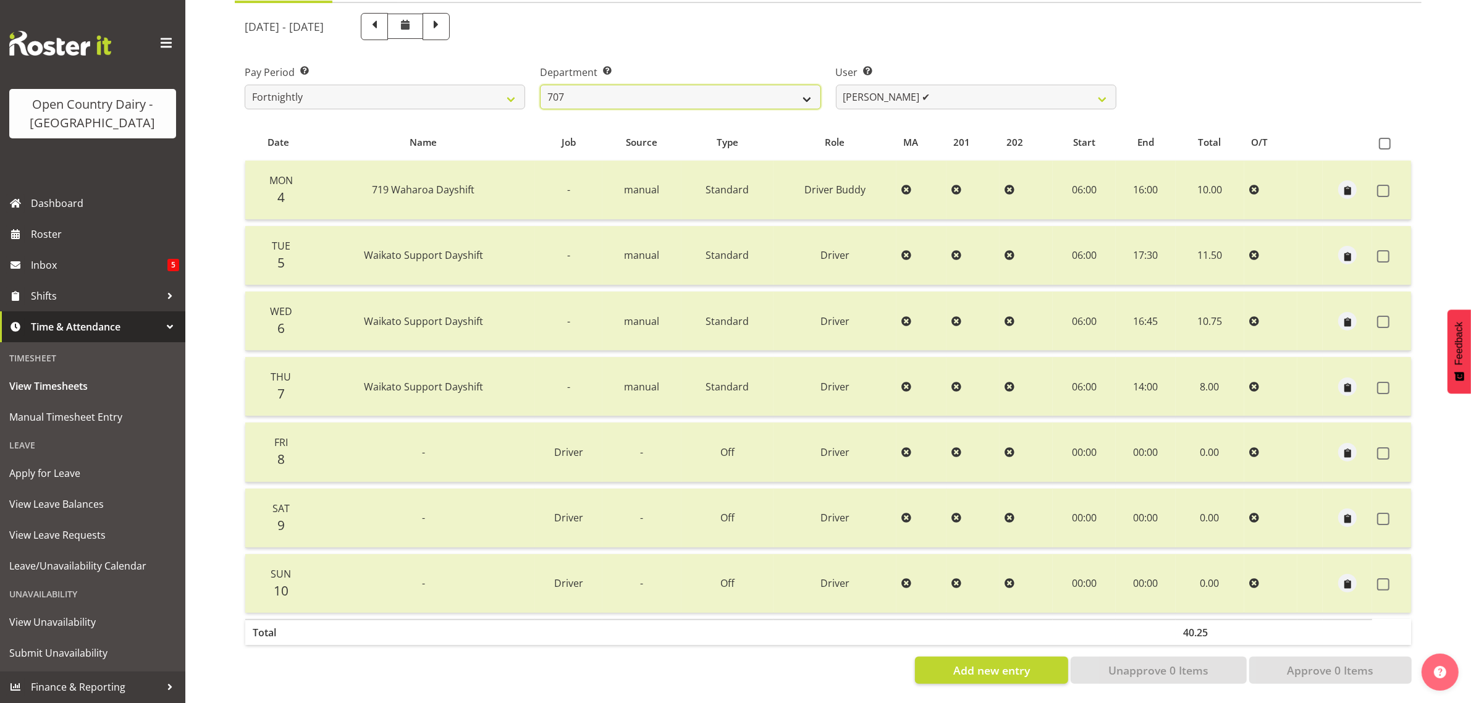
click at [705, 85] on select "701 702 703 704 705 706 707 708 709 710 711 712 713 714 715 716 717 718 719 720" at bounding box center [680, 97] width 280 height 25
select select "762"
click at [540, 85] on select "701 702 703 704 705 706 707 708 709 710 711 712 713 714 715 716 717 718 719 720" at bounding box center [680, 97] width 280 height 25
select select "11587"
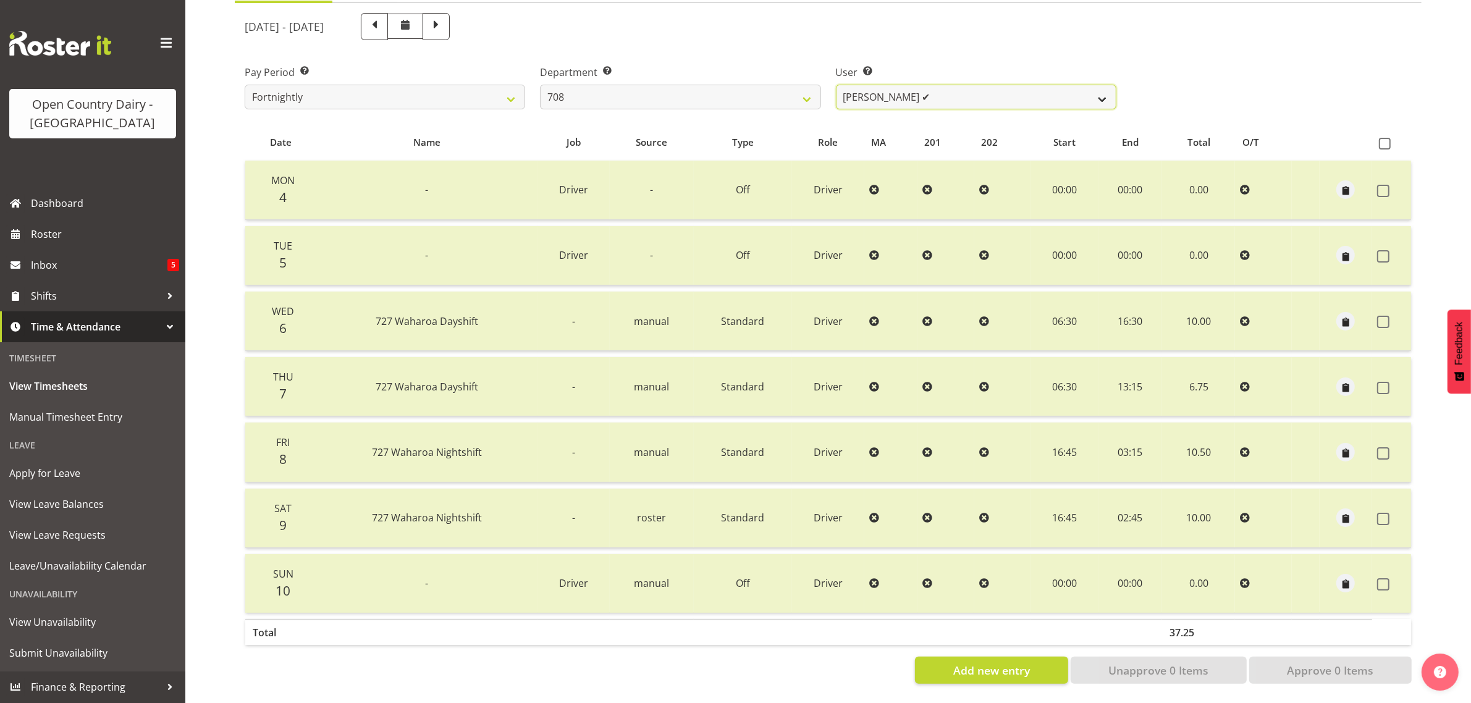
click at [926, 85] on select "David Foote ✔ Mark Himiona ❌" at bounding box center [976, 97] width 280 height 25
click at [771, 85] on select "701 702 703 704 705 706 707 708 709 710 711 712 713 714 715 716 717 718 719 720" at bounding box center [680, 97] width 280 height 25
select select "735"
click at [540, 85] on select "701 702 703 704 705 706 707 708 709 710 711 712 713 714 715 716 717 718 719 720" at bounding box center [680, 97] width 280 height 25
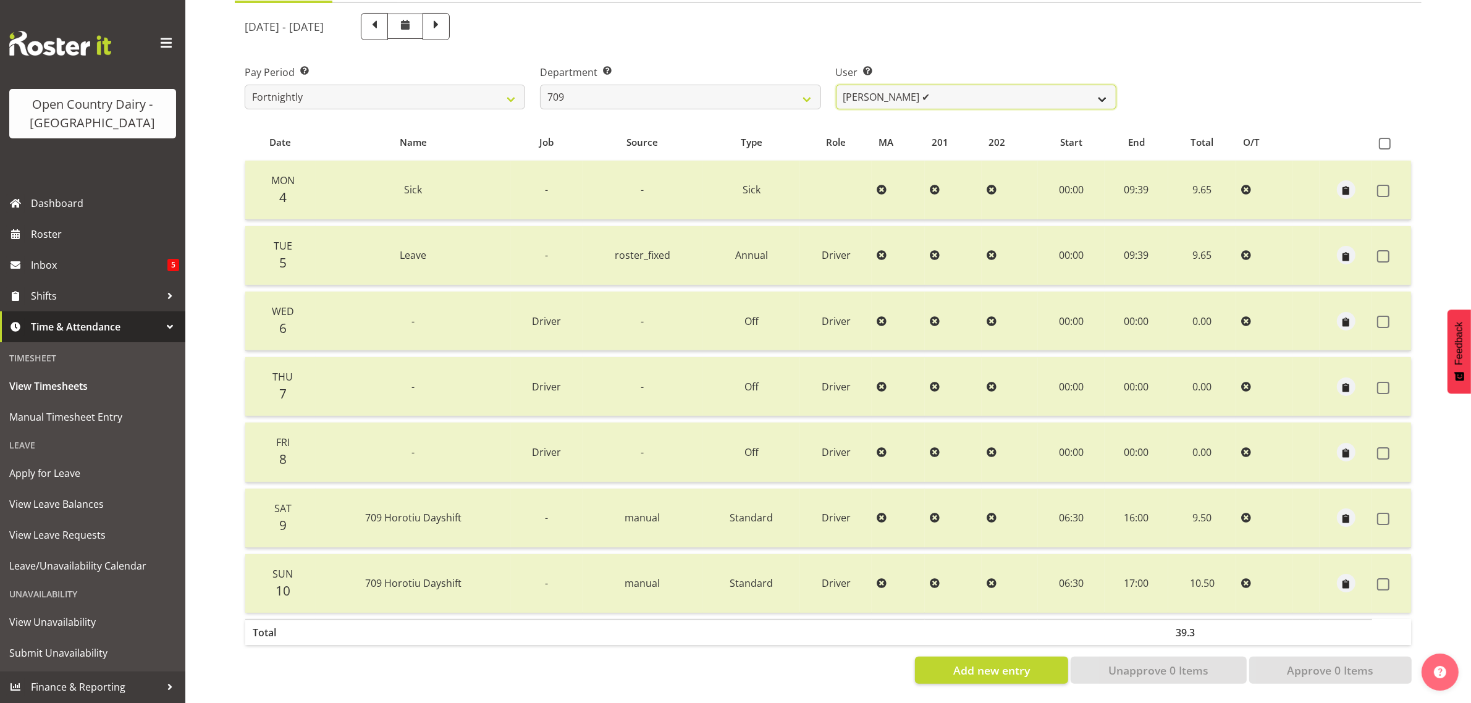
click at [983, 85] on select "Alex Barclay ✔ Craig Knudsen ✔ Jaswant Singh ❌ Ross Cook ✔" at bounding box center [976, 97] width 280 height 25
click at [836, 85] on select "Alex Barclay ✔ Craig Knudsen ✔ Jaswant Singh ❌ Ross Cook ✔" at bounding box center [976, 97] width 280 height 25
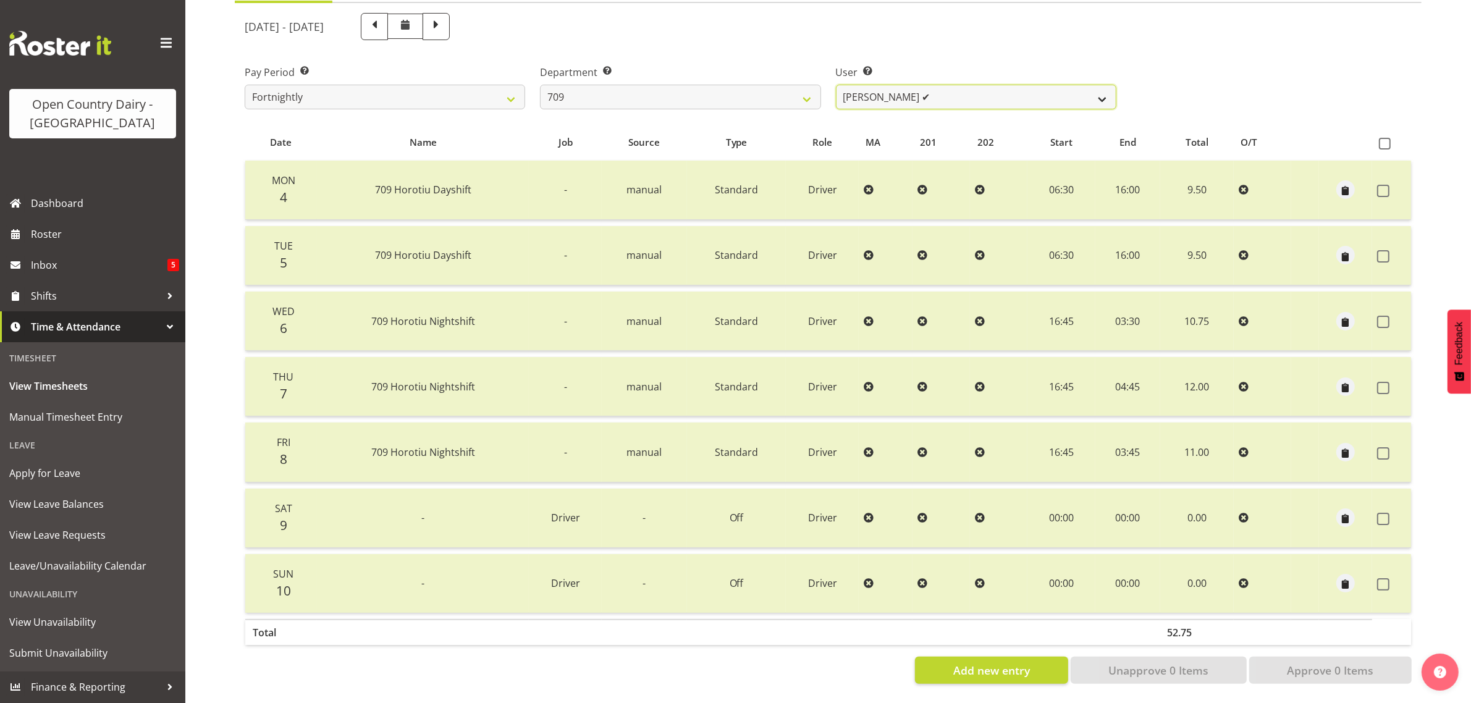
click at [975, 85] on select "Alex Barclay ✔ Craig Knudsen ✔ Jaswant Singh ❌ Ross Cook ✔" at bounding box center [976, 97] width 280 height 25
select select "9890"
click at [836, 85] on select "Alex Barclay ✔ Craig Knudsen ✔ Jaswant Singh ❌ Ross Cook ✔" at bounding box center [976, 97] width 280 height 25
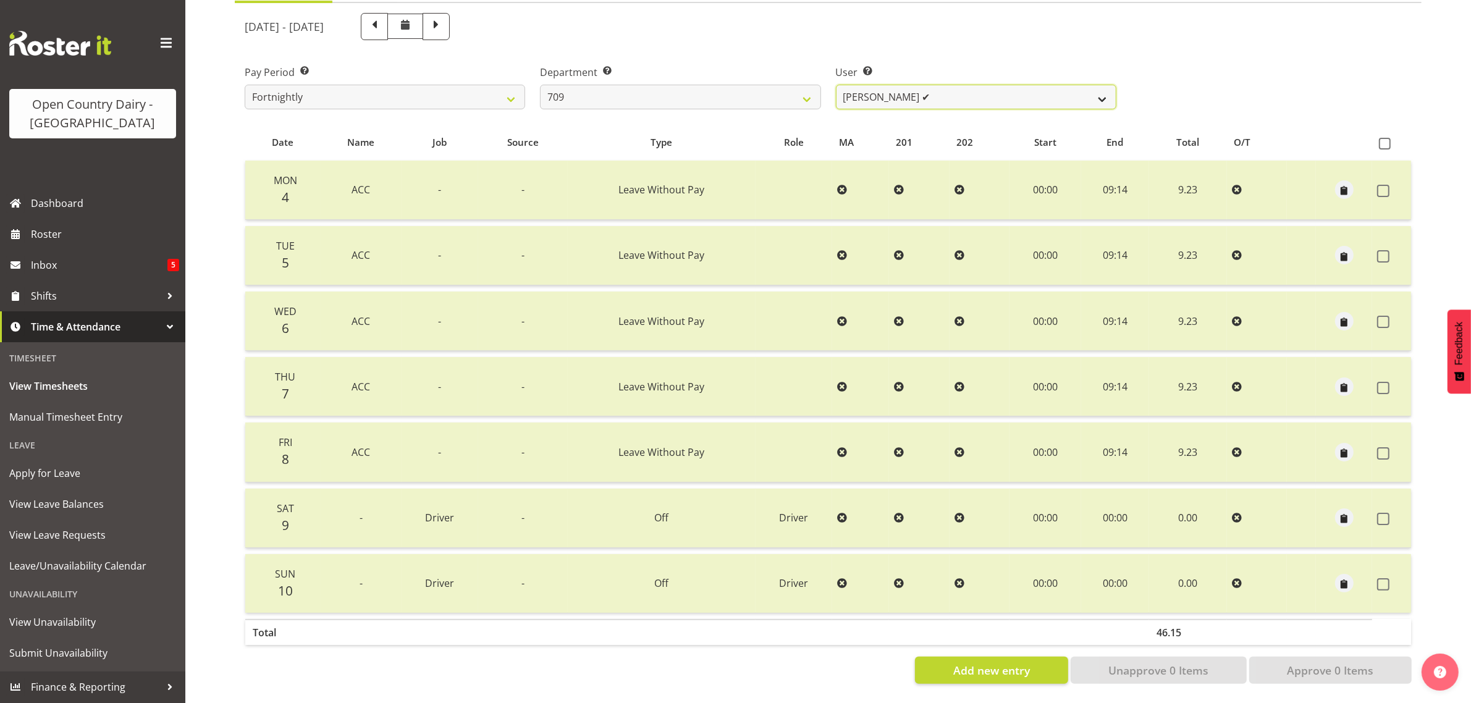
click at [991, 86] on select "Alex Barclay ✔ Craig Knudsen ✔ Jaswant Singh ❌ Ross Cook ✔" at bounding box center [976, 97] width 280 height 25
click at [740, 85] on select "701 702 703 704 705 706 707 708 709 710 711 712 713 714 715 716 717 718 719 720" at bounding box center [680, 97] width 280 height 25
select select "875"
click at [540, 85] on select "701 702 703 704 705 706 707 708 709 710 711 712 713 714 715 716 717 718 719 720" at bounding box center [680, 97] width 280 height 25
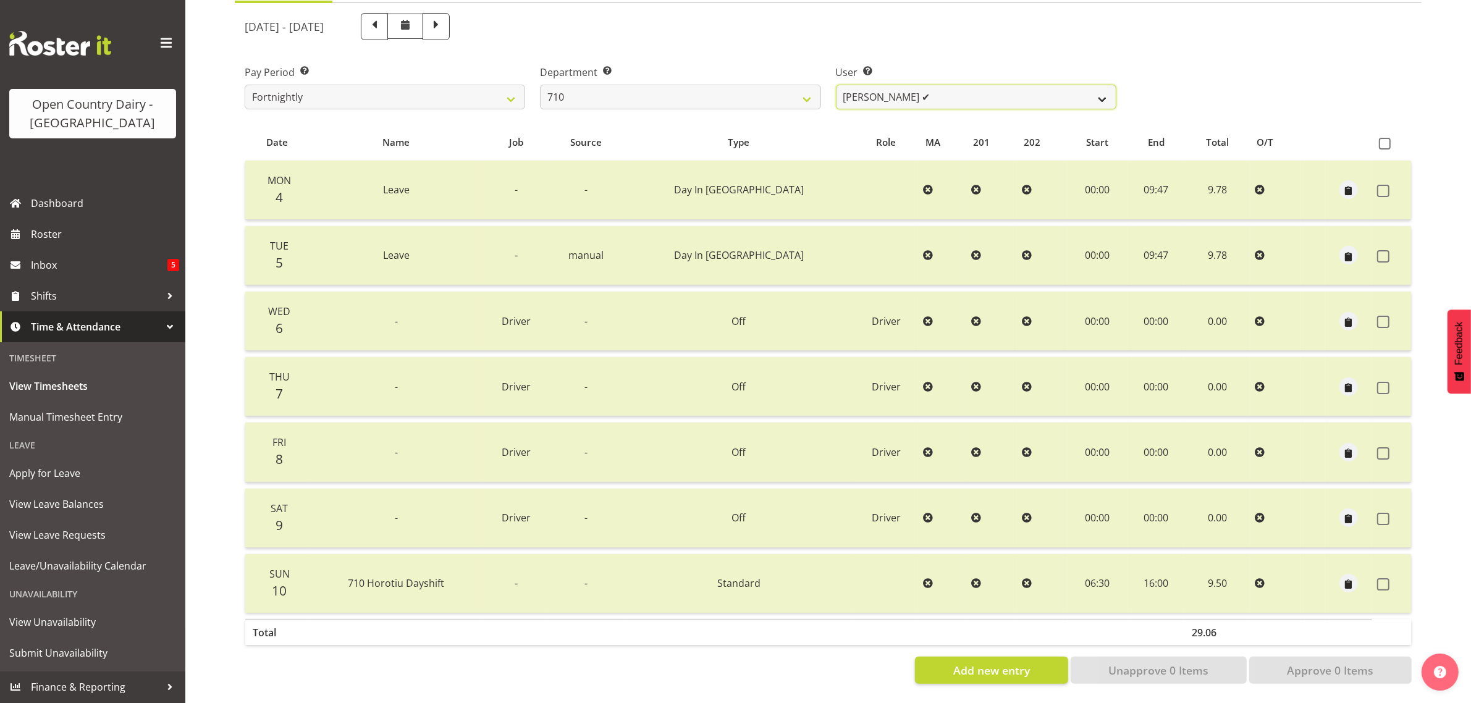
click at [976, 85] on select "[PERSON_NAME] ✔ [PERSON_NAME] ✔ [PERSON_NAME] ✔ [PERSON_NAME] ✔" at bounding box center [976, 97] width 280 height 25
click at [836, 85] on select "[PERSON_NAME] ✔ [PERSON_NAME] ✔ [PERSON_NAME] ✔ [PERSON_NAME] ✔" at bounding box center [976, 97] width 280 height 25
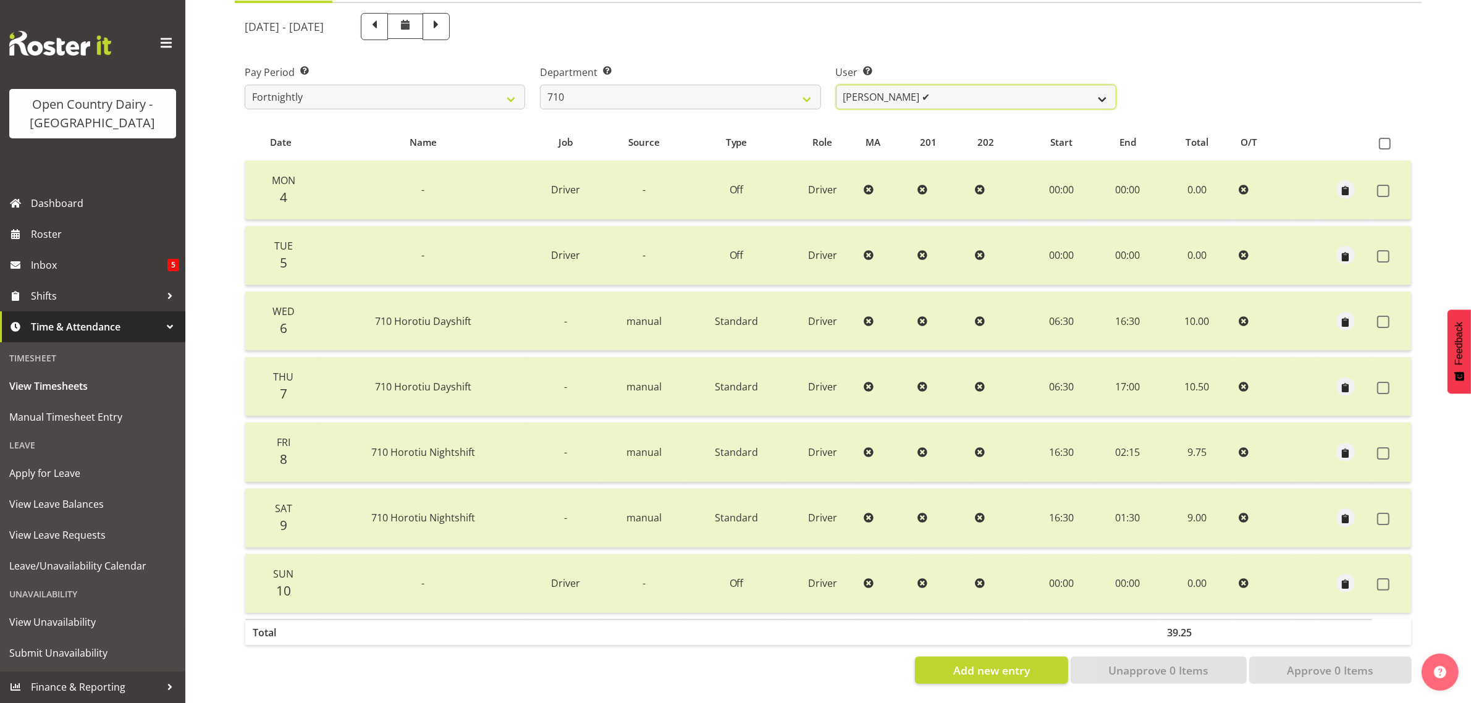
click at [977, 85] on select "[PERSON_NAME] ✔ [PERSON_NAME] ✔ [PERSON_NAME] ✔ [PERSON_NAME] ✔" at bounding box center [976, 97] width 280 height 25
click at [836, 85] on select "[PERSON_NAME] ✔ [PERSON_NAME] ✔ [PERSON_NAME] ✔ [PERSON_NAME] ✔" at bounding box center [976, 97] width 280 height 25
click at [972, 85] on select "[PERSON_NAME] ✔ [PERSON_NAME] ✔ [PERSON_NAME] ✔ [PERSON_NAME] ✔" at bounding box center [976, 97] width 280 height 25
select select "8203"
click at [836, 85] on select "[PERSON_NAME] ✔ [PERSON_NAME] ✔ [PERSON_NAME] ✔ [PERSON_NAME] ✔" at bounding box center [976, 97] width 280 height 25
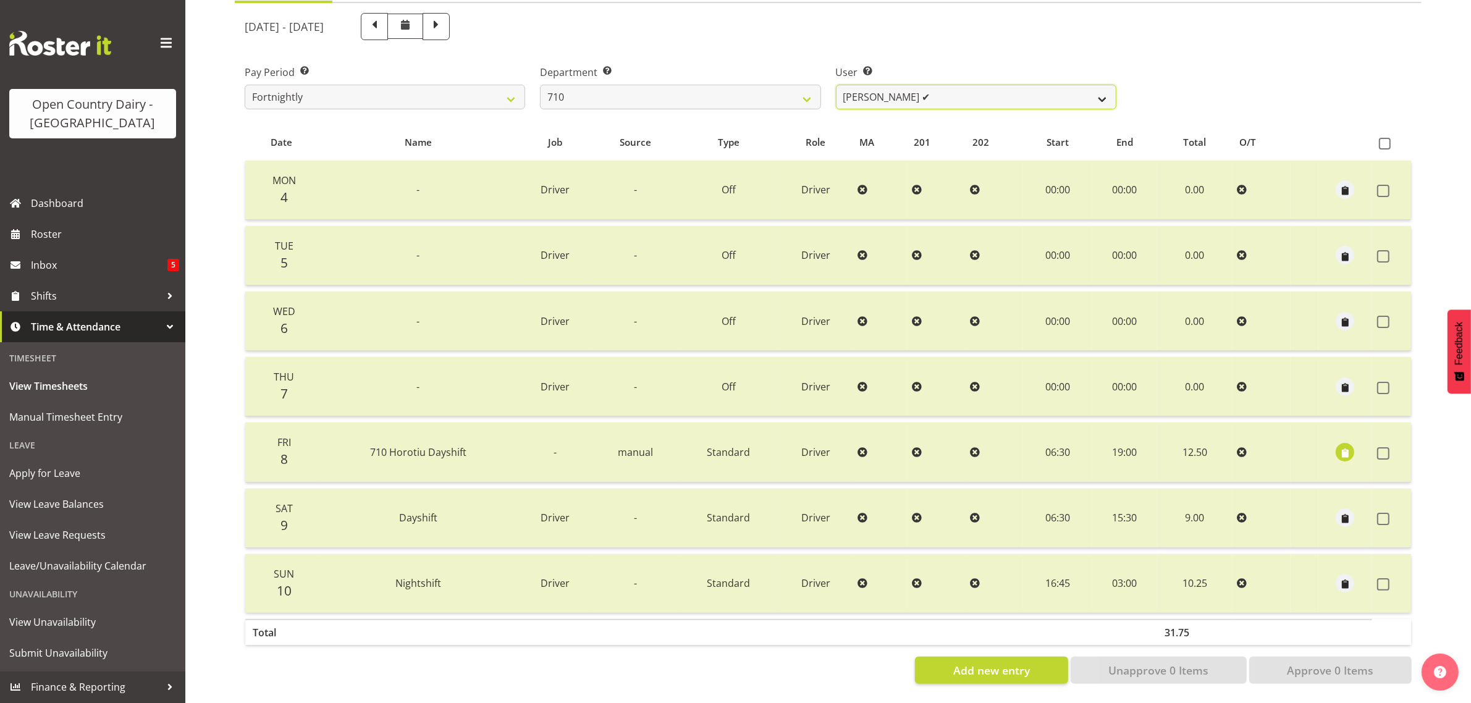
click at [968, 85] on select "[PERSON_NAME] ✔ [PERSON_NAME] ✔ [PERSON_NAME] ✔ [PERSON_NAME] ✔" at bounding box center [976, 97] width 280 height 25
click at [735, 90] on select "701 702 703 704 705 706 707 708 709 710 711 712 713 714 715 716 717 718 719 720" at bounding box center [680, 97] width 280 height 25
select select "832"
click at [540, 85] on select "701 702 703 704 705 706 707 708 709 710 711 712 713 714 715 716 717 718 719 720" at bounding box center [680, 97] width 280 height 25
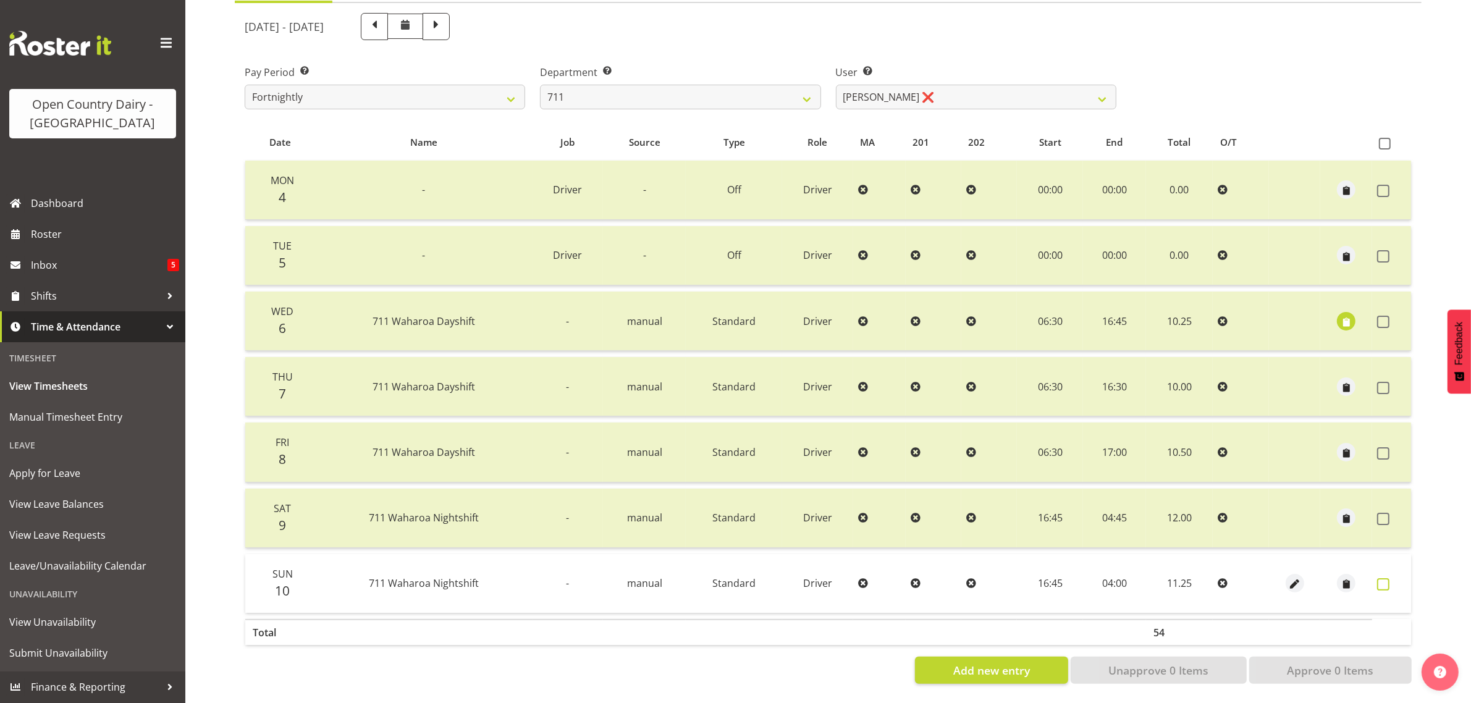
click at [1382, 579] on span at bounding box center [1383, 584] width 12 height 12
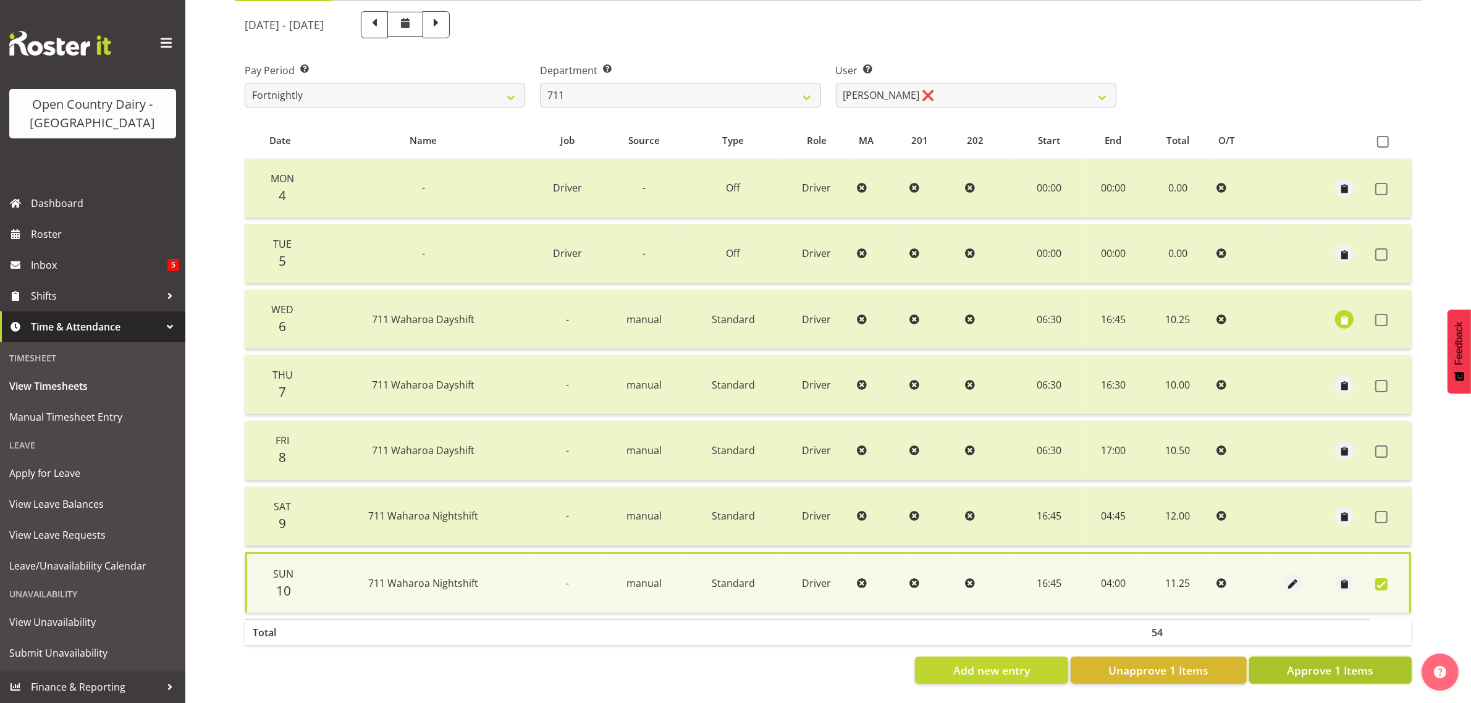
click at [1319, 662] on span "Approve 1 Items" at bounding box center [1330, 670] width 86 height 16
checkbox input "false"
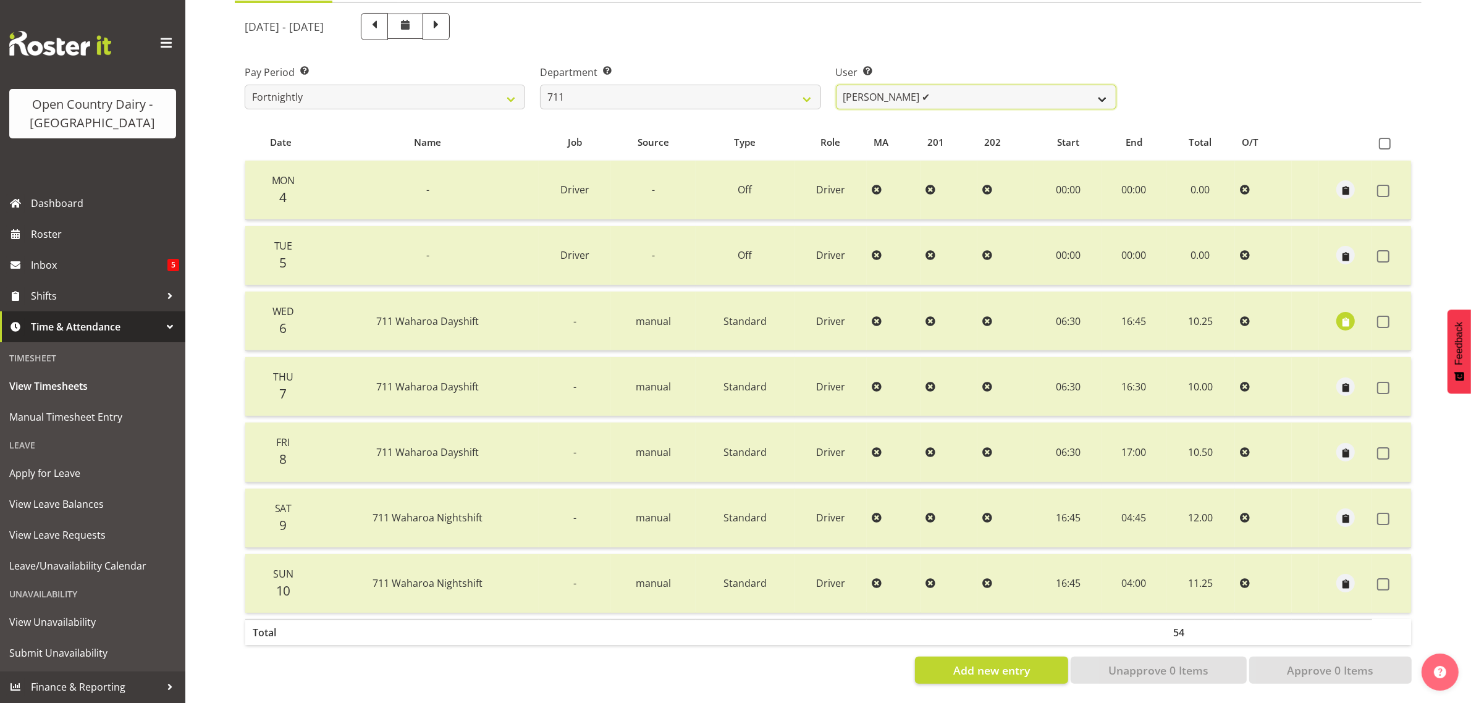
click at [1036, 85] on select "[PERSON_NAME] ✔ [PERSON_NAME] ✔" at bounding box center [976, 97] width 280 height 25
click at [707, 85] on select "701 702 703 704 705 706 707 708 709 710 711 712 713 714 715 716 717 718 719 720" at bounding box center [680, 97] width 280 height 25
click at [1078, 90] on select "[PERSON_NAME] ✔ [PERSON_NAME] ✔" at bounding box center [976, 97] width 280 height 25
click at [789, 87] on select "701 702 703 704 705 706 707 708 709 710 711 712 713 714 715 716 717 718 719 720" at bounding box center [680, 97] width 280 height 25
click at [540, 85] on select "701 702 703 704 705 706 707 708 709 710 711 712 713 714 715 716 717 718 719 720" at bounding box center [680, 97] width 280 height 25
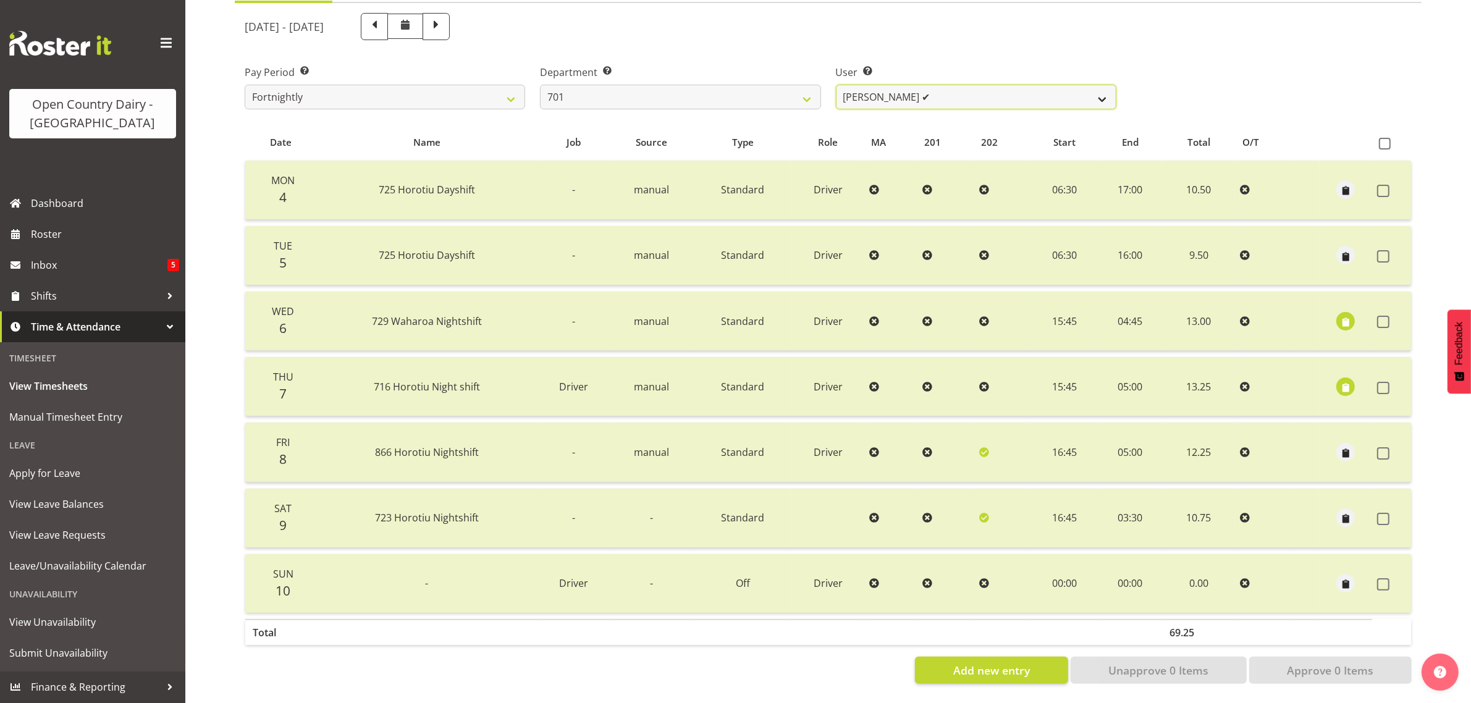
click at [1032, 85] on select "Duncan Shirley ✔ Gagandeep Singh ❌ Johann Van Zyl ✔ John Cottingham ✔" at bounding box center [976, 97] width 280 height 25
click at [613, 87] on select "701 702 703 704 705 706 707 708 709 710 711 712 713 714 715 716 717 718 719 720" at bounding box center [680, 97] width 280 height 25
click at [540, 85] on select "701 702 703 704 705 706 707 708 709 710 711 712 713 714 715 716 717 718 719 720" at bounding box center [680, 97] width 280 height 25
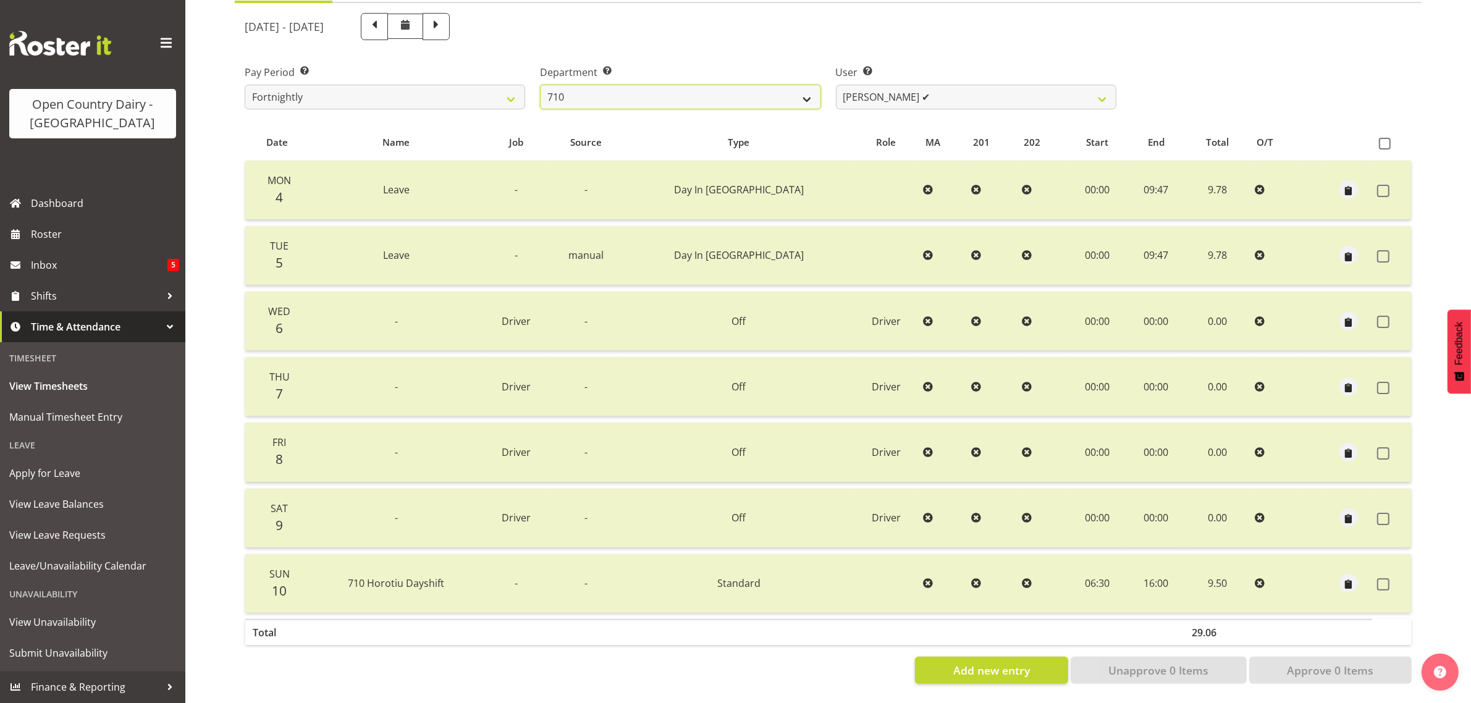
click at [773, 85] on select "701 702 703 704 705 706 707 708 709 710 711 712 713 714 715 716 717 718 719 720" at bounding box center [680, 97] width 280 height 25
select select "727"
click at [540, 85] on select "701 702 703 704 705 706 707 708 709 710 711 712 713 714 715 716 717 718 719 720" at bounding box center [680, 97] width 280 height 25
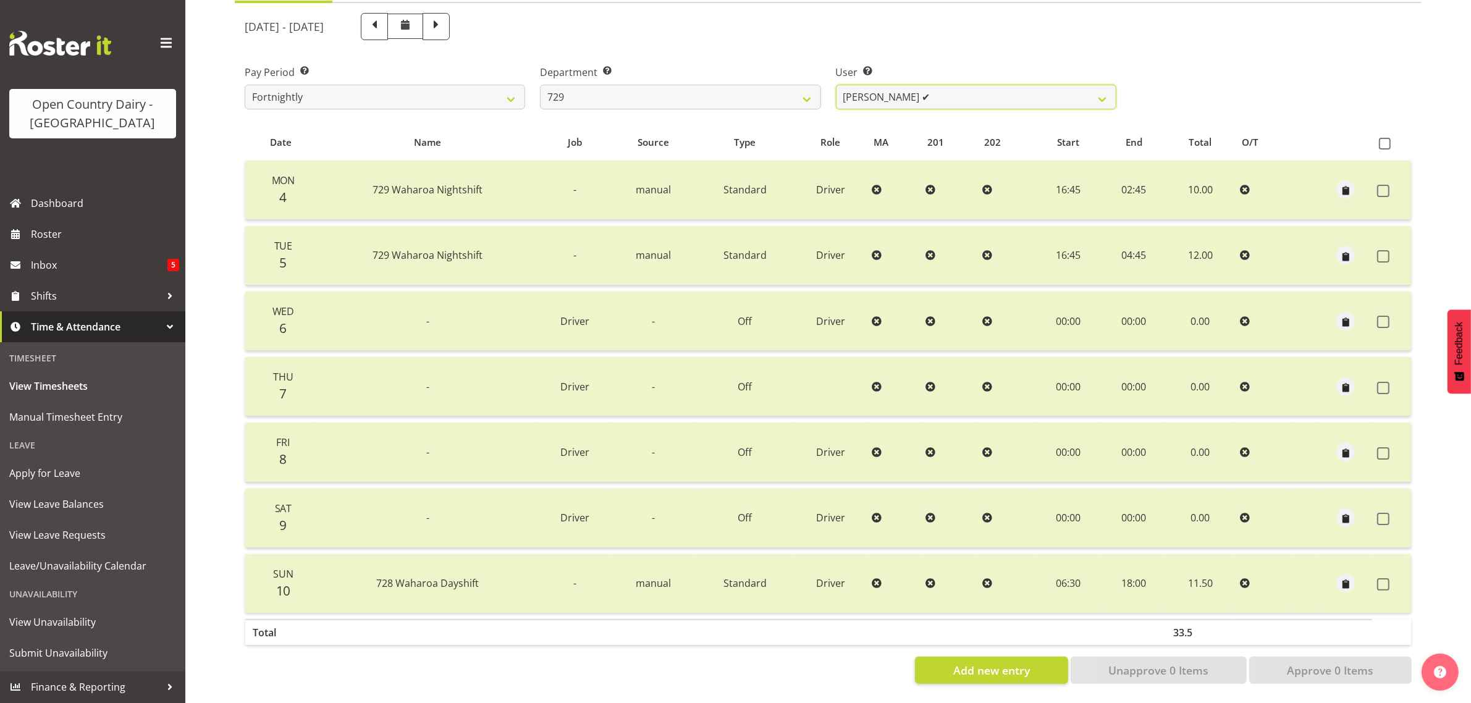
click at [983, 85] on select "Craig Schlager-Reay ✔ Dave Trepels ✔ Jimi Jack ❌ Shannan Wood ✔" at bounding box center [976, 97] width 280 height 25
select select "9997"
click at [836, 85] on select "Craig Schlager-Reay ✔ Dave Trepels ✔ Jimi Jack ❌ Shannan Wood ✔" at bounding box center [976, 97] width 280 height 25
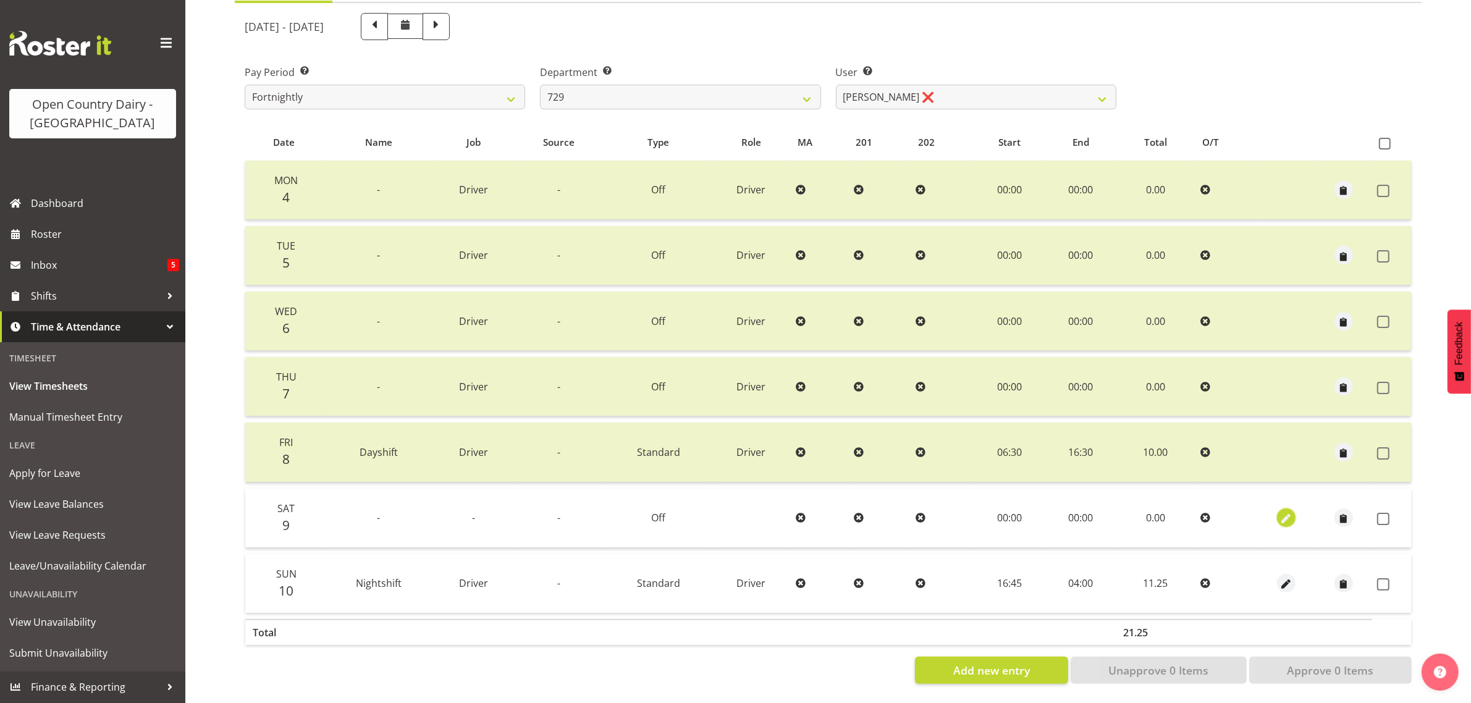
click at [1280, 512] on span "button" at bounding box center [1286, 519] width 14 height 14
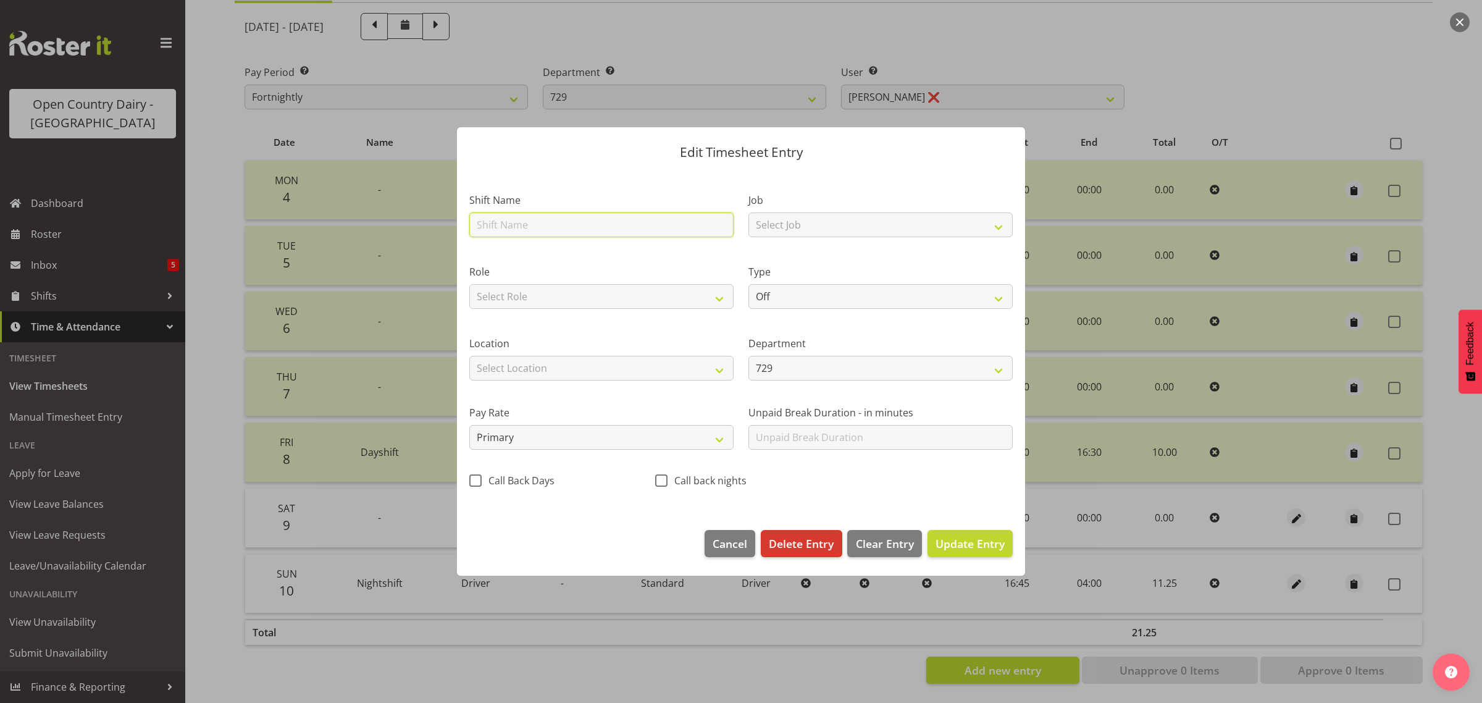
click at [603, 224] on input "text" at bounding box center [601, 224] width 264 height 25
type input "paid not worked"
click at [769, 232] on select "Select Job Driver Driver supervisor Support" at bounding box center [881, 224] width 264 height 25
select select "9052"
click at [749, 212] on select "Select Job Driver Driver supervisor Support" at bounding box center [881, 224] width 264 height 25
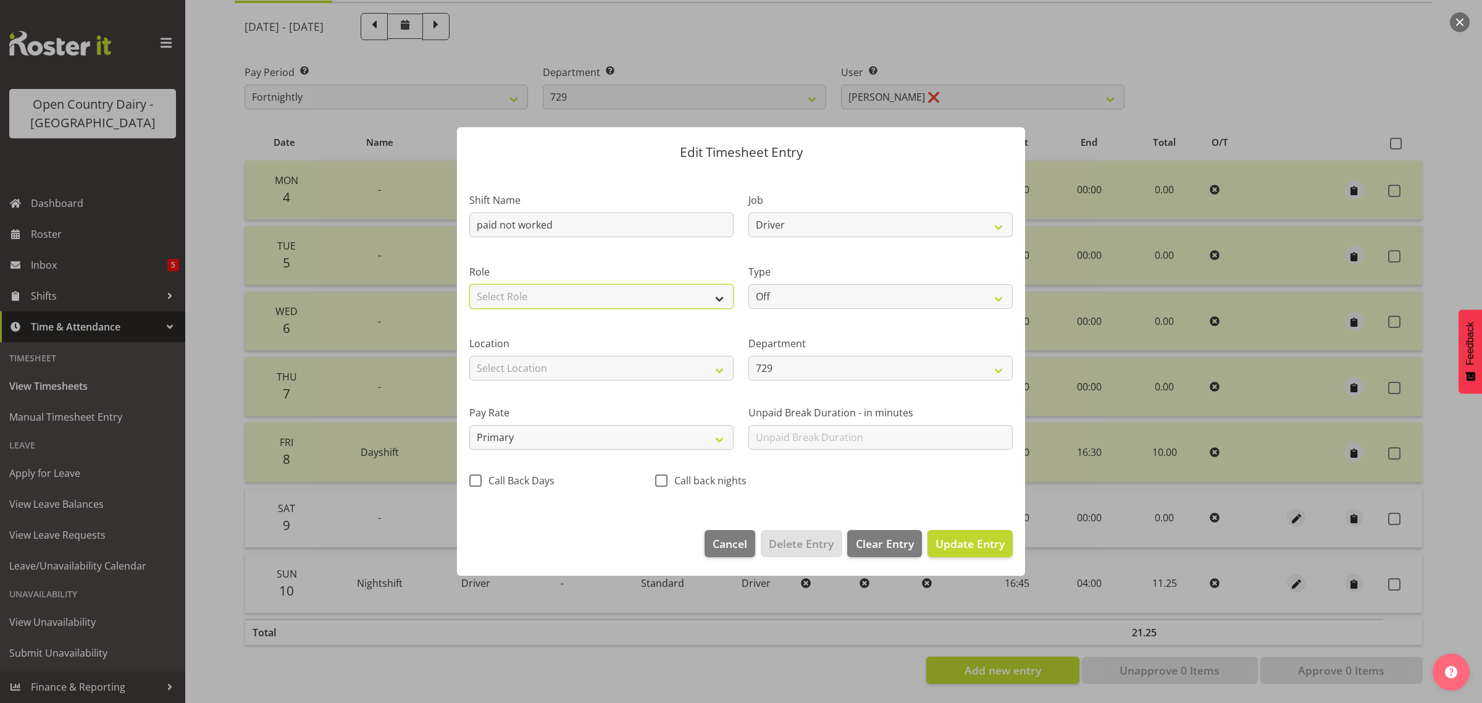
click at [655, 292] on select "Select Role Driver HSR" at bounding box center [601, 296] width 264 height 25
select select "1166"
click at [469, 284] on select "Select Role Driver HSR" at bounding box center [601, 296] width 264 height 25
click at [958, 550] on span "Update Entry" at bounding box center [970, 543] width 69 height 15
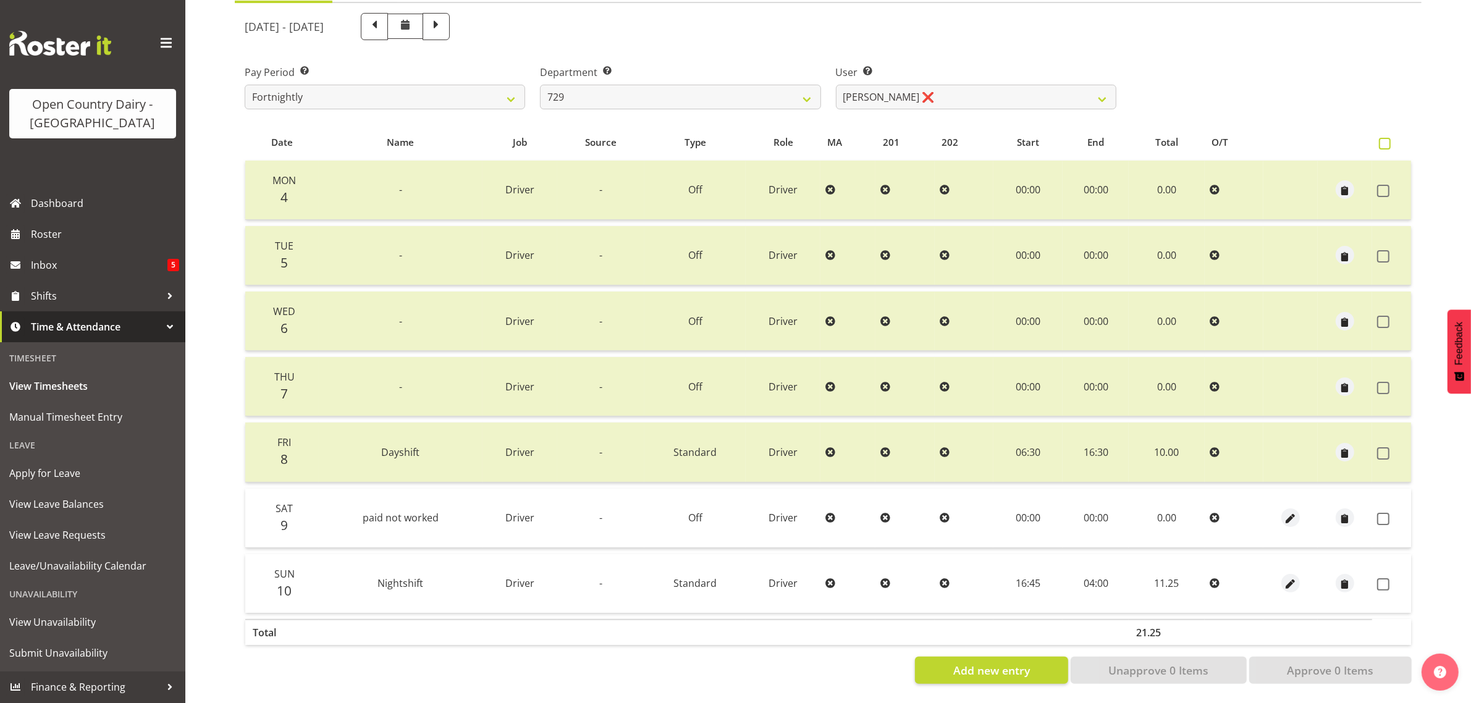
click at [1388, 138] on span at bounding box center [1385, 144] width 12 height 12
click at [1387, 140] on input "checkbox" at bounding box center [1383, 144] width 8 height 8
checkbox input "true"
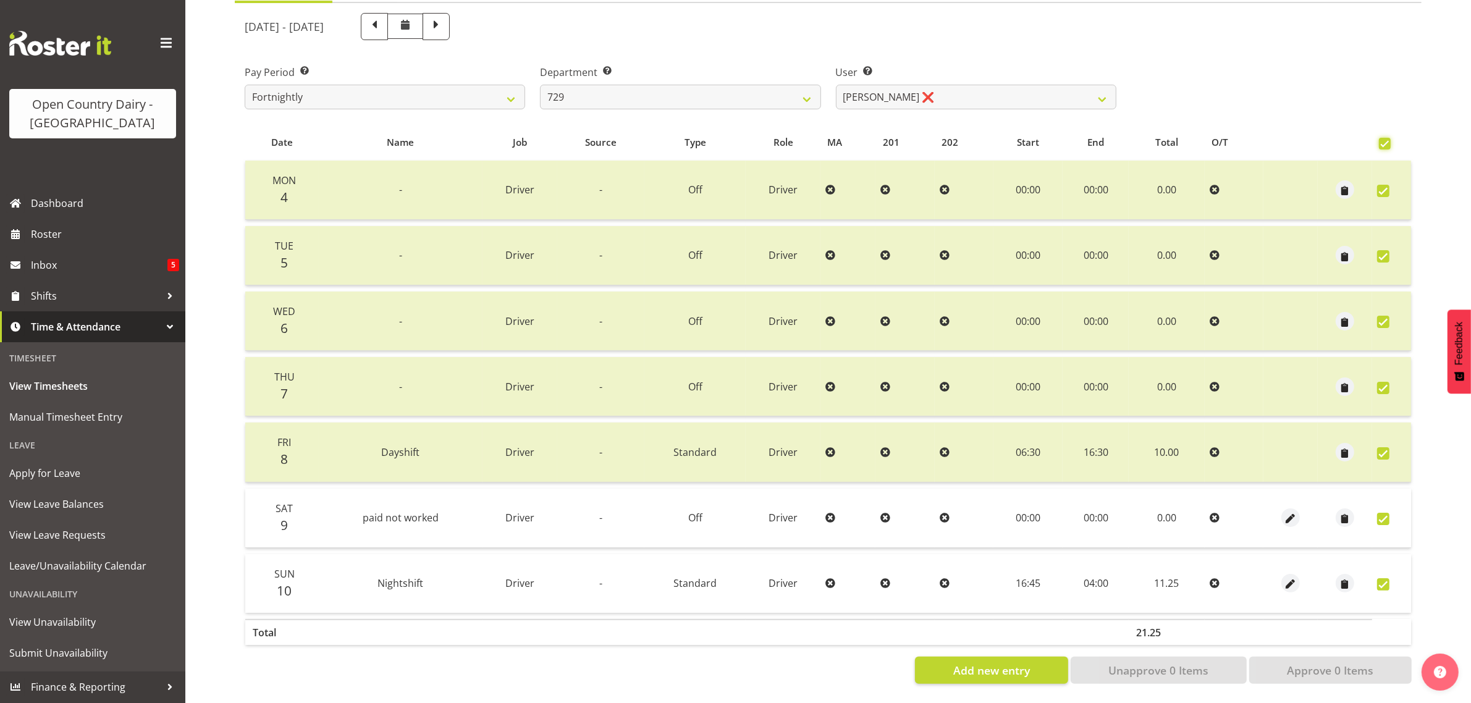
checkbox input "true"
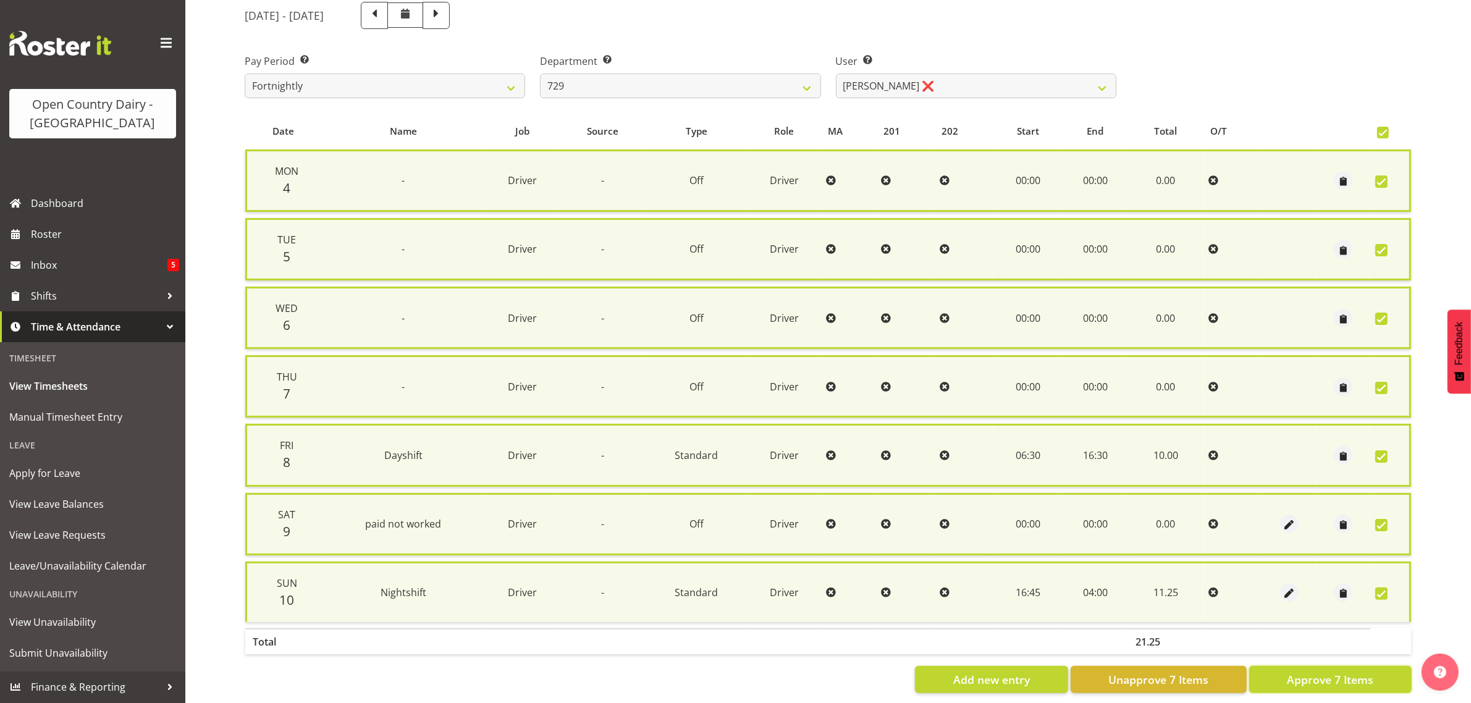
click at [1374, 680] on button "Approve 7 Items" at bounding box center [1330, 679] width 162 height 27
checkbox input "false"
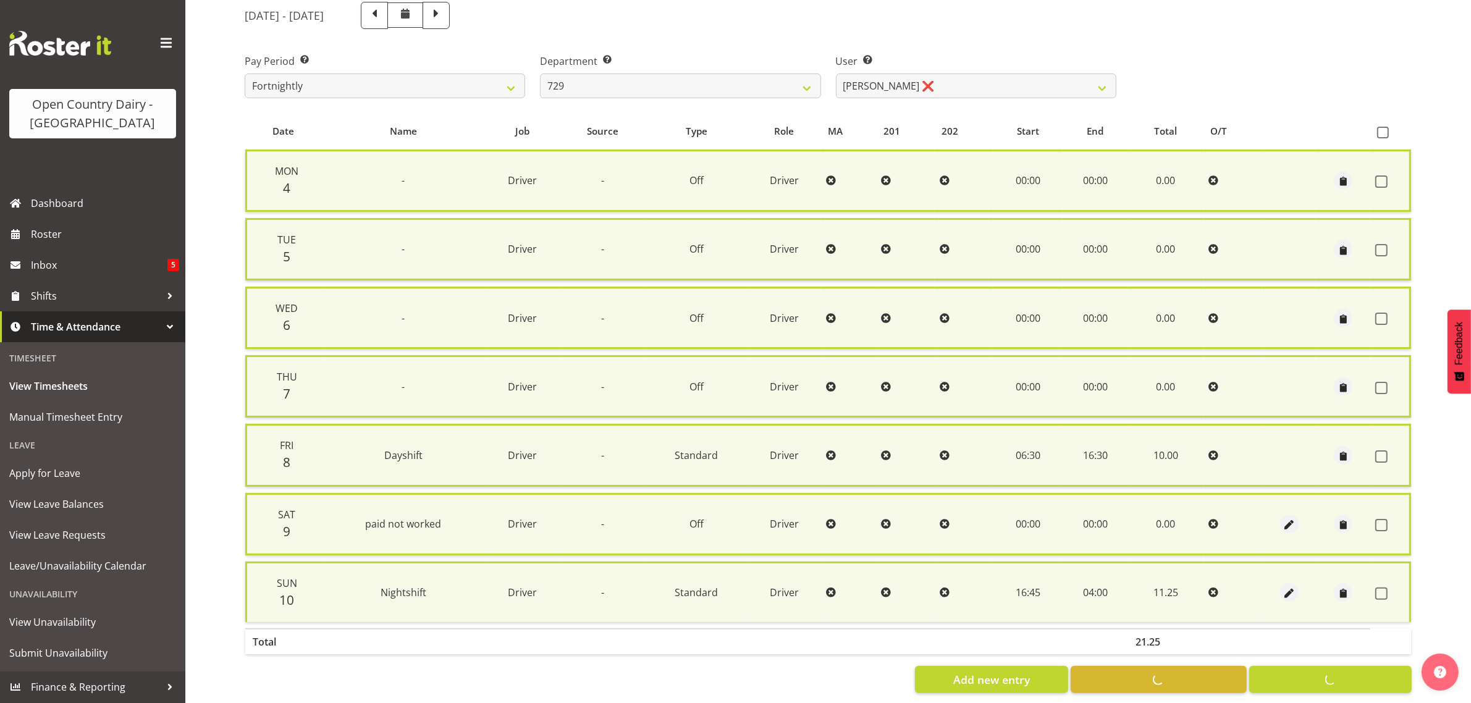
checkbox input "false"
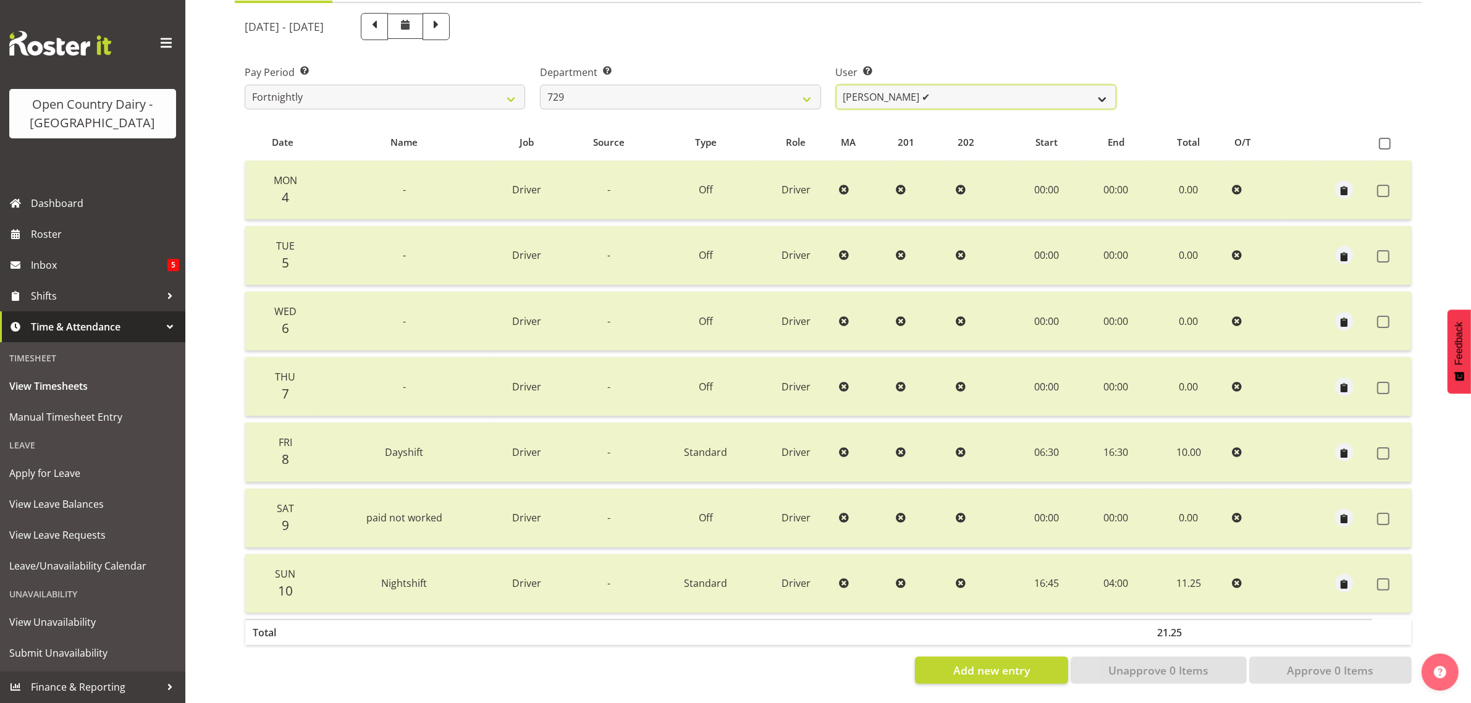
click at [965, 85] on select "[PERSON_NAME] ✔ [PERSON_NAME] ✔ [PERSON_NAME] ✔ [PERSON_NAME] ✔" at bounding box center [976, 97] width 280 height 25
drag, startPoint x: 773, startPoint y: 113, endPoint x: 763, endPoint y: 110, distance: 10.4
click at [774, 124] on table "Date Name Job Source Type Role MA 201 202 Start End Total O/T Mon 4 - Driver - …" at bounding box center [828, 387] width 1167 height 527
click at [775, 85] on select "701 702 703 704 705 706 707 708 709 710 711 712 713 714 715 716 717 718 719 720" at bounding box center [680, 97] width 280 height 25
click at [540, 85] on select "701 702 703 704 705 706 707 708 709 710 711 712 713 714 715 716 717 718 719 720" at bounding box center [680, 97] width 280 height 25
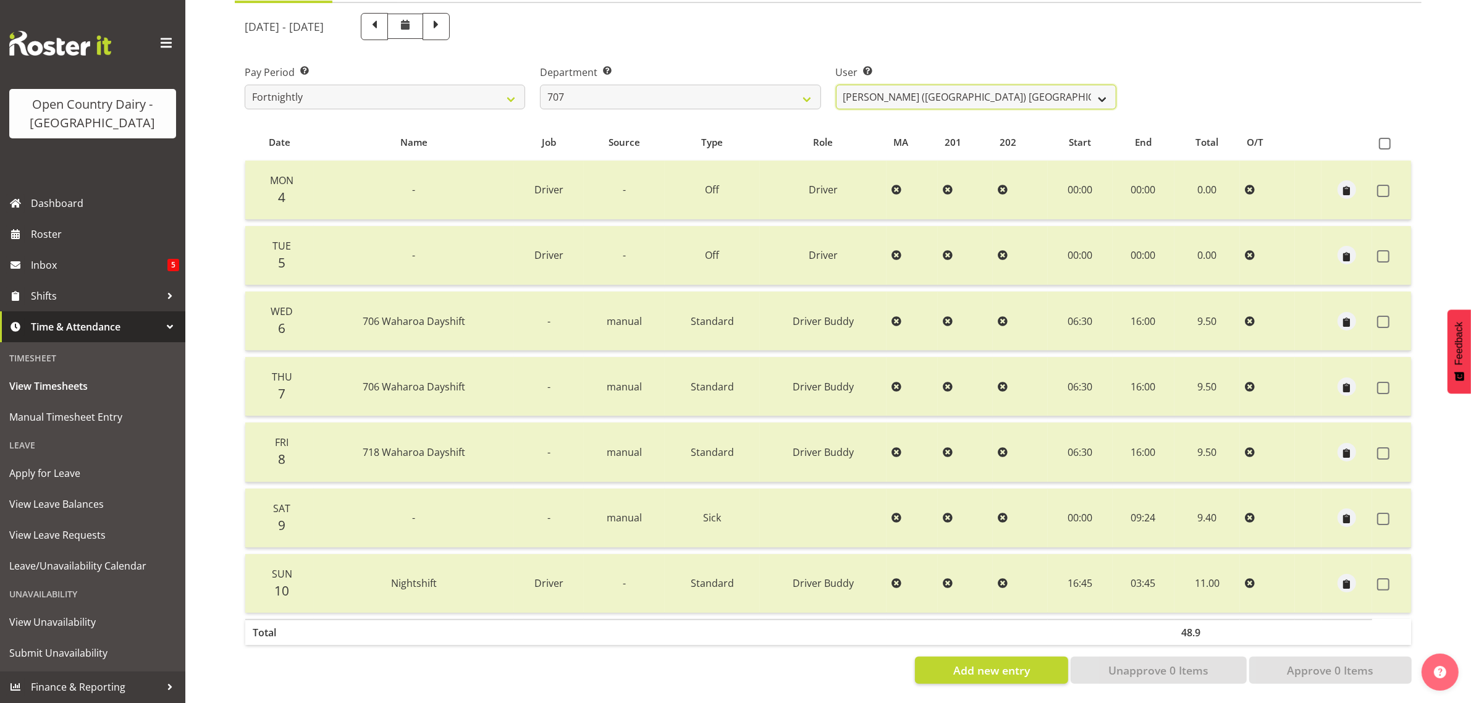
click at [946, 85] on select "[PERSON_NAME] (TK) [PERSON_NAME] ✔ [PERSON_NAME] ✔" at bounding box center [976, 97] width 280 height 25
click at [783, 85] on select "701 702 703 704 705 706 707 708 709 710 711 712 713 714 715 716 717 718 719 720" at bounding box center [680, 97] width 280 height 25
click at [540, 85] on select "701 702 703 704 705 706 707 708 709 710 711 712 713 714 715 716 717 718 719 720" at bounding box center [680, 97] width 280 height 25
click at [971, 85] on select "Colin Kelly ✔ Craig Cottam ✔ John May ❌" at bounding box center [976, 97] width 280 height 25
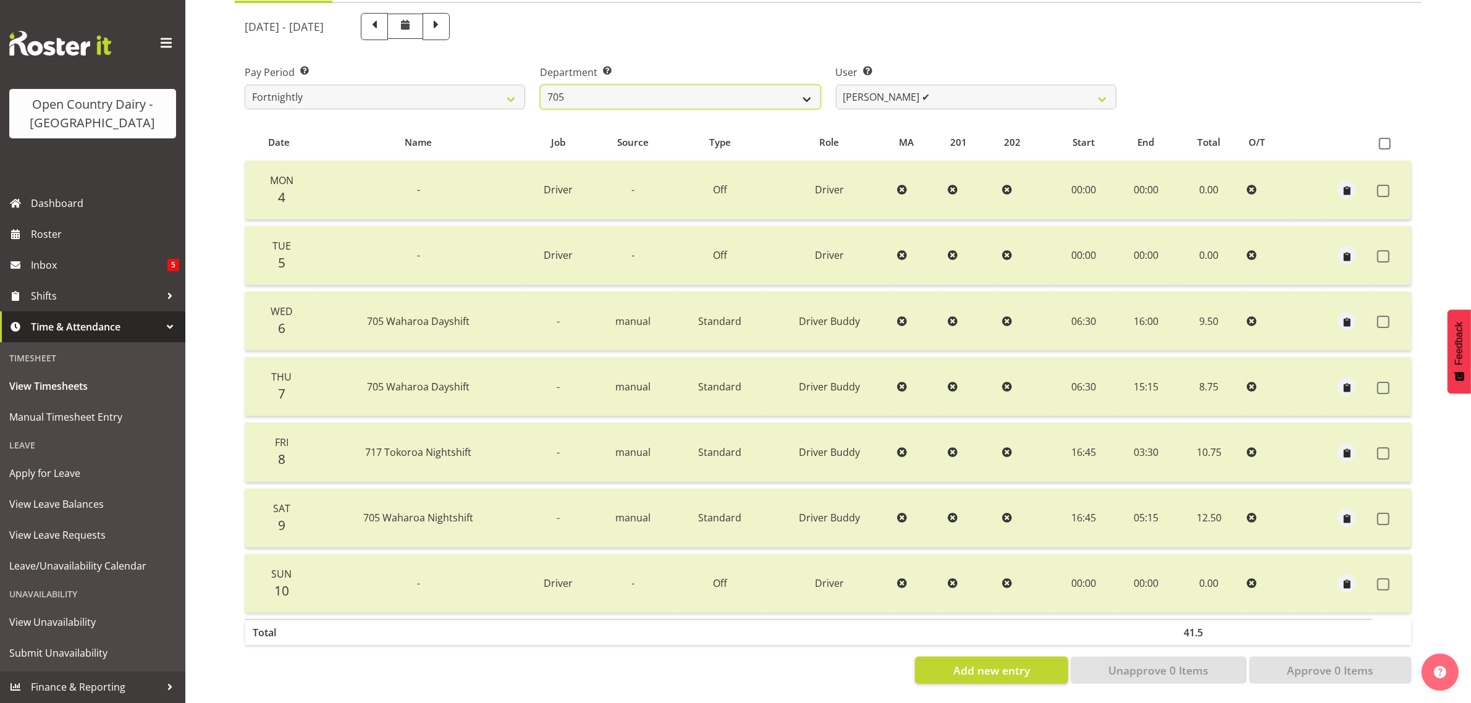
click at [797, 85] on select "701 702 703 704 705 706 707 708 709 710 711 712 713 714 715 716 717 718 719 720" at bounding box center [680, 97] width 280 height 25
click at [540, 85] on select "701 702 703 704 705 706 707 708 709 710 711 712 713 714 715 716 717 718 719 720" at bounding box center [680, 97] width 280 height 25
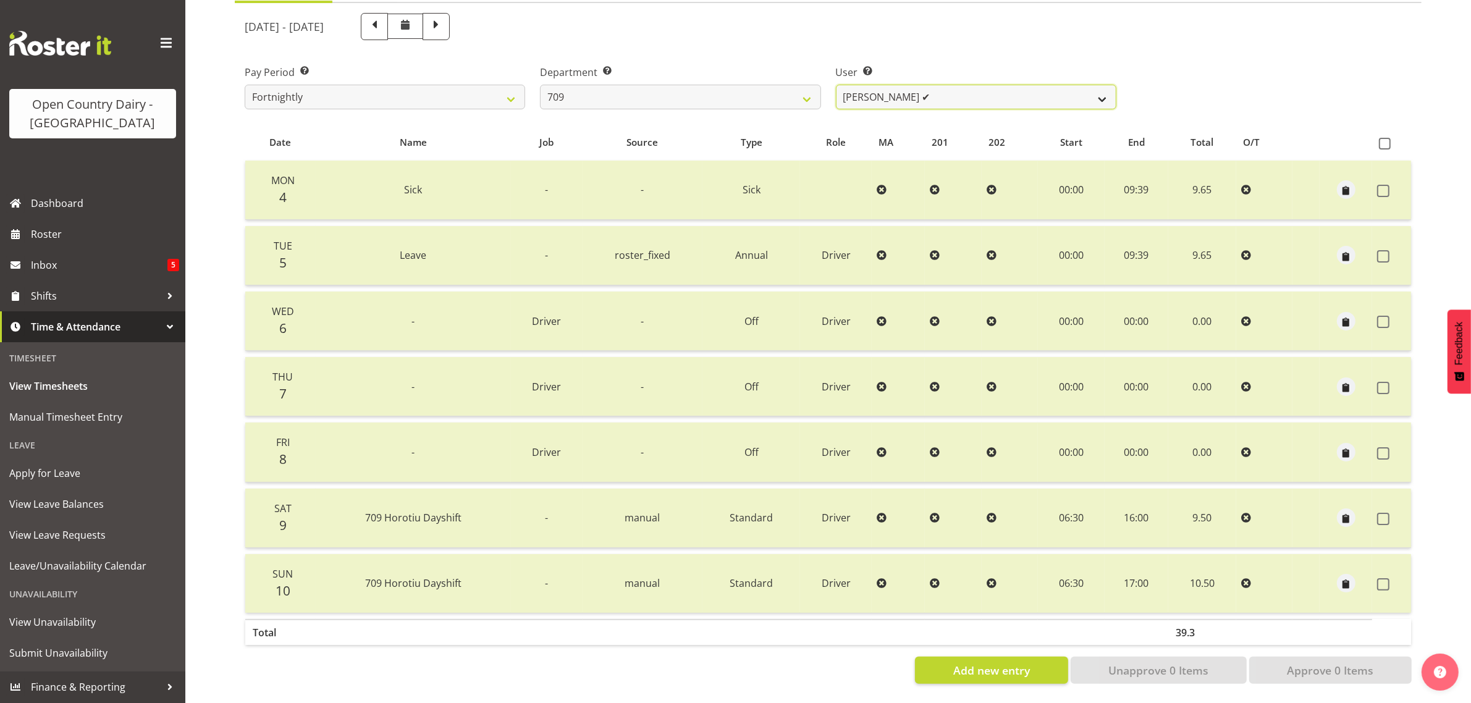
click at [1005, 85] on select "Alex Barclay ✔ Craig Knudsen ✔ Jaswant Singh ❌ Ross Cook ✔" at bounding box center [976, 97] width 280 height 25
drag, startPoint x: 942, startPoint y: 90, endPoint x: 928, endPoint y: 82, distance: 16.6
click at [942, 90] on select "Alex Barclay ✔ Craig Knudsen ✔ Jaswant Singh ❌ Ross Cook ✔" at bounding box center [976, 97] width 280 height 25
click at [780, 87] on select "701 702 703 704 705 706 707 708 709 710 711 712 713 714 715 716 717 718 719 720" at bounding box center [680, 97] width 280 height 25
click at [540, 85] on select "701 702 703 704 705 706 707 708 709 710 711 712 713 714 715 716 717 718 719 720" at bounding box center [680, 97] width 280 height 25
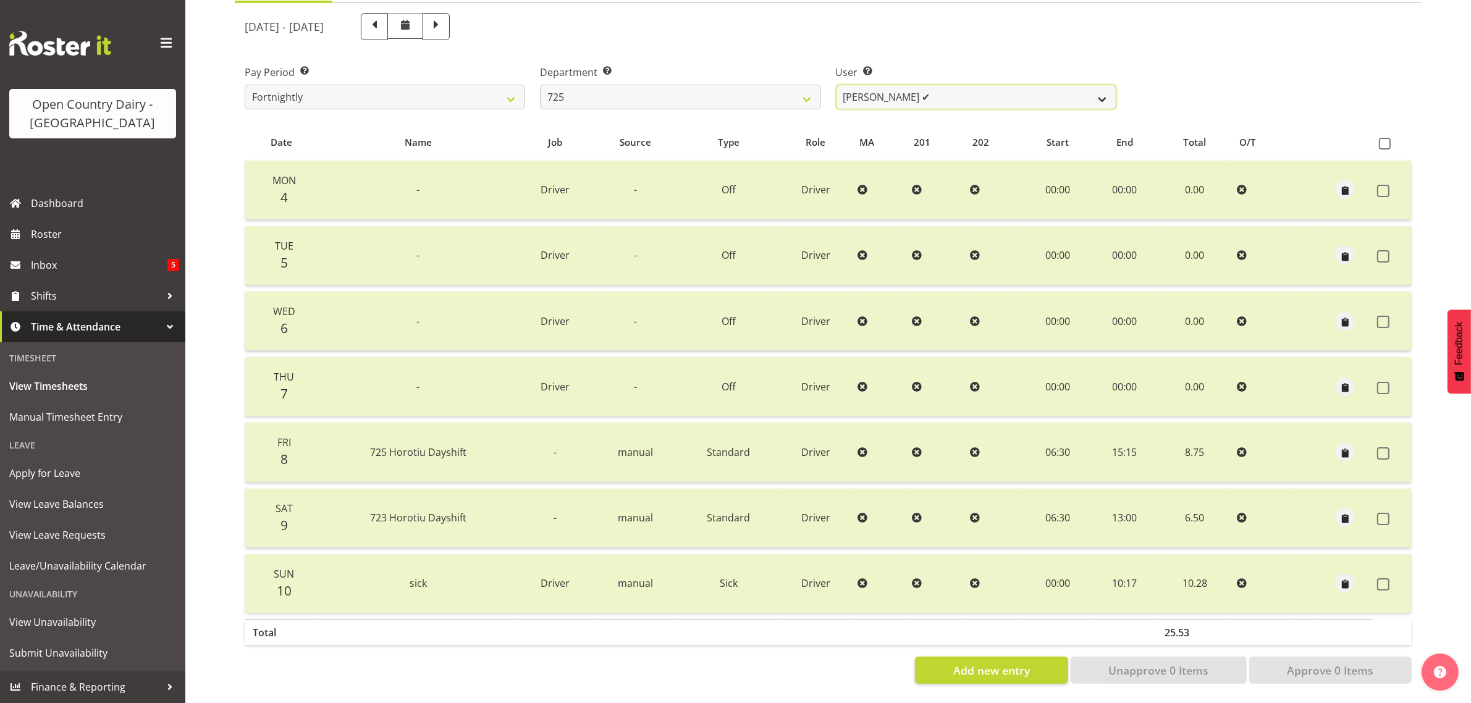
click at [957, 85] on select "[PERSON_NAME] ✔ [PERSON_NAME] [PERSON_NAME] ✔ [PERSON_NAME] ✔ [PERSON_NAME] ✔" at bounding box center [976, 97] width 280 height 25
click at [964, 85] on select "[PERSON_NAME] ✔ [PERSON_NAME] [PERSON_NAME] ✔ [PERSON_NAME] ✔ [PERSON_NAME] ✔" at bounding box center [976, 97] width 280 height 25
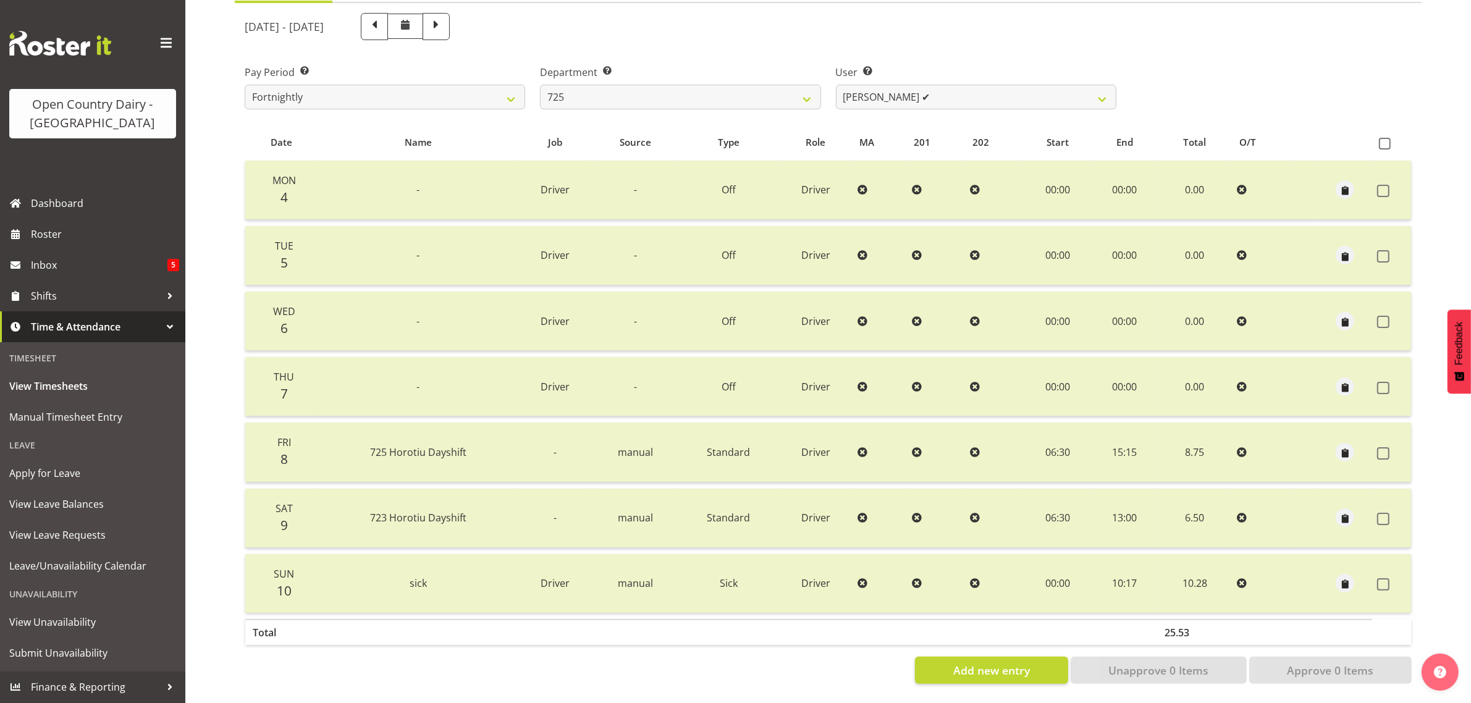
drag, startPoint x: 1057, startPoint y: 53, endPoint x: 1029, endPoint y: 61, distance: 29.5
click at [1057, 65] on label "User Select user. Note: This is filtered down by the previous two drop-down ite…" at bounding box center [976, 72] width 280 height 15
click at [808, 85] on select "701 702 703 704 705 706 707 708 709 710 711 712 713 714 715 716 717 718 719 720" at bounding box center [680, 97] width 280 height 25
click at [540, 85] on select "701 702 703 704 705 706 707 708 709 710 711 712 713 714 715 716 717 718 719 720" at bounding box center [680, 97] width 280 height 25
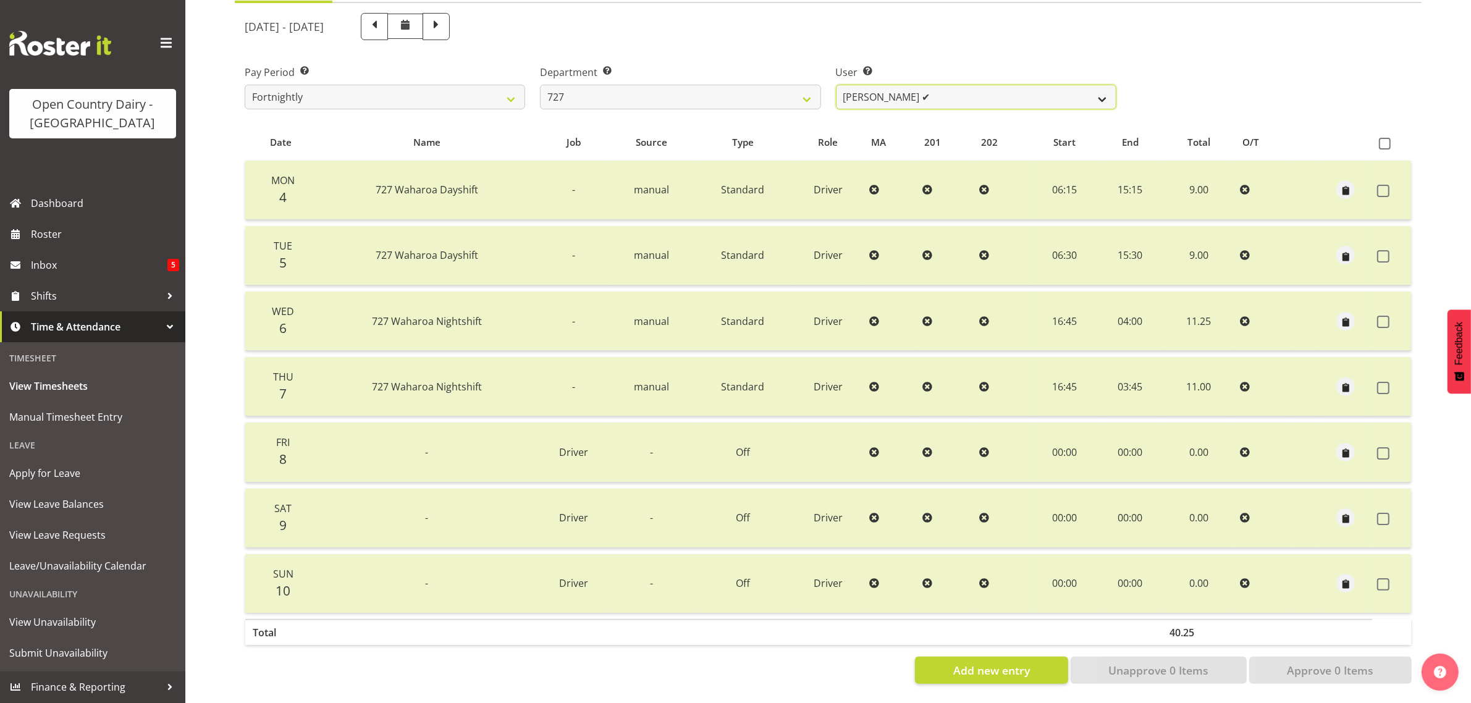
click at [955, 85] on select "David Pawley ✔ Kase Hussey ❌ Rhys Greener ✔" at bounding box center [976, 97] width 280 height 25
click at [757, 93] on select "701 702 703 704 705 706 707 708 709 710 711 712 713 714 715 716 717 718 719 720" at bounding box center [680, 97] width 280 height 25
select select "874"
click at [540, 85] on select "701 702 703 704 705 706 707 708 709 710 711 712 713 714 715 716 717 718 719 720" at bounding box center [680, 97] width 280 height 25
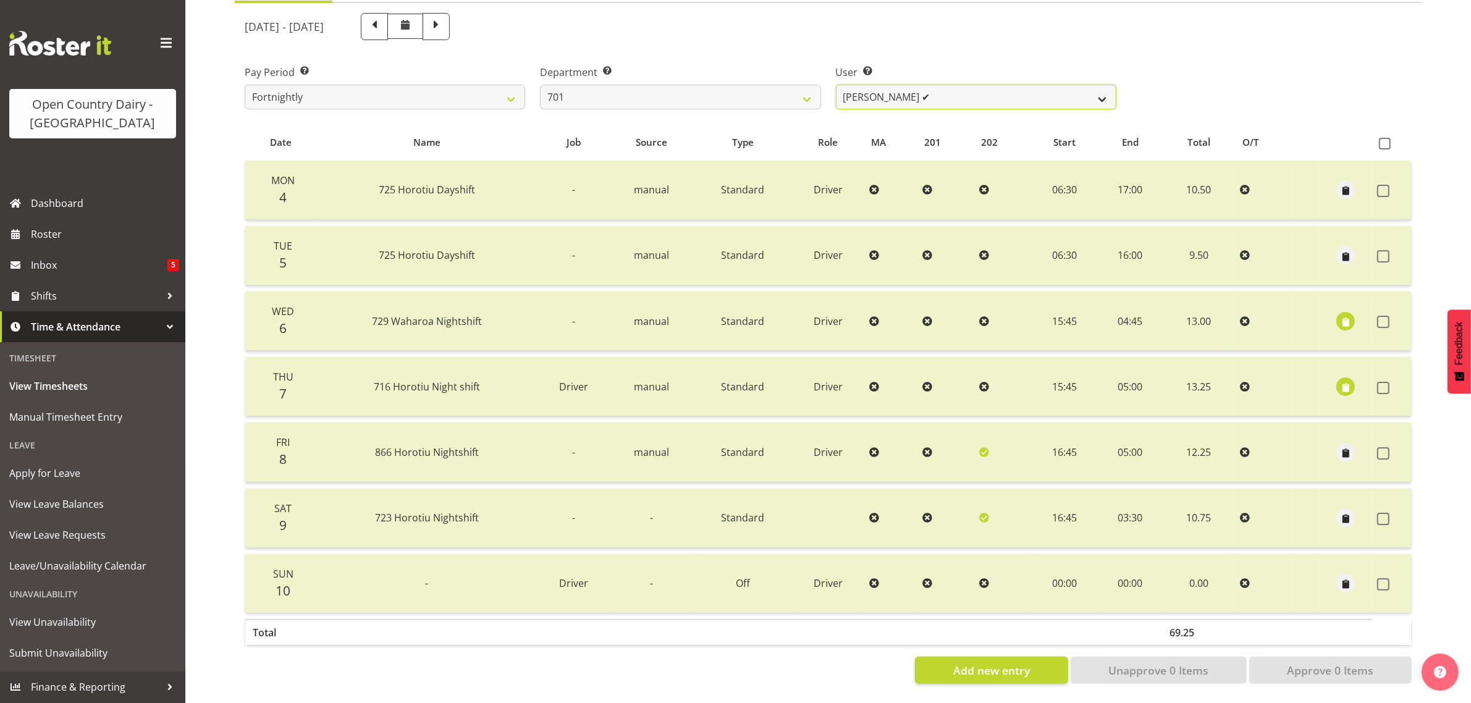
click at [992, 85] on select "Duncan Shirley ✔ Gagandeep Singh ❌ Johann Van Zyl ✔ John Cottingham ✔" at bounding box center [976, 97] width 280 height 25
select select "9454"
click at [836, 85] on select "Duncan Shirley ✔ Gagandeep Singh ❌ Johann Van Zyl ✔ John Cottingham ✔" at bounding box center [976, 97] width 280 height 25
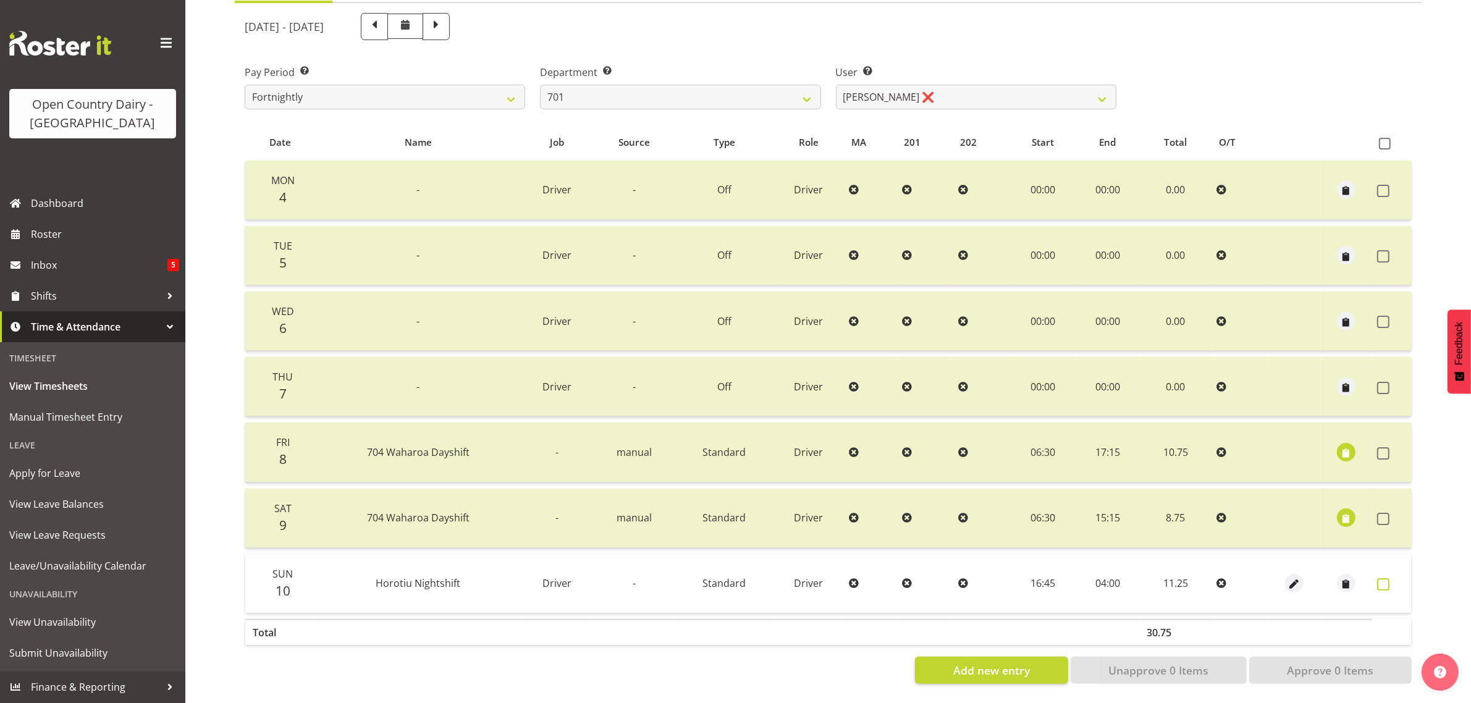
click at [1379, 578] on span at bounding box center [1383, 584] width 12 height 12
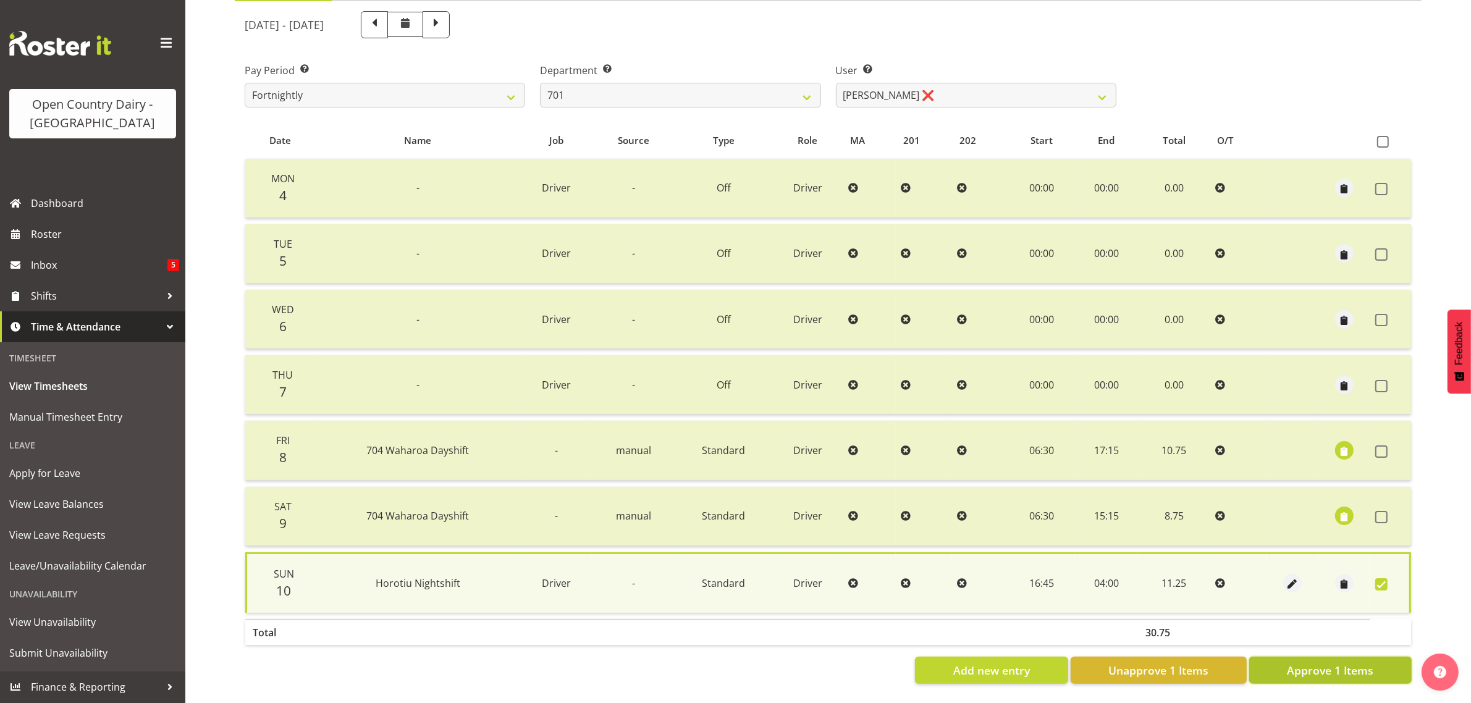
click at [1338, 668] on span "Approve 1 Items" at bounding box center [1330, 670] width 86 height 16
checkbox input "false"
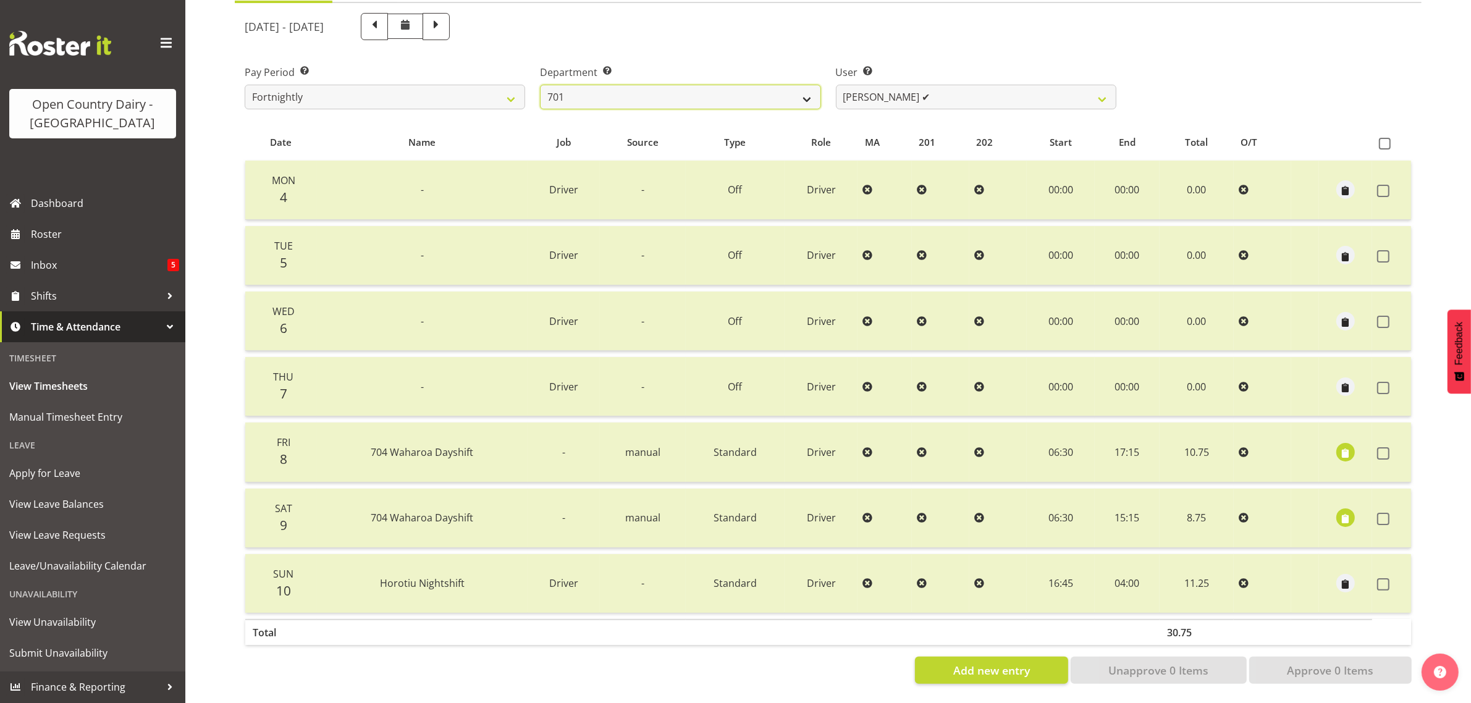
click at [792, 85] on select "701 702 703 704 705 706 707 708 709 710 711 712 713 714 715 716 717 718 719 720" at bounding box center [680, 97] width 280 height 25
click at [1325, 9] on div "[DATE] - [DATE]" at bounding box center [828, 27] width 1182 height 42
click at [1048, 85] on select "[PERSON_NAME] ✔ [PERSON_NAME] ✔ [PERSON_NAME] ✔ [PERSON_NAME] ✔" at bounding box center [976, 97] width 280 height 25
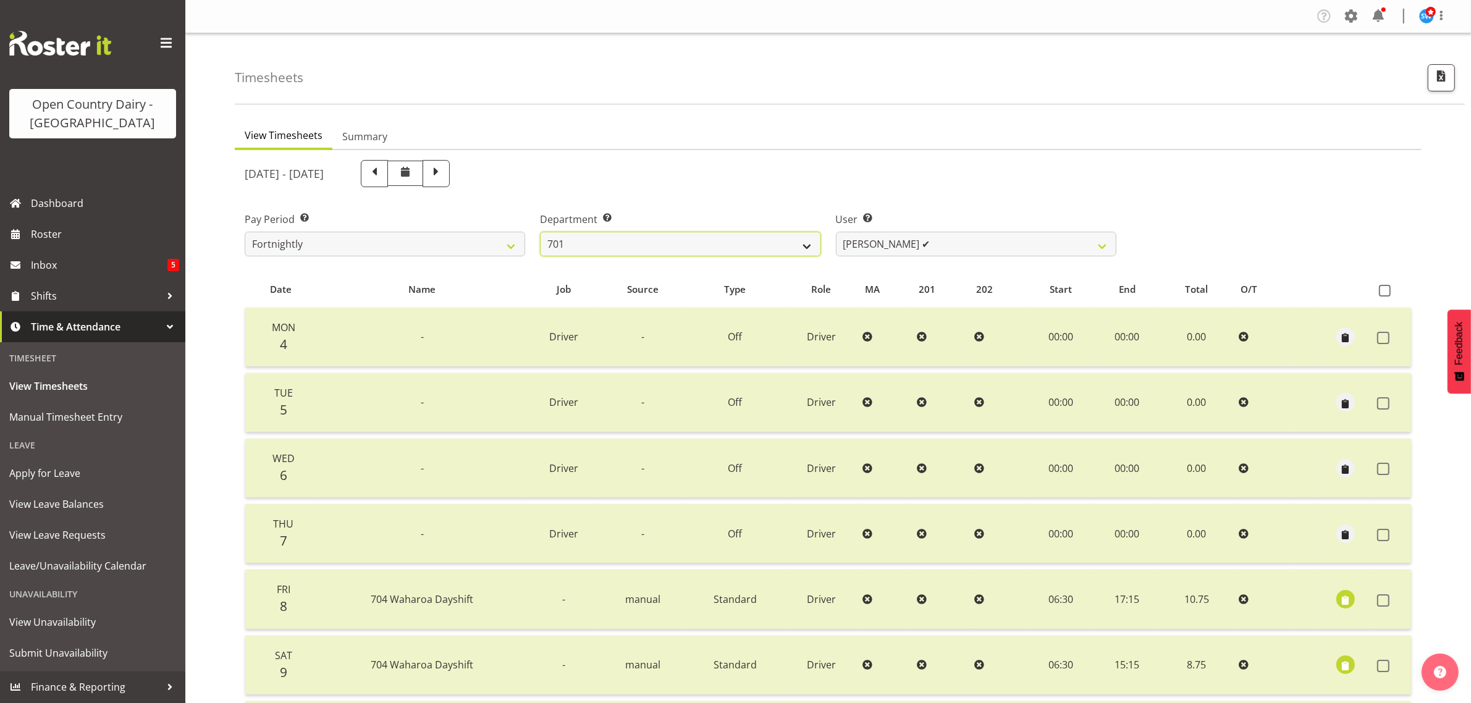
click at [590, 235] on select "701 702 703 704 705 706 707 708 709 710 711 712 713 714 715 716 717 718 719 720" at bounding box center [680, 244] width 280 height 25
select select "832"
click at [540, 232] on select "701 702 703 704 705 706 707 708 709 710 711 712 713 714 715 716 717 718 719 720" at bounding box center [680, 244] width 280 height 25
select select "8167"
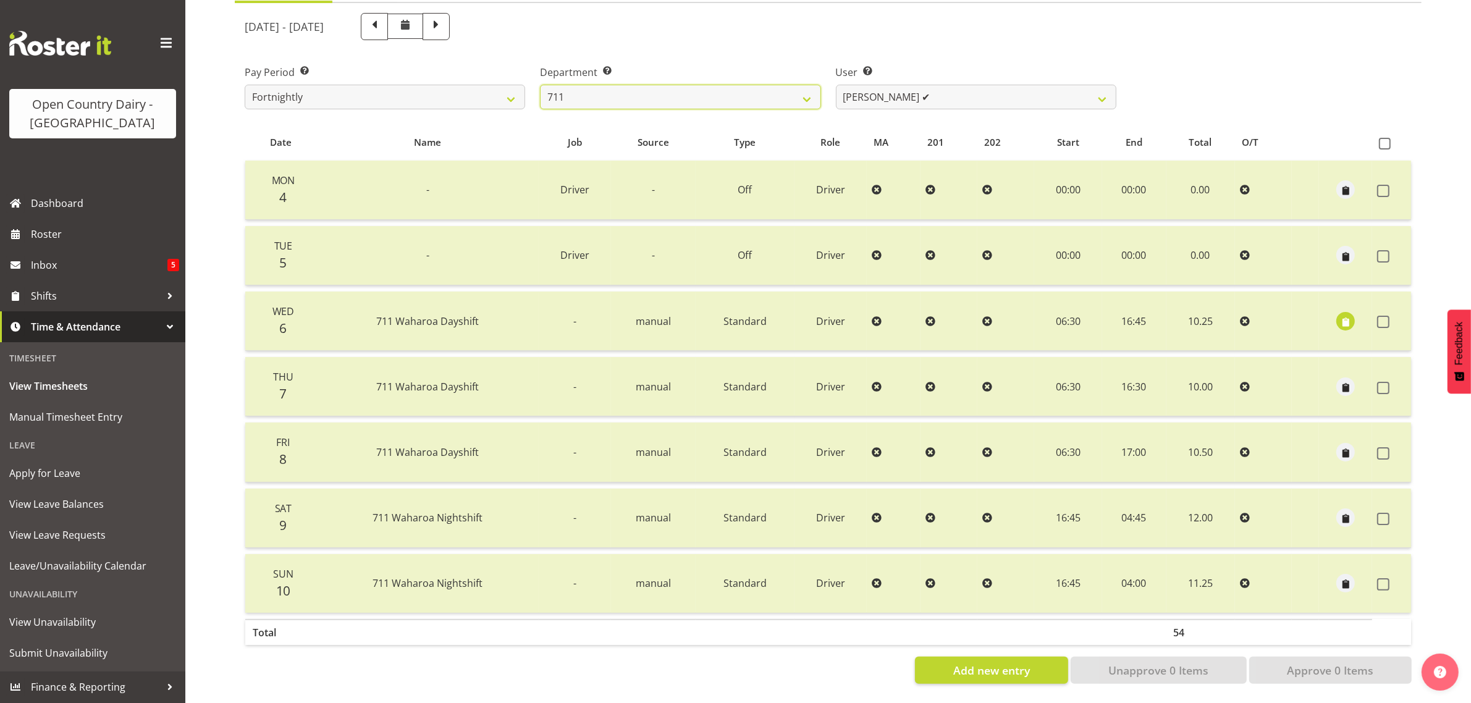
scroll to position [158, 0]
click at [1382, 513] on span at bounding box center [1383, 519] width 12 height 12
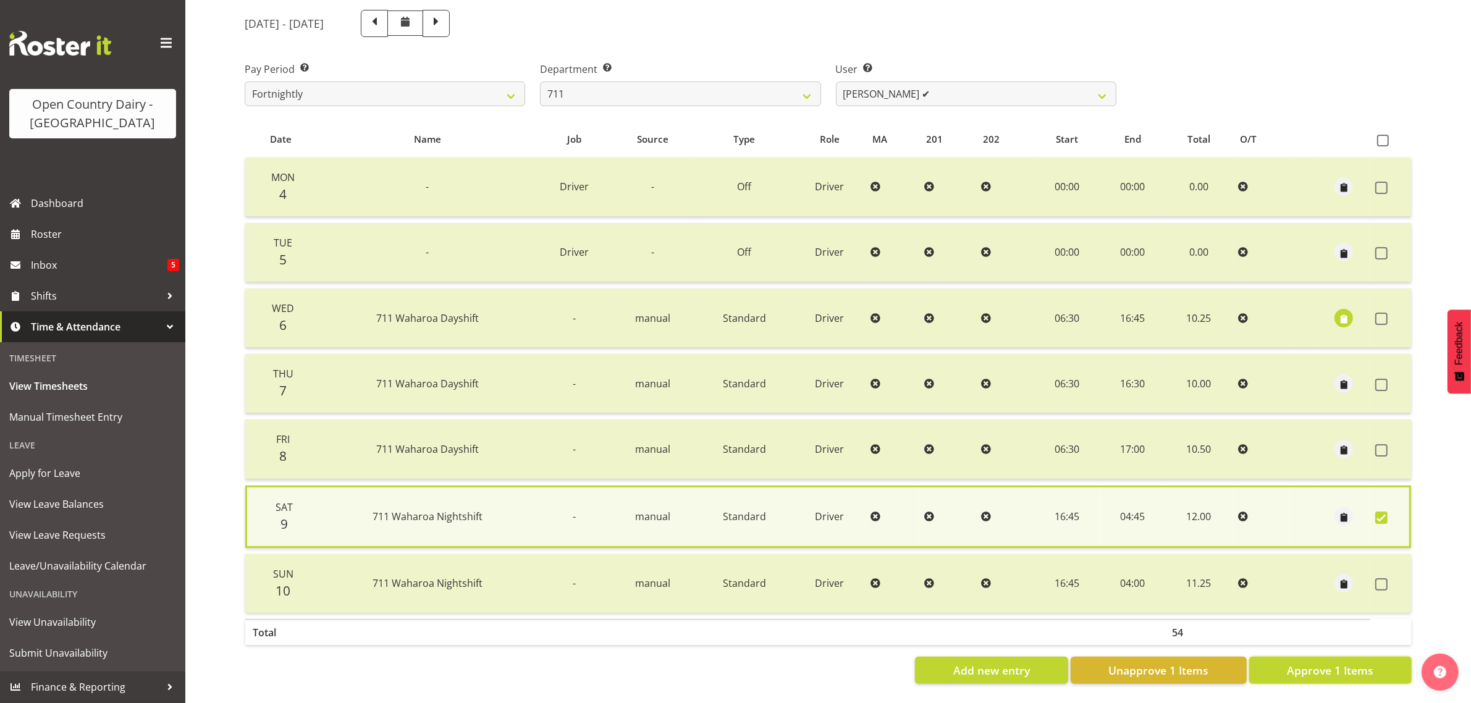
click at [1360, 662] on span "Approve 1 Items" at bounding box center [1330, 670] width 86 height 16
checkbox input "false"
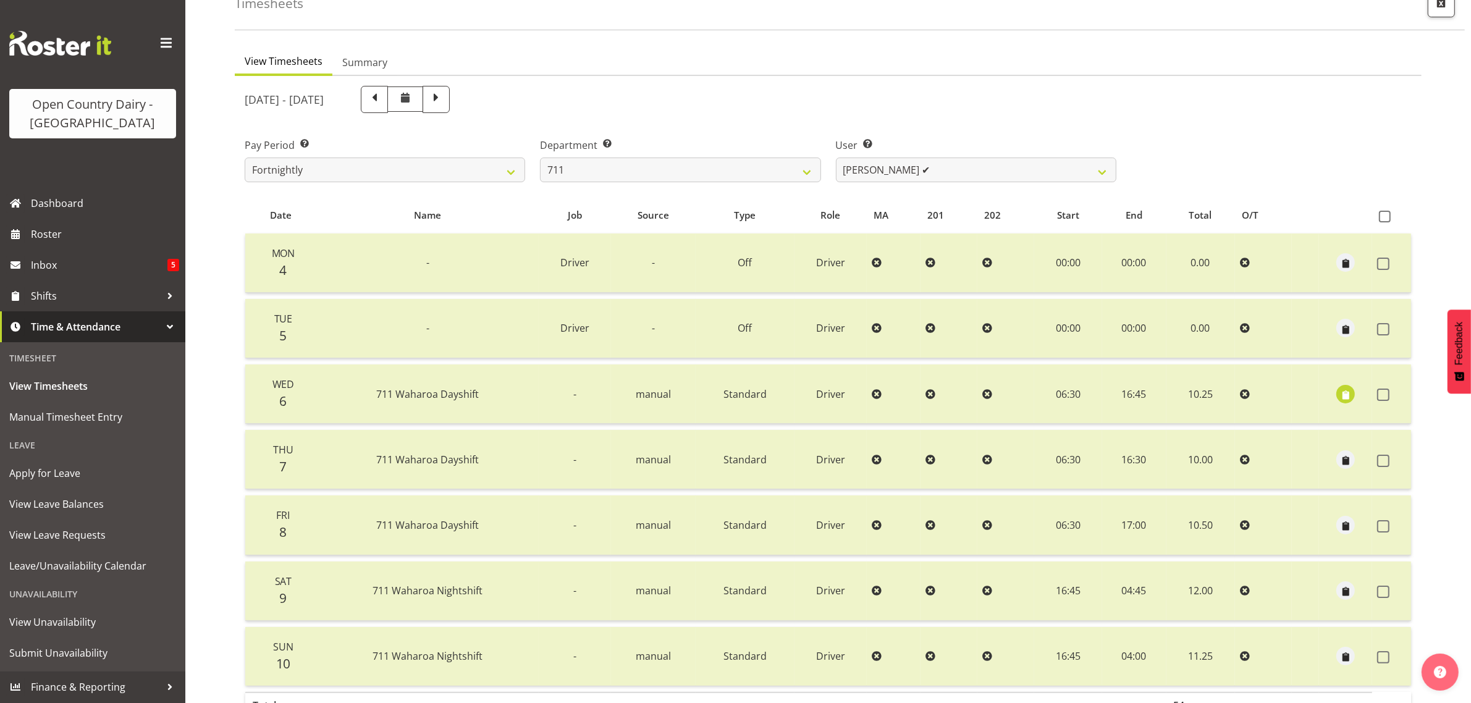
scroll to position [4, 0]
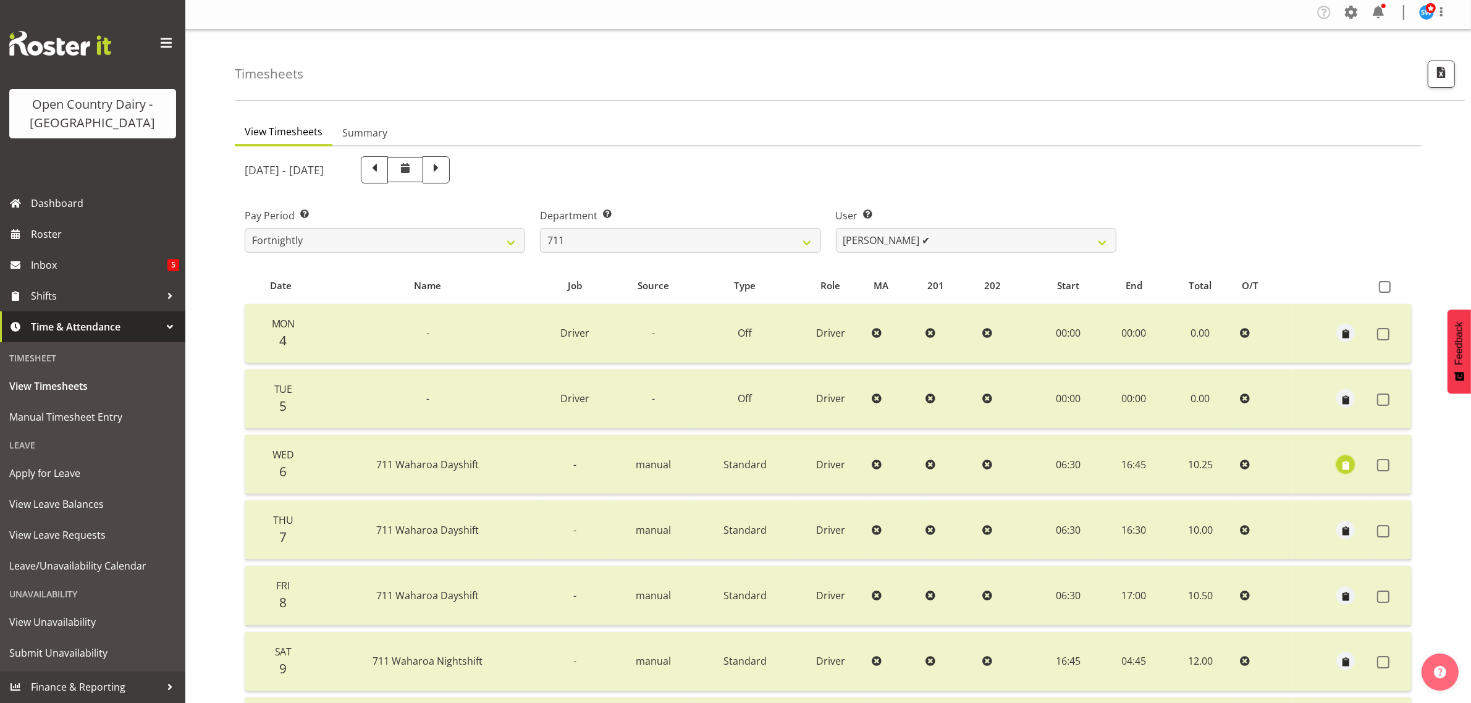
click at [1345, 464] on span "button" at bounding box center [1345, 465] width 14 height 14
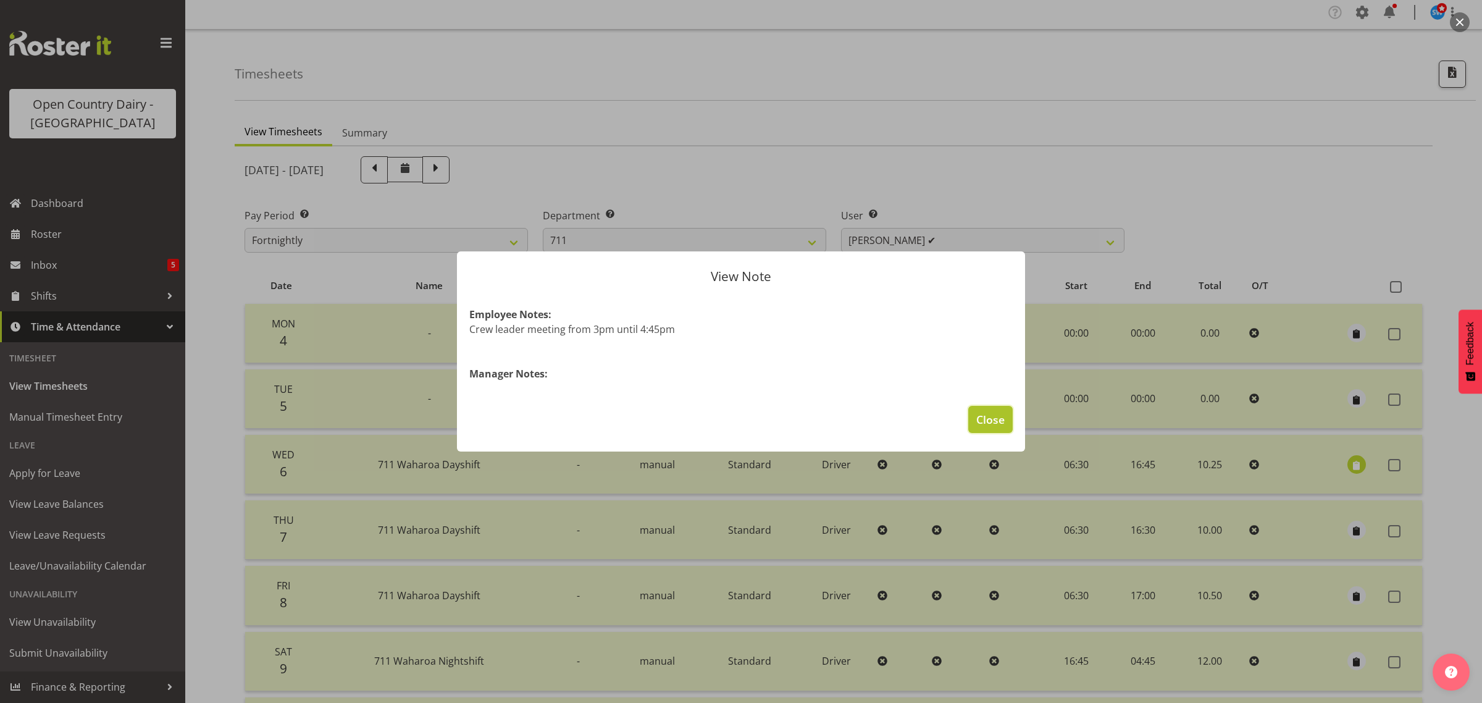
click at [993, 416] on span "Close" at bounding box center [991, 419] width 28 height 16
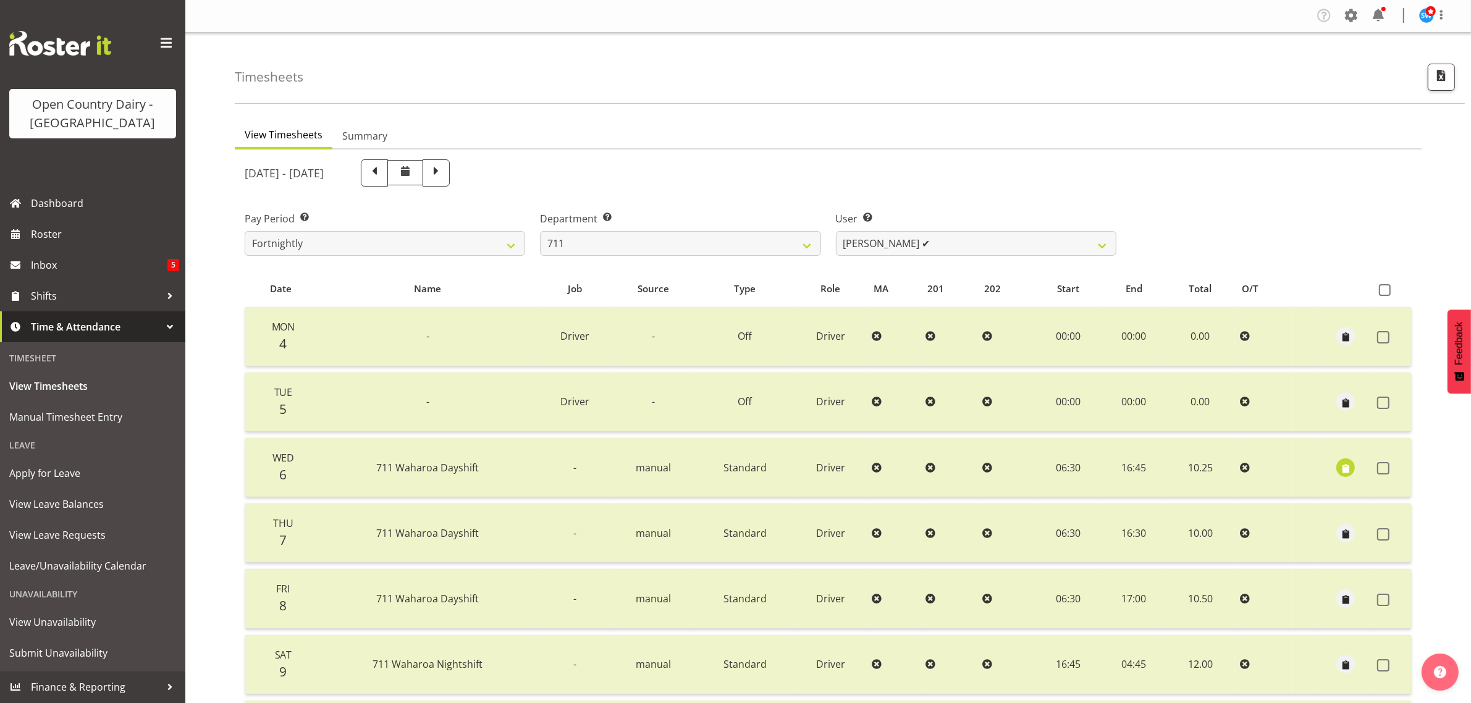
scroll to position [0, 0]
click at [657, 241] on select "701 702 703 704 705 706 707 708 709 710 711 712 713 714 715 716 717 718 719 720" at bounding box center [680, 244] width 280 height 25
click at [540, 232] on select "701 702 703 704 705 706 707 708 709 710 711 712 713 714 715 716 717 718 719 720" at bounding box center [680, 244] width 280 height 25
click at [946, 243] on select "[PERSON_NAME] ✔ [PERSON_NAME] ✔ [PERSON_NAME] ✔ [PERSON_NAME] ✔" at bounding box center [976, 244] width 280 height 25
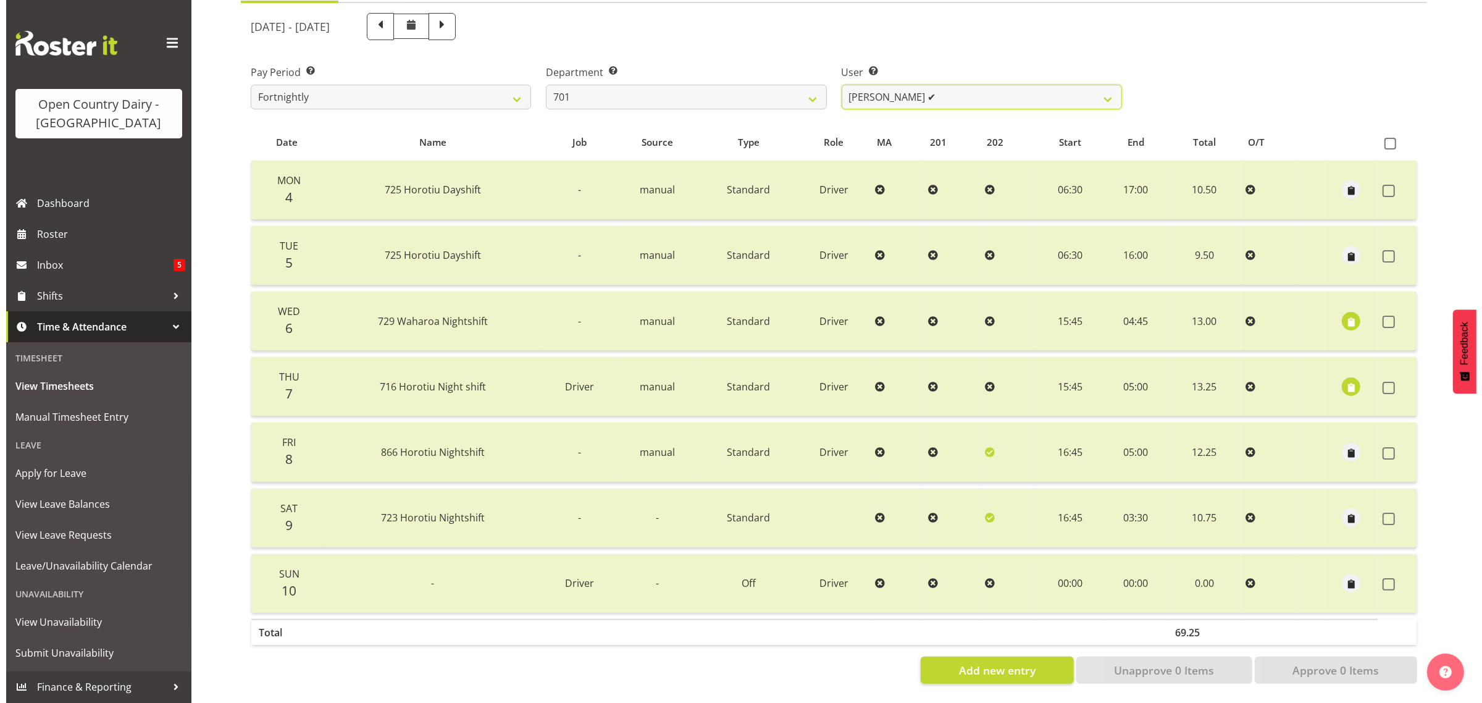
scroll to position [154, 0]
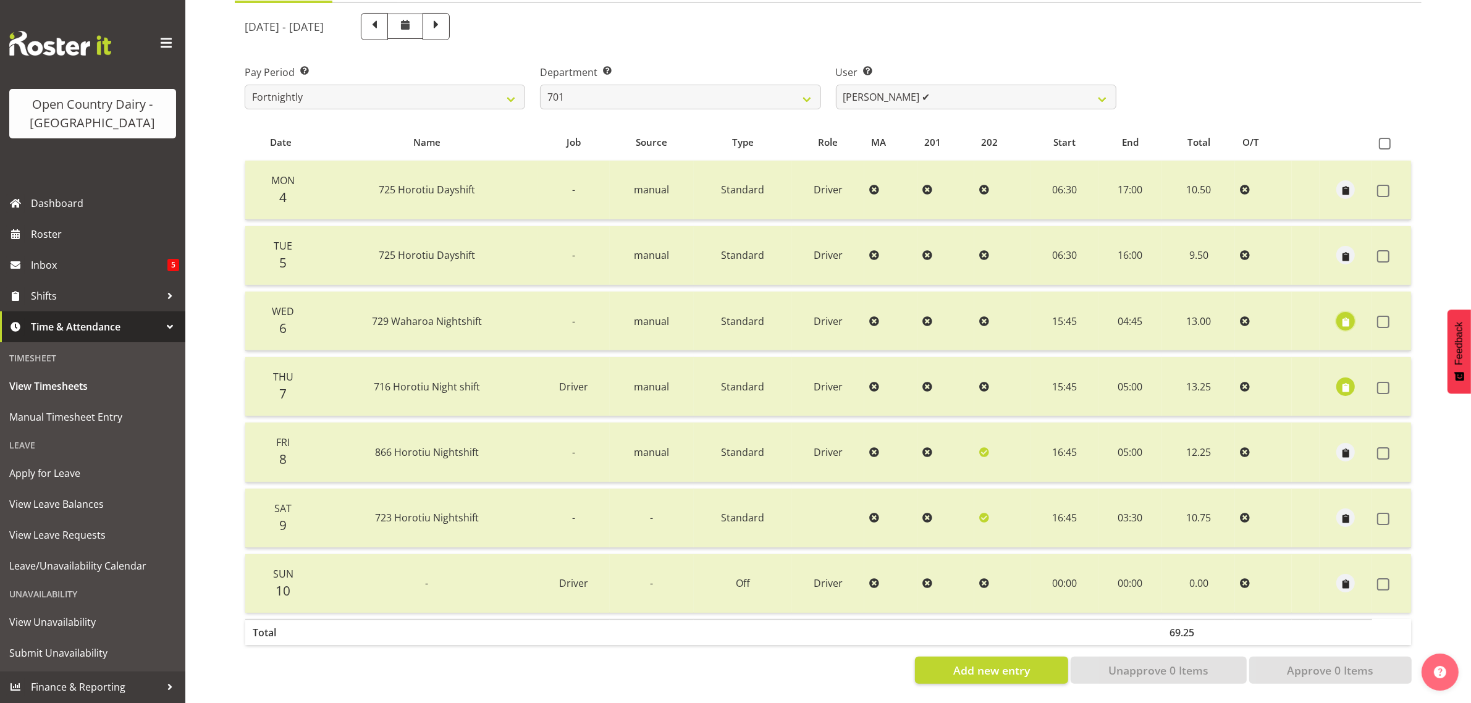
click at [1342, 315] on span "button" at bounding box center [1345, 322] width 14 height 14
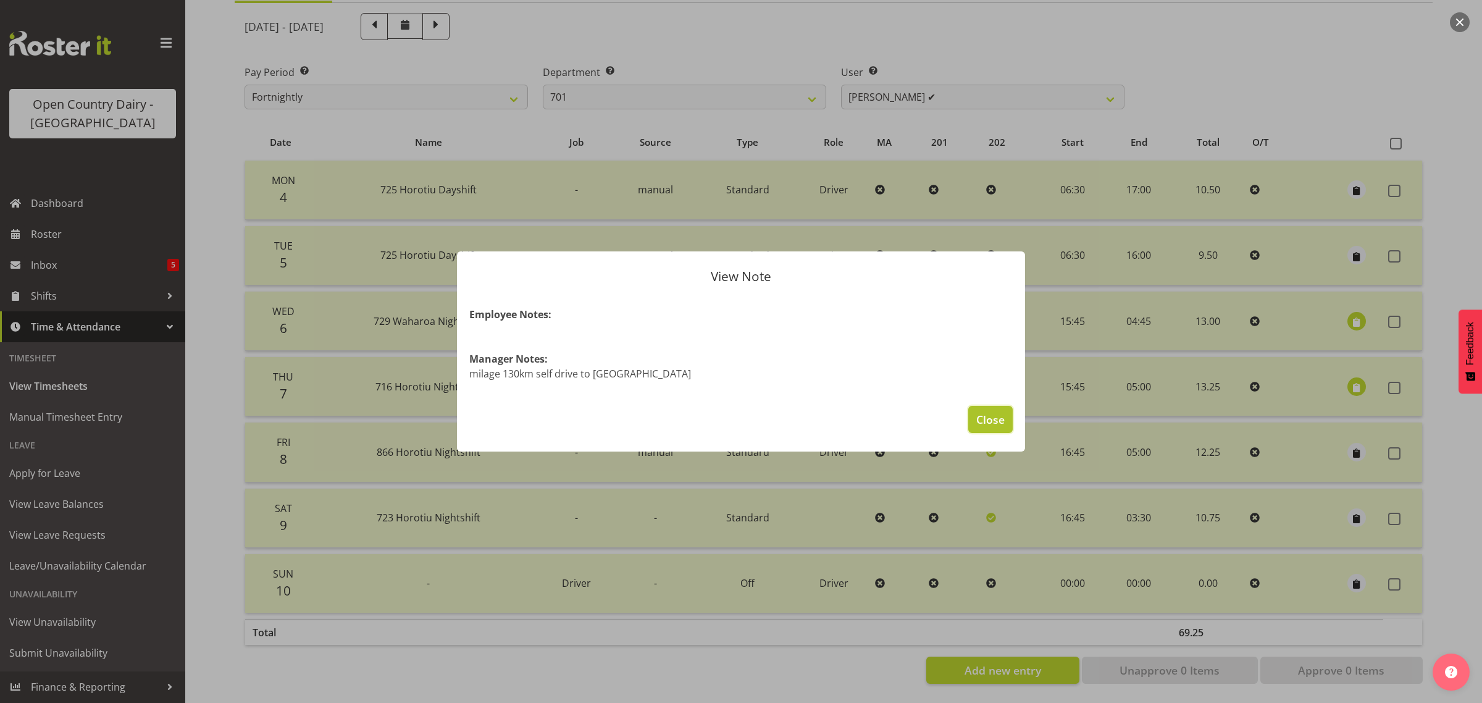
click at [988, 419] on span "Close" at bounding box center [991, 419] width 28 height 16
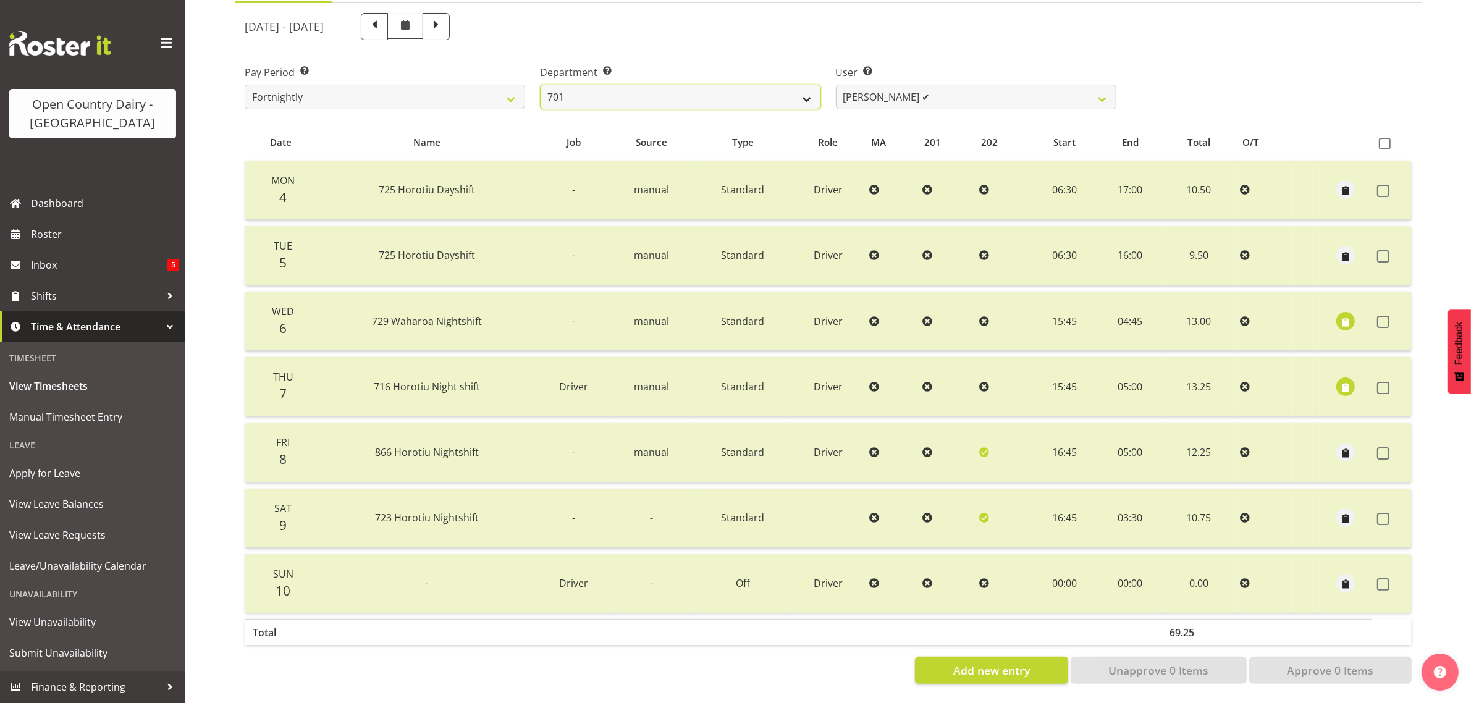
click at [775, 85] on select "701 702 703 704 705 706 707 708 709 710 711 712 713 714 715 716 717 718 719 720" at bounding box center [680, 97] width 280 height 25
click at [540, 85] on select "701 702 703 704 705 706 707 708 709 710 711 712 713 714 715 716 717 718 719 720" at bounding box center [680, 97] width 280 height 25
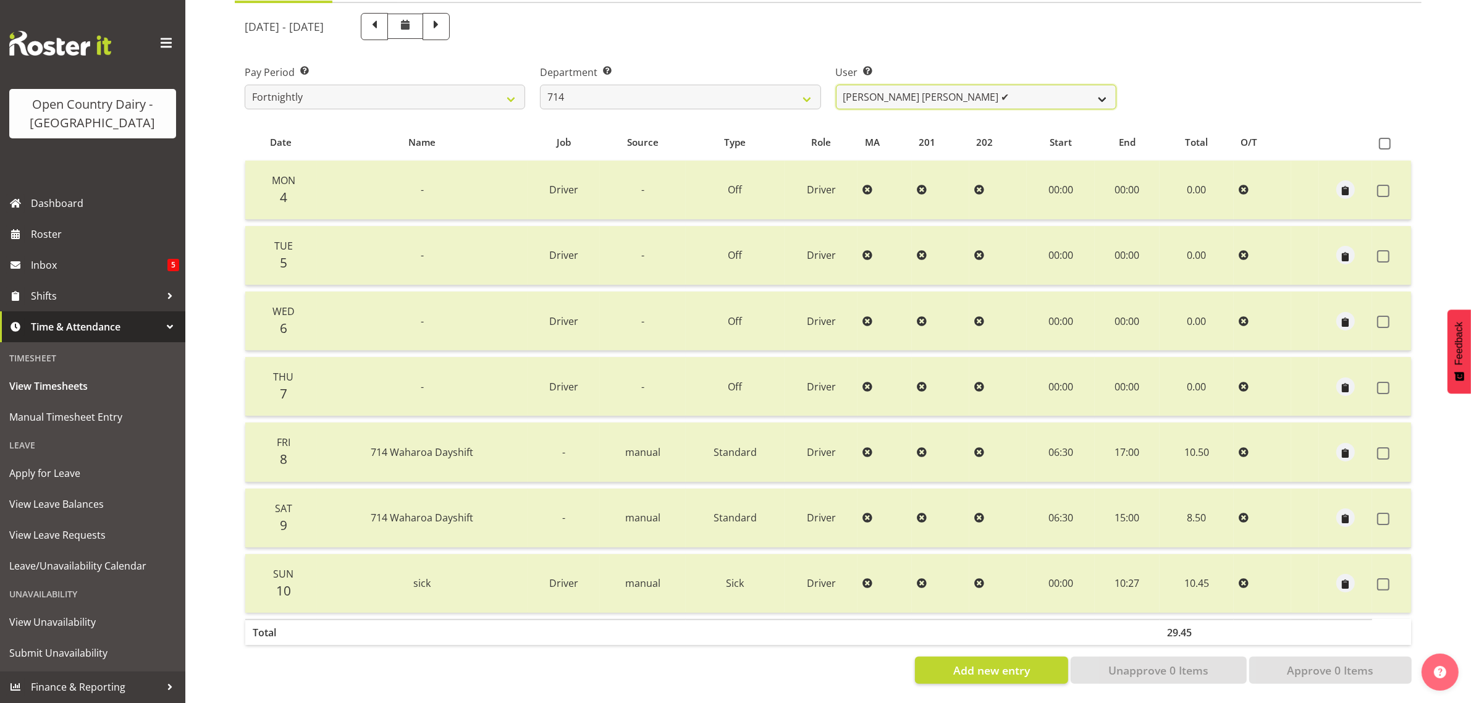
click at [965, 85] on select "[PERSON_NAME] [PERSON_NAME] ✔ [PERSON_NAME] ✔ [PERSON_NAME] ✔ [PERSON_NAME] ✔" at bounding box center [976, 97] width 280 height 25
click at [687, 85] on select "701 702 703 704 705 706 707 708 709 710 711 712 713 714 715 716 717 718 719 720" at bounding box center [680, 97] width 280 height 25
click at [540, 85] on select "701 702 703 704 705 706 707 708 709 710 711 712 713 714 715 716 717 718 719 720" at bounding box center [680, 97] width 280 height 25
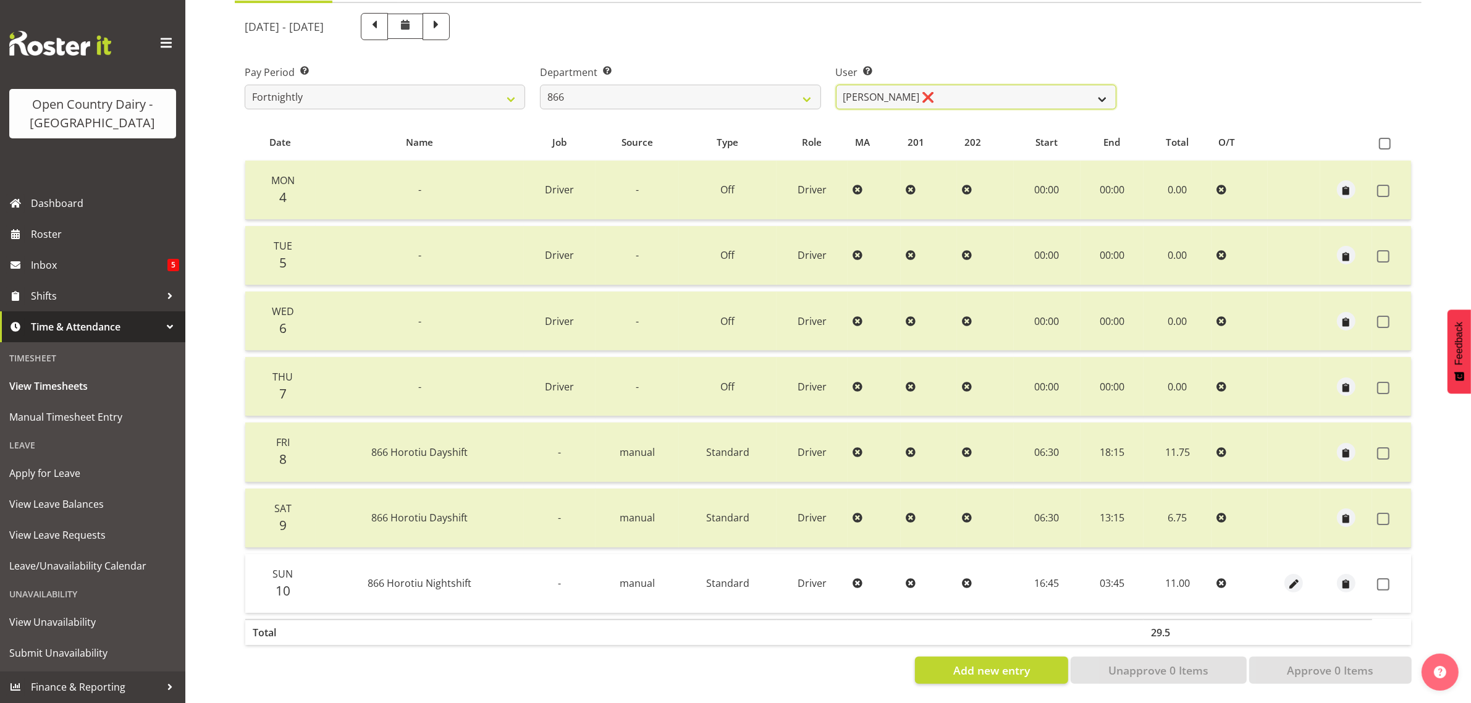
click at [961, 90] on select "Harshdeep Singh ❌ Jacques Nel ✔ Navreet Jawanda ✔ Neil Abrahams ✔" at bounding box center [976, 97] width 280 height 25
drag, startPoint x: 653, startPoint y: 88, endPoint x: 646, endPoint y: 88, distance: 6.8
click at [647, 88] on select "701 702 703 704 705 706 707 708 709 710 711 712 713 714 715 716 717 718 719 720" at bounding box center [680, 97] width 280 height 25
select select "880"
click at [540, 85] on select "701 702 703 704 705 706 707 708 709 710 711 712 713 714 715 716 717 718 719 720" at bounding box center [680, 97] width 280 height 25
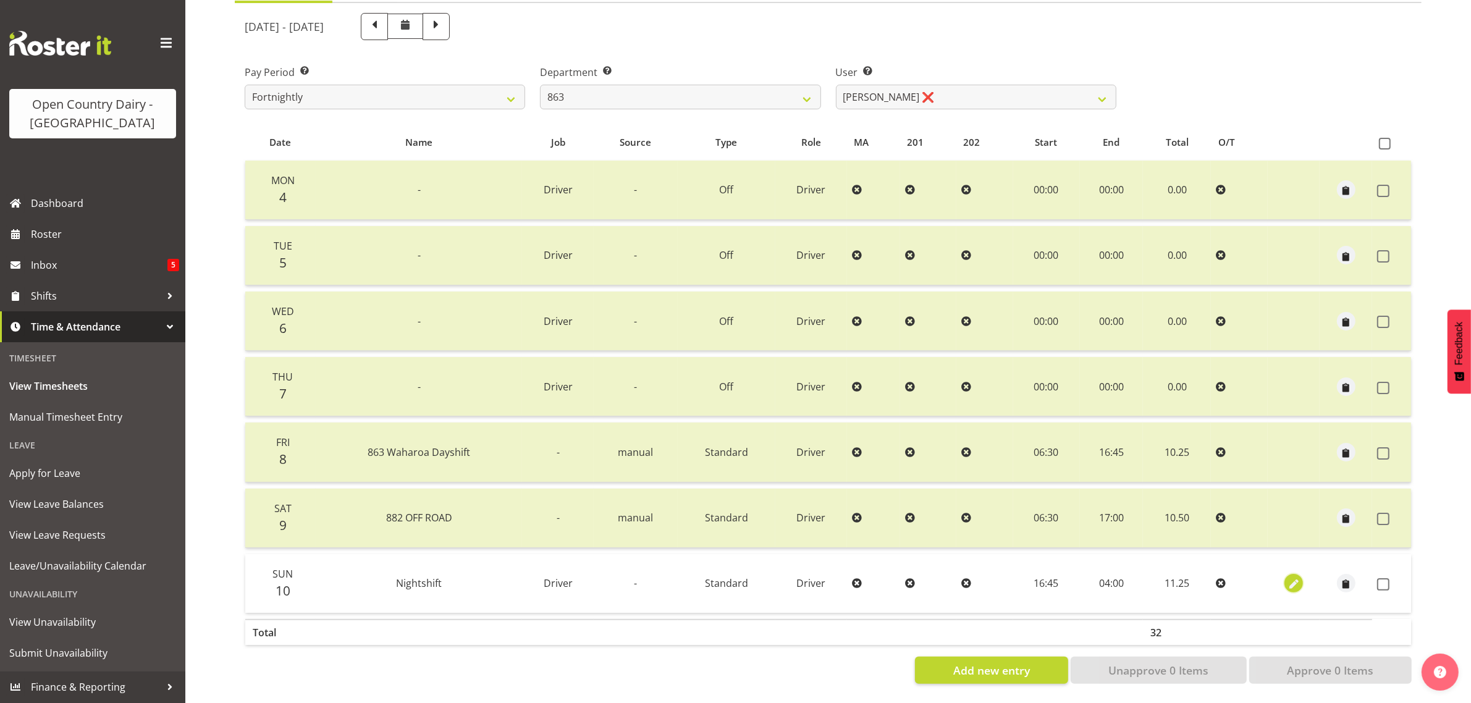
click at [1296, 582] on span "button" at bounding box center [1294, 585] width 14 height 14
select select "Standard"
select select "7"
select select "2025"
select select "4"
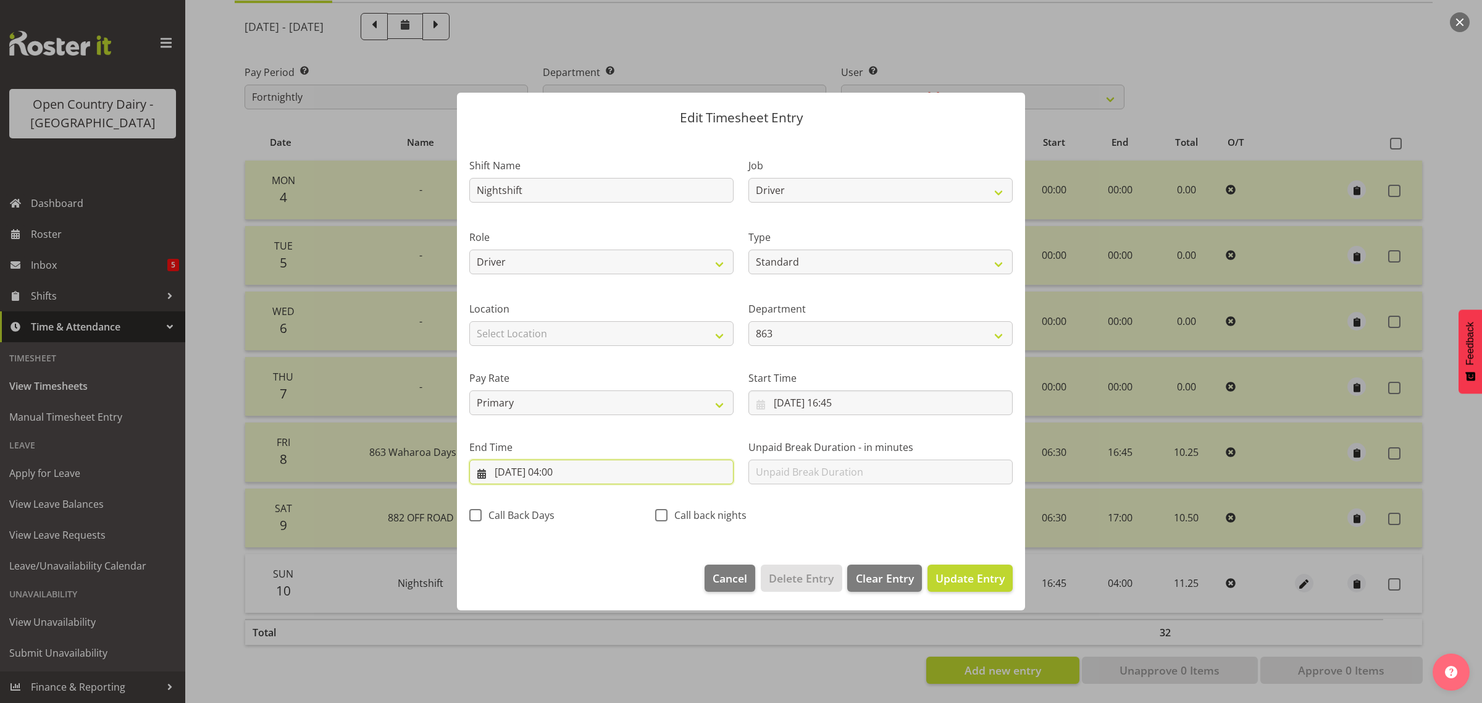
click at [569, 473] on input "[DATE] 04:00" at bounding box center [601, 472] width 264 height 25
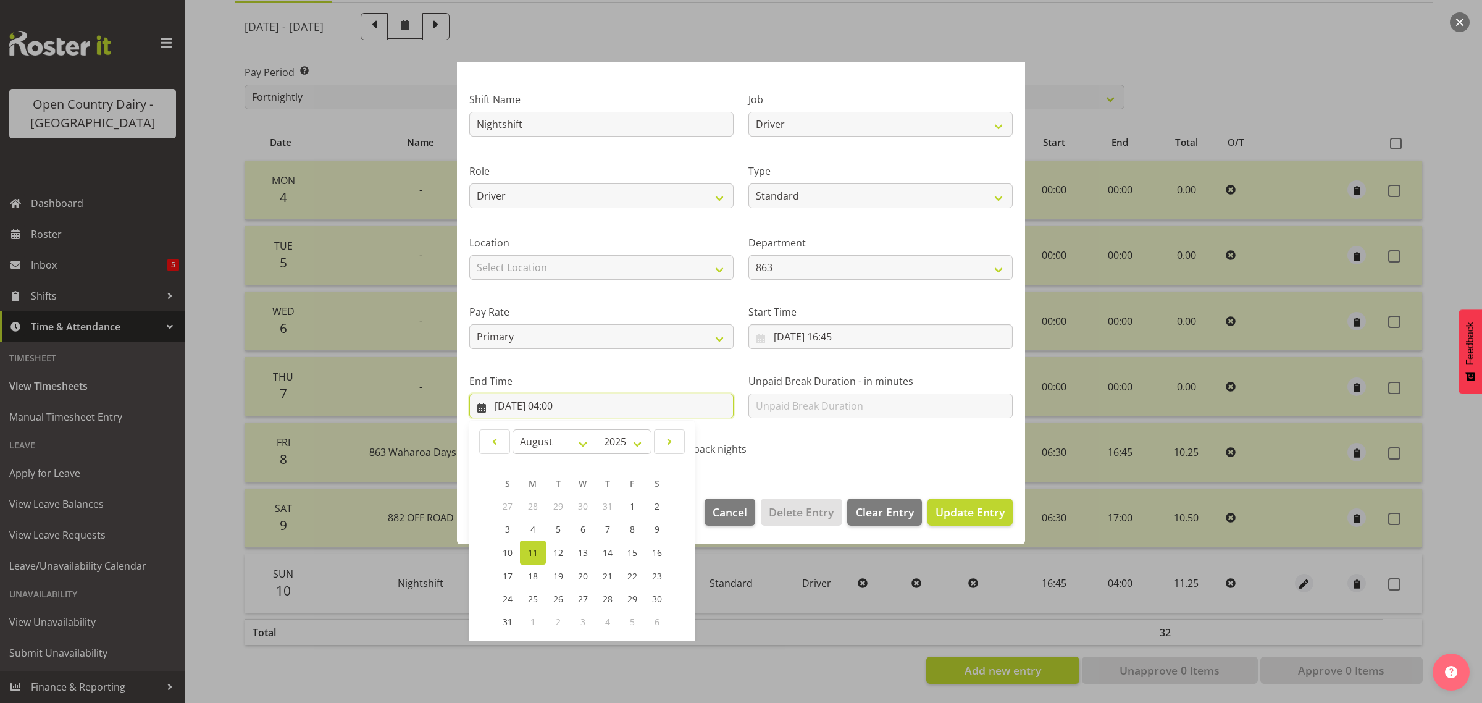
scroll to position [125, 0]
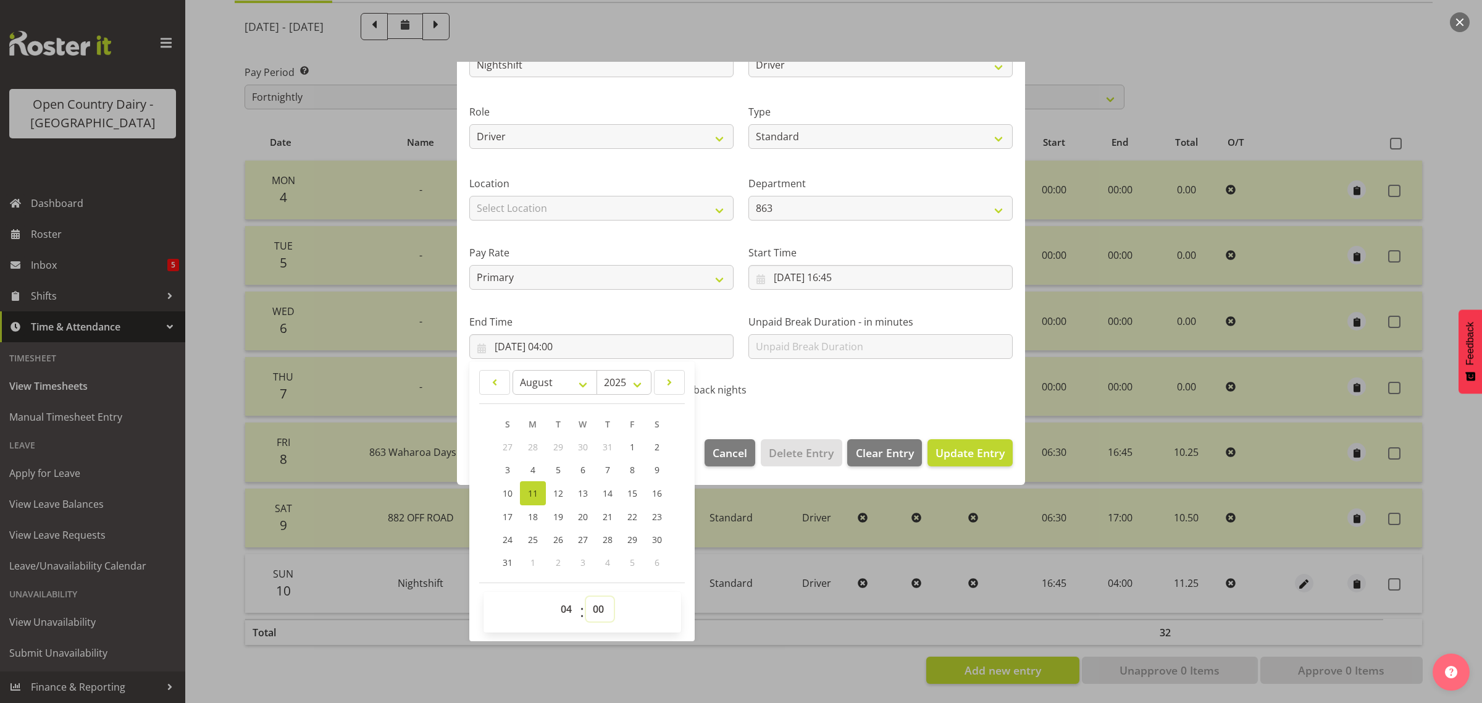
click at [605, 610] on select "00 01 02 03 04 05 06 07 08 09 10 11 12 13 14 15 16 17 18 19 20 21 22 23 24 25 2…" at bounding box center [600, 609] width 28 height 25
select select "15"
click at [586, 597] on select "00 01 02 03 04 05 06 07 08 09 10 11 12 13 14 15 16 17 18 19 20 21 22 23 24 25 2…" at bounding box center [600, 609] width 28 height 25
type input "11/08/2025, 04:15"
click at [957, 451] on span "Update Entry" at bounding box center [970, 452] width 69 height 15
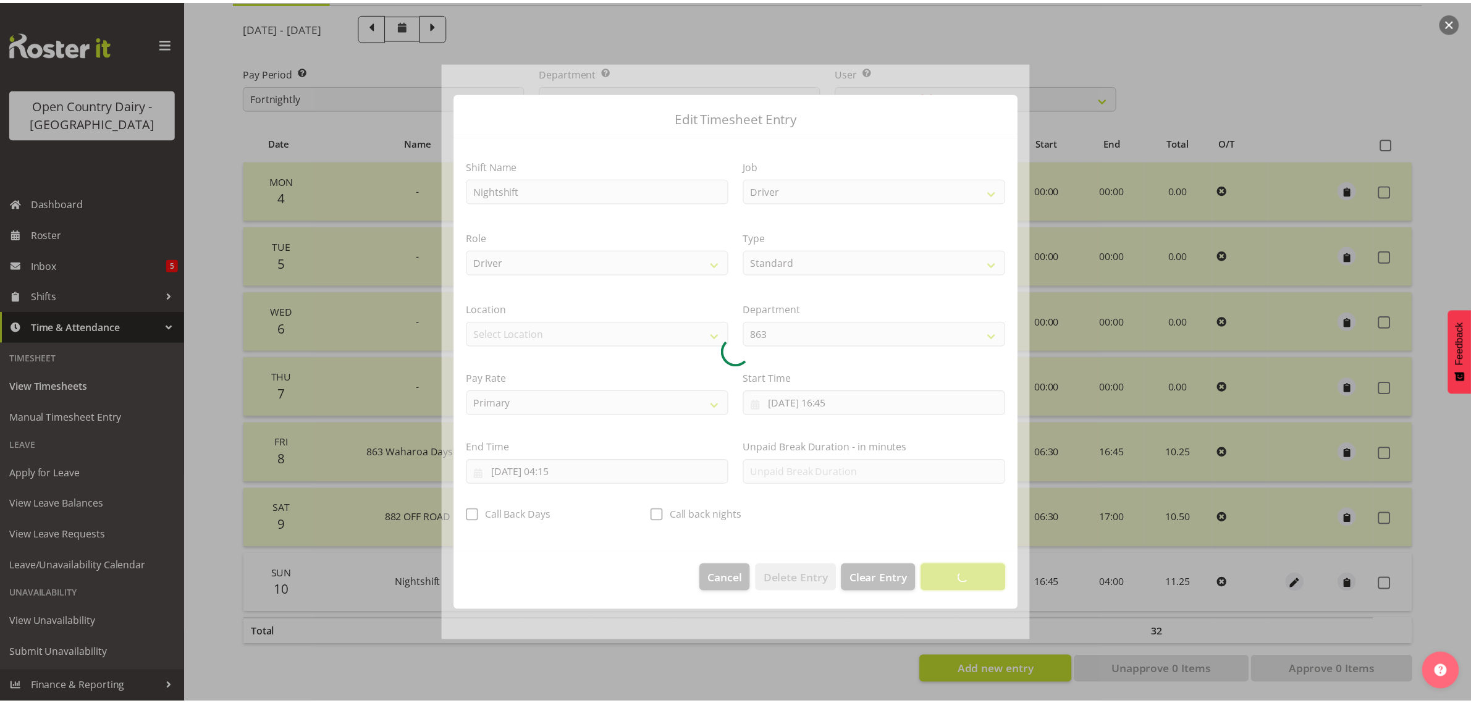
scroll to position [0, 0]
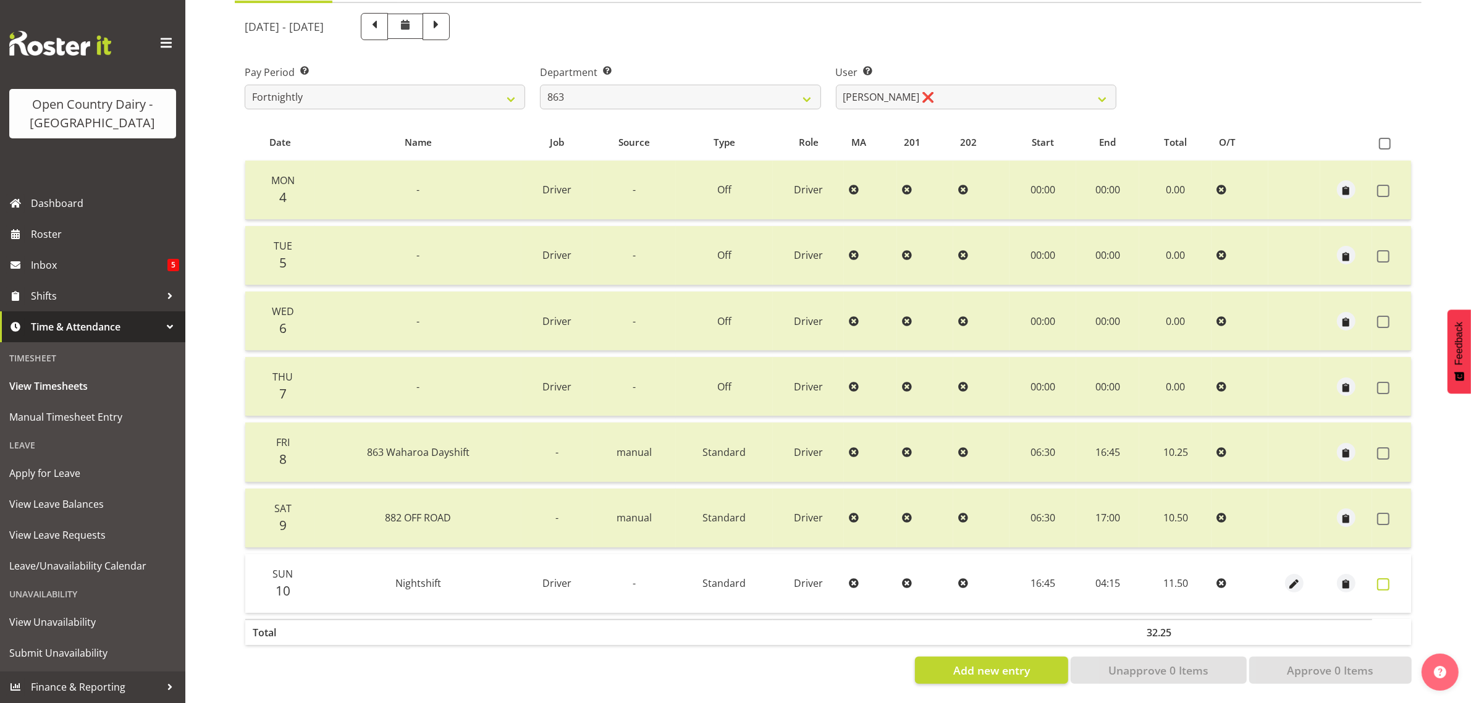
click at [1380, 578] on span at bounding box center [1383, 584] width 12 height 12
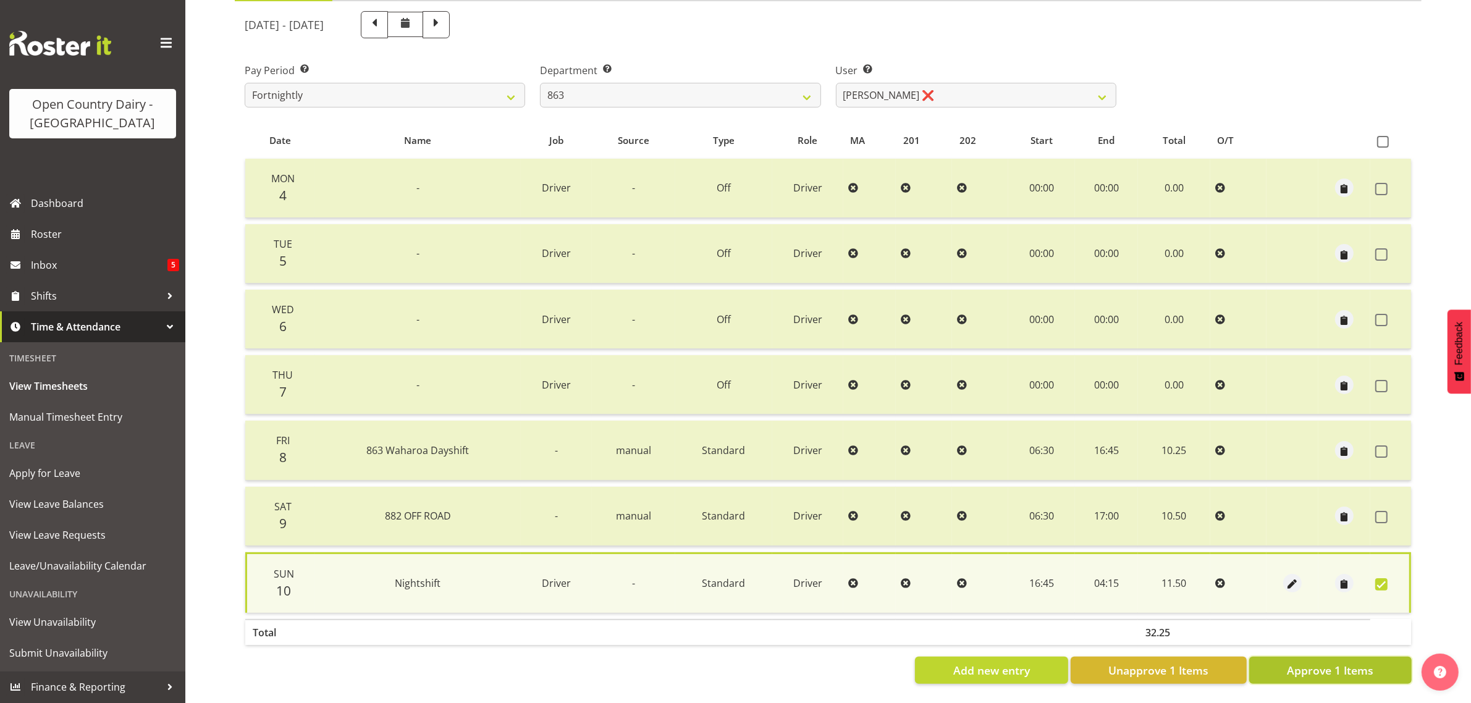
click at [1358, 662] on span "Approve 1 Items" at bounding box center [1330, 670] width 86 height 16
checkbox input "false"
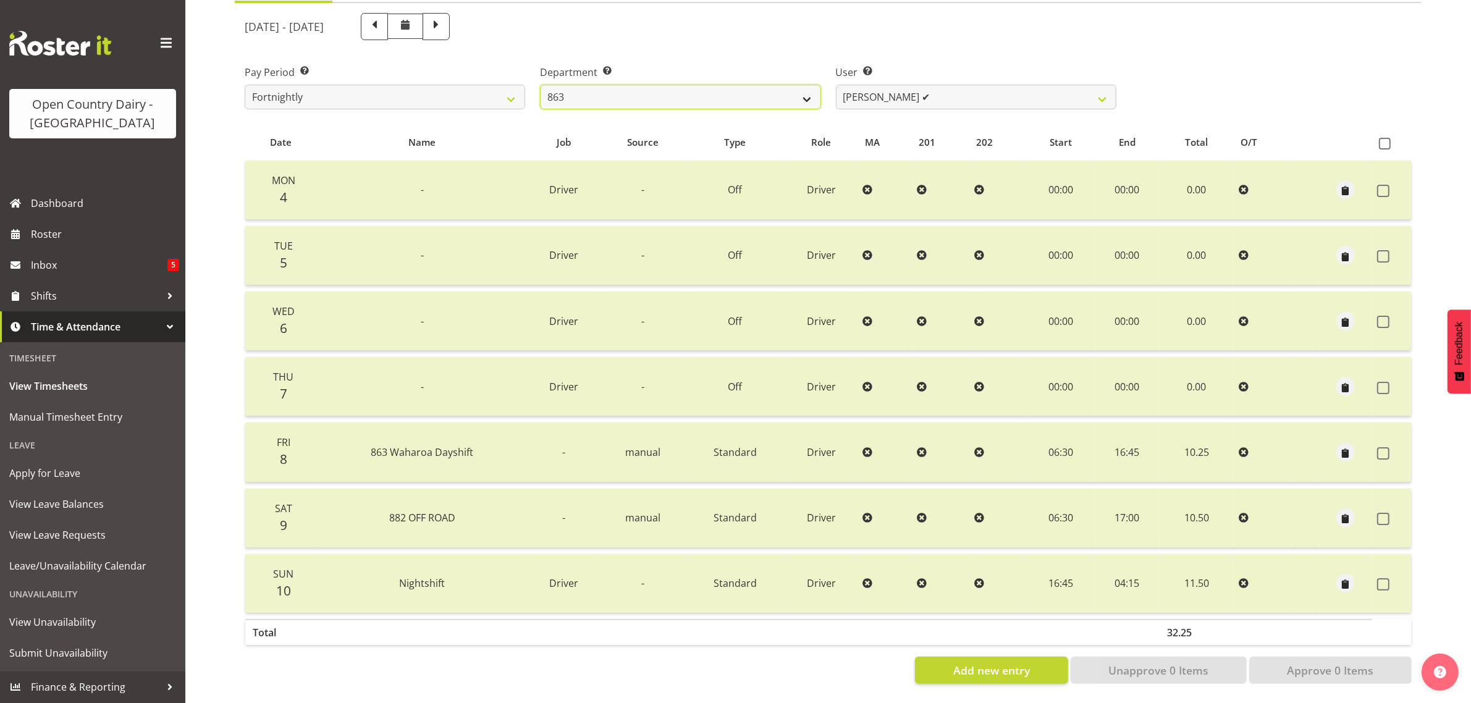
click at [721, 86] on select "701 702 703 704 705 706 707 708 709 710 711 712 713 714 715 716 717 718 719 720" at bounding box center [680, 97] width 280 height 25
click at [540, 85] on select "701 702 703 704 705 706 707 708 709 710 711 712 713 714 715 716 717 718 719 720" at bounding box center [680, 97] width 280 height 25
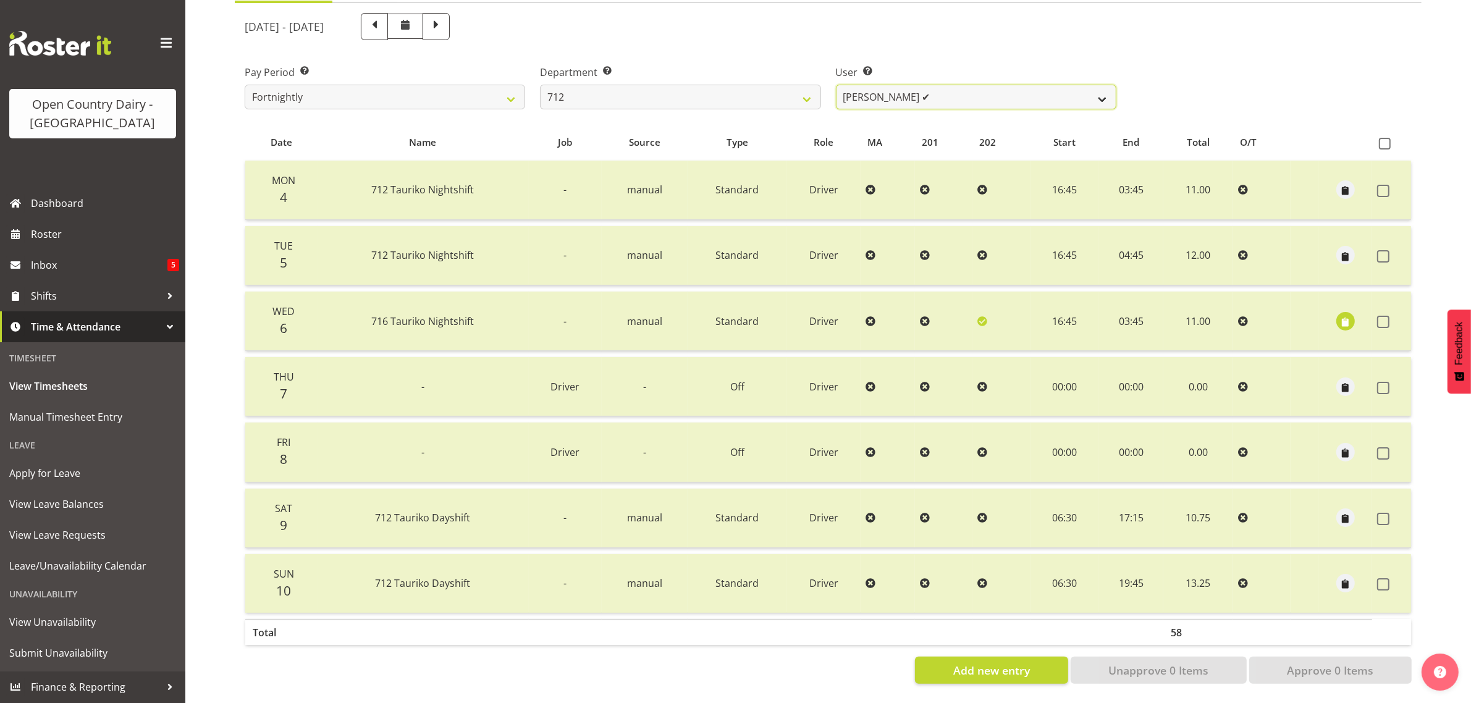
click at [983, 88] on select "[PERSON_NAME] ✔ [PERSON_NAME] ✔ Lucky Kau Kau ❌" at bounding box center [976, 97] width 280 height 25
click at [743, 86] on select "701 702 703 704 705 706 707 708 709 710 711 712 713 714 715 716 717 718 719 720" at bounding box center [680, 97] width 280 height 25
select select "823"
click at [540, 85] on select "701 702 703 704 705 706 707 708 709 710 711 712 713 714 715 716 717 718 719 720" at bounding box center [680, 97] width 280 height 25
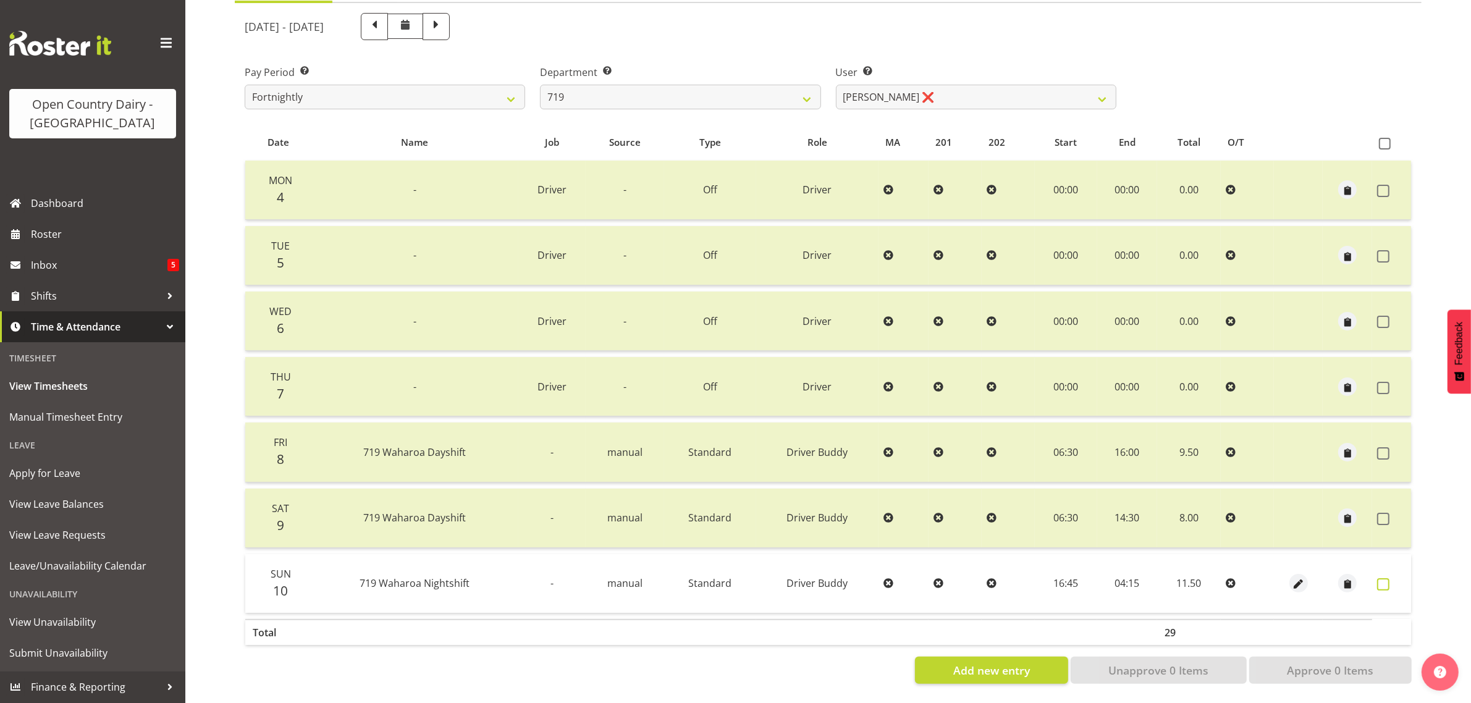
click at [1384, 579] on span at bounding box center [1383, 584] width 12 height 12
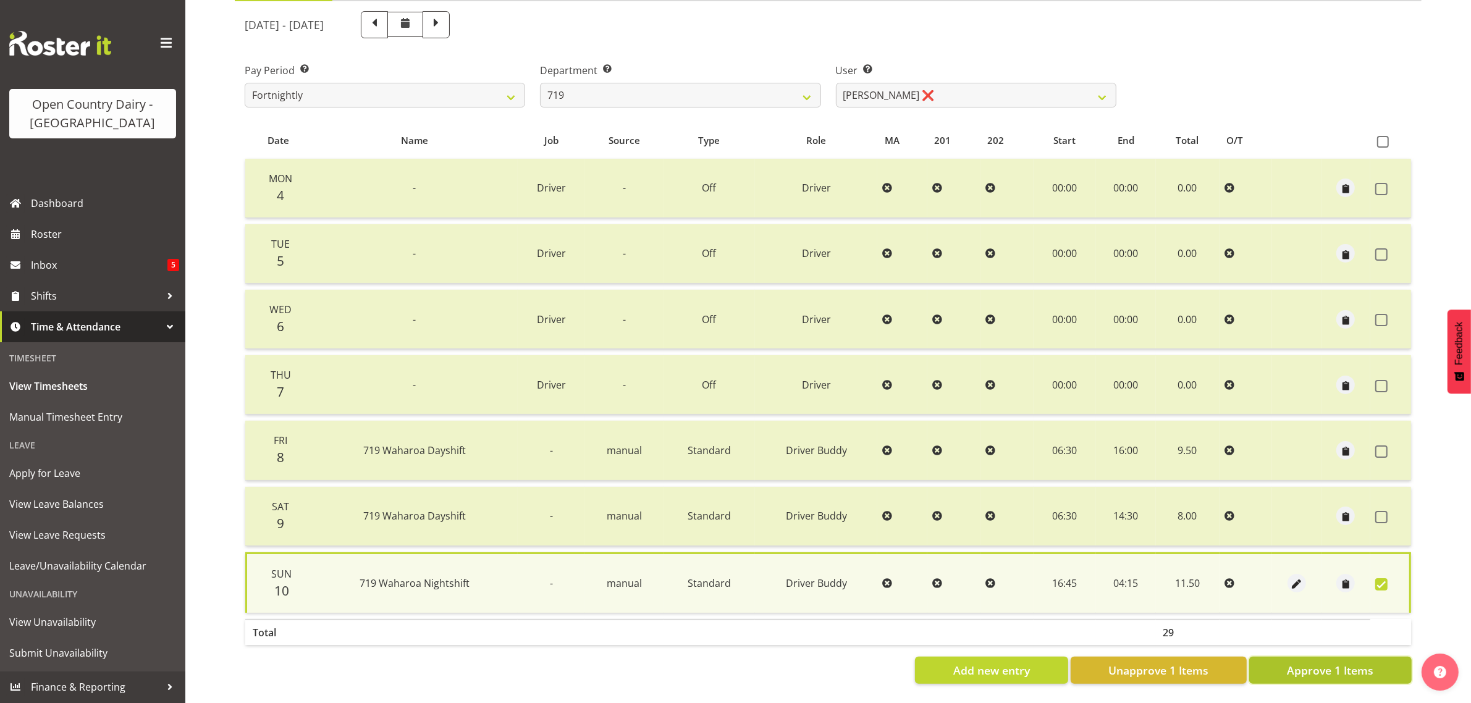
click at [1308, 662] on span "Approve 1 Items" at bounding box center [1330, 670] width 86 height 16
checkbox input "false"
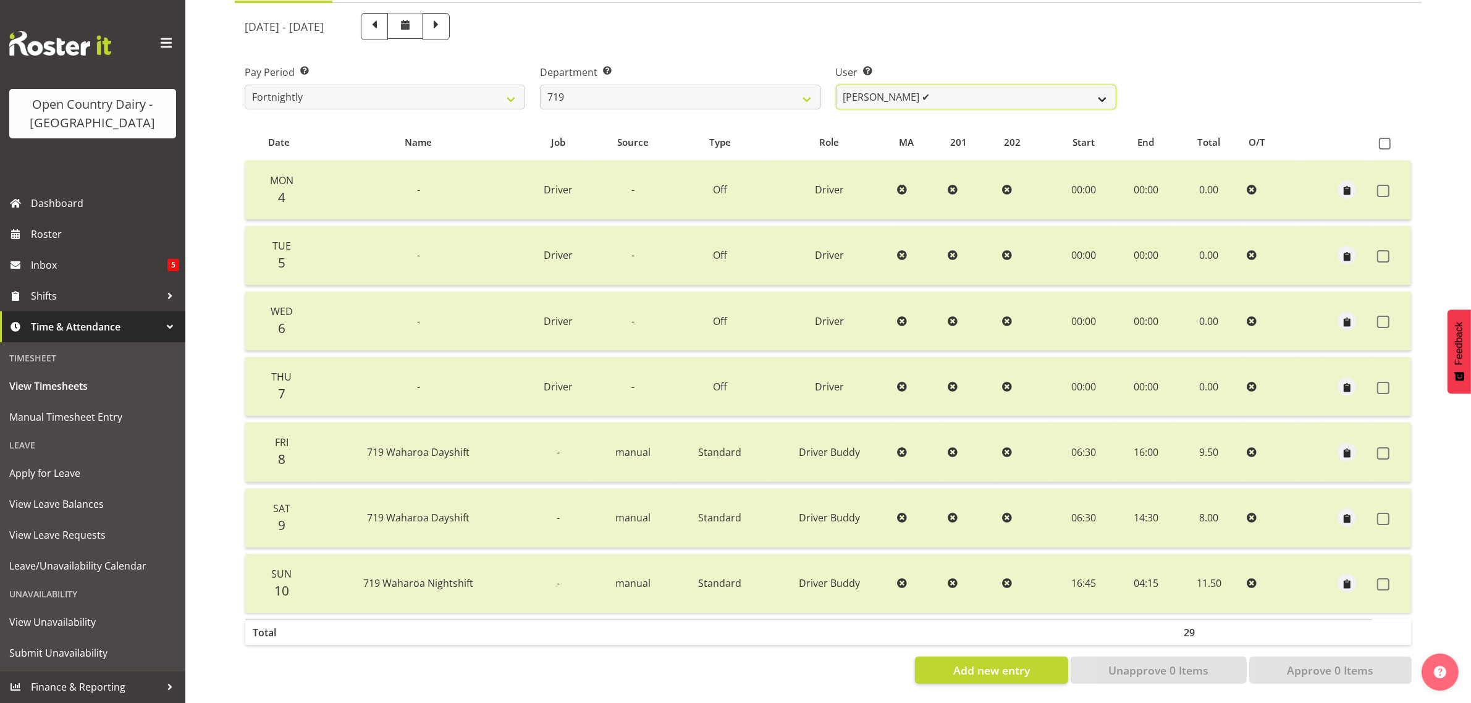
click at [999, 88] on select "[PERSON_NAME] ✔ [PERSON_NAME] ✔ [PERSON_NAME] ✔" at bounding box center [976, 97] width 280 height 25
click at [770, 85] on select "701 702 703 704 705 706 707 708 709 710 711 712 713 714 715 716 717 718 719 720" at bounding box center [680, 97] width 280 height 25
click at [540, 85] on select "701 702 703 704 705 706 707 708 709 710 711 712 713 714 715 716 717 718 719 720" at bounding box center [680, 97] width 280 height 25
click at [1024, 87] on select "[PERSON_NAME] ✔ [PERSON_NAME] ✔ [PERSON_NAME] ✔" at bounding box center [976, 97] width 280 height 25
click at [620, 85] on select "701 702 703 704 705 706 707 708 709 710 711 712 713 714 715 716 717 718 719 720" at bounding box center [680, 97] width 280 height 25
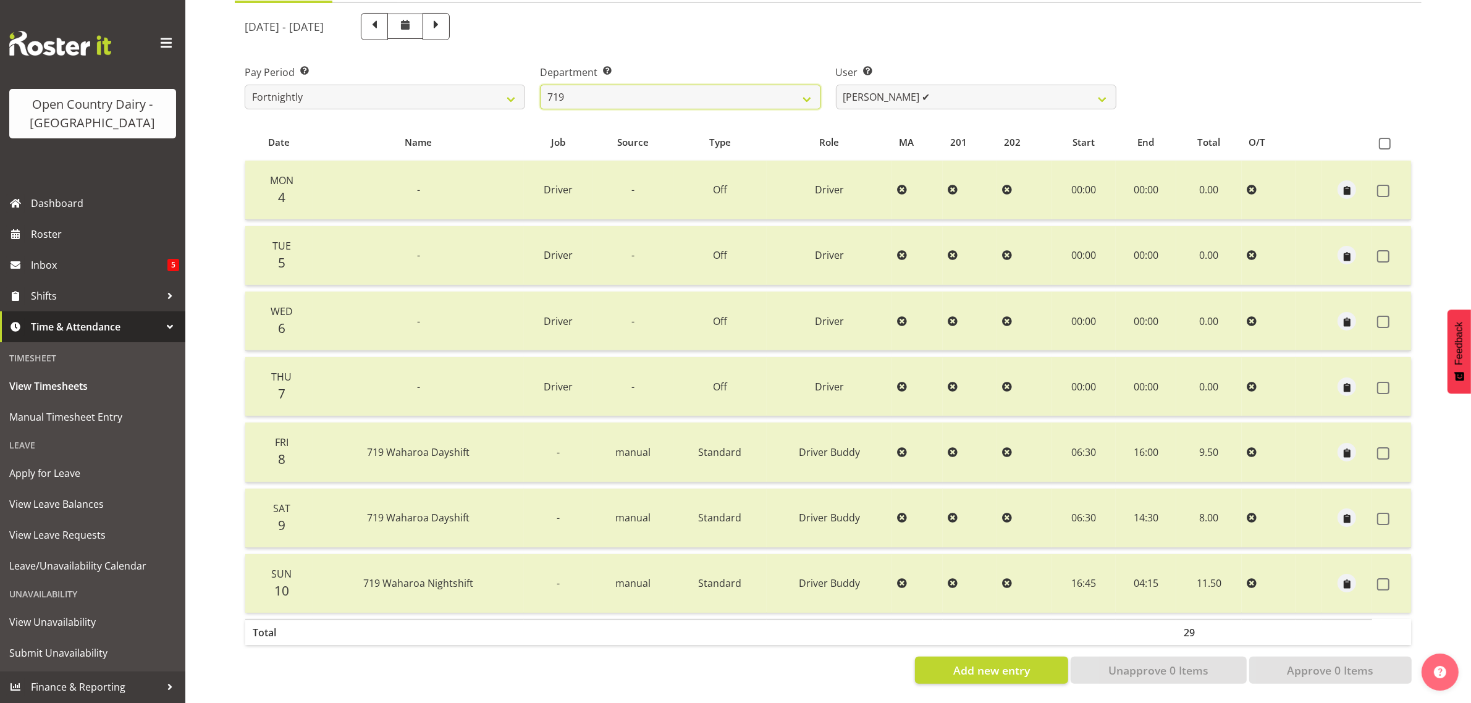
scroll to position [158, 0]
click at [794, 85] on select "701 702 703 704 705 706 707 708 709 710 711 712 713 714 715 716 717 718 719 720" at bounding box center [680, 97] width 280 height 25
click at [540, 85] on select "701 702 703 704 705 706 707 708 709 710 711 712 713 714 715 716 717 718 719 720" at bounding box center [680, 97] width 280 height 25
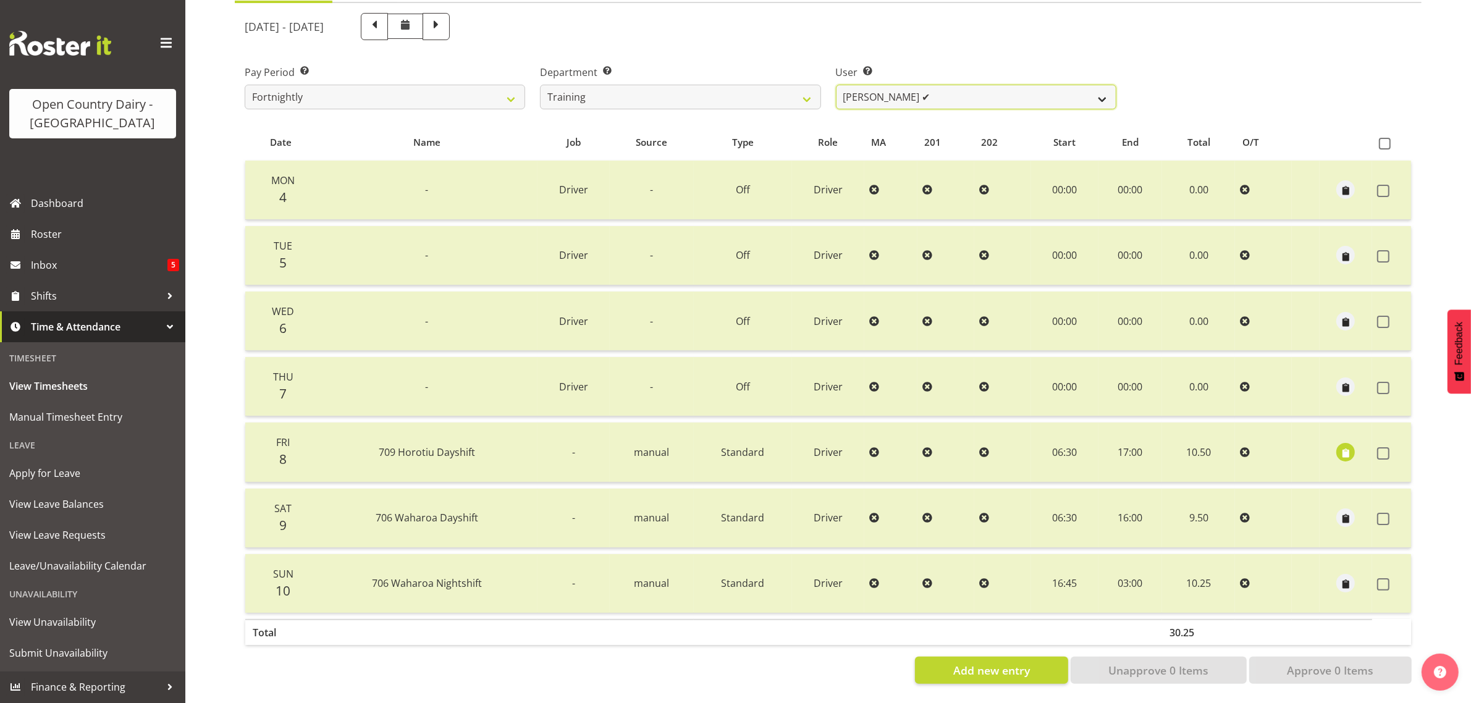
click at [993, 85] on select "Antony Lockyer ✔ Chris Gibbs ✔ David Foote (Junior) ❌ Jesse Simpson ✔ Kimberley…" at bounding box center [976, 97] width 280 height 25
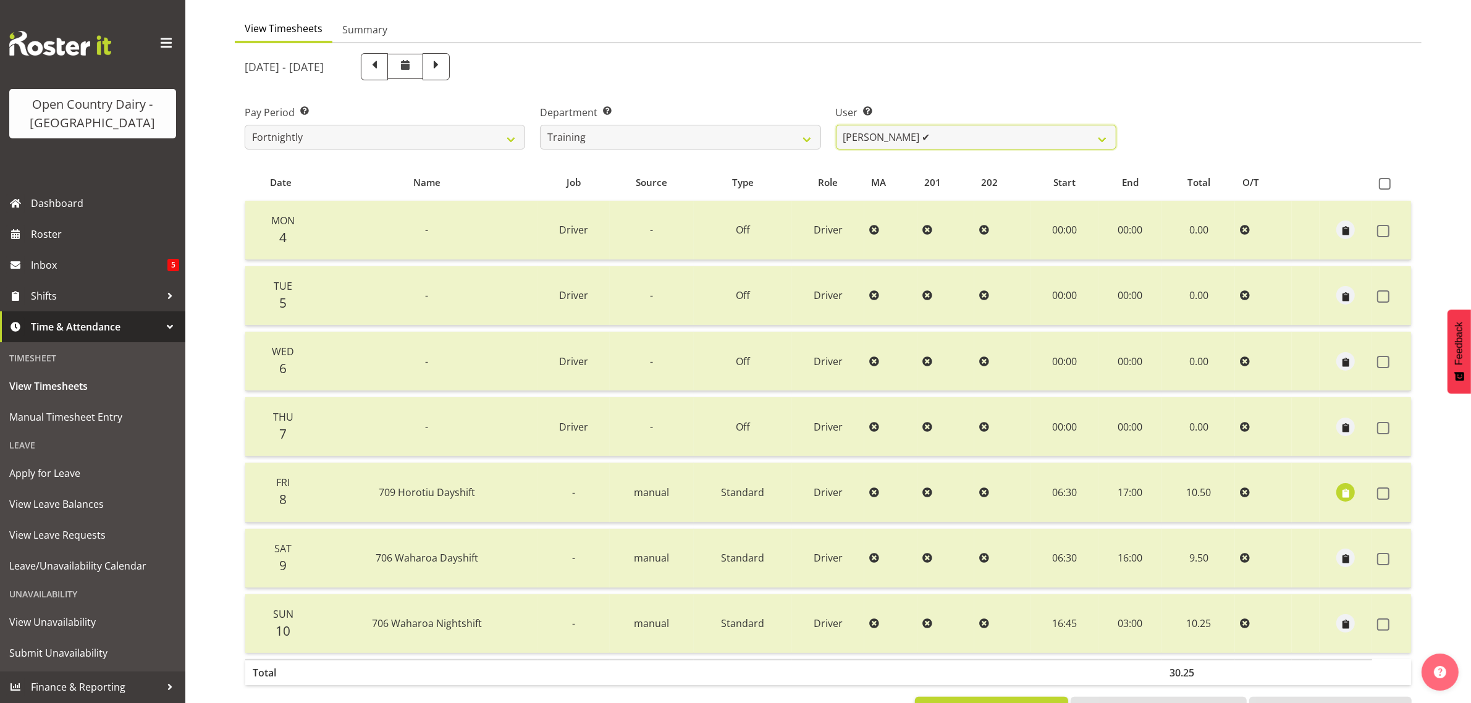
scroll to position [81, 0]
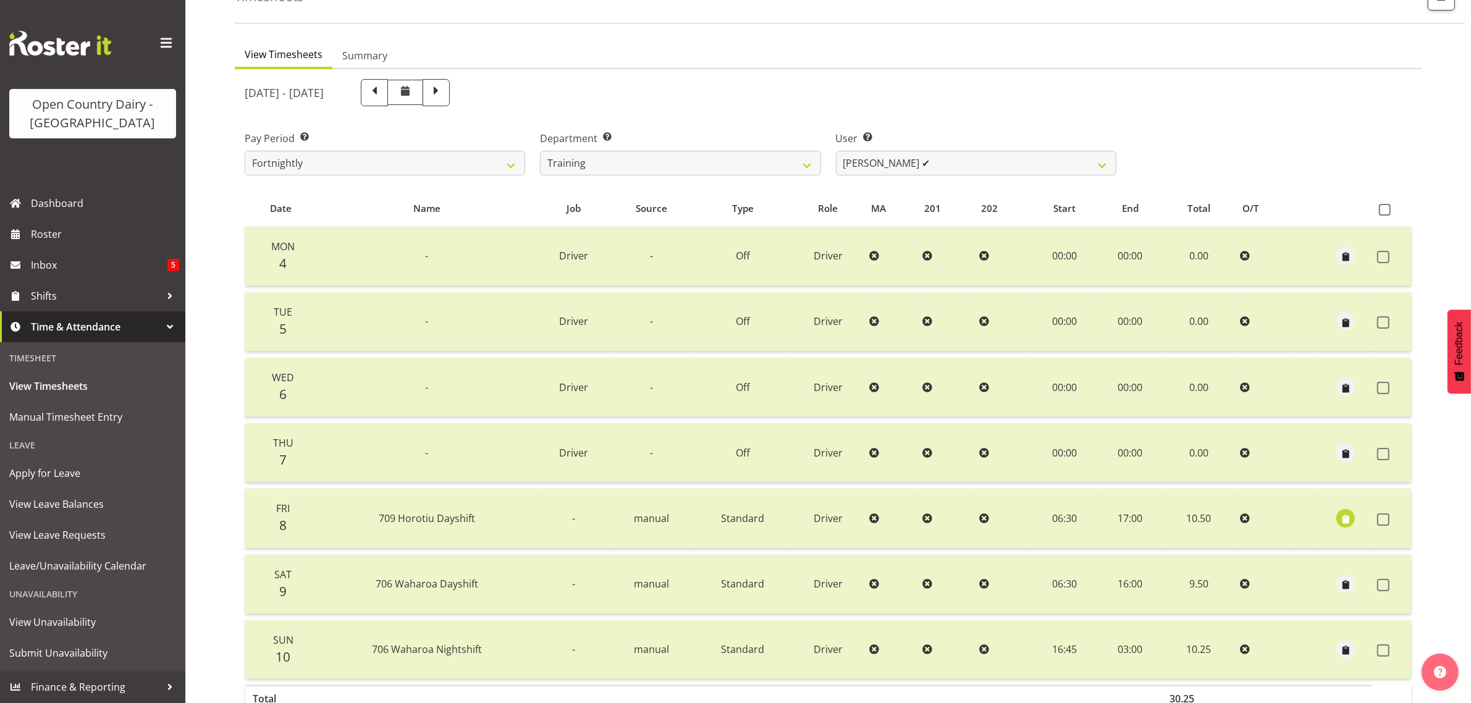
click at [811, 82] on div "[DATE] - [DATE]" at bounding box center [681, 92] width 872 height 27
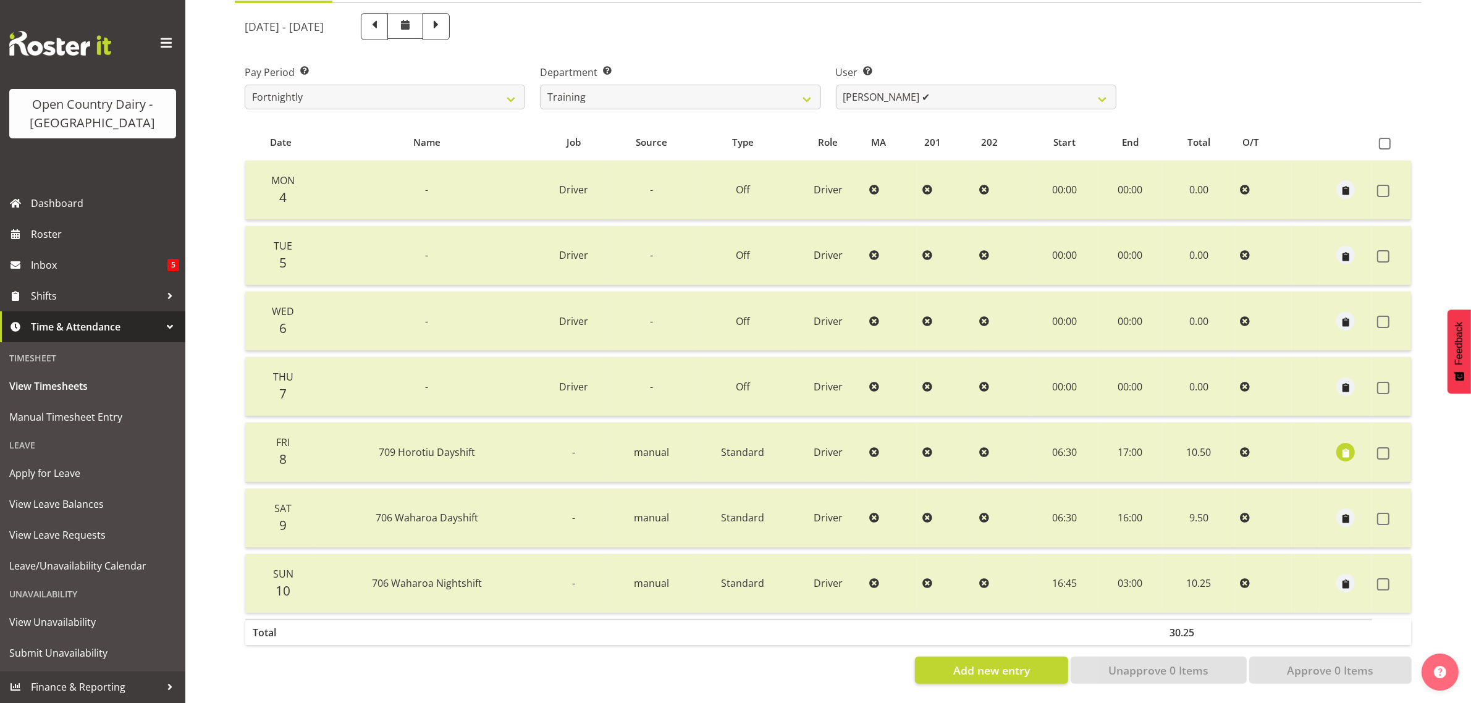
scroll to position [158, 0]
click at [798, 85] on select "701 702 703 704 705 706 707 708 709 710 711 712 713 714 715 716 717 718 719 720" at bounding box center [680, 97] width 280 height 25
click at [540, 85] on select "701 702 703 704 705 706 707 708 709 710 711 712 713 714 715 716 717 718 719 720" at bounding box center [680, 97] width 280 height 25
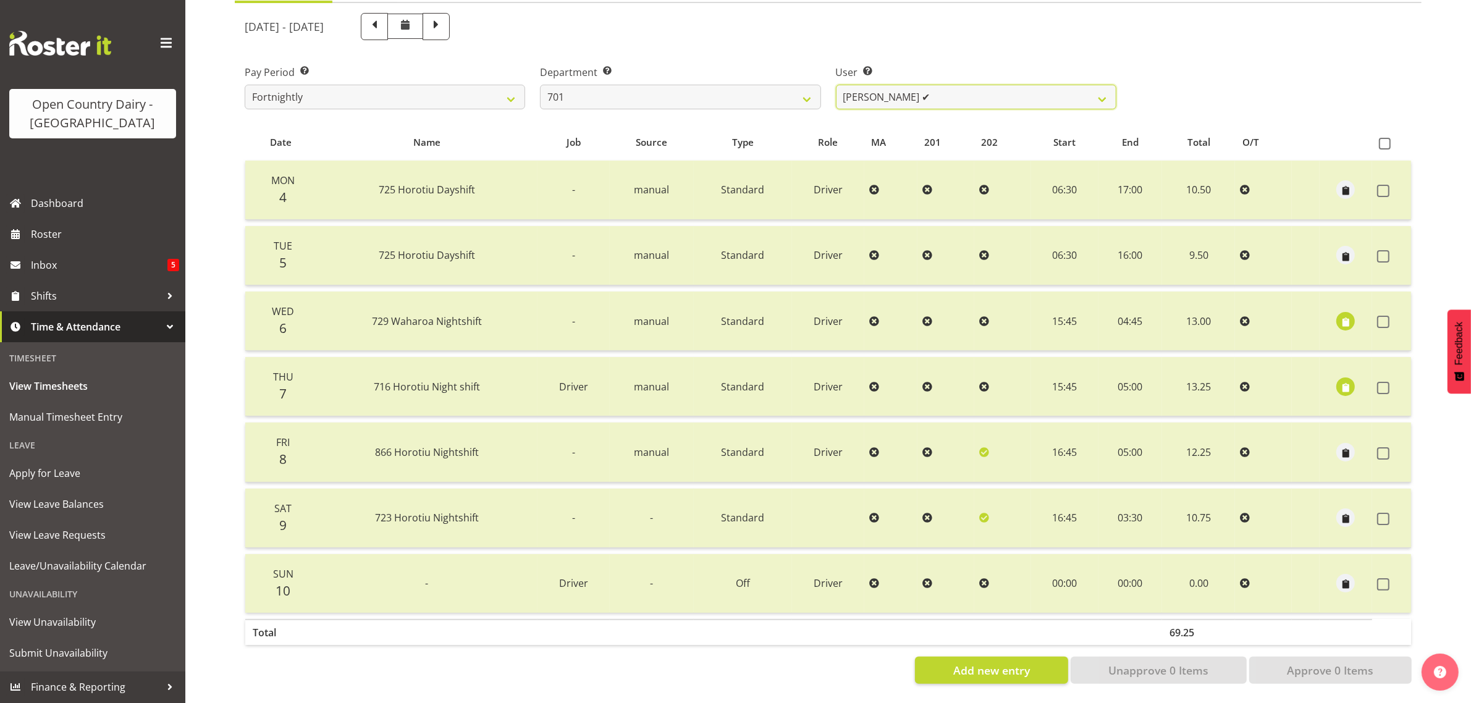
click at [1027, 91] on select "[PERSON_NAME] ✔ [PERSON_NAME] ✔ [PERSON_NAME] ✔ [PERSON_NAME] ✔" at bounding box center [976, 97] width 280 height 25
drag, startPoint x: 1027, startPoint y: 91, endPoint x: 1001, endPoint y: 91, distance: 26.6
click at [1027, 91] on select "[PERSON_NAME] ✔ [PERSON_NAME] ✔ [PERSON_NAME] ✔ [PERSON_NAME] ✔" at bounding box center [976, 97] width 280 height 25
drag, startPoint x: 718, startPoint y: 73, endPoint x: 711, endPoint y: 88, distance: 16.9
click at [718, 85] on select "701 702 703 704 705 706 707 708 709 710 711 712 713 714 715 716 717 718 719 720" at bounding box center [680, 97] width 280 height 25
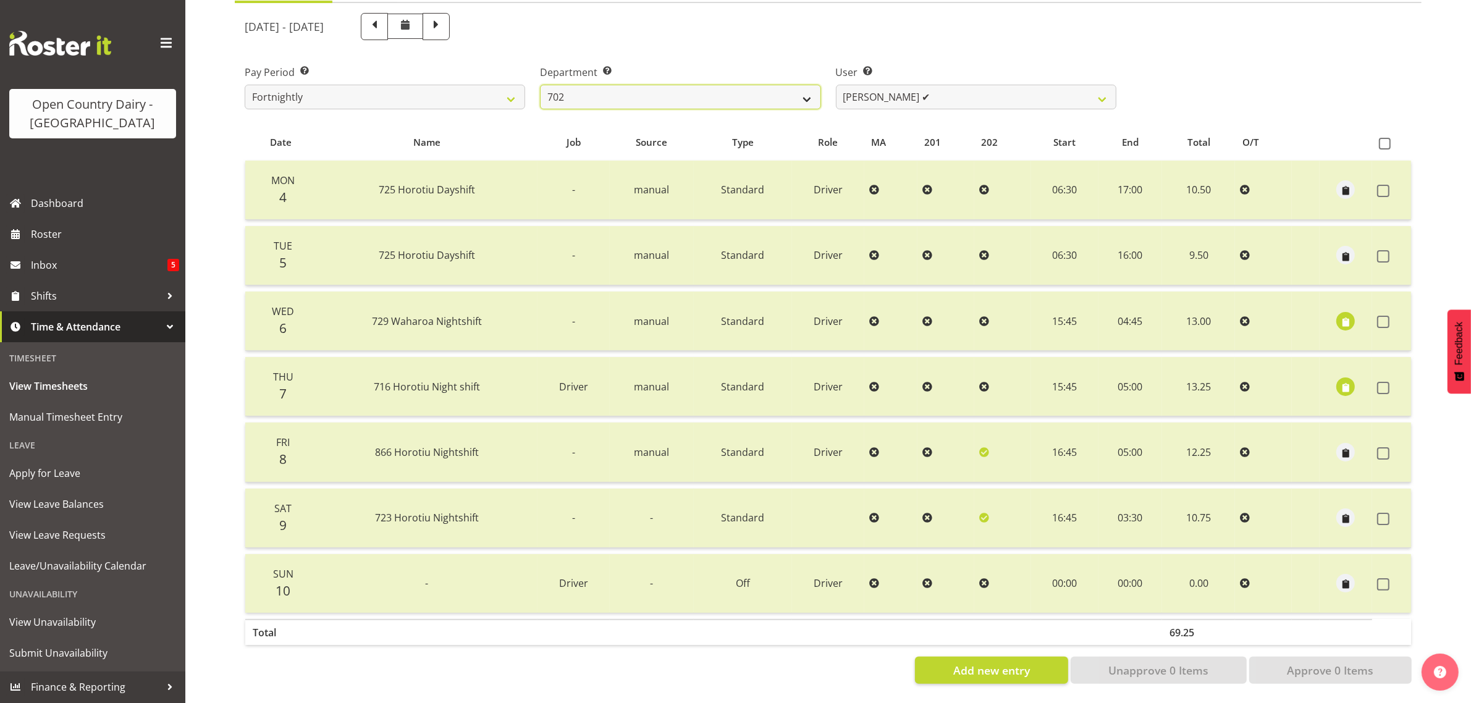
click at [540, 85] on select "701 702 703 704 705 706 707 708 709 710 711 712 713 714 715 716 717 718 719 720" at bounding box center [680, 97] width 280 height 25
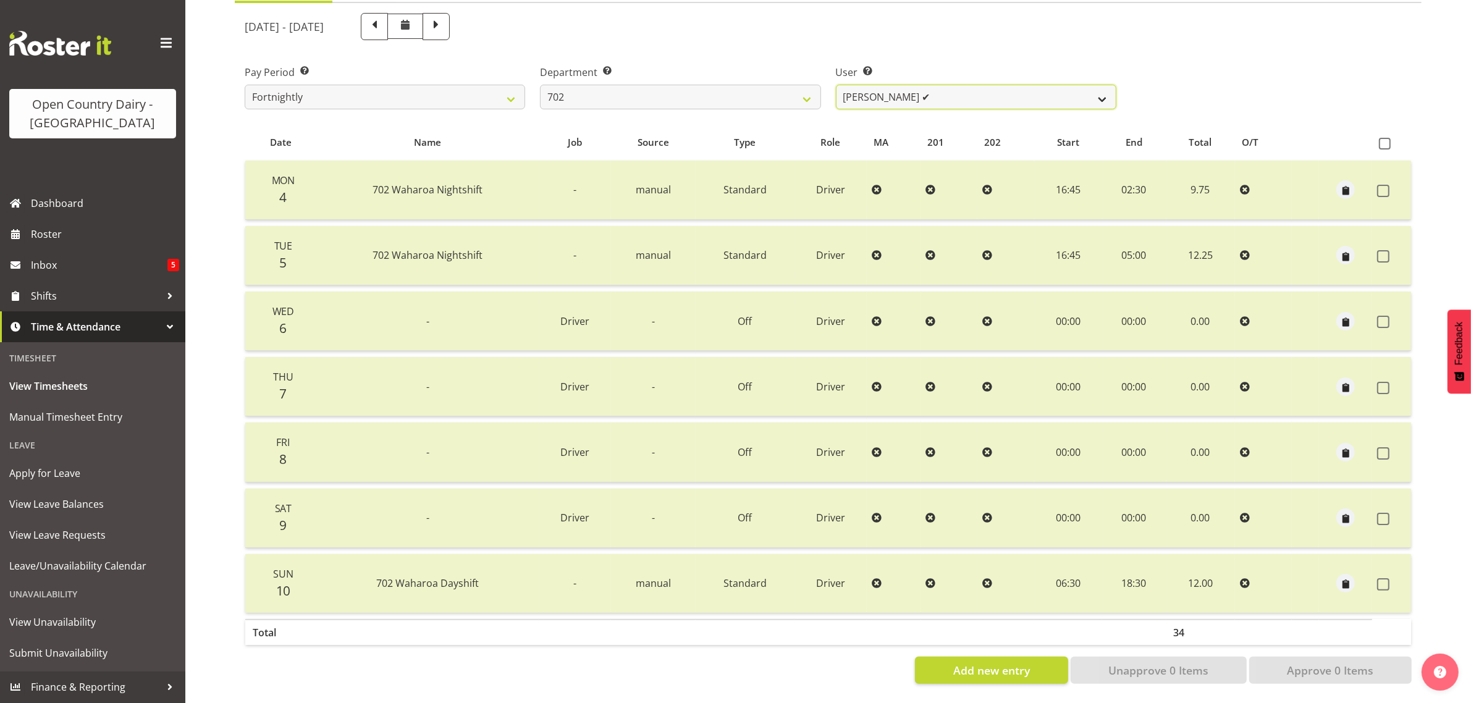
click at [1024, 87] on select "[PERSON_NAME] ✔ [PERSON_NAME] ✔ [PERSON_NAME] ✔ [PERSON_NAME] ✔" at bounding box center [976, 97] width 280 height 25
drag, startPoint x: 1024, startPoint y: 87, endPoint x: 869, endPoint y: 108, distance: 156.4
click at [1024, 87] on select "[PERSON_NAME] ✔ [PERSON_NAME] ✔ [PERSON_NAME] ✔ [PERSON_NAME] ✔" at bounding box center [976, 97] width 280 height 25
drag, startPoint x: 655, startPoint y: 85, endPoint x: 646, endPoint y: 96, distance: 14.5
click at [655, 85] on select "701 702 703 704 705 706 707 708 709 710 711 712 713 714 715 716 717 718 719 720" at bounding box center [680, 97] width 280 height 25
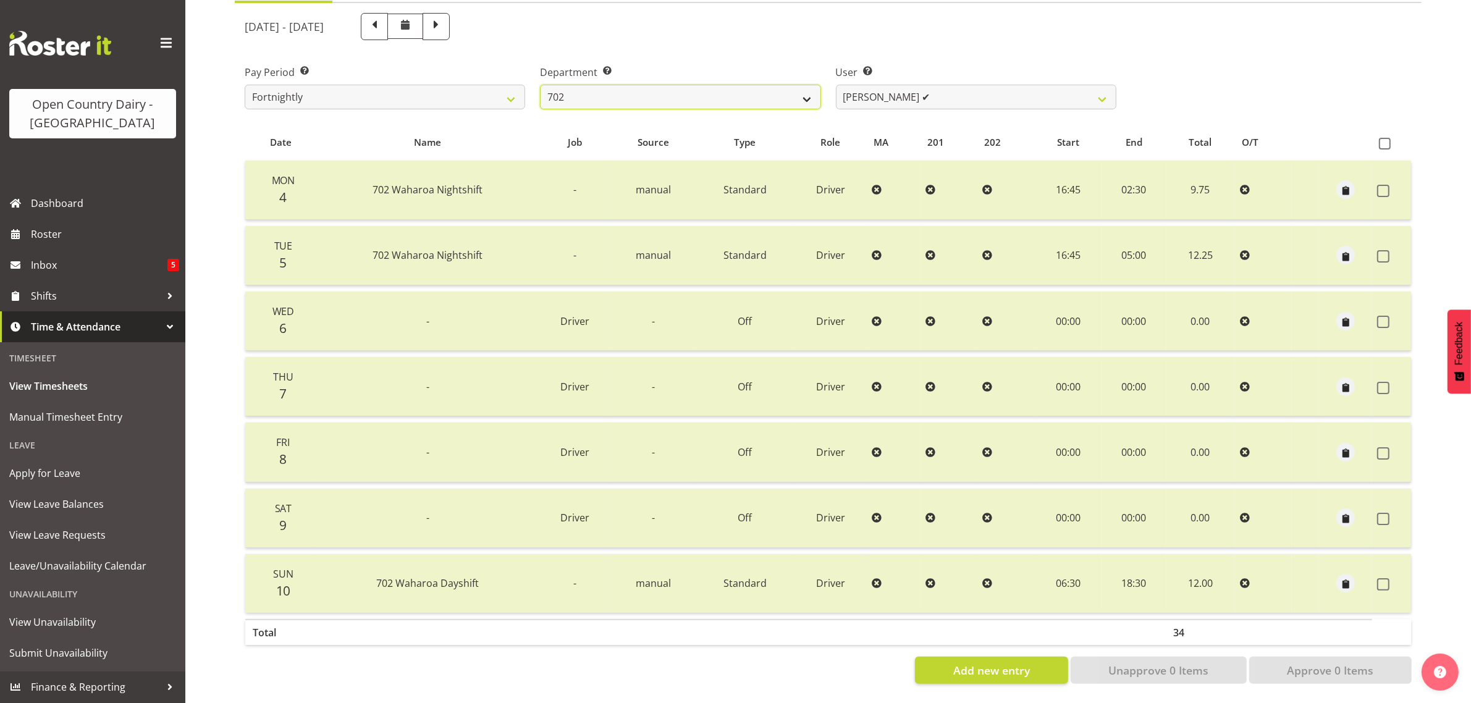
select select "710"
click at [540, 85] on select "701 702 703 704 705 706 707 708 709 710 711 712 713 714 715 716 717 718 719 720" at bounding box center [680, 97] width 280 height 25
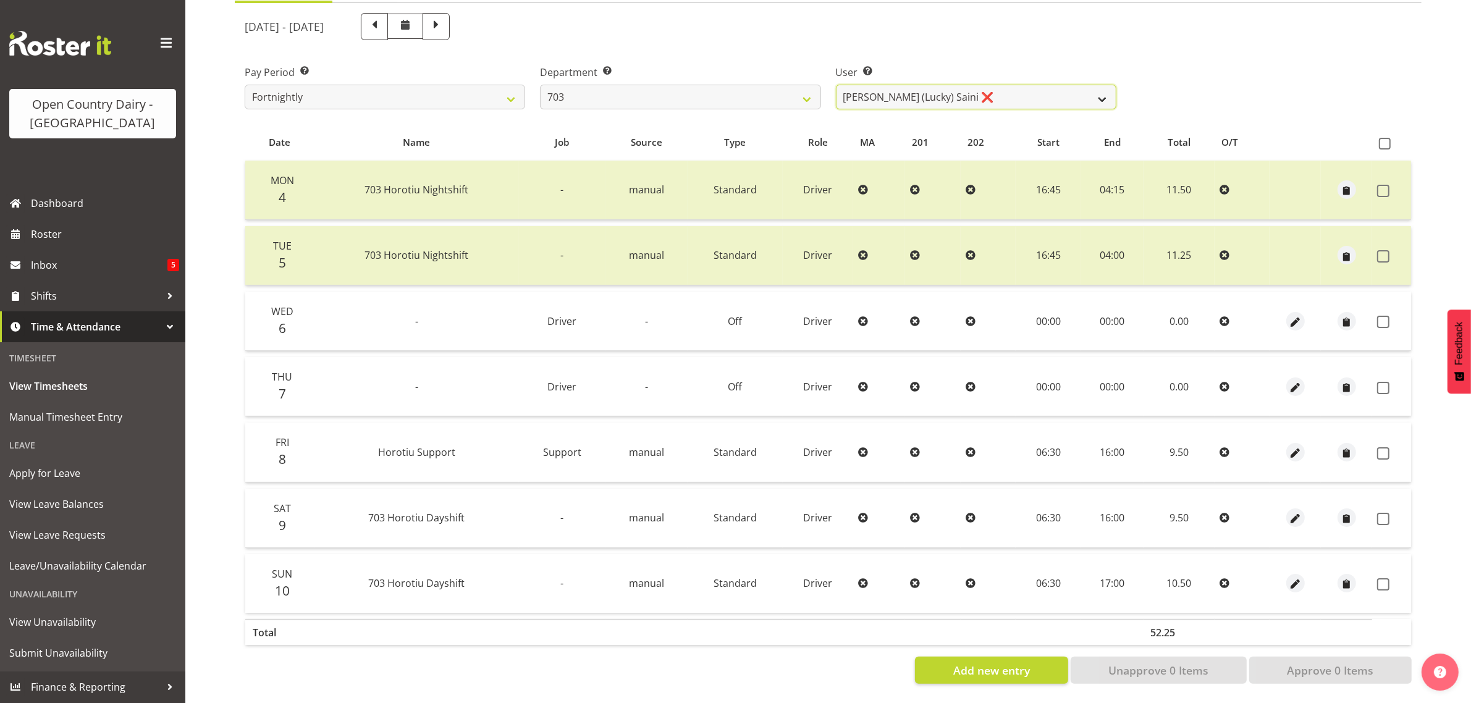
click at [1017, 85] on select "Bhupinder (Lucky) Saini ❌ Mark Fowler ❌ Tama Baker ✔" at bounding box center [976, 97] width 280 height 25
select select "8198"
click at [836, 85] on select "Bhupinder (Lucky) Saini ❌ Mark Fowler ❌ Tama Baker ✔" at bounding box center [976, 97] width 280 height 25
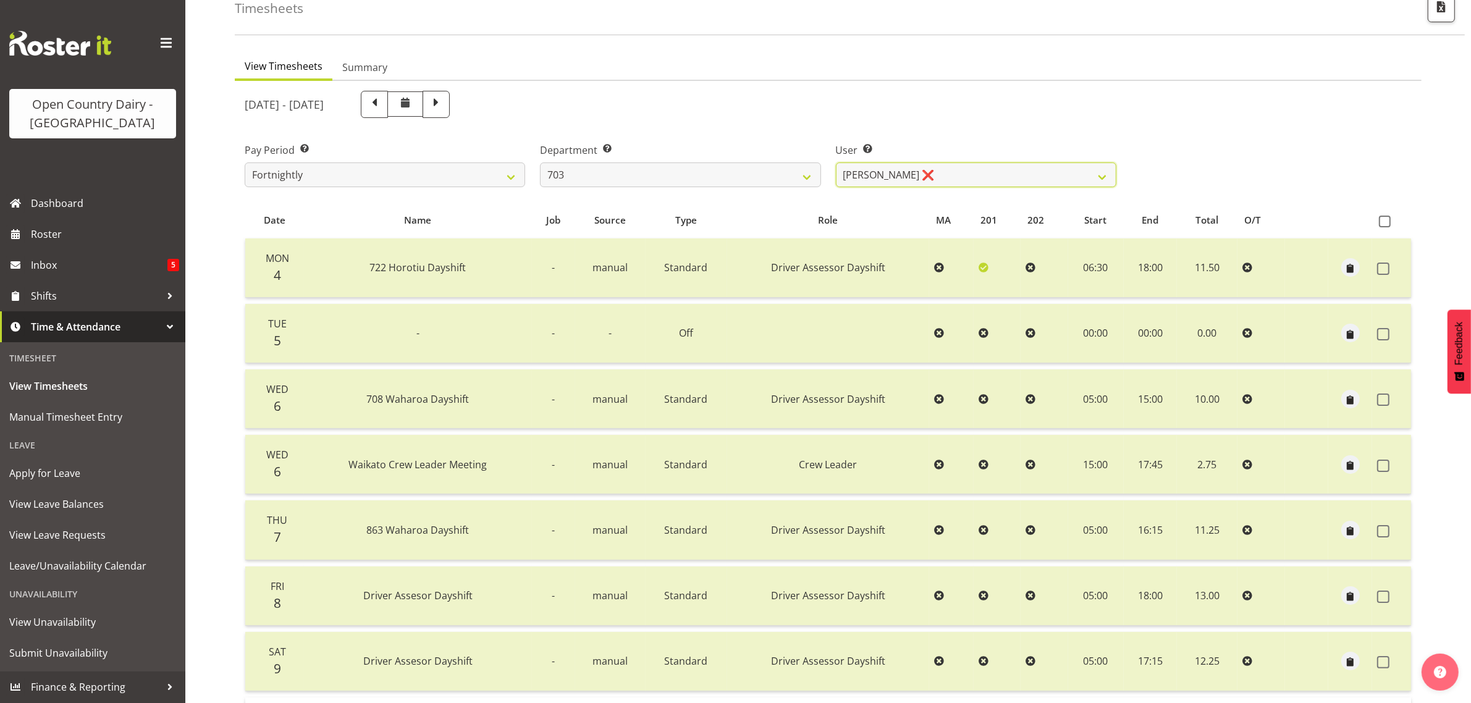
scroll to position [224, 0]
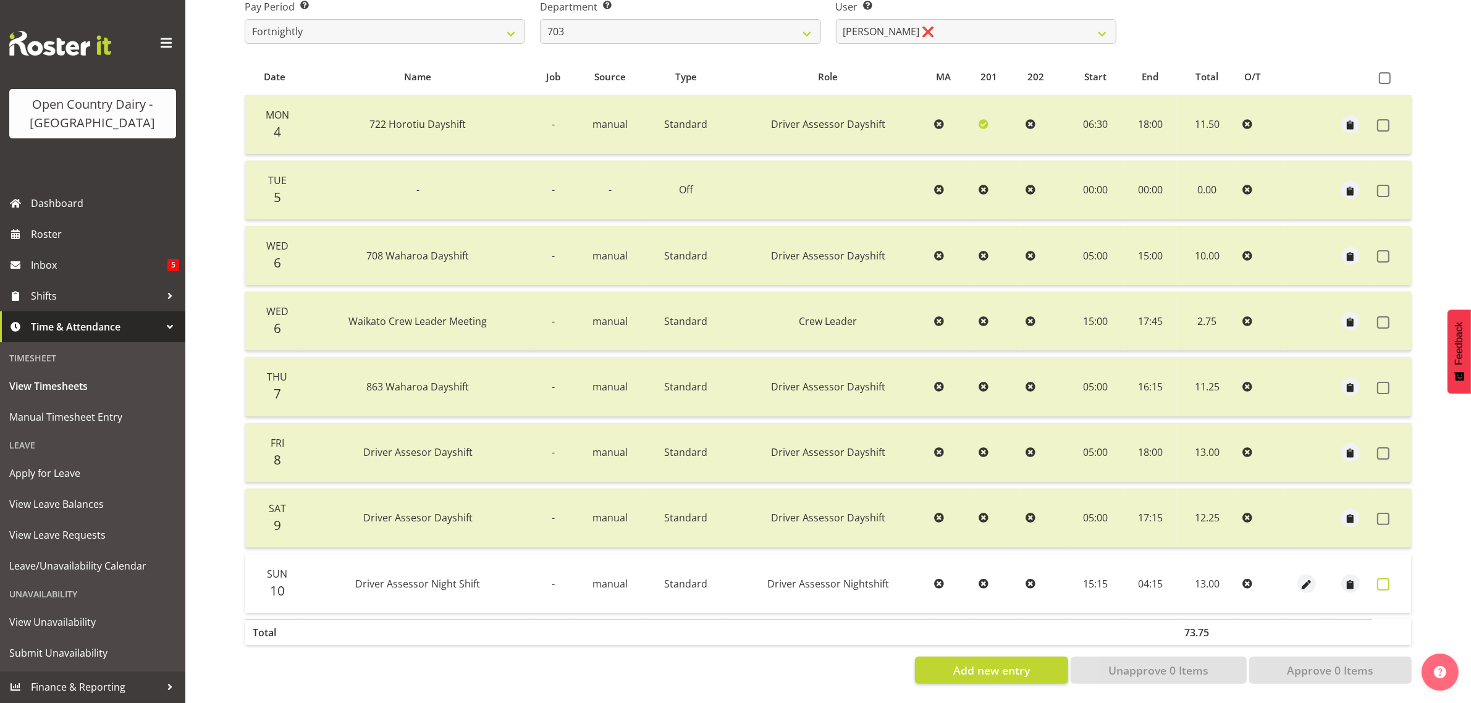
click at [1384, 578] on span at bounding box center [1383, 584] width 12 height 12
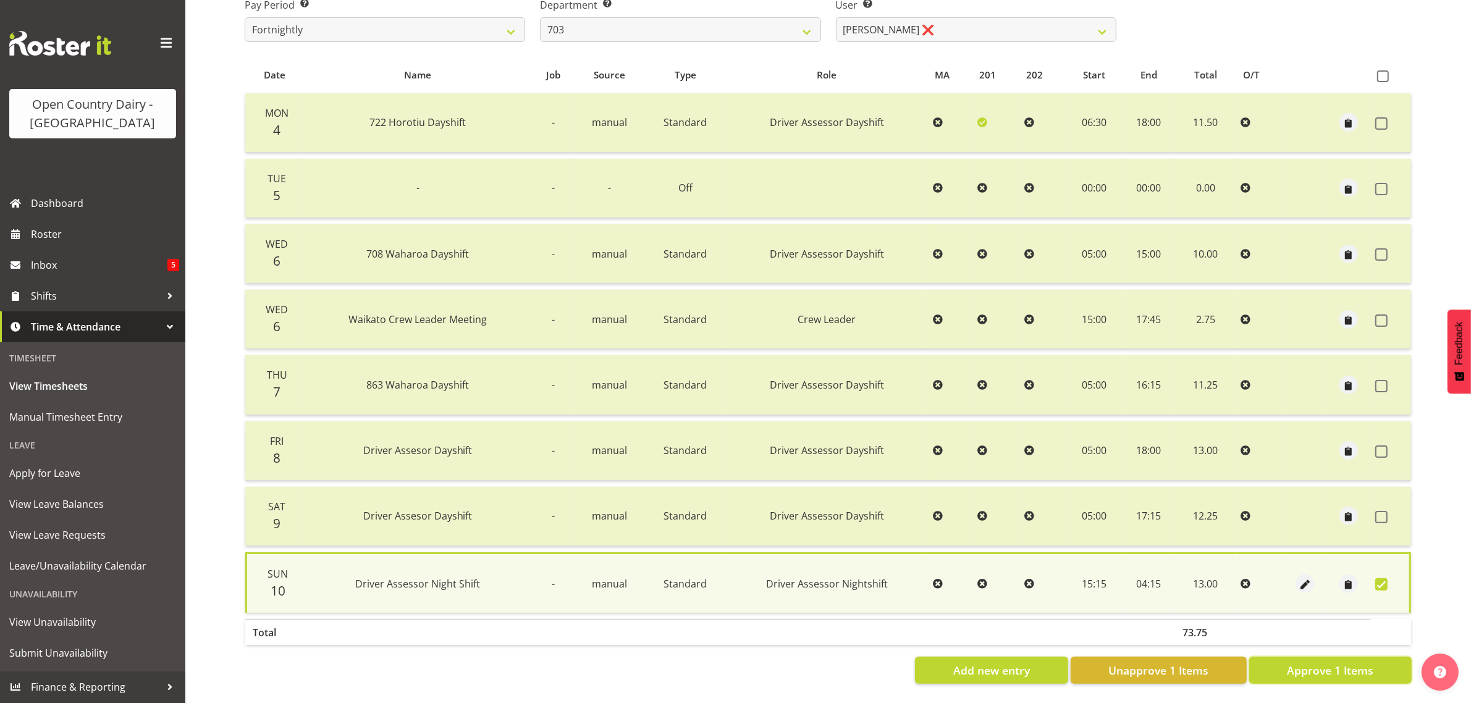
click at [1357, 662] on span "Approve 1 Items" at bounding box center [1330, 670] width 86 height 16
checkbox input "false"
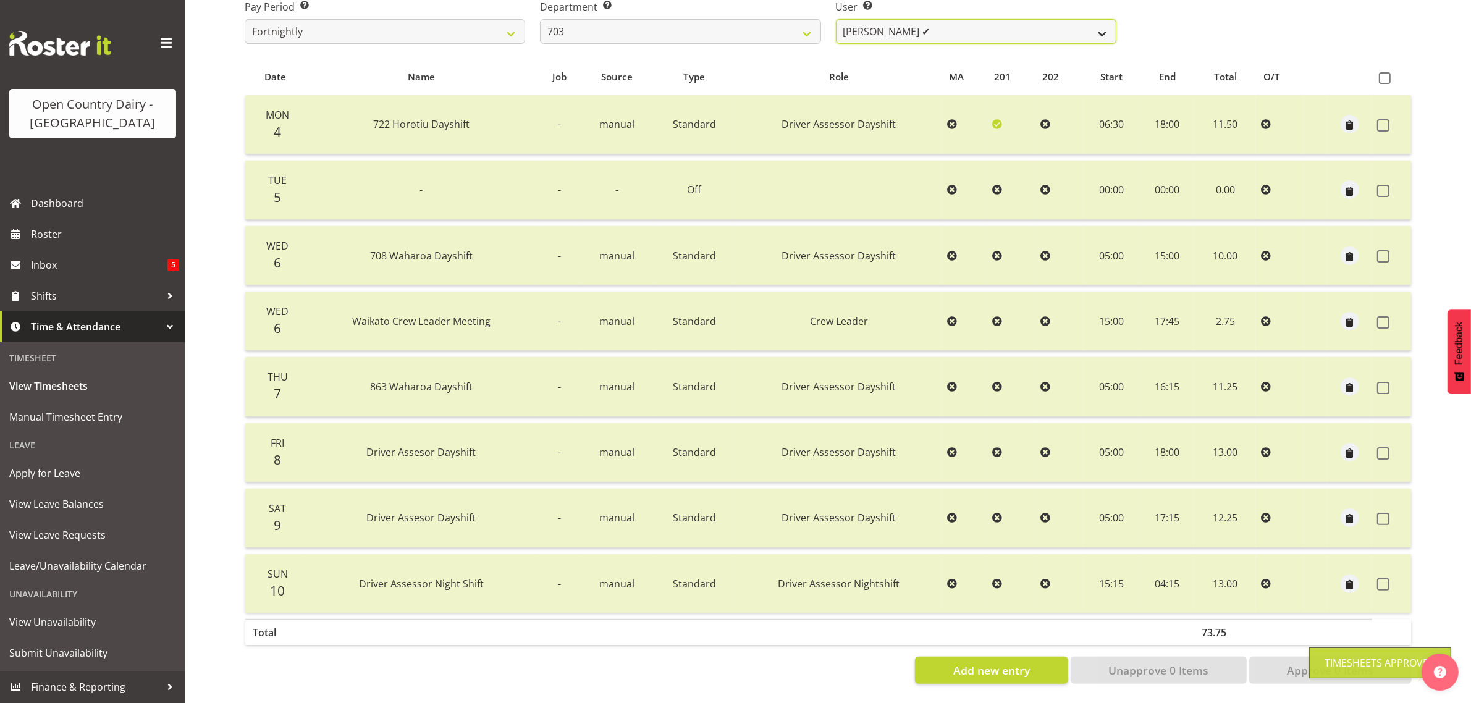
click at [928, 19] on select "[PERSON_NAME] (Lucky) Saini ❌ [PERSON_NAME] ✔ [PERSON_NAME] ✔" at bounding box center [976, 31] width 280 height 25
drag, startPoint x: 928, startPoint y: 16, endPoint x: 888, endPoint y: 28, distance: 42.0
click at [928, 19] on select "[PERSON_NAME] (Lucky) Saini ❌ [PERSON_NAME] ✔ [PERSON_NAME] ✔" at bounding box center [976, 31] width 280 height 25
drag, startPoint x: 760, startPoint y: 14, endPoint x: 757, endPoint y: 27, distance: 12.7
click at [760, 19] on select "701 702 703 704 705 706 707 708 709 710 711 712 713 714 715 716 717 718 719 720" at bounding box center [680, 31] width 280 height 25
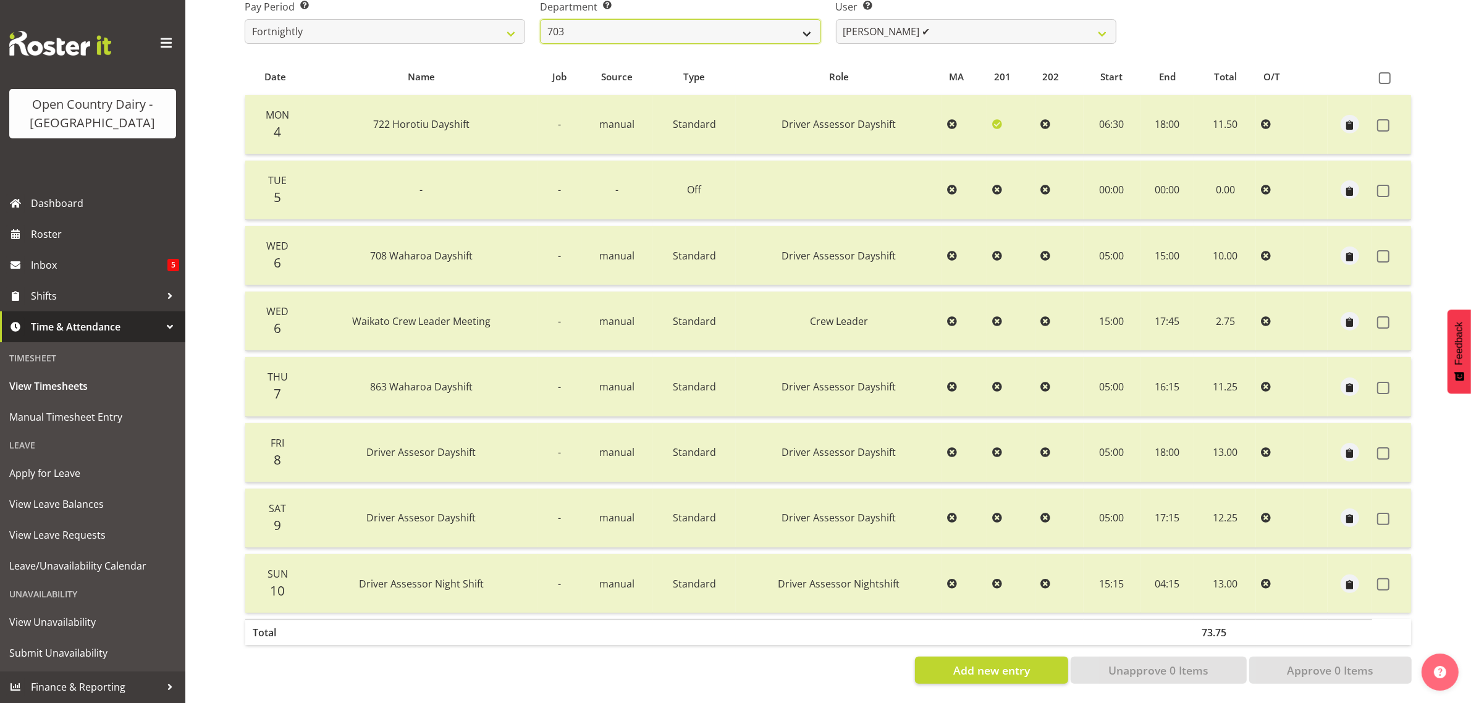
select select "717"
click at [540, 19] on select "701 702 703 704 705 706 707 708 709 710 711 712 713 714 715 716 717 718 719 720" at bounding box center [680, 31] width 280 height 25
select select "8496"
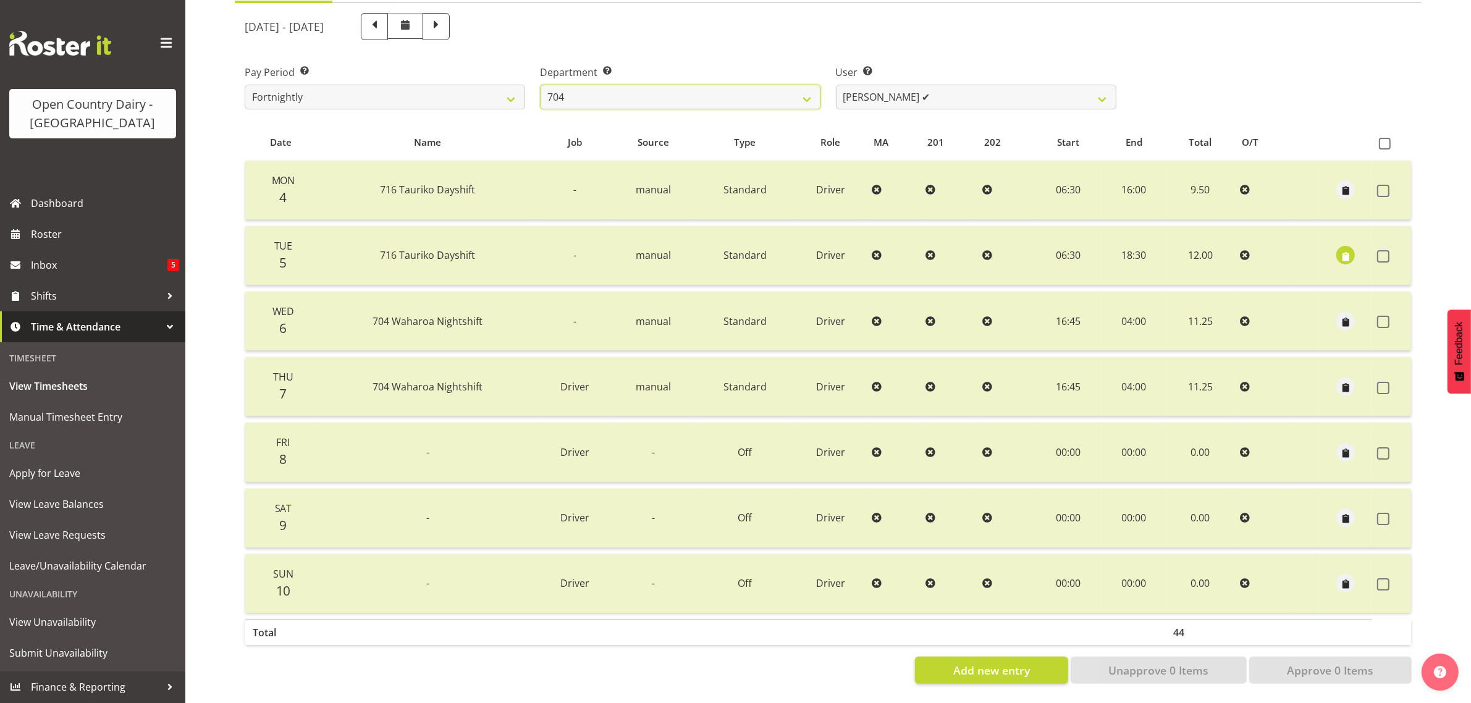
scroll to position [158, 0]
click at [975, 85] on select "[PERSON_NAME] ✔ [PERSON_NAME] ✔ [PERSON_NAME] ✔" at bounding box center [976, 97] width 280 height 25
click at [724, 85] on select "701 702 703 704 705 706 707 708 709 710 711 712 713 714 715 716 717 718 719 720" at bounding box center [680, 97] width 280 height 25
select select "714"
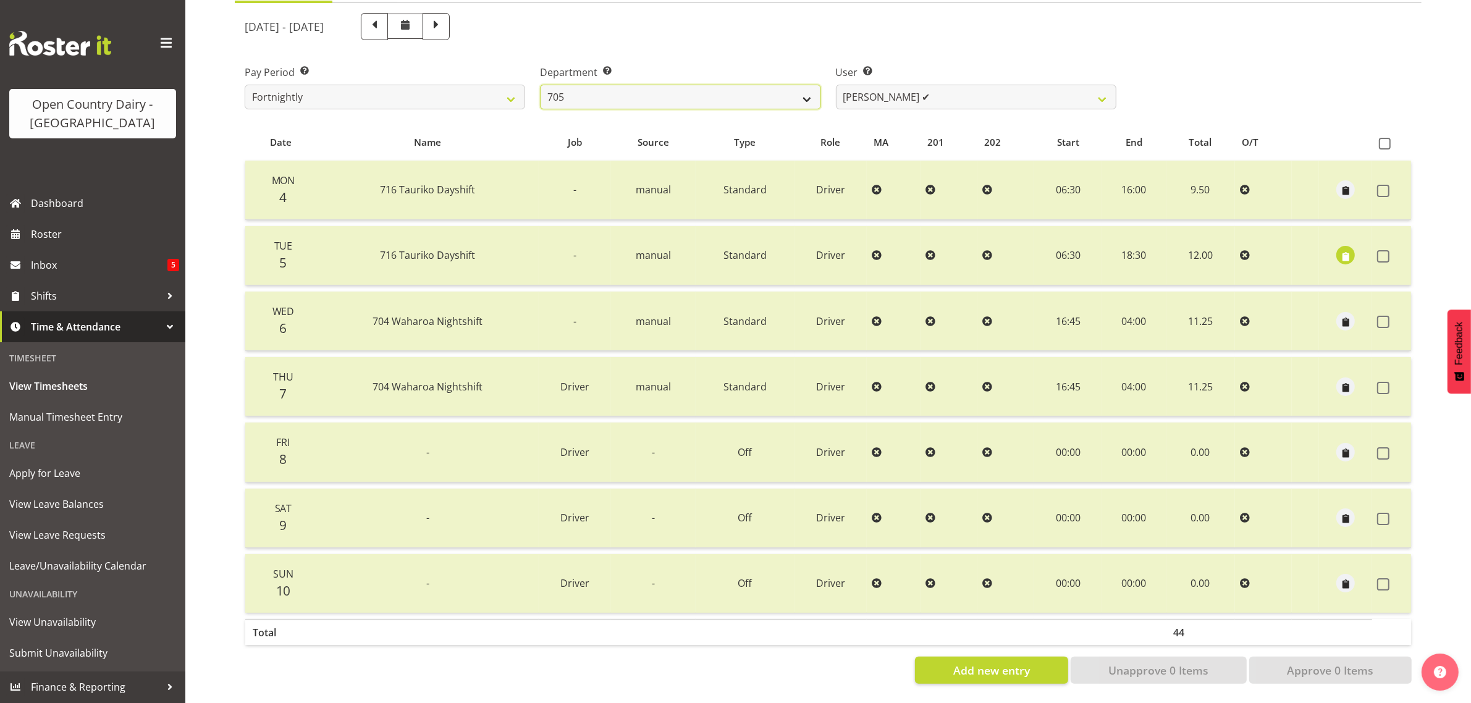
click at [540, 85] on select "701 702 703 704 705 706 707 708 709 710 711 712 713 714 715 716 717 718 719 720" at bounding box center [680, 97] width 280 height 25
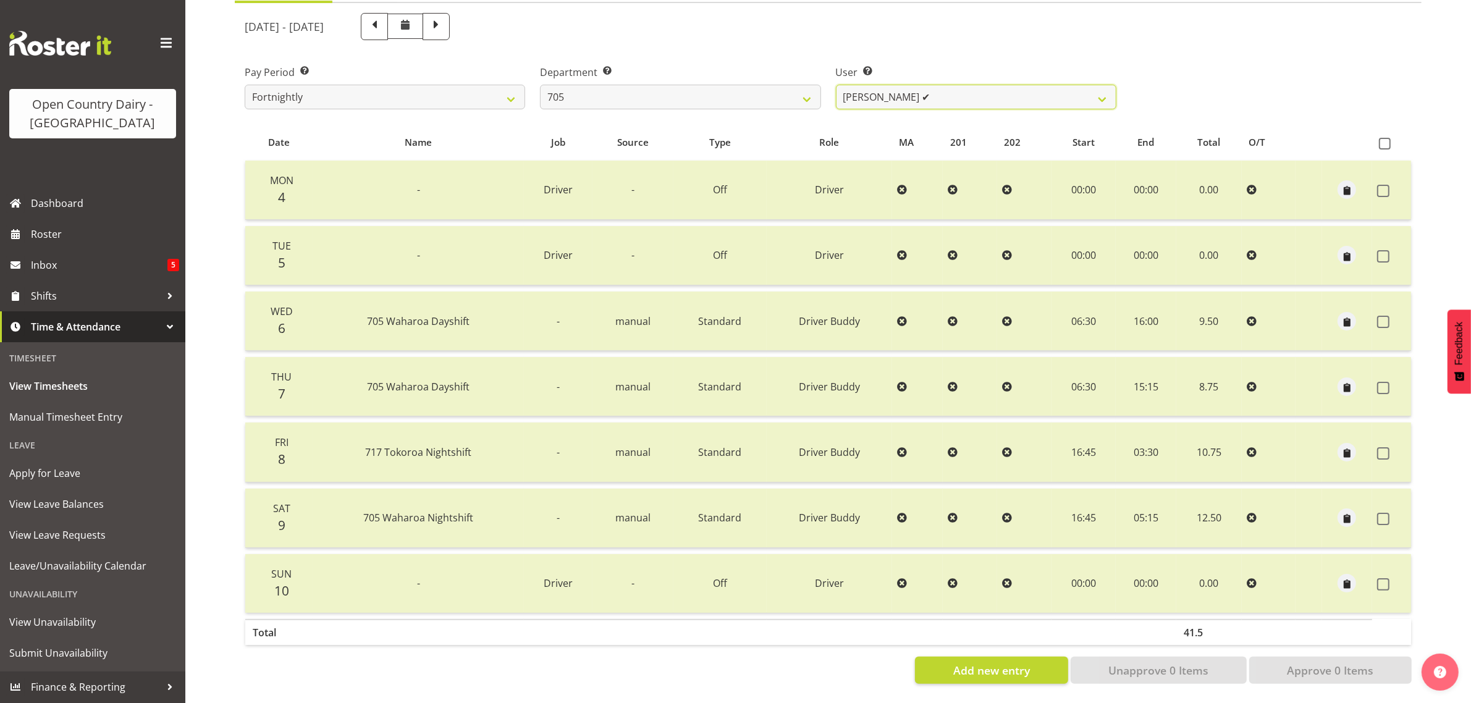
click at [992, 85] on select "Colin Kelly ✔ Craig Cottam ✔ John May ❌" at bounding box center [976, 97] width 280 height 25
select select "11696"
click at [836, 85] on select "Colin Kelly ✔ Craig Cottam ✔ John May ❌" at bounding box center [976, 97] width 280 height 25
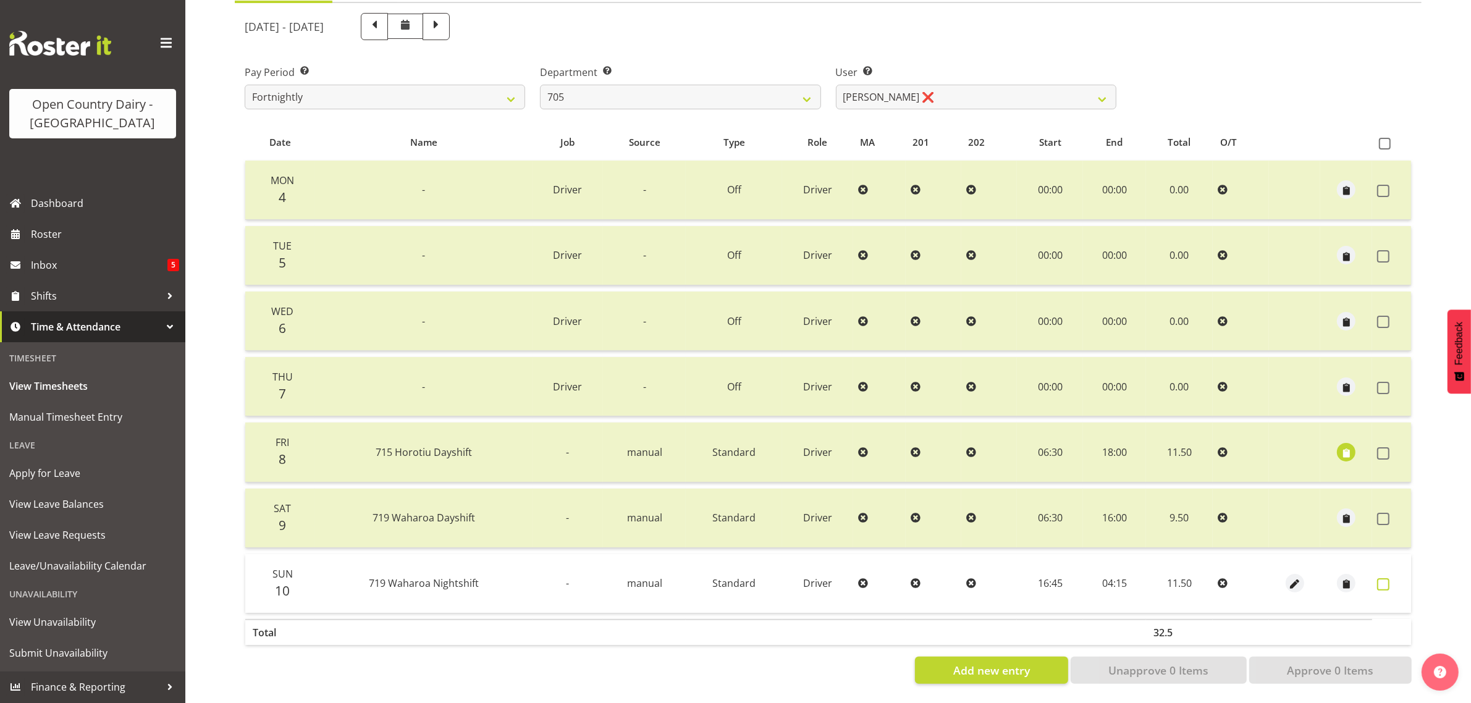
click at [1379, 578] on span at bounding box center [1383, 584] width 12 height 12
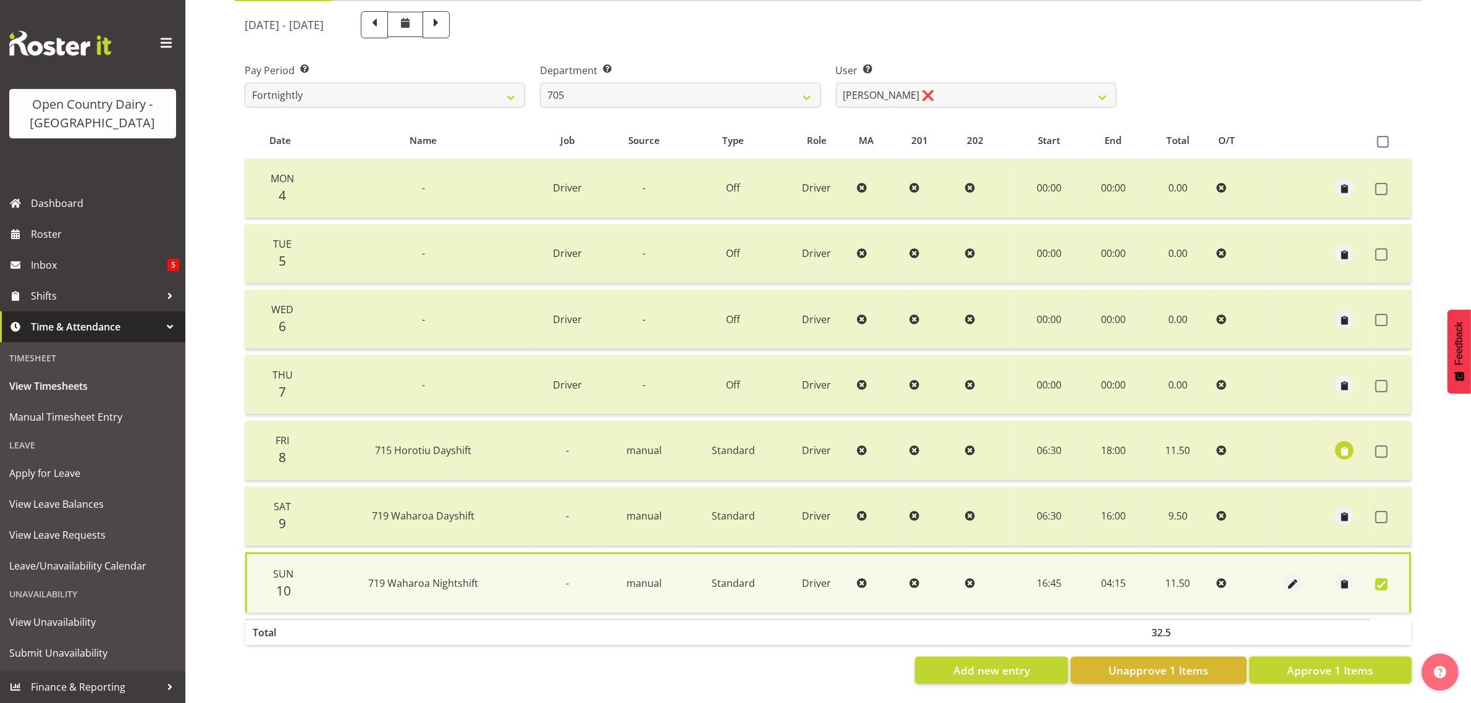
click at [1376, 659] on button "Approve 1 Items" at bounding box center [1330, 670] width 162 height 27
checkbox input "false"
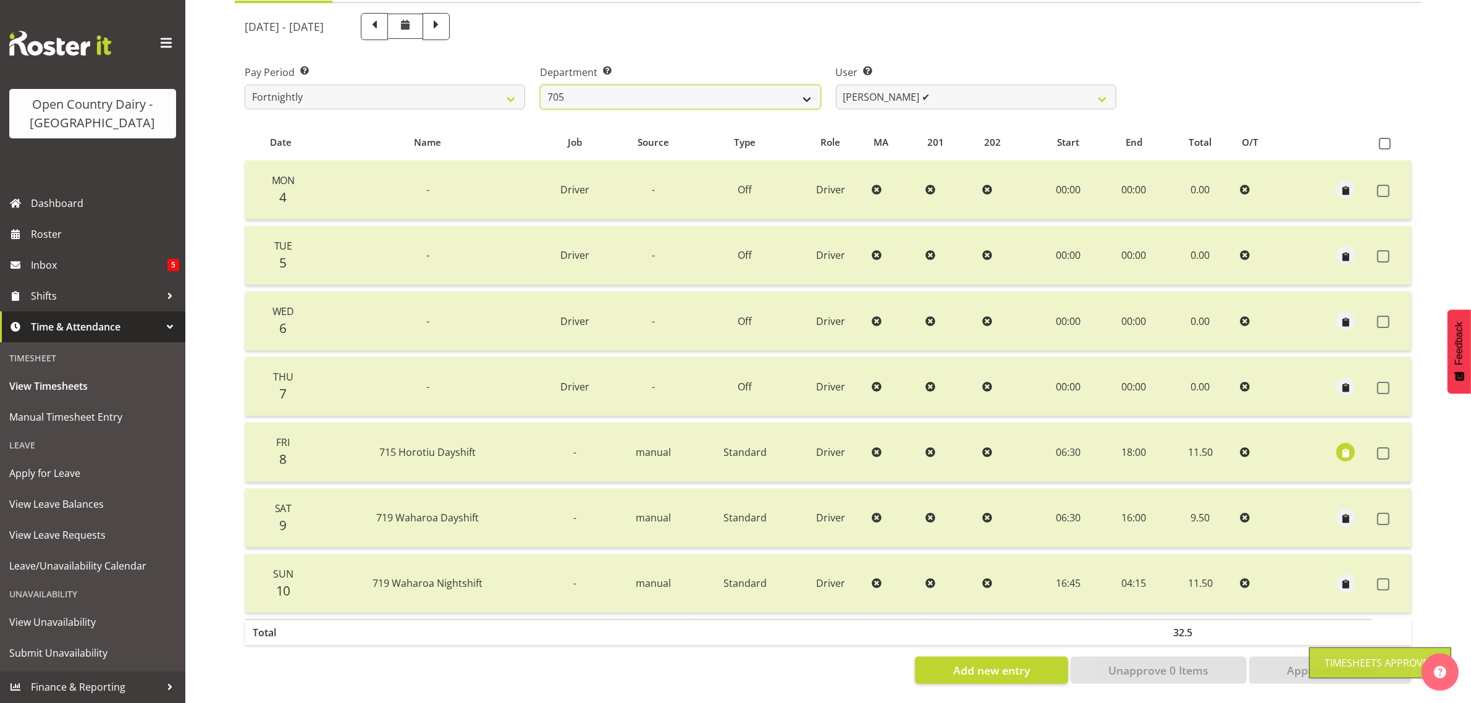
click at [789, 87] on select "701 702 703 704 705 706 707 708 709 710 711 712 713 714 715 716 717 718 719 720" at bounding box center [680, 97] width 280 height 25
select select "721"
click at [540, 85] on select "701 702 703 704 705 706 707 708 709 710 711 712 713 714 715 716 717 718 719 720" at bounding box center [680, 97] width 280 height 25
select select "11239"
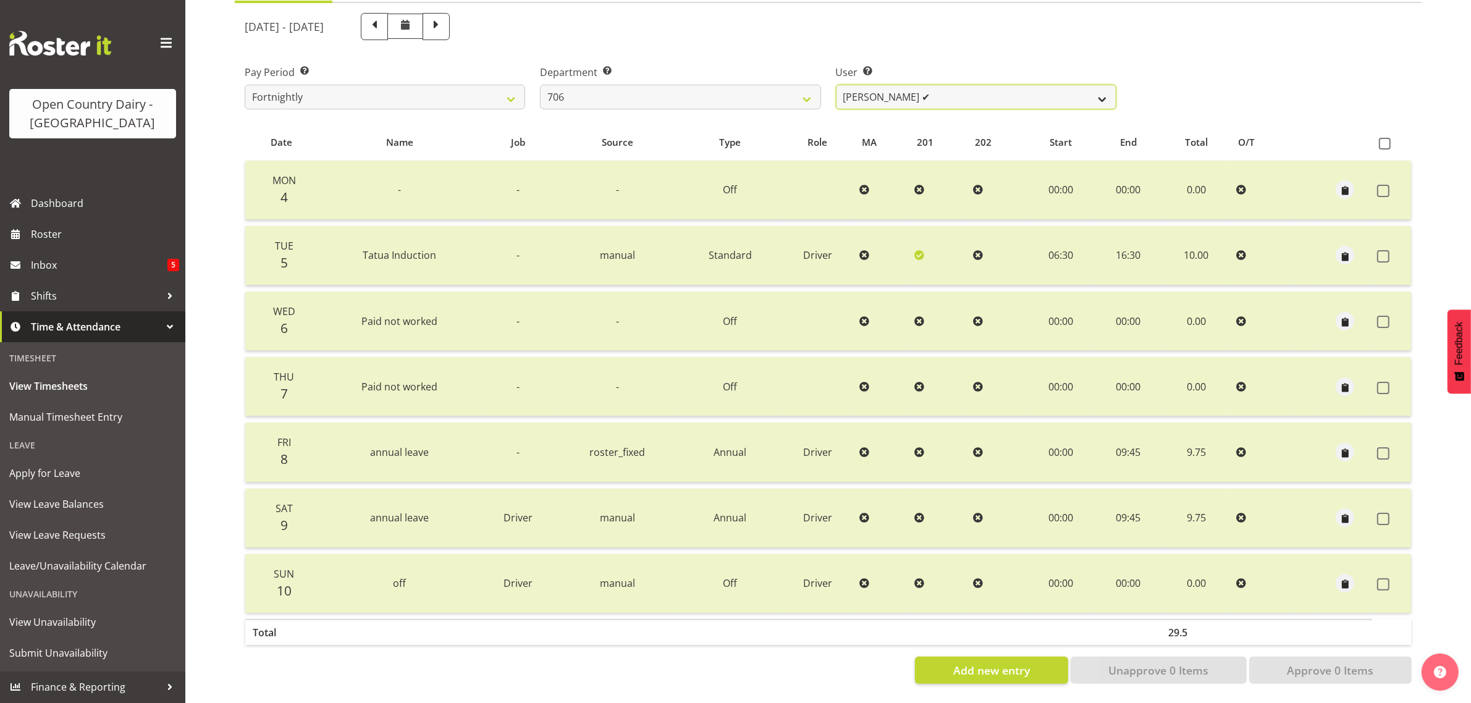
click at [981, 85] on select "[PERSON_NAME] ✔ [PERSON_NAME] ✔ [PERSON_NAME] ✔ [PERSON_NAME] ✔" at bounding box center [976, 97] width 280 height 25
click at [570, 85] on select "701 702 703 704 705 706 707 708 709 710 711 712 713 714 715 716 717 718 719 720" at bounding box center [680, 97] width 280 height 25
click at [540, 85] on select "701 702 703 704 705 706 707 708 709 710 711 712 713 714 715 716 717 718 719 720" at bounding box center [680, 97] width 280 height 25
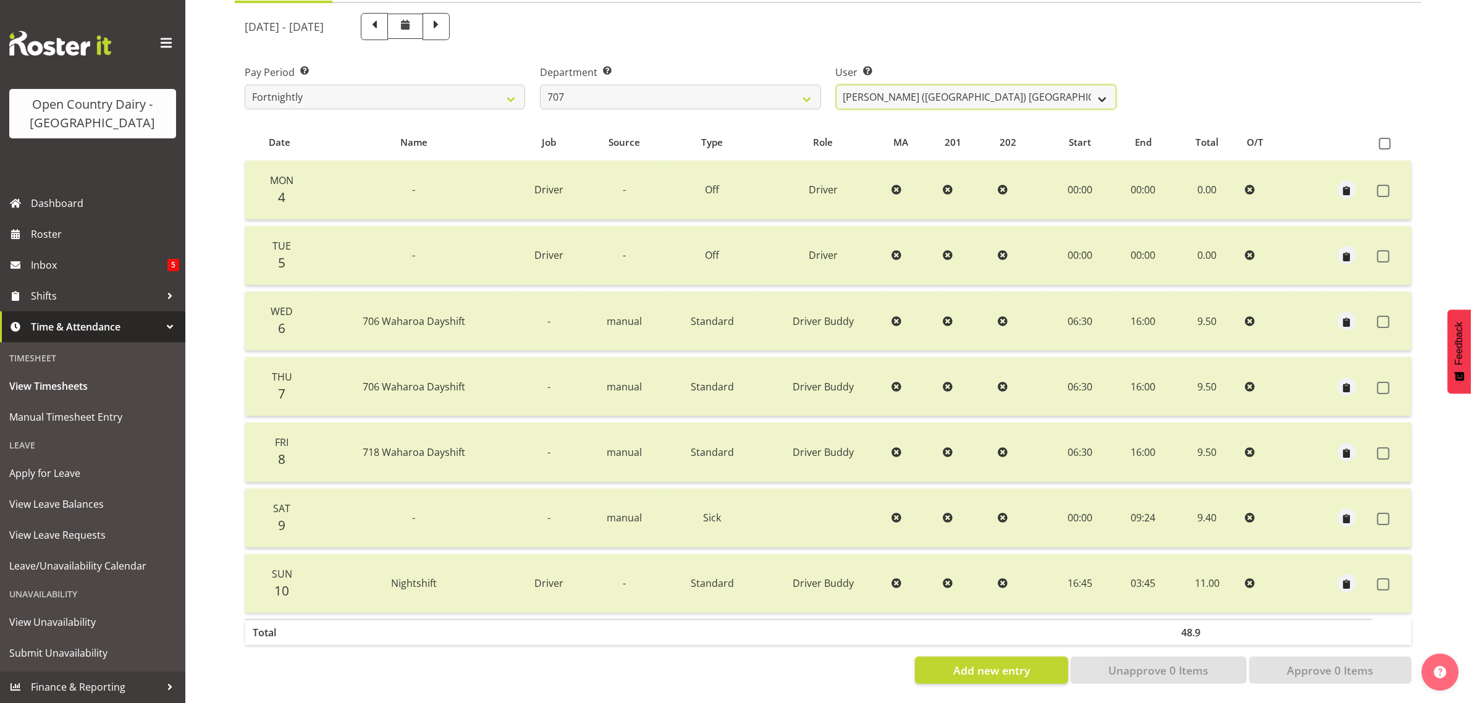
click at [993, 85] on select "[PERSON_NAME] (TK) [PERSON_NAME] ✔ [PERSON_NAME] ✔" at bounding box center [976, 97] width 280 height 25
click at [652, 87] on select "701 702 703 704 705 706 707 708 709 710 711 712 713 714 715 716 717 718 719 720" at bounding box center [680, 97] width 280 height 25
select select "762"
click at [540, 85] on select "701 702 703 704 705 706 707 708 709 710 711 712 713 714 715 716 717 718 719 720" at bounding box center [680, 97] width 280 height 25
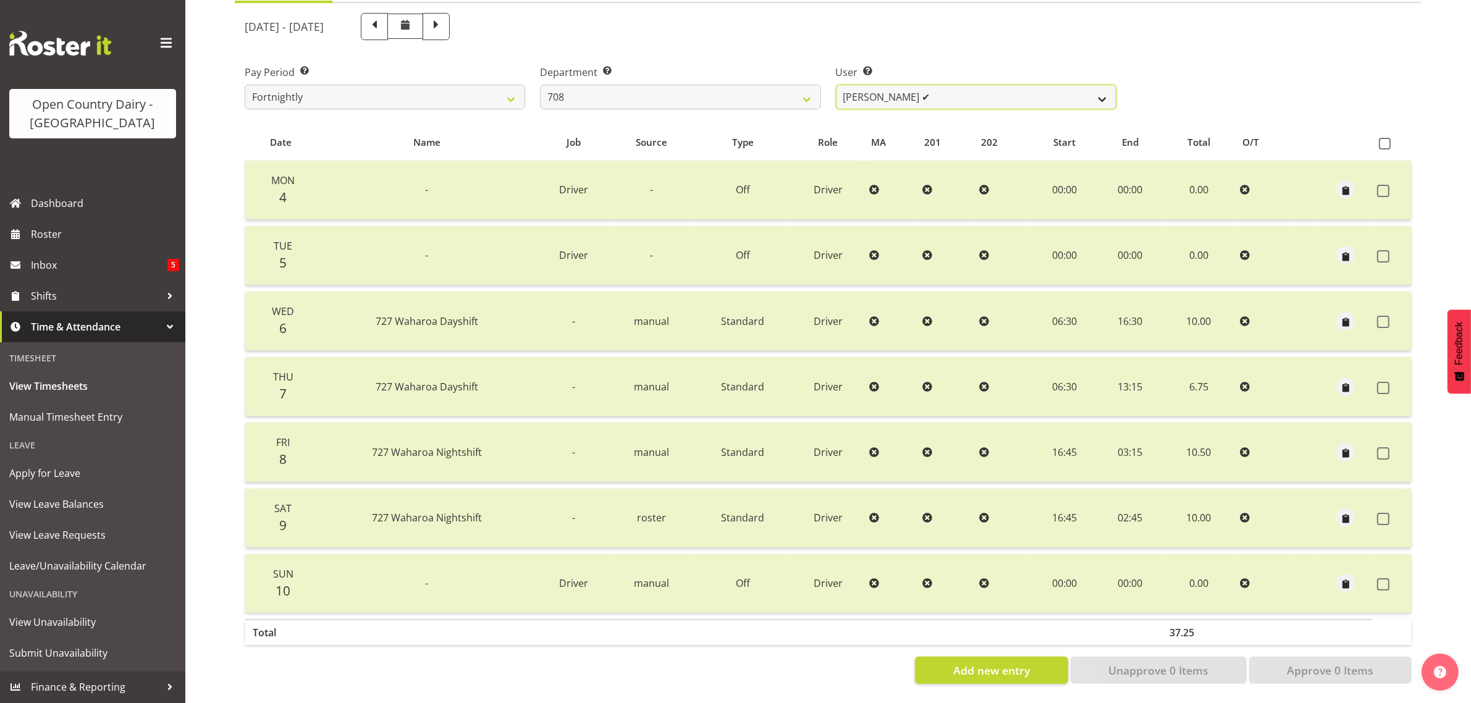
click at [989, 88] on select "David Foote ✔ Mark Himiona ❌" at bounding box center [976, 97] width 280 height 25
select select "11697"
click at [836, 85] on select "David Foote ✔ Mark Himiona ❌" at bounding box center [976, 97] width 280 height 25
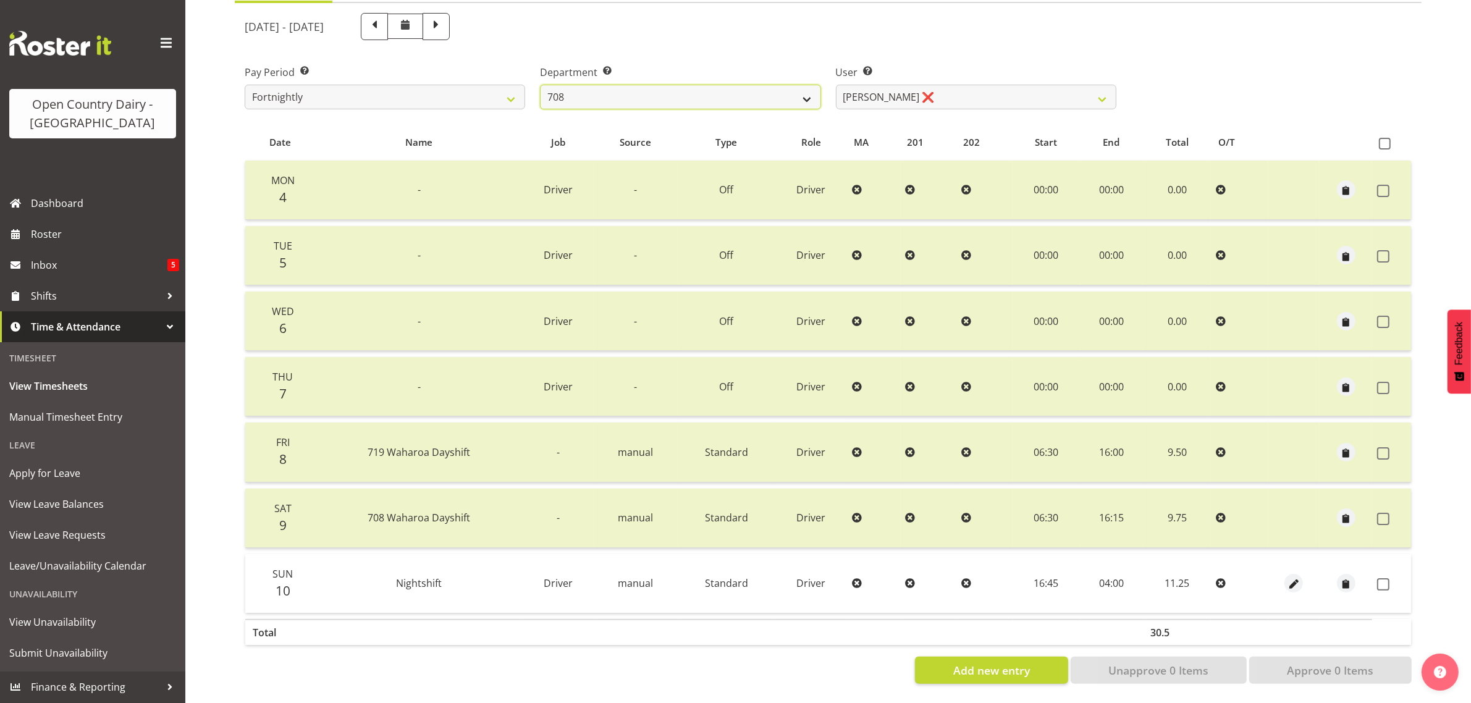
click at [725, 85] on select "701 702 703 704 705 706 707 708 709 710 711 712 713 714 715 716 717 718 719 720" at bounding box center [680, 97] width 280 height 25
select select "735"
click at [540, 85] on select "701 702 703 704 705 706 707 708 709 710 711 712 713 714 715 716 717 718 719 720" at bounding box center [680, 97] width 280 height 25
select select "10056"
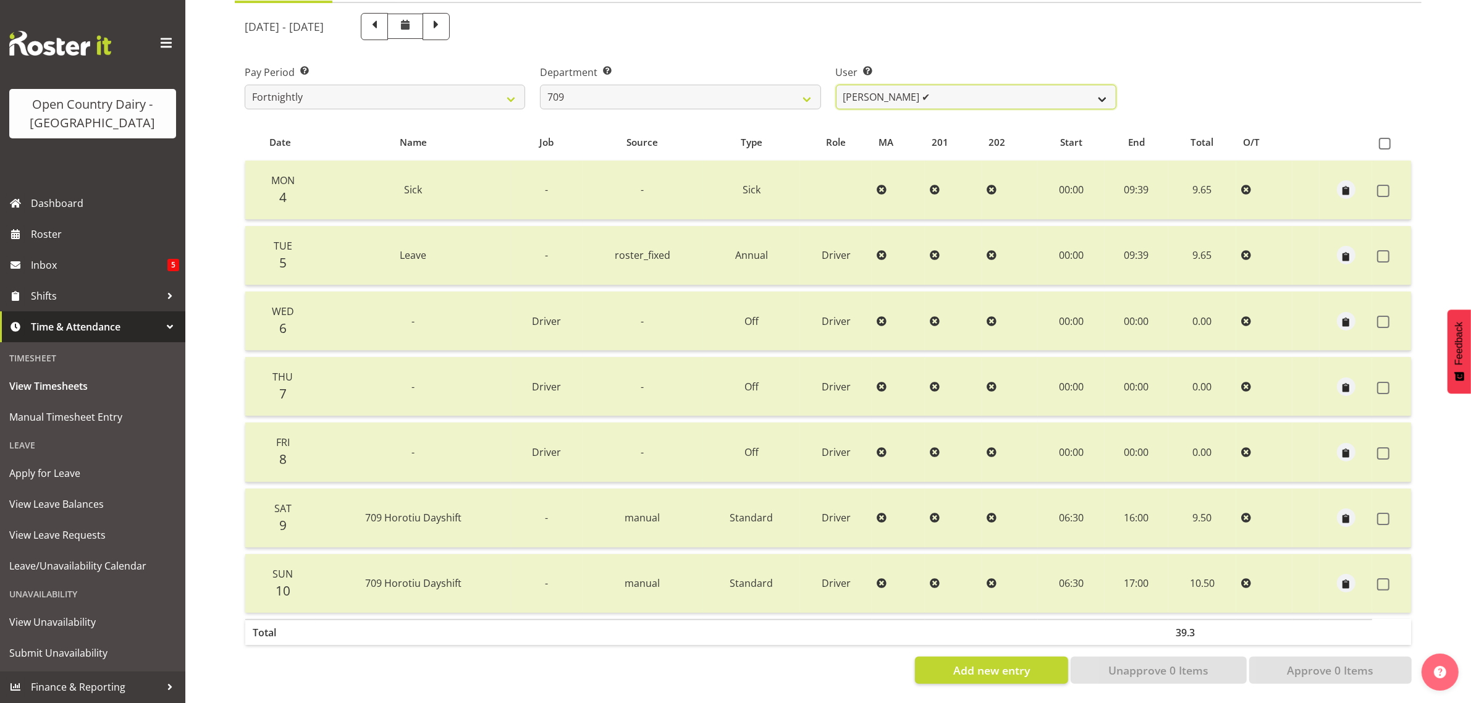
click at [1006, 85] on select "Alex Barclay ✔ Craig Knudsen ✔ Jaswant Singh ❌ Ross Cook ✔" at bounding box center [976, 97] width 280 height 25
click at [701, 85] on select "701 702 703 704 705 706 707 708 709 710 711 712 713 714 715 716 717 718 719 720" at bounding box center [680, 97] width 280 height 25
select select "762"
click at [540, 85] on select "701 702 703 704 705 706 707 708 709 710 711 712 713 714 715 716 717 718 719 720" at bounding box center [680, 97] width 280 height 25
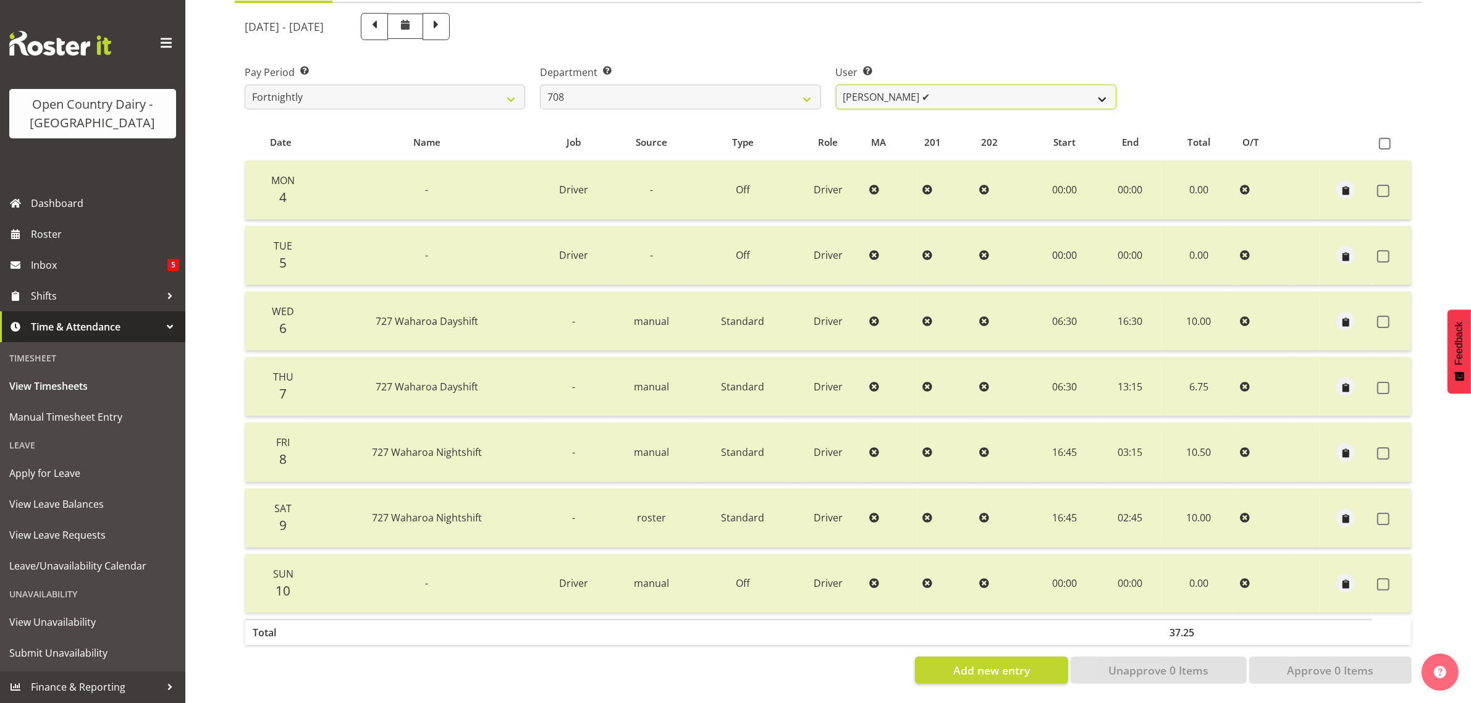
click at [959, 85] on select "David Foote ✔ Mark Himiona ❌" at bounding box center [976, 97] width 280 height 25
select select "11697"
click at [836, 85] on select "David Foote ✔ Mark Himiona ❌" at bounding box center [976, 97] width 280 height 25
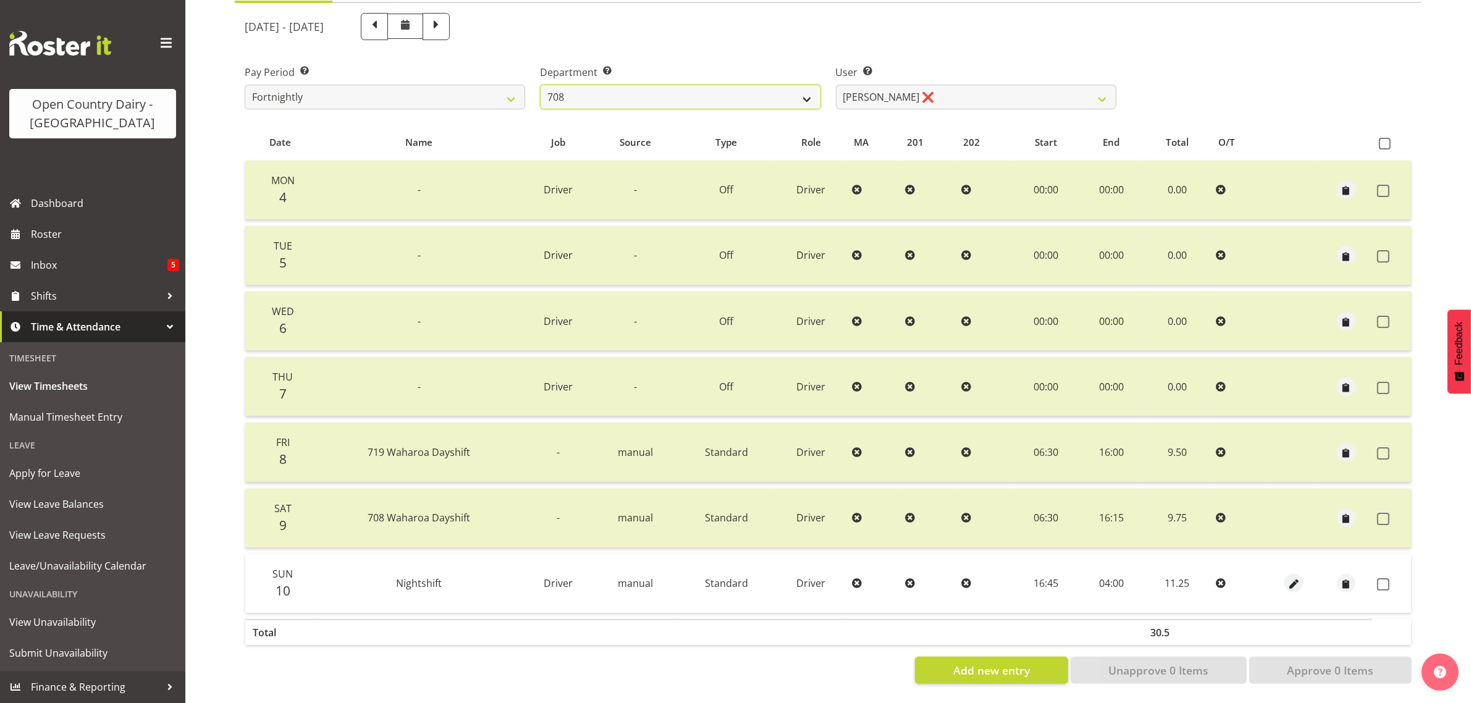
click at [780, 90] on select "701 702 703 704 705 706 707 708 709 710 711 712 713 714 715 716 717 718 719 720" at bounding box center [680, 97] width 280 height 25
select select "811"
click at [540, 85] on select "701 702 703 704 705 706 707 708 709 710 711 712 713 714 715 716 717 718 719 720" at bounding box center [680, 97] width 280 height 25
select select "8161"
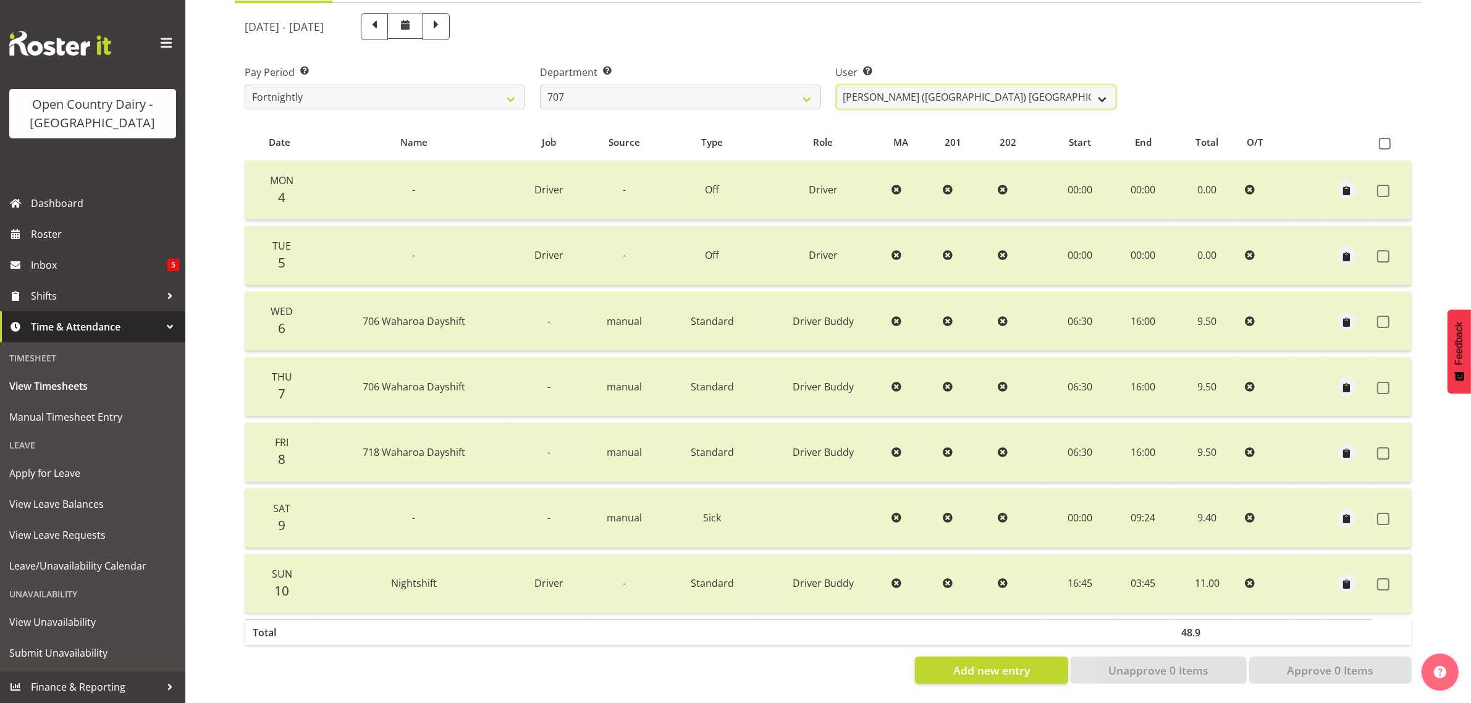
click at [1019, 85] on select "[PERSON_NAME] (TK) [PERSON_NAME] ✔ [PERSON_NAME] ✔" at bounding box center [976, 97] width 280 height 25
click at [737, 85] on select "701 702 703 704 705 706 707 708 709 710 711 712 713 714 715 716 717 718 719 720" at bounding box center [680, 97] width 280 height 25
click at [540, 85] on select "701 702 703 704 705 706 707 708 709 710 711 712 713 714 715 716 717 718 719 720" at bounding box center [680, 97] width 280 height 25
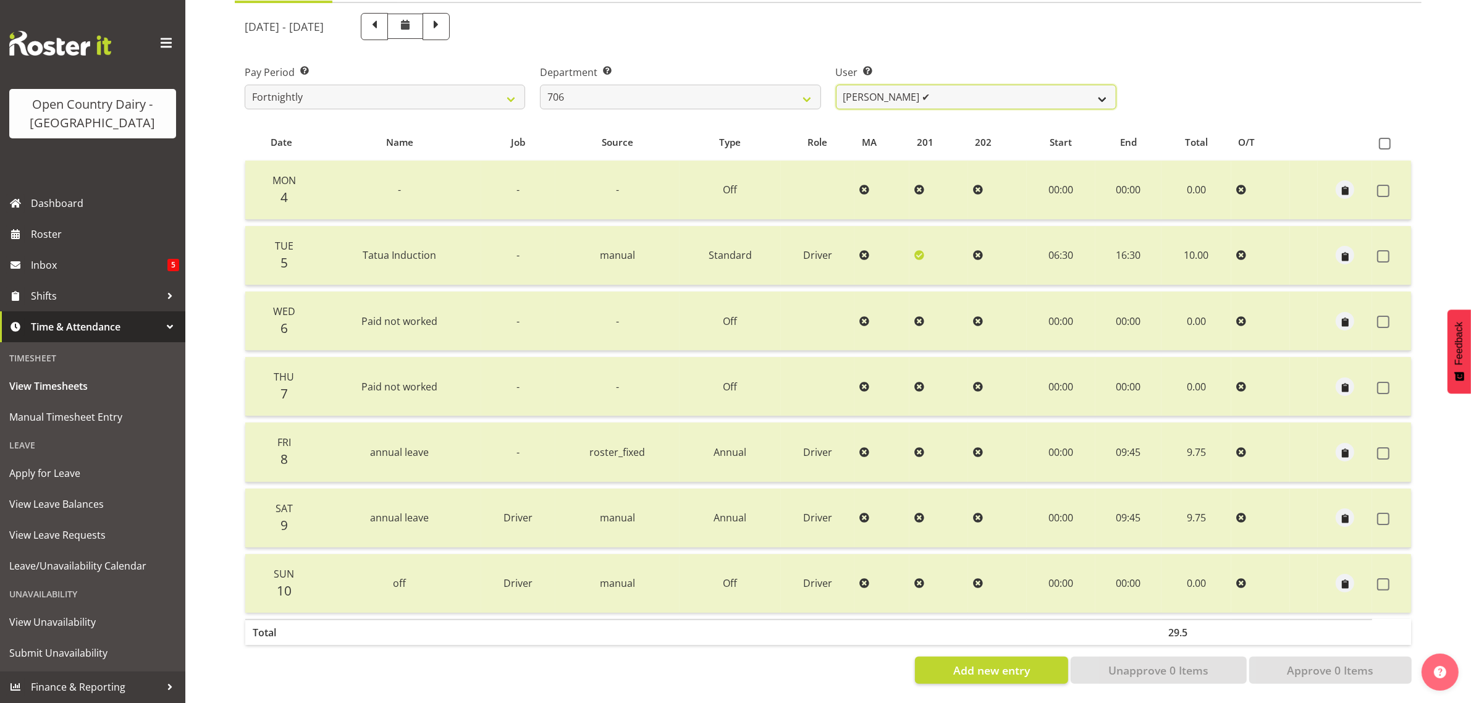
click at [996, 86] on select "[PERSON_NAME] ✔ [PERSON_NAME] ✔ [PERSON_NAME] ✔ [PERSON_NAME] ✔" at bounding box center [976, 97] width 280 height 25
drag, startPoint x: 996, startPoint y: 86, endPoint x: 962, endPoint y: 81, distance: 35.0
click at [996, 86] on select "[PERSON_NAME] ✔ [PERSON_NAME] ✔ [PERSON_NAME] ✔ [PERSON_NAME] ✔" at bounding box center [976, 97] width 280 height 25
click at [673, 85] on select "701 702 703 704 705 706 707 708 709 710 711 712 713 714 715 716 717 718 719 720" at bounding box center [680, 97] width 280 height 25
click at [540, 85] on select "701 702 703 704 705 706 707 708 709 710 711 712 713 714 715 716 717 718 719 720" at bounding box center [680, 97] width 280 height 25
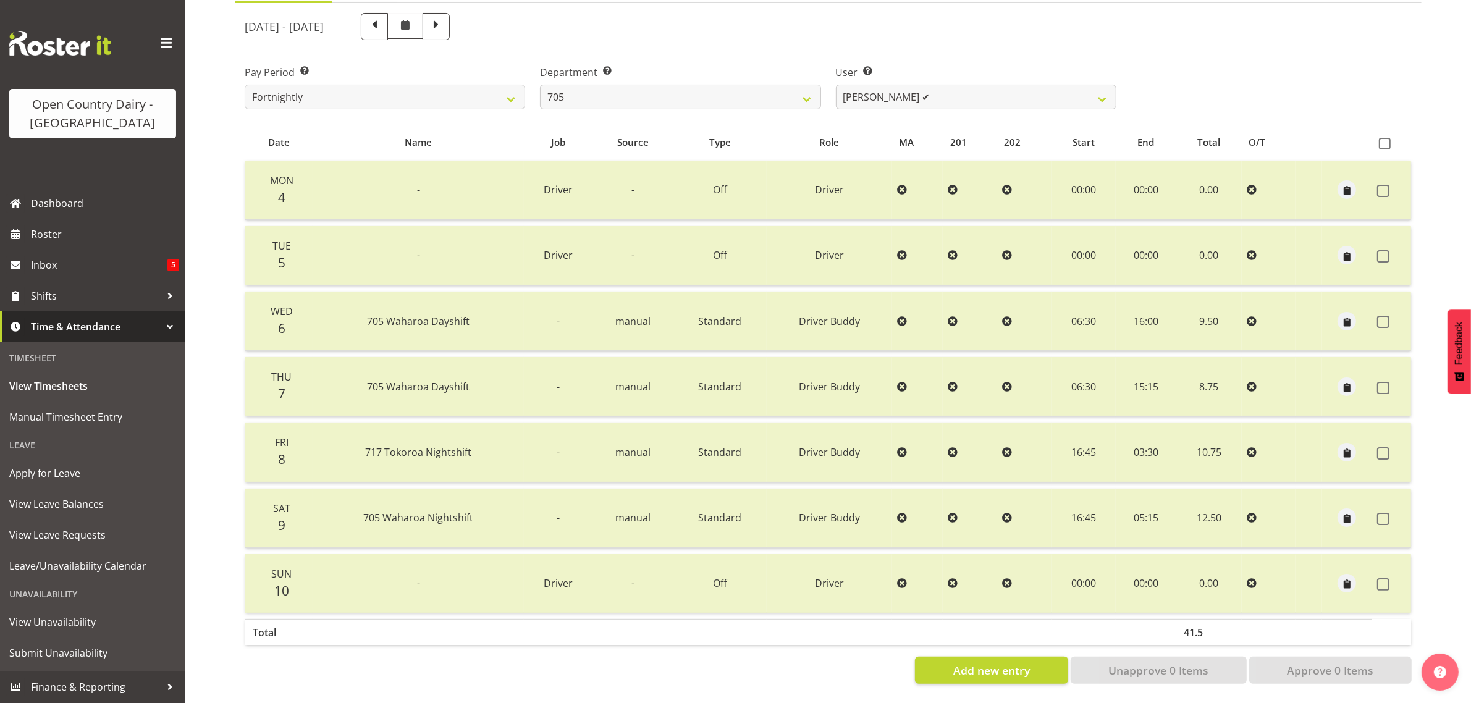
click at [1020, 81] on div "[DATE] - [DATE] Pay Period Select which pay period you would like to view. Fort…" at bounding box center [828, 345] width 1167 height 678
click at [1020, 85] on select "[PERSON_NAME] ✔ [PERSON_NAME] ✔ [PERSON_NAME] ✔" at bounding box center [976, 97] width 280 height 25
click at [1019, 85] on select "[PERSON_NAME] ✔ [PERSON_NAME] ✔ [PERSON_NAME] ✔" at bounding box center [976, 97] width 280 height 25
click at [649, 85] on select "701 702 703 704 705 706 707 708 709 710 711 712 713 714 715 716 717 718 719 720" at bounding box center [680, 97] width 280 height 25
click at [540, 85] on select "701 702 703 704 705 706 707 708 709 710 711 712 713 714 715 716 717 718 719 720" at bounding box center [680, 97] width 280 height 25
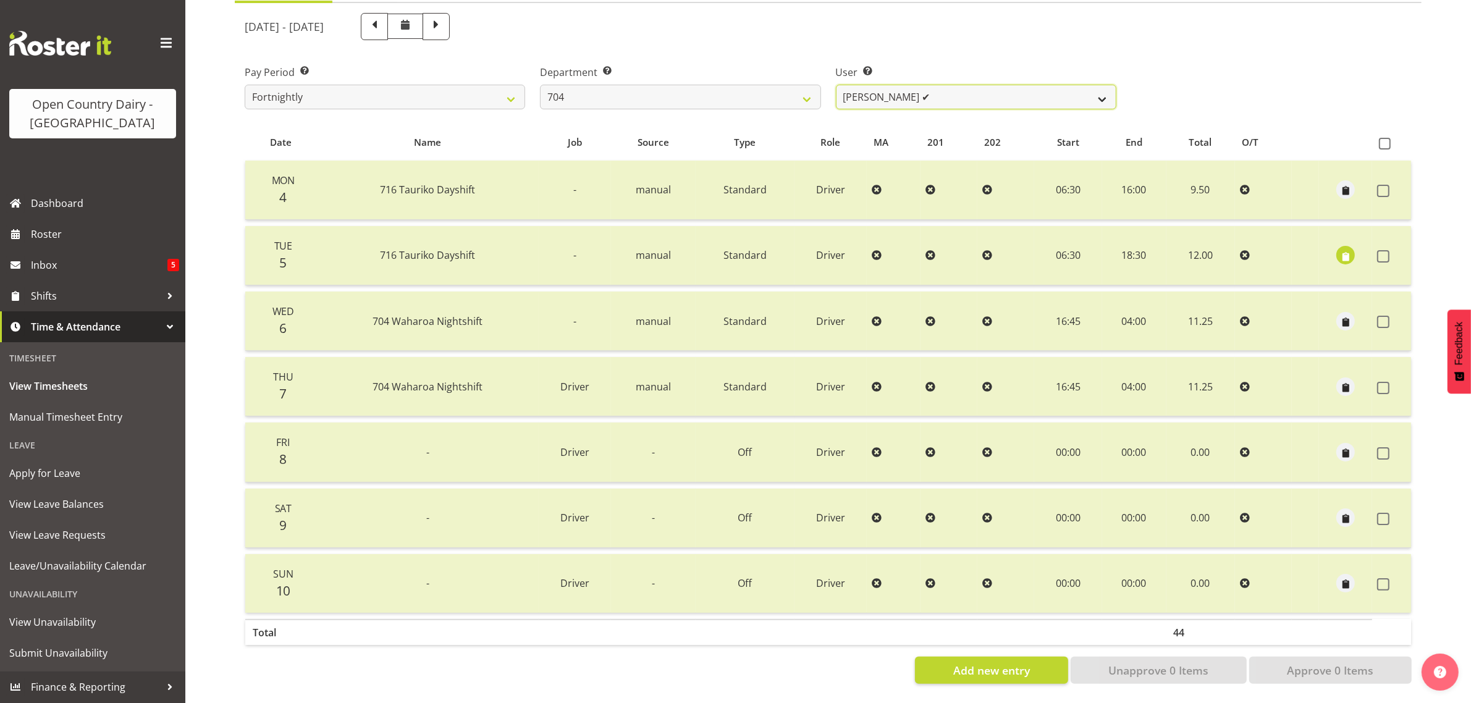
click at [974, 85] on select "[PERSON_NAME] ✔ [PERSON_NAME] ✔ [PERSON_NAME] ✔" at bounding box center [976, 97] width 280 height 25
click at [977, 85] on select "[PERSON_NAME] ✔ [PERSON_NAME] ✔ [PERSON_NAME] ✔" at bounding box center [976, 97] width 280 height 25
click at [679, 85] on select "701 702 703 704 705 706 707 708 709 710 711 712 713 714 715 716 717 718 719 720" at bounding box center [680, 97] width 280 height 25
select select "710"
click at [540, 85] on select "701 702 703 704 705 706 707 708 709 710 711 712 713 714 715 716 717 718 719 720" at bounding box center [680, 97] width 280 height 25
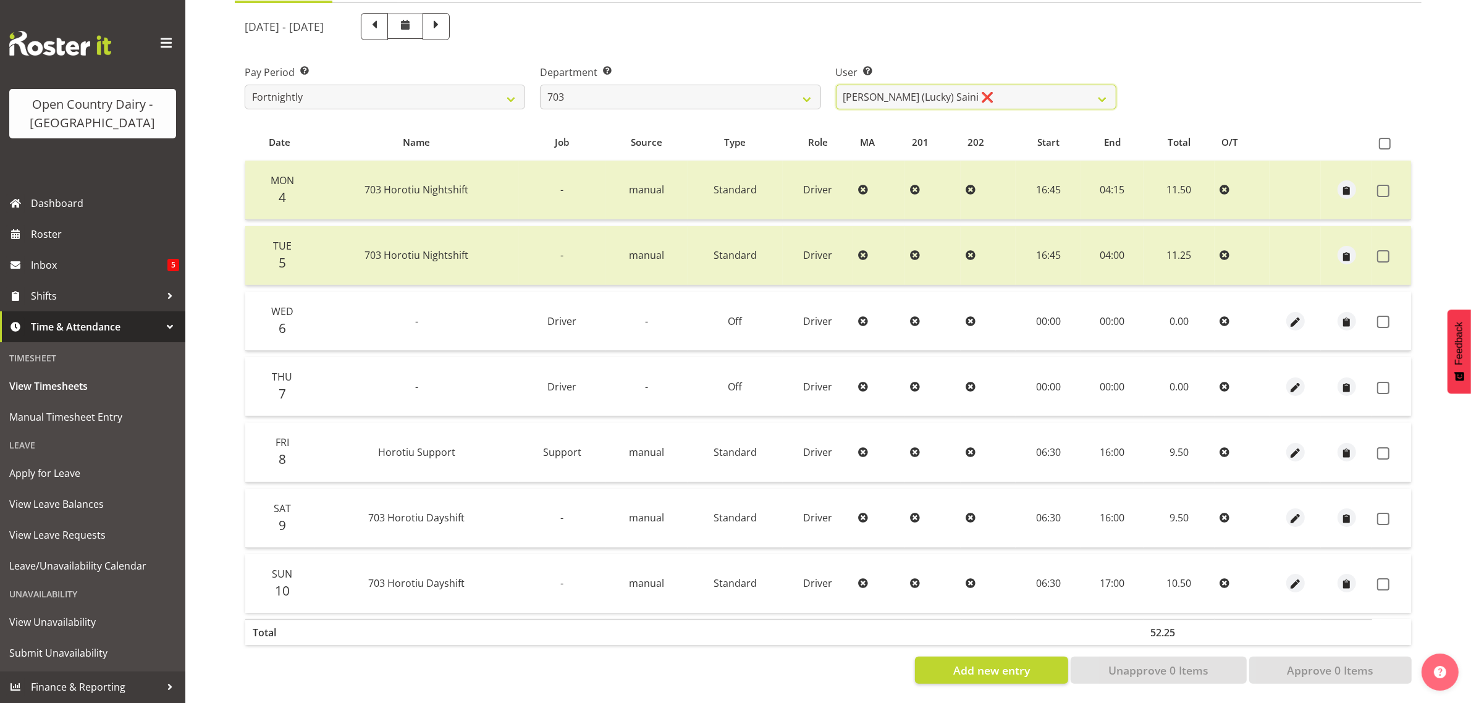
click at [1017, 85] on select "[PERSON_NAME] (Lucky) Saini ❌ [PERSON_NAME] ✔ [PERSON_NAME] ✔" at bounding box center [976, 97] width 280 height 25
select select "8198"
click at [836, 85] on select "[PERSON_NAME] (Lucky) Saini ❌ [PERSON_NAME] ✔ [PERSON_NAME] ✔" at bounding box center [976, 97] width 280 height 25
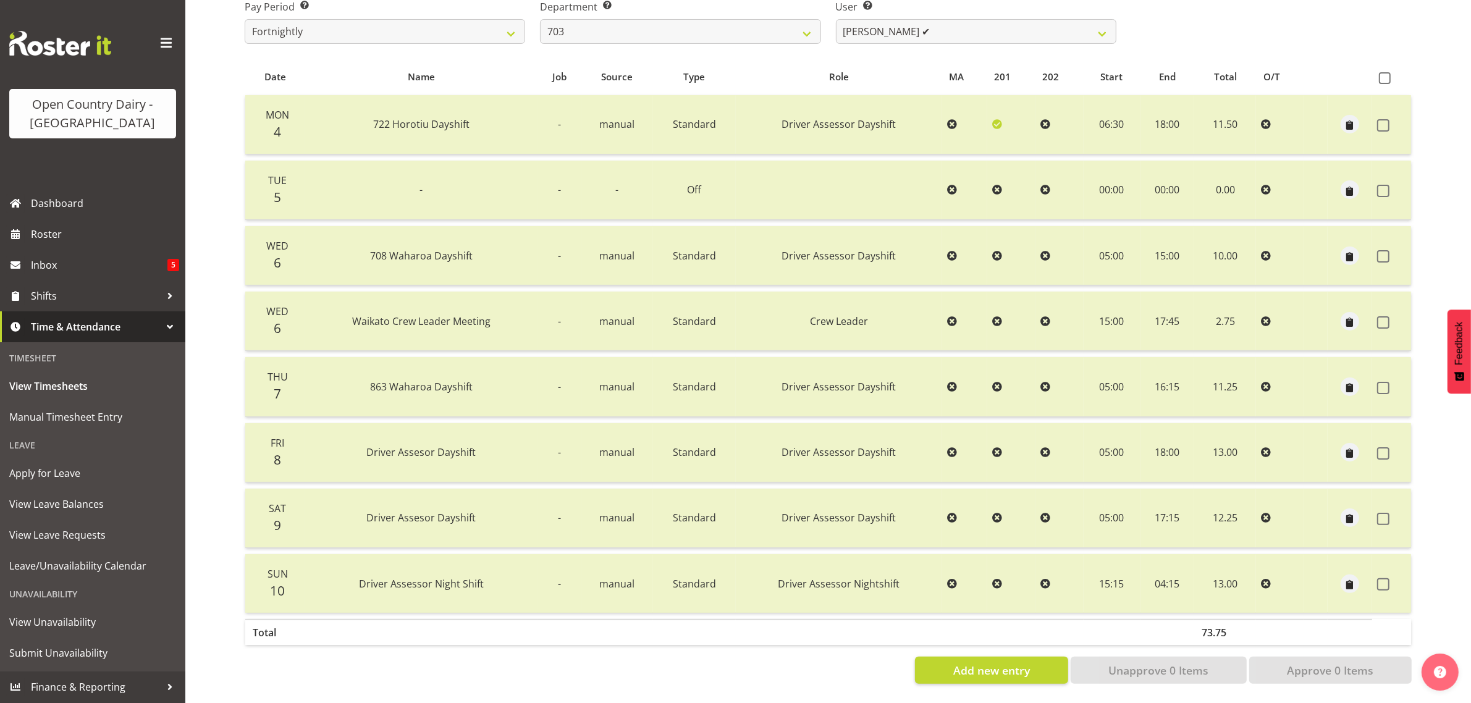
scroll to position [0, 0]
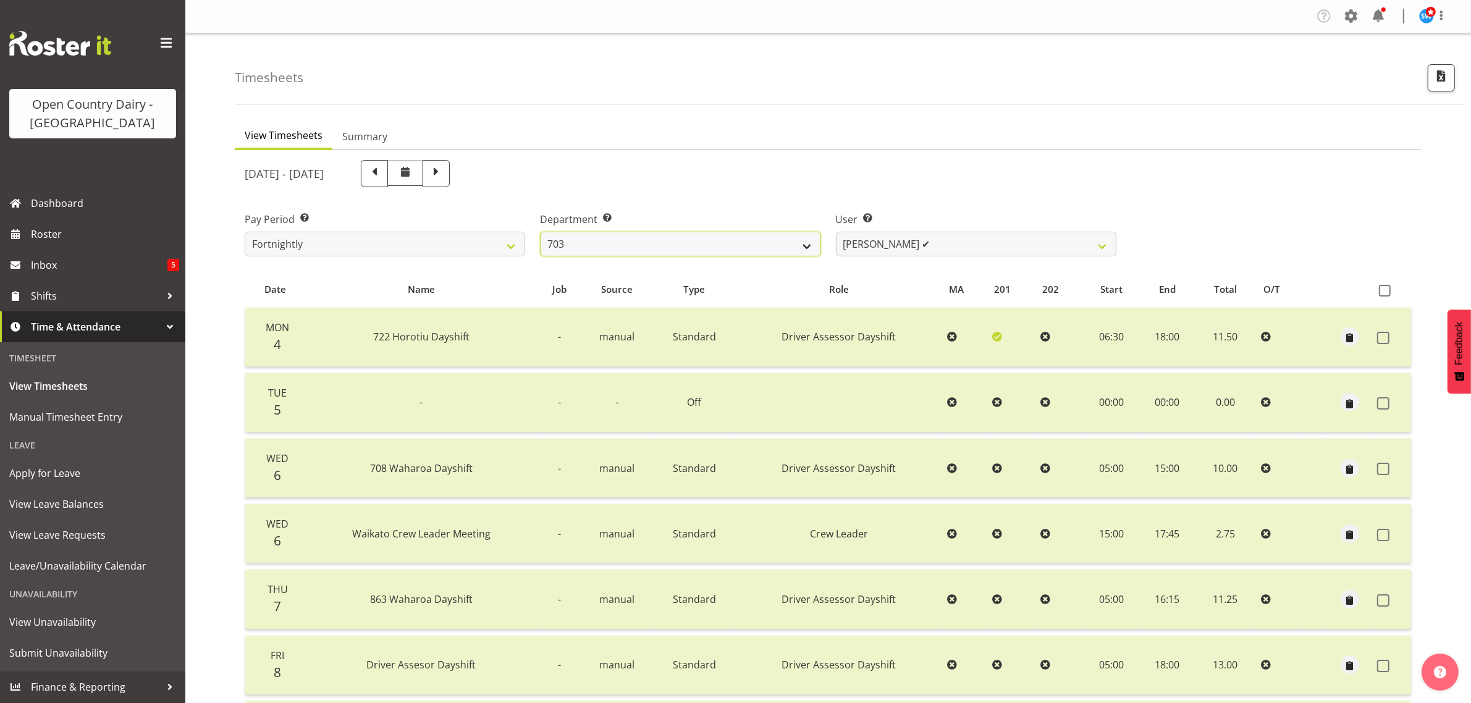
click at [810, 244] on select "701 702 703 704 705 706 707 708 709 710 711 712 713 714 715 716 717 718 719 720" at bounding box center [680, 244] width 280 height 25
select select "874"
click at [540, 232] on select "701 702 703 704 705 706 707 708 709 710 711 712 713 714 715 716 717 718 719 720" at bounding box center [680, 244] width 280 height 25
select select "8178"
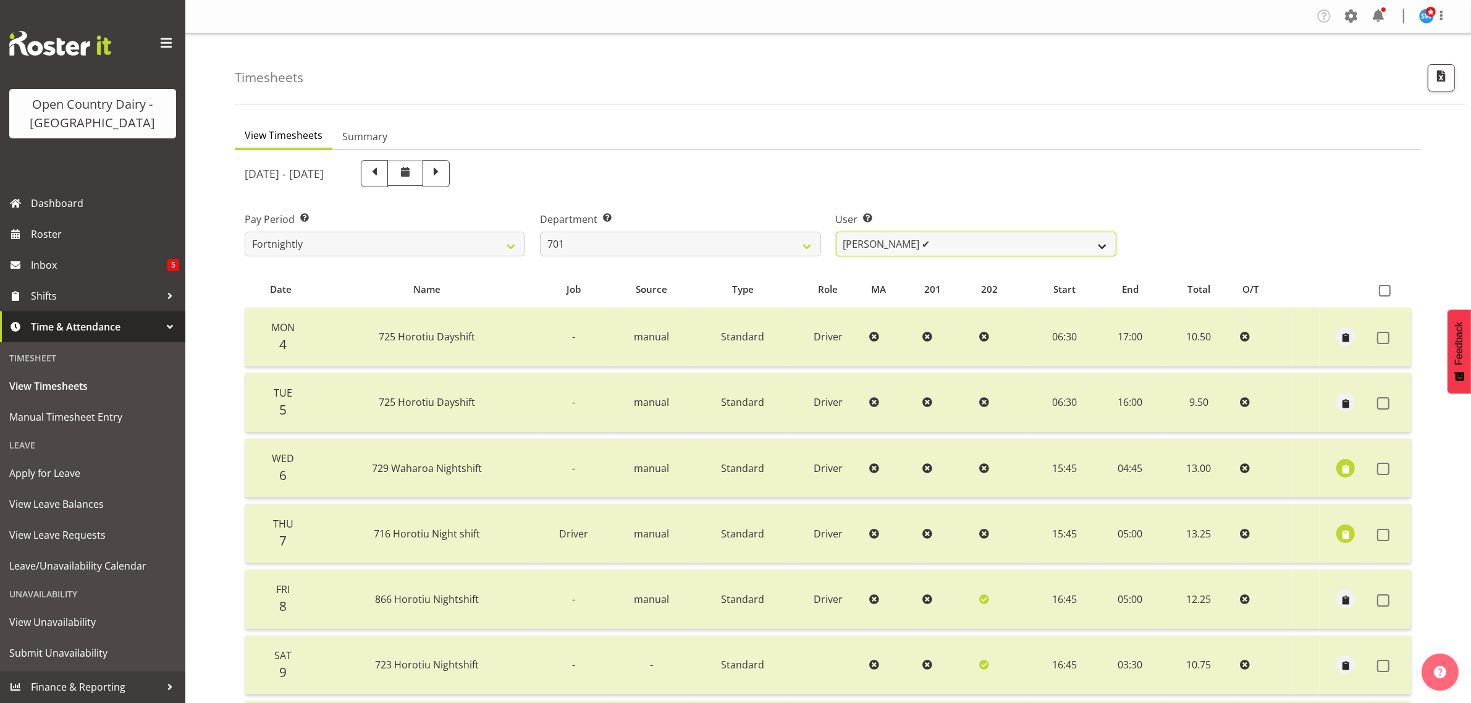
click at [939, 238] on select "[PERSON_NAME] ✔ [PERSON_NAME] ✔ [PERSON_NAME] ✔ [PERSON_NAME] ✔" at bounding box center [976, 244] width 280 height 25
drag, startPoint x: 939, startPoint y: 238, endPoint x: 918, endPoint y: 241, distance: 20.5
click at [939, 238] on select "[PERSON_NAME] ✔ [PERSON_NAME] ✔ [PERSON_NAME] ✔ [PERSON_NAME] ✔" at bounding box center [976, 244] width 280 height 25
click at [675, 244] on select "701 702 703 704 705 706 707 708 709 710 711 712 713 714 715 716 717 718 719 720" at bounding box center [680, 244] width 280 height 25
click at [540, 232] on select "701 702 703 704 705 706 707 708 709 710 711 712 713 714 715 716 717 718 719 720" at bounding box center [680, 244] width 280 height 25
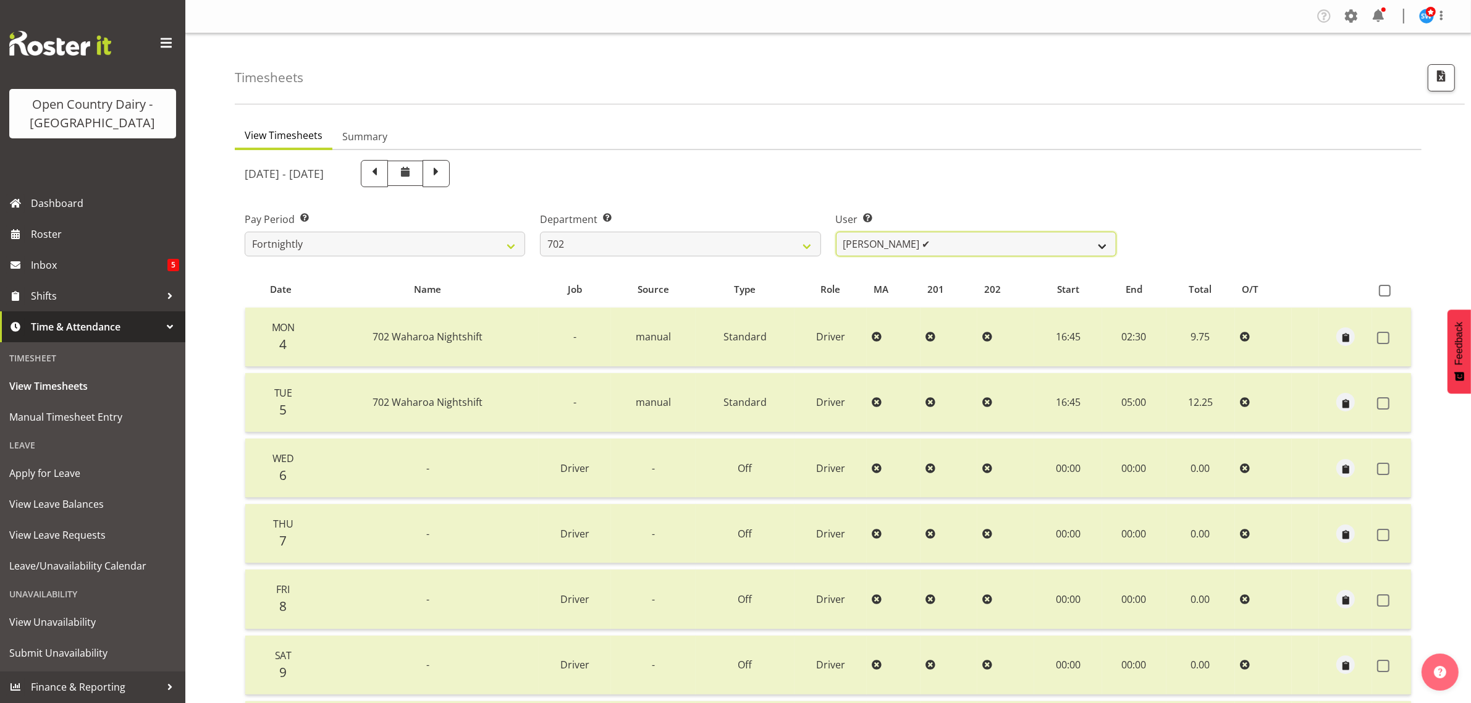
click at [952, 248] on select "[PERSON_NAME] ✔ [PERSON_NAME] ✔ [PERSON_NAME] ✔ [PERSON_NAME] ✔" at bounding box center [976, 244] width 280 height 25
drag, startPoint x: 952, startPoint y: 248, endPoint x: 928, endPoint y: 246, distance: 24.2
click at [952, 248] on select "[PERSON_NAME] ✔ [PERSON_NAME] ✔ [PERSON_NAME] ✔ [PERSON_NAME] ✔" at bounding box center [976, 244] width 280 height 25
click at [723, 245] on select "701 702 703 704 705 706 707 708 709 710 711 712 713 714 715 716 717 718 719 720" at bounding box center [680, 244] width 280 height 25
click at [540, 232] on select "701 702 703 704 705 706 707 708 709 710 711 712 713 714 715 716 717 718 719 720" at bounding box center [680, 244] width 280 height 25
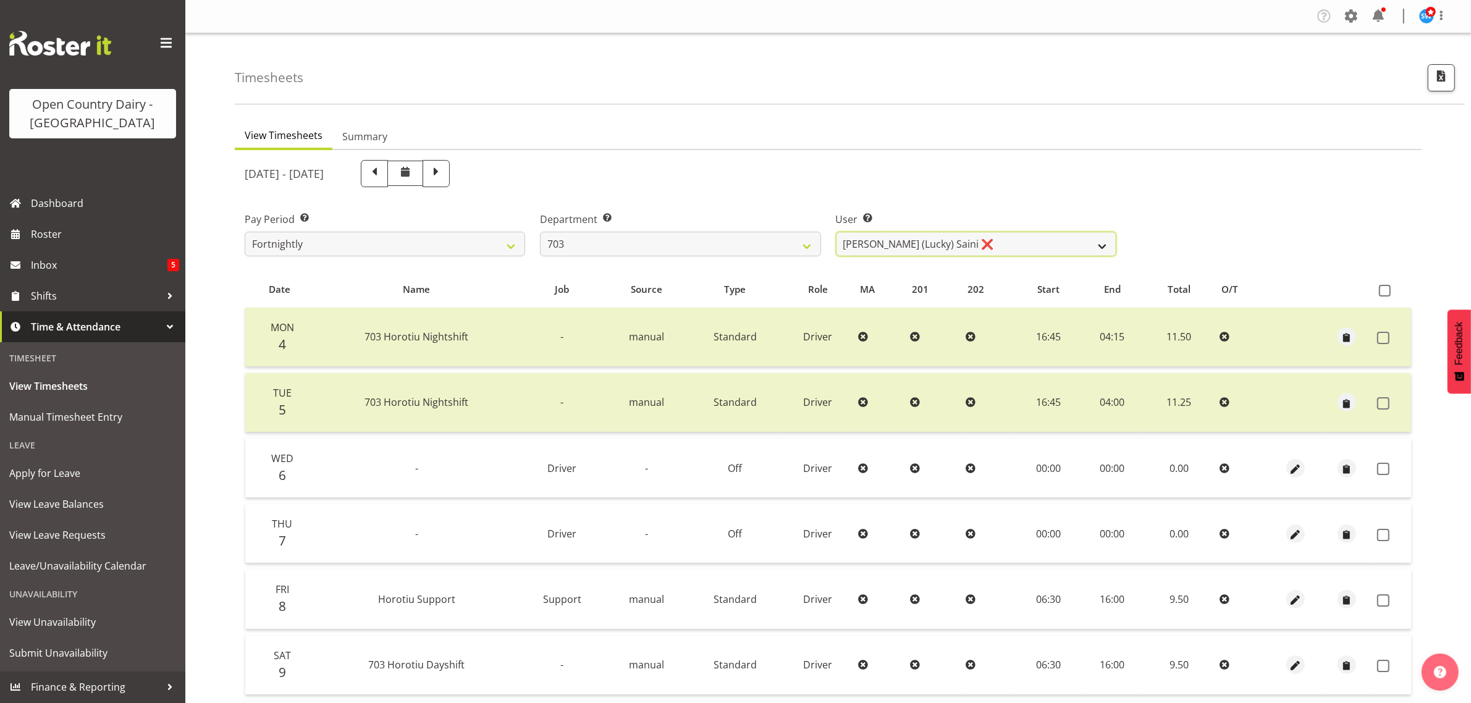
click at [1016, 247] on select "[PERSON_NAME] (Lucky) Saini ❌ [PERSON_NAME] ✔ [PERSON_NAME] ✔" at bounding box center [976, 244] width 280 height 25
click at [683, 237] on select "701 702 703 704 705 706 707 708 709 710 711 712 713 714 715 716 717 718 719 720" at bounding box center [680, 244] width 280 height 25
click at [540, 232] on select "701 702 703 704 705 706 707 708 709 710 711 712 713 714 715 716 717 718 719 720" at bounding box center [680, 244] width 280 height 25
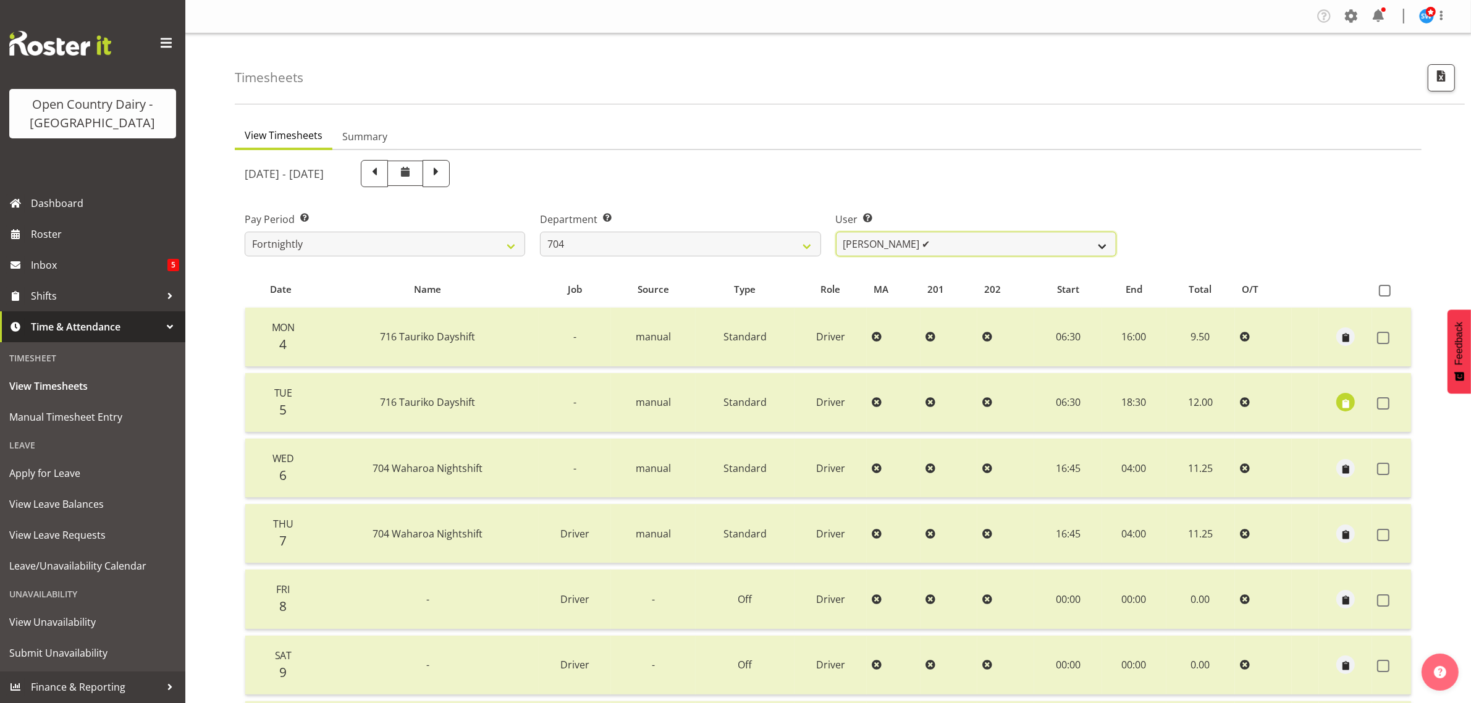
click at [986, 237] on select "[PERSON_NAME] ✔ [PERSON_NAME] ✔ [PERSON_NAME] ✔" at bounding box center [976, 244] width 280 height 25
click at [669, 242] on select "701 702 703 704 705 706 707 708 709 710 711 712 713 714 715 716 717 718 719 720" at bounding box center [680, 244] width 280 height 25
click at [540, 232] on select "701 702 703 704 705 706 707 708 709 710 711 712 713 714 715 716 717 718 719 720" at bounding box center [680, 244] width 280 height 25
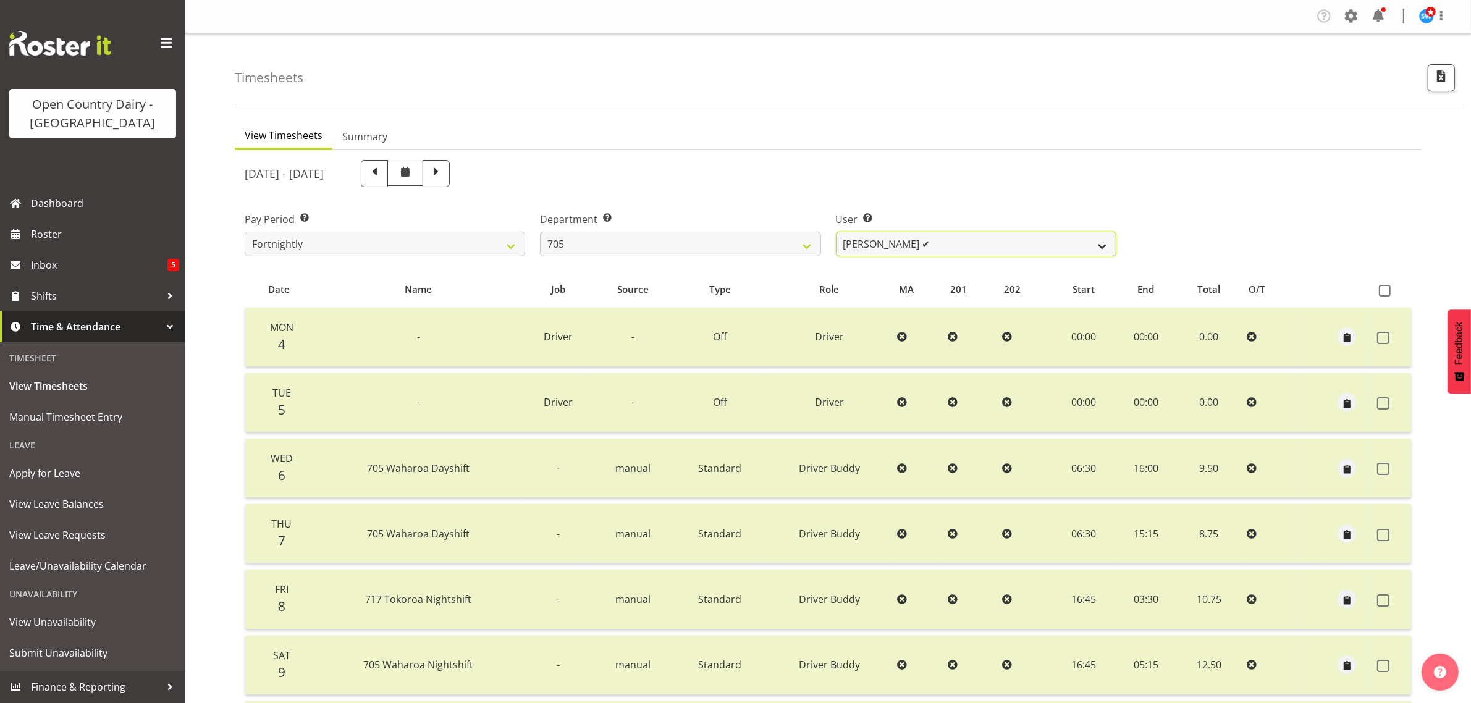
click at [934, 242] on select "[PERSON_NAME] ✔ [PERSON_NAME] ✔ [PERSON_NAME] ✔" at bounding box center [976, 244] width 280 height 25
click at [938, 242] on select "[PERSON_NAME] ✔ [PERSON_NAME] ✔ [PERSON_NAME] ✔" at bounding box center [976, 244] width 280 height 25
click at [762, 244] on select "701 702 703 704 705 706 707 708 709 710 711 712 713 714 715 716 717 718 719 720" at bounding box center [680, 244] width 280 height 25
click at [540, 232] on select "701 702 703 704 705 706 707 708 709 710 711 712 713 714 715 716 717 718 719 720" at bounding box center [680, 244] width 280 height 25
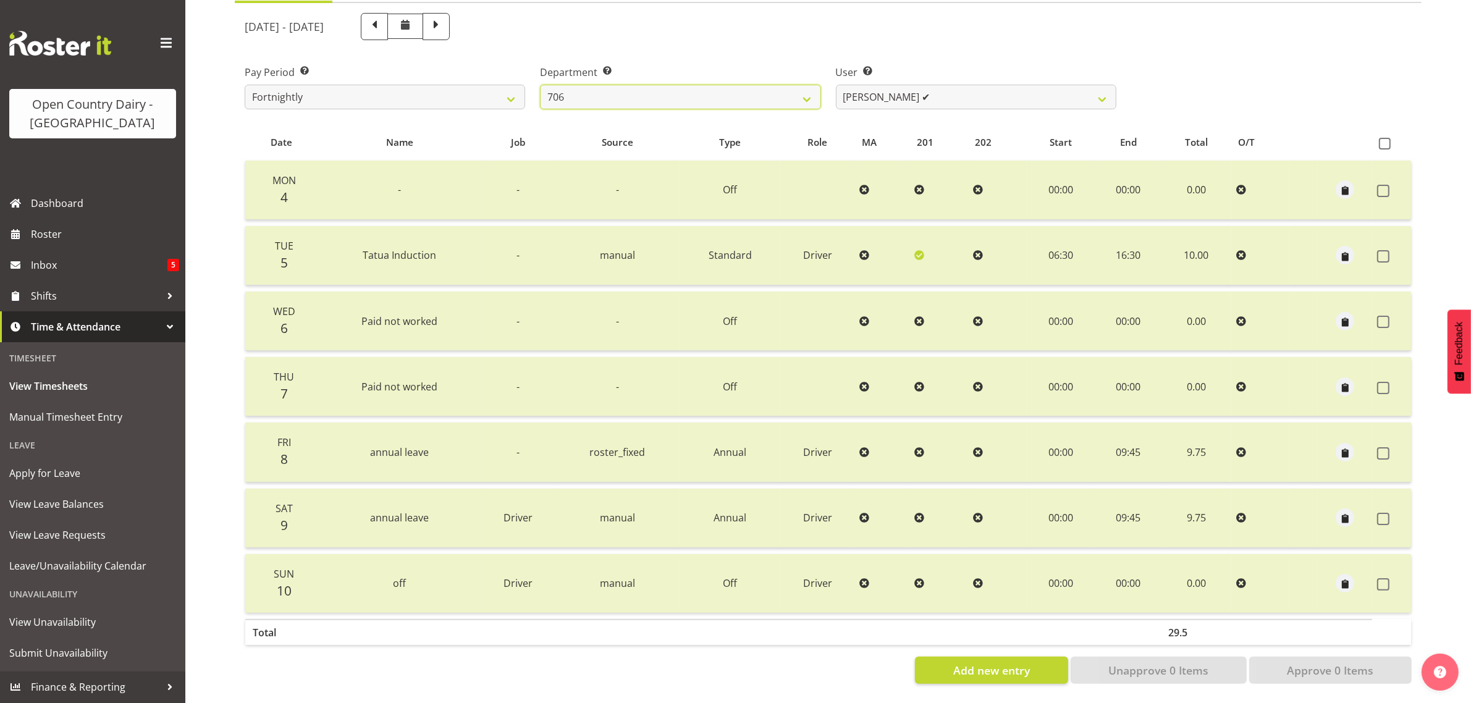
scroll to position [4, 0]
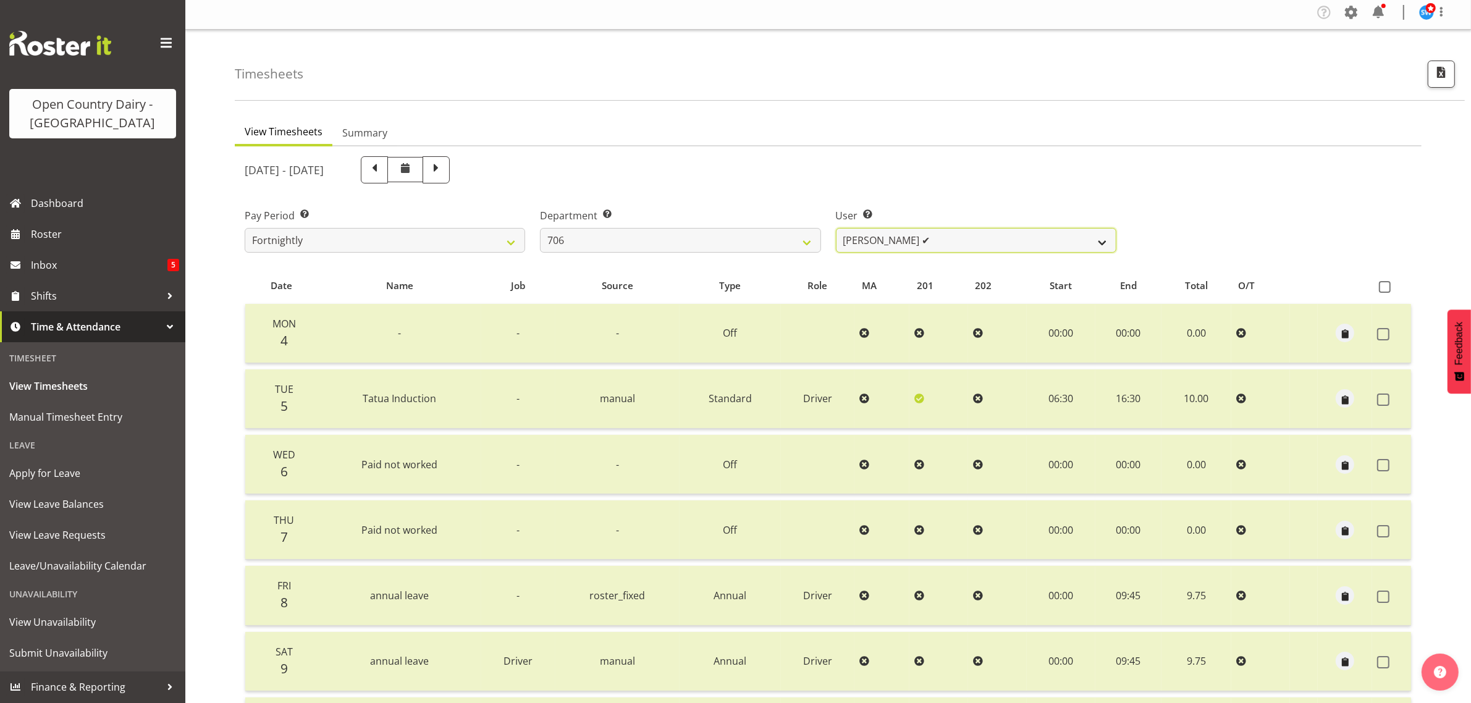
click at [1078, 233] on select "[PERSON_NAME] ✔ [PERSON_NAME] ✔ [PERSON_NAME] ✔ [PERSON_NAME] ✔" at bounding box center [976, 240] width 280 height 25
click at [746, 230] on select "701 702 703 704 705 706 707 708 709 710 711 712 713 714 715 716 717 718 719 720" at bounding box center [680, 240] width 280 height 25
select select "811"
click at [540, 228] on select "701 702 703 704 705 706 707 708 709 710 711 712 713 714 715 716 717 718 719 720" at bounding box center [680, 240] width 280 height 25
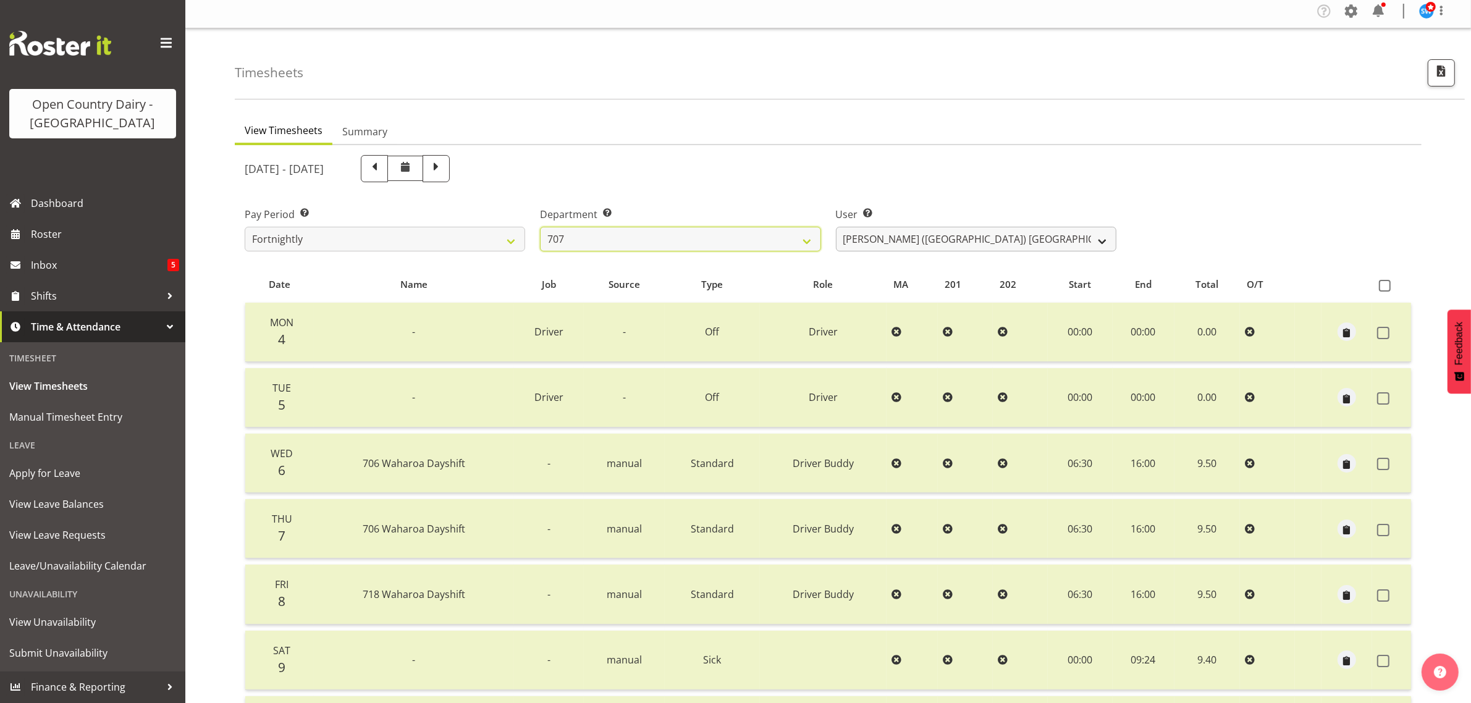
scroll to position [0, 0]
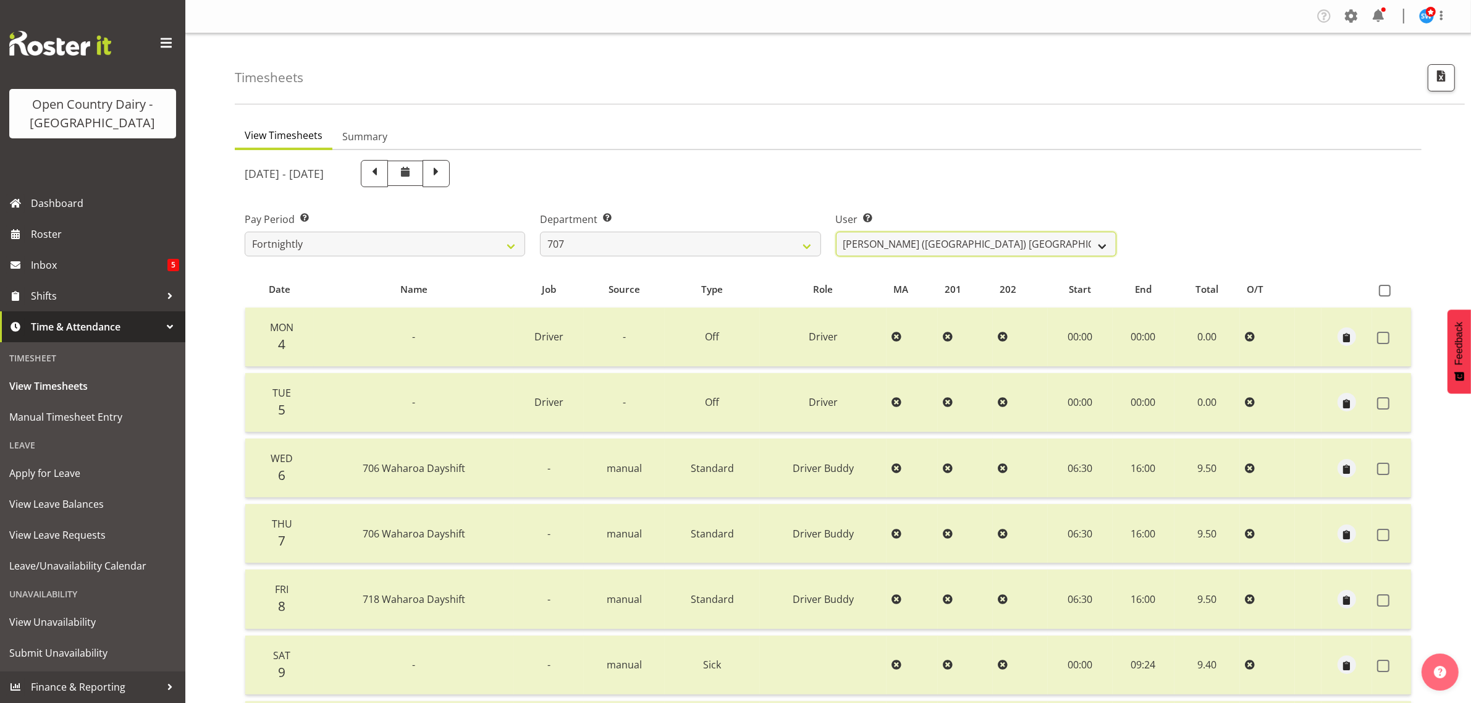
click at [971, 243] on select "[PERSON_NAME] (TK) [PERSON_NAME] ✔ [PERSON_NAME] ✔" at bounding box center [976, 244] width 280 height 25
select select "8199"
click at [836, 232] on select "[PERSON_NAME] (TK) [PERSON_NAME] ✔ [PERSON_NAME] ✔" at bounding box center [976, 244] width 280 height 25
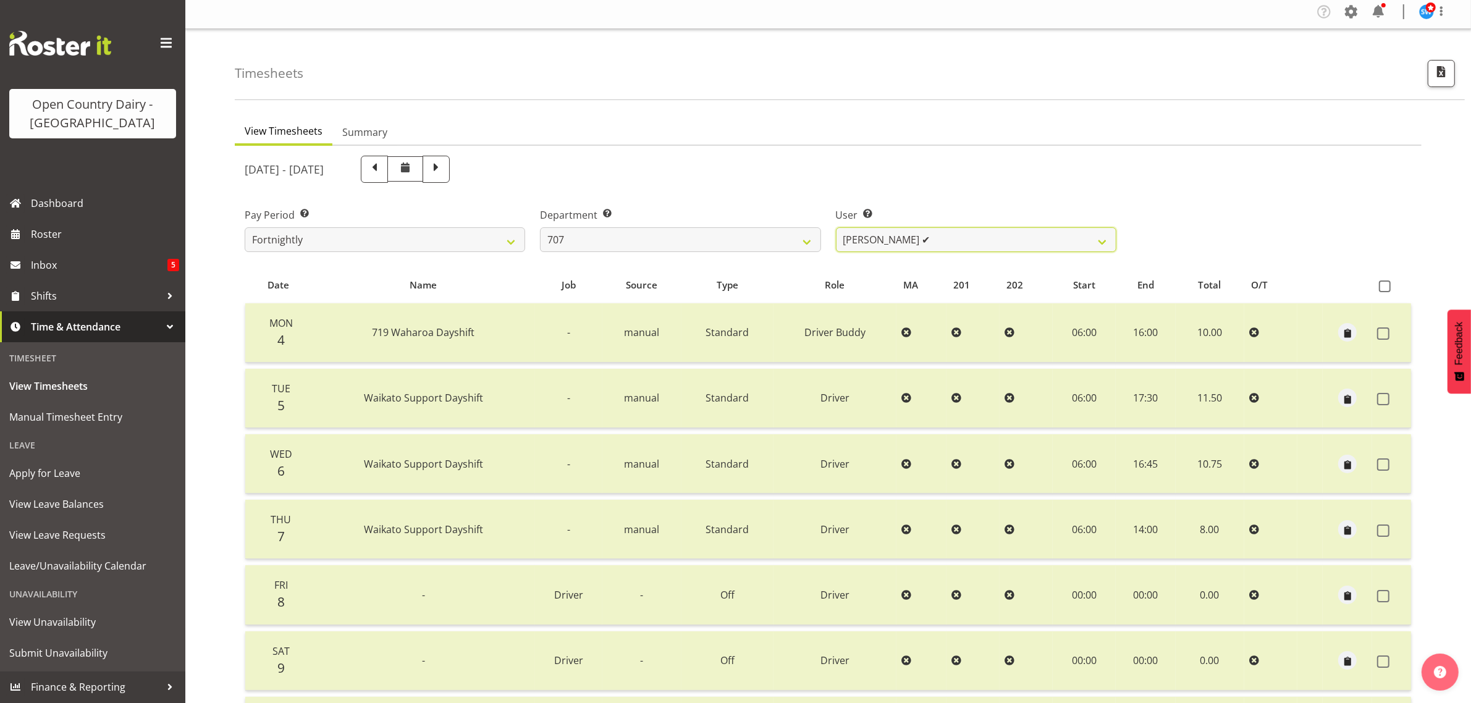
scroll to position [4, 0]
click at [731, 243] on select "701 702 703 704 705 706 707 708 709 710 711 712 713 714 715 716 717 718 719 720" at bounding box center [680, 240] width 280 height 25
select select "762"
click at [540, 228] on select "701 702 703 704 705 706 707 708 709 710 711 712 713 714 715 716 717 718 719 720" at bounding box center [680, 240] width 280 height 25
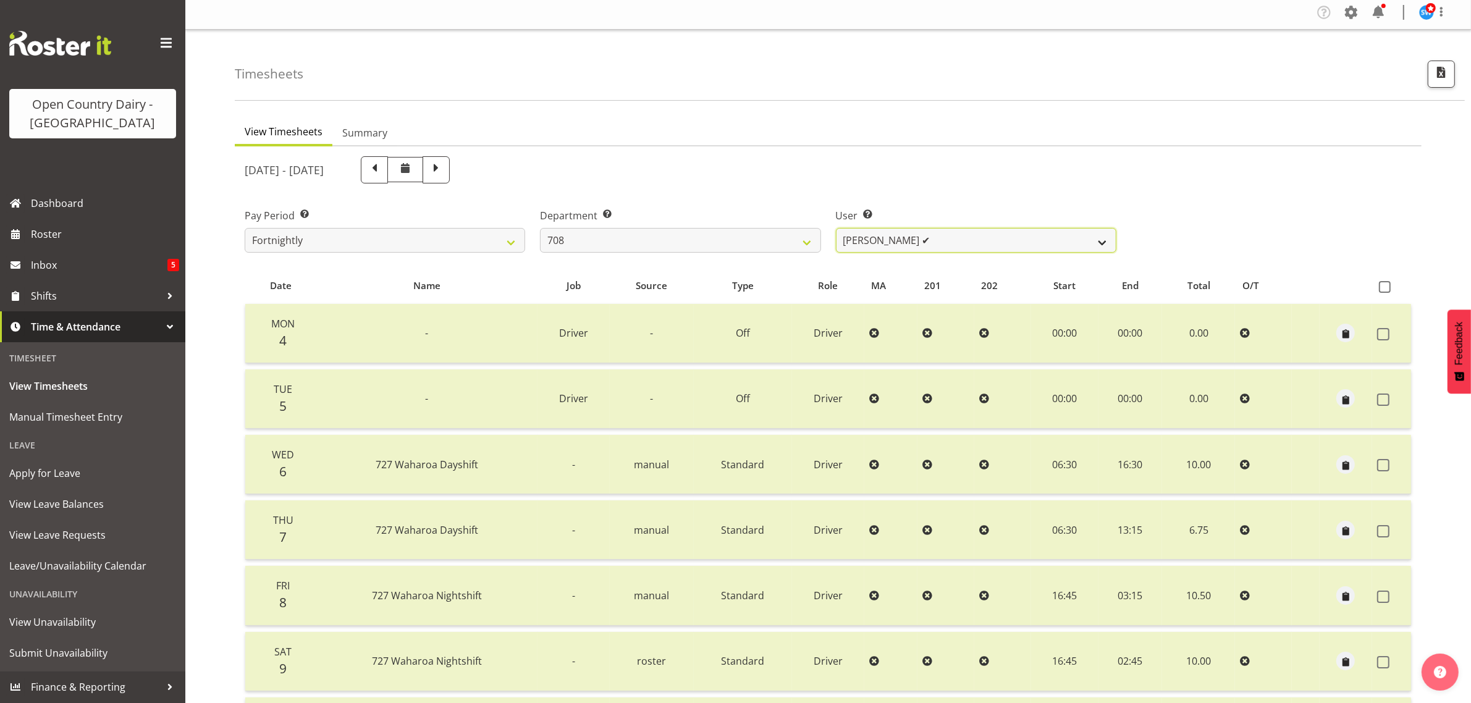
click at [1045, 235] on select "David Foote ✔ Mark Himiona ❌" at bounding box center [976, 240] width 280 height 25
select select "11697"
click at [836, 228] on select "David Foote ✔ Mark Himiona ❌" at bounding box center [976, 240] width 280 height 25
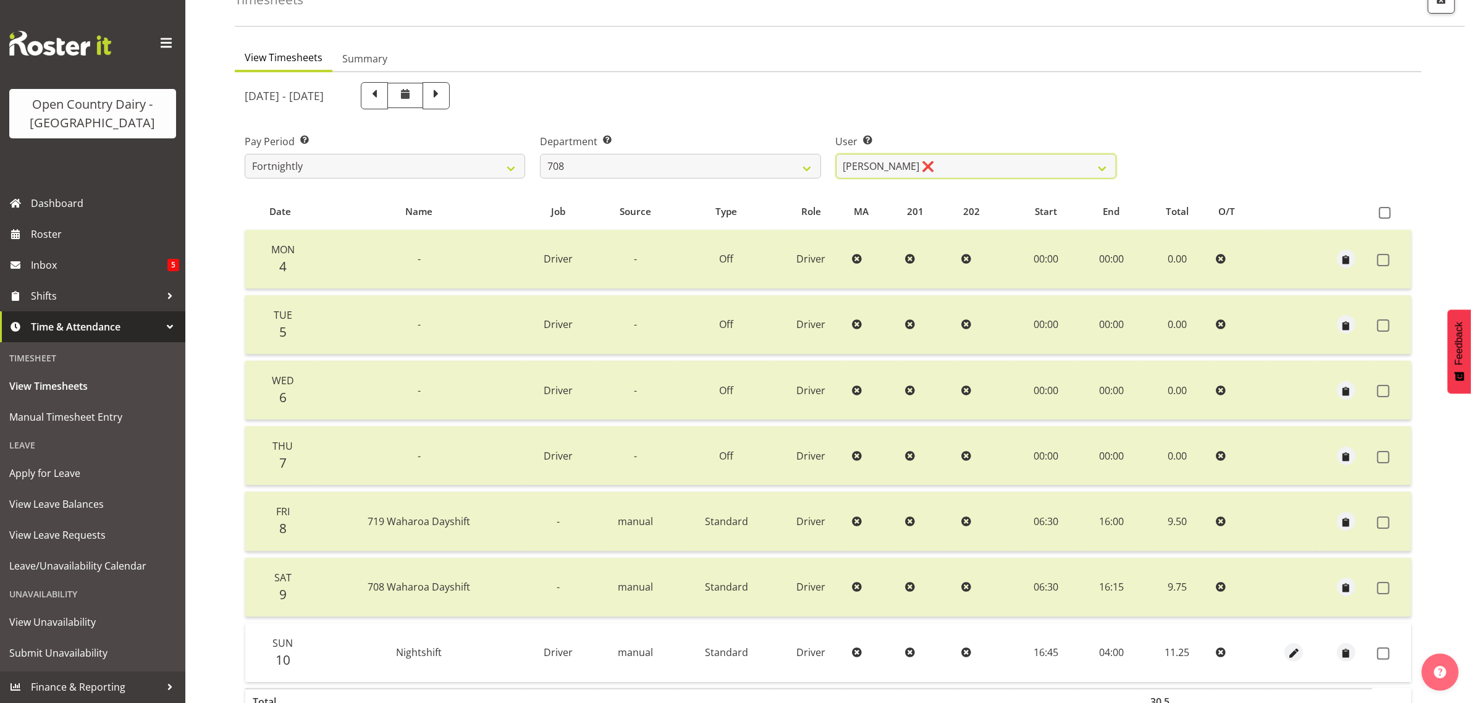
scroll to position [0, 0]
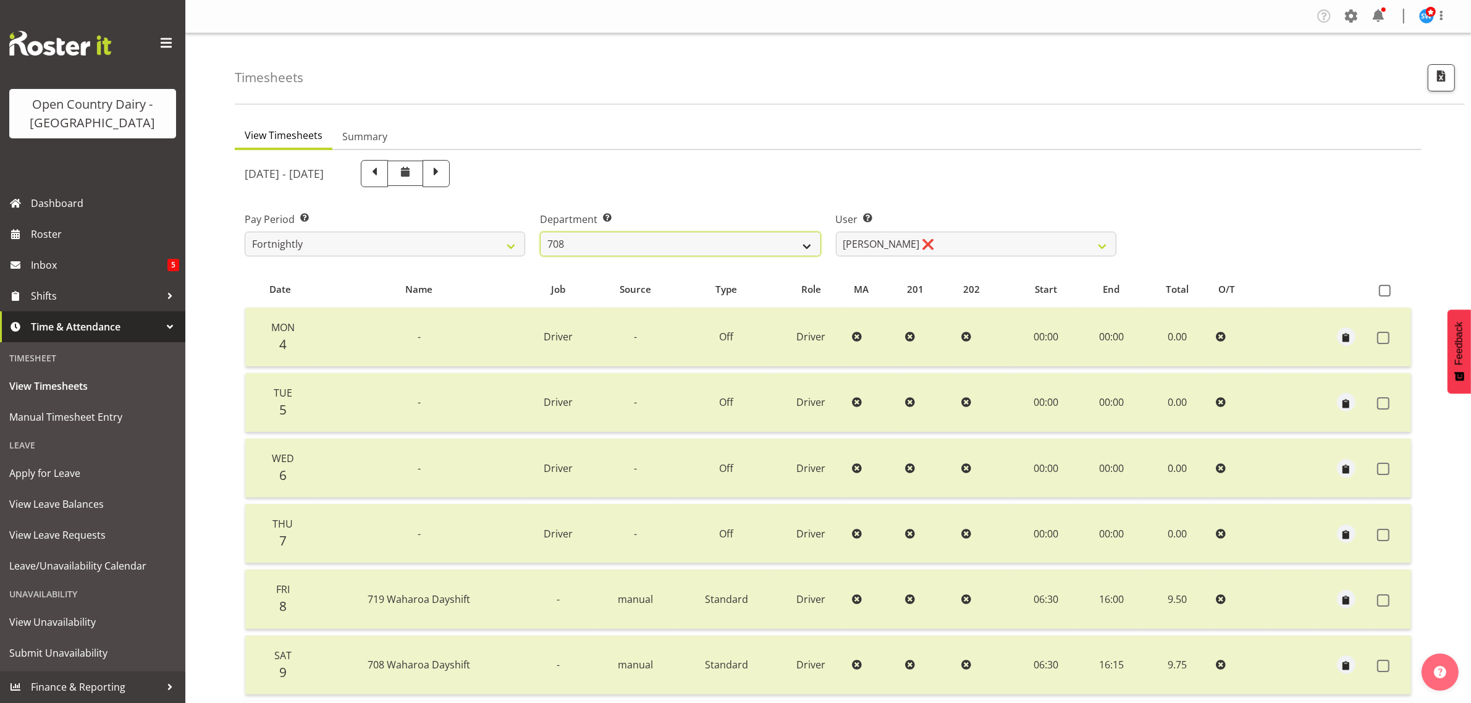
click at [660, 243] on select "701 702 703 704 705 706 707 708 709 710 711 712 713 714 715 716 717 718 719 720" at bounding box center [680, 244] width 280 height 25
select select "735"
click at [540, 232] on select "701 702 703 704 705 706 707 708 709 710 711 712 713 714 715 716 717 718 719 720" at bounding box center [680, 244] width 280 height 25
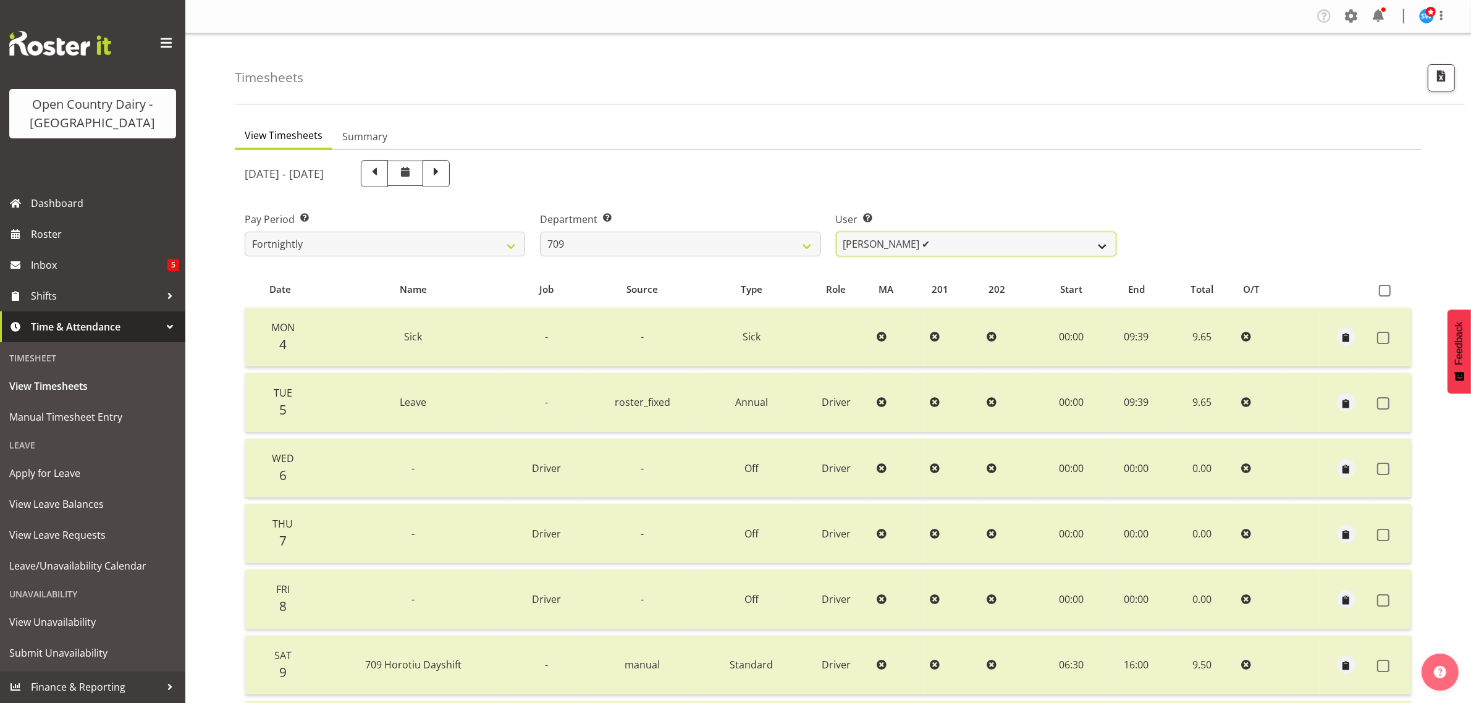
click at [940, 240] on select "Alex Barclay ✔ Craig Knudsen ✔ Jaswant Singh ❌ Ross Cook ✔" at bounding box center [976, 244] width 280 height 25
select select "9989"
click at [836, 232] on select "Alex Barclay ✔ Craig Knudsen ✔ Jaswant Singh ❌ Ross Cook ✔" at bounding box center [976, 244] width 280 height 25
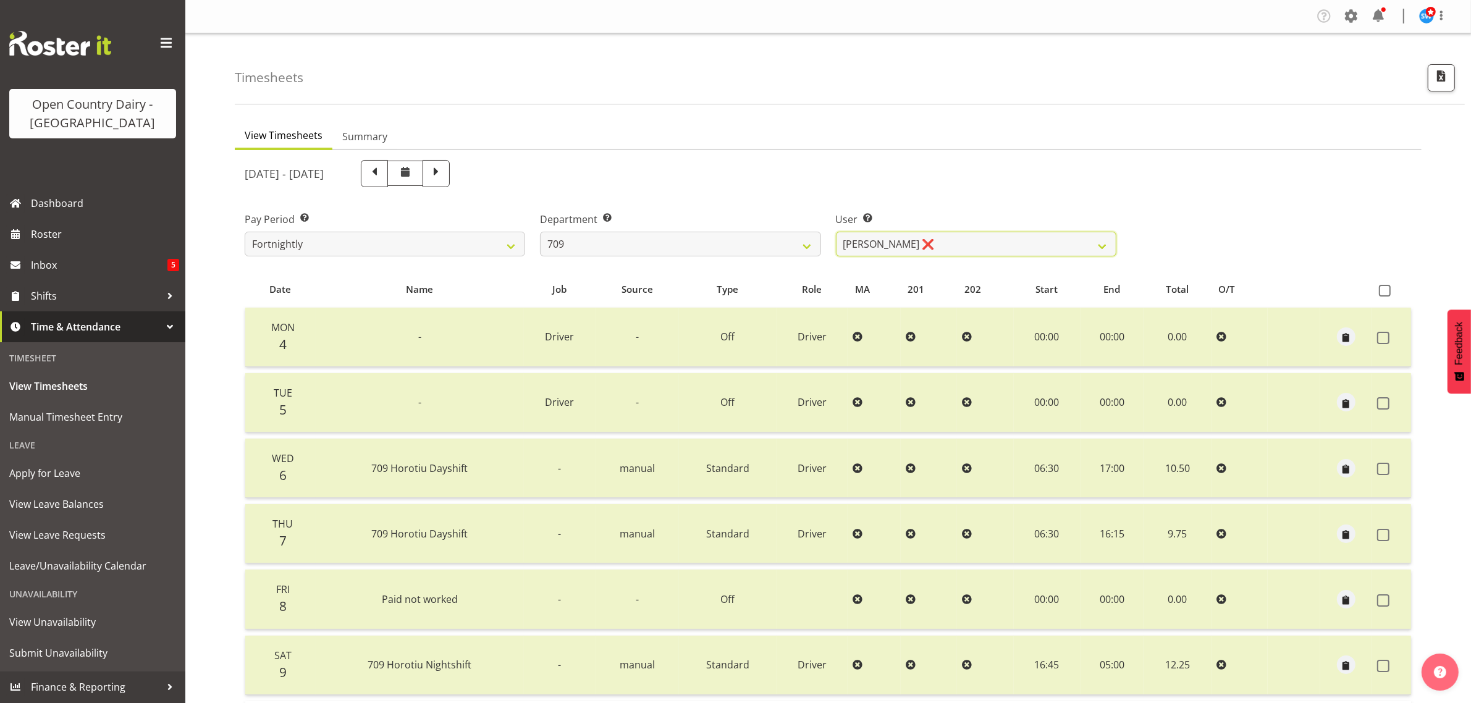
scroll to position [158, 0]
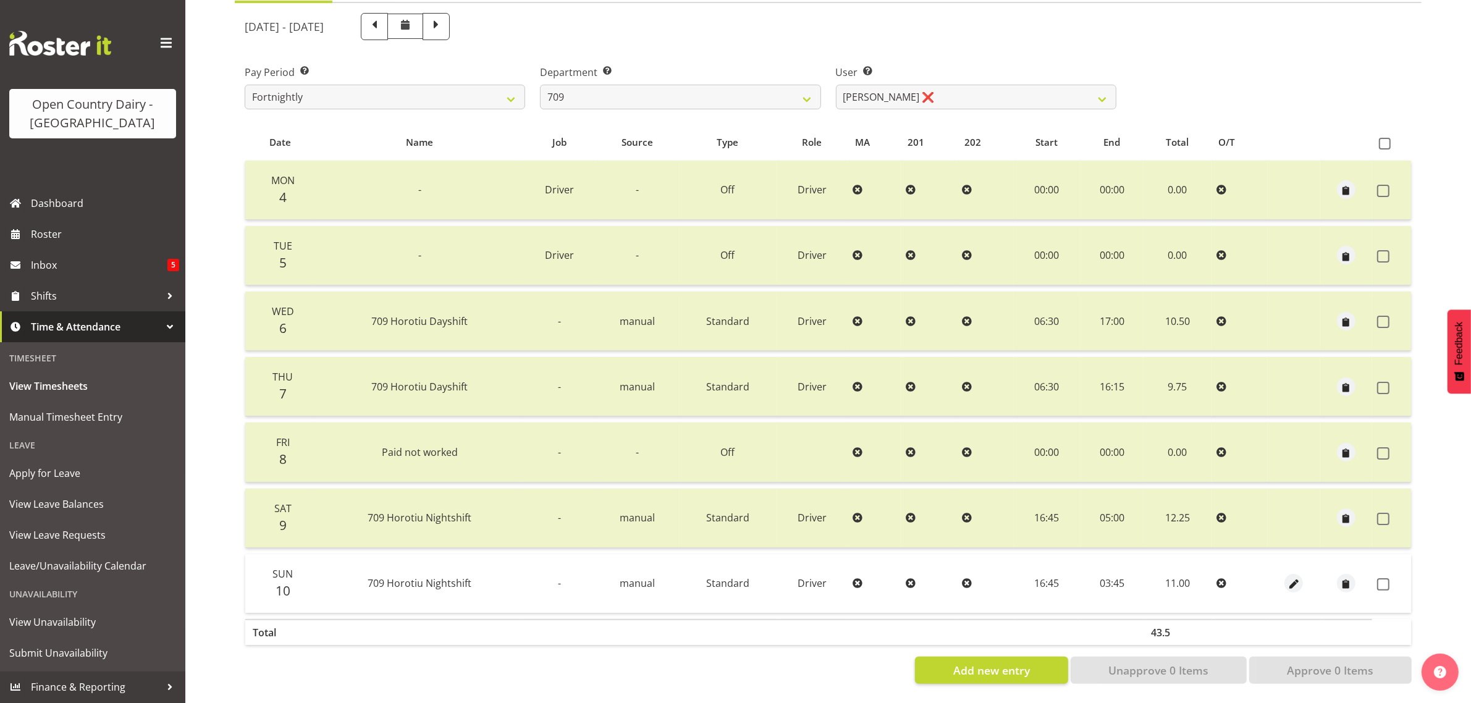
drag, startPoint x: 1385, startPoint y: 573, endPoint x: 1388, endPoint y: 604, distance: 31.0
click at [1387, 578] on span at bounding box center [1383, 584] width 12 height 12
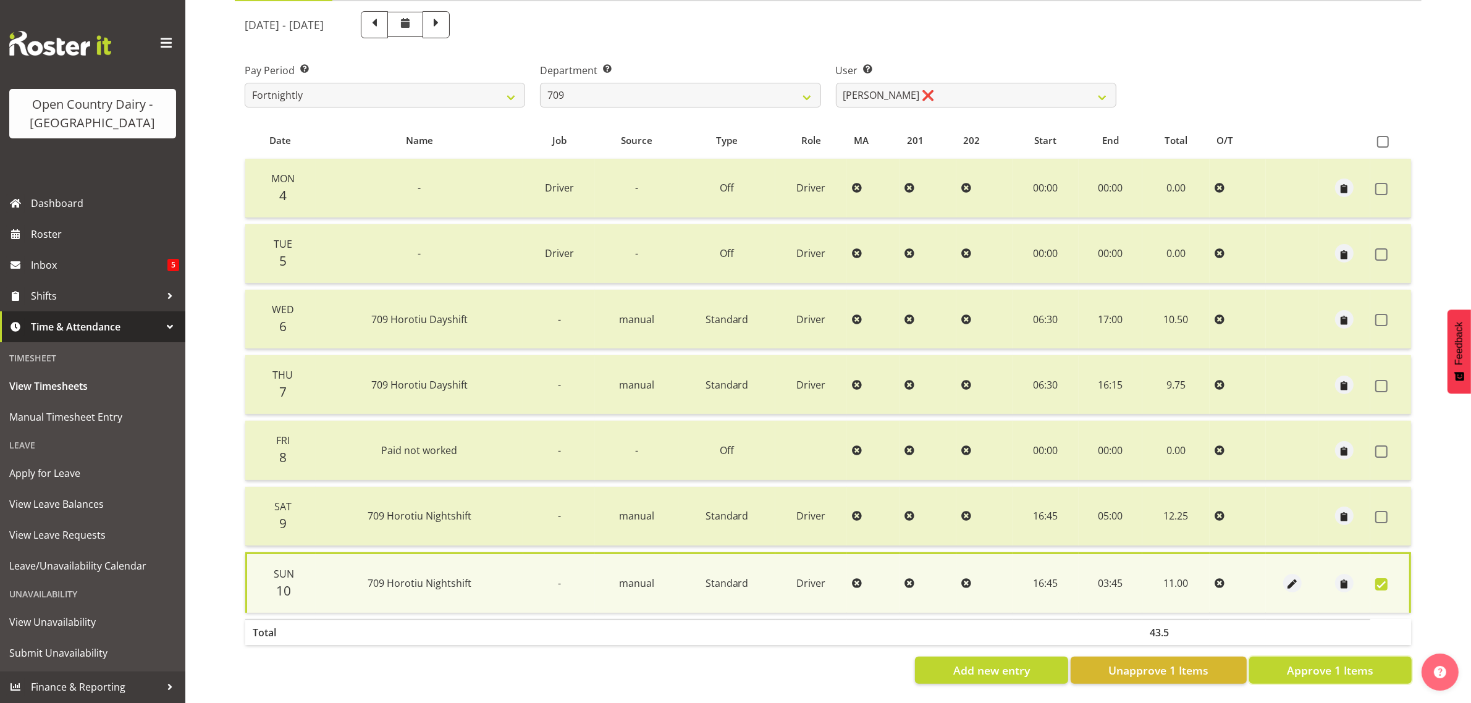
click at [1376, 663] on button "Approve 1 Items" at bounding box center [1330, 670] width 162 height 27
checkbox input "false"
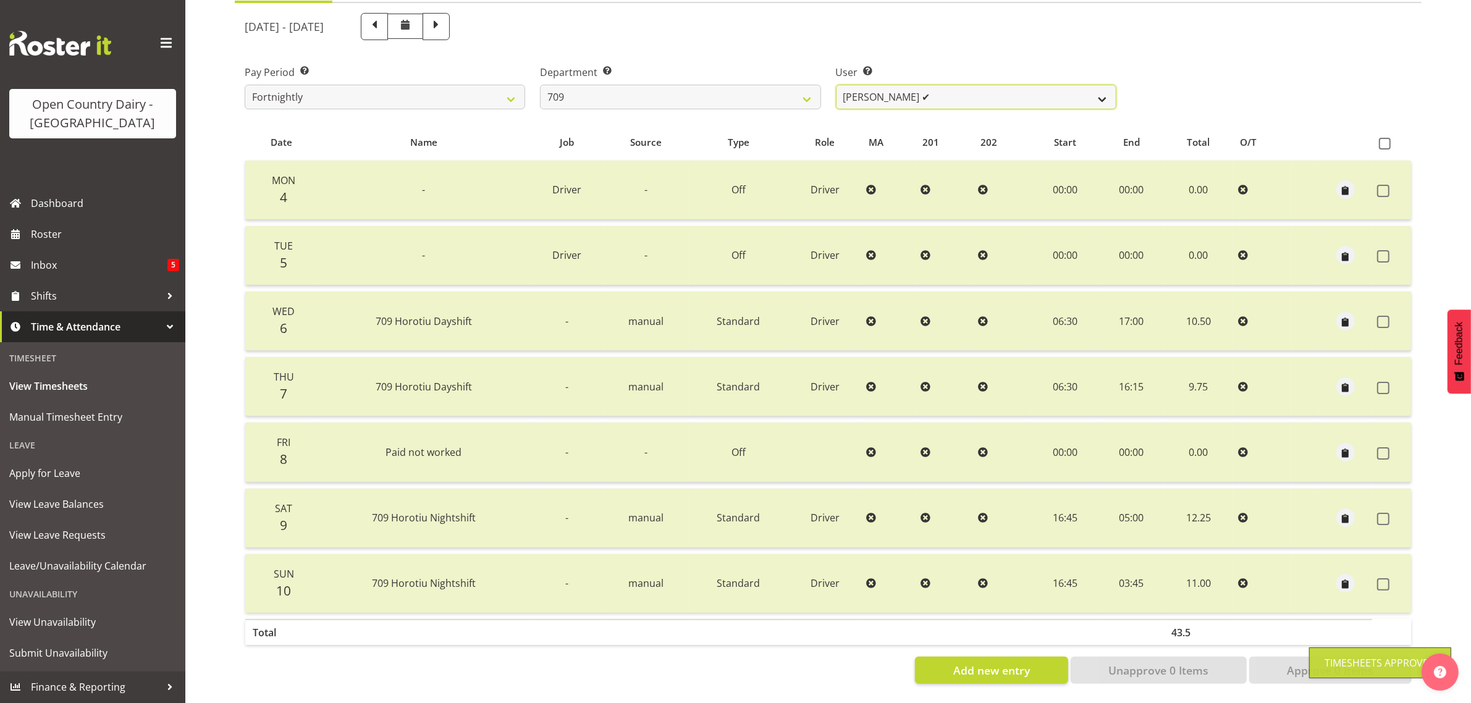
click at [928, 85] on select "[PERSON_NAME] ✔ [PERSON_NAME] ✔ [PERSON_NAME] ✔ [PERSON_NAME] ✔" at bounding box center [976, 97] width 280 height 25
drag, startPoint x: 928, startPoint y: 84, endPoint x: 915, endPoint y: 81, distance: 13.3
click at [931, 85] on select "[PERSON_NAME] ✔ [PERSON_NAME] ✔ [PERSON_NAME] ✔ [PERSON_NAME] ✔" at bounding box center [976, 97] width 280 height 25
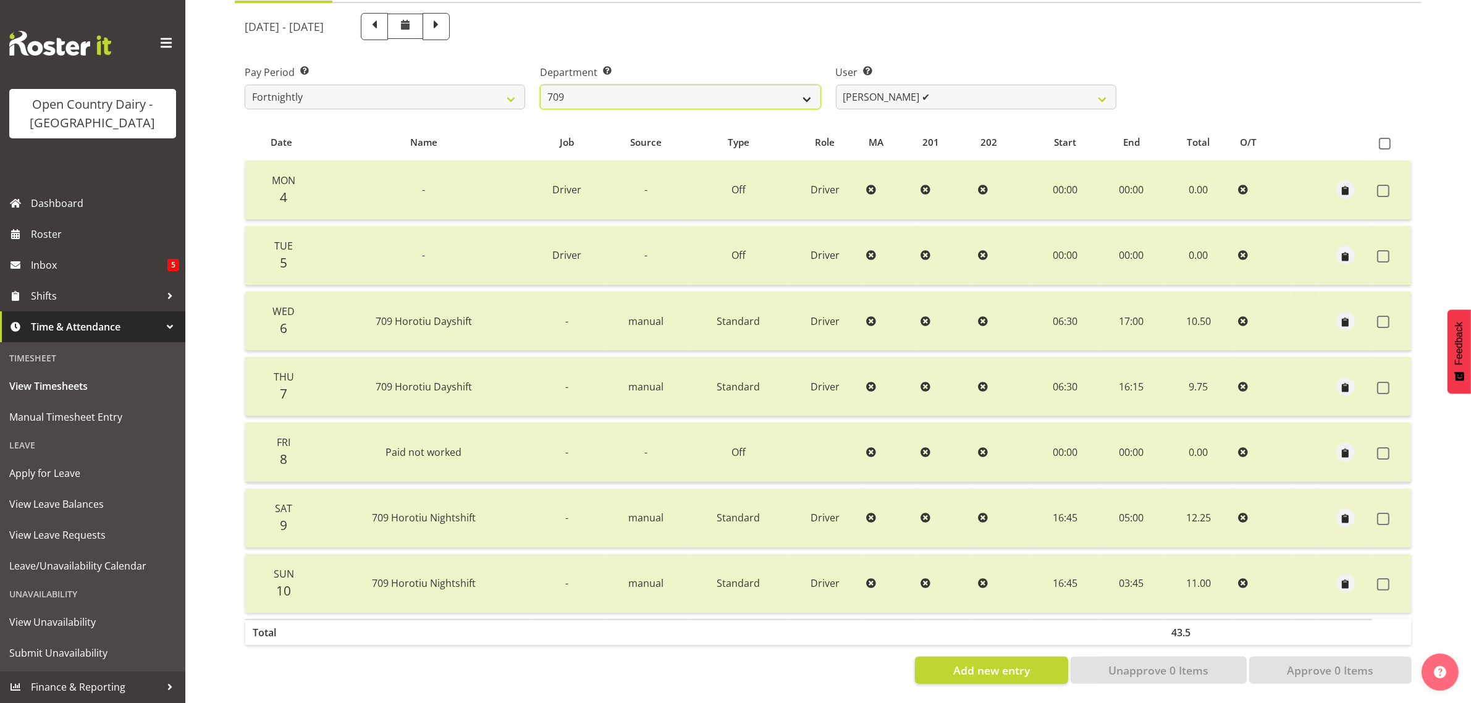
click at [698, 90] on select "701 702 703 704 705 706 707 708 709 710 711 712 713 714 715 716 717 718 719 720" at bounding box center [680, 97] width 280 height 25
select select "875"
click at [540, 85] on select "701 702 703 704 705 706 707 708 709 710 711 712 713 714 715 716 717 718 719 720" at bounding box center [680, 97] width 280 height 25
select select "10971"
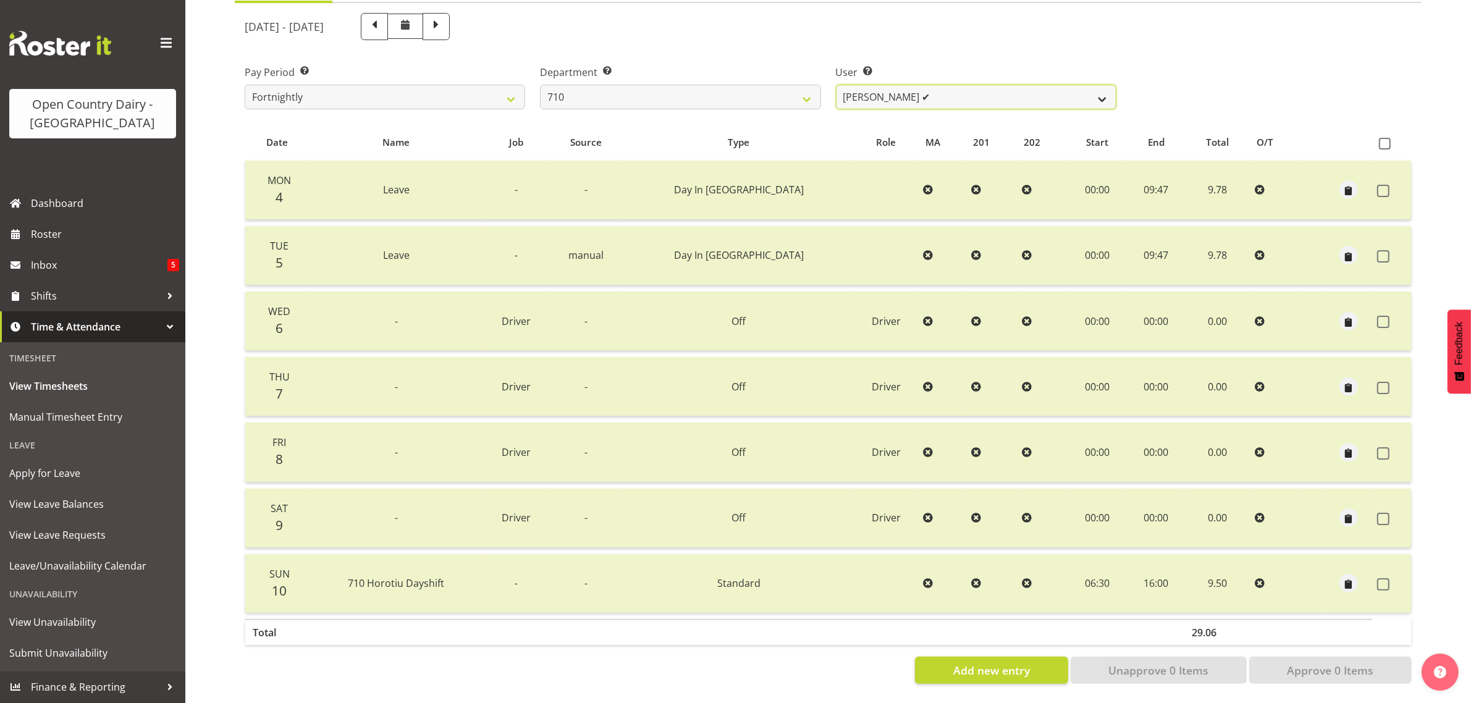
click at [960, 85] on select "[PERSON_NAME] ✔ [PERSON_NAME] ✔ [PERSON_NAME] ✔ [PERSON_NAME] ✔" at bounding box center [976, 97] width 280 height 25
drag, startPoint x: 960, startPoint y: 85, endPoint x: 949, endPoint y: 85, distance: 11.1
click at [960, 85] on select "[PERSON_NAME] ✔ [PERSON_NAME] ✔ [PERSON_NAME] ✔ [PERSON_NAME] ✔" at bounding box center [976, 97] width 280 height 25
click at [711, 85] on select "701 702 703 704 705 706 707 708 709 710 711 712 713 714 715 716 717 718 719 720" at bounding box center [680, 97] width 280 height 25
click at [540, 85] on select "701 702 703 704 705 706 707 708 709 710 711 712 713 714 715 716 717 718 719 720" at bounding box center [680, 97] width 280 height 25
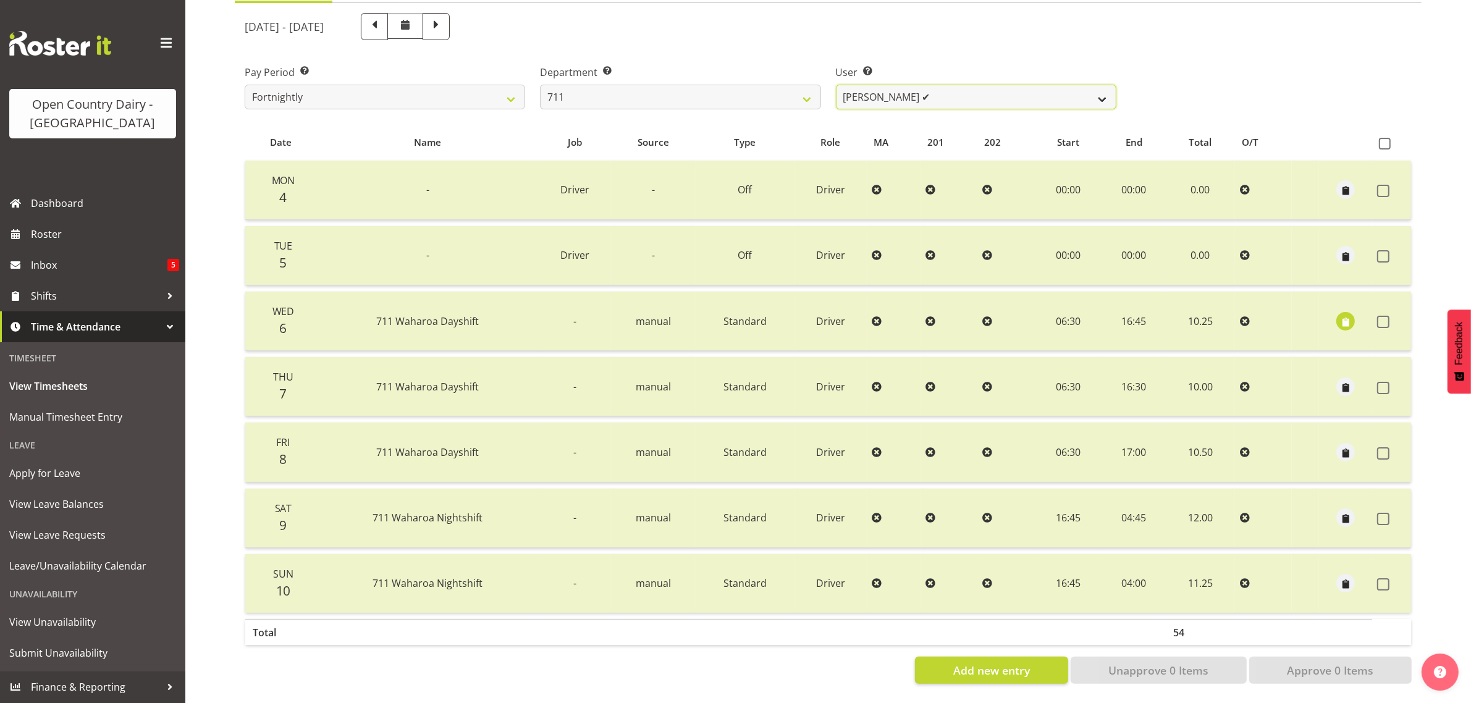
click at [936, 85] on select "[PERSON_NAME] ✔ [PERSON_NAME] ✔" at bounding box center [976, 97] width 280 height 25
drag, startPoint x: 936, startPoint y: 83, endPoint x: 863, endPoint y: 83, distance: 72.9
click at [936, 85] on select "[PERSON_NAME] ✔ [PERSON_NAME] ✔" at bounding box center [976, 97] width 280 height 25
click at [718, 91] on select "701 702 703 704 705 706 707 708 709 710 711 712 713 714 715 716 717 718 719 720" at bounding box center [680, 97] width 280 height 25
click at [540, 85] on select "701 702 703 704 705 706 707 708 709 710 711 712 713 714 715 716 717 718 719 720" at bounding box center [680, 97] width 280 height 25
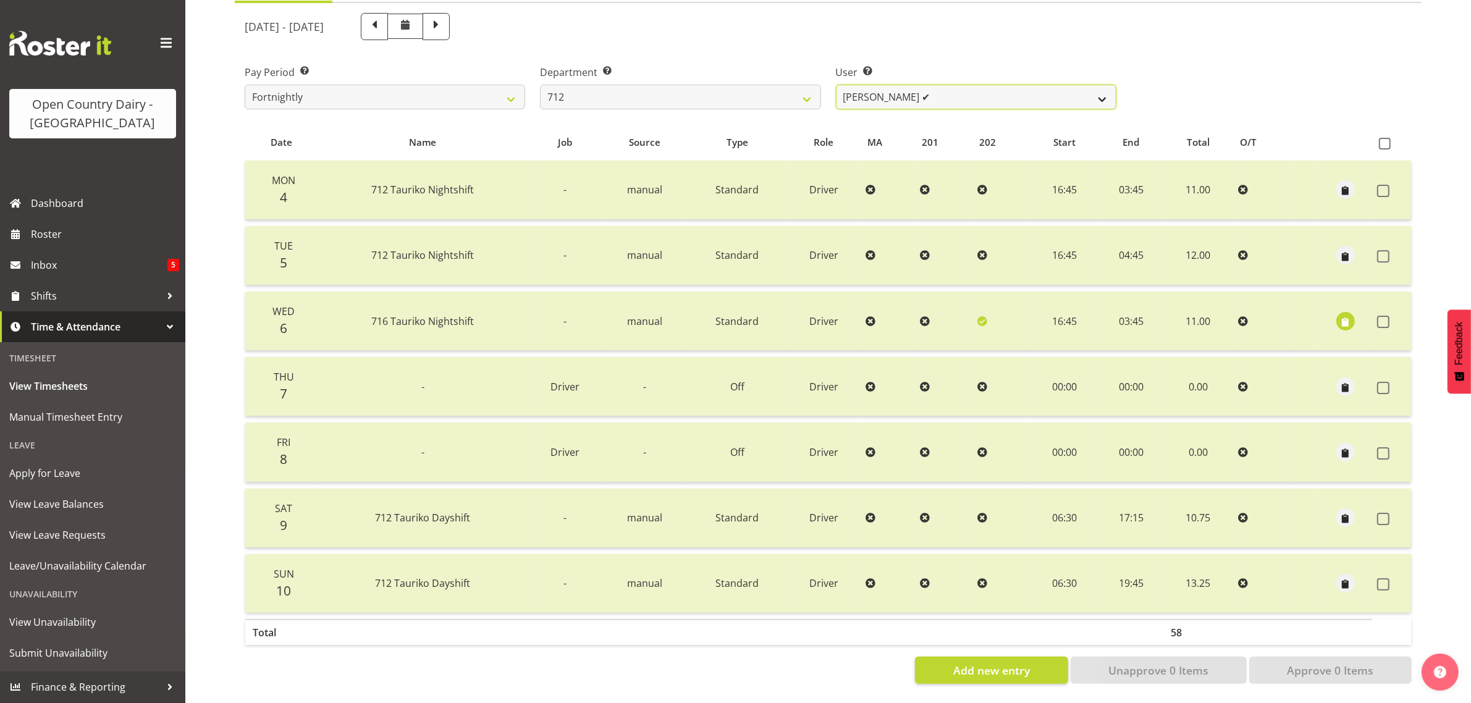
click at [973, 85] on select "[PERSON_NAME] ✔ [PERSON_NAME] ✔ Lucky Kau Kau ❌" at bounding box center [976, 97] width 280 height 25
click at [584, 85] on select "701 702 703 704 705 706 707 708 709 710 711 712 713 714 715 716 717 718 719 720" at bounding box center [680, 97] width 280 height 25
click at [540, 85] on select "701 702 703 704 705 706 707 708 709 710 711 712 713 714 715 716 717 718 719 720" at bounding box center [680, 97] width 280 height 25
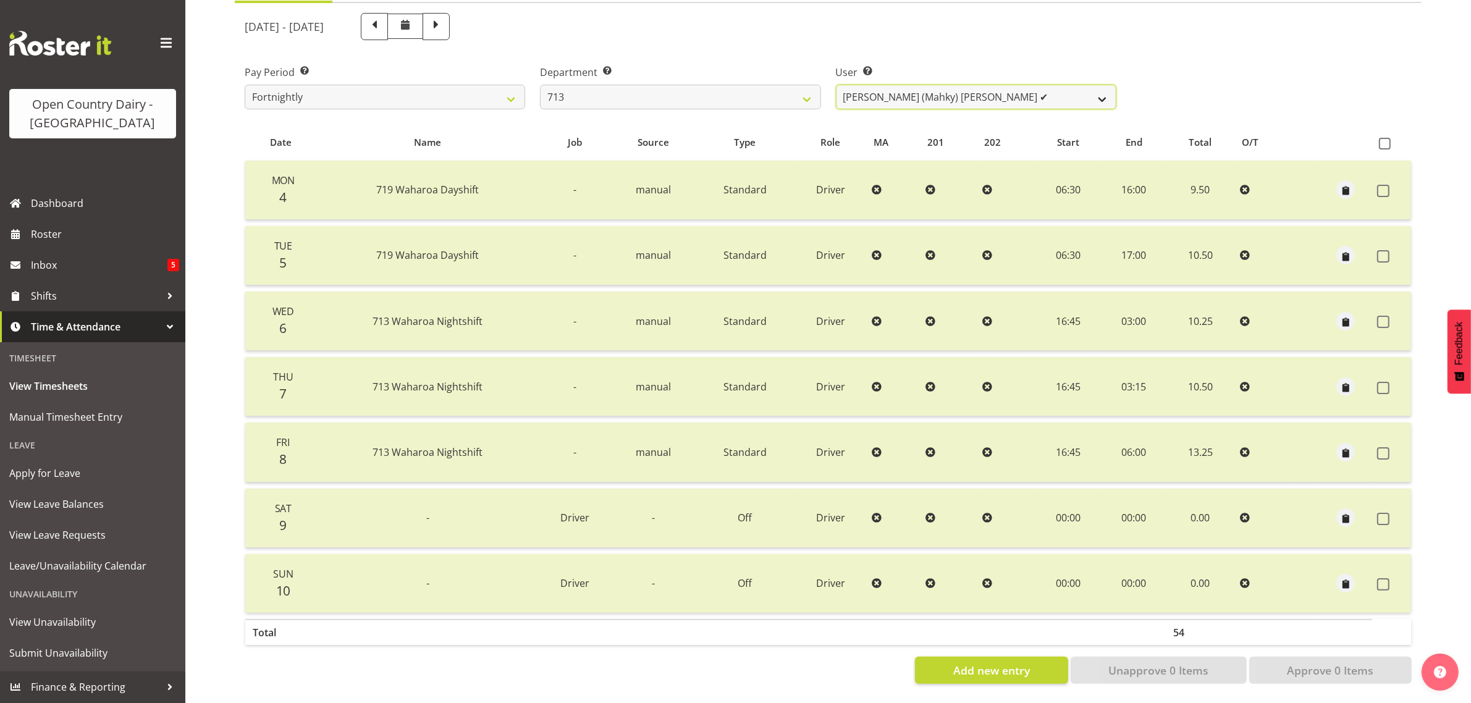
click at [999, 87] on select "[PERSON_NAME] (Mahky) [PERSON_NAME] ✔ [PERSON_NAME] ✔ [PERSON_NAME] ✔" at bounding box center [976, 97] width 280 height 25
click at [647, 85] on select "701 702 703 704 705 706 707 708 709 710 711 712 713 714 715 716 717 718 719 720" at bounding box center [680, 97] width 280 height 25
click at [540, 85] on select "701 702 703 704 705 706 707 708 709 710 711 712 713 714 715 716 717 718 719 720" at bounding box center [680, 97] width 280 height 25
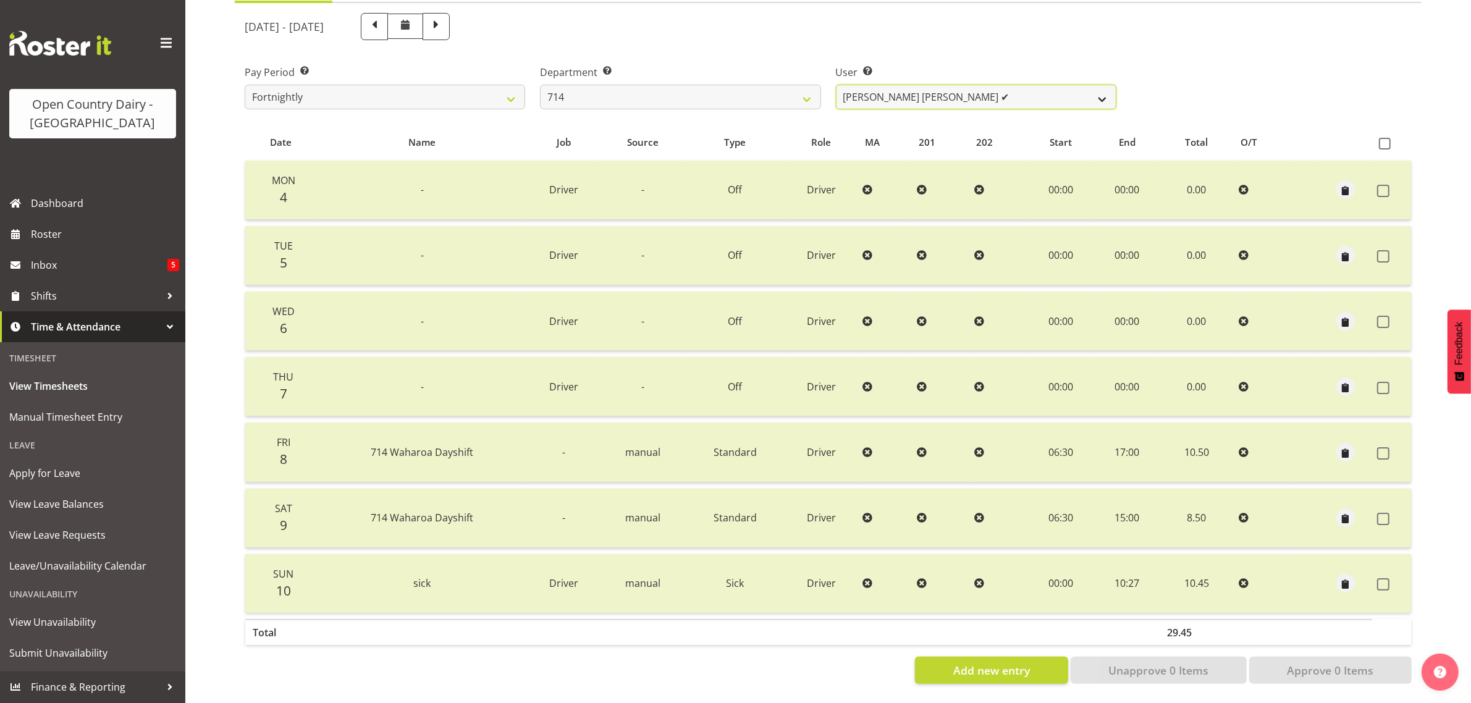
click at [980, 86] on select "[PERSON_NAME] [PERSON_NAME] ✔ [PERSON_NAME] ✔ [PERSON_NAME] ✔ [PERSON_NAME] ✔" at bounding box center [976, 97] width 280 height 25
drag, startPoint x: 979, startPoint y: 86, endPoint x: 956, endPoint y: 86, distance: 22.9
click at [979, 86] on select "[PERSON_NAME] [PERSON_NAME] ✔ [PERSON_NAME] ✔ [PERSON_NAME] ✔ [PERSON_NAME] ✔" at bounding box center [976, 97] width 280 height 25
click at [570, 85] on select "701 702 703 704 705 706 707 708 709 710 711 712 713 714 715 716 717 718 719 720" at bounding box center [680, 97] width 280 height 25
select select "820"
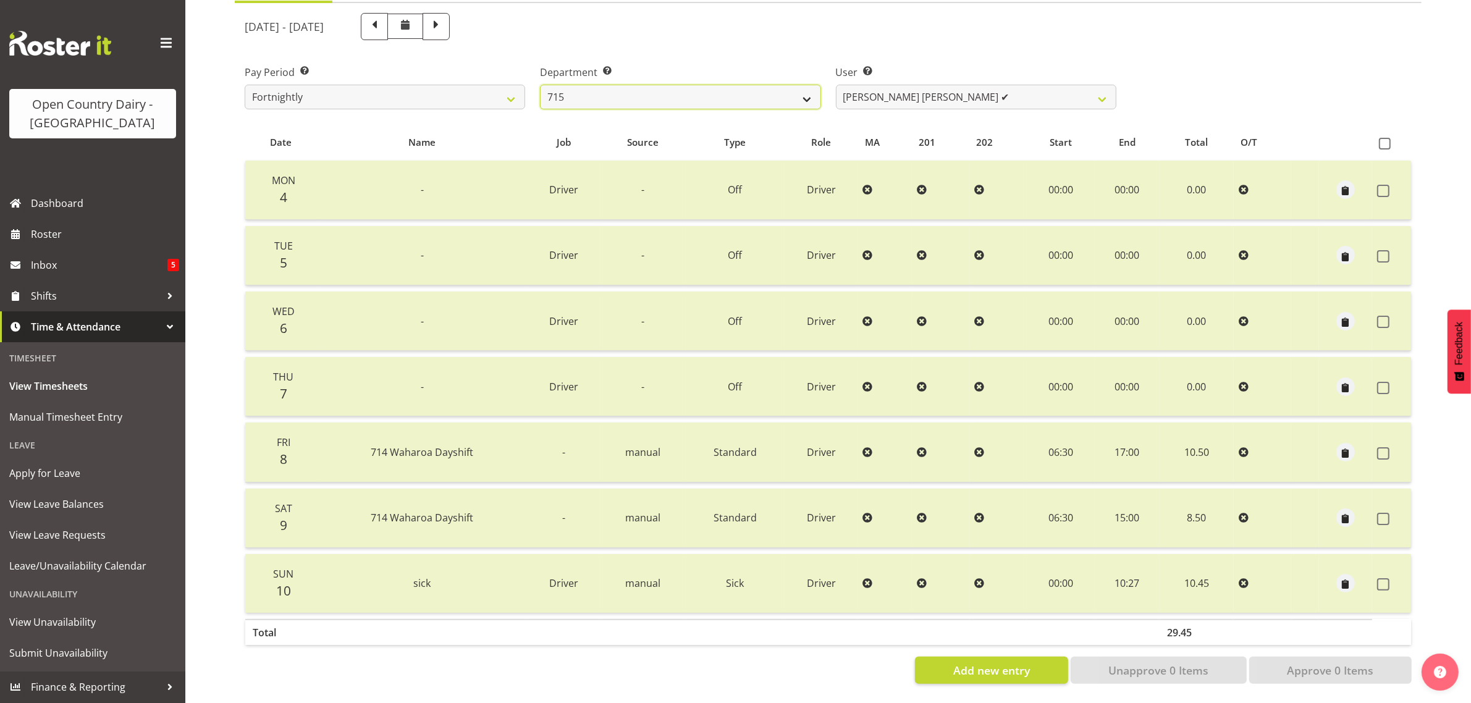
click at [540, 85] on select "701 702 703 704 705 706 707 708 709 710 711 712 713 714 715 716 717 718 719 720" at bounding box center [680, 97] width 280 height 25
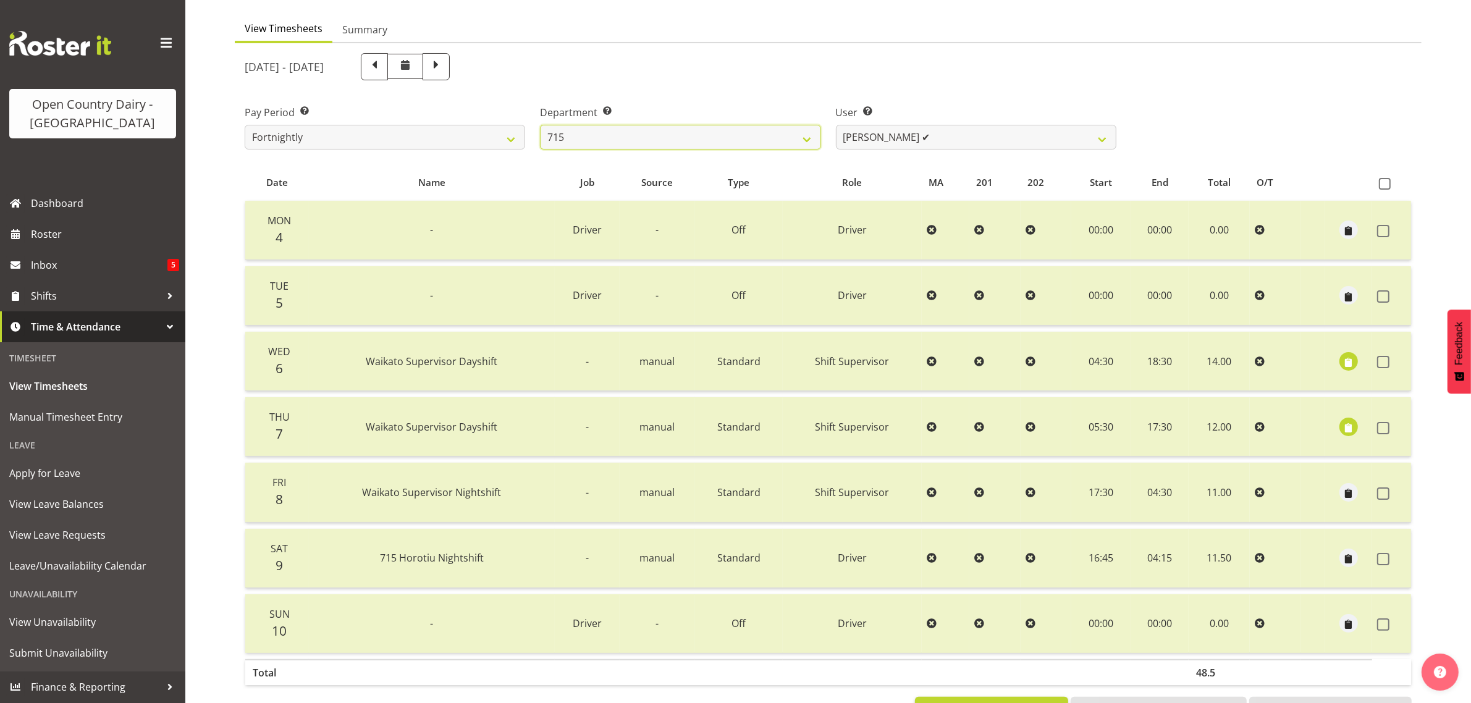
scroll to position [81, 0]
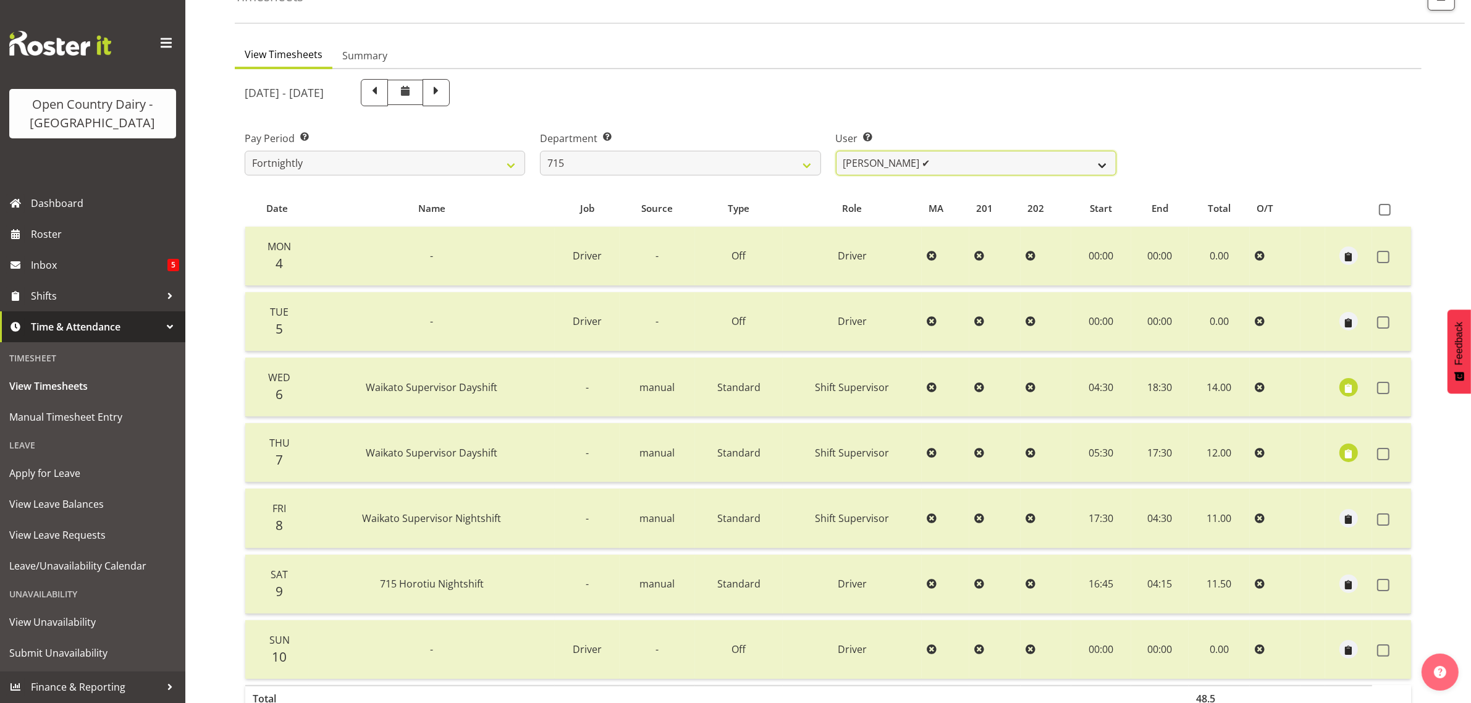
click at [967, 164] on select "Glenn McPherson ✔ Greg Healey ✔ Max Coulter ❌ Neal Chalklen ✔" at bounding box center [976, 163] width 280 height 25
select select "9837"
click at [836, 151] on select "Glenn McPherson ✔ Greg Healey ✔ Max Coulter ❌ Neal Chalklen ✔" at bounding box center [976, 163] width 280 height 25
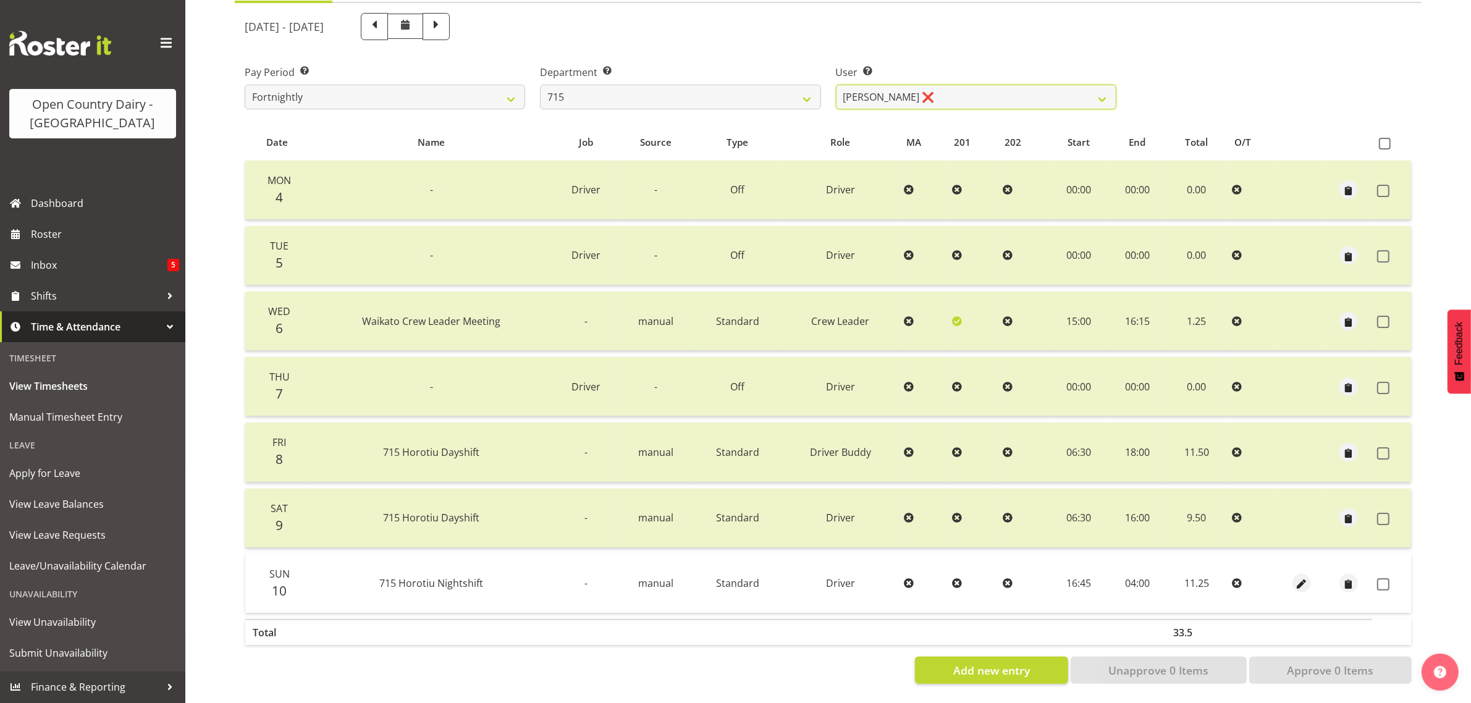
scroll to position [158, 0]
click at [681, 87] on select "701 702 703 704 705 706 707 708 709 710 711 712 713 714 715 716 717 718 719 720" at bounding box center [680, 97] width 280 height 25
select select "754"
click at [540, 85] on select "701 702 703 704 705 706 707 708 709 710 711 712 713 714 715 716 717 718 719 720" at bounding box center [680, 97] width 280 height 25
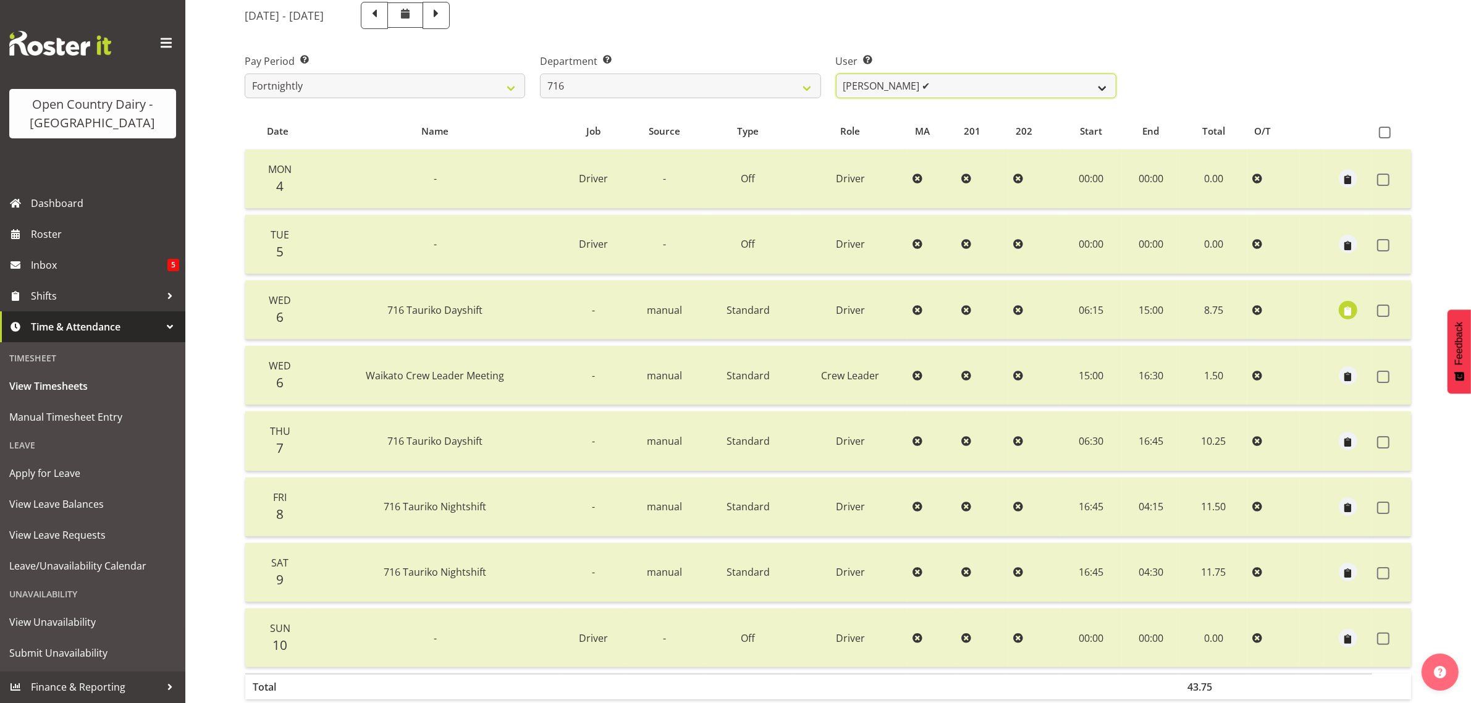
click at [959, 83] on select "[PERSON_NAME] ✔ [PERSON_NAME] ❌ [PERSON_NAME] ✔ Happy [PERSON_NAME] ❌ [PERSON_N…" at bounding box center [976, 86] width 280 height 25
click at [836, 74] on select "[PERSON_NAME] ✔ [PERSON_NAME] ❌ [PERSON_NAME] ✔ Happy [PERSON_NAME] ❌ [PERSON_N…" at bounding box center [976, 86] width 280 height 25
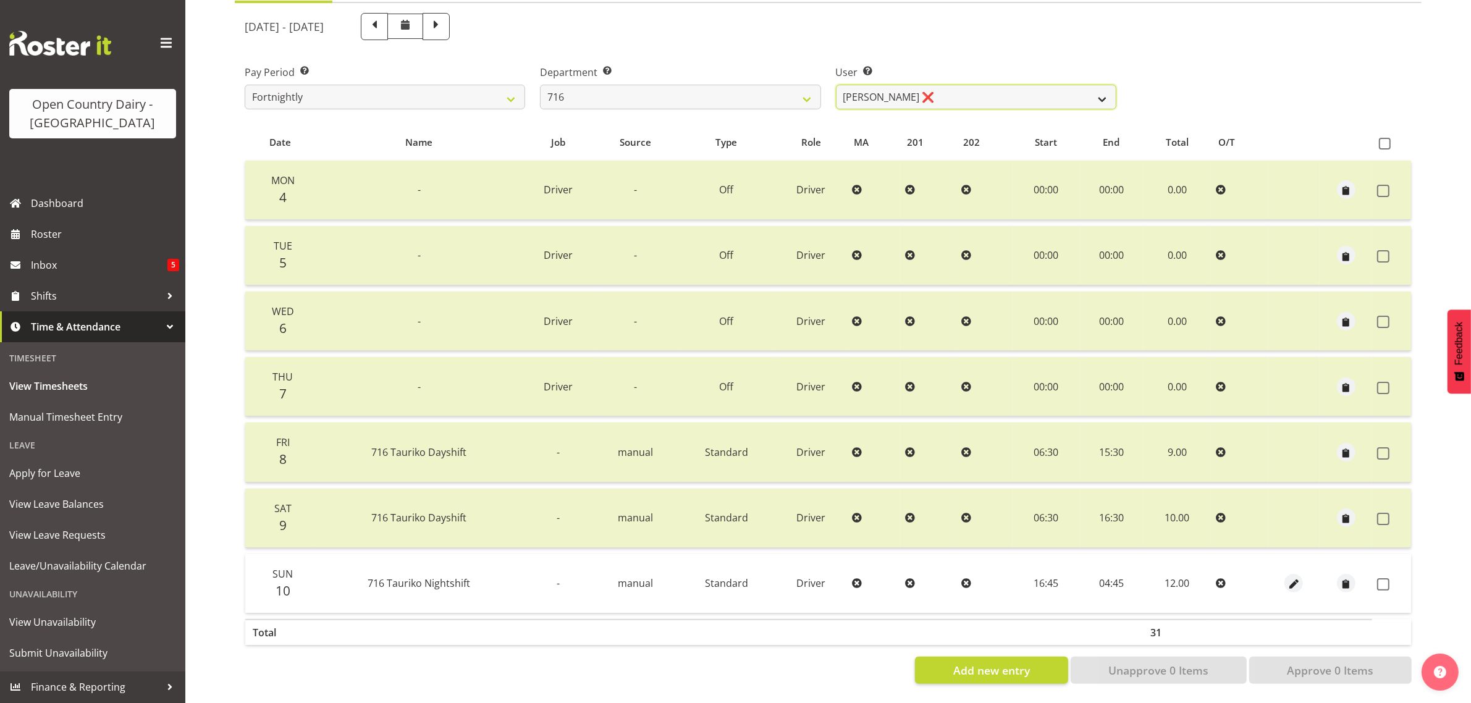
click at [973, 88] on select "[PERSON_NAME] ✔ [PERSON_NAME] ❌ [PERSON_NAME] ✔ Happy [PERSON_NAME] ❌ [PERSON_N…" at bounding box center [976, 97] width 280 height 25
select select "9898"
click at [836, 85] on select "[PERSON_NAME] ✔ [PERSON_NAME] ❌ [PERSON_NAME] ✔ Happy [PERSON_NAME] ❌ [PERSON_N…" at bounding box center [976, 97] width 280 height 25
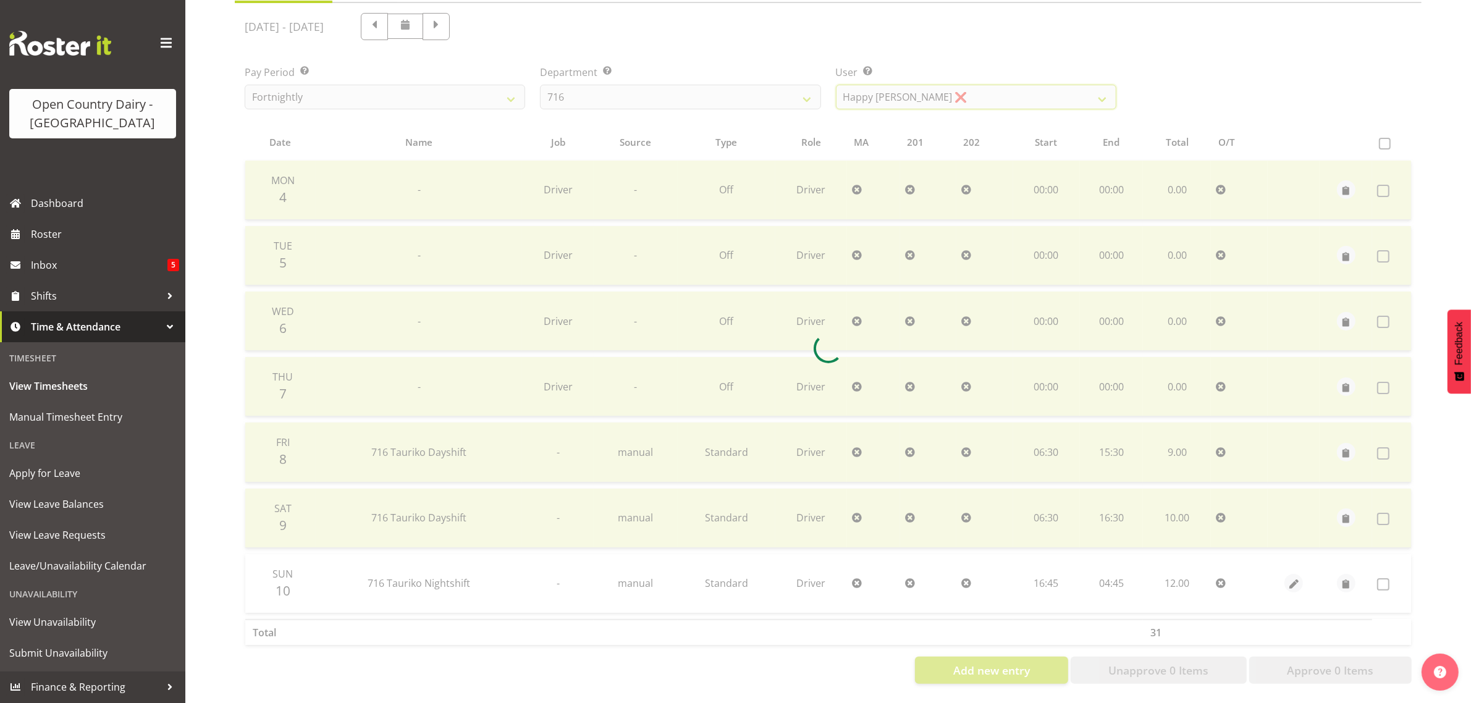
scroll to position [0, 0]
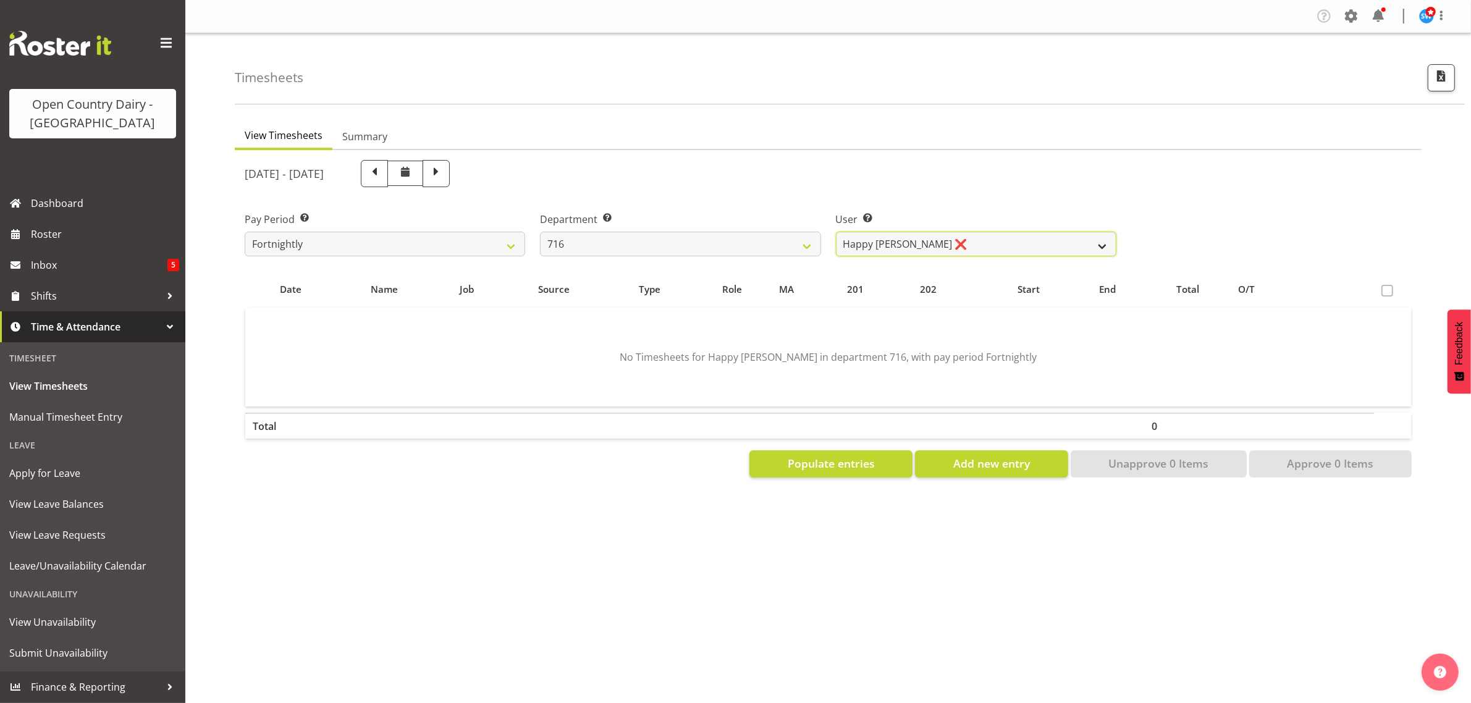
click at [994, 237] on select "[PERSON_NAME] ✔ [PERSON_NAME] ❌ [PERSON_NAME] ✔ Happy [PERSON_NAME] ❌ [PERSON_N…" at bounding box center [976, 244] width 280 height 25
click at [755, 245] on select "701 702 703 704 705 706 707 708 709 710 711 712 713 714 715 716 717 718 719 720" at bounding box center [680, 244] width 280 height 25
select select "758"
click at [540, 232] on select "701 702 703 704 705 706 707 708 709 710 711 712 713 714 715 716 717 718 719 720" at bounding box center [680, 244] width 280 height 25
select select "8176"
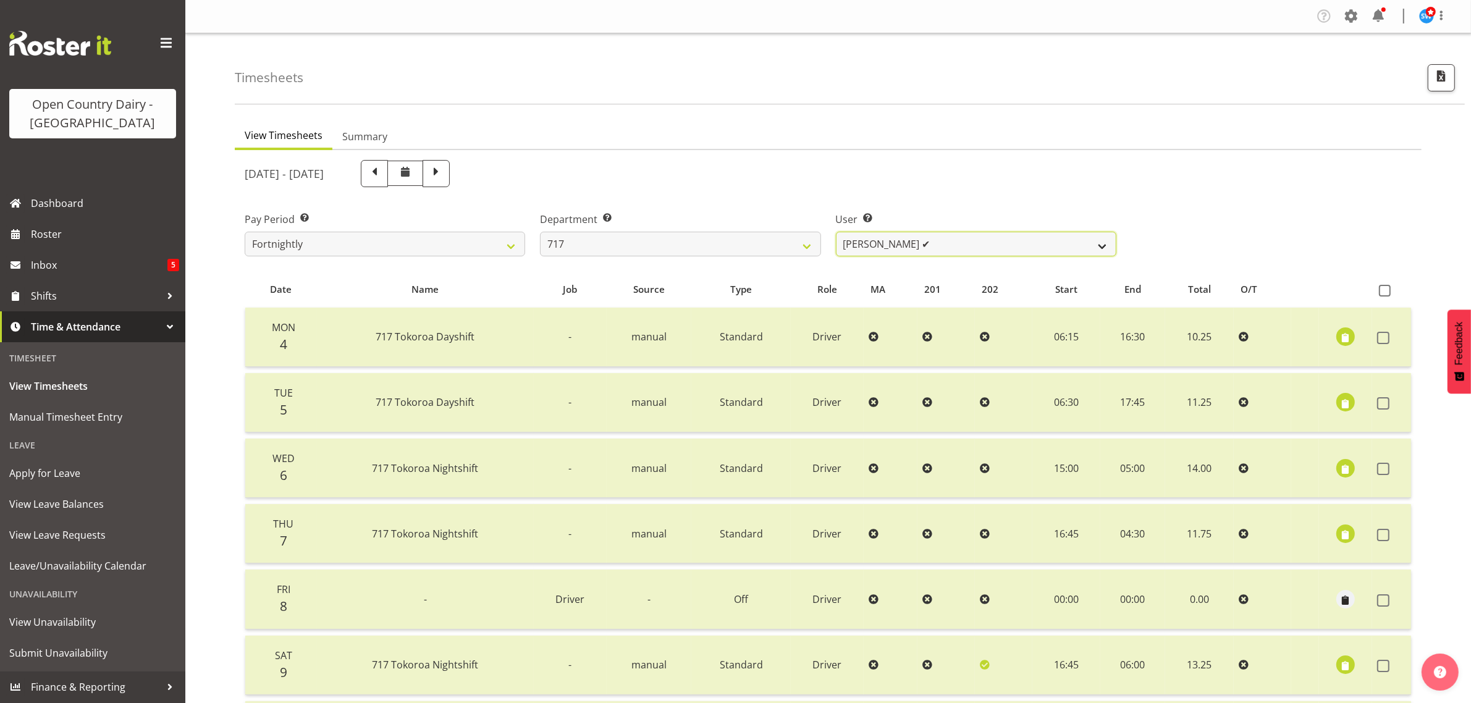
click at [970, 247] on select "[PERSON_NAME] ✔ Dodge [PERSON_NAME] ✔ [PERSON_NAME] ✔ [PERSON_NAME] ✔" at bounding box center [976, 244] width 280 height 25
drag, startPoint x: 781, startPoint y: 243, endPoint x: 781, endPoint y: 251, distance: 8.6
click at [781, 243] on select "701 702 703 704 705 706 707 708 709 710 711 712 713 714 715 716 717 718 719 720" at bounding box center [680, 244] width 280 height 25
click at [540, 232] on select "701 702 703 704 705 706 707 708 709 710 711 712 713 714 715 716 717 718 719 720" at bounding box center [680, 244] width 280 height 25
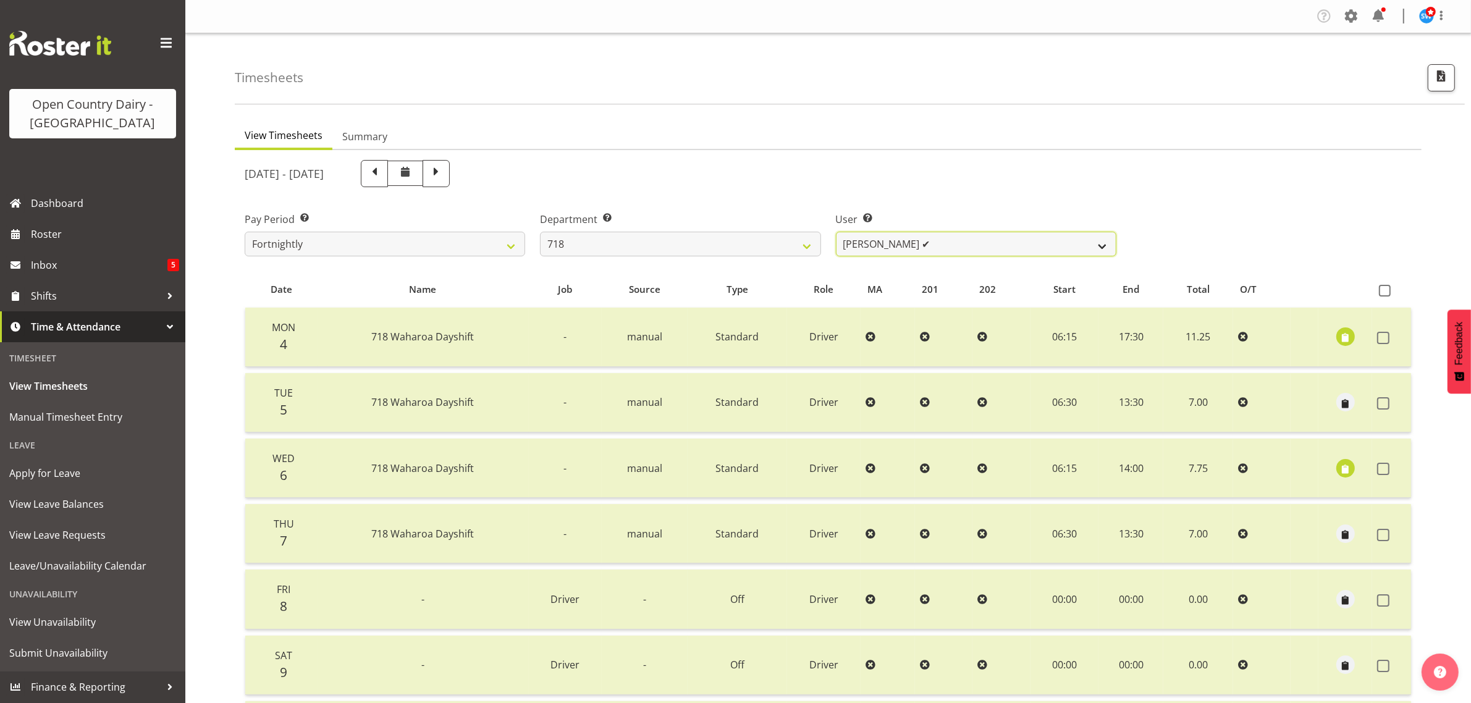
click at [1002, 246] on select "[PERSON_NAME] ✔ [PERSON_NAME] ✔ [PERSON_NAME] ✔ [PERSON_NAME] ✔" at bounding box center [976, 244] width 280 height 25
drag, startPoint x: 1001, startPoint y: 246, endPoint x: 977, endPoint y: 242, distance: 25.1
click at [1001, 246] on select "[PERSON_NAME] ✔ [PERSON_NAME] ✔ [PERSON_NAME] ✔ [PERSON_NAME] ✔" at bounding box center [976, 244] width 280 height 25
click at [715, 239] on select "701 702 703 704 705 706 707 708 709 710 711 712 713 714 715 716 717 718 719 720" at bounding box center [680, 244] width 280 height 25
click at [540, 232] on select "701 702 703 704 705 706 707 708 709 710 711 712 713 714 715 716 717 718 719 720" at bounding box center [680, 244] width 280 height 25
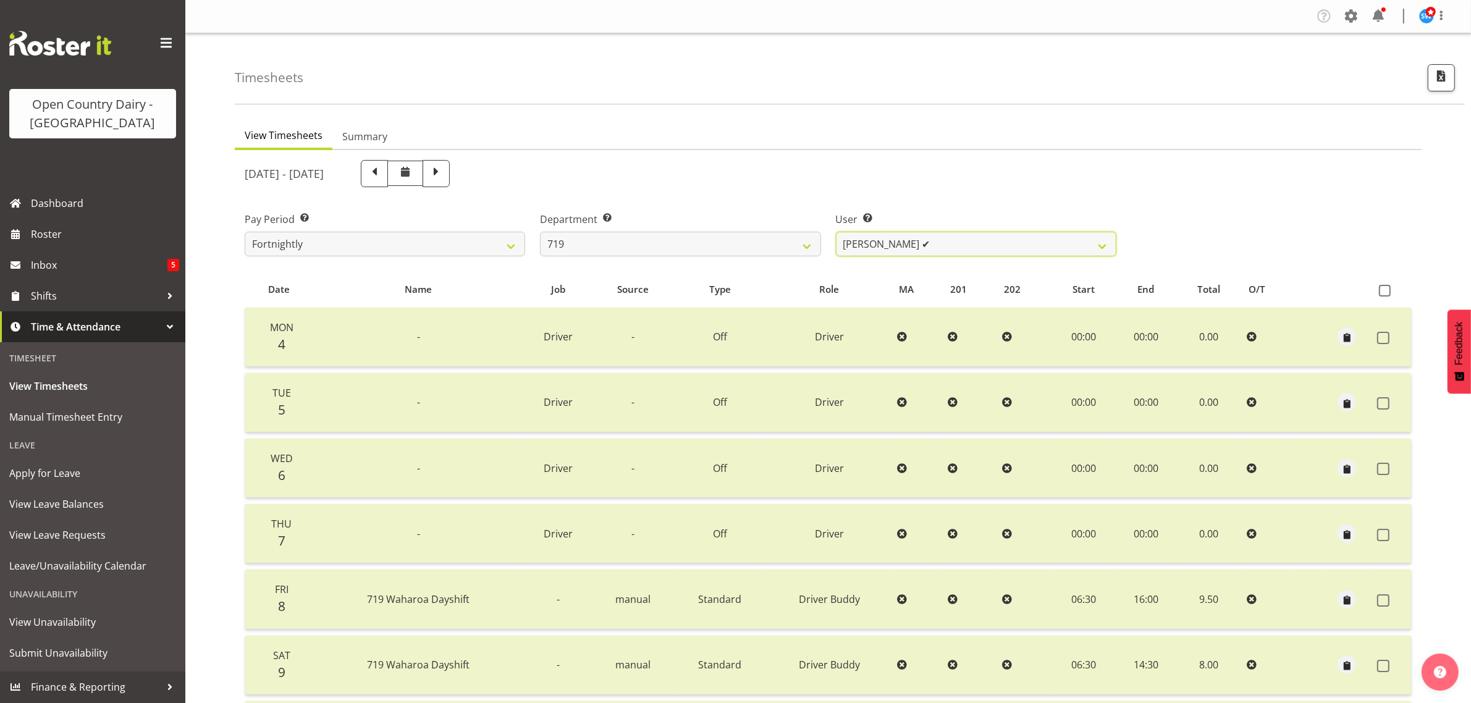
click at [989, 244] on select "[PERSON_NAME] ✔ [PERSON_NAME] ✔ [PERSON_NAME] ✔" at bounding box center [976, 244] width 280 height 25
click at [694, 242] on select "701 702 703 704 705 706 707 708 709 710 711 712 713 714 715 716 717 718 719 720" at bounding box center [680, 244] width 280 height 25
click at [540, 232] on select "701 702 703 704 705 706 707 708 709 710 711 712 713 714 715 716 717 718 719 720" at bounding box center [680, 244] width 280 height 25
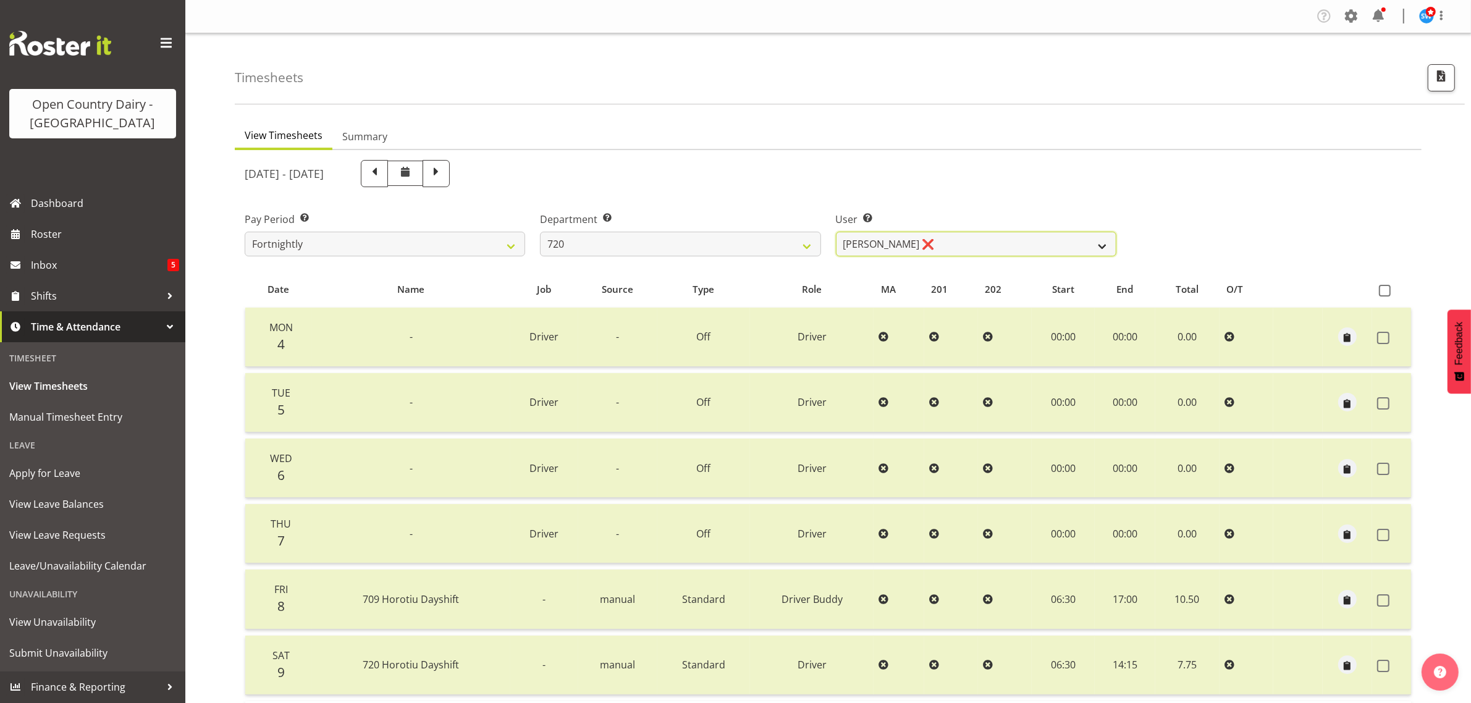
click at [1013, 241] on select "Garry Hooper ❌ Kerry Slater ✔ Nathan Frankhouser ✔ Steve Daly ✔" at bounding box center [976, 244] width 280 height 25
click at [700, 243] on select "701 702 703 704 705 706 707 708 709 710 711 712 713 714 715 716 717 718 719 720" at bounding box center [680, 244] width 280 height 25
click at [540, 232] on select "701 702 703 704 705 706 707 708 709 710 711 712 713 714 715 716 717 718 719 720" at bounding box center [680, 244] width 280 height 25
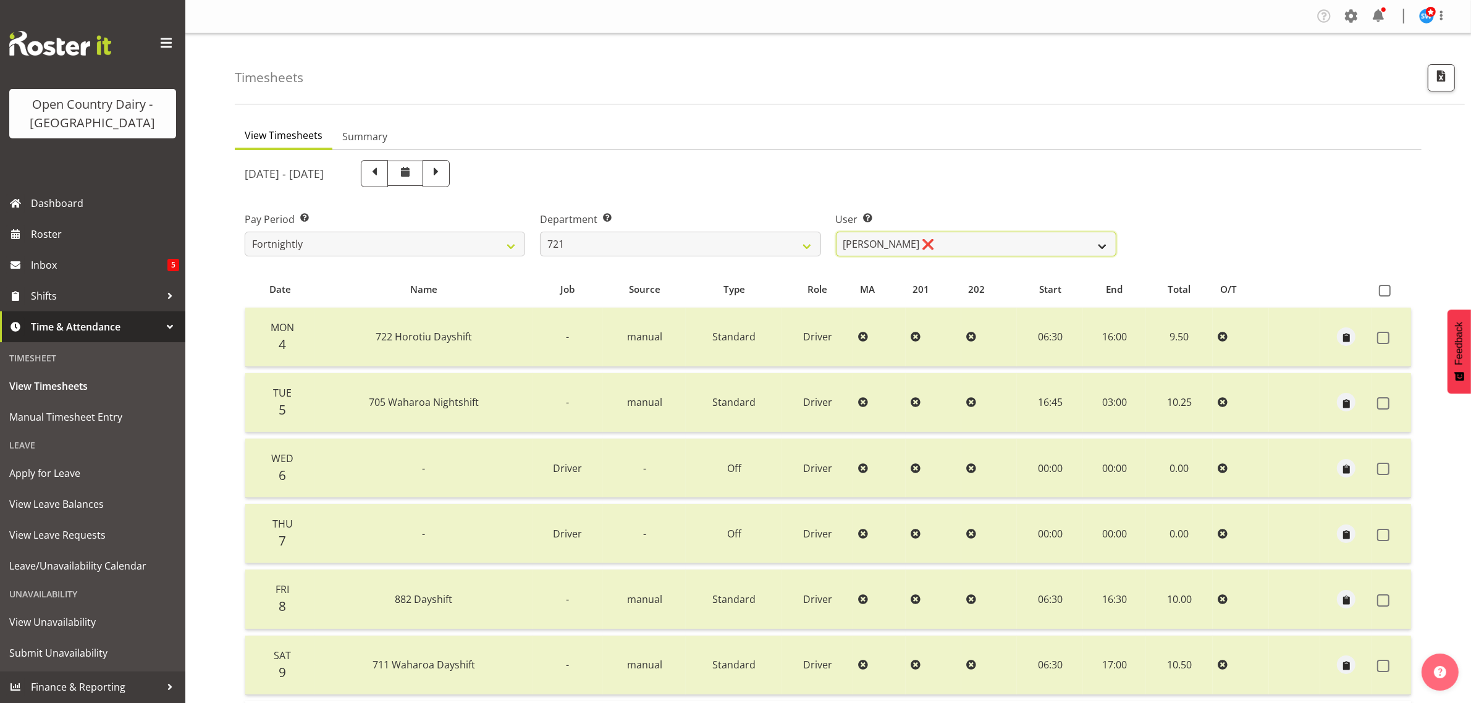
click at [993, 241] on select "[PERSON_NAME] ❌ [PERSON_NAME] ✔" at bounding box center [976, 244] width 280 height 25
click at [987, 241] on select "[PERSON_NAME] ❌ [PERSON_NAME] ✔" at bounding box center [976, 244] width 280 height 25
click at [986, 241] on select "[PERSON_NAME] ❌ [PERSON_NAME] ✔" at bounding box center [976, 244] width 280 height 25
click at [699, 243] on select "701 702 703 704 705 706 707 708 709 710 711 712 713 714 715 716 717 718 719 720" at bounding box center [680, 244] width 280 height 25
select select "756"
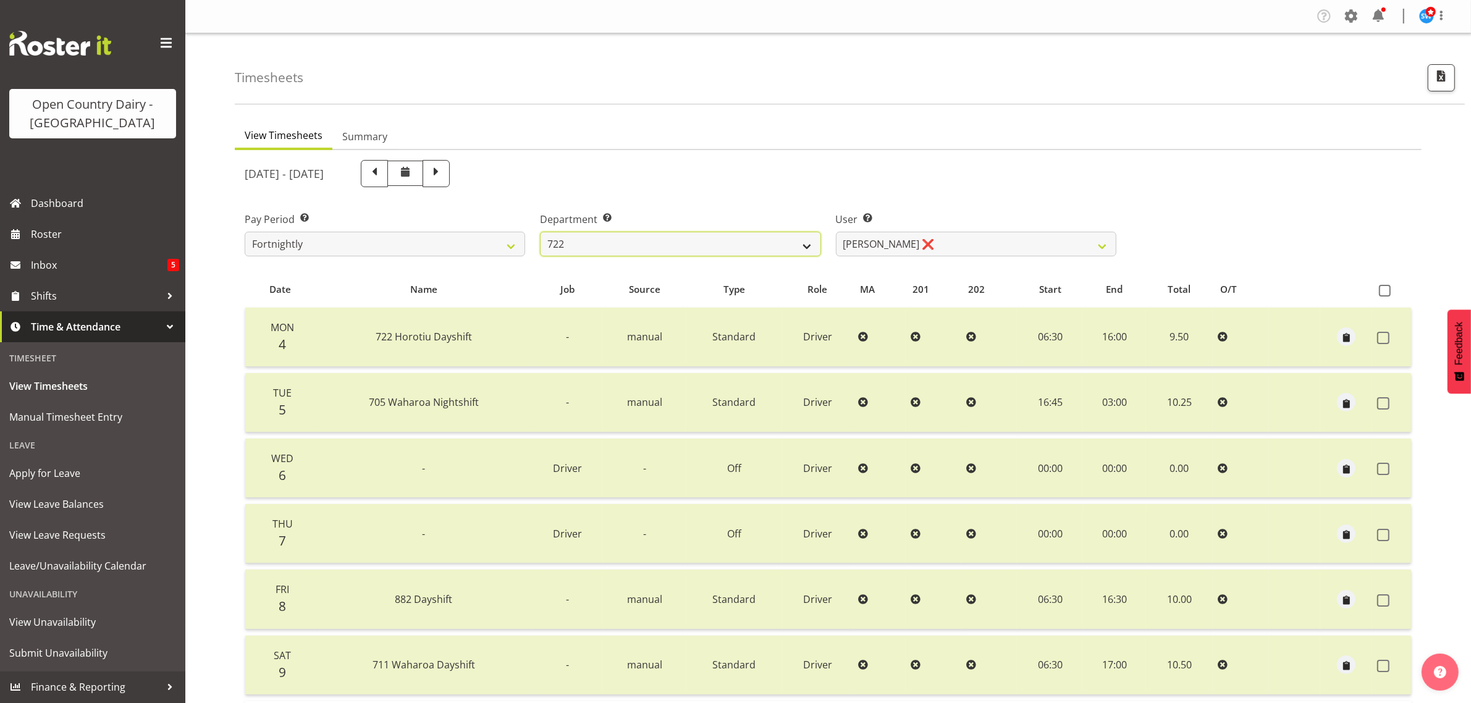
click at [540, 232] on select "701 702 703 704 705 706 707 708 709 710 711 712 713 714 715 716 717 718 719 720" at bounding box center [680, 244] width 280 height 25
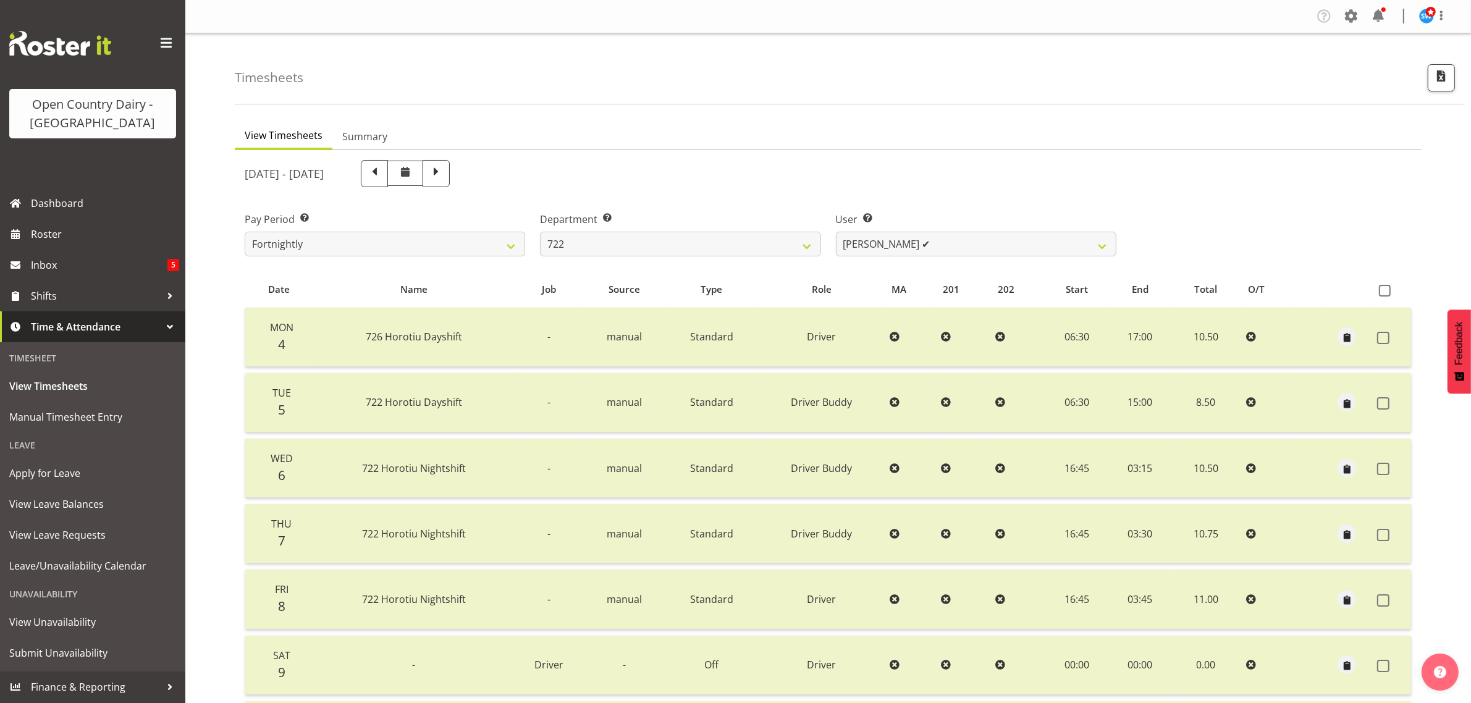
click at [980, 241] on div "[DATE] - [DATE] Pay Period Select which pay period you would like to view. Fort…" at bounding box center [828, 492] width 1167 height 678
click at [980, 241] on select "Andy Webb ✔ Darren Hatcher ✔ Gurpreet Singh ❌" at bounding box center [976, 244] width 280 height 25
select select "11209"
click at [836, 232] on select "Andy Webb ✔ Darren Hatcher ✔ Gurpreet Singh ❌" at bounding box center [976, 244] width 280 height 25
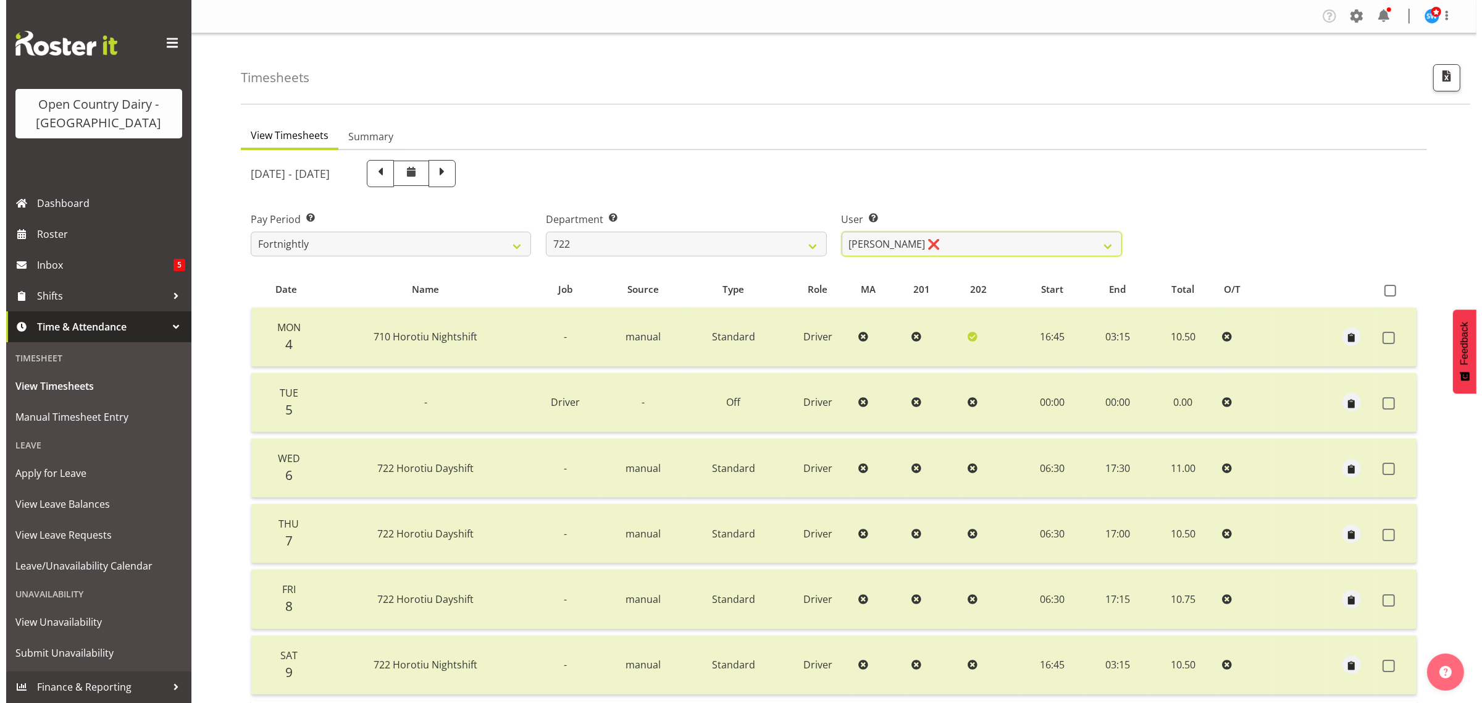
scroll to position [158, 0]
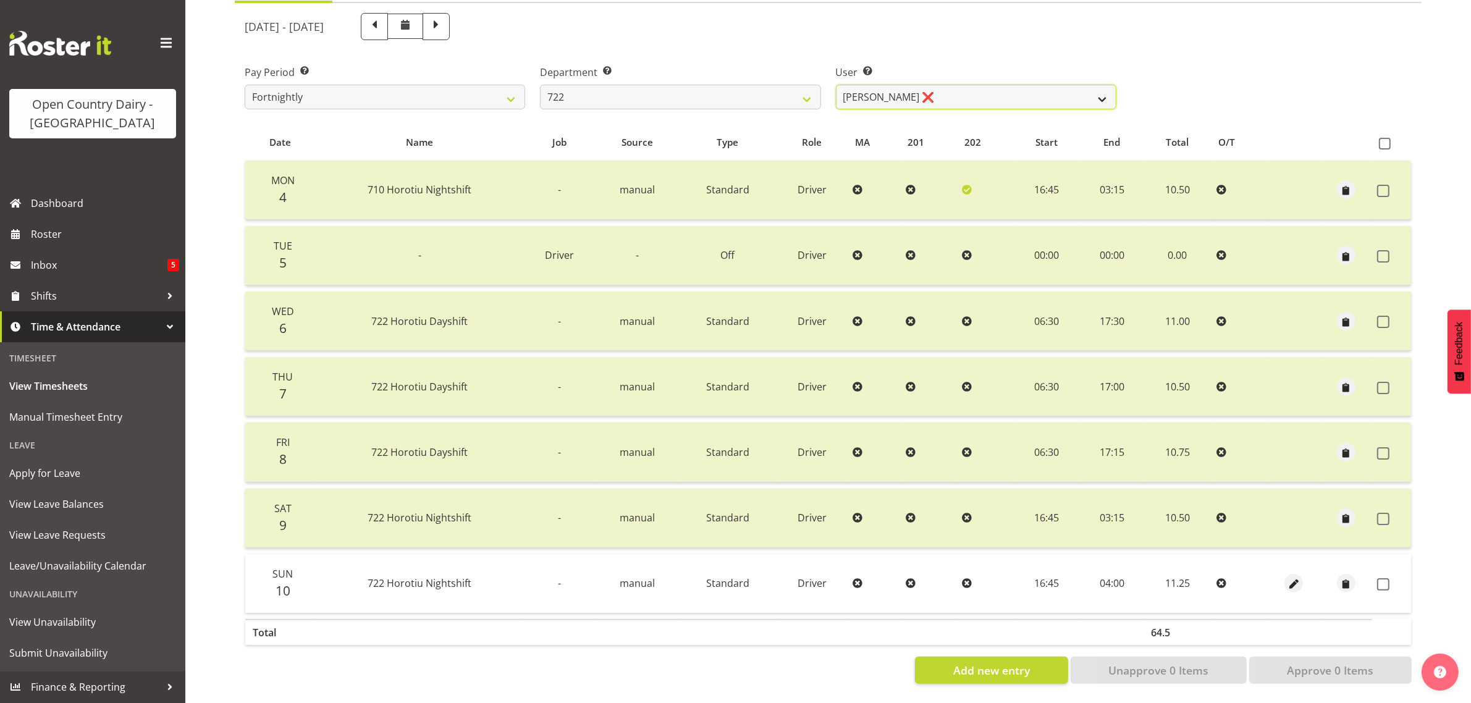
click at [1033, 85] on select "Andy Webb ✔ Darren Hatcher ✔ Gurpreet Singh ❌" at bounding box center [976, 97] width 280 height 25
click at [663, 86] on select "701 702 703 704 705 706 707 708 709 710 711 712 713 714 715 716 717 718 719 720" at bounding box center [680, 97] width 280 height 25
select select "819"
click at [540, 85] on select "701 702 703 704 705 706 707 708 709 710 711 712 713 714 715 716 717 718 719 720" at bounding box center [680, 97] width 280 height 25
select select "11213"
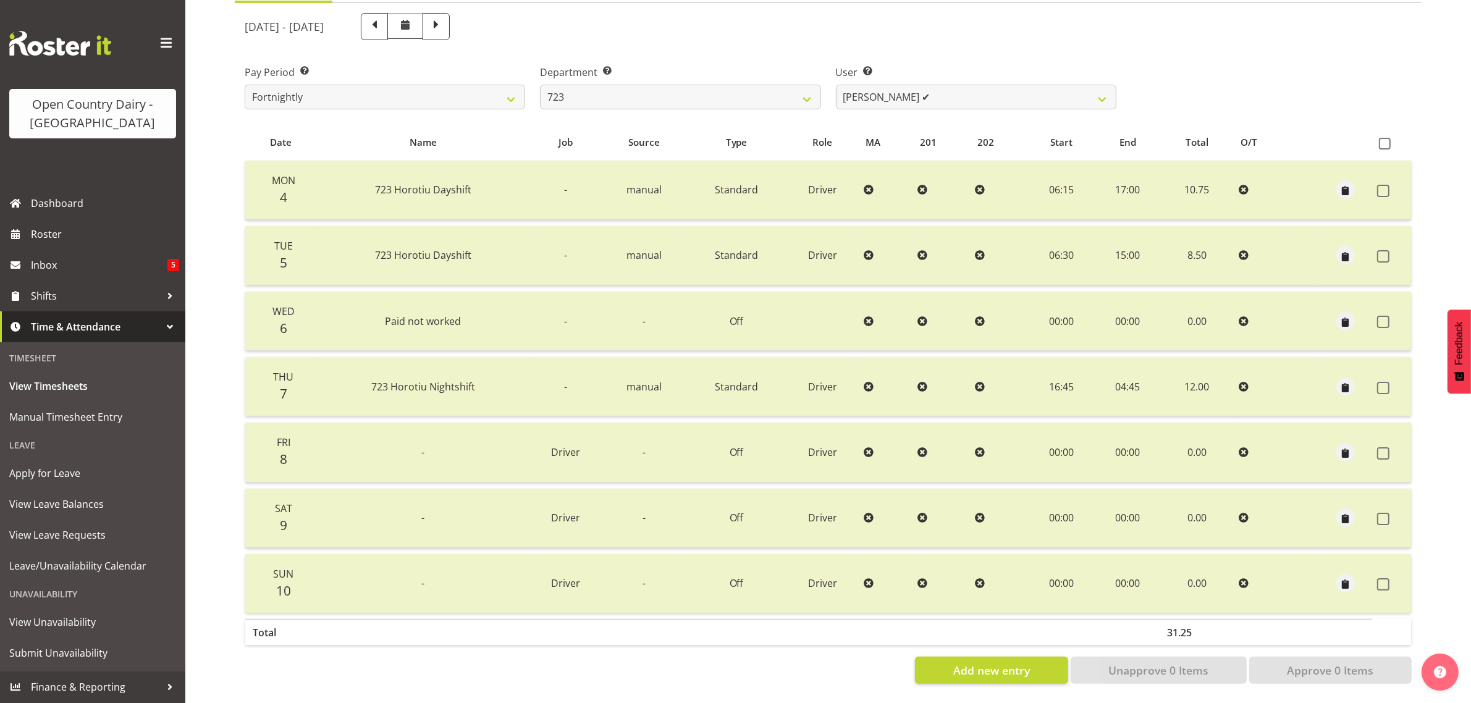
click at [975, 85] on div "[DATE] - [DATE] Pay Period Select which pay period you would like to view. Fort…" at bounding box center [828, 345] width 1167 height 678
click at [975, 85] on select "[PERSON_NAME] ✔ [PERSON_NAME] ✔ [PERSON_NAME] ✔ [PERSON_NAME] ✔" at bounding box center [976, 97] width 280 height 25
click at [770, 85] on select "701 702 703 704 705 706 707 708 709 710 711 712 713 714 715 716 717 718 719 720" at bounding box center [680, 97] width 280 height 25
select select "760"
click at [540, 85] on select "701 702 703 704 705 706 707 708 709 710 711 712 713 714 715 716 717 718 719 720" at bounding box center [680, 97] width 280 height 25
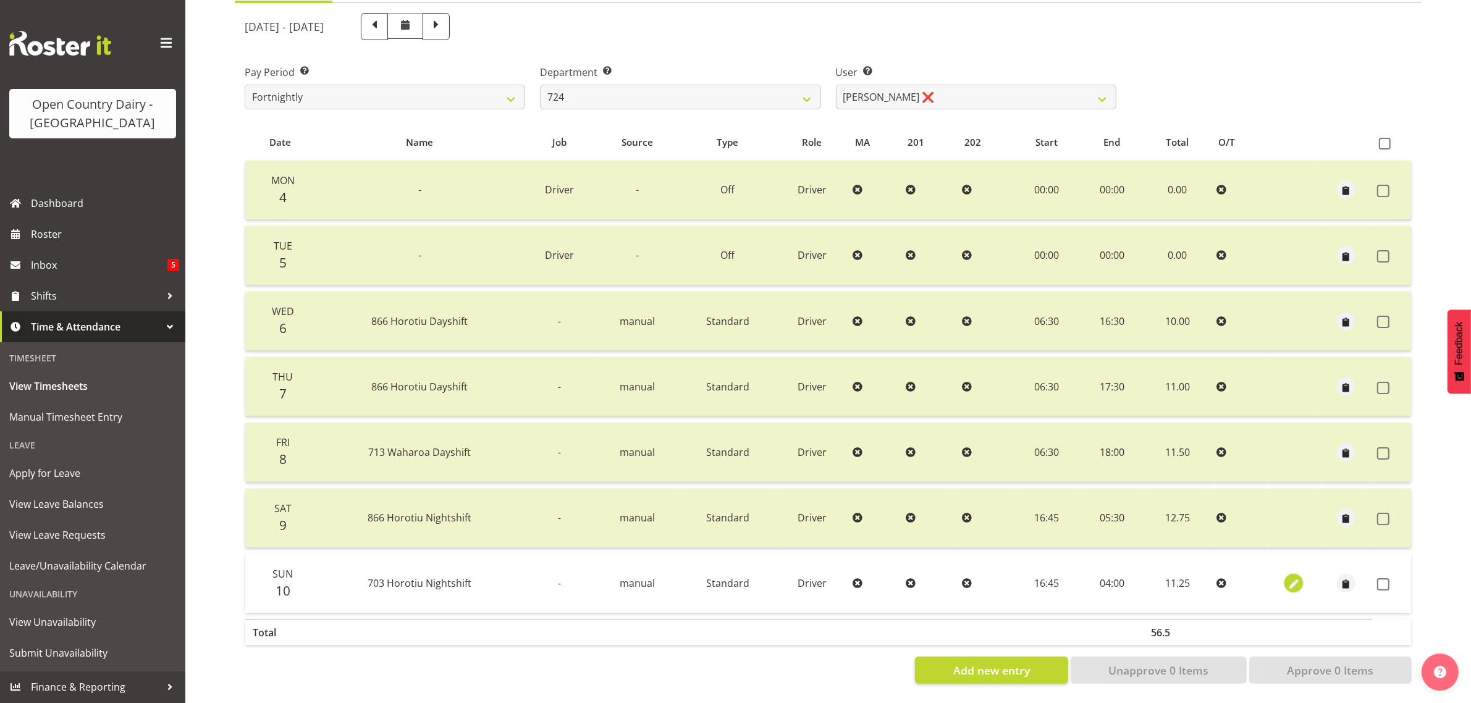
click at [1292, 578] on span "button" at bounding box center [1294, 585] width 14 height 14
select select "Standard"
select select "710"
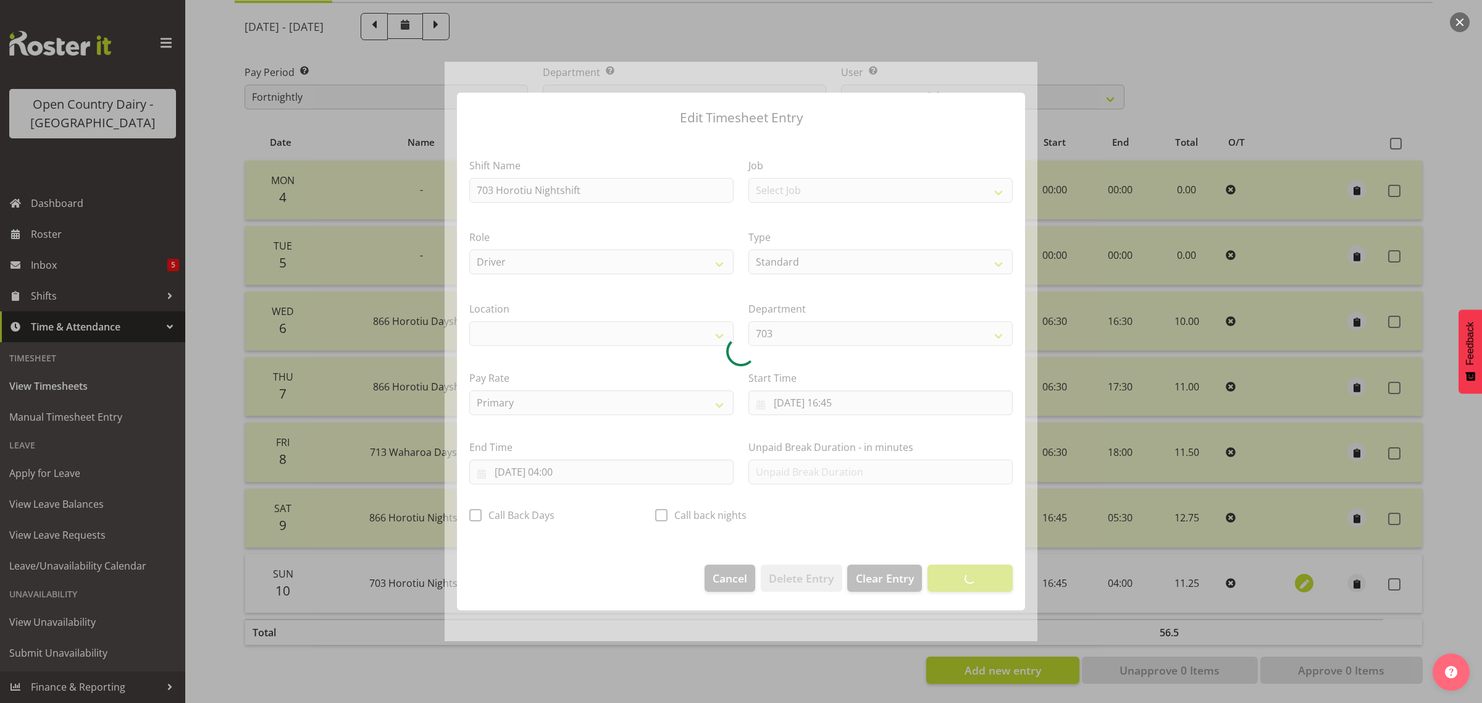
select select "1054"
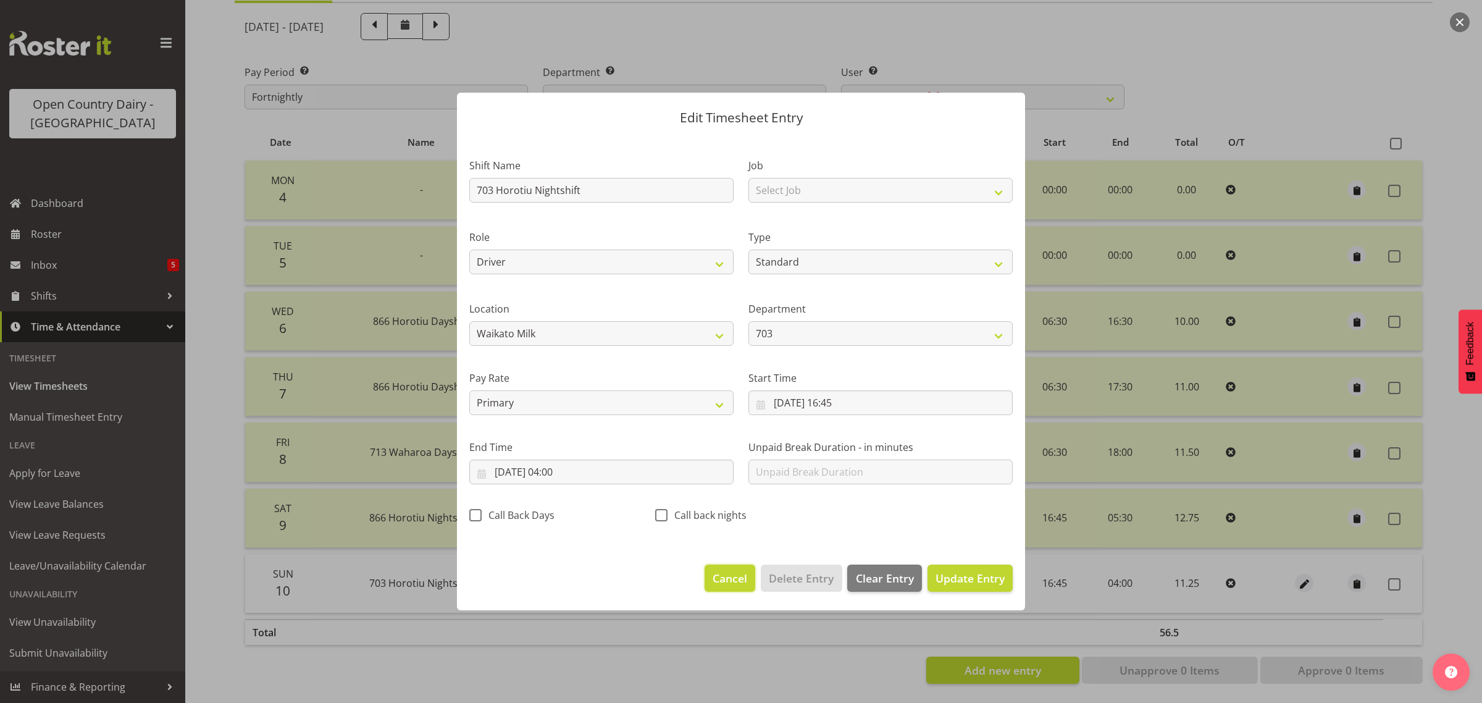
click at [736, 578] on span "Cancel" at bounding box center [730, 578] width 35 height 16
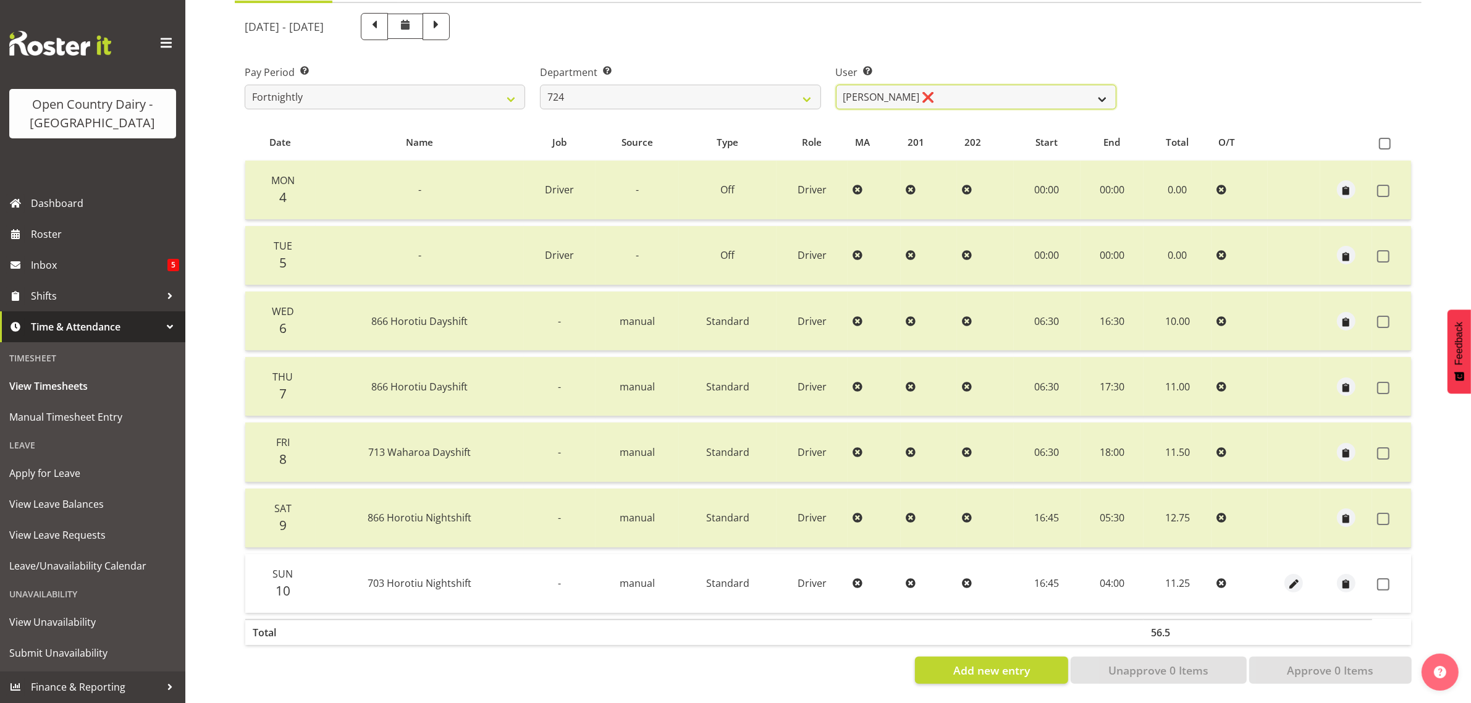
click at [934, 85] on select "[PERSON_NAME] ❌ [PERSON_NAME] ✔ [PERSON_NAME] ✔" at bounding box center [976, 97] width 280 height 25
click at [792, 85] on select "701 702 703 704 705 706 707 708 709 710 711 712 713 714 715 716 717 718 719 720" at bounding box center [680, 97] width 280 height 25
click at [540, 85] on select "701 702 703 704 705 706 707 708 709 710 711 712 713 714 715 716 717 718 719 720" at bounding box center [680, 97] width 280 height 25
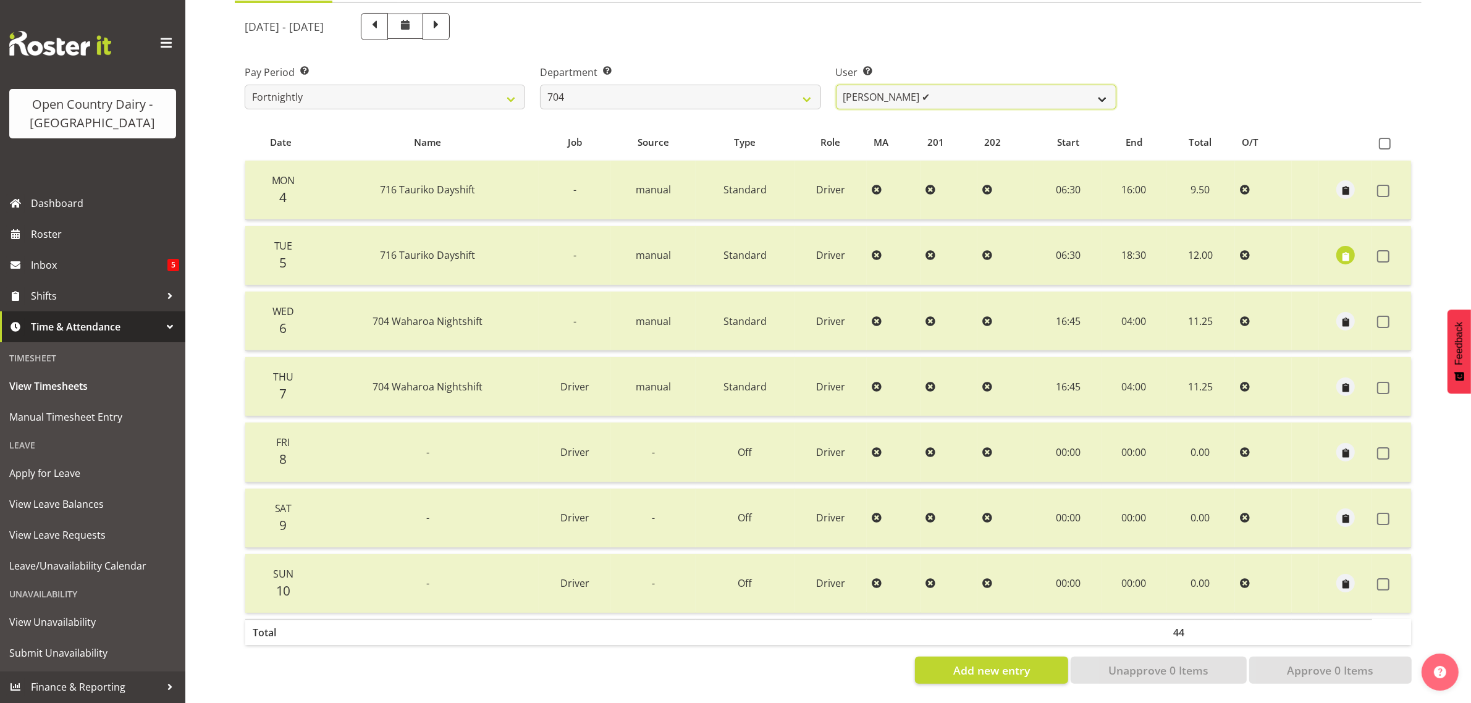
click at [949, 86] on select "[PERSON_NAME] ✔ [PERSON_NAME] ✔ [PERSON_NAME] ✔" at bounding box center [976, 97] width 280 height 25
click at [729, 85] on select "701 702 703 704 705 706 707 708 709 710 711 712 713 714 715 716 717 718 719 720" at bounding box center [680, 97] width 280 height 25
select select "756"
click at [540, 85] on select "701 702 703 704 705 706 707 708 709 710 711 712 713 714 715 716 717 718 719 720" at bounding box center [680, 97] width 280 height 25
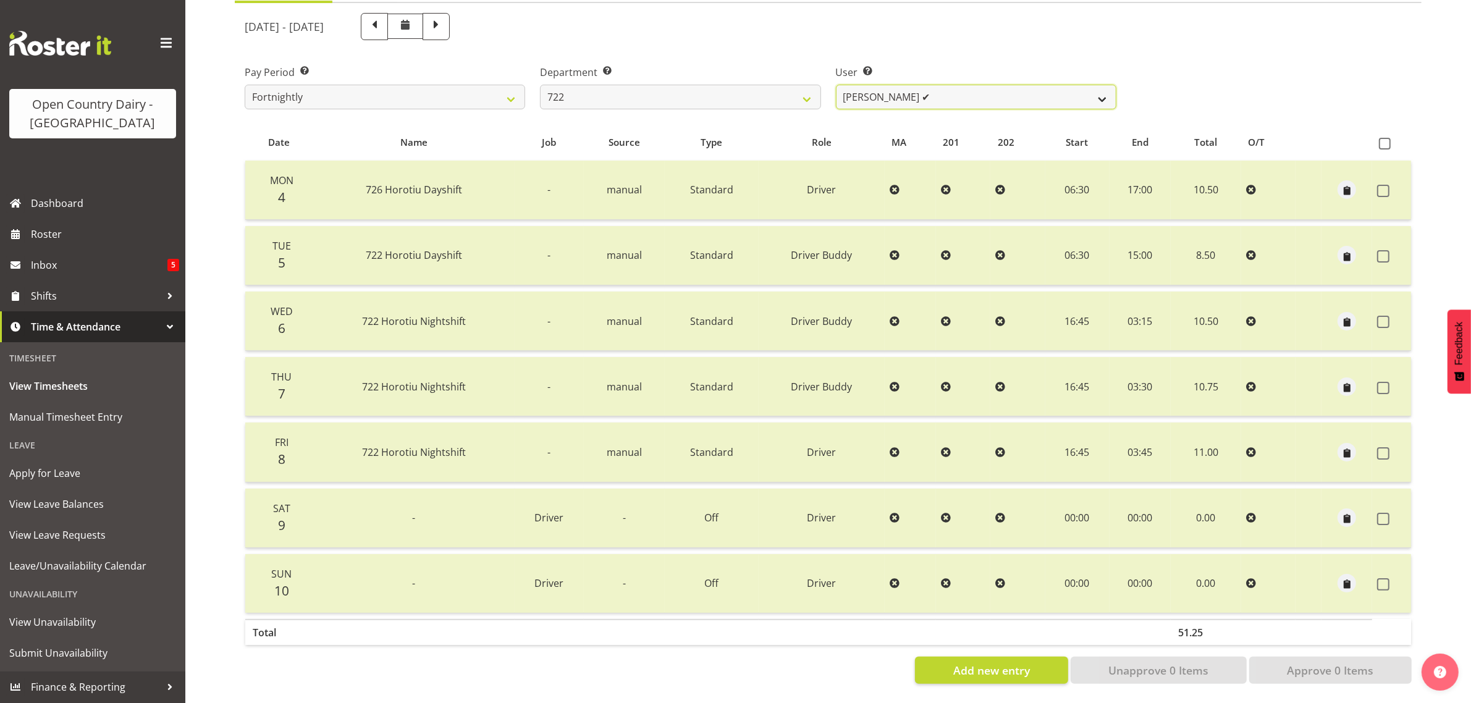
click at [962, 90] on select "Andy Webb ✔ Darren Hatcher ✔ Gurpreet Singh ❌" at bounding box center [976, 97] width 280 height 25
select select "11209"
click at [836, 85] on select "Andy Webb ✔ Darren Hatcher ✔ Gurpreet Singh ❌" at bounding box center [976, 97] width 280 height 25
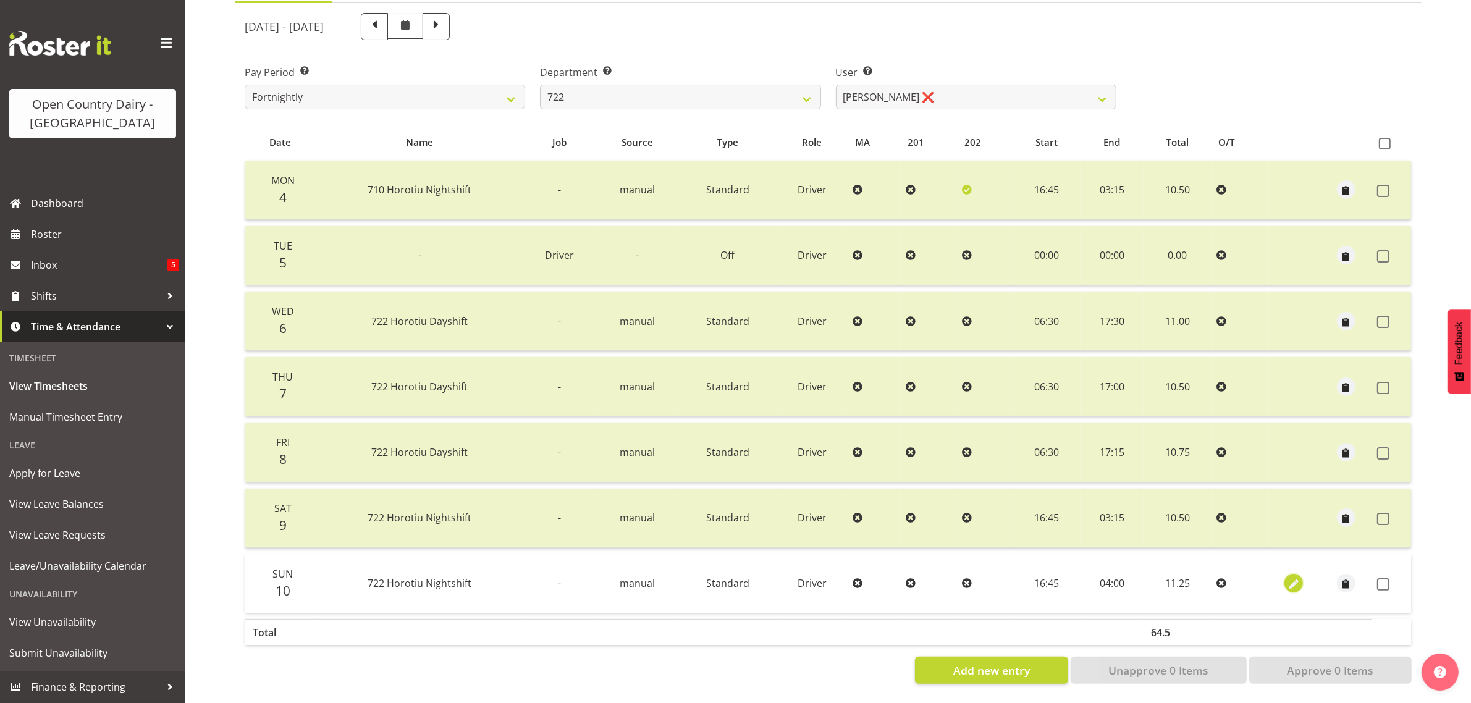
click at [1290, 578] on span "button" at bounding box center [1294, 585] width 14 height 14
select select "Standard"
select select "7"
select select "2025"
select select "4"
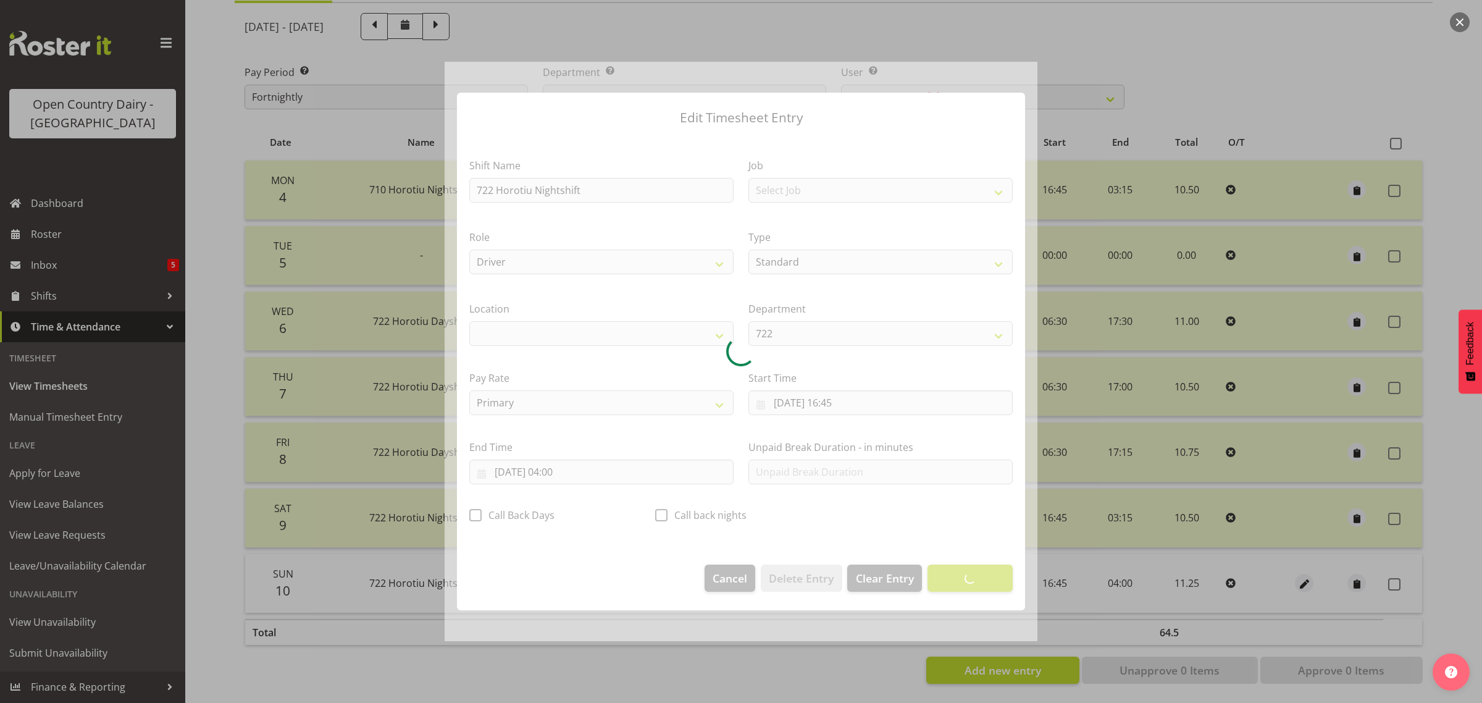
select select "1054"
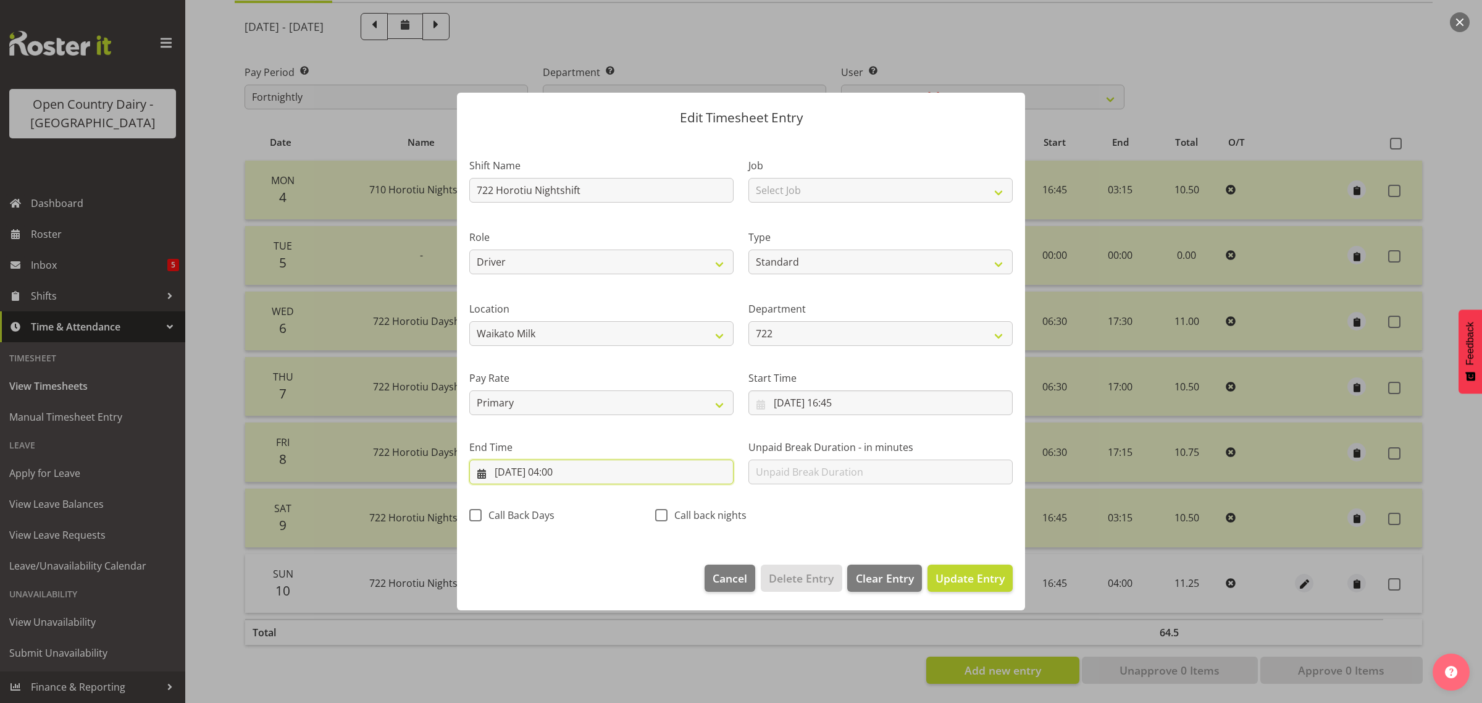
click at [569, 473] on input "[DATE] 04:00" at bounding box center [601, 472] width 264 height 25
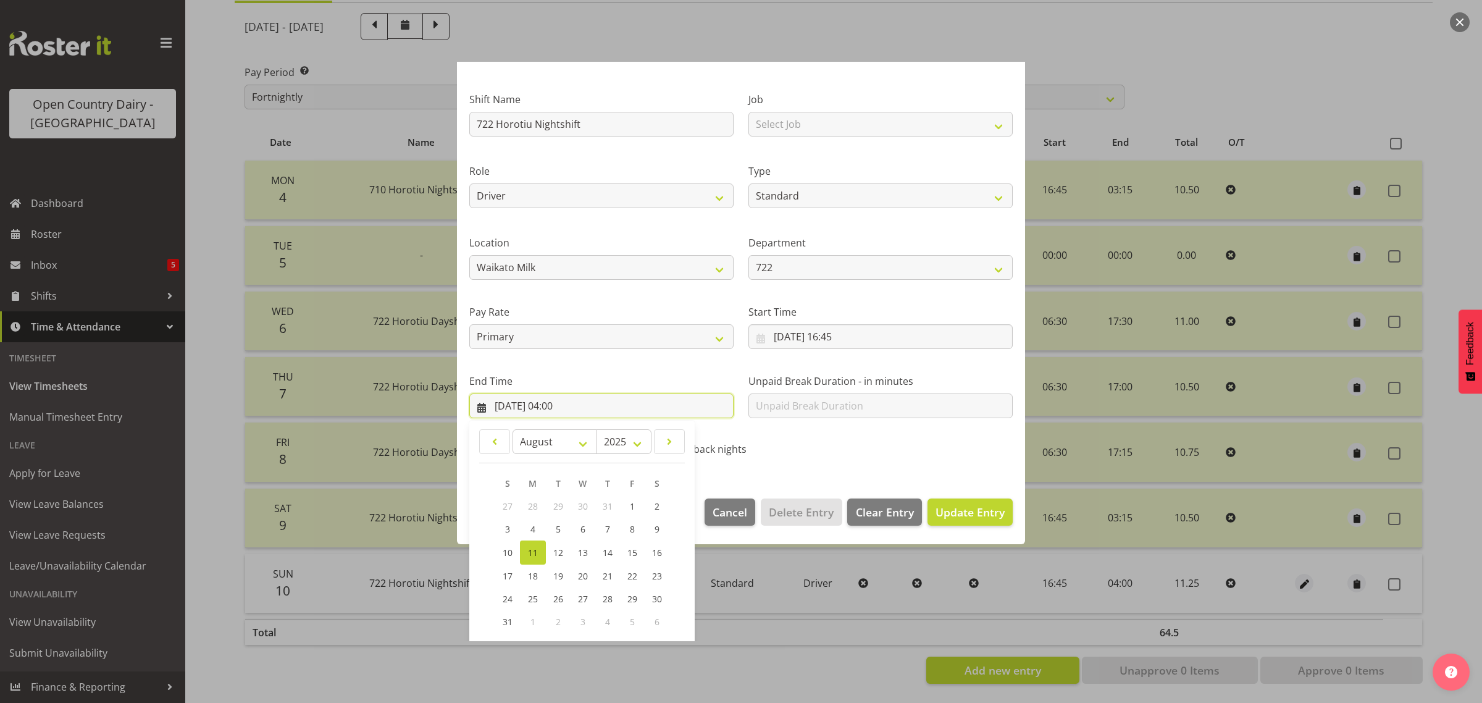
scroll to position [125, 0]
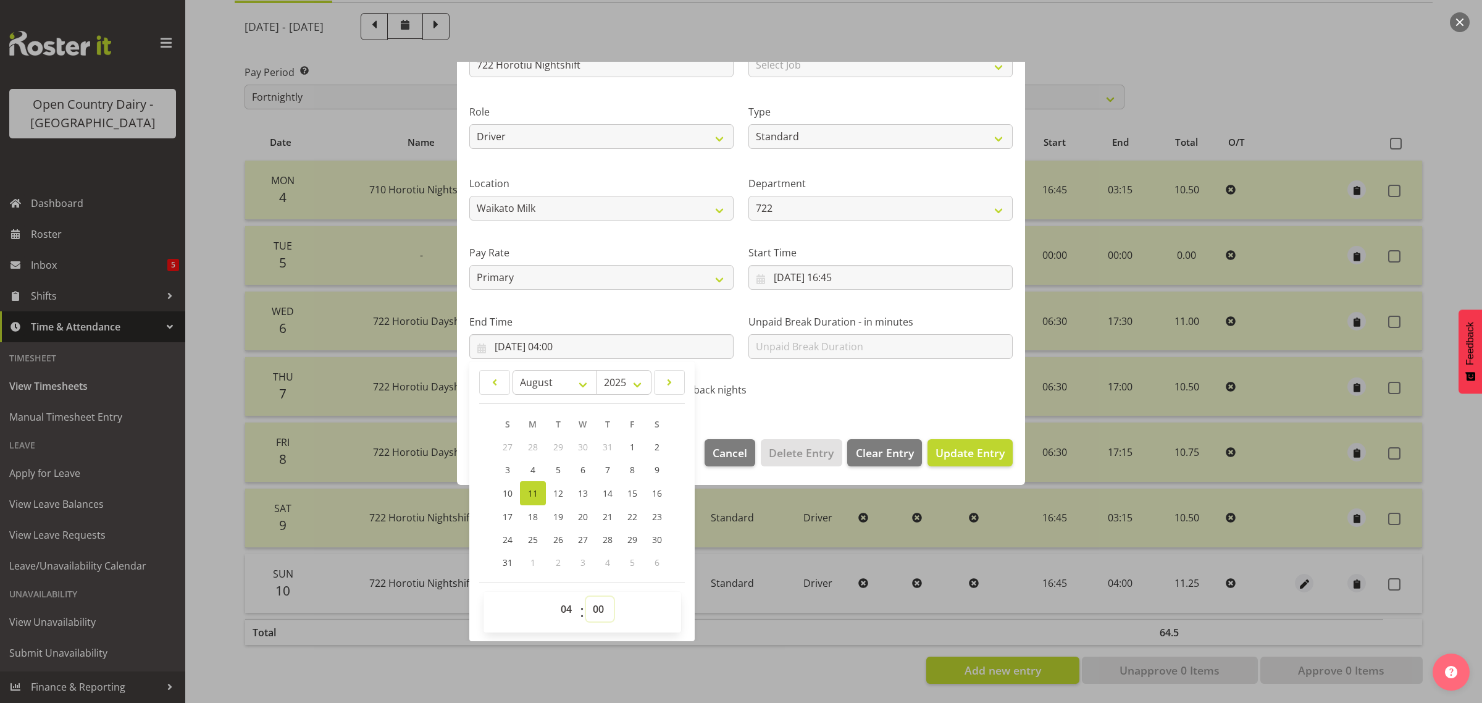
click at [599, 610] on select "00 01 02 03 04 05 06 07 08 09 10 11 12 13 14 15 16 17 18 19 20 21 22 23 24 25 2…" at bounding box center [600, 609] width 28 height 25
select select "45"
click at [586, 597] on select "00 01 02 03 04 05 06 07 08 09 10 11 12 13 14 15 16 17 18 19 20 21 22 23 24 25 2…" at bounding box center [600, 609] width 28 height 25
type input "11/08/2025, 04:45"
click at [944, 452] on span "Update Entry" at bounding box center [970, 452] width 69 height 15
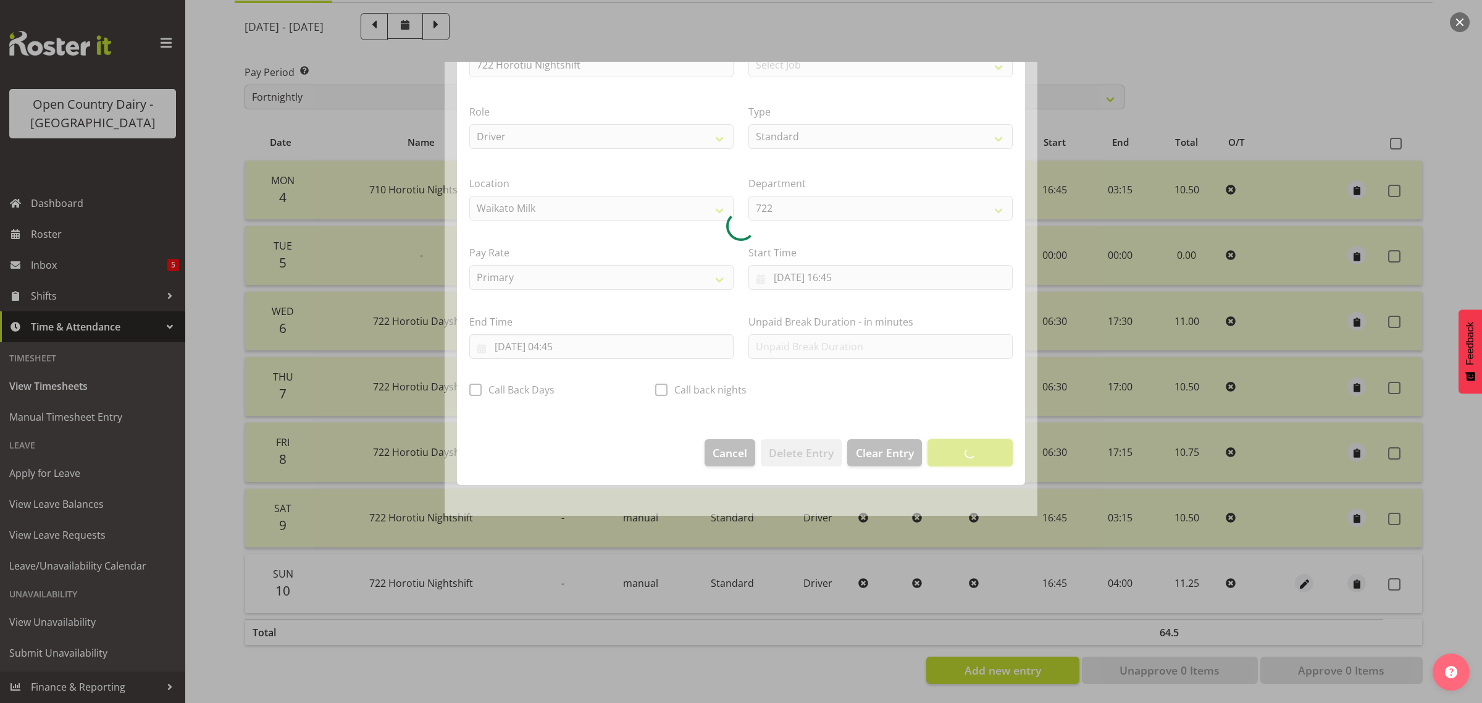
scroll to position [0, 0]
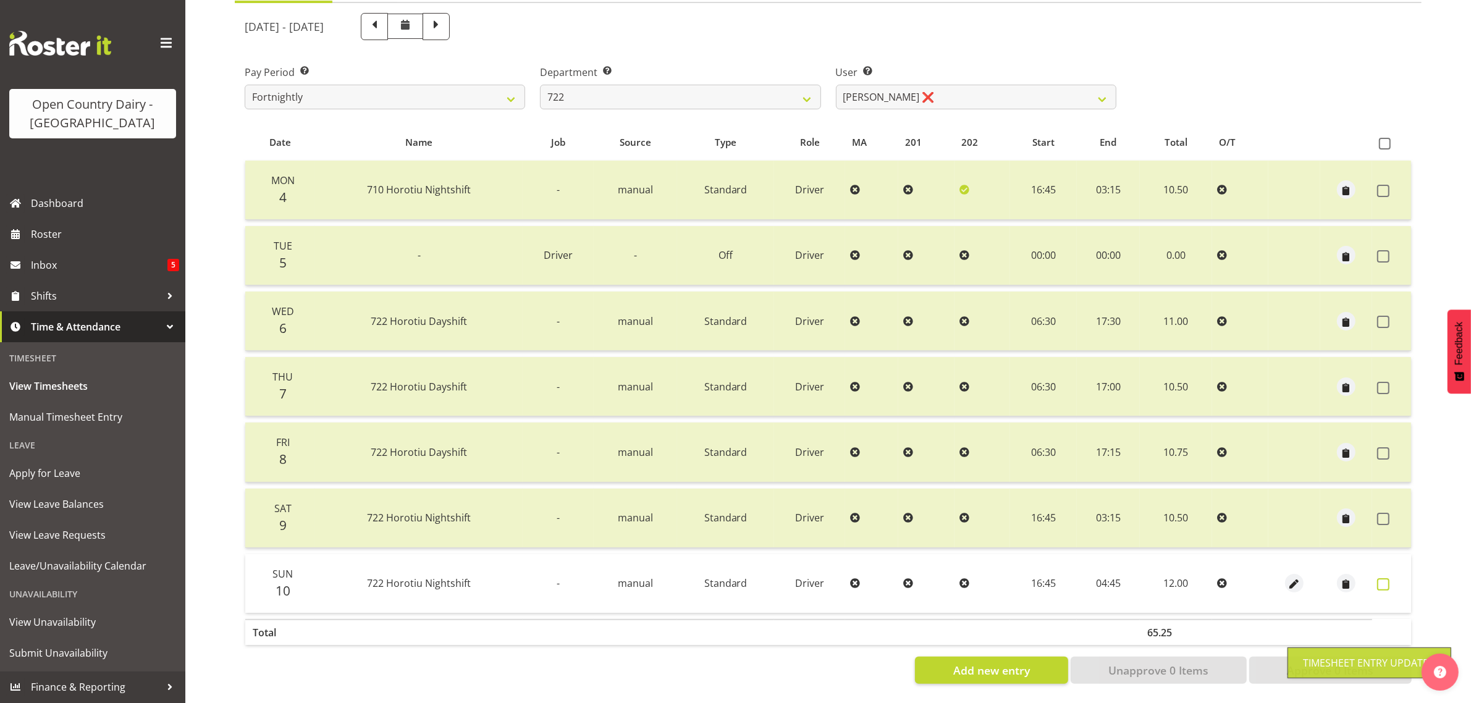
click at [1381, 578] on span at bounding box center [1383, 584] width 12 height 12
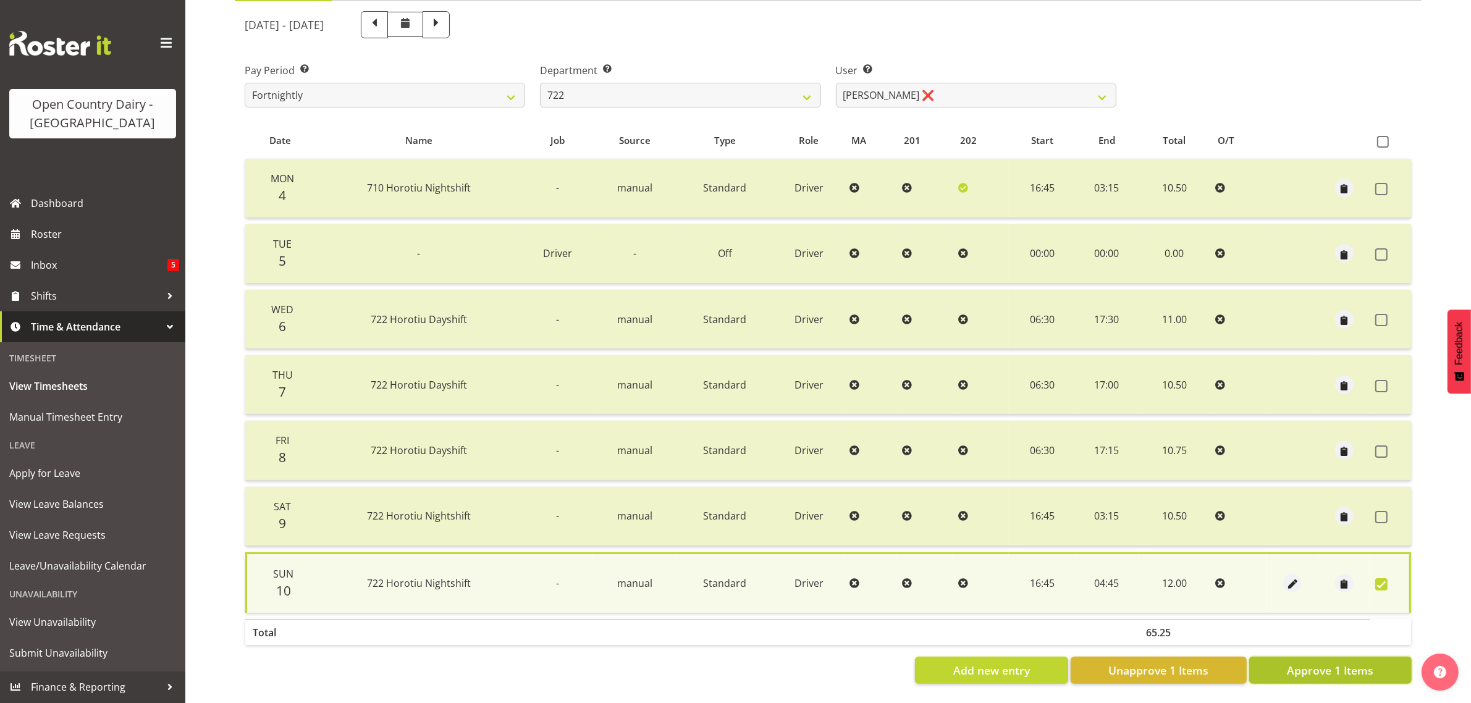
click at [1275, 663] on button "Approve 1 Items" at bounding box center [1330, 670] width 162 height 27
checkbox input "false"
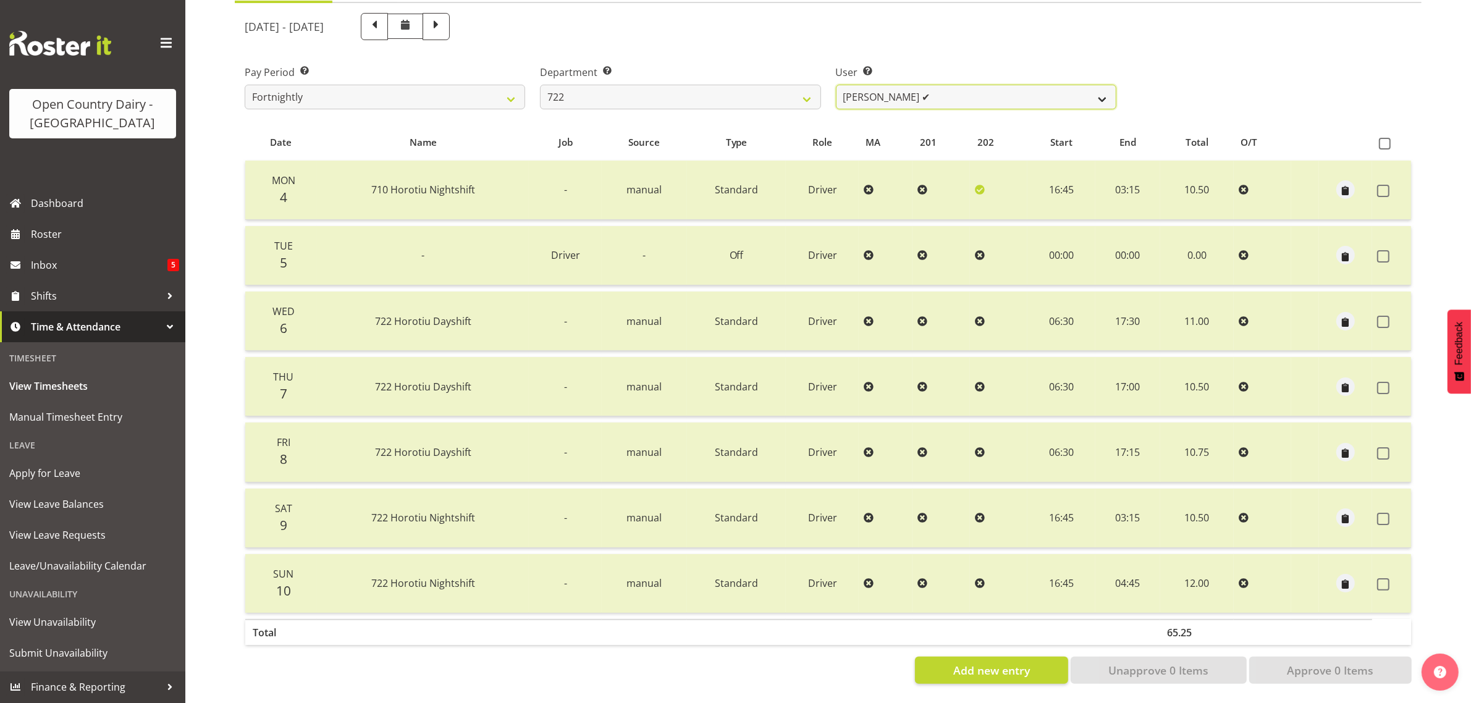
click at [970, 85] on select "[PERSON_NAME] ✔ [PERSON_NAME] ✔ [PERSON_NAME] ✔" at bounding box center [976, 97] width 280 height 25
click at [804, 85] on select "701 702 703 704 705 706 707 708 709 710 711 712 713 714 715 716 717 718 719 720" at bounding box center [680, 97] width 280 height 25
select select "819"
click at [540, 85] on select "701 702 703 704 705 706 707 708 709 710 711 712 713 714 715 716 717 718 719 720" at bounding box center [680, 97] width 280 height 25
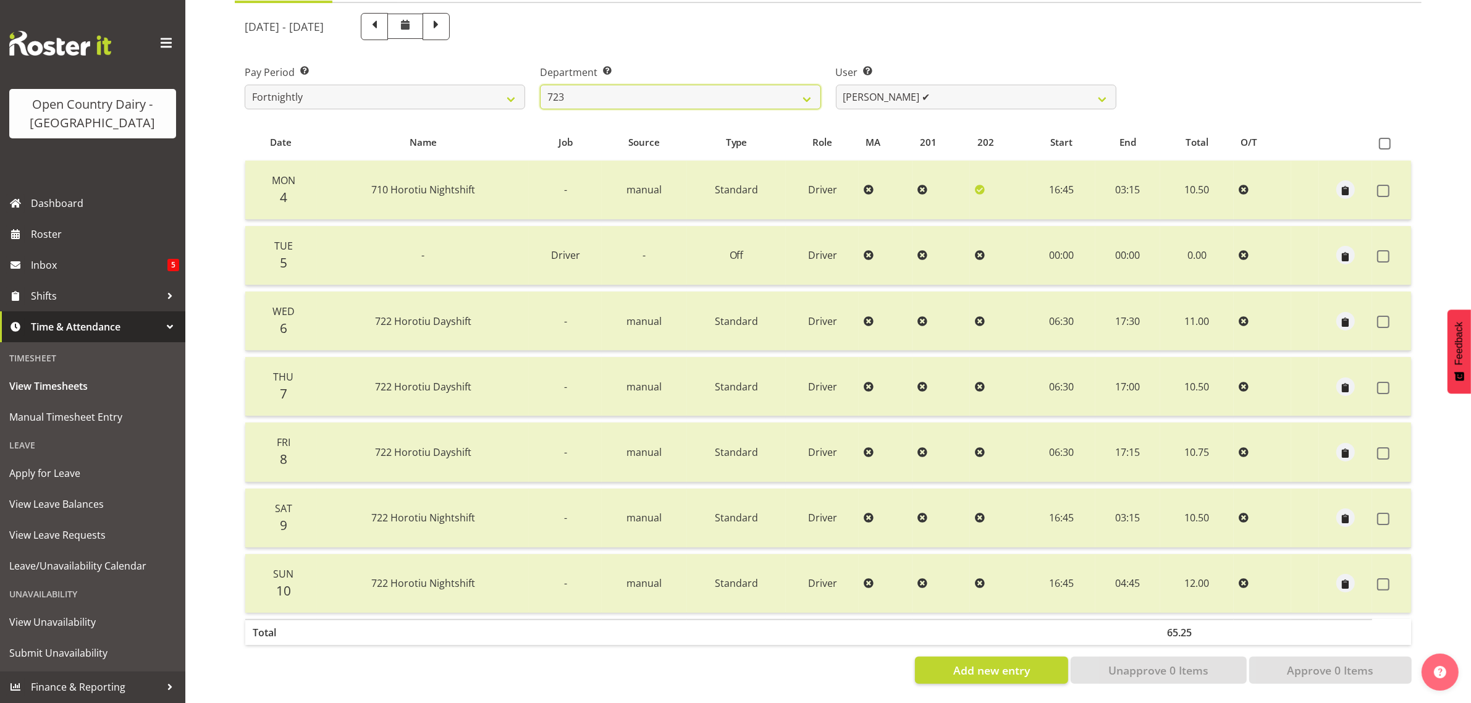
select select "11213"
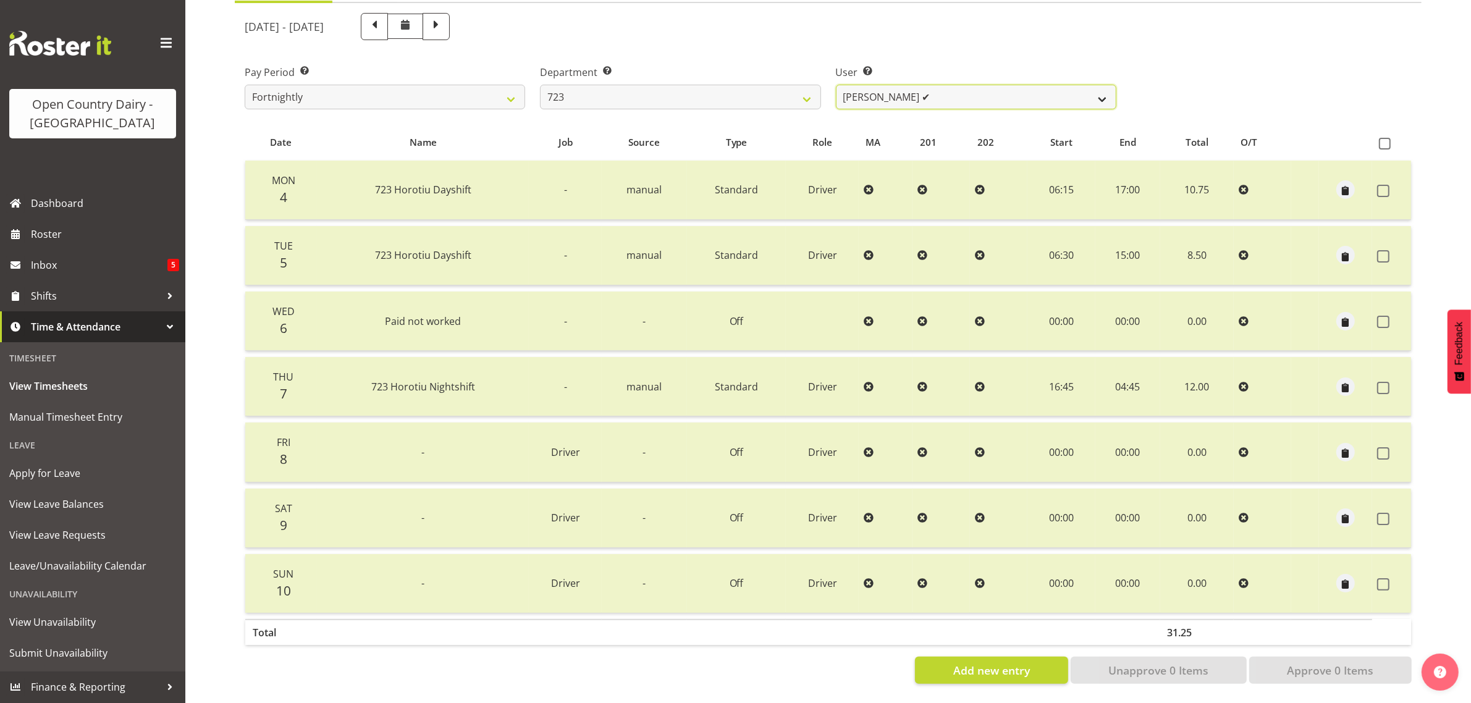
click at [1004, 85] on select "[PERSON_NAME] ✔ [PERSON_NAME] ✔ [PERSON_NAME] ✔ [PERSON_NAME] ✔" at bounding box center [976, 97] width 280 height 25
drag, startPoint x: 1004, startPoint y: 82, endPoint x: 905, endPoint y: 102, distance: 100.3
click at [1004, 85] on select "[PERSON_NAME] ✔ [PERSON_NAME] ✔ [PERSON_NAME] ✔ [PERSON_NAME] ✔" at bounding box center [976, 97] width 280 height 25
click at [792, 85] on select "701 702 703 704 705 706 707 708 709 710 711 712 713 714 715 716 717 718 719 720" at bounding box center [680, 97] width 280 height 25
select select "763"
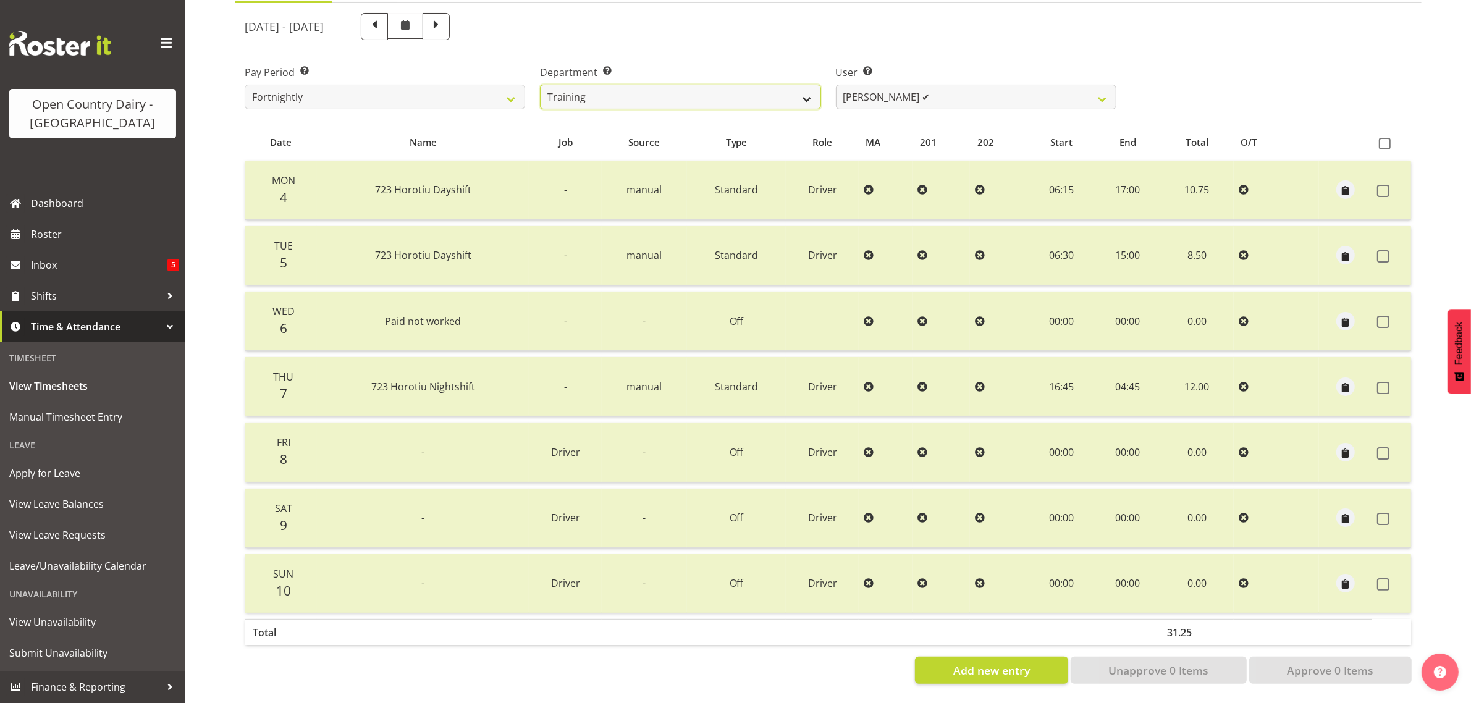
click at [540, 85] on select "701 702 703 704 705 706 707 708 709 710 711 712 713 714 715 716 717 718 719 720" at bounding box center [680, 97] width 280 height 25
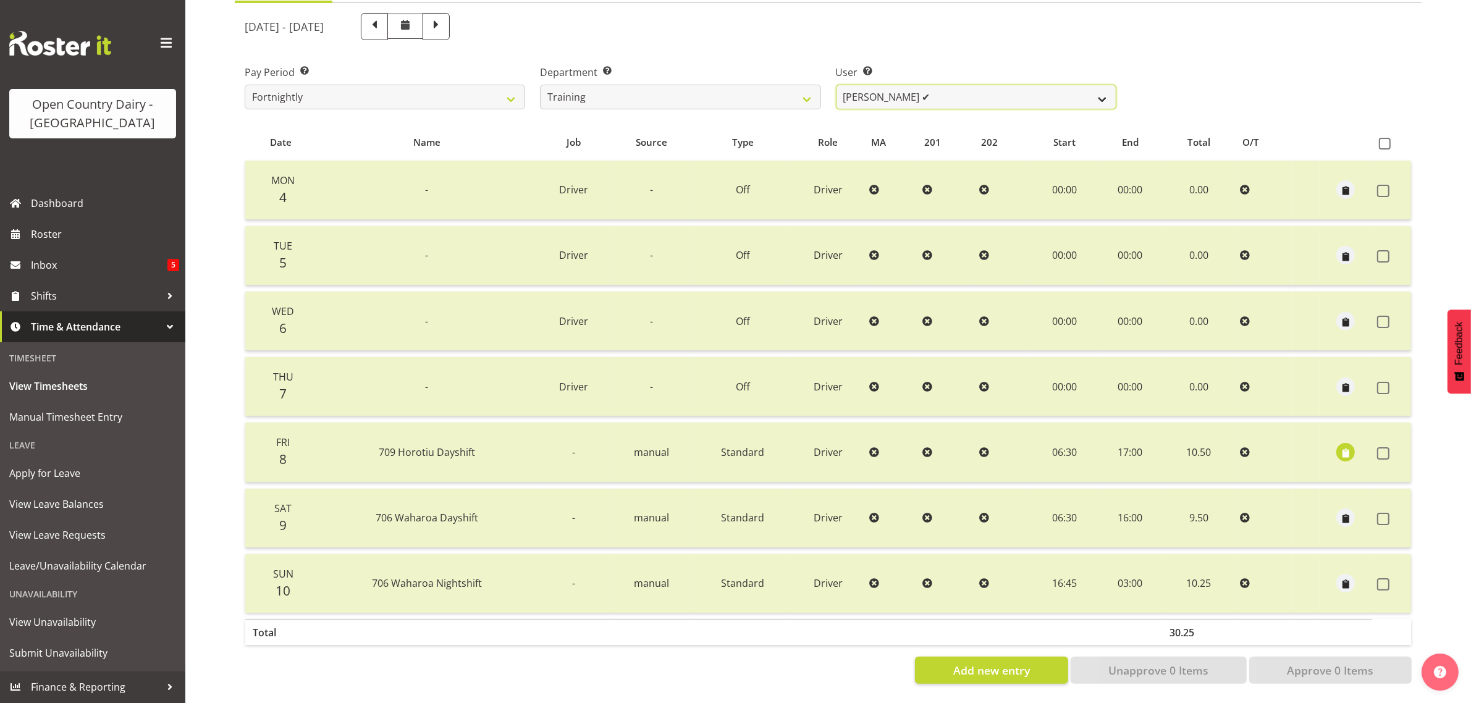
click at [1017, 85] on select "Antony Lockyer ✔ Chris Gibbs ✔ David Foote (Junior) ❌ Jesse Simpson ✔ Kimberley…" at bounding box center [976, 97] width 280 height 25
select select "11706"
click at [836, 85] on select "Antony Lockyer ✔ Chris Gibbs ✔ David Foote (Junior) ❌ Jesse Simpson ✔ Kimberley…" at bounding box center [976, 97] width 280 height 25
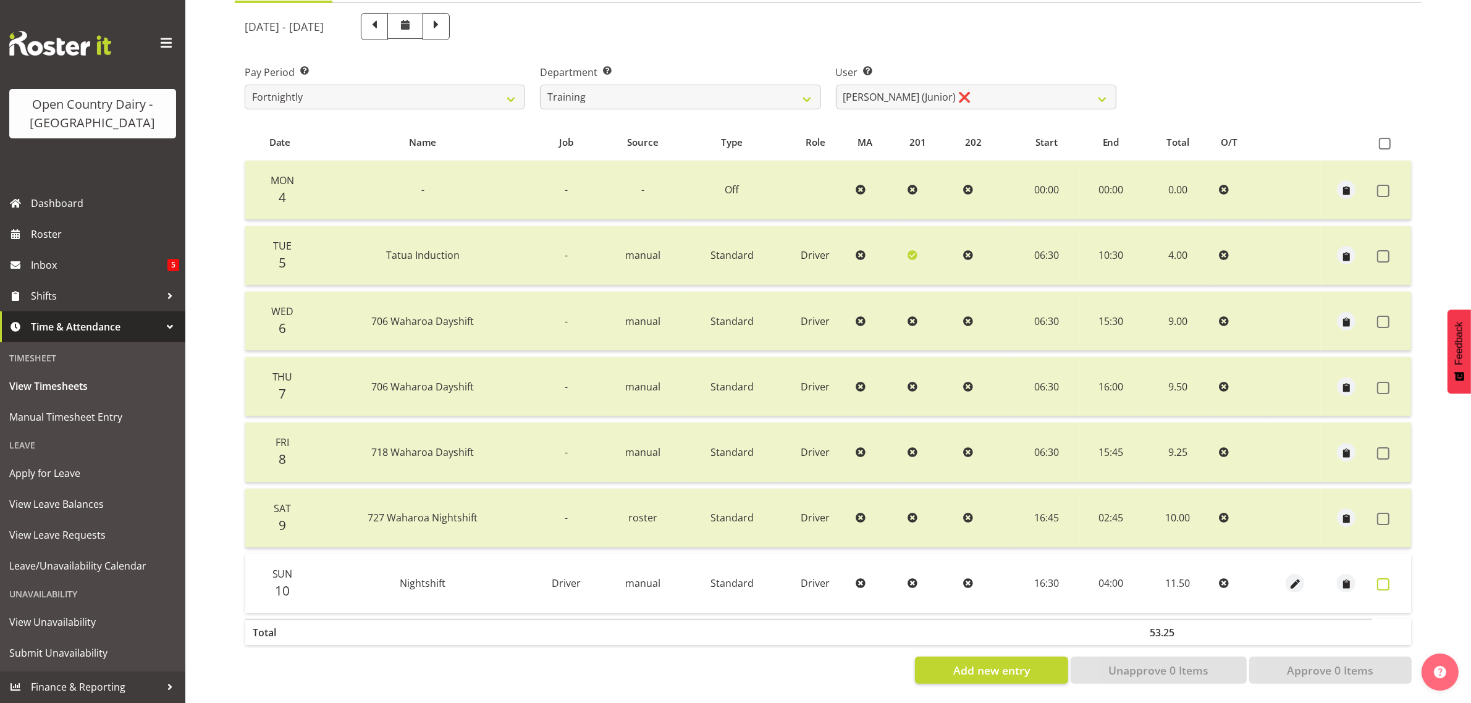
click at [1382, 578] on span at bounding box center [1383, 584] width 12 height 12
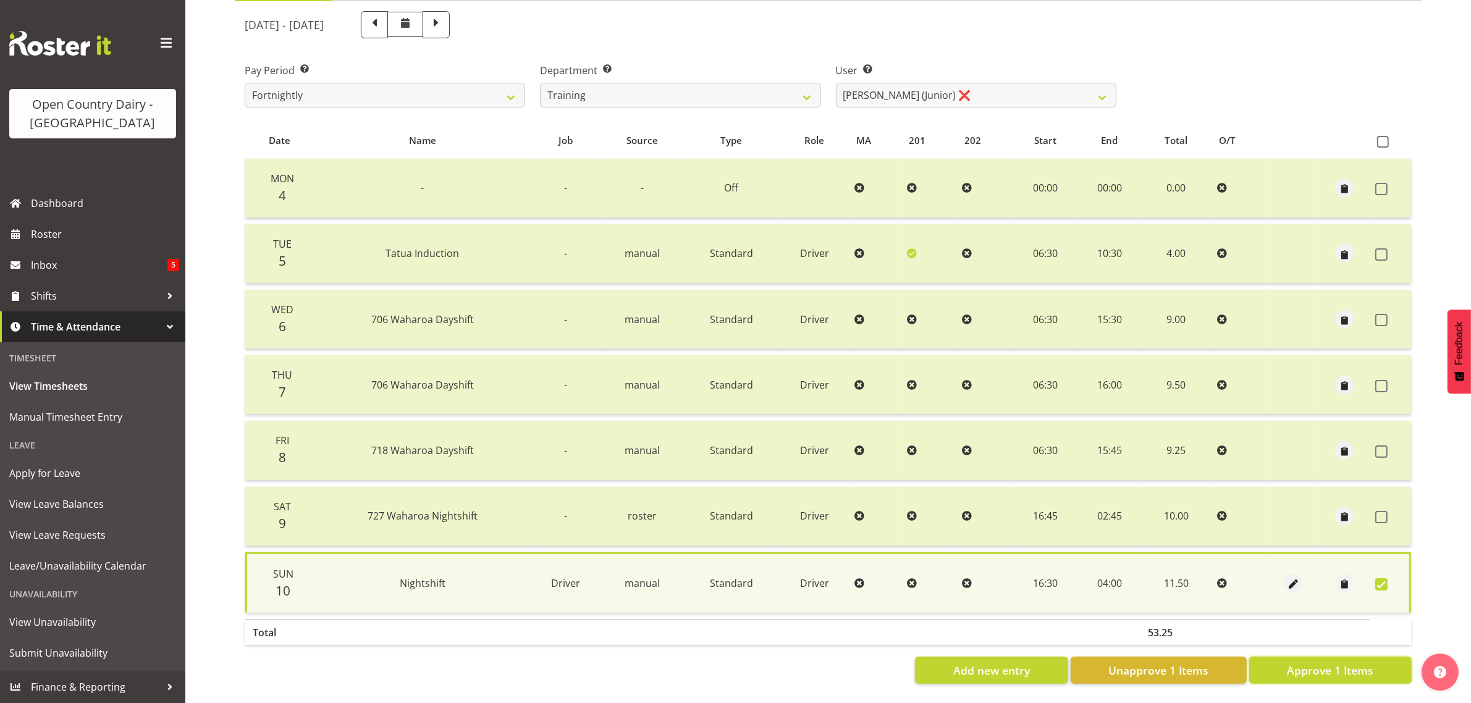
click at [1332, 662] on span "Approve 1 Items" at bounding box center [1330, 670] width 86 height 16
checkbox input "false"
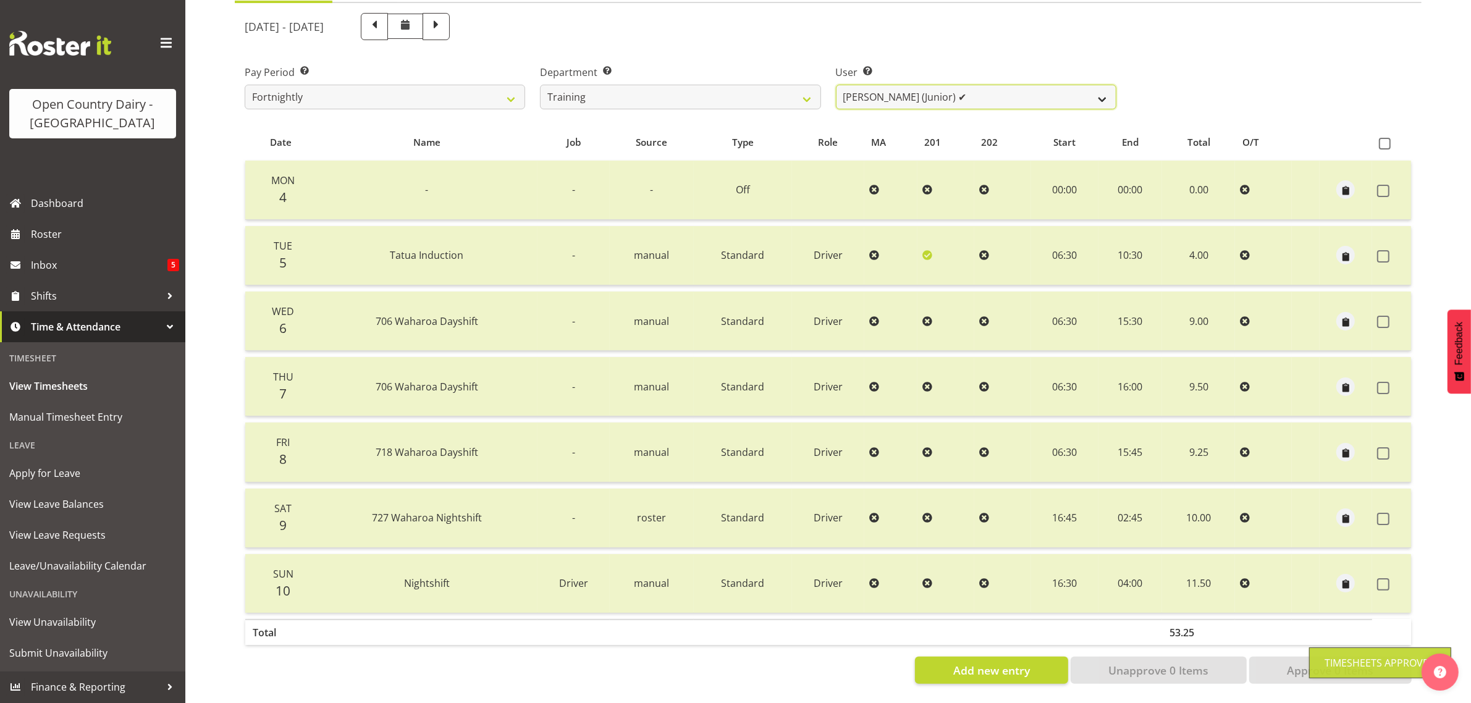
click at [1001, 85] on select "Antony Lockyer ✔ Chris Gibbs ✔ David Foote (Junior) ✔ Jesse Simpson ✔ Kimberley…" at bounding box center [976, 97] width 280 height 25
click at [836, 85] on select "Antony Lockyer ✔ Chris Gibbs ✔ David Foote (Junior) ✔ Jesse Simpson ✔ Kimberley…" at bounding box center [976, 97] width 280 height 25
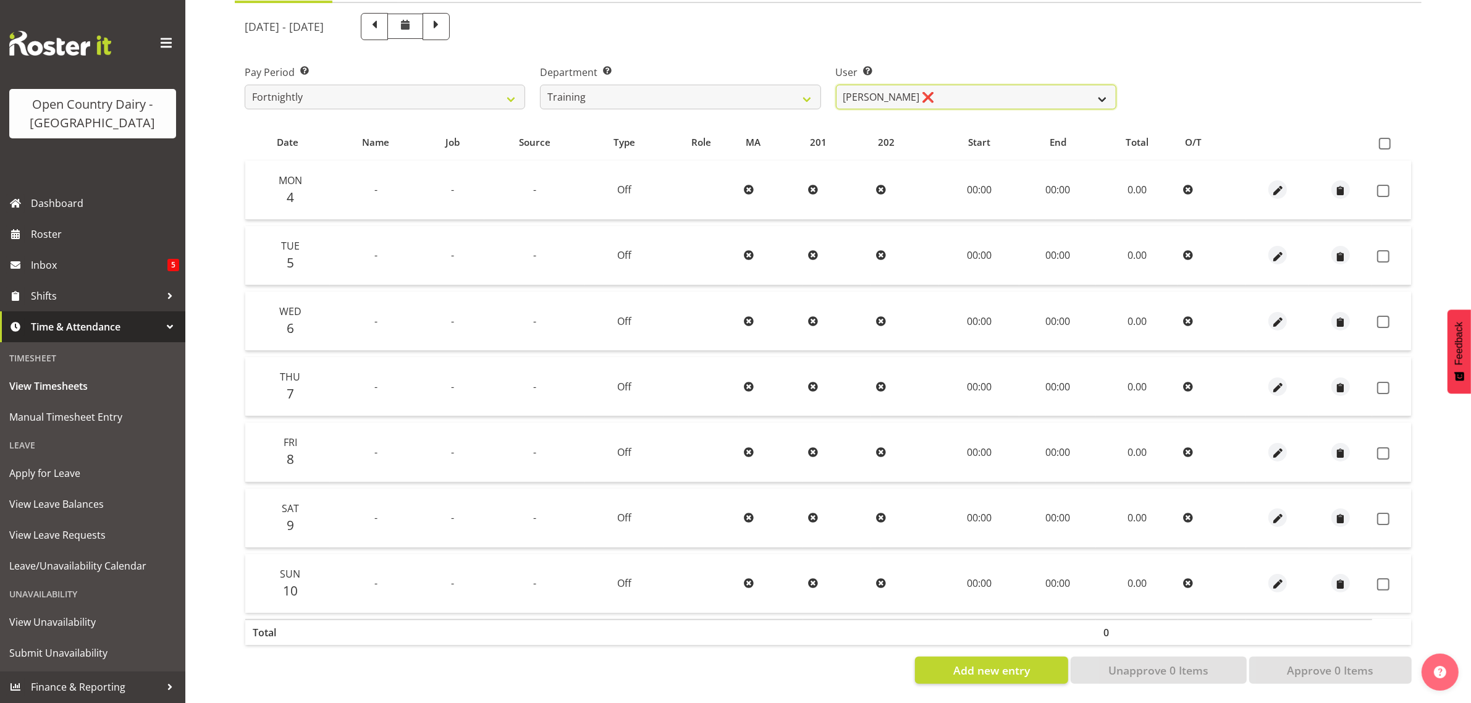
click at [999, 85] on select "Antony Lockyer ✔ Chris Gibbs ✔ David Foote (Junior) ✔ Jesse Simpson ✔ Kimberley…" at bounding box center [976, 97] width 280 height 25
select select "11256"
click at [836, 85] on select "Antony Lockyer ✔ Chris Gibbs ✔ David Foote (Junior) ✔ Jesse Simpson ✔ Kimberley…" at bounding box center [976, 97] width 280 height 25
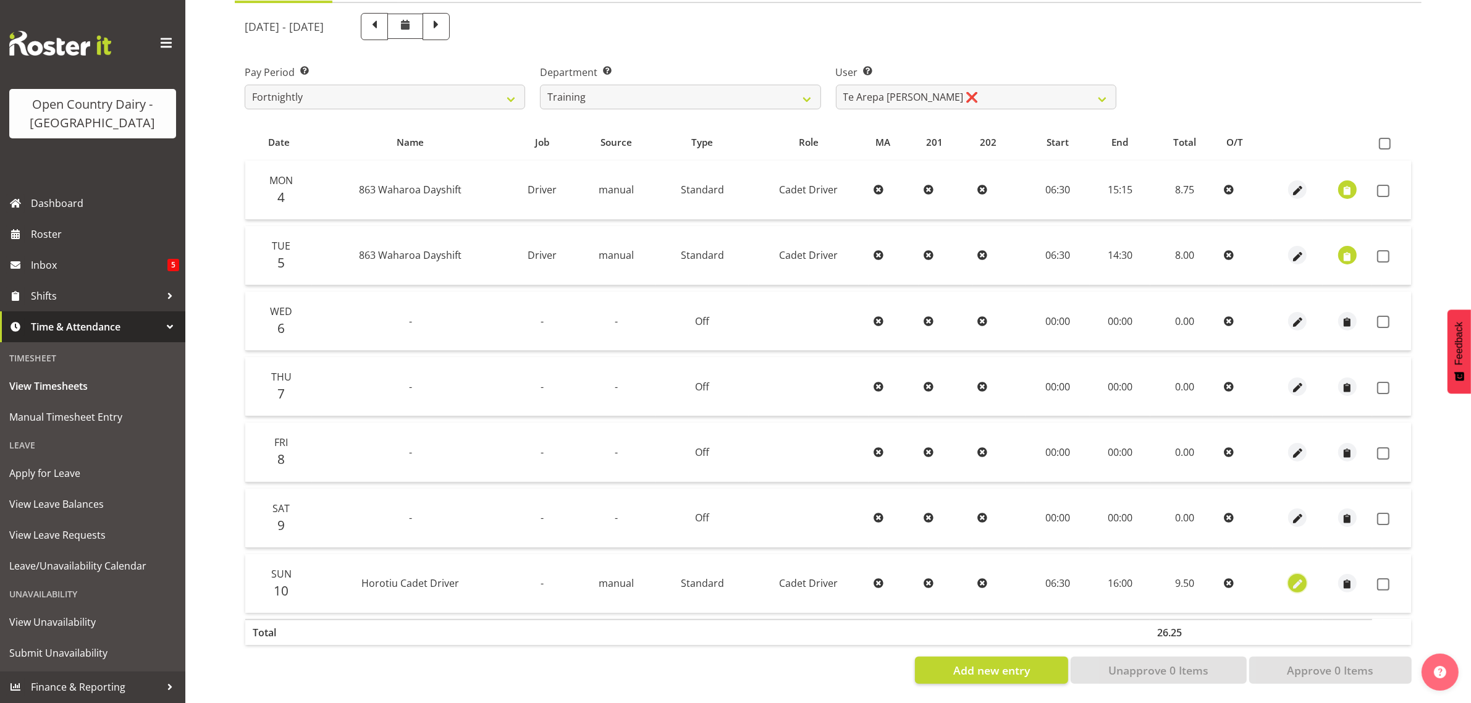
click at [1297, 578] on span "button" at bounding box center [1297, 585] width 14 height 14
select select "Standard"
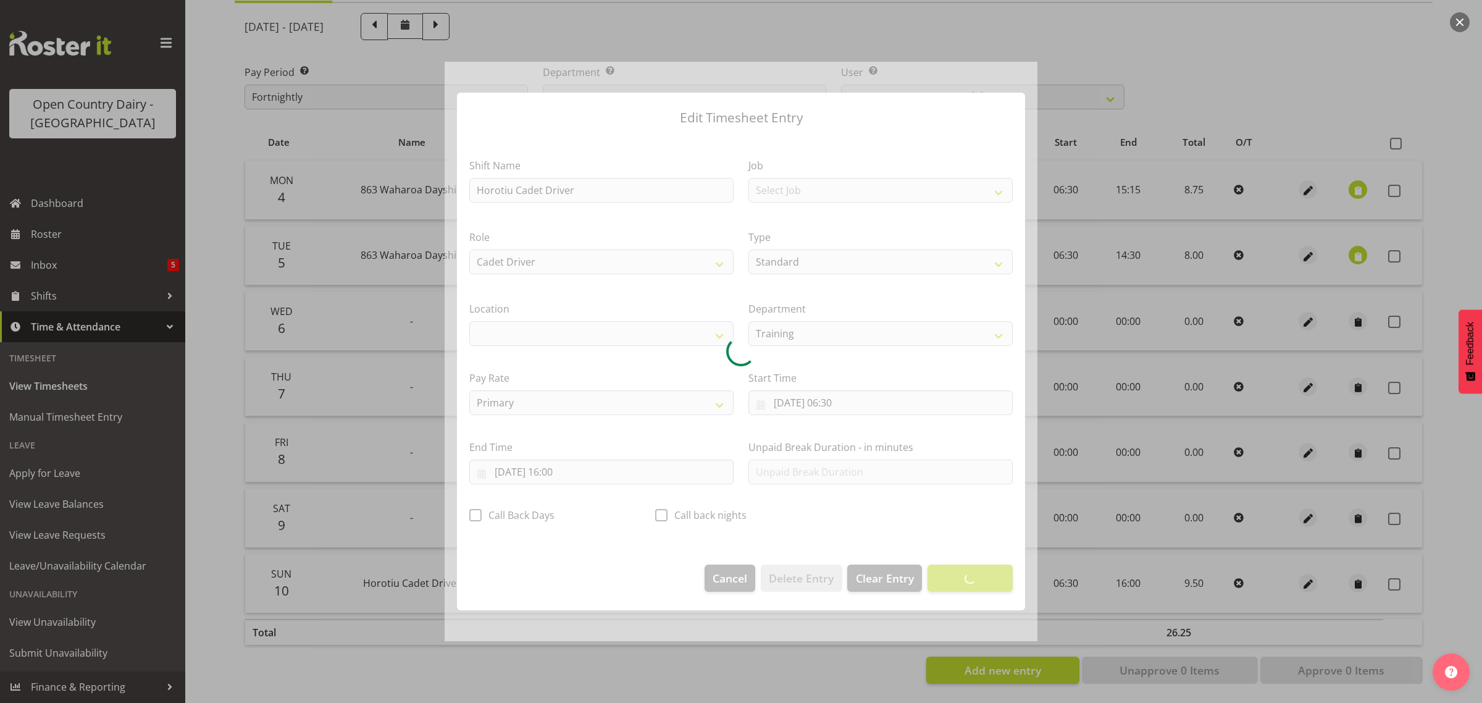
select select "1054"
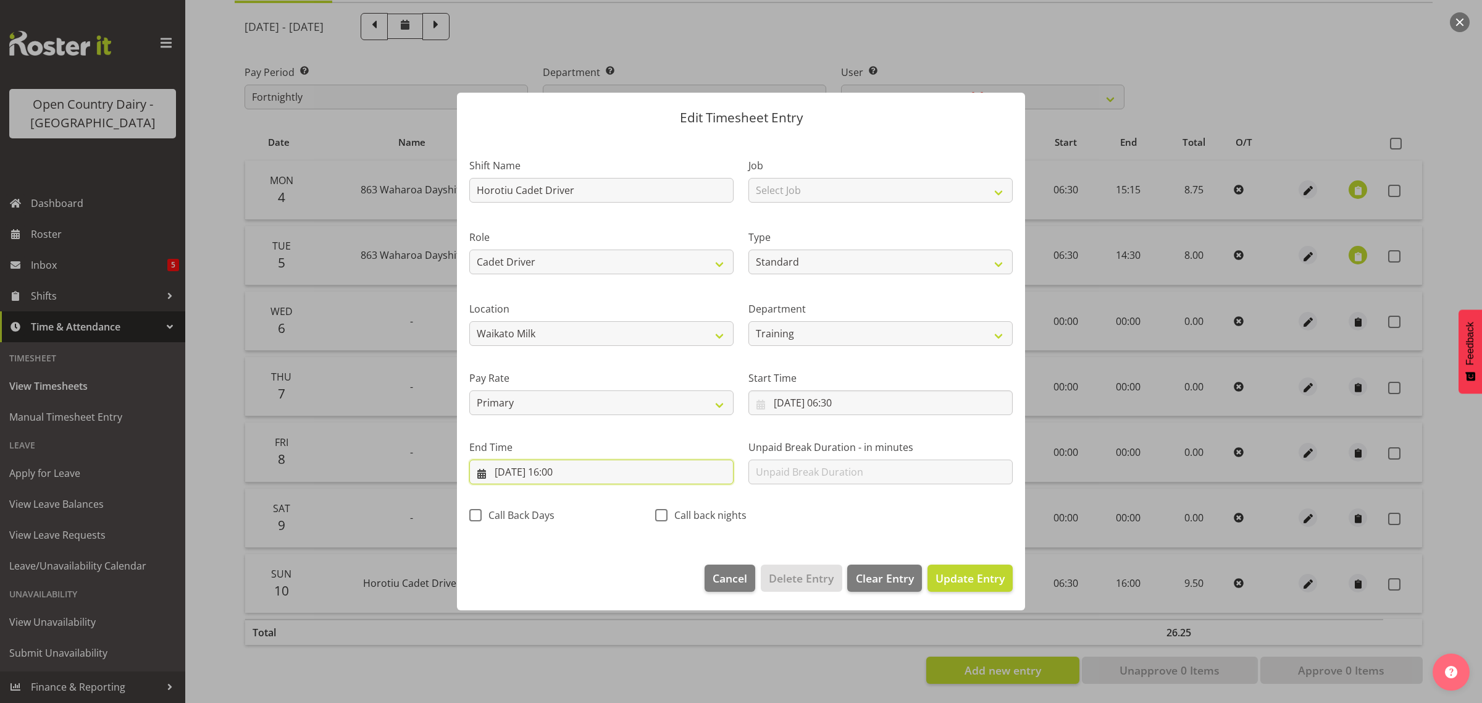
click at [557, 474] on input "10/08/2025, 16:00" at bounding box center [601, 472] width 264 height 25
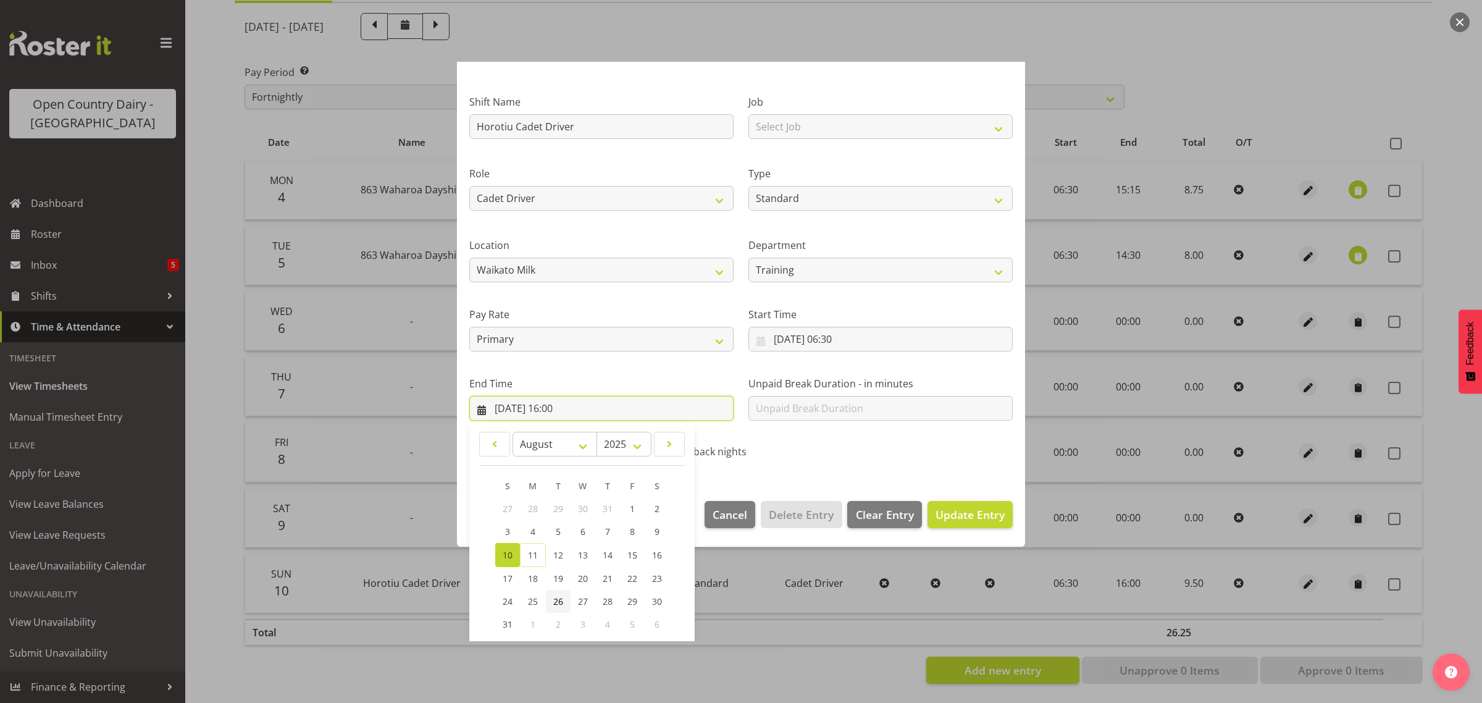
scroll to position [125, 0]
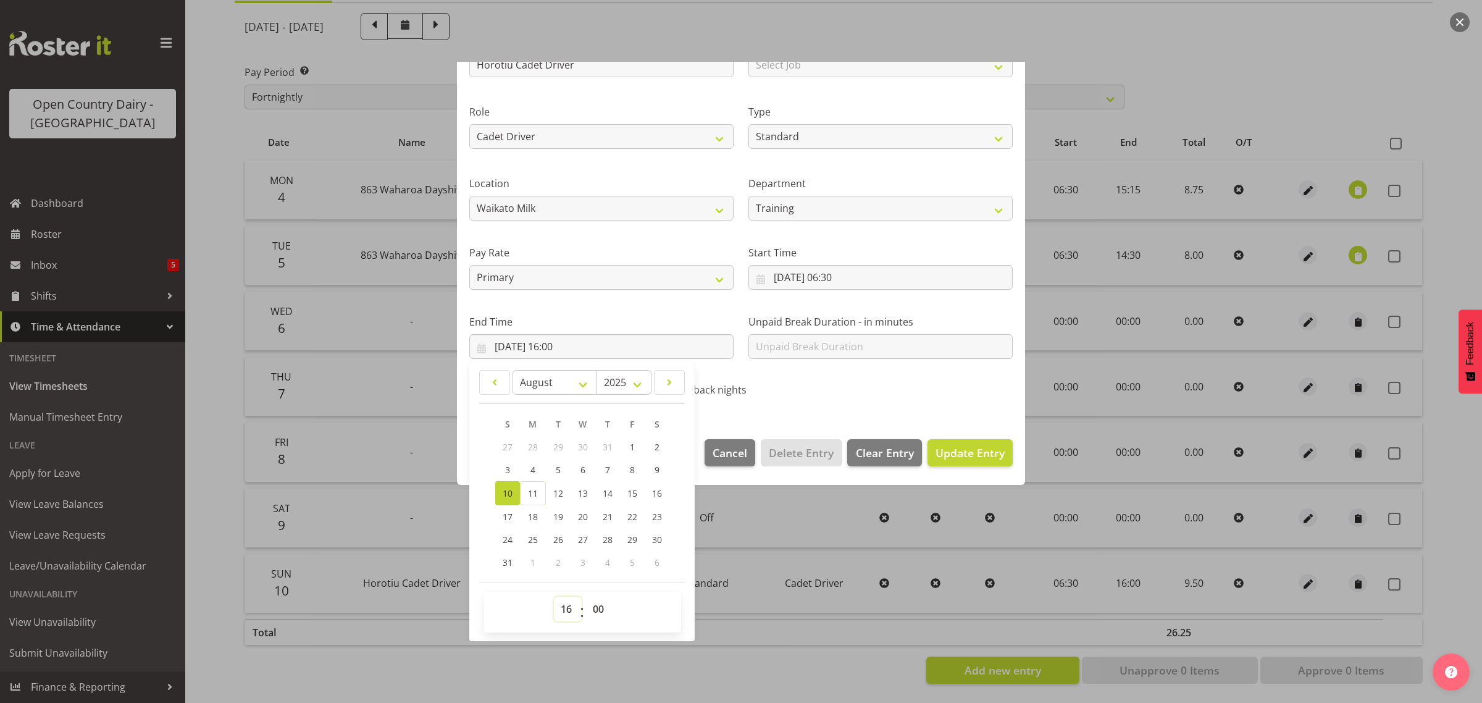
click at [568, 610] on select "00 01 02 03 04 05 06 07 08 09 10 11 12 13 14 15 16 17 18 19 20 21 22 23" at bounding box center [568, 609] width 28 height 25
select select "20"
click at [554, 597] on select "00 01 02 03 04 05 06 07 08 09 10 11 12 13 14 15 16 17 18 19 20 21 22 23" at bounding box center [568, 609] width 28 height 25
type input "10/08/2025, 20:00"
click at [956, 455] on span "Update Entry" at bounding box center [970, 452] width 69 height 15
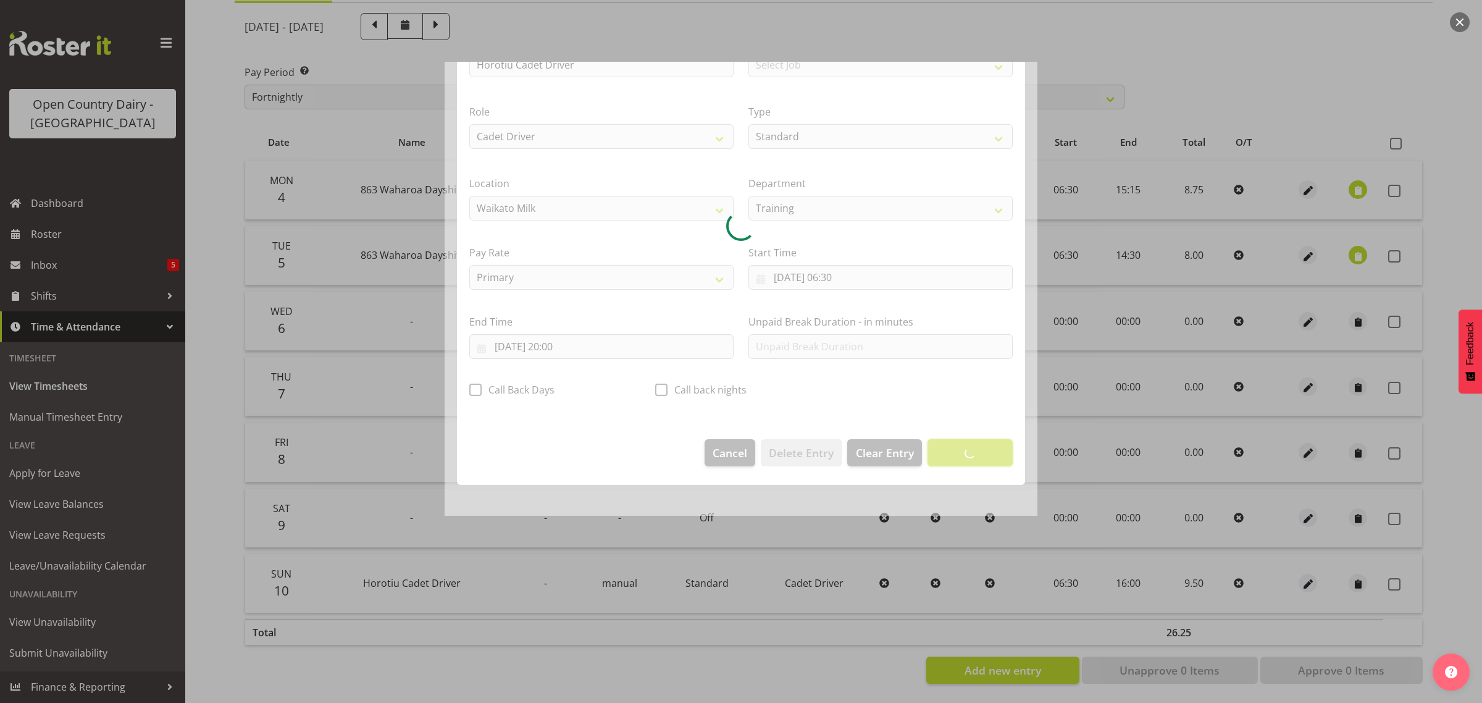
scroll to position [0, 0]
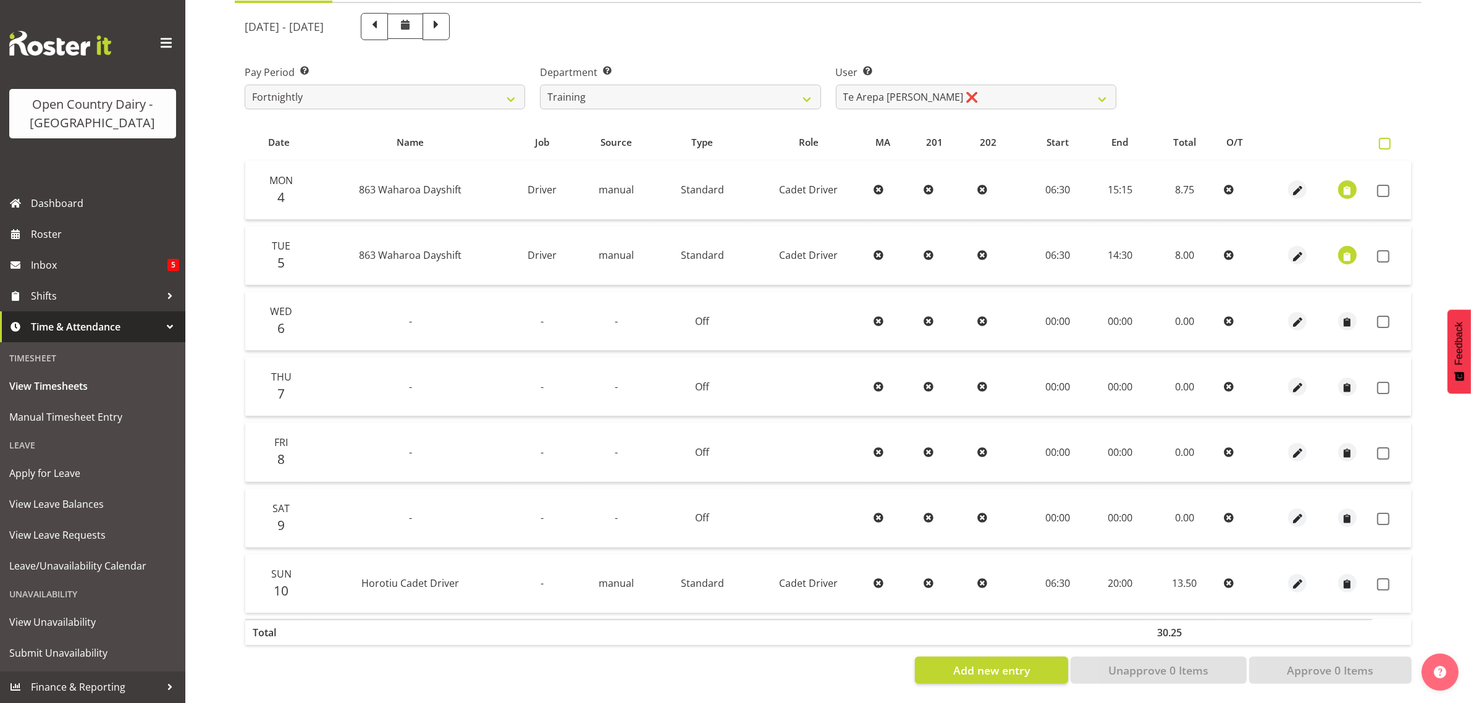
click at [1385, 138] on span at bounding box center [1385, 144] width 12 height 12
click at [1385, 140] on input "checkbox" at bounding box center [1383, 144] width 8 height 8
checkbox input "true"
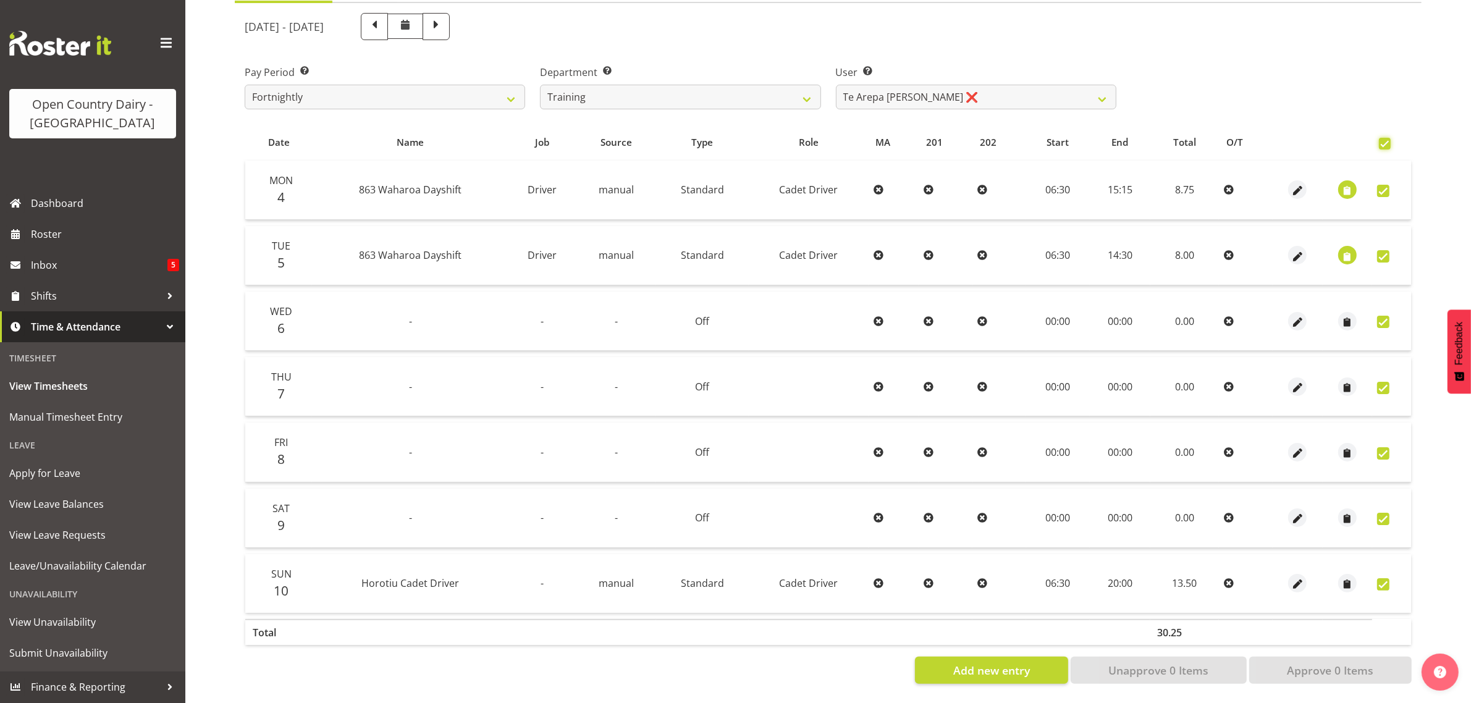
checkbox input "true"
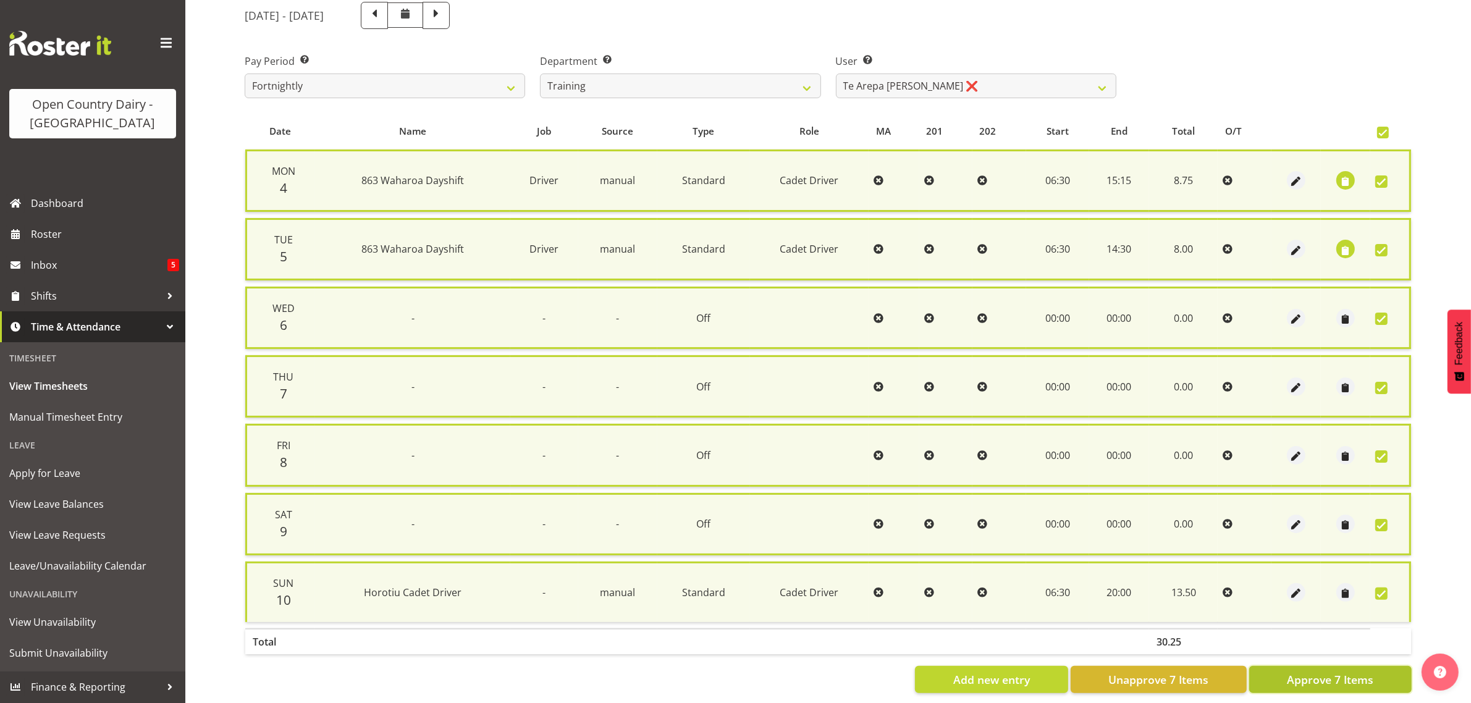
click at [1381, 673] on button "Approve 7 Items" at bounding box center [1330, 679] width 162 height 27
checkbox input "false"
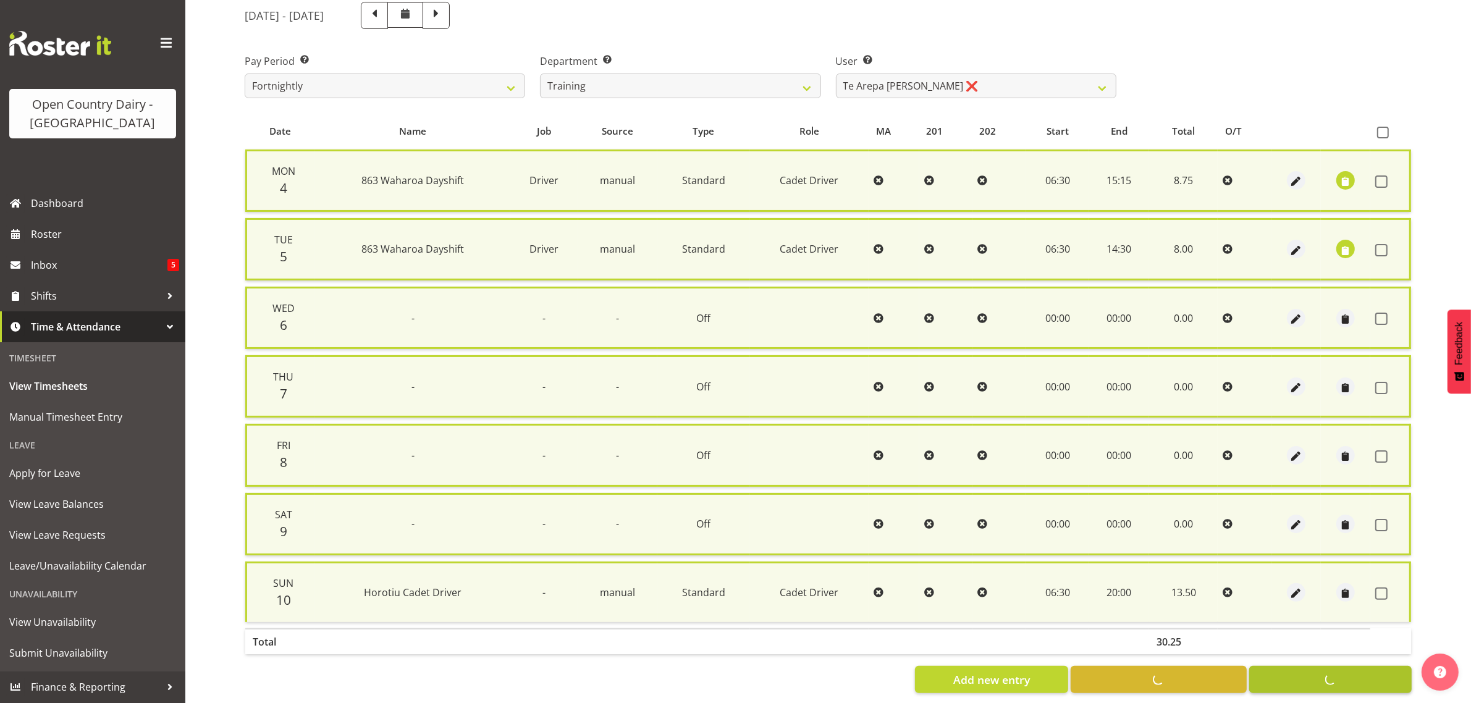
checkbox input "false"
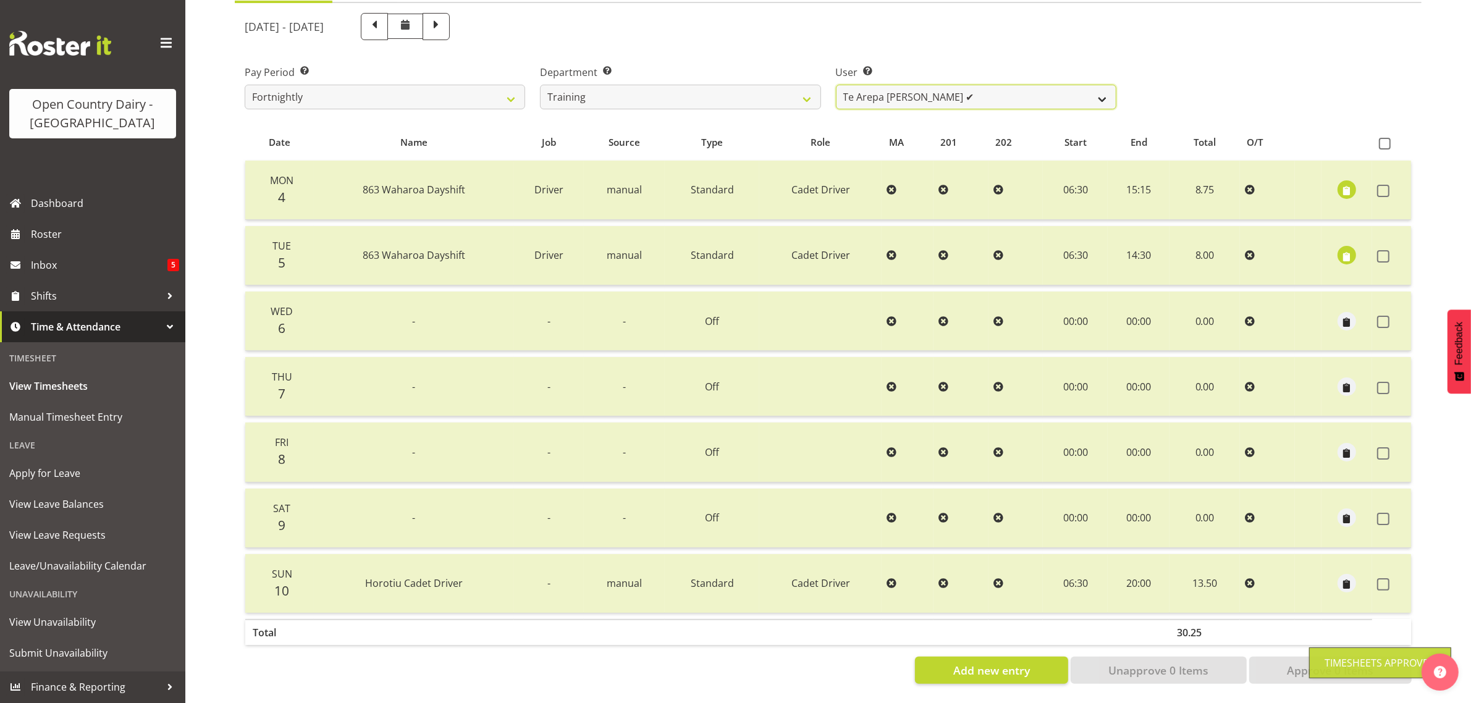
click at [977, 85] on select "Antony Lockyer ✔ Chris Gibbs ✔ David Foote (Junior) ✔ Jesse Simpson ✔ Kimberley…" at bounding box center [976, 97] width 280 height 25
select select "11708"
click at [836, 85] on select "Antony Lockyer ✔ Chris Gibbs ✔ David Foote (Junior) ✔ Jesse Simpson ✔ Kimberley…" at bounding box center [976, 97] width 280 height 25
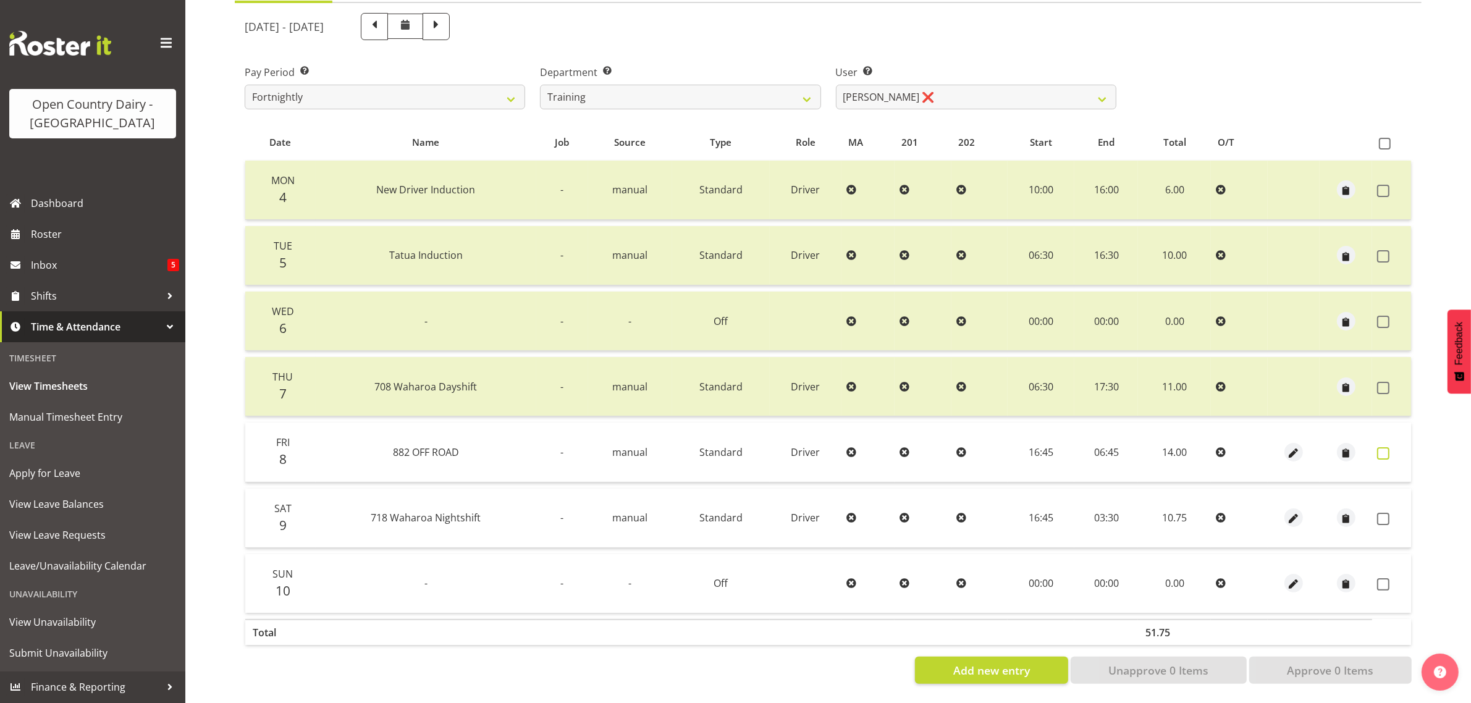
click at [1384, 447] on span at bounding box center [1383, 453] width 12 height 12
checkbox input "true"
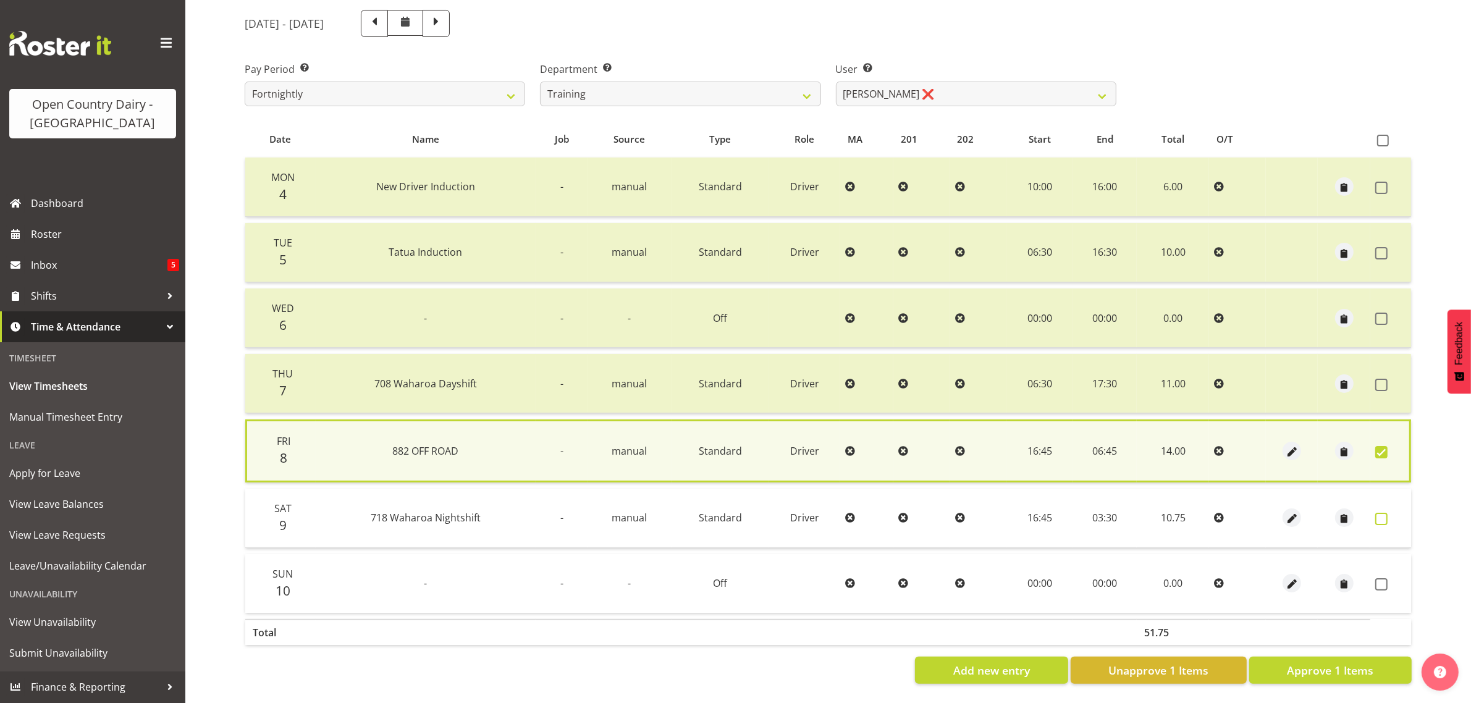
click at [1384, 513] on span at bounding box center [1381, 519] width 12 height 12
checkbox input "true"
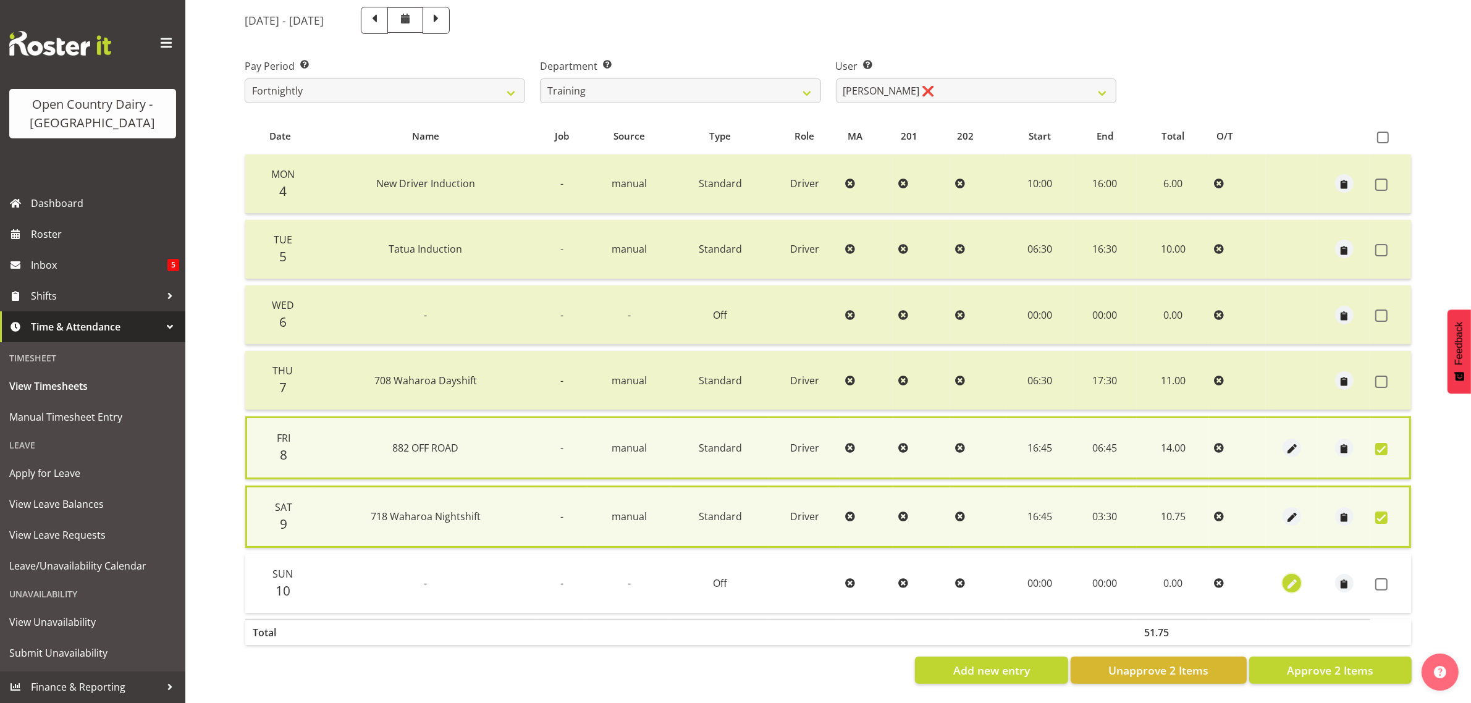
click at [1295, 578] on span "button" at bounding box center [1292, 585] width 14 height 14
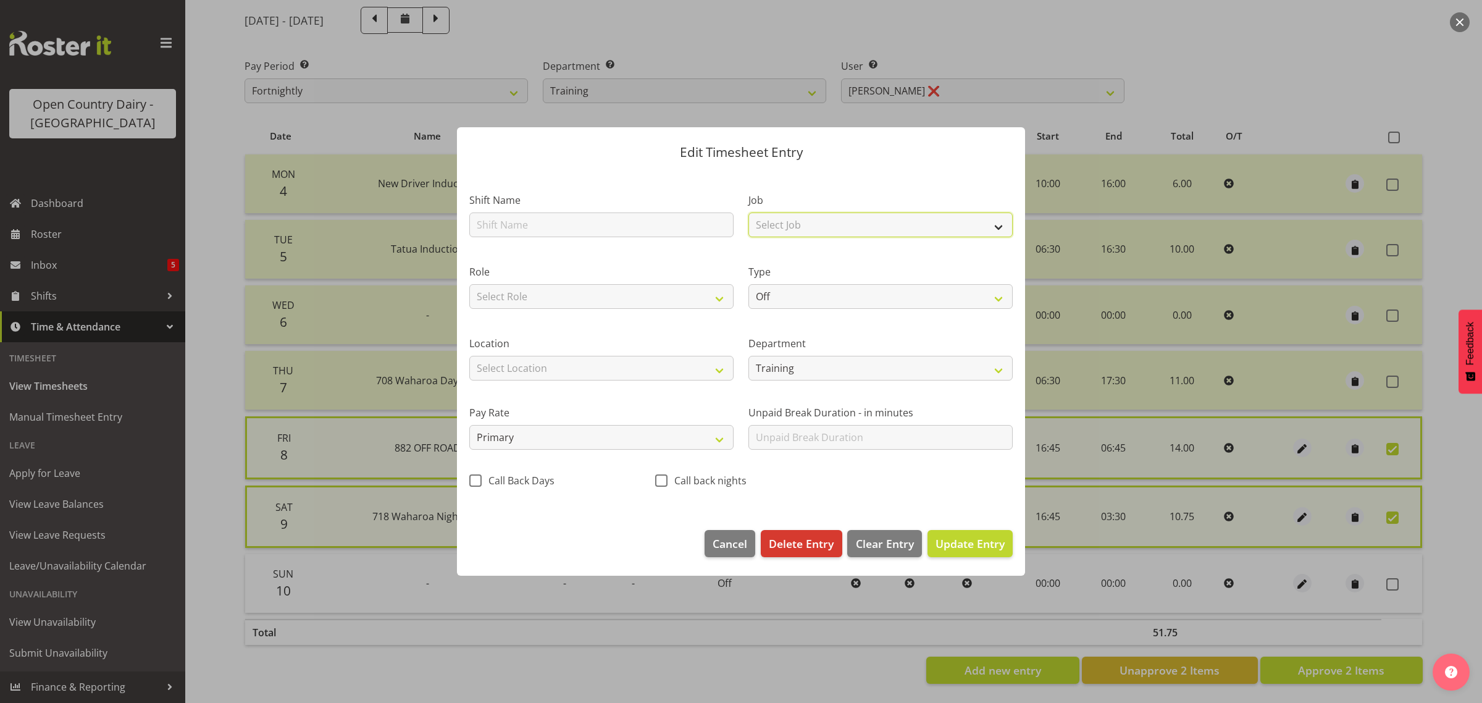
click at [786, 221] on select "Select Job Driver Driver supervisor Support" at bounding box center [881, 224] width 264 height 25
select select "9052"
click at [749, 212] on select "Select Job Driver Driver supervisor Support" at bounding box center [881, 224] width 264 height 25
click at [574, 292] on select "Select Role Driver" at bounding box center [601, 296] width 264 height 25
select select "1166"
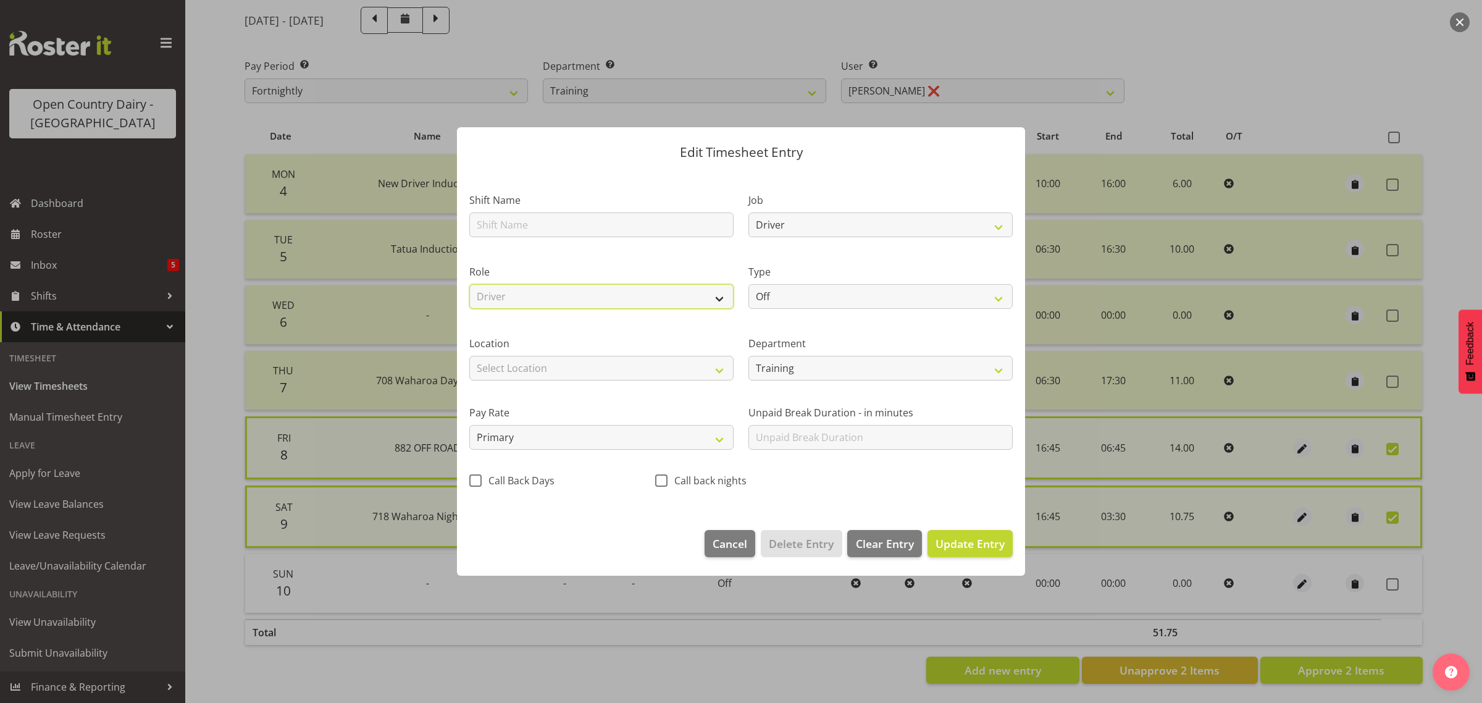
click at [469, 284] on select "Select Role Driver" at bounding box center [601, 296] width 264 height 25
click at [973, 552] on span "Update Entry" at bounding box center [970, 544] width 69 height 16
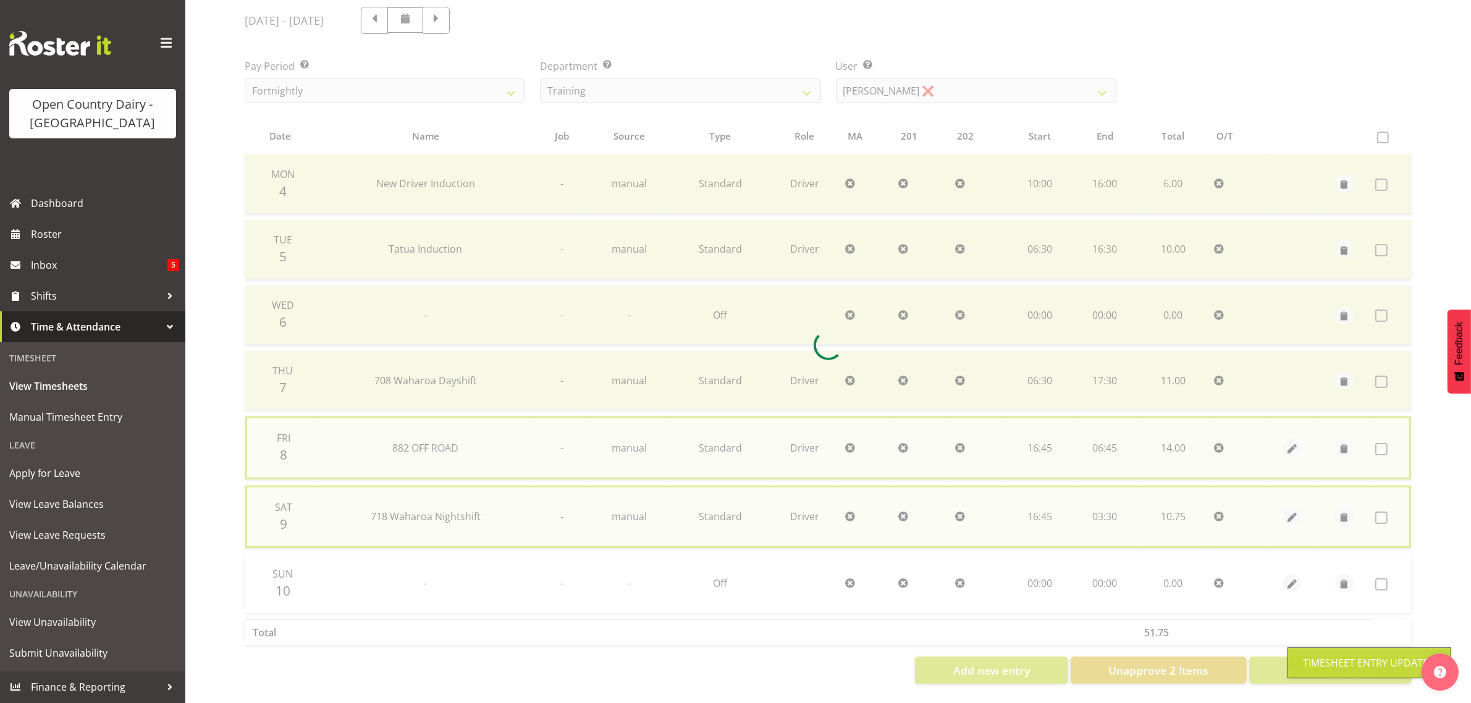
checkbox input "false"
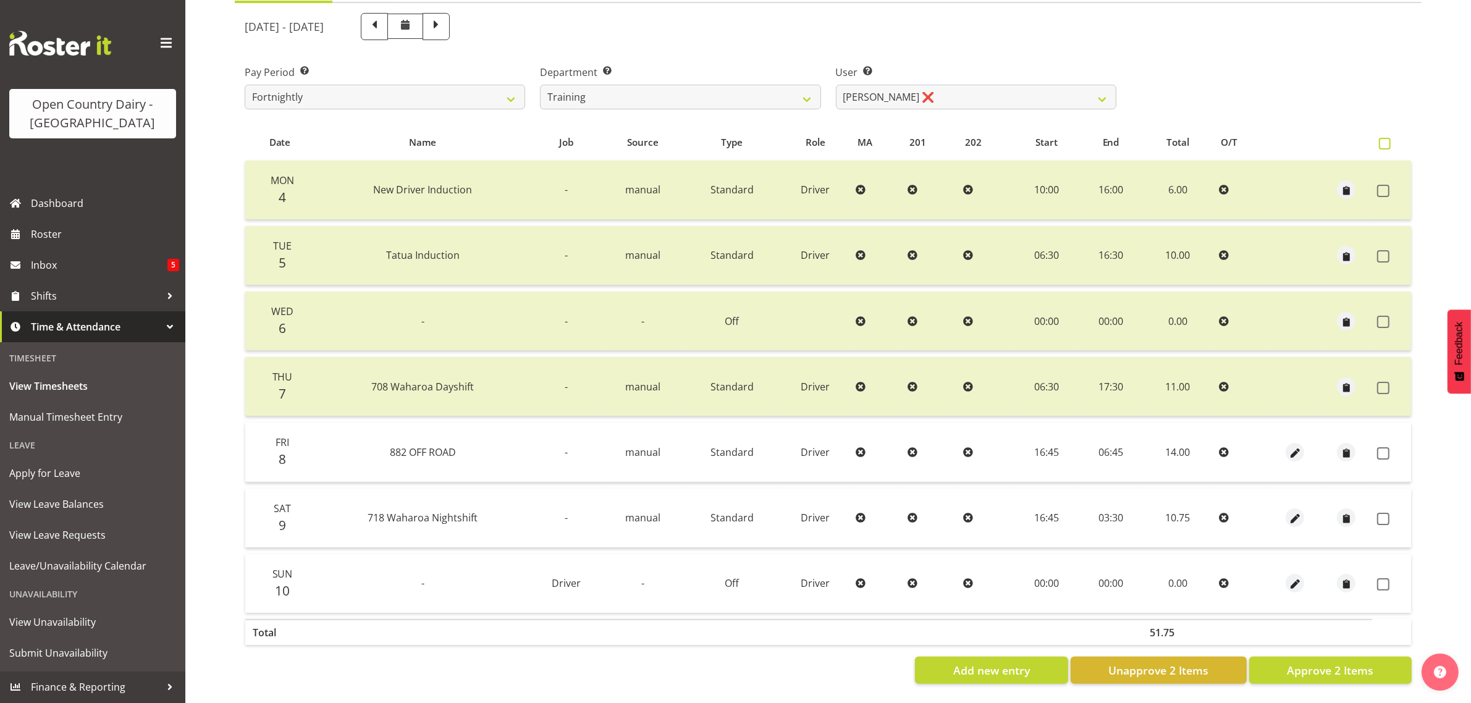
click at [1385, 138] on span at bounding box center [1385, 144] width 12 height 12
click at [1385, 140] on input "checkbox" at bounding box center [1383, 144] width 8 height 8
checkbox input "true"
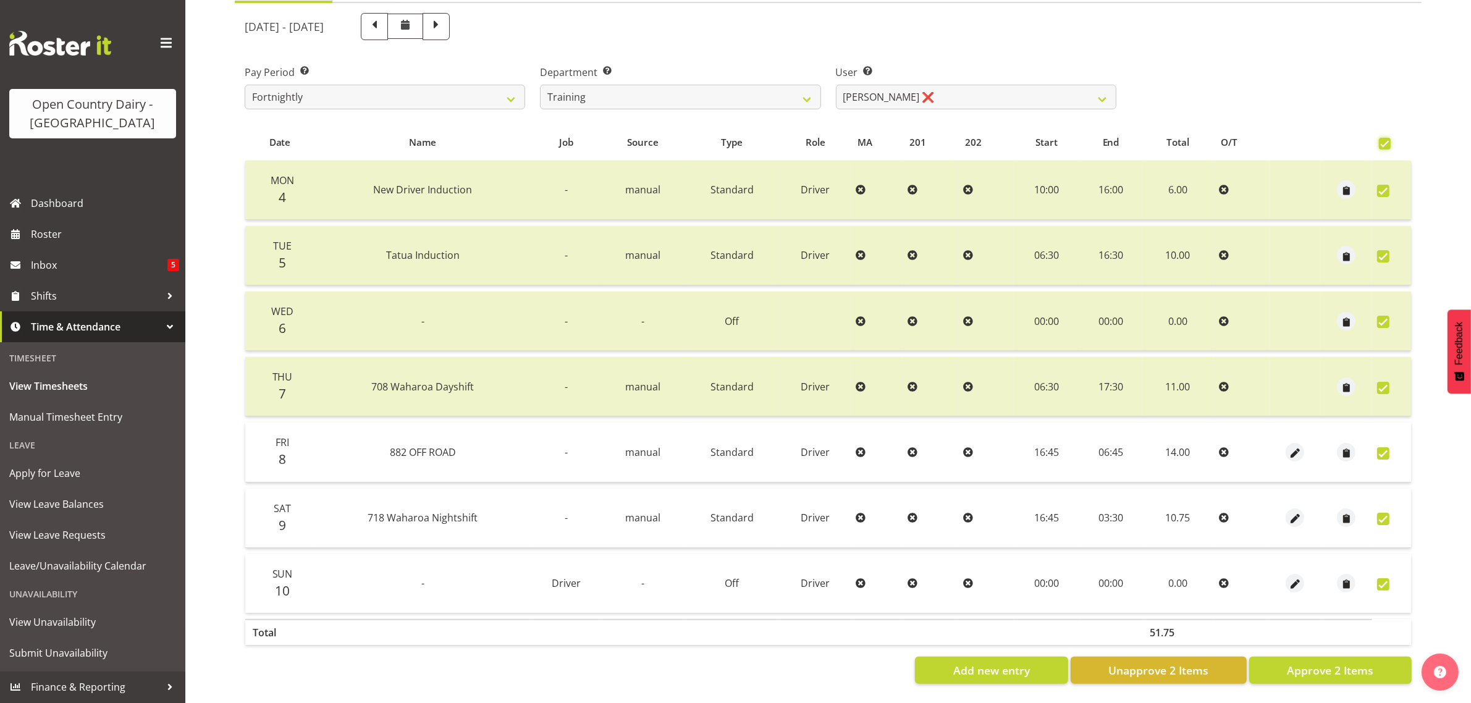
checkbox input "true"
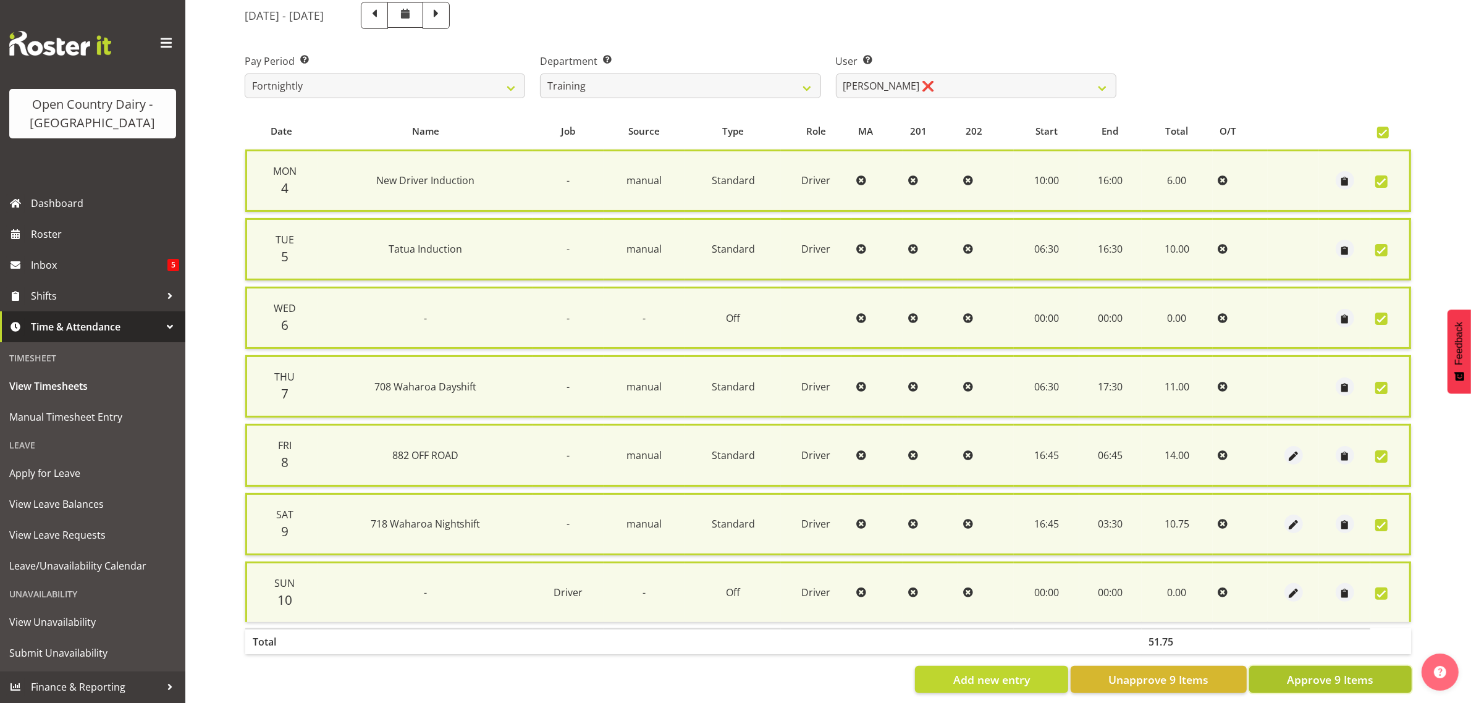
click at [1348, 676] on span "Approve 9 Items" at bounding box center [1330, 679] width 86 height 16
checkbox input "false"
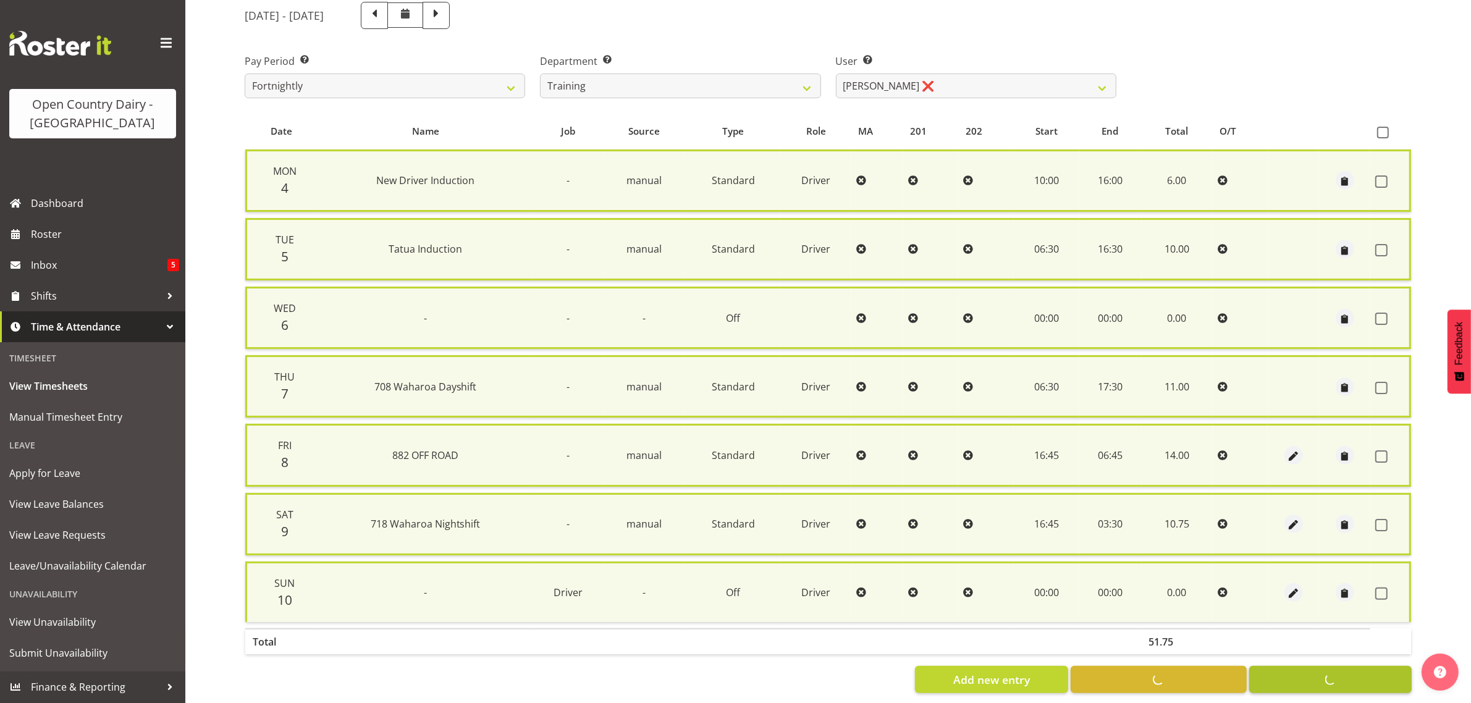
checkbox input "false"
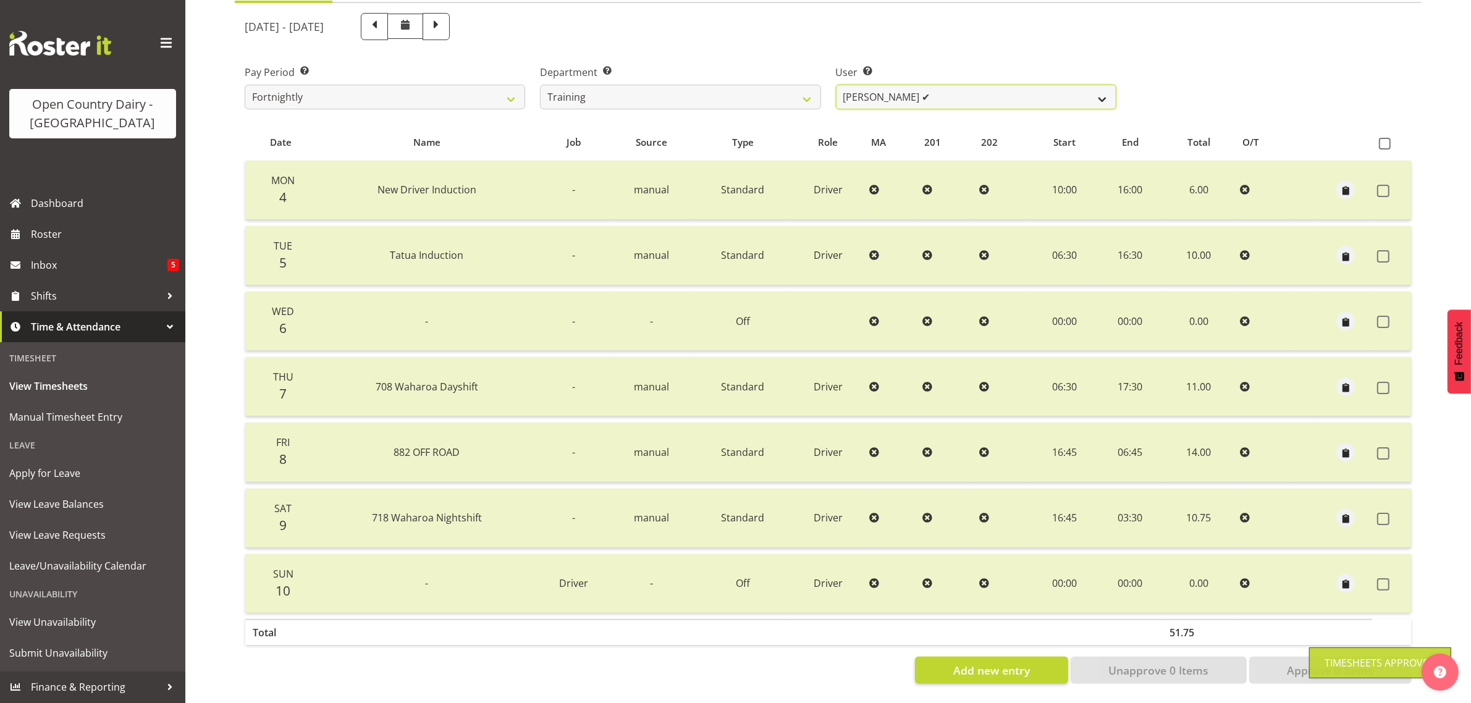
click at [943, 85] on select "[PERSON_NAME] ✔ [PERSON_NAME] ✔ [PERSON_NAME] ([PERSON_NAME]) ✔ [PERSON_NAME] ✔…" at bounding box center [976, 97] width 280 height 25
select select "11705"
click at [836, 85] on select "[PERSON_NAME] ✔ [PERSON_NAME] ✔ [PERSON_NAME] ([PERSON_NAME]) ✔ [PERSON_NAME] ✔…" at bounding box center [976, 97] width 280 height 25
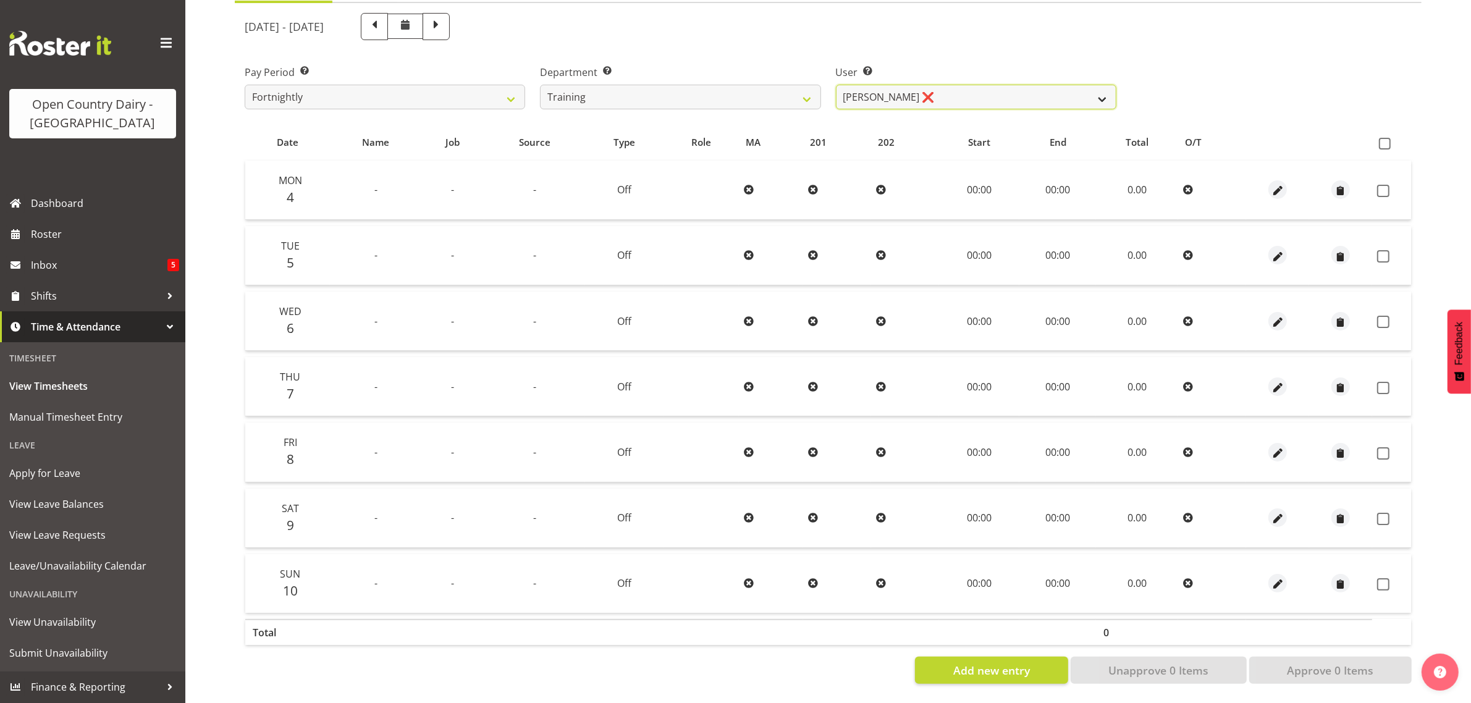
click at [978, 85] on select "[PERSON_NAME] ✔ [PERSON_NAME] ✔ [PERSON_NAME] ([PERSON_NAME]) ✔ [PERSON_NAME] ✔…" at bounding box center [976, 97] width 280 height 25
click at [731, 85] on select "701 702 703 704 705 706 707 708 709 710 711 712 713 714 715 716 717 718 719 720" at bounding box center [680, 97] width 280 height 25
click at [540, 85] on select "701 702 703 704 705 706 707 708 709 710 711 712 713 714 715 716 717 718 719 720" at bounding box center [680, 97] width 280 height 25
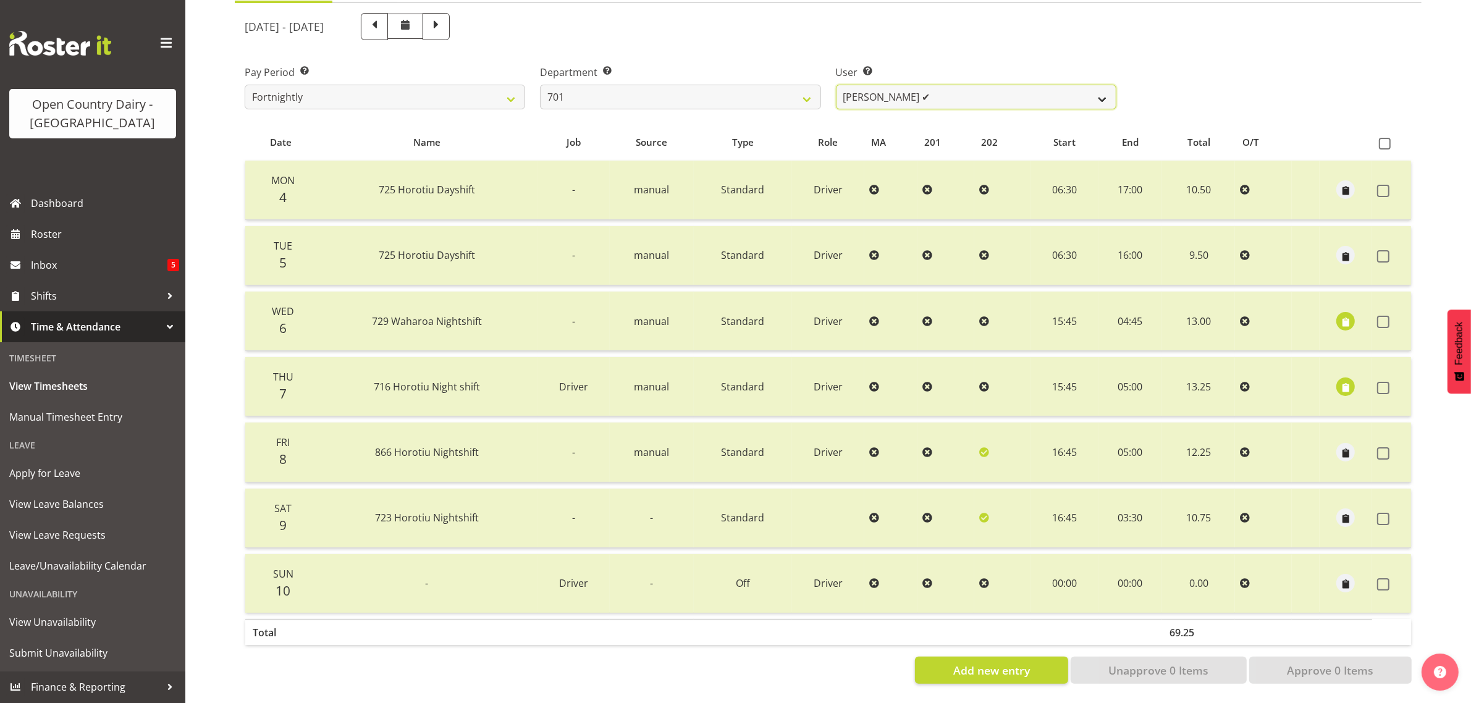
click at [958, 85] on select "[PERSON_NAME] ✔ [PERSON_NAME] ✔ [PERSON_NAME] ✔ [PERSON_NAME] ✔" at bounding box center [976, 97] width 280 height 25
drag, startPoint x: 739, startPoint y: 75, endPoint x: 729, endPoint y: 96, distance: 23.2
click at [739, 85] on select "701 702 703 704 705 706 707 708 709 710 711 712 713 714 715 716 717 718 719 720" at bounding box center [680, 97] width 280 height 25
click at [540, 85] on select "701 702 703 704 705 706 707 708 709 710 711 712 713 714 715 716 717 718 719 720" at bounding box center [680, 97] width 280 height 25
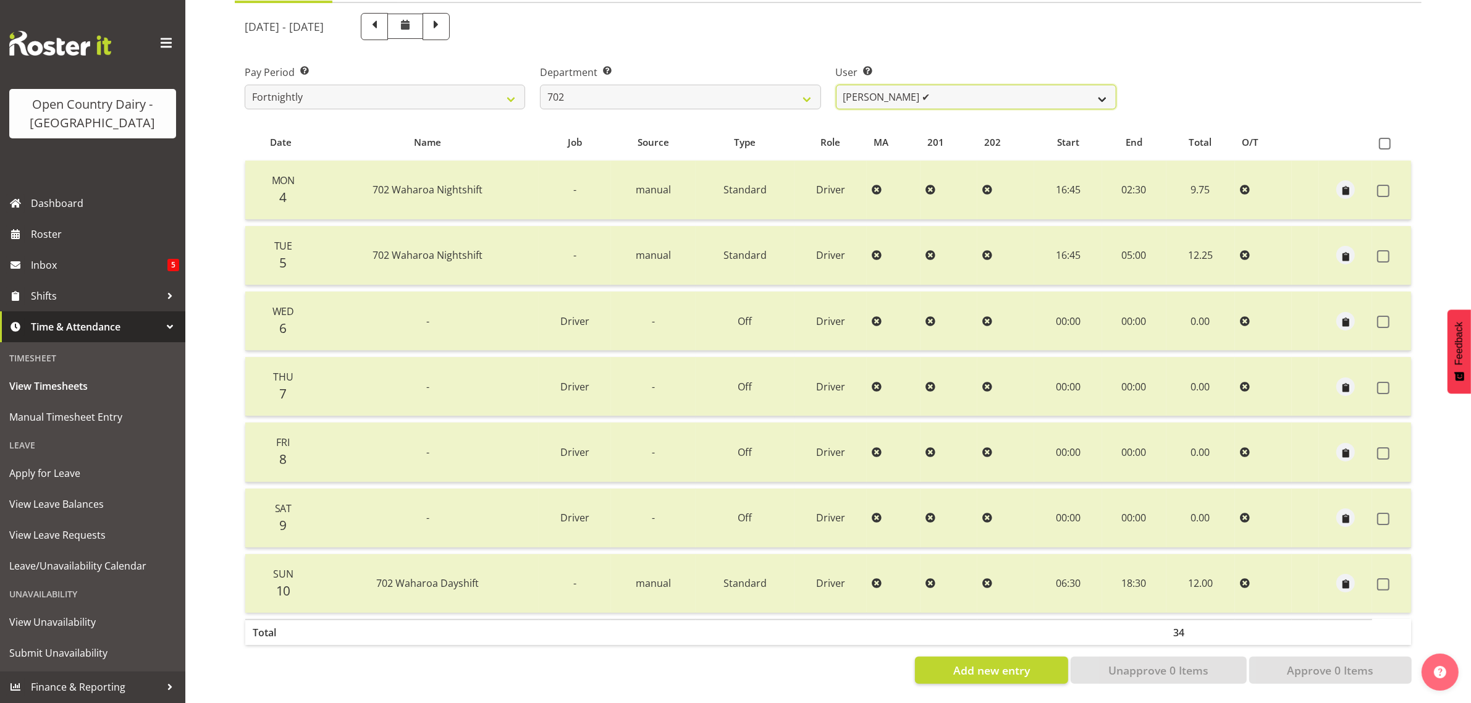
click at [1010, 85] on select "[PERSON_NAME] ✔ [PERSON_NAME] ✔ [PERSON_NAME] ✔ [PERSON_NAME] ✔" at bounding box center [976, 97] width 280 height 25
drag, startPoint x: 1010, startPoint y: 82, endPoint x: 916, endPoint y: 84, distance: 94.5
click at [1010, 85] on select "[PERSON_NAME] ✔ [PERSON_NAME] ✔ [PERSON_NAME] ✔ [PERSON_NAME] ✔" at bounding box center [976, 97] width 280 height 25
click at [657, 85] on select "701 702 703 704 705 706 707 708 709 710 711 712 713 714 715 716 717 718 719 720" at bounding box center [680, 97] width 280 height 25
click at [540, 85] on select "701 702 703 704 705 706 707 708 709 710 711 712 713 714 715 716 717 718 719 720" at bounding box center [680, 97] width 280 height 25
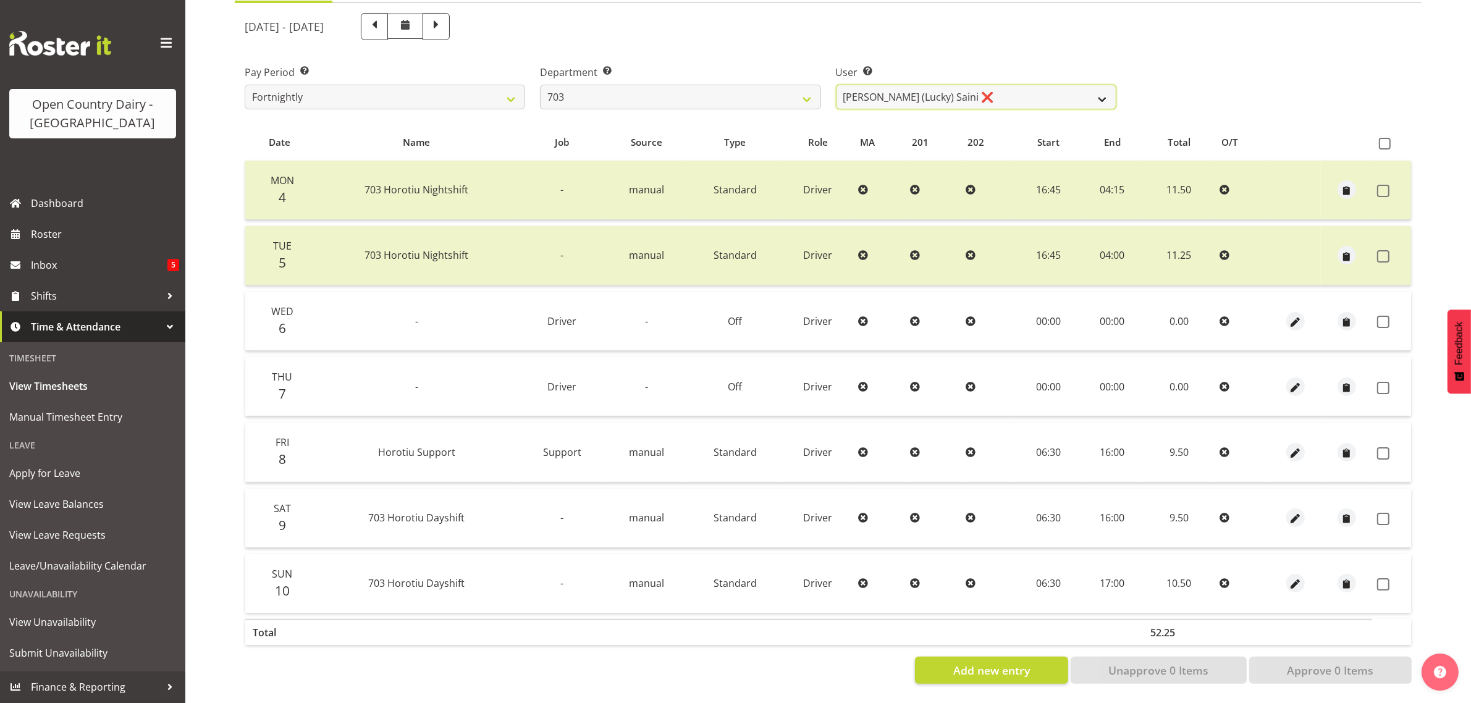
click at [1026, 85] on select "[PERSON_NAME] (Lucky) Saini ❌ [PERSON_NAME] ✔ [PERSON_NAME] ✔" at bounding box center [976, 97] width 280 height 25
click at [634, 85] on select "701 702 703 704 705 706 707 708 709 710 711 712 713 714 715 716 717 718 719 720" at bounding box center [680, 97] width 280 height 25
click at [540, 85] on select "701 702 703 704 705 706 707 708 709 710 711 712 713 714 715 716 717 718 719 720" at bounding box center [680, 97] width 280 height 25
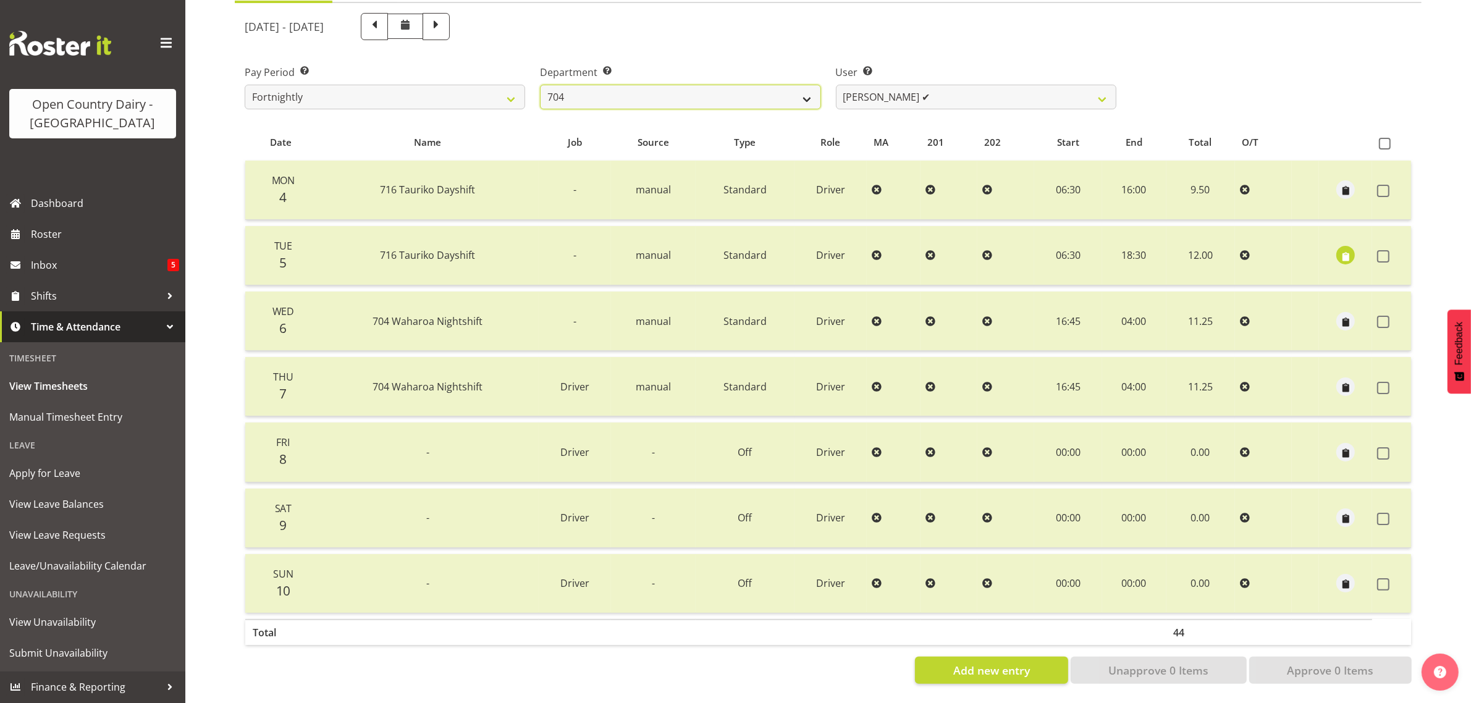
click at [691, 85] on select "701 702 703 704 705 706 707 708 709 710 711 712 713 714 715 716 717 718 719 720" at bounding box center [680, 97] width 280 height 25
select select "808"
click at [540, 85] on select "701 702 703 704 705 706 707 708 709 710 711 712 713 714 715 716 717 718 719 720" at bounding box center [680, 97] width 280 height 25
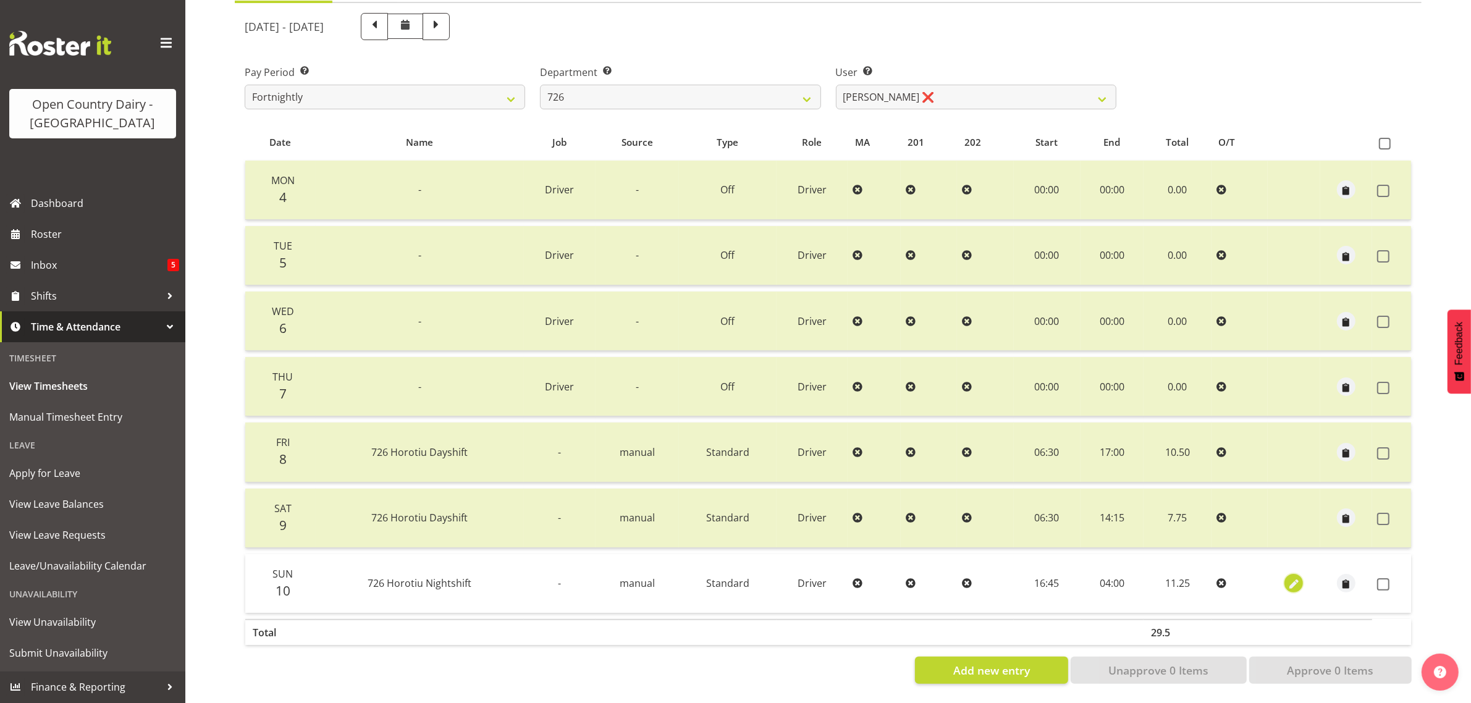
click at [1295, 578] on span "button" at bounding box center [1294, 585] width 14 height 14
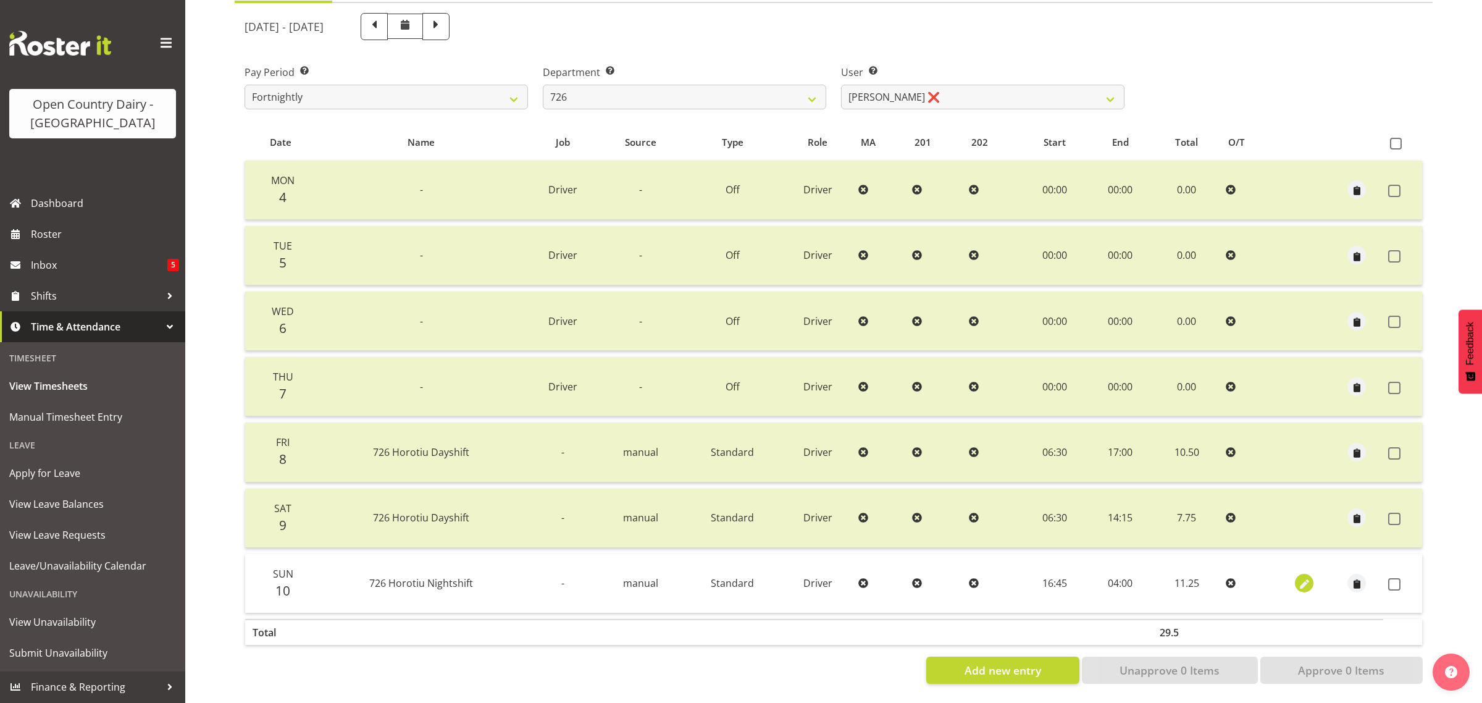
select select "Standard"
select select "7"
select select "2025"
select select "4"
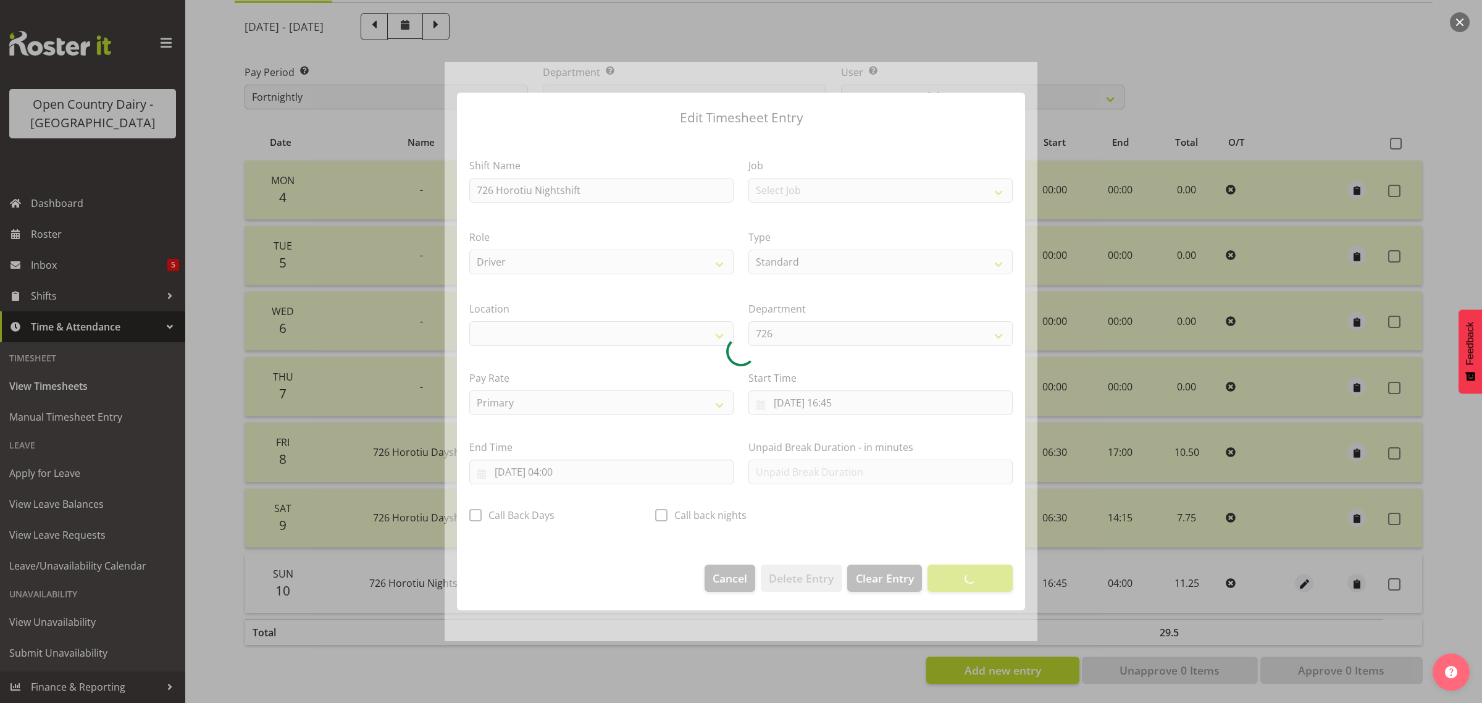
select select "1054"
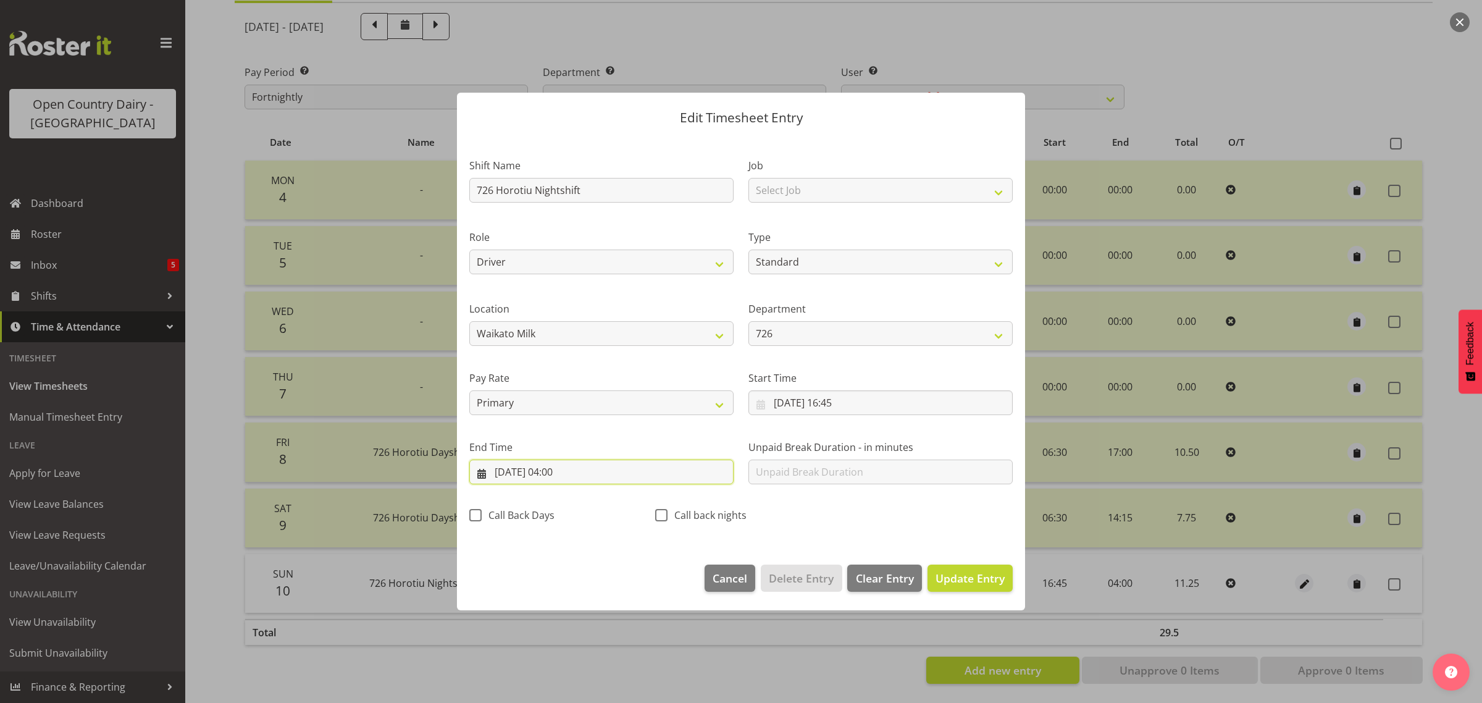
click at [569, 474] on input "[DATE] 04:00" at bounding box center [601, 472] width 264 height 25
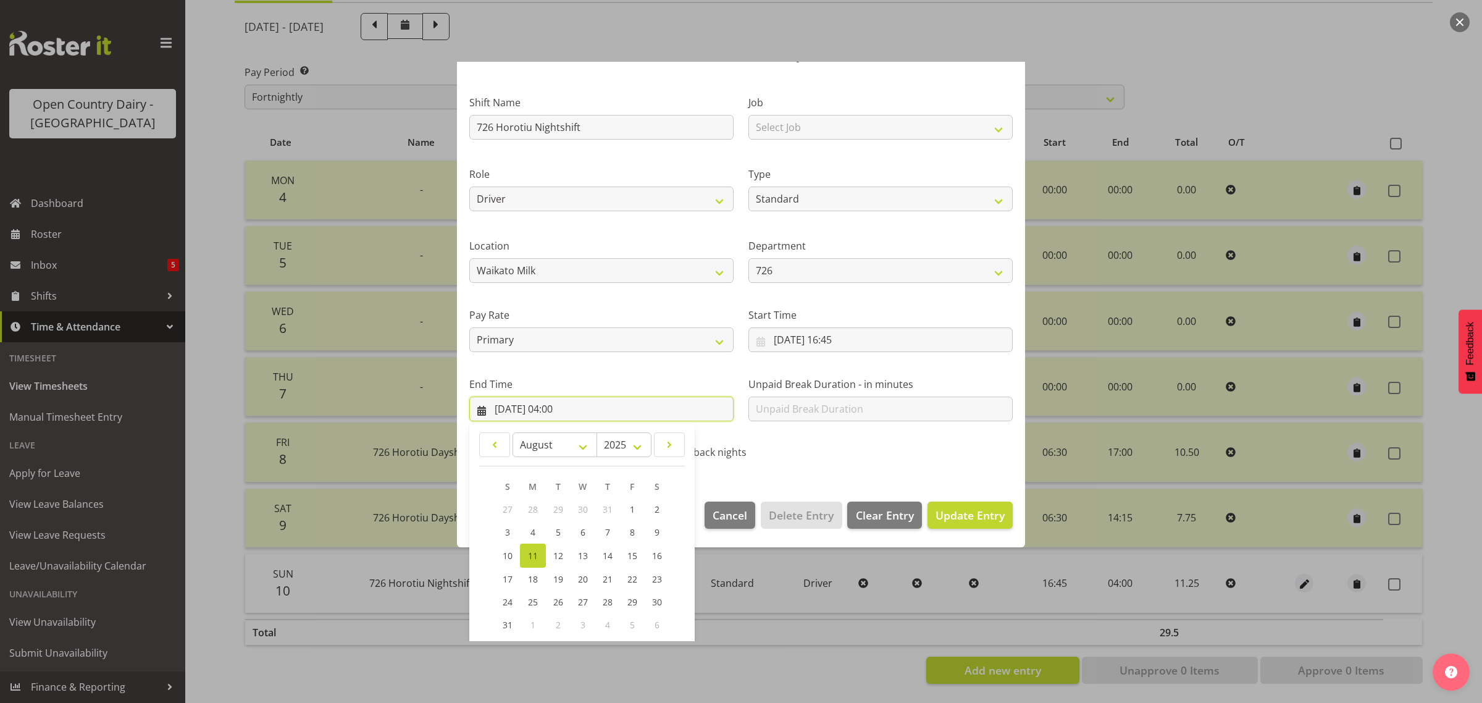
scroll to position [125, 0]
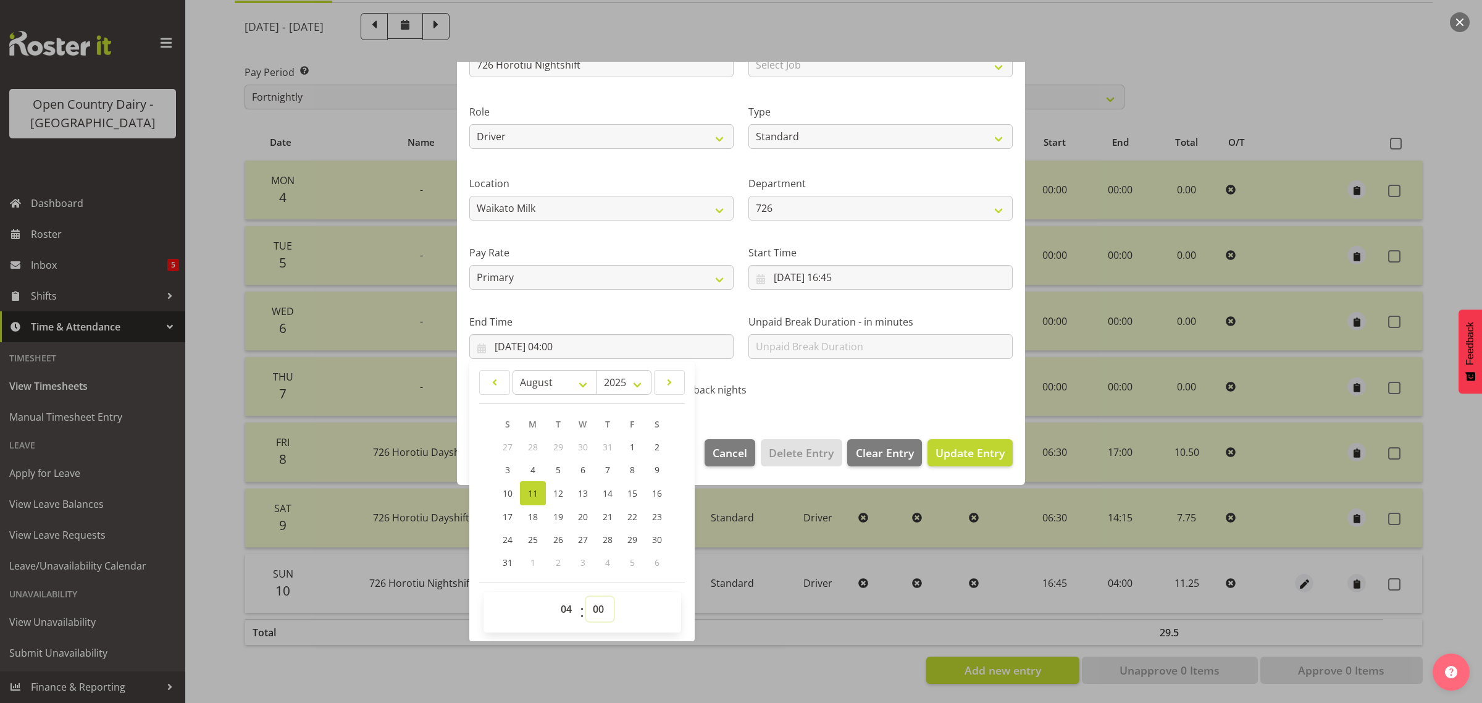
click at [603, 610] on select "00 01 02 03 04 05 06 07 08 09 10 11 12 13 14 15 16 17 18 19 20 21 22 23 24 25 2…" at bounding box center [600, 609] width 28 height 25
select select "45"
click at [586, 597] on select "00 01 02 03 04 05 06 07 08 09 10 11 12 13 14 15 16 17 18 19 20 21 22 23 24 25 2…" at bounding box center [600, 609] width 28 height 25
type input "11/08/2025, 04:45"
click at [973, 452] on span "Update Entry" at bounding box center [970, 452] width 69 height 15
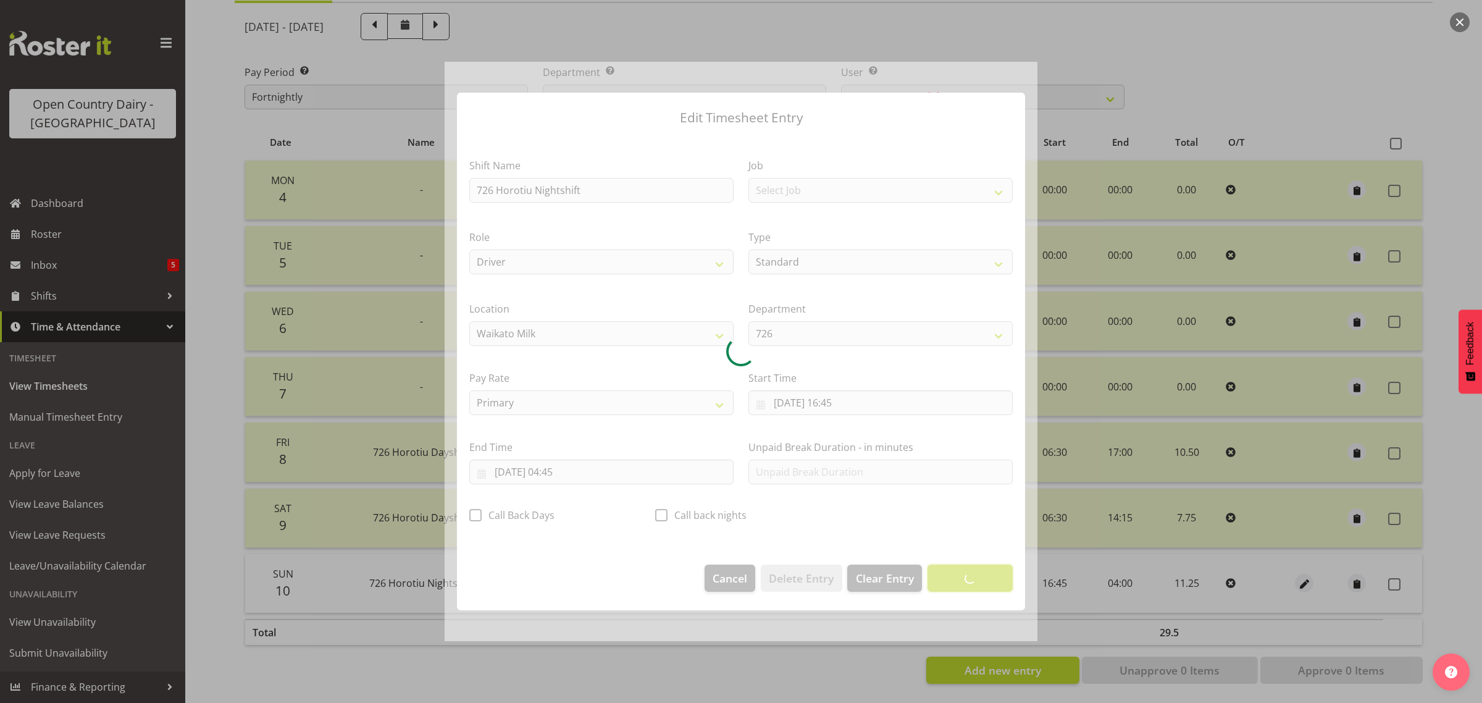
scroll to position [0, 0]
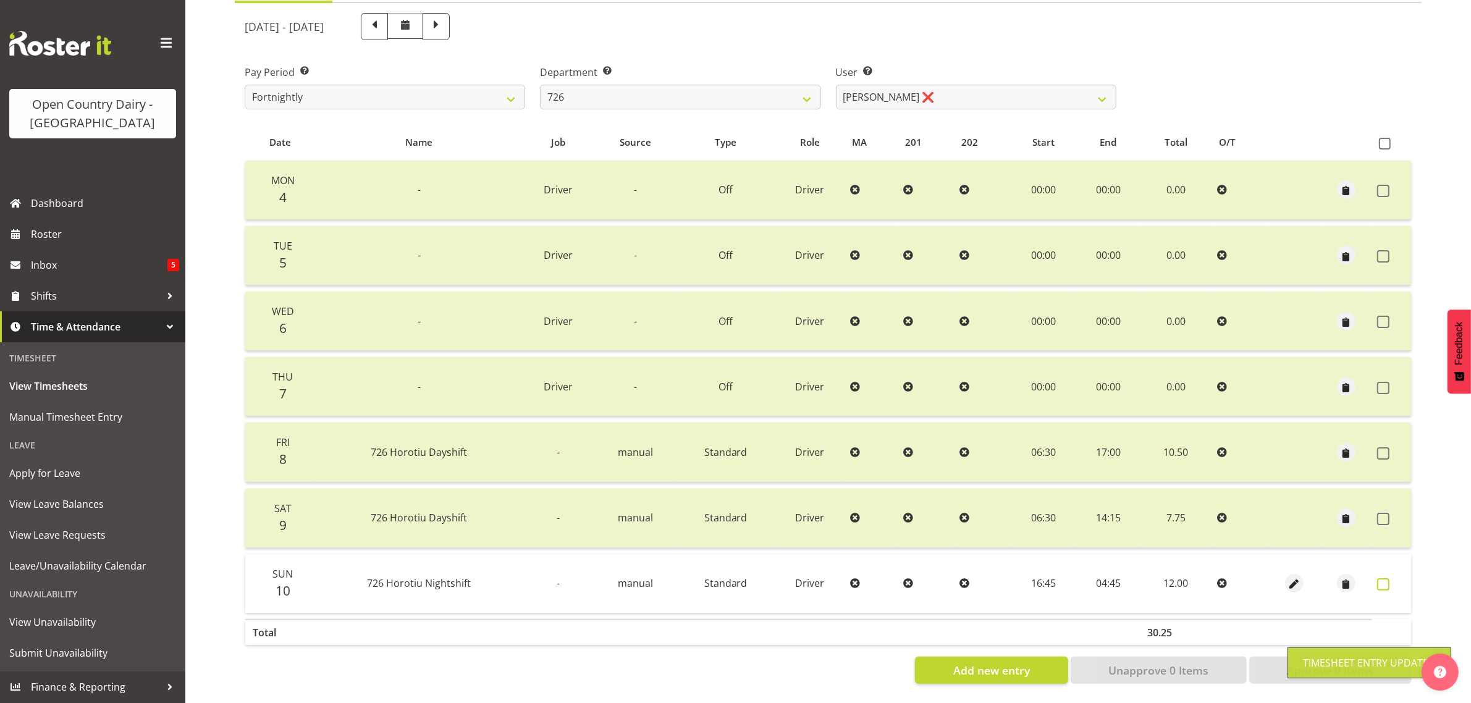
click at [1382, 578] on span at bounding box center [1383, 584] width 12 height 12
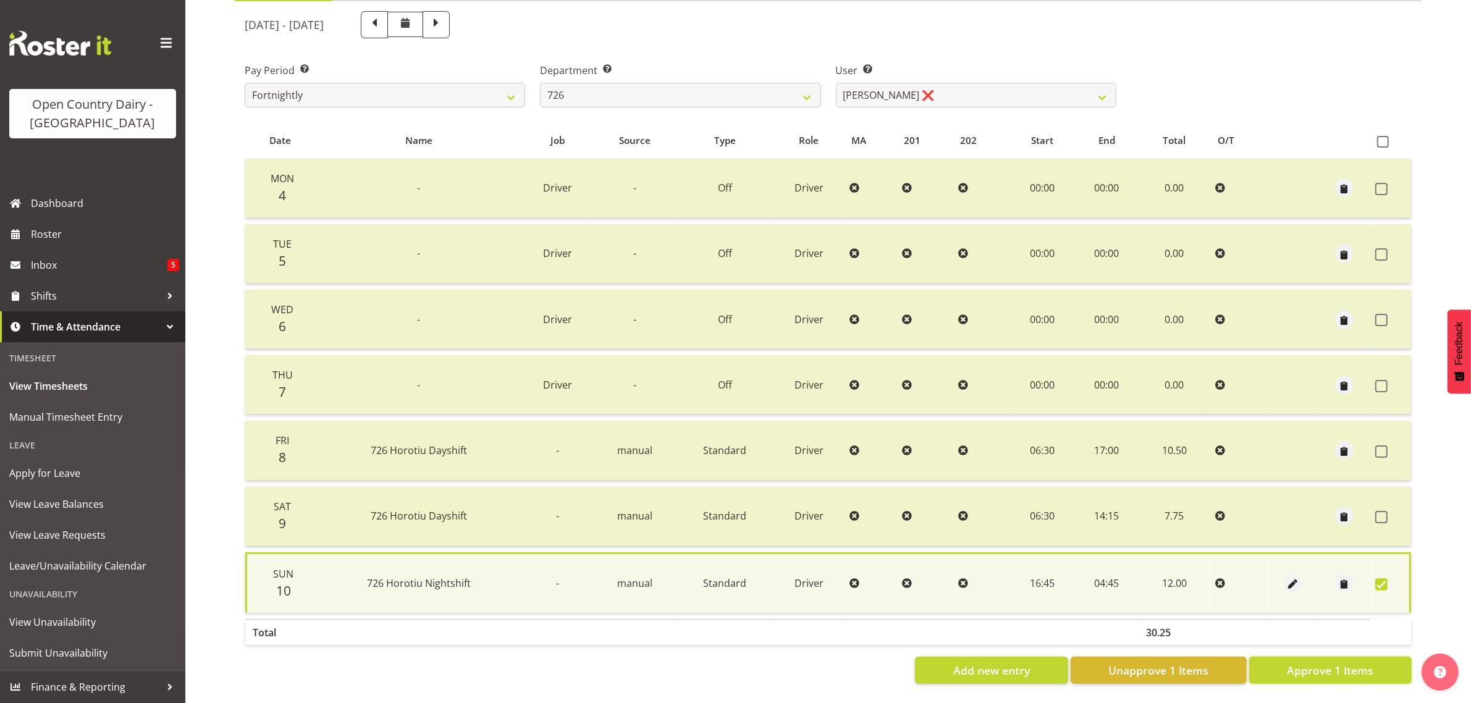
click at [1279, 665] on button "Approve 1 Items" at bounding box center [1330, 670] width 162 height 27
checkbox input "false"
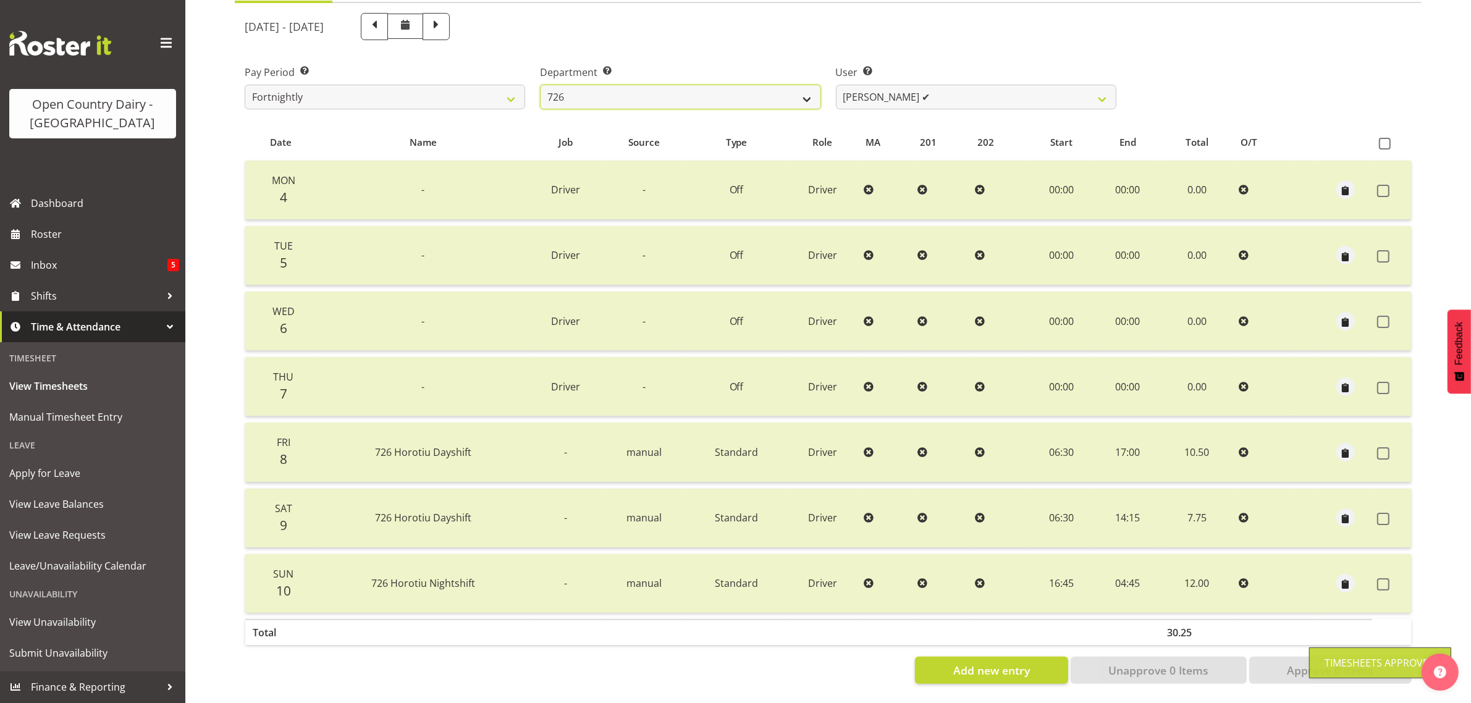
click at [597, 85] on select "701 702 703 704 705 706 707 708 709 710 711 712 713 714 715 716 717 718 719 720" at bounding box center [680, 97] width 280 height 25
select select "814"
click at [540, 85] on select "701 702 703 704 705 706 707 708 709 710 711 712 713 714 715 716 717 718 719 720" at bounding box center [680, 97] width 280 height 25
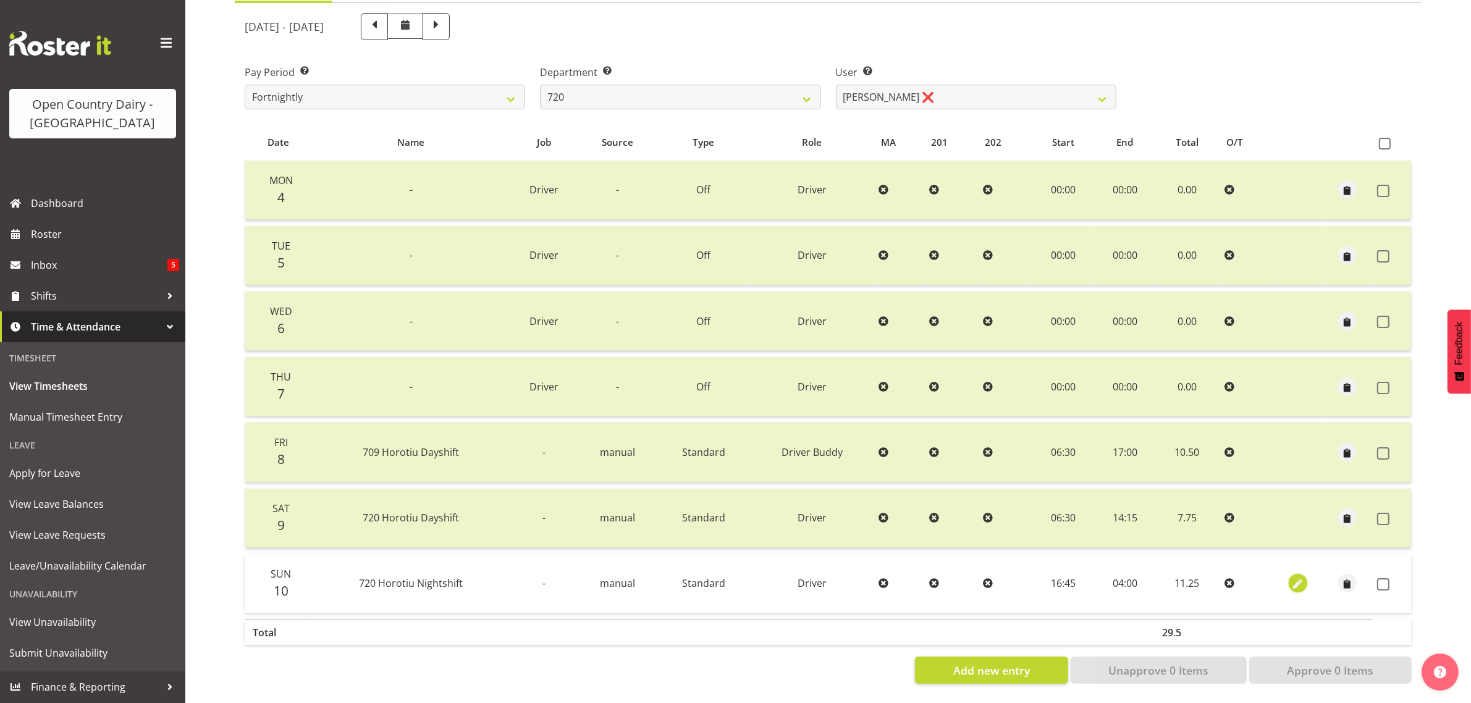
click at [1301, 578] on span "button" at bounding box center [1297, 585] width 14 height 14
select select "Standard"
select select "7"
select select "2025"
select select "4"
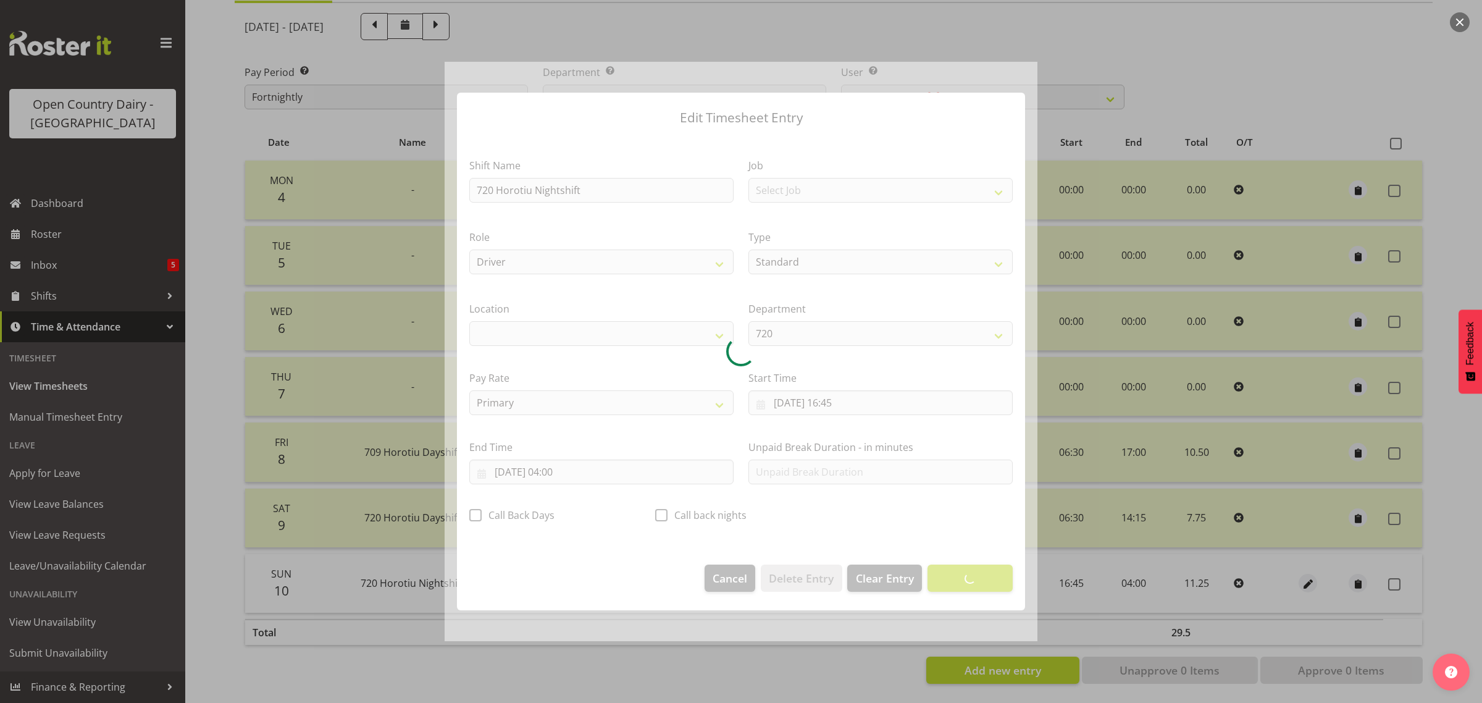
select select "1054"
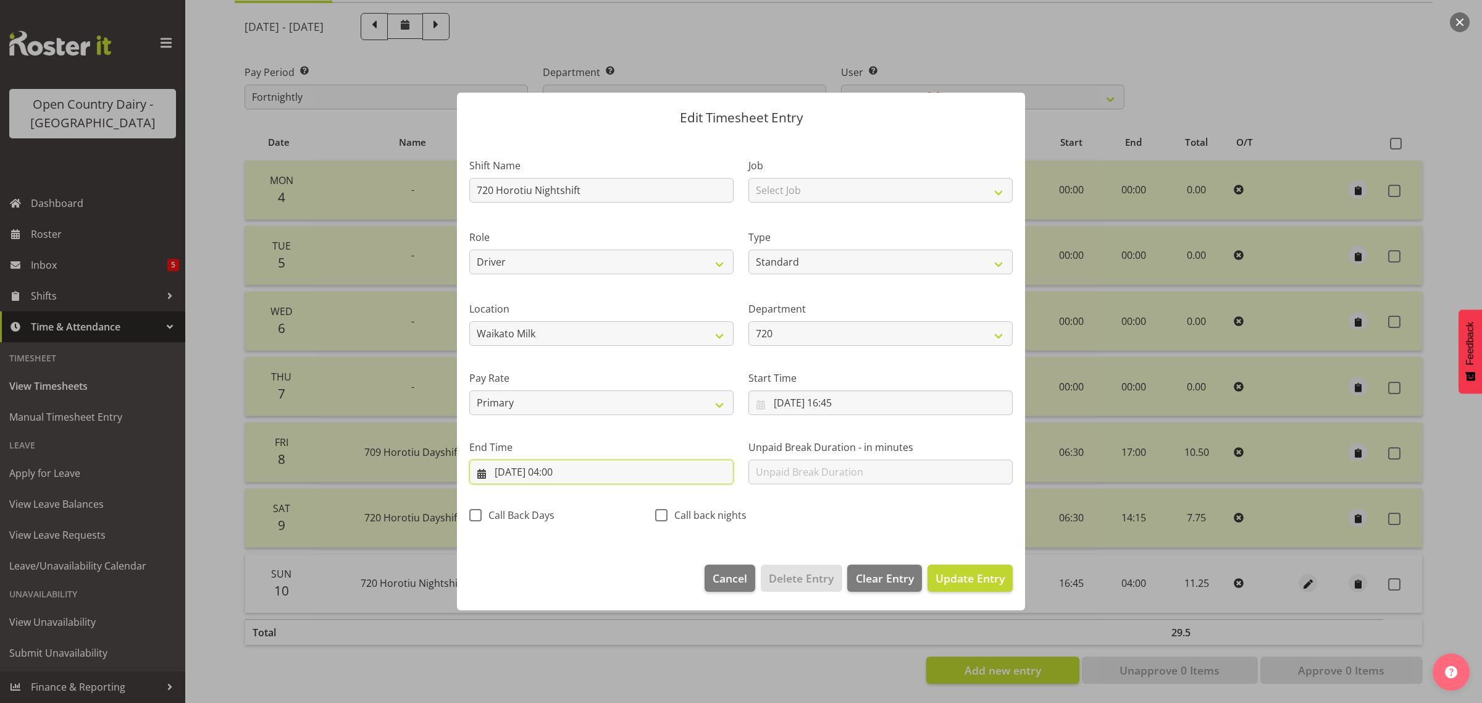
click at [569, 468] on input "[DATE] 04:00" at bounding box center [601, 472] width 264 height 25
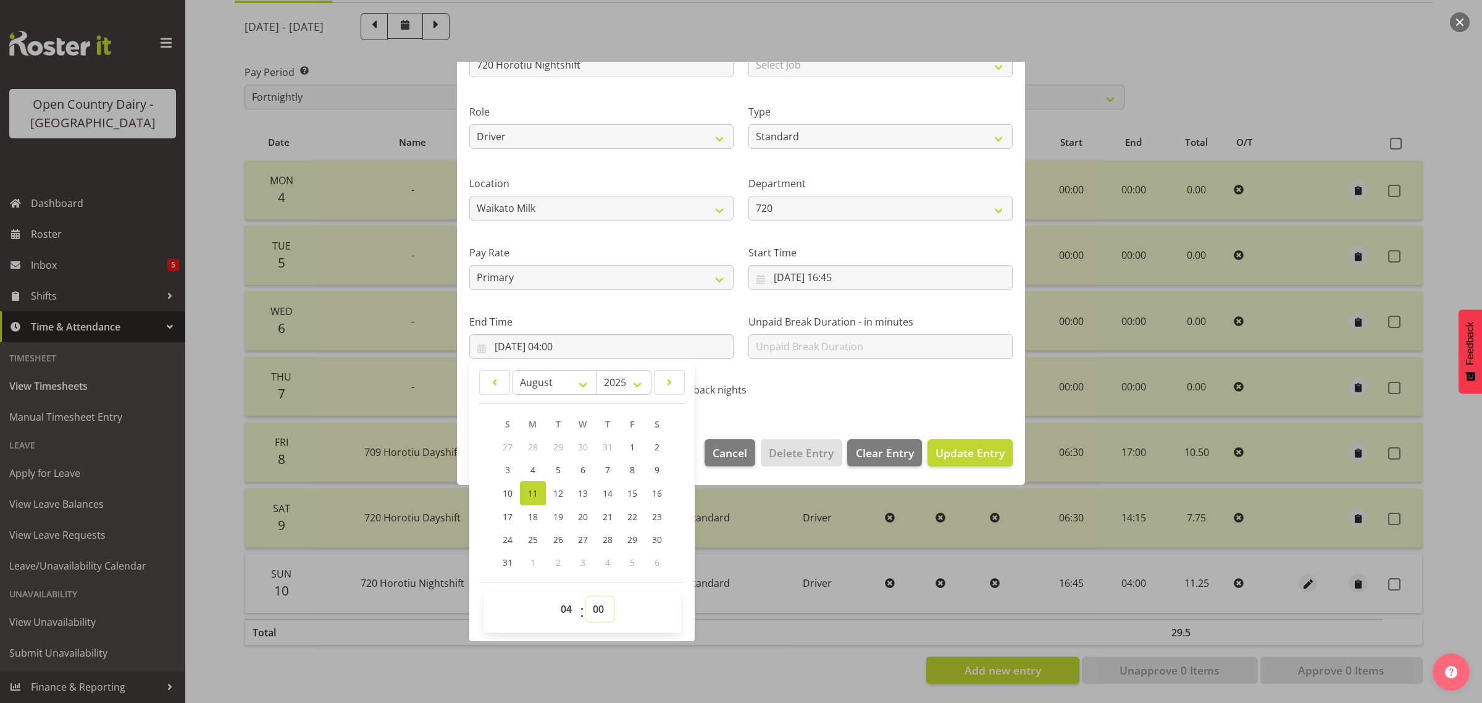
click at [594, 608] on select "00 01 02 03 04 05 06 07 08 09 10 11 12 13 14 15 16 17 18 19 20 21 22 23 24 25 2…" at bounding box center [600, 609] width 28 height 25
select select "45"
click at [586, 597] on select "00 01 02 03 04 05 06 07 08 09 10 11 12 13 14 15 16 17 18 19 20 21 22 23 24 25 2…" at bounding box center [600, 609] width 28 height 25
type input "11/08/2025, 04:45"
click at [936, 451] on span "Update Entry" at bounding box center [970, 452] width 69 height 15
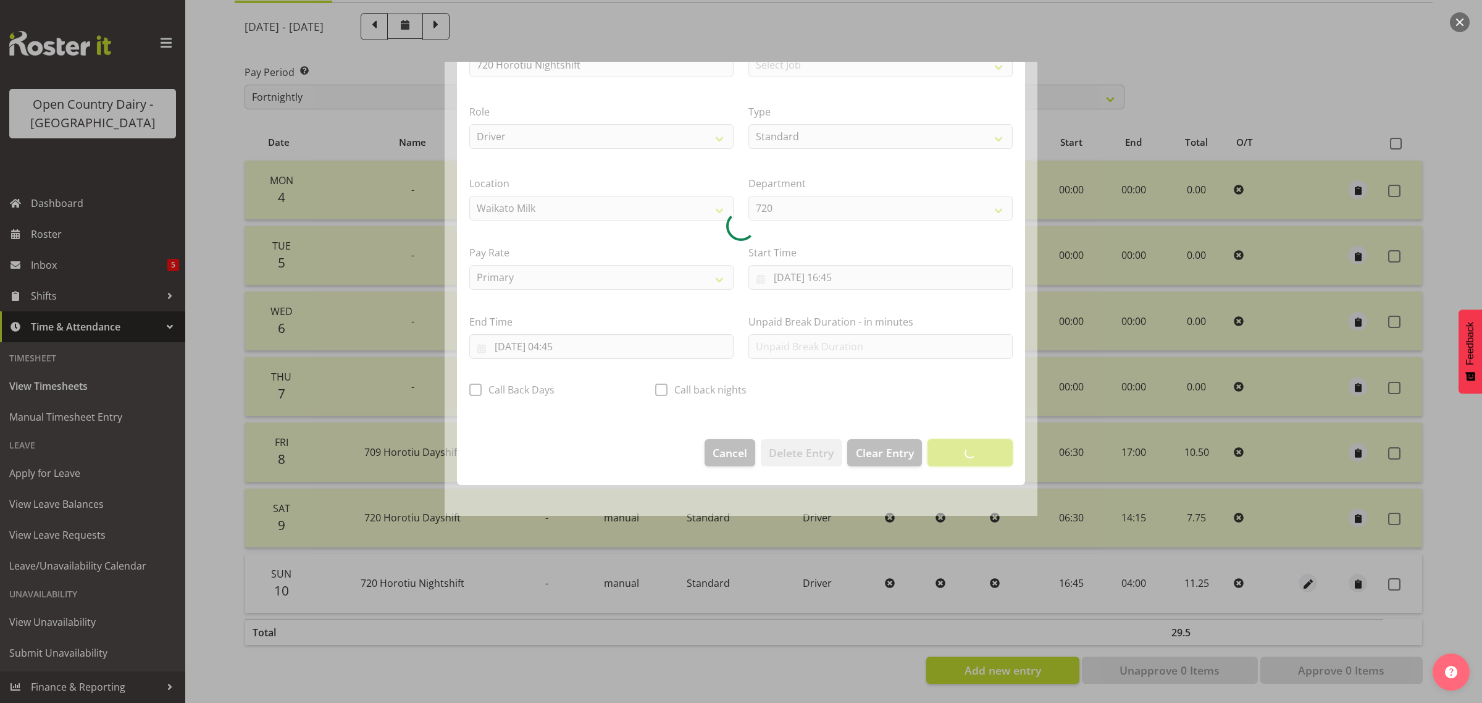
scroll to position [0, 0]
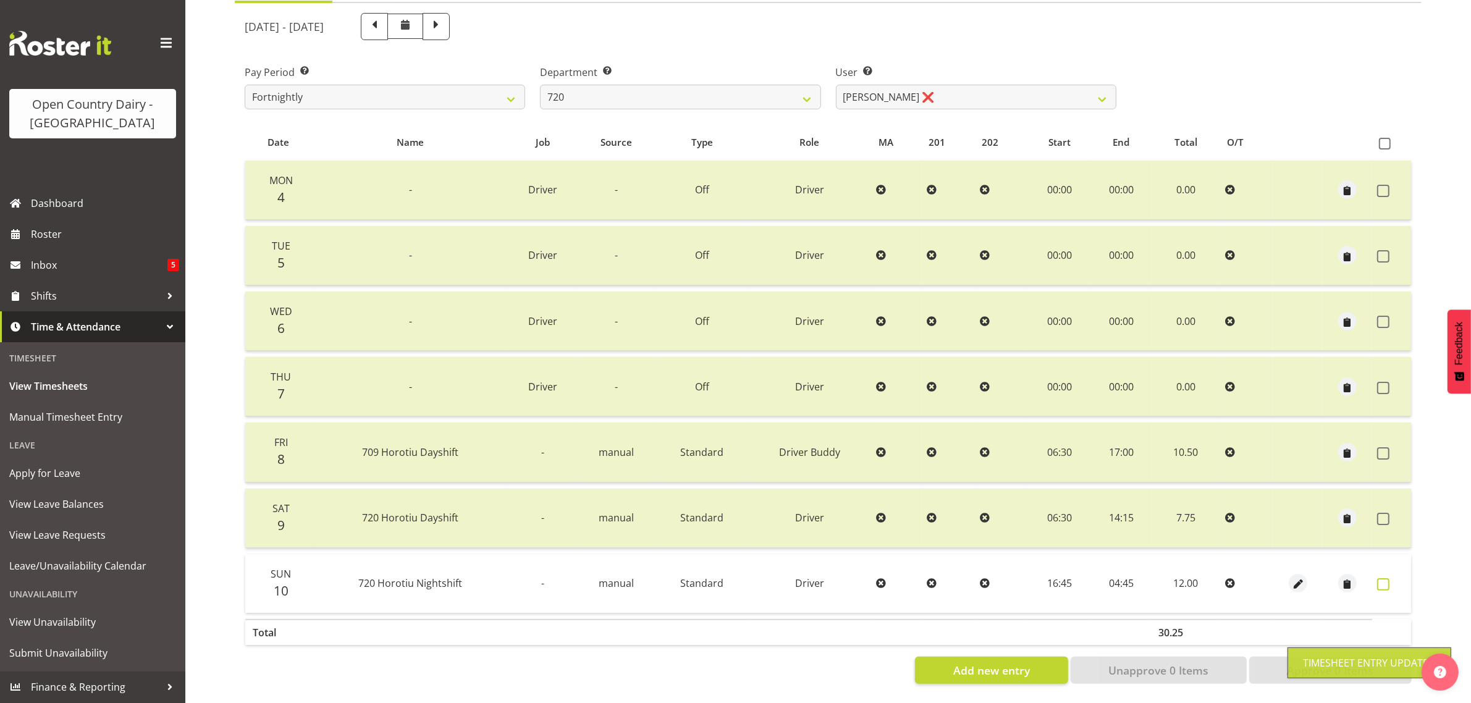
click at [1387, 578] on span at bounding box center [1383, 584] width 12 height 12
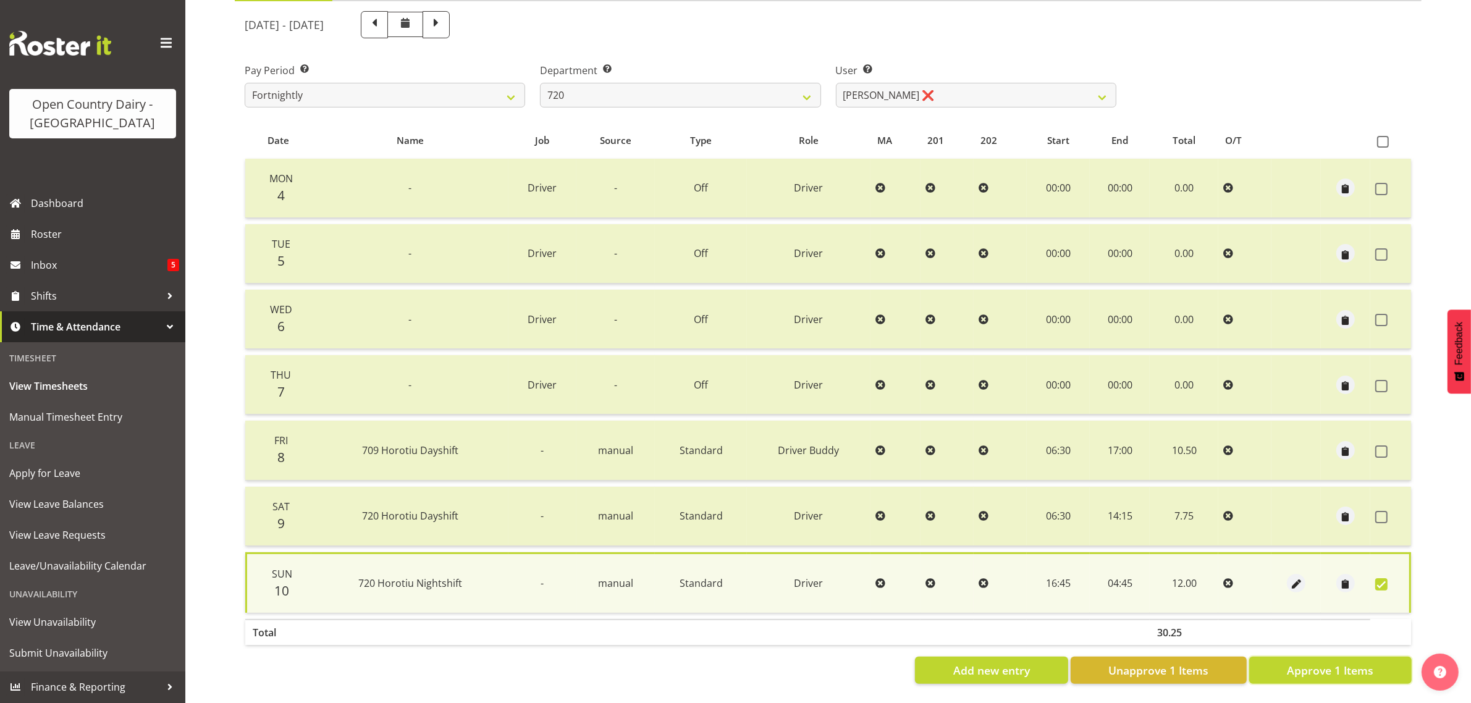
click at [1270, 665] on button "Approve 1 Items" at bounding box center [1330, 670] width 162 height 27
checkbox input "false"
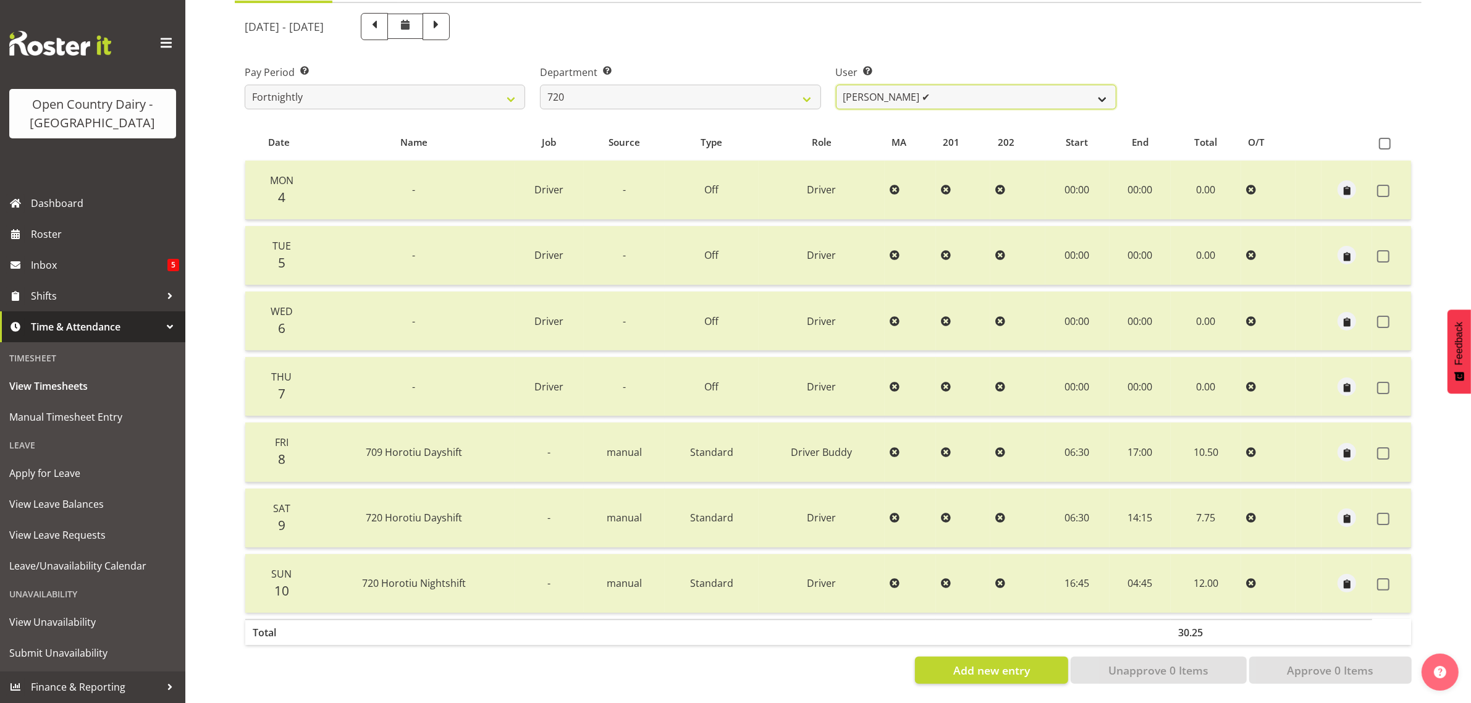
click at [947, 85] on select "[PERSON_NAME] ✔ [PERSON_NAME] ✔ [PERSON_NAME] ✔ [PERSON_NAME] ✔" at bounding box center [976, 97] width 280 height 25
click at [772, 85] on select "701 702 703 704 705 706 707 708 709 710 711 712 713 714 715 716 717 718 719 720" at bounding box center [680, 97] width 280 height 25
click at [540, 85] on select "701 702 703 704 705 706 707 708 709 710 711 712 713 714 715 716 717 718 719 720" at bounding box center [680, 97] width 280 height 25
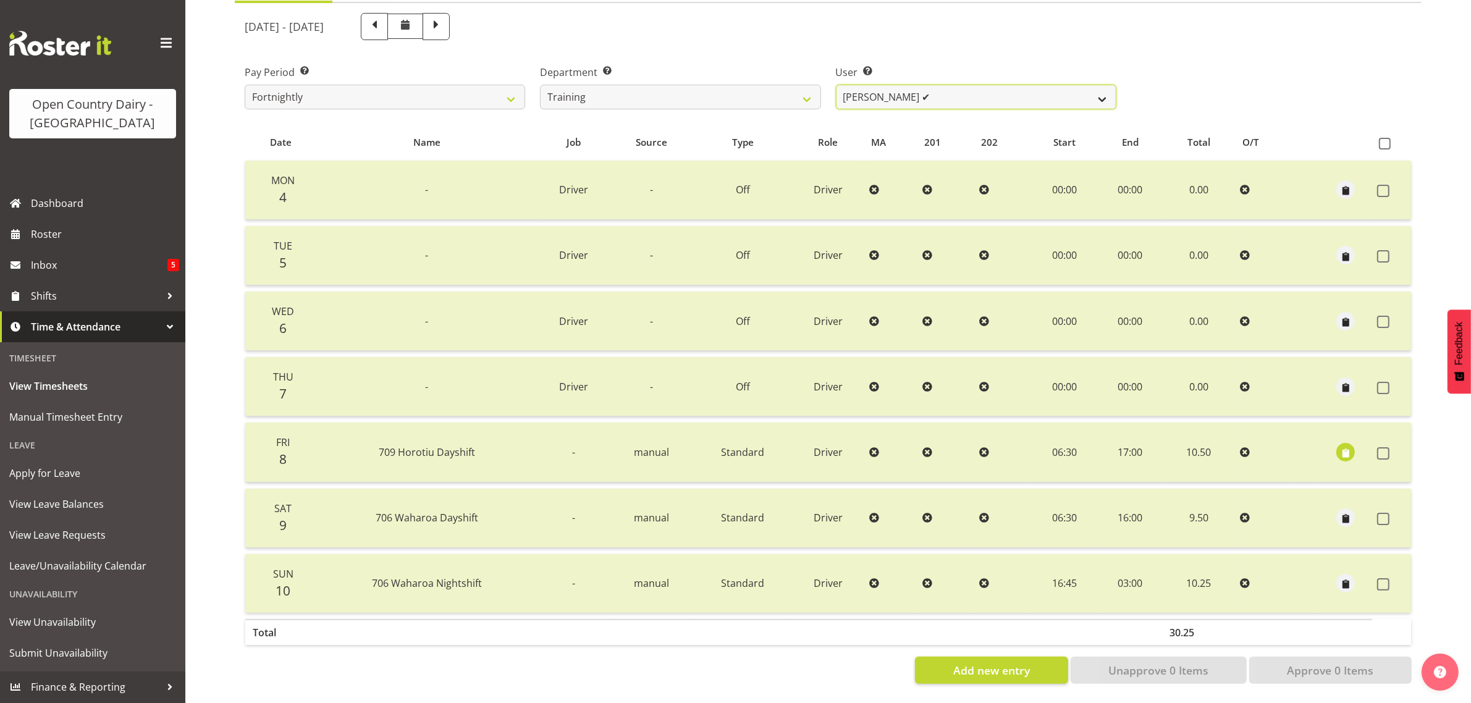
click at [1027, 85] on select "[PERSON_NAME] ✔ [PERSON_NAME] ✔ [PERSON_NAME] ([PERSON_NAME]) ✔ [PERSON_NAME] ✔…" at bounding box center [976, 97] width 280 height 25
drag, startPoint x: 959, startPoint y: 79, endPoint x: 634, endPoint y: 112, distance: 326.5
click at [959, 85] on select "[PERSON_NAME] ✔ [PERSON_NAME] ✔ [PERSON_NAME] ([PERSON_NAME]) ✔ [PERSON_NAME] ✔…" at bounding box center [976, 97] width 280 height 25
click at [613, 85] on select "701 702 703 704 705 706 707 708 709 710 711 712 713 714 715 716 717 718 719 720" at bounding box center [680, 97] width 280 height 25
select select "761"
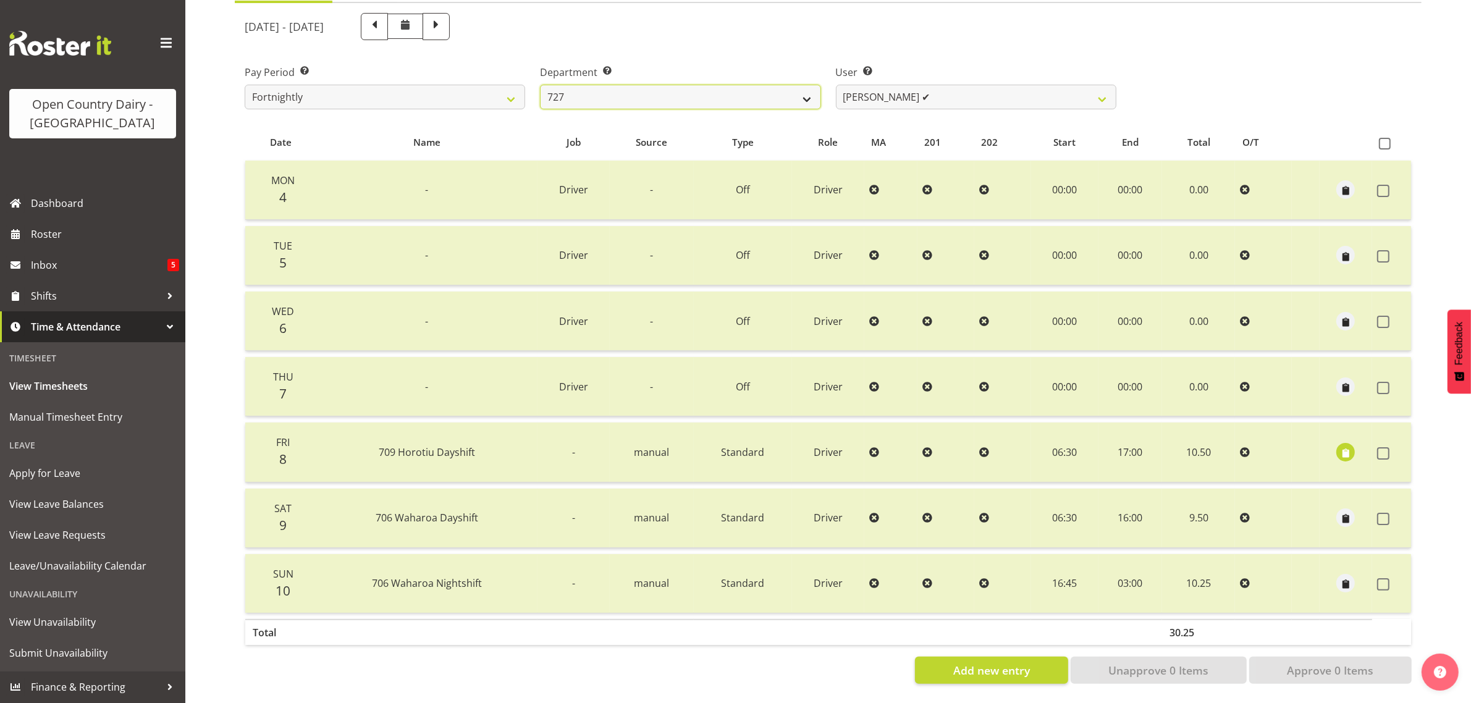
click at [540, 85] on select "701 702 703 704 705 706 707 708 709 710 711 712 713 714 715 716 717 718 719 720" at bounding box center [680, 97] width 280 height 25
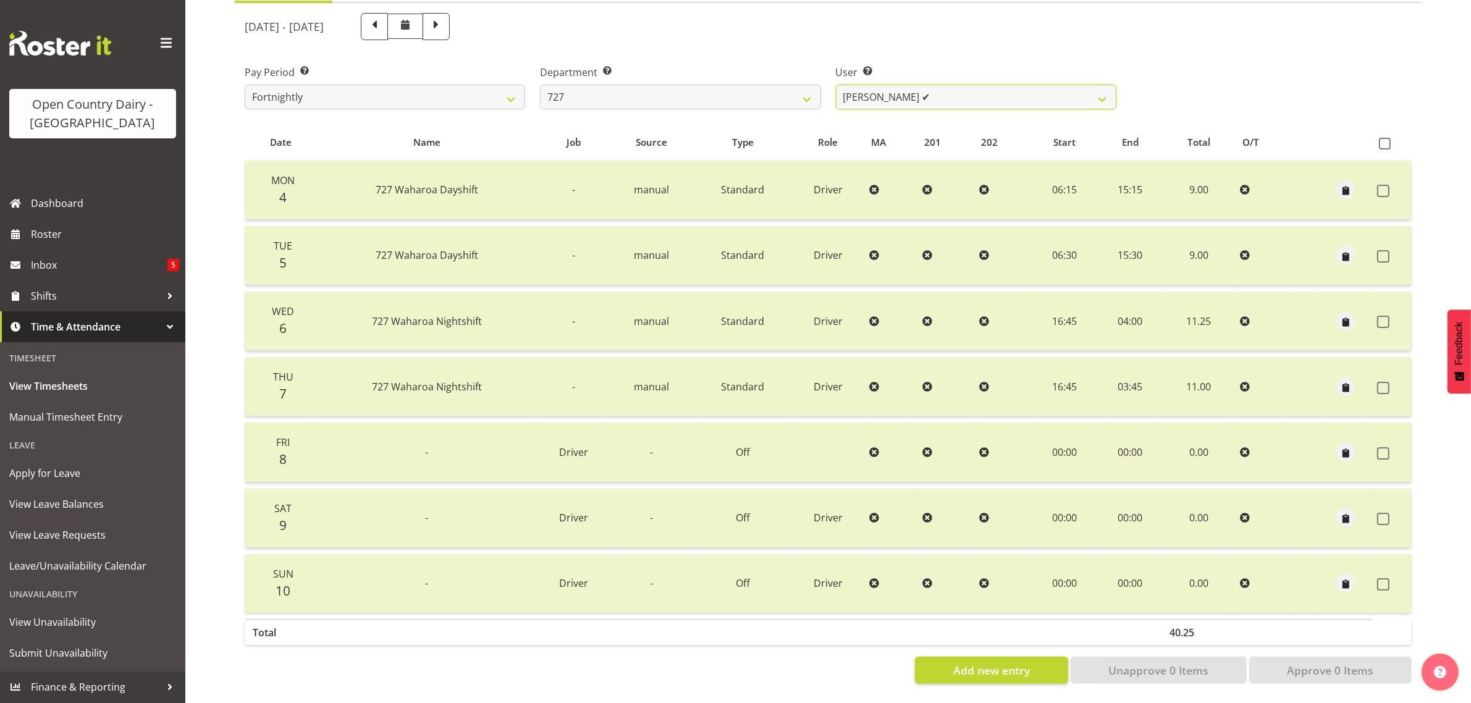
click at [952, 85] on select "David Pawley ✔ Kase Hussey ❌ Rhys Greener ✔" at bounding box center [976, 97] width 280 height 25
select select "11588"
click at [836, 85] on select "David Pawley ✔ Kase Hussey ❌ Rhys Greener ✔" at bounding box center [976, 97] width 280 height 25
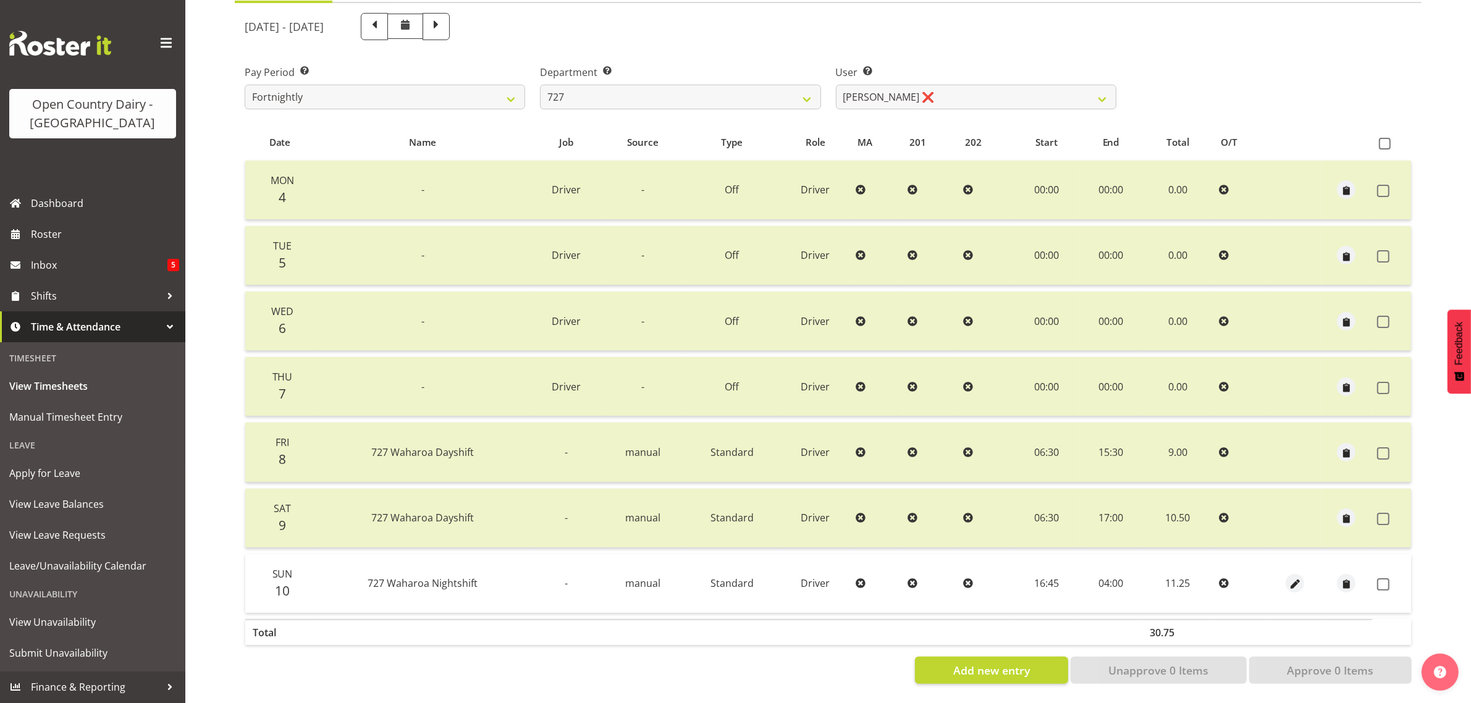
click at [1101, 578] on td "04:00" at bounding box center [1111, 583] width 62 height 59
click at [1292, 578] on span "button" at bounding box center [1295, 585] width 14 height 14
select select "Standard"
select select "7"
select select "2025"
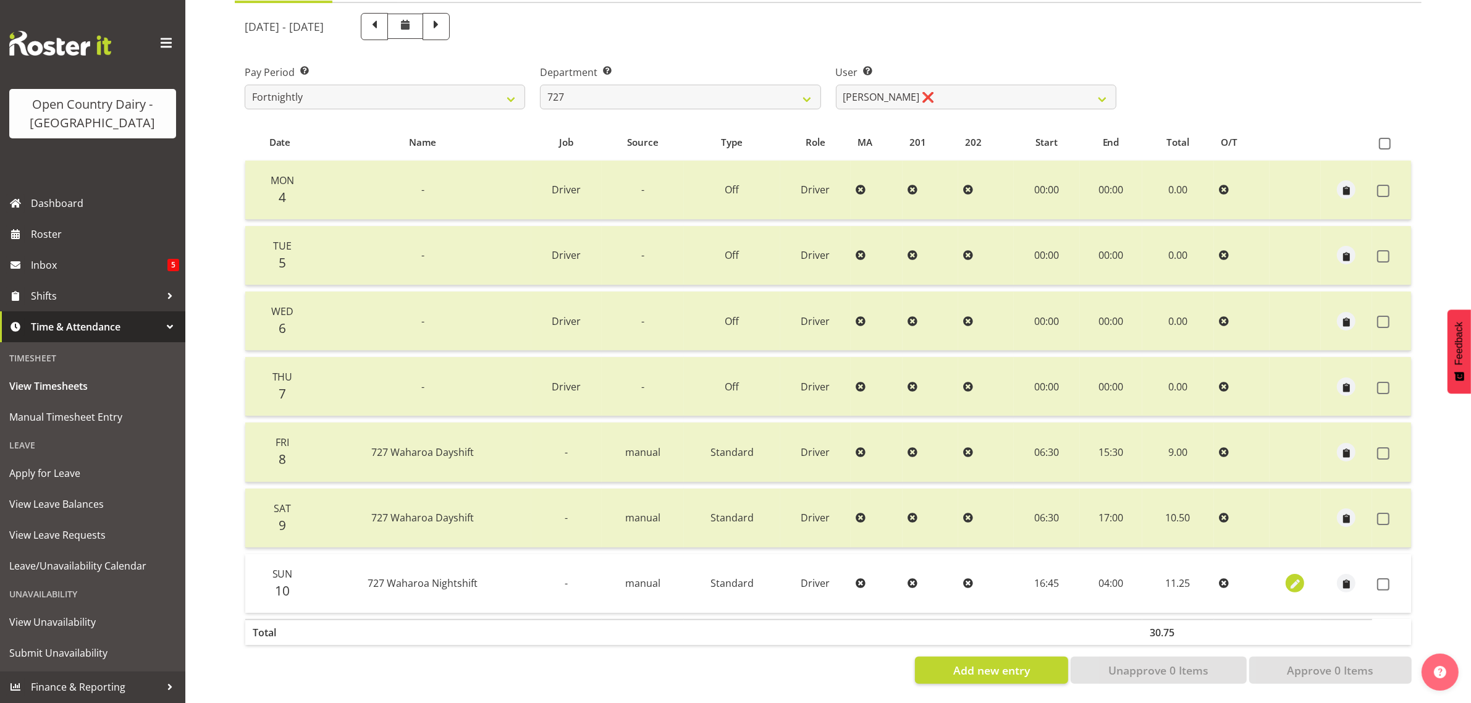
select select "4"
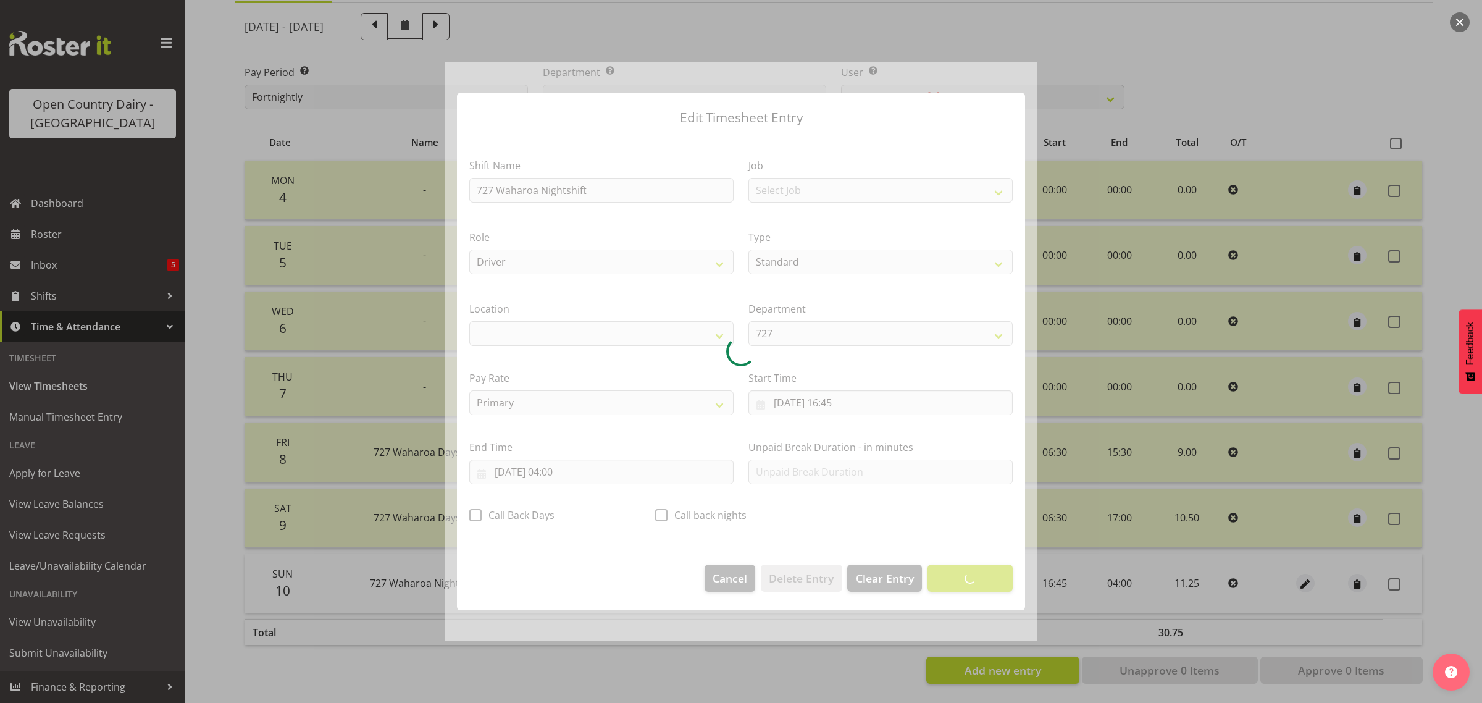
select select "1054"
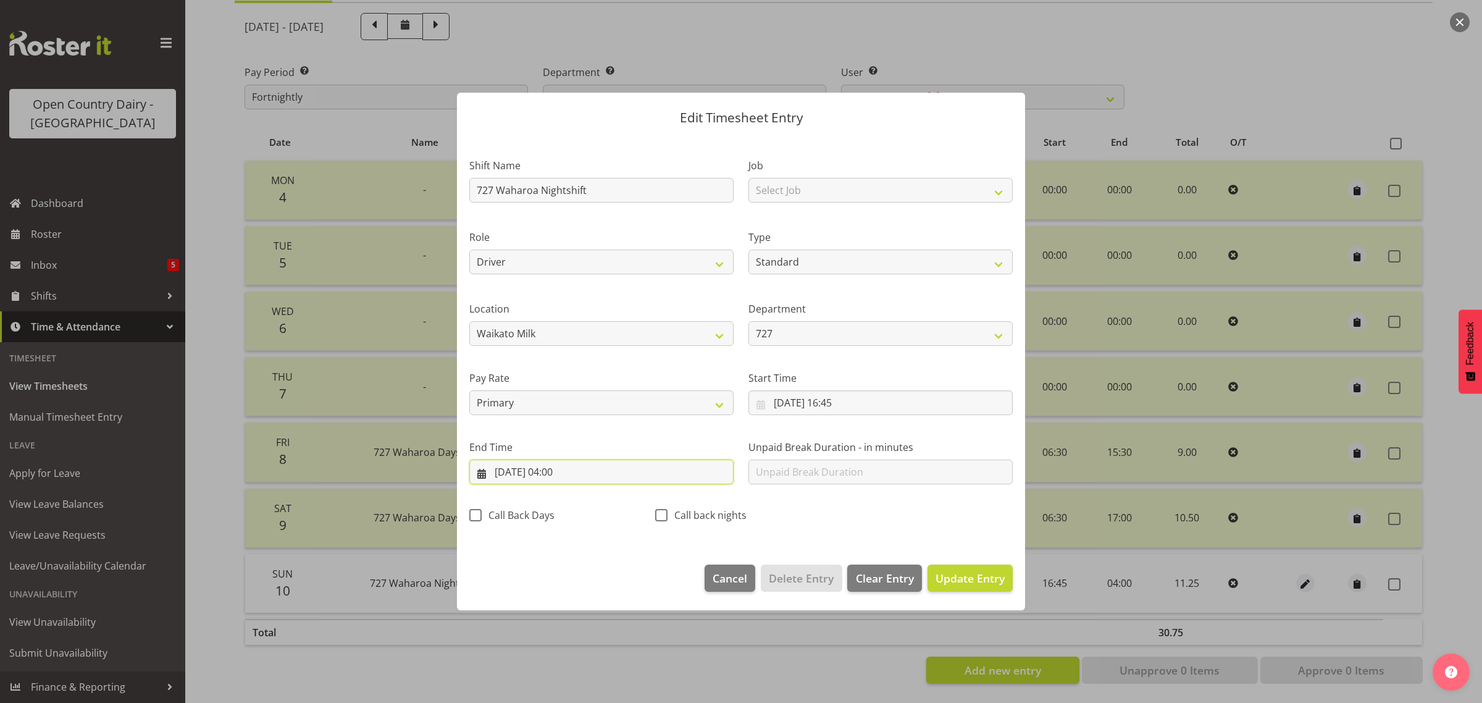
click at [556, 476] on input "[DATE] 04:00" at bounding box center [601, 472] width 264 height 25
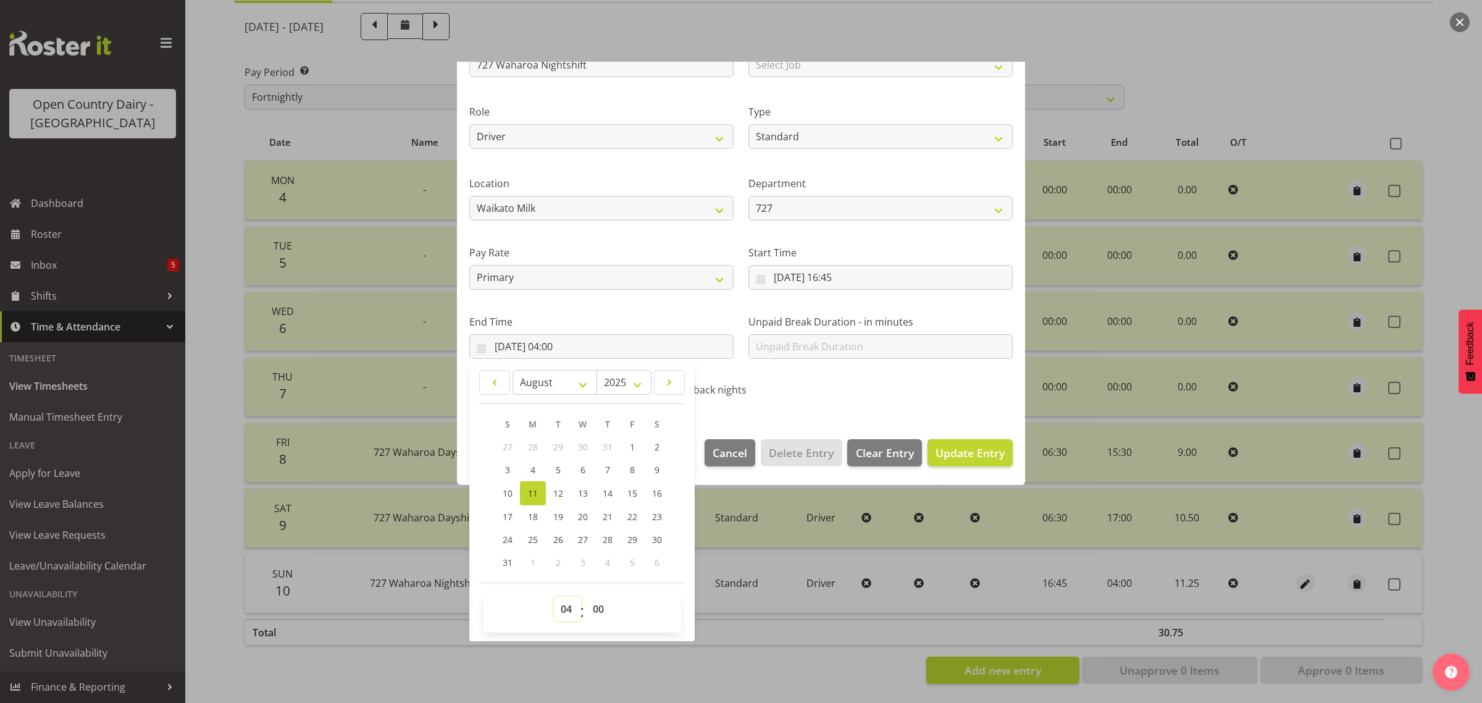
click at [572, 605] on select "00 01 02 03 04 05 06 07 08 09 10 11 12 13 14 15 16 17 18 19 20 21 22 23" at bounding box center [568, 609] width 28 height 25
click at [554, 597] on select "00 01 02 03 04 05 06 07 08 09 10 11 12 13 14 15 16 17 18 19 20 21 22 23" at bounding box center [568, 609] width 28 height 25
click at [971, 450] on span "Update Entry" at bounding box center [970, 452] width 69 height 15
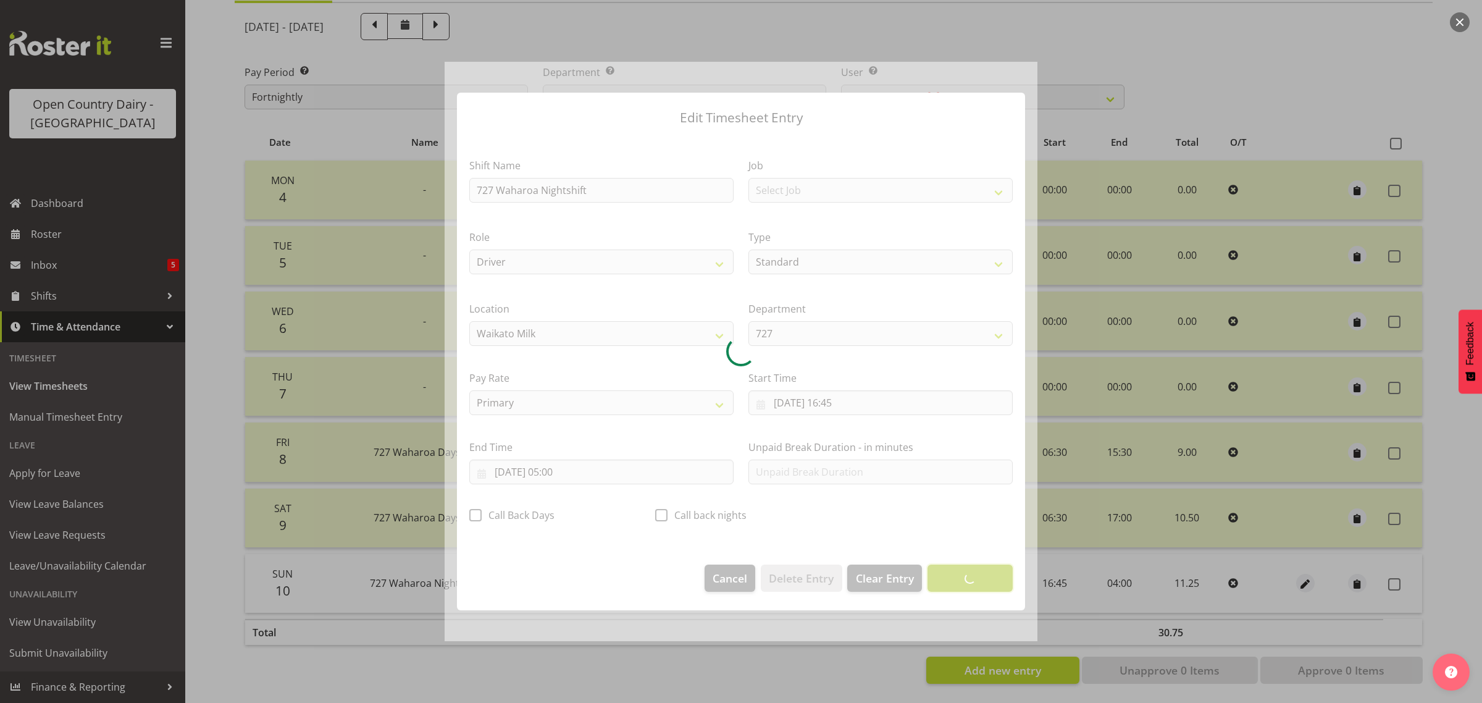
scroll to position [0, 0]
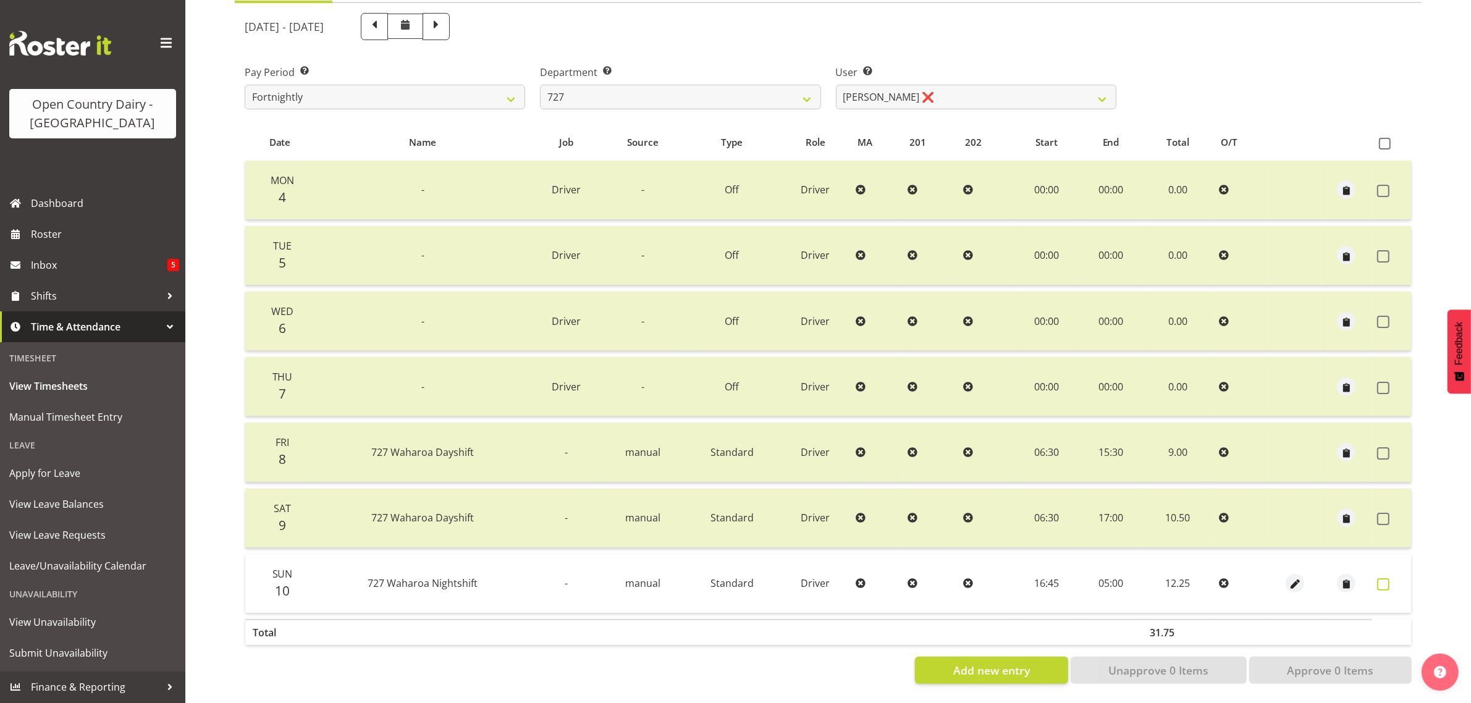
click at [1380, 578] on span at bounding box center [1383, 584] width 12 height 12
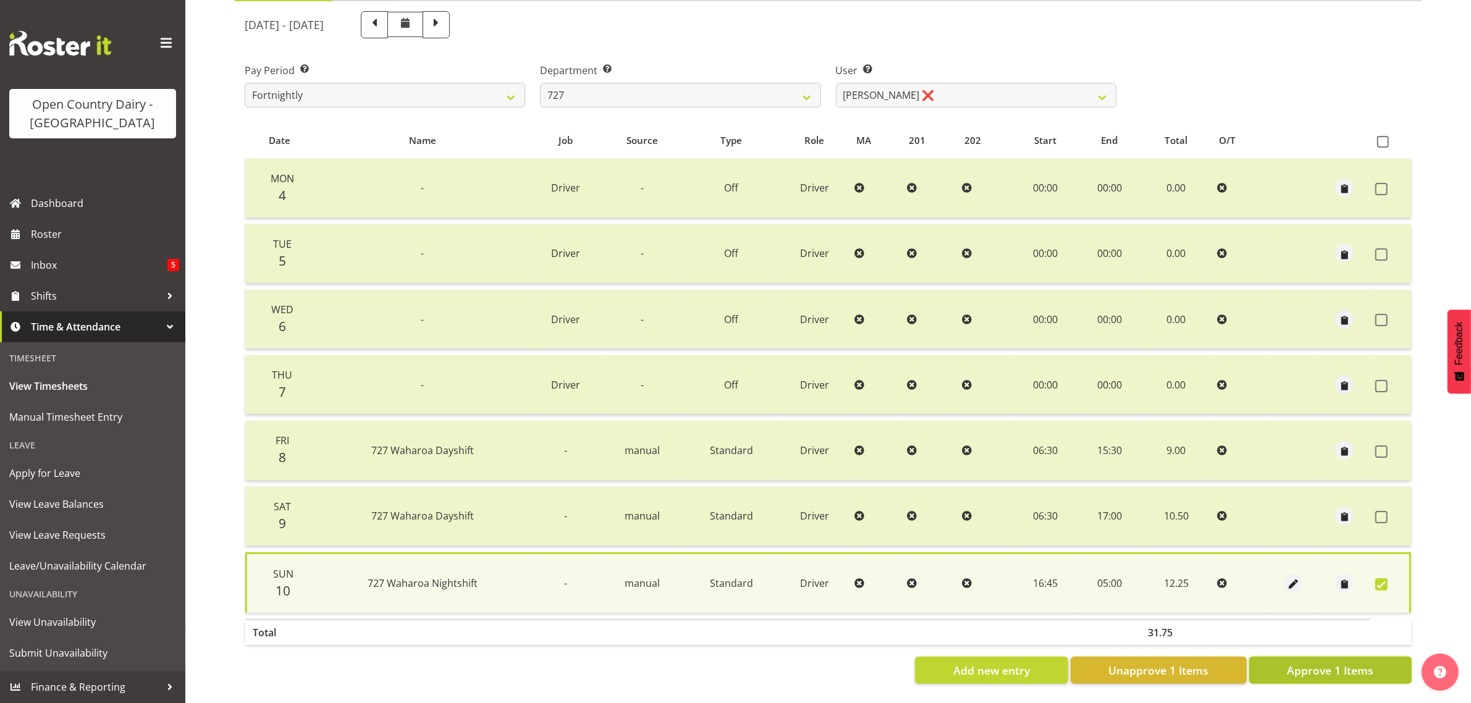
click at [1332, 665] on span "Approve 1 Items" at bounding box center [1330, 670] width 86 height 16
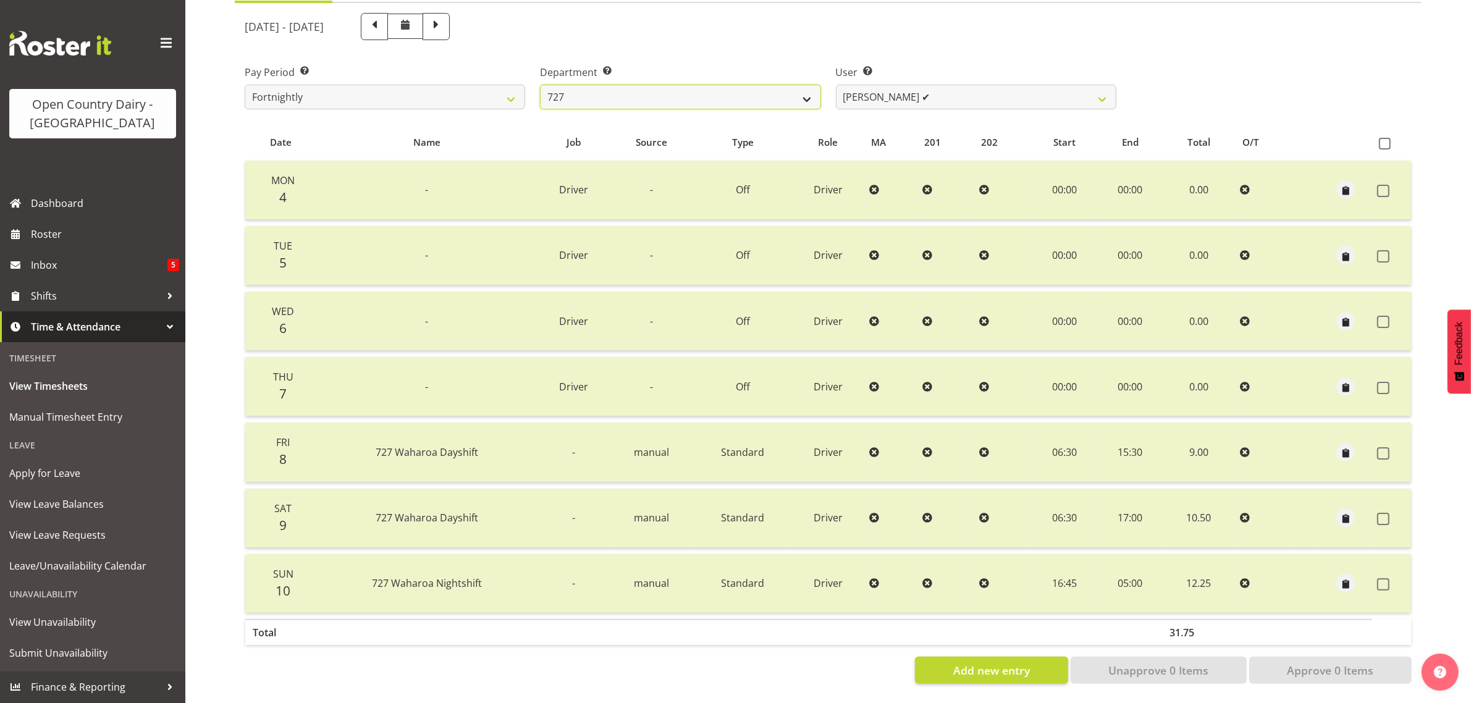
click at [752, 85] on select "701 702 703 704 705 706 707 708 709 710 711 712 713 714 715 716 717 718 719 720" at bounding box center [680, 97] width 280 height 25
click at [540, 85] on select "701 702 703 704 705 706 707 708 709 710 711 712 713 714 715 716 717 718 719 720" at bounding box center [680, 97] width 280 height 25
click at [1385, 578] on span at bounding box center [1383, 584] width 12 height 12
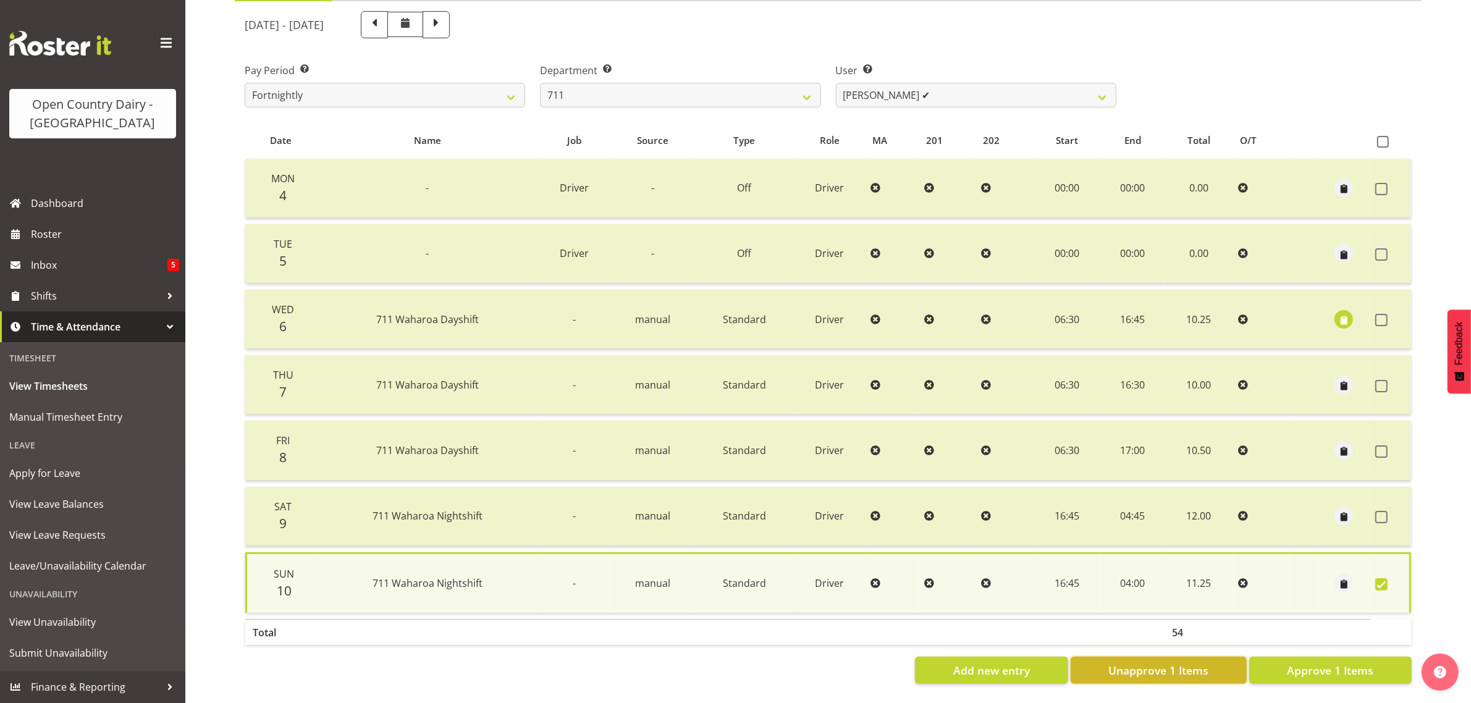
click at [1220, 661] on button "Unapprove 1 Items" at bounding box center [1158, 670] width 176 height 27
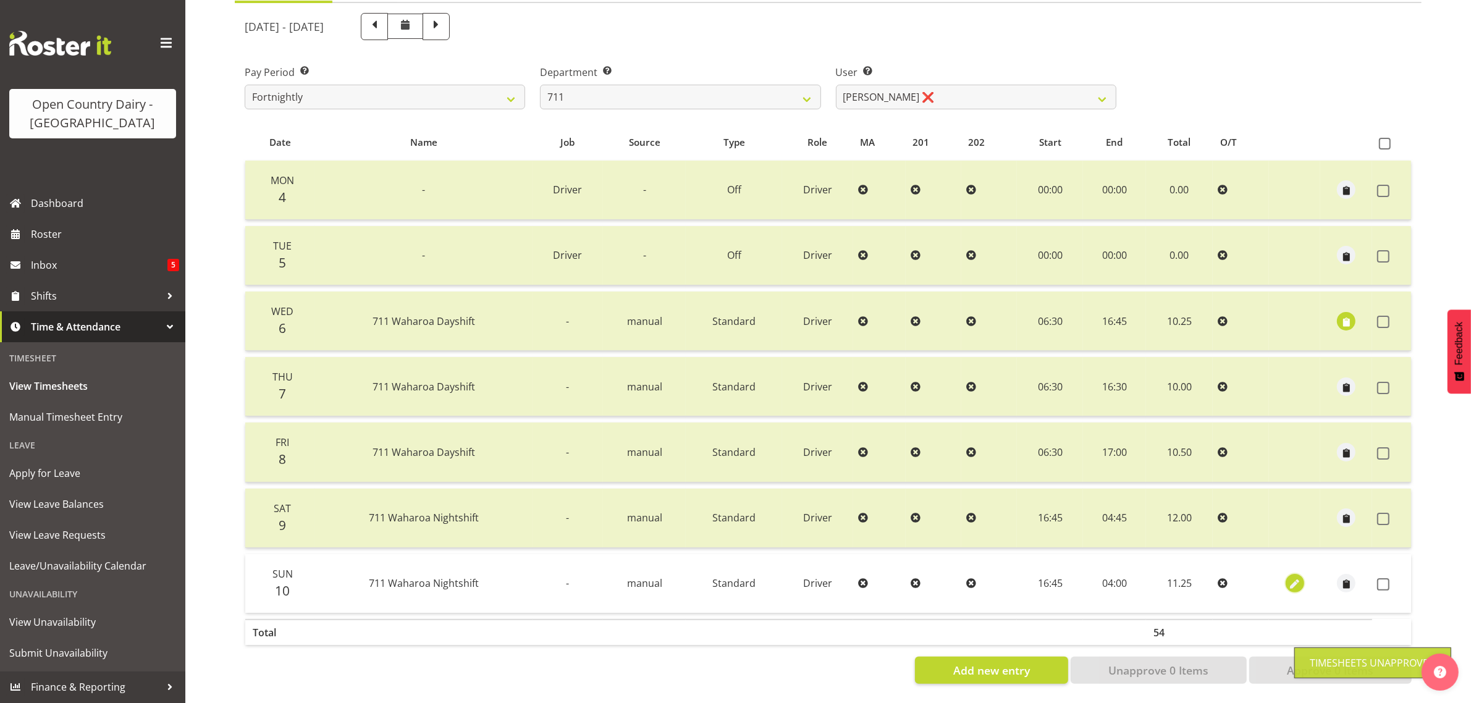
click at [1292, 578] on span "button" at bounding box center [1294, 585] width 14 height 14
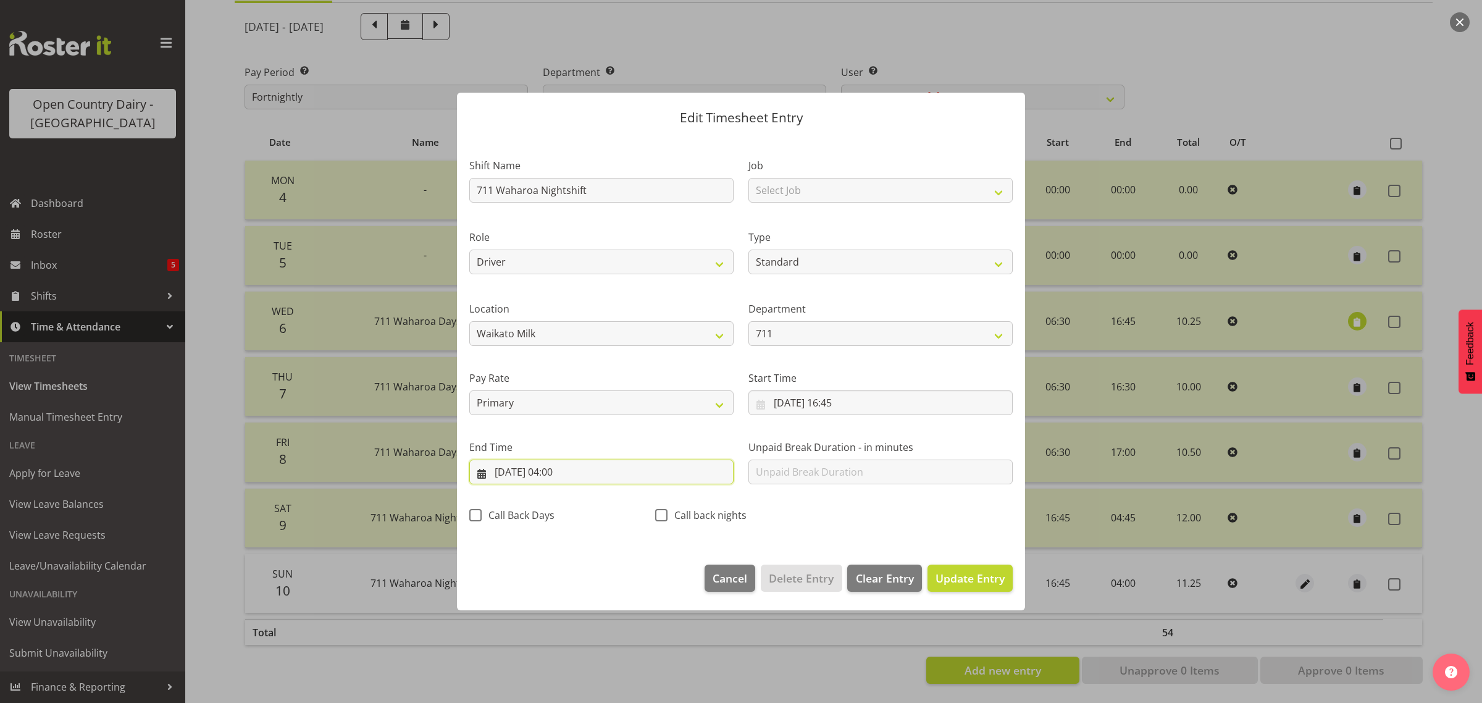
click at [561, 474] on input "[DATE] 04:00" at bounding box center [601, 472] width 264 height 25
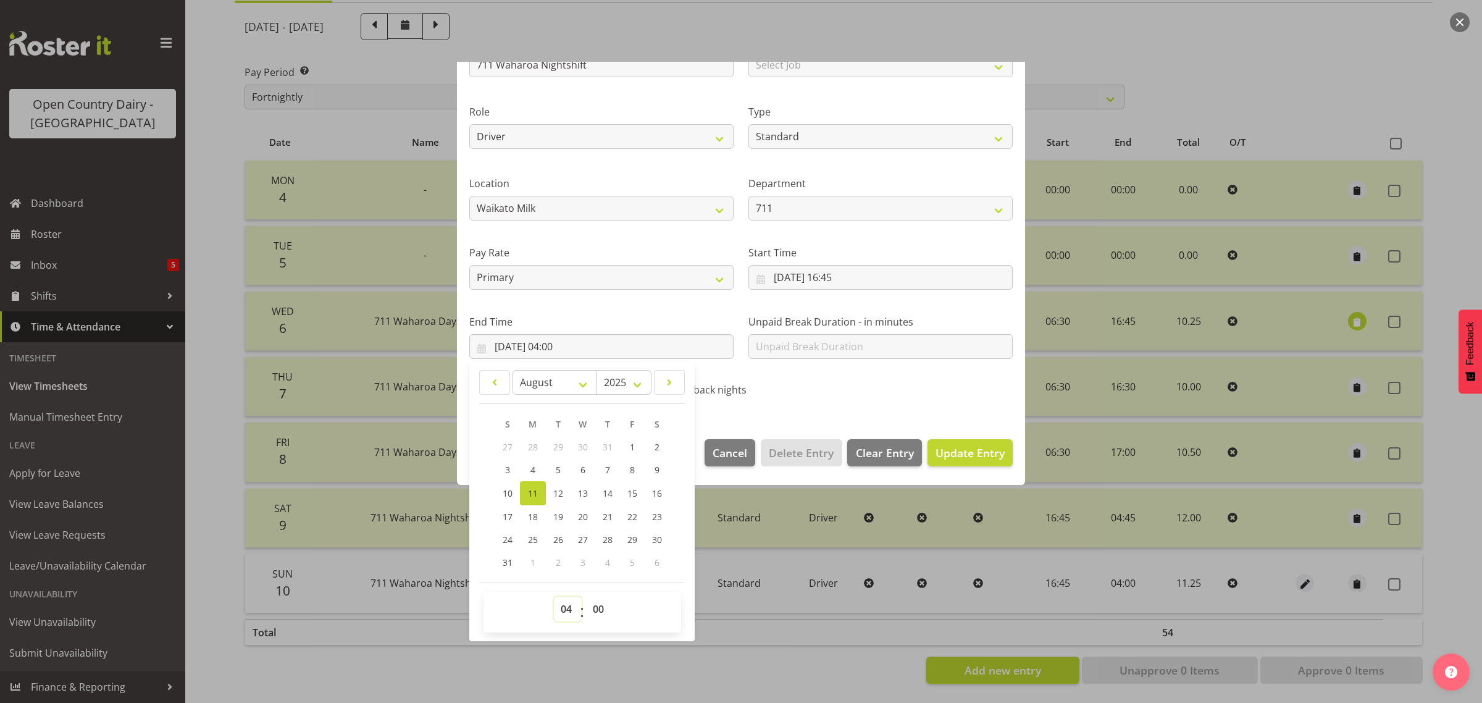
click at [564, 610] on select "00 01 02 03 04 05 06 07 08 09 10 11 12 13 14 15 16 17 18 19 20 21 22 23" at bounding box center [568, 609] width 28 height 25
click at [554, 597] on select "00 01 02 03 04 05 06 07 08 09 10 11 12 13 14 15 16 17 18 19 20 21 22 23" at bounding box center [568, 609] width 28 height 25
click at [945, 449] on span "Update Entry" at bounding box center [970, 452] width 69 height 15
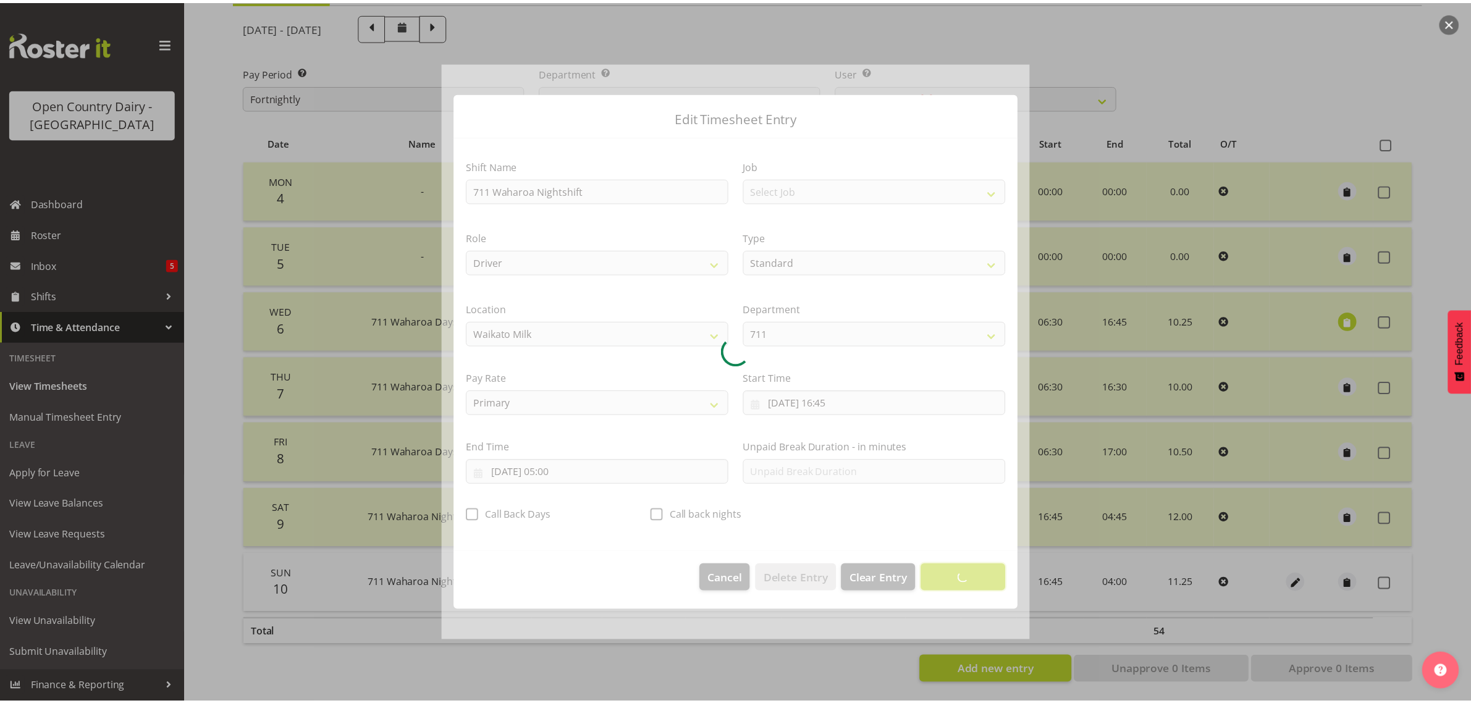
scroll to position [0, 0]
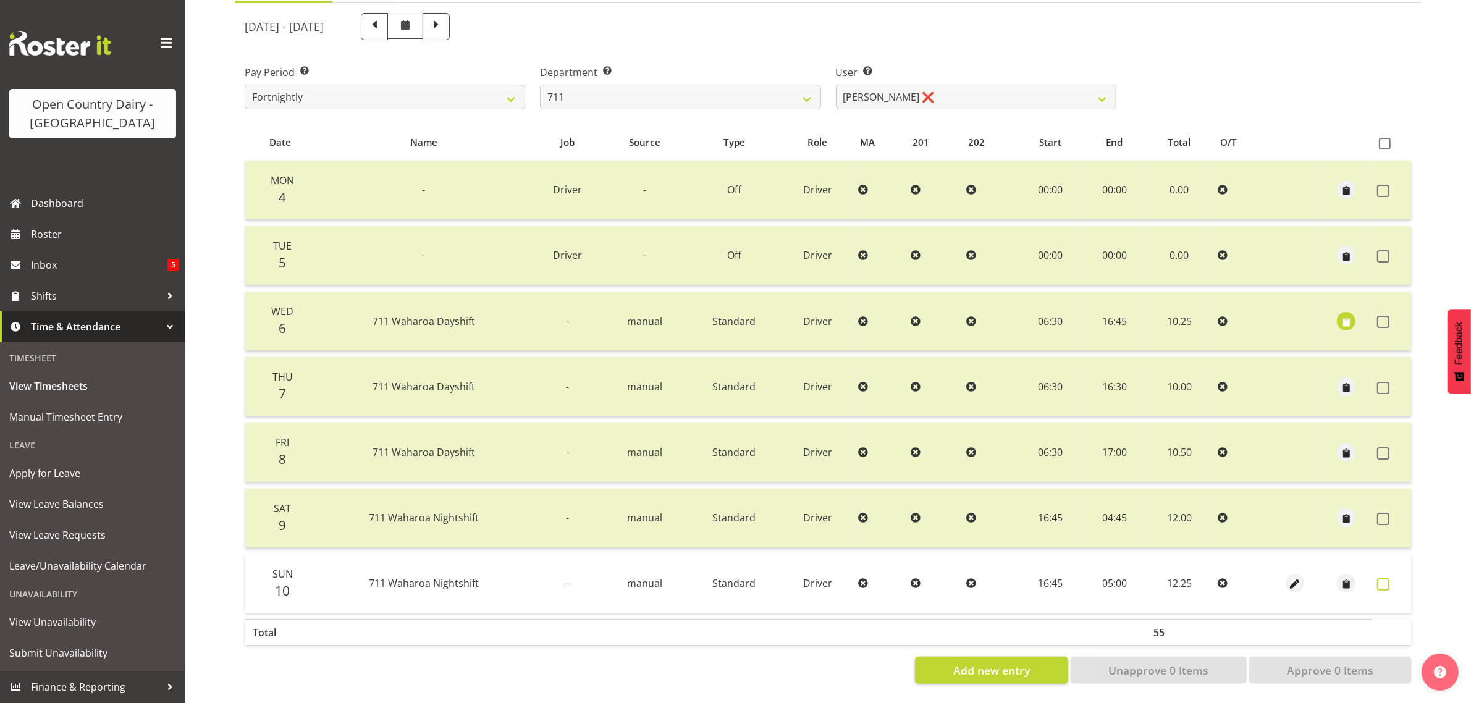
click at [1381, 578] on span at bounding box center [1383, 584] width 12 height 12
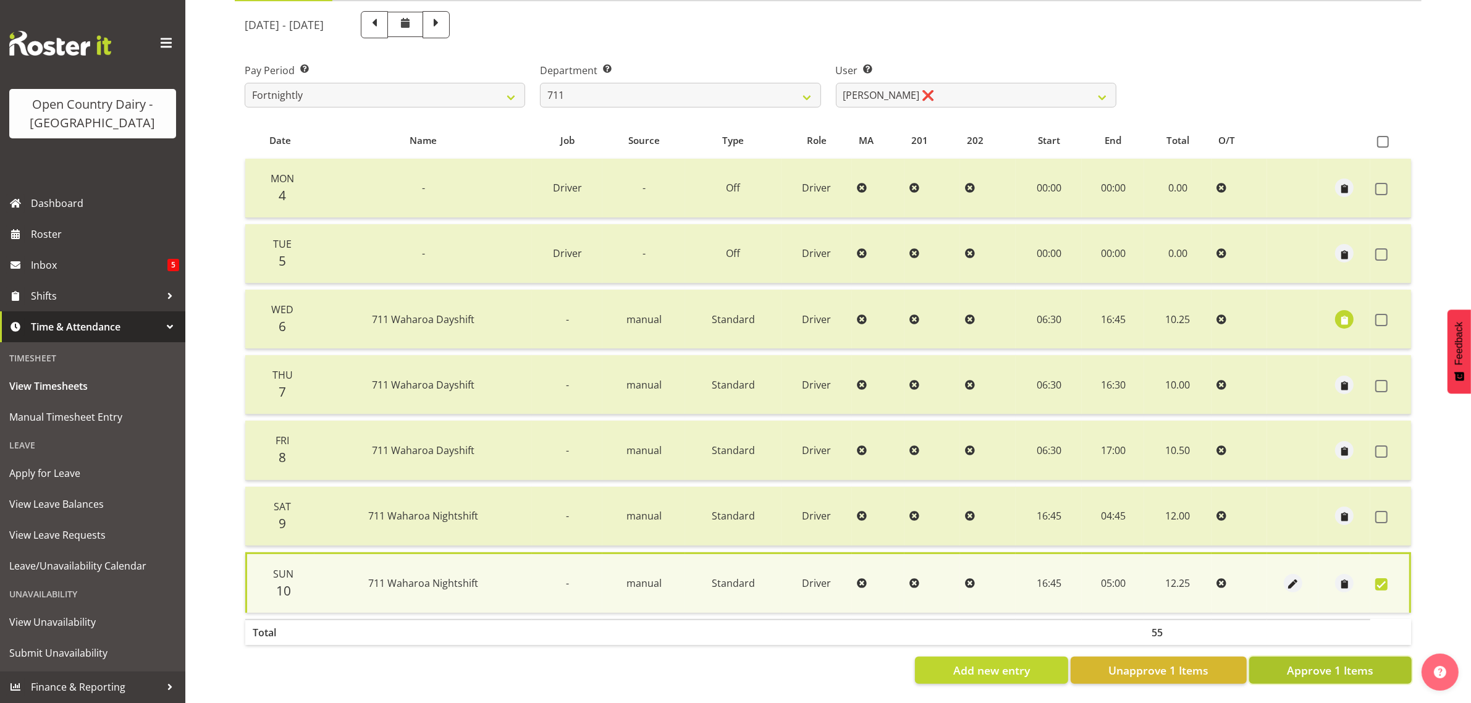
click at [1336, 664] on span "Approve 1 Items" at bounding box center [1330, 670] width 86 height 16
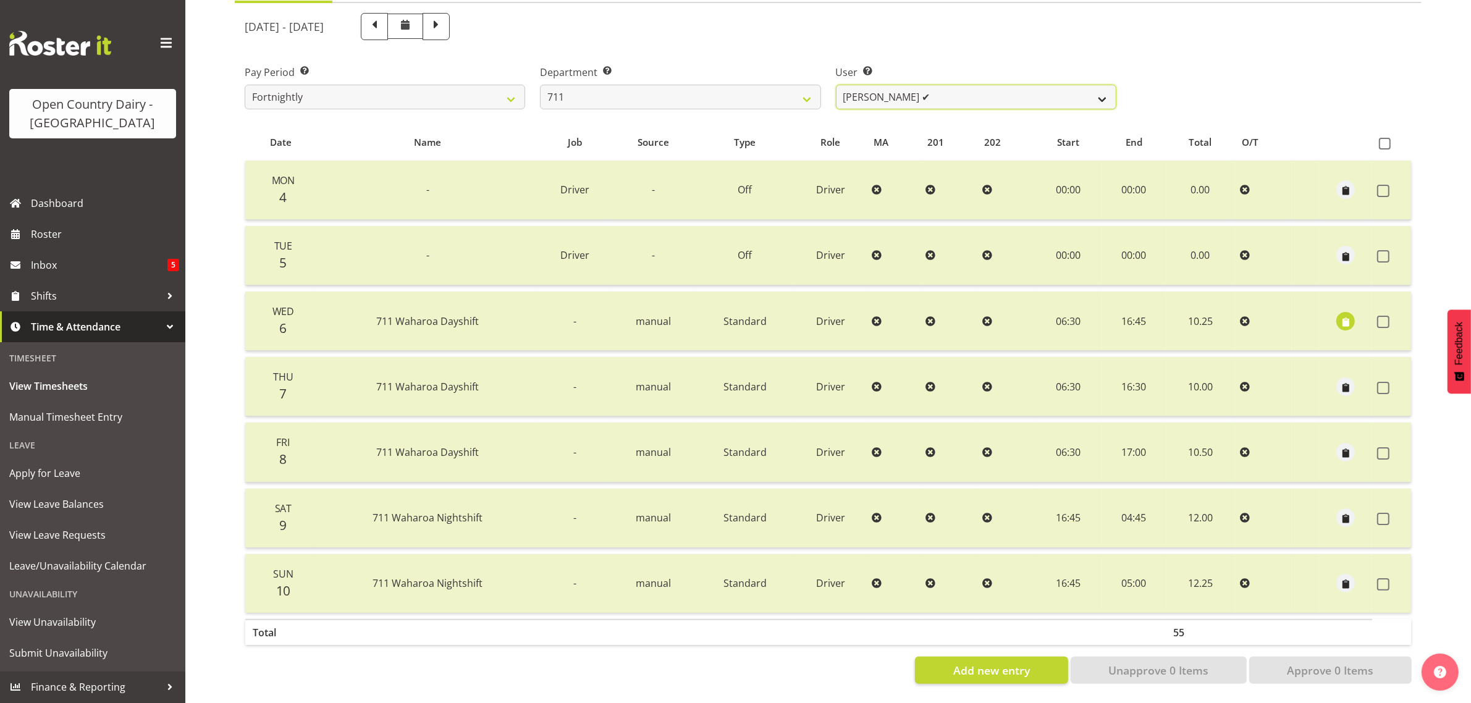
click at [1005, 85] on select "[PERSON_NAME] ✔ [PERSON_NAME] ✔" at bounding box center [976, 97] width 280 height 25
click at [710, 85] on select "701 702 703 704 705 706 707 708 709 710 711 712 713 714 715 716 717 718 719 720" at bounding box center [680, 97] width 280 height 25
click at [540, 85] on select "701 702 703 704 705 706 707 708 709 710 711 712 713 714 715 716 717 718 719 720" at bounding box center [680, 97] width 280 height 25
click at [1008, 85] on select "[PERSON_NAME] ✔ [PERSON_NAME] ✔ [PERSON_NAME] ✔ [PERSON_NAME] ✔" at bounding box center [976, 97] width 280 height 25
drag, startPoint x: 1008, startPoint y: 84, endPoint x: 994, endPoint y: 82, distance: 13.7
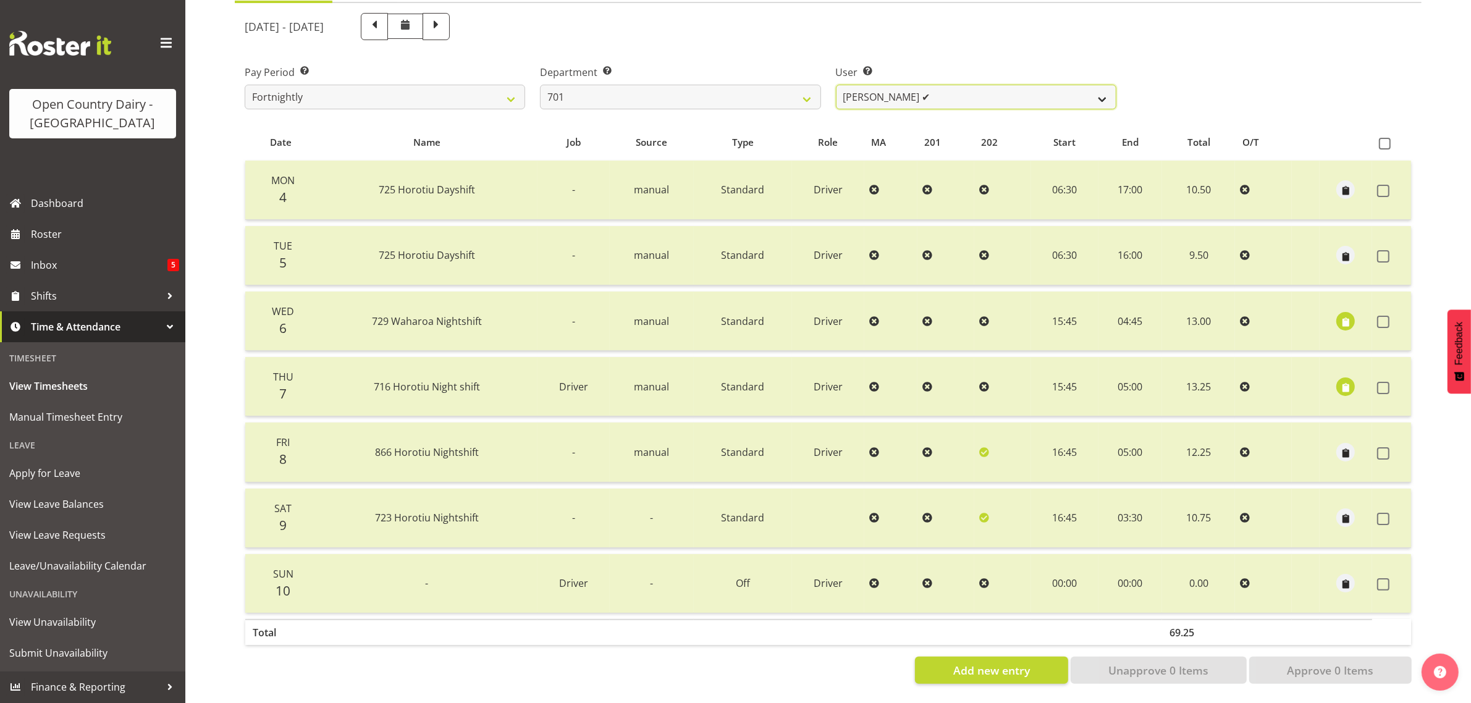
click at [1009, 85] on select "[PERSON_NAME] ✔ [PERSON_NAME] ✔ [PERSON_NAME] ✔ [PERSON_NAME] ✔" at bounding box center [976, 97] width 280 height 25
click at [767, 85] on select "701 702 703 704 705 706 707 708 709 710 711 712 713 714 715 716 717 718 719 720" at bounding box center [680, 97] width 280 height 25
click at [540, 85] on select "701 702 703 704 705 706 707 708 709 710 711 712 713 714 715 716 717 718 719 720" at bounding box center [680, 97] width 280 height 25
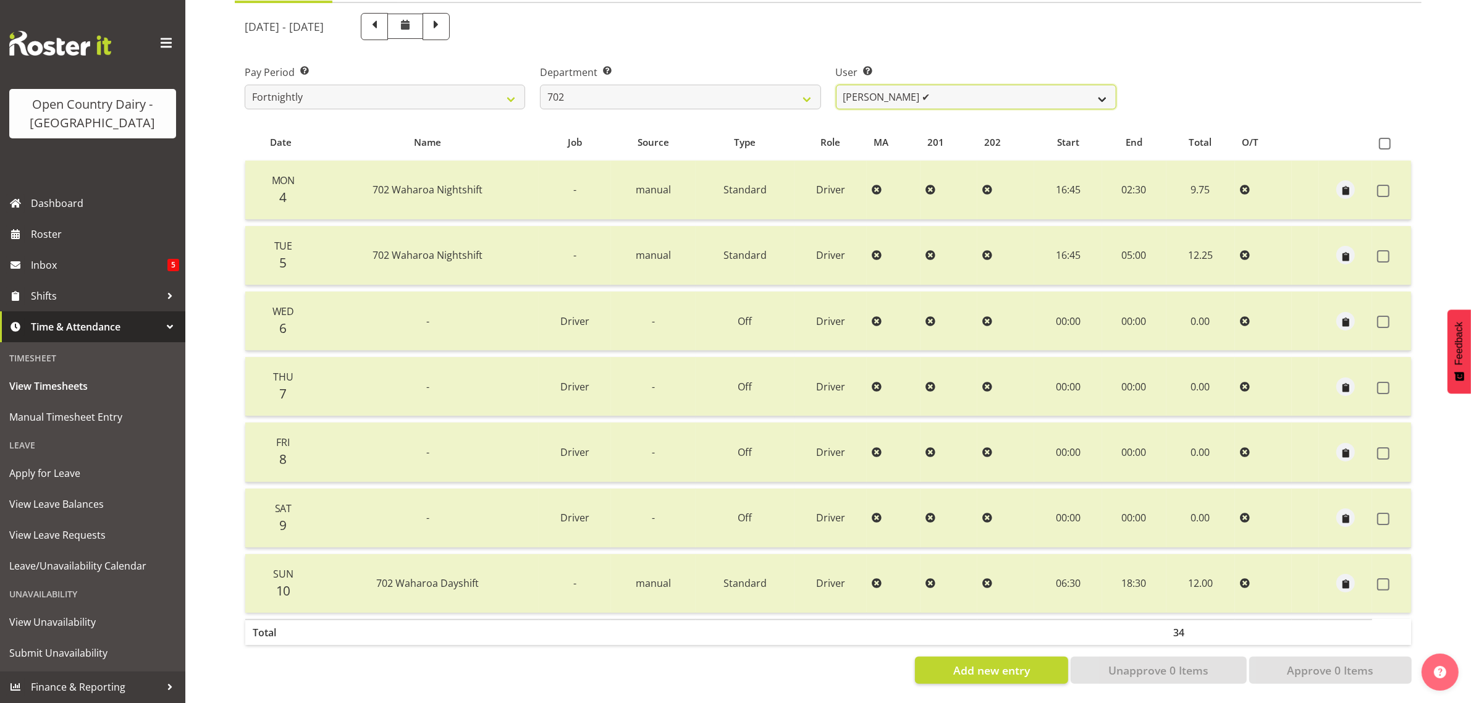
click at [990, 85] on select "[PERSON_NAME] ✔ [PERSON_NAME] ✔ [PERSON_NAME] ✔ [PERSON_NAME] ✔" at bounding box center [976, 97] width 280 height 25
click at [993, 85] on select "[PERSON_NAME] ✔ [PERSON_NAME] ✔ [PERSON_NAME] ✔ [PERSON_NAME] ✔" at bounding box center [976, 97] width 280 height 25
click at [772, 85] on select "701 702 703 704 705 706 707 708 709 710 711 712 713 714 715 716 717 718 719 720" at bounding box center [680, 97] width 280 height 25
click at [540, 85] on select "701 702 703 704 705 706 707 708 709 710 711 712 713 714 715 716 717 718 719 720" at bounding box center [680, 97] width 280 height 25
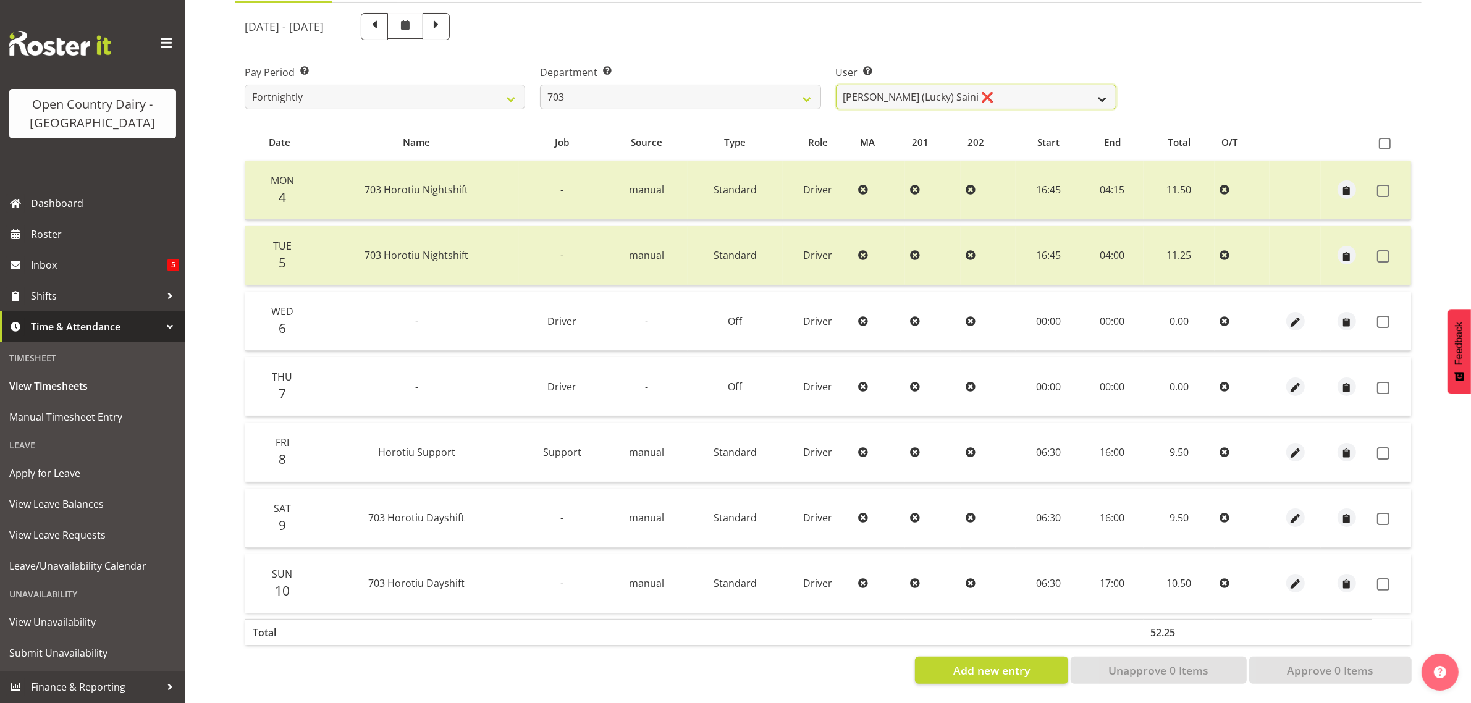
click at [1014, 85] on select "[PERSON_NAME] (Lucky) Saini ❌ [PERSON_NAME] ✔ [PERSON_NAME] ✔" at bounding box center [976, 97] width 280 height 25
click at [1025, 85] on select "[PERSON_NAME] (Lucky) Saini ❌ [PERSON_NAME] ✔ [PERSON_NAME] ✔" at bounding box center [976, 97] width 280 height 25
click at [989, 85] on select "[PERSON_NAME] (Lucky) Saini ❌ [PERSON_NAME] ✔ [PERSON_NAME] ✔" at bounding box center [976, 97] width 280 height 25
click at [699, 85] on select "701 702 703 704 705 706 707 708 709 710 711 712 713 714 715 716 717 718 719 720" at bounding box center [680, 97] width 280 height 25
click at [540, 85] on select "701 702 703 704 705 706 707 708 709 710 711 712 713 714 715 716 717 718 719 720" at bounding box center [680, 97] width 280 height 25
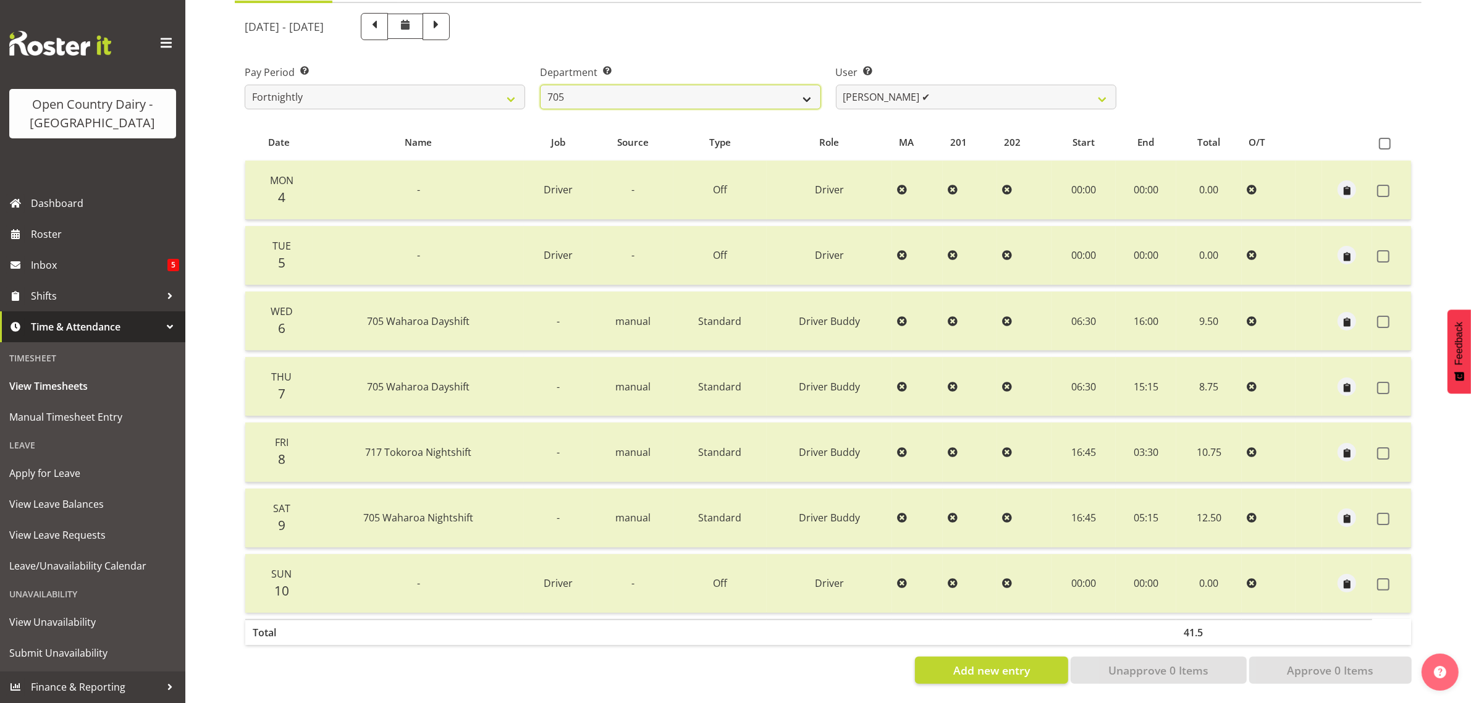
click at [613, 85] on select "701 702 703 704 705 706 707 708 709 710 711 712 713 714 715 716 717 718 719 720" at bounding box center [680, 97] width 280 height 25
click at [540, 85] on select "701 702 703 704 705 706 707 708 709 710 711 712 713 714 715 716 717 718 719 720" at bounding box center [680, 97] width 280 height 25
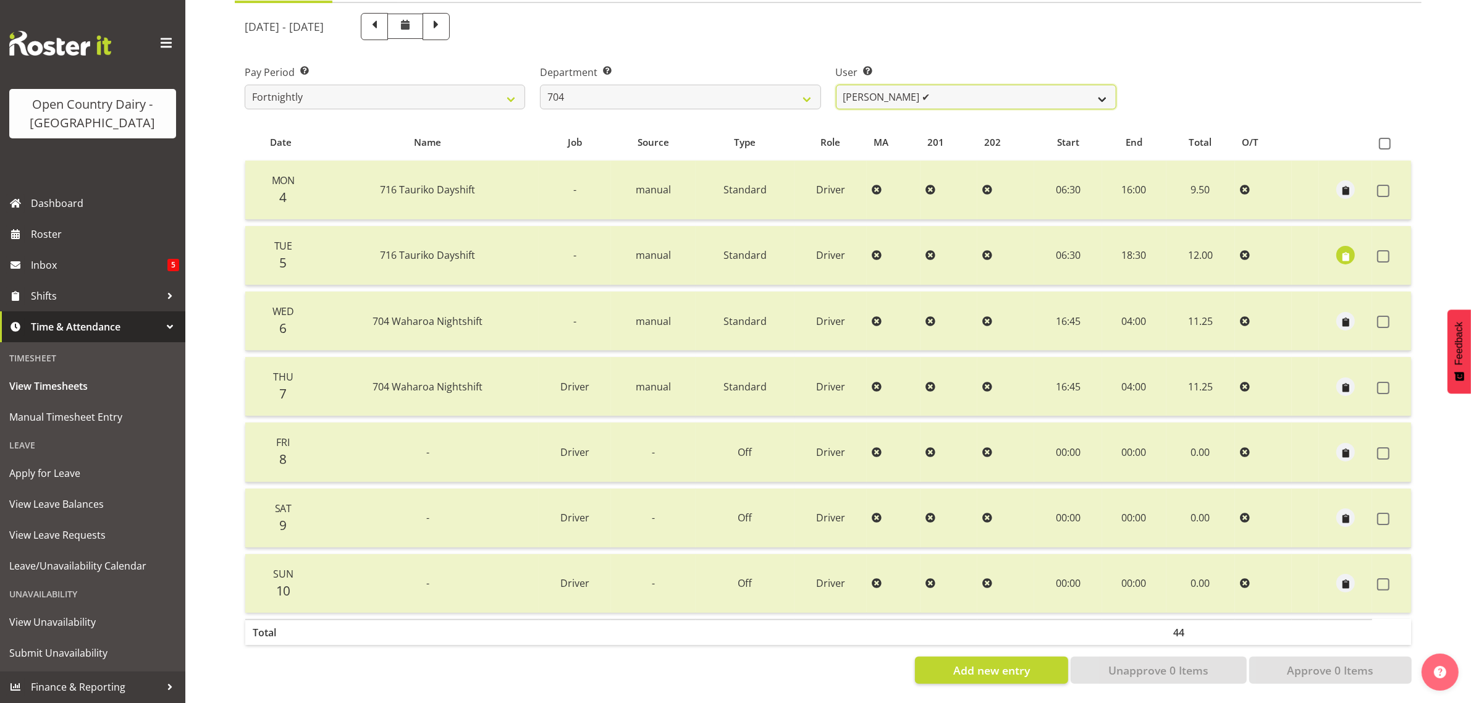
click at [980, 86] on select "[PERSON_NAME] ✔ [PERSON_NAME] ✔ [PERSON_NAME] ✔" at bounding box center [976, 97] width 280 height 25
click at [751, 85] on select "701 702 703 704 705 706 707 708 709 710 711 712 713 714 715 716 717 718 719 720" at bounding box center [680, 97] width 280 height 25
click at [540, 85] on select "701 702 703 704 705 706 707 708 709 710 711 712 713 714 715 716 717 718 719 720" at bounding box center [680, 97] width 280 height 25
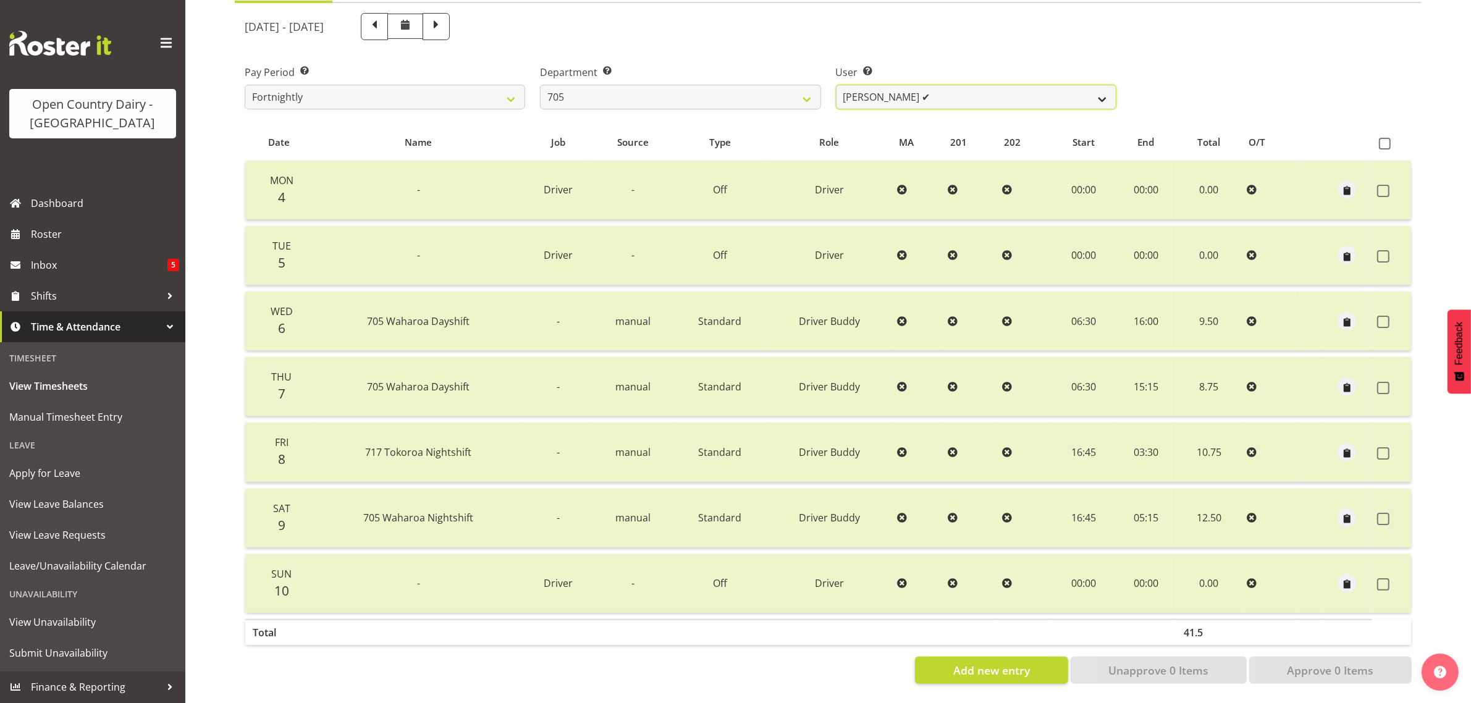
click at [1049, 86] on select "[PERSON_NAME] ✔ [PERSON_NAME] ✔ [PERSON_NAME] ✔" at bounding box center [976, 97] width 280 height 25
drag, startPoint x: 1051, startPoint y: 86, endPoint x: 854, endPoint y: 63, distance: 197.8
click at [1051, 86] on select "[PERSON_NAME] ✔ [PERSON_NAME] ✔ [PERSON_NAME] ✔" at bounding box center [976, 97] width 280 height 25
click at [655, 85] on select "701 702 703 704 705 706 707 708 709 710 711 712 713 714 715 716 717 718 719 720" at bounding box center [680, 97] width 280 height 25
click at [540, 85] on select "701 702 703 704 705 706 707 708 709 710 711 712 713 714 715 716 717 718 719 720" at bounding box center [680, 97] width 280 height 25
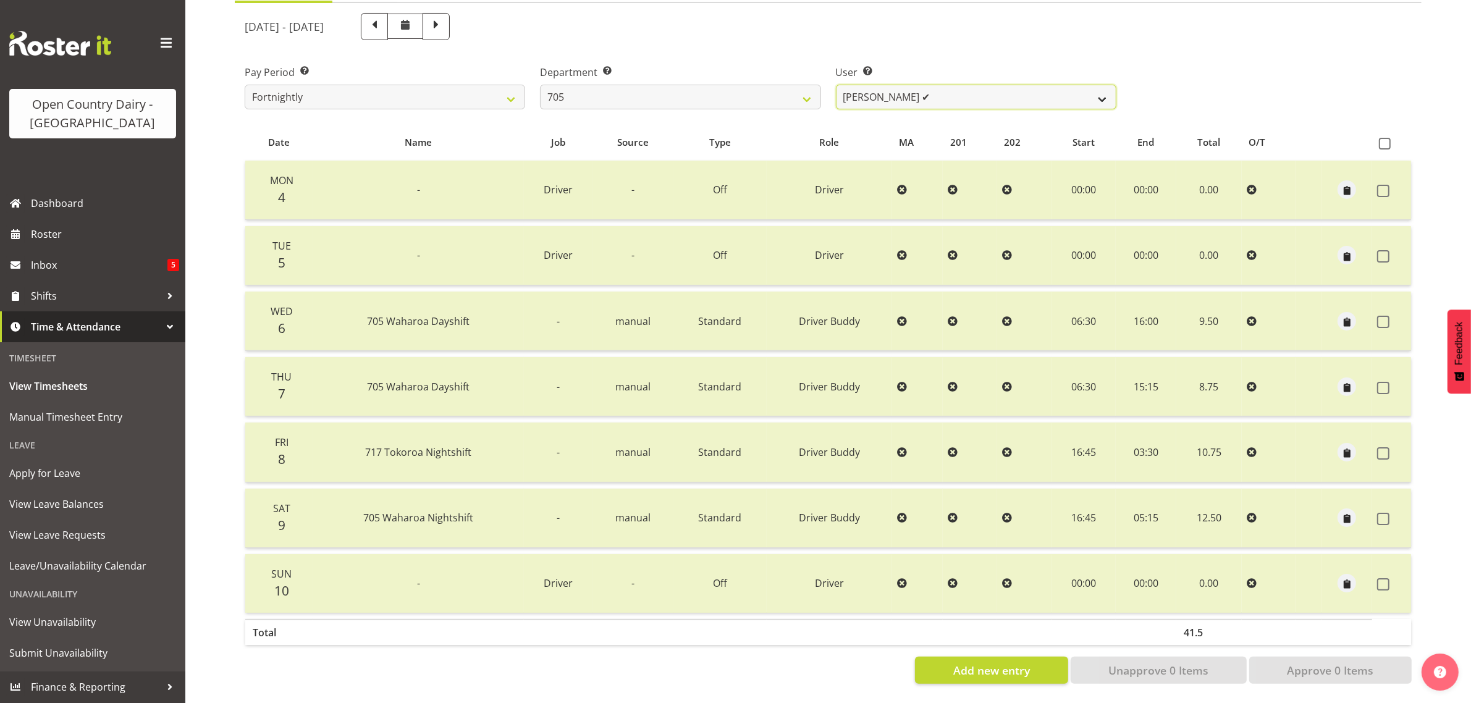
drag, startPoint x: 903, startPoint y: 80, endPoint x: 783, endPoint y: 88, distance: 120.1
click at [905, 85] on select "[PERSON_NAME] ✔ [PERSON_NAME] ✔ [PERSON_NAME] ✔" at bounding box center [976, 97] width 280 height 25
click at [706, 88] on select "701 702 703 704 705 706 707 708 709 710 711 712 713 714 715 716 717 718 719 720" at bounding box center [680, 97] width 280 height 25
click at [540, 85] on select "701 702 703 704 705 706 707 708 709 710 711 712 713 714 715 716 717 718 719 720" at bounding box center [680, 97] width 280 height 25
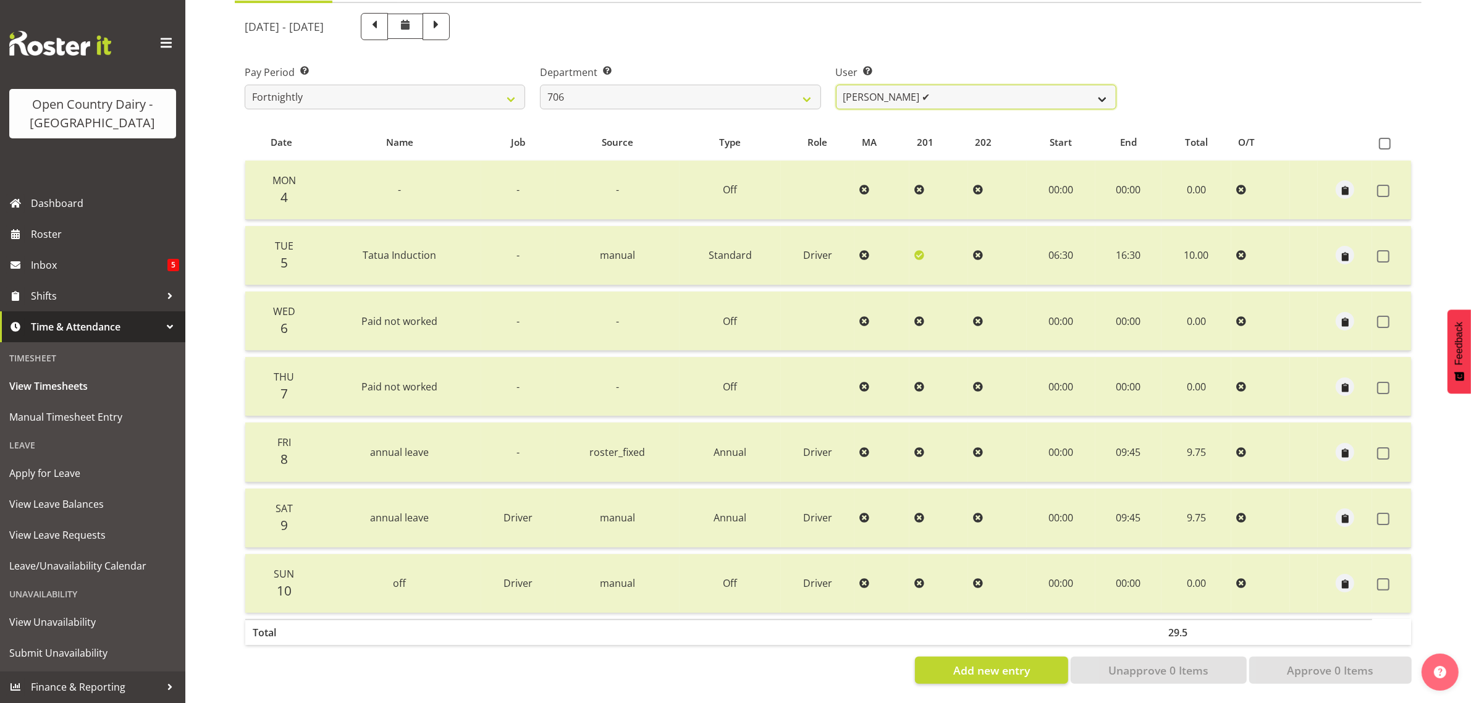
click at [994, 91] on select "[PERSON_NAME] ✔ [PERSON_NAME] ✔ [PERSON_NAME] ✔ [PERSON_NAME] ✔" at bounding box center [976, 97] width 280 height 25
click at [993, 91] on select "[PERSON_NAME] ✔ [PERSON_NAME] ✔ [PERSON_NAME] ✔ [PERSON_NAME] ✔" at bounding box center [976, 97] width 280 height 25
click at [683, 85] on select "701 702 703 704 705 706 707 708 709 710 711 712 713 714 715 716 717 718 719 720" at bounding box center [680, 97] width 280 height 25
click at [540, 85] on select "701 702 703 704 705 706 707 708 709 710 711 712 713 714 715 716 717 718 719 720" at bounding box center [680, 97] width 280 height 25
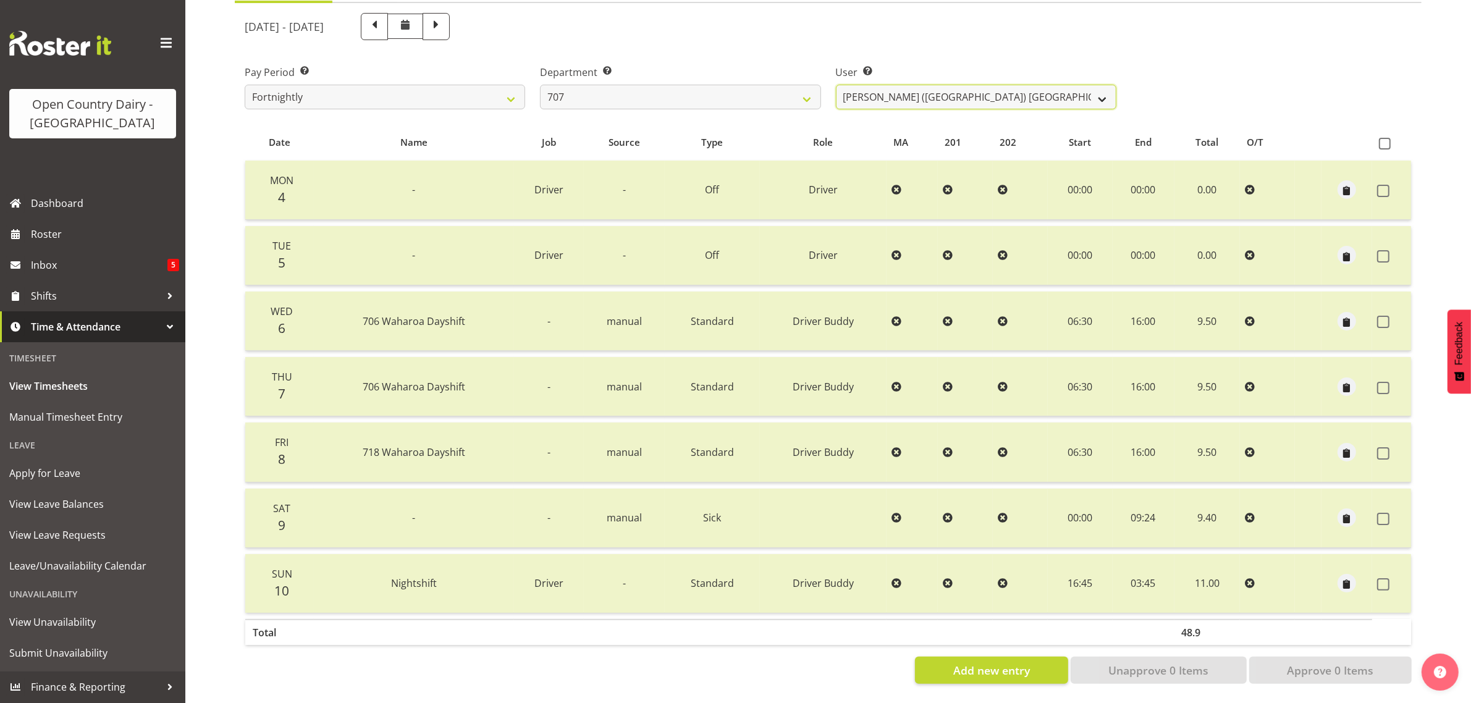
click at [947, 85] on select "[PERSON_NAME] (TK) [PERSON_NAME] ✔ [PERSON_NAME] ✔" at bounding box center [976, 97] width 280 height 25
click at [952, 85] on select "[PERSON_NAME] (TK) [PERSON_NAME] ✔ [PERSON_NAME] ✔" at bounding box center [976, 97] width 280 height 25
click at [643, 85] on select "701 702 703 704 705 706 707 708 709 710 711 712 713 714 715 716 717 718 719 720" at bounding box center [680, 97] width 280 height 25
click at [540, 85] on select "701 702 703 704 705 706 707 708 709 710 711 712 713 714 715 716 717 718 719 720" at bounding box center [680, 97] width 280 height 25
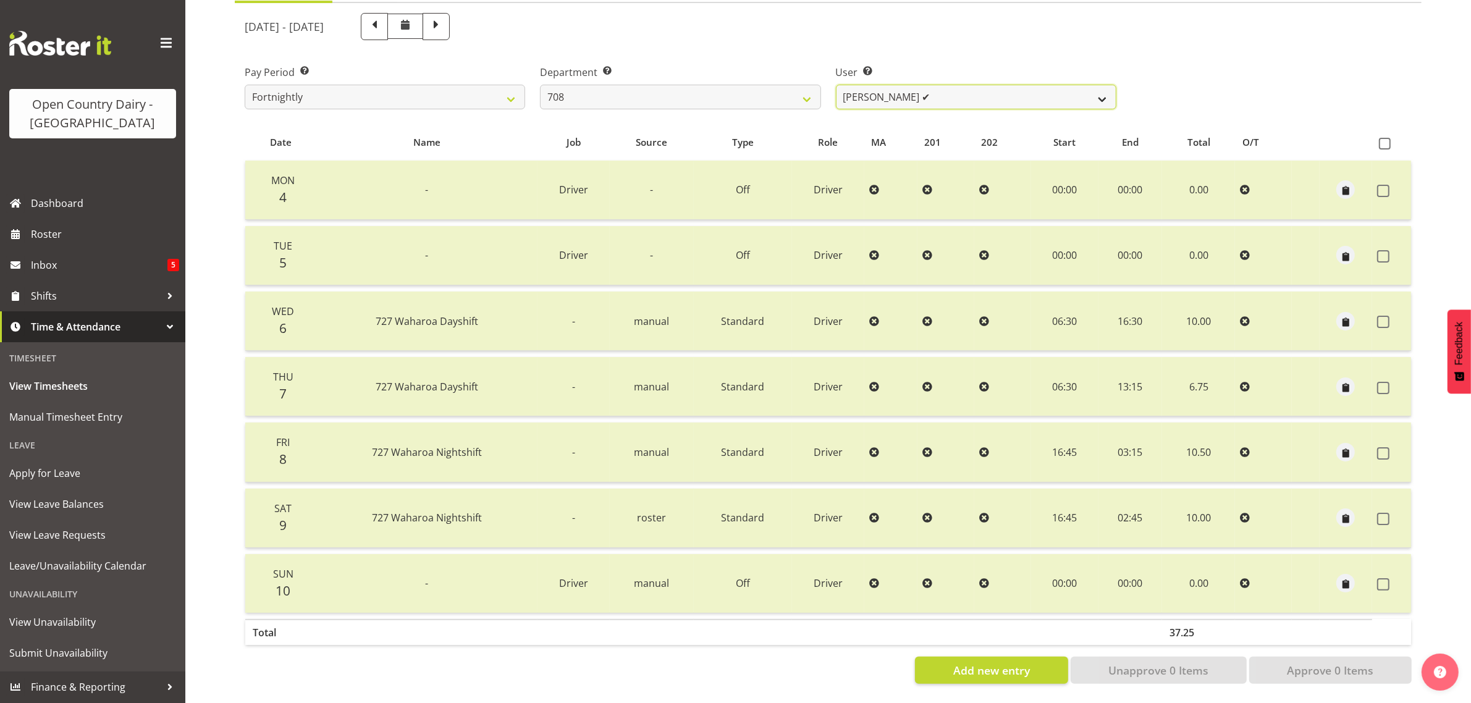
click at [936, 85] on select "David Foote ✔ Mark Himiona ❌" at bounding box center [976, 97] width 280 height 25
drag, startPoint x: 1184, startPoint y: 26, endPoint x: 1175, endPoint y: 26, distance: 9.3
click at [1185, 26] on div "[DATE] - [DATE]" at bounding box center [828, 27] width 1182 height 42
click at [1020, 85] on select "David Foote ✔ Mark Himiona ❌" at bounding box center [976, 97] width 280 height 25
click at [1044, 85] on select "David Foote ✔ Mark Himiona ❌" at bounding box center [976, 97] width 280 height 25
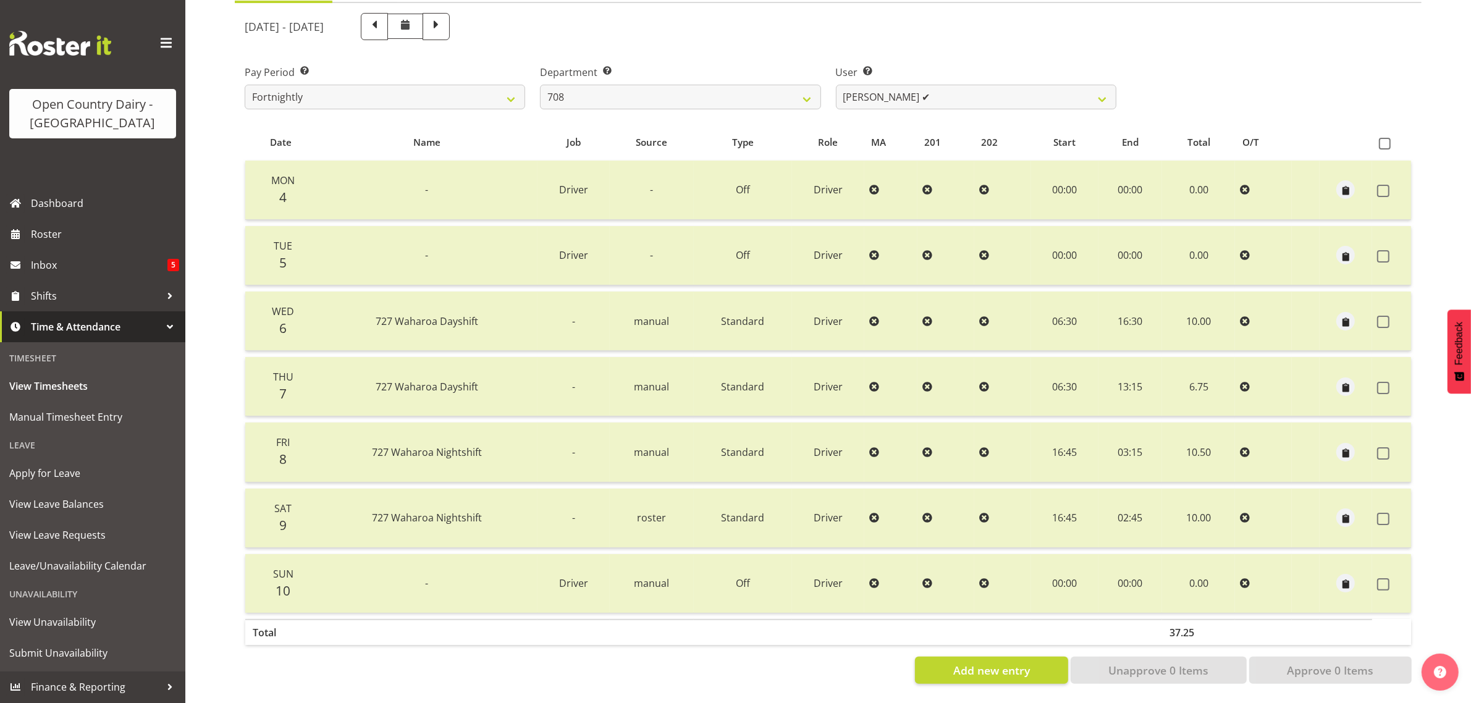
click at [1218, 51] on div "Pay Period Select which pay period you would like to view. Fortnightly Departme…" at bounding box center [828, 82] width 1182 height 69
click at [693, 87] on select "701 702 703 704 705 706 707 708 709 710 711 712 713 714 715 716 717 718 719 720" at bounding box center [680, 97] width 280 height 25
click at [540, 85] on select "701 702 703 704 705 706 707 708 709 710 711 712 713 714 715 716 717 718 719 720" at bounding box center [680, 97] width 280 height 25
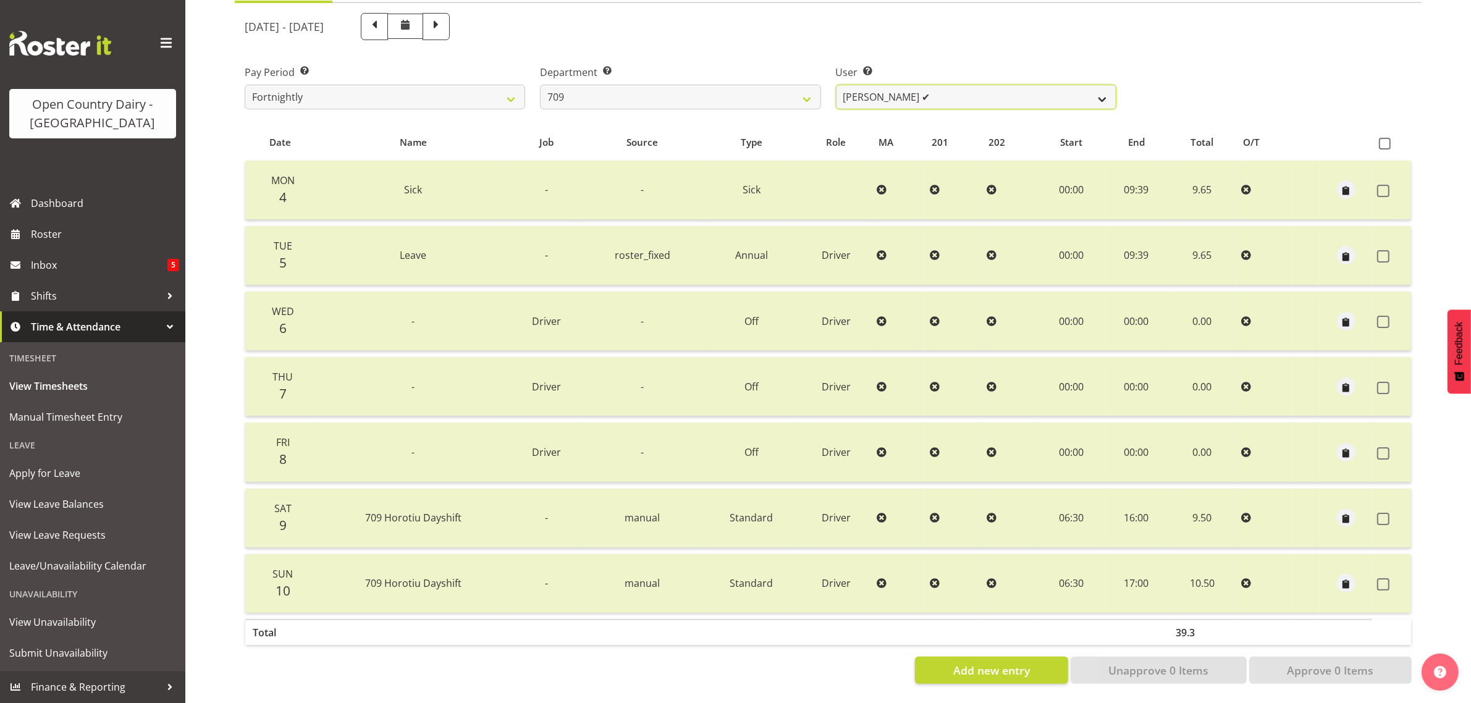
click at [965, 85] on select "[PERSON_NAME] ✔ [PERSON_NAME] ✔ [PERSON_NAME] ✔ [PERSON_NAME] ✔" at bounding box center [976, 97] width 280 height 25
click at [687, 85] on select "701 702 703 704 705 706 707 708 709 710 711 712 713 714 715 716 717 718 719 720" at bounding box center [680, 97] width 280 height 25
click at [540, 85] on select "701 702 703 704 705 706 707 708 709 710 711 712 713 714 715 716 717 718 719 720" at bounding box center [680, 97] width 280 height 25
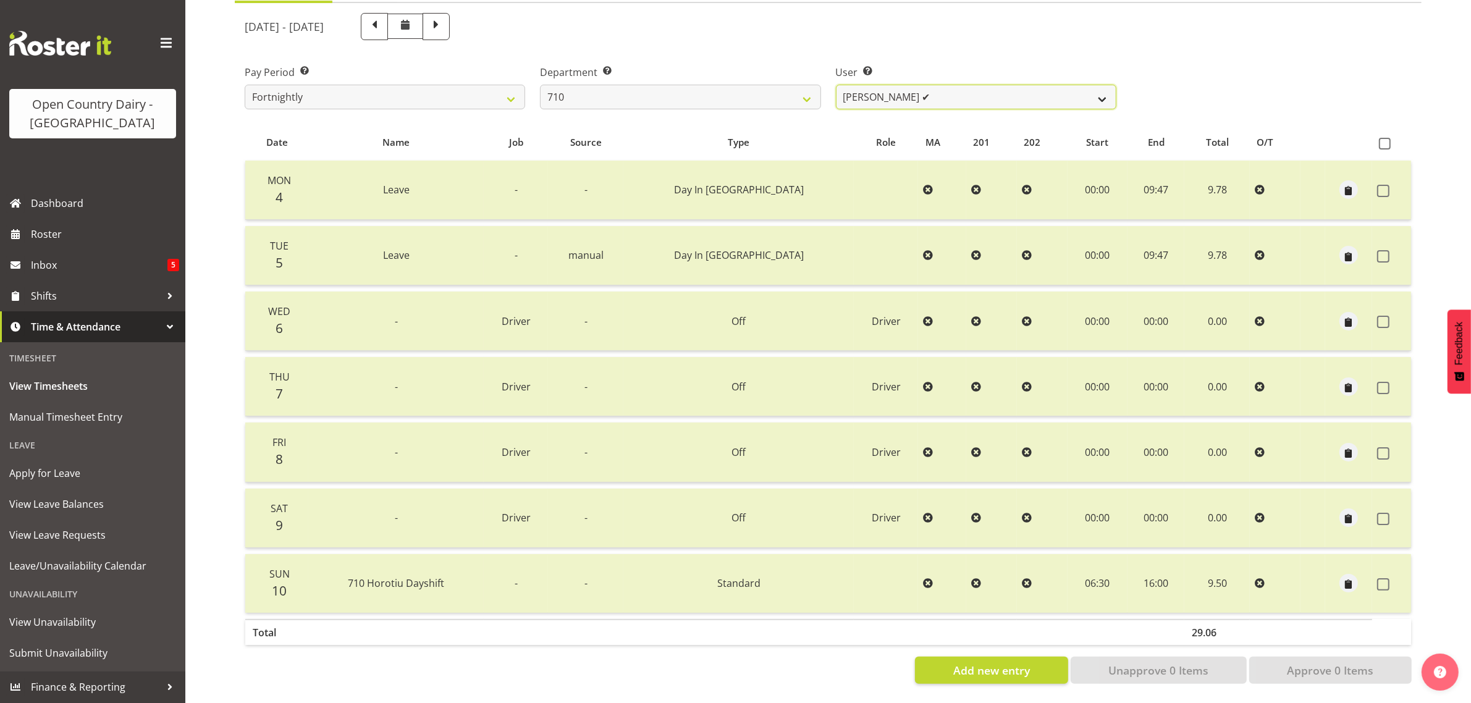
click at [937, 85] on select "[PERSON_NAME] ✔ [PERSON_NAME] ✔ [PERSON_NAME] ✔ [PERSON_NAME] ✔" at bounding box center [976, 97] width 280 height 25
click at [940, 85] on select "[PERSON_NAME] ✔ [PERSON_NAME] ✔ [PERSON_NAME] ✔ [PERSON_NAME] ✔" at bounding box center [976, 97] width 280 height 25
click at [768, 85] on select "701 702 703 704 705 706 707 708 709 710 711 712 713 714 715 716 717 718 719 720" at bounding box center [680, 97] width 280 height 25
click at [540, 85] on select "701 702 703 704 705 706 707 708 709 710 711 712 713 714 715 716 717 718 719 720" at bounding box center [680, 97] width 280 height 25
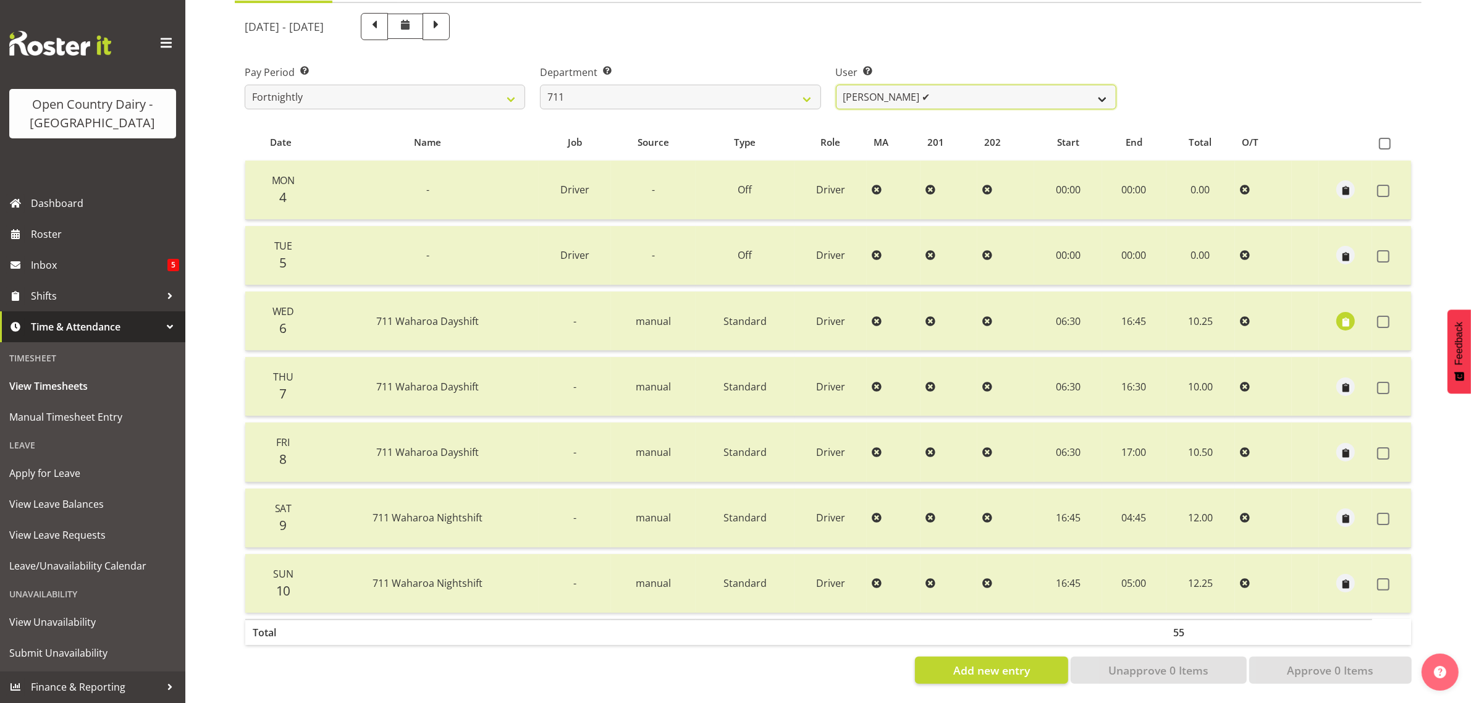
click at [950, 85] on select "[PERSON_NAME] ✔ [PERSON_NAME] ✔" at bounding box center [976, 97] width 280 height 25
drag, startPoint x: 950, startPoint y: 82, endPoint x: 896, endPoint y: 94, distance: 55.6
click at [950, 85] on select "[PERSON_NAME] ✔ [PERSON_NAME] ✔" at bounding box center [976, 97] width 280 height 25
click at [650, 85] on select "701 702 703 704 705 706 707 708 709 710 711 712 713 714 715 716 717 718 719 720" at bounding box center [680, 97] width 280 height 25
click at [540, 85] on select "701 702 703 704 705 706 707 708 709 710 711 712 713 714 715 716 717 718 719 720" at bounding box center [680, 97] width 280 height 25
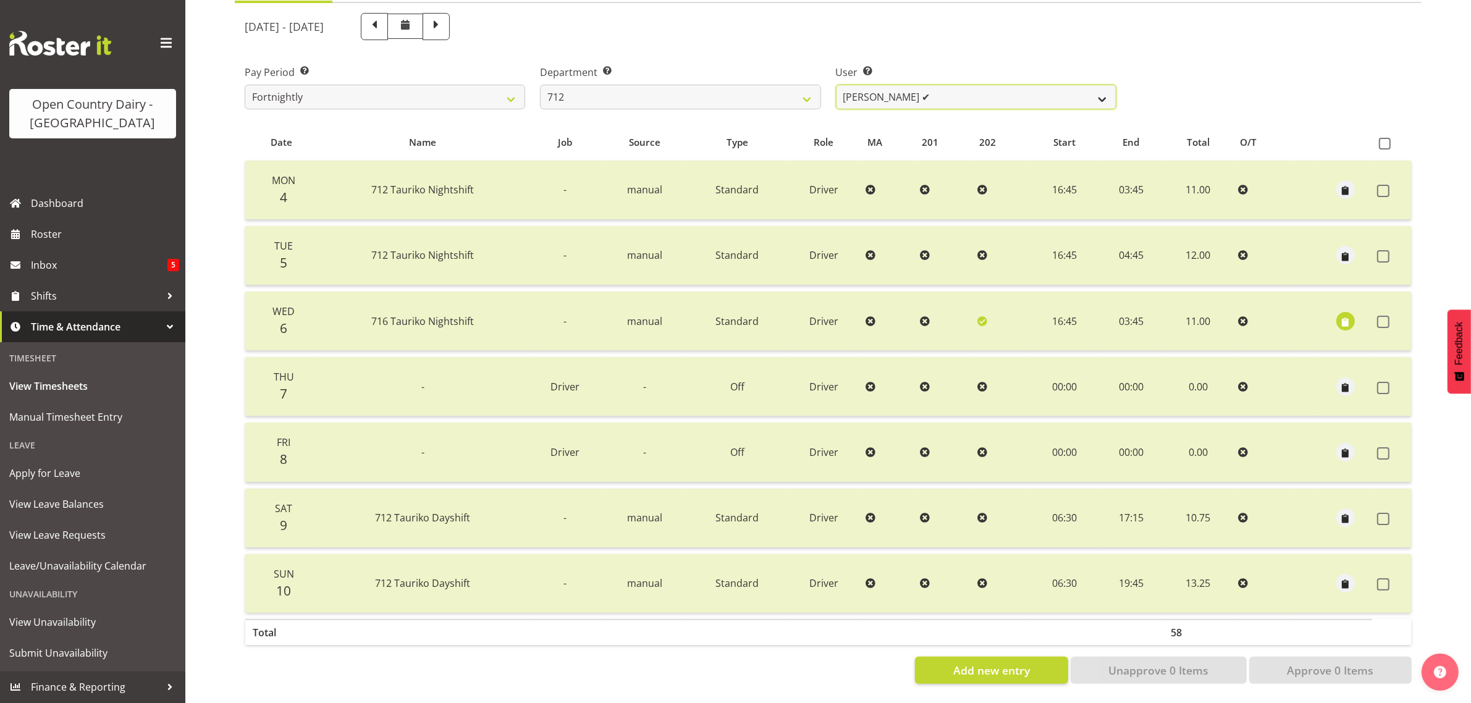
click at [998, 85] on select "[PERSON_NAME] ✔ [PERSON_NAME] ✔ Lucky Kau Kau ❌" at bounding box center [976, 97] width 280 height 25
click at [836, 85] on select "[PERSON_NAME] ✔ [PERSON_NAME] ✔ Lucky Kau Kau ❌" at bounding box center [976, 97] width 280 height 25
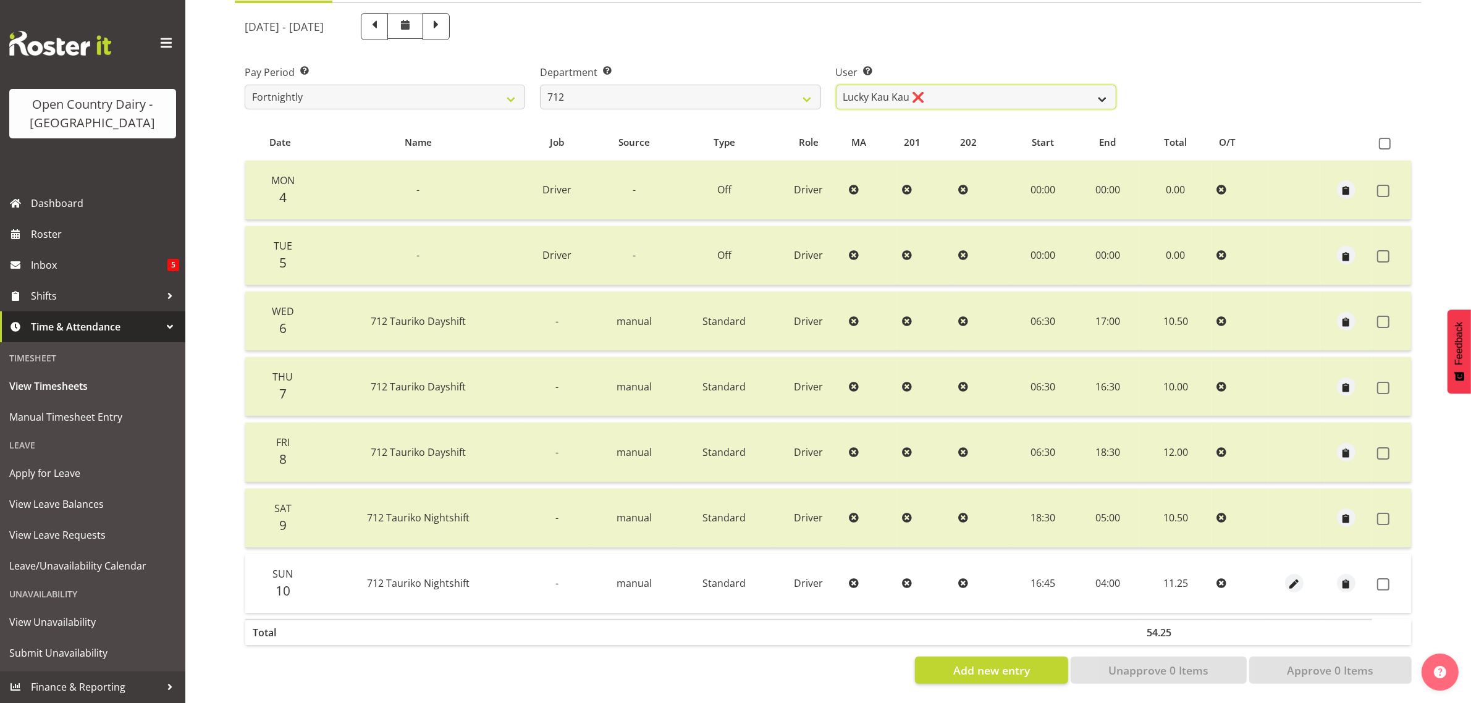
click at [967, 85] on select "[PERSON_NAME] ✔ [PERSON_NAME] ✔ Lucky Kau Kau ❌" at bounding box center [976, 97] width 280 height 25
drag, startPoint x: 967, startPoint y: 81, endPoint x: 748, endPoint y: 112, distance: 221.4
click at [967, 85] on select "[PERSON_NAME] ✔ [PERSON_NAME] ✔ Lucky Kau Kau ❌" at bounding box center [976, 97] width 280 height 25
click at [677, 85] on select "701 702 703 704 705 706 707 708 709 710 711 712 713 714 715 716 717 718 719 720" at bounding box center [680, 97] width 280 height 25
click at [540, 85] on select "701 702 703 704 705 706 707 708 709 710 711 712 713 714 715 716 717 718 719 720" at bounding box center [680, 97] width 280 height 25
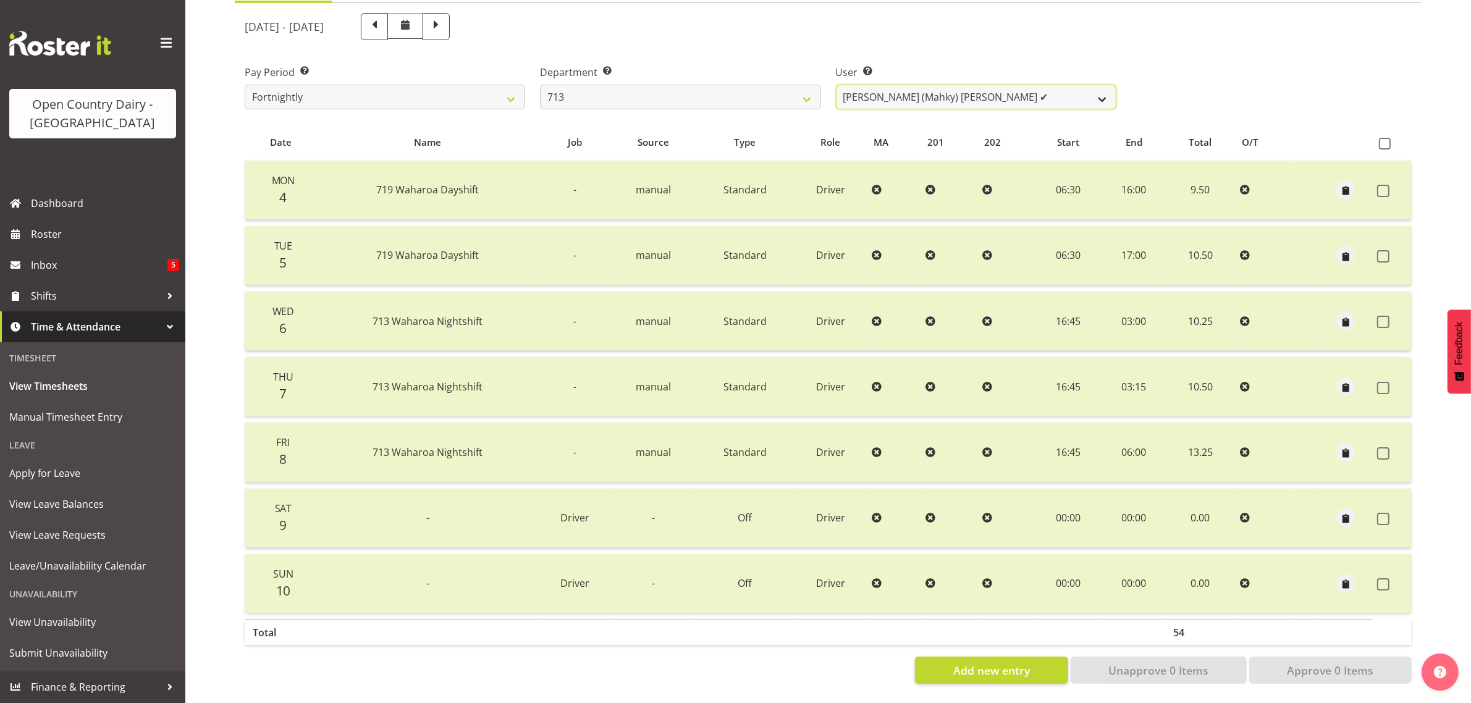
click at [1020, 85] on select "[PERSON_NAME] (Mahky) [PERSON_NAME] ✔ [PERSON_NAME] ✔ [PERSON_NAME] ✔" at bounding box center [976, 97] width 280 height 25
drag, startPoint x: 1020, startPoint y: 78, endPoint x: 1010, endPoint y: 79, distance: 9.3
click at [1021, 85] on select "[PERSON_NAME] (Mahky) [PERSON_NAME] ✔ [PERSON_NAME] ✔ [PERSON_NAME] ✔" at bounding box center [976, 97] width 280 height 25
drag, startPoint x: 598, startPoint y: 80, endPoint x: 597, endPoint y: 91, distance: 10.5
click at [598, 85] on select "701 702 703 704 705 706 707 708 709 710 711 712 713 714 715 716 717 718 719 720" at bounding box center [680, 97] width 280 height 25
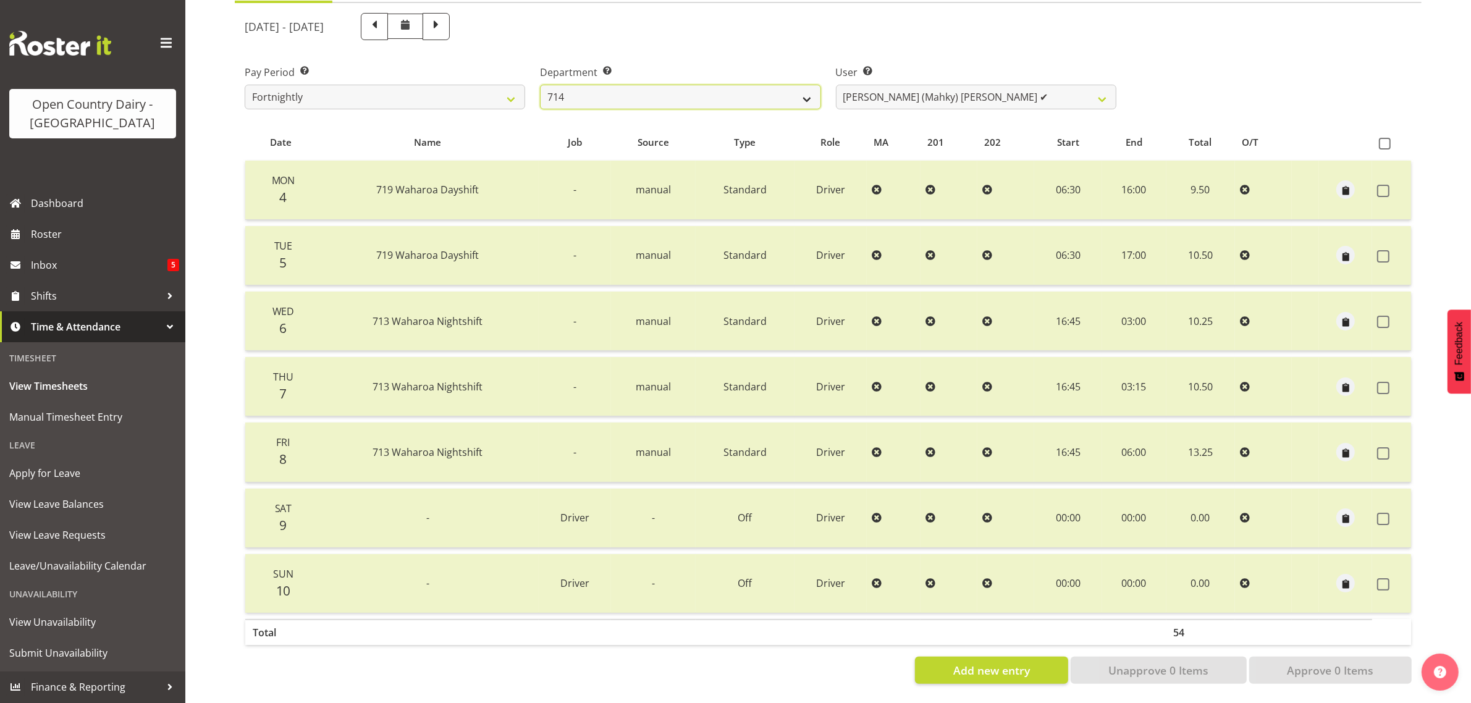
click at [540, 85] on select "701 702 703 704 705 706 707 708 709 710 711 712 713 714 715 716 717 718 719 720" at bounding box center [680, 97] width 280 height 25
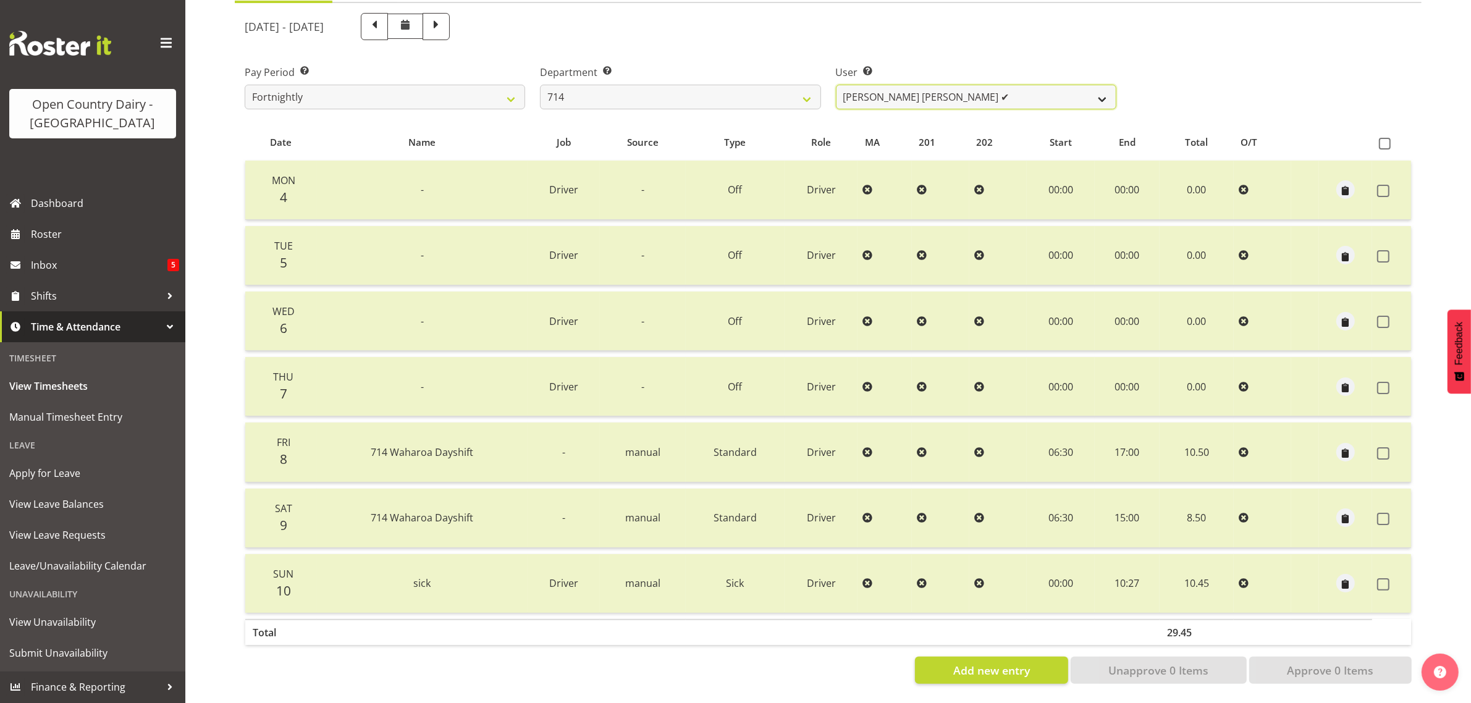
click at [1025, 85] on select "[PERSON_NAME] [PERSON_NAME] ✔ [PERSON_NAME] ✔ [PERSON_NAME] ✔ [PERSON_NAME] ✔" at bounding box center [976, 97] width 280 height 25
drag, startPoint x: 1025, startPoint y: 78, endPoint x: 920, endPoint y: 82, distance: 105.1
click at [1025, 85] on select "[PERSON_NAME] [PERSON_NAME] ✔ [PERSON_NAME] ✔ [PERSON_NAME] ✔ [PERSON_NAME] ✔" at bounding box center [976, 97] width 280 height 25
click at [629, 85] on select "701 702 703 704 705 706 707 708 709 710 711 712 713 714 715 716 717 718 719 720" at bounding box center [680, 97] width 280 height 25
click at [540, 85] on select "701 702 703 704 705 706 707 708 709 710 711 712 713 714 715 716 717 718 719 720" at bounding box center [680, 97] width 280 height 25
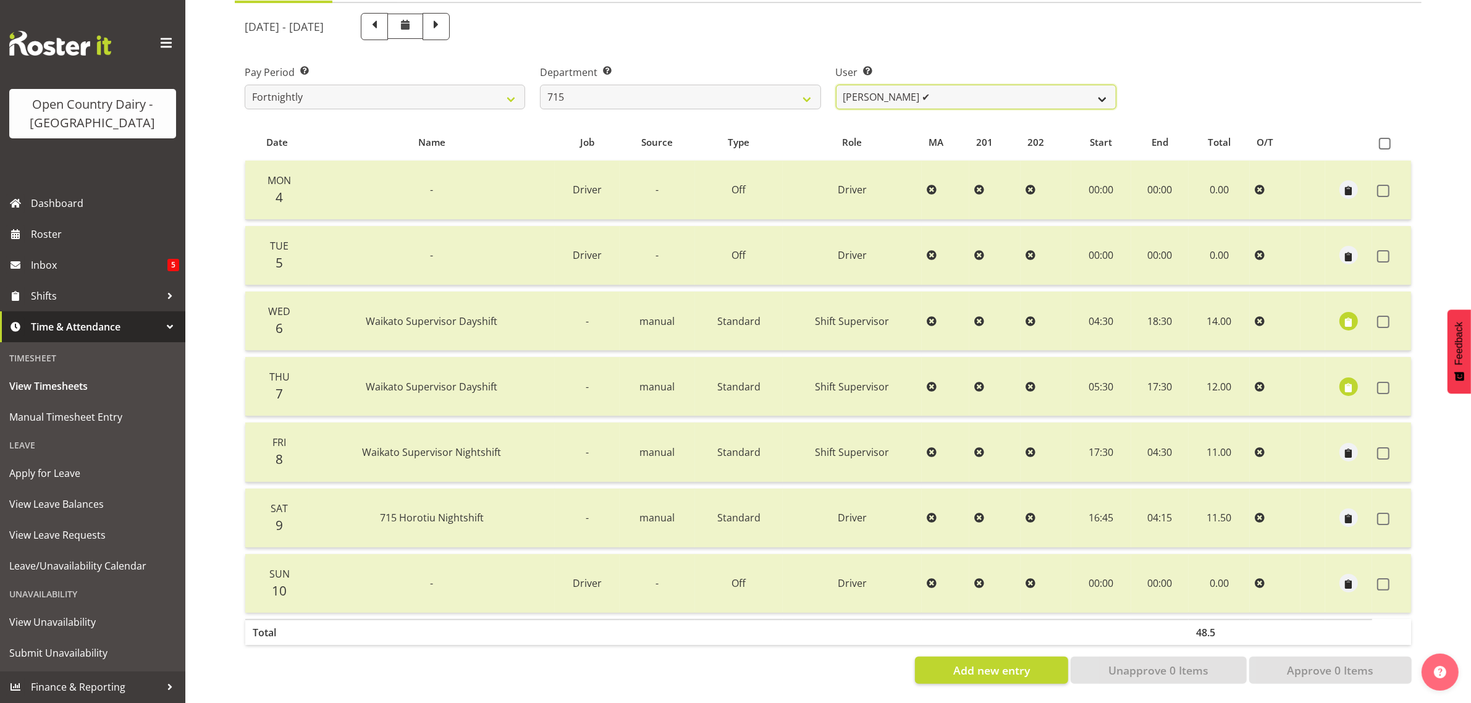
click at [1031, 85] on select "Glenn McPherson ✔ Greg Healey ✔ Max Coulter ❌ Neal Chalklen ✔" at bounding box center [976, 97] width 280 height 25
click at [738, 85] on select "701 702 703 704 705 706 707 708 709 710 711 712 713 714 715 716 717 718 719 720" at bounding box center [680, 97] width 280 height 25
click at [540, 85] on select "701 702 703 704 705 706 707 708 709 710 711 712 713 714 715 716 717 718 719 720" at bounding box center [680, 97] width 280 height 25
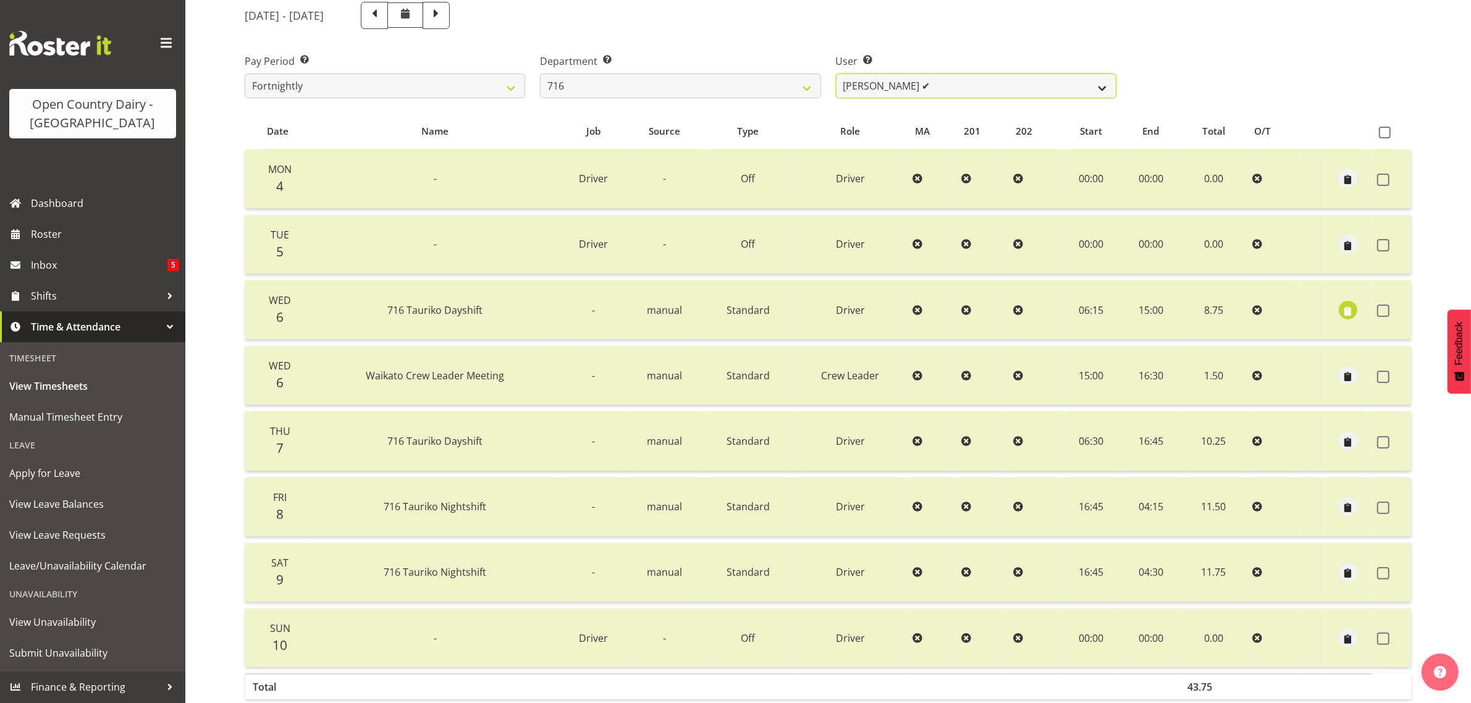
click at [981, 90] on select "[PERSON_NAME] ✔ [PERSON_NAME] ❌ [PERSON_NAME] ✔ Happy [PERSON_NAME] ❌ [PERSON_N…" at bounding box center [976, 86] width 280 height 25
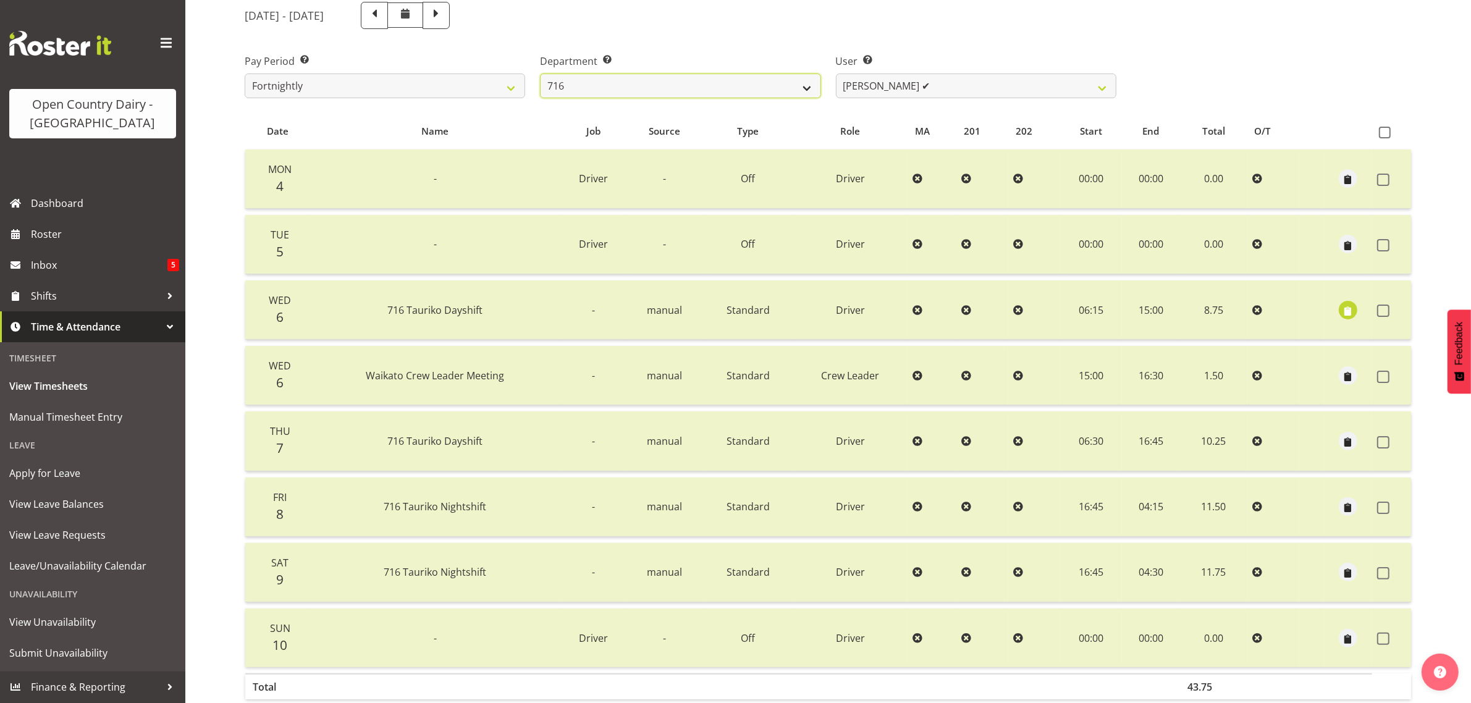
click at [760, 82] on select "701 702 703 704 705 706 707 708 709 710 711 712 713 714 715 716 717 718 719 720" at bounding box center [680, 86] width 280 height 25
click at [540, 74] on select "701 702 703 704 705 706 707 708 709 710 711 712 713 714 715 716 717 718 719 720" at bounding box center [680, 86] width 280 height 25
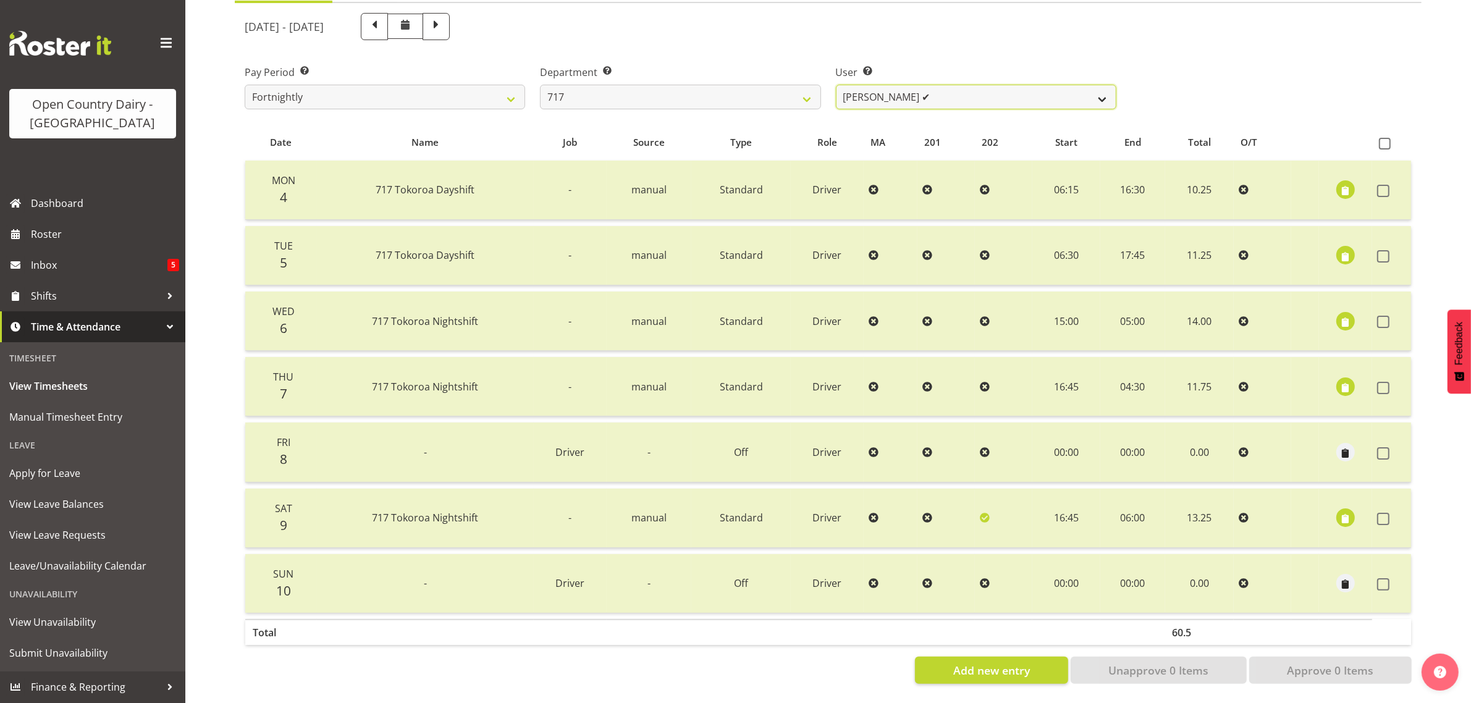
click at [957, 85] on select "[PERSON_NAME] ✔ Dodge [PERSON_NAME] ✔ [PERSON_NAME] ✔ [PERSON_NAME] ✔" at bounding box center [976, 97] width 280 height 25
drag, startPoint x: 957, startPoint y: 81, endPoint x: 872, endPoint y: 77, distance: 85.9
click at [957, 85] on select "[PERSON_NAME] ✔ Dodge [PERSON_NAME] ✔ [PERSON_NAME] ✔ [PERSON_NAME] ✔" at bounding box center [976, 97] width 280 height 25
click at [660, 85] on select "701 702 703 704 705 706 707 708 709 710 711 712 713 714 715 716 717 718 719 720" at bounding box center [680, 97] width 280 height 25
click at [540, 85] on select "701 702 703 704 705 706 707 708 709 710 711 712 713 714 715 716 717 718 719 720" at bounding box center [680, 97] width 280 height 25
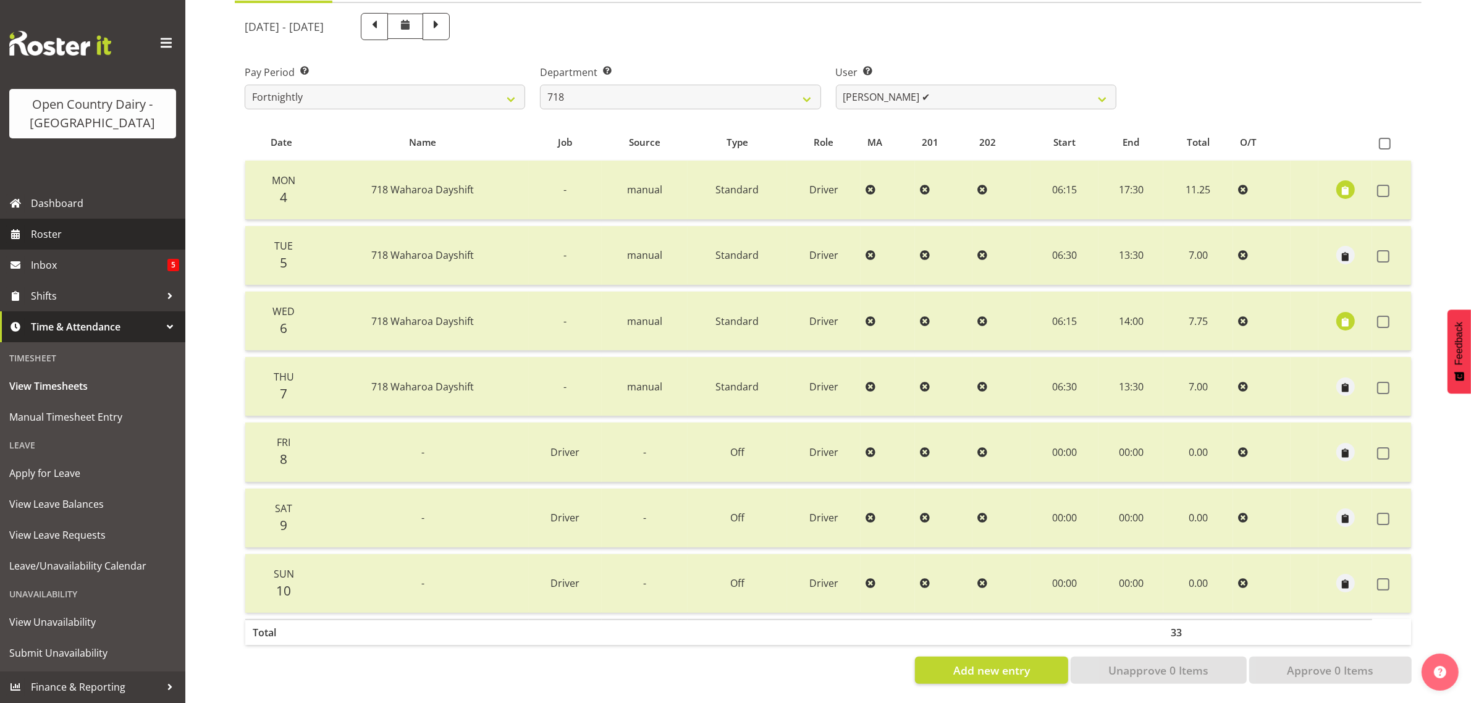
click at [67, 235] on span "Roster" at bounding box center [105, 234] width 148 height 19
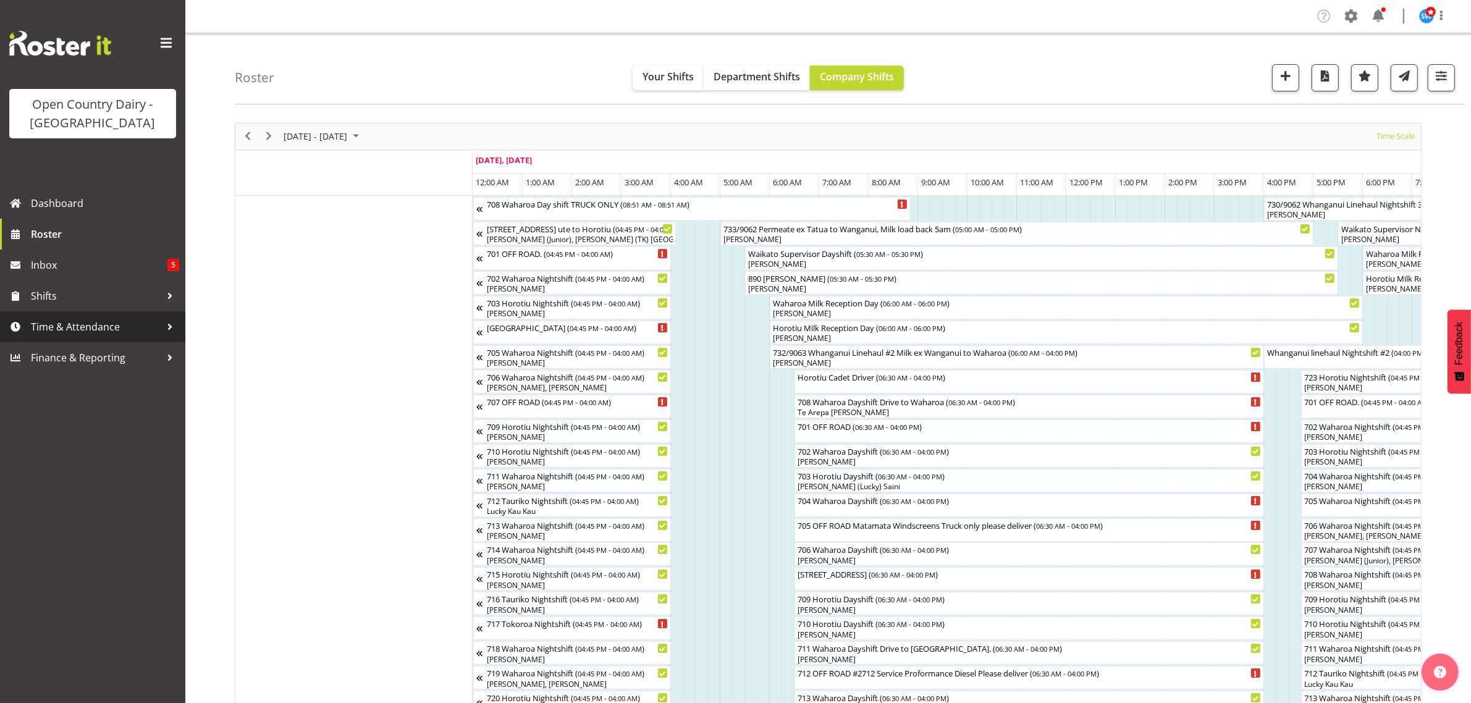
click at [83, 319] on span "Time & Attendance" at bounding box center [96, 326] width 130 height 19
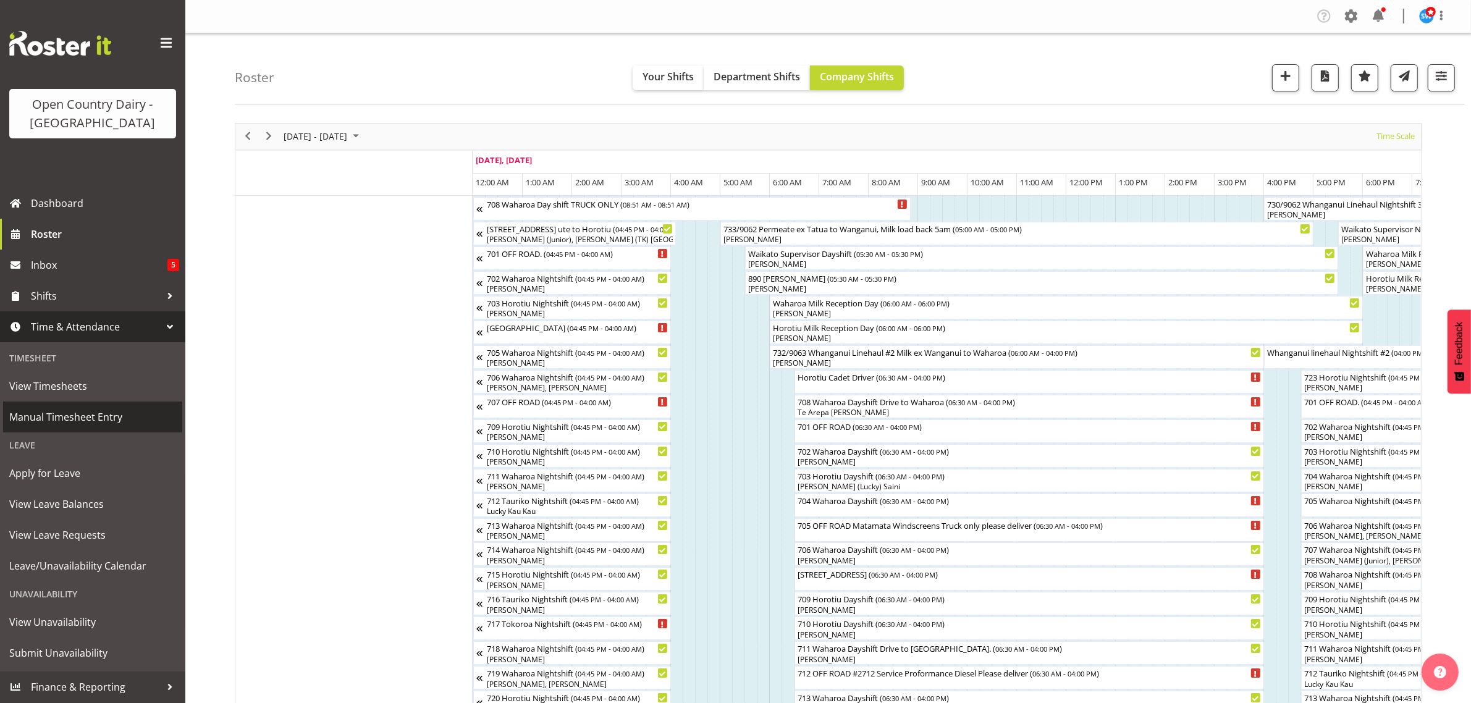
click at [79, 417] on span "Manual Timesheet Entry" at bounding box center [92, 417] width 167 height 19
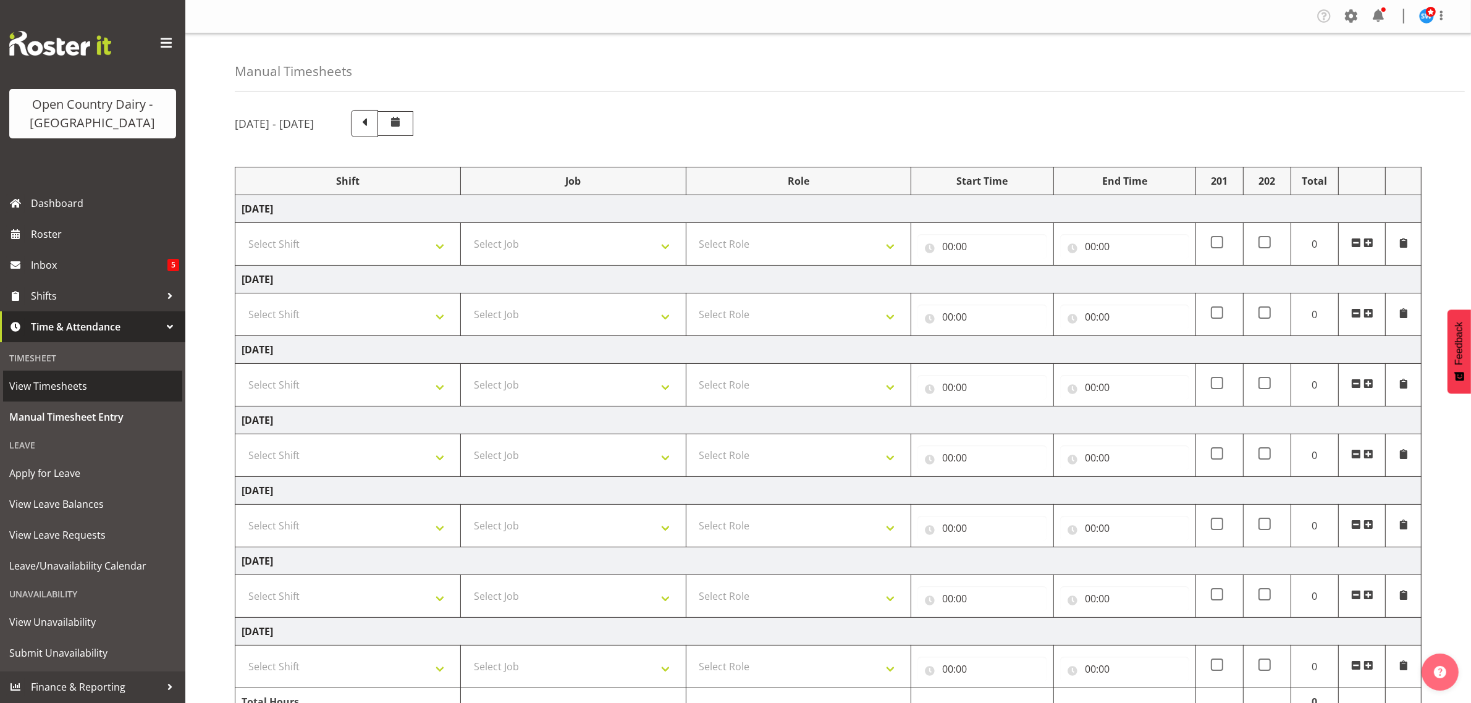
click at [100, 384] on span "View Timesheets" at bounding box center [92, 386] width 167 height 19
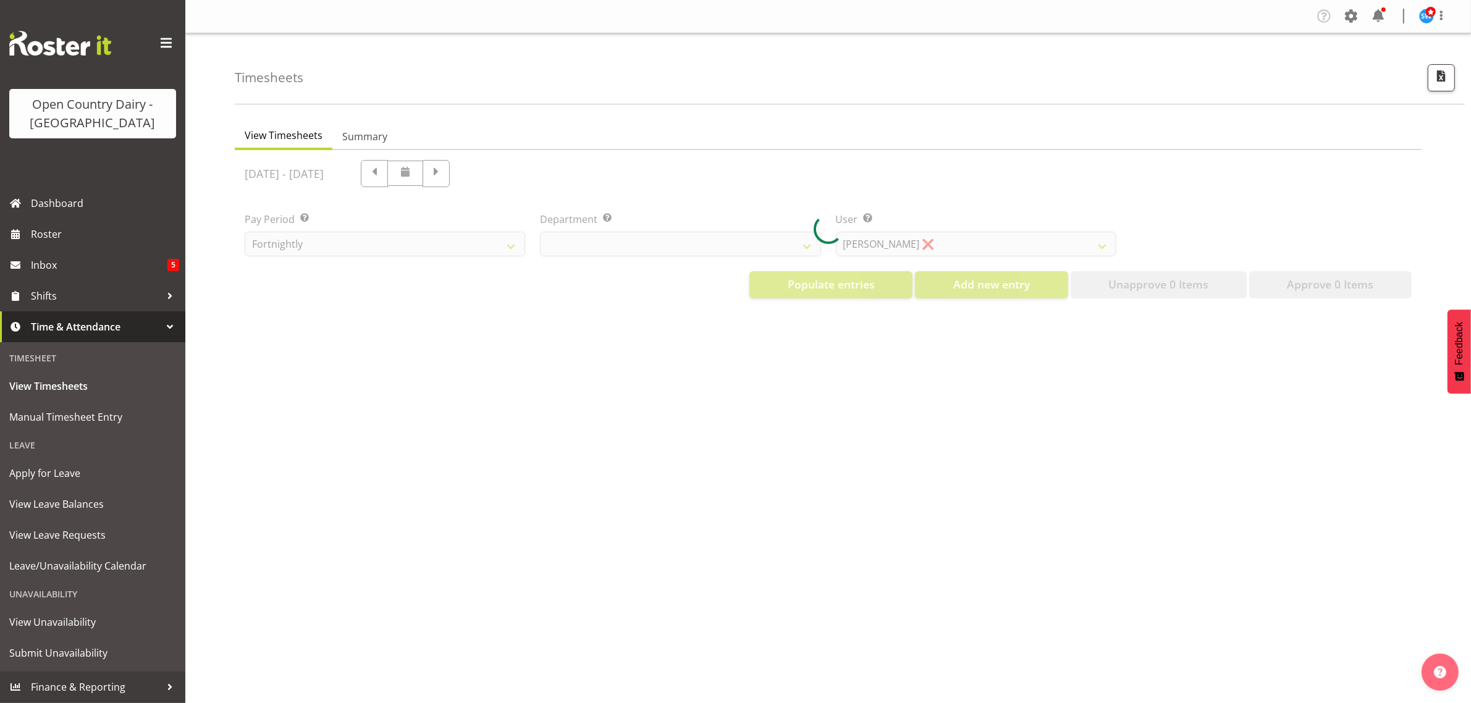
select select "733"
select select "7414"
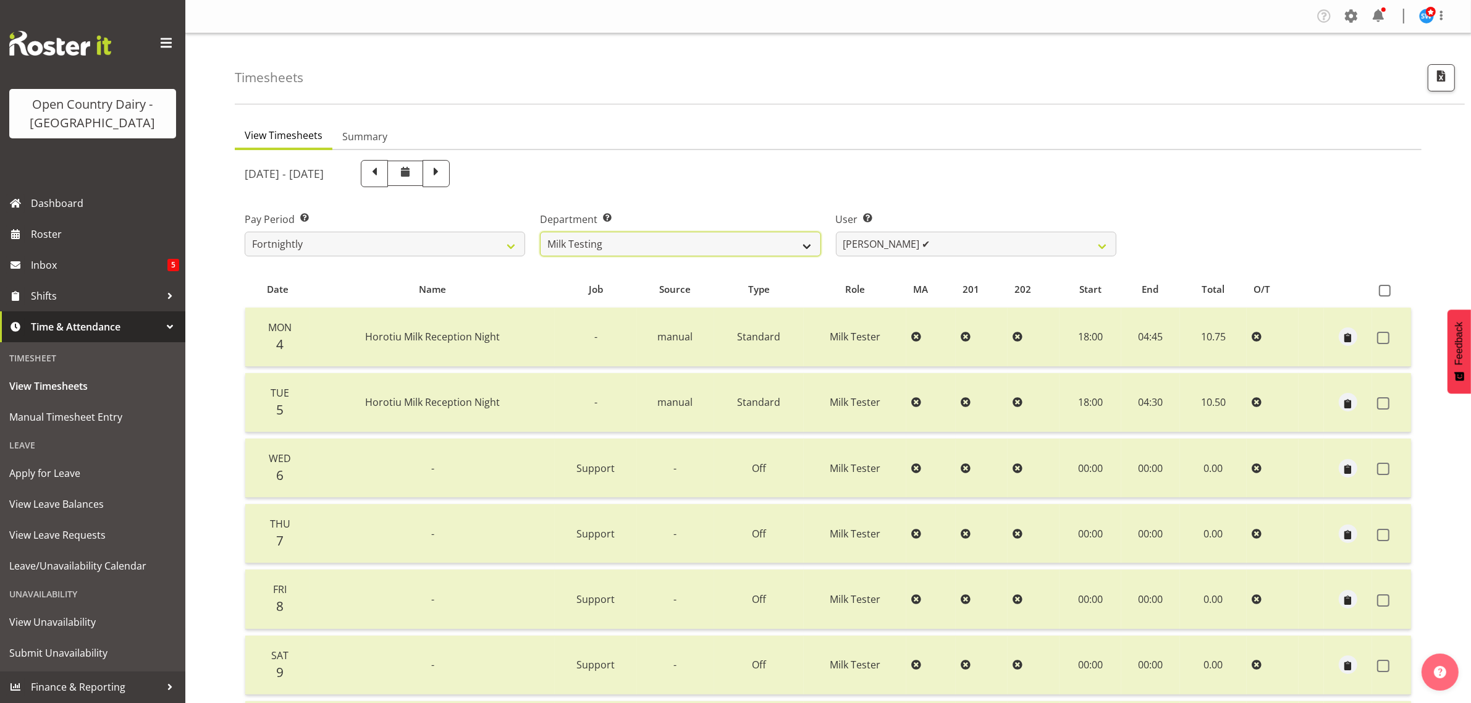
click at [686, 248] on select "701 702 703 704 705 706 707 708 709 710 711 712 713 714 715 716 717 718 719 720" at bounding box center [680, 244] width 280 height 25
select select "820"
click at [540, 232] on select "701 702 703 704 705 706 707 708 709 710 711 712 713 714 715 716 717 718 719 720" at bounding box center [680, 244] width 280 height 25
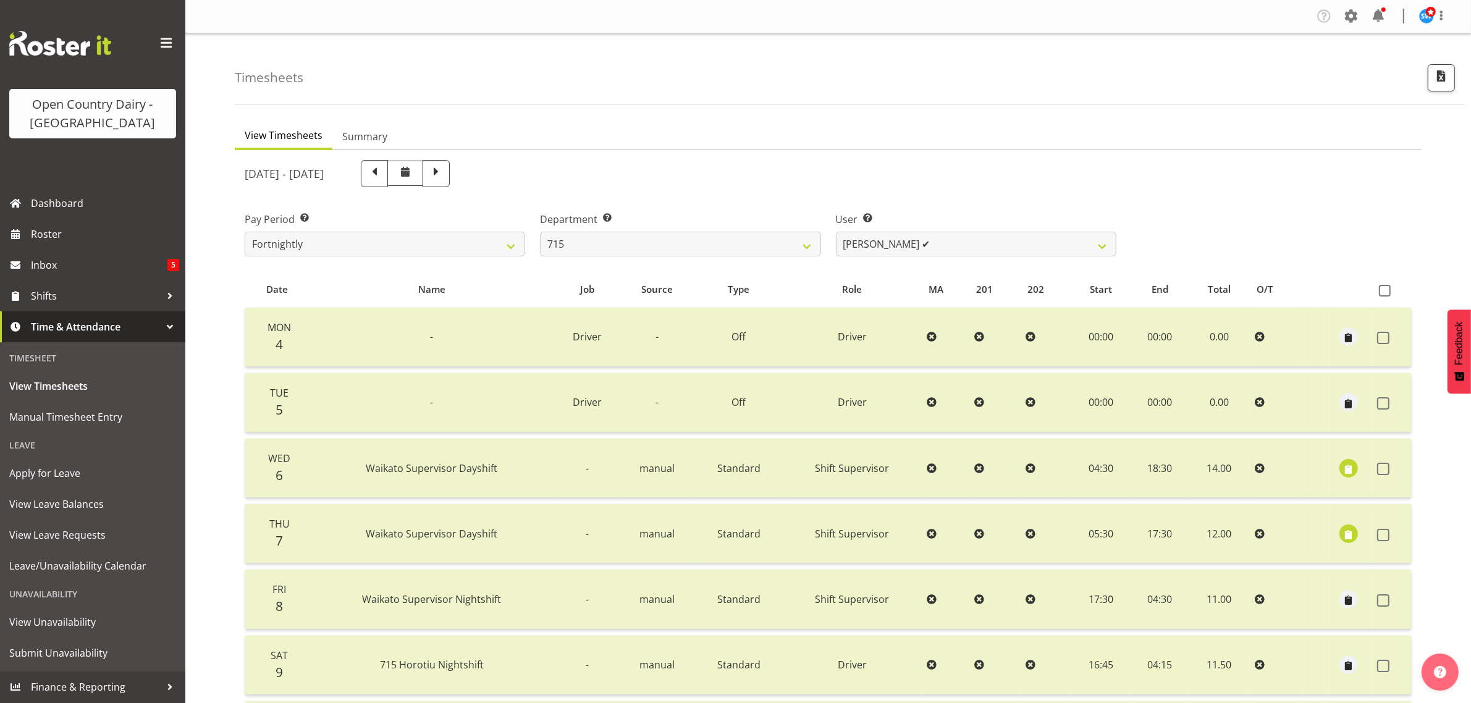
click at [450, 180] on span at bounding box center [435, 173] width 27 height 27
select select
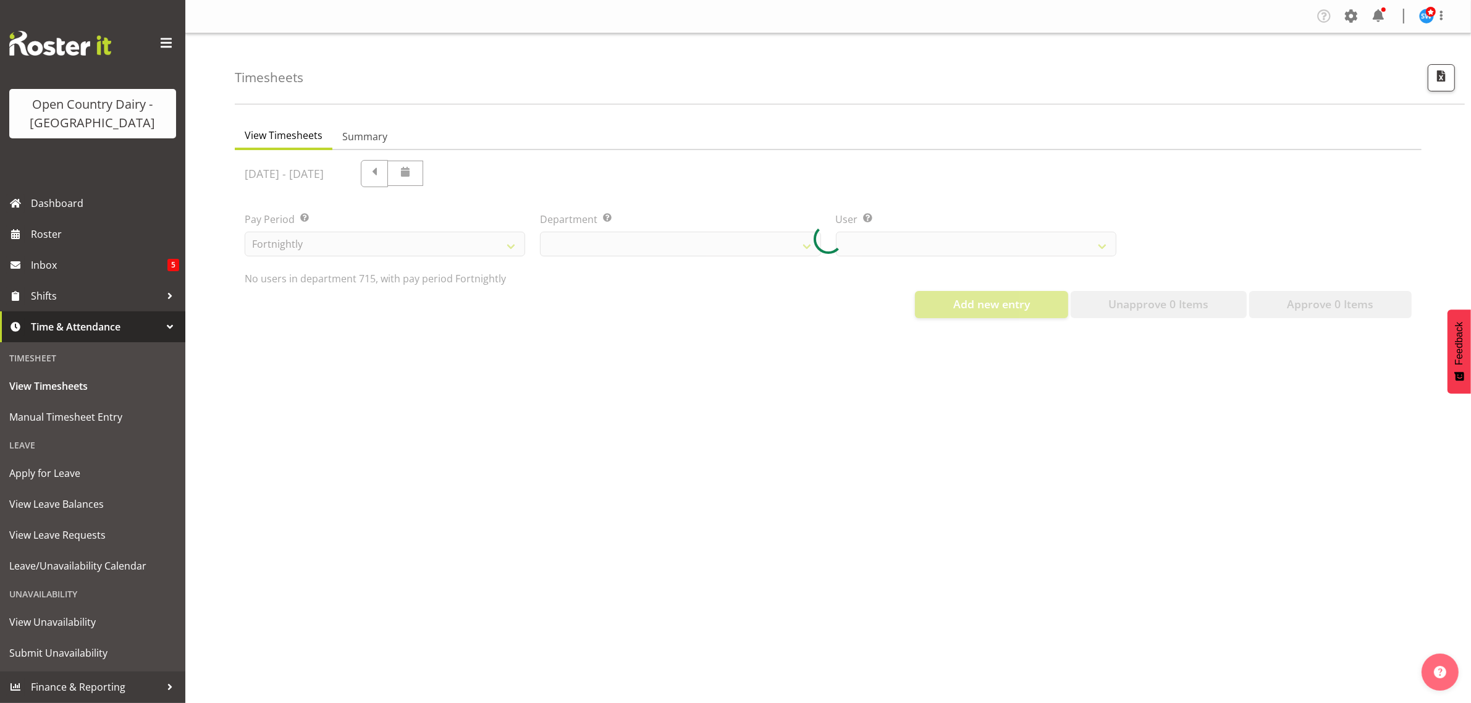
select select "820"
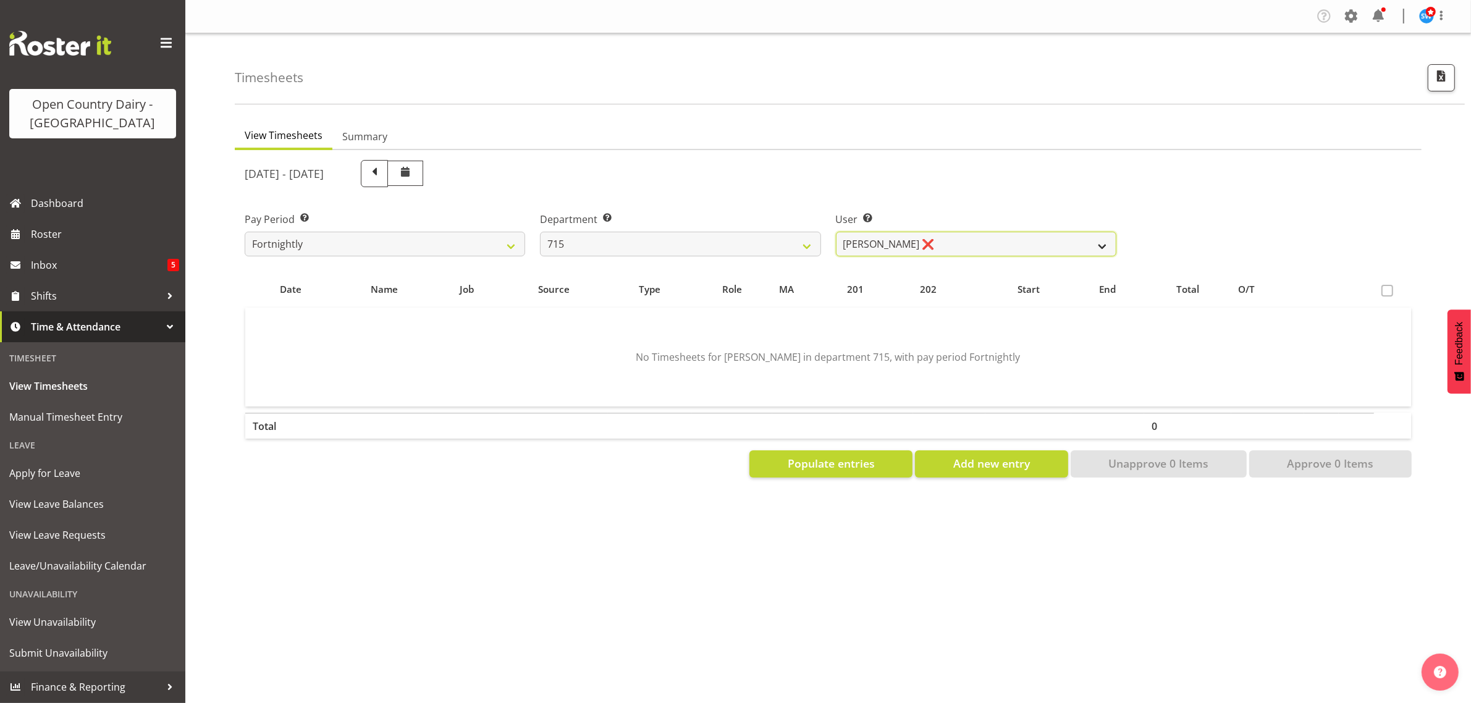
click at [930, 244] on select "[PERSON_NAME] ❌ [PERSON_NAME] ❌ [PERSON_NAME] ❌ [PERSON_NAME] ❌" at bounding box center [976, 244] width 280 height 25
select select "9837"
click at [836, 232] on select "[PERSON_NAME] ❌ [PERSON_NAME] ❌ [PERSON_NAME] ❌ [PERSON_NAME] ❌" at bounding box center [976, 244] width 280 height 25
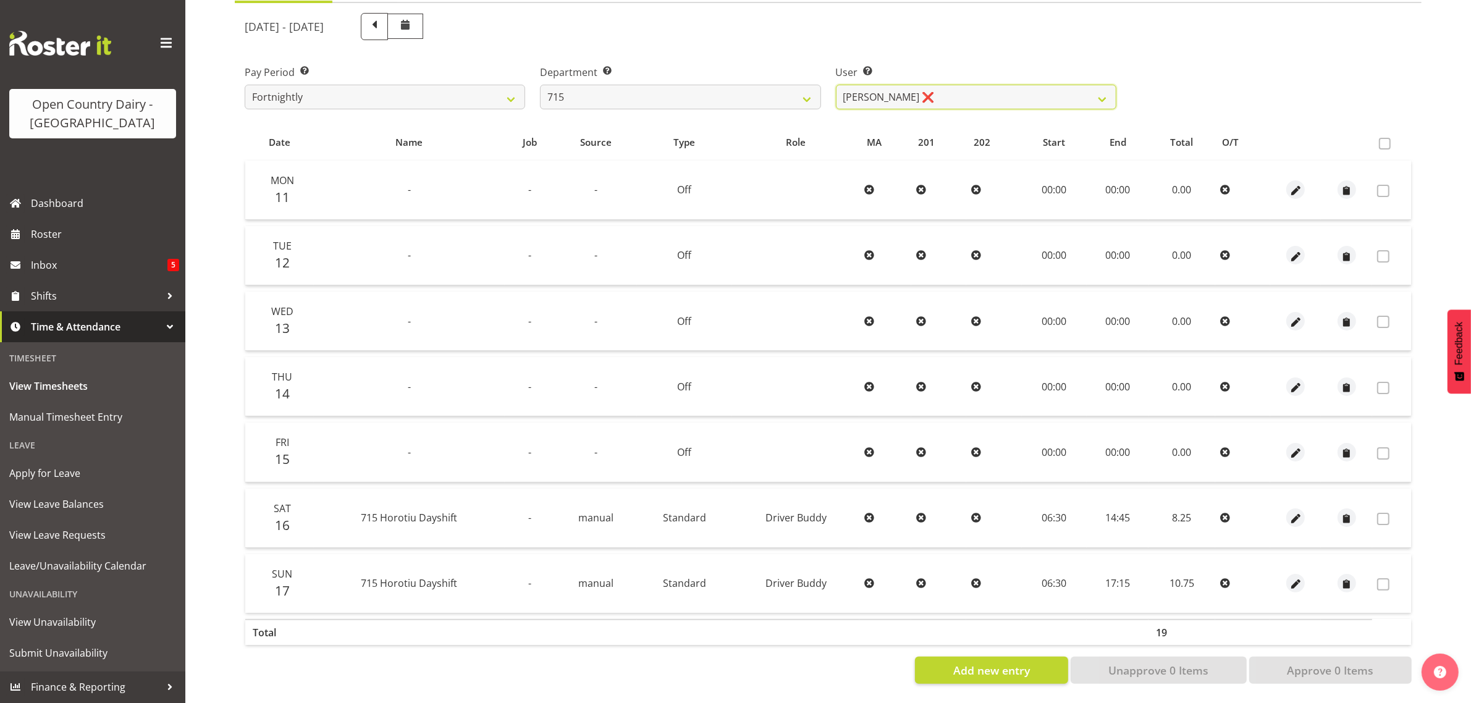
scroll to position [81, 0]
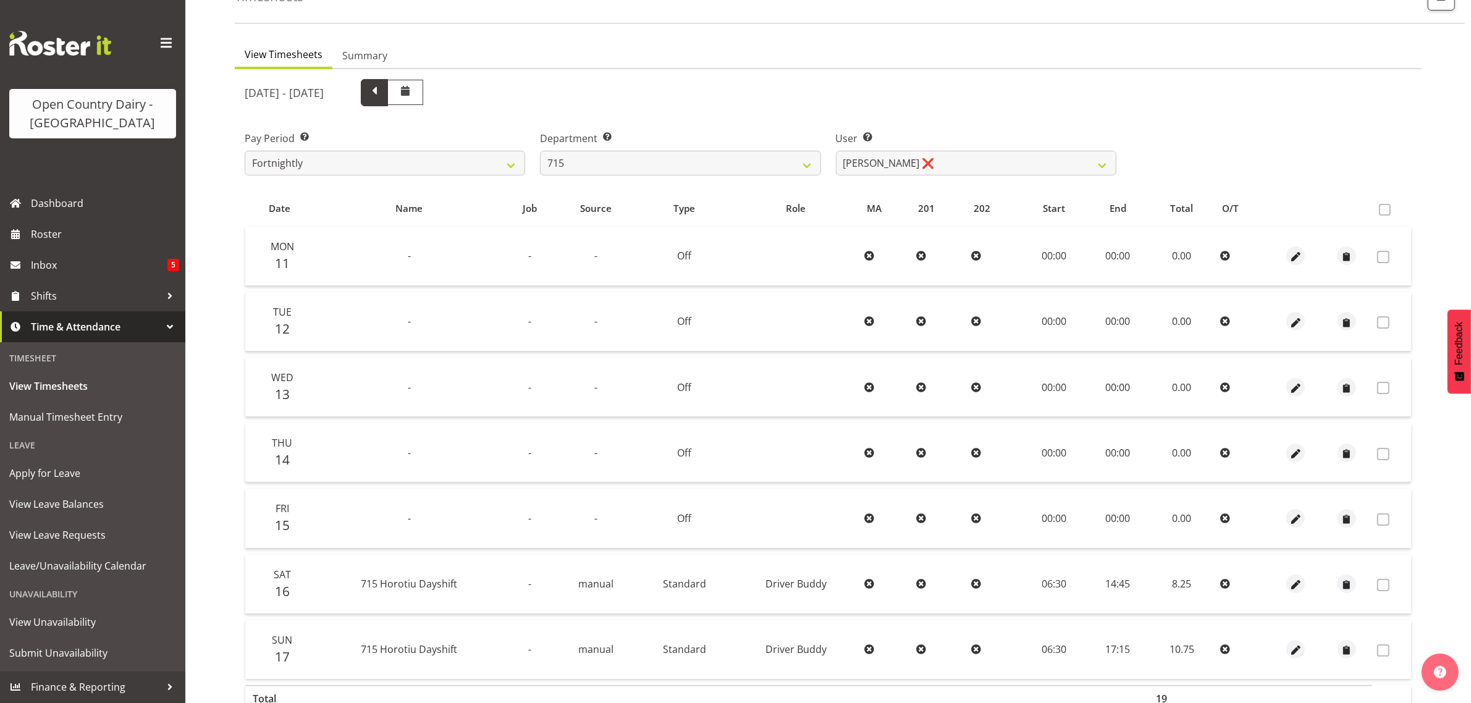
click at [382, 85] on span at bounding box center [374, 91] width 16 height 16
select select
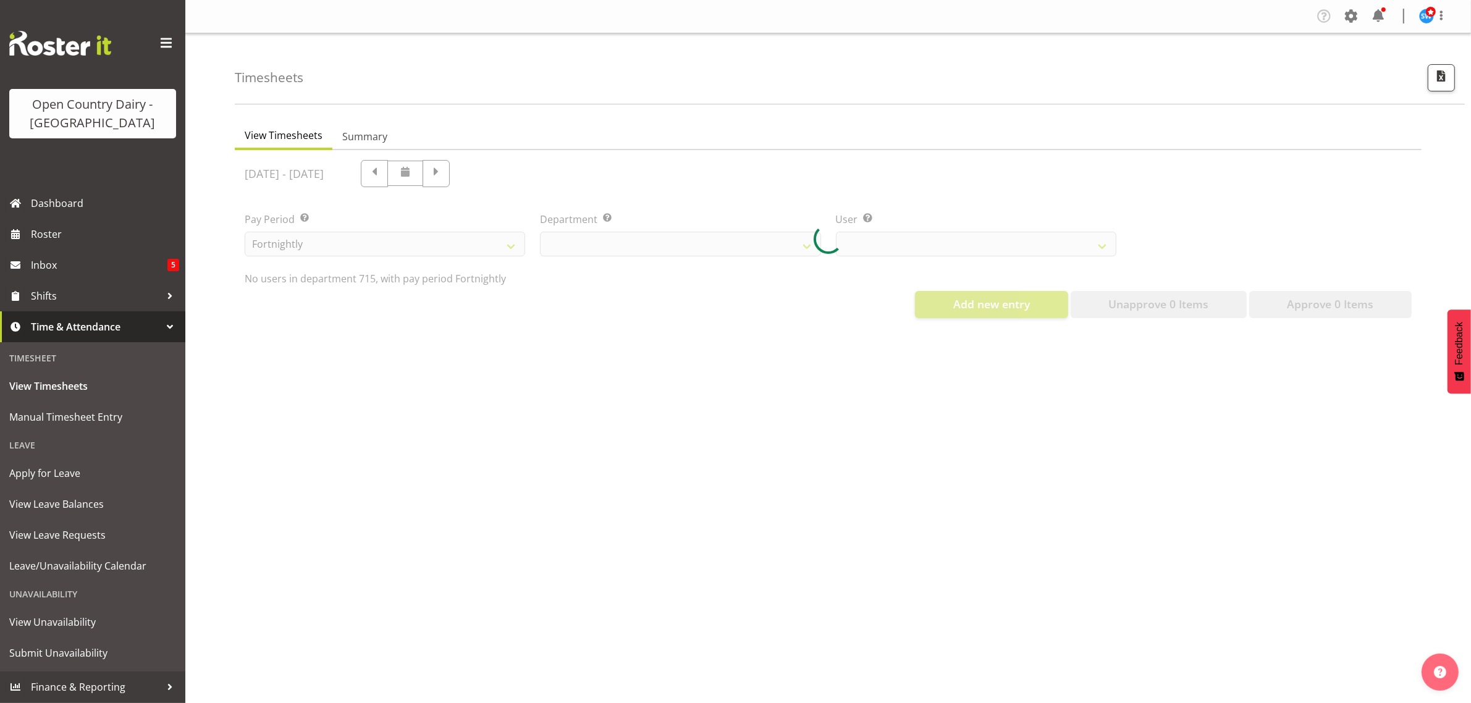
select select "820"
select select "9837"
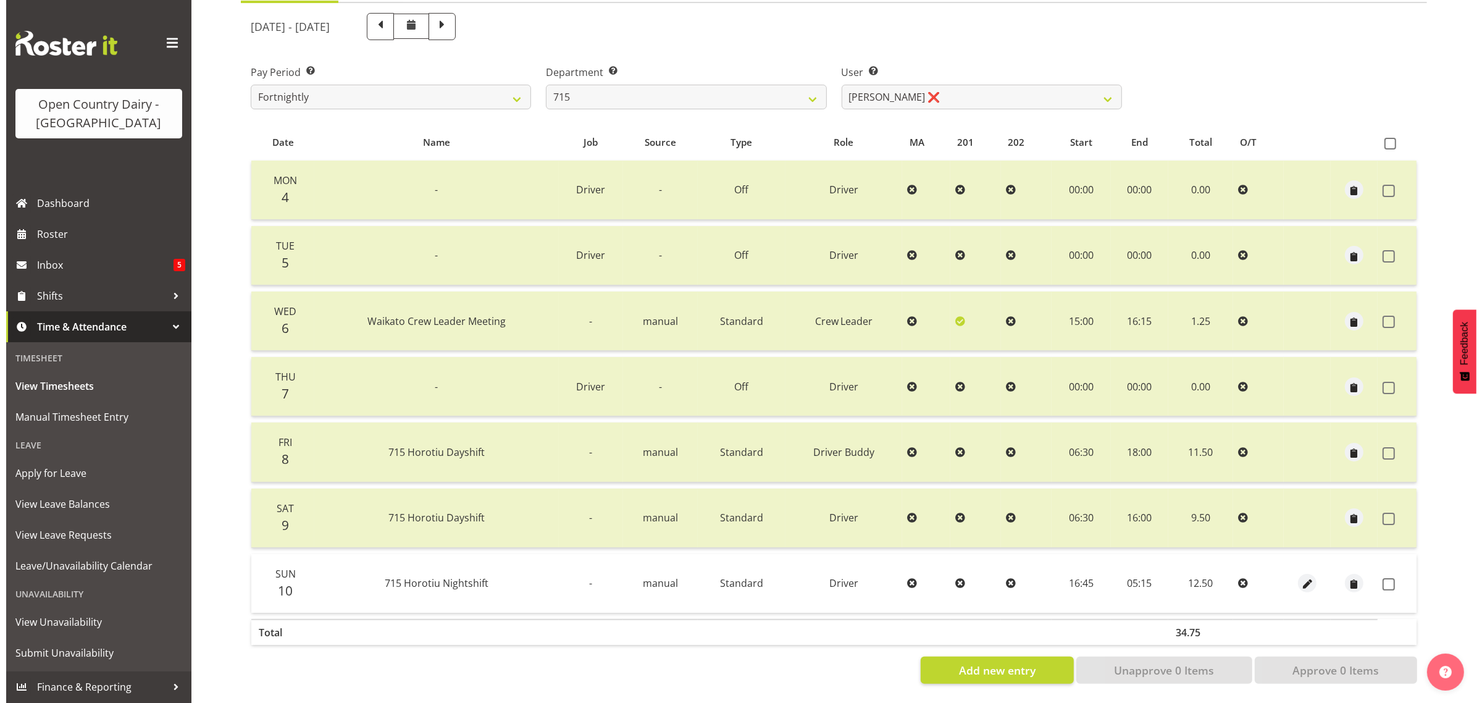
scroll to position [158, 0]
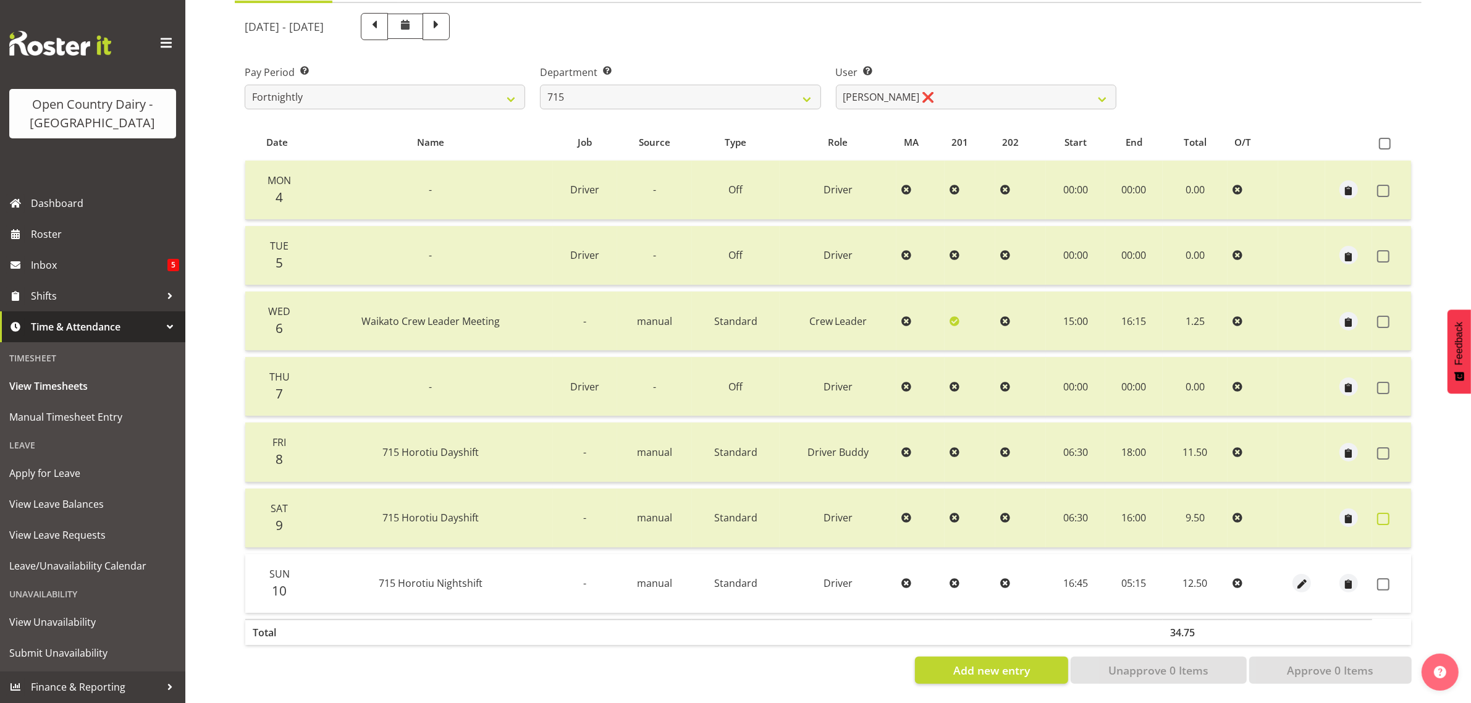
click at [1381, 513] on span at bounding box center [1383, 519] width 12 height 12
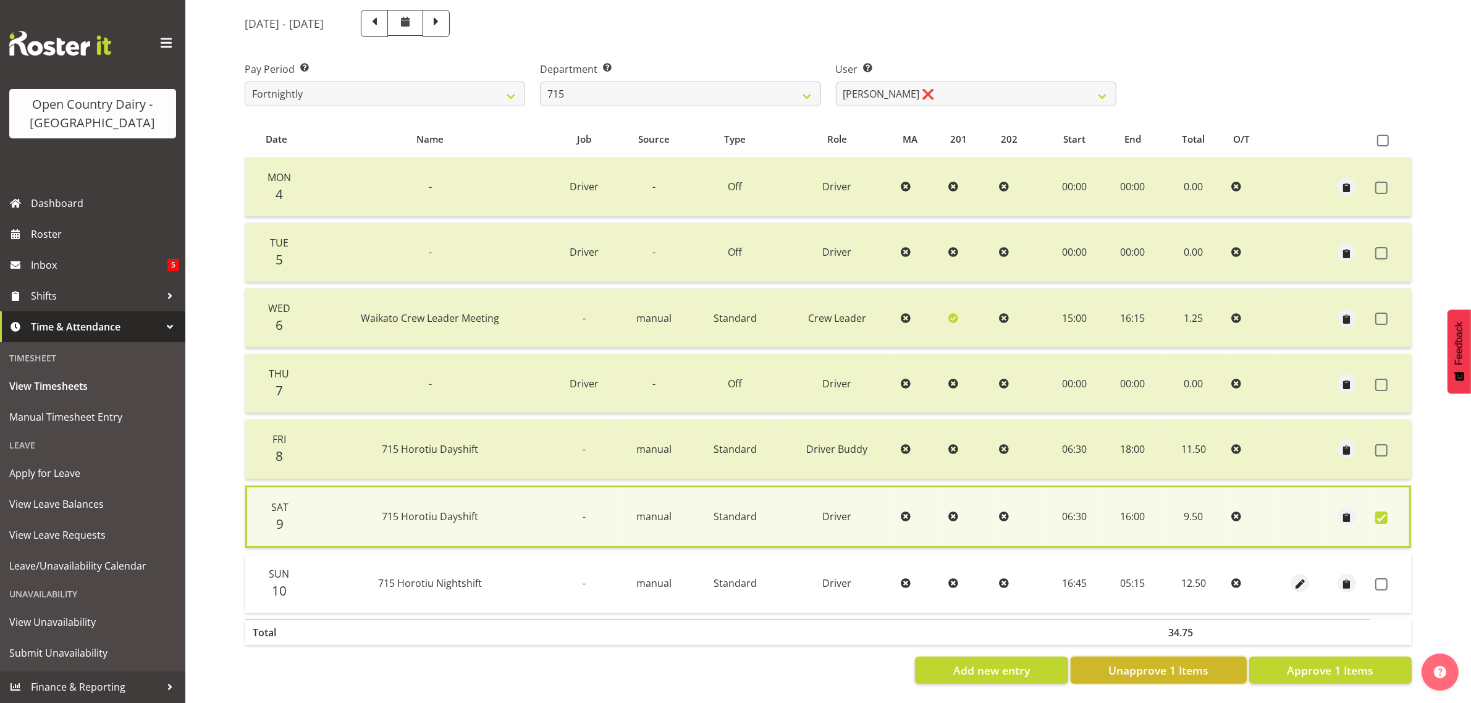
click at [1169, 664] on span "Unapprove 1 Items" at bounding box center [1158, 670] width 100 height 16
checkbox input "false"
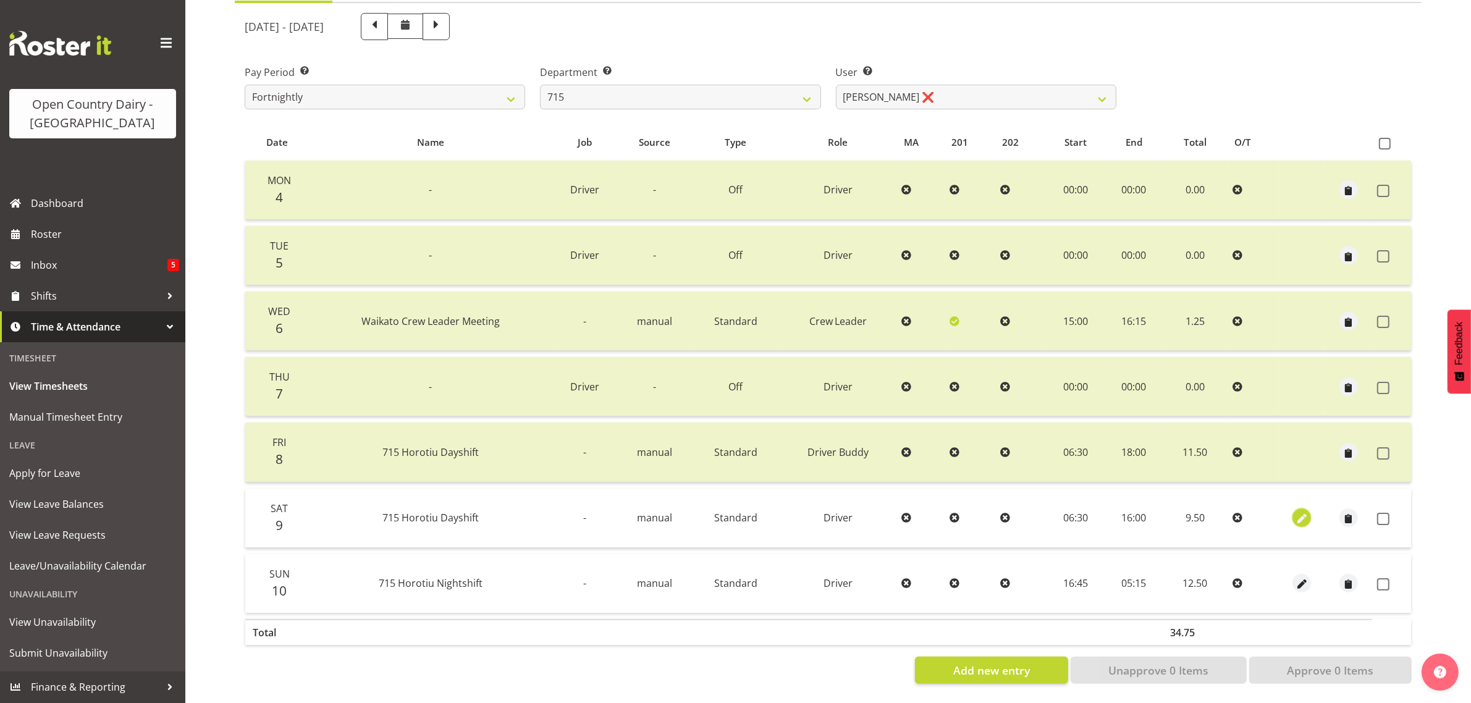
click at [1304, 512] on span "button" at bounding box center [1302, 519] width 14 height 14
select select "Standard"
select select "7"
select select "2025"
select select "16"
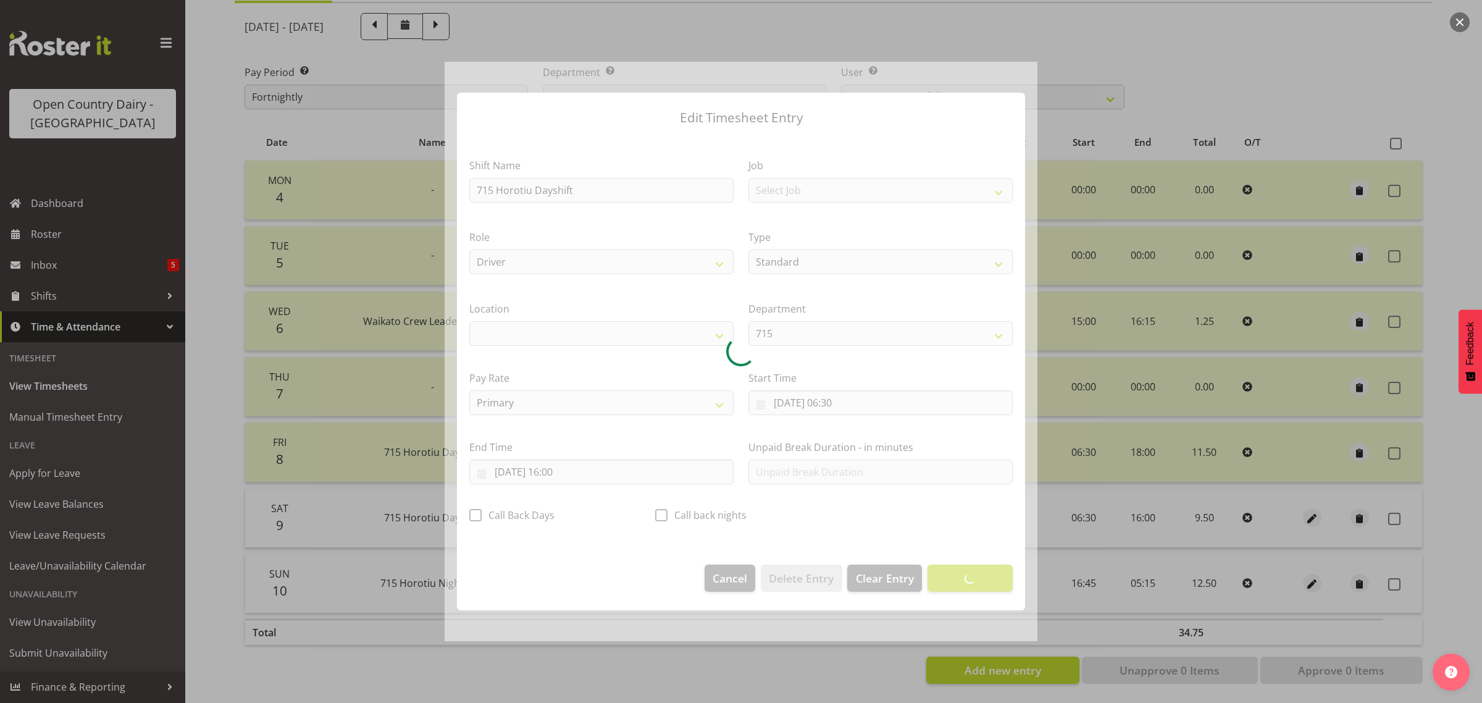
select select "1054"
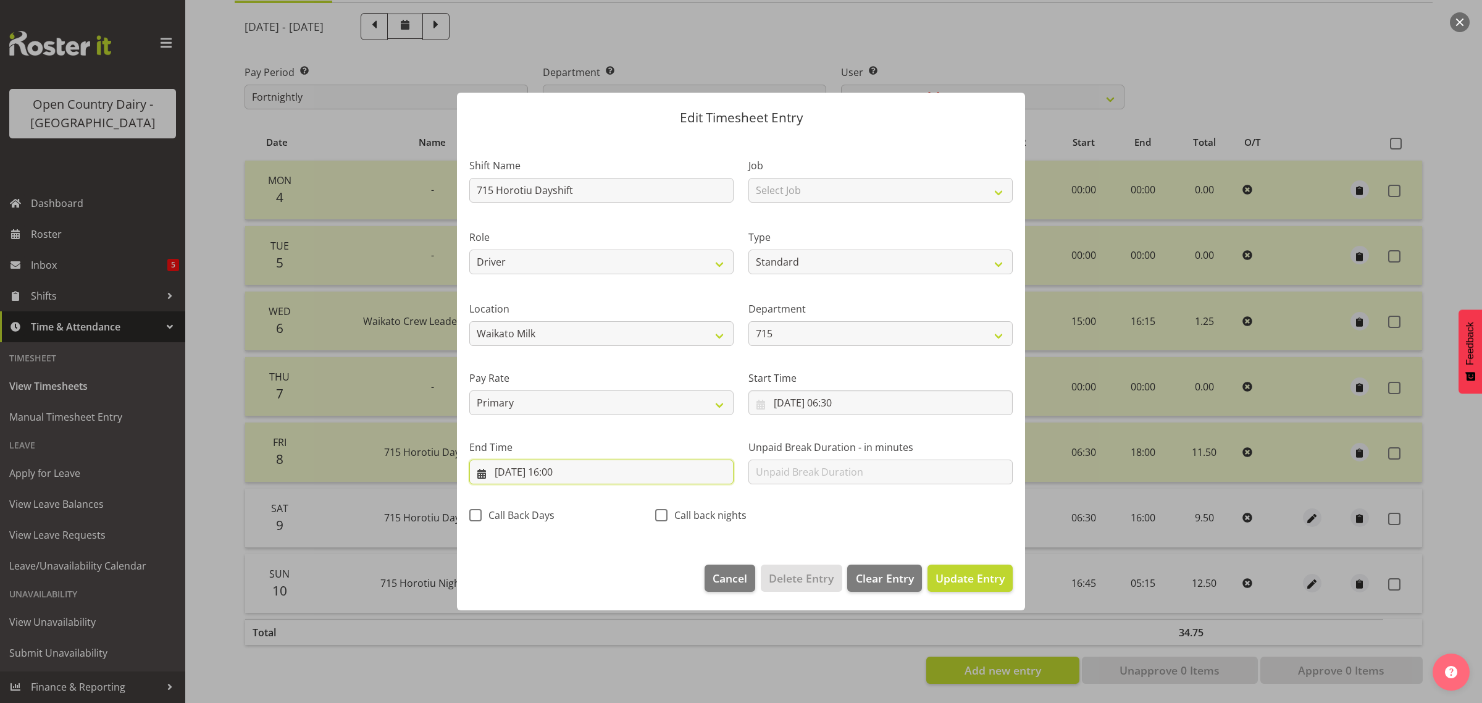
click at [557, 474] on input "[DATE] 16:00" at bounding box center [601, 472] width 264 height 25
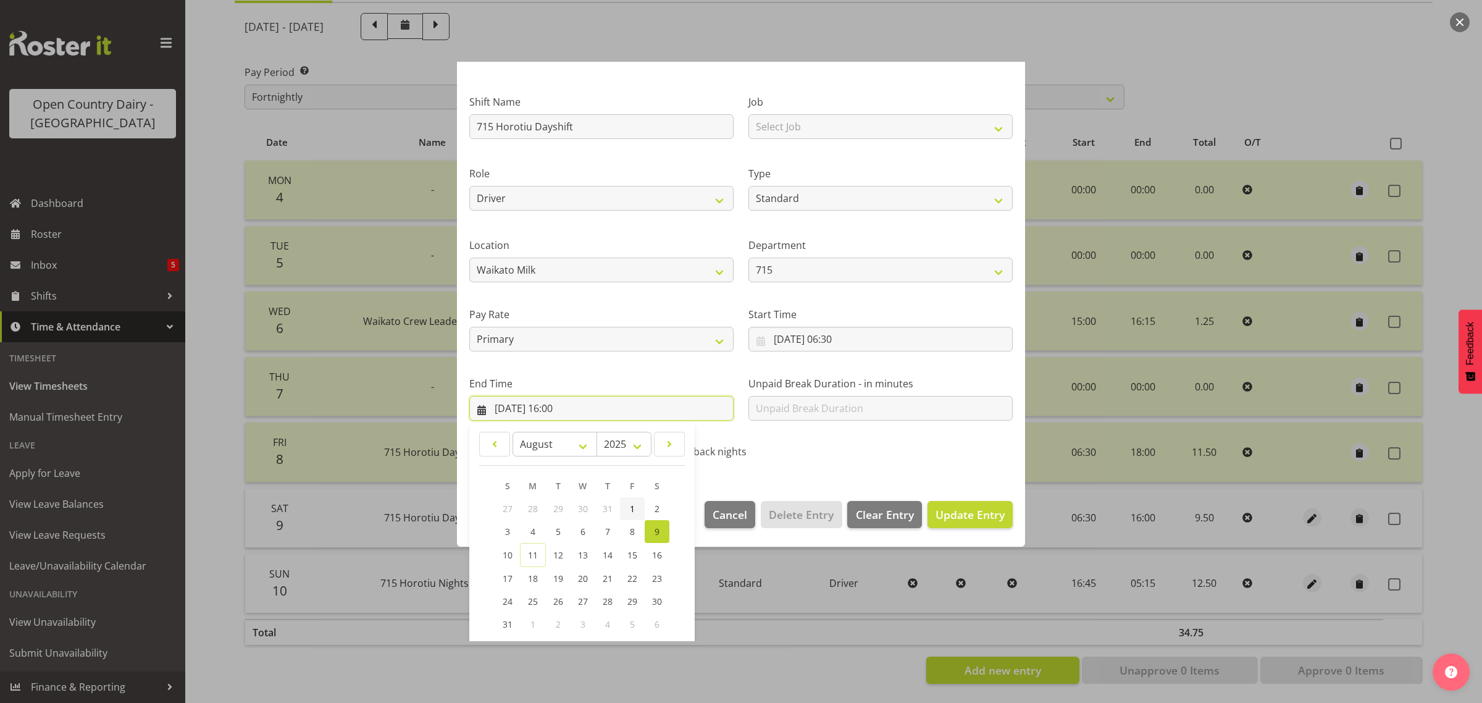
scroll to position [125, 0]
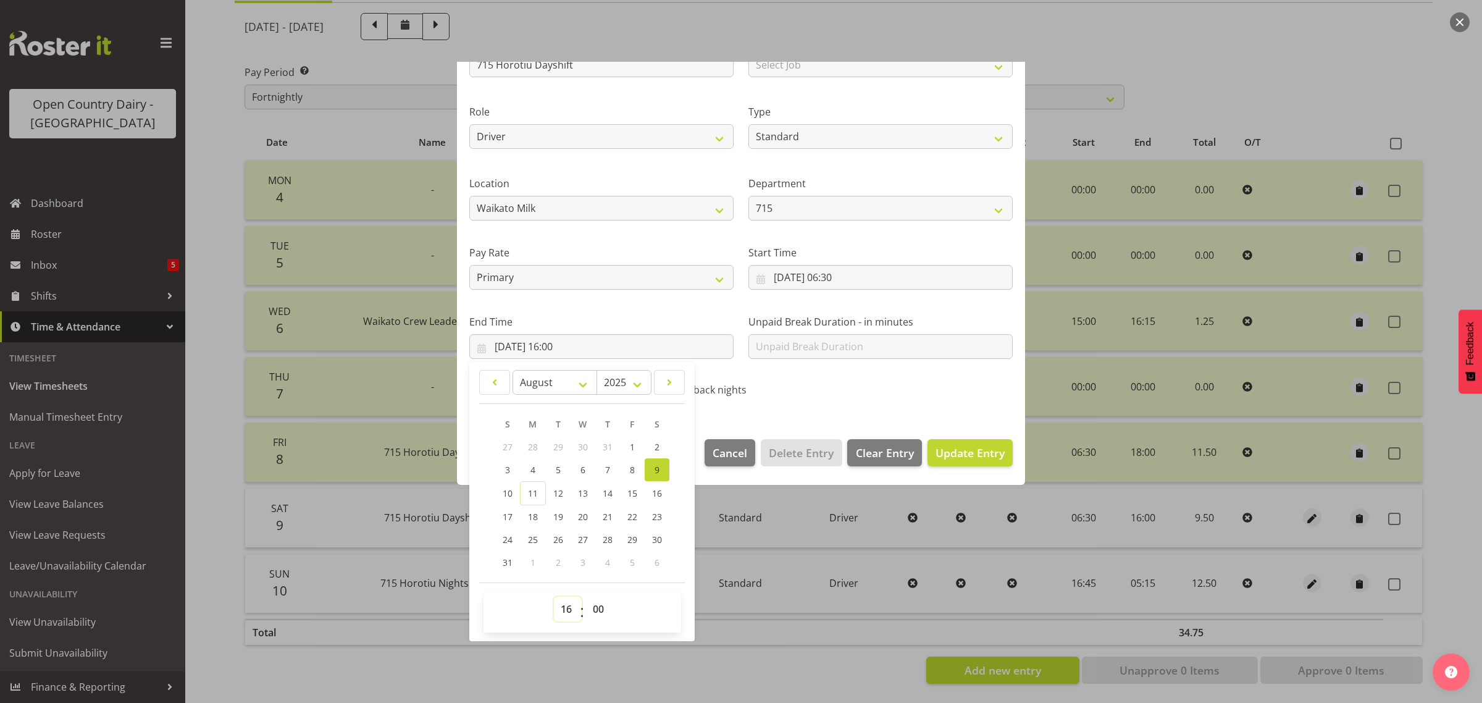
click at [563, 610] on select "00 01 02 03 04 05 06 07 08 09 10 11 12 13 14 15 16 17 18 19 20 21 22 23" at bounding box center [568, 609] width 28 height 25
select select "14"
click at [554, 597] on select "00 01 02 03 04 05 06 07 08 09 10 11 12 13 14 15 16 17 18 19 20 21 22 23" at bounding box center [568, 609] width 28 height 25
type input "[DATE] 14:00"
drag, startPoint x: 605, startPoint y: 611, endPoint x: 602, endPoint y: 597, distance: 14.5
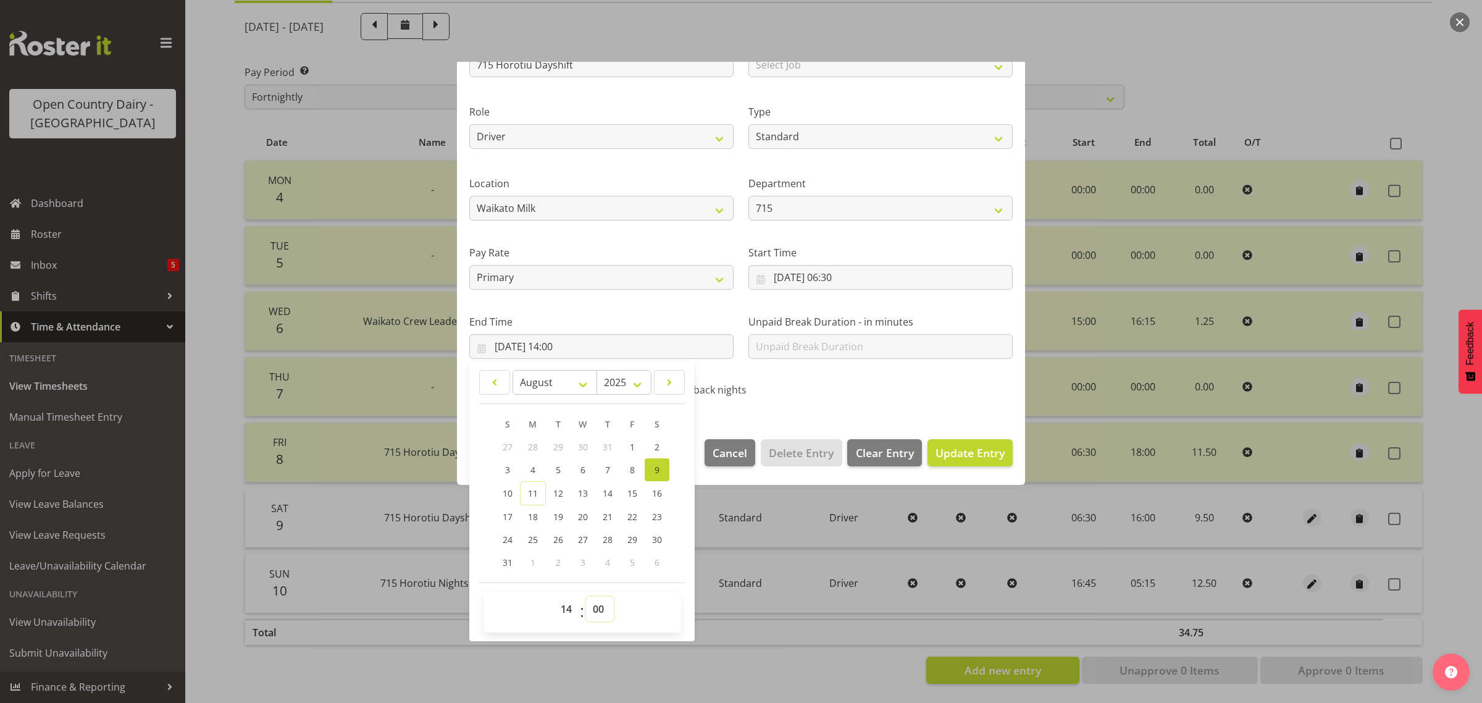
click at [605, 611] on select "00 01 02 03 04 05 06 07 08 09 10 11 12 13 14 15 16 17 18 19 20 21 22 23 24 25 2…" at bounding box center [600, 609] width 28 height 25
select select "45"
click at [586, 597] on select "00 01 02 03 04 05 06 07 08 09 10 11 12 13 14 15 16 17 18 19 20 21 22 23 24 25 2…" at bounding box center [600, 609] width 28 height 25
type input "[DATE] 14:45"
click at [975, 454] on span "Update Entry" at bounding box center [970, 452] width 69 height 15
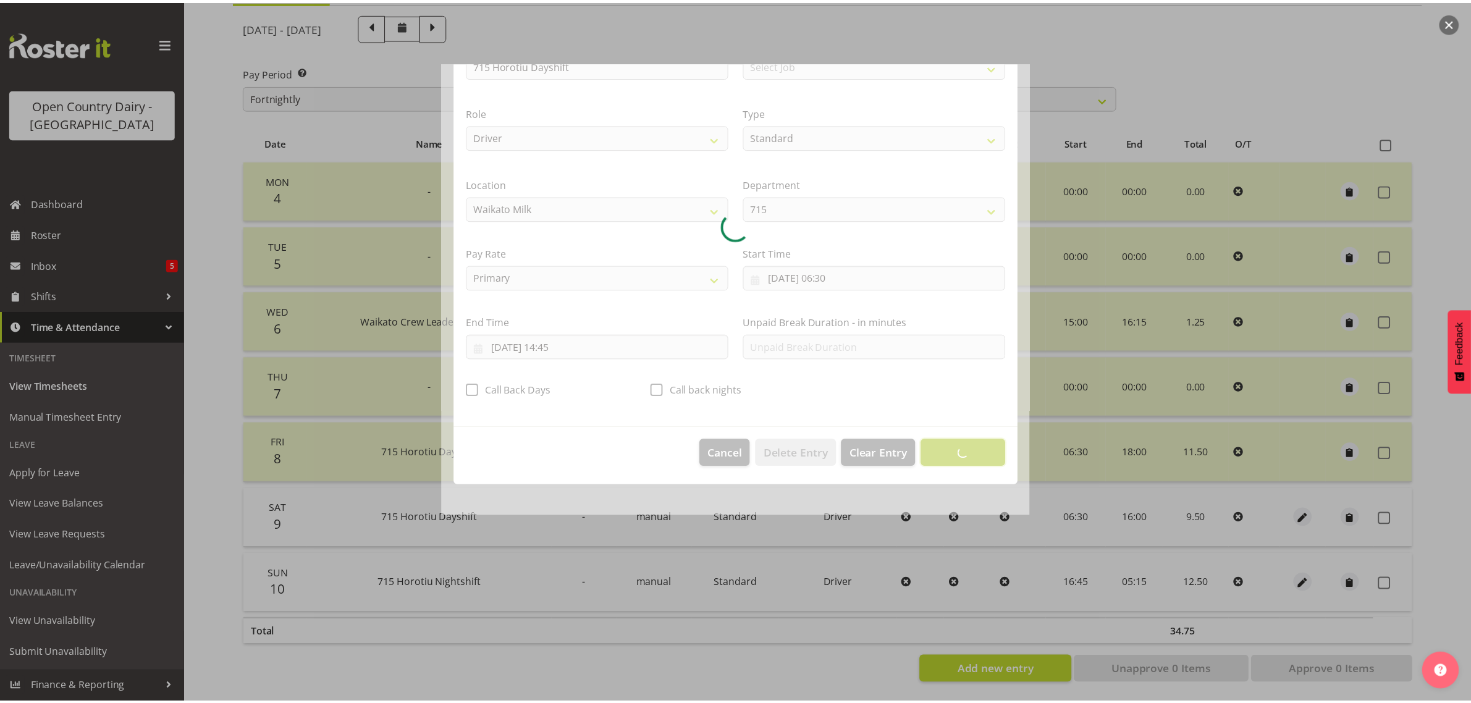
scroll to position [0, 0]
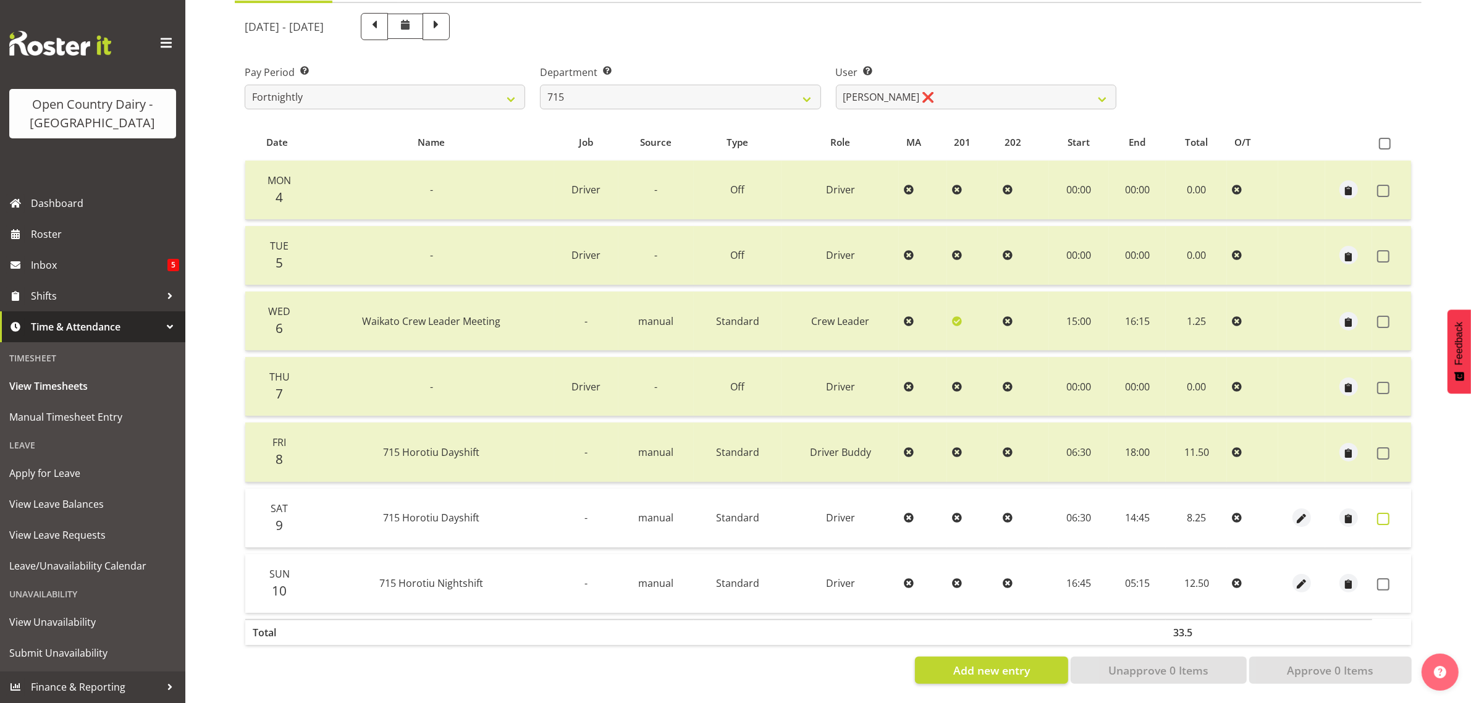
click at [1384, 513] on span at bounding box center [1383, 519] width 12 height 12
checkbox input "true"
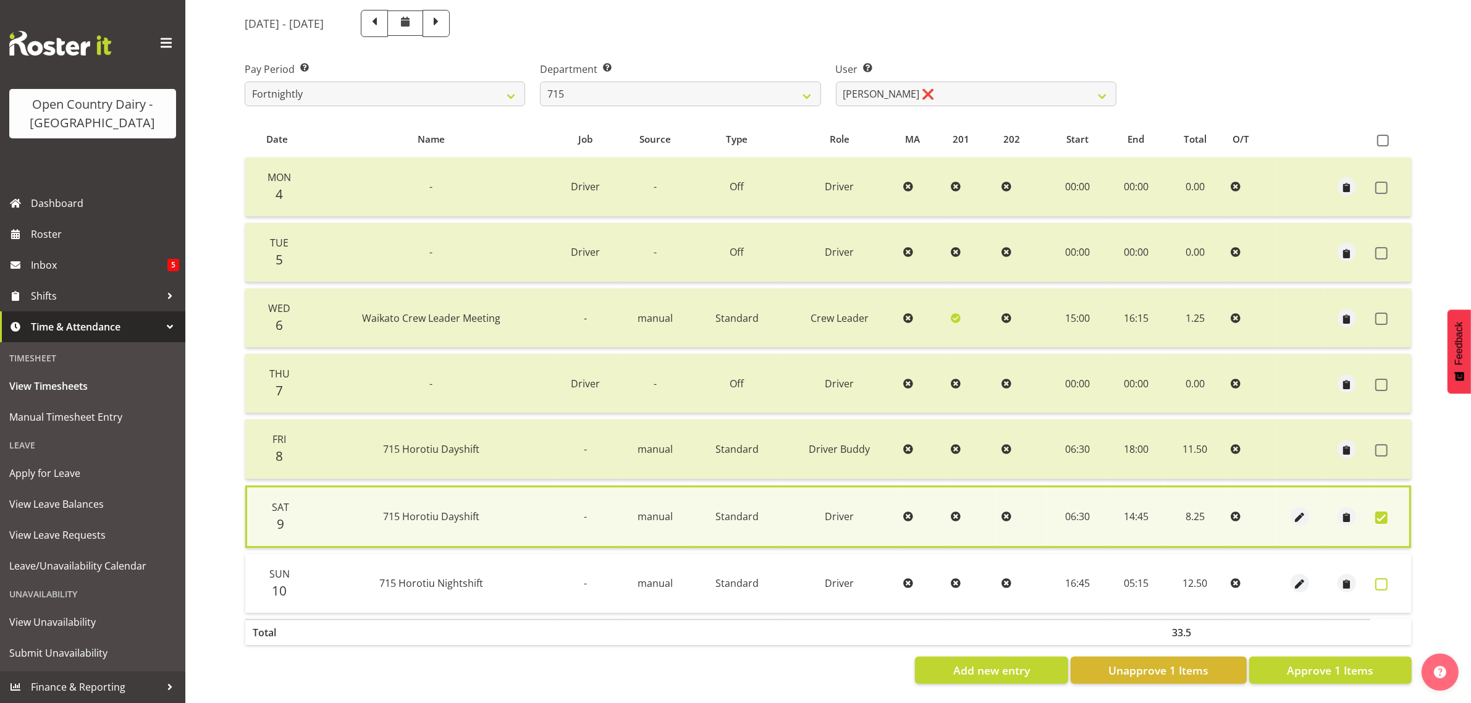
click at [1380, 578] on span at bounding box center [1381, 584] width 12 height 12
checkbox input "true"
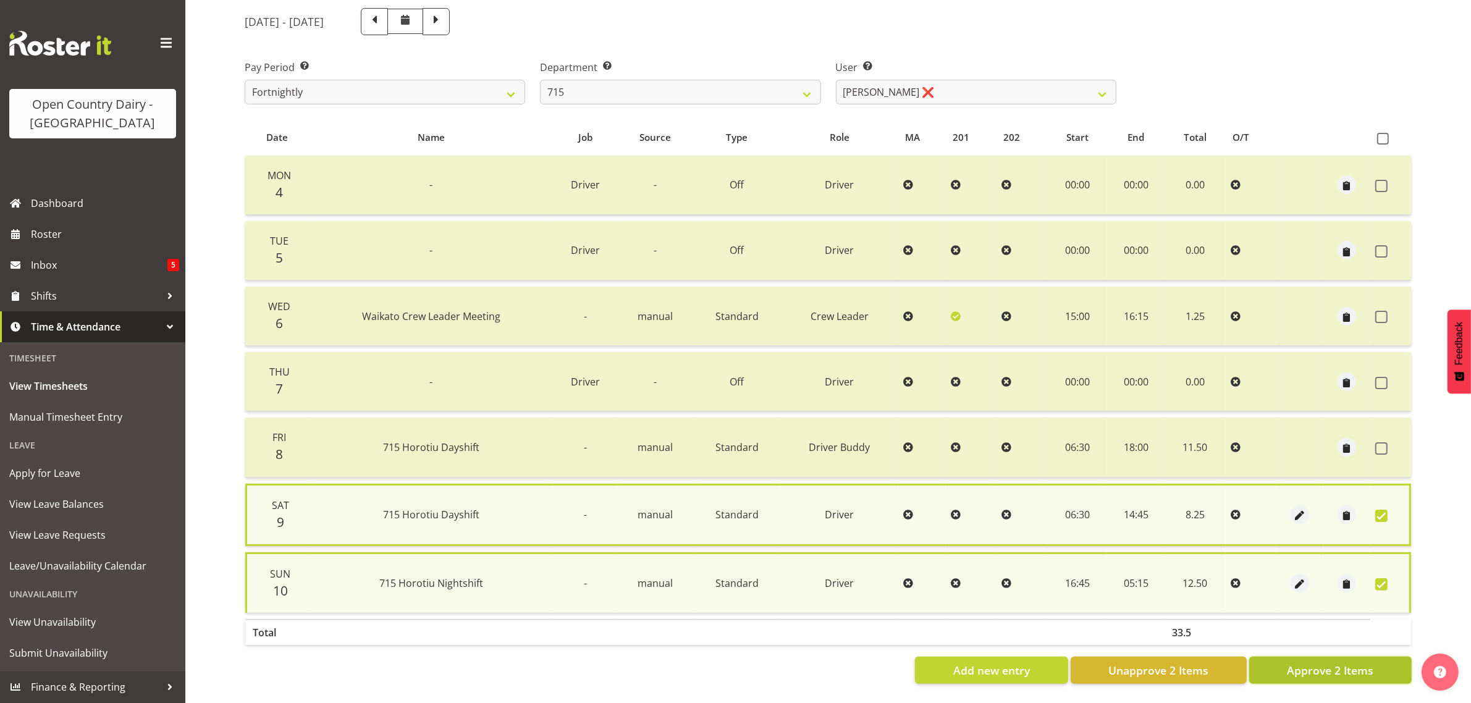
click at [1317, 666] on span "Approve 2 Items" at bounding box center [1330, 670] width 86 height 16
checkbox input "false"
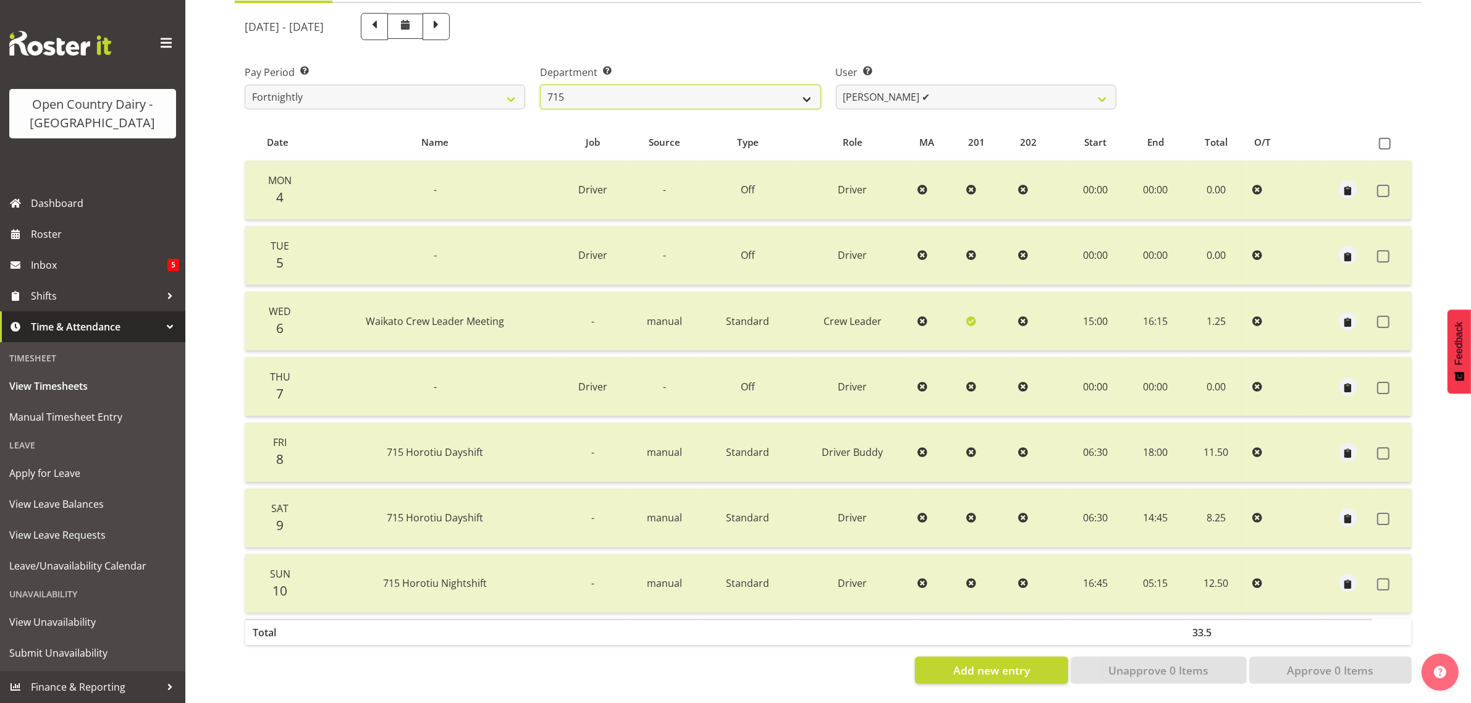
click at [768, 85] on select "701 702 703 704 705 706 707 708 709 710 711 712 713 714 715 716 717 718 719 720" at bounding box center [680, 97] width 280 height 25
select select "710"
click at [540, 85] on select "701 702 703 704 705 706 707 708 709 710 711 712 713 714 715 716 717 718 719 720" at bounding box center [680, 97] width 280 height 25
select select "8168"
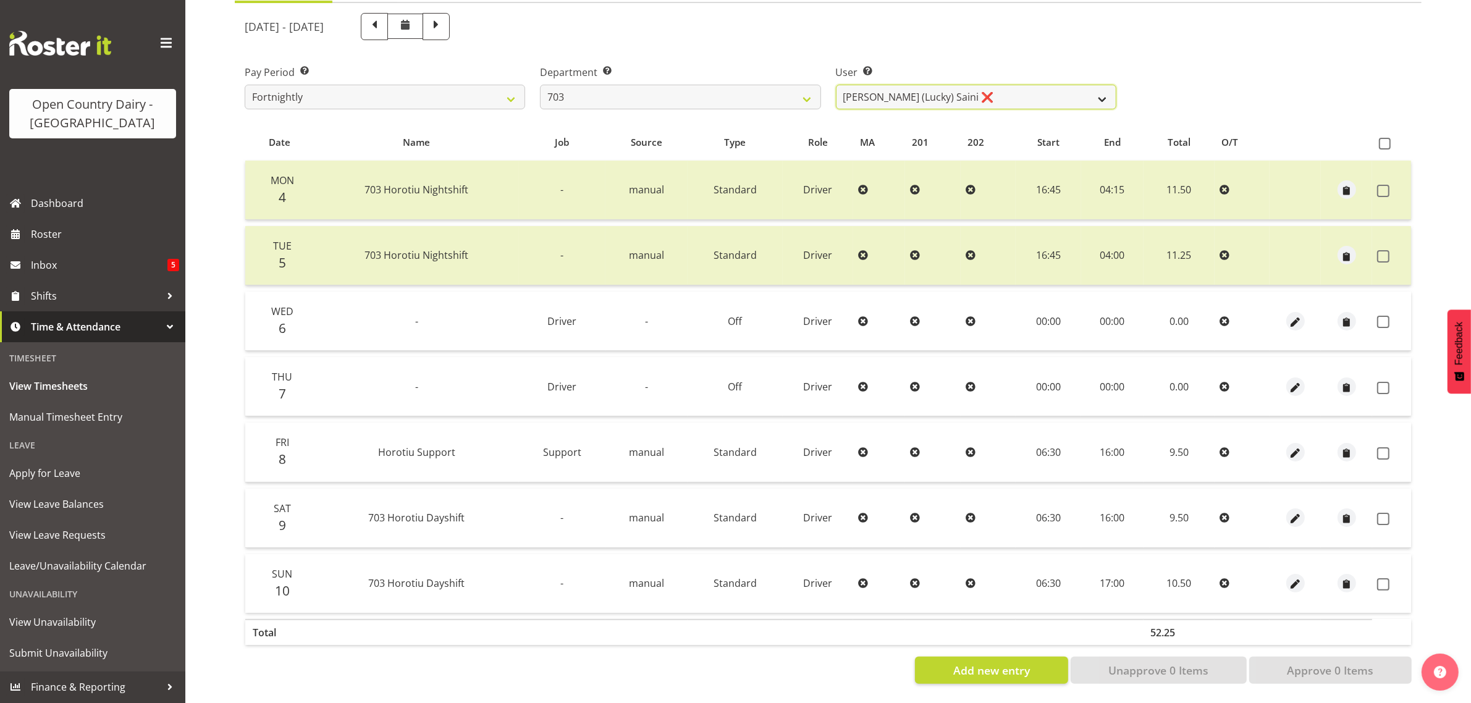
click at [1104, 85] on select "[PERSON_NAME] (Lucky) Saini ❌ [PERSON_NAME] ✔ [PERSON_NAME] ✔" at bounding box center [976, 97] width 280 height 25
click at [758, 85] on select "701 702 703 704 705 706 707 708 709 710 711 712 713 714 715 716 717 718 719 720" at bounding box center [680, 97] width 280 height 25
click at [540, 85] on select "701 702 703 704 705 706 707 708 709 710 711 712 713 714 715 716 717 718 719 720" at bounding box center [680, 97] width 280 height 25
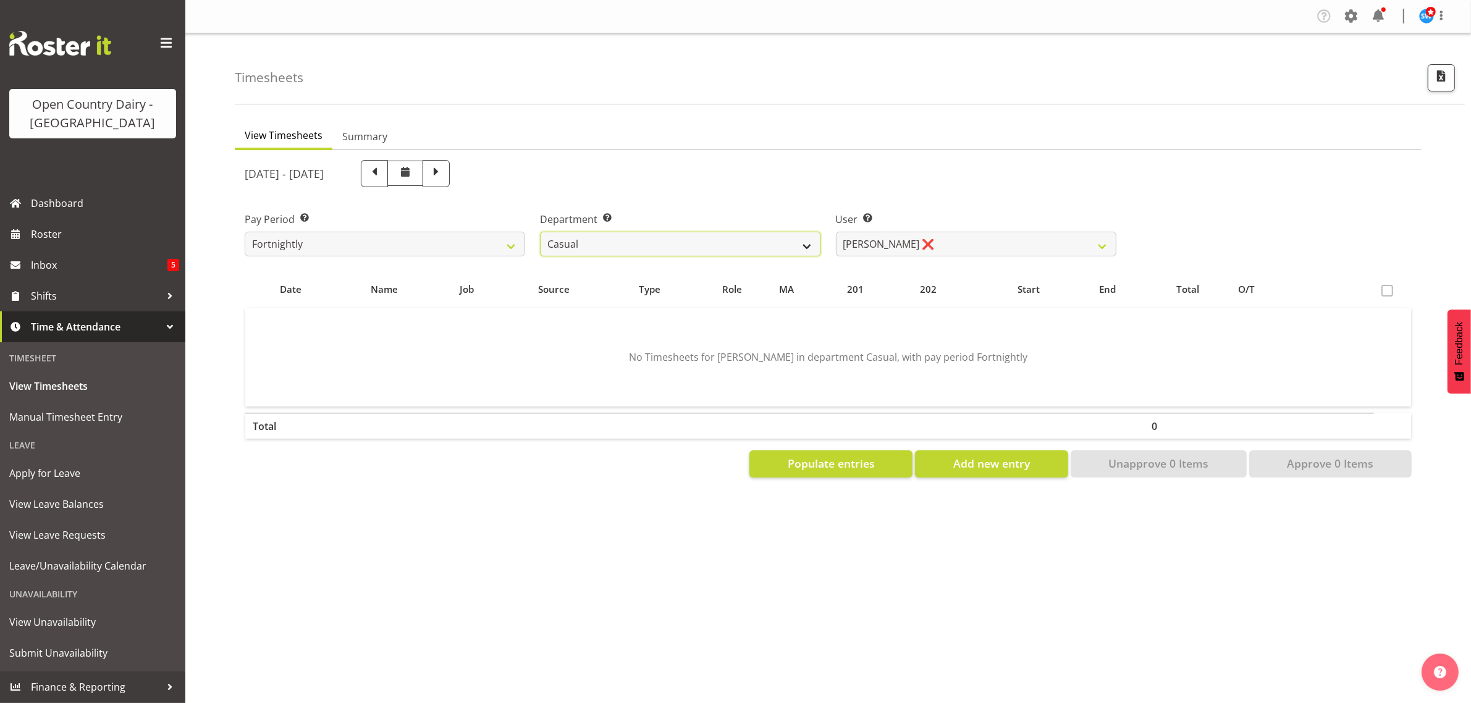
click at [618, 244] on select "701 702 703 704 705 706 707 708 709 710 711 712 713 714 715 716 717 718 719 720" at bounding box center [680, 244] width 280 height 25
select select "763"
click at [540, 232] on select "701 702 703 704 705 706 707 708 709 710 711 712 713 714 715 716 717 718 719 720" at bounding box center [680, 244] width 280 height 25
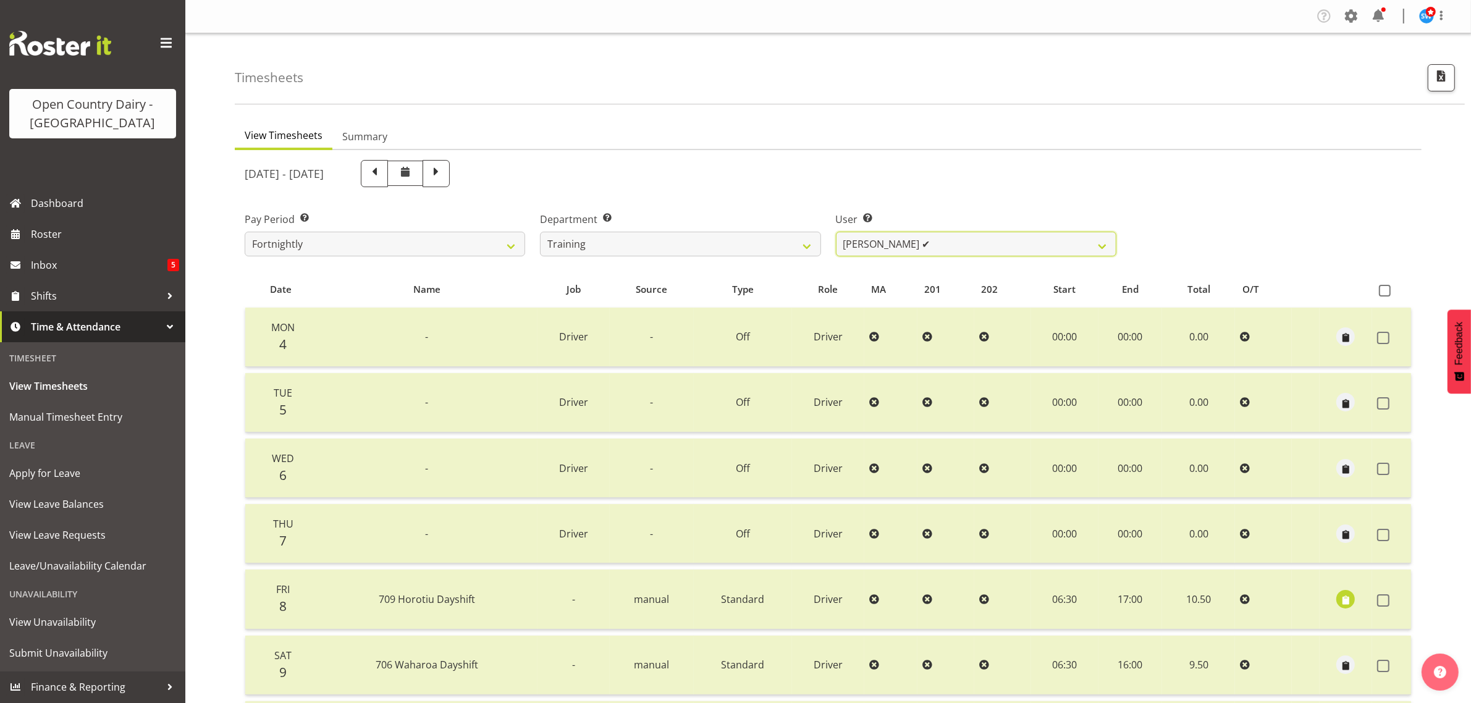
click at [993, 242] on select "[PERSON_NAME] ✔ [PERSON_NAME] ✔ [PERSON_NAME] ([PERSON_NAME]) ✔ [PERSON_NAME] ✔…" at bounding box center [976, 244] width 280 height 25
select select "11705"
click at [836, 232] on select "[PERSON_NAME] ✔ [PERSON_NAME] ✔ [PERSON_NAME] ([PERSON_NAME]) ✔ [PERSON_NAME] ✔…" at bounding box center [976, 244] width 280 height 25
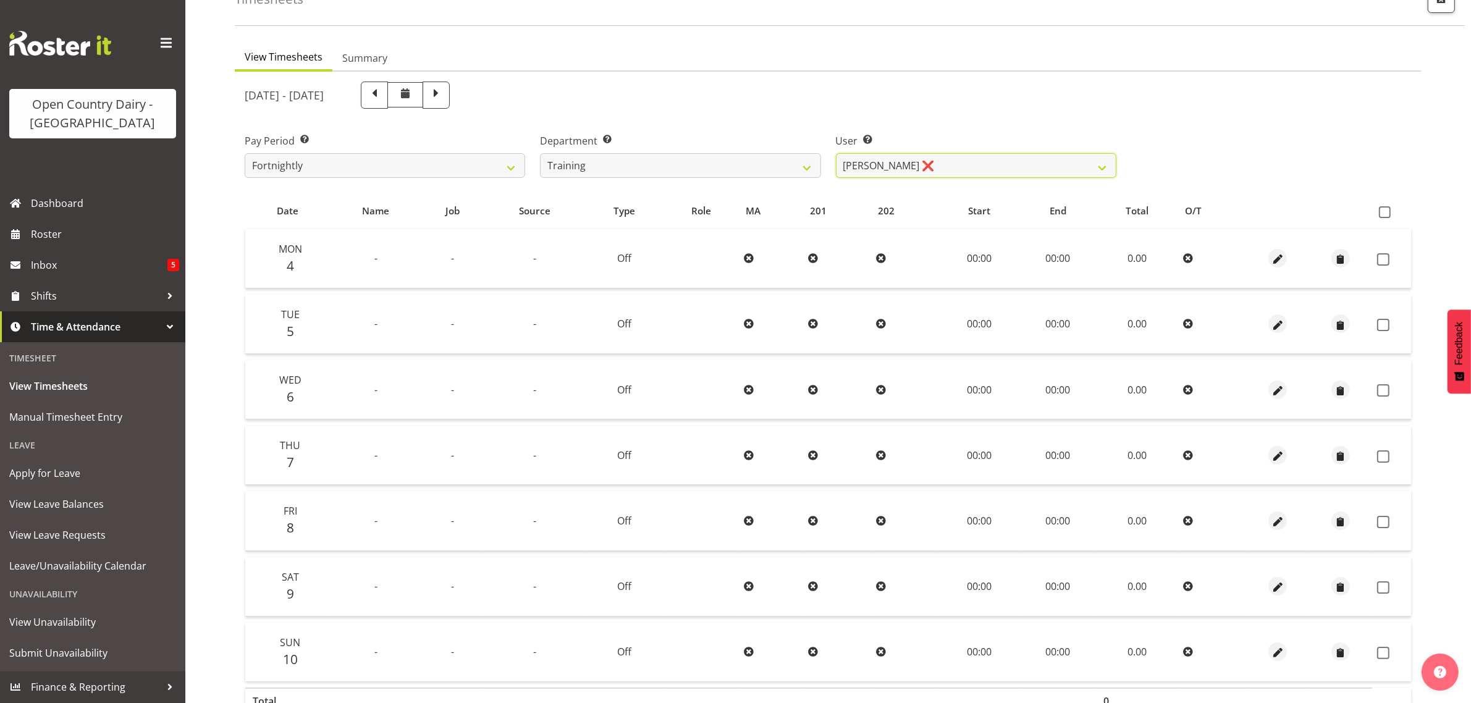
scroll to position [4, 0]
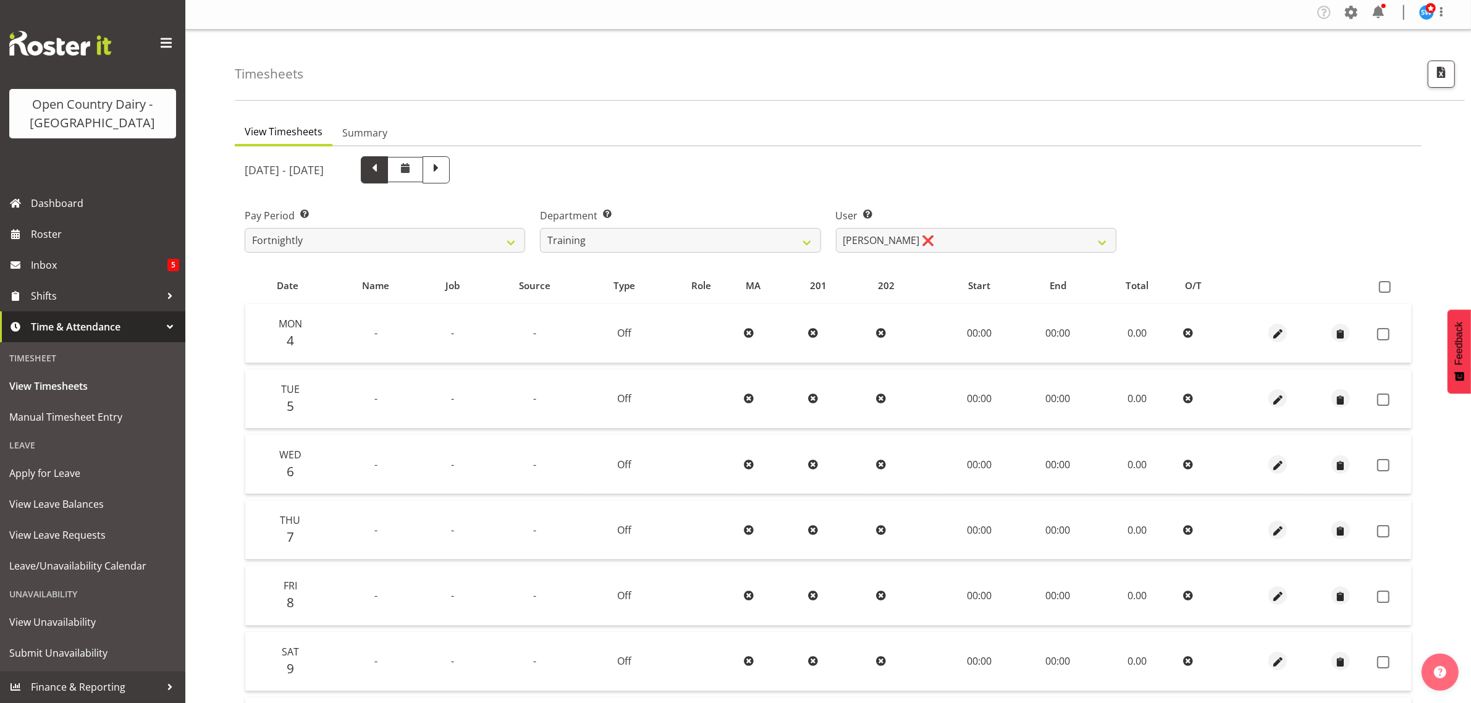
click at [382, 170] on span at bounding box center [374, 169] width 16 height 16
select select
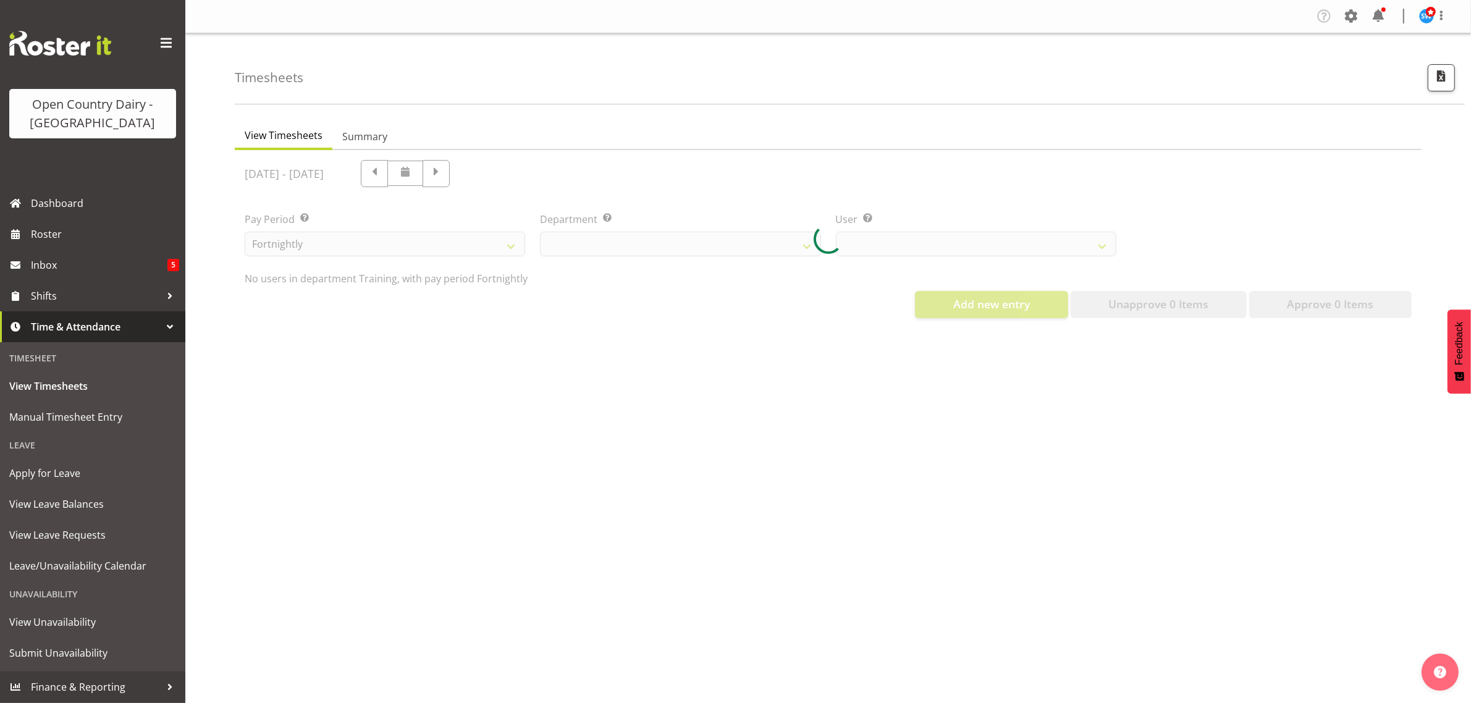
select select "763"
select select "11705"
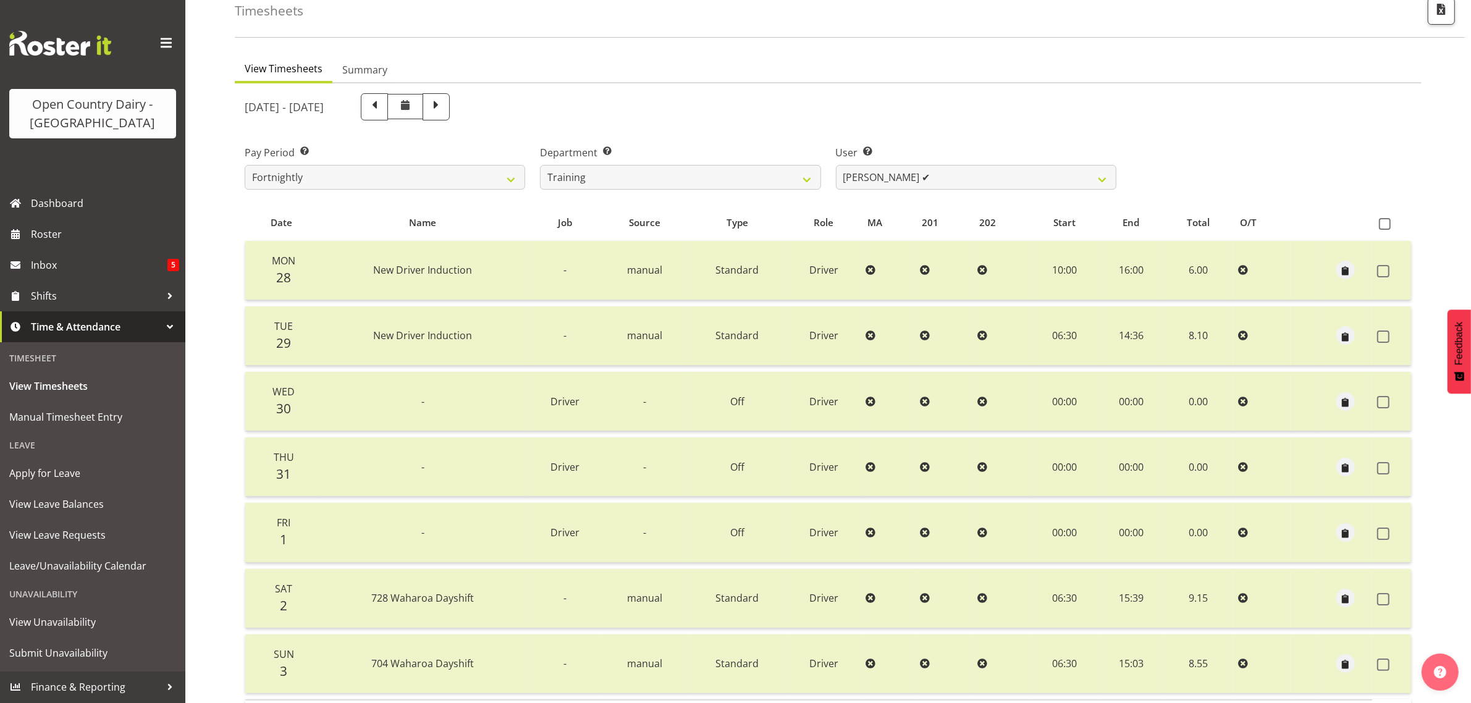
scroll to position [158, 0]
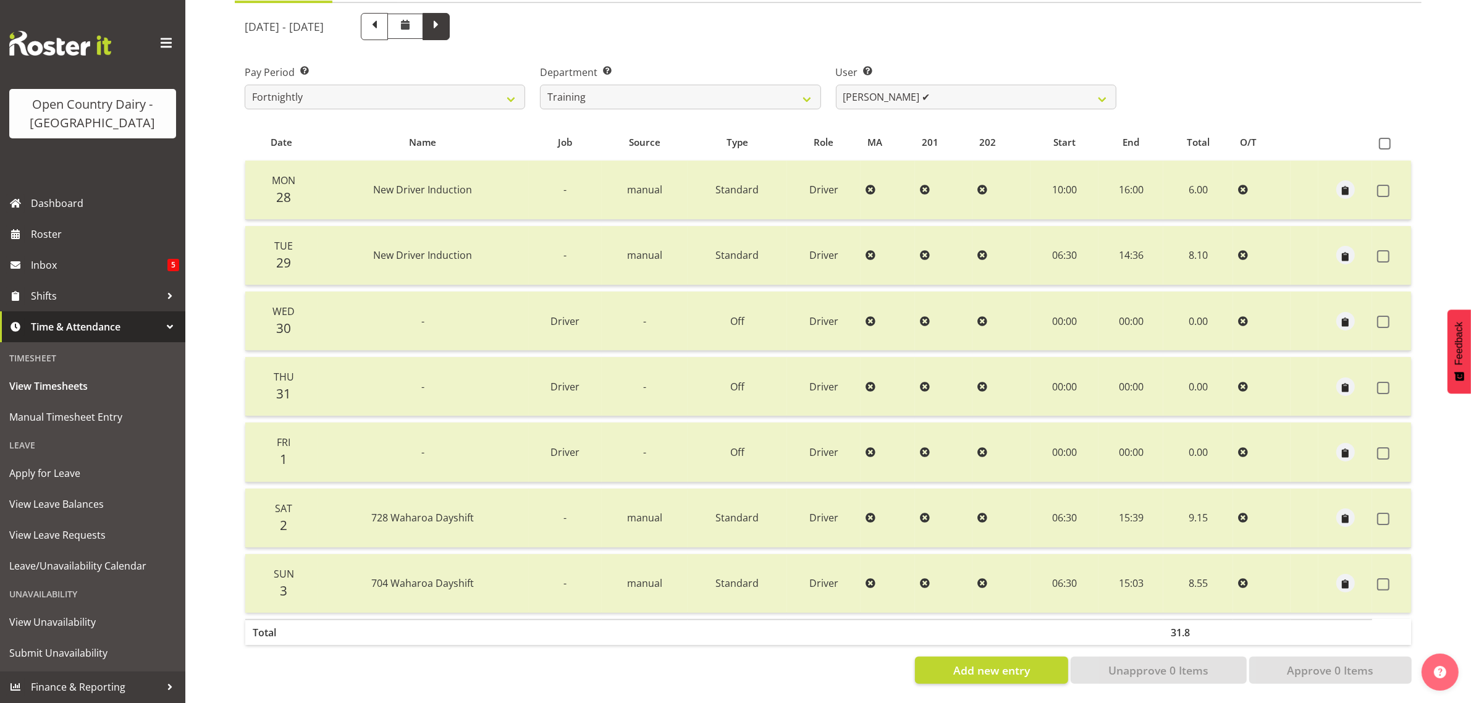
click at [444, 17] on span at bounding box center [436, 25] width 16 height 16
select select
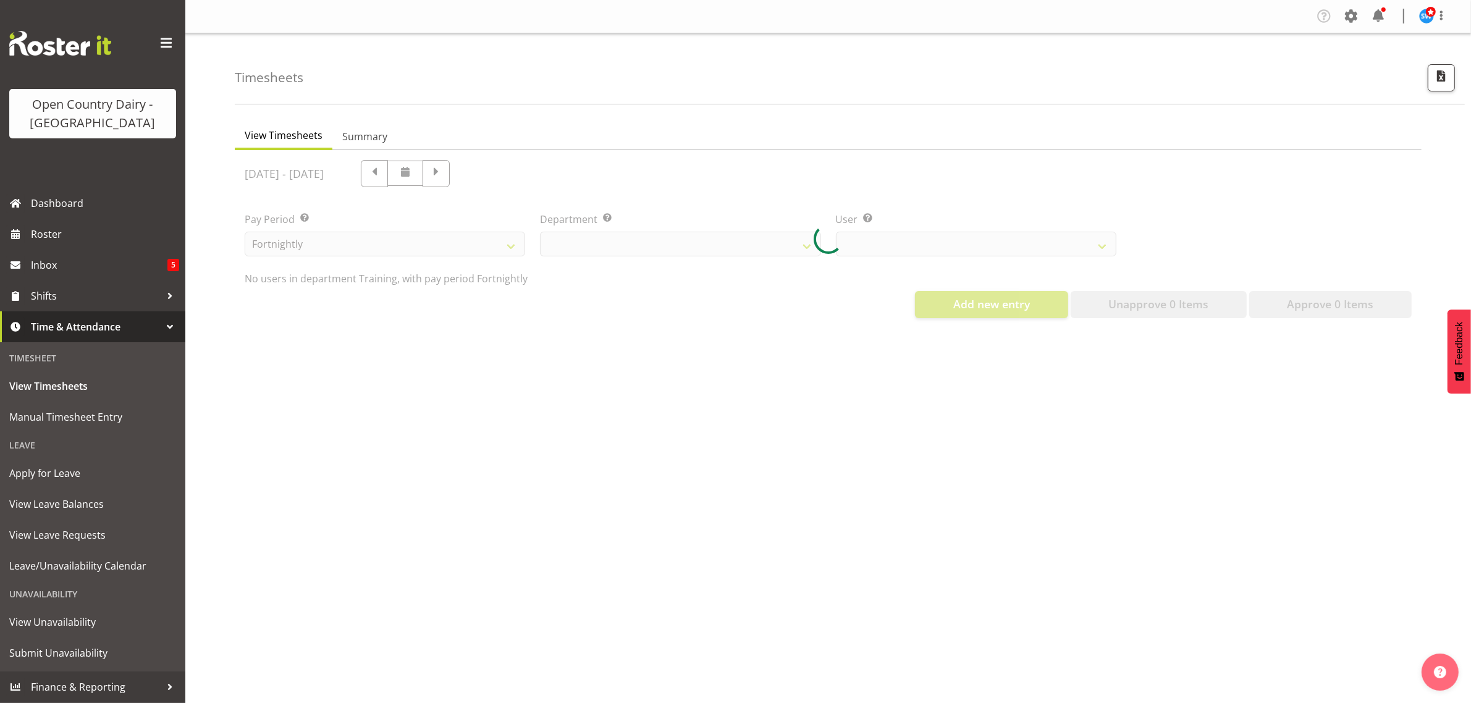
select select "763"
select select "11705"
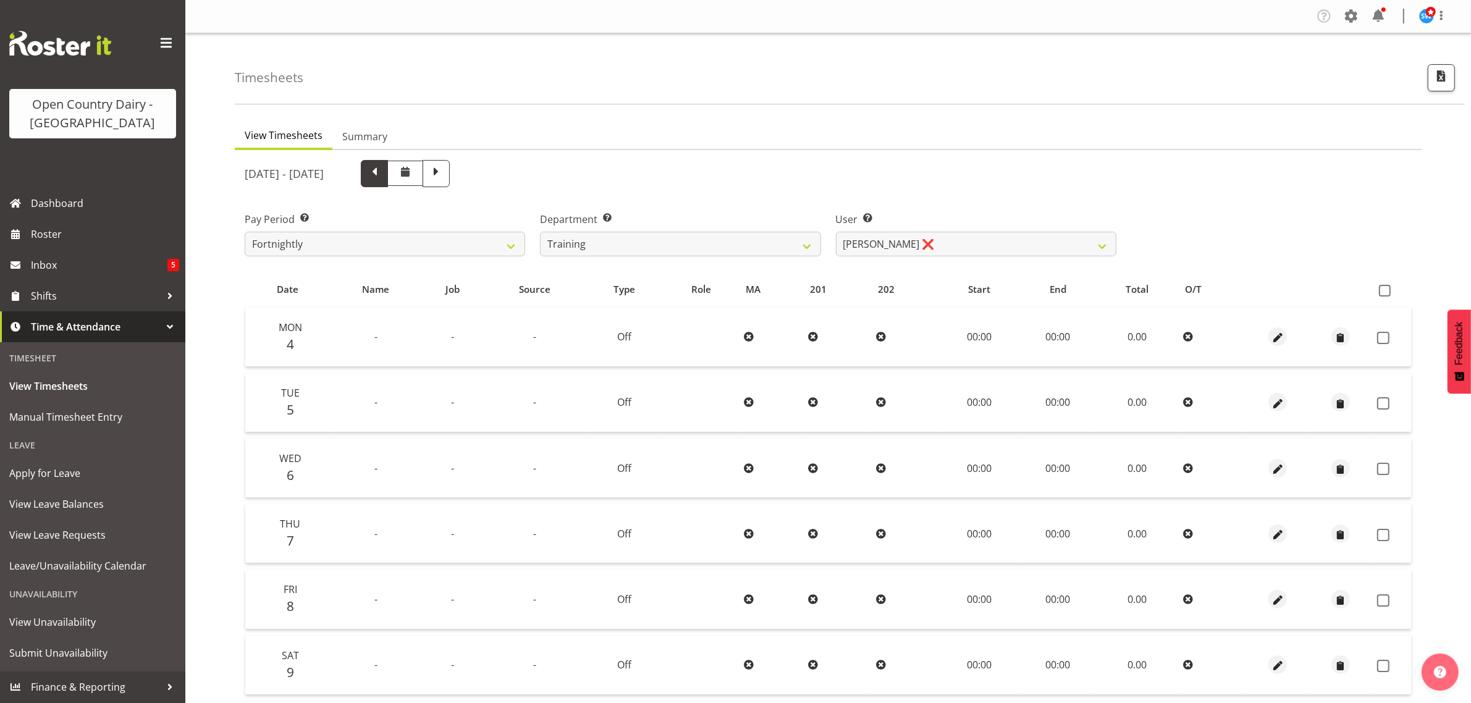
click at [382, 177] on span at bounding box center [374, 172] width 16 height 16
select select
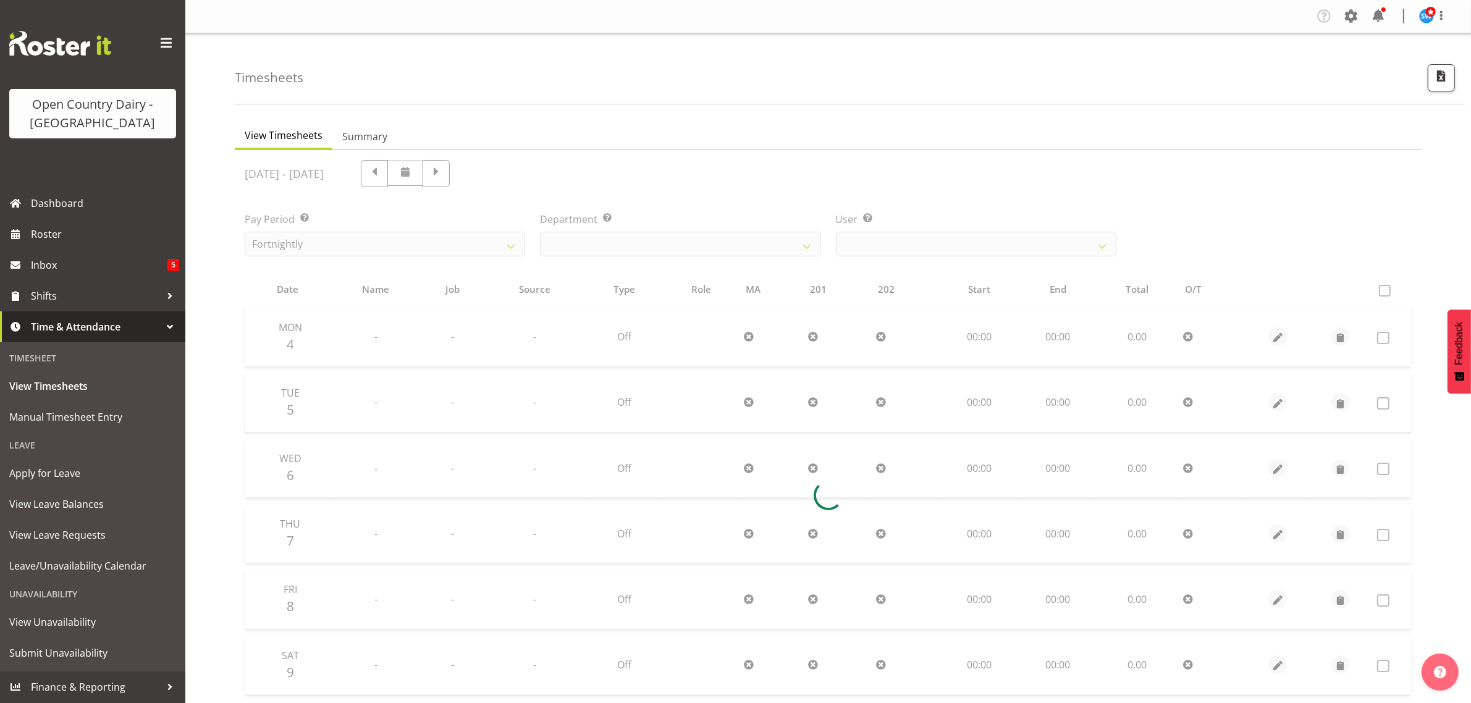
select select "763"
select select "11705"
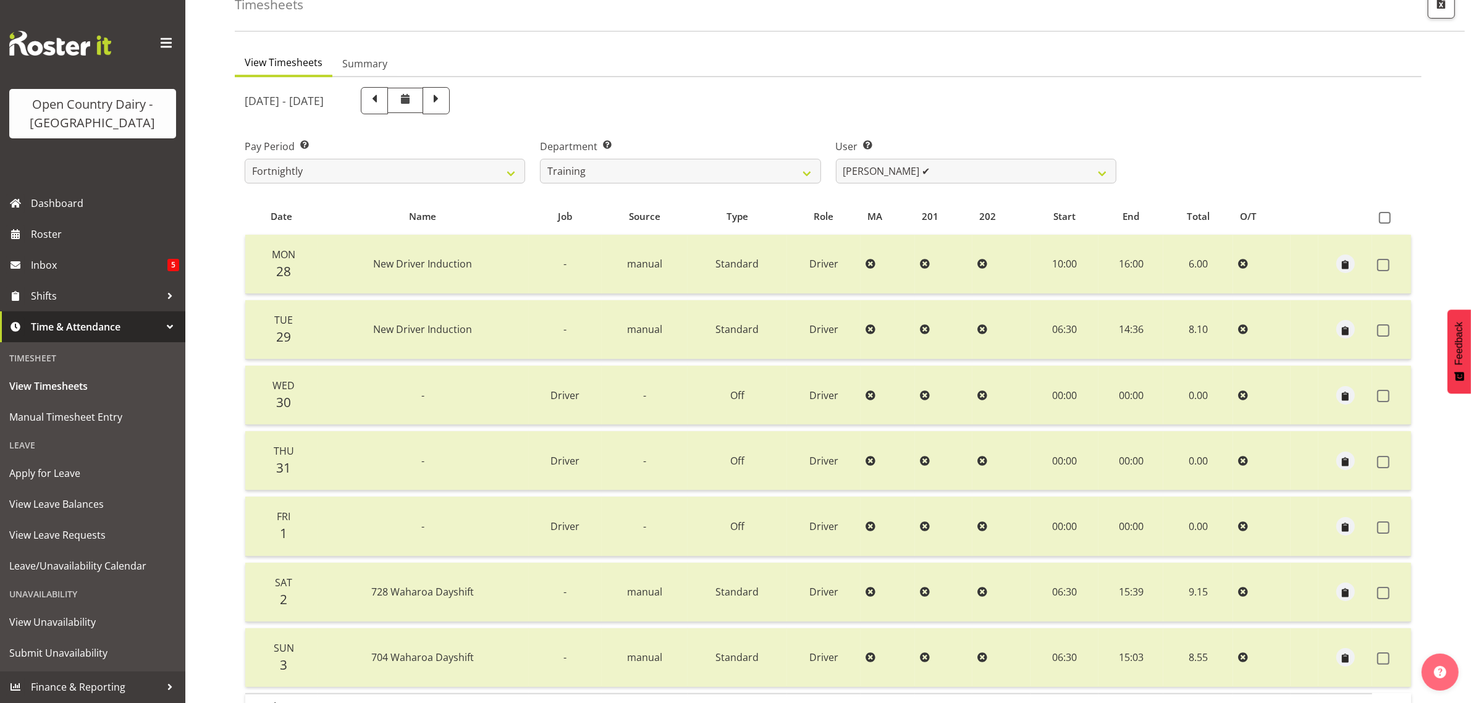
scroll to position [158, 0]
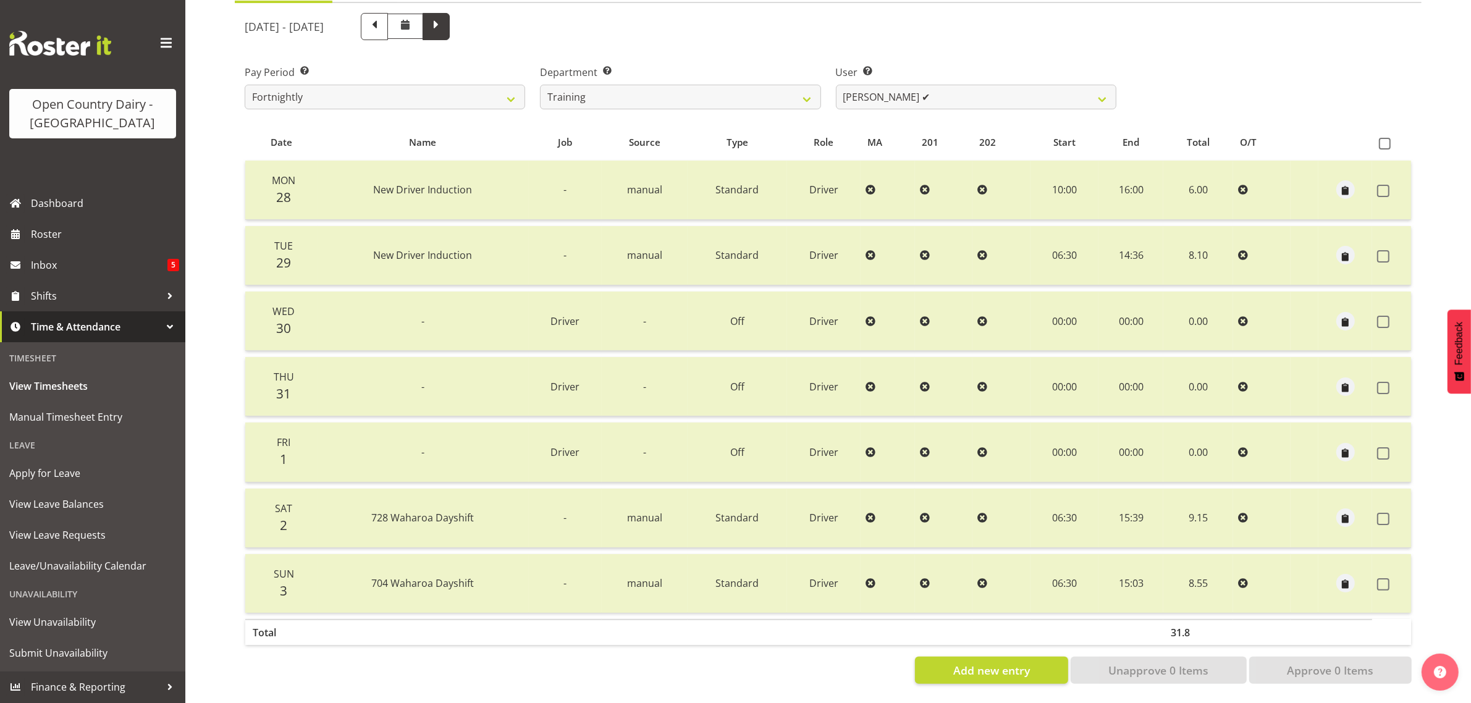
click at [444, 17] on span at bounding box center [436, 25] width 16 height 16
select select
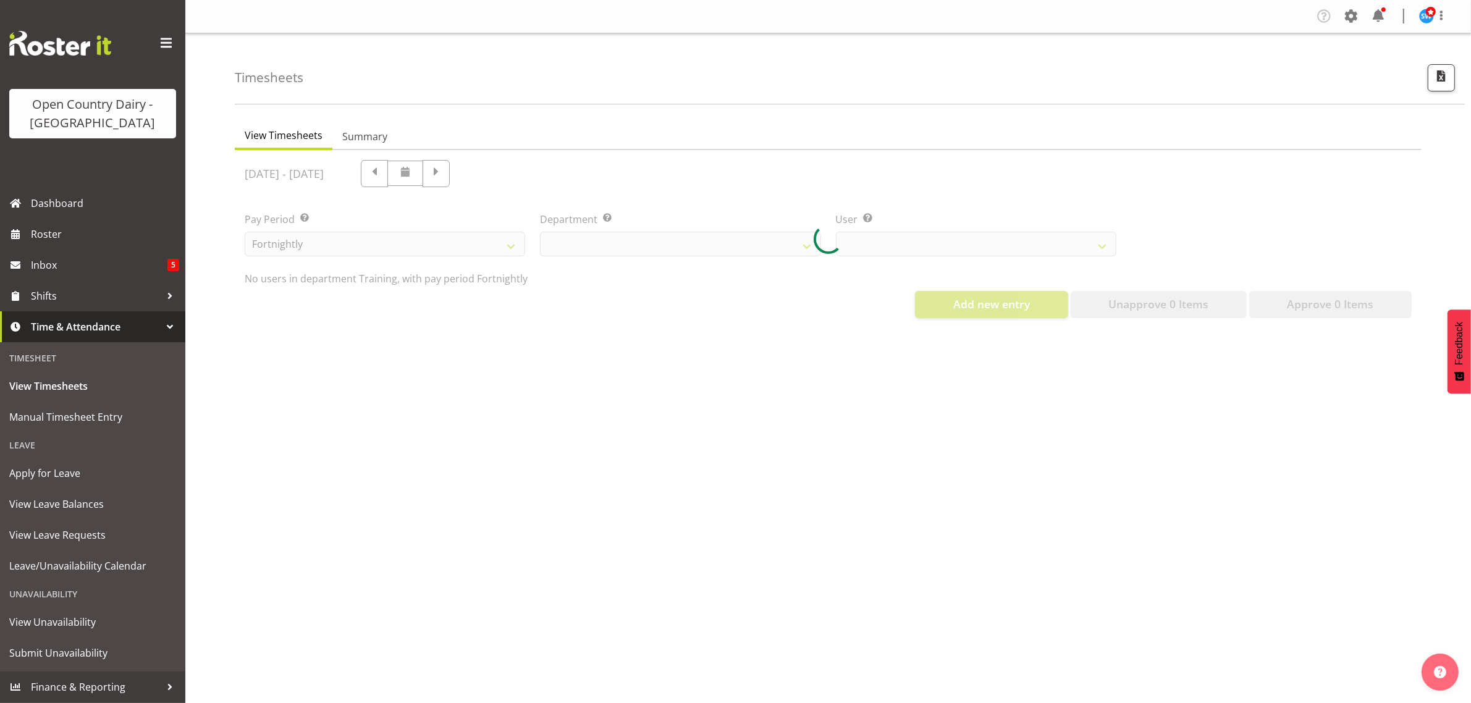
select select "763"
select select "11705"
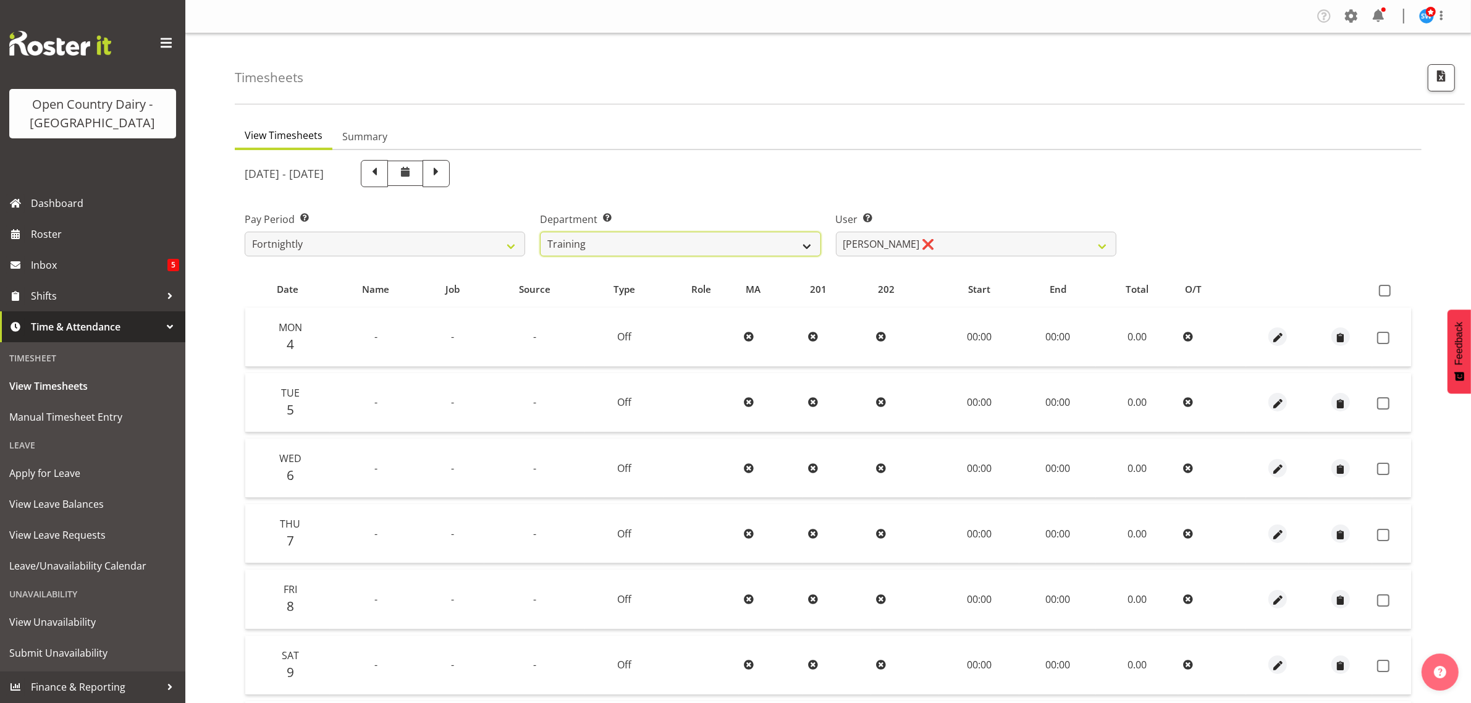
click at [721, 238] on select "701 702 703 704 705 706 707 708 709 710 711 712 713 714 715 716 717 718 719 720" at bounding box center [680, 244] width 280 height 25
select select "754"
click at [540, 232] on select "701 702 703 704 705 706 707 708 709 710 711 712 713 714 715 716 717 718 719 720" at bounding box center [680, 244] width 280 height 25
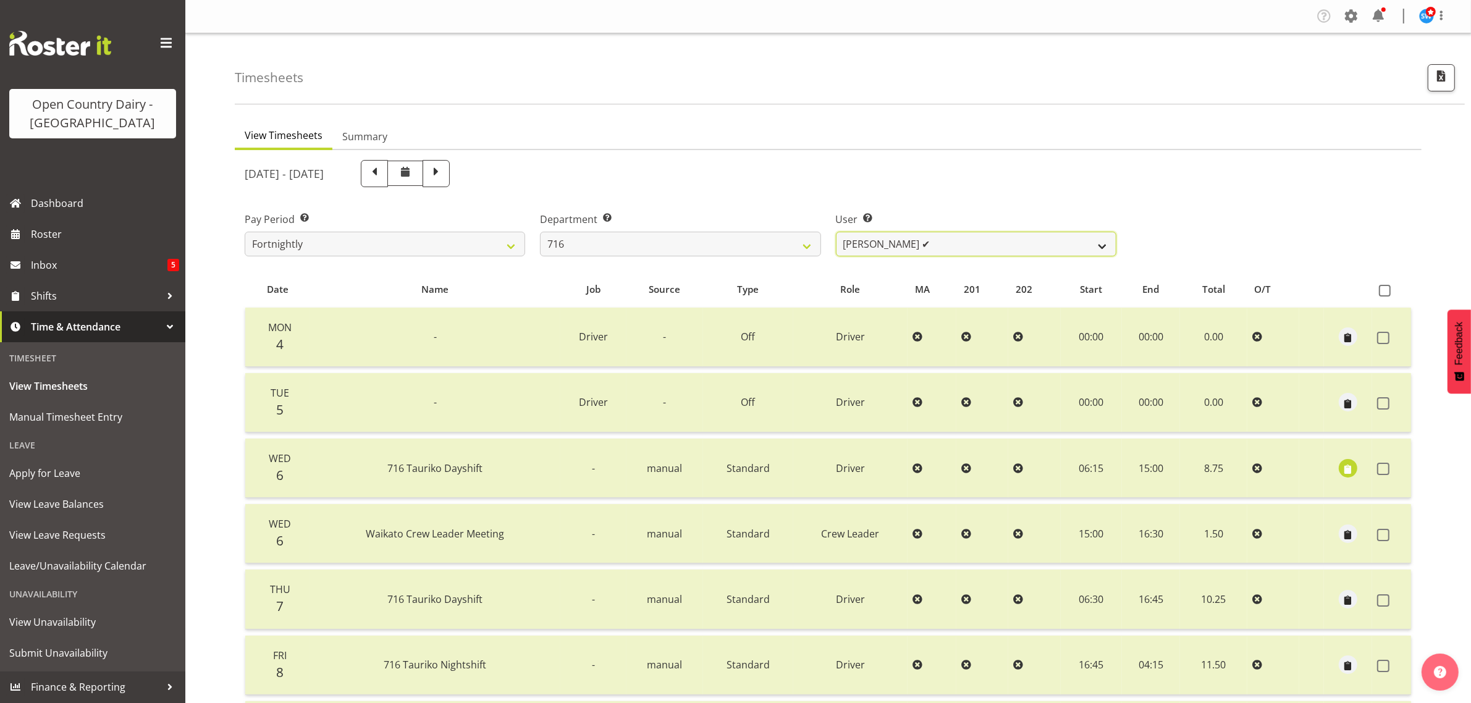
click at [1061, 241] on select "[PERSON_NAME] ✔ [PERSON_NAME] ❌ [PERSON_NAME] ✔ Happy [PERSON_NAME] ❌ [PERSON_N…" at bounding box center [976, 244] width 280 height 25
select select "10867"
click at [836, 232] on select "[PERSON_NAME] ✔ [PERSON_NAME] ❌ [PERSON_NAME] ✔ Happy [PERSON_NAME] ❌ [PERSON_N…" at bounding box center [976, 244] width 280 height 25
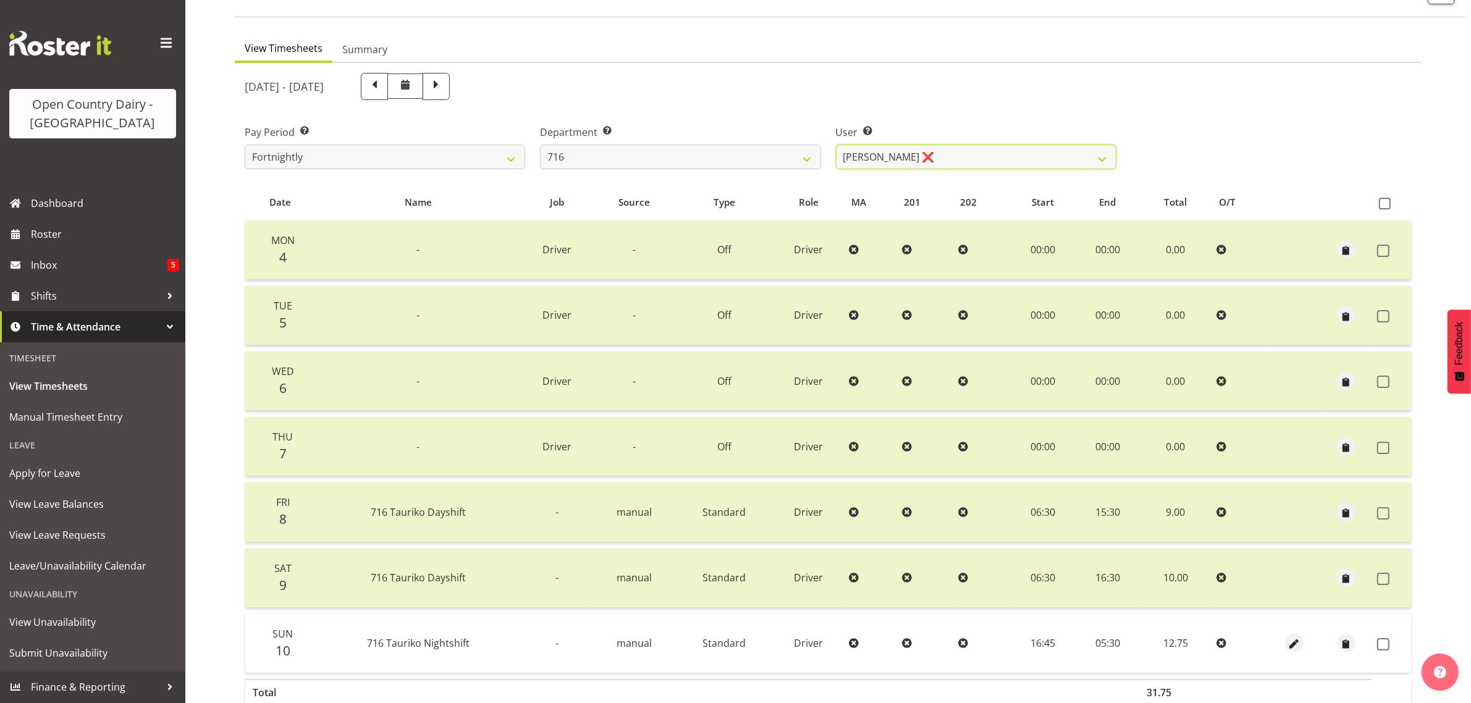
scroll to position [158, 0]
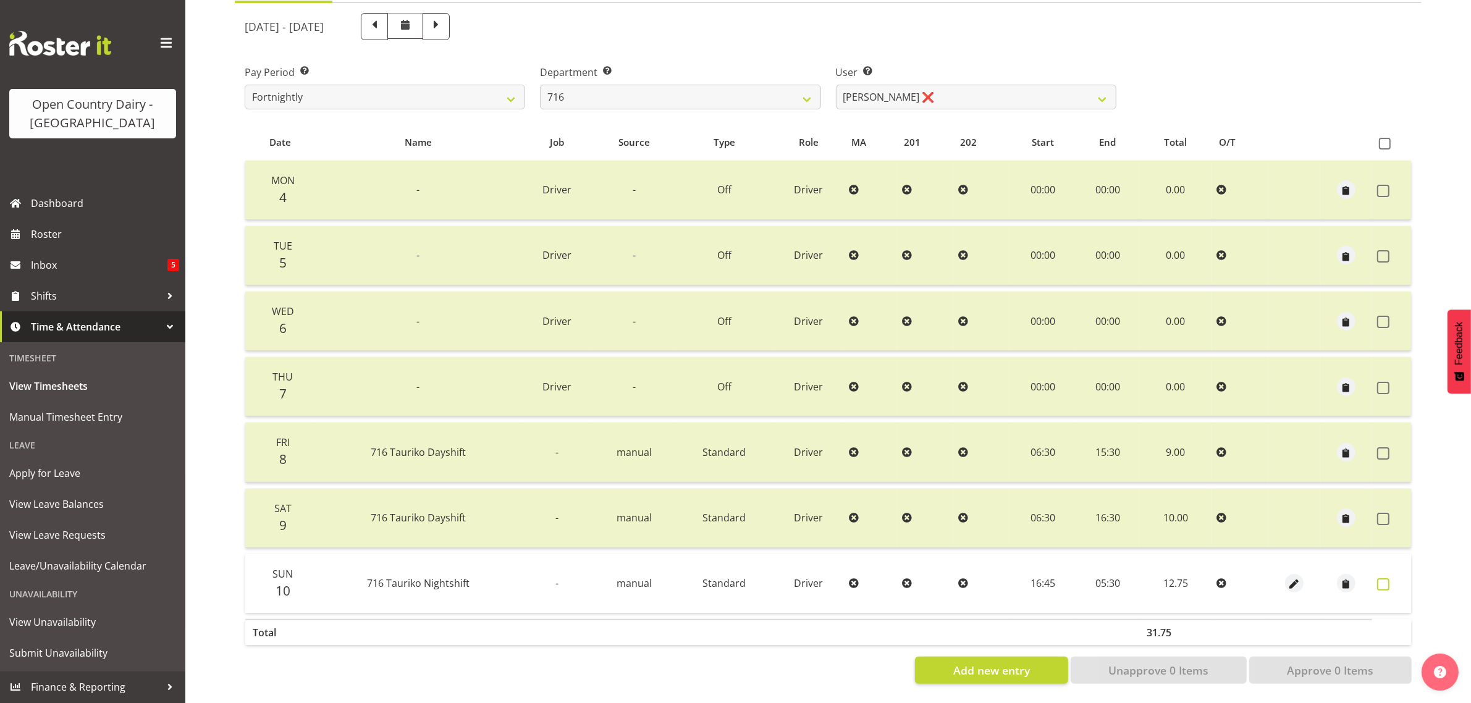
click at [1381, 578] on span at bounding box center [1383, 584] width 12 height 12
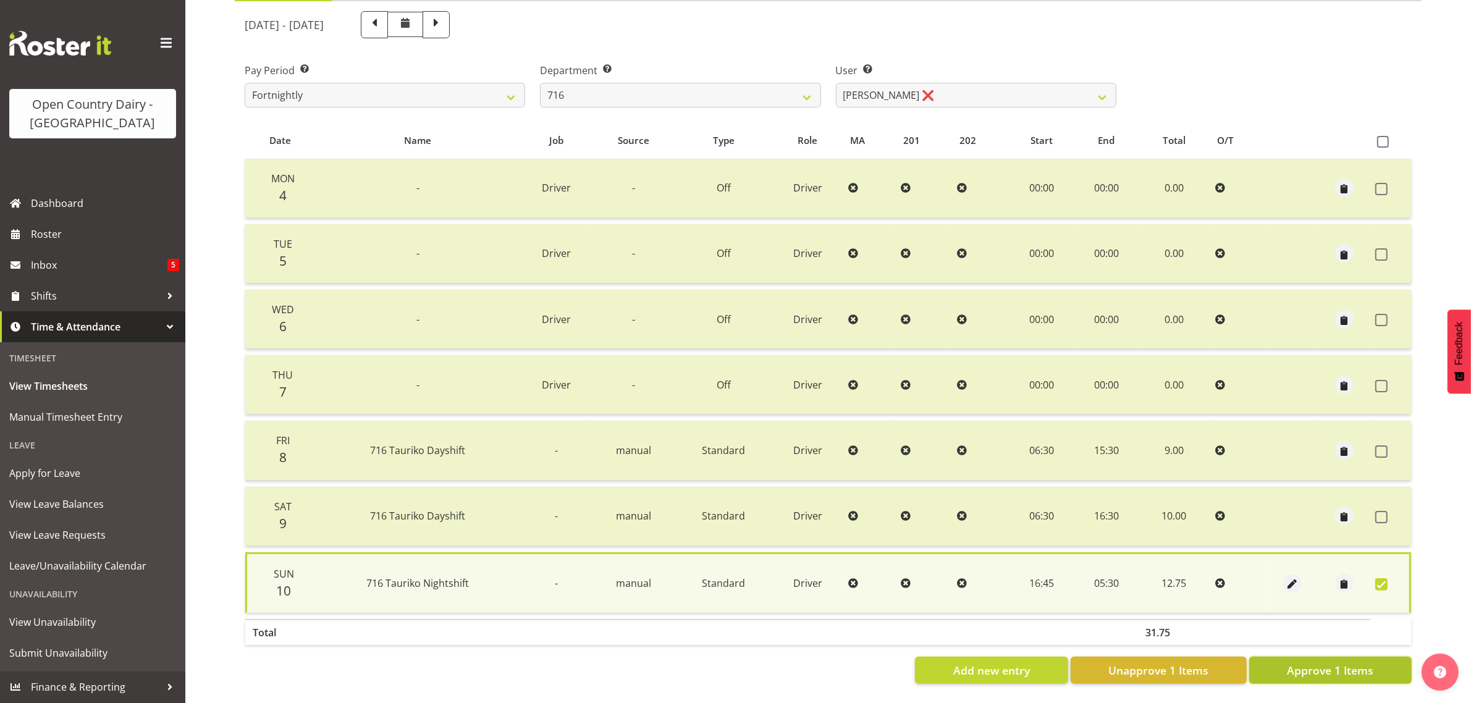
click at [1313, 662] on span "Approve 1 Items" at bounding box center [1330, 670] width 86 height 16
checkbox input "false"
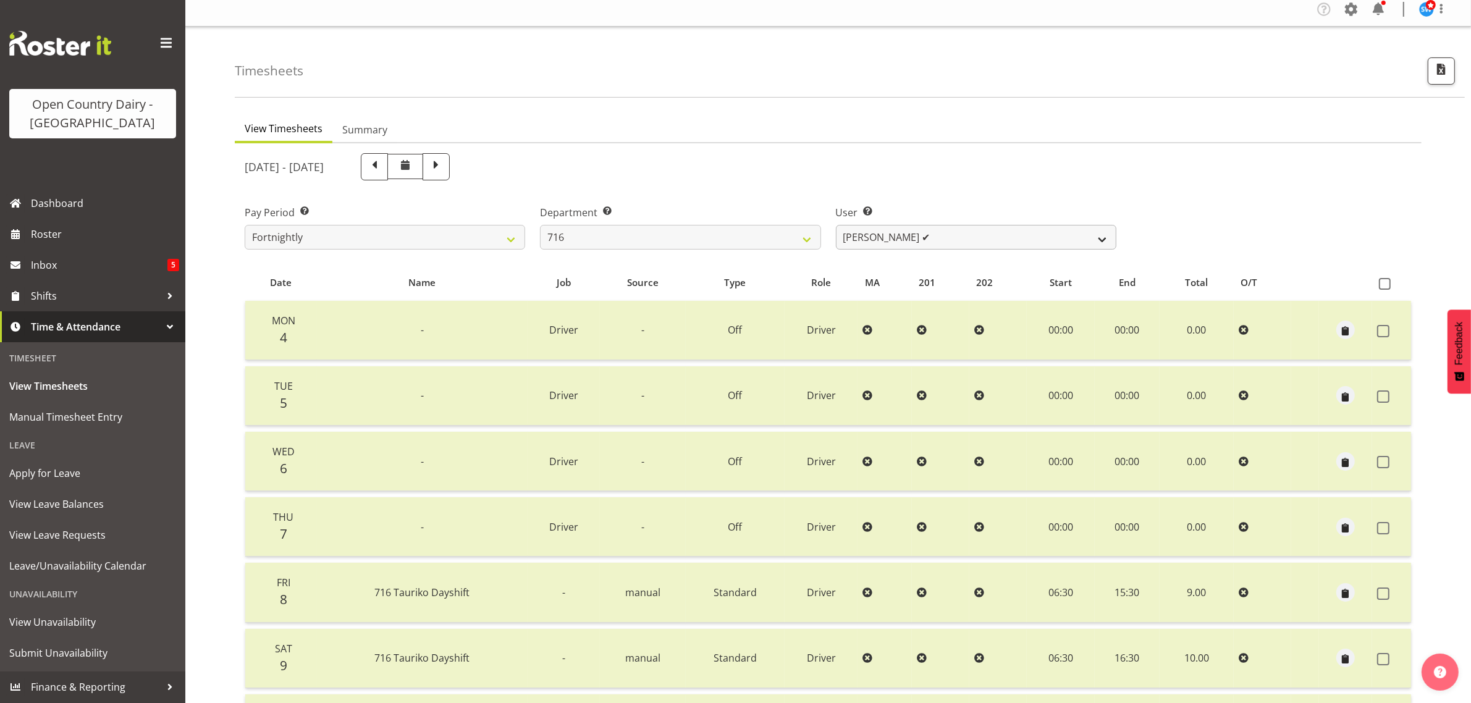
scroll to position [0, 0]
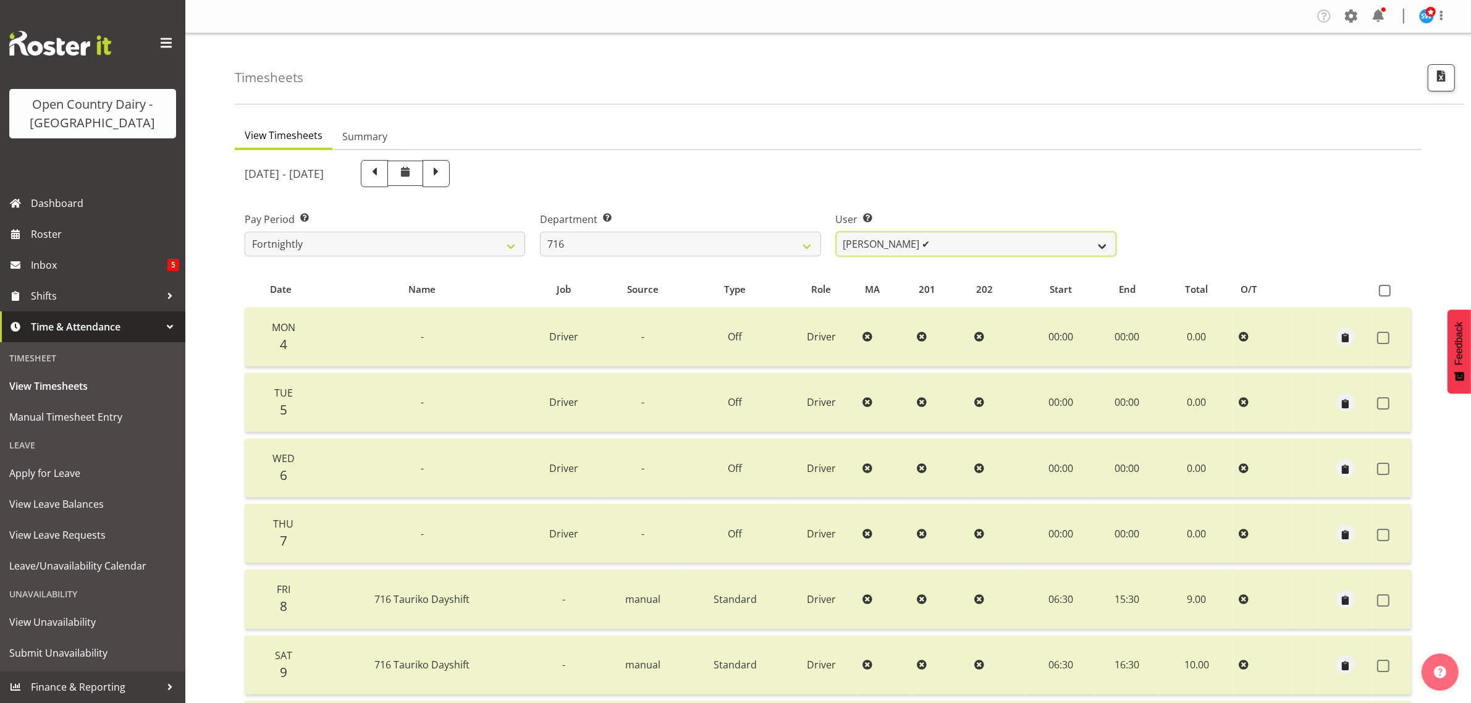
click at [1048, 236] on select "[PERSON_NAME] ✔ [PERSON_NAME] ✔ [PERSON_NAME] ✔ Happy [PERSON_NAME] ❌ [PERSON_N…" at bounding box center [976, 244] width 280 height 25
click at [582, 241] on select "701 702 703 704 705 706 707 708 709 710 711 712 713 714 715 716 717 718 719 720" at bounding box center [680, 244] width 280 height 25
select select "874"
click at [540, 232] on select "701 702 703 704 705 706 707 708 709 710 711 712 713 714 715 716 717 718 719 720" at bounding box center [680, 244] width 280 height 25
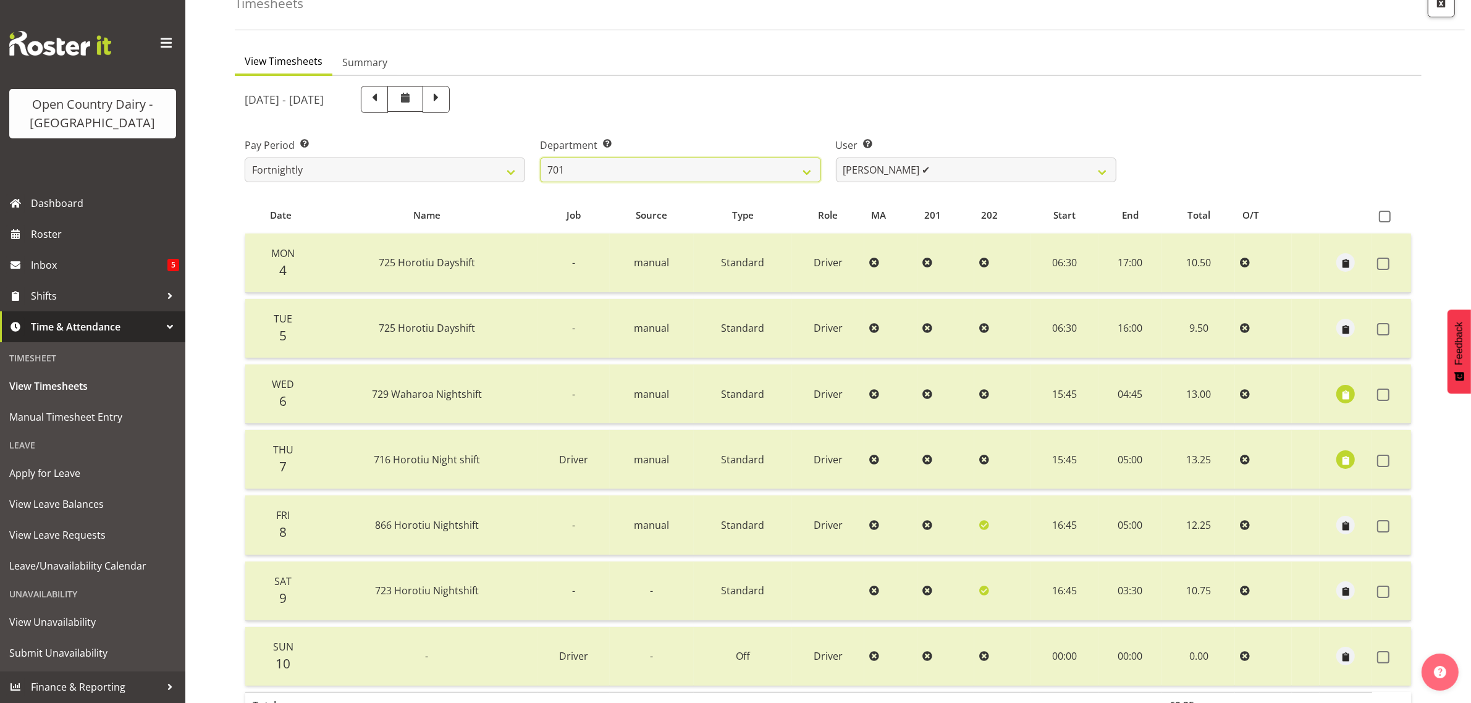
scroll to position [158, 0]
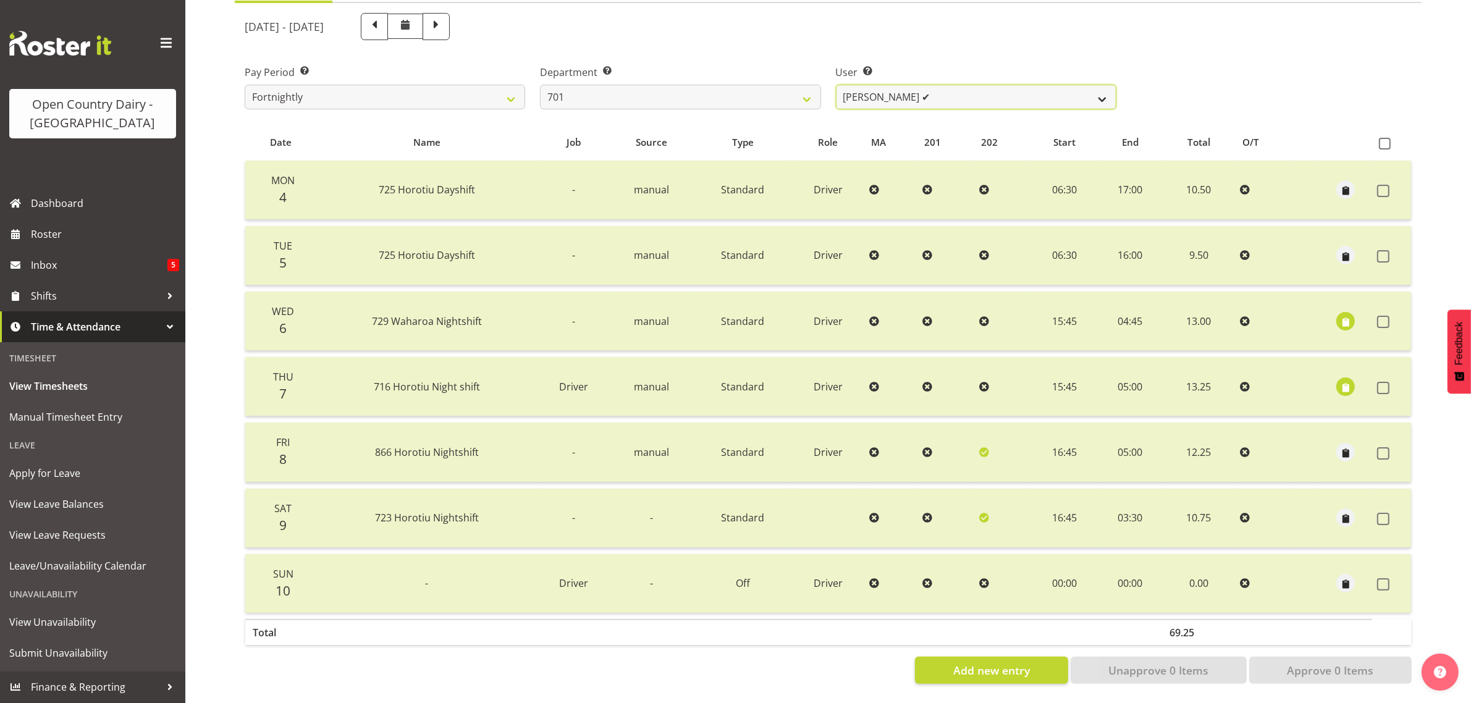
click at [945, 85] on select "[PERSON_NAME] ✔ [PERSON_NAME] ✔ [PERSON_NAME] ✔ [PERSON_NAME] ✔" at bounding box center [976, 97] width 280 height 25
select select "9454"
click at [836, 85] on select "[PERSON_NAME] ✔ [PERSON_NAME] ✔ [PERSON_NAME] ✔ [PERSON_NAME] ✔" at bounding box center [976, 97] width 280 height 25
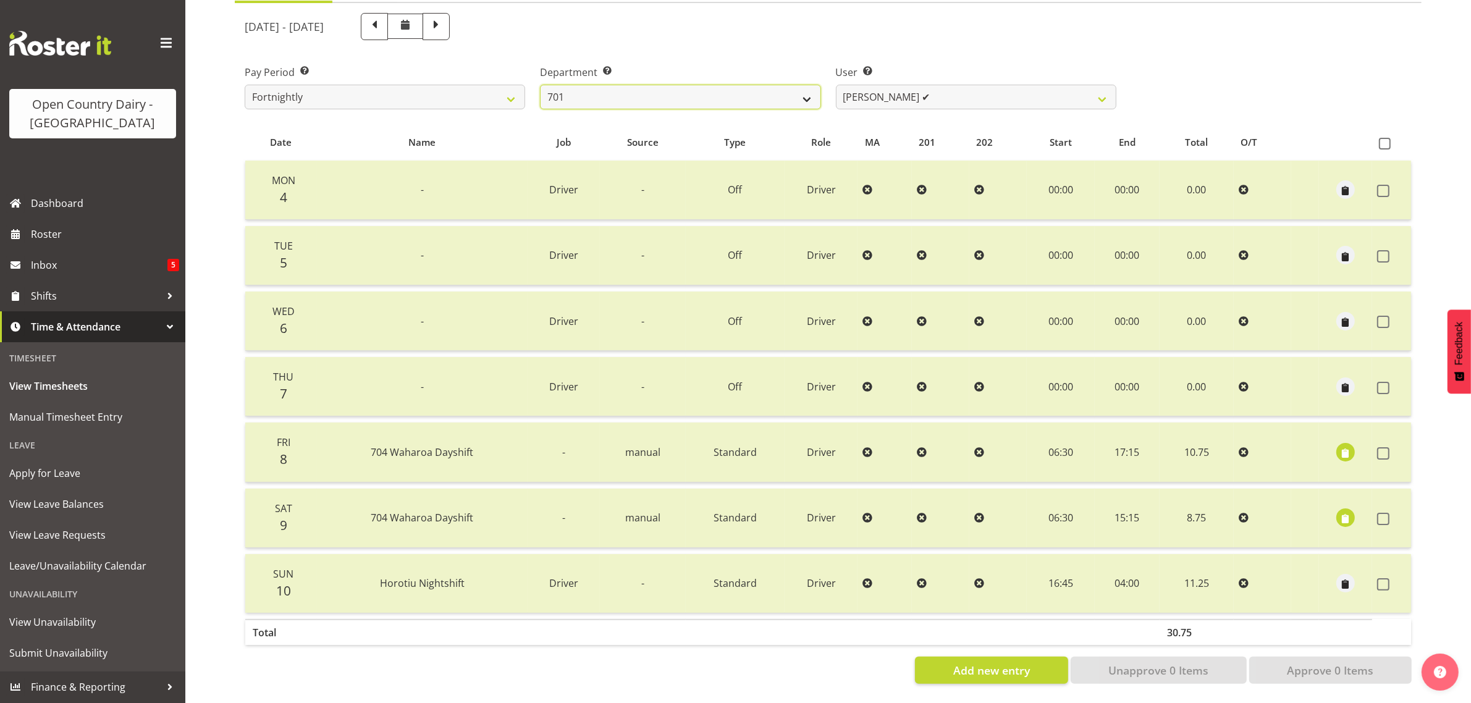
click at [801, 90] on select "701 702 703 704 705 706 707 708 709 710 711 712 713 714 715 716 717 718 719 720" at bounding box center [680, 97] width 280 height 25
select select "720"
click at [540, 85] on select "701 702 703 704 705 706 707 708 709 710 711 712 713 714 715 716 717 718 719 720" at bounding box center [680, 97] width 280 height 25
select select "11603"
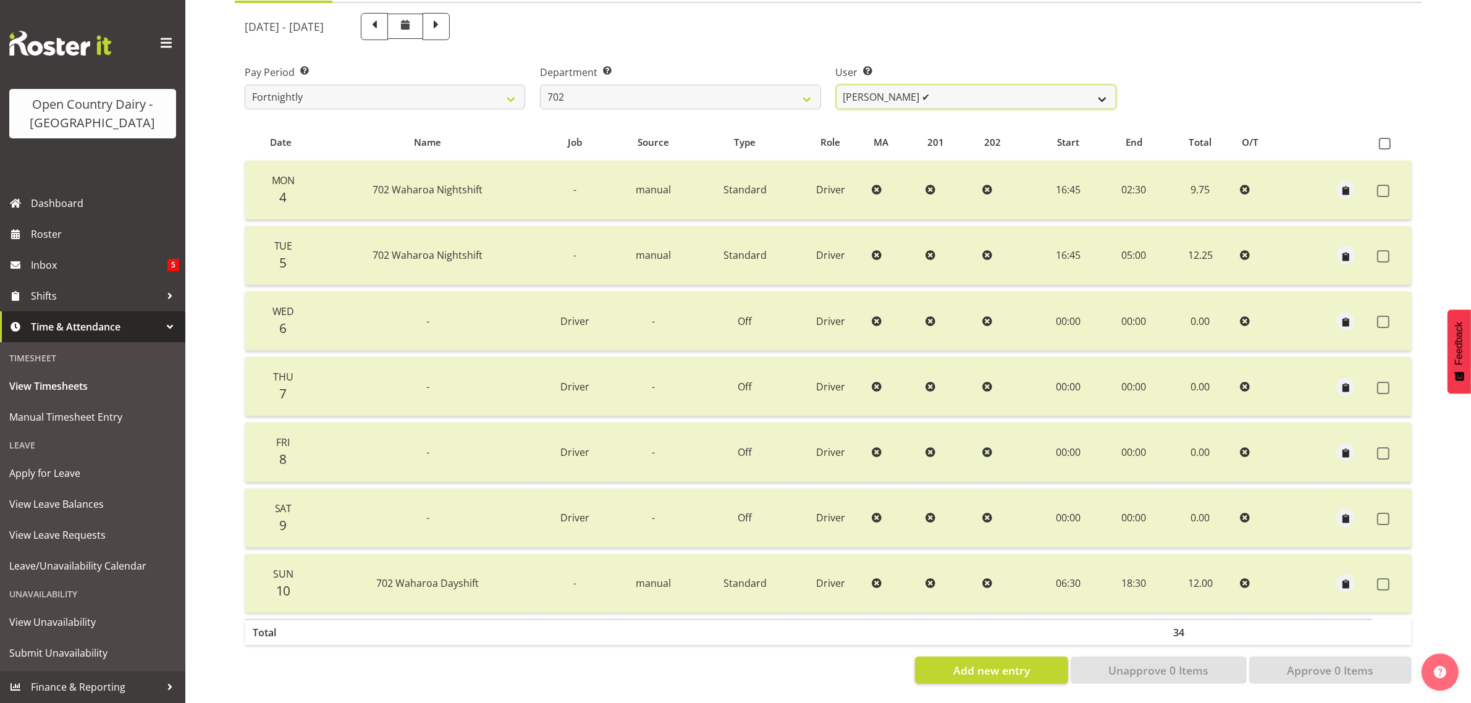
click at [995, 85] on select "[PERSON_NAME] ✔ [PERSON_NAME] ✔ [PERSON_NAME] ✔ [PERSON_NAME] ✔" at bounding box center [976, 97] width 280 height 25
click at [674, 85] on select "701 702 703 704 705 706 707 708 709 710 711 712 713 714 715 716 717 718 719 720" at bounding box center [680, 97] width 280 height 25
click at [540, 85] on select "701 702 703 704 705 706 707 708 709 710 711 712 713 714 715 716 717 718 719 720" at bounding box center [680, 97] width 280 height 25
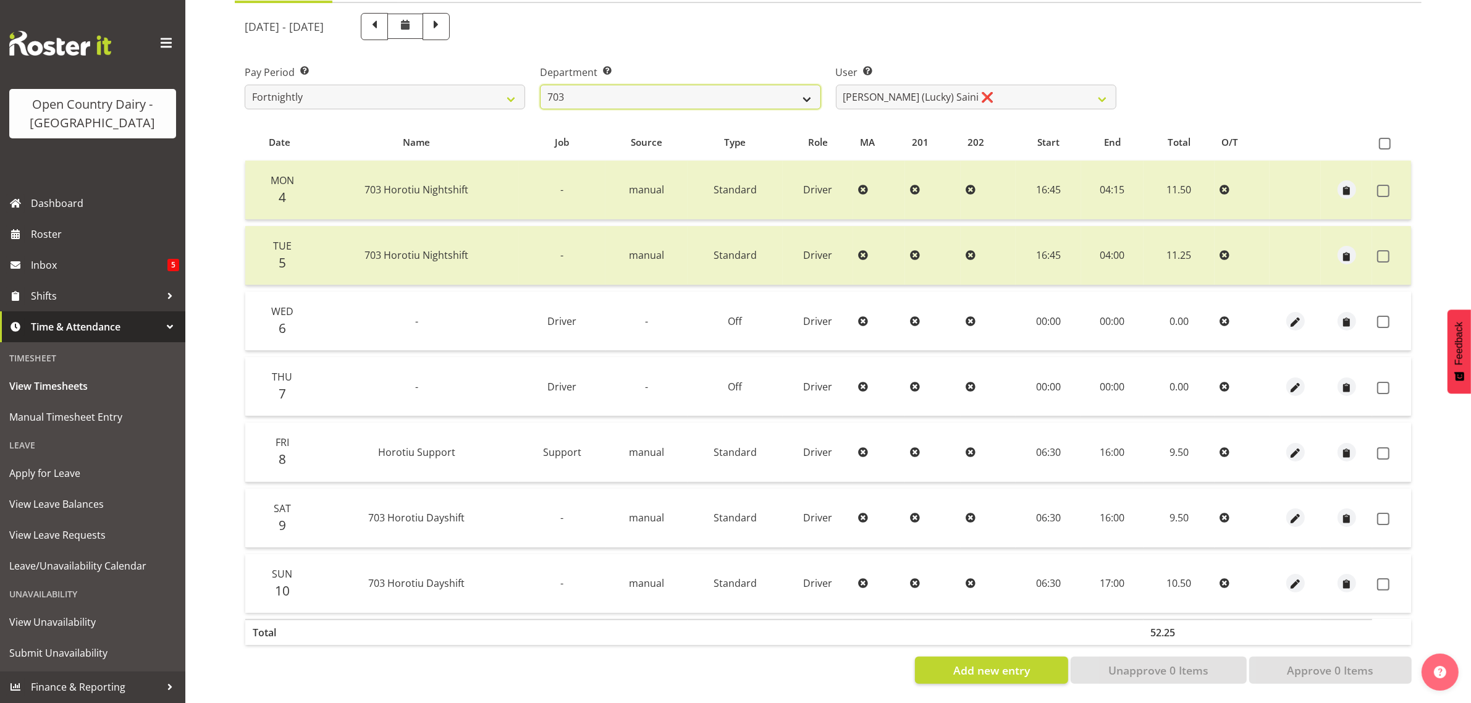
click at [780, 85] on select "701 702 703 704 705 706 707 708 709 710 711 712 713 714 715 716 717 718 719 720" at bounding box center [680, 97] width 280 height 25
click at [540, 85] on select "701 702 703 704 705 706 707 708 709 710 711 712 713 714 715 716 717 718 719 720" at bounding box center [680, 97] width 280 height 25
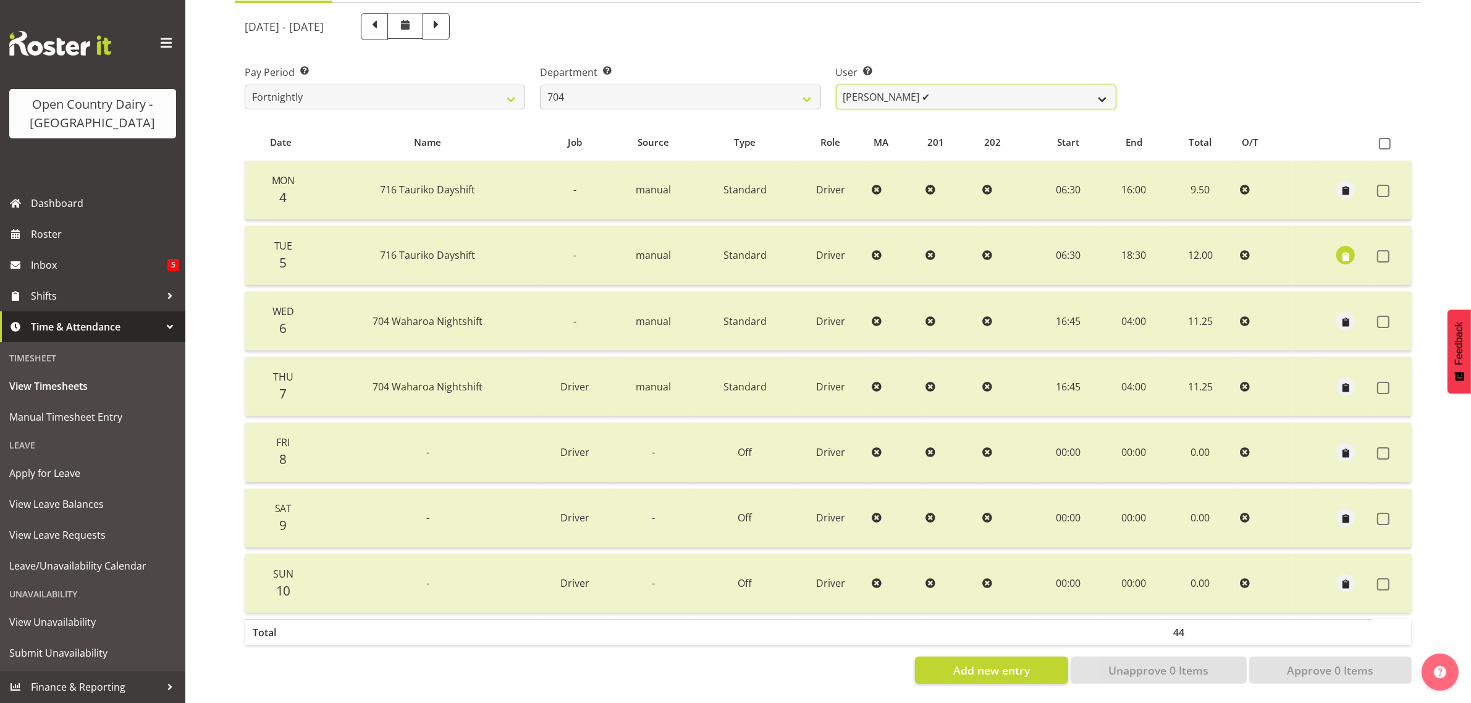
click at [1025, 85] on select "[PERSON_NAME] ✔ [PERSON_NAME] ✔ [PERSON_NAME] ✔" at bounding box center [976, 97] width 280 height 25
drag, startPoint x: 1025, startPoint y: 78, endPoint x: 936, endPoint y: 85, distance: 89.8
click at [1025, 85] on select "[PERSON_NAME] ✔ [PERSON_NAME] ✔ [PERSON_NAME] ✔" at bounding box center [976, 97] width 280 height 25
click at [742, 85] on select "701 702 703 704 705 706 707 708 709 710 711 712 713 714 715 716 717 718 719 720" at bounding box center [680, 97] width 280 height 25
click at [540, 85] on select "701 702 703 704 705 706 707 708 709 710 711 712 713 714 715 716 717 718 719 720" at bounding box center [680, 97] width 280 height 25
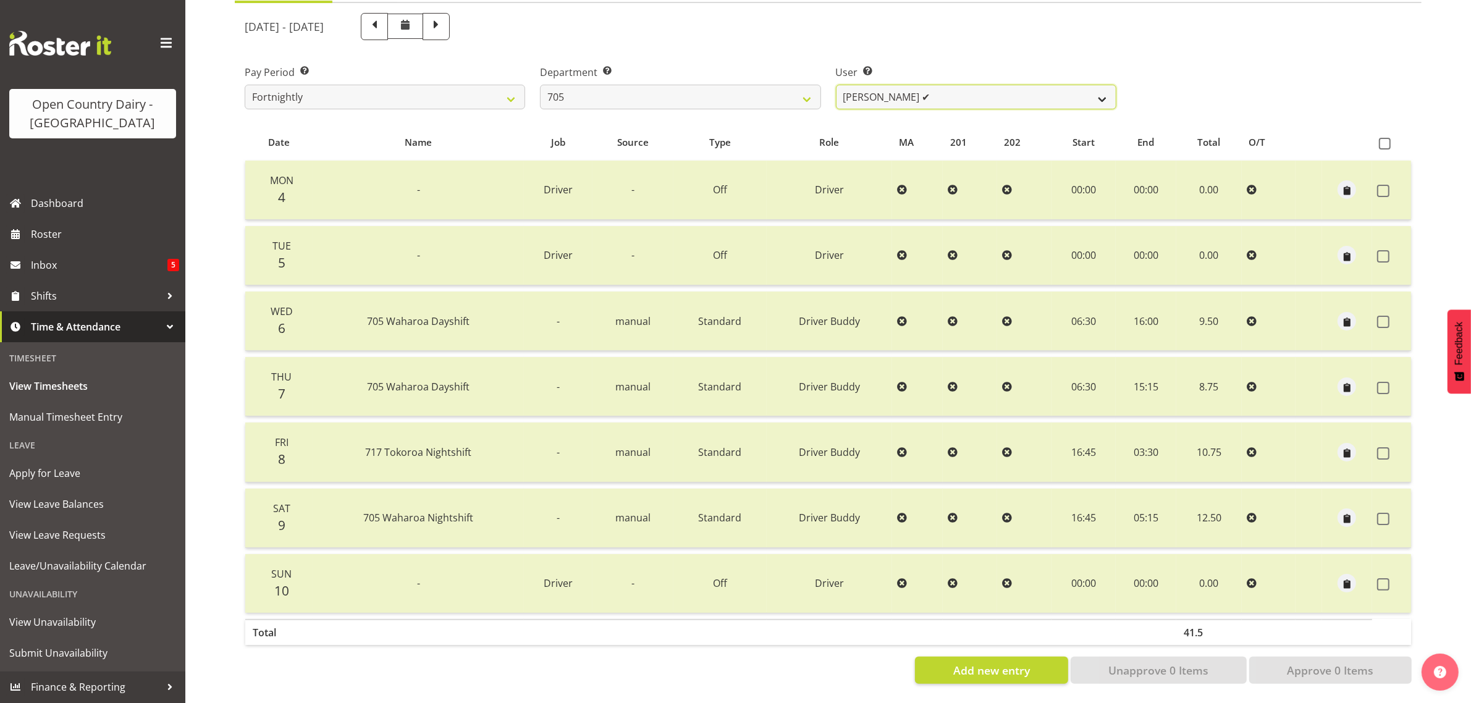
click at [956, 85] on select "[PERSON_NAME] ✔ [PERSON_NAME] ✔ [PERSON_NAME] ✔" at bounding box center [976, 97] width 280 height 25
click at [662, 85] on select "701 702 703 704 705 706 707 708 709 710 711 712 713 714 715 716 717 718 719 720" at bounding box center [680, 97] width 280 height 25
click at [540, 85] on select "701 702 703 704 705 706 707 708 709 710 711 712 713 714 715 716 717 718 719 720" at bounding box center [680, 97] width 280 height 25
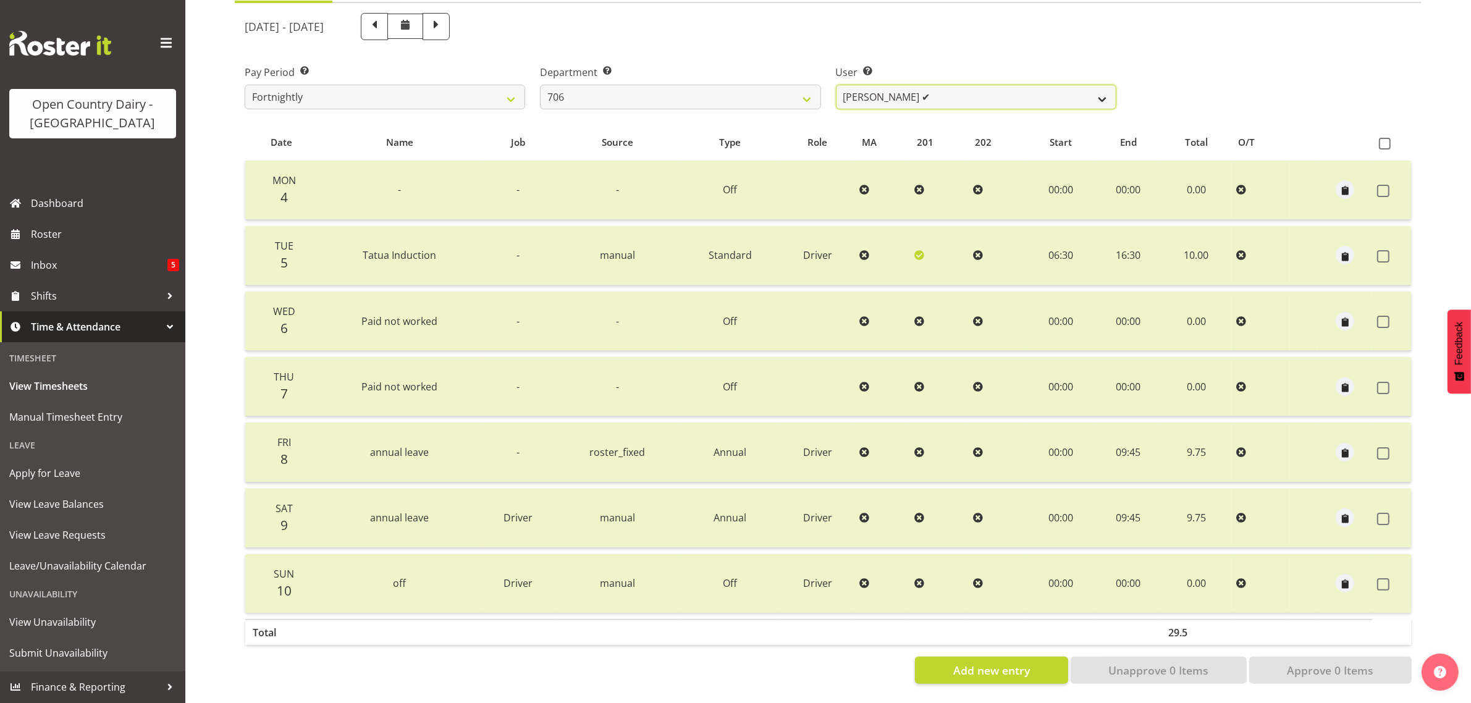
click at [992, 85] on select "[PERSON_NAME] ✔ [PERSON_NAME] ✔ [PERSON_NAME] ✔ [PERSON_NAME] ✔" at bounding box center [976, 97] width 280 height 25
click at [600, 85] on select "701 702 703 704 705 706 707 708 709 710 711 712 713 714 715 716 717 718 719 720" at bounding box center [680, 97] width 280 height 25
click at [540, 85] on select "701 702 703 704 705 706 707 708 709 710 711 712 713 714 715 716 717 718 719 720" at bounding box center [680, 97] width 280 height 25
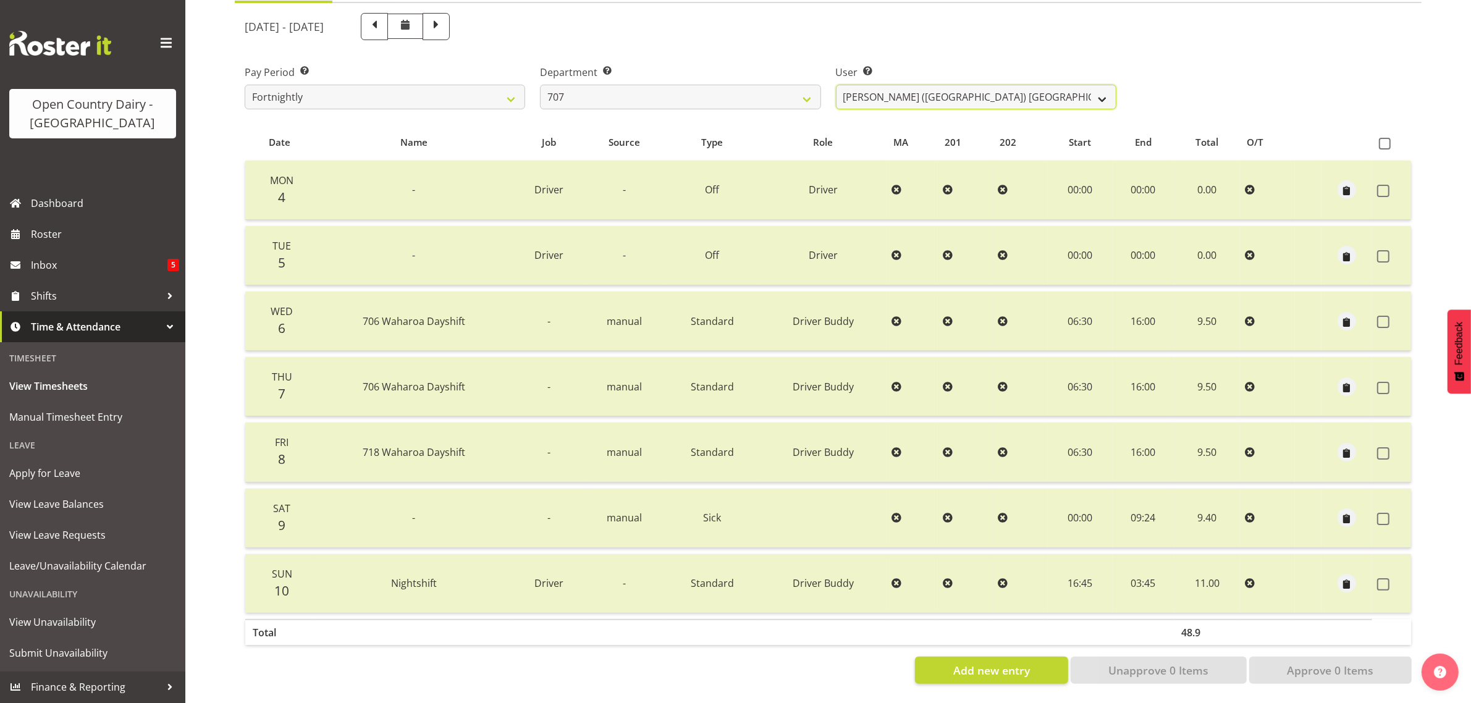
click at [994, 85] on select "[PERSON_NAME] (TK) [PERSON_NAME] ✔ [PERSON_NAME] ✔" at bounding box center [976, 97] width 280 height 25
drag, startPoint x: 994, startPoint y: 81, endPoint x: 890, endPoint y: 91, distance: 104.9
click at [994, 85] on select "[PERSON_NAME] (TK) [PERSON_NAME] ✔ [PERSON_NAME] ✔" at bounding box center [976, 97] width 280 height 25
click at [670, 85] on select "701 702 703 704 705 706 707 708 709 710 711 712 713 714 715 716 717 718 719 720" at bounding box center [680, 97] width 280 height 25
click at [540, 85] on select "701 702 703 704 705 706 707 708 709 710 711 712 713 714 715 716 717 718 719 720" at bounding box center [680, 97] width 280 height 25
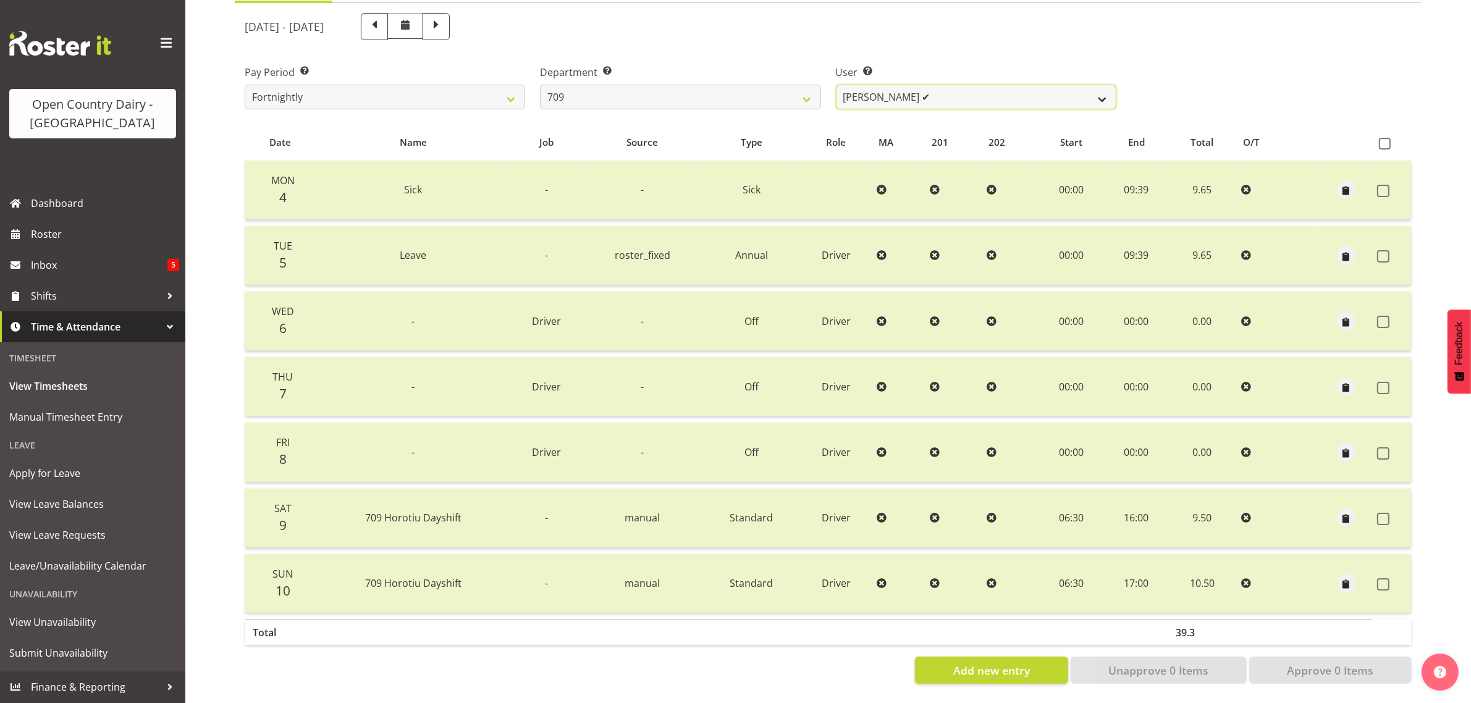
click at [991, 85] on select "[PERSON_NAME] ✔ [PERSON_NAME] ✔ [PERSON_NAME] ✔ [PERSON_NAME] ✔" at bounding box center [976, 97] width 280 height 25
click at [601, 85] on select "701 702 703 704 705 706 707 708 709 710 711 712 713 714 715 716 717 718 719 720" at bounding box center [680, 97] width 280 height 25
click at [540, 85] on select "701 702 703 704 705 706 707 708 709 710 711 712 713 714 715 716 717 718 719 720" at bounding box center [680, 97] width 280 height 25
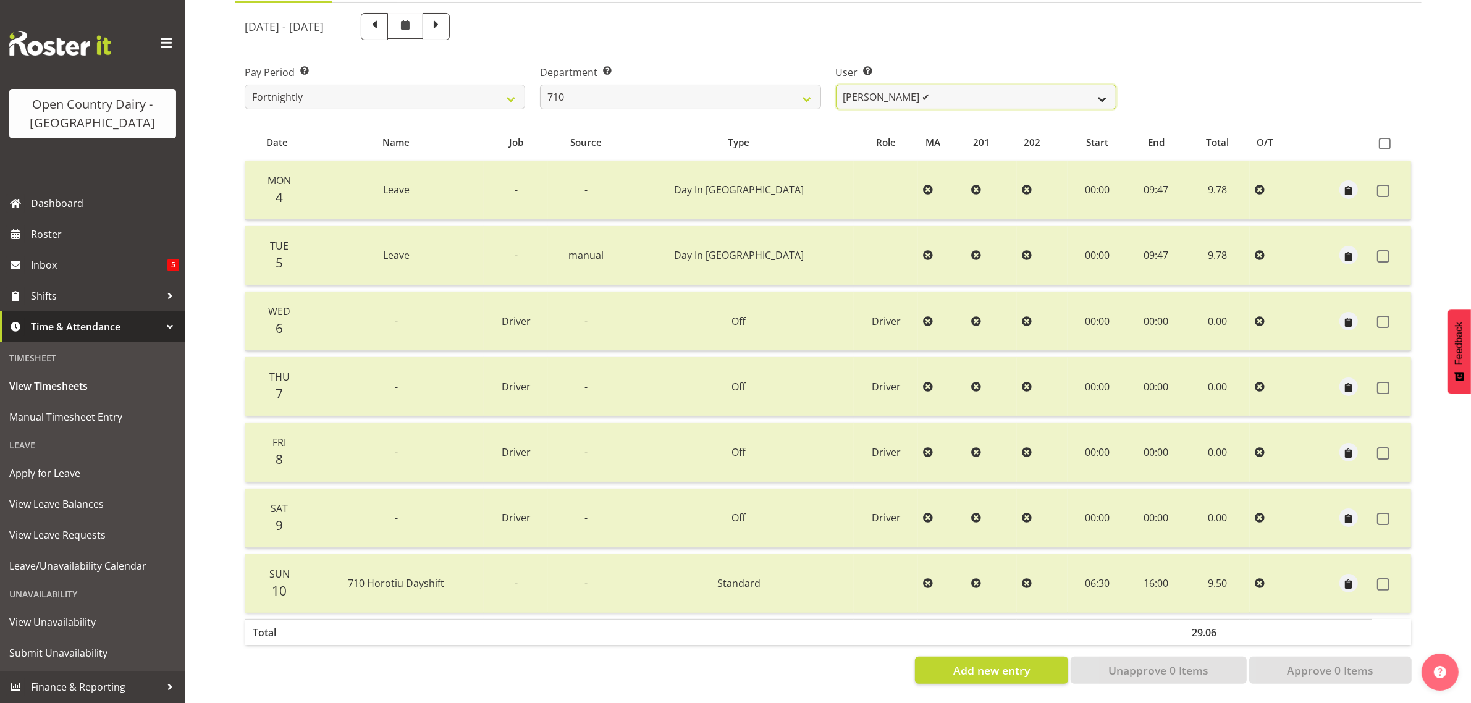
click at [991, 86] on select "[PERSON_NAME] ✔ [PERSON_NAME] ✔ [PERSON_NAME] ✔ [PERSON_NAME] ✔" at bounding box center [976, 97] width 280 height 25
drag, startPoint x: 590, startPoint y: 84, endPoint x: 590, endPoint y: 96, distance: 12.4
click at [590, 85] on select "701 702 703 704 705 706 707 708 709 710 711 712 713 714 715 716 717 718 719 720" at bounding box center [680, 97] width 280 height 25
click at [540, 85] on select "701 702 703 704 705 706 707 708 709 710 711 712 713 714 715 716 717 718 719 720" at bounding box center [680, 97] width 280 height 25
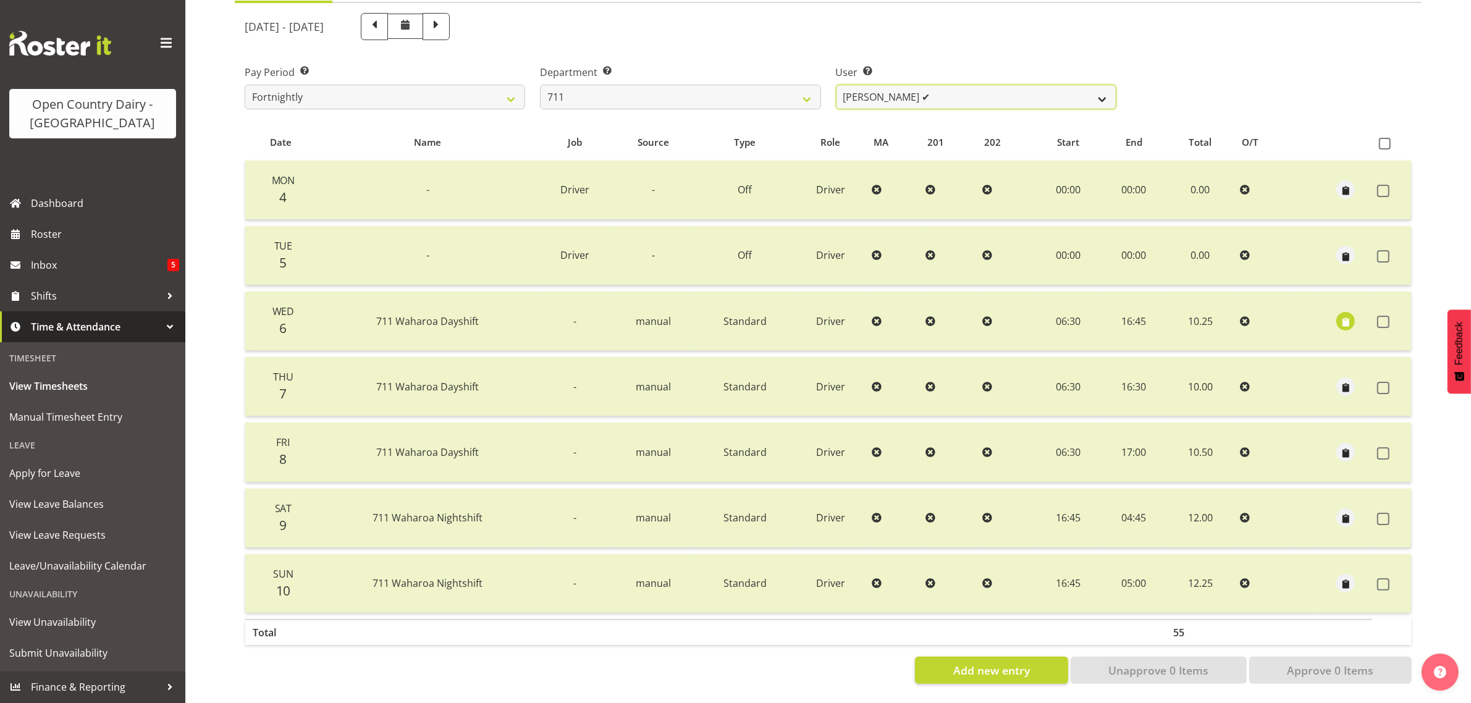
click at [964, 85] on select "[PERSON_NAME] ✔ [PERSON_NAME] ✔" at bounding box center [976, 97] width 280 height 25
drag, startPoint x: 964, startPoint y: 83, endPoint x: 729, endPoint y: 91, distance: 234.2
click at [964, 85] on select "[PERSON_NAME] ✔ [PERSON_NAME] ✔" at bounding box center [976, 97] width 280 height 25
drag, startPoint x: 594, startPoint y: 81, endPoint x: 590, endPoint y: 96, distance: 16.0
click at [594, 85] on select "701 702 703 704 705 706 707 708 709 710 711 712 713 714 715 716 717 718 719 720" at bounding box center [680, 97] width 280 height 25
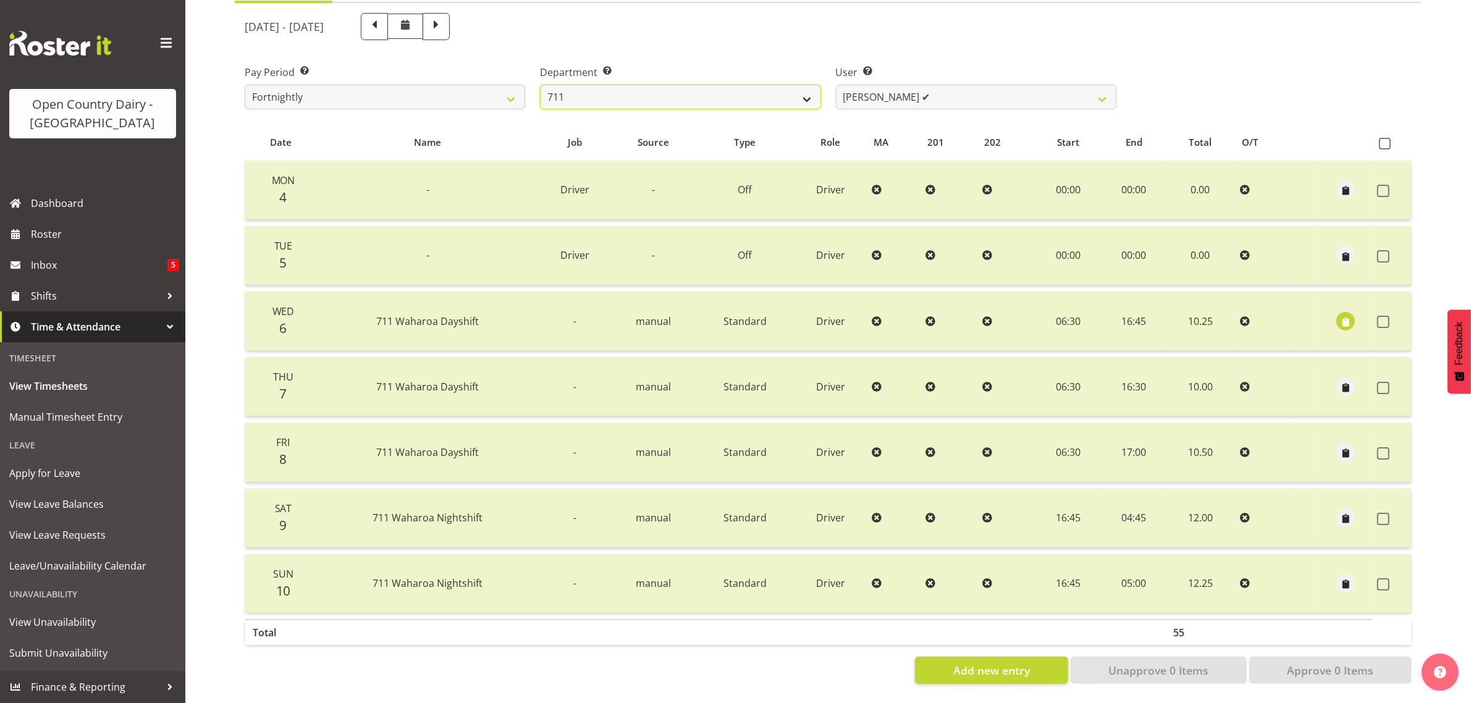
select select "822"
click at [540, 85] on select "701 702 703 704 705 706 707 708 709 710 711 712 713 714 715 716 717 718 719 720" at bounding box center [680, 97] width 280 height 25
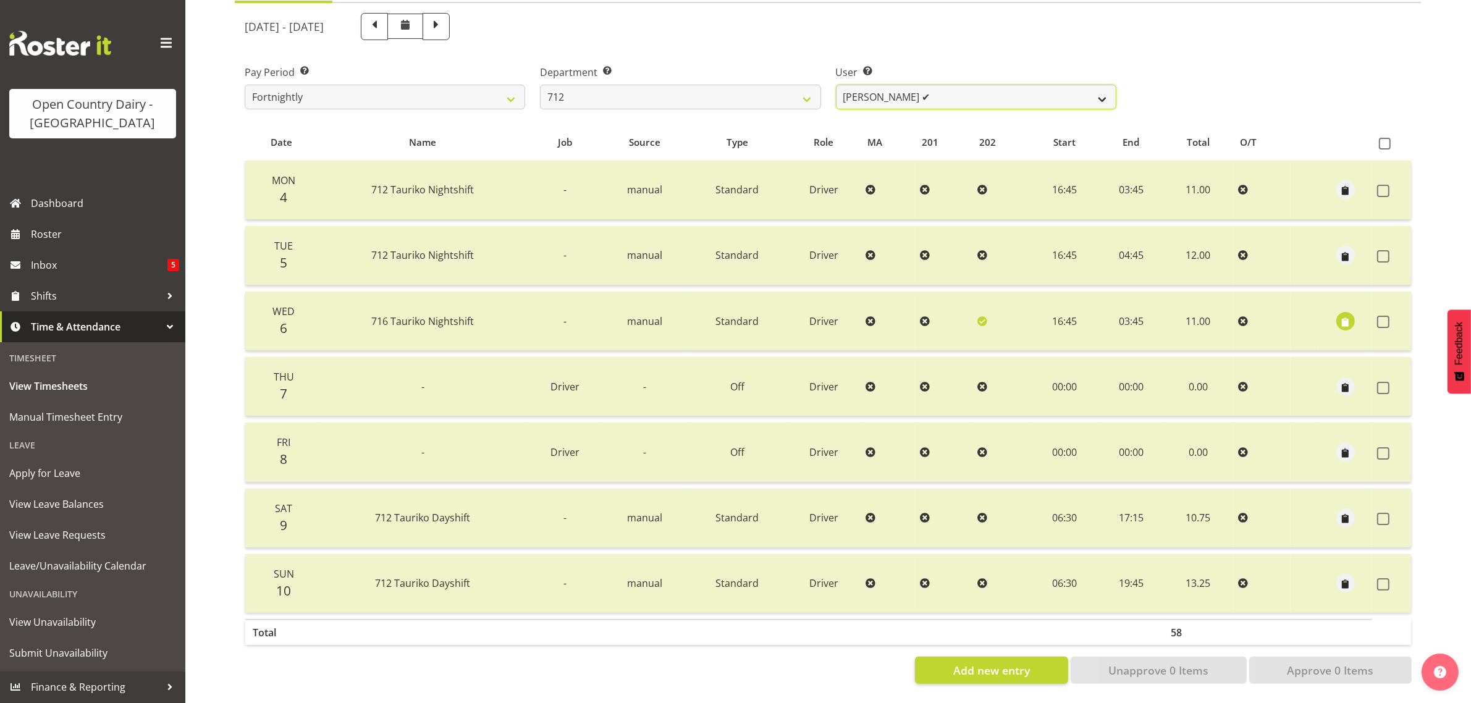
click at [984, 85] on select "[PERSON_NAME] ✔ [PERSON_NAME] ✔ Lucky Kau Kau ❌" at bounding box center [976, 97] width 280 height 25
select select "8195"
click at [836, 85] on select "[PERSON_NAME] ✔ [PERSON_NAME] ✔ Lucky Kau Kau ❌" at bounding box center [976, 97] width 280 height 25
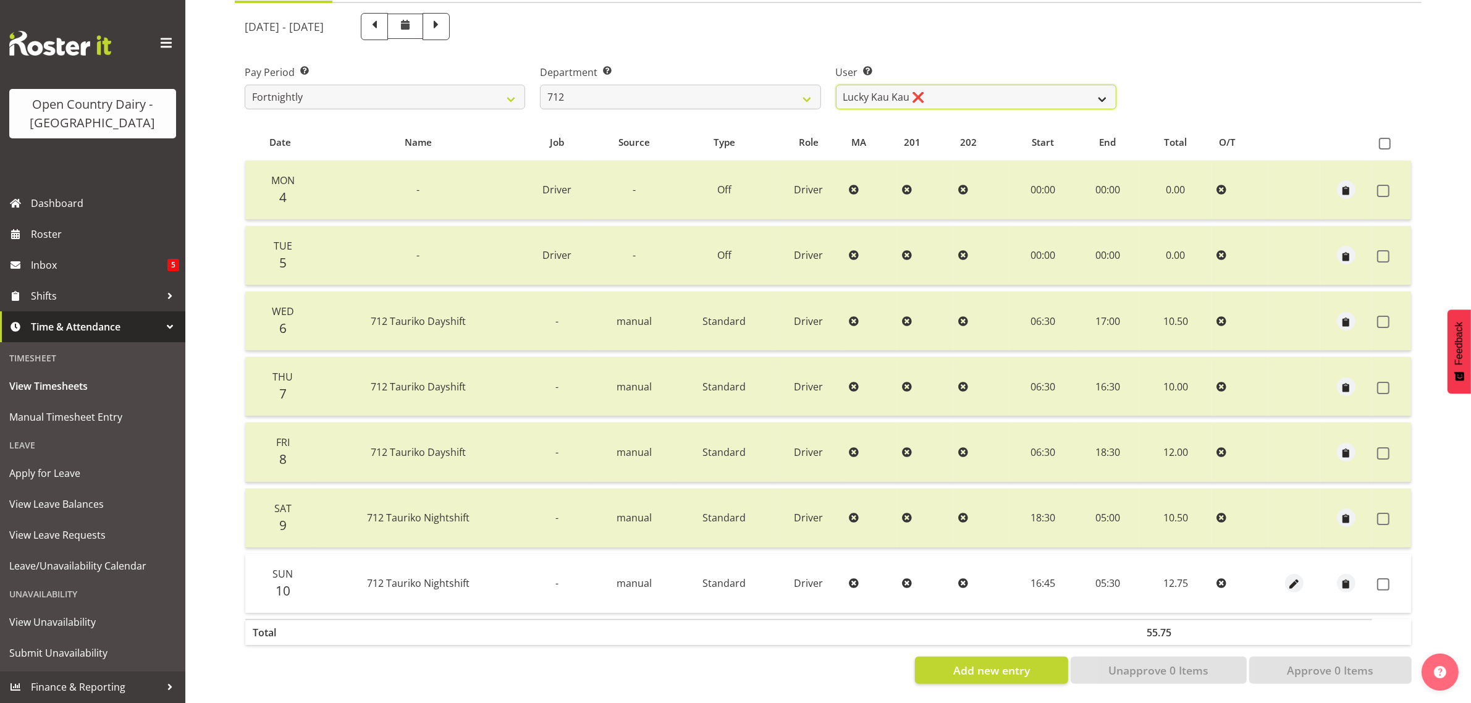
click at [981, 85] on select "[PERSON_NAME] ✔ [PERSON_NAME] ✔ Lucky Kau Kau ❌" at bounding box center [976, 97] width 280 height 25
click at [980, 85] on select "[PERSON_NAME] ✔ [PERSON_NAME] ✔ Lucky Kau Kau ❌" at bounding box center [976, 97] width 280 height 25
click at [788, 85] on select "701 702 703 704 705 706 707 708 709 710 711 712 713 714 715 716 717 718 719 720" at bounding box center [680, 97] width 280 height 25
select select "716"
click at [540, 85] on select "701 702 703 704 705 706 707 708 709 710 711 712 713 714 715 716 717 718 719 720" at bounding box center [680, 97] width 280 height 25
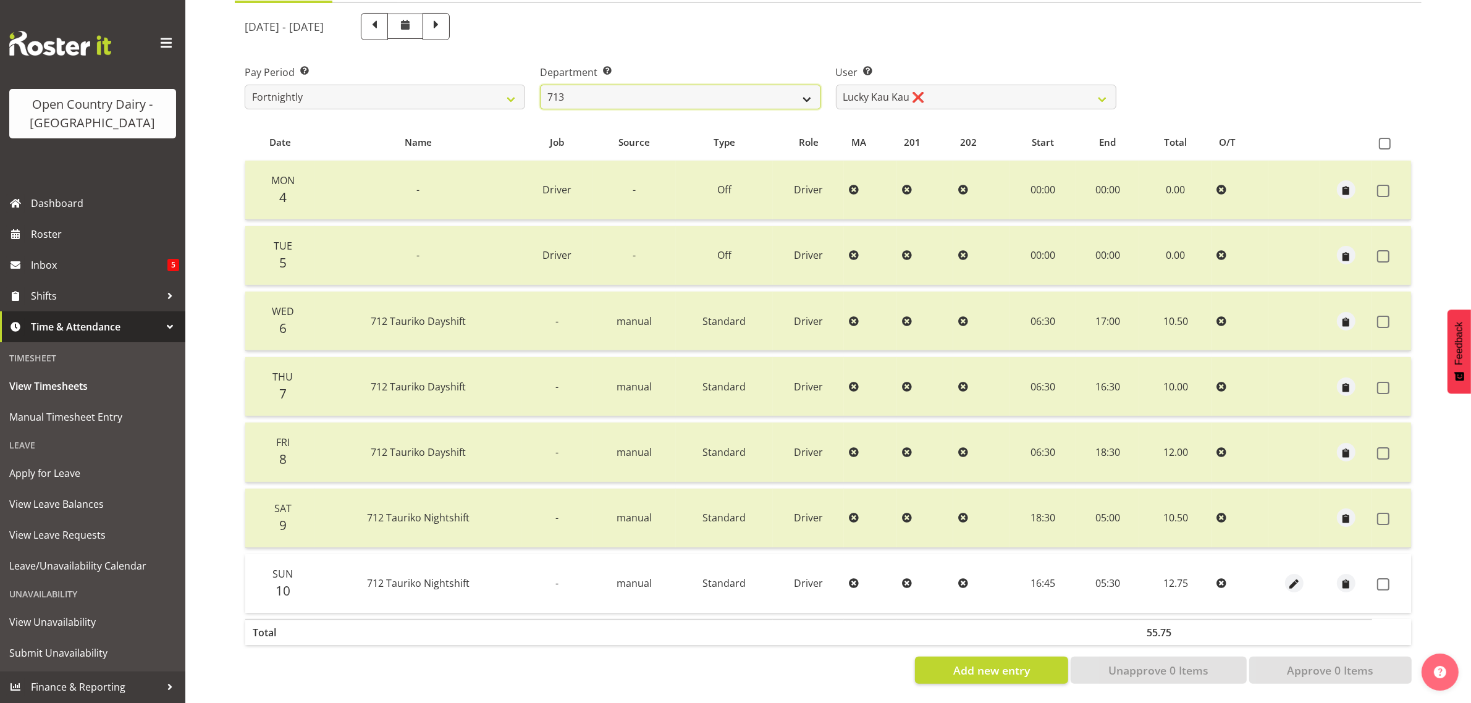
select select "10098"
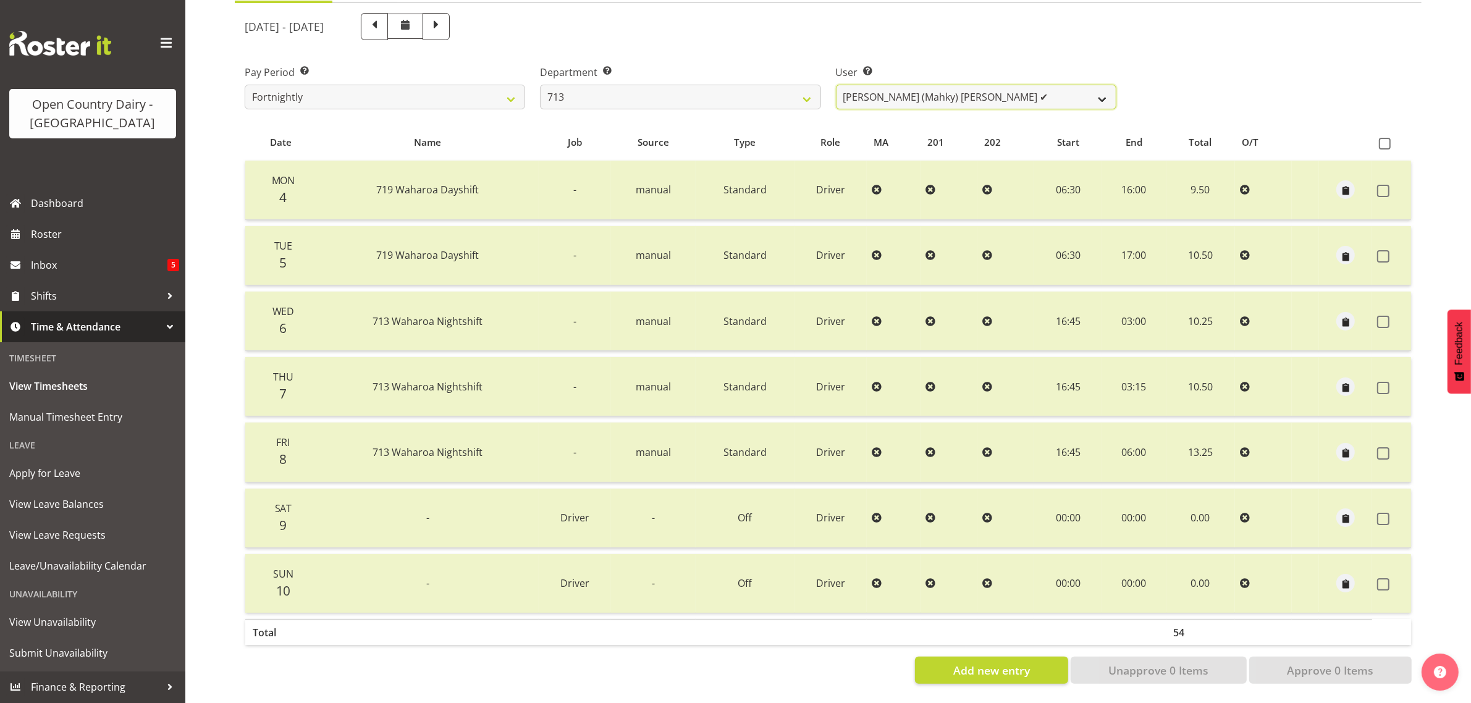
click at [1012, 85] on select "[PERSON_NAME] (Mahky) [PERSON_NAME] ✔ [PERSON_NAME] ✔ [PERSON_NAME] ✔" at bounding box center [976, 97] width 280 height 25
drag, startPoint x: 1012, startPoint y: 83, endPoint x: 760, endPoint y: 97, distance: 251.8
click at [1012, 85] on select "[PERSON_NAME] (Mahky) [PERSON_NAME] ✔ [PERSON_NAME] ✔ [PERSON_NAME] ✔" at bounding box center [976, 97] width 280 height 25
click at [678, 85] on select "701 702 703 704 705 706 707 708 709 710 711 712 713 714 715 716 717 718 719 720" at bounding box center [680, 97] width 280 height 25
click at [540, 85] on select "701 702 703 704 705 706 707 708 709 710 711 712 713 714 715 716 717 718 719 720" at bounding box center [680, 97] width 280 height 25
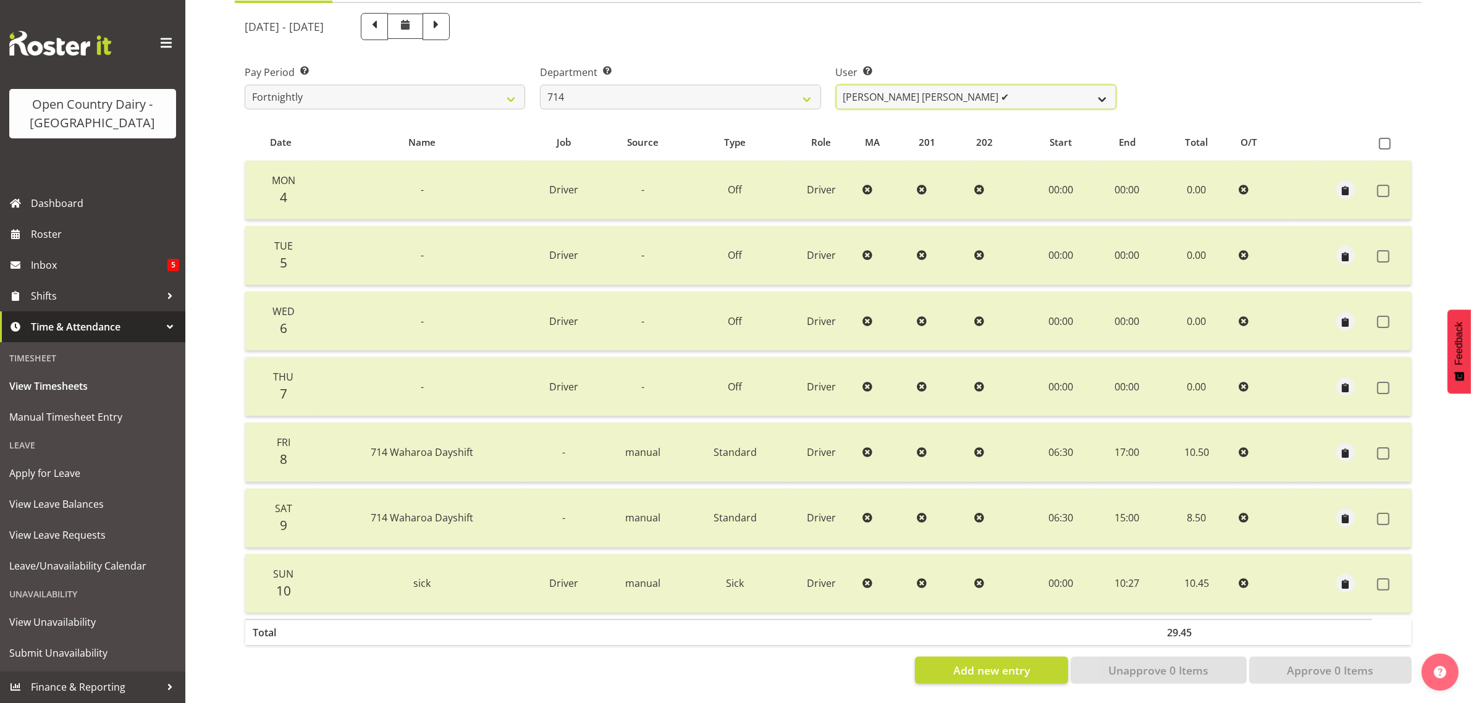
click at [998, 86] on select "[PERSON_NAME] [PERSON_NAME] ✔ [PERSON_NAME] ✔ [PERSON_NAME] ✔ [PERSON_NAME] ✔" at bounding box center [976, 97] width 280 height 25
drag, startPoint x: 998, startPoint y: 86, endPoint x: 964, endPoint y: 86, distance: 34.0
click at [998, 86] on select "[PERSON_NAME] [PERSON_NAME] ✔ [PERSON_NAME] ✔ [PERSON_NAME] ✔ [PERSON_NAME] ✔" at bounding box center [976, 97] width 280 height 25
drag, startPoint x: 692, startPoint y: 85, endPoint x: 689, endPoint y: 91, distance: 6.9
click at [692, 85] on select "701 702 703 704 705 706 707 708 709 710 711 712 713 714 715 716 717 718 719 720" at bounding box center [680, 97] width 280 height 25
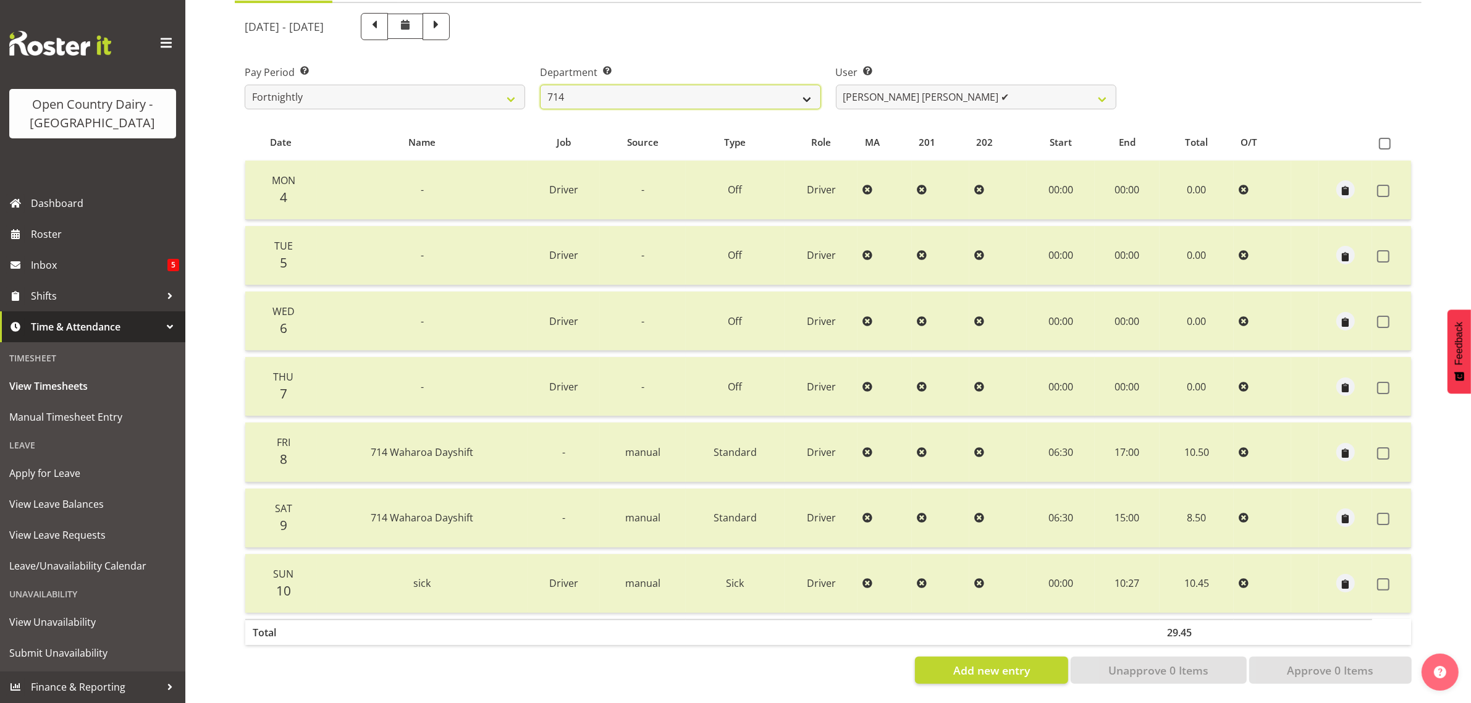
click at [540, 85] on select "701 702 703 704 705 706 707 708 709 710 711 712 713 714 715 716 717 718 719 720" at bounding box center [680, 97] width 280 height 25
click at [747, 85] on select "701 702 703 704 705 706 707 708 709 710 711 712 713 714 715 716 717 718 719 720" at bounding box center [680, 97] width 280 height 25
click at [540, 85] on select "701 702 703 704 705 706 707 708 709 710 711 712 713 714 715 716 717 718 719 720" at bounding box center [680, 97] width 280 height 25
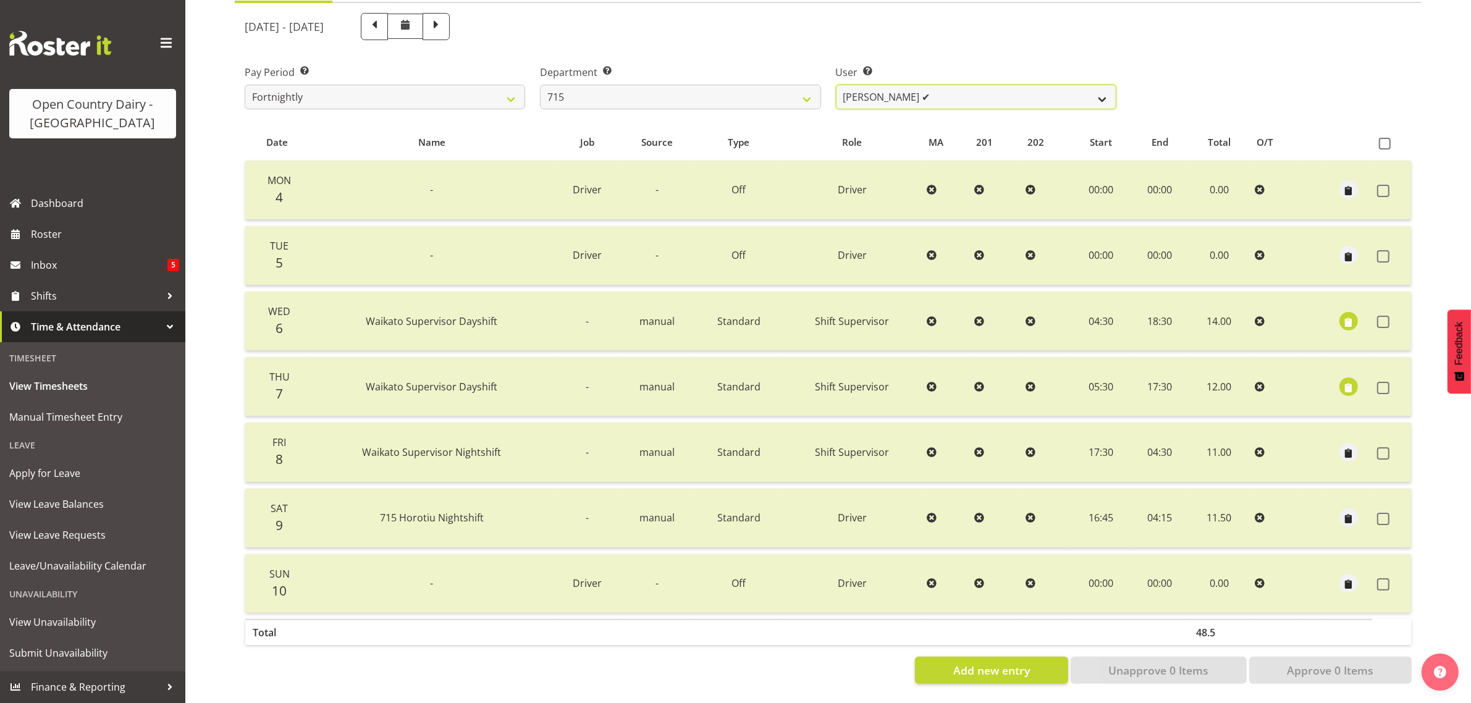
click at [1001, 90] on select "[PERSON_NAME] ✔ [PERSON_NAME] ✔ [PERSON_NAME] ✔ [PERSON_NAME] ✔" at bounding box center [976, 97] width 280 height 25
drag, startPoint x: 1001, startPoint y: 90, endPoint x: 982, endPoint y: 90, distance: 18.5
click at [1001, 90] on select "[PERSON_NAME] ✔ [PERSON_NAME] ✔ [PERSON_NAME] ✔ [PERSON_NAME] ✔" at bounding box center [976, 97] width 280 height 25
click at [711, 85] on select "701 702 703 704 705 706 707 708 709 710 711 712 713 714 715 716 717 718 719 720" at bounding box center [680, 97] width 280 height 25
click at [540, 85] on select "701 702 703 704 705 706 707 708 709 710 711 712 713 714 715 716 717 718 719 720" at bounding box center [680, 97] width 280 height 25
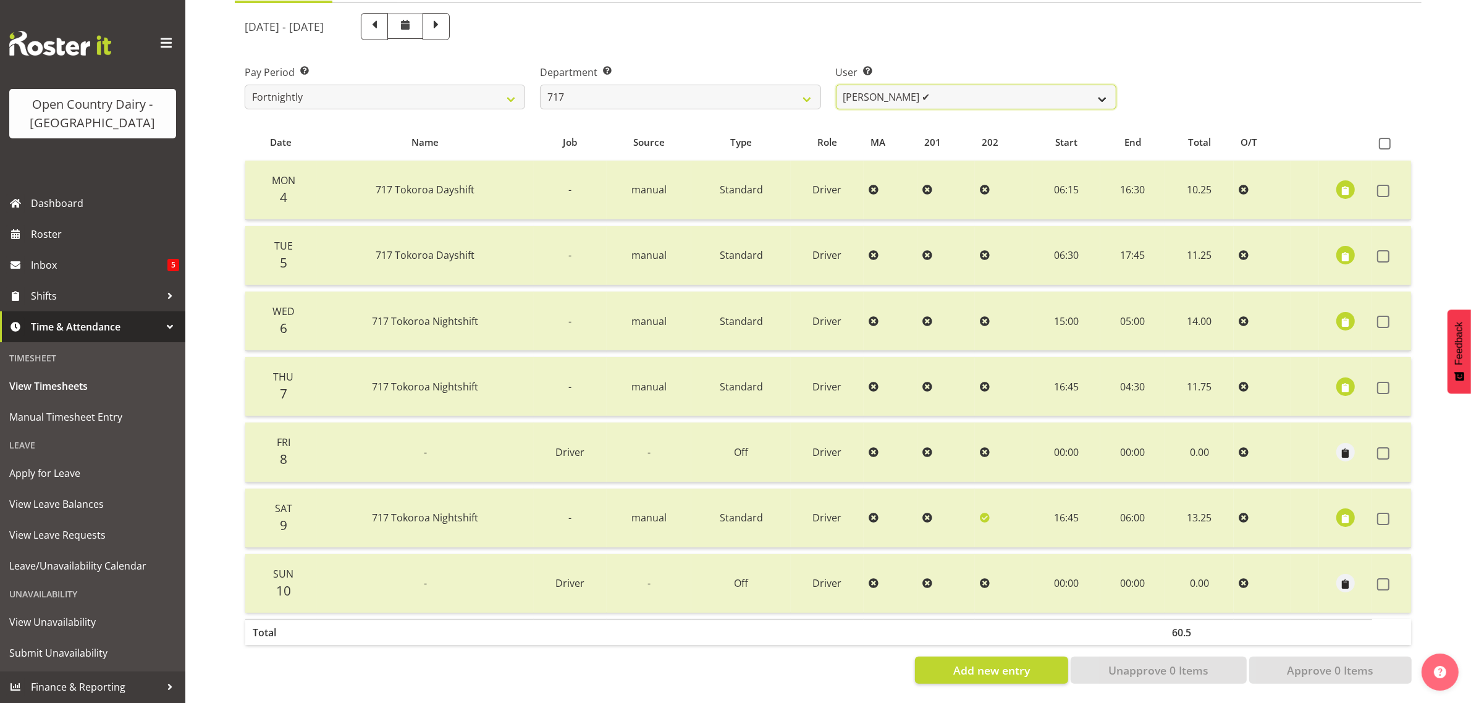
click at [961, 85] on select "[PERSON_NAME] ✔ Dodge [PERSON_NAME] ✔ [PERSON_NAME] ✔ [PERSON_NAME] ✔" at bounding box center [976, 97] width 280 height 25
drag, startPoint x: 961, startPoint y: 84, endPoint x: 949, endPoint y: 85, distance: 12.4
click at [962, 85] on select "[PERSON_NAME] ✔ Dodge [PERSON_NAME] ✔ [PERSON_NAME] ✔ [PERSON_NAME] ✔" at bounding box center [976, 97] width 280 height 25
click at [691, 85] on select "701 702 703 704 705 706 707 708 709 710 711 712 713 714 715 716 717 718 719 720" at bounding box center [680, 97] width 280 height 25
click at [540, 85] on select "701 702 703 704 705 706 707 708 709 710 711 712 713 714 715 716 717 718 719 720" at bounding box center [680, 97] width 280 height 25
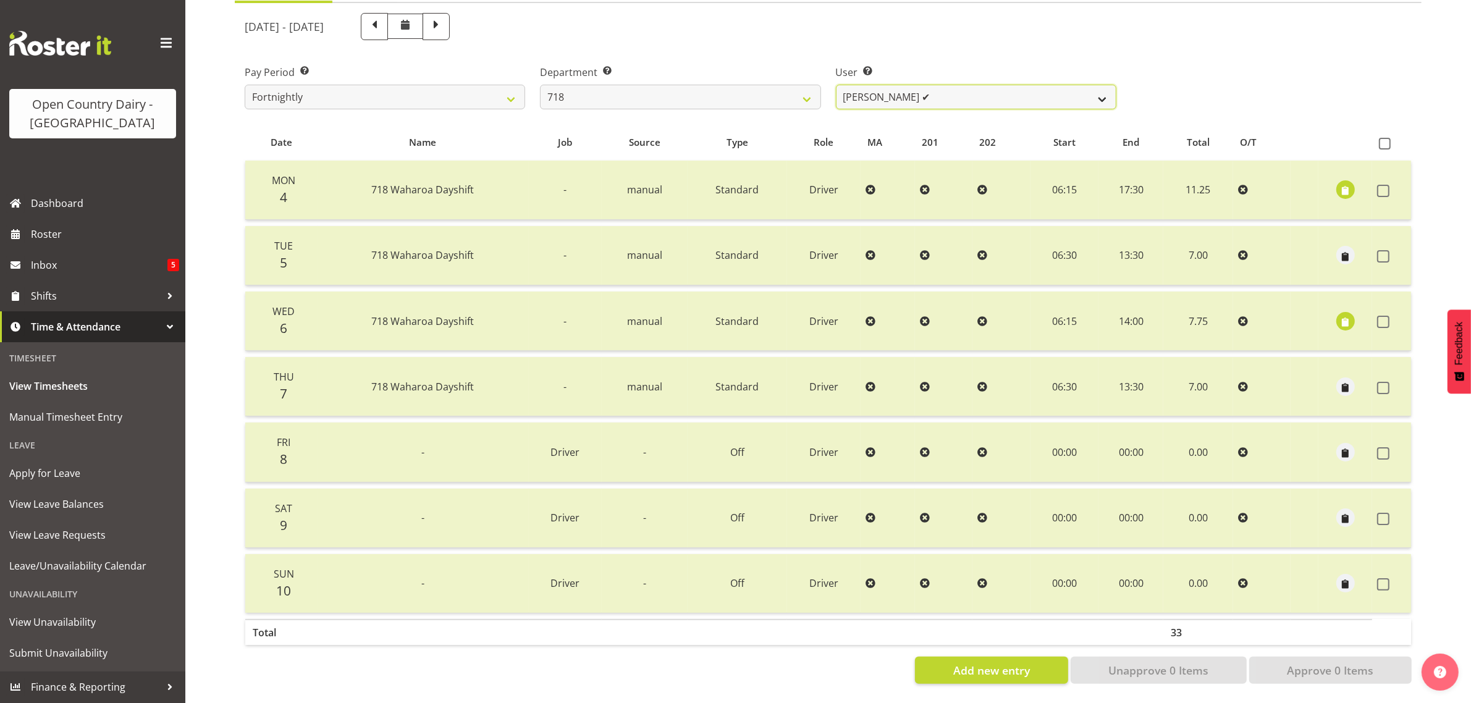
click at [970, 85] on select "[PERSON_NAME] ✔ [PERSON_NAME] ✔ [PERSON_NAME] ✔ [PERSON_NAME] ✔" at bounding box center [976, 97] width 280 height 25
click at [661, 85] on select "701 702 703 704 705 706 707 708 709 710 711 712 713 714 715 716 717 718 719 720" at bounding box center [680, 97] width 280 height 25
click at [540, 85] on select "701 702 703 704 705 706 707 708 709 710 711 712 713 714 715 716 717 718 719 720" at bounding box center [680, 97] width 280 height 25
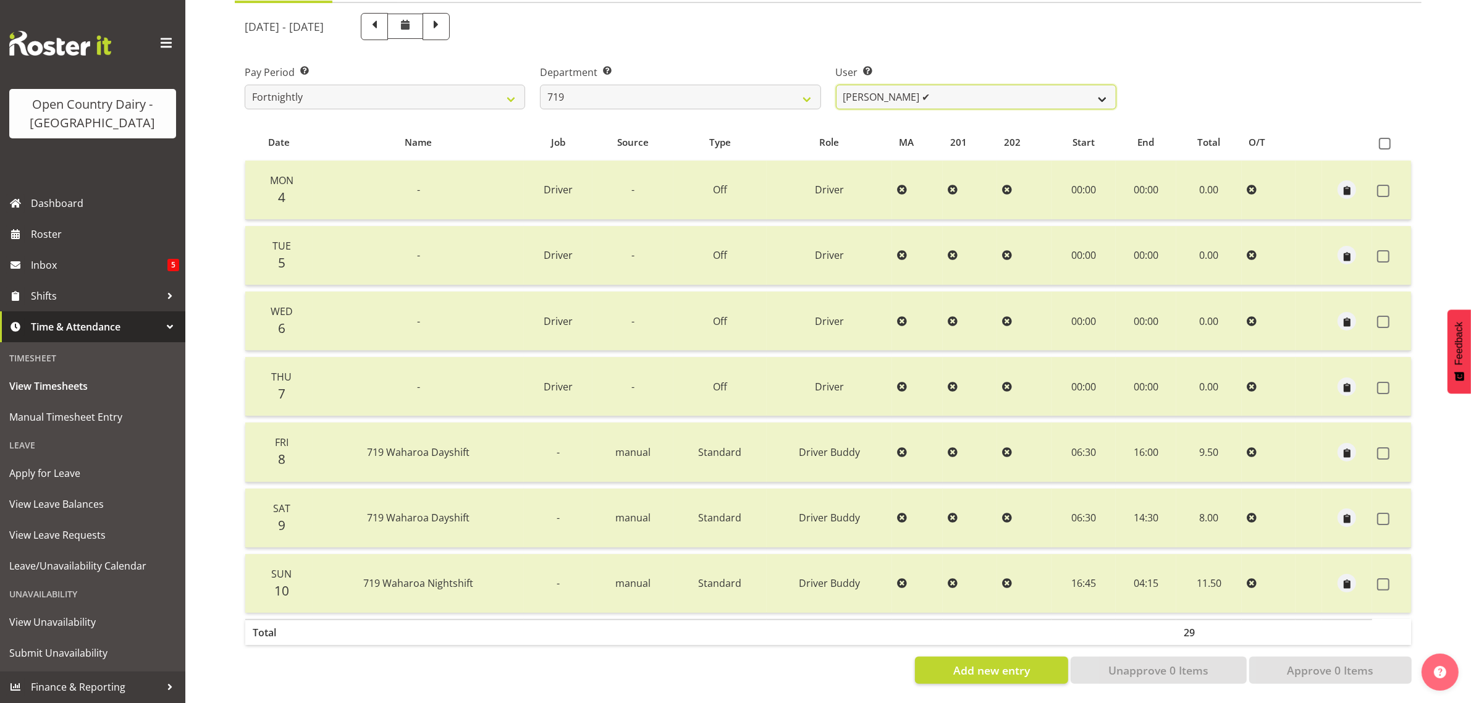
click at [990, 85] on select "[PERSON_NAME] ✔ [PERSON_NAME] ✔ [PERSON_NAME] ✔" at bounding box center [976, 97] width 280 height 25
click at [637, 85] on select "701 702 703 704 705 706 707 708 709 710 711 712 713 714 715 716 717 718 719 720" at bounding box center [680, 97] width 280 height 25
click at [540, 85] on select "701 702 703 704 705 706 707 708 709 710 711 712 713 714 715 716 717 718 719 720" at bounding box center [680, 97] width 280 height 25
click at [943, 86] on select "[PERSON_NAME] ✔ [PERSON_NAME] ✔ [PERSON_NAME] ✔ [PERSON_NAME] ✔" at bounding box center [976, 97] width 280 height 25
click at [948, 86] on select "[PERSON_NAME] ✔ [PERSON_NAME] ✔ [PERSON_NAME] ✔ [PERSON_NAME] ✔" at bounding box center [976, 97] width 280 height 25
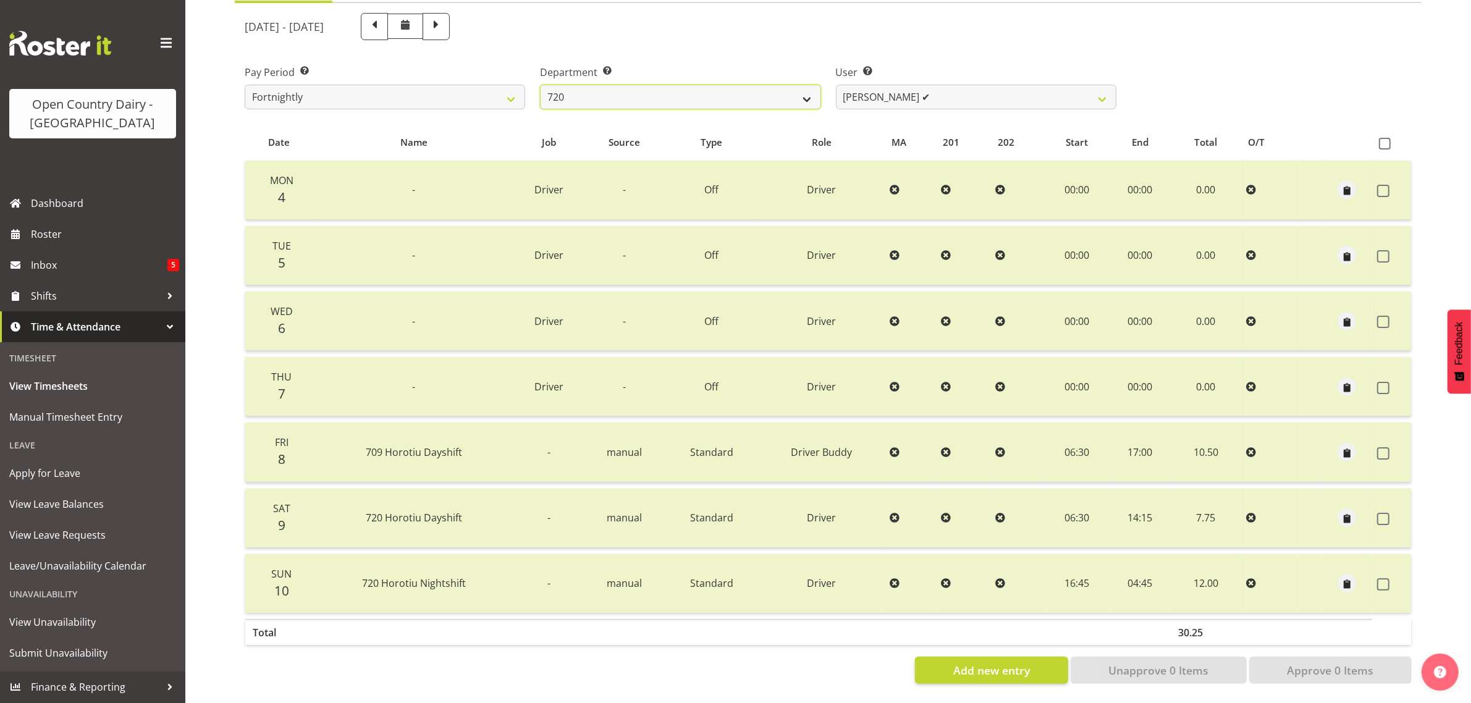
click at [803, 85] on select "701 702 703 704 705 706 707 708 709 710 711 712 713 714 715 716 717 718 719 720" at bounding box center [680, 97] width 280 height 25
click at [540, 85] on select "701 702 703 704 705 706 707 708 709 710 711 712 713 714 715 716 717 718 719 720" at bounding box center [680, 97] width 280 height 25
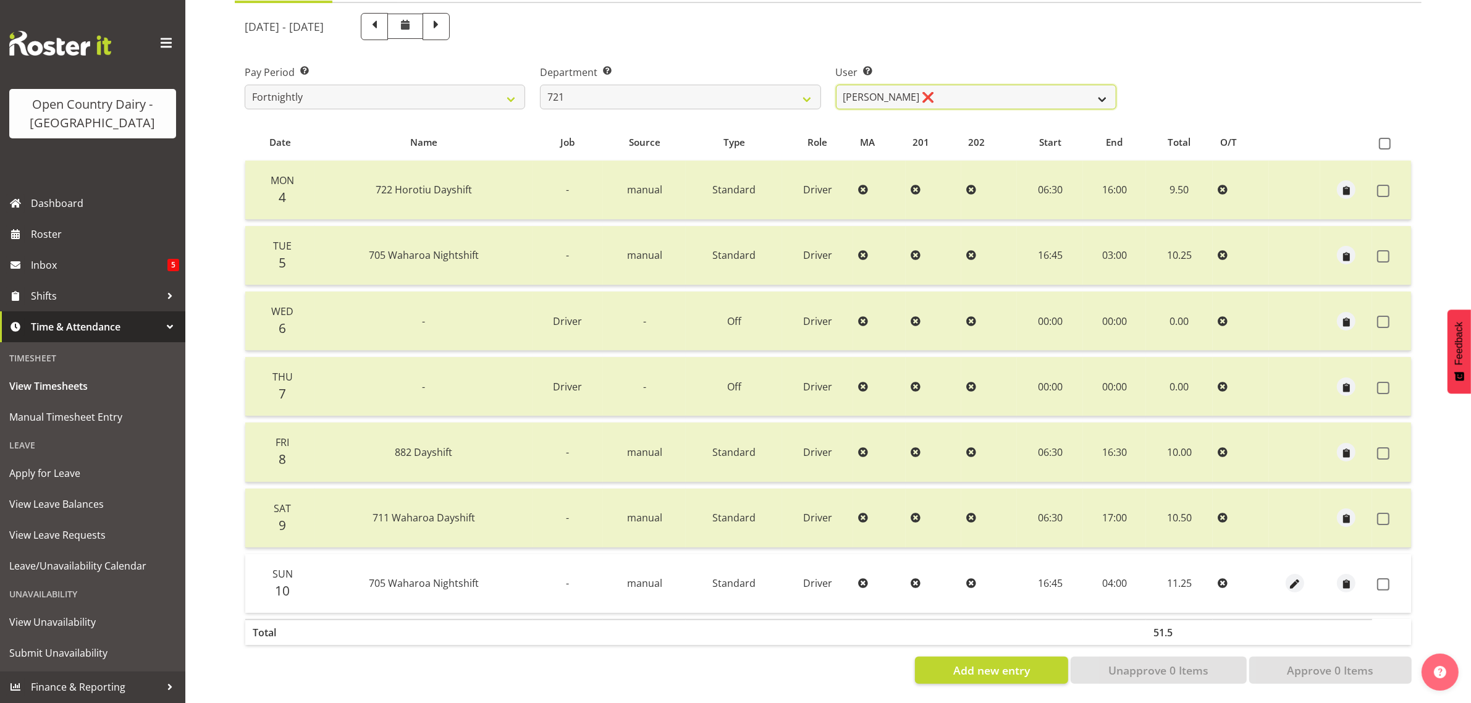
click at [980, 85] on select "[PERSON_NAME] ❌ [PERSON_NAME] ✔" at bounding box center [976, 97] width 280 height 25
click at [944, 85] on select "[PERSON_NAME] ❌ [PERSON_NAME] ✔" at bounding box center [976, 97] width 280 height 25
drag, startPoint x: 943, startPoint y: 82, endPoint x: 896, endPoint y: 75, distance: 48.0
click at [942, 85] on select "[PERSON_NAME] ❌ [PERSON_NAME] ✔" at bounding box center [976, 97] width 280 height 25
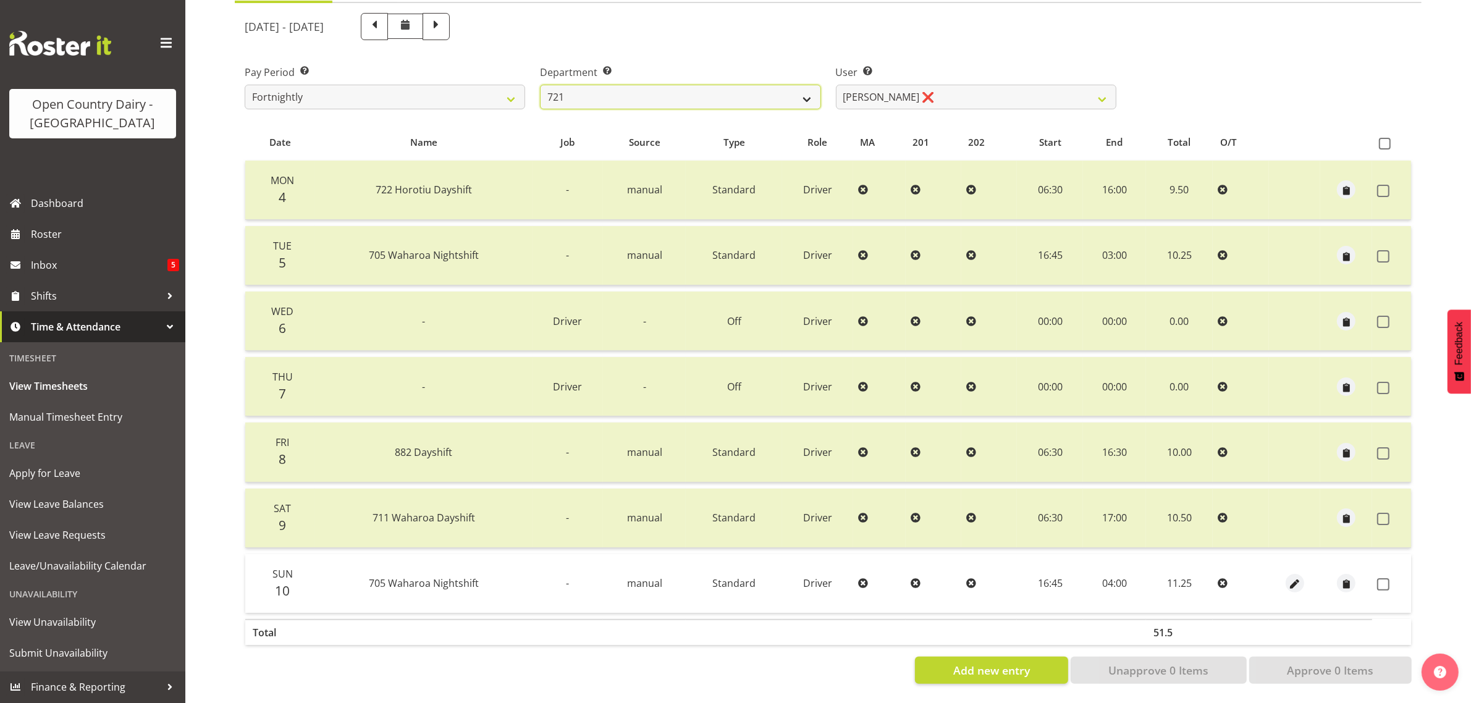
drag, startPoint x: 705, startPoint y: 78, endPoint x: 702, endPoint y: 85, distance: 6.9
click at [705, 85] on select "701 702 703 704 705 706 707 708 709 710 711 712 713 714 715 716 717 718 719 720" at bounding box center [680, 97] width 280 height 25
click at [540, 85] on select "701 702 703 704 705 706 707 708 709 710 711 712 713 714 715 716 717 718 719 720" at bounding box center [680, 97] width 280 height 25
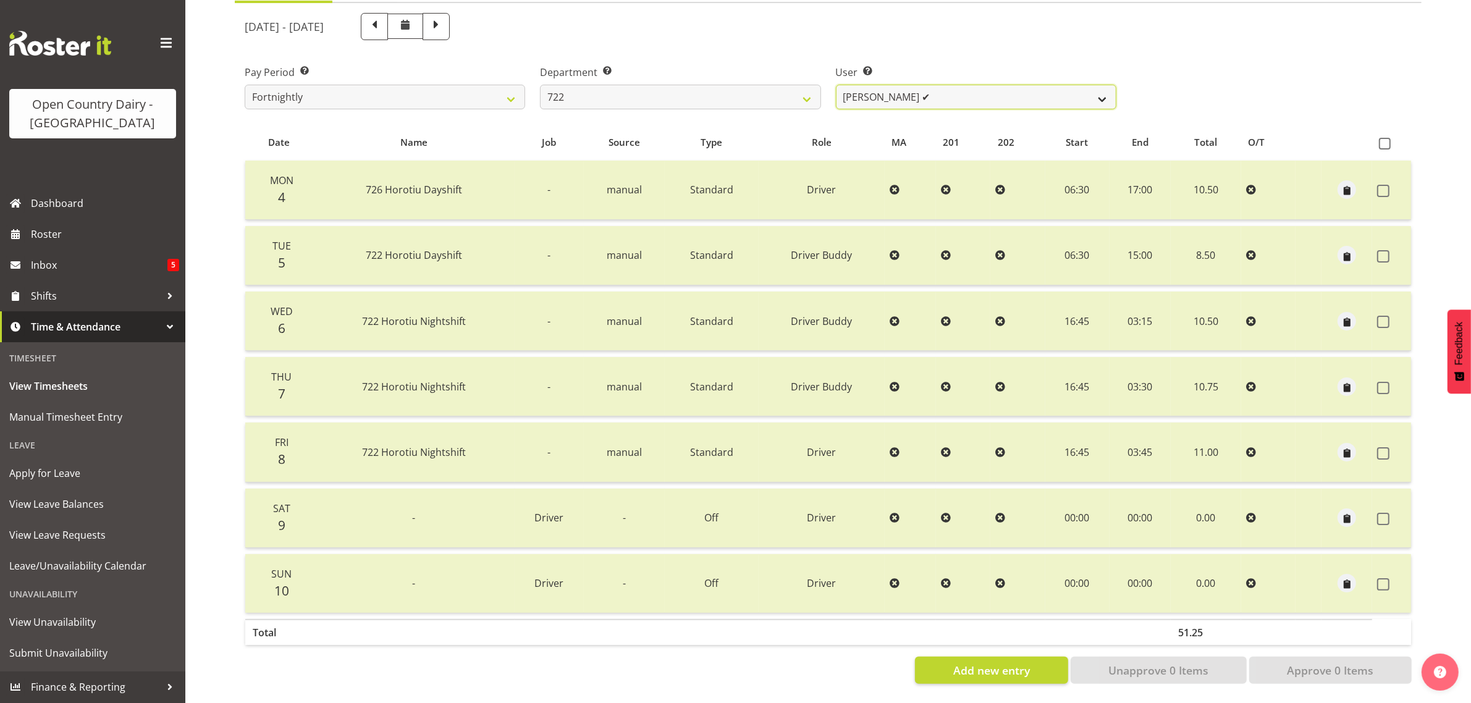
click at [951, 85] on select "[PERSON_NAME] ✔ [PERSON_NAME] ✔ [PERSON_NAME] ✔" at bounding box center [976, 97] width 280 height 25
drag, startPoint x: 951, startPoint y: 83, endPoint x: 919, endPoint y: 86, distance: 32.3
click at [951, 85] on select "[PERSON_NAME] ✔ [PERSON_NAME] ✔ [PERSON_NAME] ✔" at bounding box center [976, 97] width 280 height 25
drag, startPoint x: 660, startPoint y: 81, endPoint x: 656, endPoint y: 95, distance: 14.1
click at [660, 85] on select "701 702 703 704 705 706 707 708 709 710 711 712 713 714 715 716 717 718 719 720" at bounding box center [680, 97] width 280 height 25
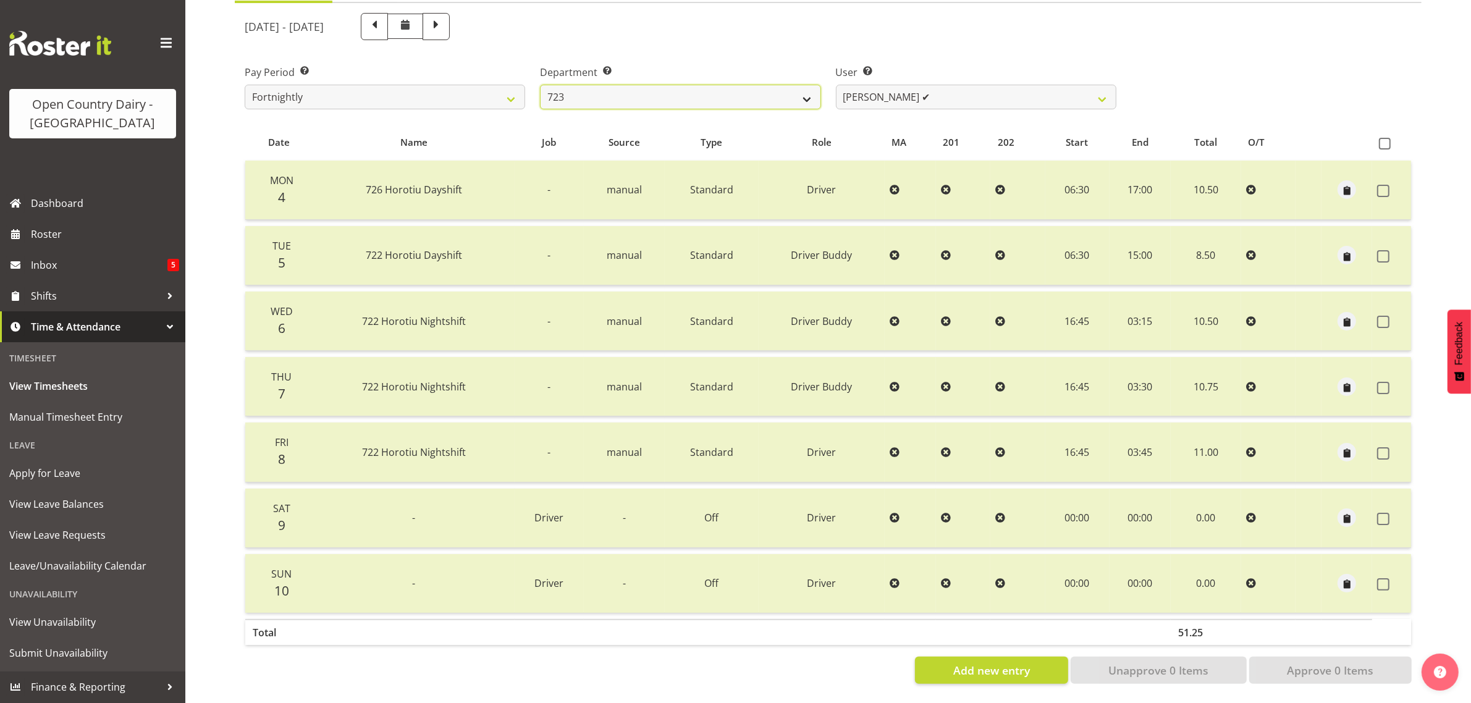
click at [540, 85] on select "701 702 703 704 705 706 707 708 709 710 711 712 713 714 715 716 717 718 719 720" at bounding box center [680, 97] width 280 height 25
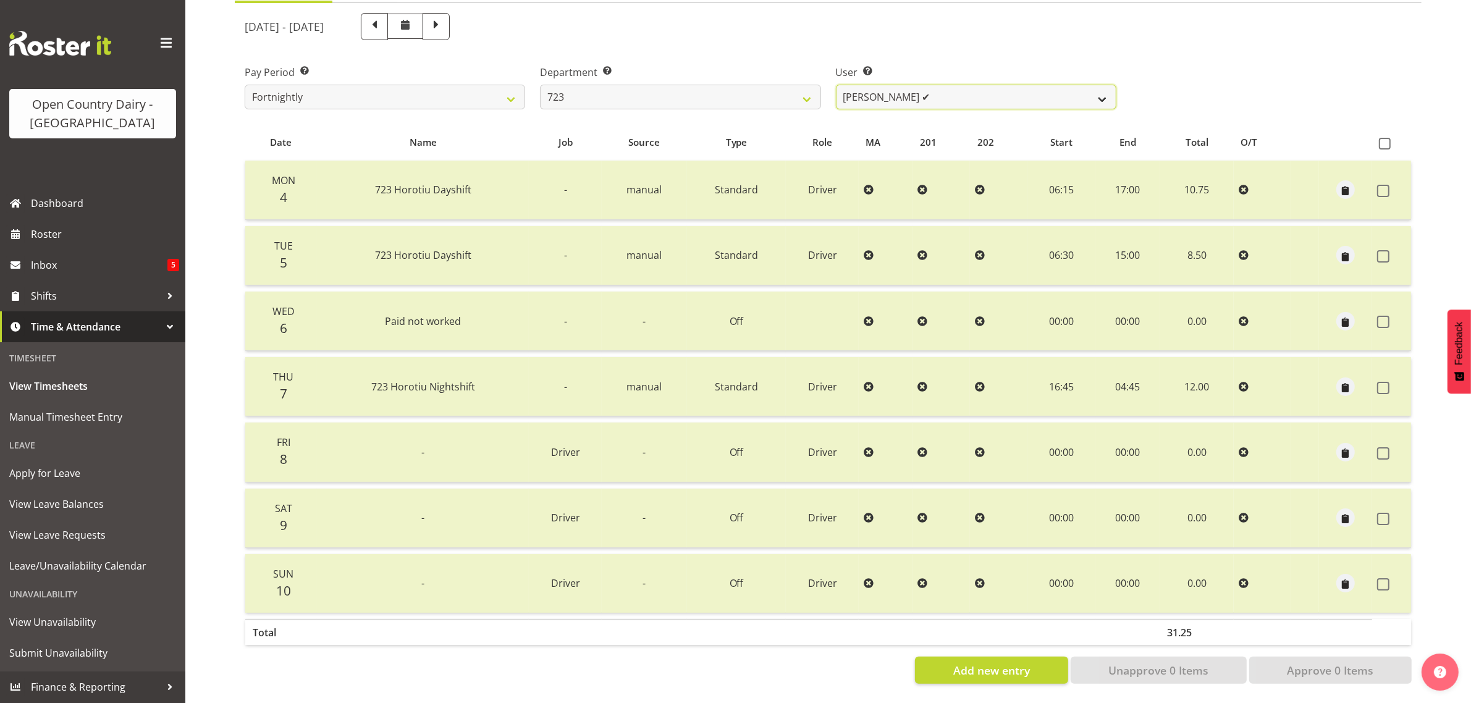
click at [943, 85] on select "[PERSON_NAME] ✔ [PERSON_NAME] ✔ [PERSON_NAME] ✔ [PERSON_NAME] ✔" at bounding box center [976, 97] width 280 height 25
drag, startPoint x: 943, startPoint y: 78, endPoint x: 890, endPoint y: 85, distance: 52.9
click at [943, 85] on select "[PERSON_NAME] ✔ [PERSON_NAME] ✔ [PERSON_NAME] ✔ [PERSON_NAME] ✔" at bounding box center [976, 97] width 280 height 25
click at [702, 85] on select "701 702 703 704 705 706 707 708 709 710 711 712 713 714 715 716 717 718 719 720" at bounding box center [680, 97] width 280 height 25
click at [540, 85] on select "701 702 703 704 705 706 707 708 709 710 711 712 713 714 715 716 717 718 719 720" at bounding box center [680, 97] width 280 height 25
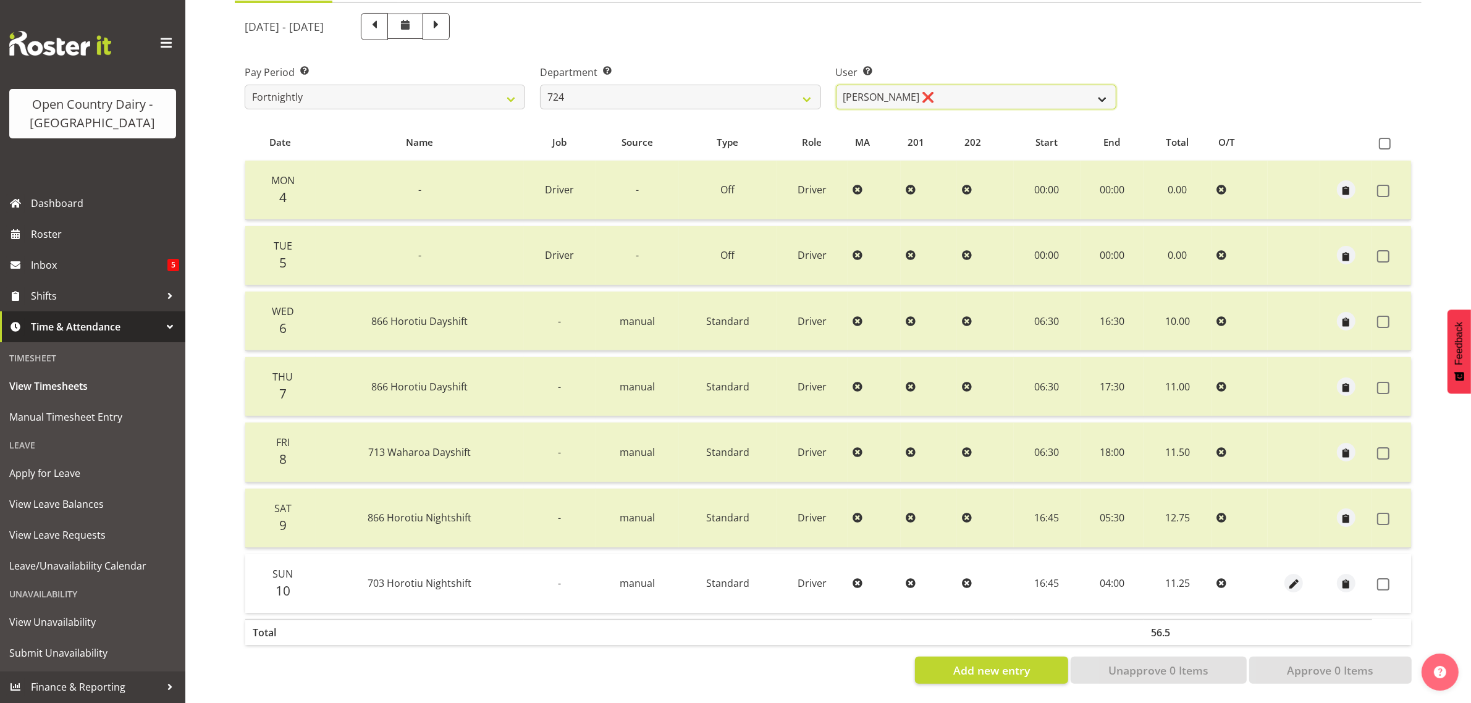
click at [962, 85] on select "[PERSON_NAME] ❌ [PERSON_NAME] ✔ [PERSON_NAME] ✔" at bounding box center [976, 97] width 280 height 25
click at [636, 85] on select "701 702 703 704 705 706 707 708 709 710 711 712 713 714 715 716 717 718 719 720" at bounding box center [680, 97] width 280 height 25
click at [540, 85] on select "701 702 703 704 705 706 707 708 709 710 711 712 713 714 715 716 717 718 719 720" at bounding box center [680, 97] width 280 height 25
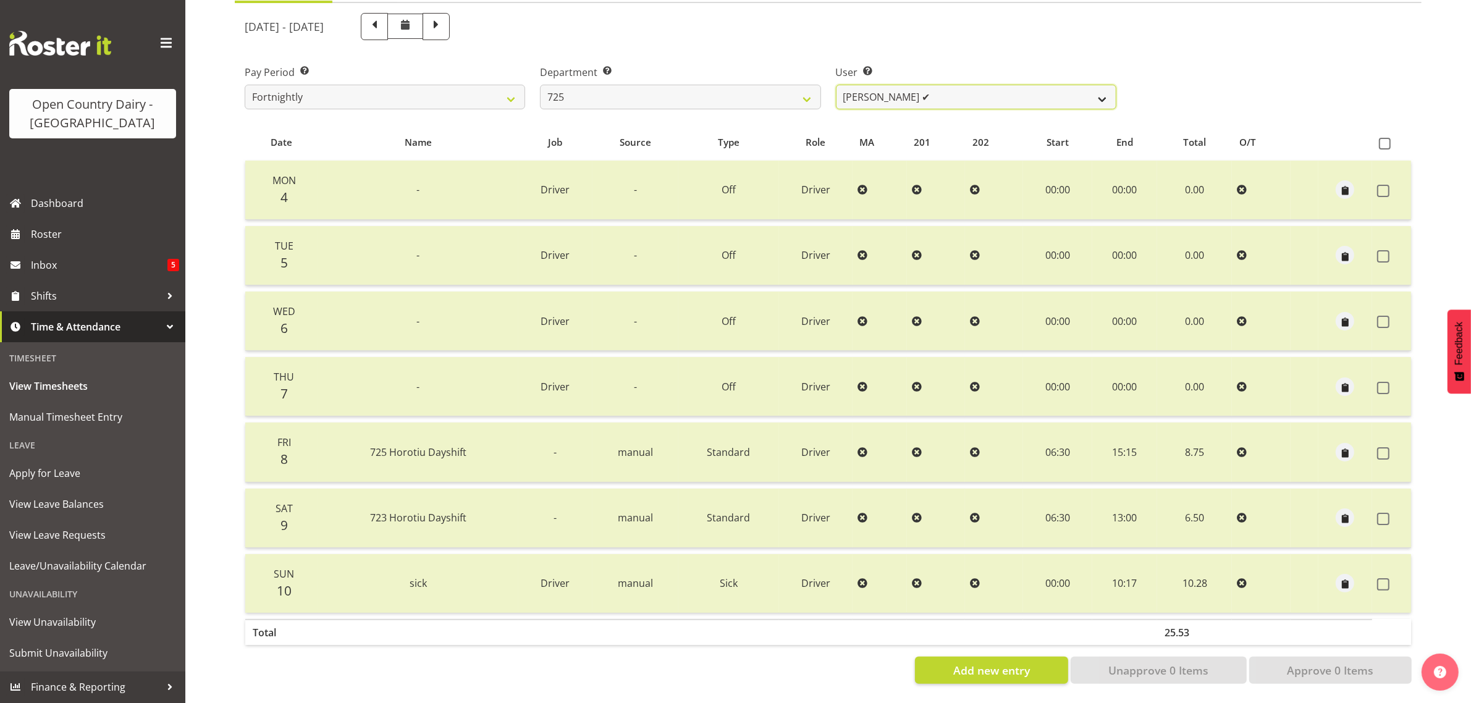
click at [1002, 90] on select "[PERSON_NAME] ✔ [PERSON_NAME] [PERSON_NAME] ✔ [PERSON_NAME] ✔ [PERSON_NAME] ✔" at bounding box center [976, 97] width 280 height 25
click at [655, 85] on select "701 702 703 704 705 706 707 708 709 710 711 712 713 714 715 716 717 718 719 720" at bounding box center [680, 97] width 280 height 25
select select "808"
click at [540, 85] on select "701 702 703 704 705 706 707 708 709 710 711 712 713 714 715 716 717 718 719 720" at bounding box center [680, 97] width 280 height 25
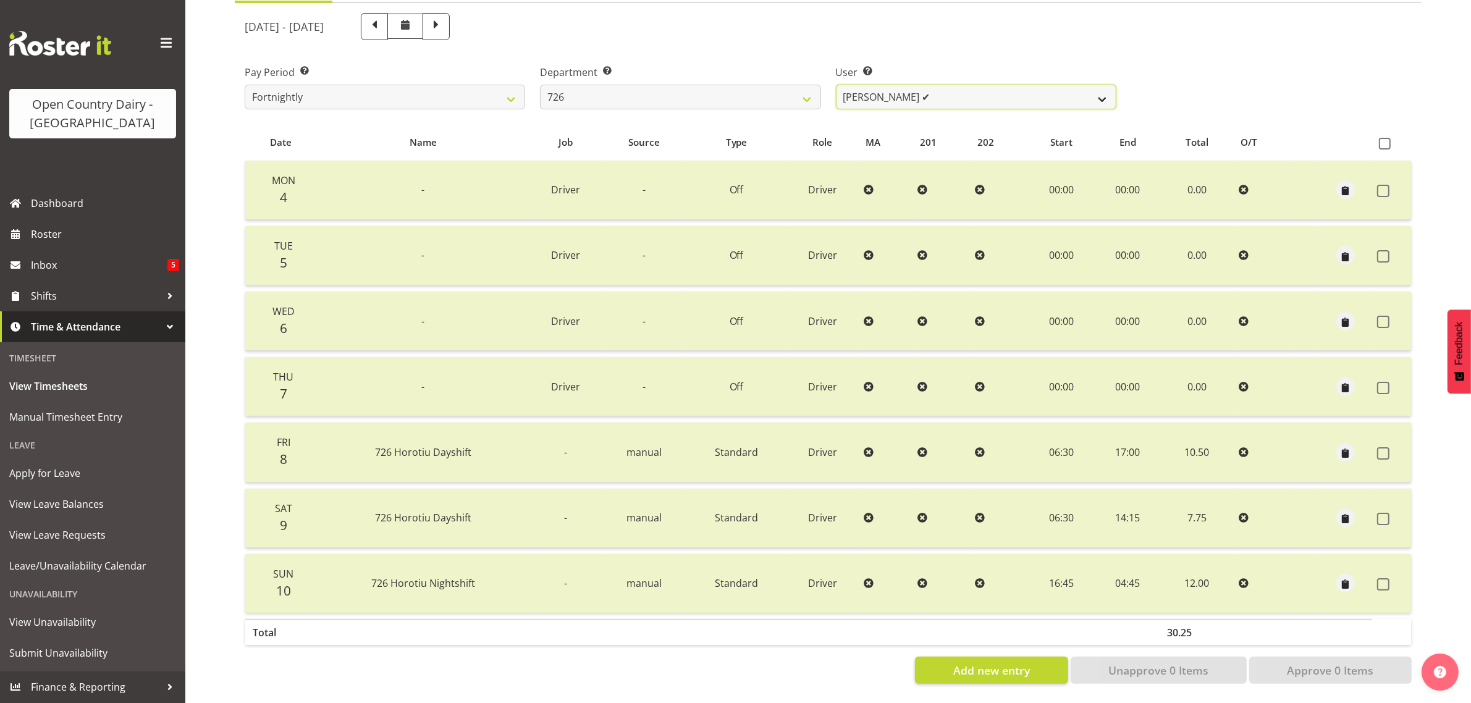
click at [989, 85] on select "[PERSON_NAME] ✔ [PERSON_NAME] ❌ [PERSON_NAME] ✔ [PERSON_NAME] ✔" at bounding box center [976, 97] width 280 height 25
select select "9904"
click at [836, 85] on select "[PERSON_NAME] ✔ [PERSON_NAME] ❌ [PERSON_NAME] ✔ [PERSON_NAME] ✔" at bounding box center [976, 97] width 280 height 25
click at [996, 85] on select "[PERSON_NAME] ✔ [PERSON_NAME] ❌ [PERSON_NAME] ✔ [PERSON_NAME] ✔" at bounding box center [976, 97] width 280 height 25
drag, startPoint x: 996, startPoint y: 85, endPoint x: 986, endPoint y: 77, distance: 12.7
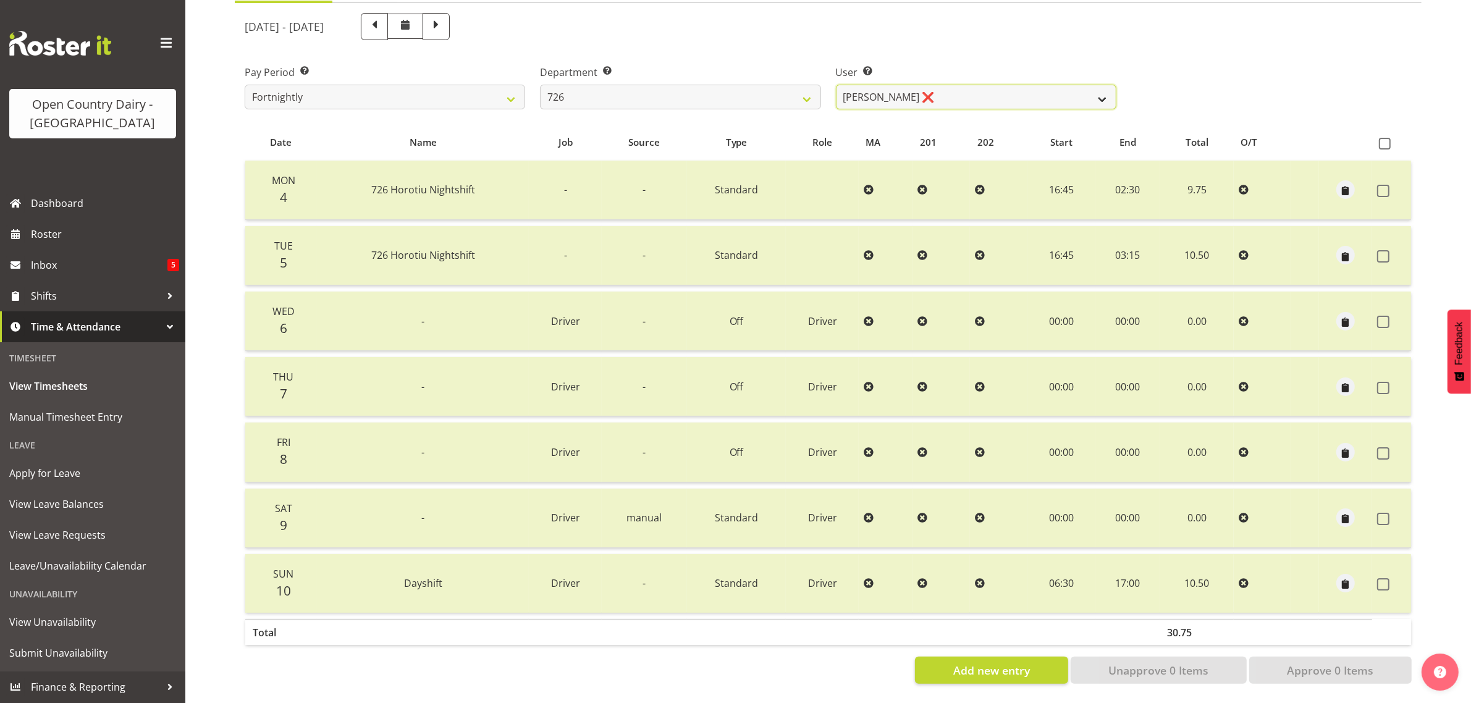
click at [996, 85] on select "[PERSON_NAME] ✔ [PERSON_NAME] ❌ [PERSON_NAME] ✔ [PERSON_NAME] ✔" at bounding box center [976, 97] width 280 height 25
click at [760, 85] on select "701 702 703 704 705 706 707 708 709 710 711 712 713 714 715 716 717 718 719 720" at bounding box center [680, 97] width 280 height 25
select select "761"
click at [540, 85] on select "701 702 703 704 705 706 707 708 709 710 711 712 713 714 715 716 717 718 719 720" at bounding box center [680, 97] width 280 height 25
select select "11586"
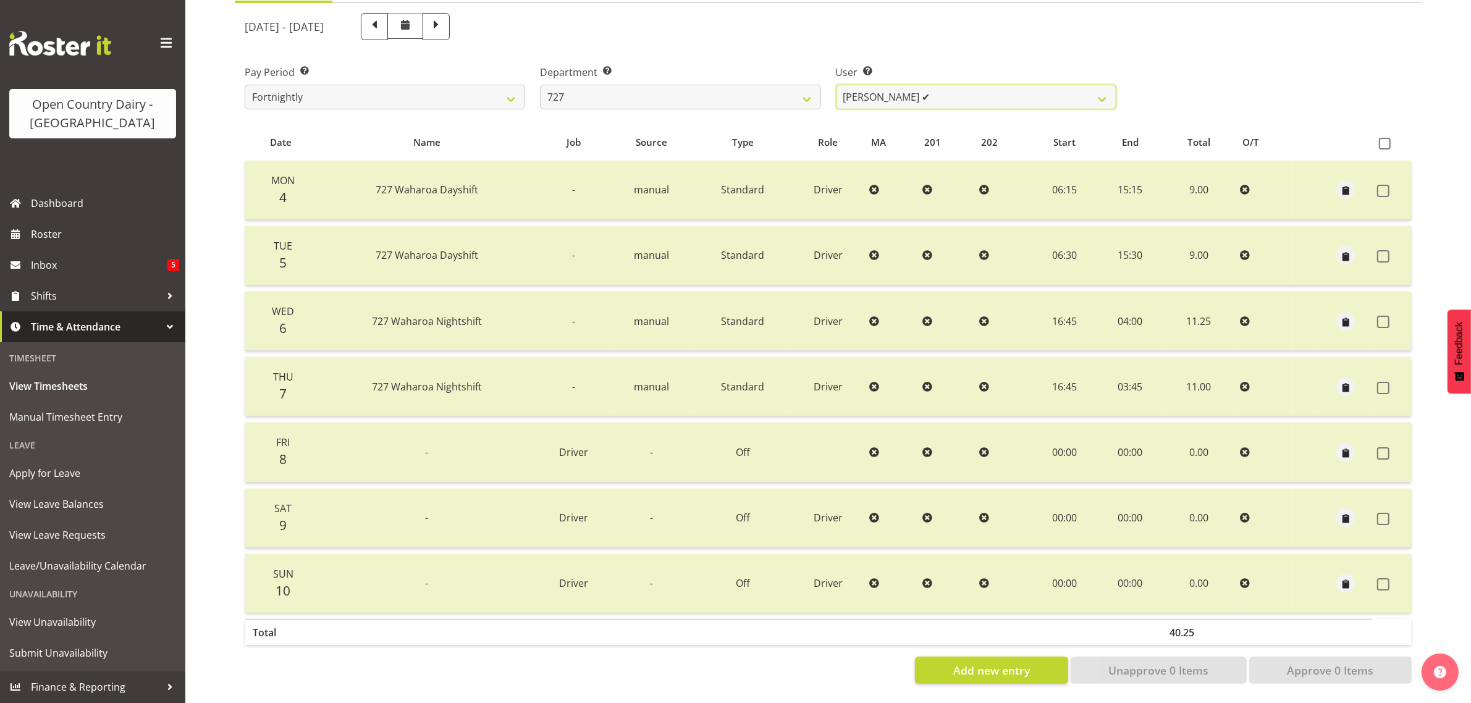
click at [1012, 85] on select "[PERSON_NAME] ✔ [PERSON_NAME] ✔ [PERSON_NAME] ✔" at bounding box center [976, 97] width 280 height 25
drag, startPoint x: 1012, startPoint y: 84, endPoint x: 896, endPoint y: 82, distance: 116.1
click at [1012, 85] on select "[PERSON_NAME] ✔ [PERSON_NAME] ✔ [PERSON_NAME] ✔" at bounding box center [976, 97] width 280 height 25
click at [705, 85] on select "701 702 703 704 705 706 707 708 709 710 711 712 713 714 715 716 717 718 719 720" at bounding box center [680, 97] width 280 height 25
select select "842"
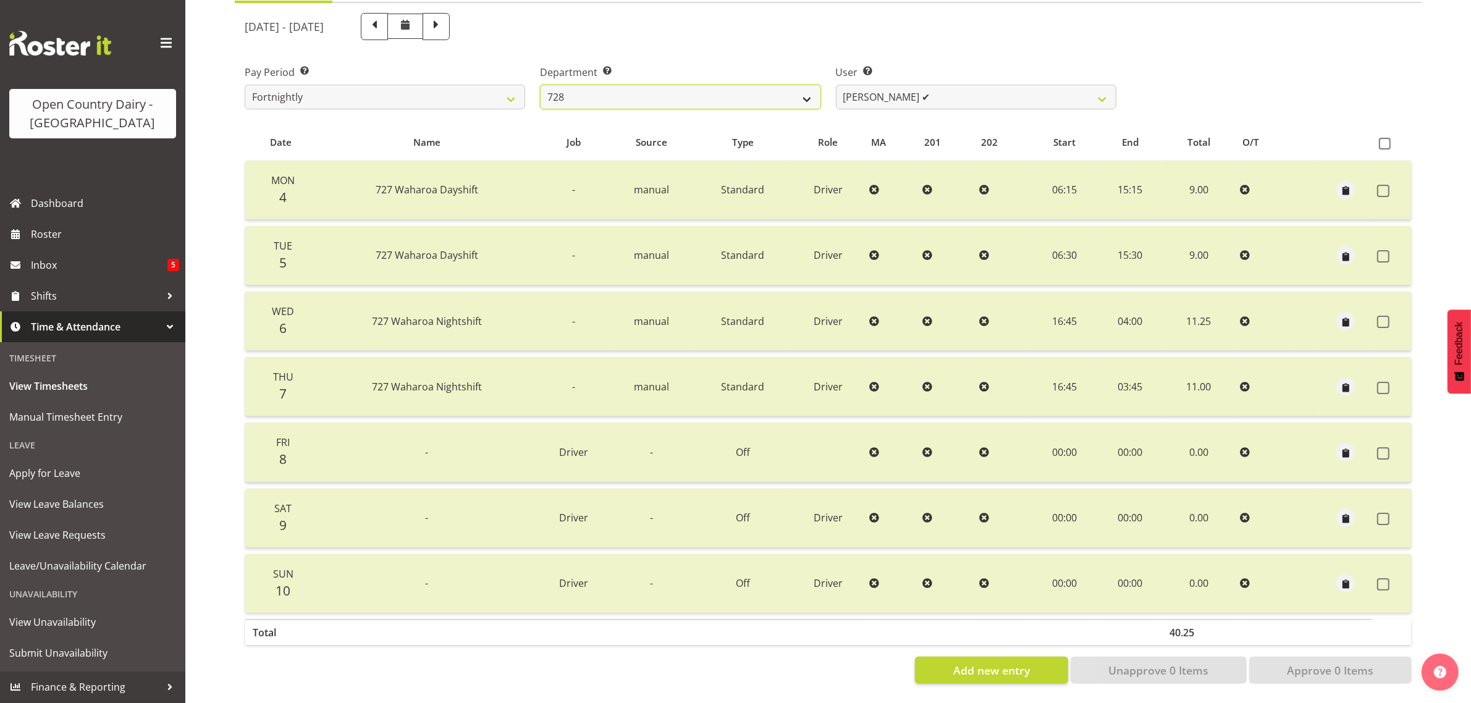
click at [540, 85] on select "701 702 703 704 705 706 707 708 709 710 711 712 713 714 715 716 717 718 719 720" at bounding box center [680, 97] width 280 height 25
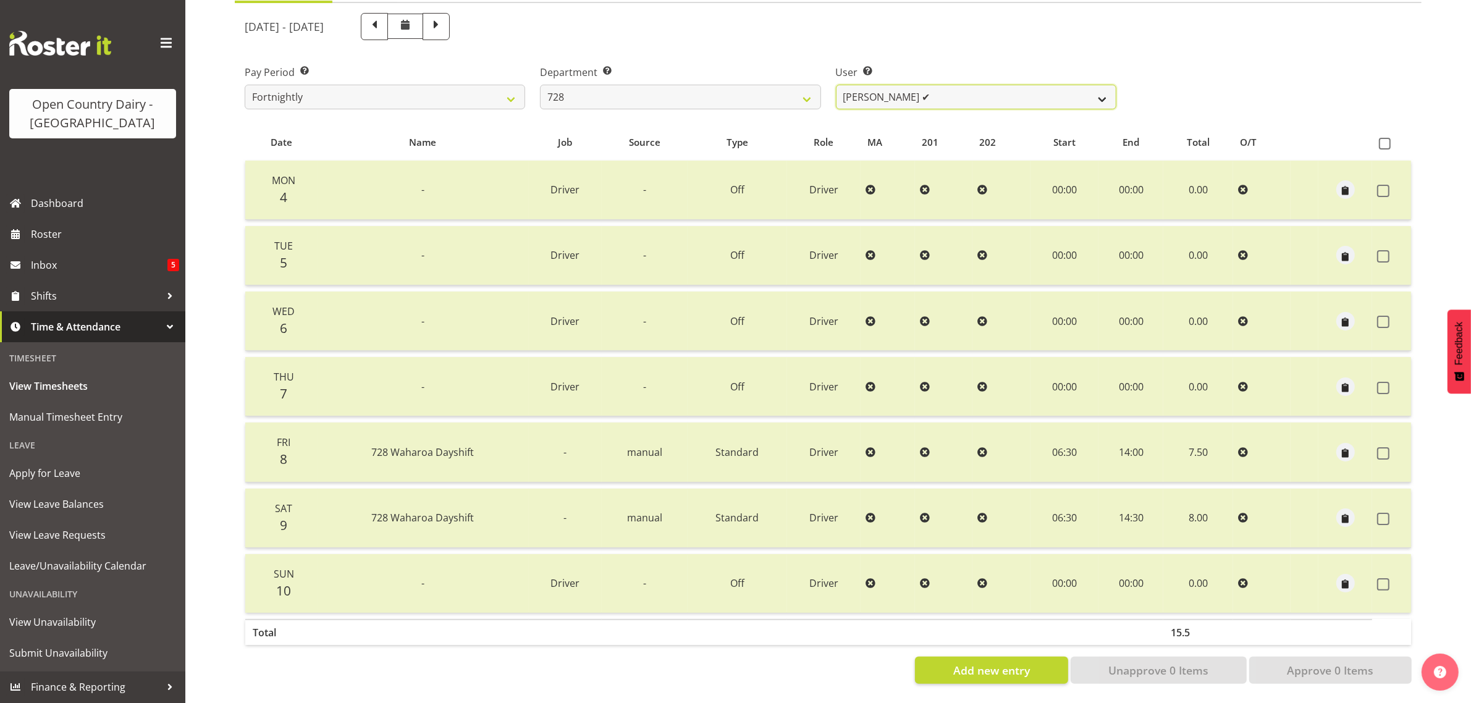
click at [989, 85] on select "[PERSON_NAME] ✔ [PERSON_NAME] ✔ [PERSON_NAME] [PERSON_NAME] ✔ [PERSON_NAME] ❌ […" at bounding box center [976, 97] width 280 height 25
select select "8207"
click at [836, 85] on select "[PERSON_NAME] ✔ [PERSON_NAME] ✔ [PERSON_NAME] [PERSON_NAME] ✔ [PERSON_NAME] ❌ […" at bounding box center [976, 97] width 280 height 25
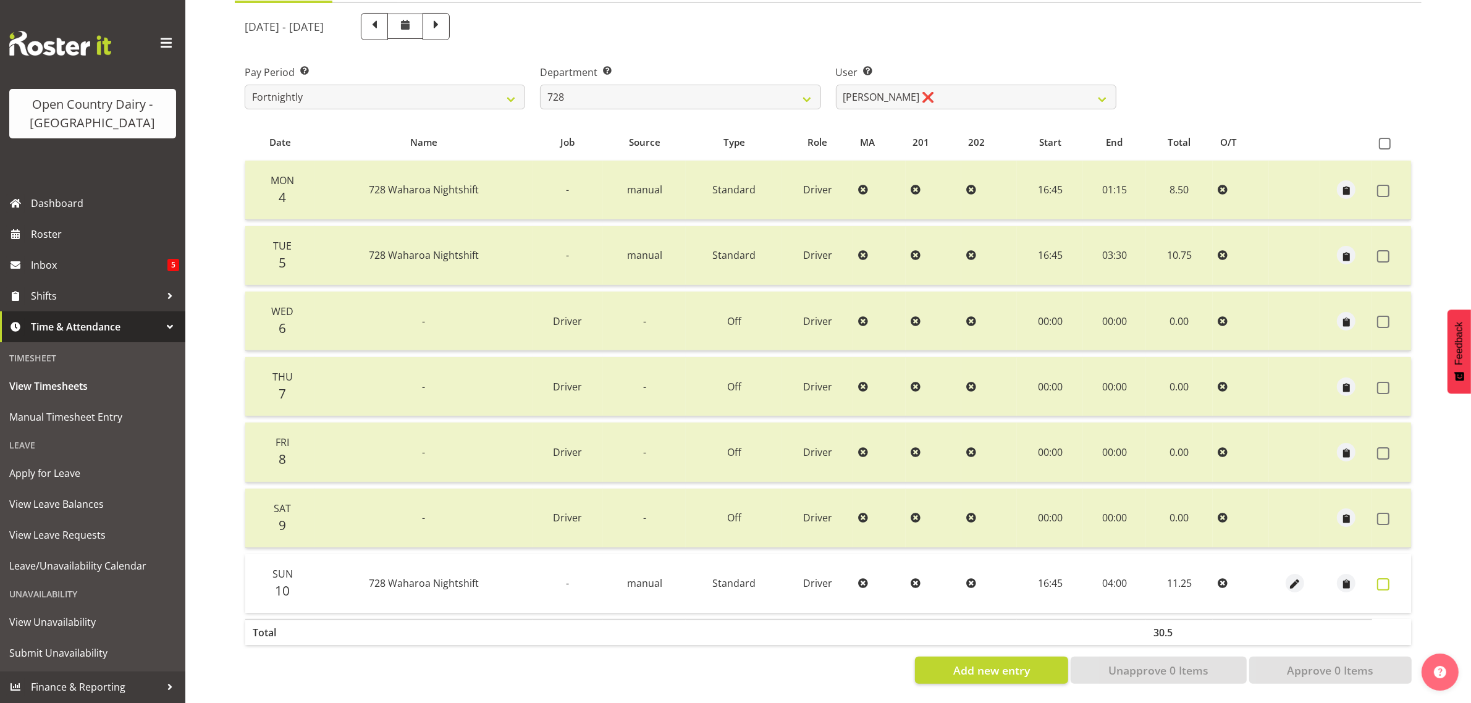
click at [1392, 578] on label at bounding box center [1386, 584] width 19 height 12
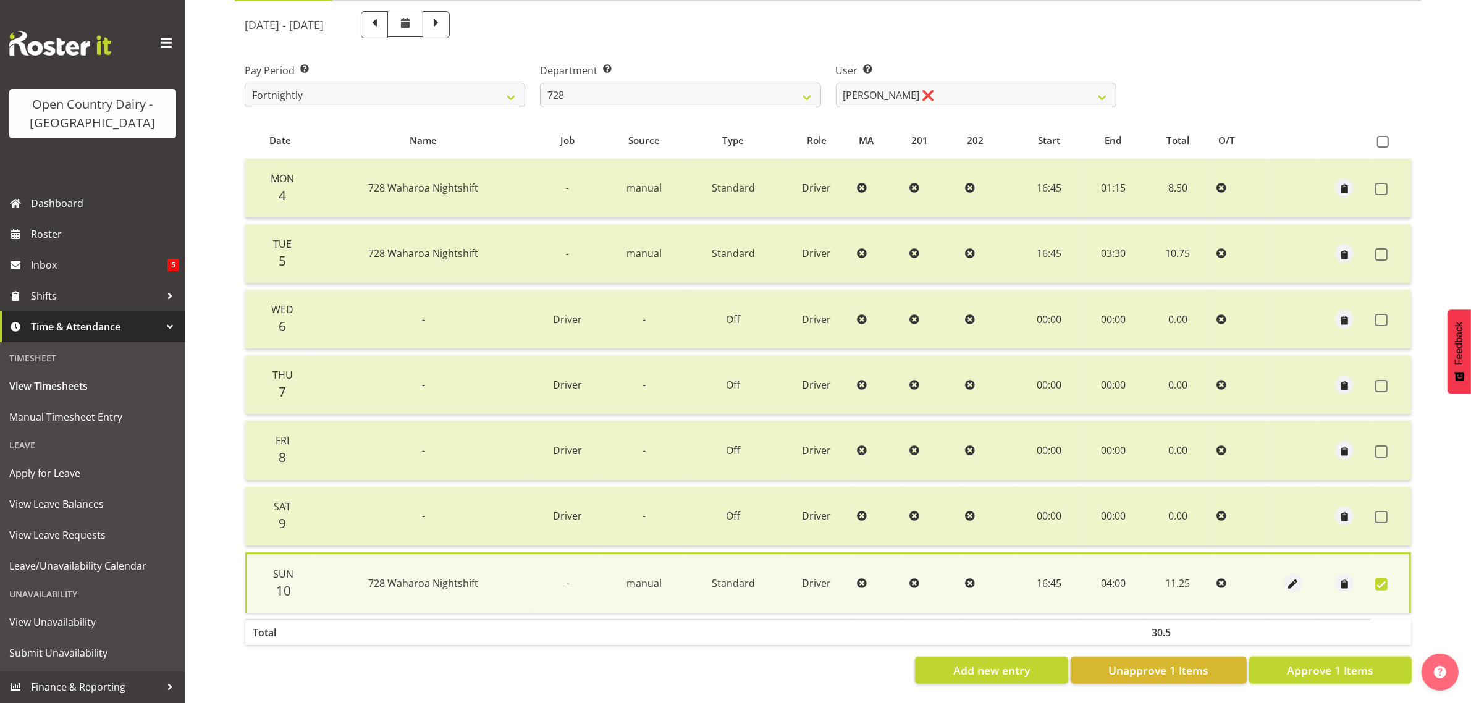
click at [1340, 662] on span "Approve 1 Items" at bounding box center [1330, 670] width 86 height 16
checkbox input "false"
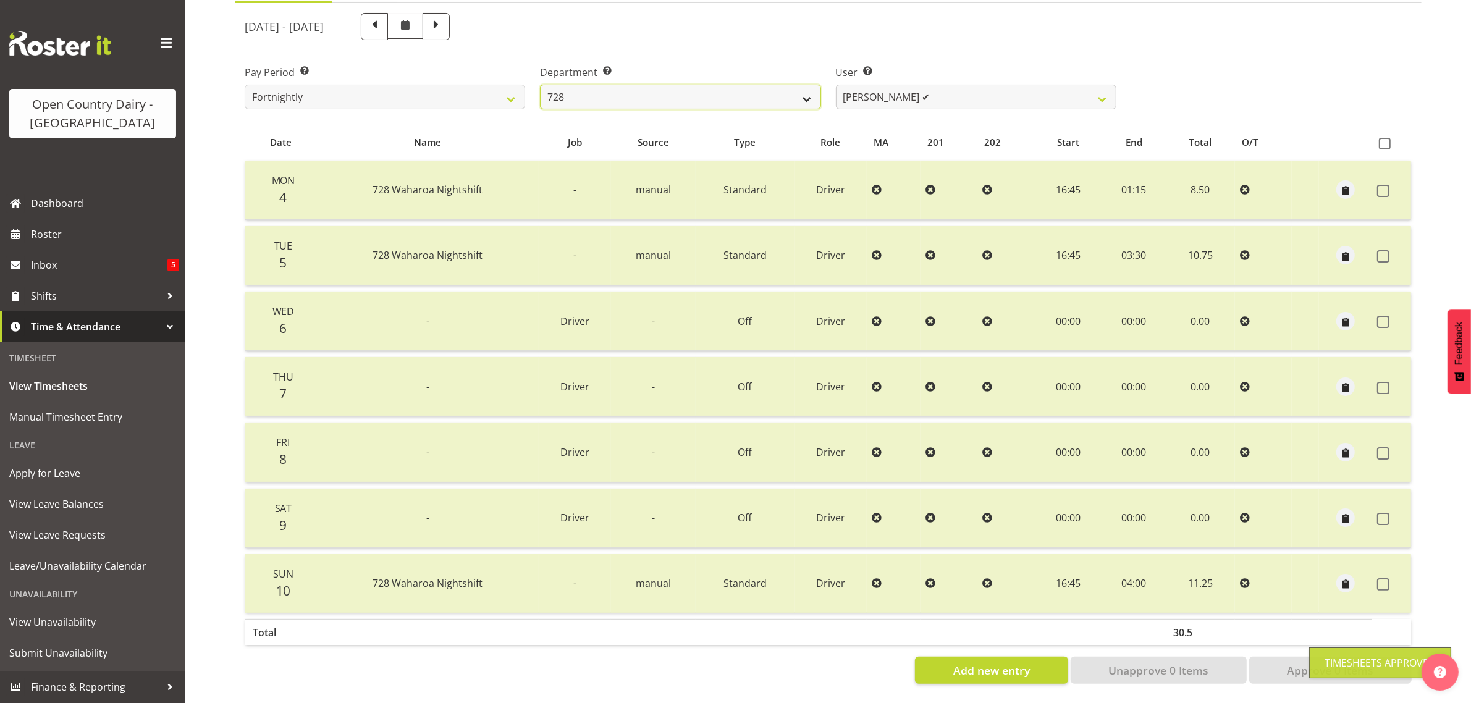
click at [780, 85] on select "701 702 703 704 705 706 707 708 709 710 711 712 713 714 715 716 717 718 719 720" at bounding box center [680, 97] width 280 height 25
select select "727"
click at [540, 85] on select "701 702 703 704 705 706 707 708 709 710 711 712 713 714 715 716 717 718 719 720" at bounding box center [680, 97] width 280 height 25
select select "8385"
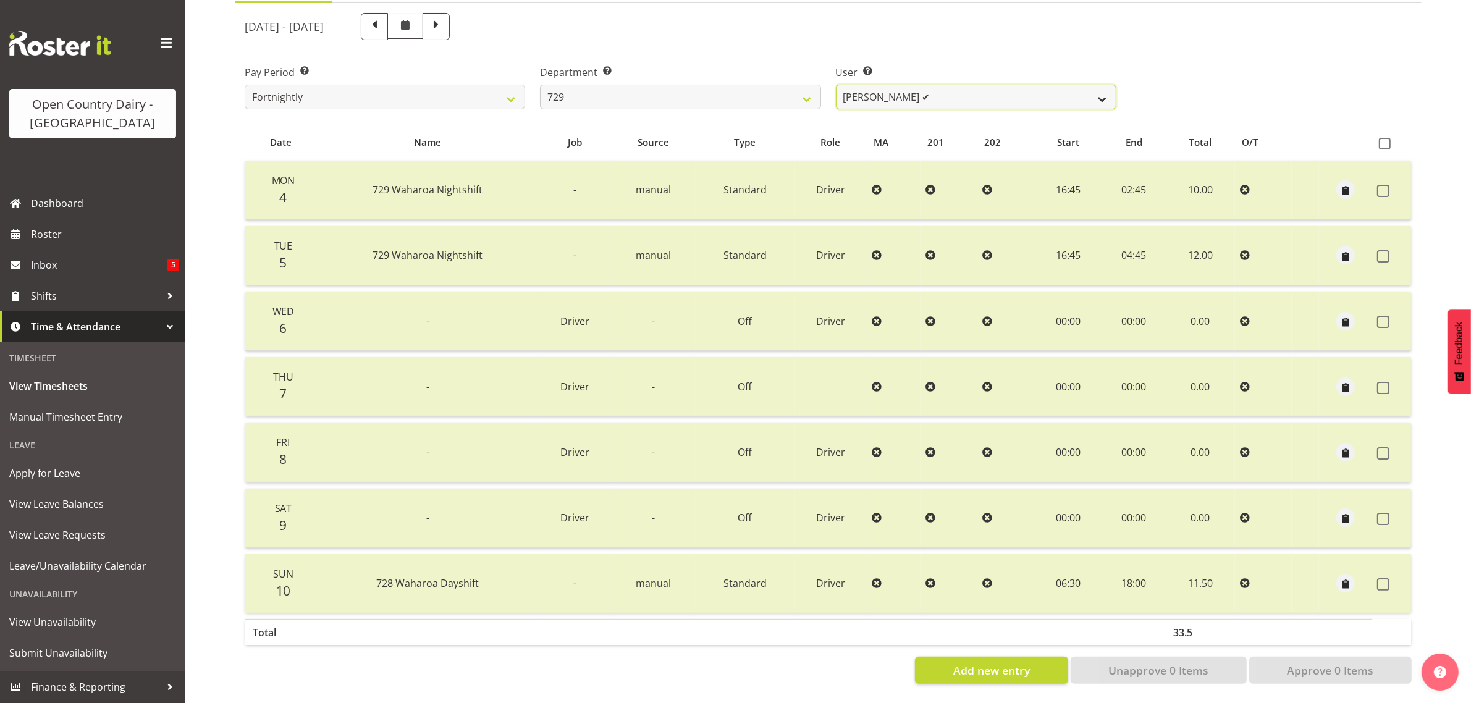
click at [983, 85] on select "[PERSON_NAME] ✔ [PERSON_NAME] ✔ [PERSON_NAME] ✔ [PERSON_NAME] ✔" at bounding box center [976, 97] width 280 height 25
drag, startPoint x: 983, startPoint y: 82, endPoint x: 721, endPoint y: 91, distance: 262.6
click at [983, 85] on select "[PERSON_NAME] ✔ [PERSON_NAME] ✔ [PERSON_NAME] ✔ [PERSON_NAME] ✔" at bounding box center [976, 97] width 280 height 25
click at [604, 85] on select "701 702 703 704 705 706 707 708 709 710 711 712 713 714 715 716 717 718 719 720" at bounding box center [680, 97] width 280 height 25
click at [540, 85] on select "701 702 703 704 705 706 707 708 709 710 711 712 713 714 715 716 717 718 719 720" at bounding box center [680, 97] width 280 height 25
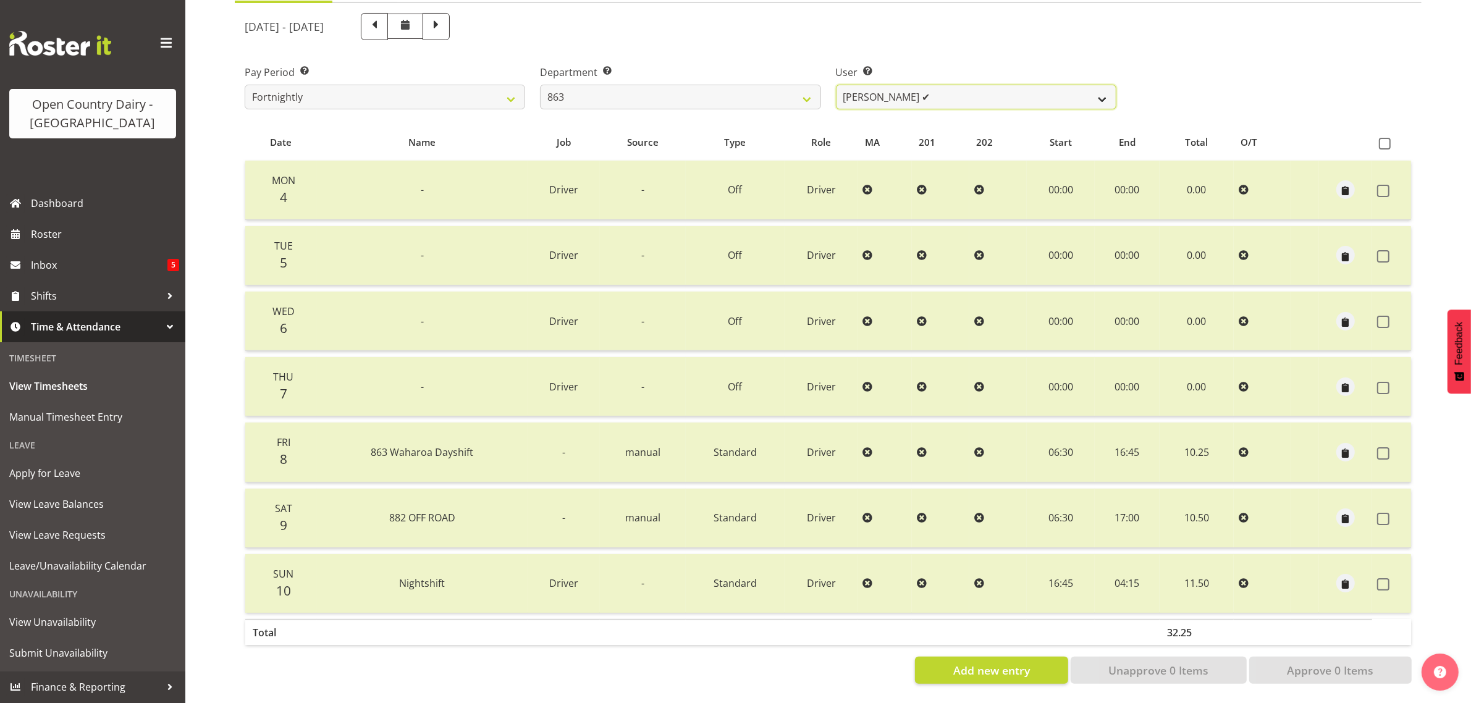
click at [1009, 85] on select "[PERSON_NAME] ✔ [PERSON_NAME] ✔ [PERSON_NAME] ✔ [PERSON_NAME] ✔" at bounding box center [976, 97] width 280 height 25
click at [663, 90] on select "701 702 703 704 705 706 707 708 709 710 711 712 713 714 715 716 717 718 719 720" at bounding box center [680, 97] width 280 height 25
select select "898"
click at [540, 85] on select "701 702 703 704 705 706 707 708 709 710 711 712 713 714 715 716 717 718 719 720" at bounding box center [680, 97] width 280 height 25
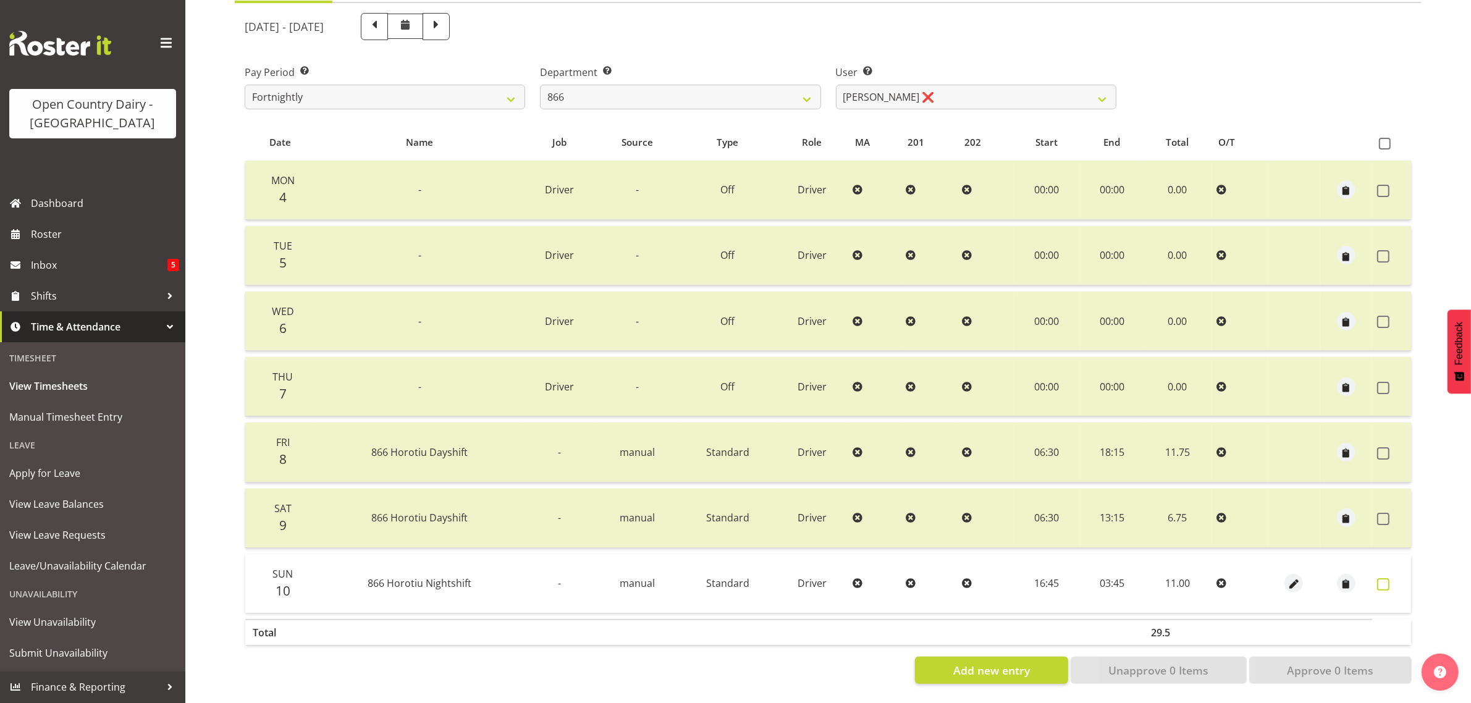
click at [1384, 578] on span at bounding box center [1383, 584] width 12 height 12
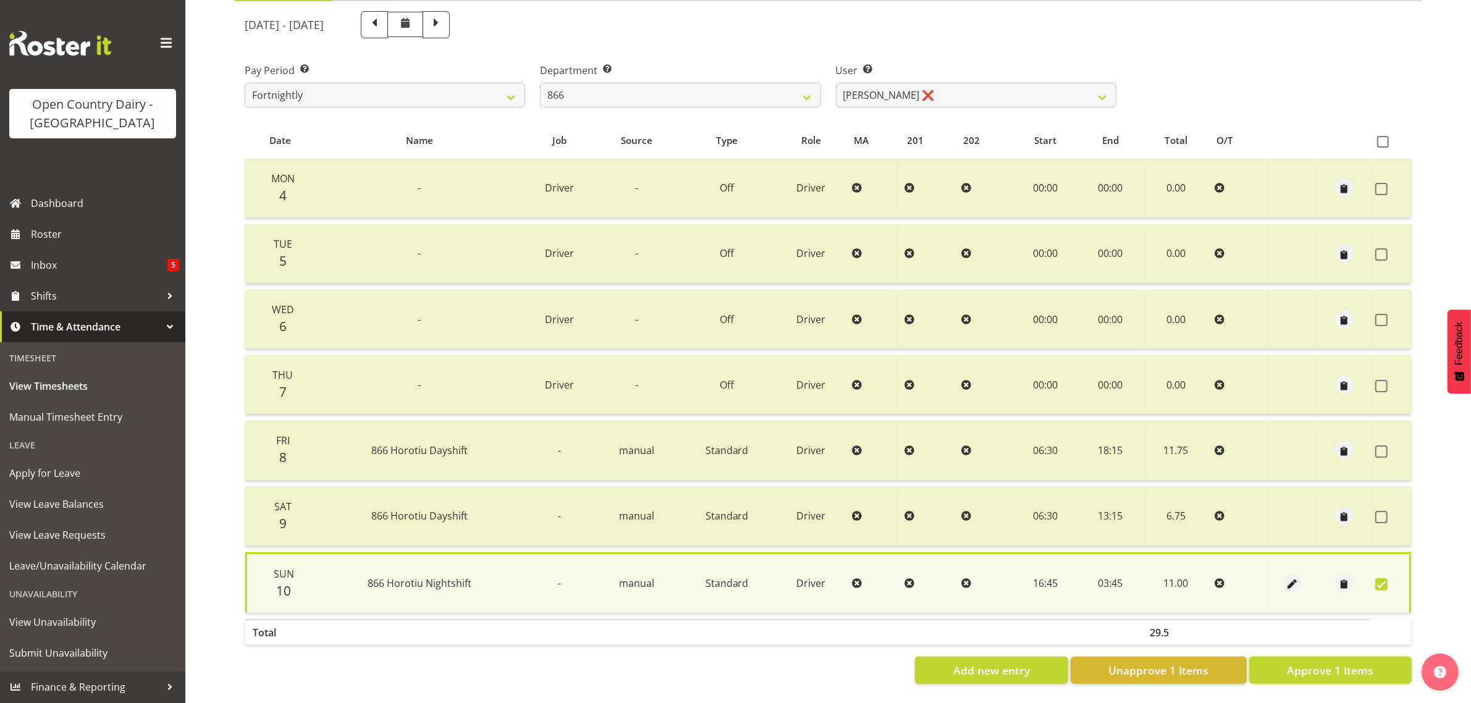
click at [1308, 662] on span "Approve 1 Items" at bounding box center [1330, 670] width 86 height 16
checkbox input "false"
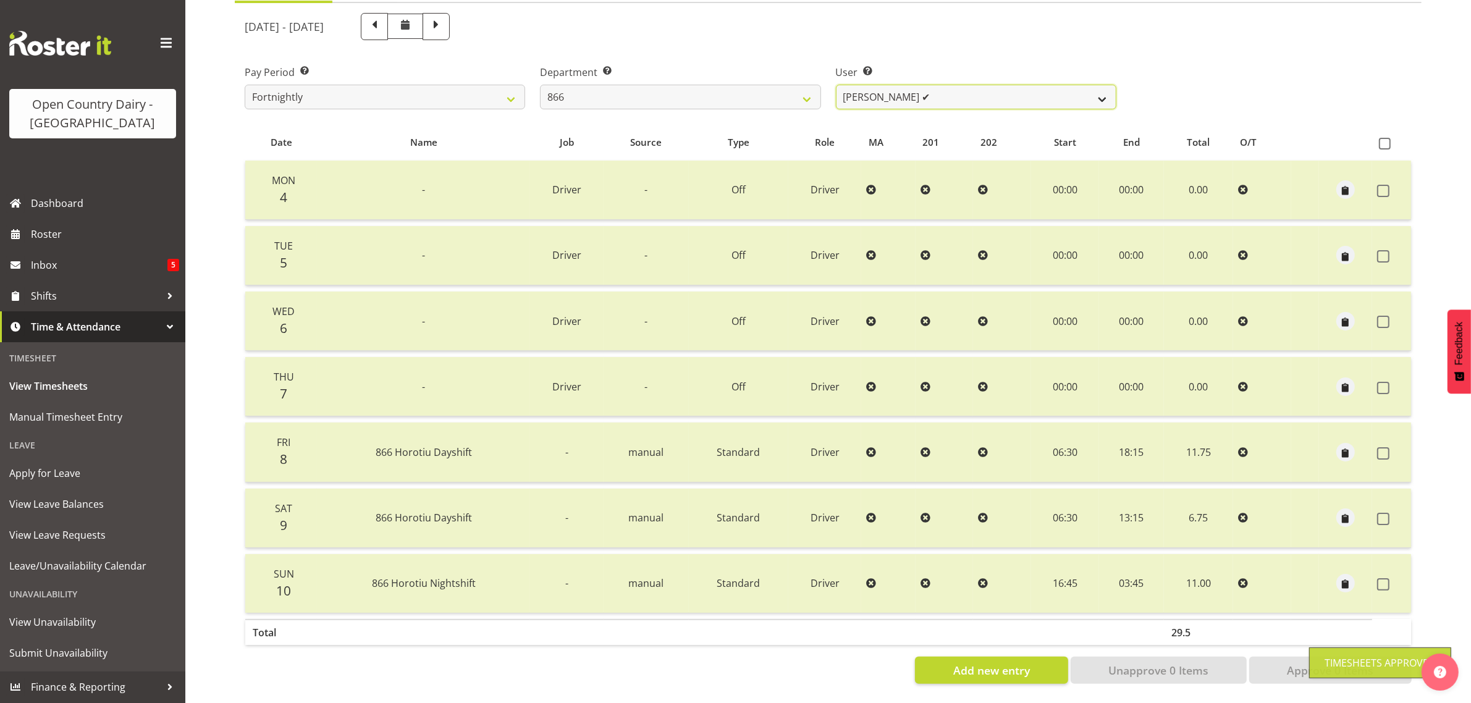
click at [935, 85] on select "[PERSON_NAME] ✔ [PERSON_NAME] ✔ [PERSON_NAME] ✔ [PERSON_NAME] ✔" at bounding box center [976, 97] width 280 height 25
drag, startPoint x: 935, startPoint y: 78, endPoint x: 878, endPoint y: 75, distance: 56.9
click at [935, 85] on select "[PERSON_NAME] ✔ [PERSON_NAME] ✔ [PERSON_NAME] ✔ [PERSON_NAME] ✔" at bounding box center [976, 97] width 280 height 25
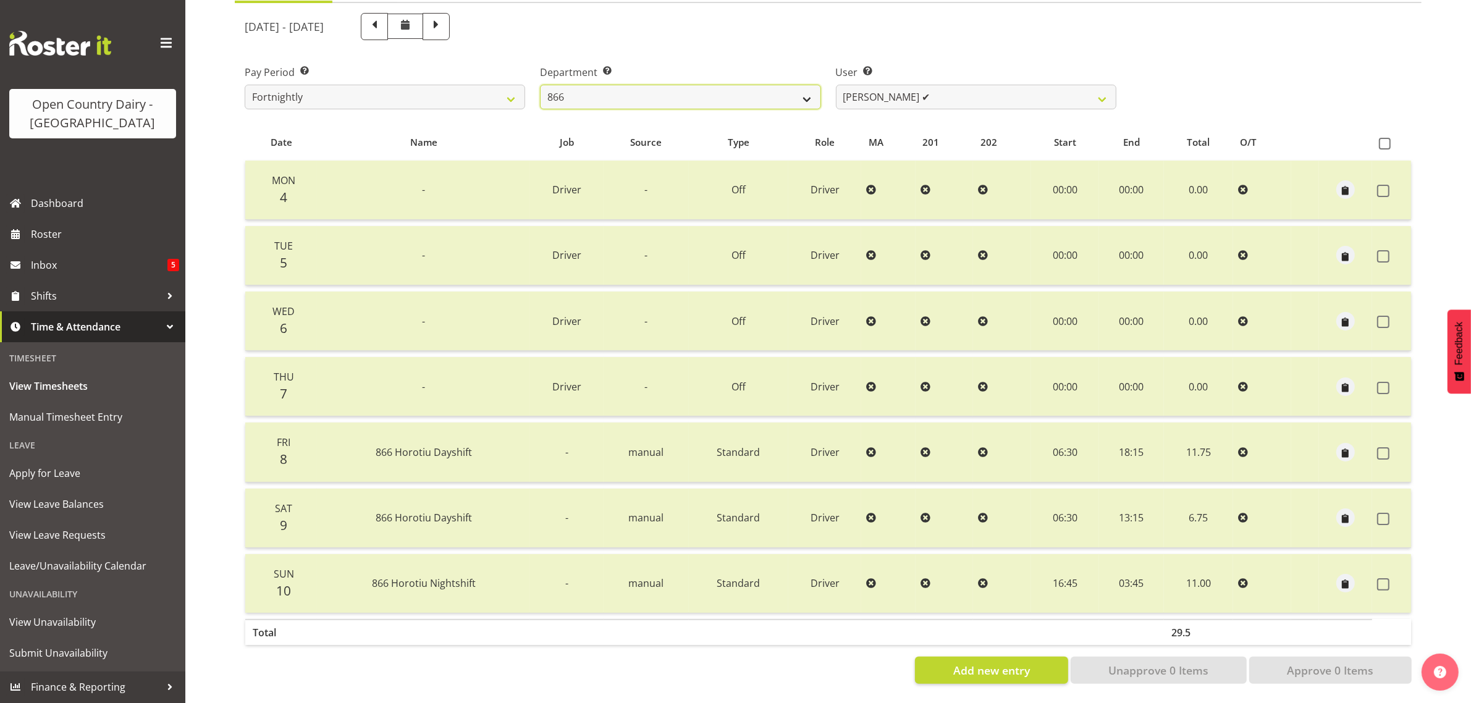
drag, startPoint x: 733, startPoint y: 77, endPoint x: 721, endPoint y: 95, distance: 20.6
click at [733, 85] on select "701 702 703 704 705 706 707 708 709 710 711 712 713 714 715 716 717 718 719 720" at bounding box center [680, 97] width 280 height 25
click at [540, 85] on select "701 702 703 704 705 706 707 708 709 710 711 712 713 714 715 716 717 718 719 720" at bounding box center [680, 97] width 280 height 25
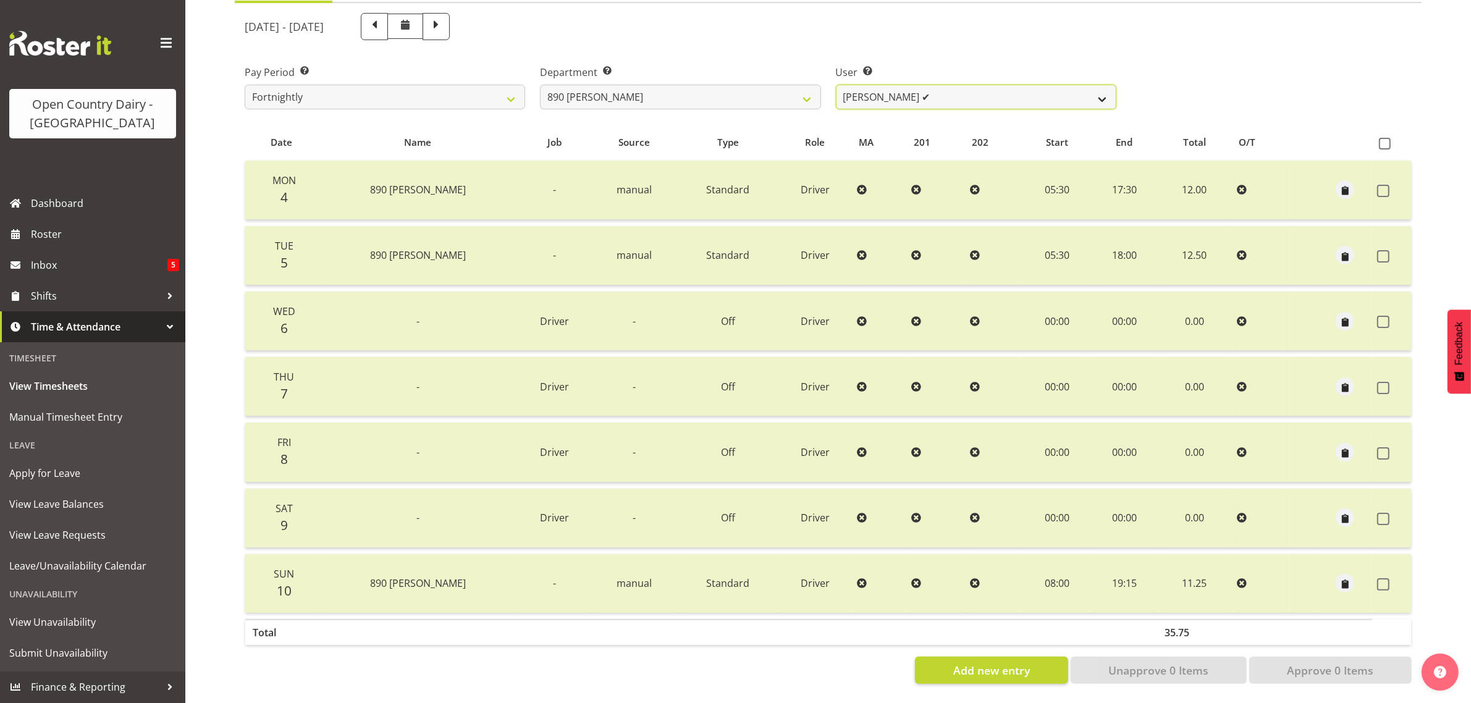
click at [971, 85] on select "[PERSON_NAME] ✔ [PERSON_NAME] ✔" at bounding box center [976, 97] width 280 height 25
drag, startPoint x: 971, startPoint y: 78, endPoint x: 836, endPoint y: 85, distance: 135.4
click at [971, 85] on select "[PERSON_NAME] ✔ [PERSON_NAME] ✔" at bounding box center [976, 97] width 280 height 25
drag, startPoint x: 689, startPoint y: 80, endPoint x: 690, endPoint y: 94, distance: 13.6
click at [689, 85] on select "701 702 703 704 705 706 707 708 709 710 711 712 713 714 715 716 717 718 719 720" at bounding box center [680, 97] width 280 height 25
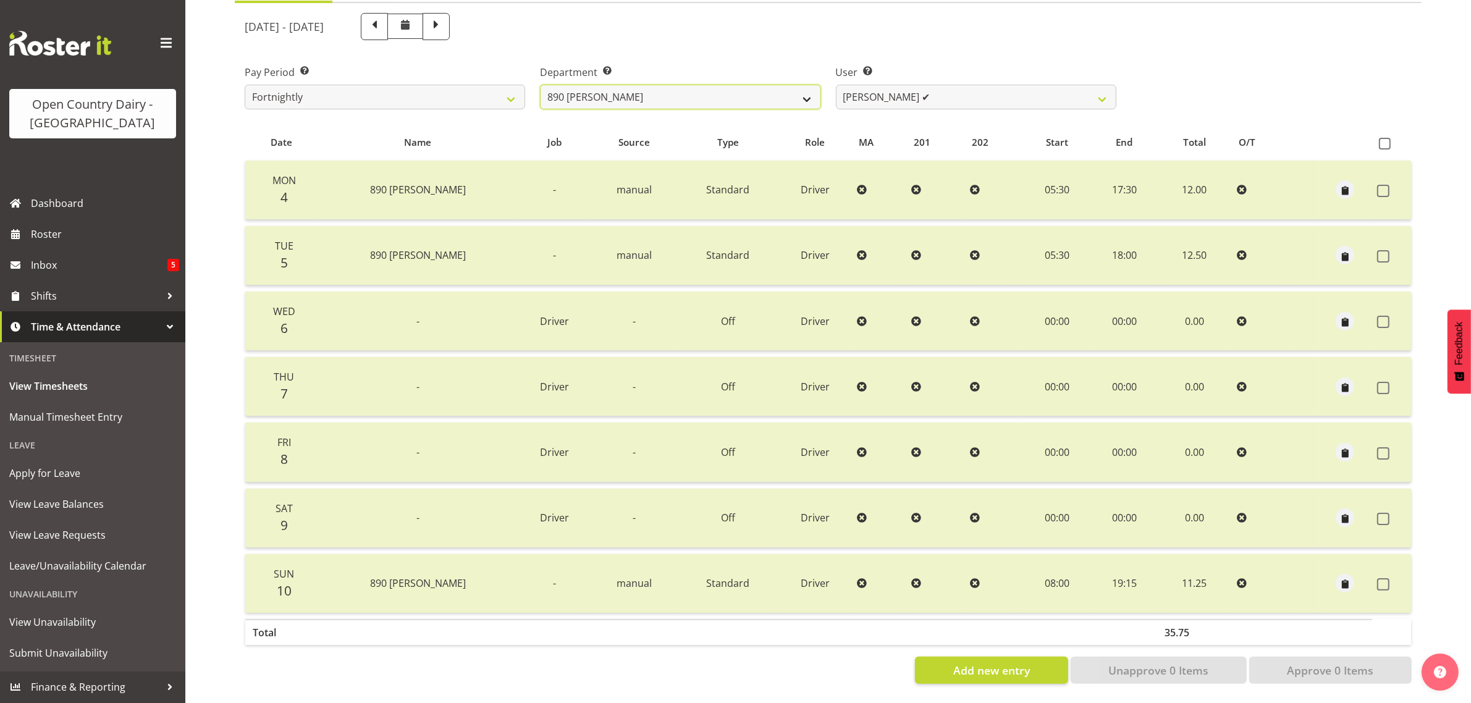
select select "731"
click at [540, 85] on select "701 702 703 704 705 706 707 708 709 710 711 712 713 714 715 716 717 718 719 720" at bounding box center [680, 97] width 280 height 25
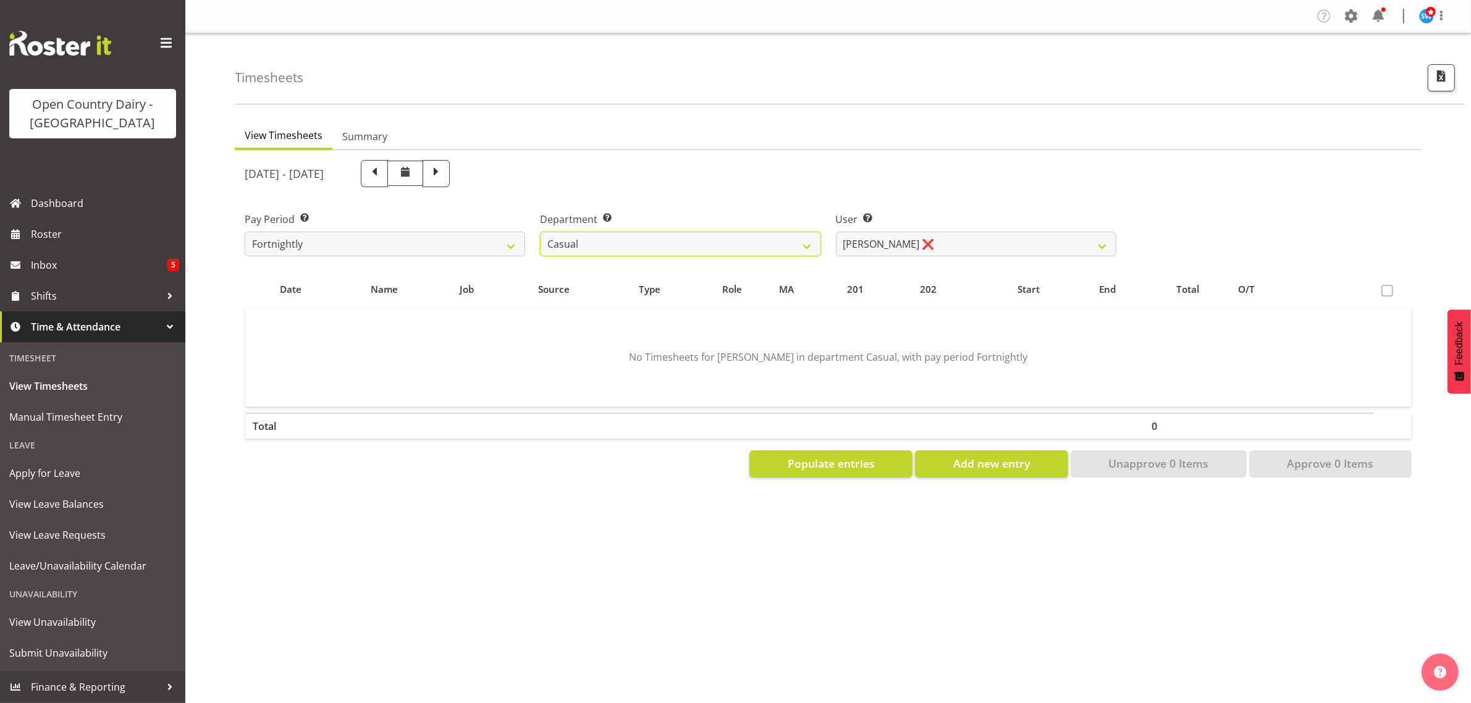
scroll to position [0, 0]
click at [999, 237] on select "[PERSON_NAME] ❌ [PERSON_NAME] ❌ [PERSON_NAME] ❌ [PERSON_NAME] ✔" at bounding box center [976, 244] width 280 height 25
select select "8204"
click at [836, 232] on select "[PERSON_NAME] ❌ [PERSON_NAME] ❌ [PERSON_NAME] ❌ [PERSON_NAME] ✔" at bounding box center [976, 244] width 280 height 25
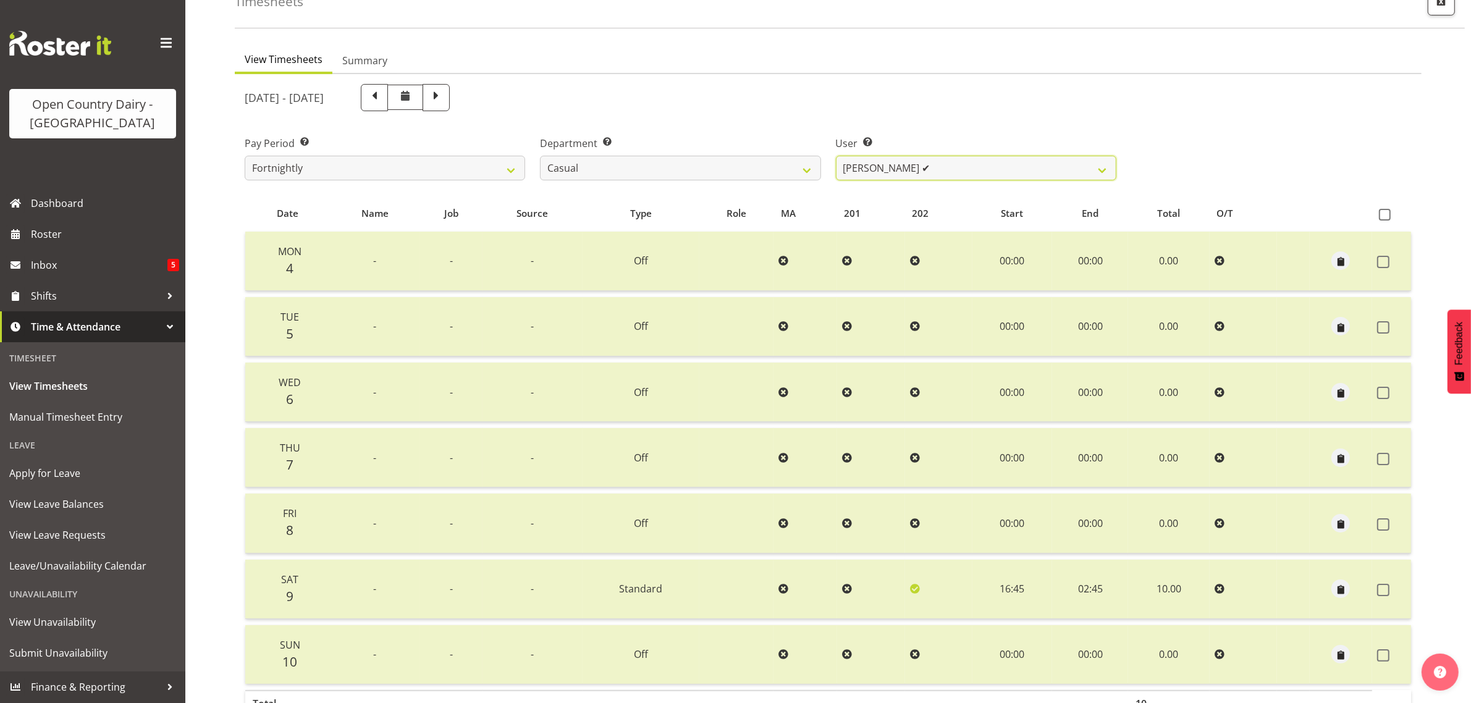
scroll to position [158, 0]
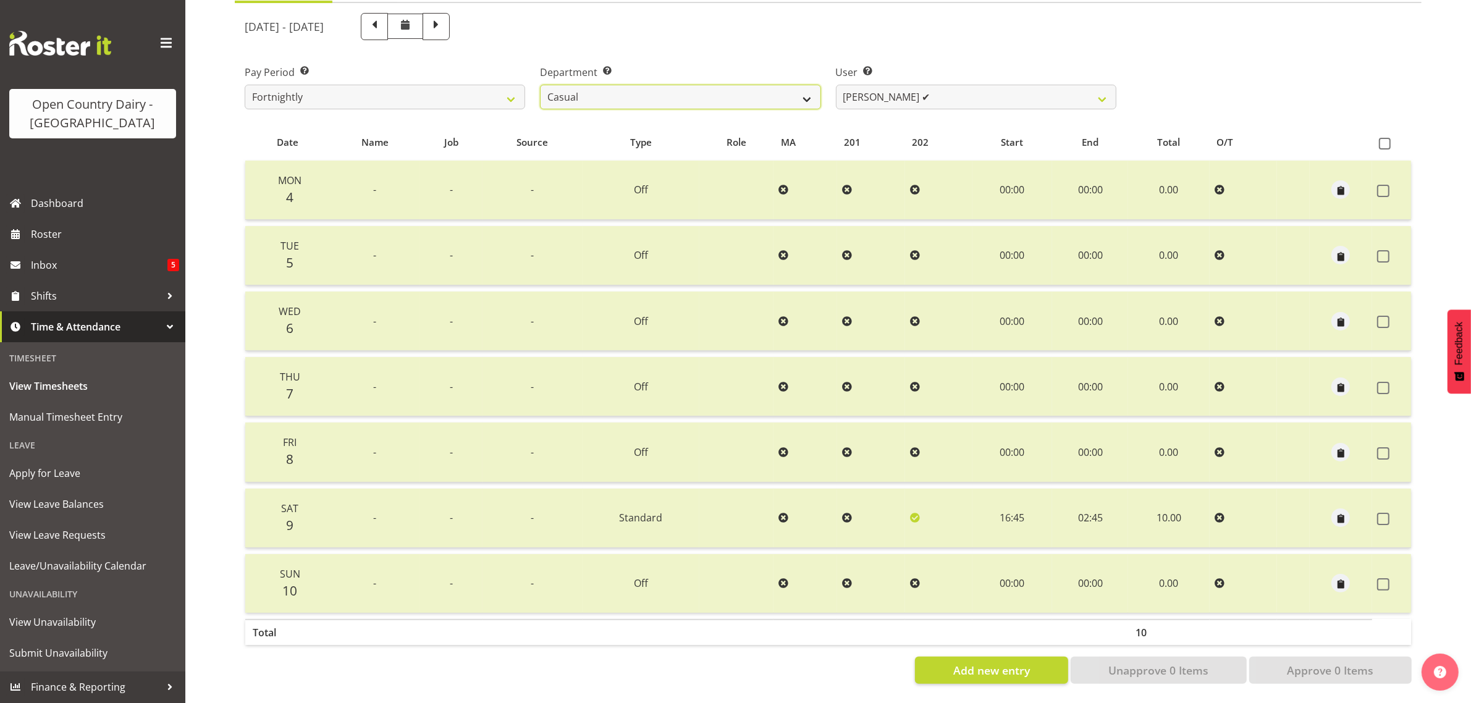
click at [720, 85] on select "701 702 703 704 705 706 707 708 709 710 711 712 713 714 715 716 717 718 719 720" at bounding box center [680, 97] width 280 height 25
click at [540, 85] on select "701 702 703 704 705 706 707 708 709 710 711 712 713 714 715 716 717 718 719 720" at bounding box center [680, 97] width 280 height 25
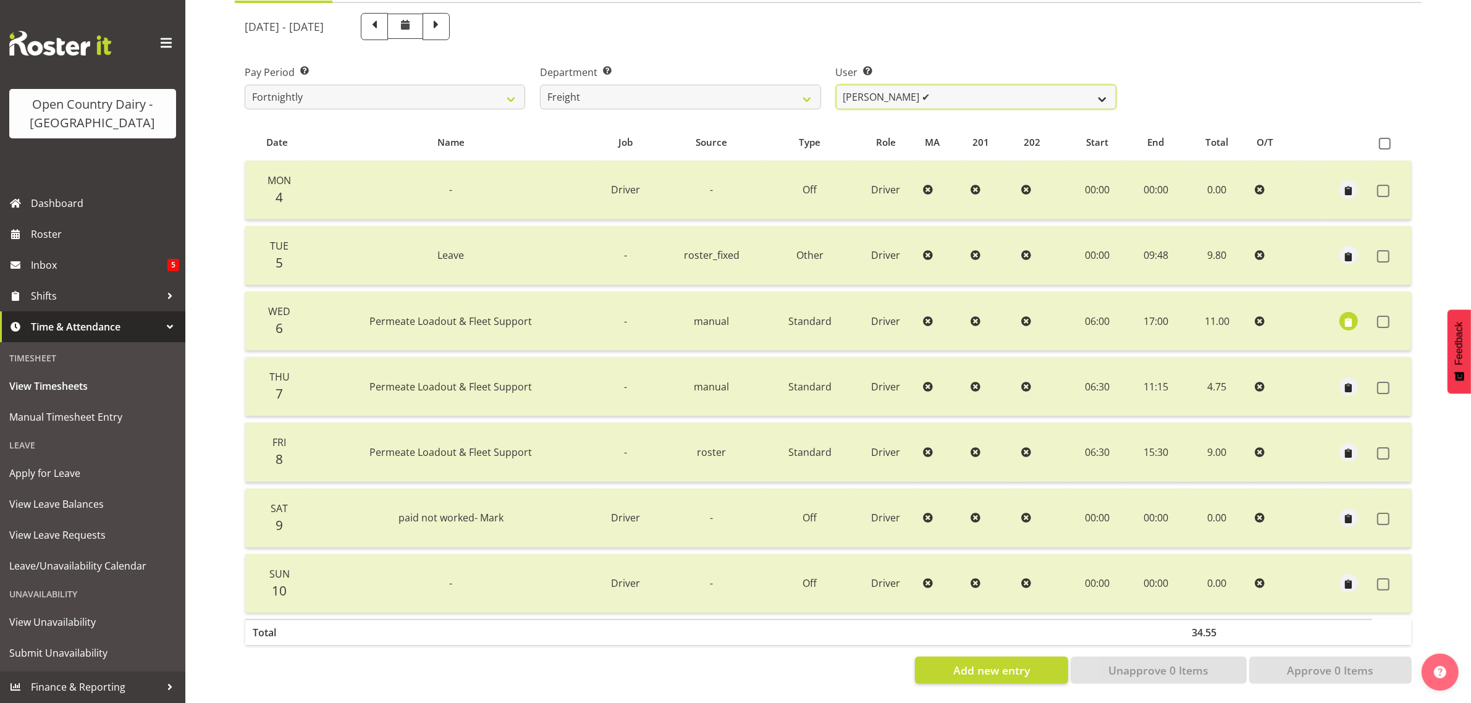
click at [958, 85] on select "[PERSON_NAME] ✔ [PERSON_NAME] ✔" at bounding box center [976, 97] width 280 height 25
click at [639, 85] on select "701 702 703 704 705 706 707 708 709 710 711 712 713 714 715 716 717 718 719 720" at bounding box center [680, 97] width 280 height 25
click at [540, 85] on select "701 702 703 704 705 706 707 708 709 710 711 712 713 714 715 716 717 718 719 720" at bounding box center [680, 97] width 280 height 25
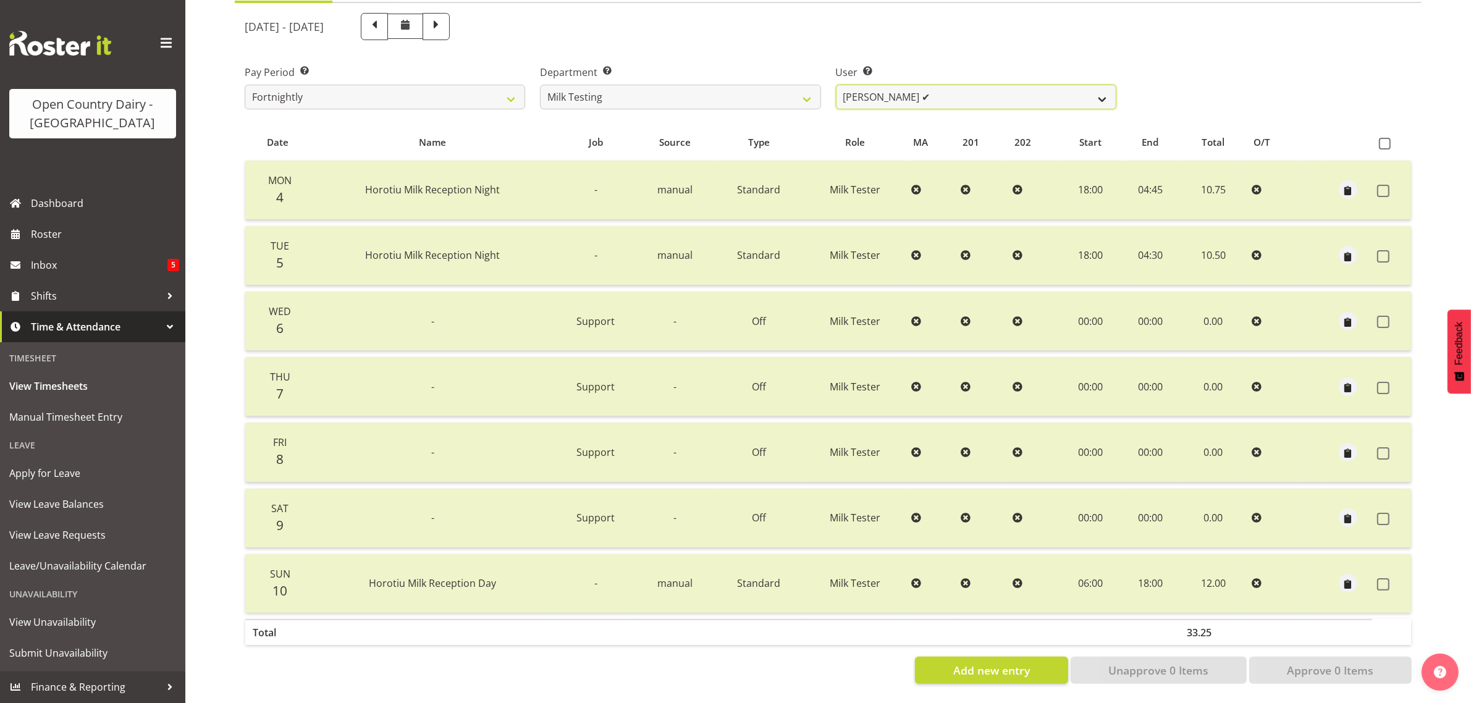
click at [993, 86] on select "[PERSON_NAME] ✔ [PERSON_NAME] ❌ [PERSON_NAME] ✔ [PERSON_NAME] ✔ [PERSON_NAME] ✔…" at bounding box center [976, 97] width 280 height 25
click at [670, 85] on select "701 702 703 704 705 706 707 708 709 710 711 712 713 714 715 716 717 718 719 720" at bounding box center [680, 97] width 280 height 25
select select "802"
click at [540, 85] on select "701 702 703 704 705 706 707 708 709 710 711 712 713 714 715 716 717 718 719 720" at bounding box center [680, 97] width 280 height 25
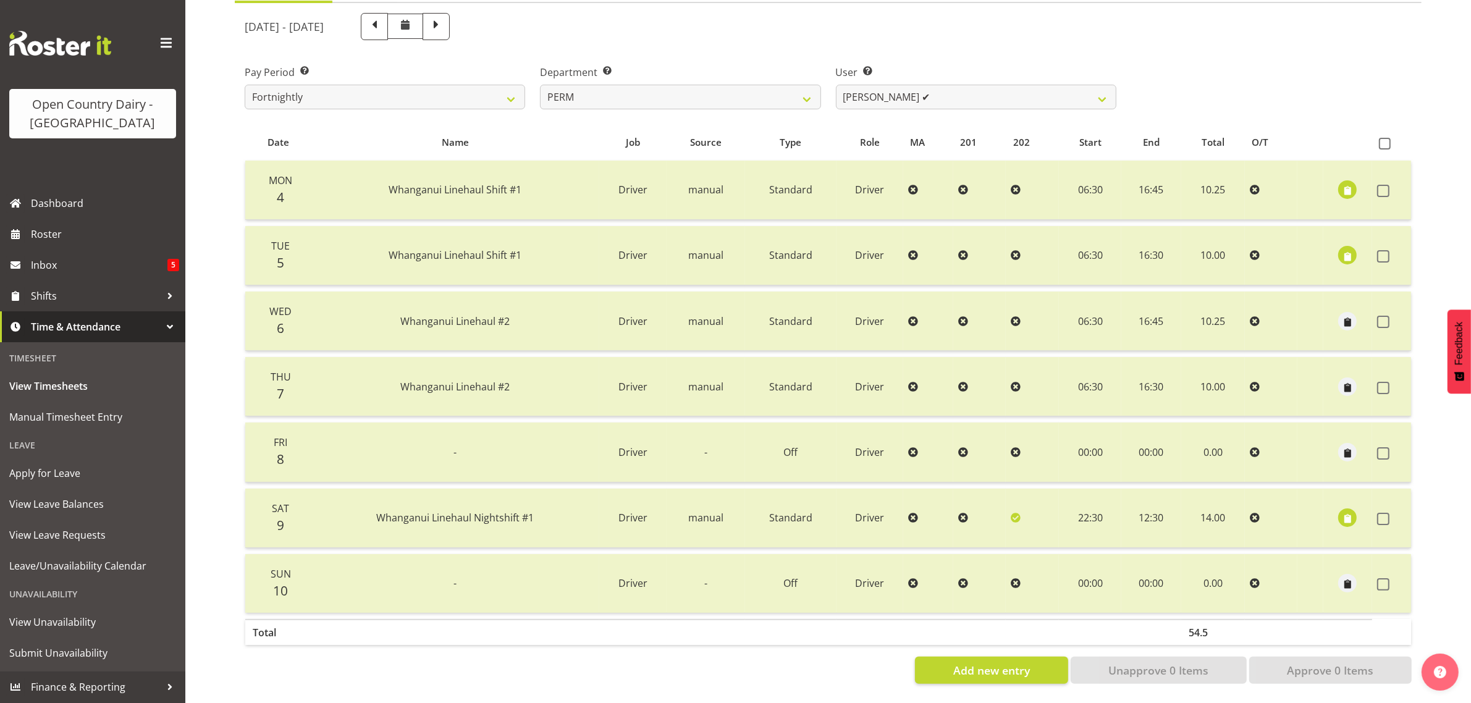
click at [1016, 71] on div "User Select user. Note: This is filtered down by the previous two drop-down ite…" at bounding box center [976, 87] width 280 height 44
click at [1014, 85] on select "[PERSON_NAME] ✔ [PERSON_NAME] ✔ [PERSON_NAME] ✔ [PERSON_NAME] ❌ [PERSON_NAME] ❌…" at bounding box center [976, 97] width 280 height 25
select select "8188"
click at [836, 85] on select "[PERSON_NAME] ✔ [PERSON_NAME] ✔ [PERSON_NAME] ✔ [PERSON_NAME] ❌ [PERSON_NAME] ❌…" at bounding box center [976, 97] width 280 height 25
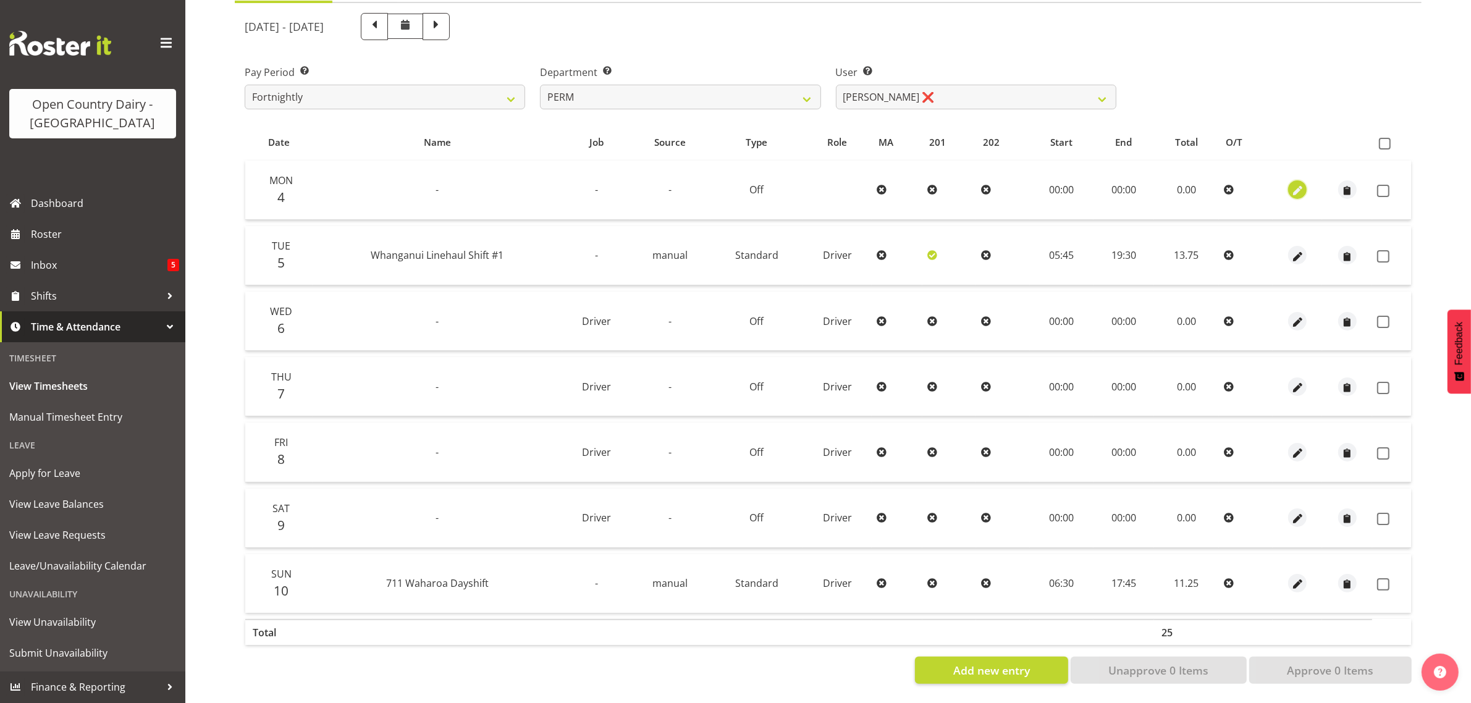
click at [1299, 184] on span "button" at bounding box center [1297, 191] width 14 height 14
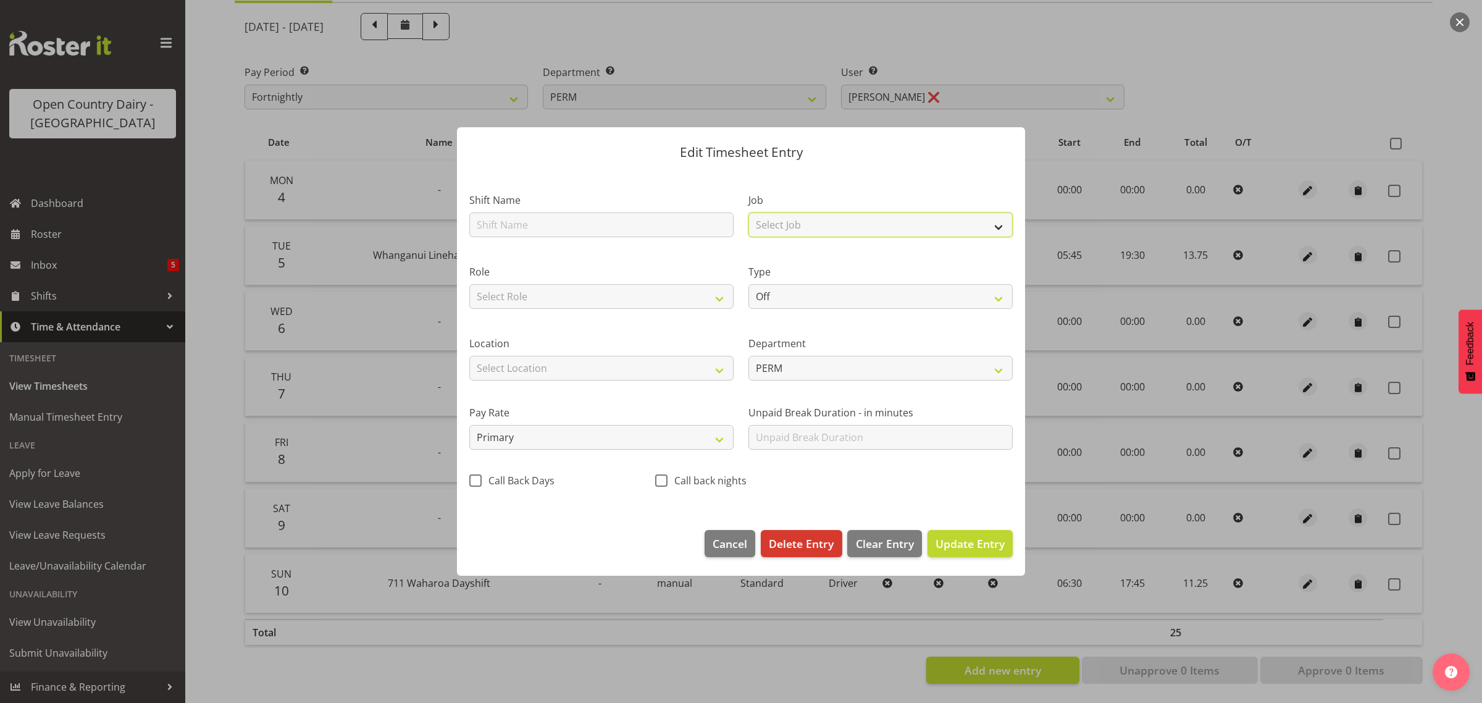
click at [809, 224] on select "Select Job Driver Driver supervisor Support" at bounding box center [881, 224] width 264 height 25
select select "9052"
click at [749, 212] on select "Select Job Driver Driver supervisor Support" at bounding box center [881, 224] width 264 height 25
drag, startPoint x: 674, startPoint y: 291, endPoint x: 672, endPoint y: 303, distance: 11.9
click at [674, 291] on select "Select Role Driver Driver [PERSON_NAME]" at bounding box center [601, 296] width 264 height 25
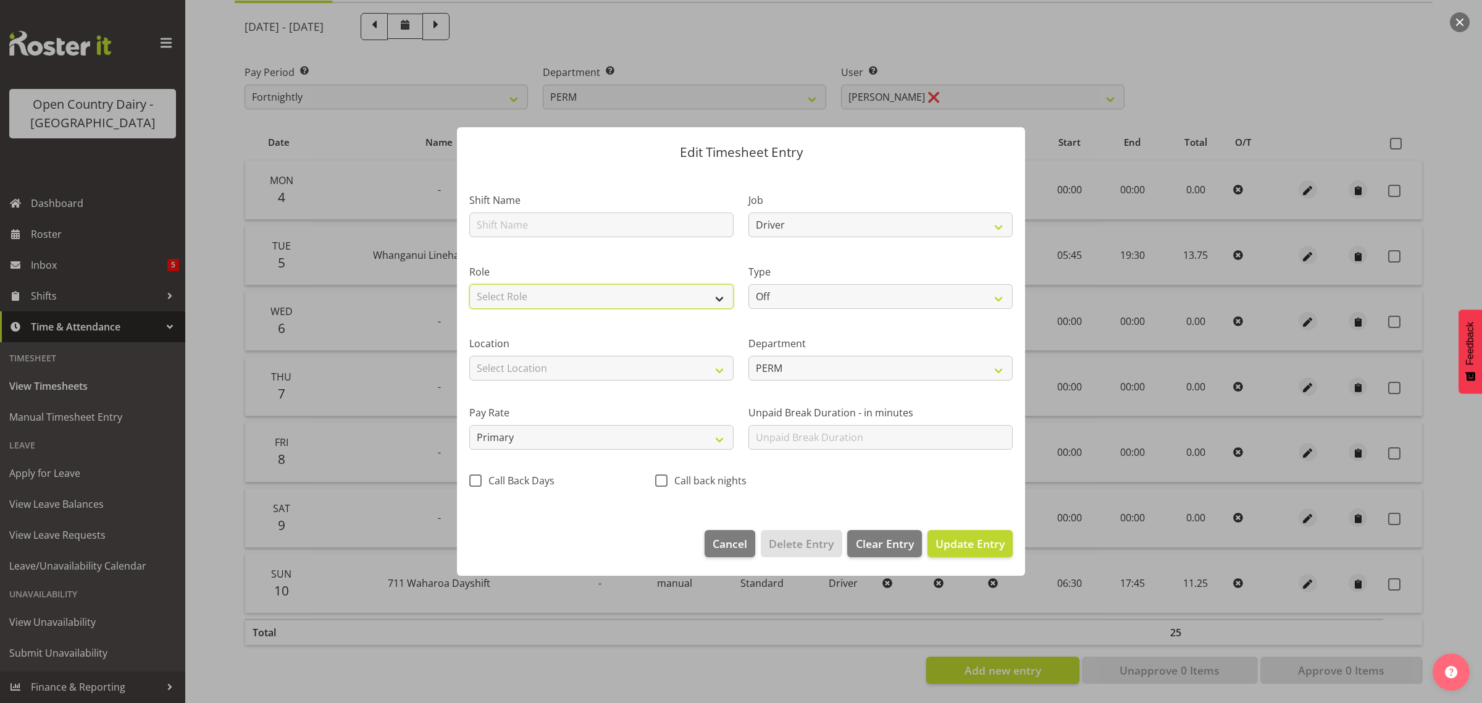
select select "1166"
click at [469, 284] on select "Select Role Driver Driver [PERSON_NAME]" at bounding box center [601, 296] width 264 height 25
click at [953, 544] on span "Update Entry" at bounding box center [970, 543] width 69 height 15
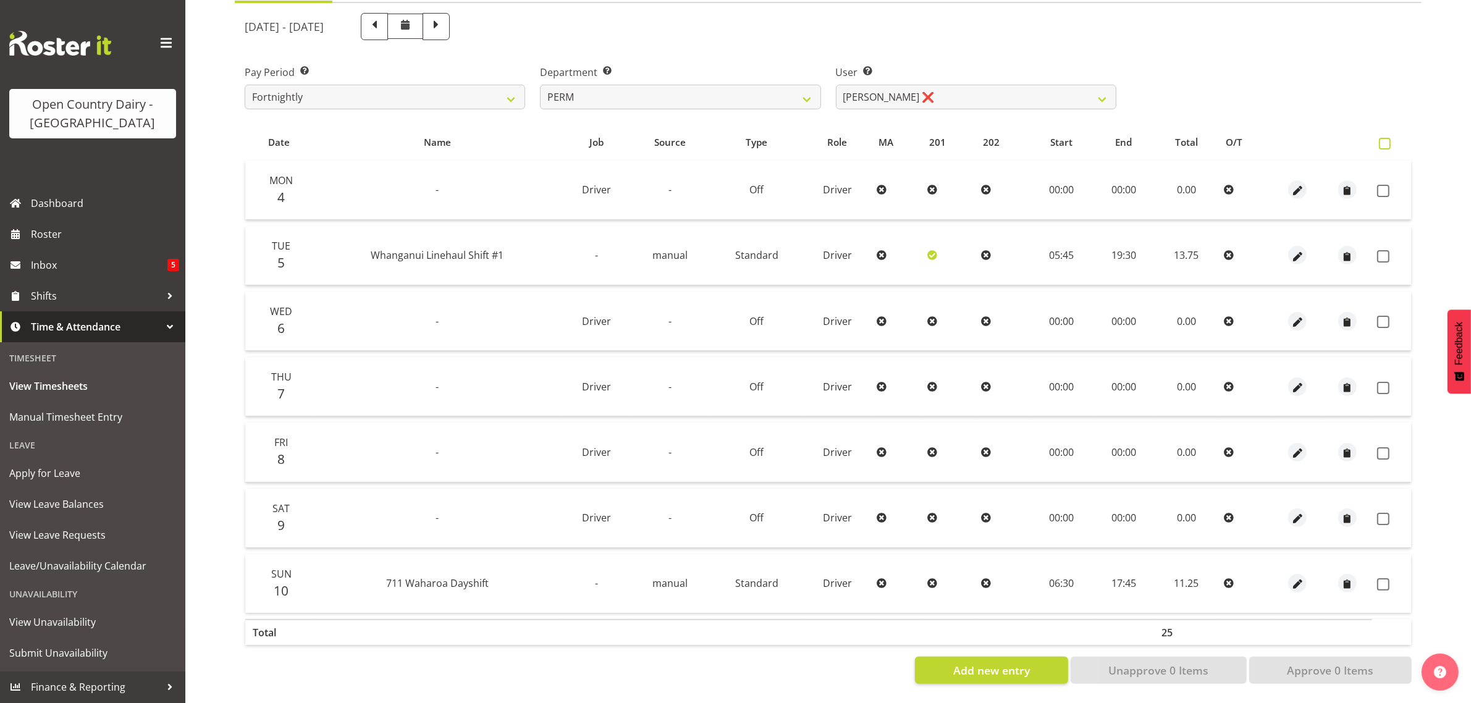
click at [1385, 138] on span at bounding box center [1385, 144] width 12 height 12
click at [1385, 140] on input "checkbox" at bounding box center [1383, 144] width 8 height 8
checkbox input "true"
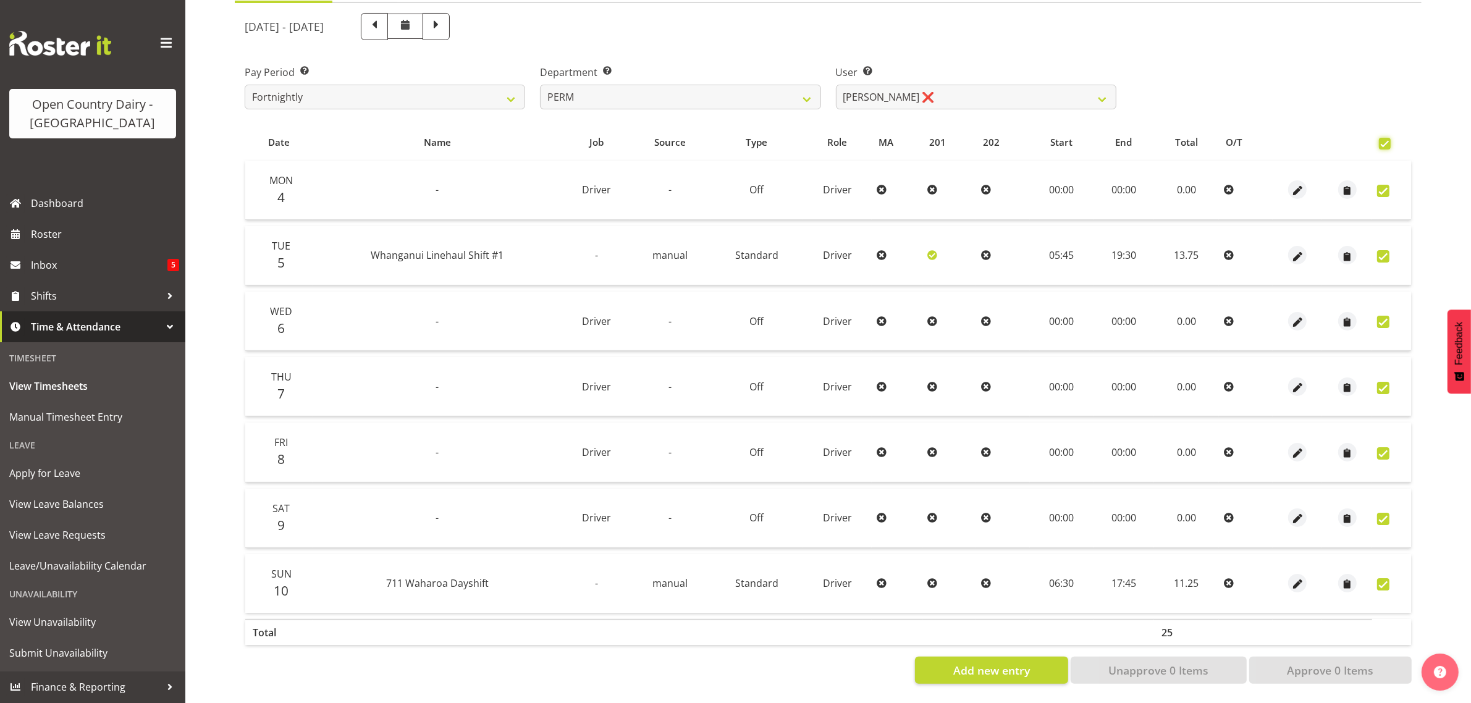
checkbox input "true"
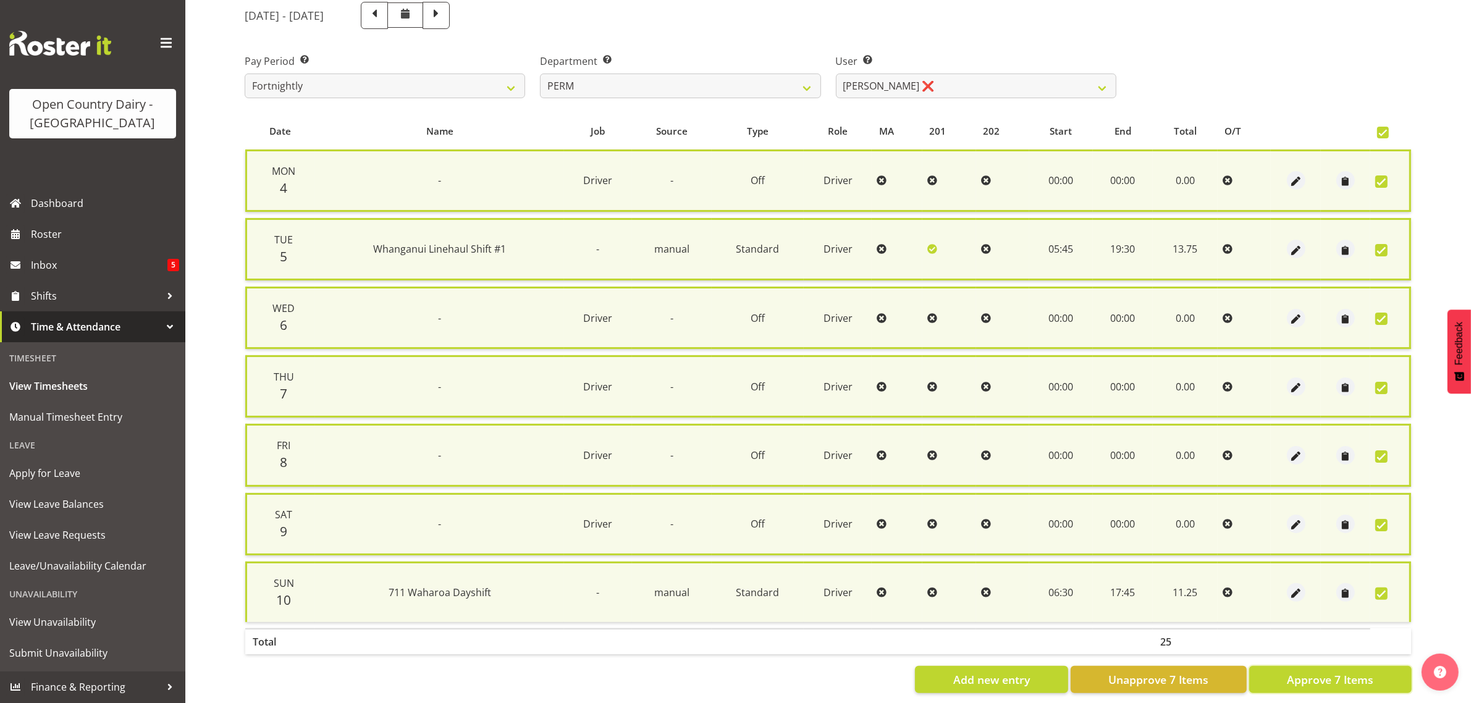
click at [1358, 671] on span "Approve 7 Items" at bounding box center [1330, 679] width 86 height 16
checkbox input "false"
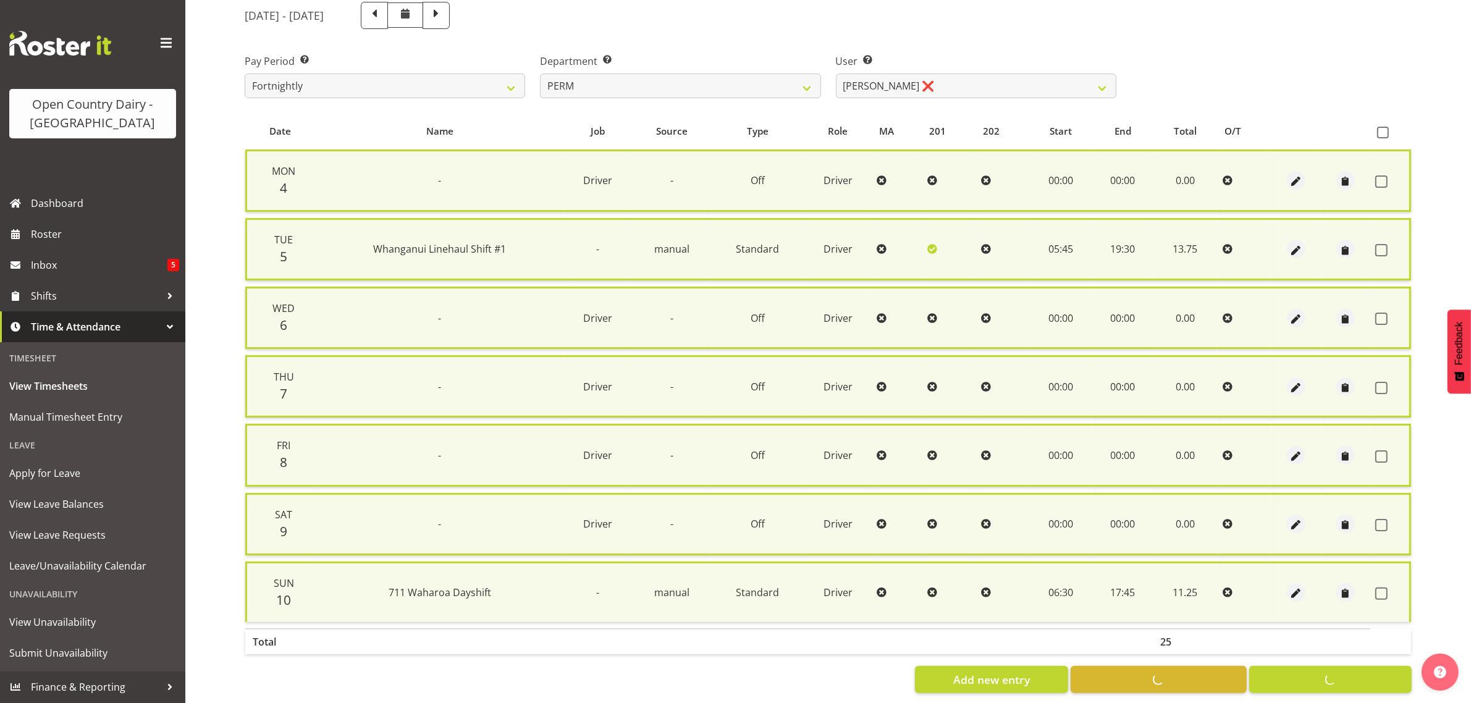
checkbox input "false"
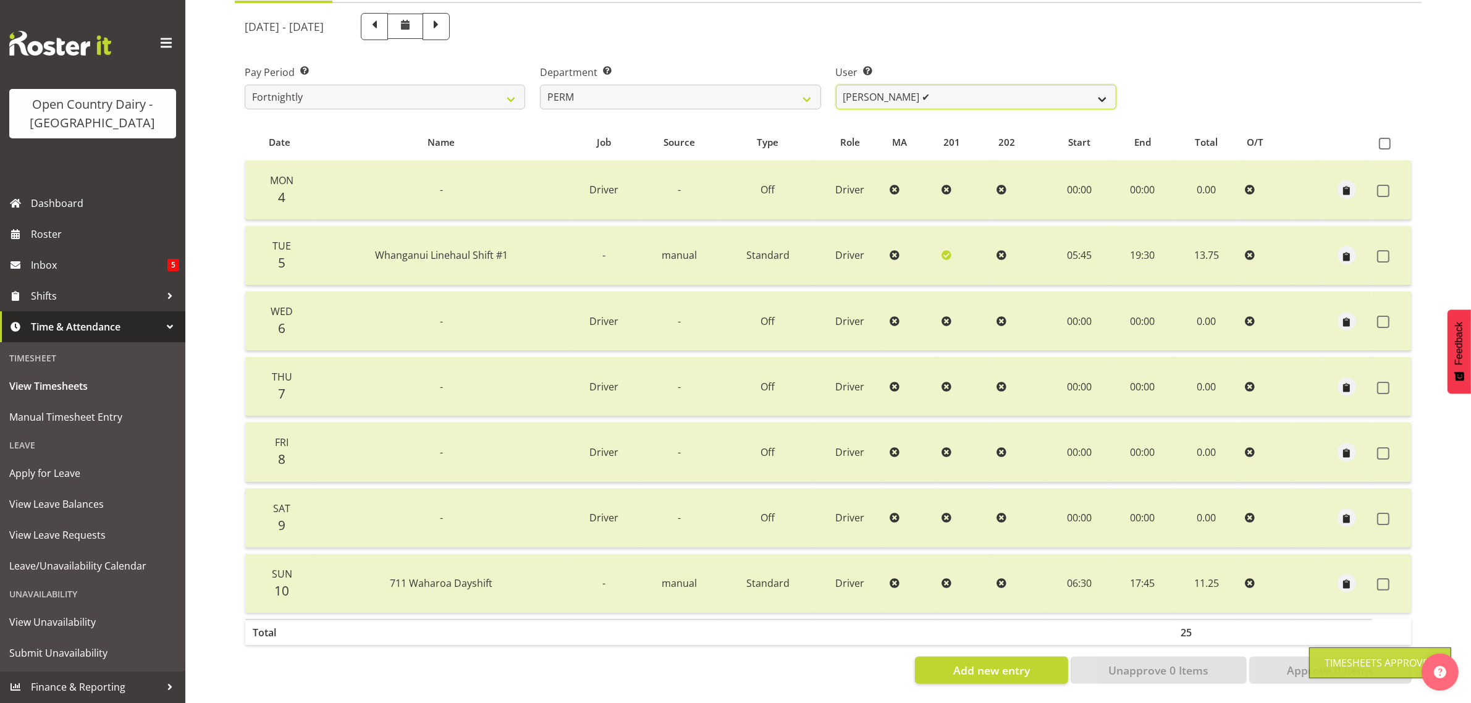
click at [949, 85] on select "[PERSON_NAME] ✔ [PERSON_NAME] ✔ [PERSON_NAME] ✔ [PERSON_NAME] ✔ [PERSON_NAME] ❌…" at bounding box center [976, 97] width 280 height 25
select select "9944"
click at [836, 85] on select "[PERSON_NAME] ✔ [PERSON_NAME] ✔ [PERSON_NAME] ✔ [PERSON_NAME] ✔ [PERSON_NAME] ❌…" at bounding box center [976, 97] width 280 height 25
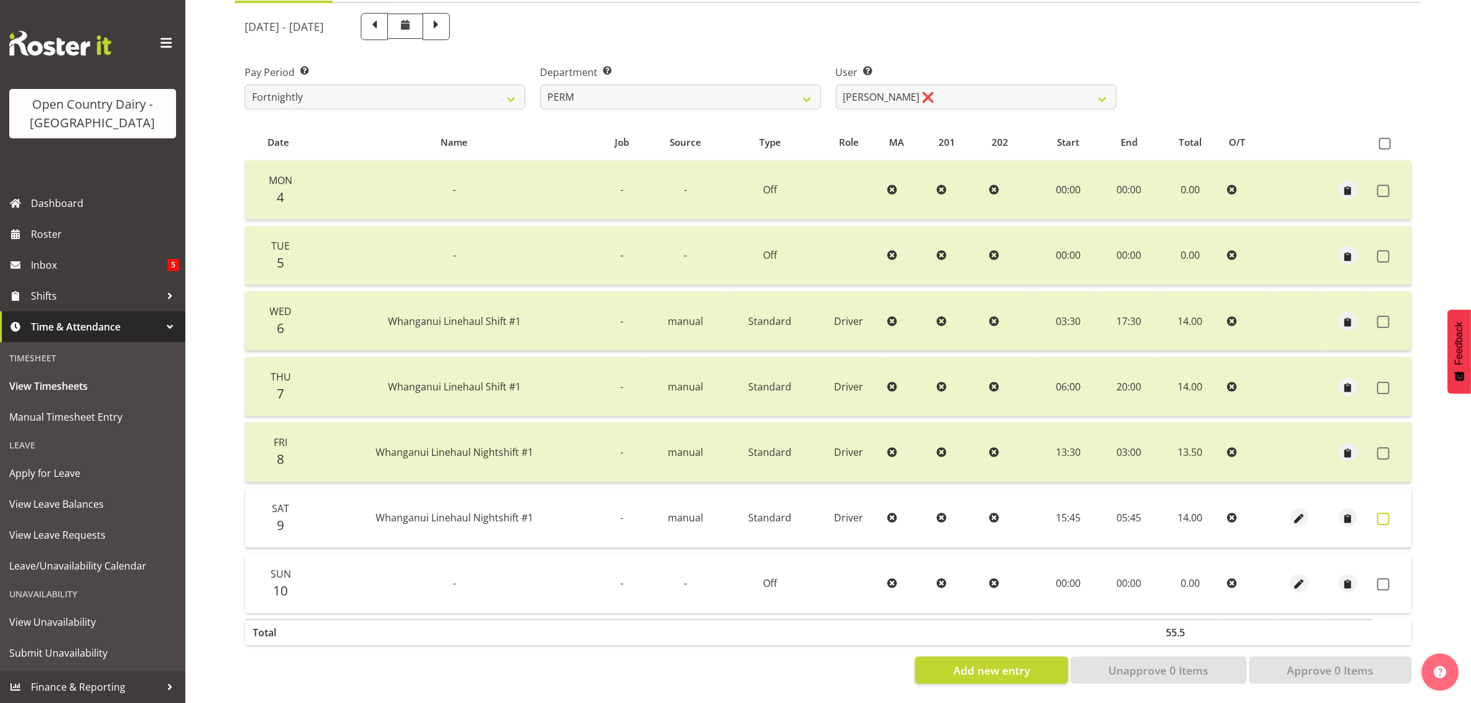
click at [1384, 513] on span at bounding box center [1383, 519] width 12 height 12
checkbox input "true"
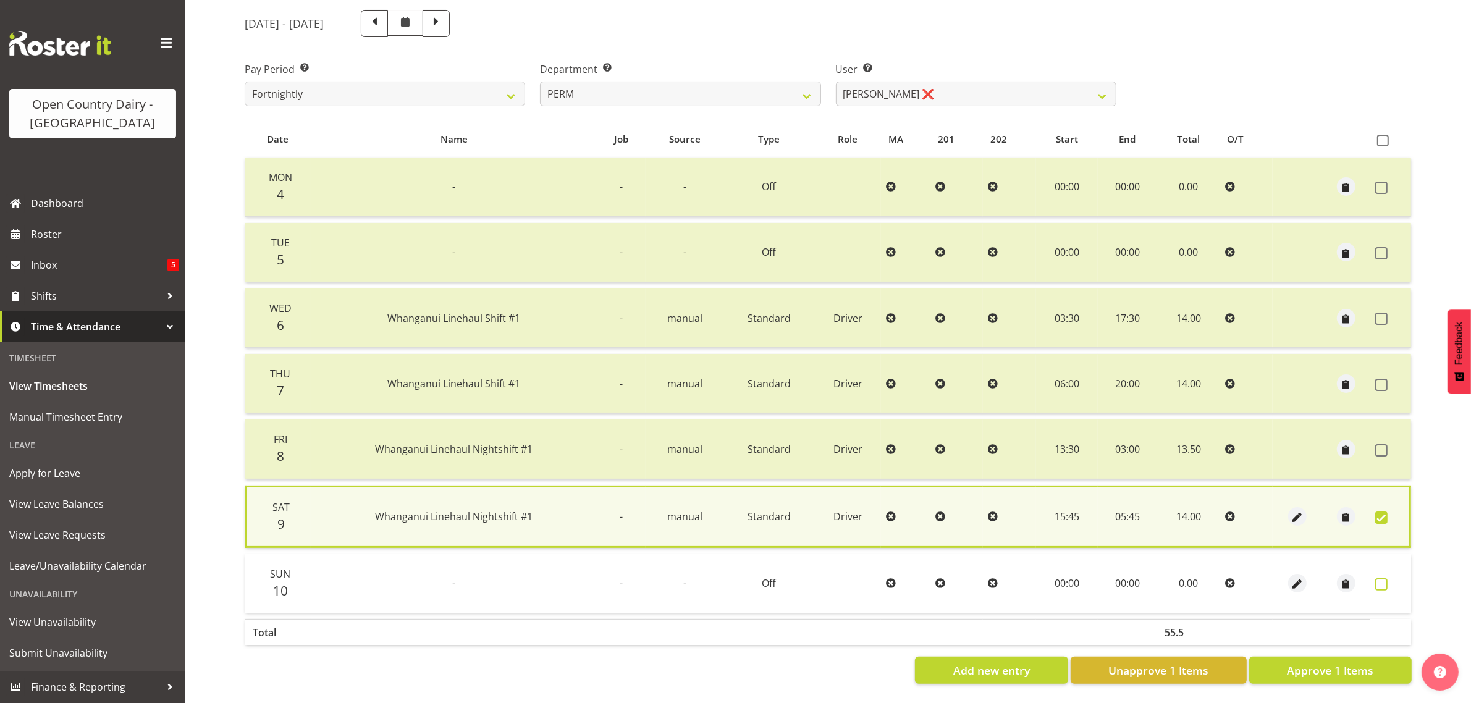
click at [1385, 578] on span at bounding box center [1381, 584] width 12 height 12
checkbox input "true"
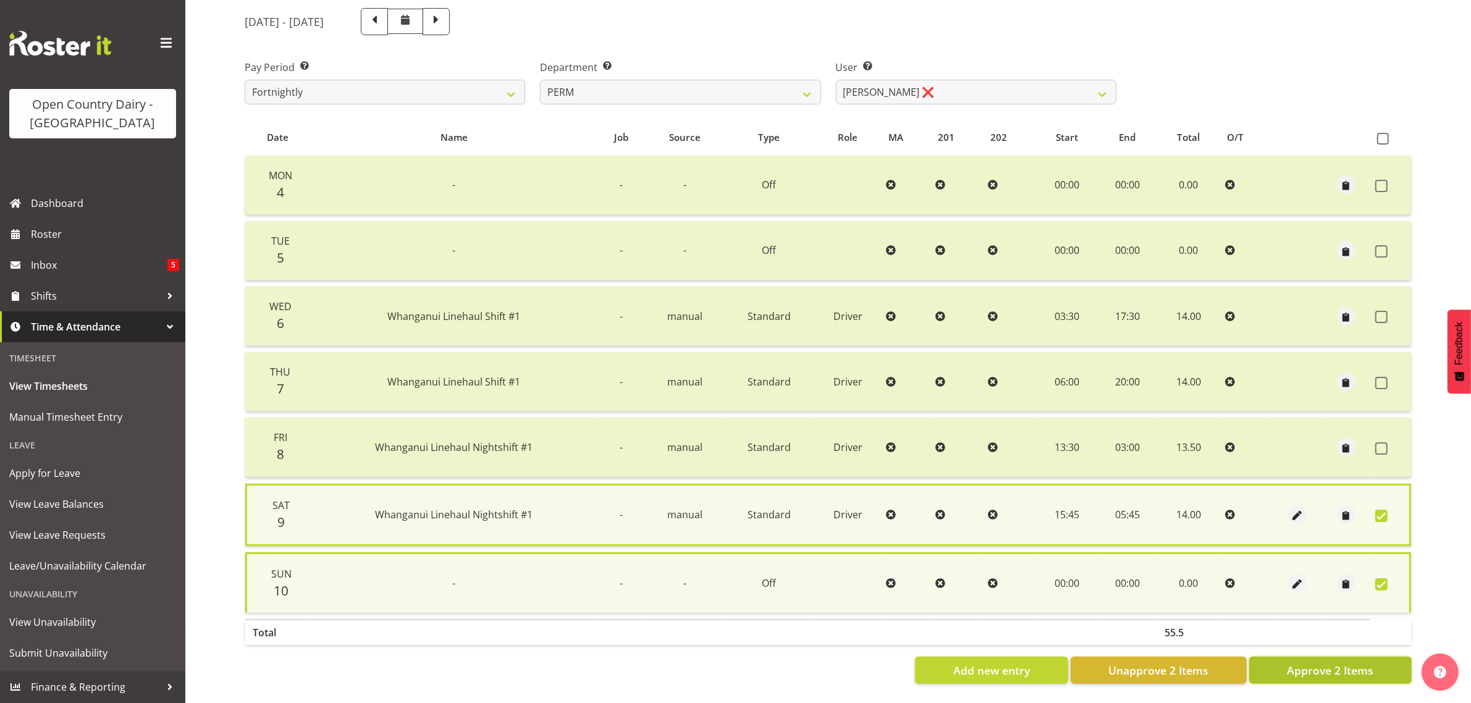
click at [1336, 662] on span "Approve 2 Items" at bounding box center [1330, 670] width 86 height 16
checkbox input "false"
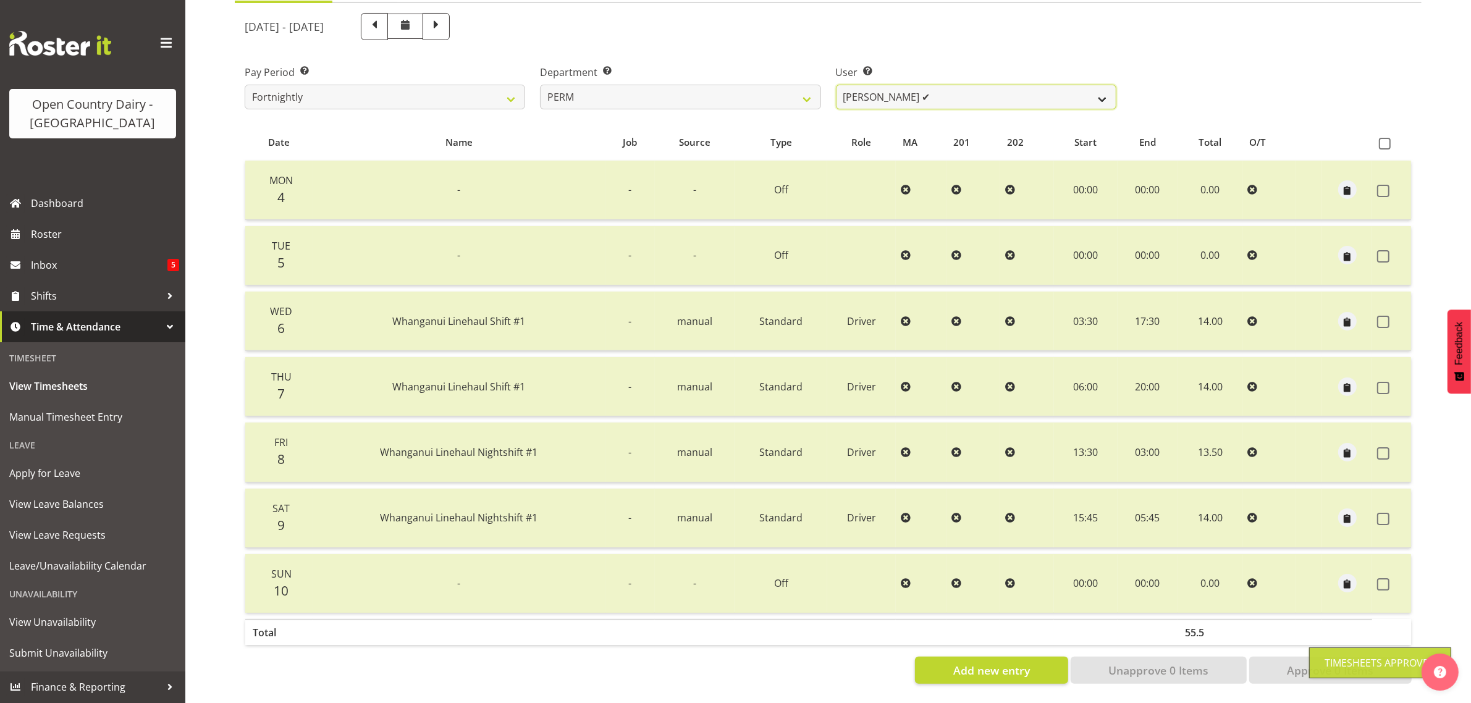
click at [971, 85] on select "[PERSON_NAME] ✔ [PERSON_NAME] ✔ [PERSON_NAME] ✔ [PERSON_NAME] ✔ [PERSON_NAME] ✔…" at bounding box center [976, 97] width 280 height 25
select select "8634"
click at [836, 85] on select "[PERSON_NAME] ✔ [PERSON_NAME] ✔ [PERSON_NAME] ✔ [PERSON_NAME] ✔ [PERSON_NAME] ✔…" at bounding box center [976, 97] width 280 height 25
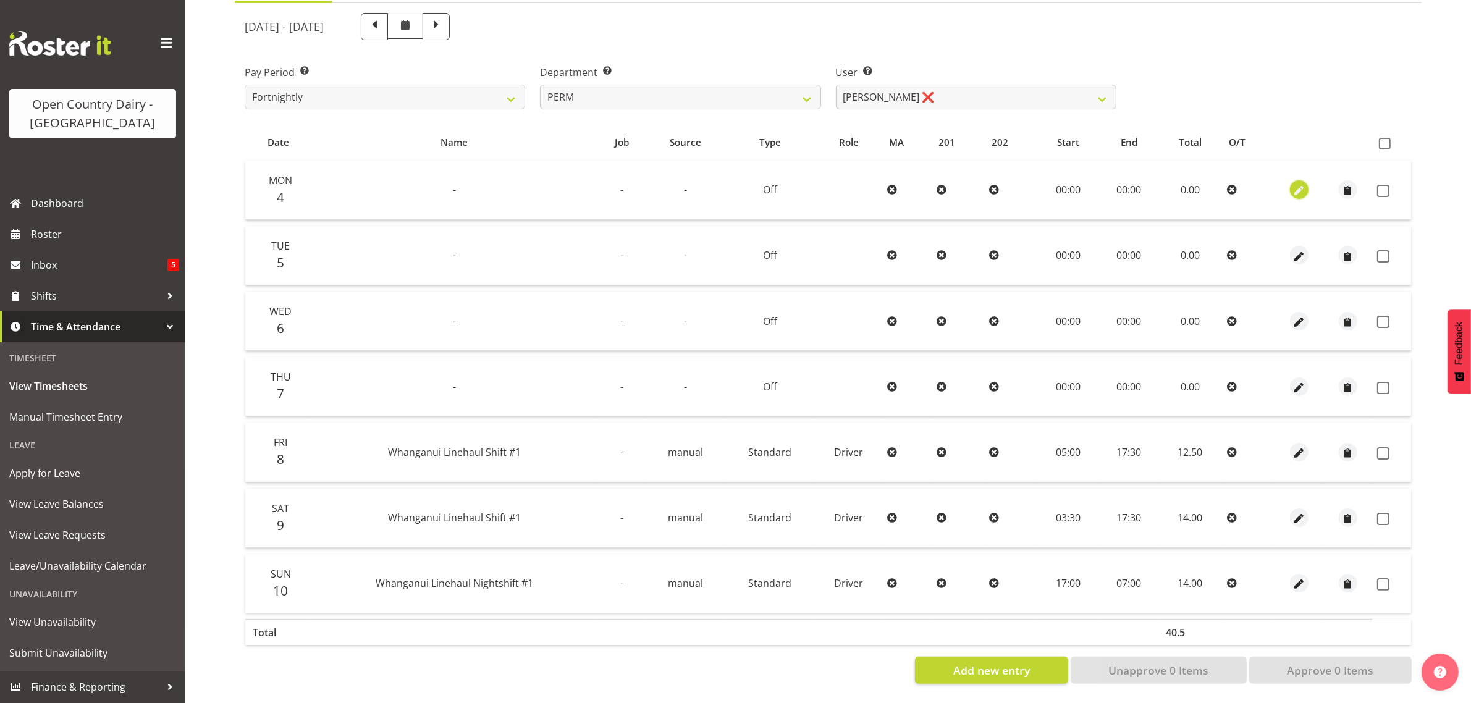
click at [1294, 184] on span "button" at bounding box center [1299, 191] width 14 height 14
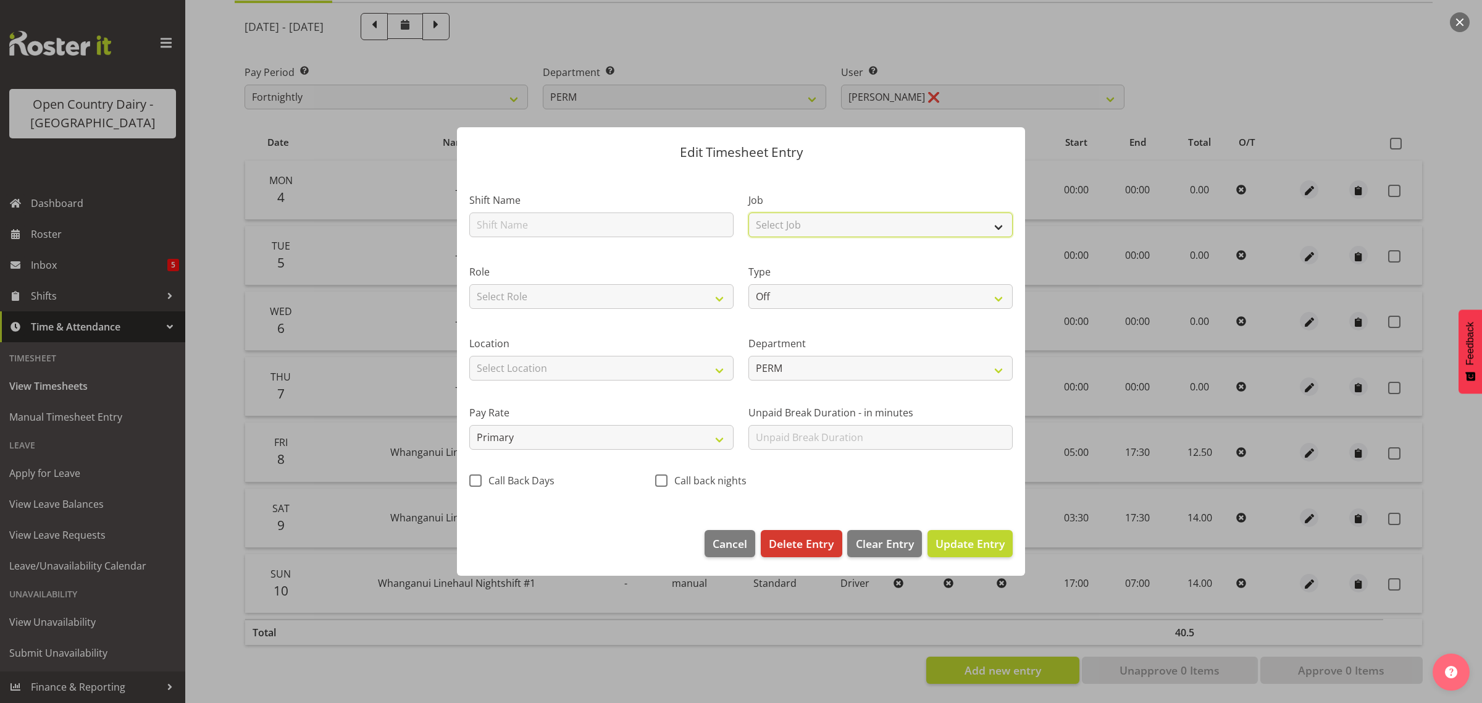
drag, startPoint x: 807, startPoint y: 219, endPoint x: 799, endPoint y: 233, distance: 16.1
click at [807, 219] on select "Select Job Driver Driver supervisor Support" at bounding box center [881, 224] width 264 height 25
select select "9052"
click at [749, 212] on select "Select Job Driver Driver supervisor Support" at bounding box center [881, 224] width 264 height 25
click at [630, 297] on select "Select Role Driver" at bounding box center [601, 296] width 264 height 25
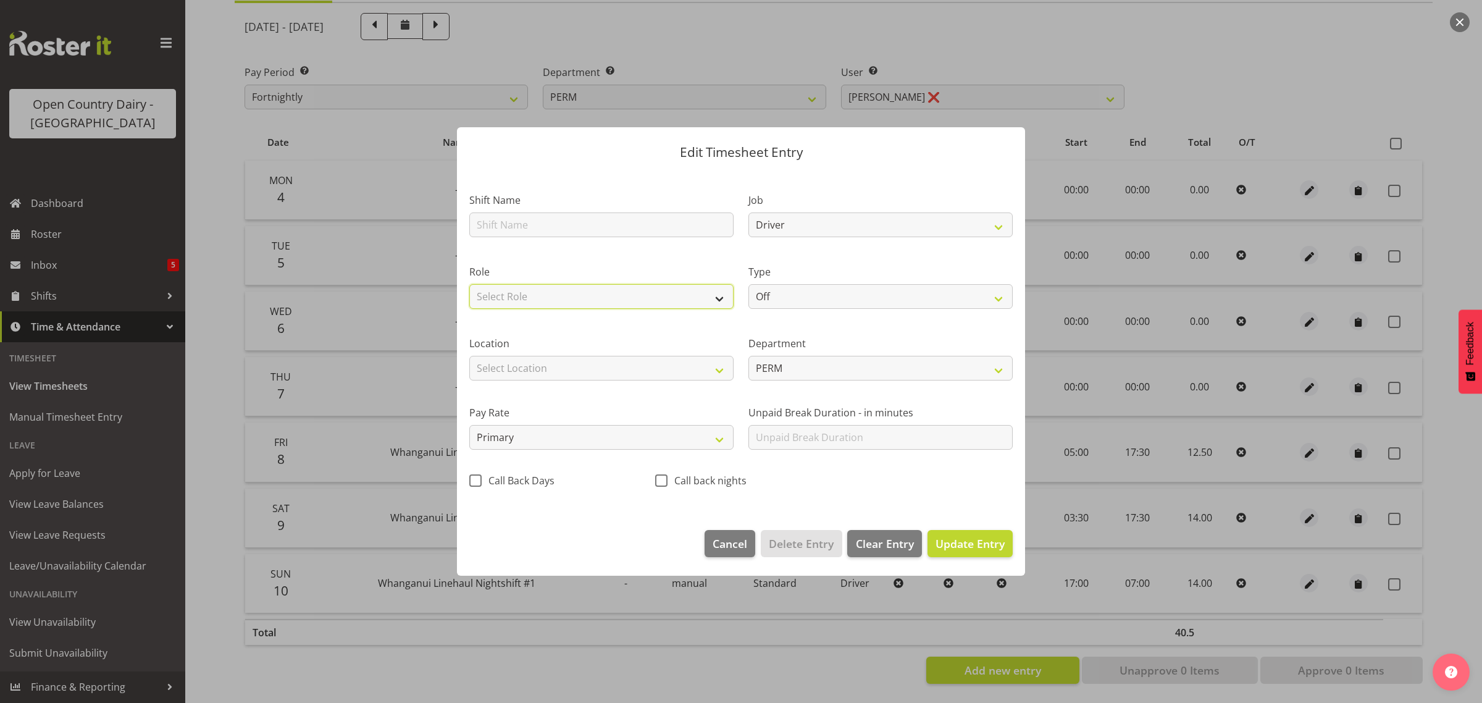
select select "1166"
click at [469, 284] on select "Select Role Driver" at bounding box center [601, 296] width 264 height 25
click at [943, 542] on span "Update Entry" at bounding box center [970, 543] width 69 height 15
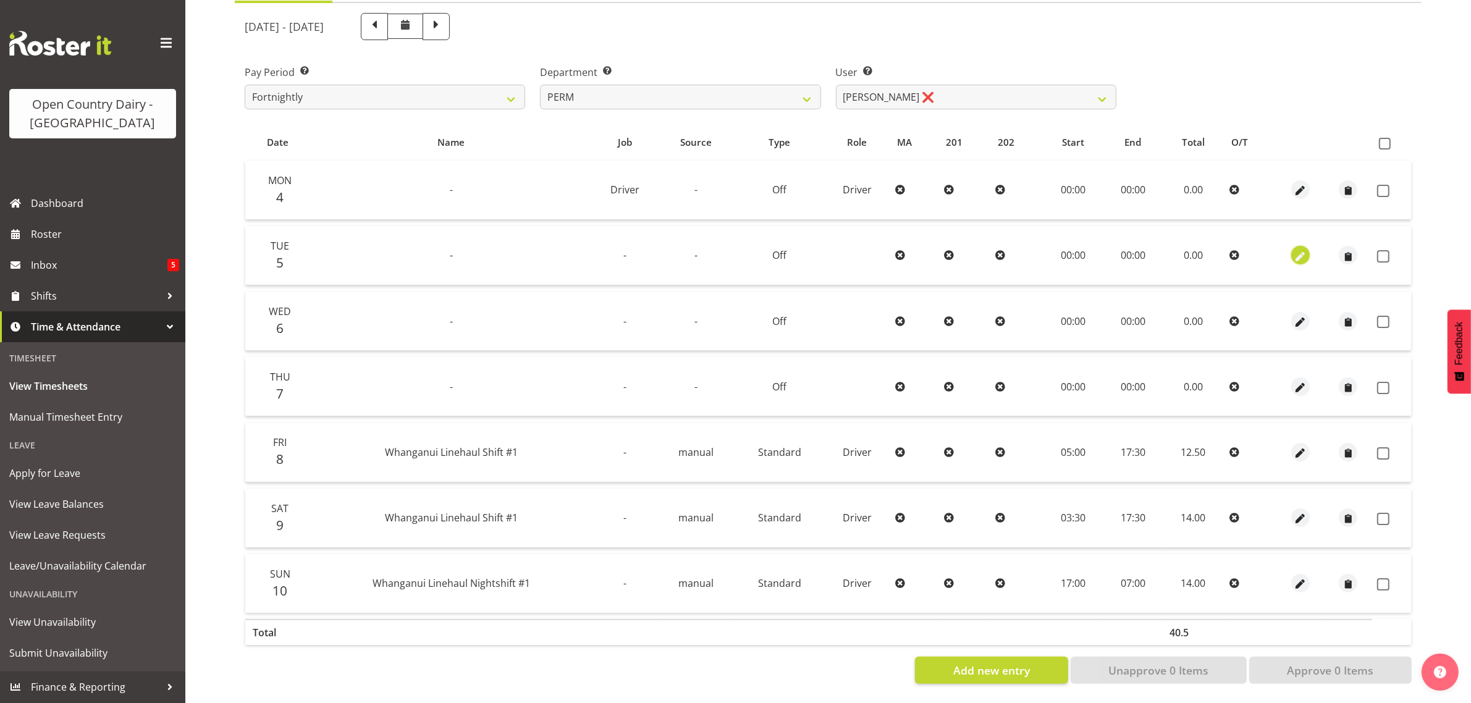
click at [1297, 250] on span "button" at bounding box center [1300, 257] width 14 height 14
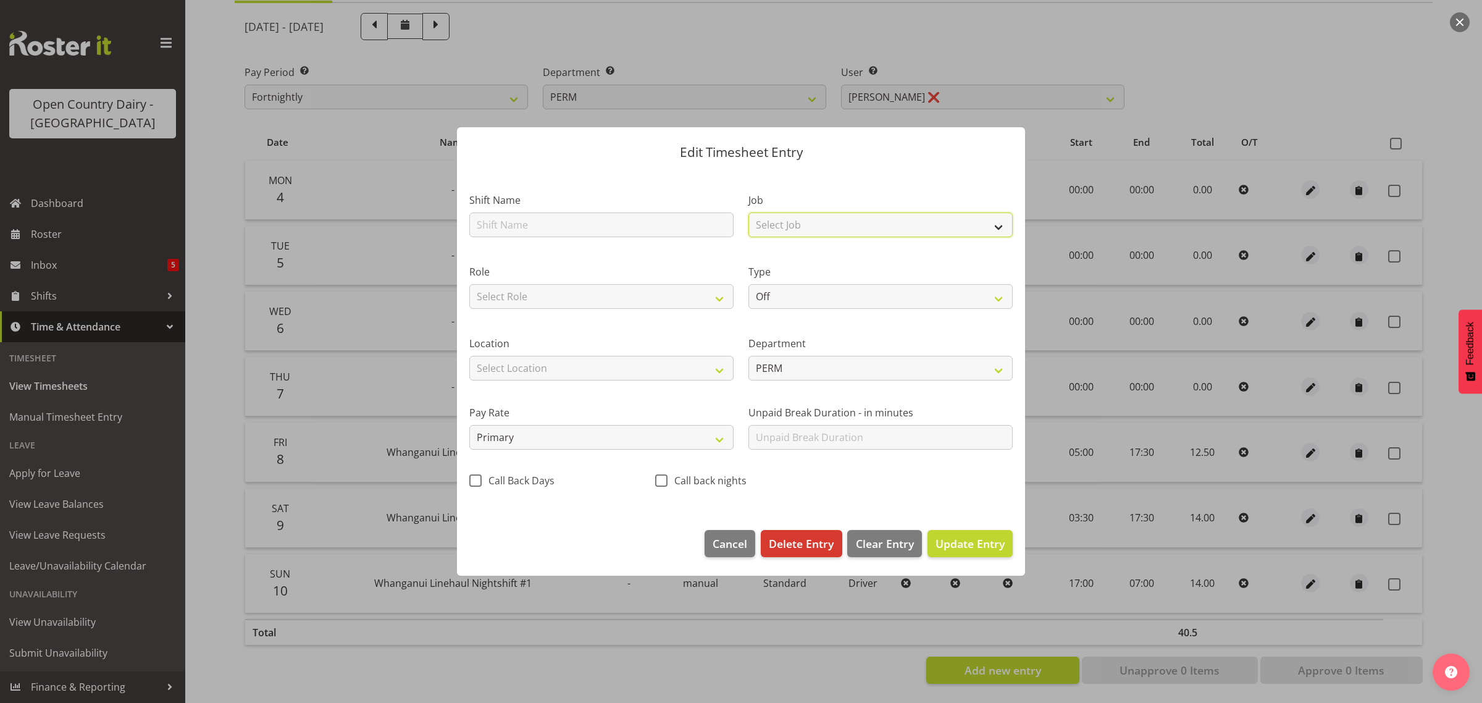
click at [803, 224] on select "Select Job Driver Driver supervisor Support" at bounding box center [881, 224] width 264 height 25
select select "9052"
click at [749, 212] on select "Select Job Driver Driver supervisor Support" at bounding box center [881, 224] width 264 height 25
click at [600, 289] on select "Select Role Driver" at bounding box center [601, 296] width 264 height 25
select select "1166"
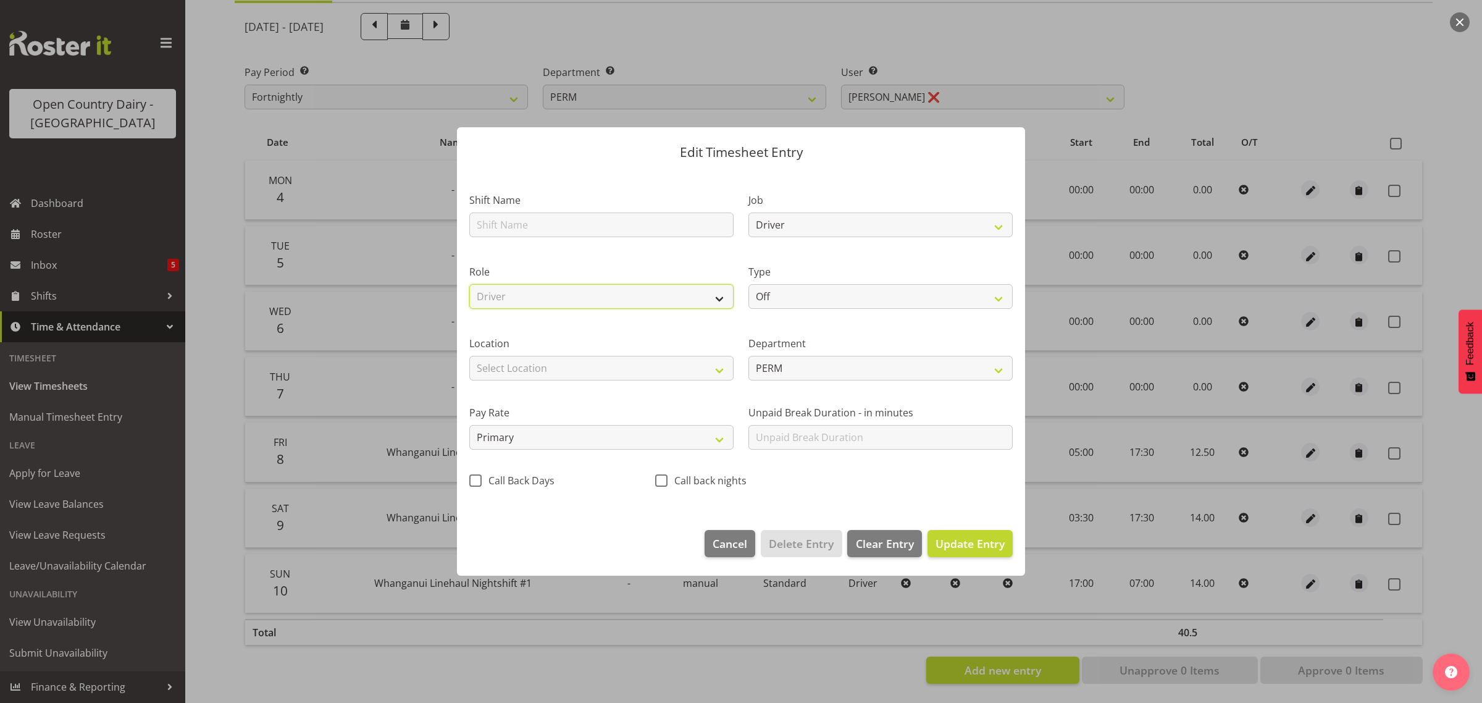
click at [469, 284] on select "Select Role Driver" at bounding box center [601, 296] width 264 height 25
click at [972, 545] on span "Update Entry" at bounding box center [970, 543] width 69 height 15
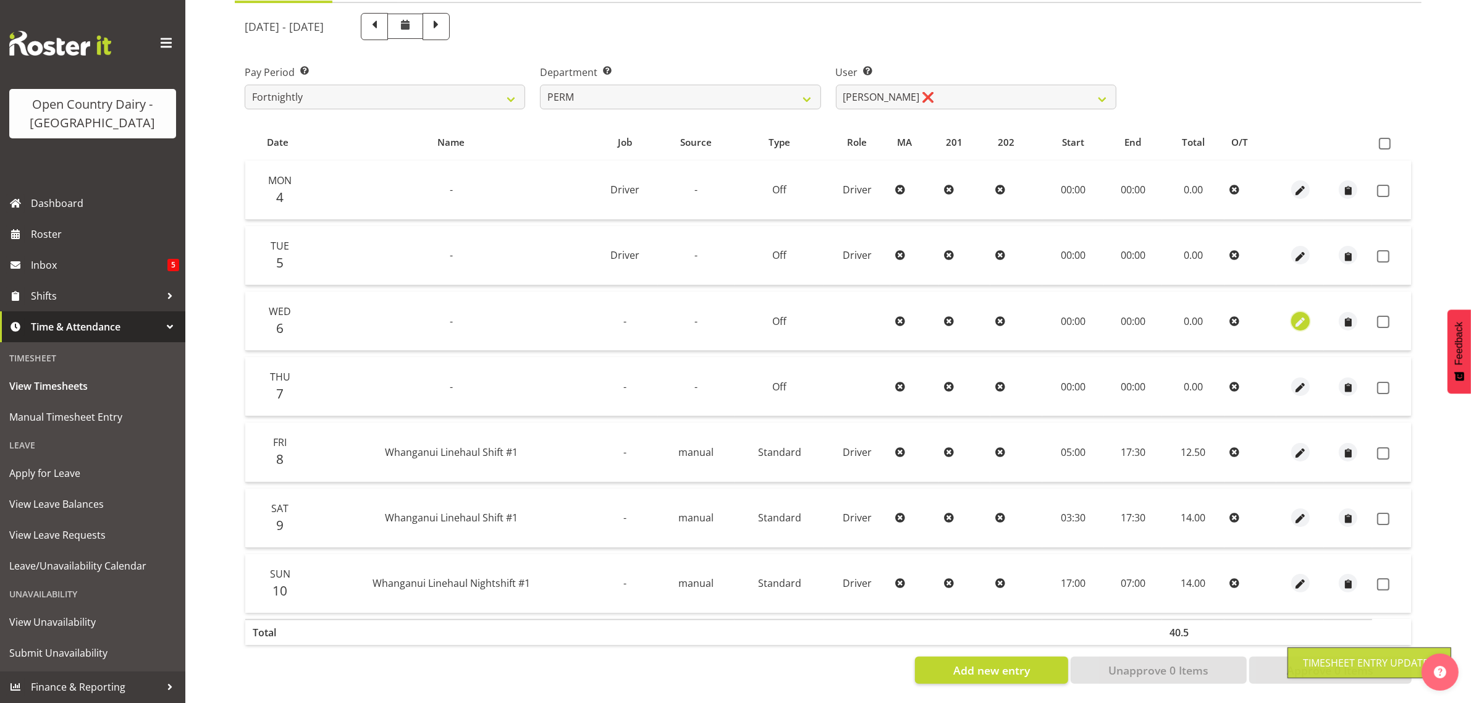
click at [1298, 318] on span "button" at bounding box center [1300, 321] width 14 height 18
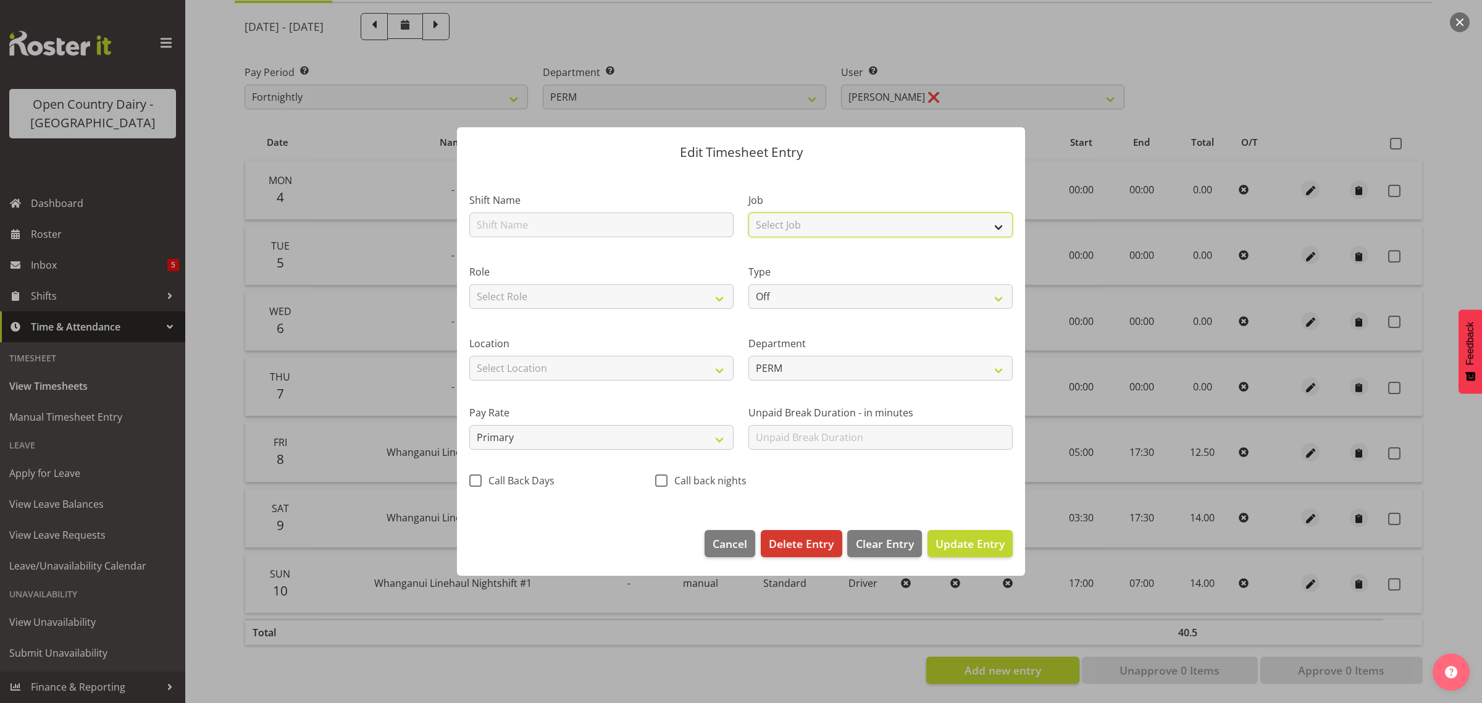
click at [778, 221] on select "Select Job Driver Driver supervisor Support" at bounding box center [881, 224] width 264 height 25
select select "9052"
click at [749, 212] on select "Select Job Driver Driver supervisor Support" at bounding box center [881, 224] width 264 height 25
drag, startPoint x: 637, startPoint y: 288, endPoint x: 634, endPoint y: 295, distance: 7.5
click at [637, 288] on select "Select Role Driver" at bounding box center [601, 296] width 264 height 25
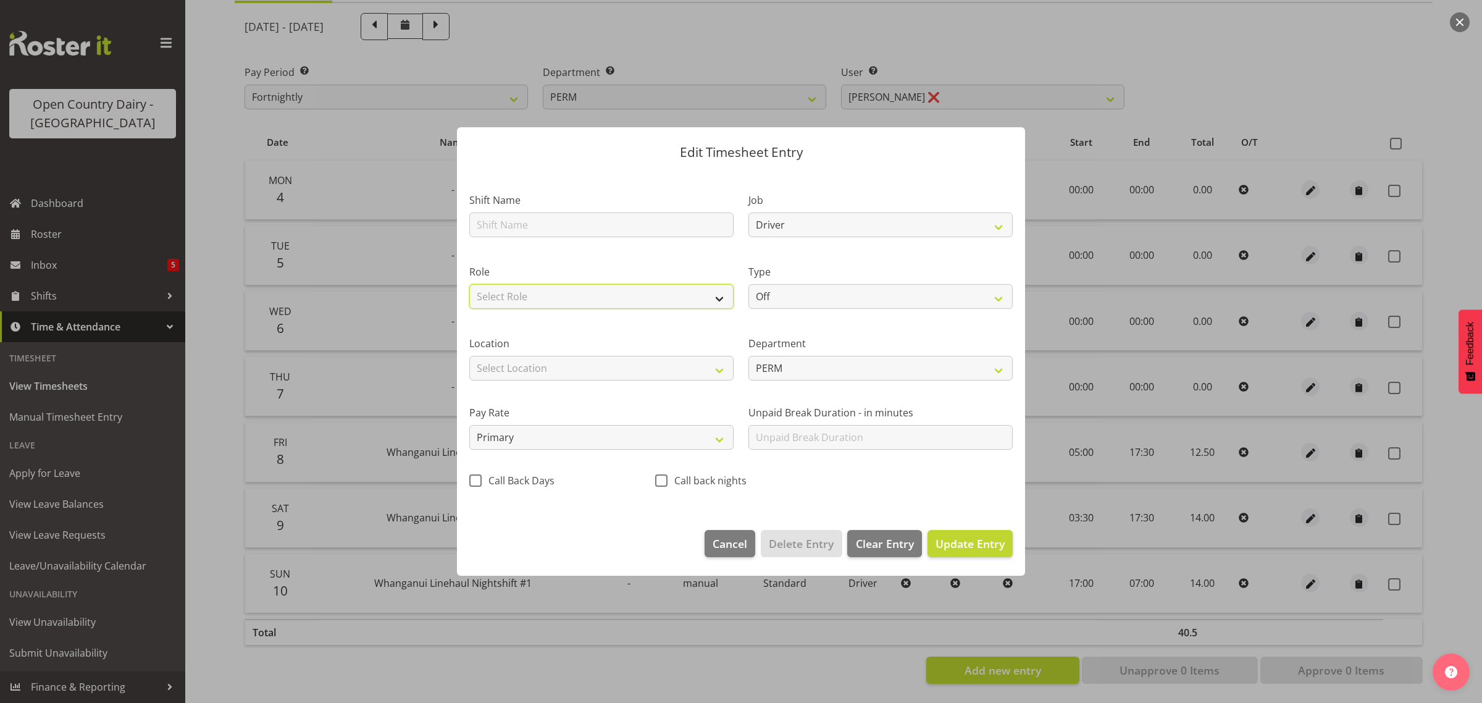
select select "1166"
click at [469, 284] on select "Select Role Driver" at bounding box center [601, 296] width 264 height 25
click at [980, 553] on button "Update Entry" at bounding box center [970, 543] width 85 height 27
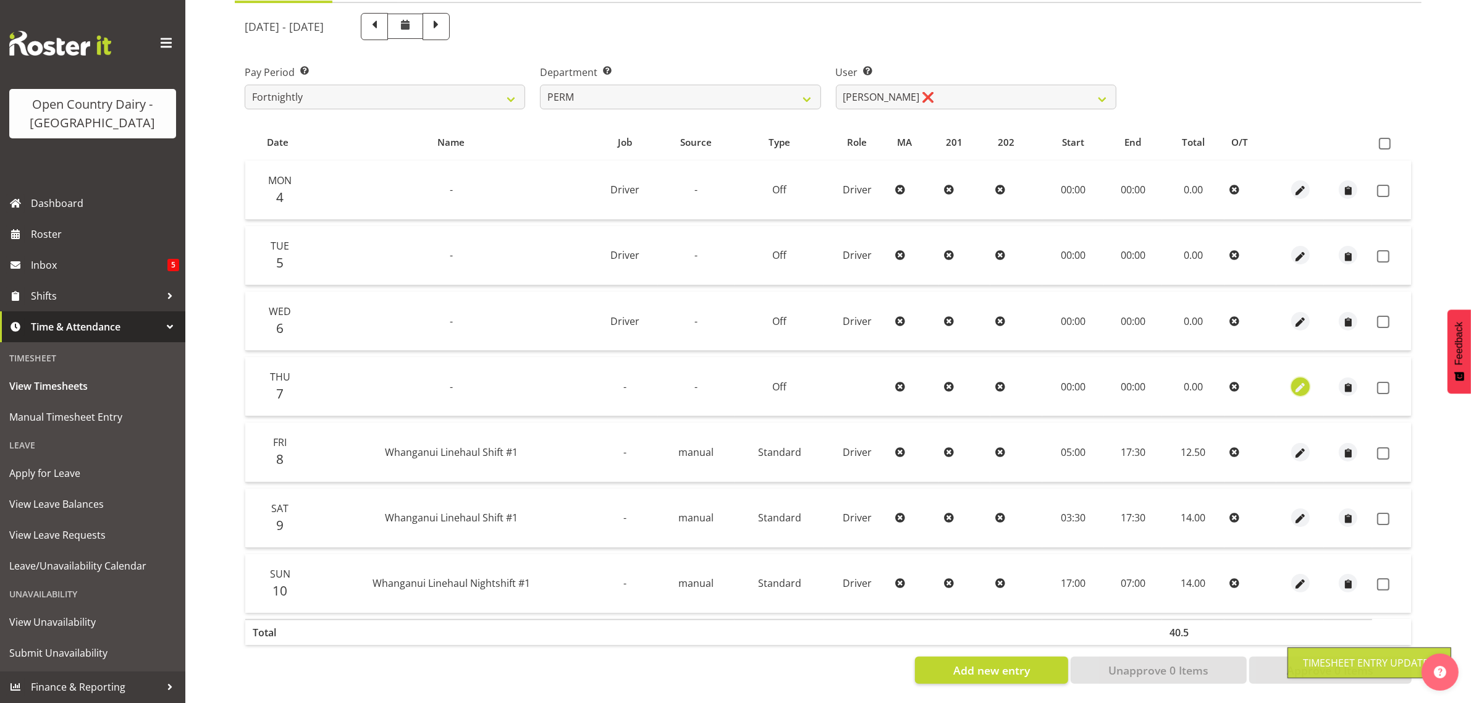
click at [1298, 380] on span "button" at bounding box center [1300, 387] width 14 height 14
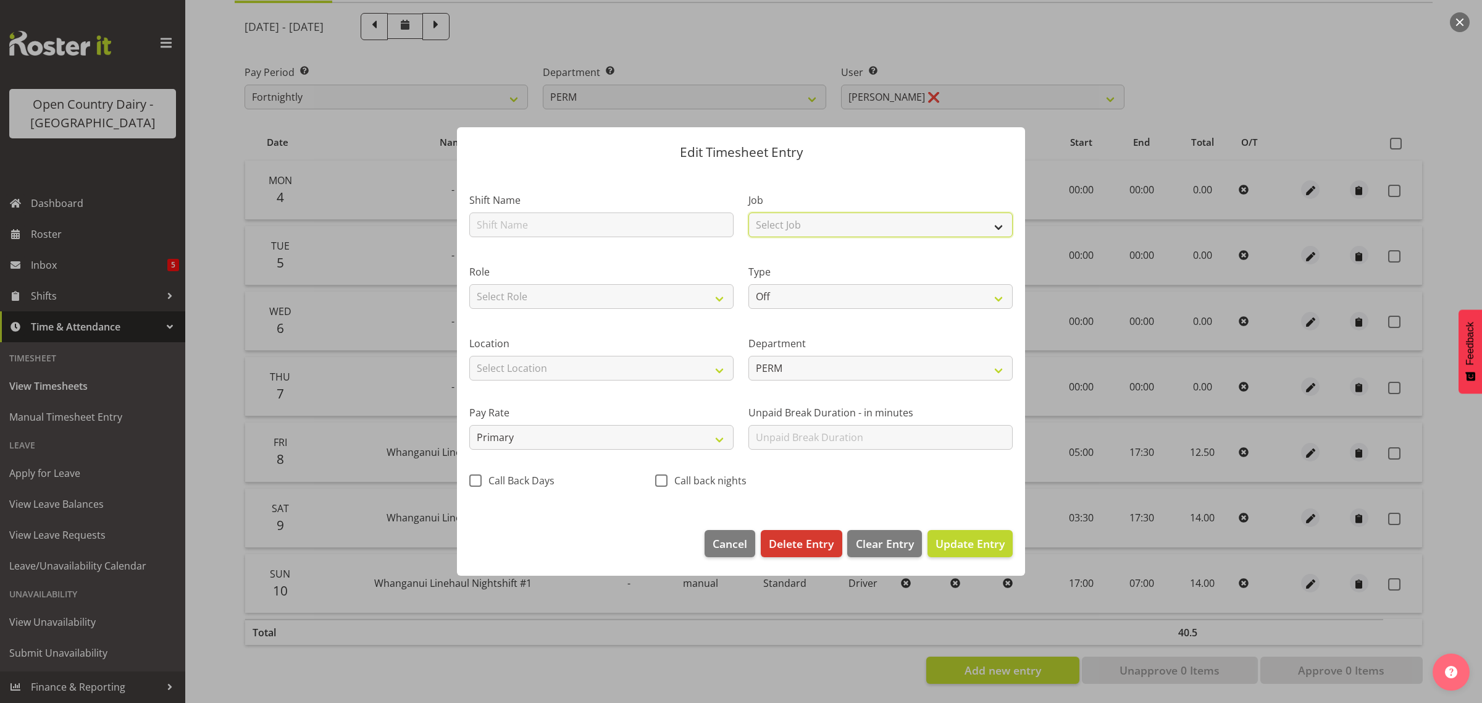
click at [802, 224] on select "Select Job Driver Driver supervisor Support" at bounding box center [881, 224] width 264 height 25
select select "9052"
click at [749, 212] on select "Select Job Driver Driver supervisor Support" at bounding box center [881, 224] width 264 height 25
click at [674, 289] on select "Select Role Driver" at bounding box center [601, 296] width 264 height 25
select select "1166"
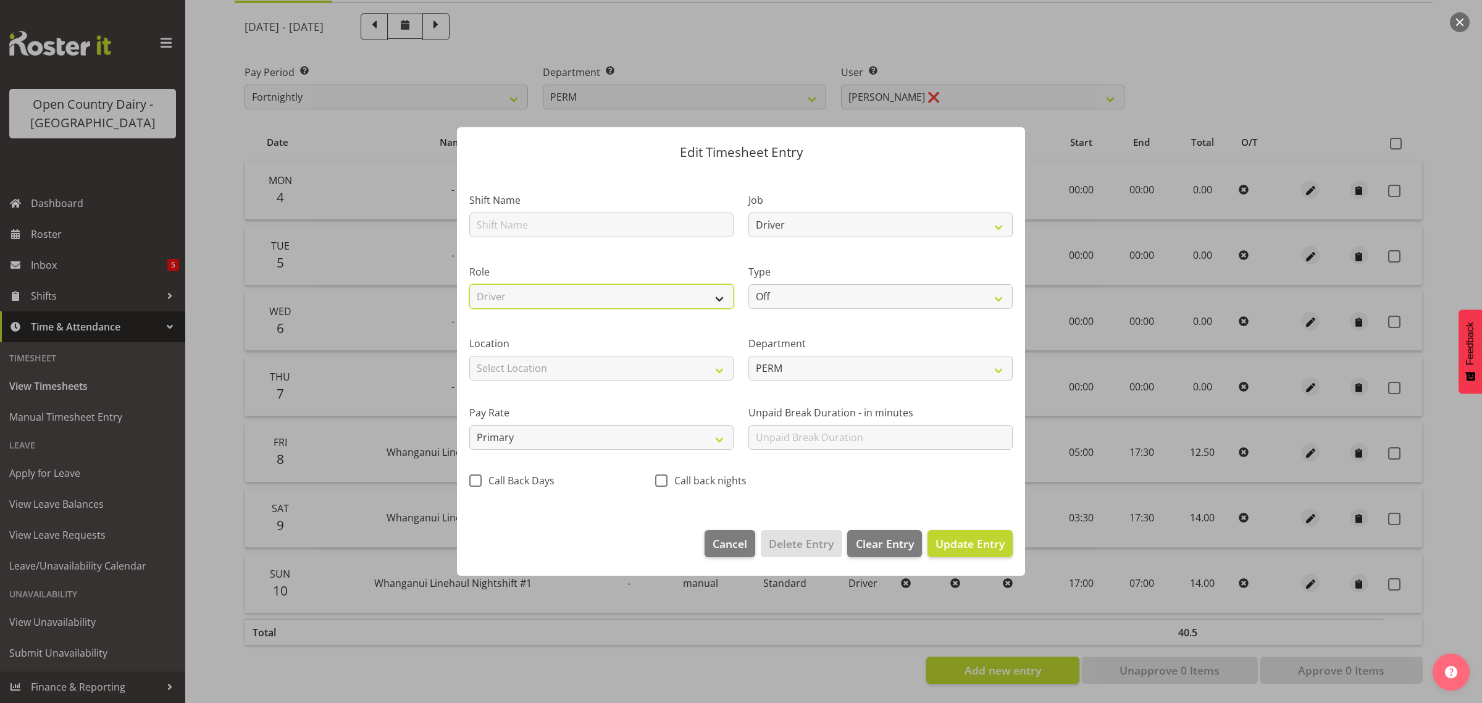
click at [469, 284] on select "Select Role Driver" at bounding box center [601, 296] width 264 height 25
click at [972, 536] on span "Update Entry" at bounding box center [970, 544] width 69 height 16
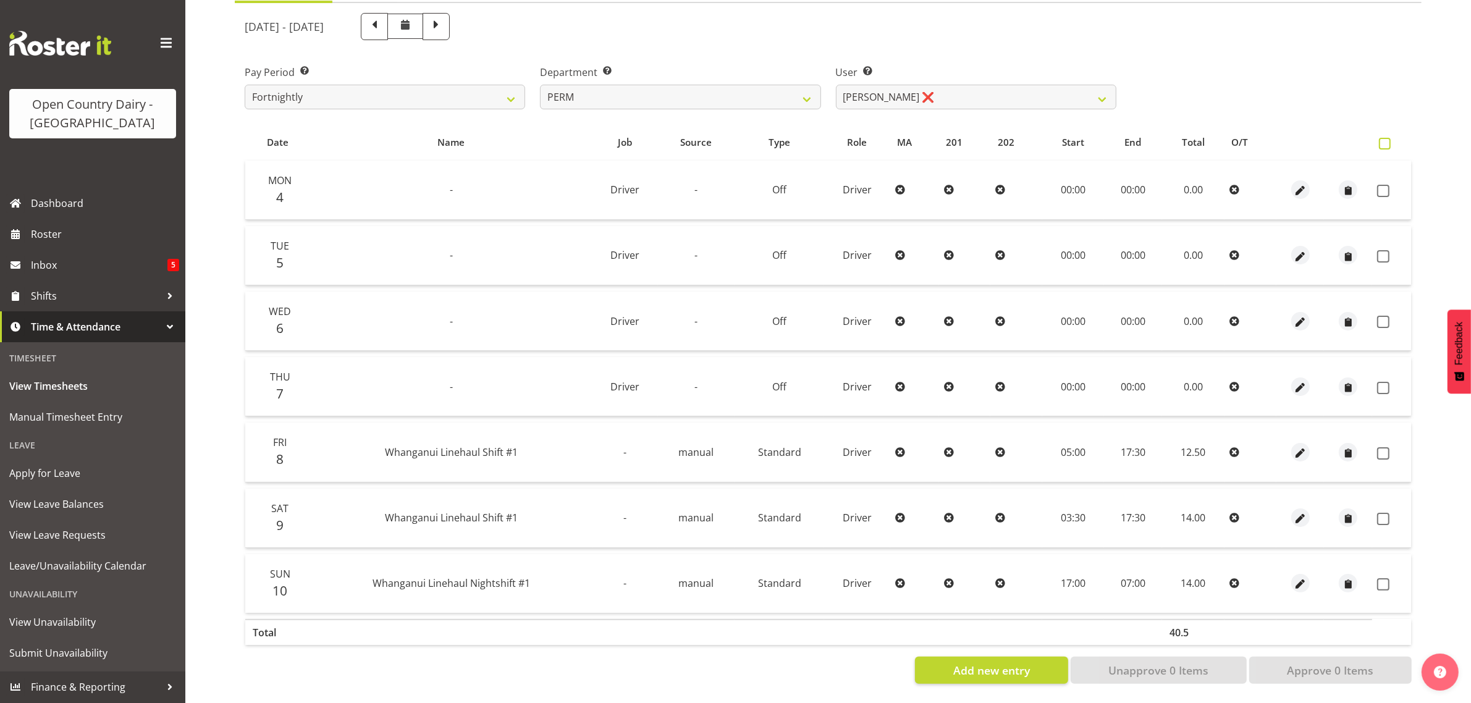
click at [1390, 138] on label at bounding box center [1388, 144] width 18 height 12
click at [1387, 140] on input "checkbox" at bounding box center [1383, 144] width 8 height 8
checkbox input "true"
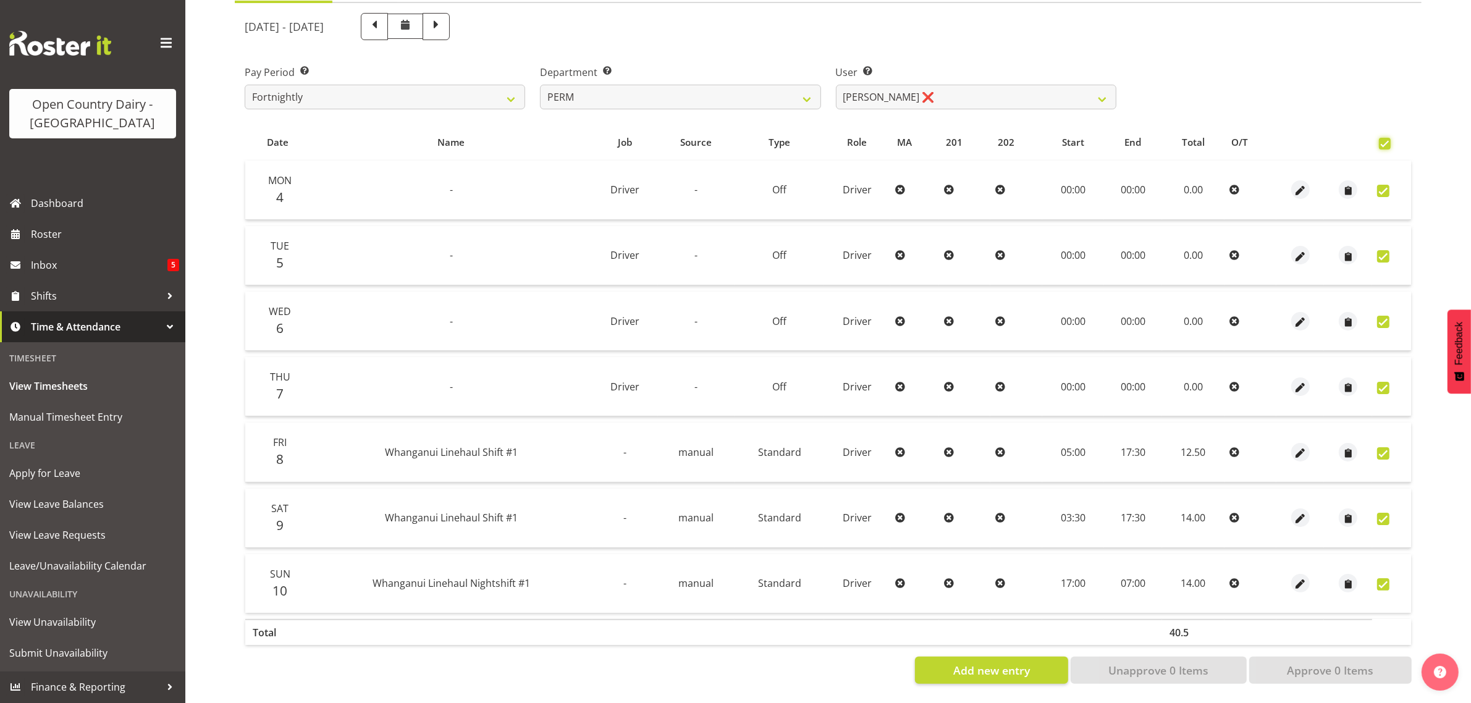
checkbox input "true"
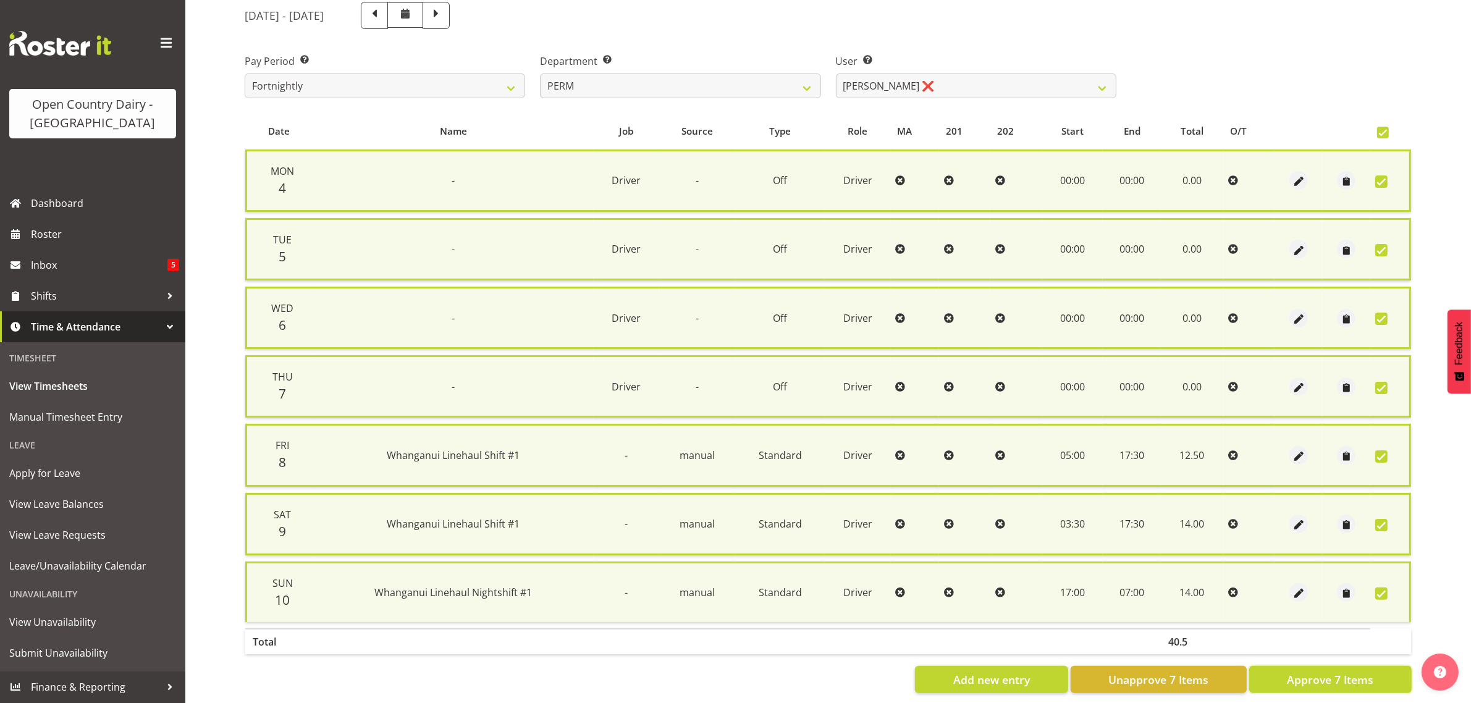
click at [1358, 671] on span "Approve 7 Items" at bounding box center [1330, 679] width 86 height 16
checkbox input "false"
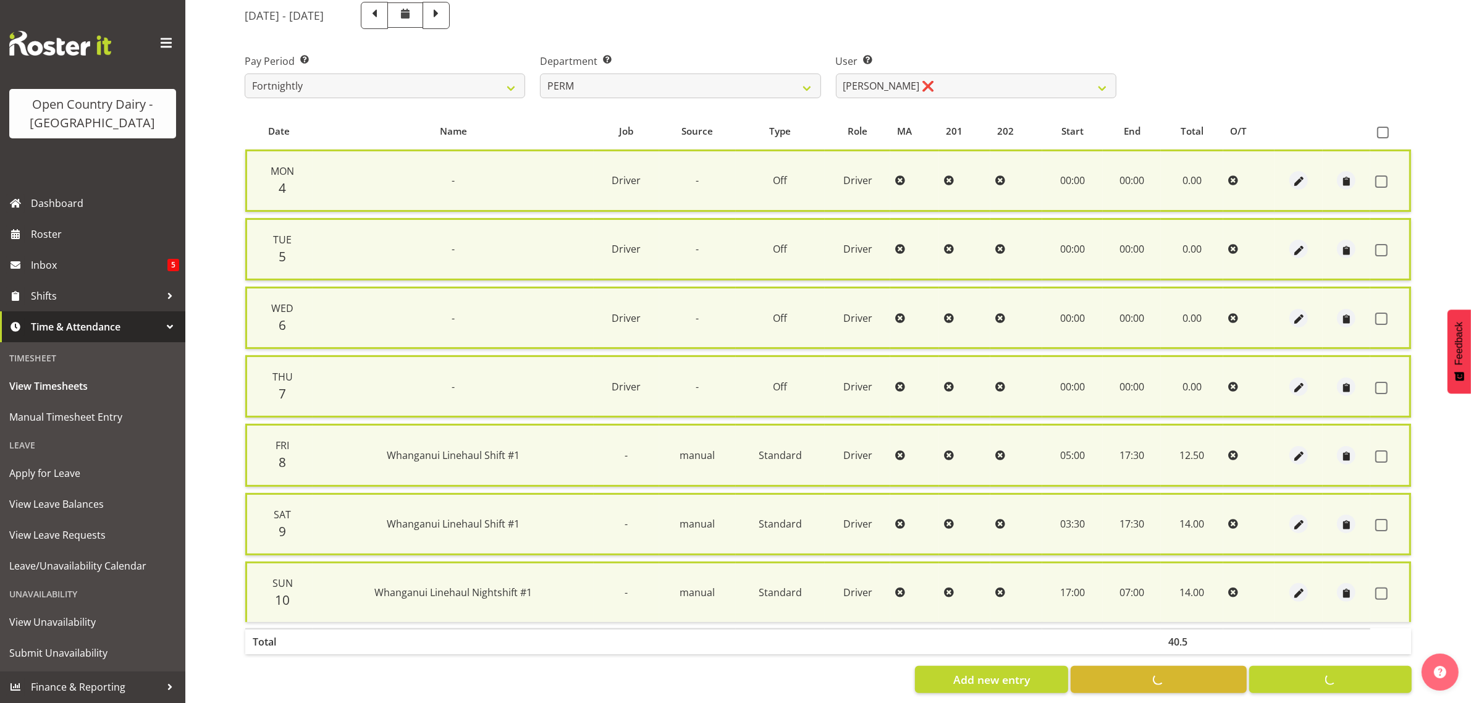
checkbox input "false"
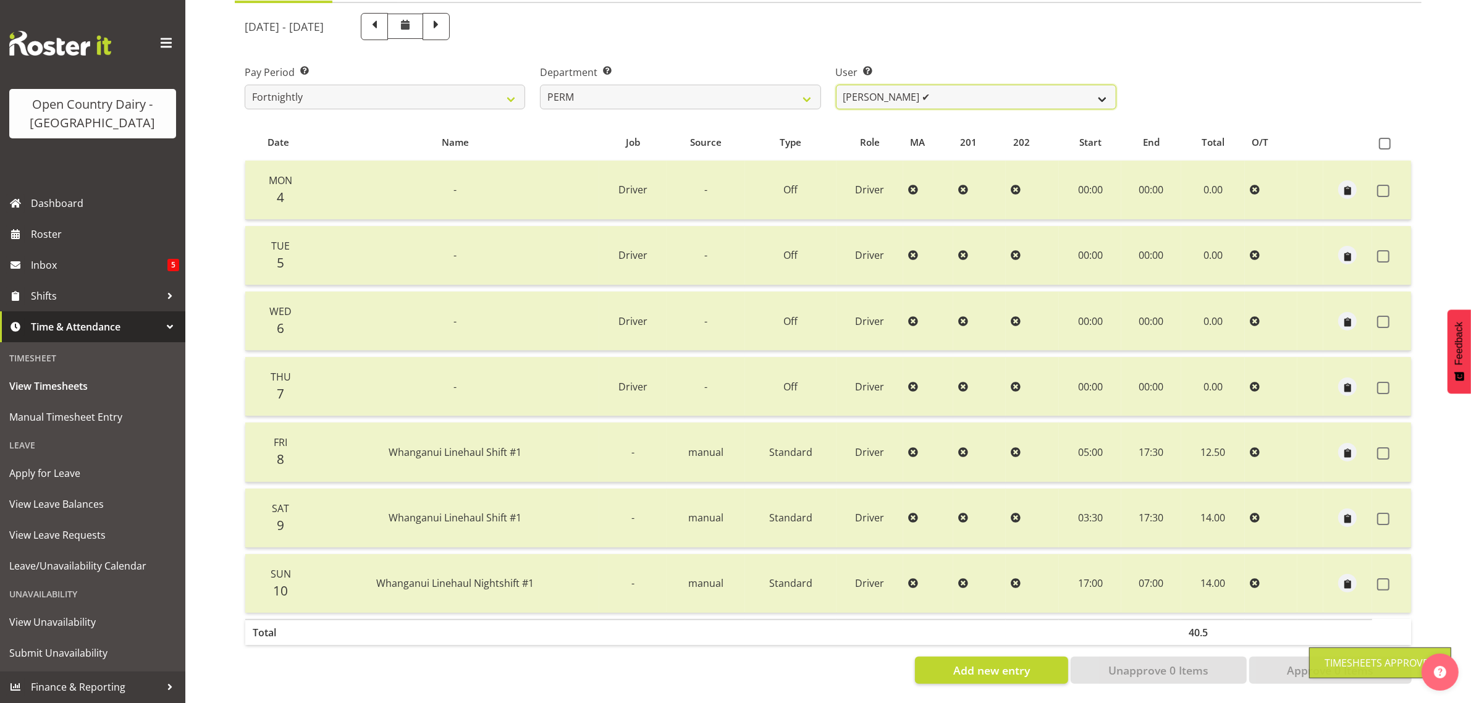
click at [955, 85] on select "[PERSON_NAME] ✔ [PERSON_NAME] ✔ [PERSON_NAME] ✔ [PERSON_NAME] ✔ [PERSON_NAME] ✔…" at bounding box center [976, 97] width 280 height 25
select select "10156"
click at [836, 85] on select "[PERSON_NAME] ✔ [PERSON_NAME] ✔ [PERSON_NAME] ✔ [PERSON_NAME] ✔ [PERSON_NAME] ✔…" at bounding box center [976, 97] width 280 height 25
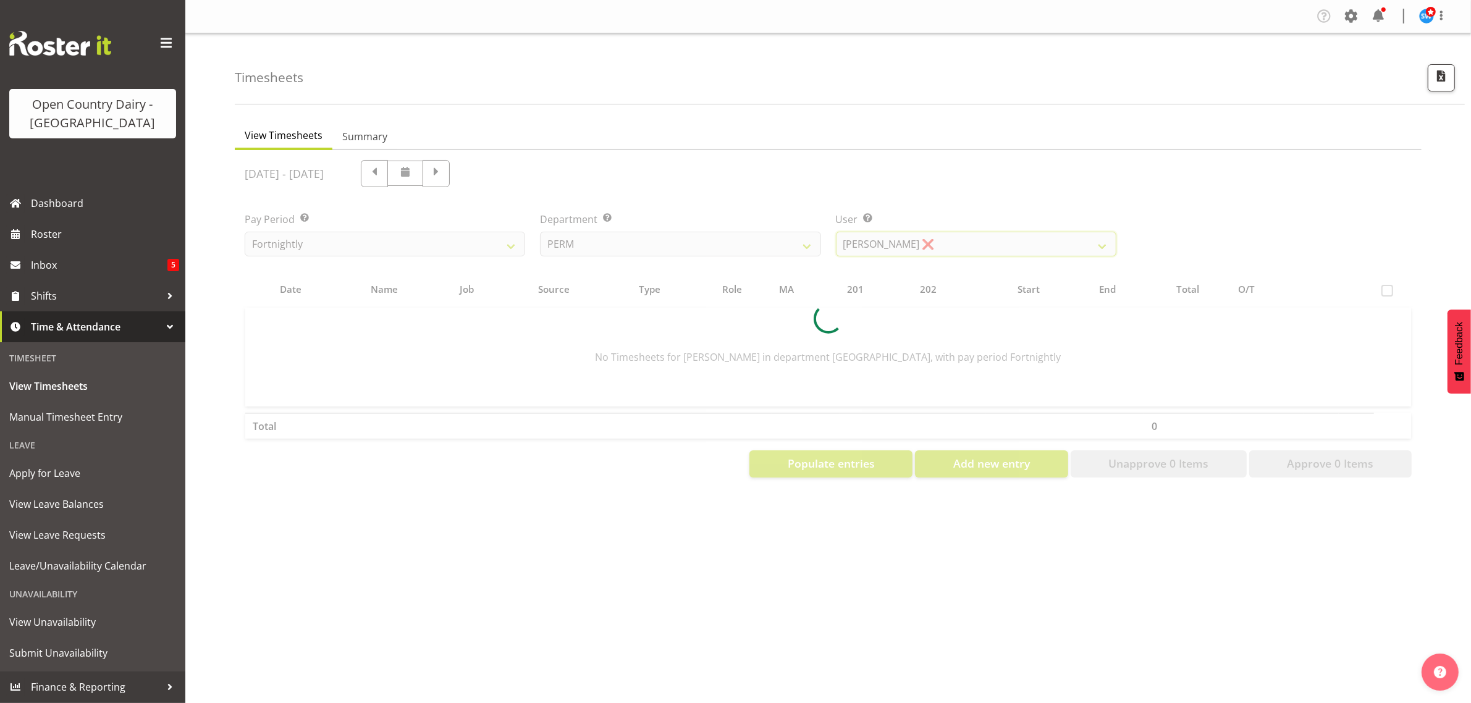
scroll to position [0, 0]
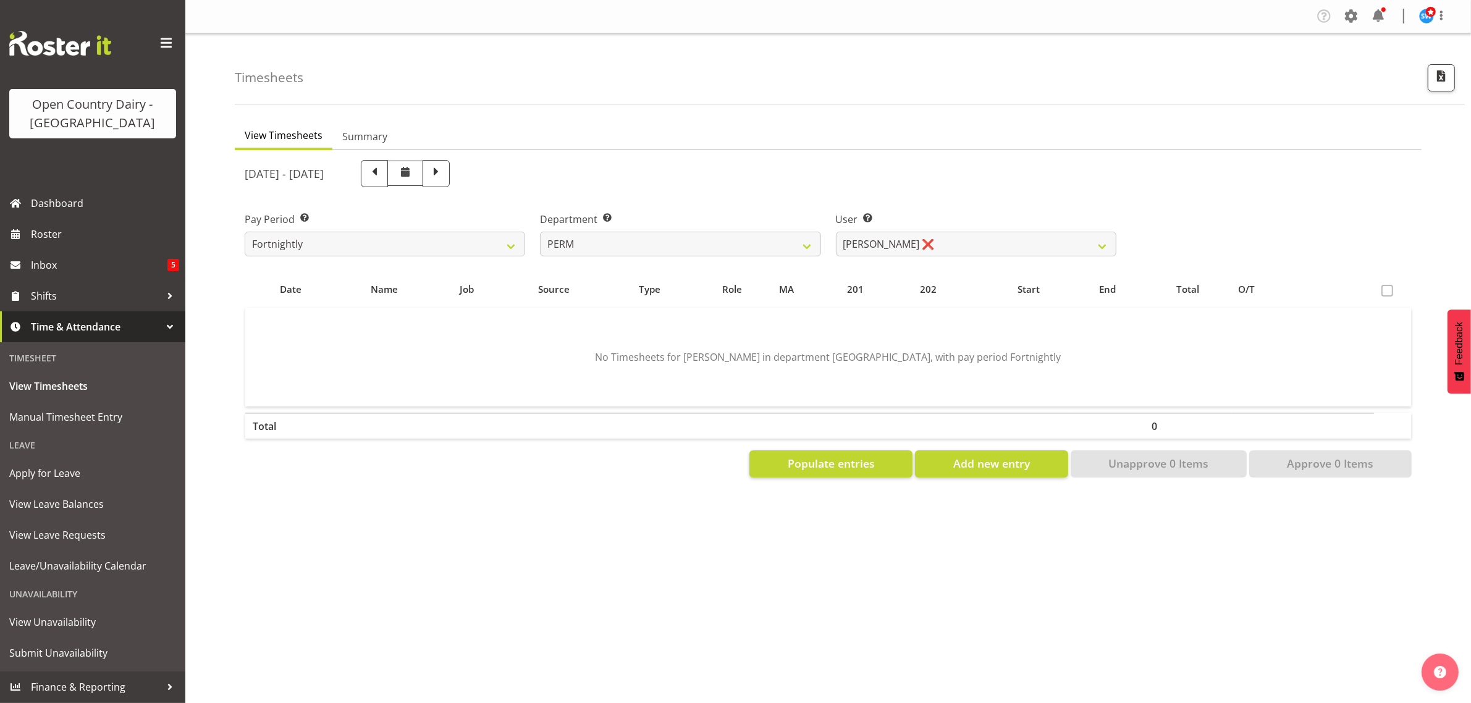
click at [382, 174] on span at bounding box center [374, 172] width 16 height 16
select select
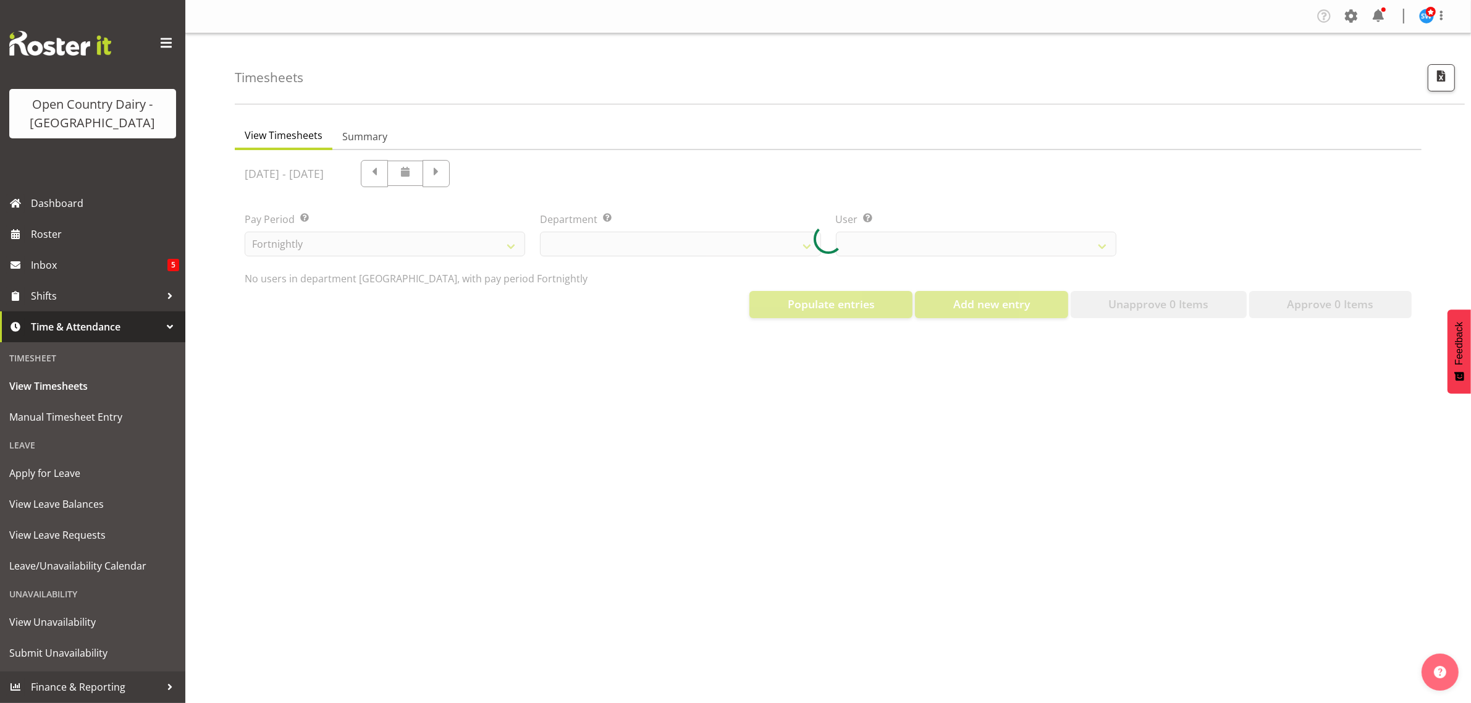
select select "802"
select select "10156"
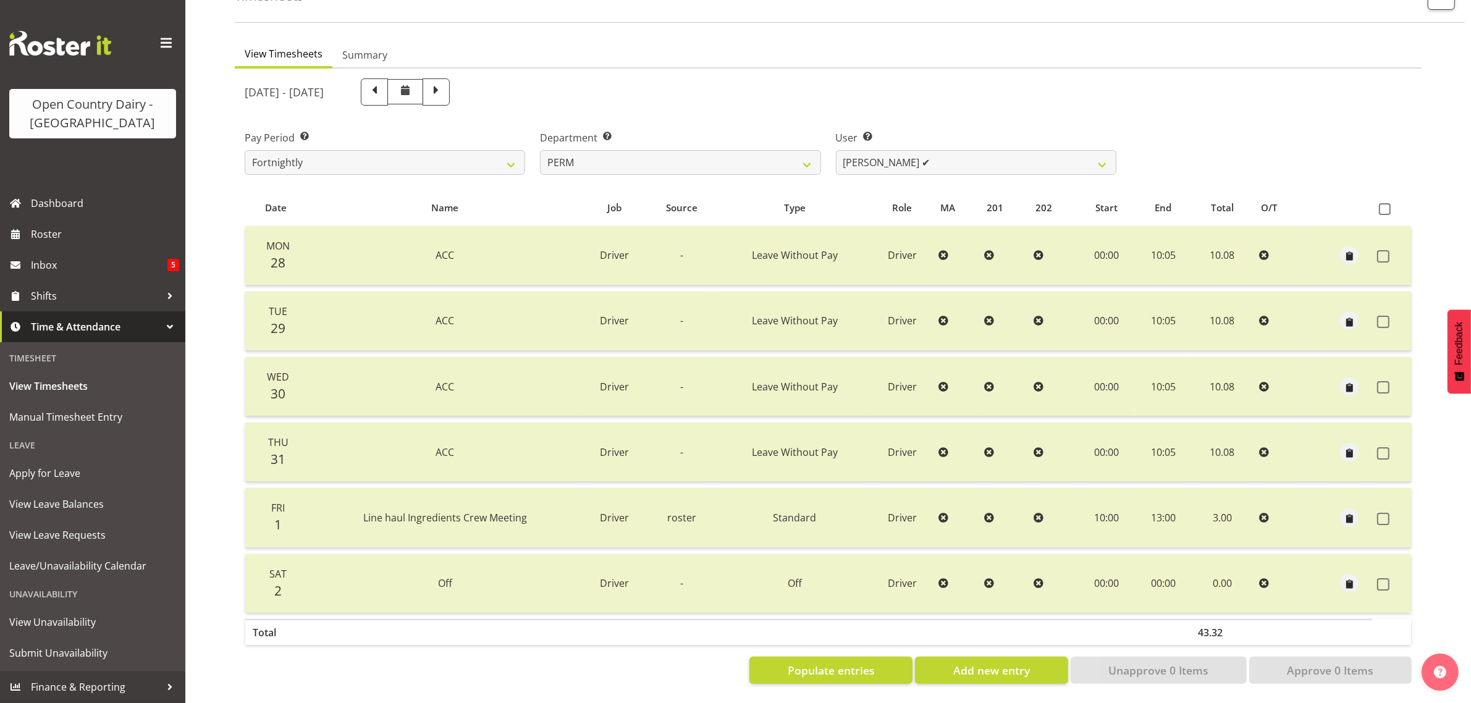
scroll to position [93, 0]
click at [444, 83] on span at bounding box center [436, 91] width 16 height 16
select select
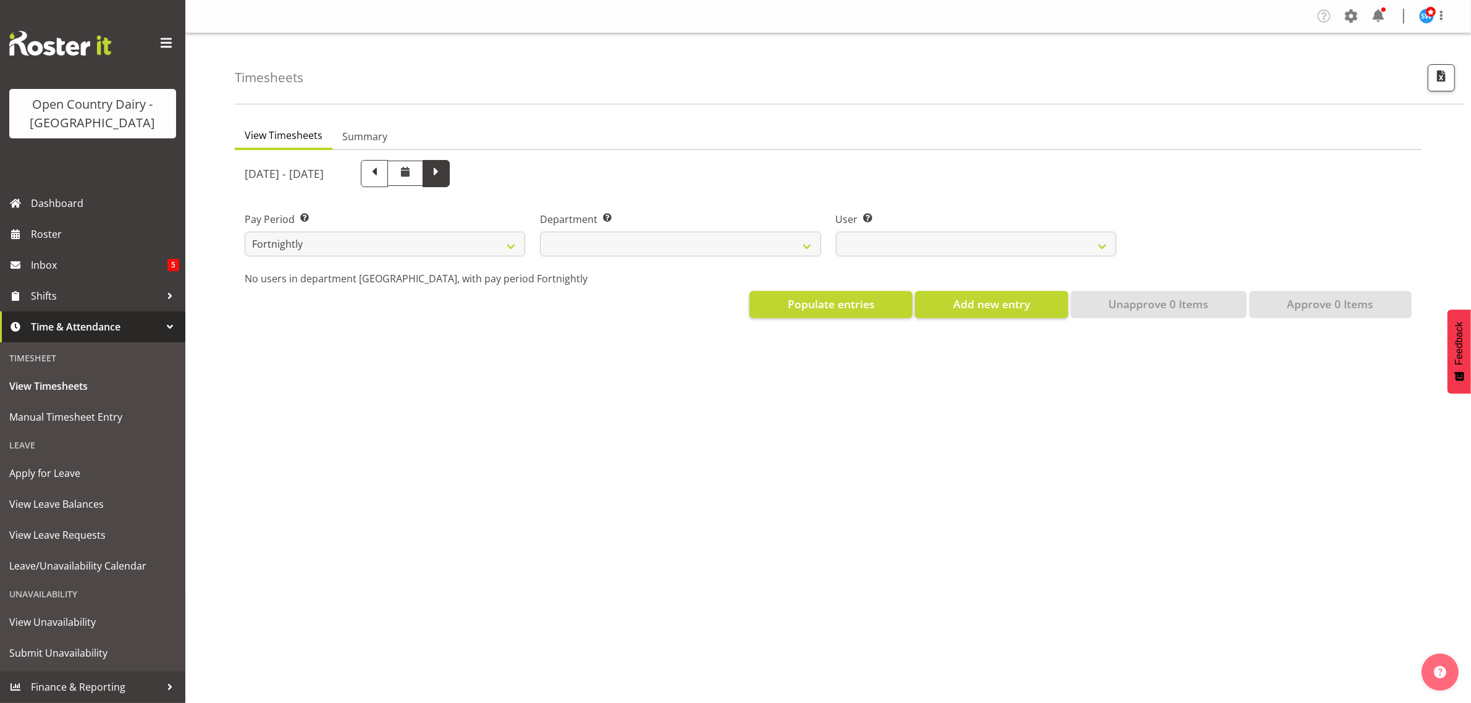
scroll to position [0, 0]
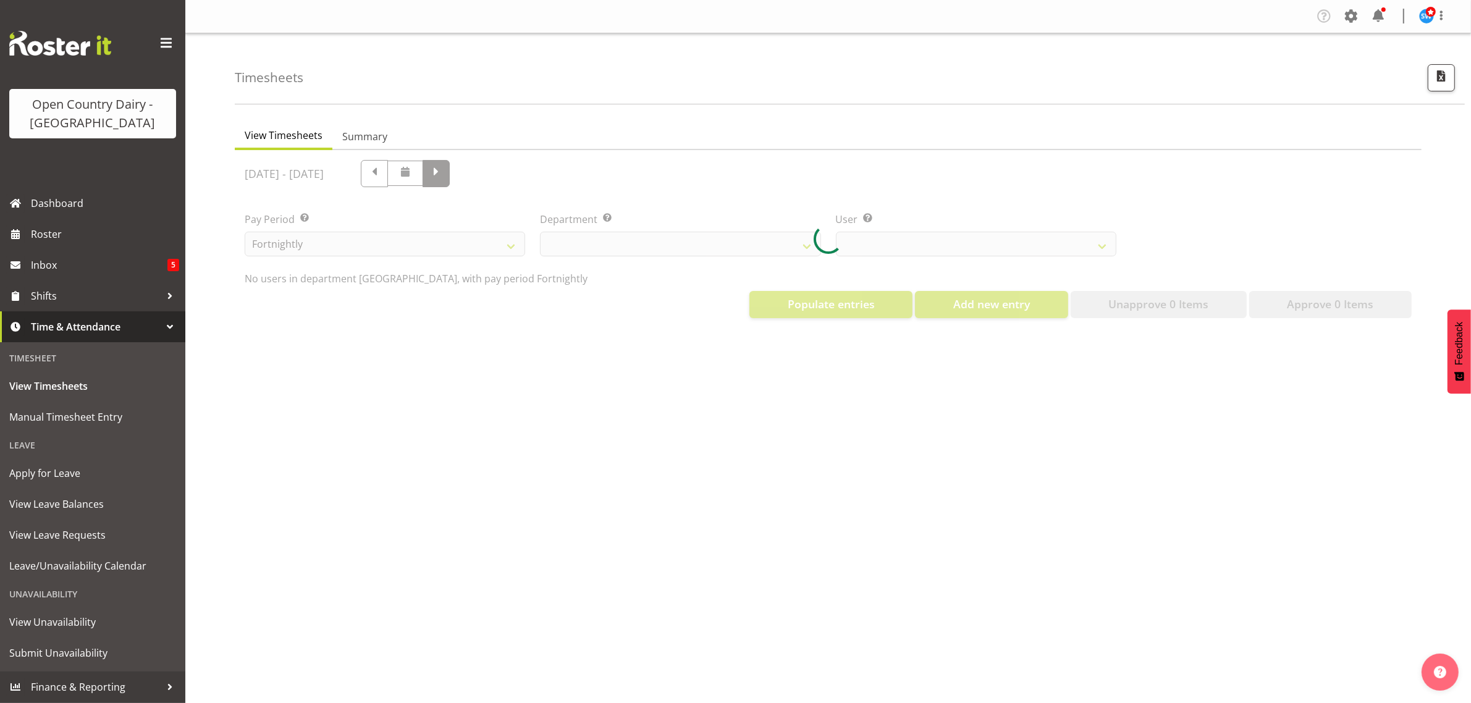
select select "802"
select select "10156"
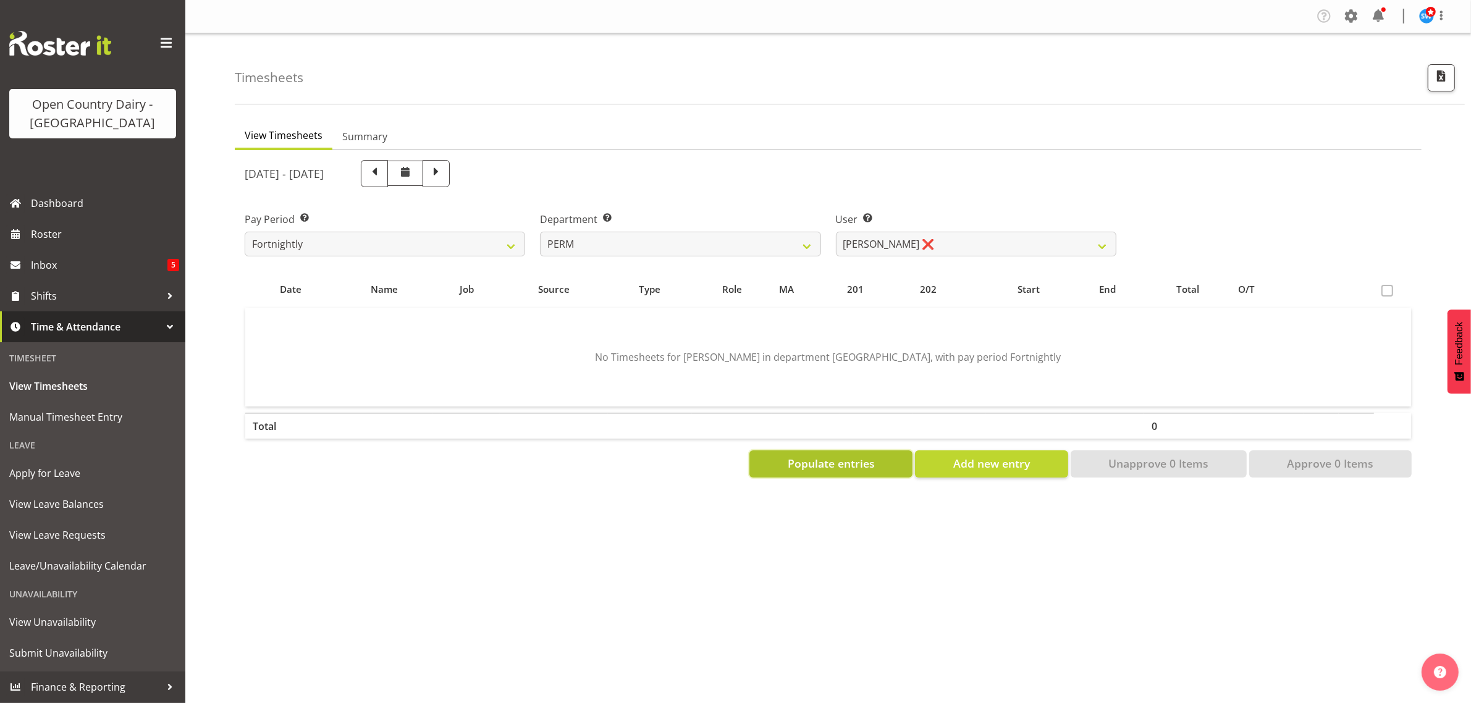
click at [854, 463] on span "Populate entries" at bounding box center [831, 463] width 87 height 16
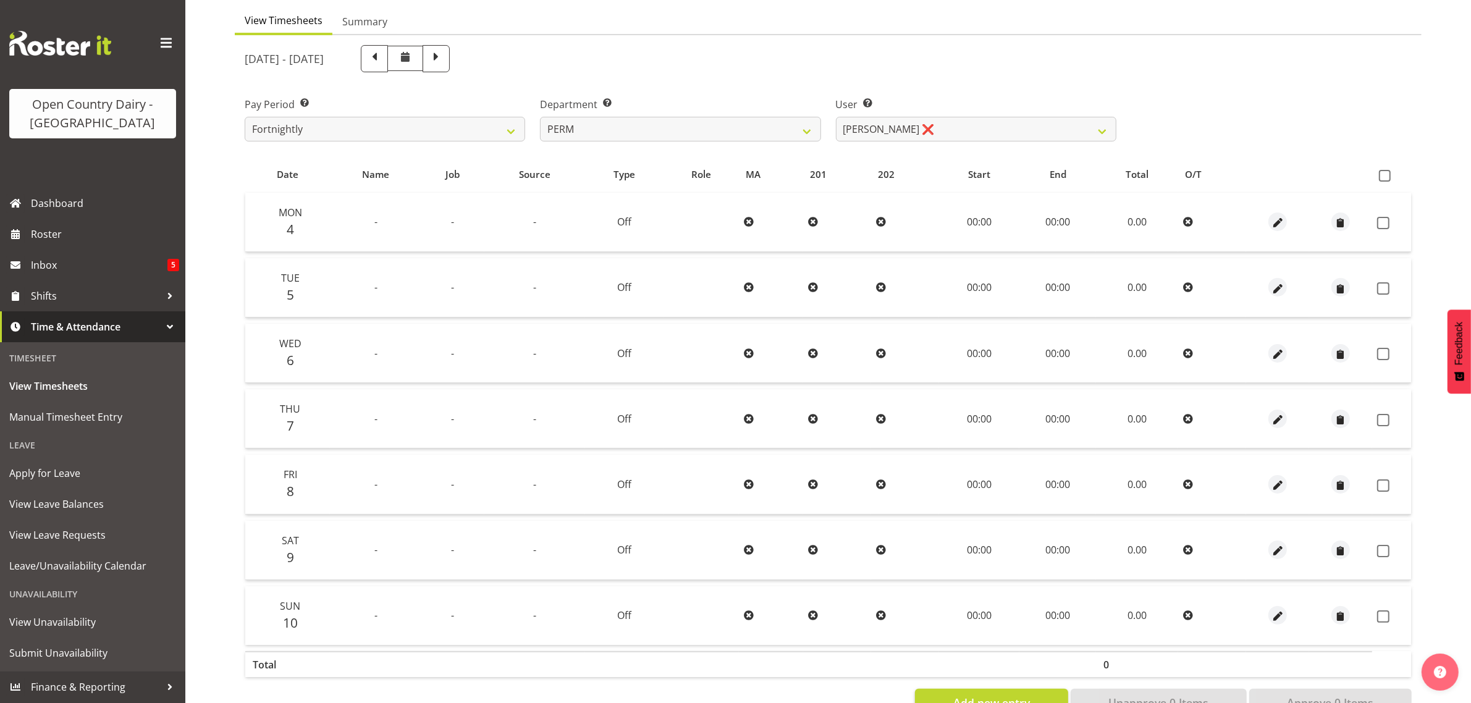
scroll to position [158, 0]
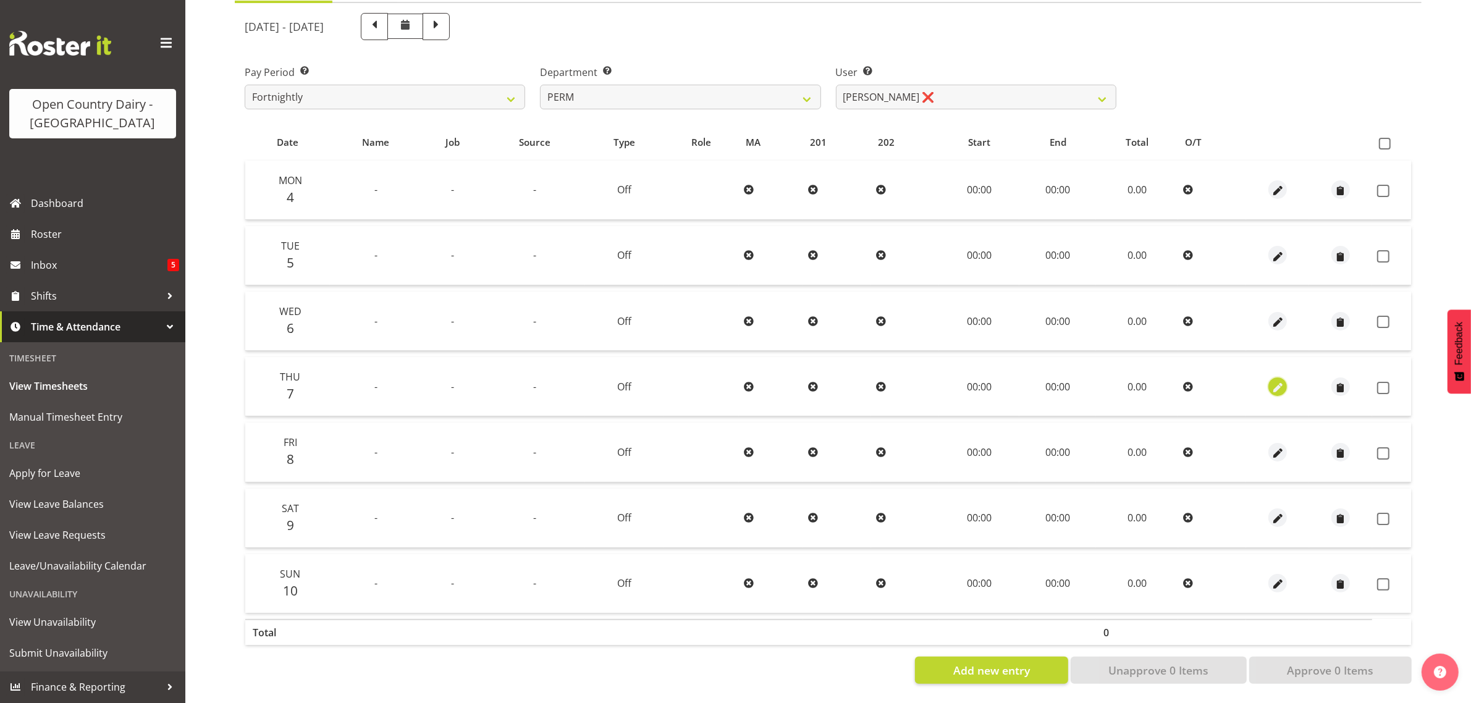
click at [1280, 380] on span "button" at bounding box center [1278, 387] width 14 height 14
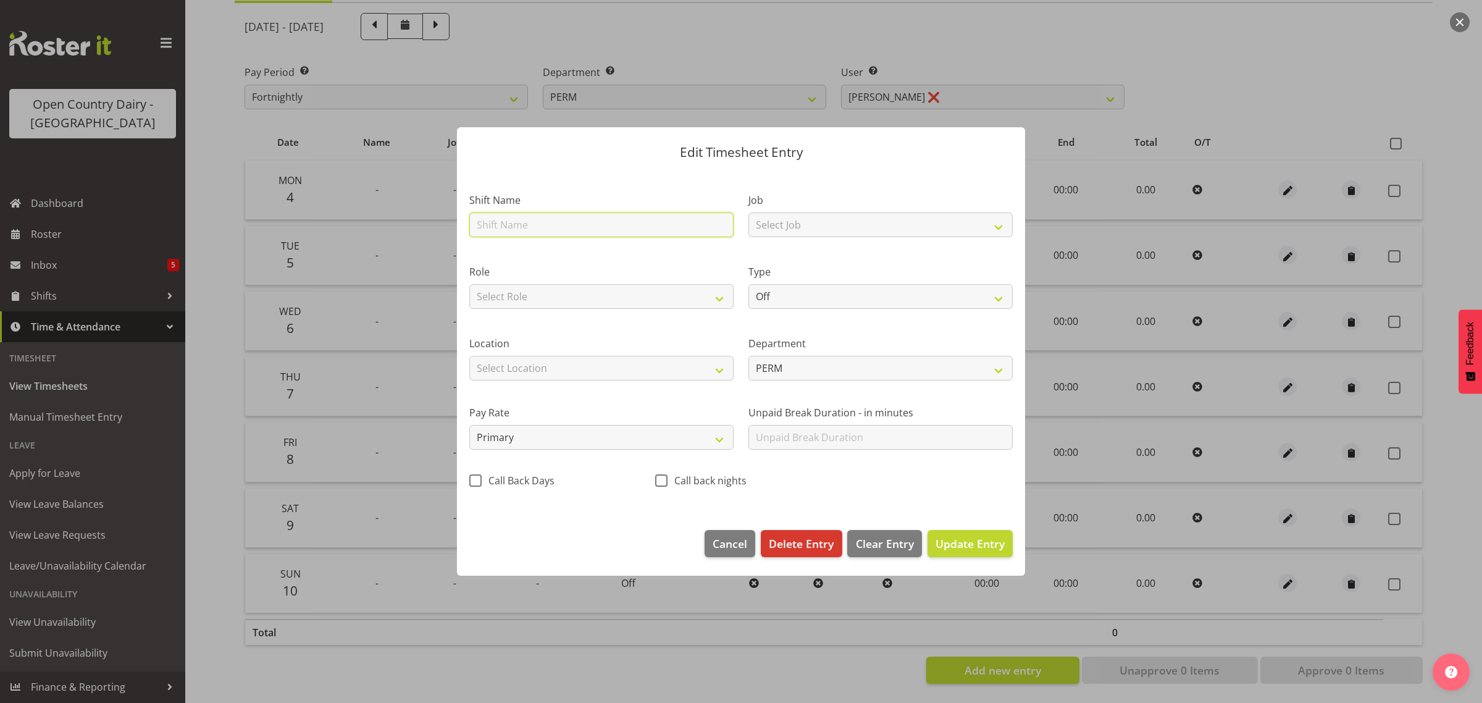
drag, startPoint x: 521, startPoint y: 216, endPoint x: 550, endPoint y: 208, distance: 30.1
click at [522, 216] on input "text" at bounding box center [601, 224] width 264 height 25
type input "Acc"
click at [828, 224] on select "Select Job Driver Driver supervisor Support" at bounding box center [881, 224] width 264 height 25
select select "9052"
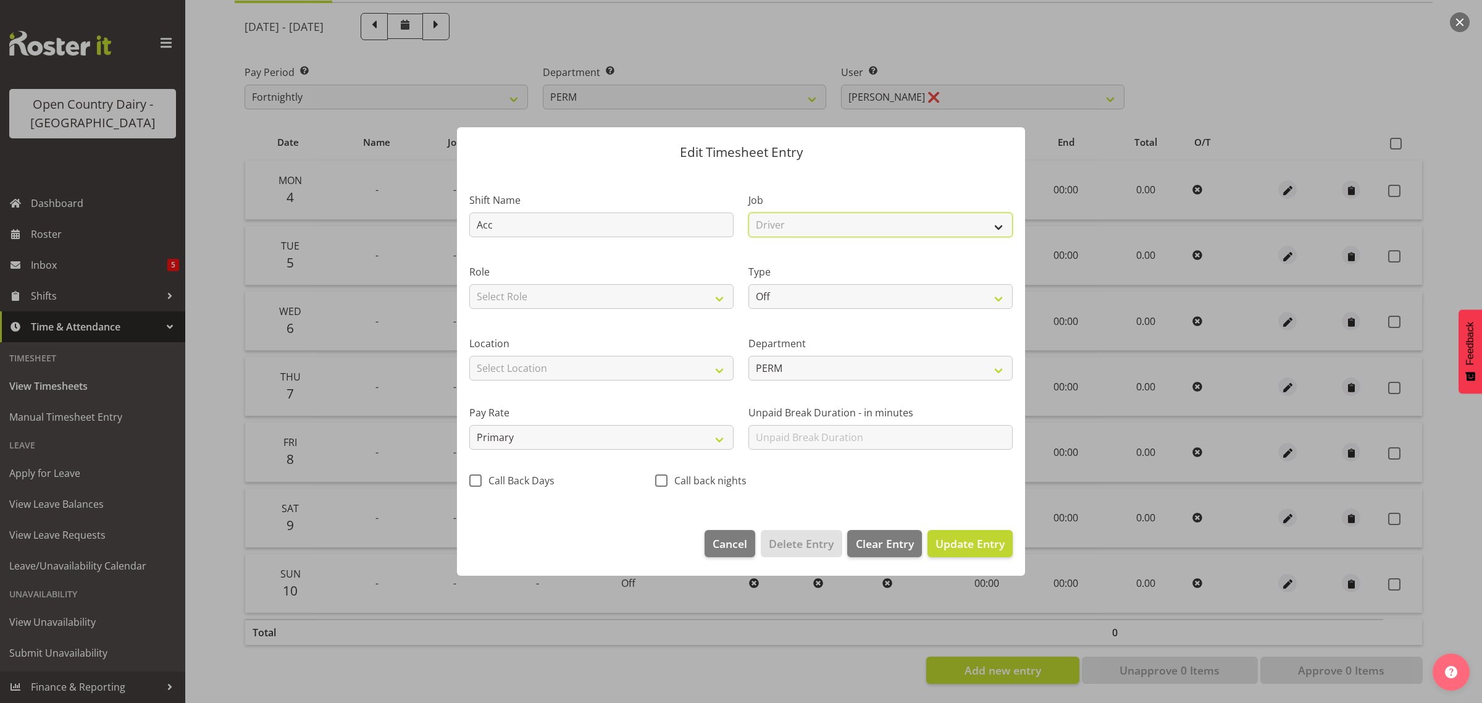
click at [749, 212] on select "Select Job Driver Driver supervisor Support" at bounding box center [881, 224] width 264 height 25
drag, startPoint x: 699, startPoint y: 294, endPoint x: 695, endPoint y: 300, distance: 7.2
click at [699, 294] on select "Select Role Driver" at bounding box center [601, 296] width 264 height 25
select select "1166"
click at [469, 284] on select "Select Role Driver" at bounding box center [601, 296] width 264 height 25
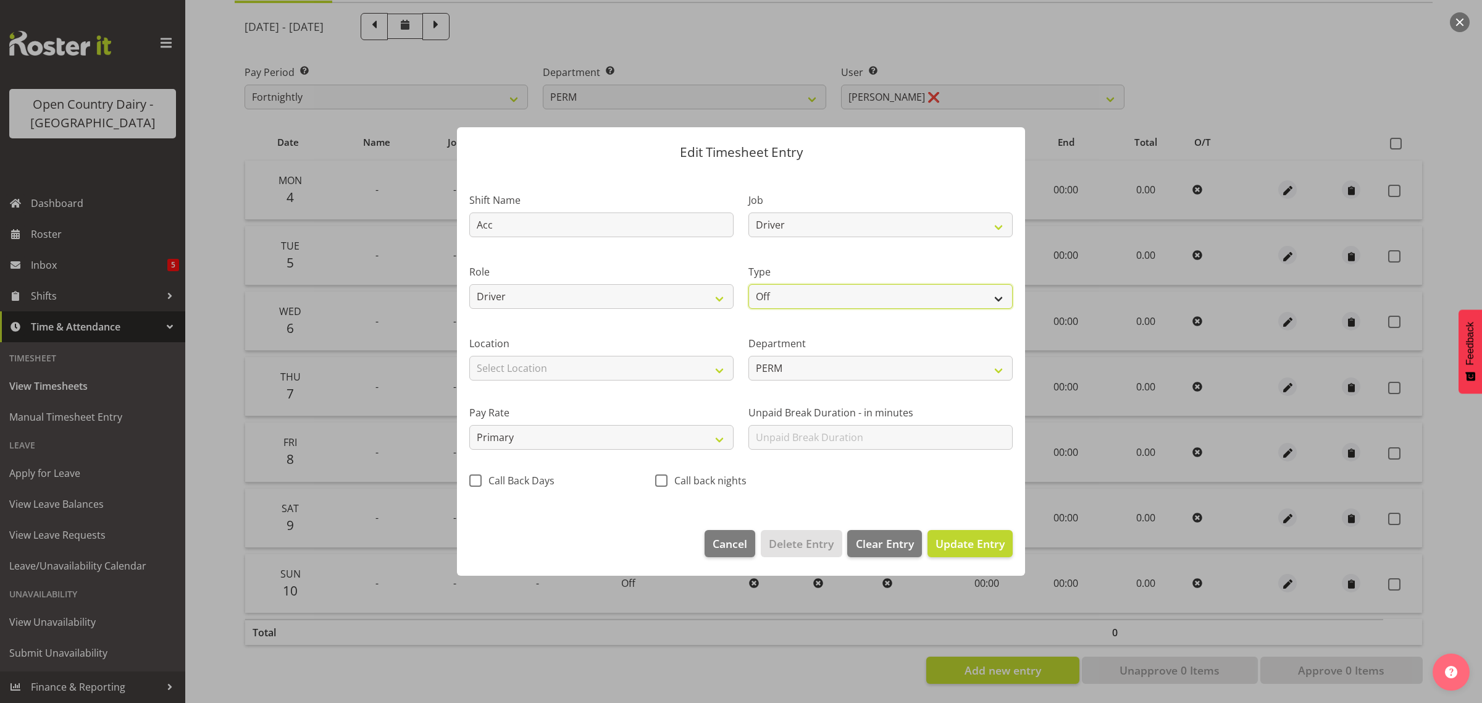
click at [823, 296] on select "Off Standard Public Holiday Public Holiday (Worked) Day In Lieu Annual Leave Si…" at bounding box center [881, 296] width 264 height 25
select select "Leave Without Pay"
click at [749, 284] on select "Off Standard Public Holiday Public Holiday (Worked) Day In Lieu Annual Leave Si…" at bounding box center [881, 296] width 264 height 25
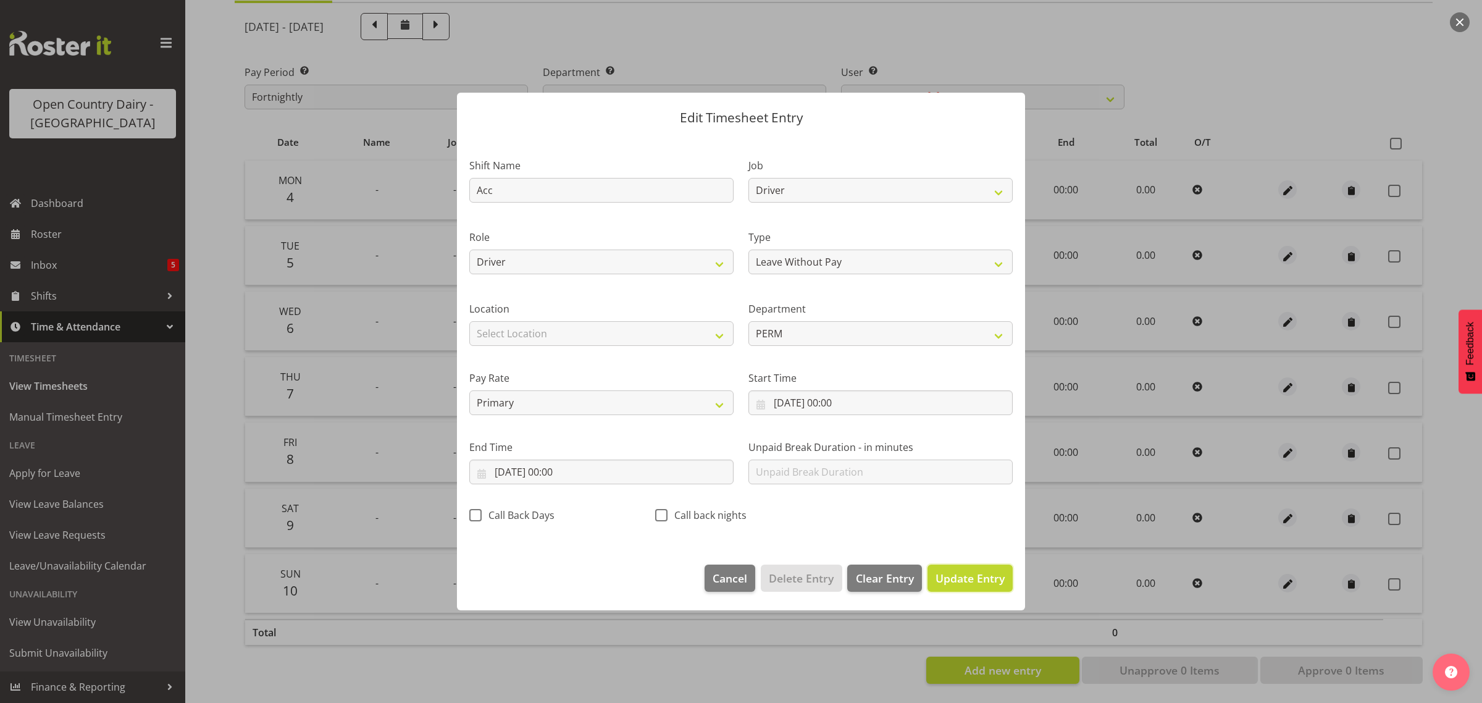
click at [983, 582] on span "Update Entry" at bounding box center [970, 578] width 69 height 15
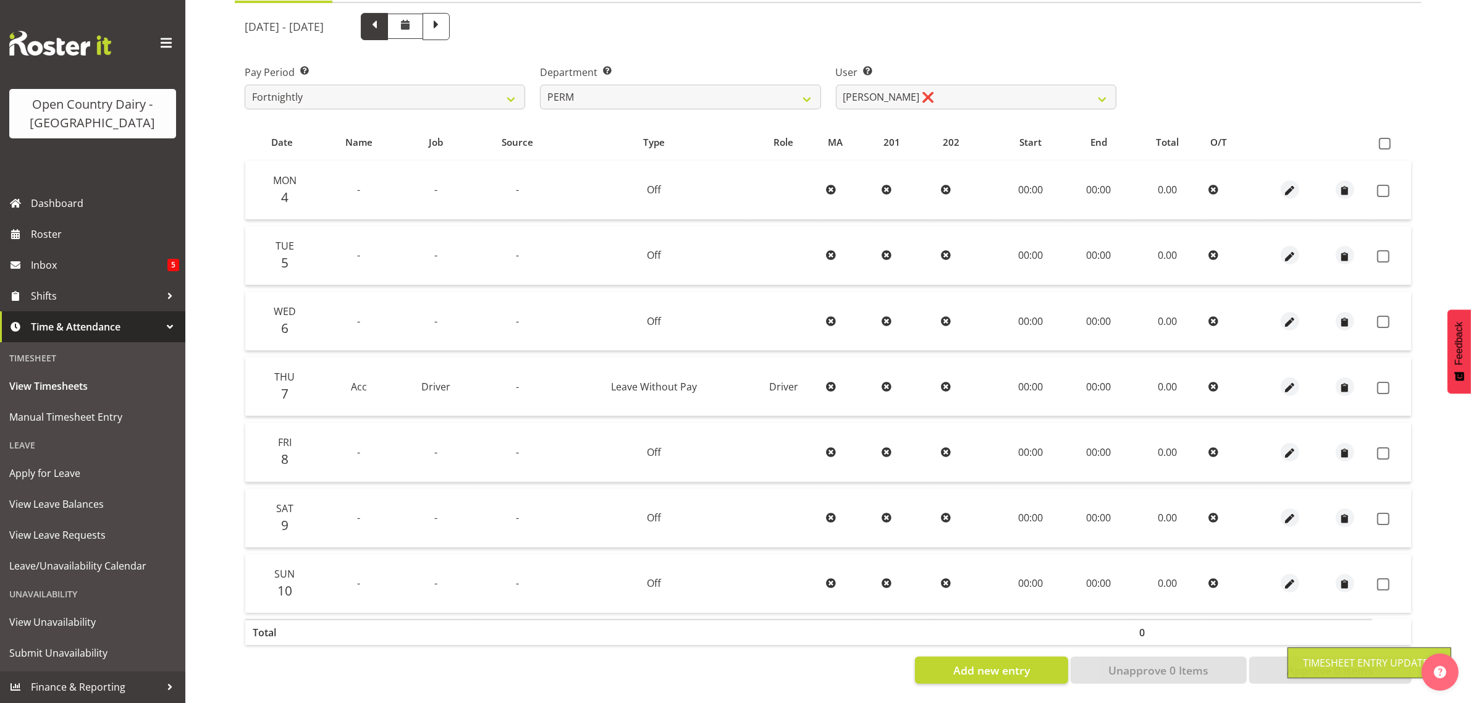
click at [382, 17] on span at bounding box center [374, 25] width 16 height 16
select select
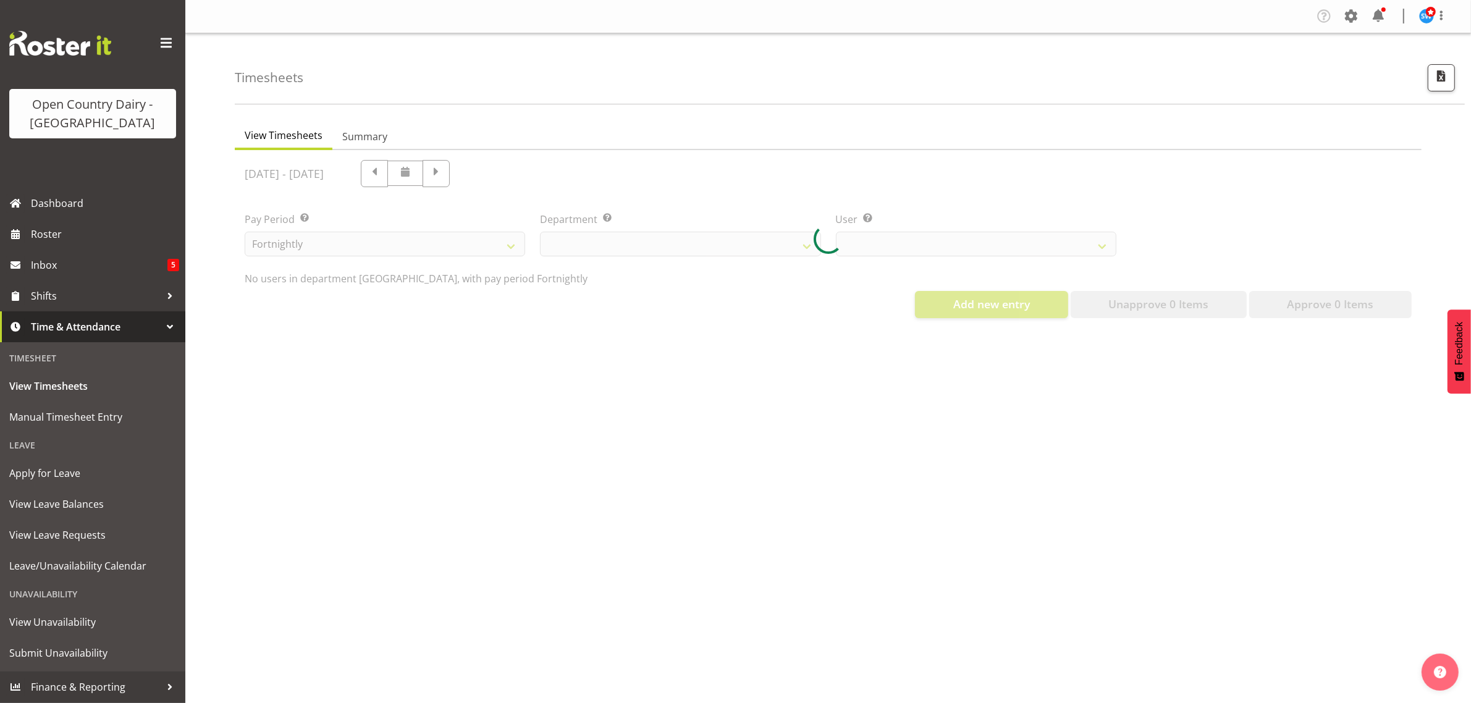
select select "802"
select select "10156"
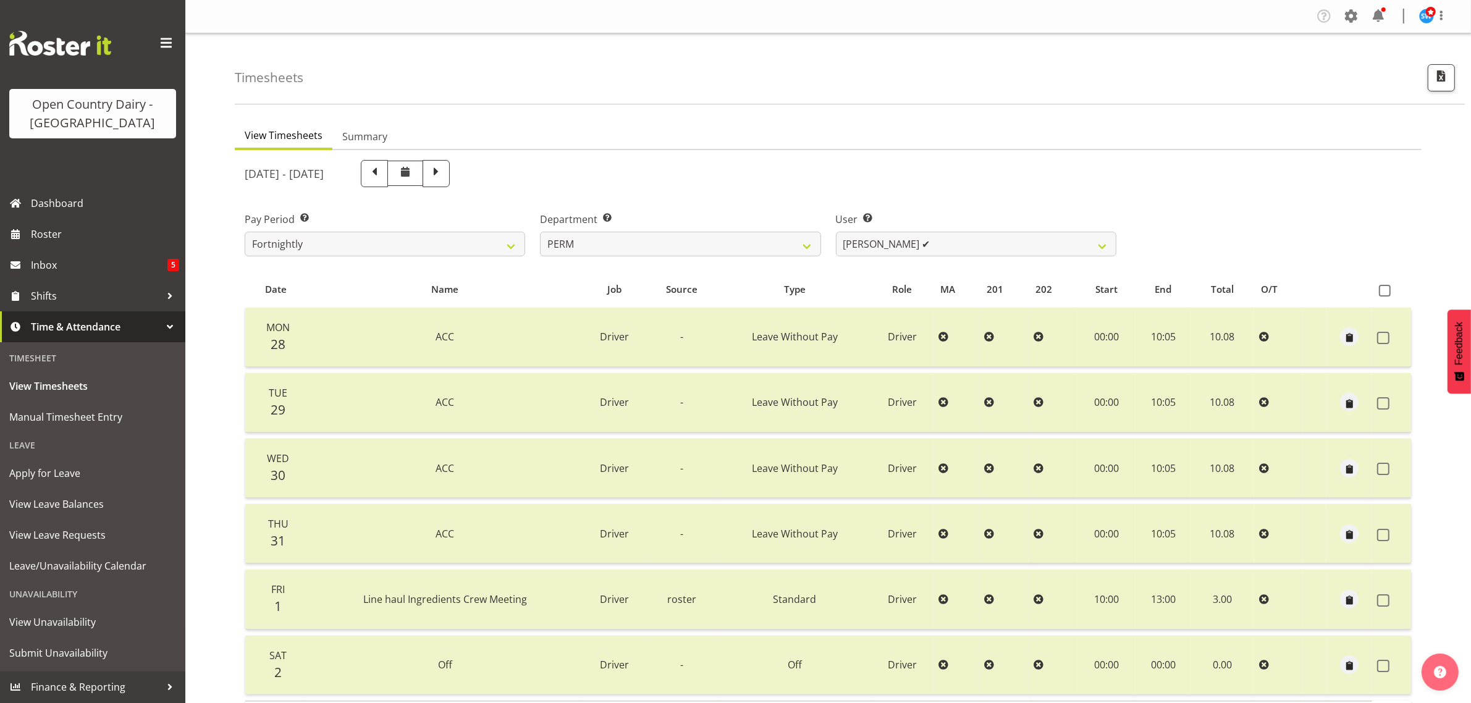
scroll to position [93, 0]
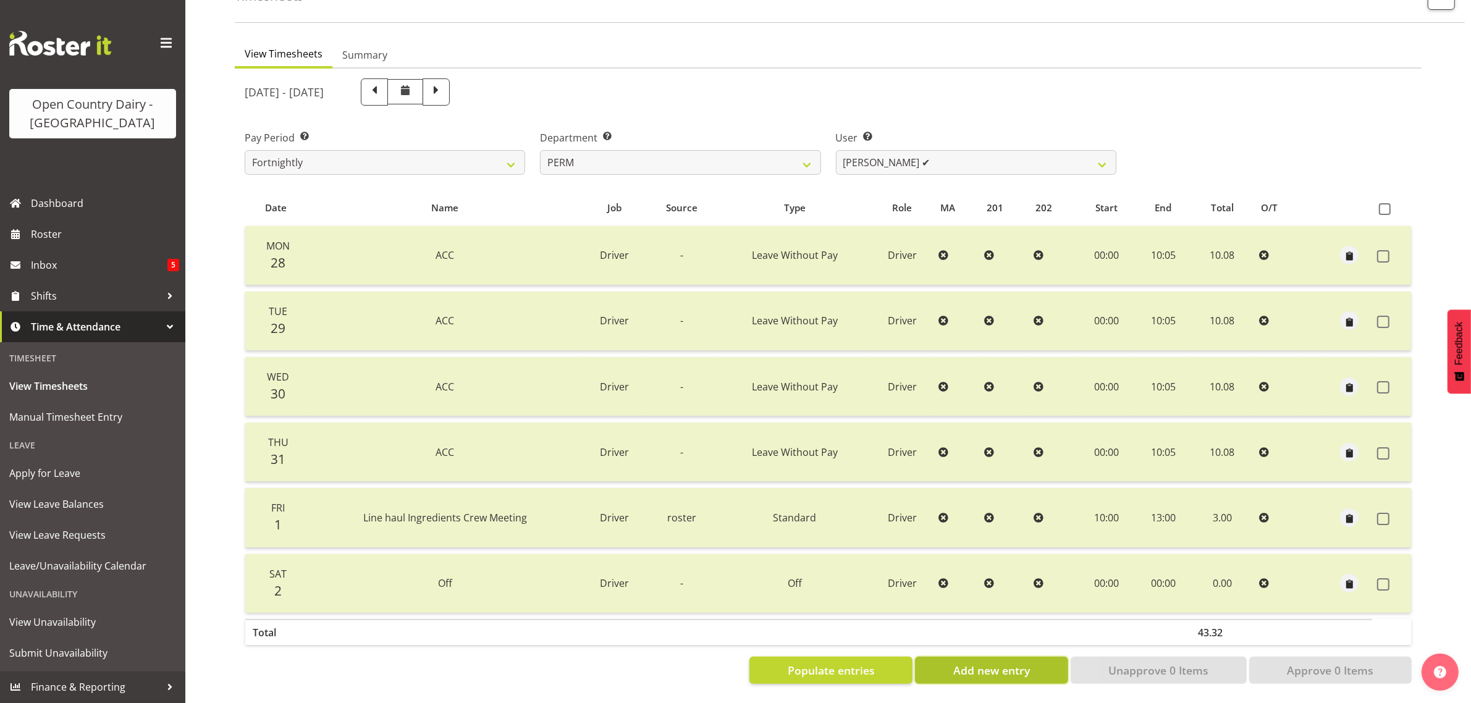
click at [987, 662] on span "Add new entry" at bounding box center [991, 670] width 77 height 16
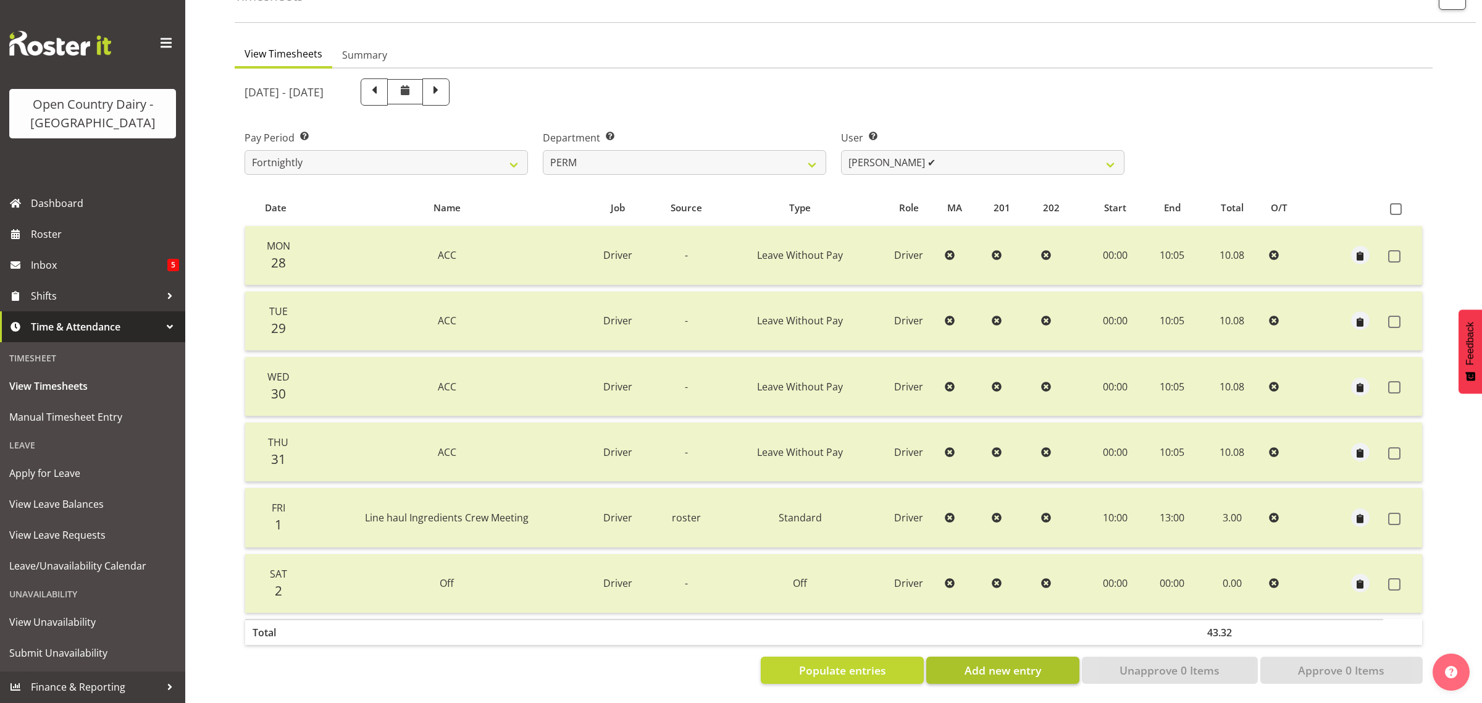
select select
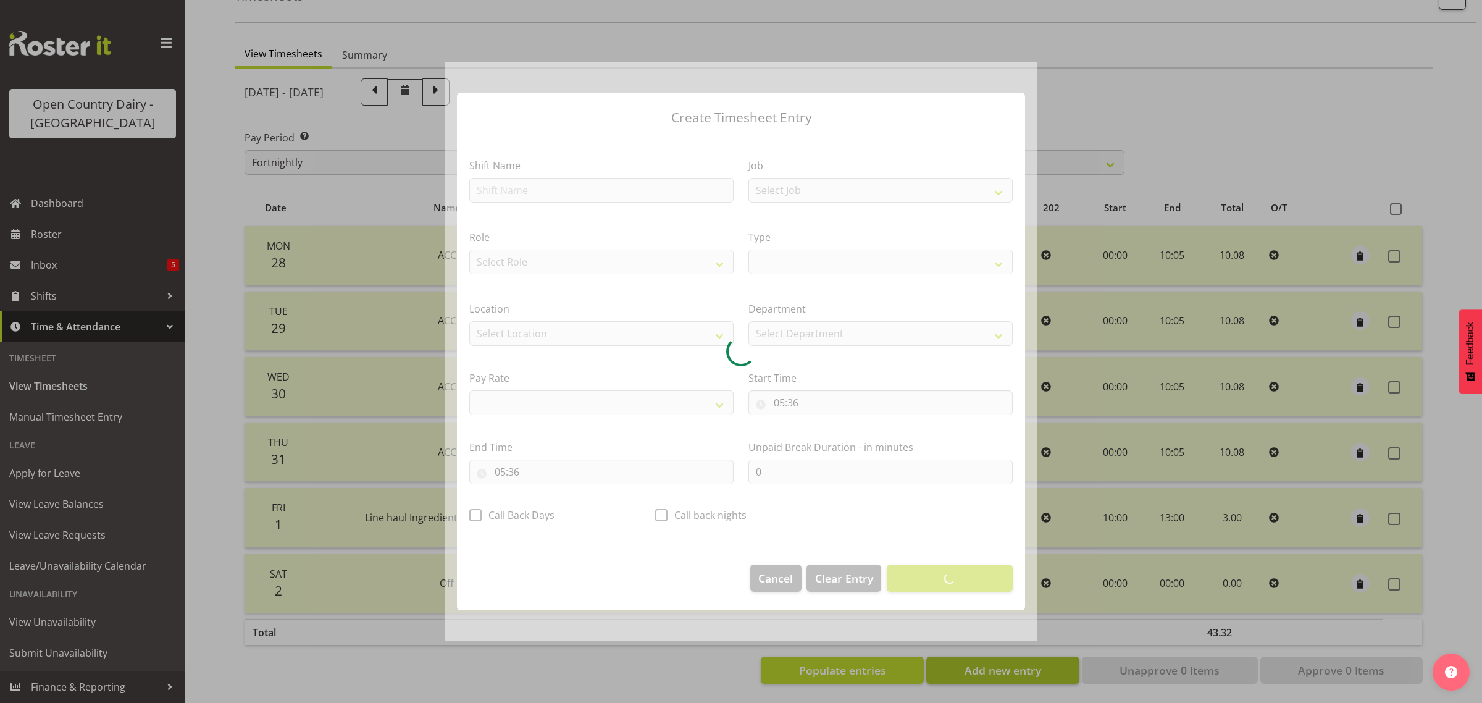
select select
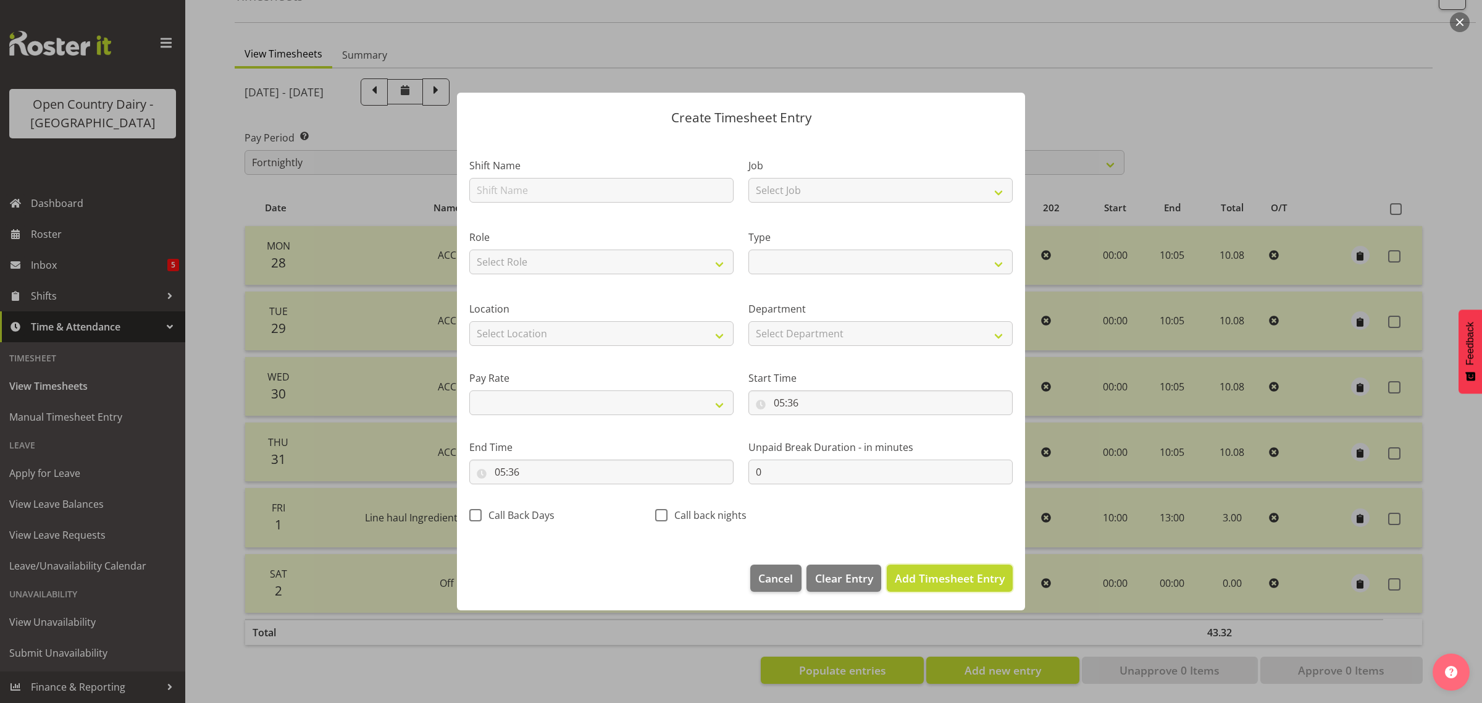
click at [940, 581] on span "Add Timesheet Entry" at bounding box center [950, 578] width 110 height 15
select select
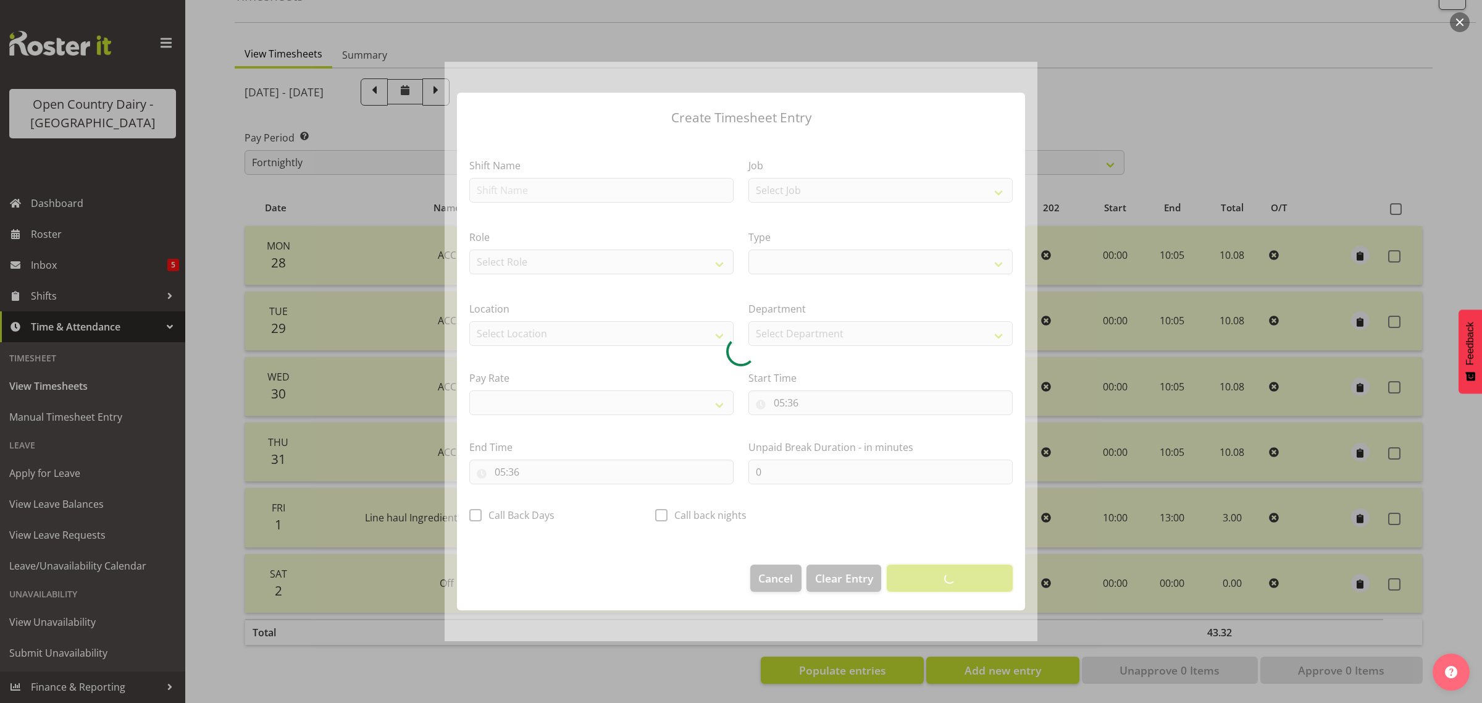
select select
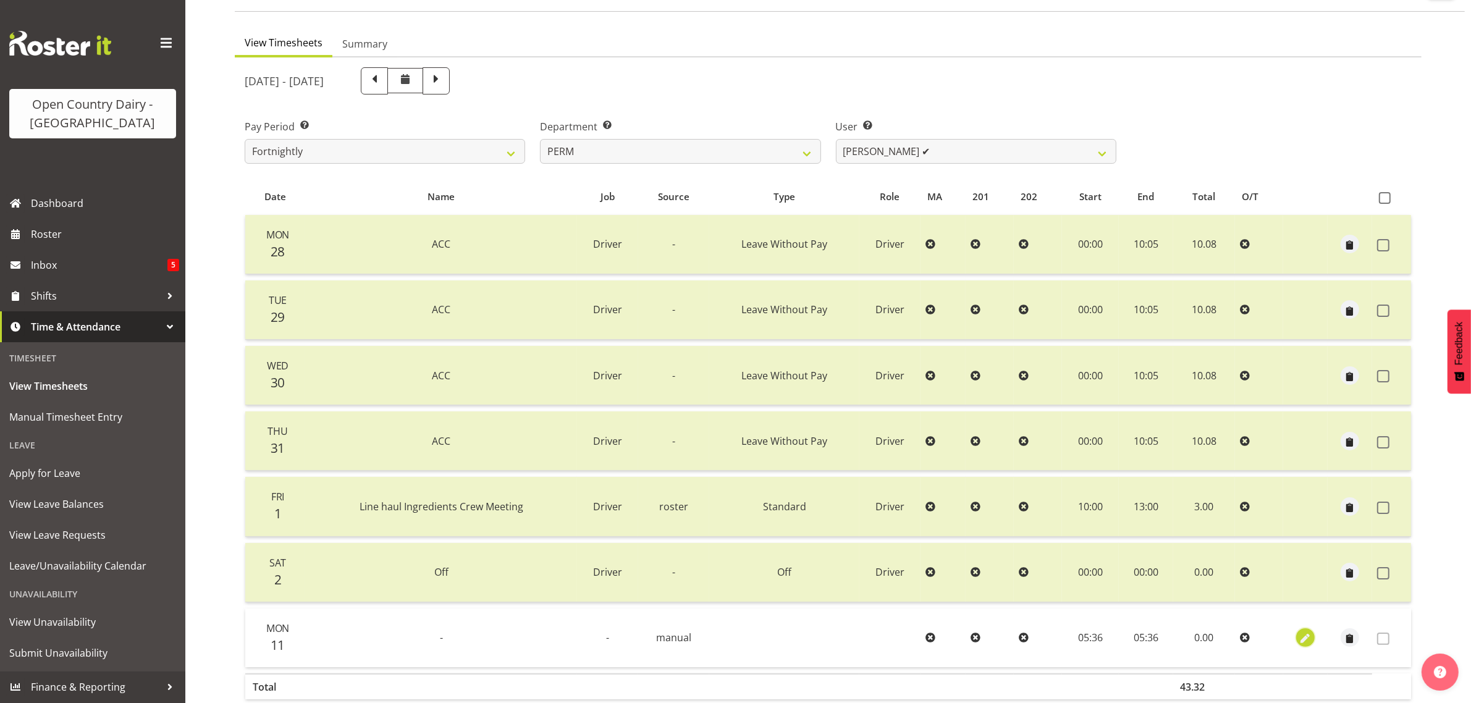
click at [1304, 637] on span "button" at bounding box center [1305, 639] width 14 height 14
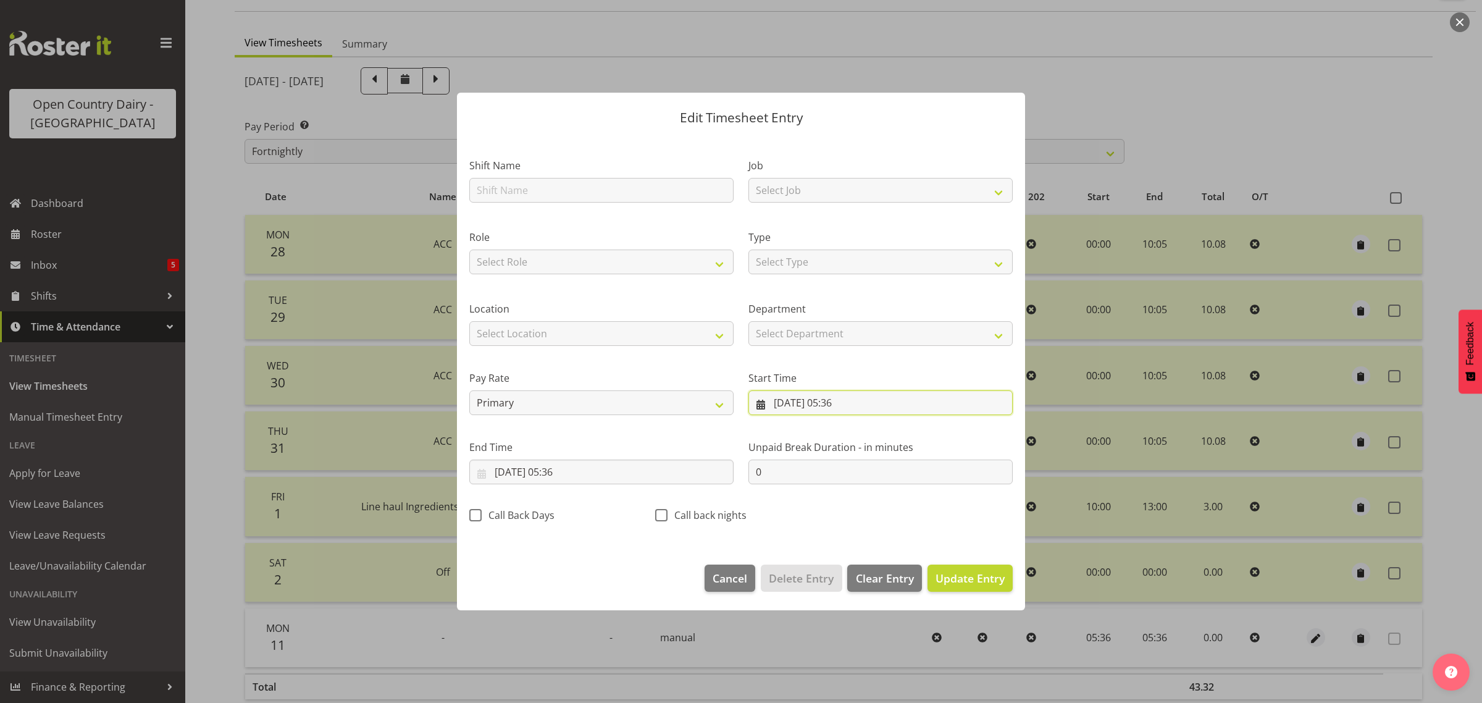
click at [801, 400] on input "[DATE] 05:36" at bounding box center [881, 402] width 264 height 25
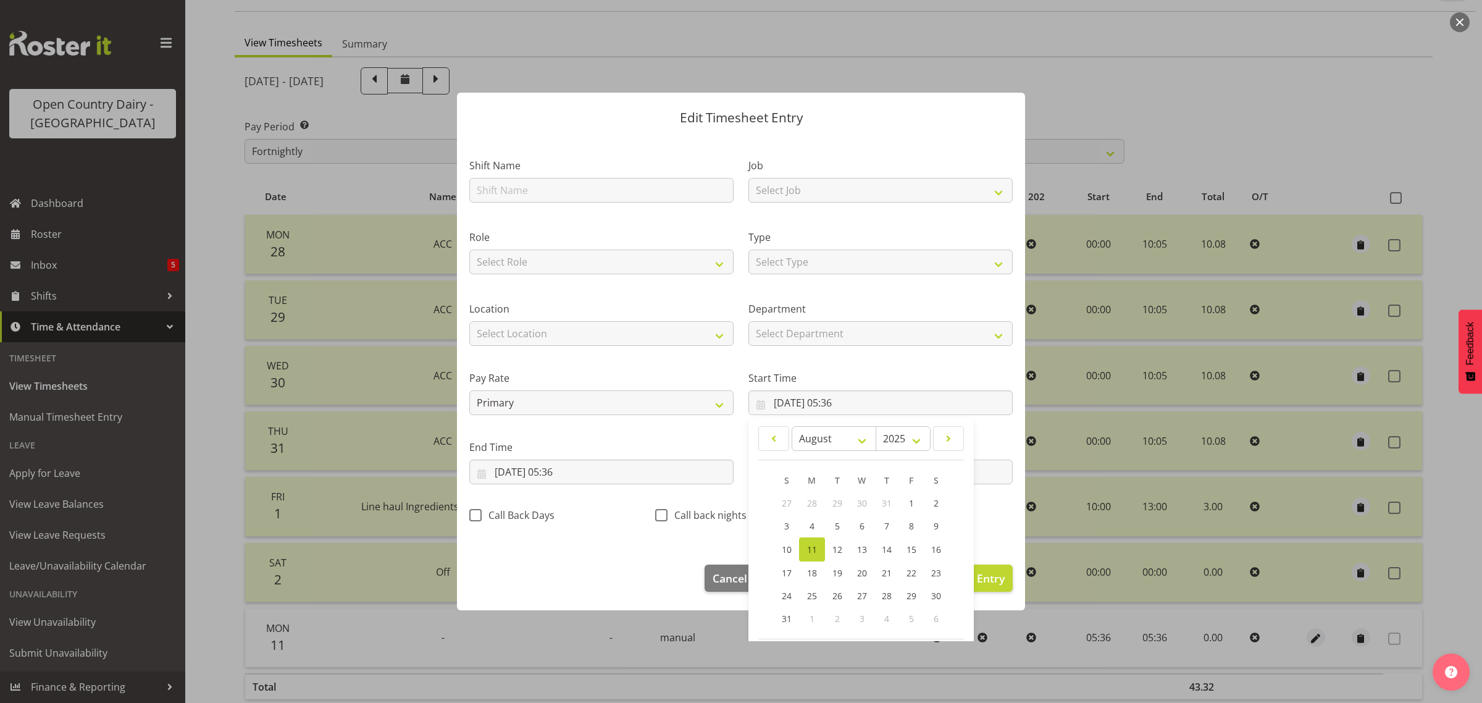
click at [1288, 121] on div at bounding box center [741, 351] width 1482 height 703
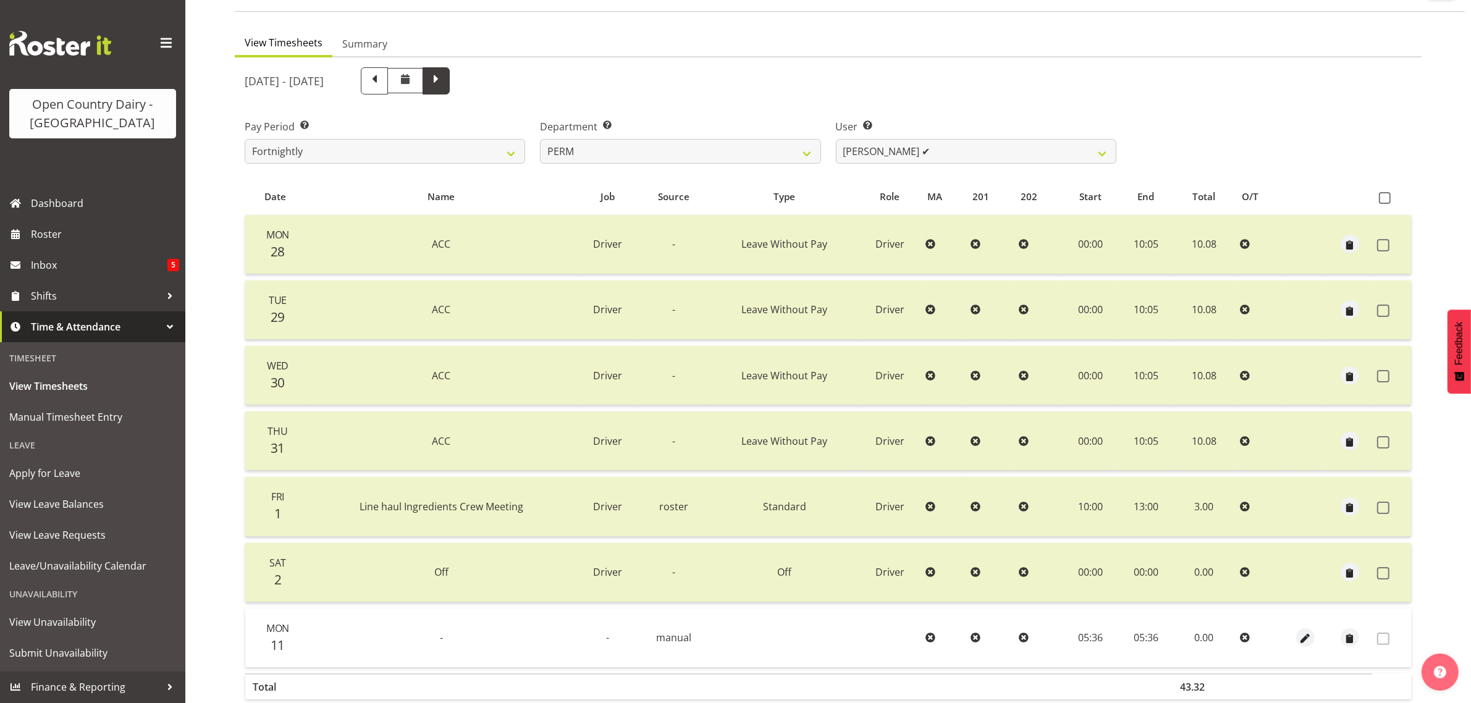
click at [450, 88] on span at bounding box center [435, 80] width 27 height 27
select select
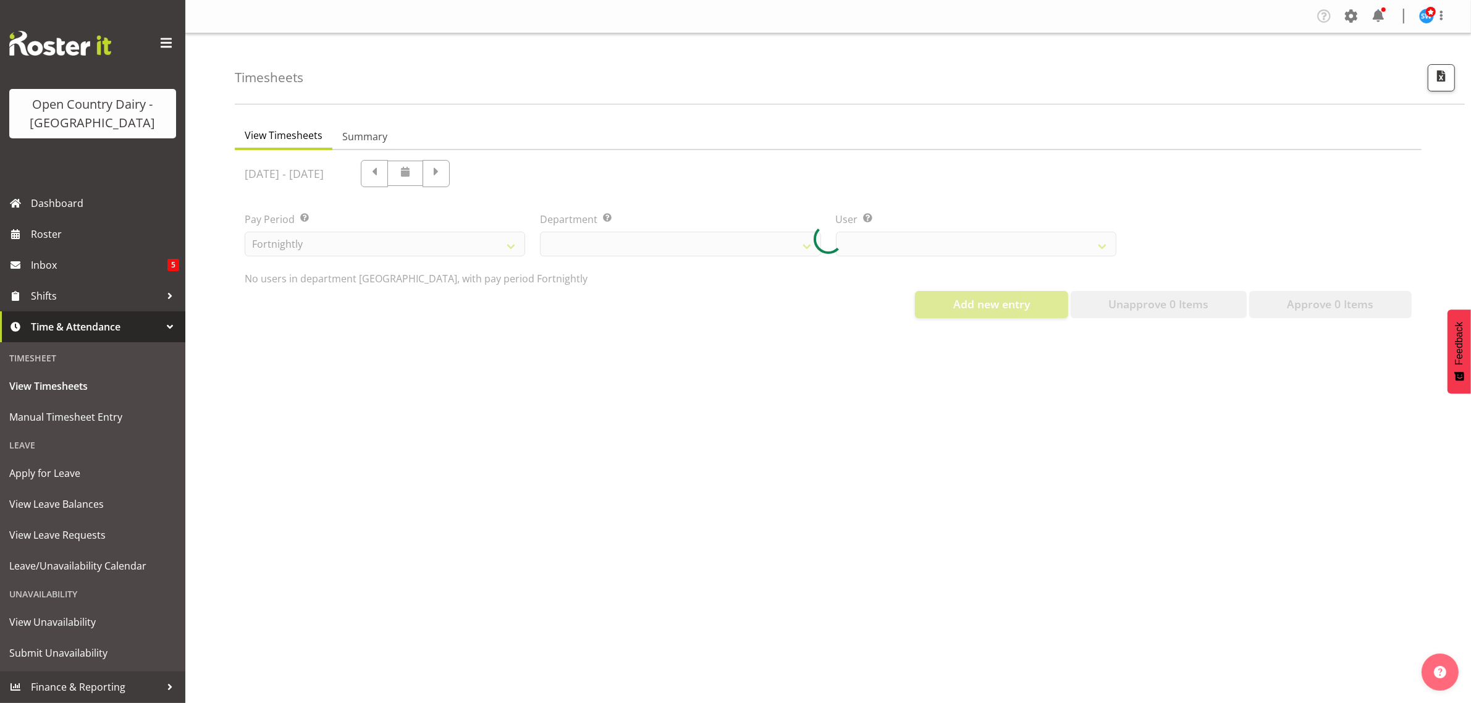
select select "802"
select select "10156"
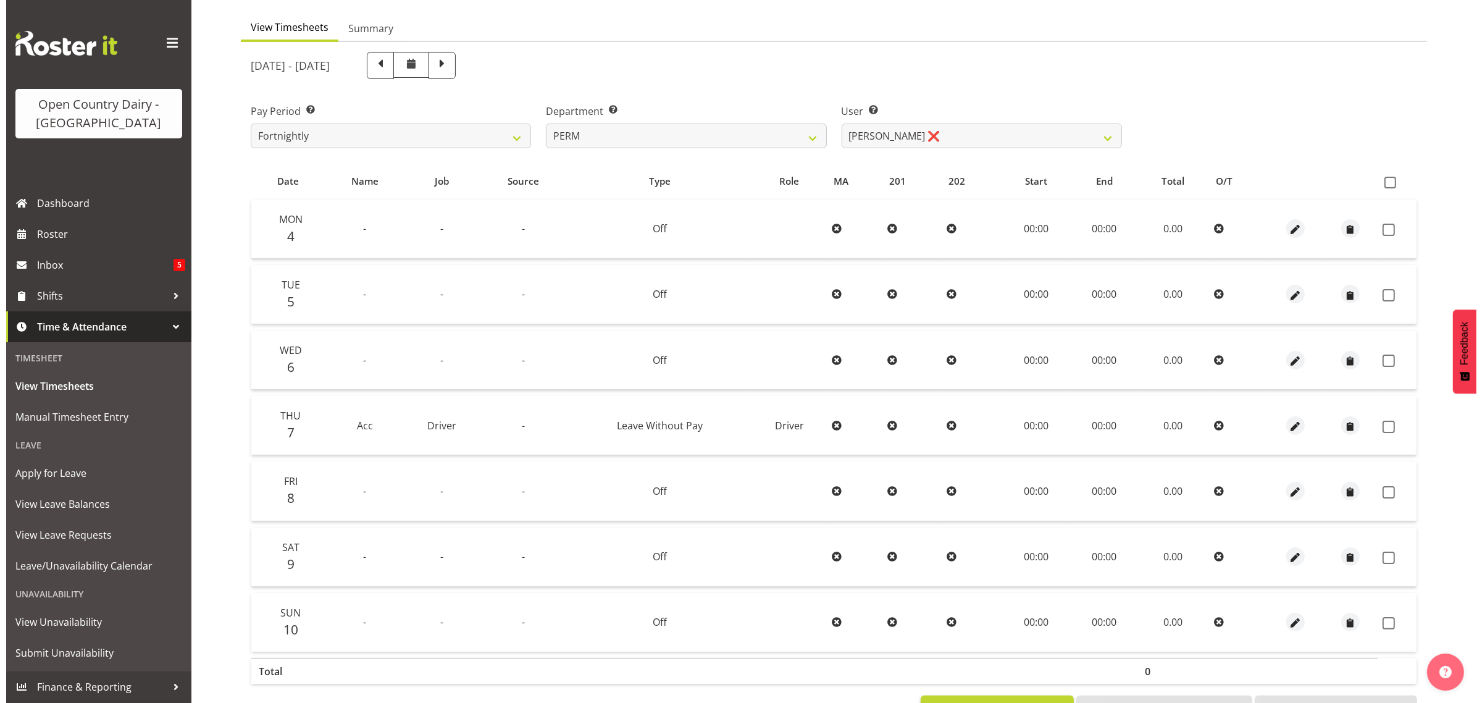
scroll to position [81, 0]
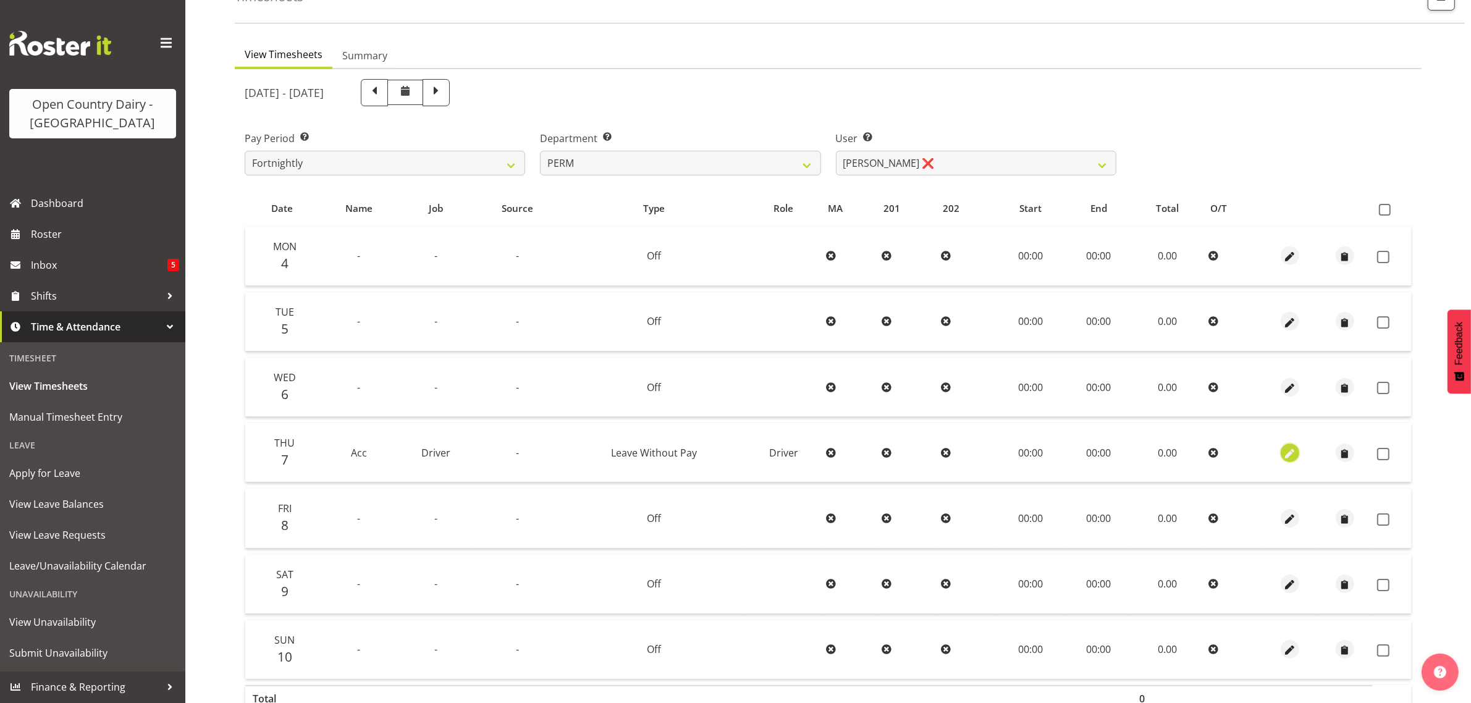
click at [1289, 453] on span "button" at bounding box center [1290, 454] width 14 height 14
select select "Leave Without Pay"
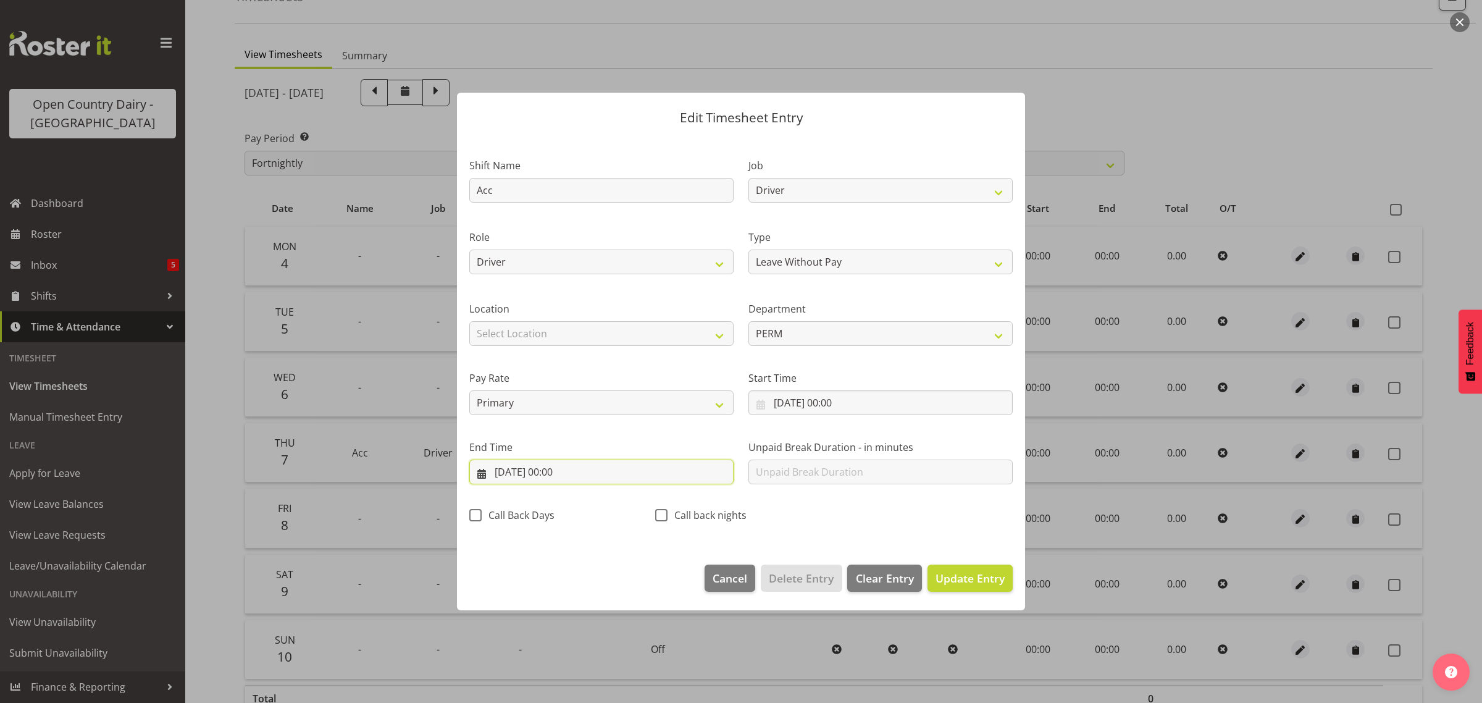
click at [560, 473] on input "[DATE] 00:00" at bounding box center [601, 472] width 264 height 25
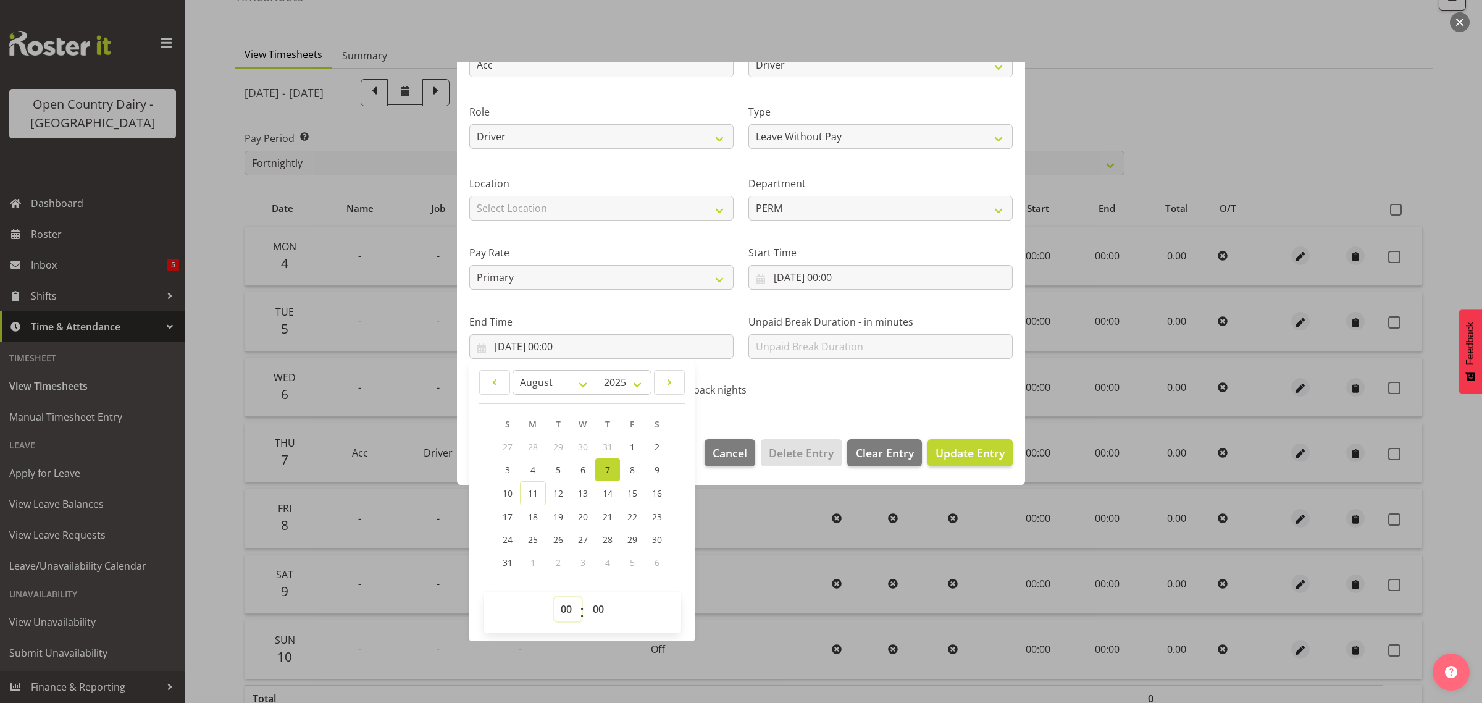
click at [563, 612] on select "00 01 02 03 04 05 06 07 08 09 10 11 12 13 14 15 16 17 18 19 20 21 22 23" at bounding box center [568, 609] width 28 height 25
select select "10"
click at [554, 597] on select "00 01 02 03 04 05 06 07 08 09 10 11 12 13 14 15 16 17 18 19 20 21 22 23" at bounding box center [568, 609] width 28 height 25
type input "[DATE] 10:00"
click at [603, 610] on select "00 01 02 03 04 05 06 07 08 09 10 11 12 13 14 15 16 17 18 19 20 21 22 23 24 25 2…" at bounding box center [600, 609] width 28 height 25
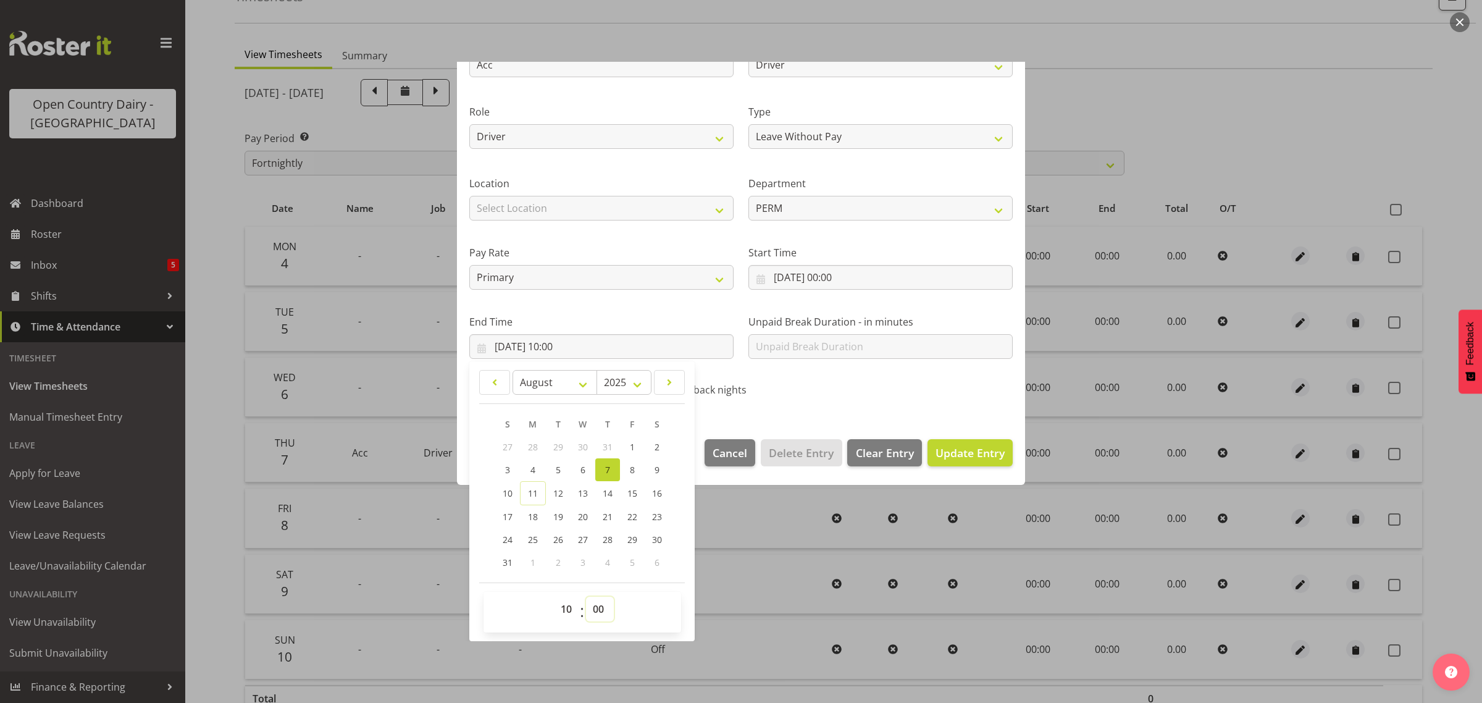
select select "5"
click at [586, 597] on select "00 01 02 03 04 05 06 07 08 09 10 11 12 13 14 15 16 17 18 19 20 21 22 23 24 25 2…" at bounding box center [600, 609] width 28 height 25
type input "[DATE] 10:05"
click at [975, 451] on span "Update Entry" at bounding box center [970, 452] width 69 height 15
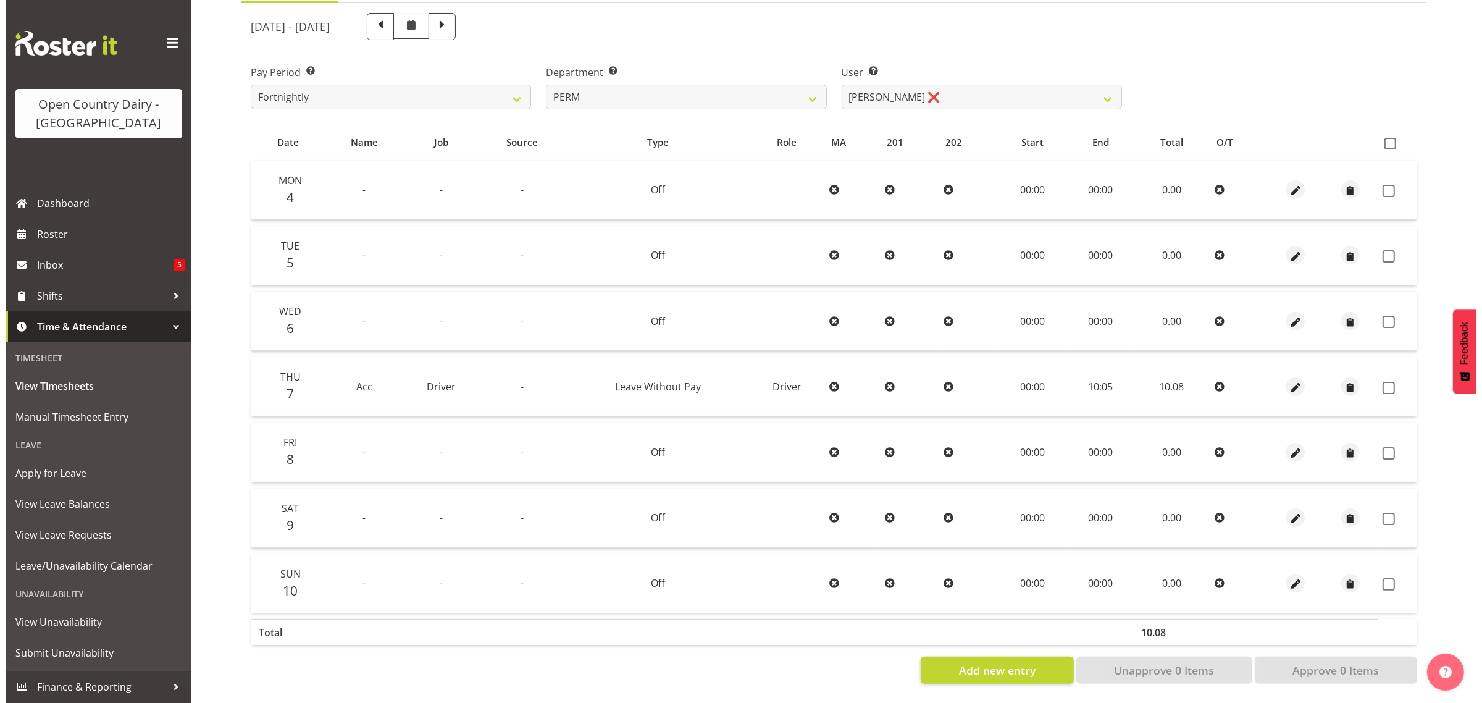
scroll to position [158, 0]
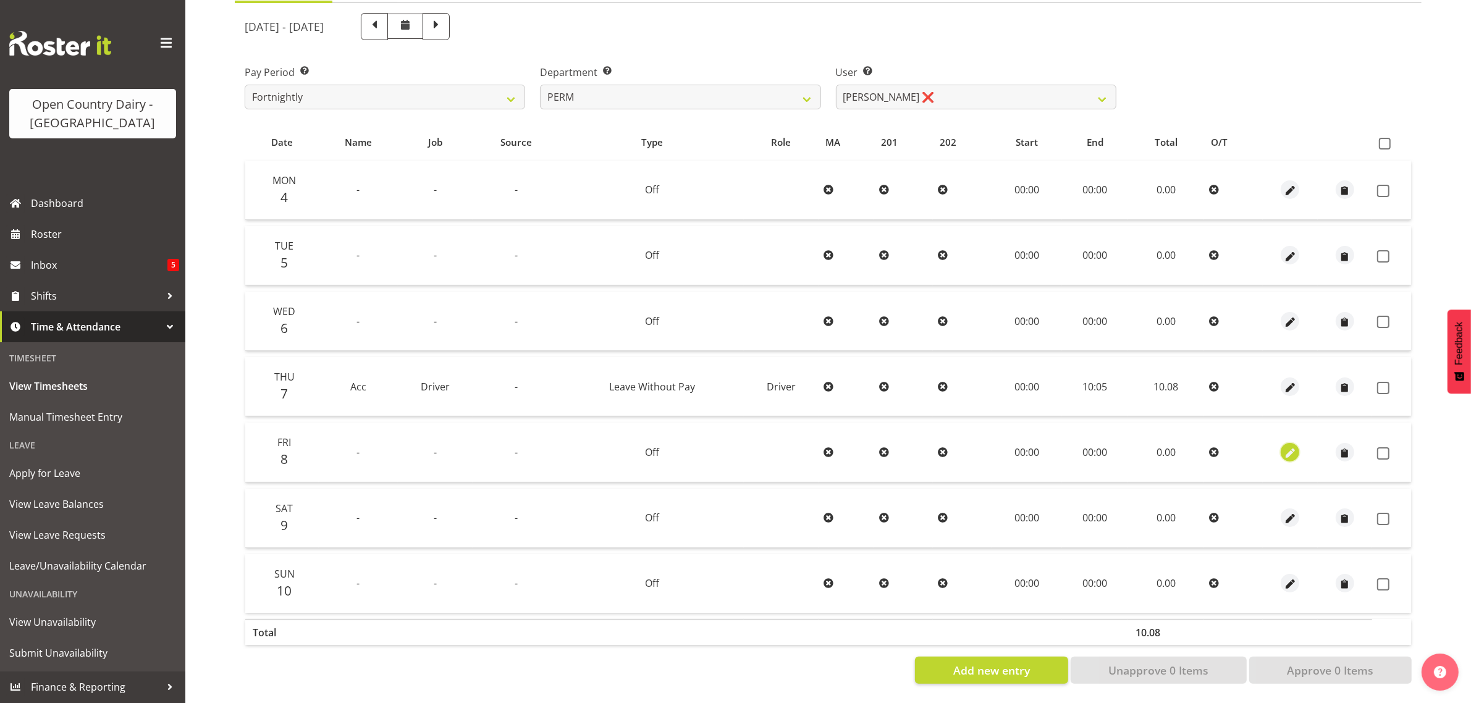
click at [1293, 446] on span "button" at bounding box center [1290, 453] width 14 height 14
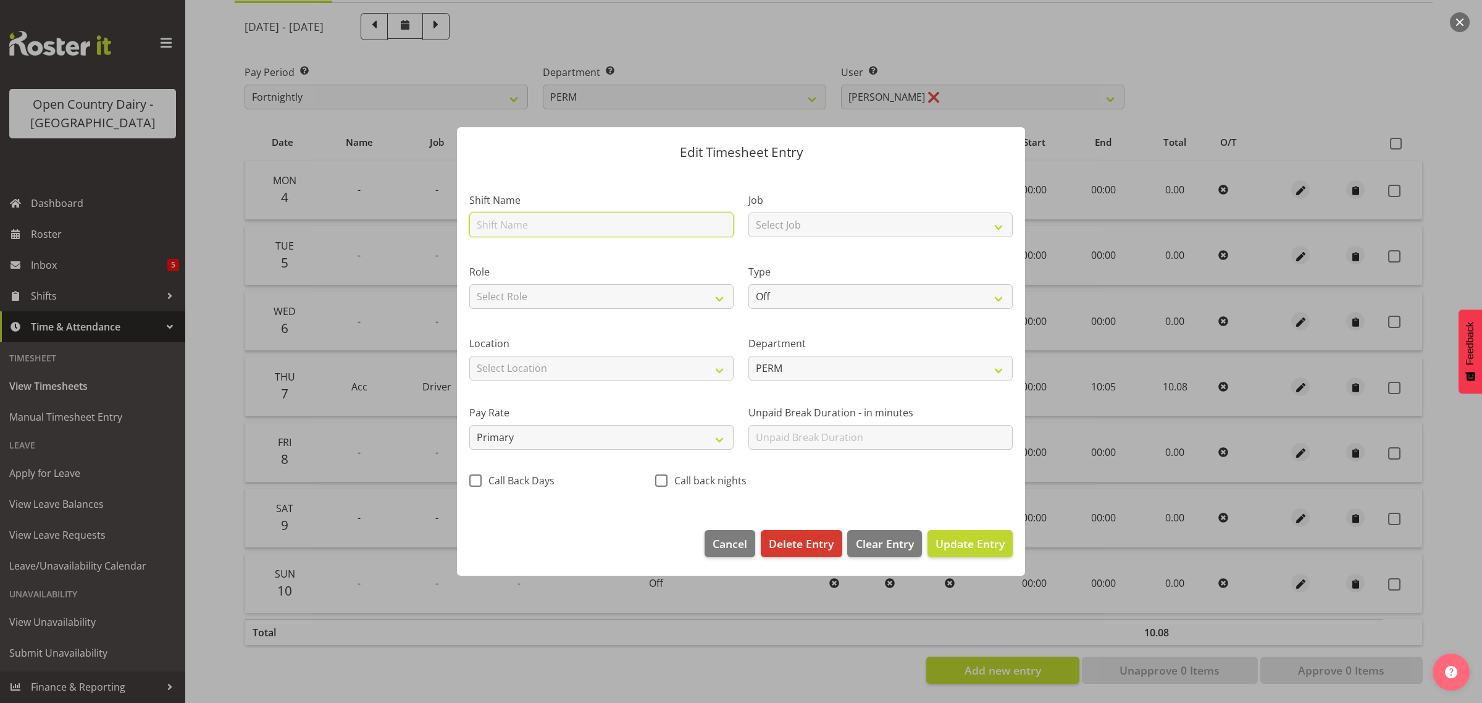
click at [496, 218] on input "text" at bounding box center [601, 224] width 264 height 25
type input "Acc"
click at [804, 224] on select "Select Job Driver Driver supervisor Support" at bounding box center [881, 224] width 264 height 25
select select "9052"
click at [749, 212] on select "Select Job Driver Driver supervisor Support" at bounding box center [881, 224] width 264 height 25
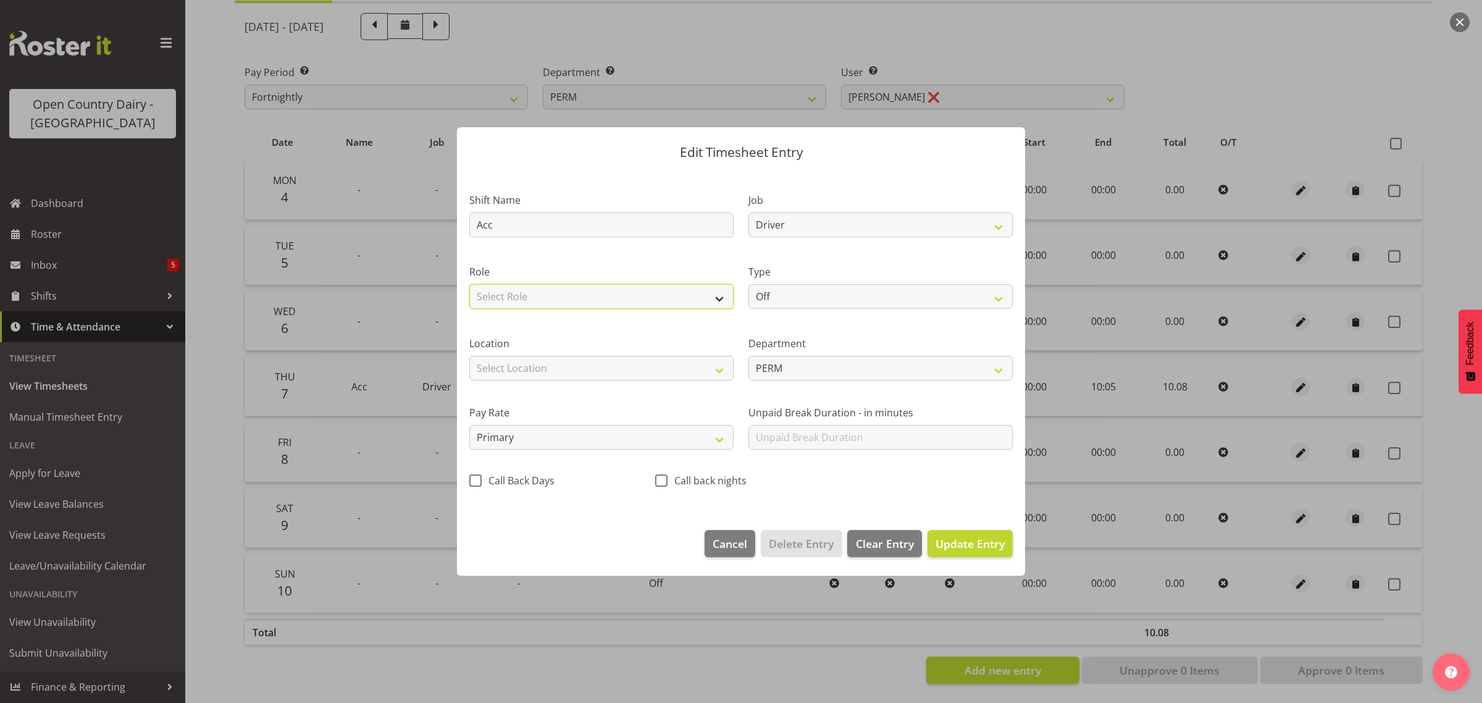
click at [540, 295] on select "Select Role Driver" at bounding box center [601, 296] width 264 height 25
click at [819, 295] on select "Off Standard Public Holiday Public Holiday (Worked) Day In Lieu Annual Leave Si…" at bounding box center [881, 296] width 264 height 25
select select "Leave Without Pay"
click at [749, 284] on select "Off Standard Public Holiday Public Holiday (Worked) Day In Lieu Annual Leave Si…" at bounding box center [881, 296] width 264 height 25
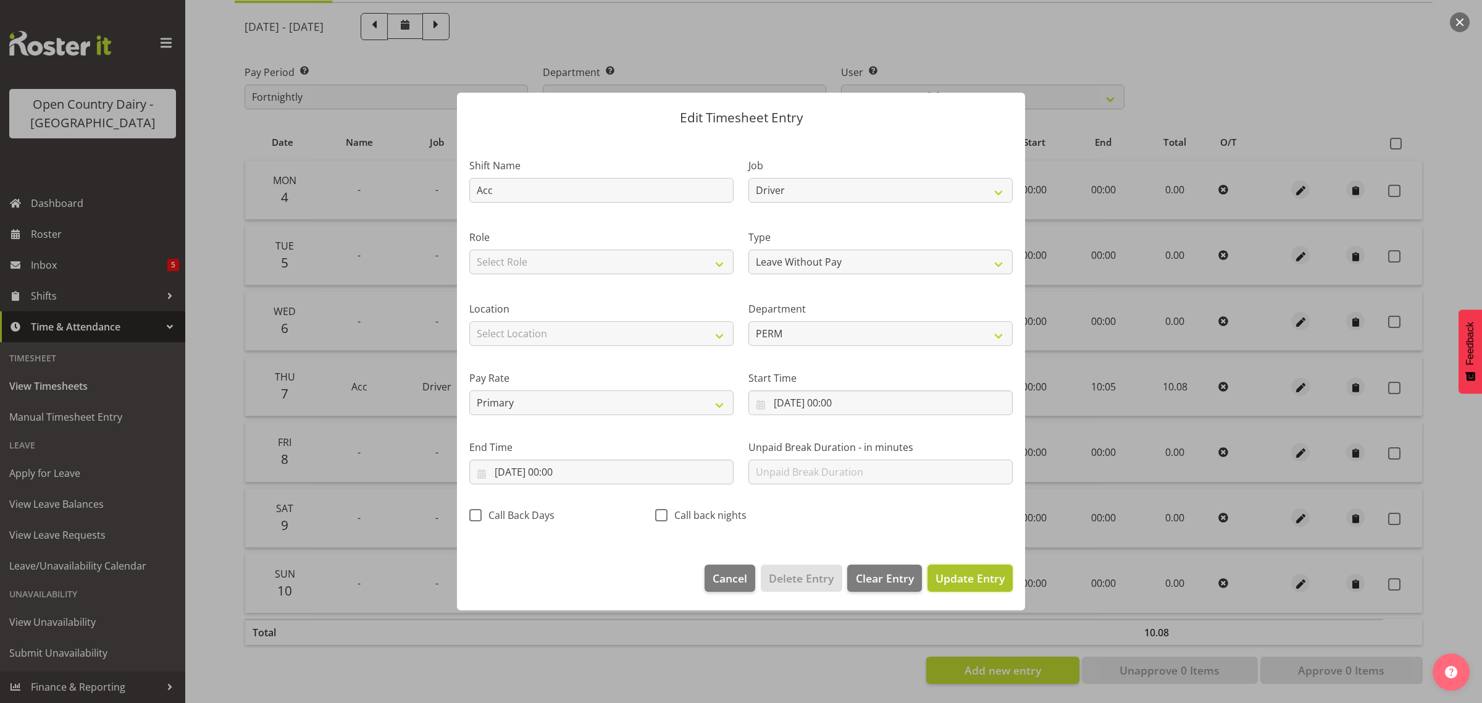
click at [943, 581] on span "Update Entry" at bounding box center [970, 578] width 69 height 15
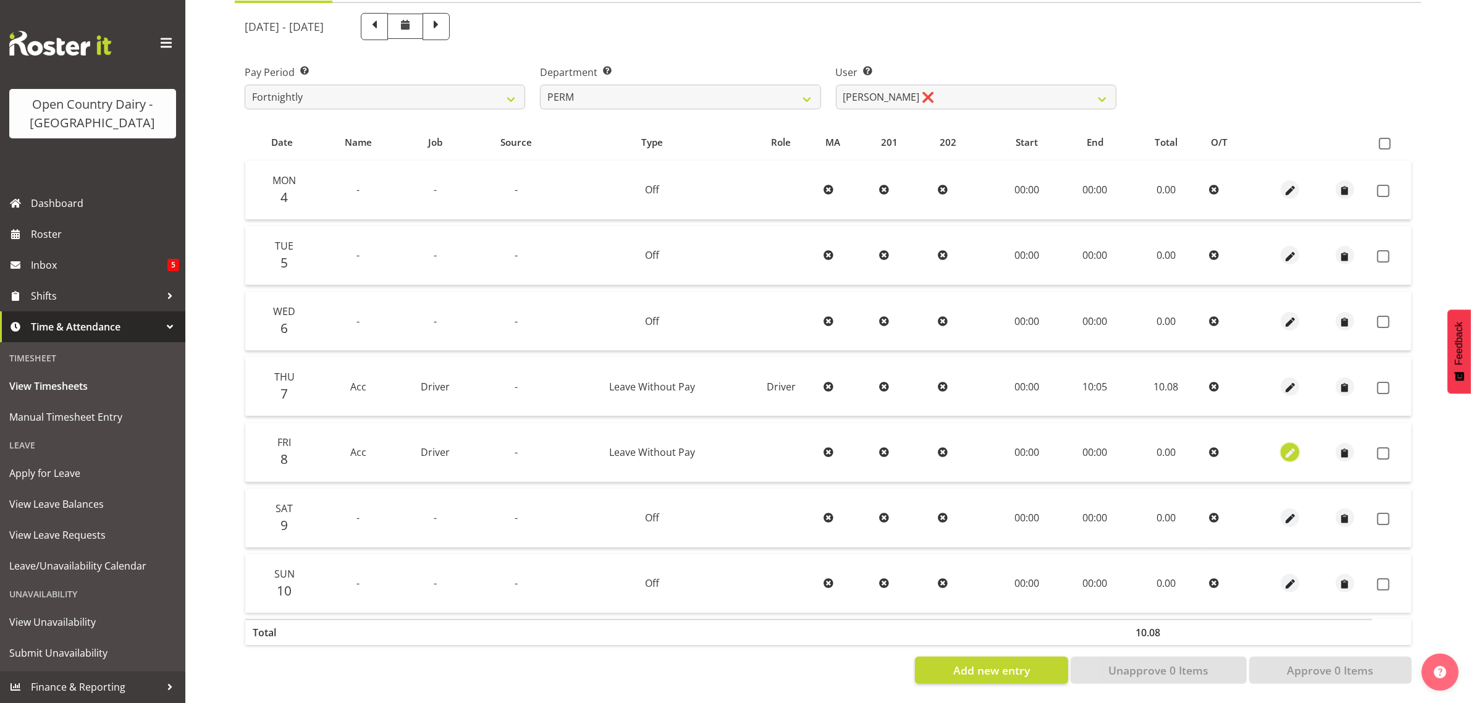
click at [1293, 446] on span "button" at bounding box center [1290, 453] width 14 height 14
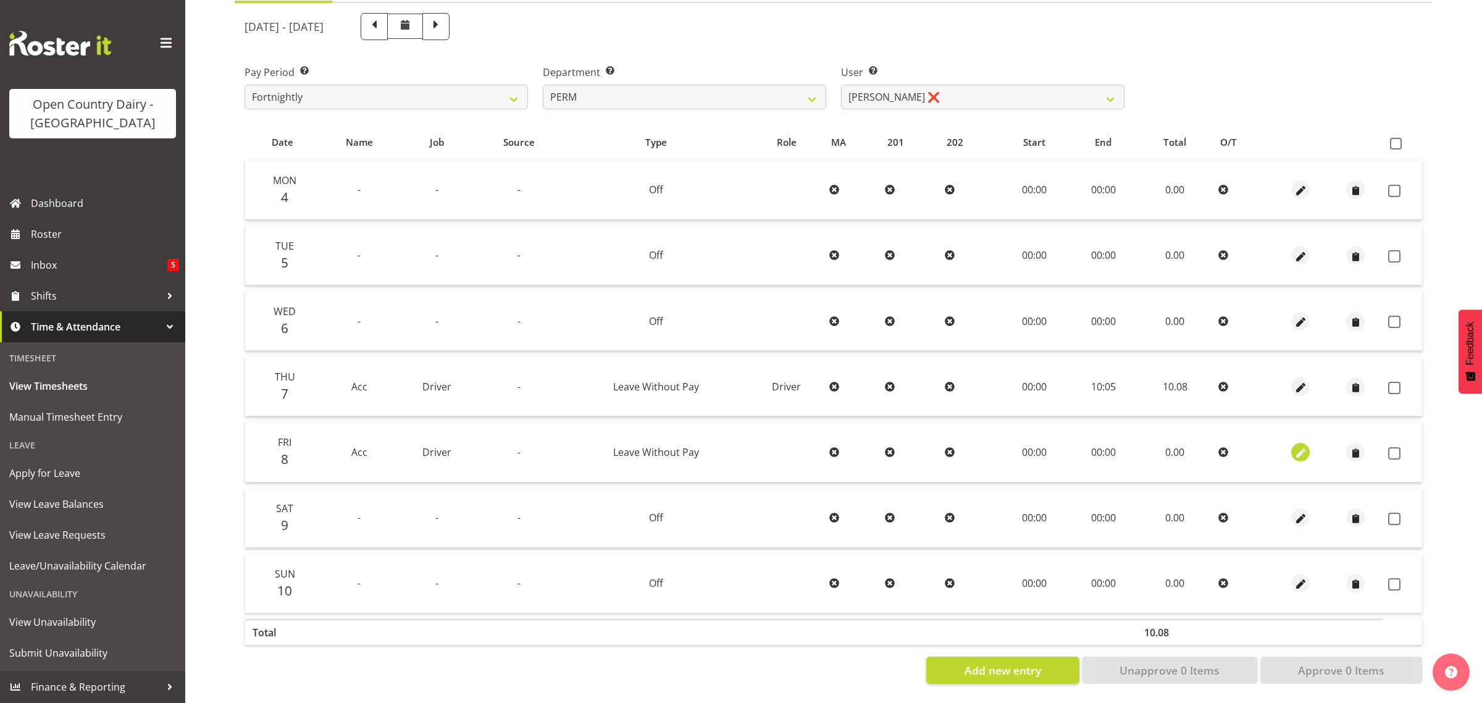
select select "Leave Without Pay"
select select "7"
select select "2025"
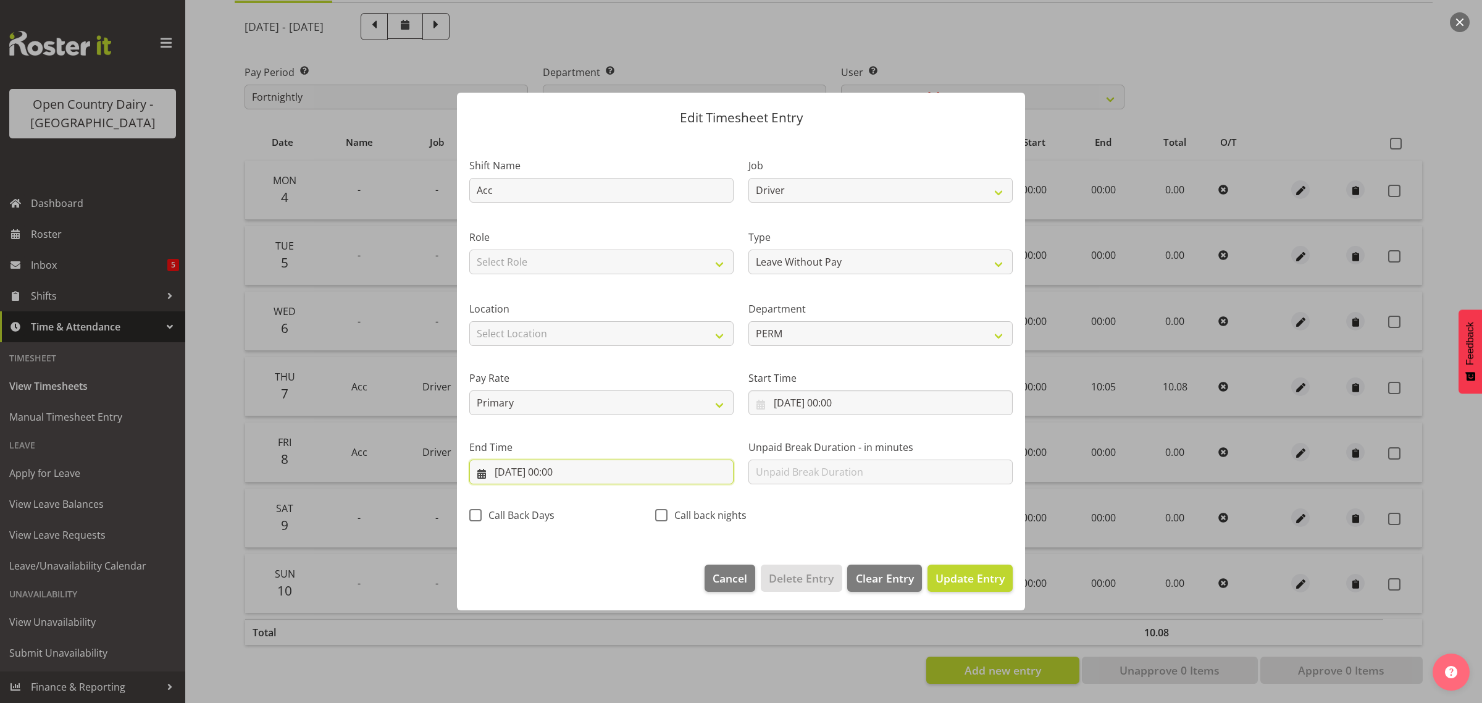
click at [557, 476] on input "[DATE] 00:00" at bounding box center [601, 472] width 264 height 25
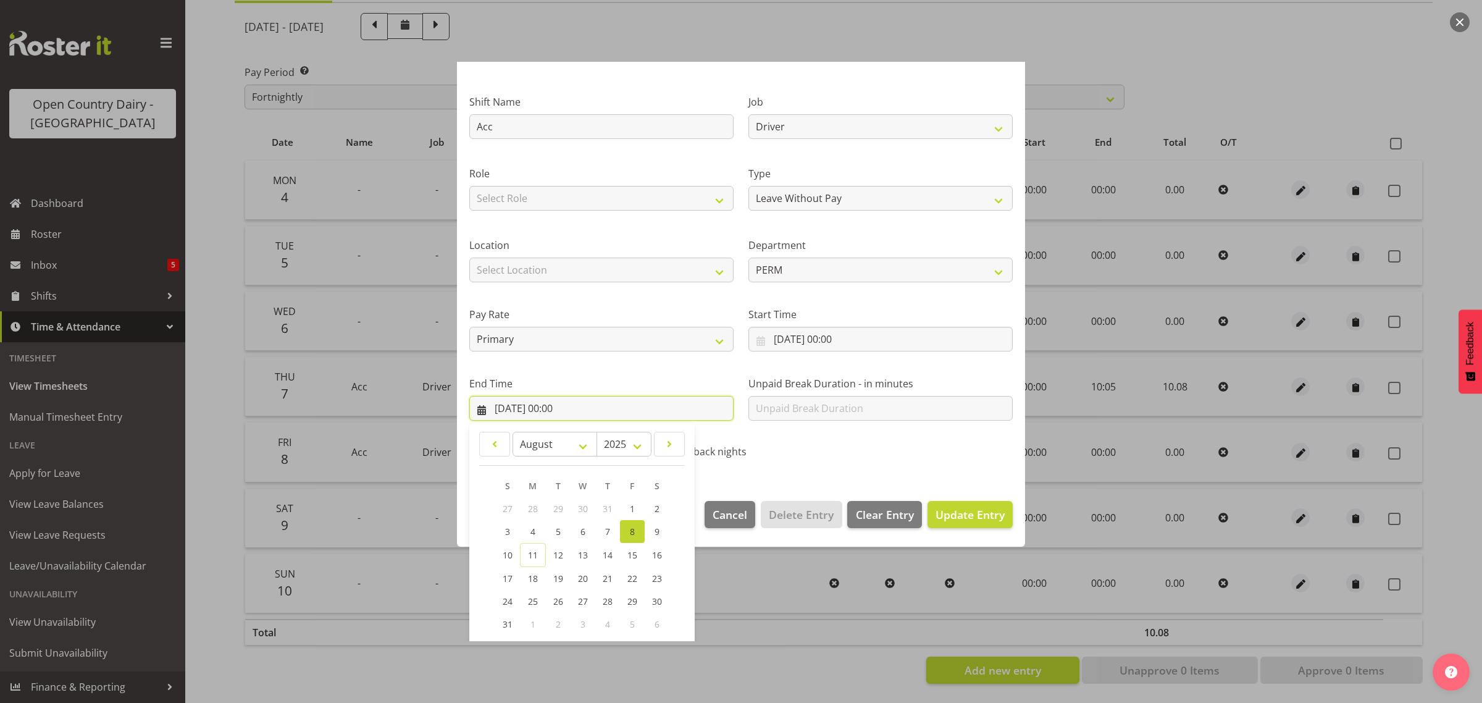
scroll to position [125, 0]
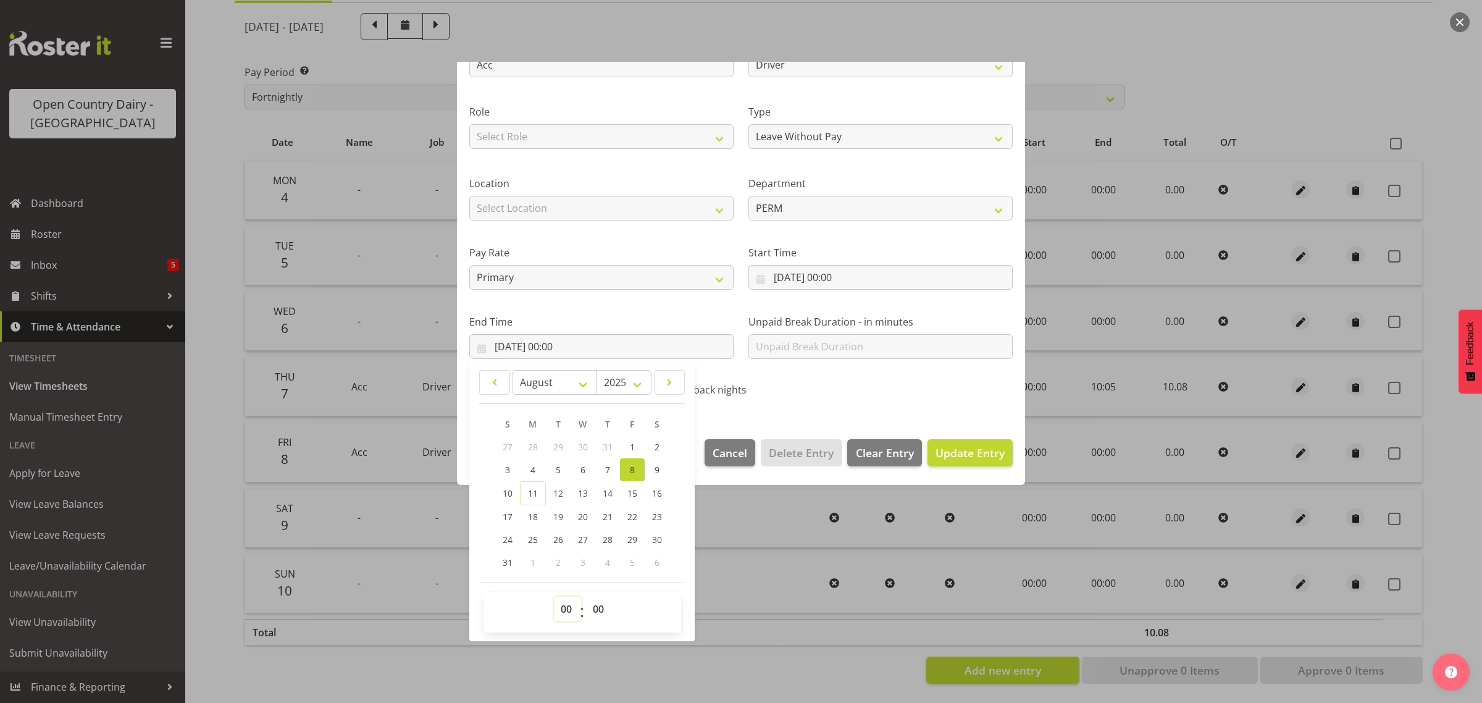
click at [572, 610] on select "00 01 02 03 04 05 06 07 08 09 10 11 12 13 14 15 16 17 18 19 20 21 22 23" at bounding box center [568, 609] width 28 height 25
select select "10"
click at [554, 597] on select "00 01 02 03 04 05 06 07 08 09 10 11 12 13 14 15 16 17 18 19 20 21 22 23" at bounding box center [568, 609] width 28 height 25
type input "[DATE] 10:00"
drag, startPoint x: 598, startPoint y: 612, endPoint x: 594, endPoint y: 600, distance: 13.1
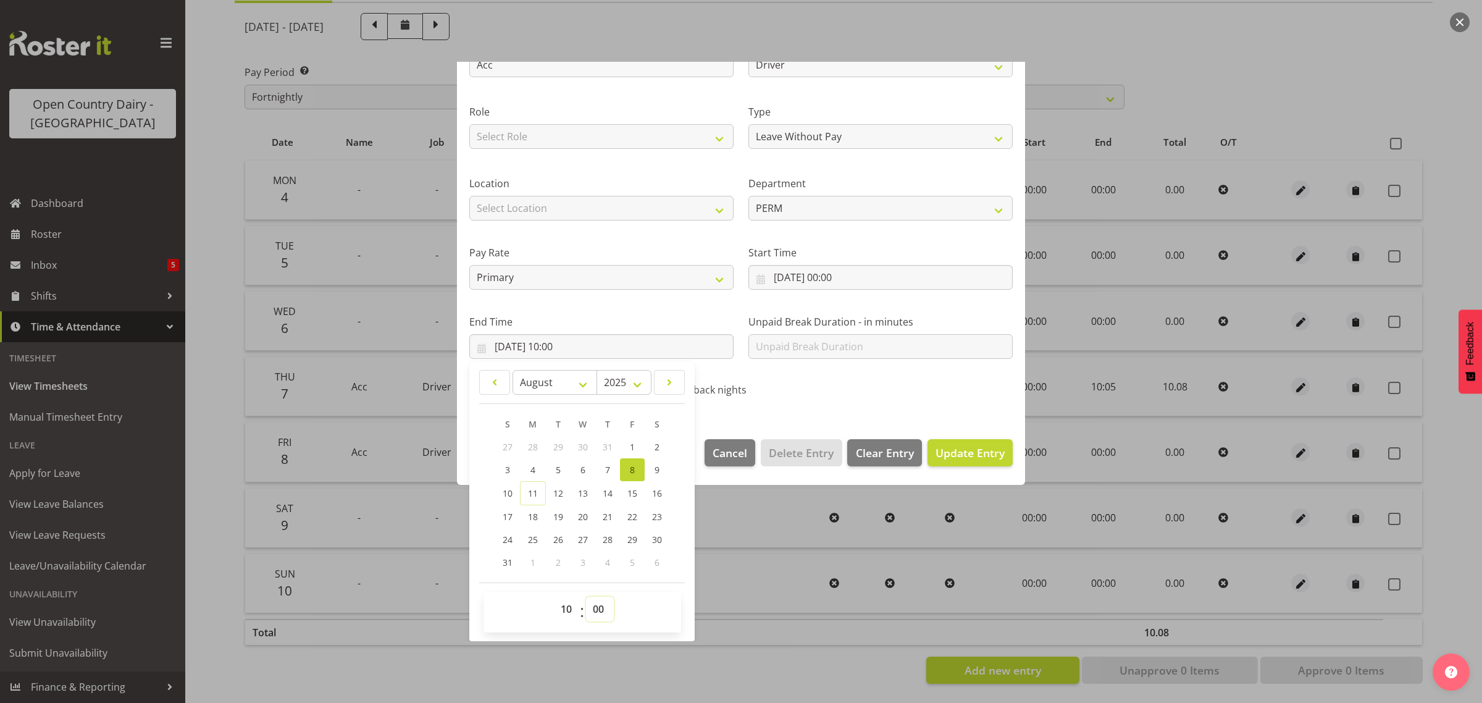
click at [599, 612] on select "00 01 02 03 04 05 06 07 08 09 10 11 12 13 14 15 16 17 18 19 20 21 22 23 24 25 2…" at bounding box center [600, 609] width 28 height 25
select select "5"
click at [586, 597] on select "00 01 02 03 04 05 06 07 08 09 10 11 12 13 14 15 16 17 18 19 20 21 22 23 24 25 2…" at bounding box center [600, 609] width 28 height 25
type input "[DATE] 10:05"
click at [960, 448] on span "Update Entry" at bounding box center [970, 452] width 69 height 15
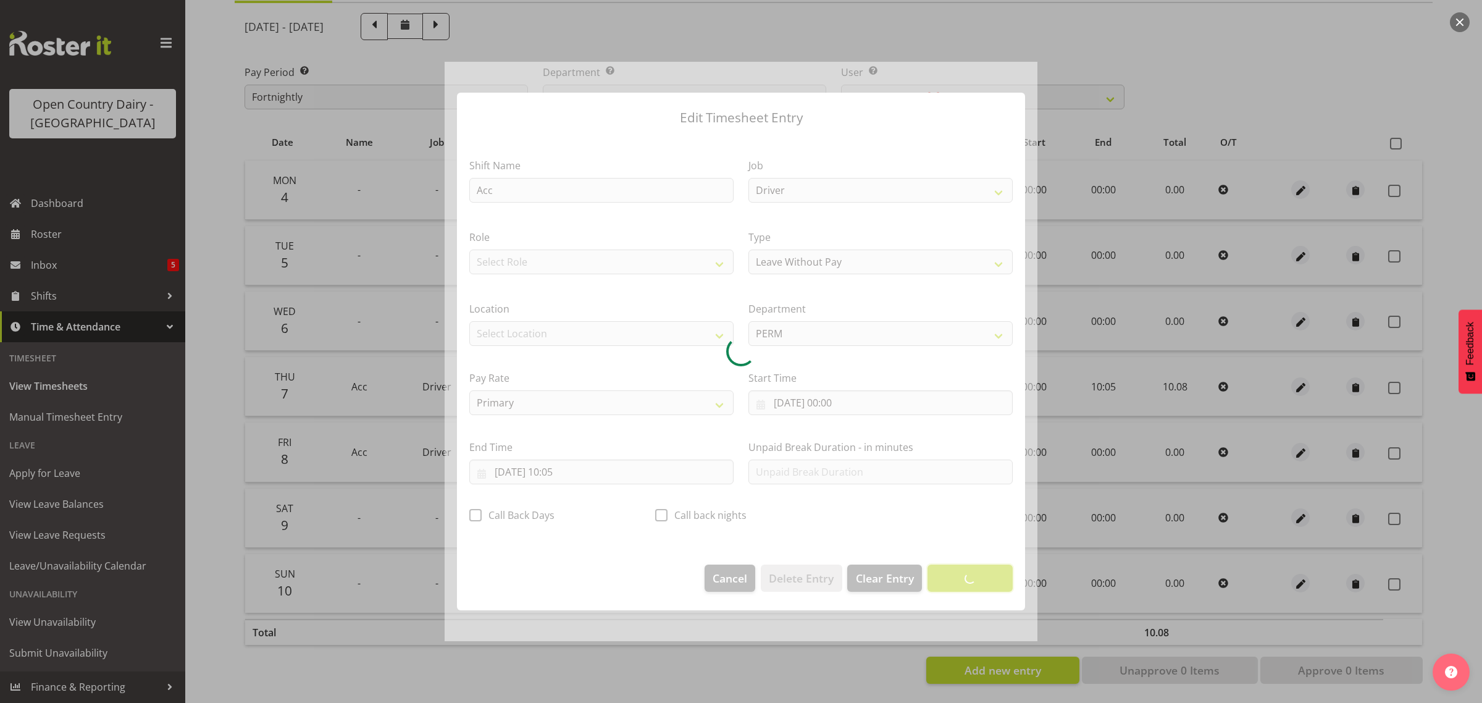
scroll to position [0, 0]
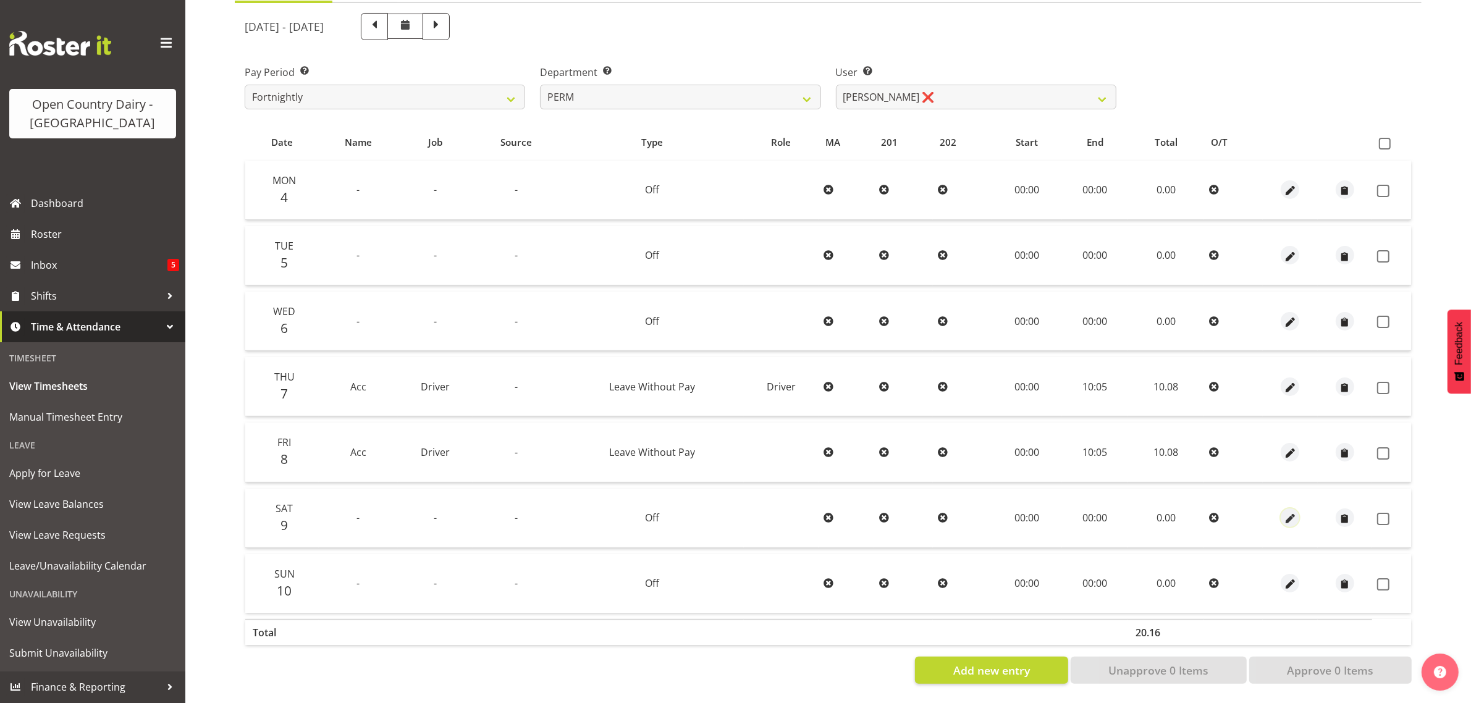
drag, startPoint x: 1291, startPoint y: 505, endPoint x: 1298, endPoint y: 504, distance: 7.4
click at [1298, 508] on div at bounding box center [1289, 517] width 44 height 19
click at [1288, 512] on span "button" at bounding box center [1290, 519] width 14 height 14
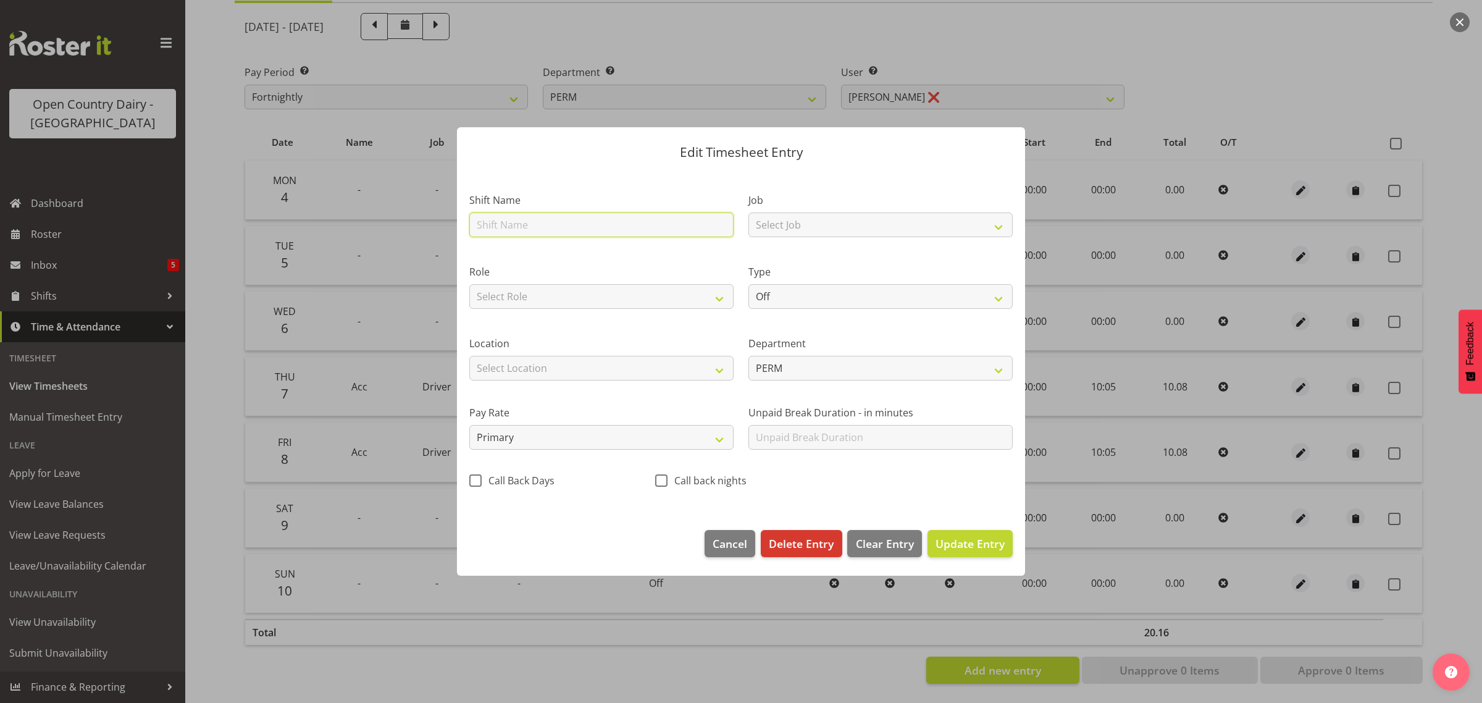
drag, startPoint x: 548, startPoint y: 227, endPoint x: 553, endPoint y: 217, distance: 11.0
click at [548, 227] on input "text" at bounding box center [601, 224] width 264 height 25
type input "Acc"
click at [879, 221] on select "Select Job Driver Driver supervisor Support" at bounding box center [881, 224] width 264 height 25
click at [566, 292] on select "Select Role Driver" at bounding box center [601, 296] width 264 height 25
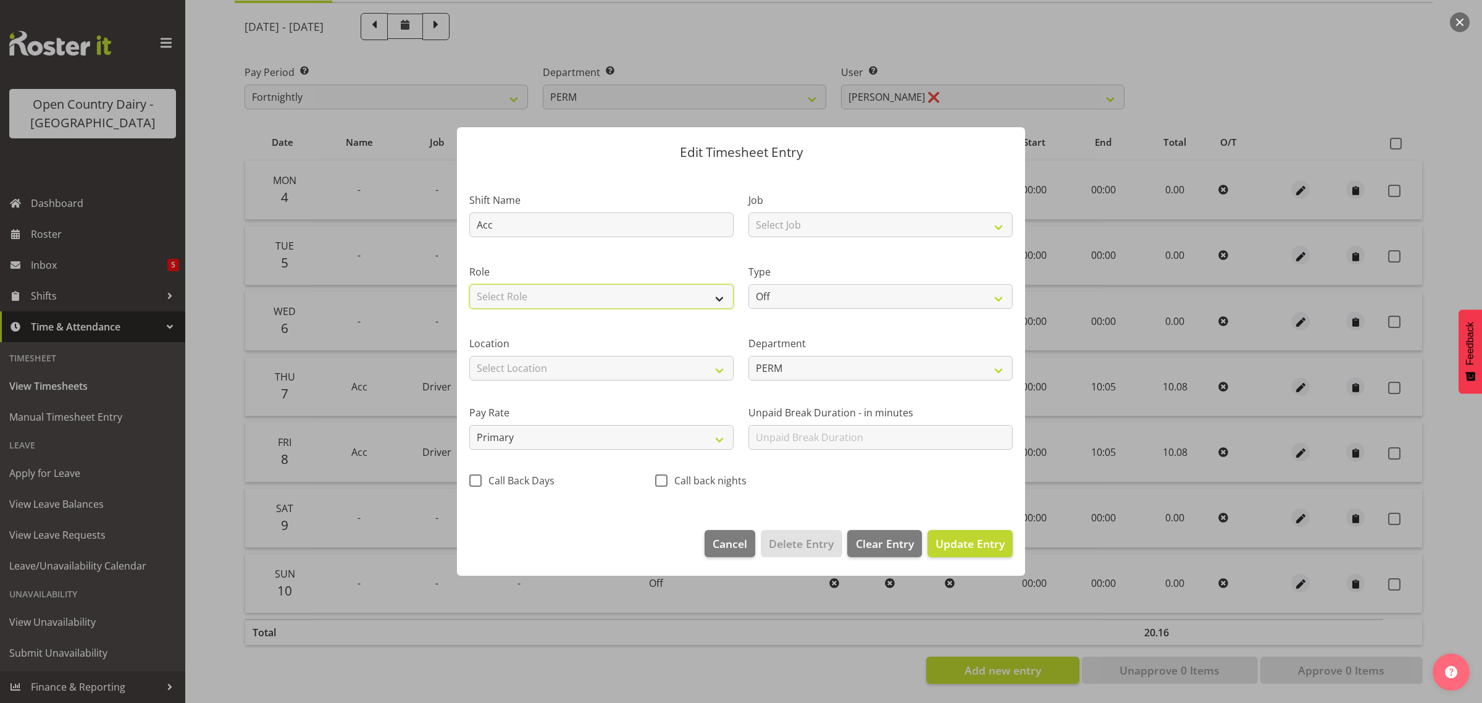
select select "1166"
click at [469, 284] on select "Select Role Driver" at bounding box center [601, 296] width 264 height 25
click at [927, 296] on select "Off Standard Public Holiday Public Holiday (Worked) Day In Lieu Annual Leave Si…" at bounding box center [881, 296] width 264 height 25
select select "Leave Without Pay"
click at [749, 284] on select "Off Standard Public Holiday Public Holiday (Worked) Day In Lieu Annual Leave Si…" at bounding box center [881, 296] width 264 height 25
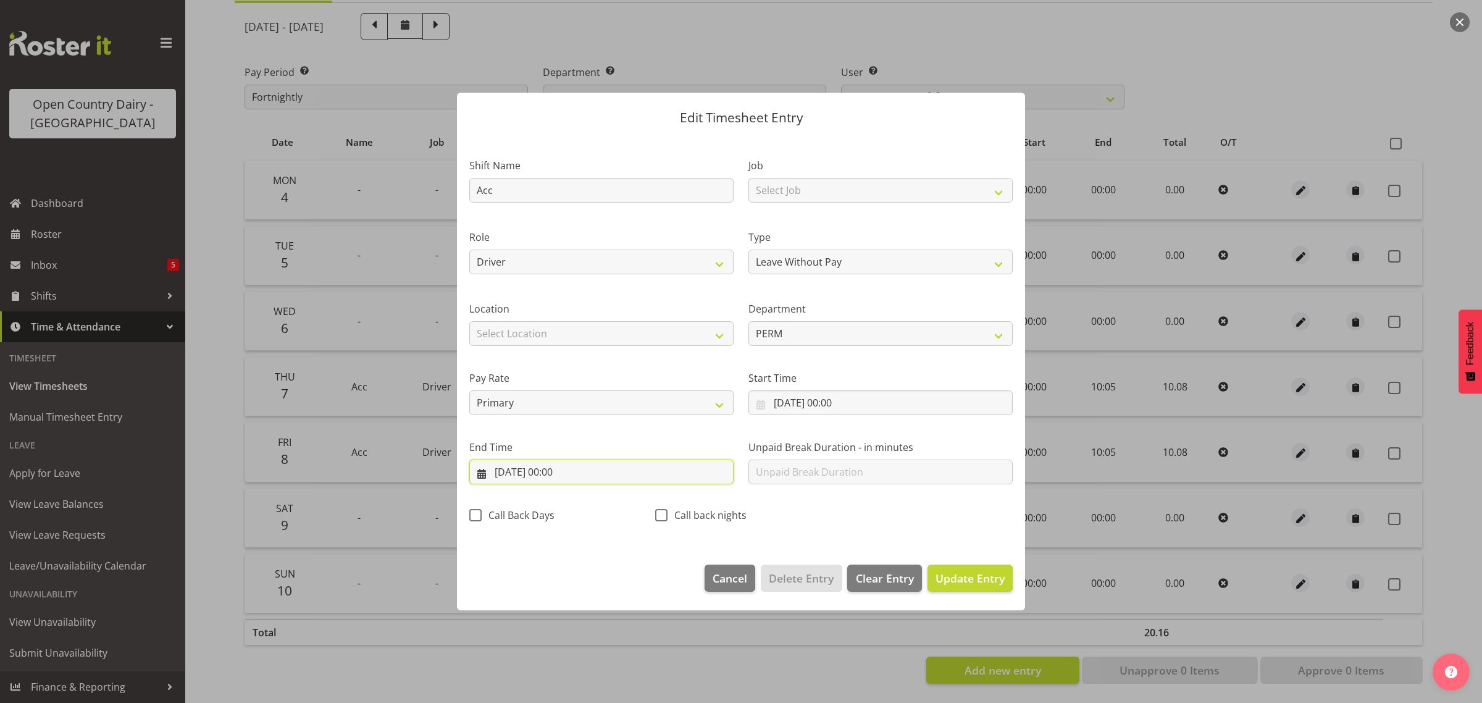
click at [556, 474] on input "[DATE] 00:00" at bounding box center [601, 472] width 264 height 25
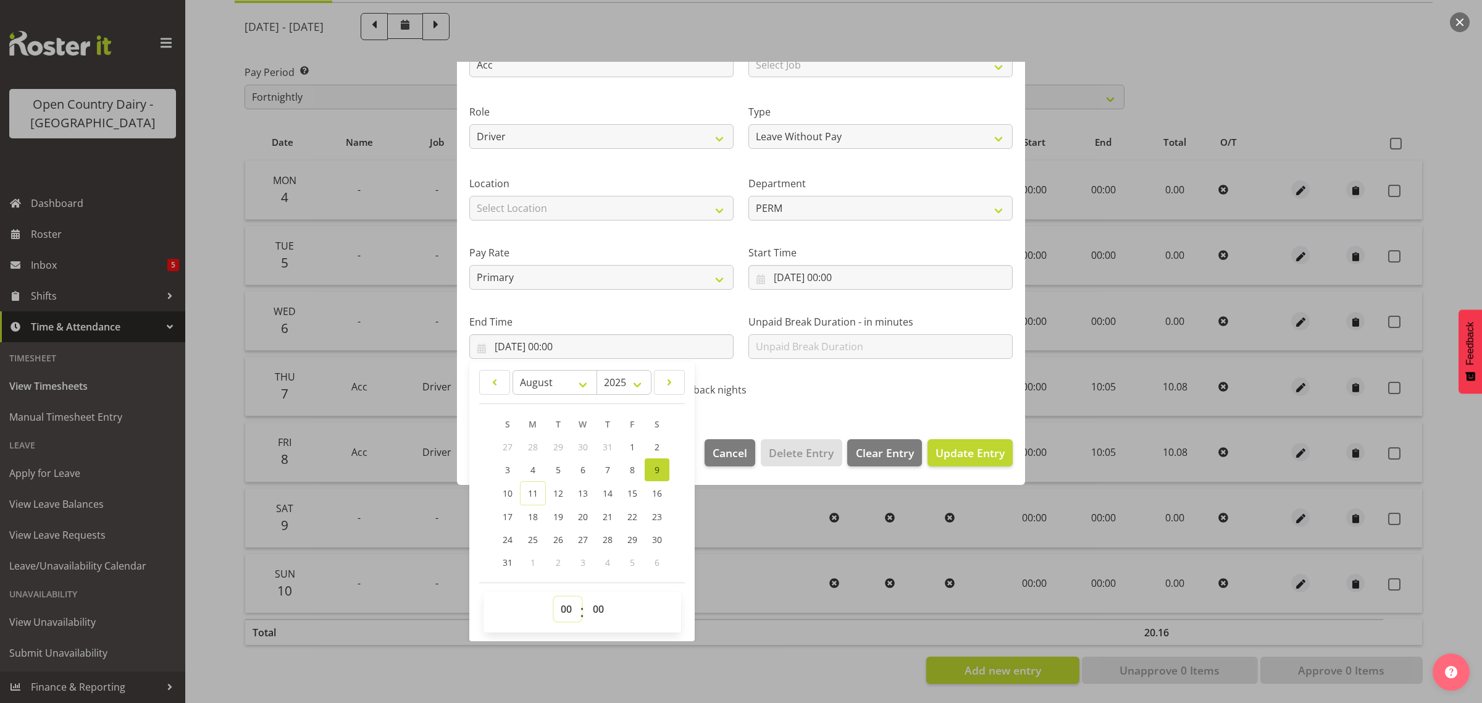
click at [564, 610] on select "00 01 02 03 04 05 06 07 08 09 10 11 12 13 14 15 16 17 18 19 20 21 22 23" at bounding box center [568, 609] width 28 height 25
select select "10"
click at [554, 597] on select "00 01 02 03 04 05 06 07 08 09 10 11 12 13 14 15 16 17 18 19 20 21 22 23" at bounding box center [568, 609] width 28 height 25
type input "[DATE] 10:00"
click at [598, 611] on select "00 01 02 03 04 05 06 07 08 09 10 11 12 13 14 15 16 17 18 19 20 21 22 23 24 25 2…" at bounding box center [600, 609] width 28 height 25
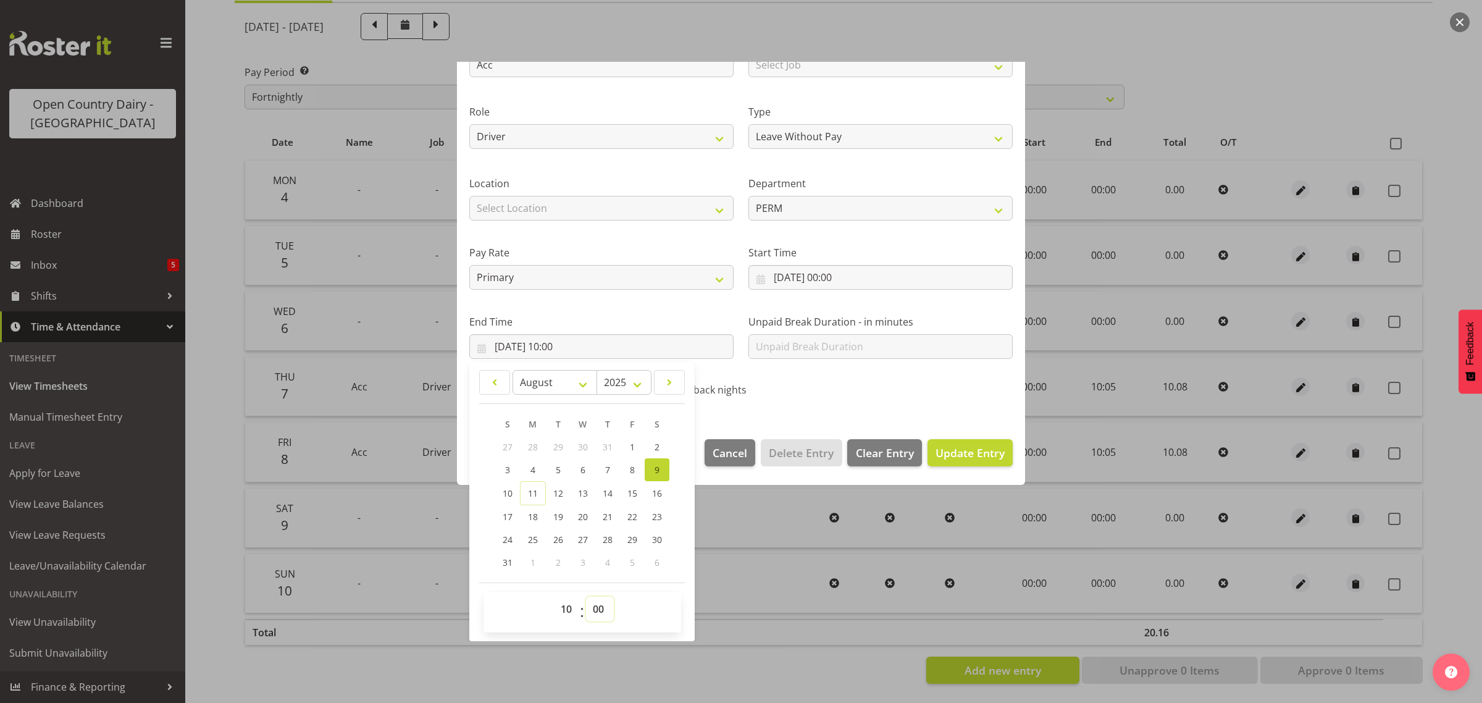
select select "5"
click at [586, 597] on select "00 01 02 03 04 05 06 07 08 09 10 11 12 13 14 15 16 17 18 19 20 21 22 23 24 25 2…" at bounding box center [600, 609] width 28 height 25
type input "[DATE] 10:05"
click at [952, 456] on span "Update Entry" at bounding box center [970, 452] width 69 height 15
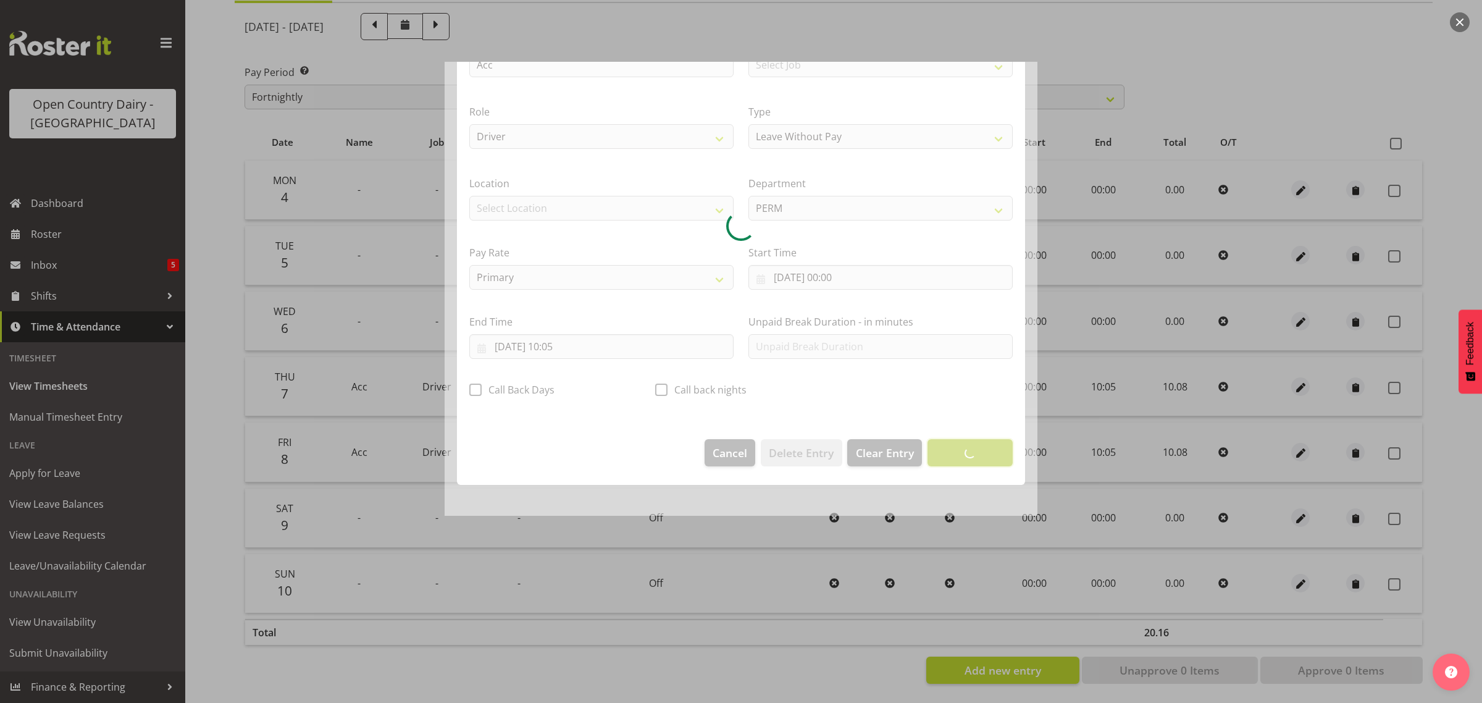
scroll to position [0, 0]
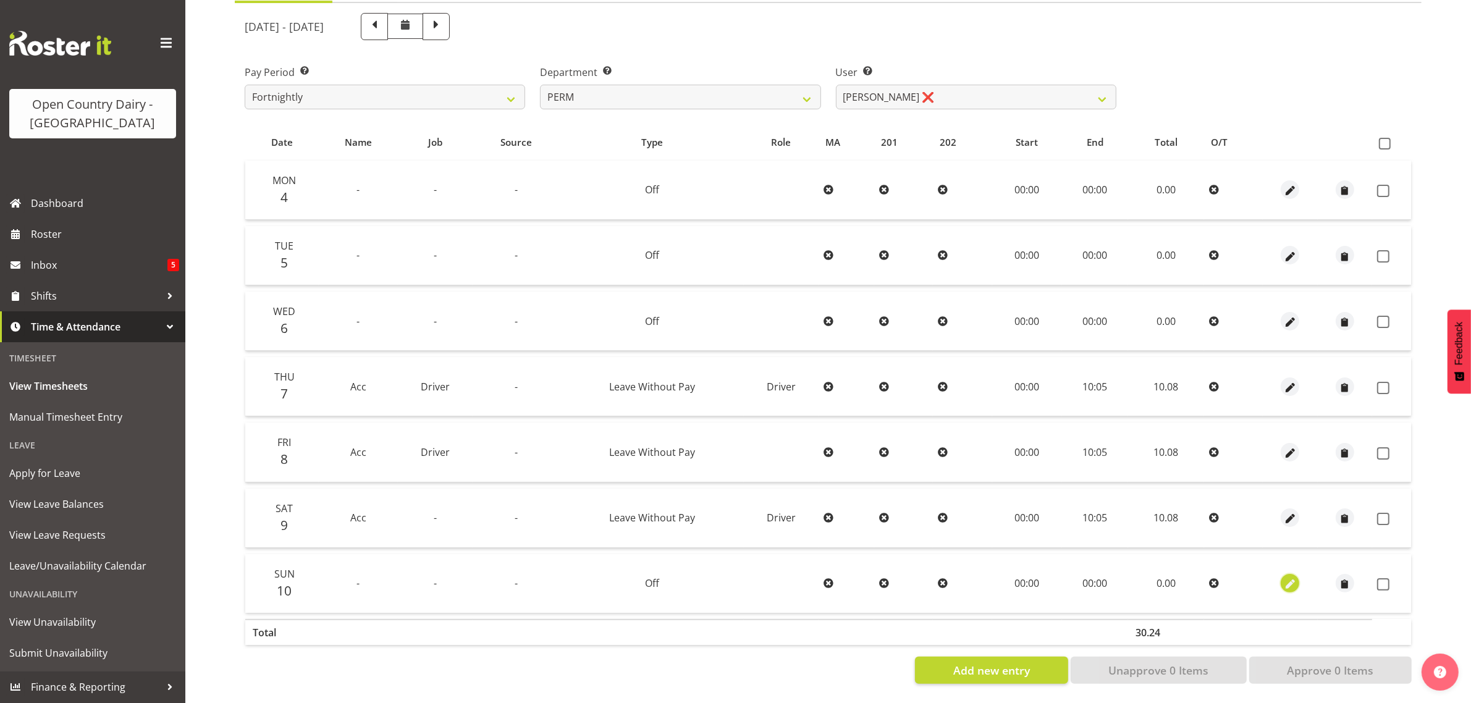
click at [1287, 578] on span "button" at bounding box center [1290, 585] width 14 height 14
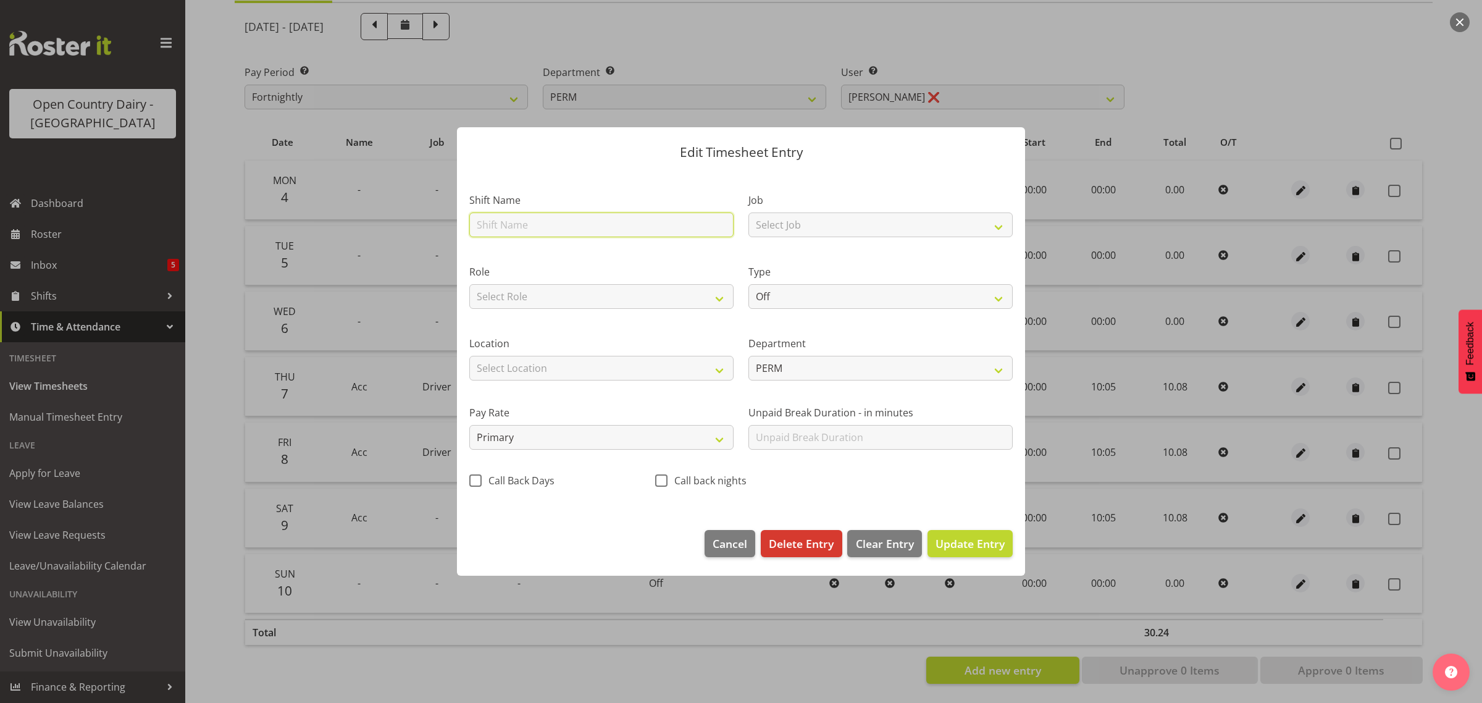
drag, startPoint x: 530, startPoint y: 224, endPoint x: 561, endPoint y: 233, distance: 32.1
click at [530, 224] on input "text" at bounding box center [601, 224] width 264 height 25
type input "Acc"
click at [791, 225] on select "Select Job Driver Driver supervisor Support" at bounding box center [881, 224] width 264 height 25
click at [603, 288] on select "Select Role Driver" at bounding box center [601, 296] width 264 height 25
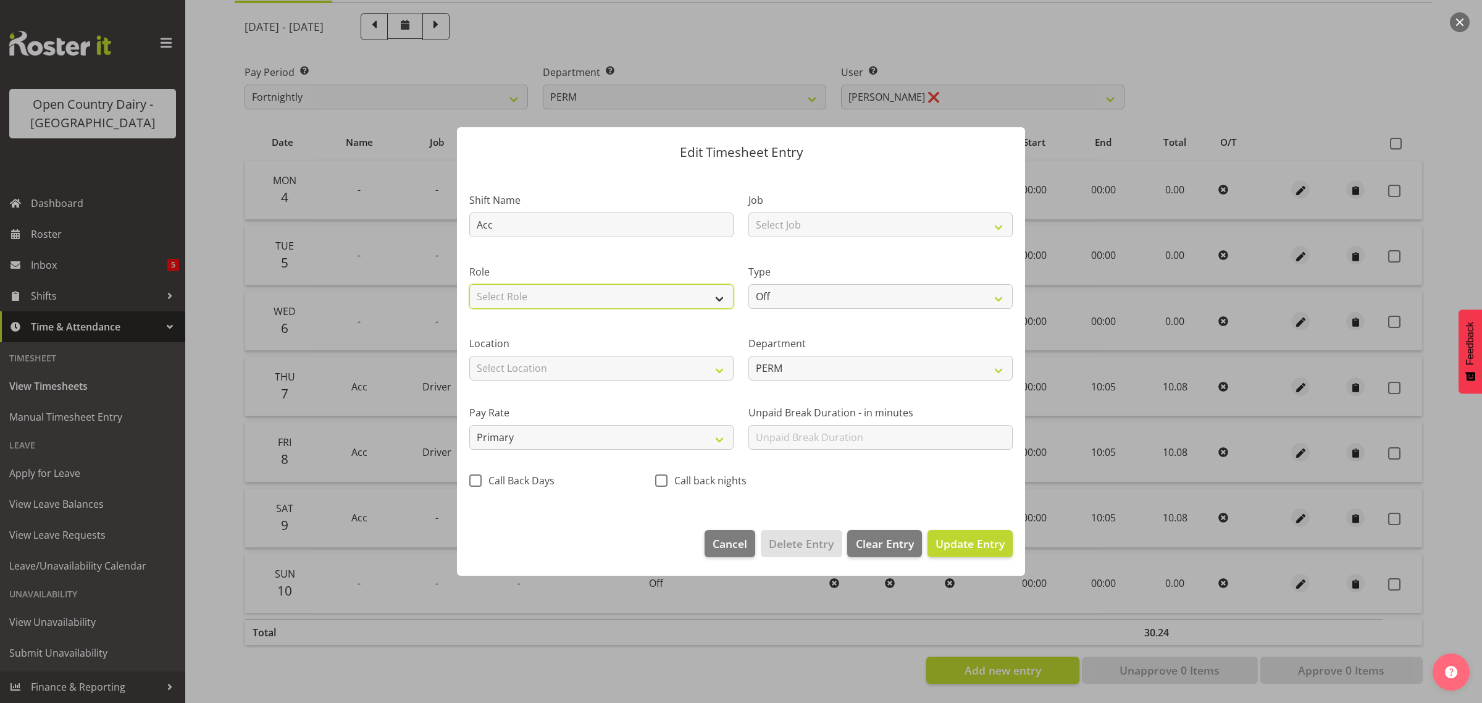
select select "1166"
click at [469, 284] on select "Select Role Driver" at bounding box center [601, 296] width 264 height 25
click at [569, 371] on select "Select Location Containers Horotiu Ingredients Waharoa Office [GEOGRAPHIC_DATA]…" at bounding box center [601, 368] width 264 height 25
click at [834, 368] on select "PERM 703 705 713 704 702 706 729 709 716 722 718 717 721 724 727 708 Training P…" at bounding box center [881, 368] width 264 height 25
click at [934, 489] on div "Shift Name Acc Job Select Job Driver Driver supervisor Support Role Driver Type…" at bounding box center [741, 336] width 558 height 322
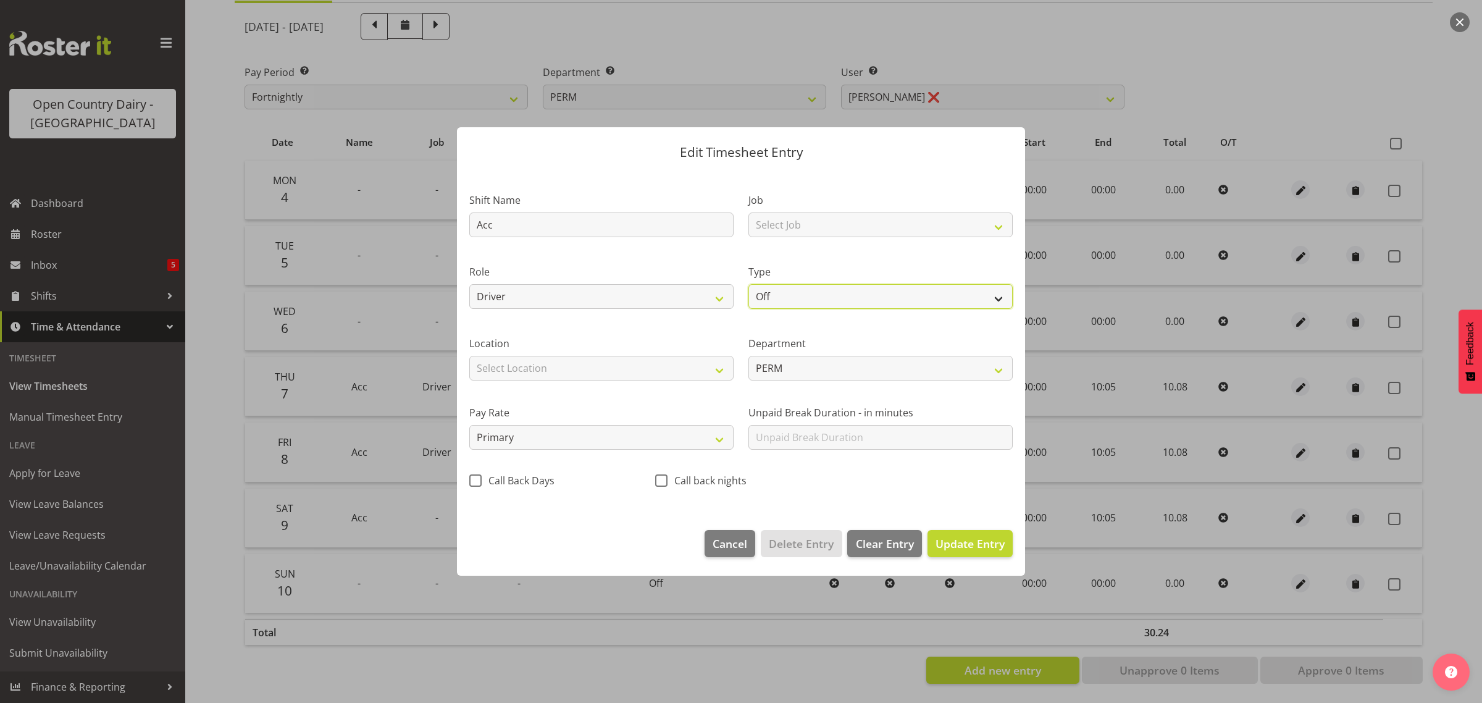
click at [832, 303] on select "Off Standard Public Holiday Public Holiday (Worked) Day In Lieu Annual Leave Si…" at bounding box center [881, 296] width 264 height 25
select select "Standard"
click at [749, 284] on select "Off Standard Public Holiday Public Holiday (Worked) Day In Lieu Annual Leave Si…" at bounding box center [881, 296] width 264 height 25
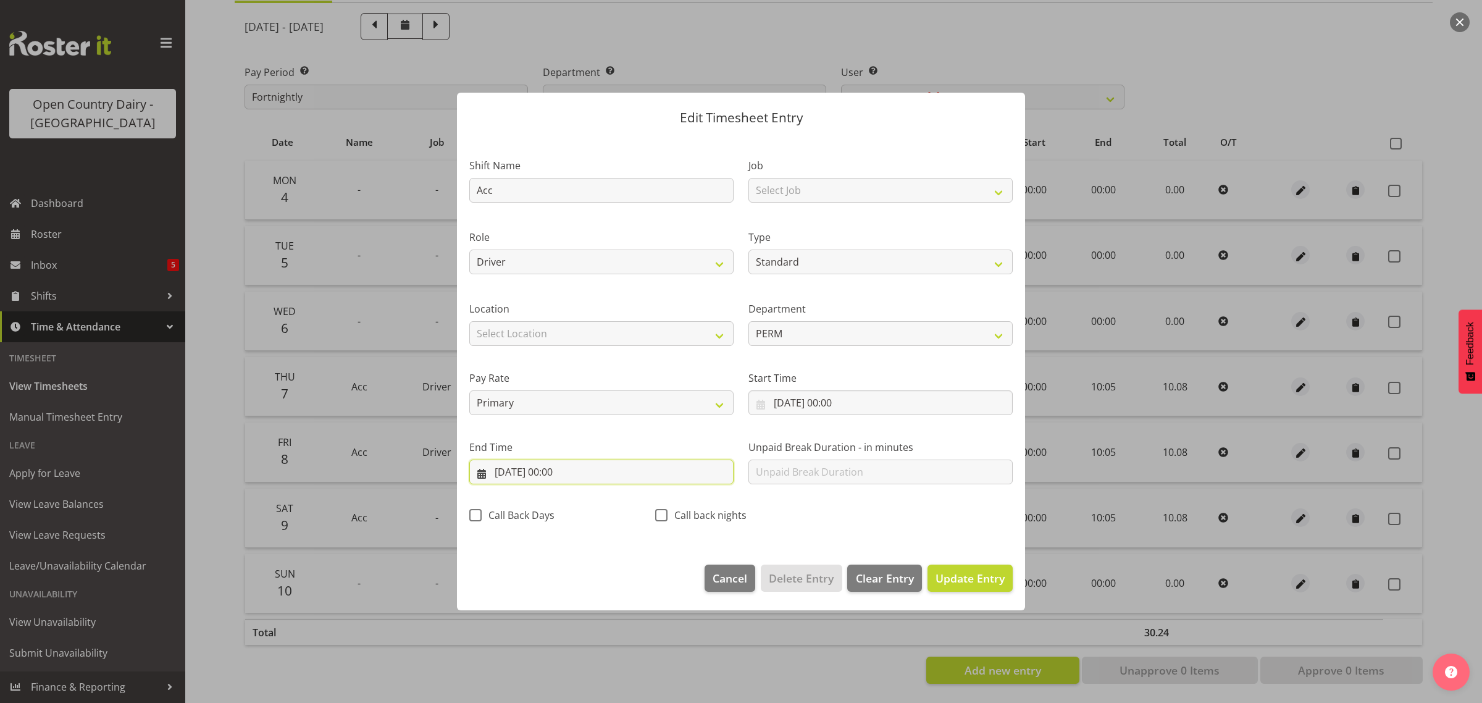
click at [558, 474] on input "[DATE] 00:00" at bounding box center [601, 472] width 264 height 25
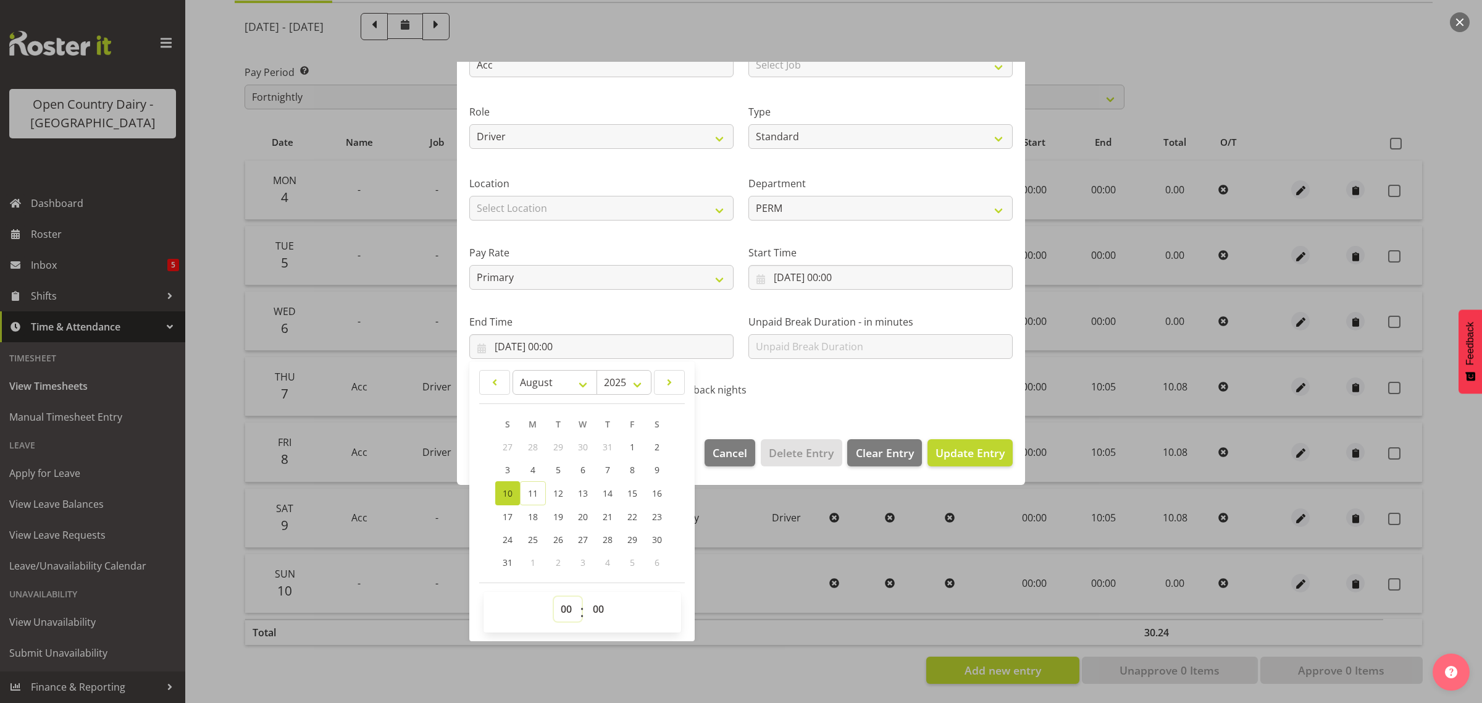
click at [566, 611] on select "00 01 02 03 04 05 06 07 08 09 10 11 12 13 14 15 16 17 18 19 20 21 22 23" at bounding box center [568, 609] width 28 height 25
select select "10"
click at [554, 597] on select "00 01 02 03 04 05 06 07 08 09 10 11 12 13 14 15 16 17 18 19 20 21 22 23" at bounding box center [568, 609] width 28 height 25
type input "[DATE] 10:00"
drag, startPoint x: 600, startPoint y: 612, endPoint x: 601, endPoint y: 601, distance: 11.2
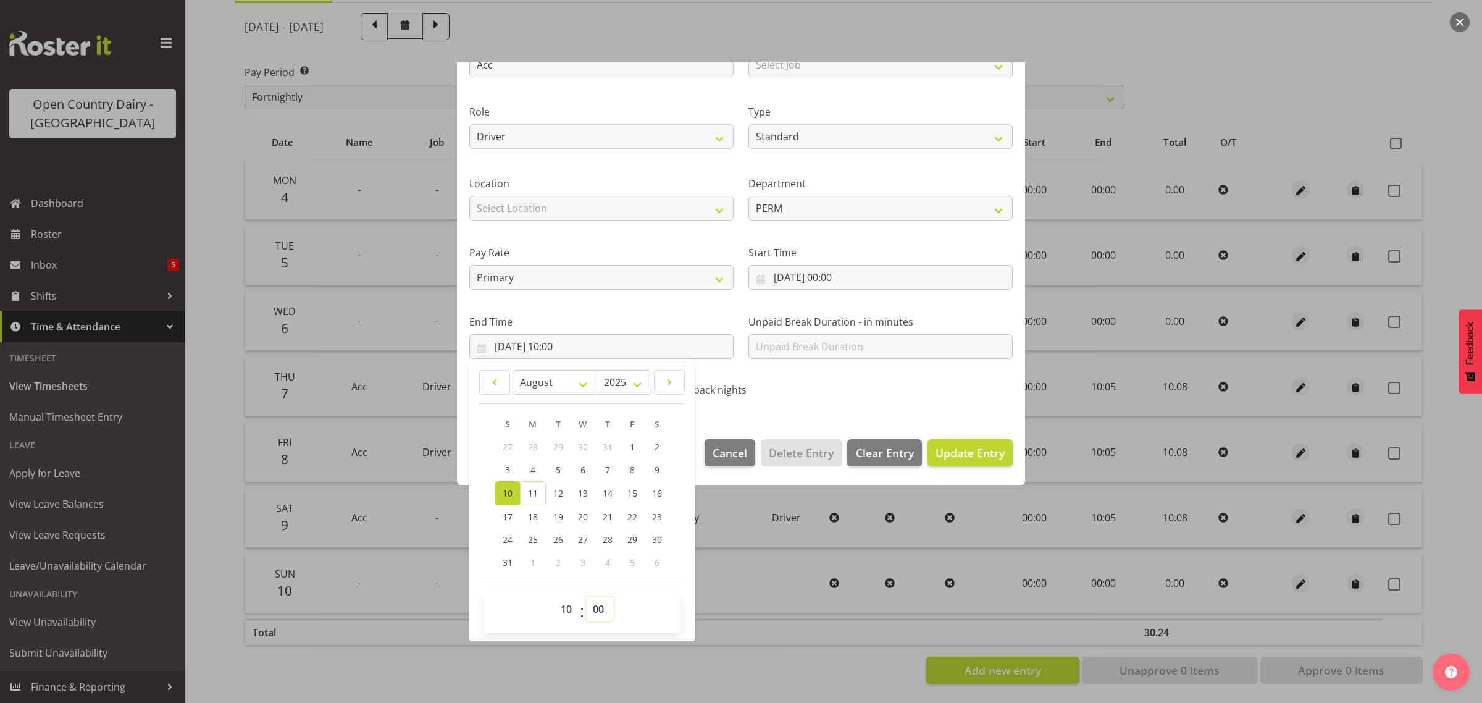
click at [600, 612] on select "00 01 02 03 04 05 06 07 08 09 10 11 12 13 14 15 16 17 18 19 20 21 22 23 24 25 2…" at bounding box center [600, 609] width 28 height 25
select select "5"
click at [586, 597] on select "00 01 02 03 04 05 06 07 08 09 10 11 12 13 14 15 16 17 18 19 20 21 22 23 24 25 2…" at bounding box center [600, 609] width 28 height 25
type input "[DATE] 10:05"
click at [949, 457] on span "Update Entry" at bounding box center [970, 452] width 69 height 15
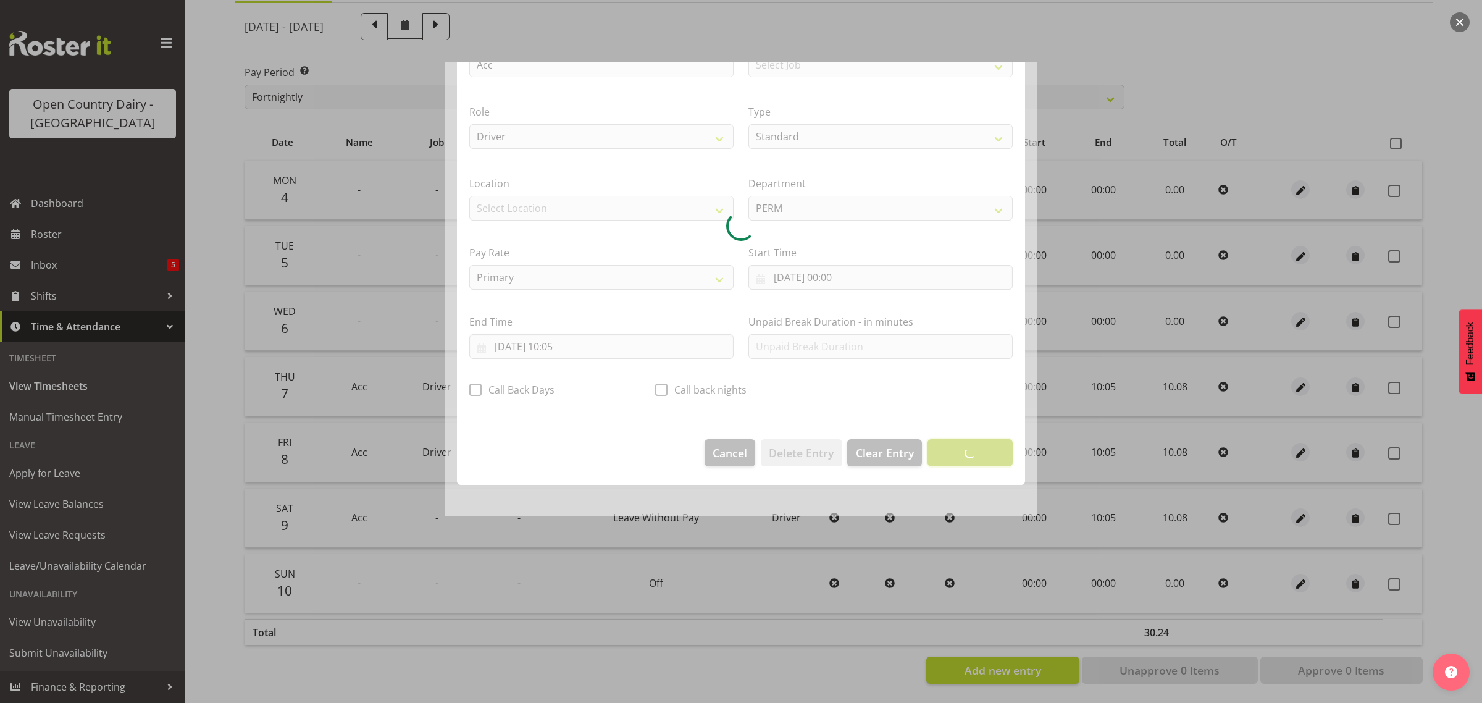
scroll to position [0, 0]
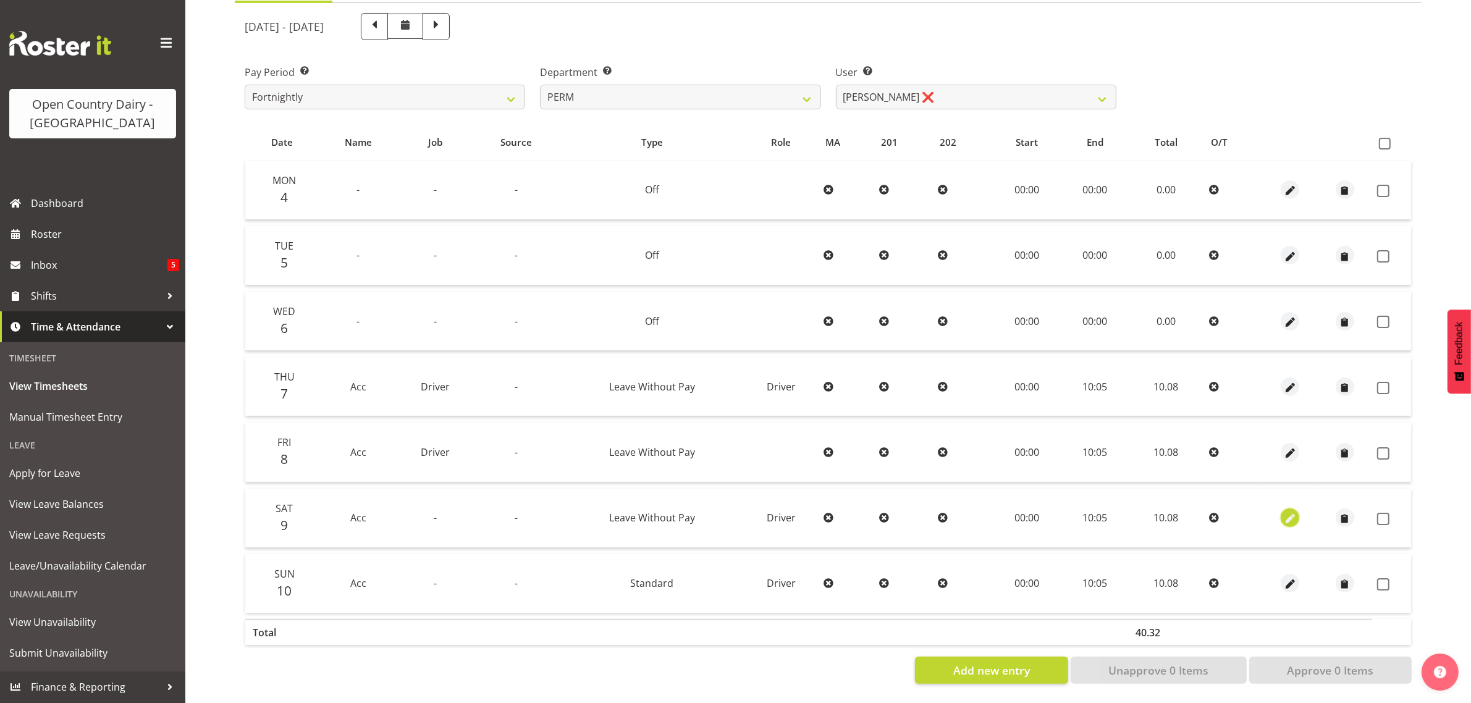
click at [1286, 512] on span "button" at bounding box center [1290, 519] width 14 height 14
select select "Leave Without Pay"
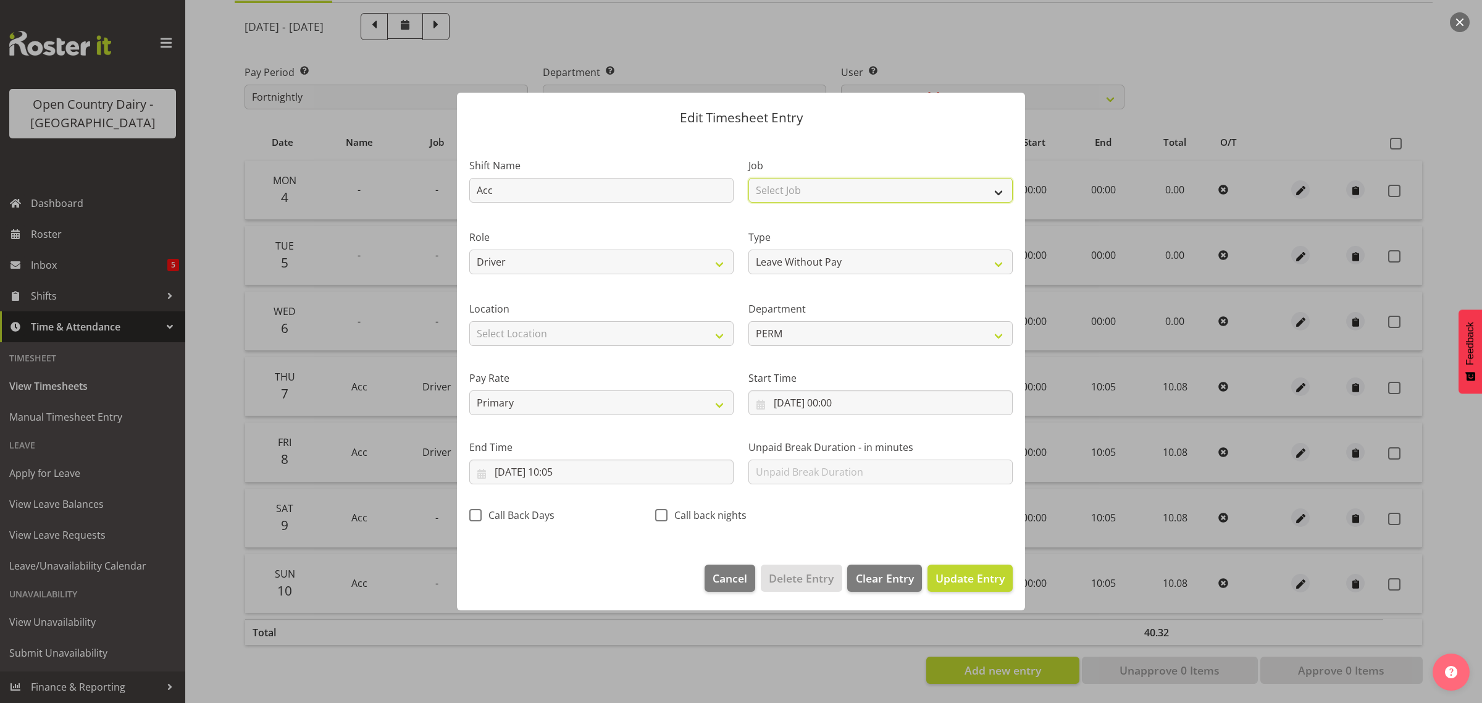
click at [785, 191] on select "Select Job Driver Driver supervisor Support" at bounding box center [881, 190] width 264 height 25
select select "9052"
click at [749, 178] on select "Select Job Driver Driver supervisor Support" at bounding box center [881, 190] width 264 height 25
click at [959, 572] on span "Update Entry" at bounding box center [970, 578] width 69 height 15
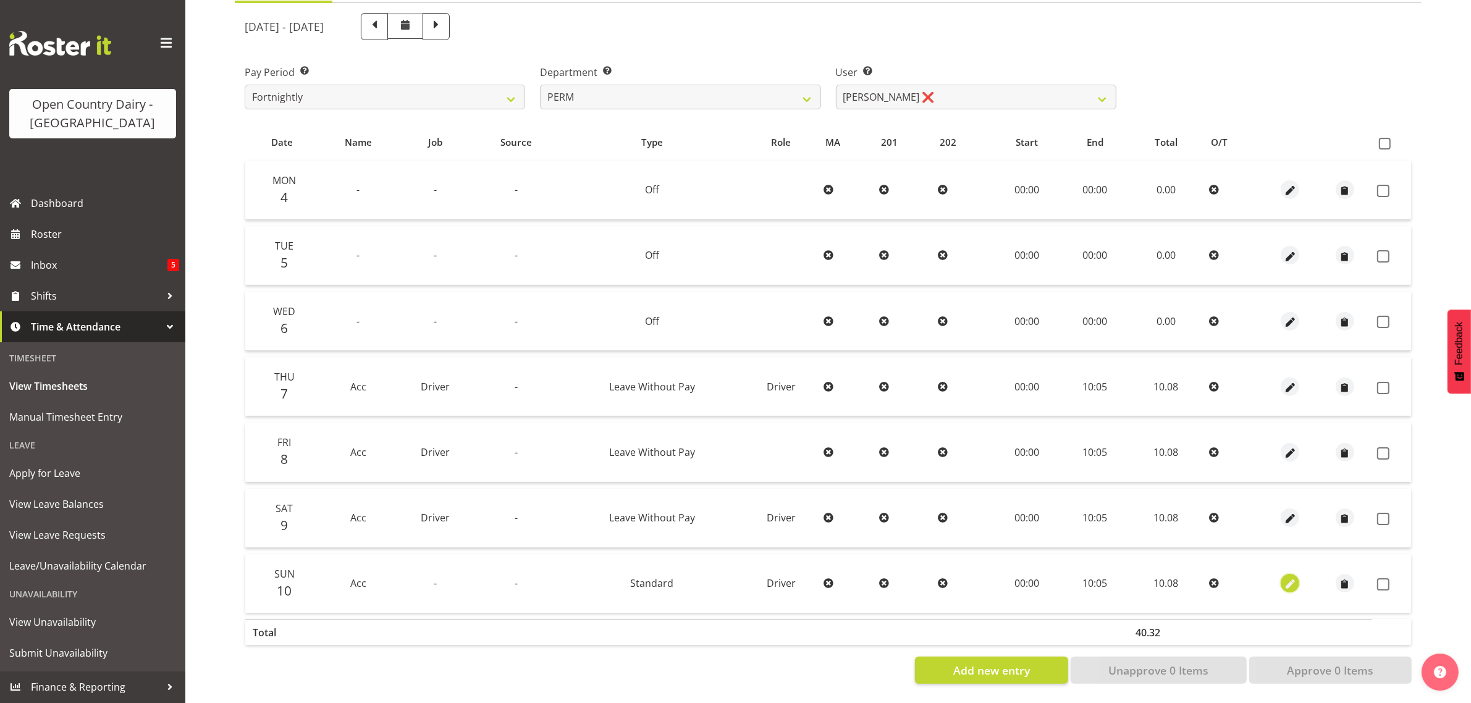
click at [1288, 578] on span "button" at bounding box center [1290, 585] width 14 height 14
select select "Standard"
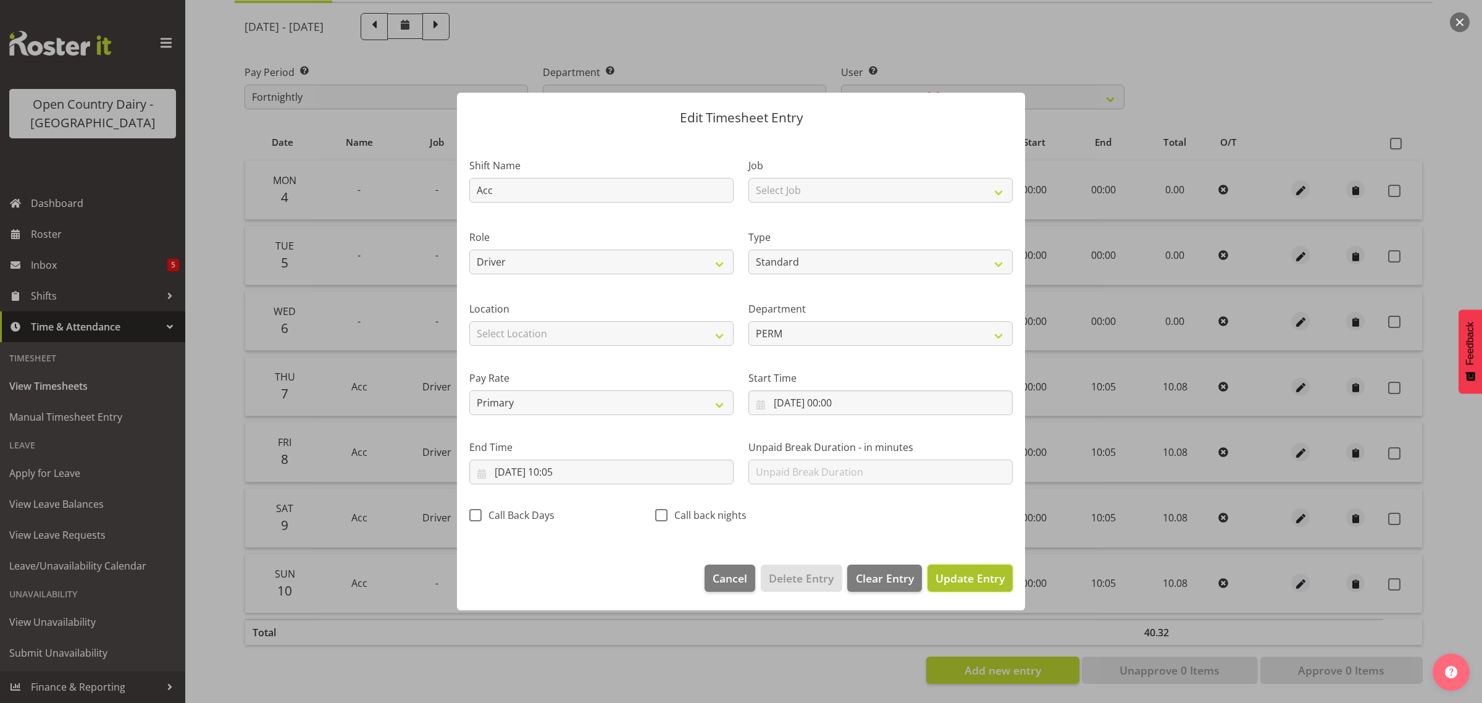
click at [982, 578] on span "Update Entry" at bounding box center [970, 578] width 69 height 15
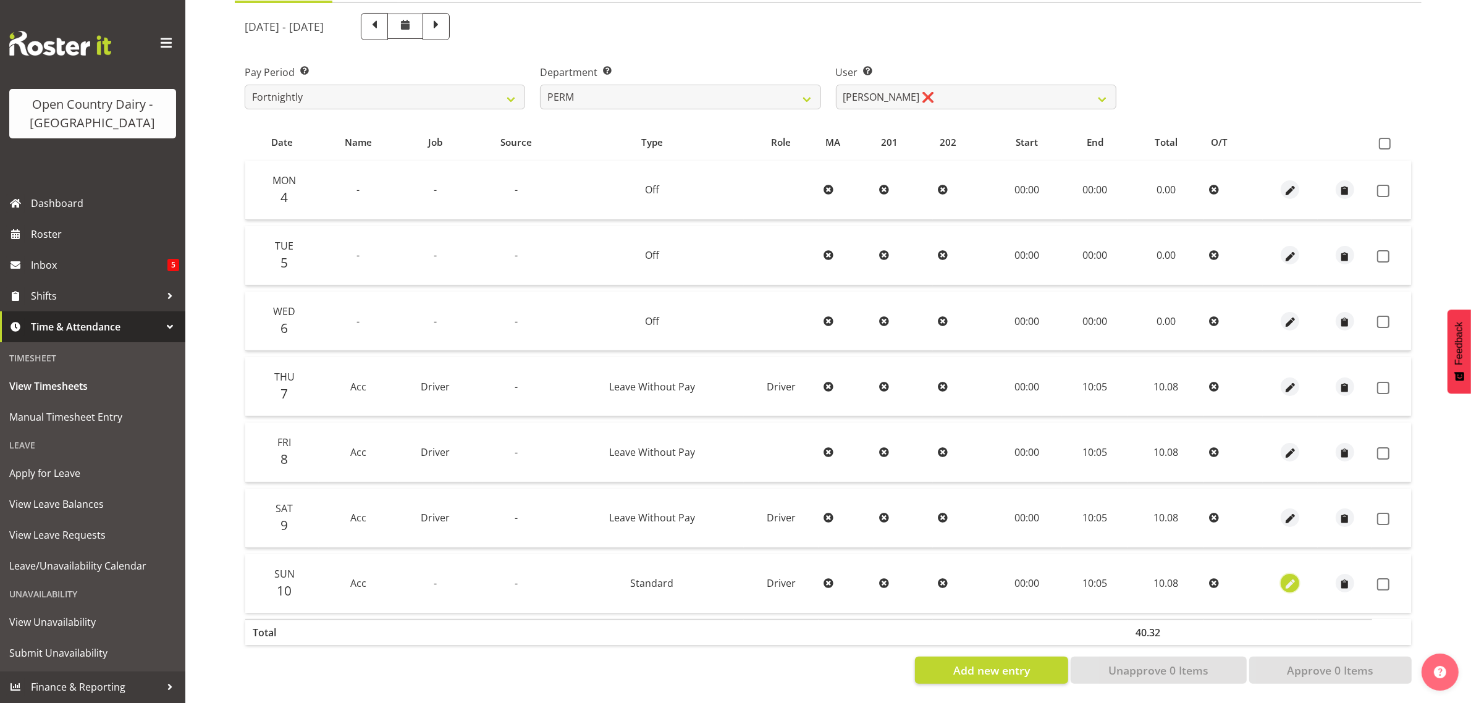
click at [1289, 578] on span "button" at bounding box center [1290, 585] width 14 height 14
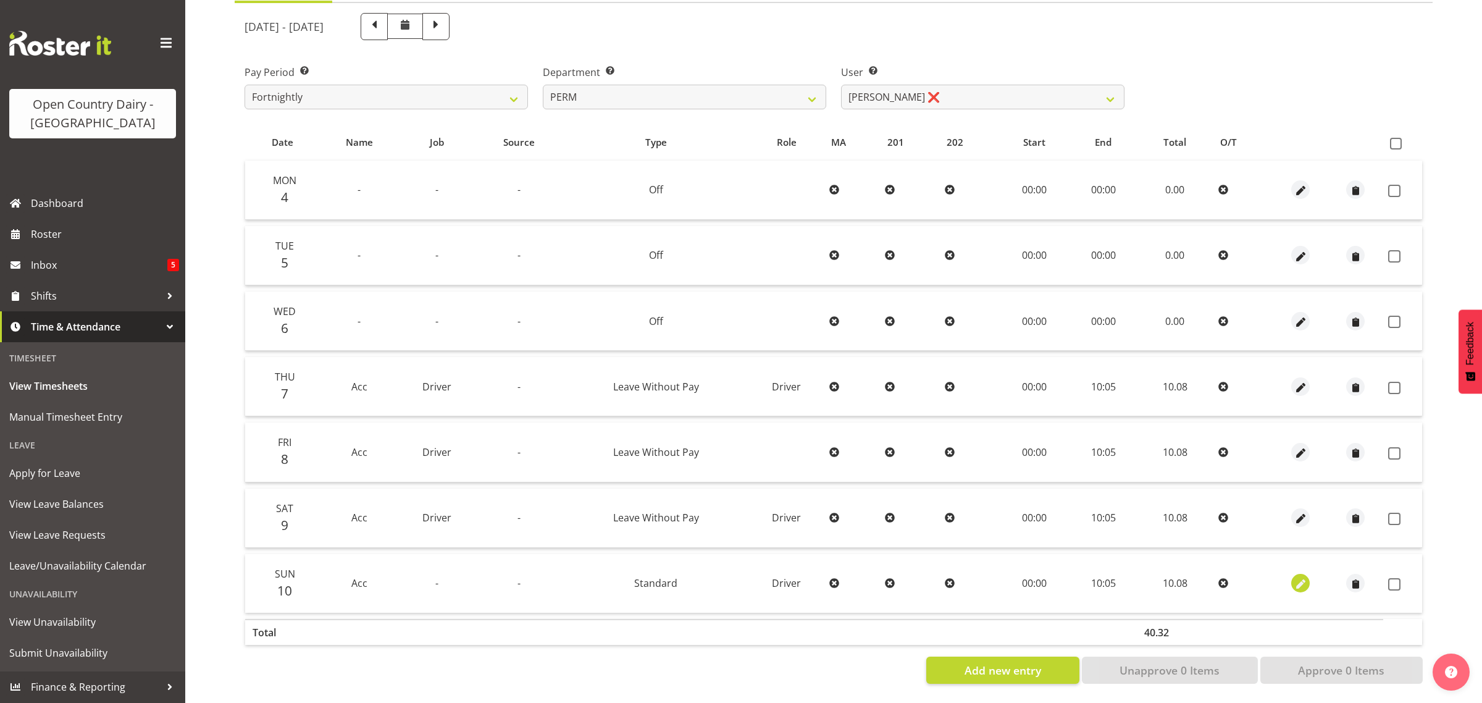
select select "Standard"
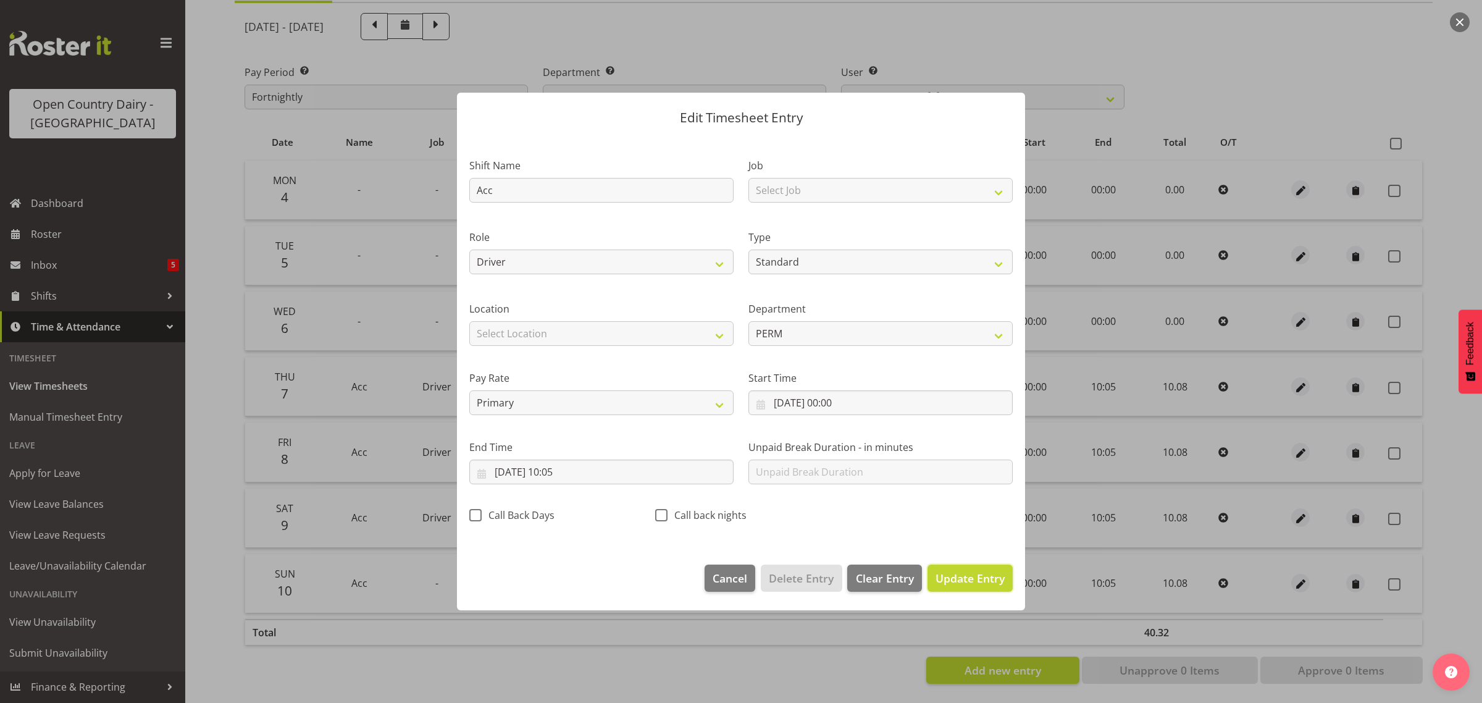
click at [965, 579] on span "Update Entry" at bounding box center [970, 578] width 69 height 15
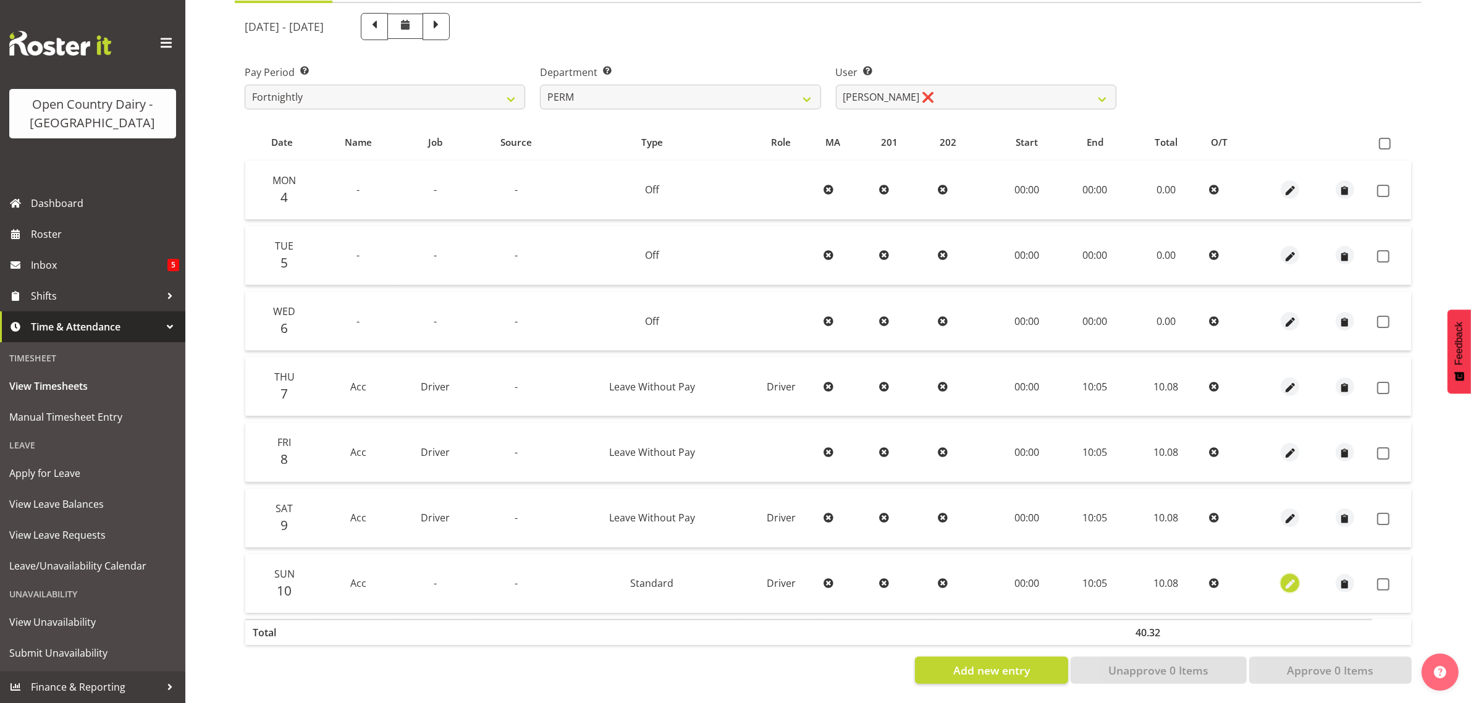
click at [1289, 578] on span "button" at bounding box center [1290, 585] width 14 height 14
select select "Standard"
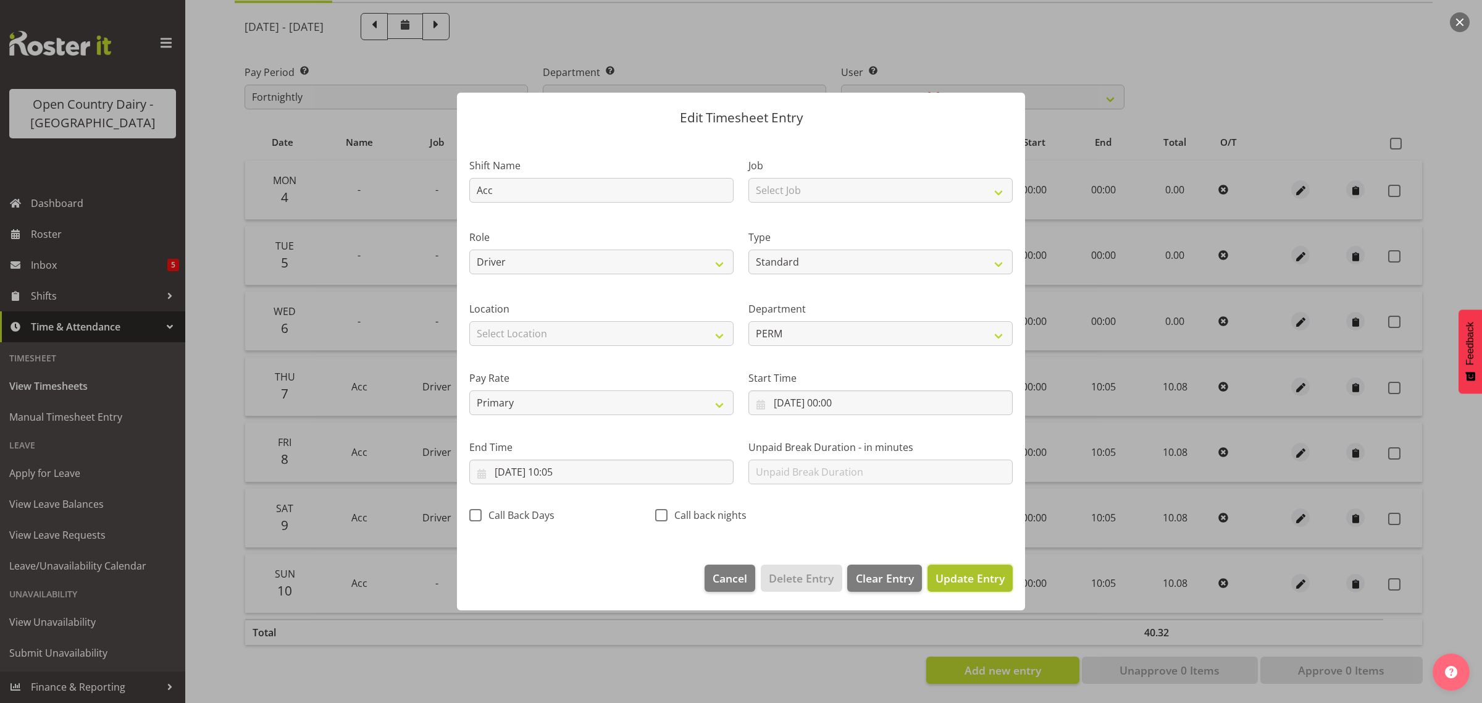
click at [964, 582] on span "Update Entry" at bounding box center [970, 578] width 69 height 15
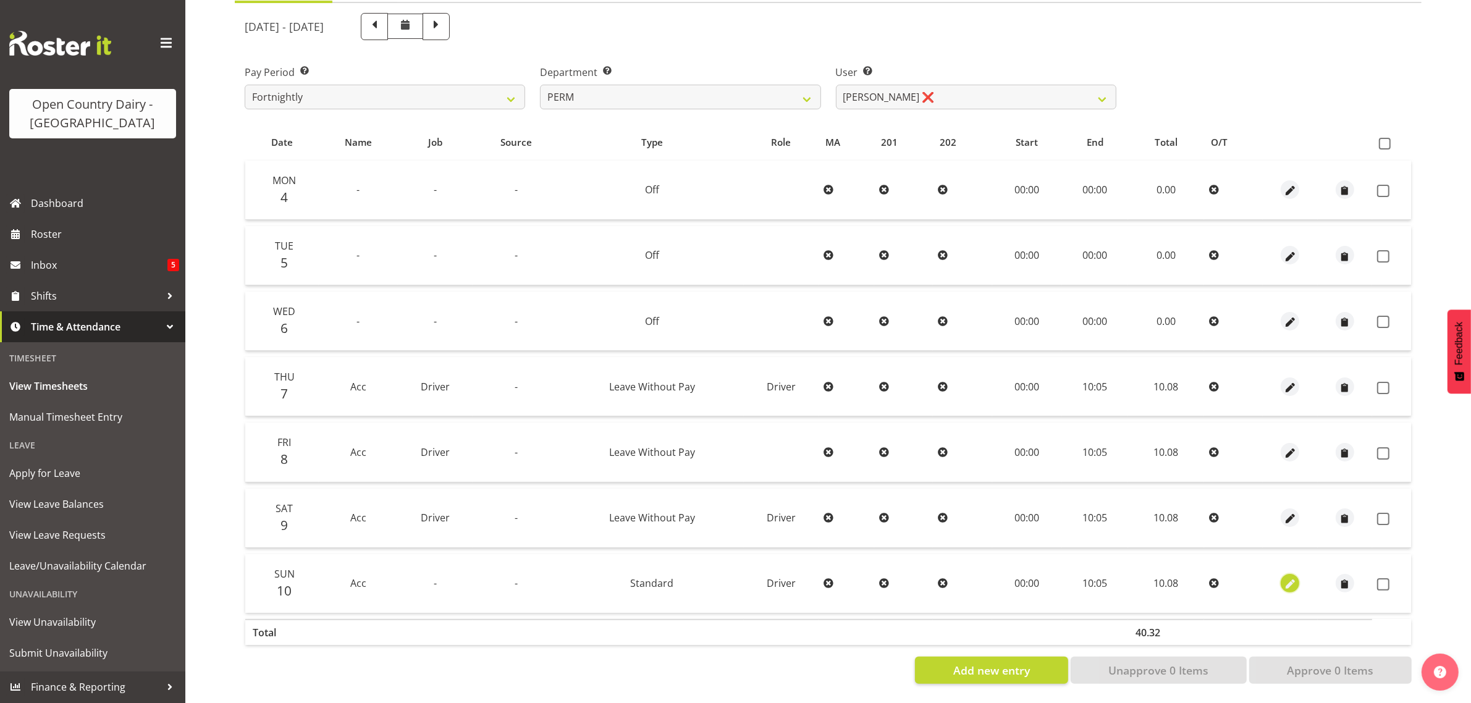
click at [1291, 578] on span "button" at bounding box center [1290, 585] width 14 height 14
select select "Standard"
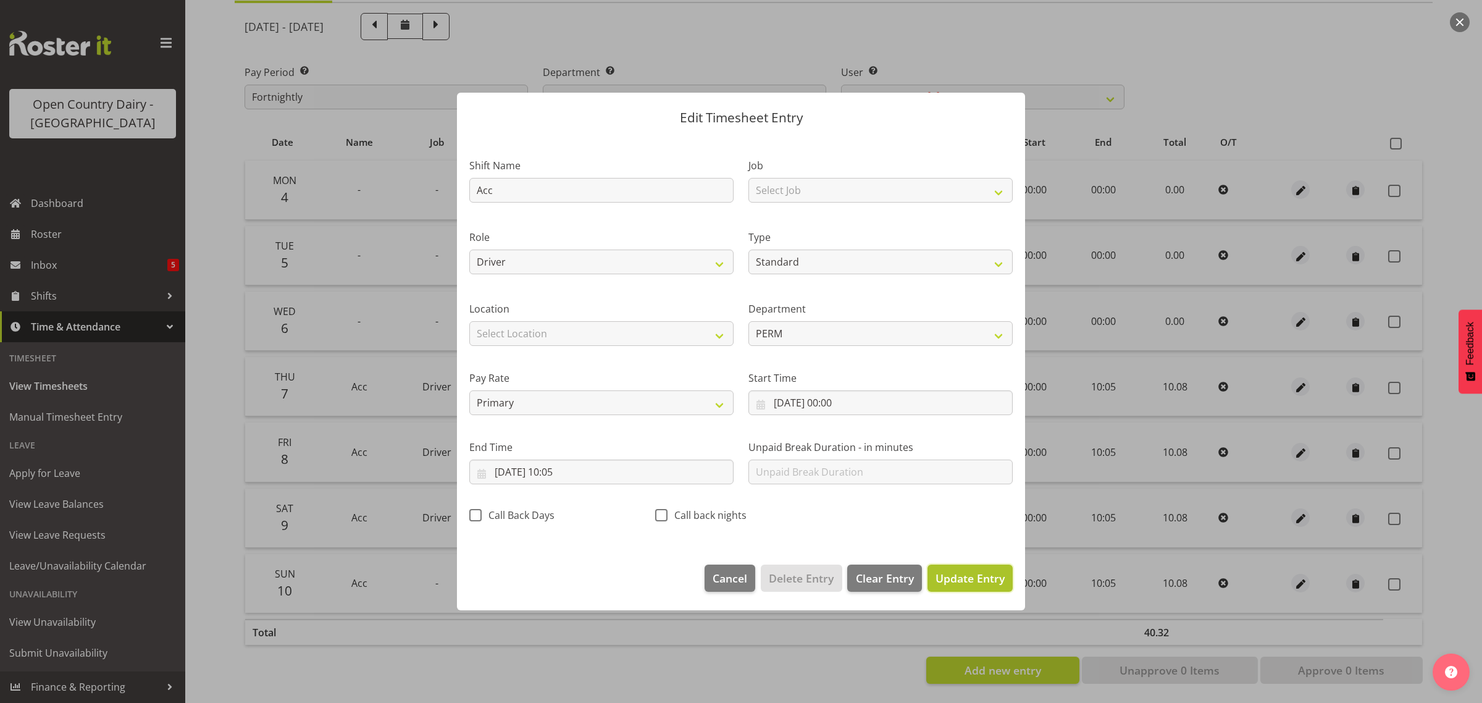
click at [987, 578] on span "Update Entry" at bounding box center [970, 578] width 69 height 15
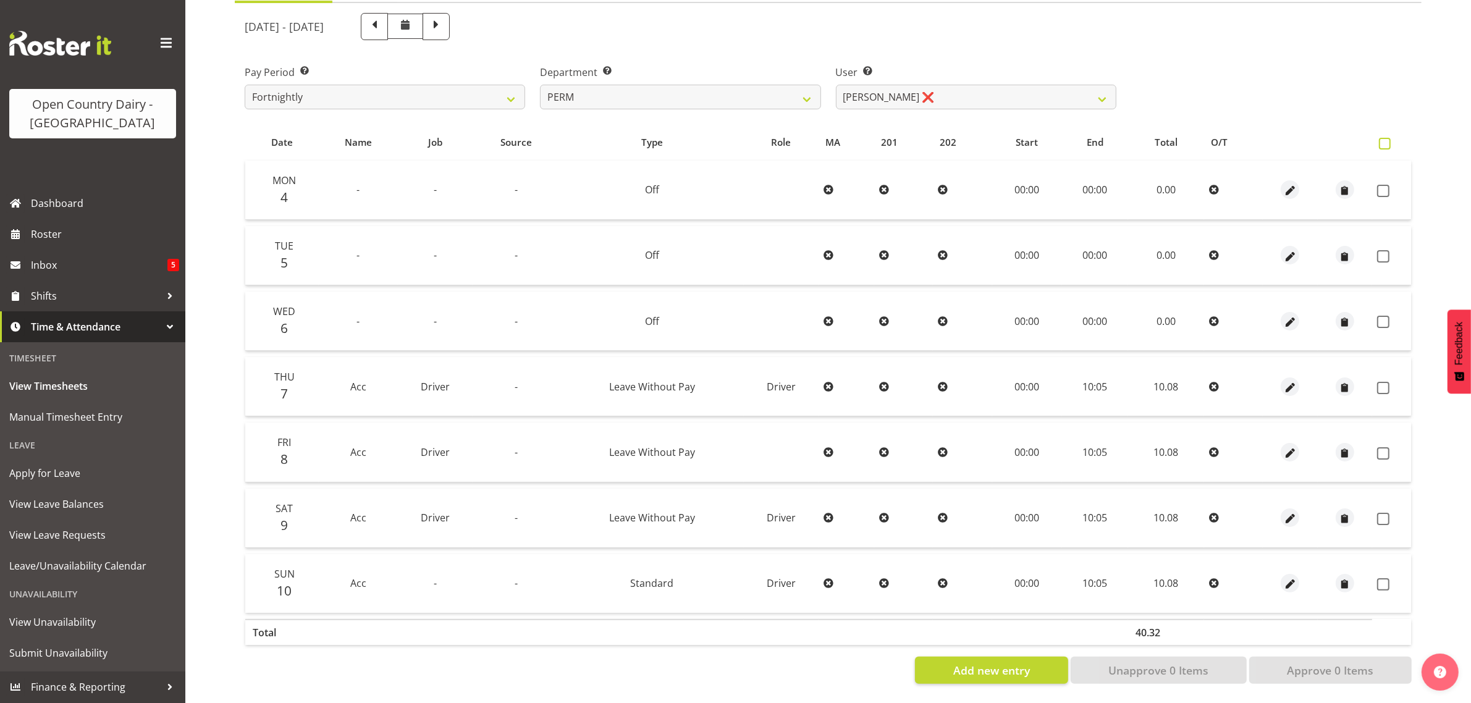
click at [1390, 138] on span at bounding box center [1385, 144] width 12 height 12
click at [1387, 140] on input "checkbox" at bounding box center [1383, 144] width 8 height 8
checkbox input "true"
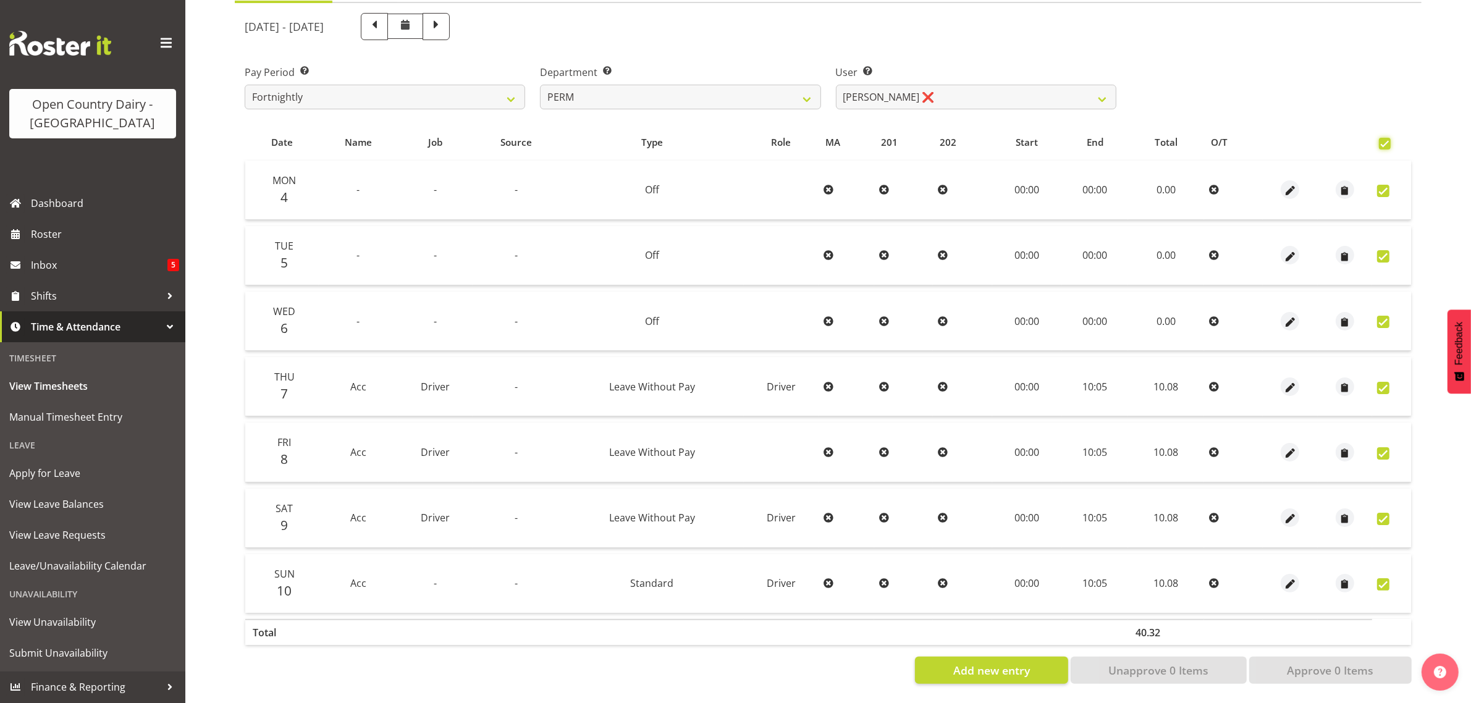
checkbox input "true"
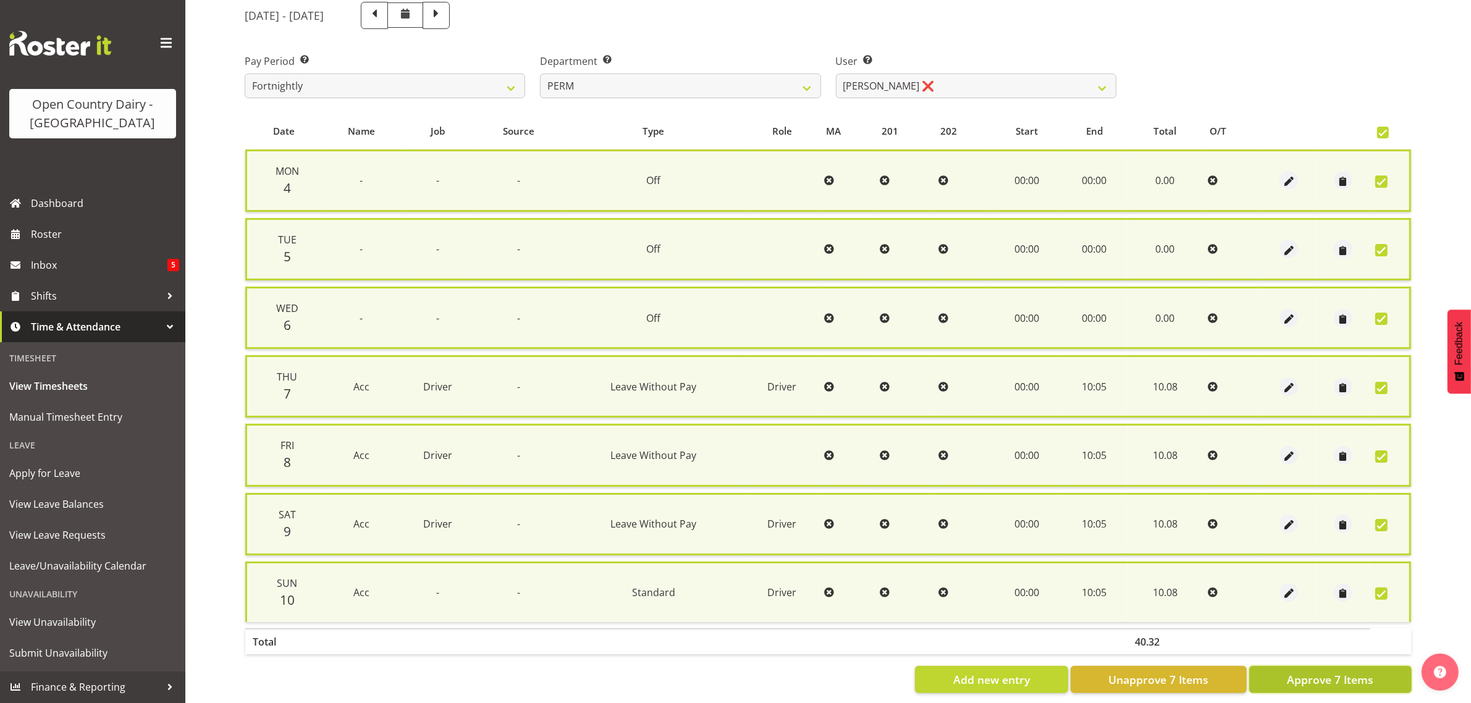
click at [1379, 673] on button "Approve 7 Items" at bounding box center [1330, 679] width 162 height 27
checkbox input "false"
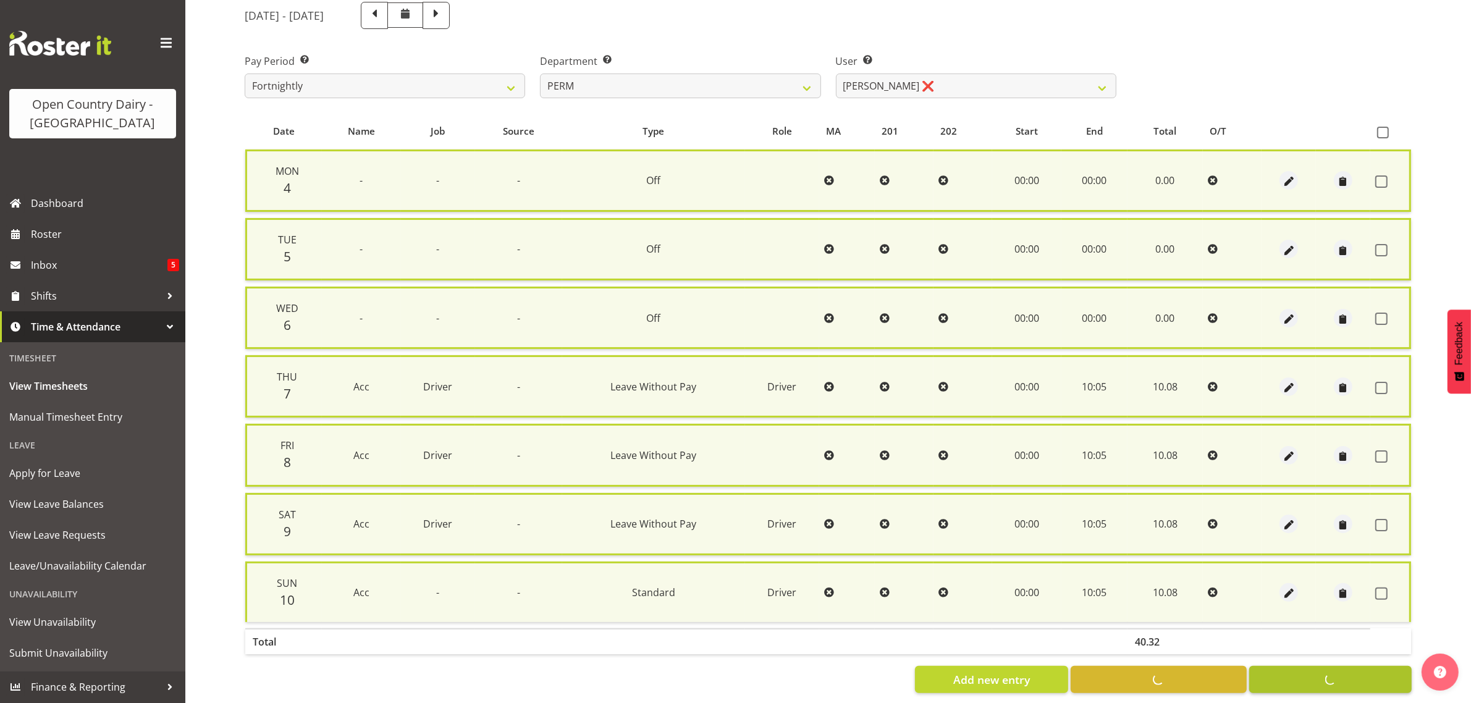
checkbox input "false"
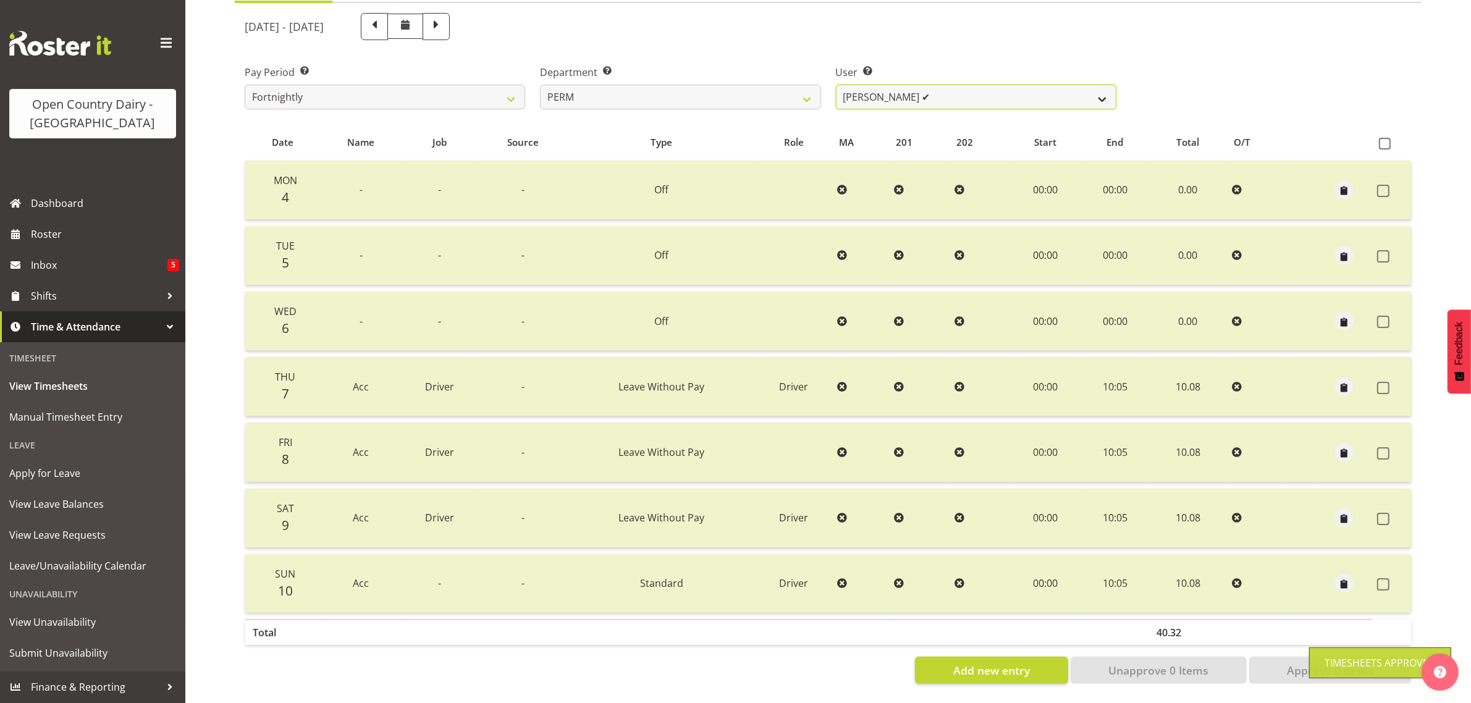
click at [972, 85] on select "[PERSON_NAME] ✔ [PERSON_NAME] ✔ [PERSON_NAME] ✔ [PERSON_NAME] ✔ [PERSON_NAME] ✔…" at bounding box center [976, 97] width 280 height 25
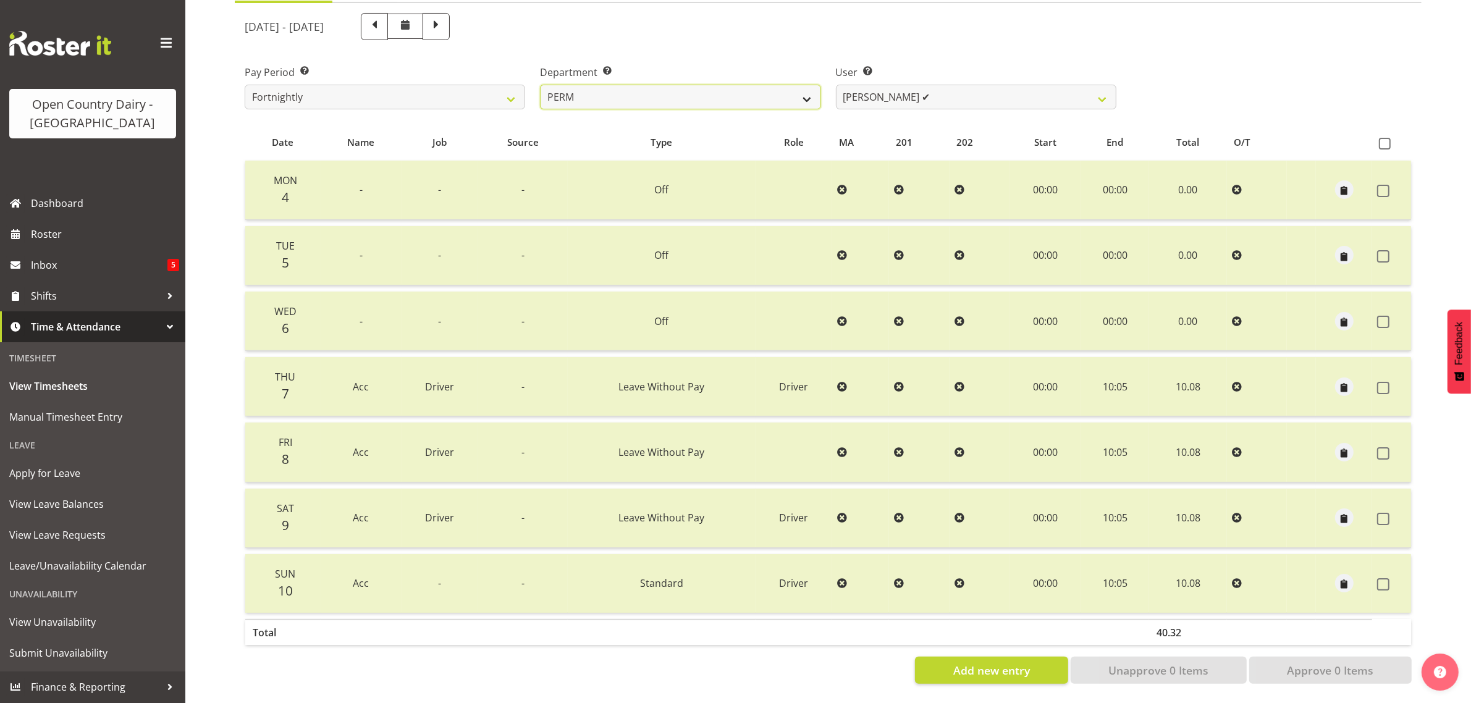
click at [718, 85] on select "701 702 703 704 705 706 707 708 709 710 711 712 713 714 715 716 717 718 719 720" at bounding box center [680, 97] width 280 height 25
click at [782, 90] on select "701 702 703 704 705 706 707 708 709 710 711 712 713 714 715 716 717 718 719 720" at bounding box center [680, 97] width 280 height 25
click at [540, 85] on select "701 702 703 704 705 706 707 708 709 710 711 712 713 714 715 716 717 718 719 720" at bounding box center [680, 97] width 280 height 25
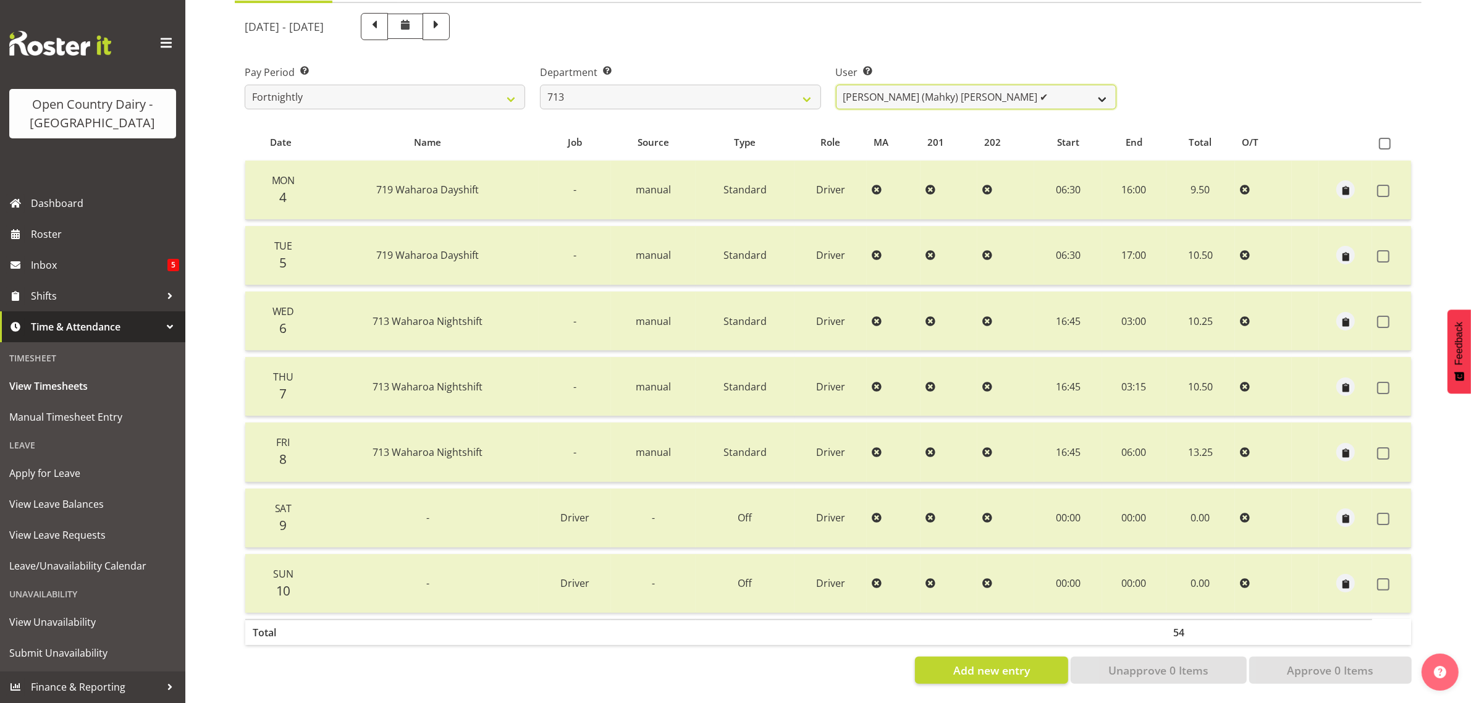
click at [998, 87] on select "[PERSON_NAME] (Mahky) [PERSON_NAME] ✔ [PERSON_NAME] ✔ [PERSON_NAME] ✔" at bounding box center [976, 97] width 280 height 25
drag, startPoint x: 998, startPoint y: 87, endPoint x: 859, endPoint y: 78, distance: 139.3
click at [998, 87] on select "[PERSON_NAME] (Mahky) [PERSON_NAME] ✔ [PERSON_NAME] ✔ [PERSON_NAME] ✔" at bounding box center [976, 97] width 280 height 25
click at [689, 85] on select "701 702 703 704 705 706 707 708 709 710 711 712 713 714 715 716 717 718 719 720" at bounding box center [680, 97] width 280 height 25
click at [540, 85] on select "701 702 703 704 705 706 707 708 709 710 711 712 713 714 715 716 717 718 719 720" at bounding box center [680, 97] width 280 height 25
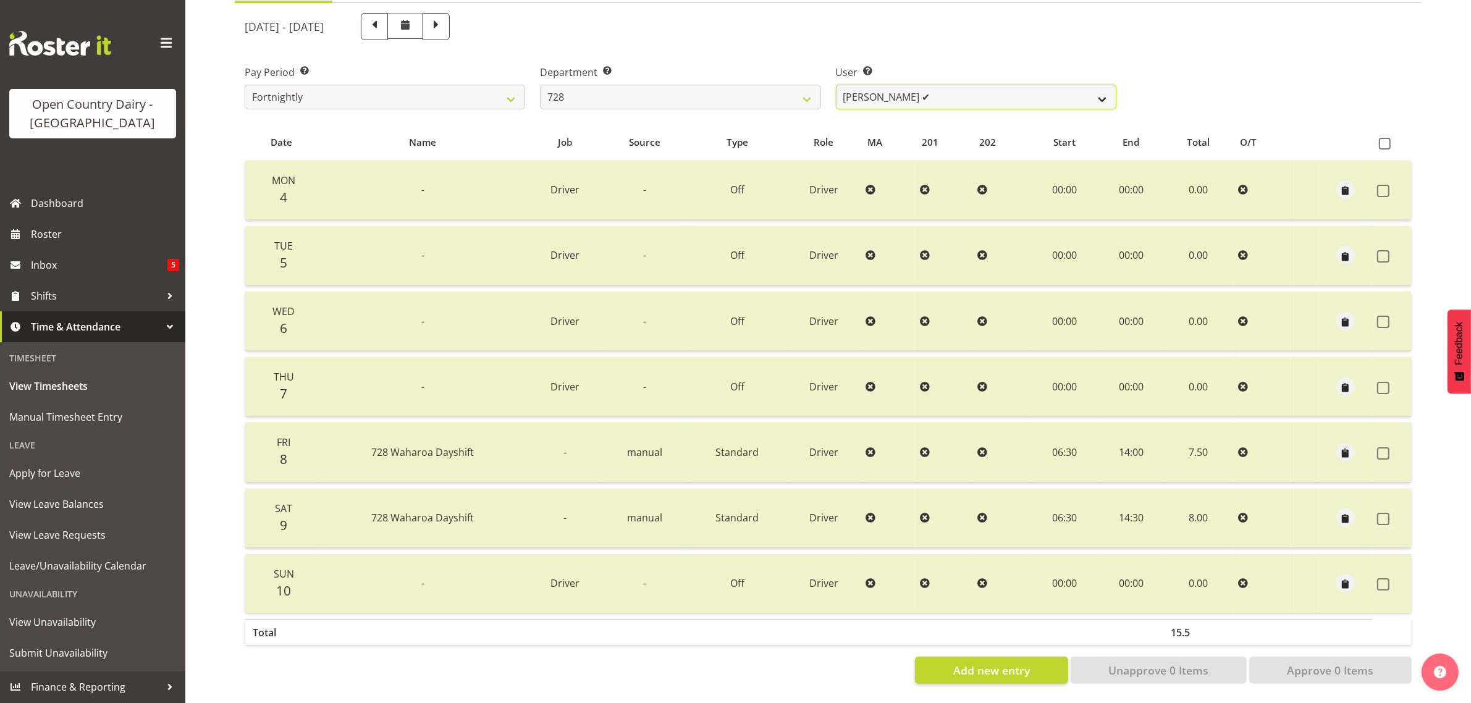
click at [955, 85] on select "[PERSON_NAME] ✔ [PERSON_NAME] ✔ [PERSON_NAME] [PERSON_NAME] ✔ [PERSON_NAME] ✔ […" at bounding box center [976, 97] width 280 height 25
click at [962, 85] on select "[PERSON_NAME] ✔ [PERSON_NAME] ✔ [PERSON_NAME] [PERSON_NAME] ✔ [PERSON_NAME] ✔ […" at bounding box center [976, 97] width 280 height 25
click at [836, 85] on select "[PERSON_NAME] ✔ [PERSON_NAME] ✔ [PERSON_NAME] [PERSON_NAME] ✔ [PERSON_NAME] ✔ […" at bounding box center [976, 97] width 280 height 25
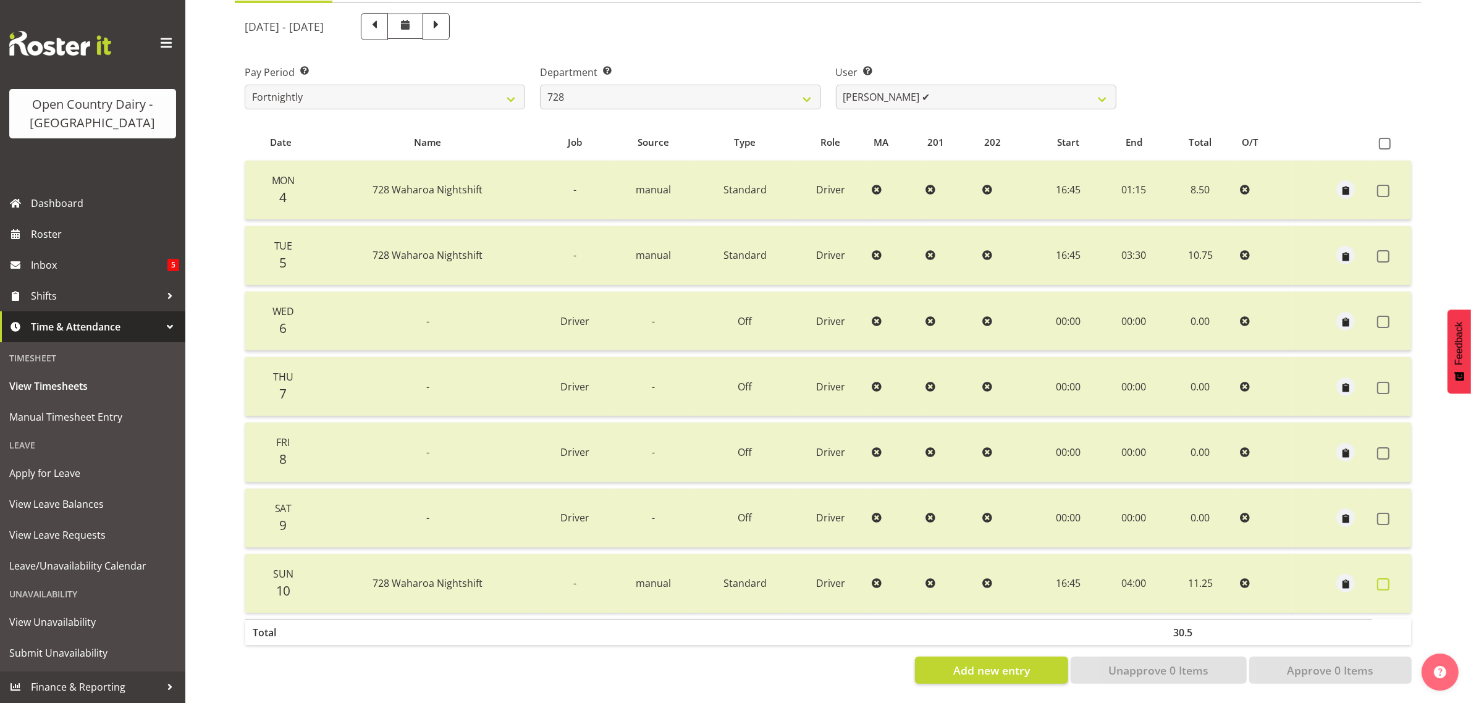
click at [1385, 578] on span at bounding box center [1383, 584] width 12 height 12
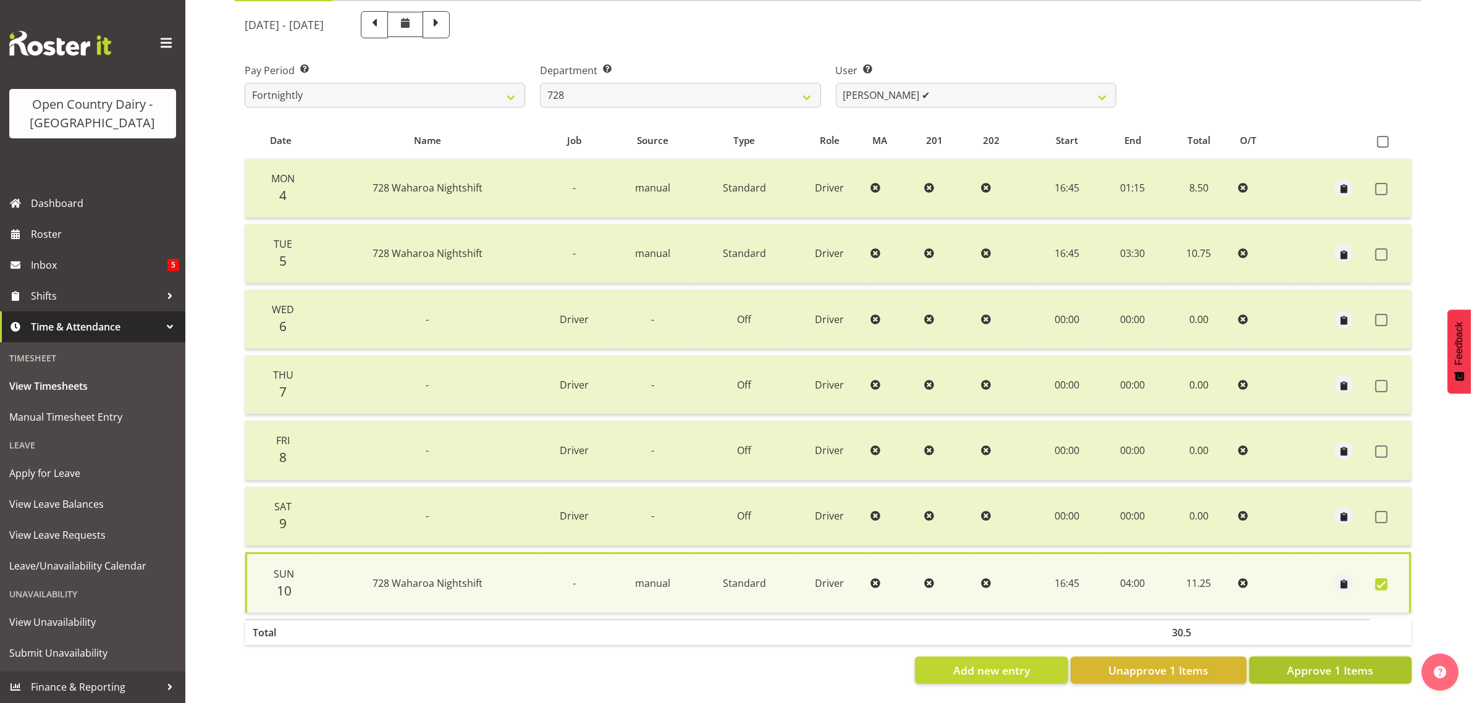
click at [1301, 666] on span "Approve 1 Items" at bounding box center [1330, 670] width 86 height 16
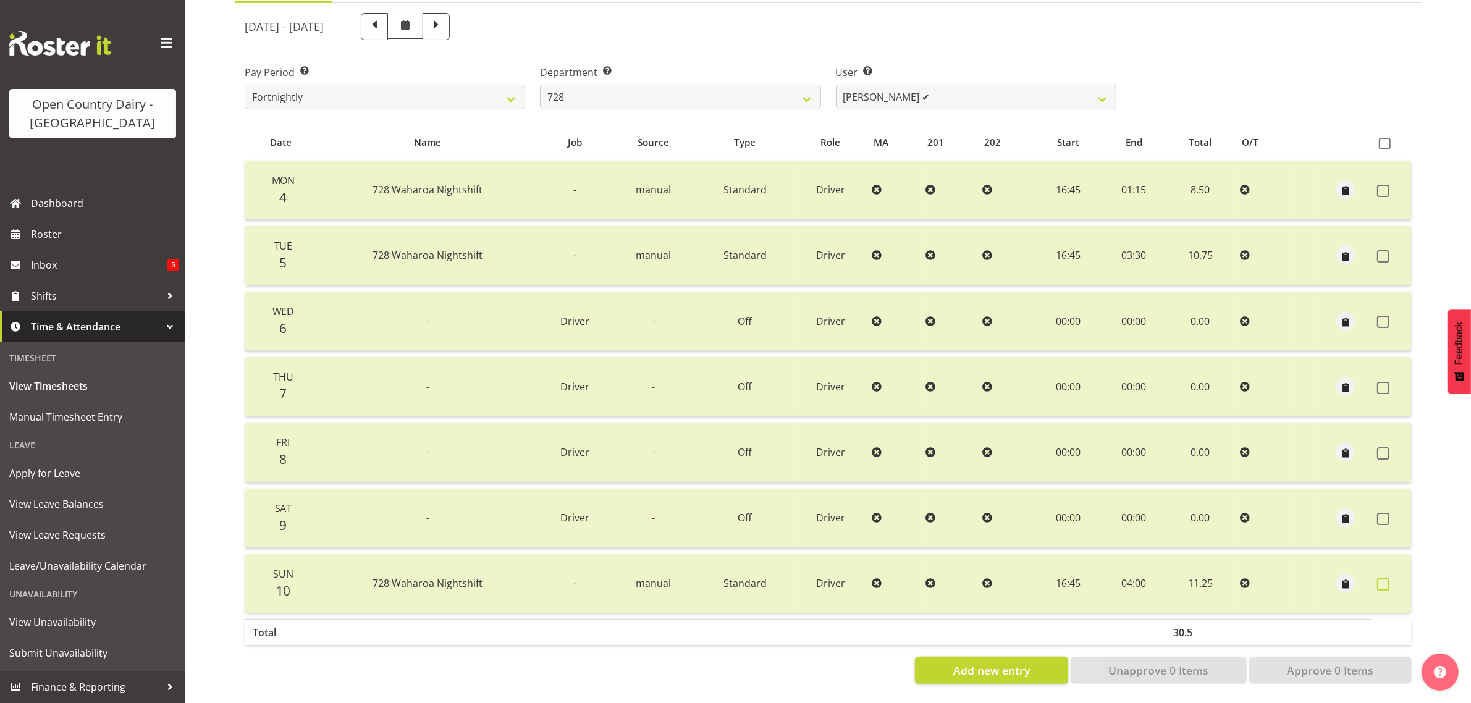
click at [1384, 578] on span at bounding box center [1383, 584] width 12 height 12
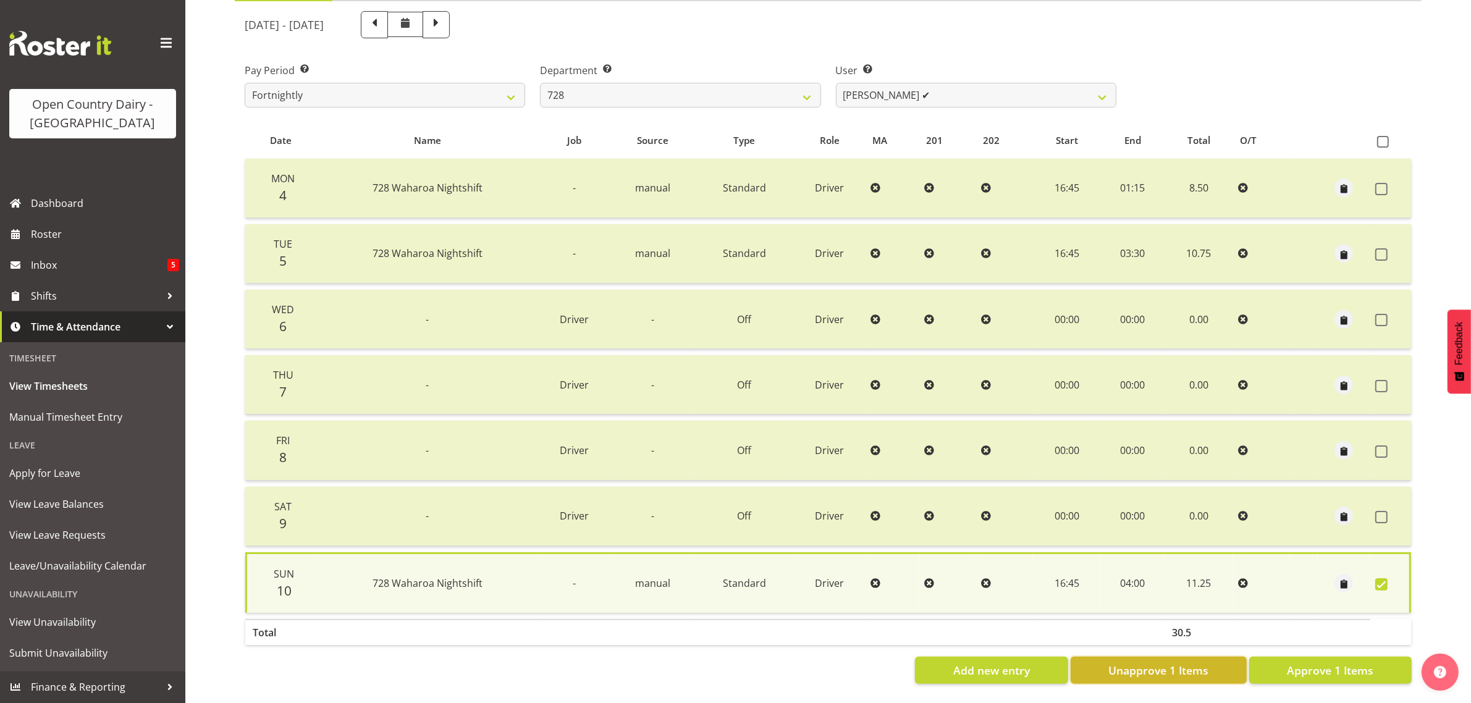
click at [1183, 668] on span "Unapprove 1 Items" at bounding box center [1158, 670] width 100 height 16
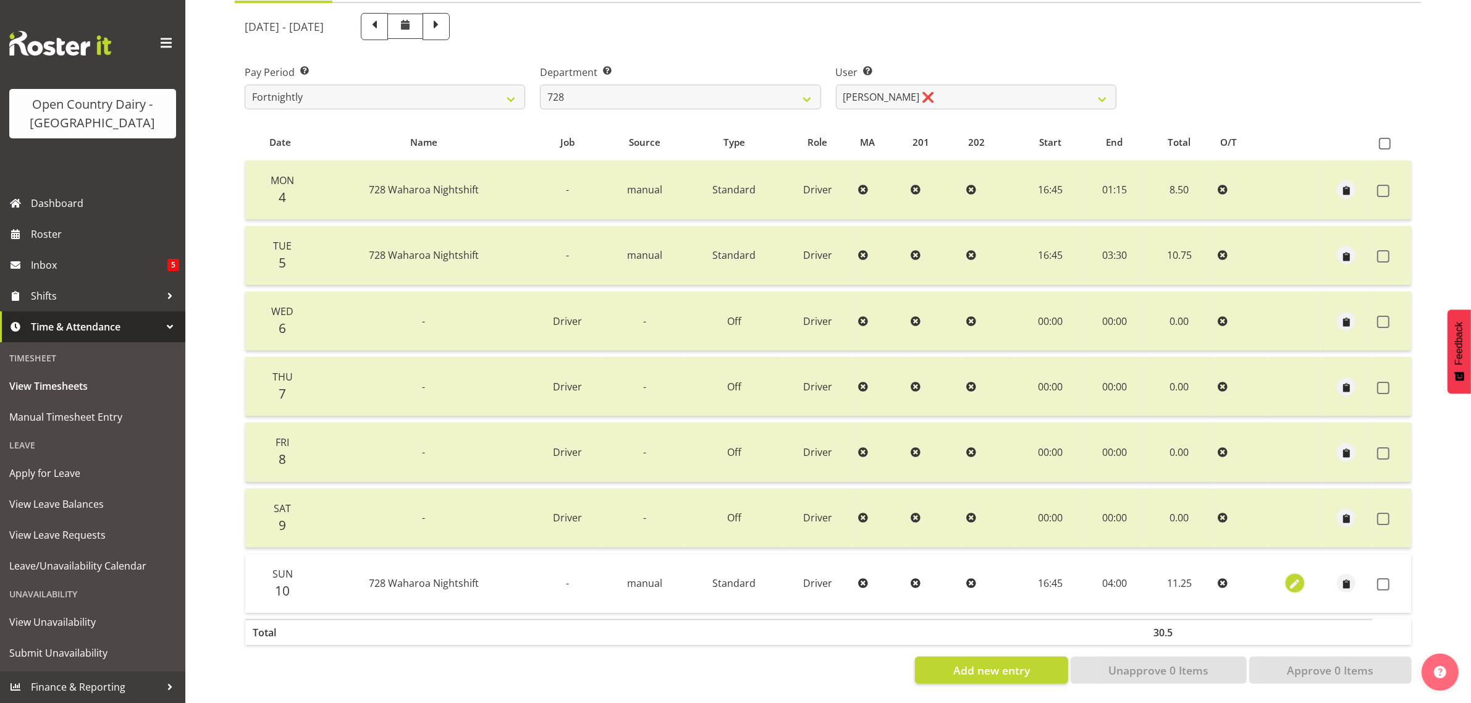
click at [1295, 578] on span "button" at bounding box center [1294, 585] width 14 height 14
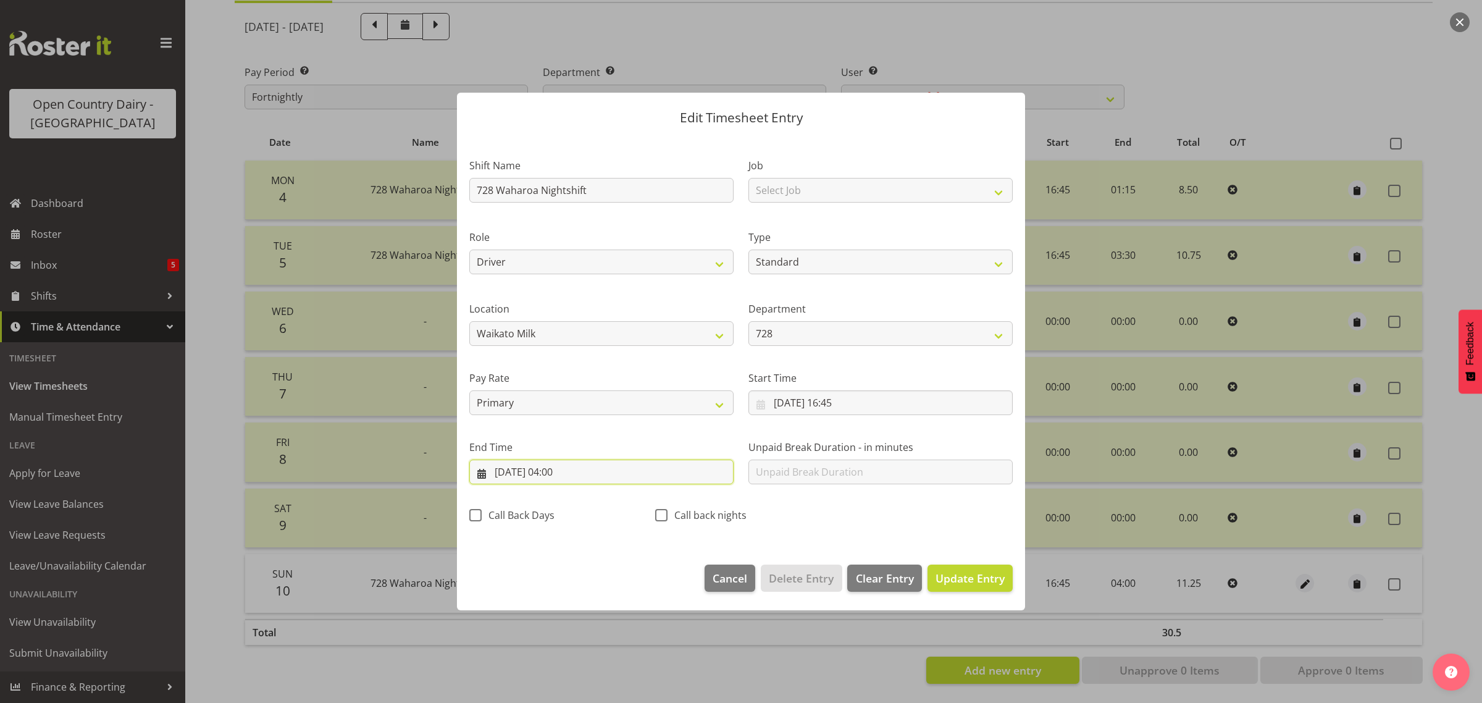
click at [555, 473] on input "[DATE] 04:00" at bounding box center [601, 472] width 264 height 25
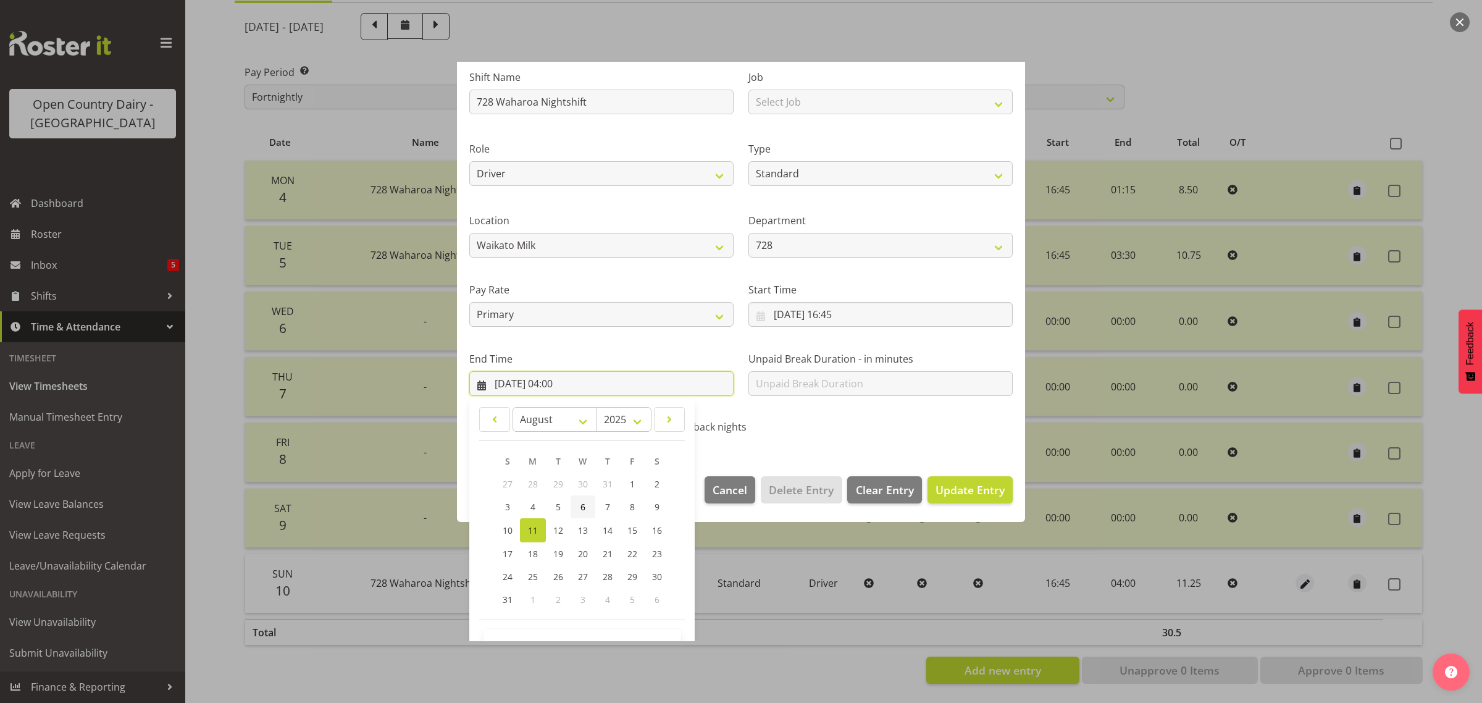
scroll to position [125, 0]
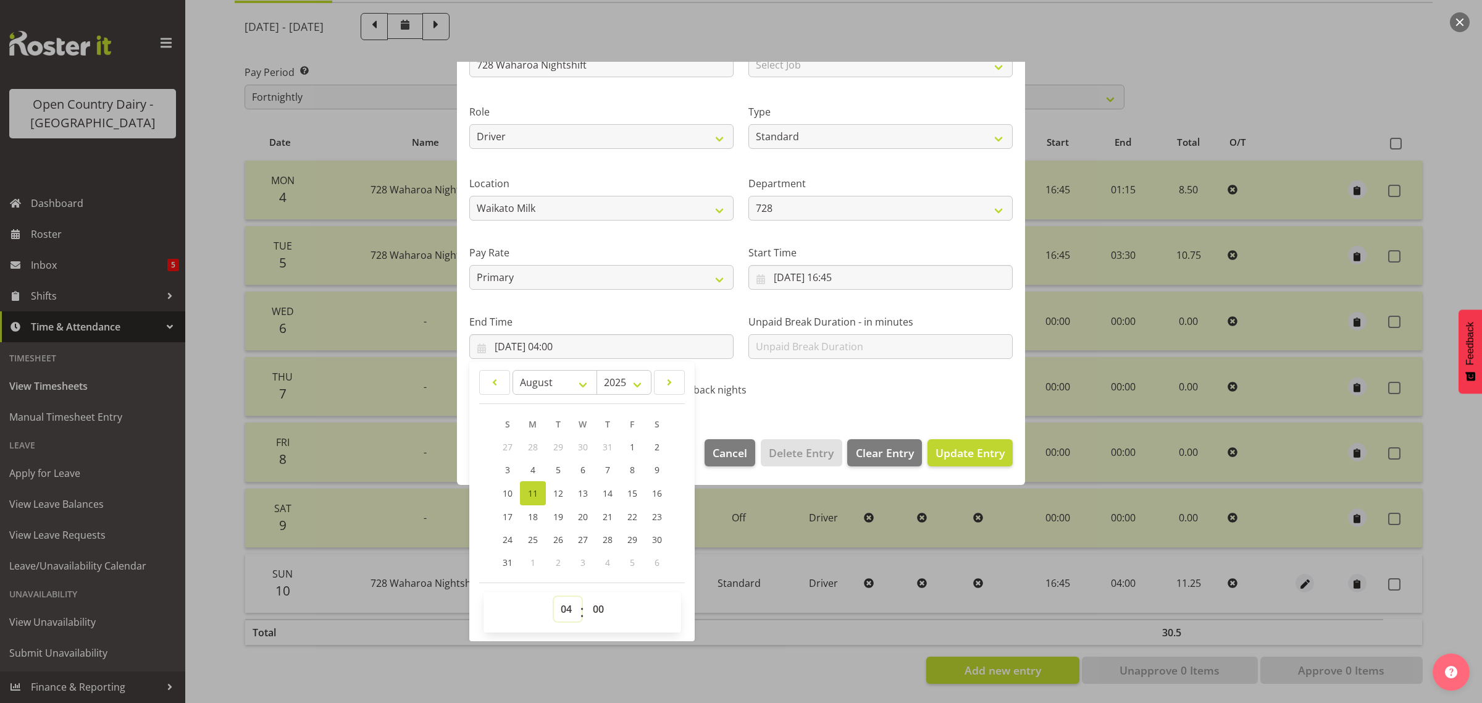
click at [571, 608] on select "00 01 02 03 04 05 06 07 08 09 10 11 12 13 14 15 16 17 18 19 20 21 22 23" at bounding box center [568, 609] width 28 height 25
click at [554, 597] on select "00 01 02 03 04 05 06 07 08 09 10 11 12 13 14 15 16 17 18 19 20 21 22 23" at bounding box center [568, 609] width 28 height 25
click at [598, 613] on select "00 01 02 03 04 05 06 07 08 09 10 11 12 13 14 15 16 17 18 19 20 21 22 23 24 25 2…" at bounding box center [600, 609] width 28 height 25
click at [586, 597] on select "00 01 02 03 04 05 06 07 08 09 10 11 12 13 14 15 16 17 18 19 20 21 22 23 24 25 2…" at bounding box center [600, 609] width 28 height 25
click at [954, 459] on span "Update Entry" at bounding box center [970, 452] width 69 height 15
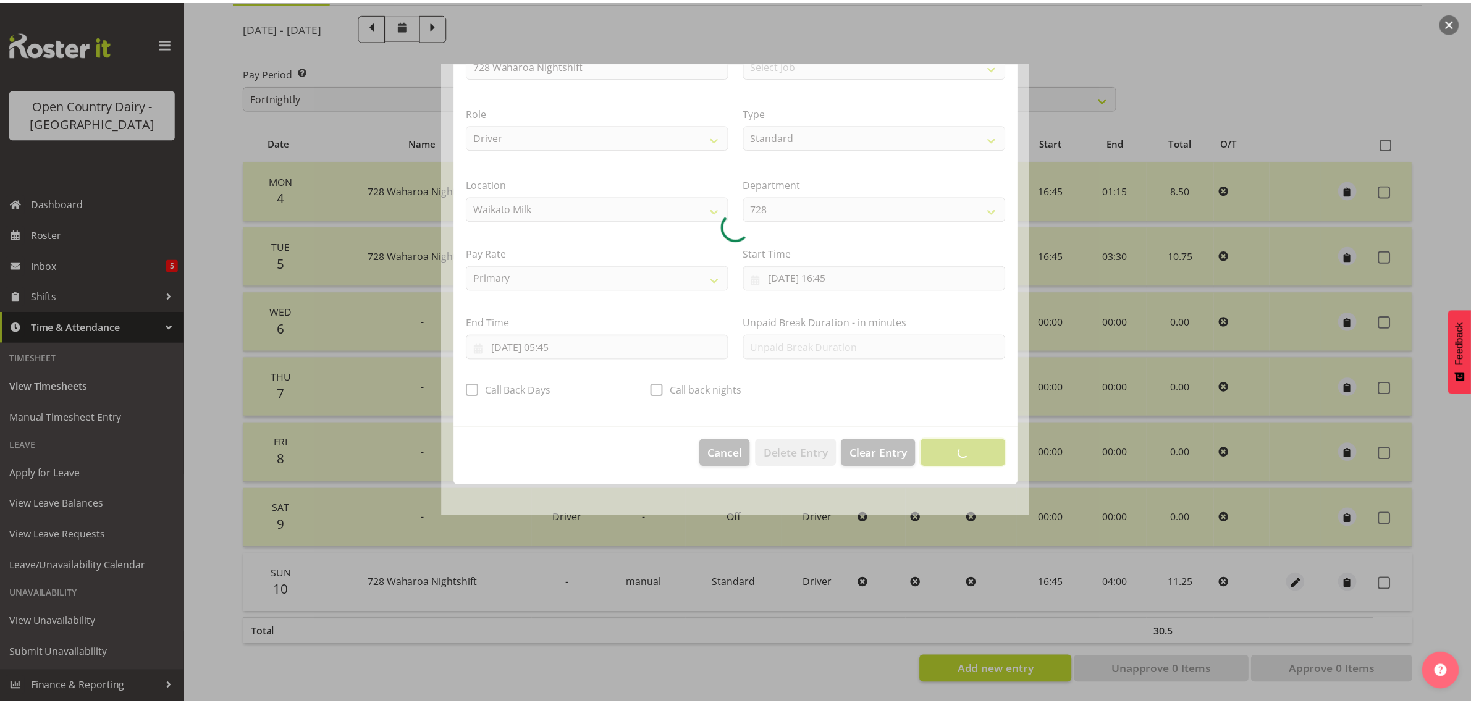
scroll to position [0, 0]
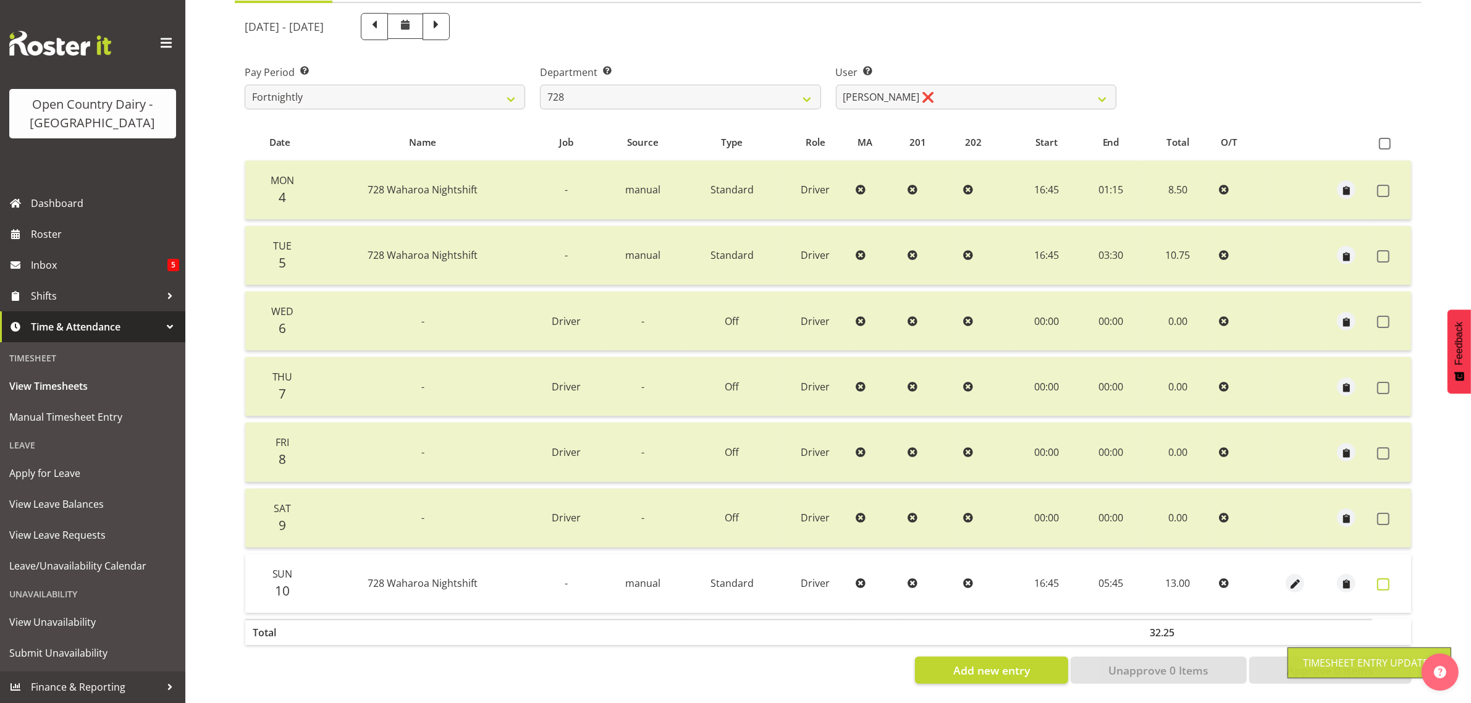
click at [1380, 578] on span at bounding box center [1383, 584] width 12 height 12
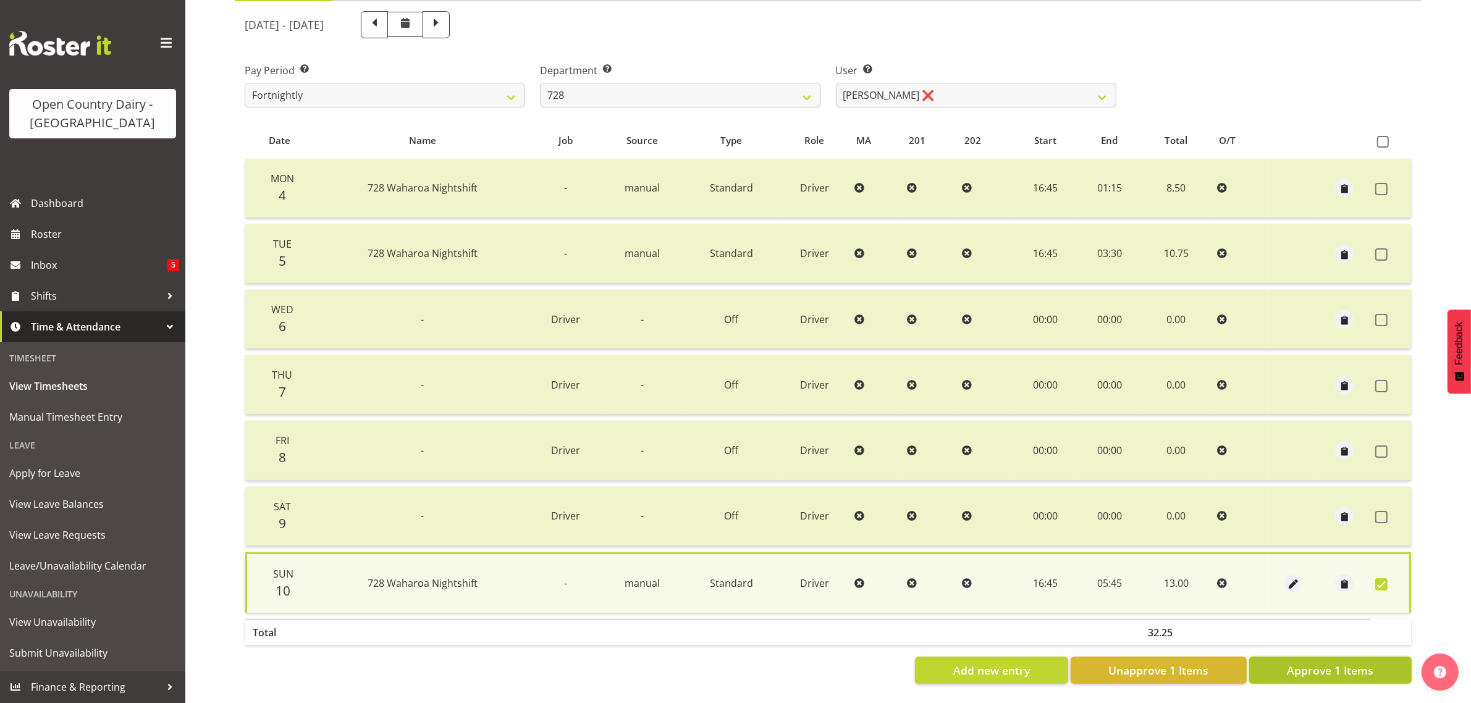
click at [1299, 666] on span "Approve 1 Items" at bounding box center [1330, 670] width 86 height 16
